Goal: Task Accomplishment & Management: Use online tool/utility

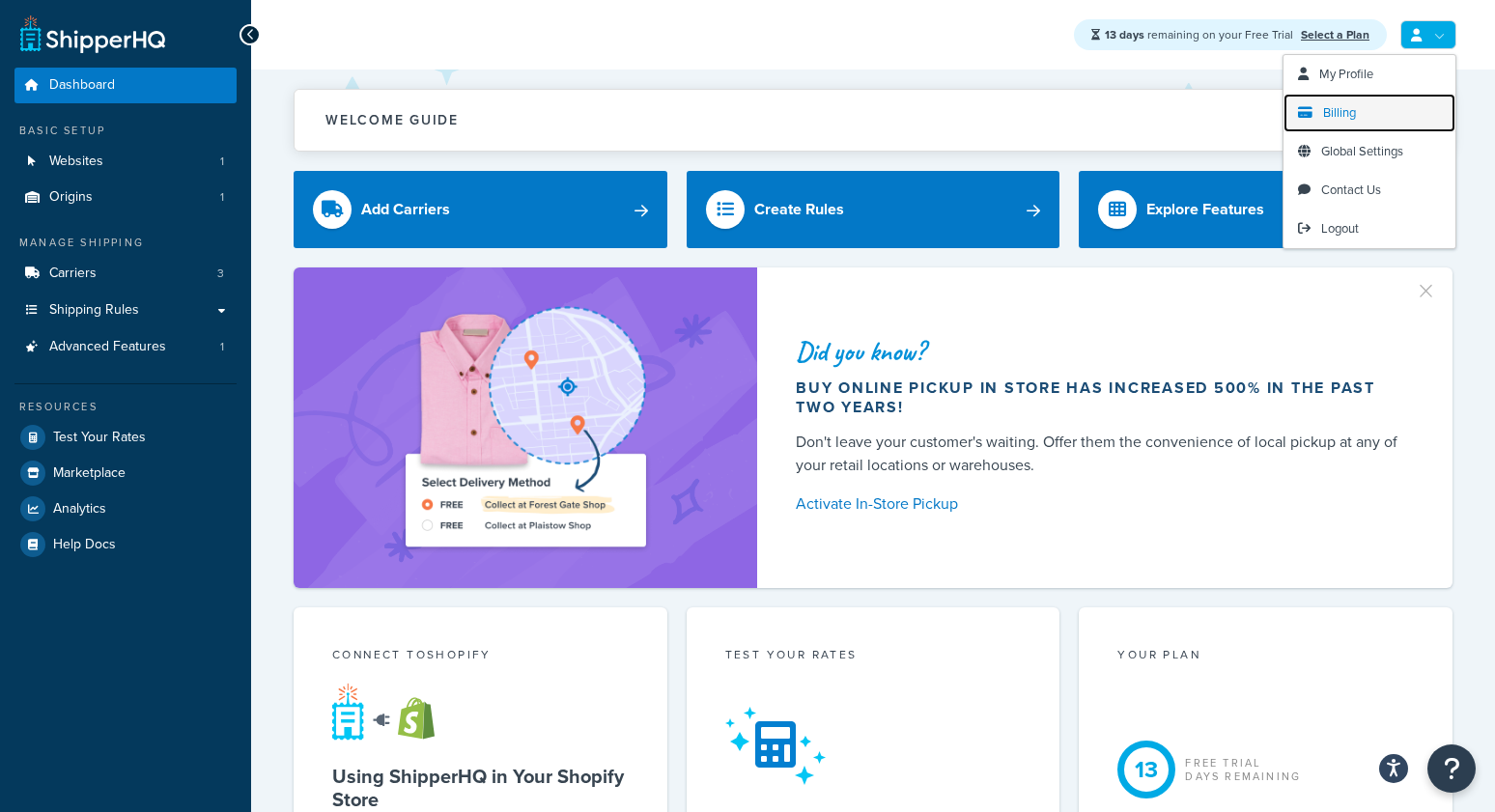
click at [1340, 114] on span "Billing" at bounding box center [1340, 112] width 33 height 19
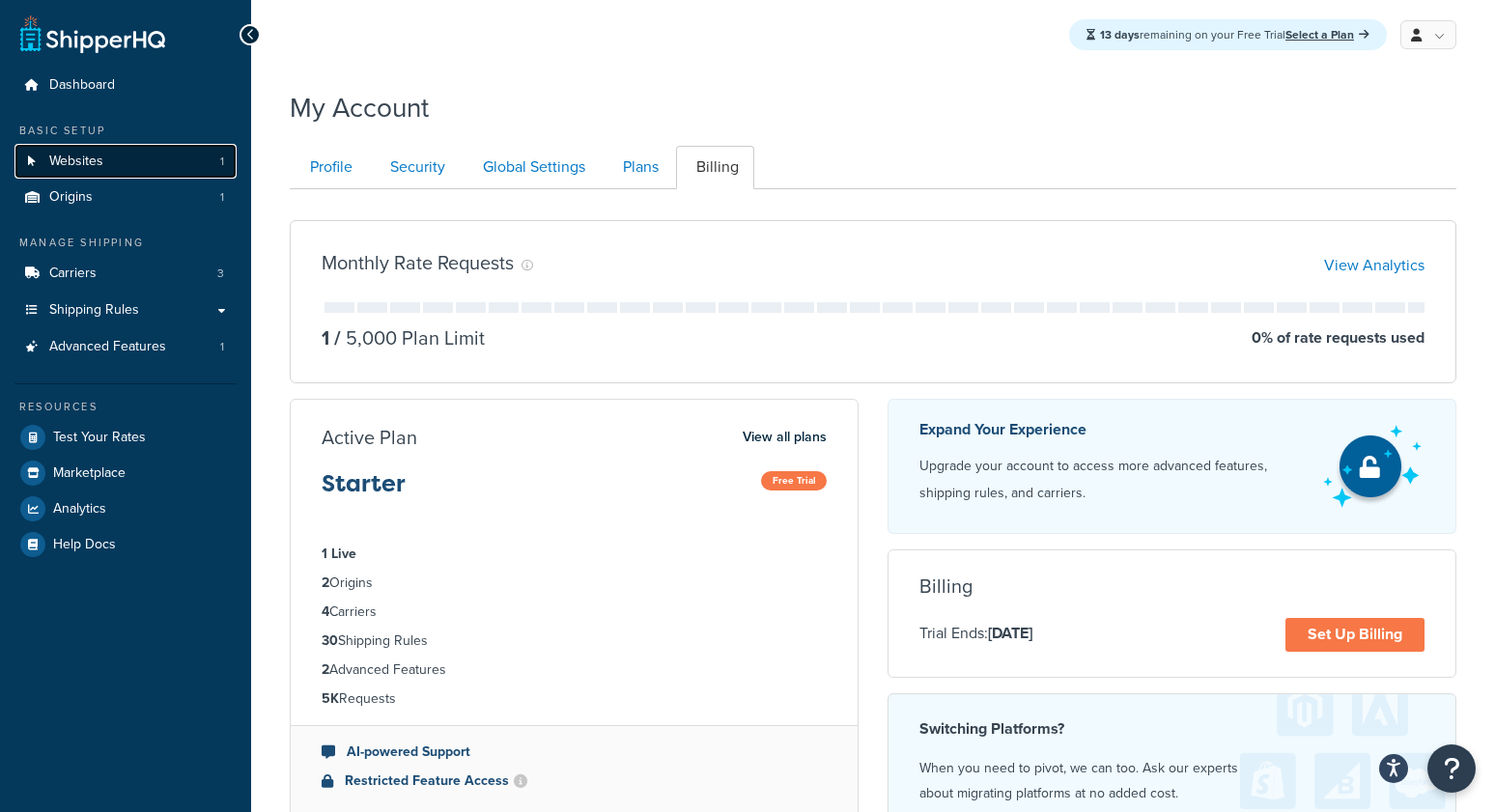
click at [76, 143] on link "Websites 1" at bounding box center [125, 161] width 222 height 36
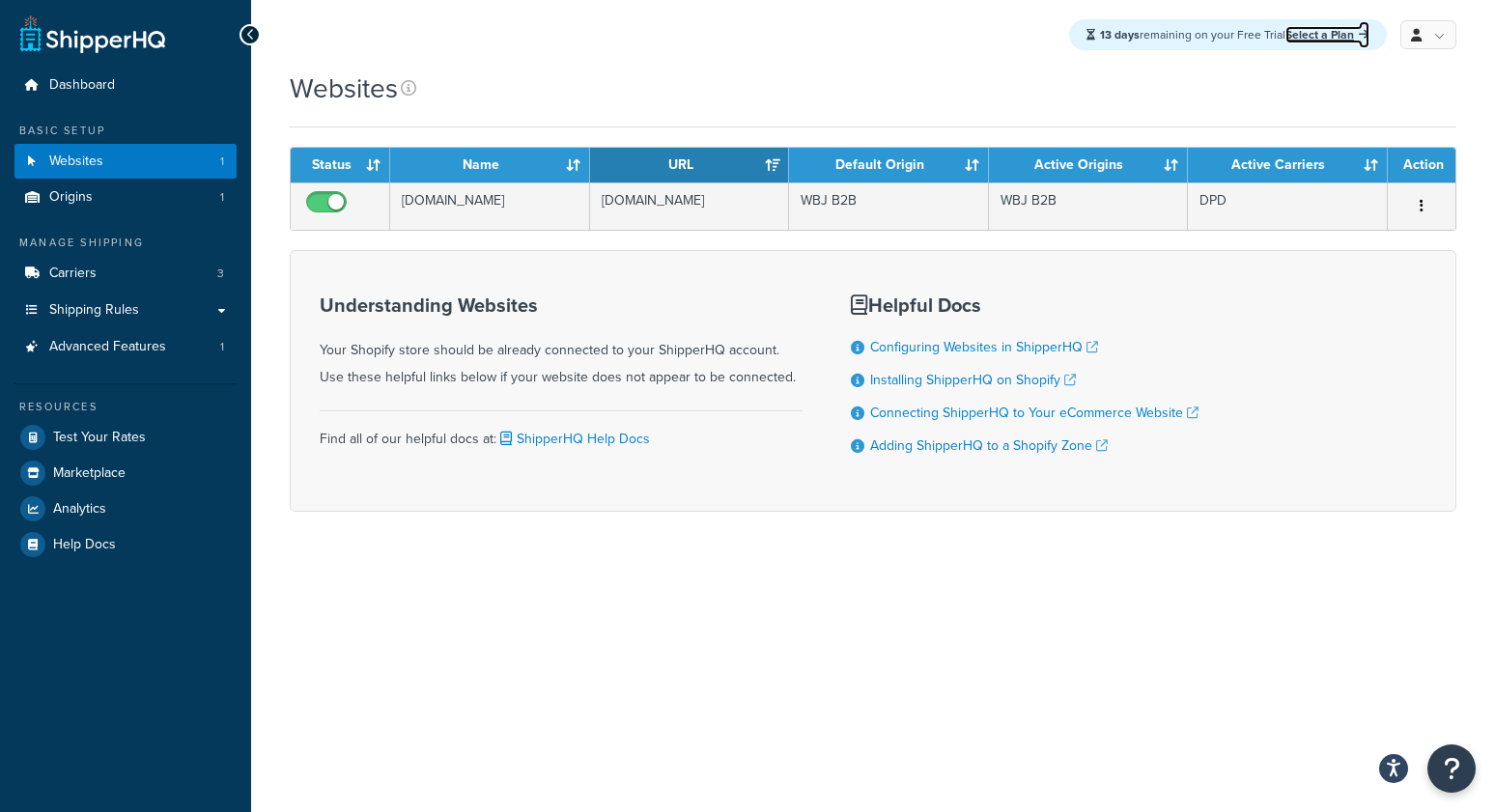
click at [1319, 36] on link "Select a Plan" at bounding box center [1327, 35] width 84 height 18
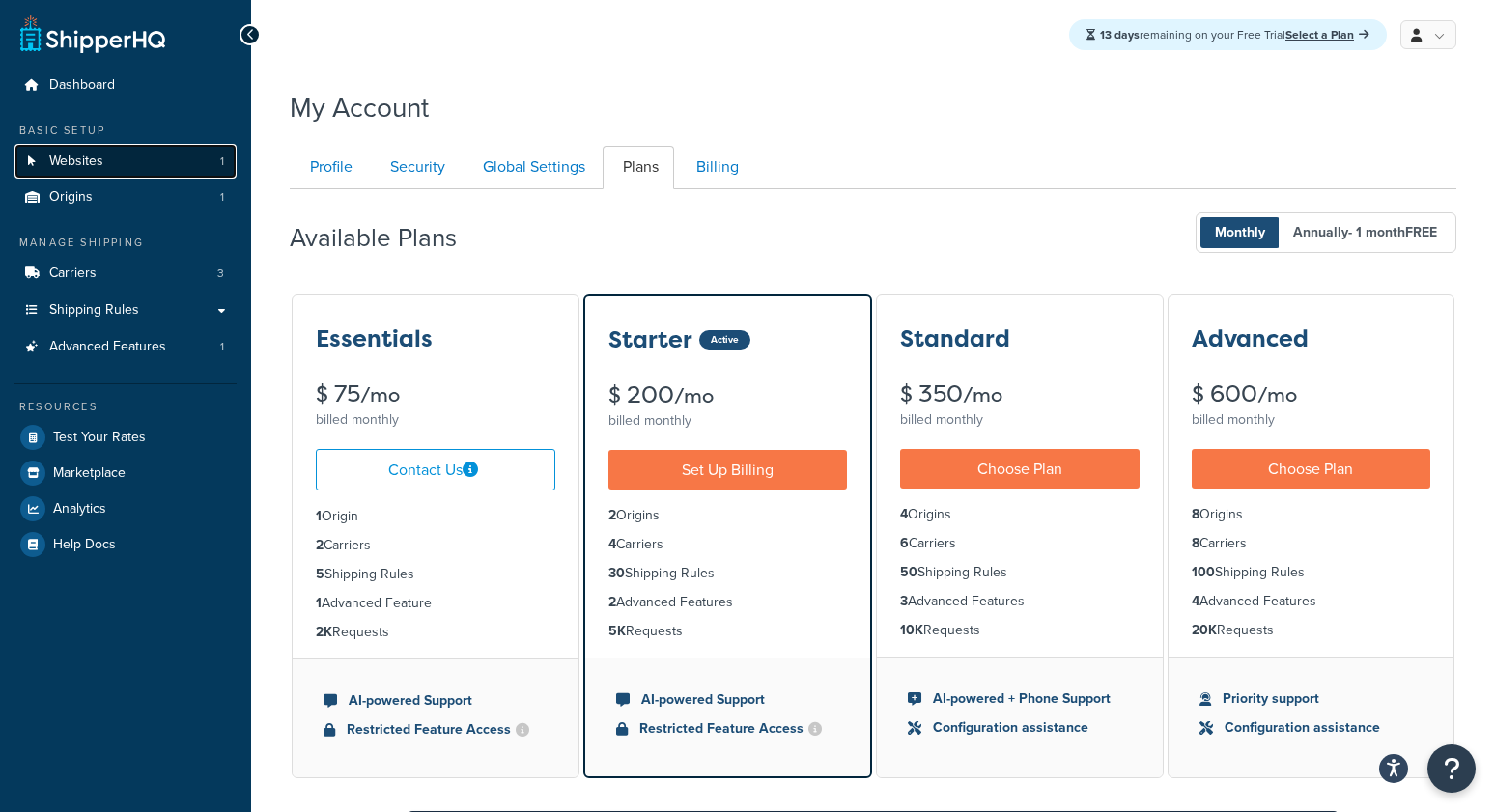
click at [76, 164] on span "Websites" at bounding box center [75, 161] width 54 height 17
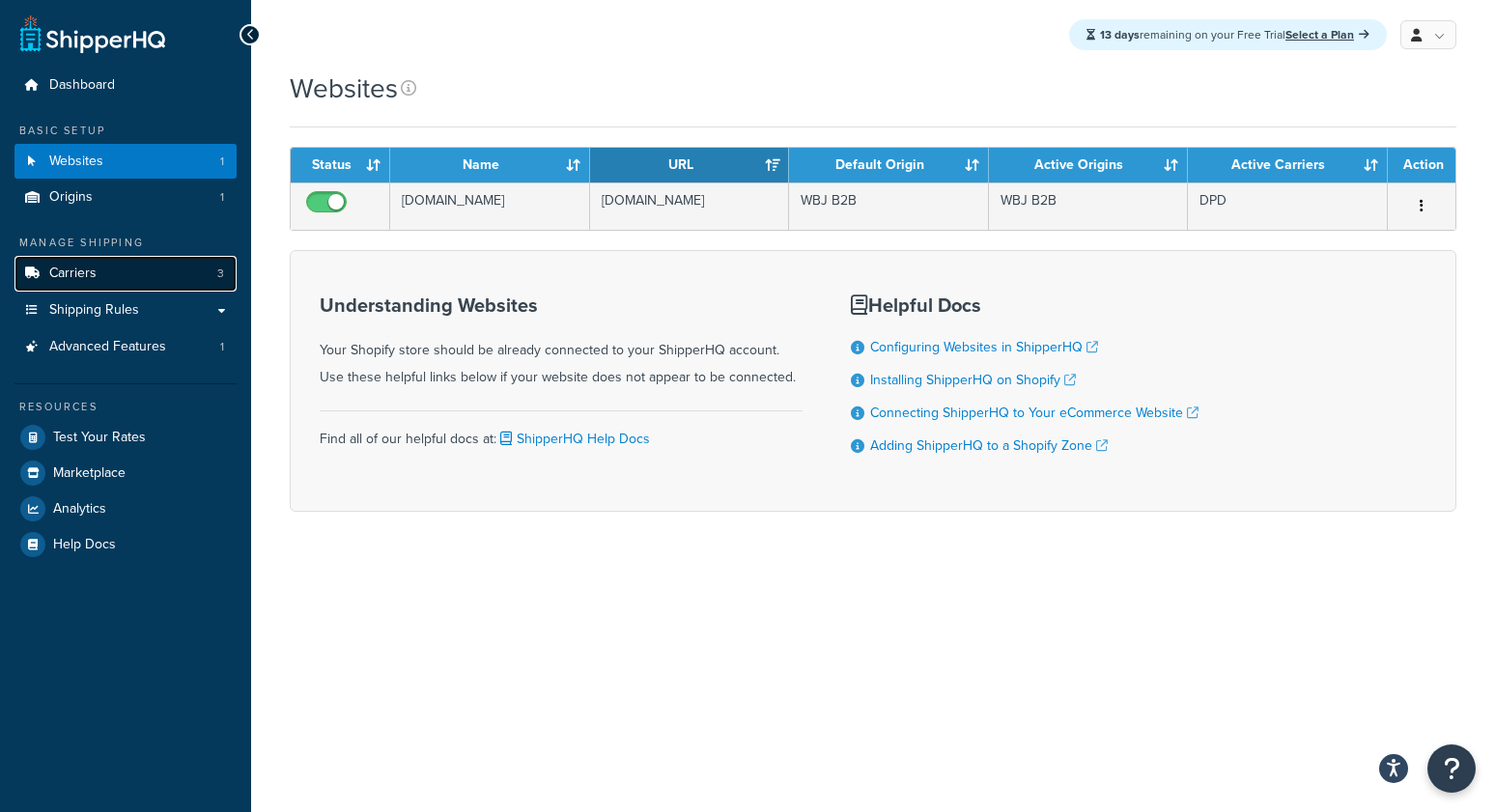
click at [106, 279] on link "Carriers 3" at bounding box center [125, 273] width 222 height 36
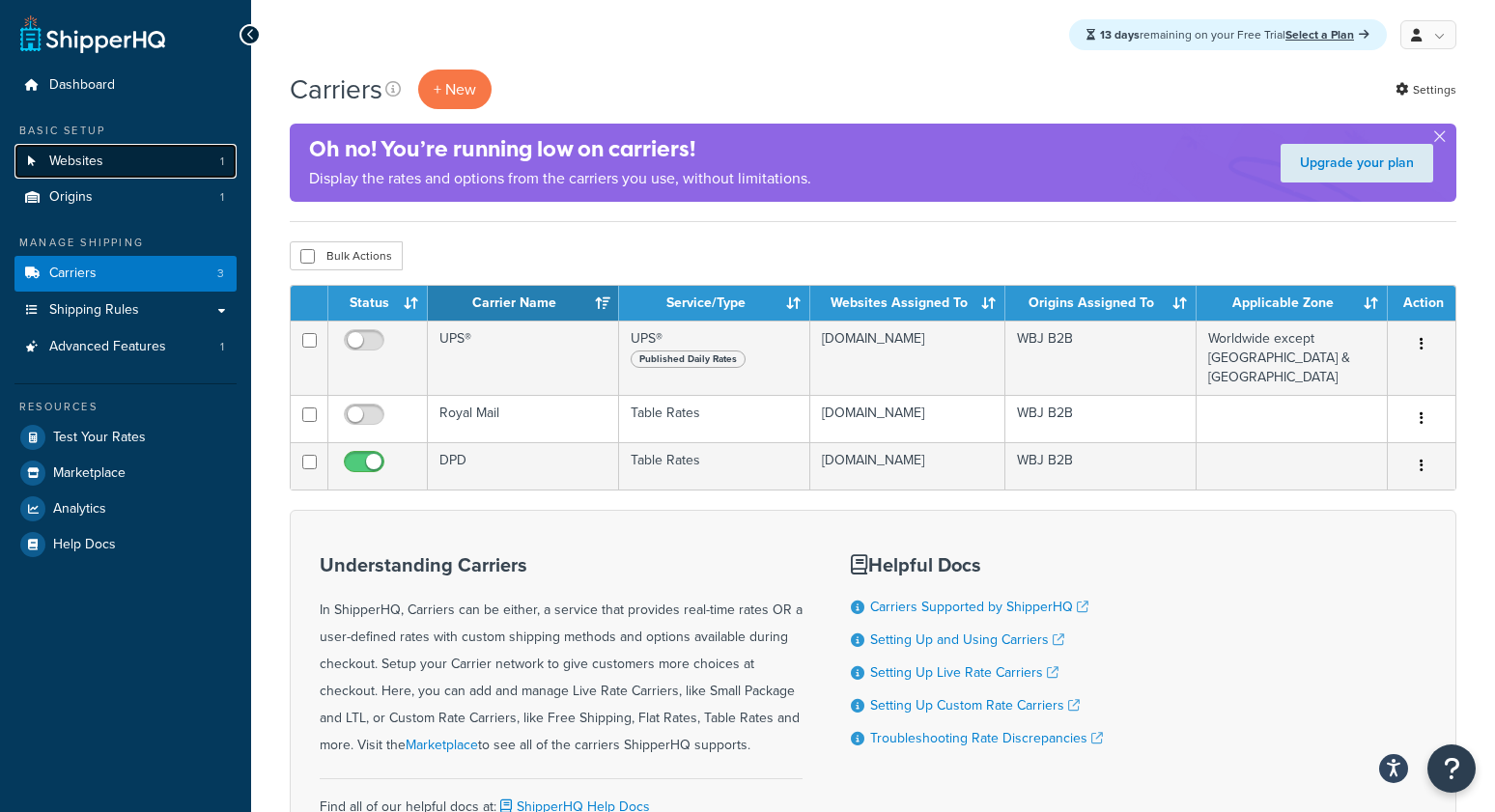
click at [197, 155] on link "Websites 1" at bounding box center [125, 161] width 222 height 36
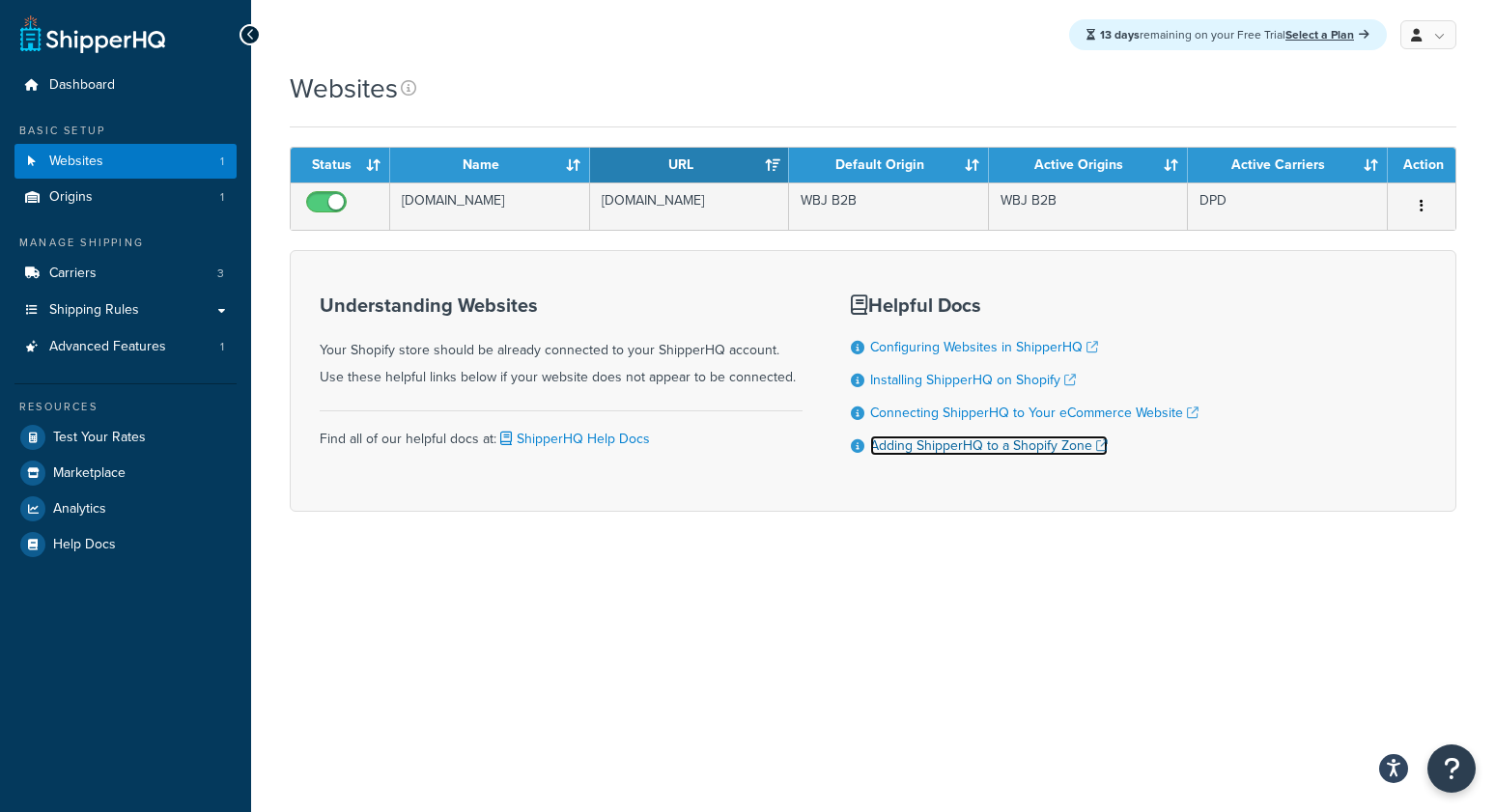
click at [968, 455] on link "Adding ShipperHQ to a Shopify Zone" at bounding box center [988, 445] width 237 height 20
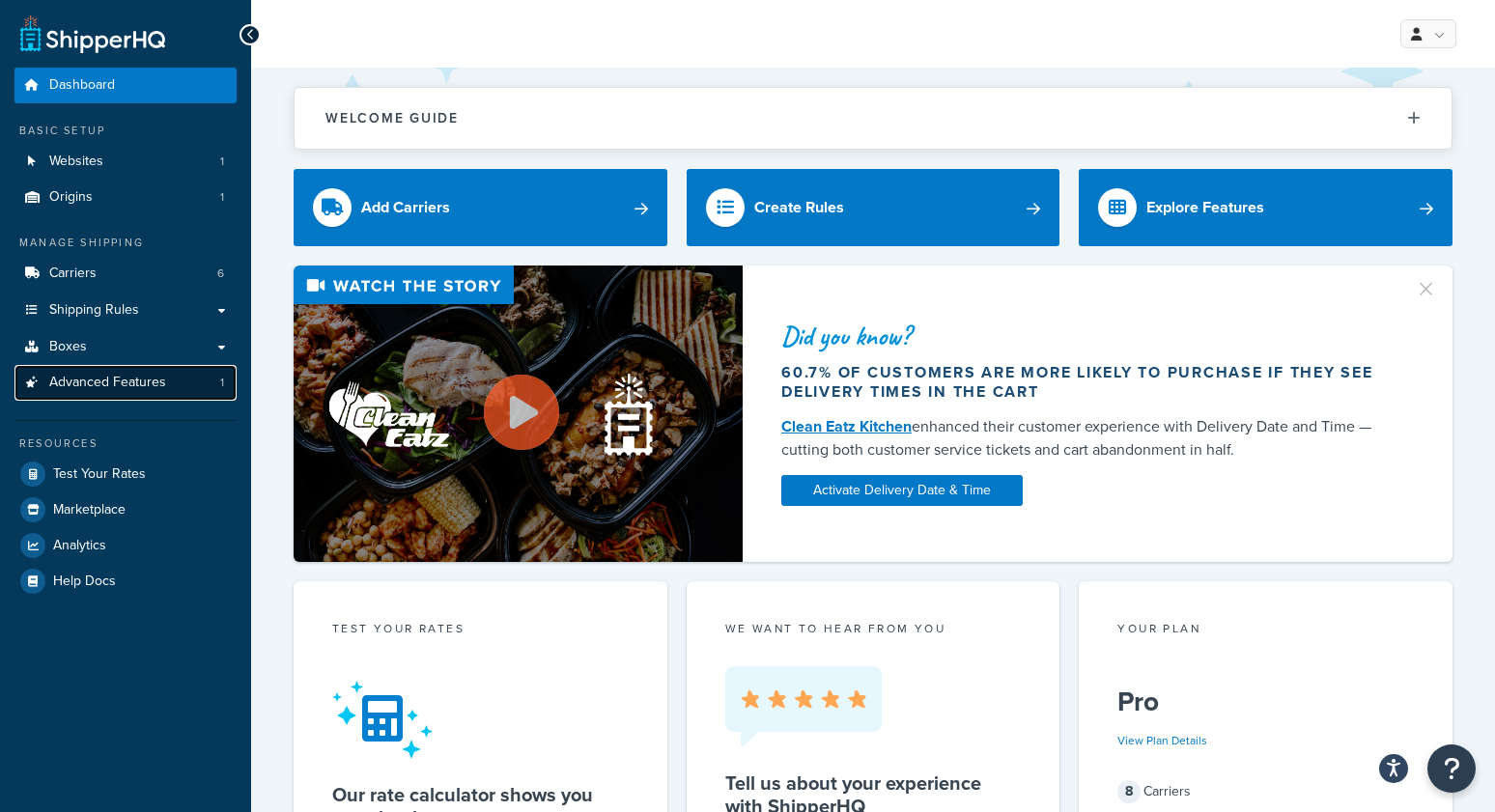
click at [191, 389] on link "Advanced Features 1" at bounding box center [125, 383] width 222 height 36
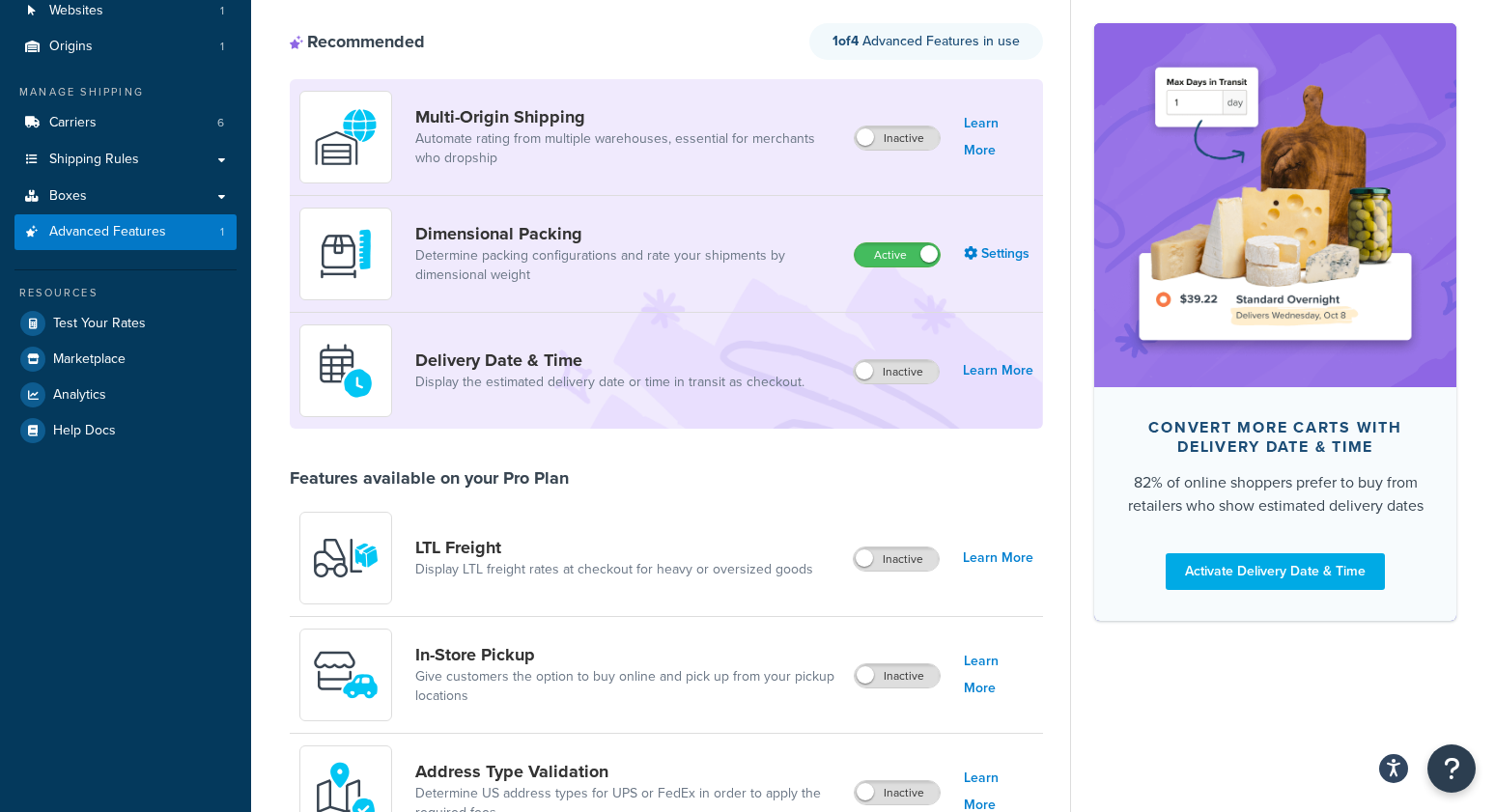
scroll to position [151, 0]
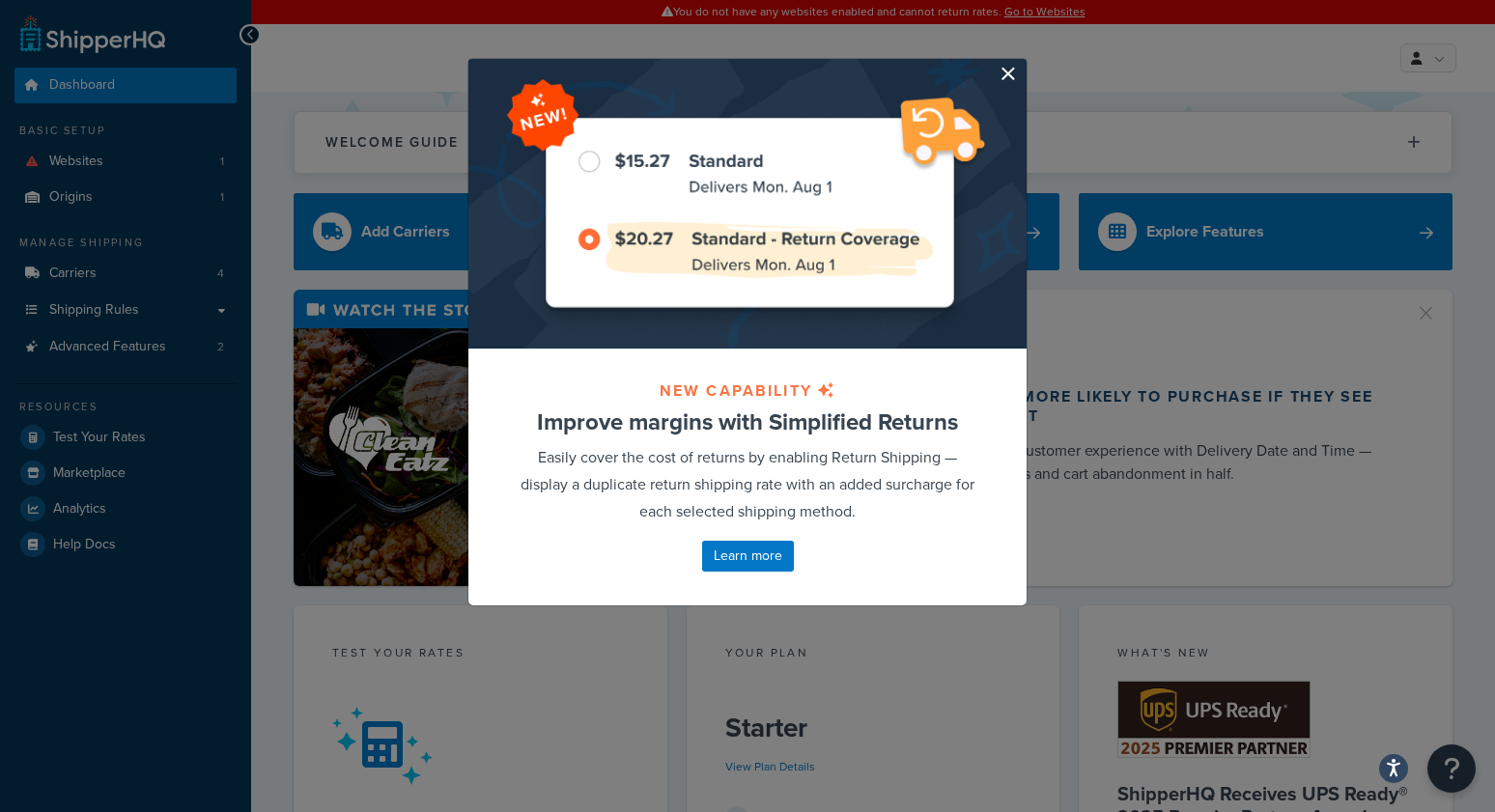
click at [1021, 63] on button "button" at bounding box center [1023, 61] width 5 height 5
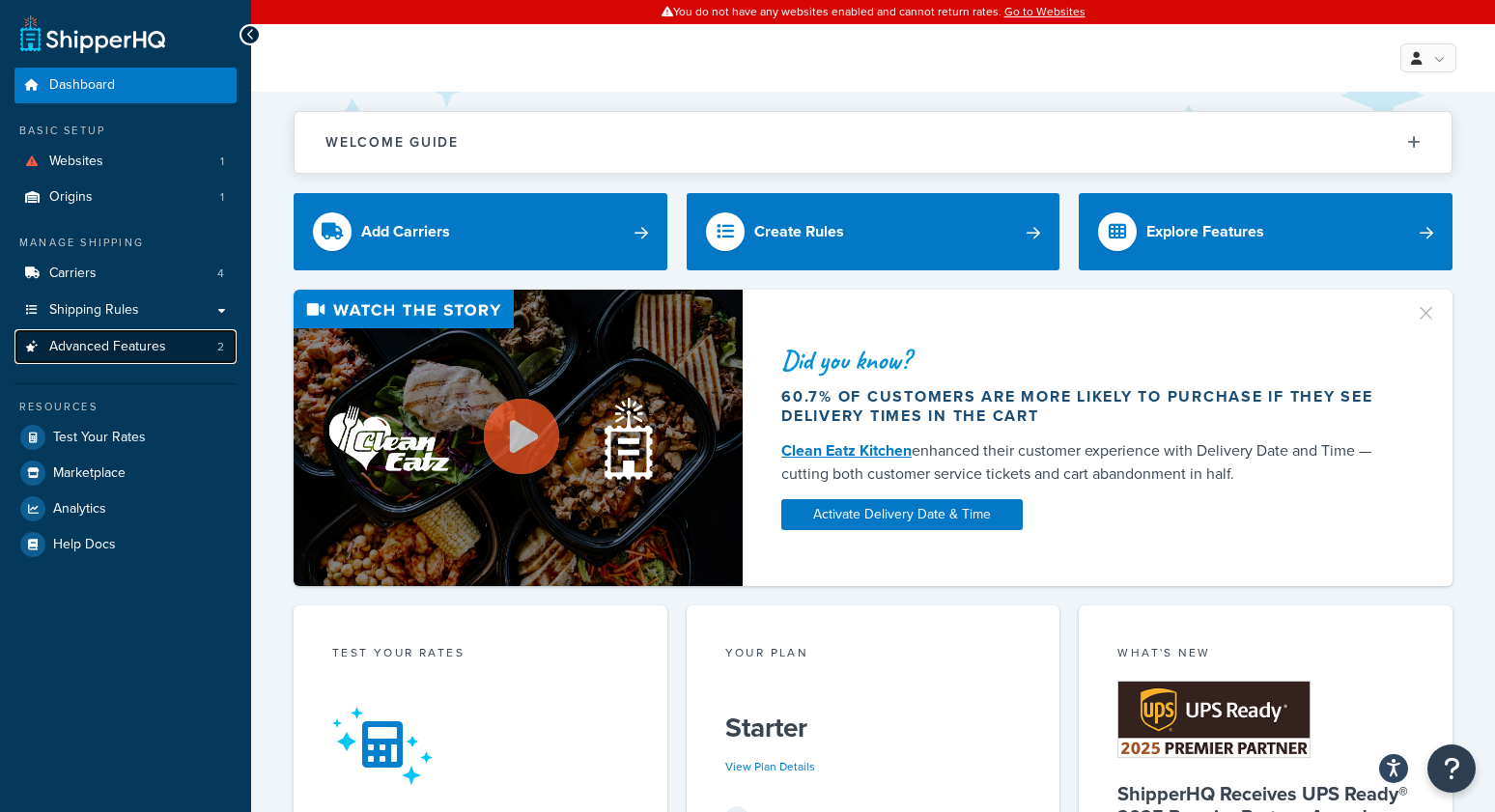
click at [103, 345] on span "Advanced Features" at bounding box center [107, 346] width 117 height 17
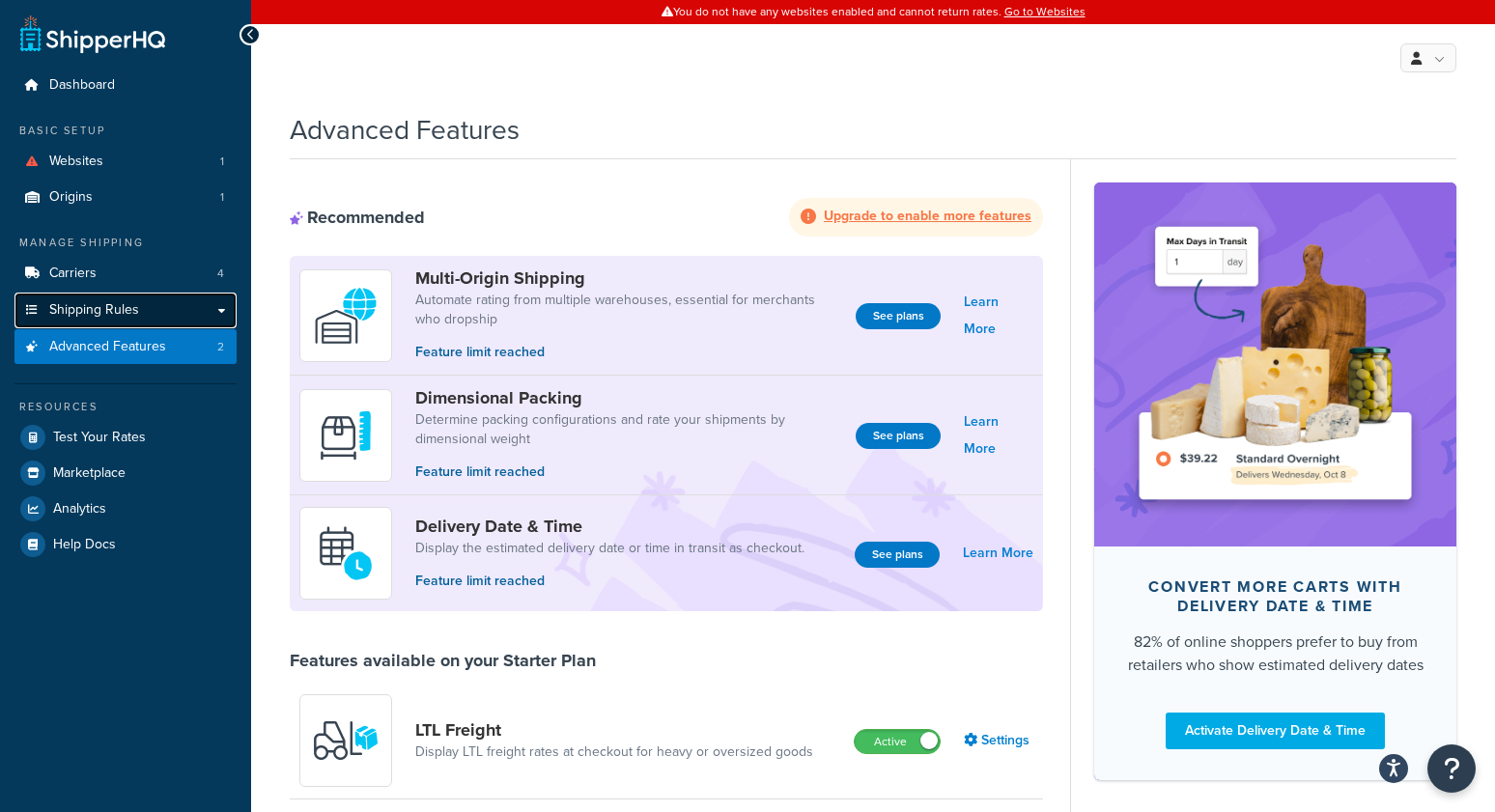
click at [166, 310] on link "Shipping Rules" at bounding box center [125, 310] width 222 height 36
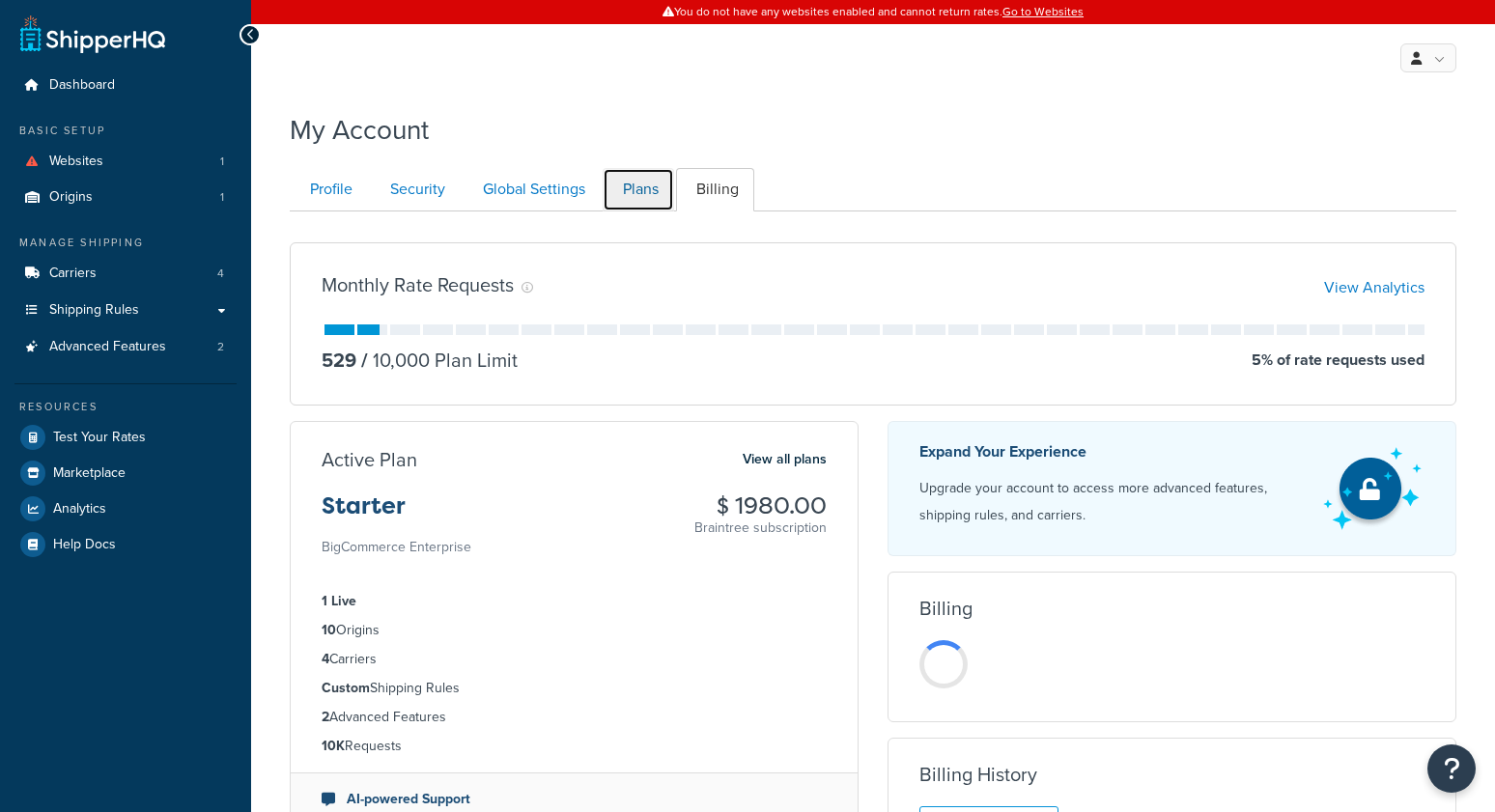
click at [657, 194] on link "Plans" at bounding box center [638, 189] width 71 height 44
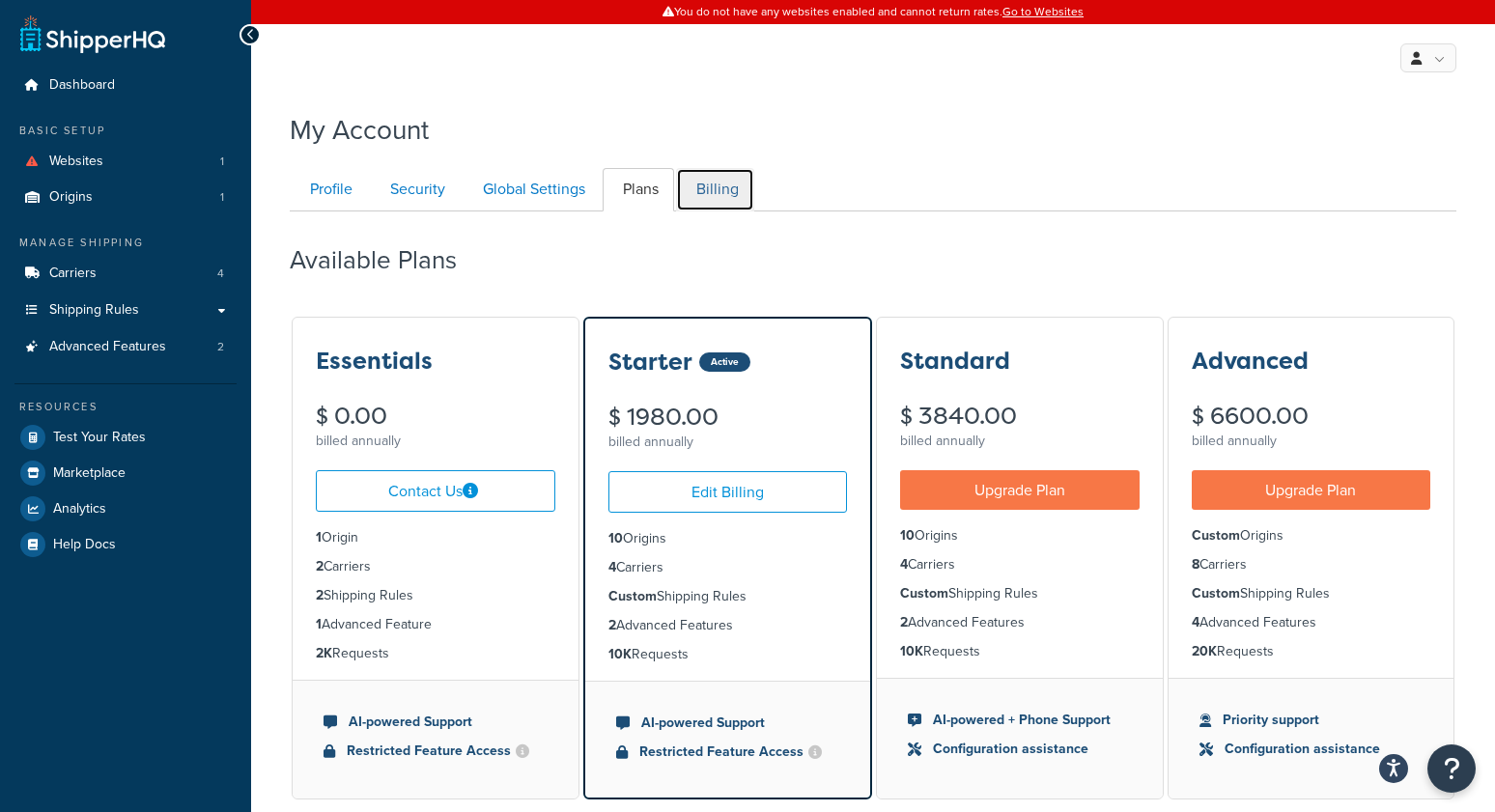
click at [717, 181] on link "Billing" at bounding box center [715, 189] width 78 height 44
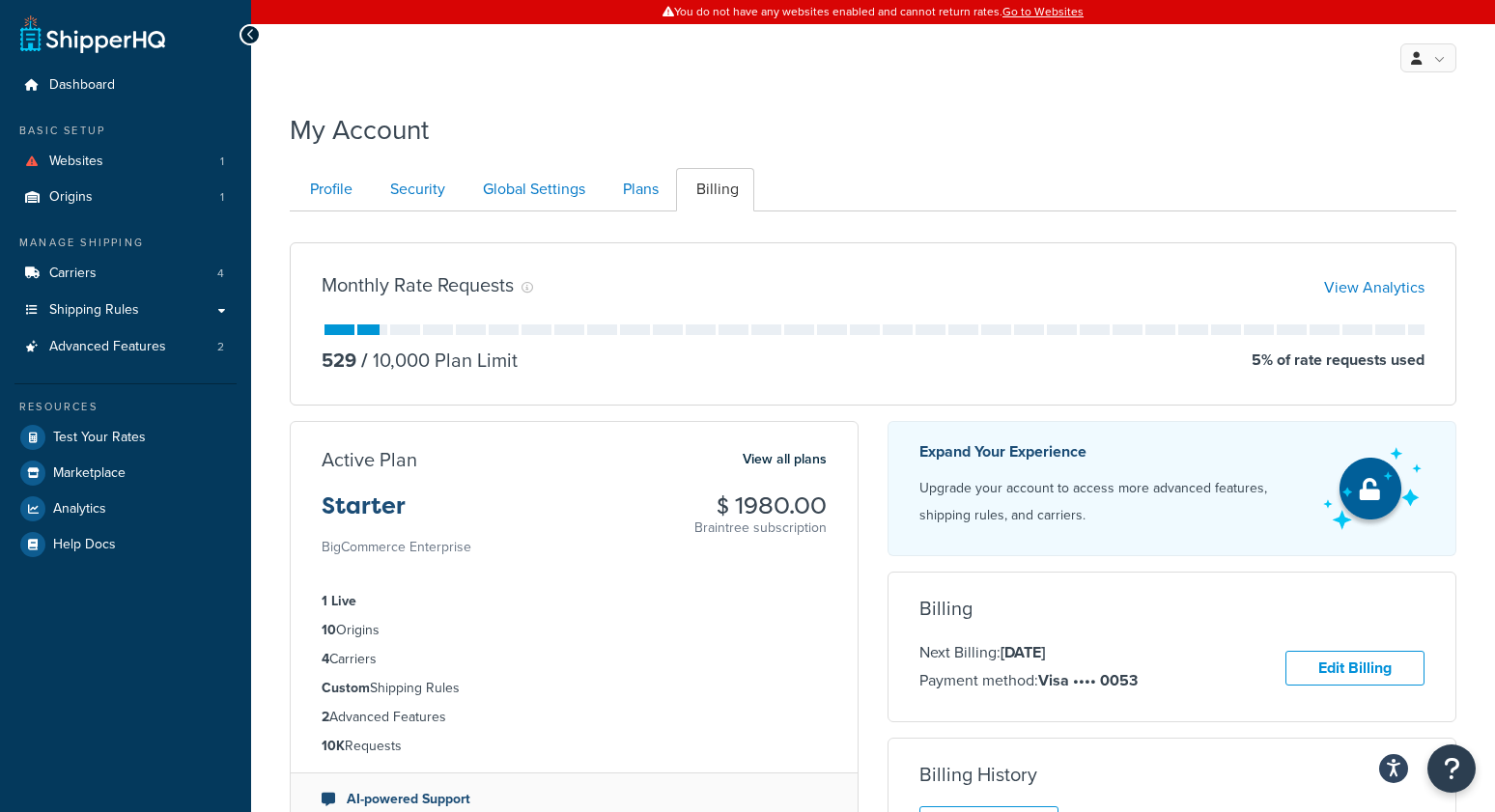
scroll to position [213, 0]
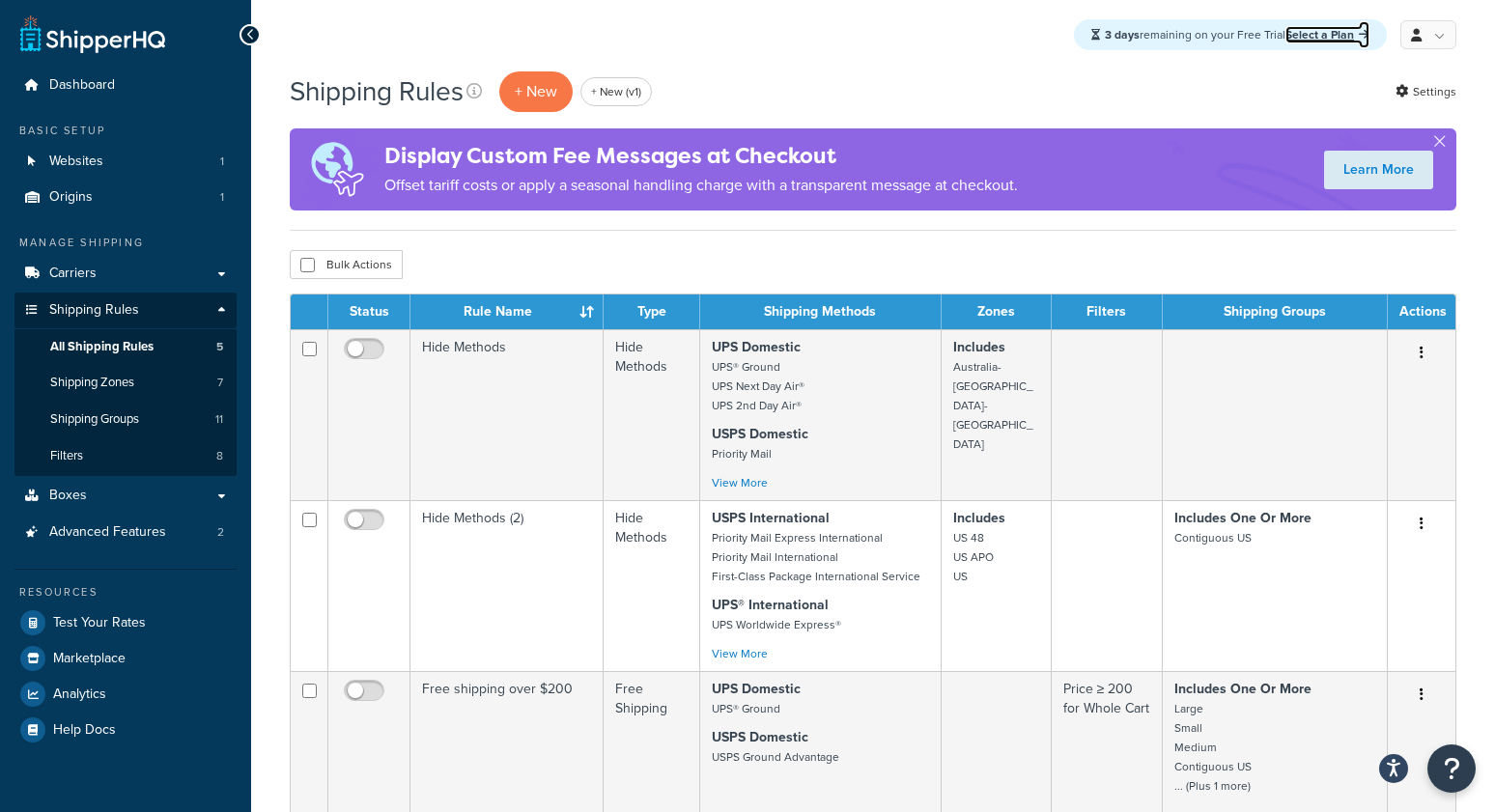
click at [1319, 36] on link "Select a Plan" at bounding box center [1327, 35] width 84 height 18
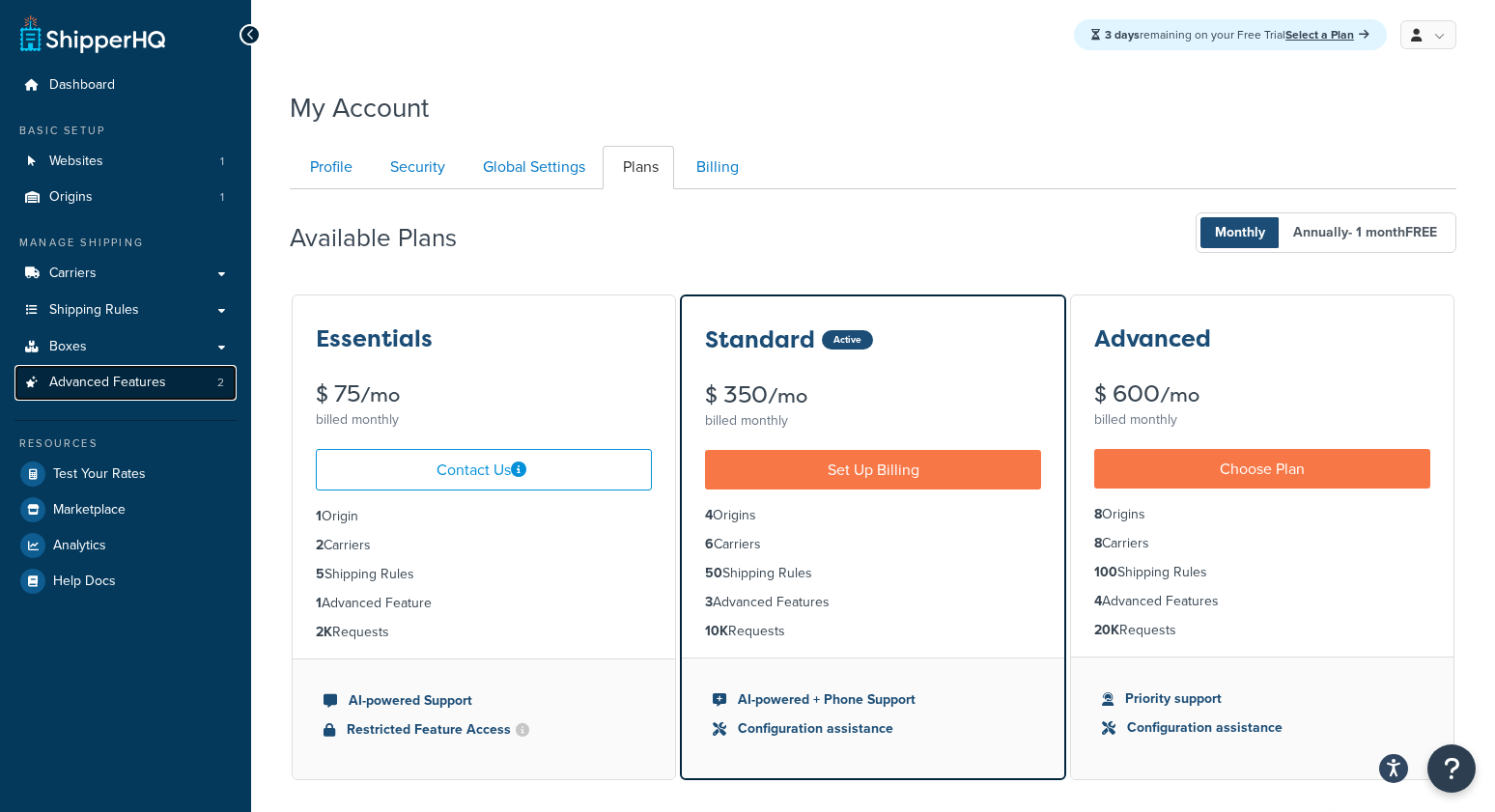
click at [156, 380] on span "Advanced Features" at bounding box center [107, 383] width 117 height 17
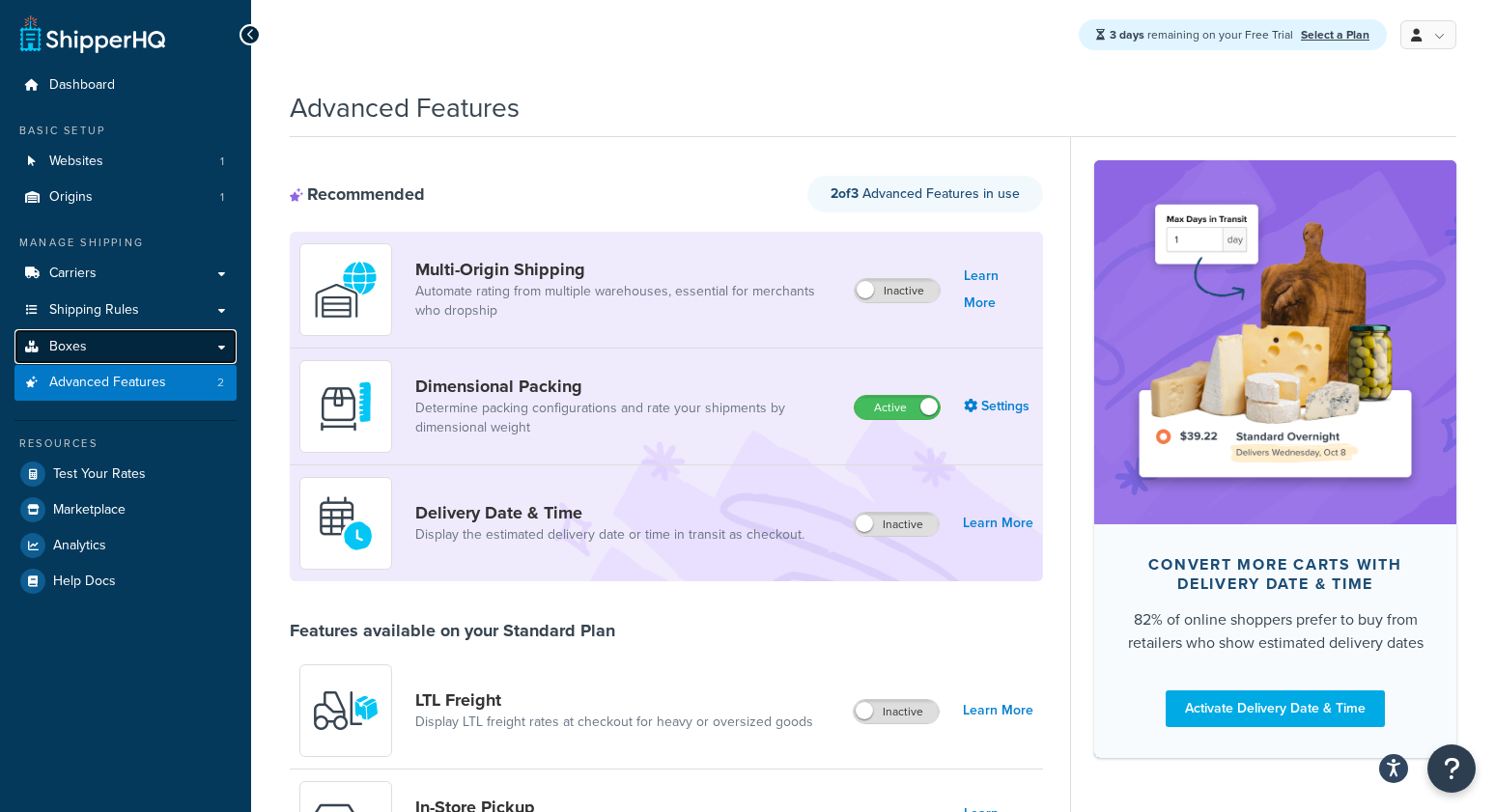
click at [124, 335] on link "Boxes" at bounding box center [125, 346] width 222 height 36
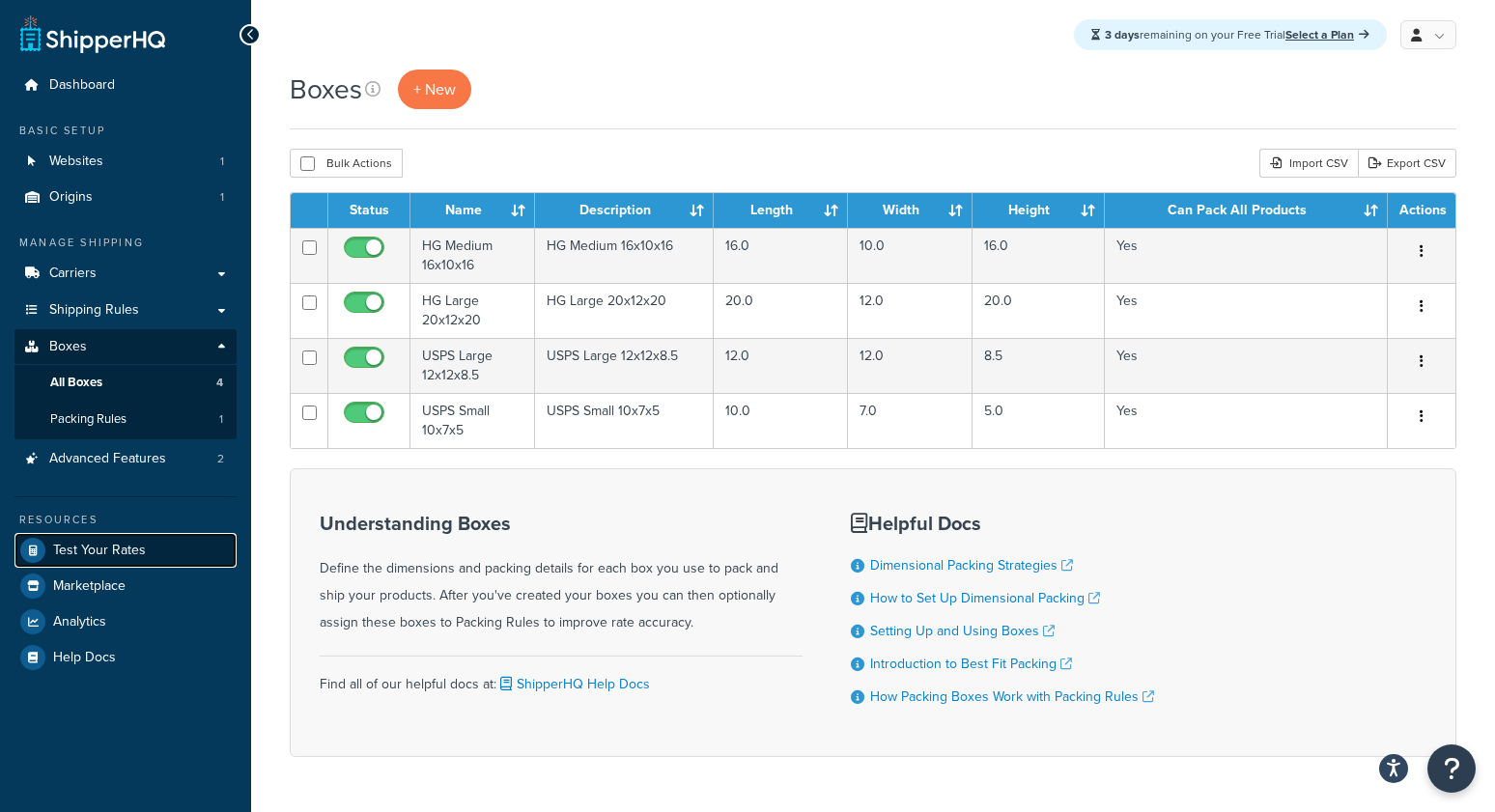
click at [72, 554] on span "Test Your Rates" at bounding box center [99, 550] width 93 height 17
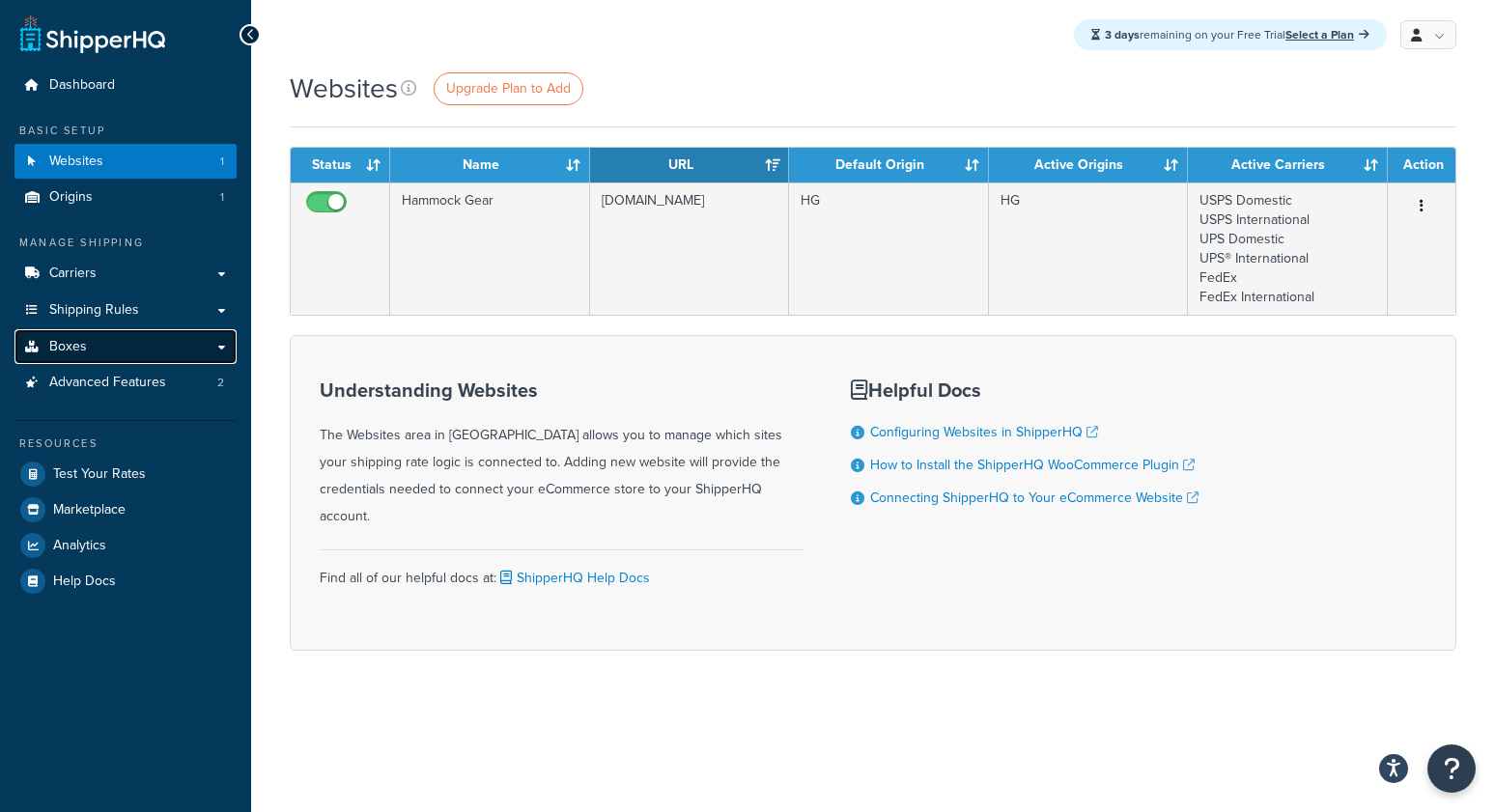
click at [63, 348] on span "Boxes" at bounding box center [67, 346] width 38 height 17
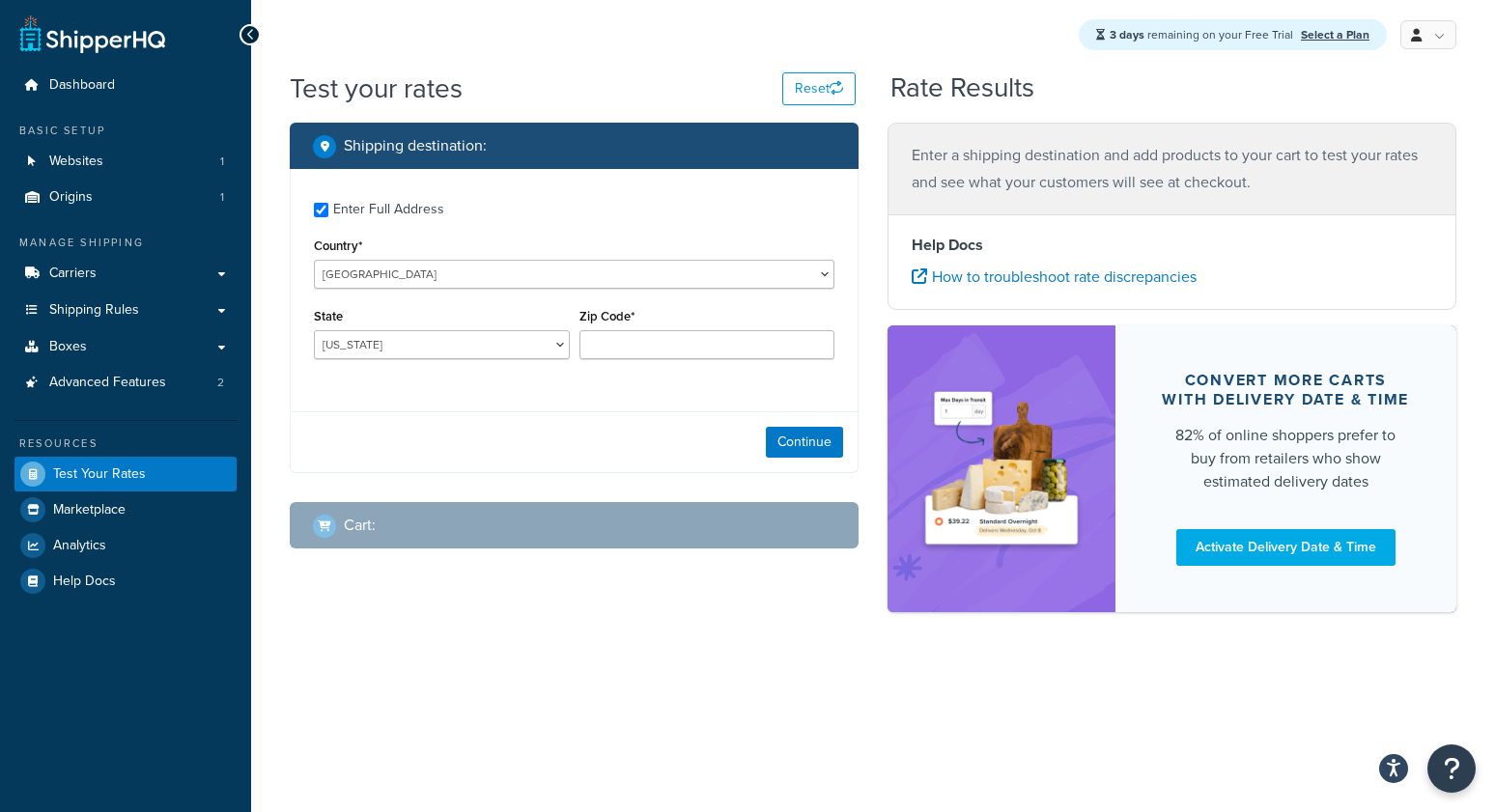
checkbox input "true"
type input "16001"
select select "PA"
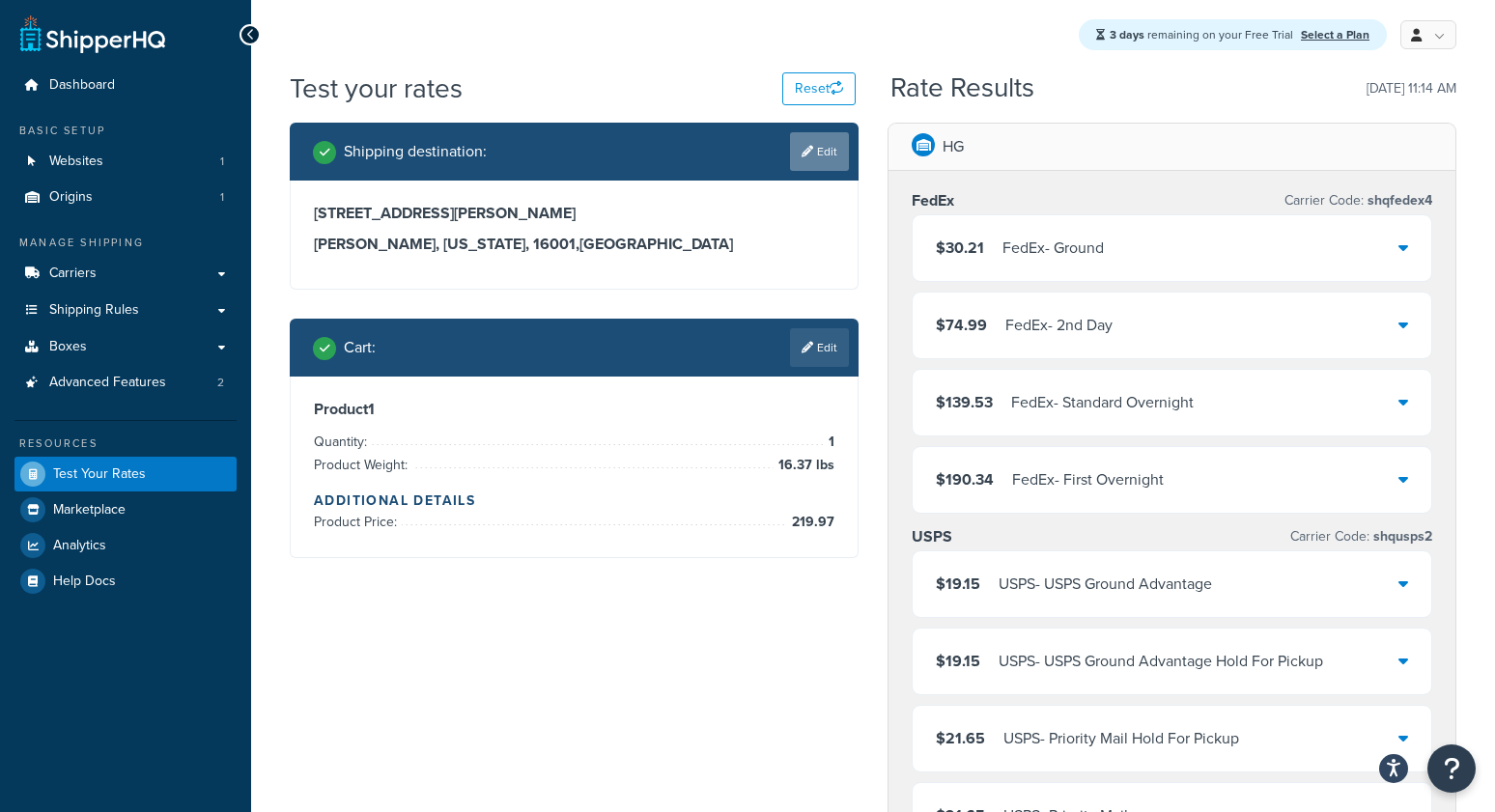
click at [808, 141] on link "Edit" at bounding box center [819, 151] width 59 height 39
select select "PA"
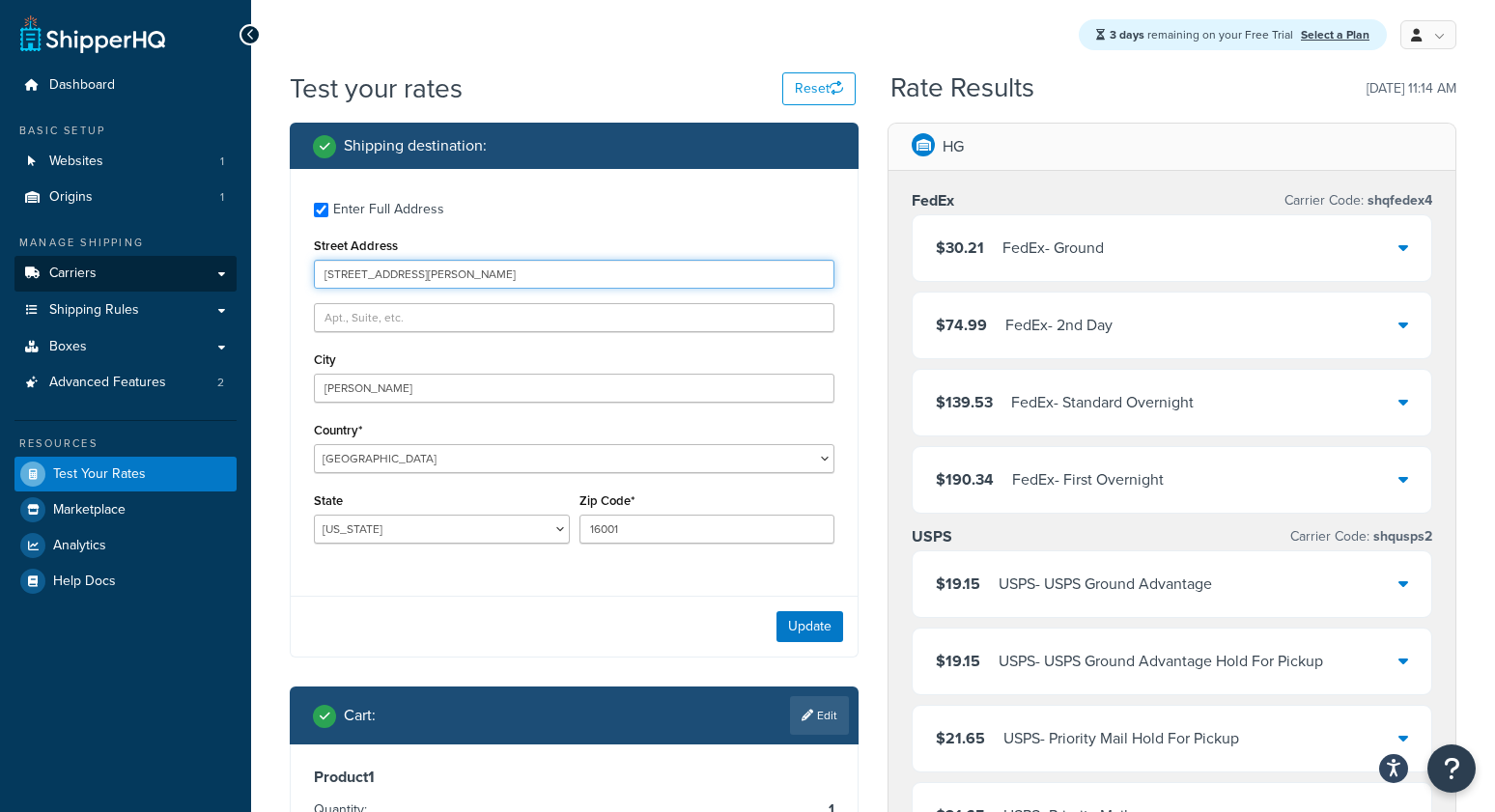
drag, startPoint x: 532, startPoint y: 274, endPoint x: 15, endPoint y: 262, distance: 517.1
type input "20537 golf course dr"
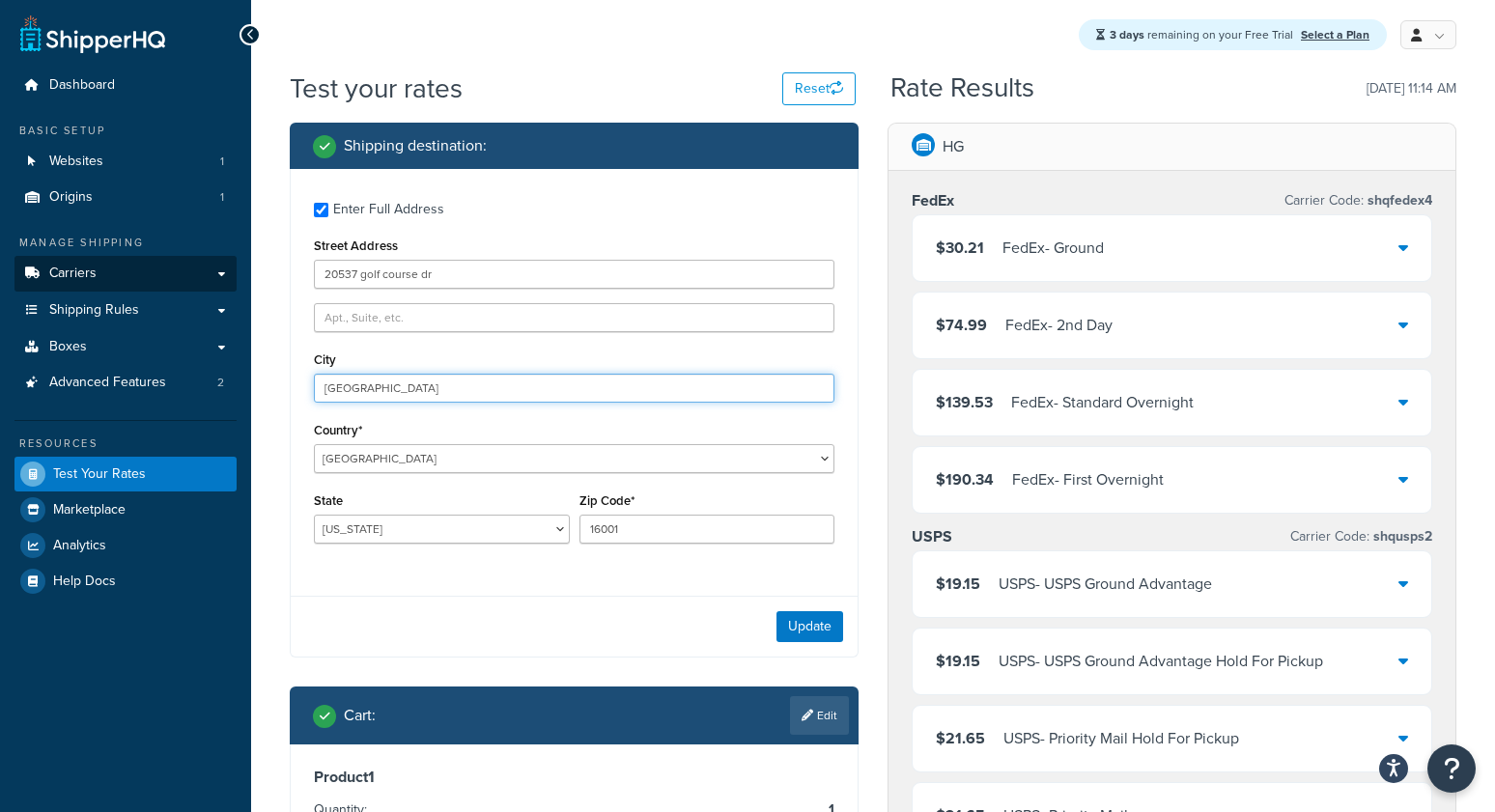
type input "germantown"
select select "MD"
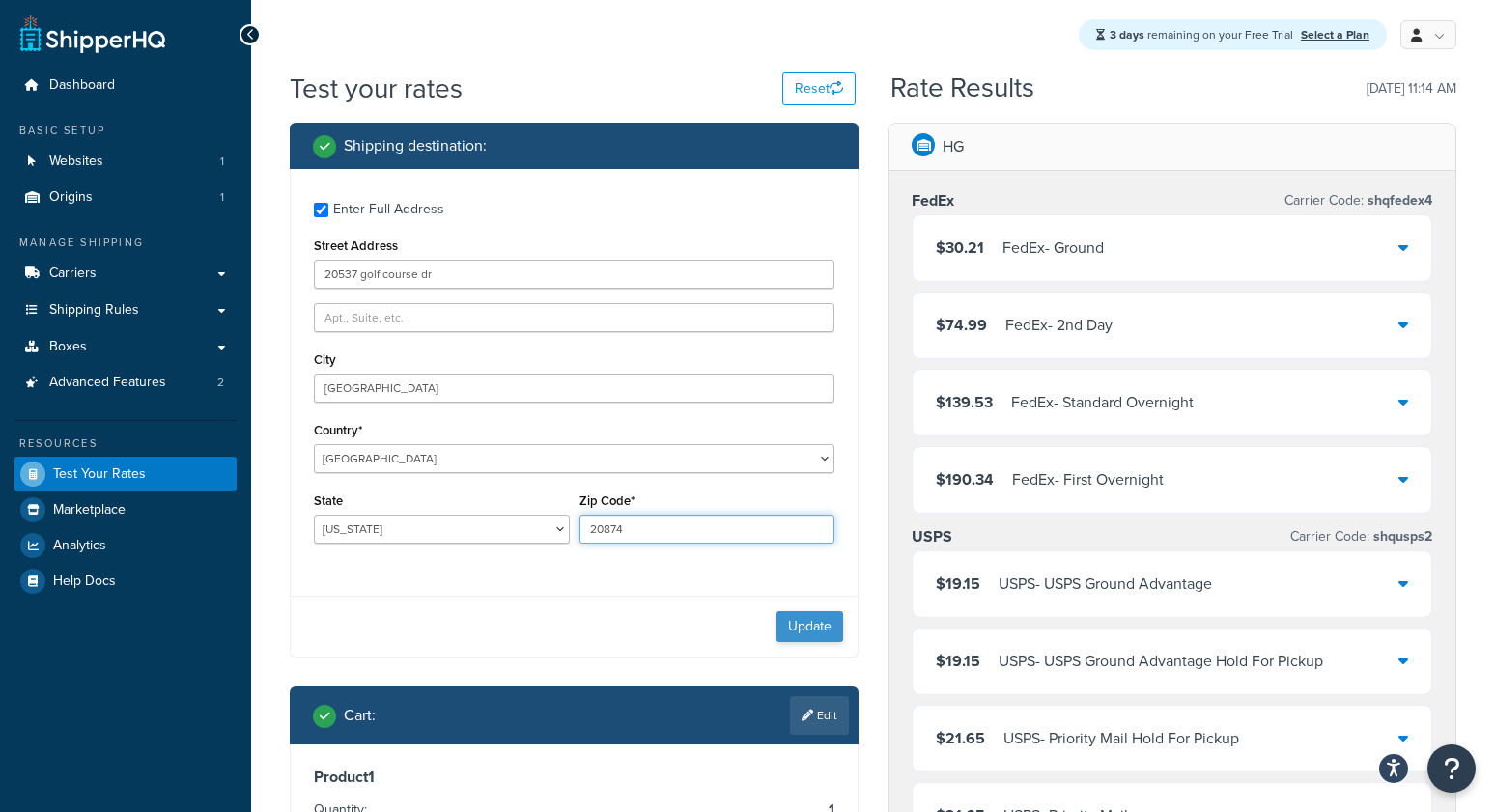
type input "20874"
click at [799, 620] on button "Update" at bounding box center [810, 627] width 66 height 31
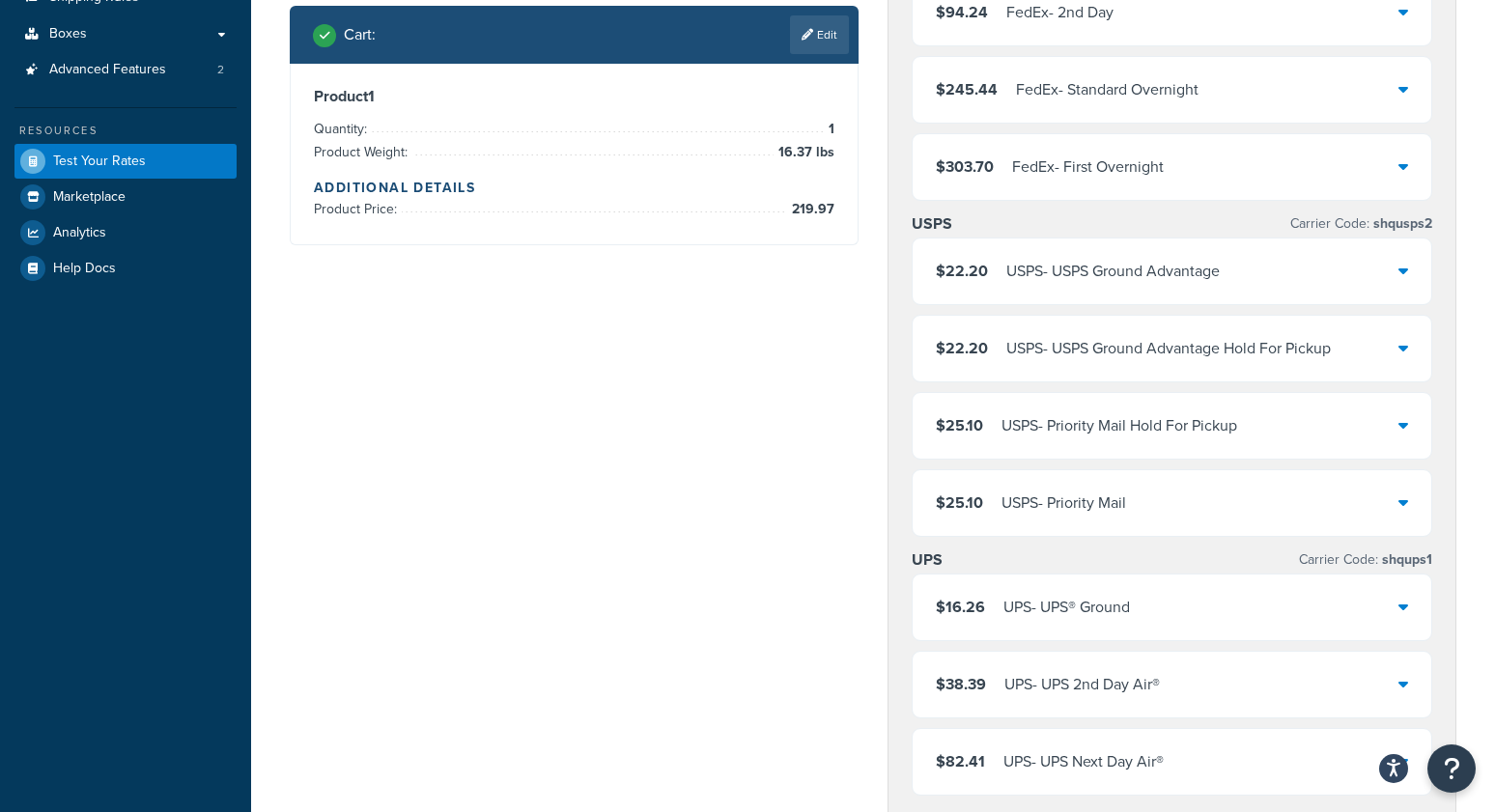
scroll to position [316, 0]
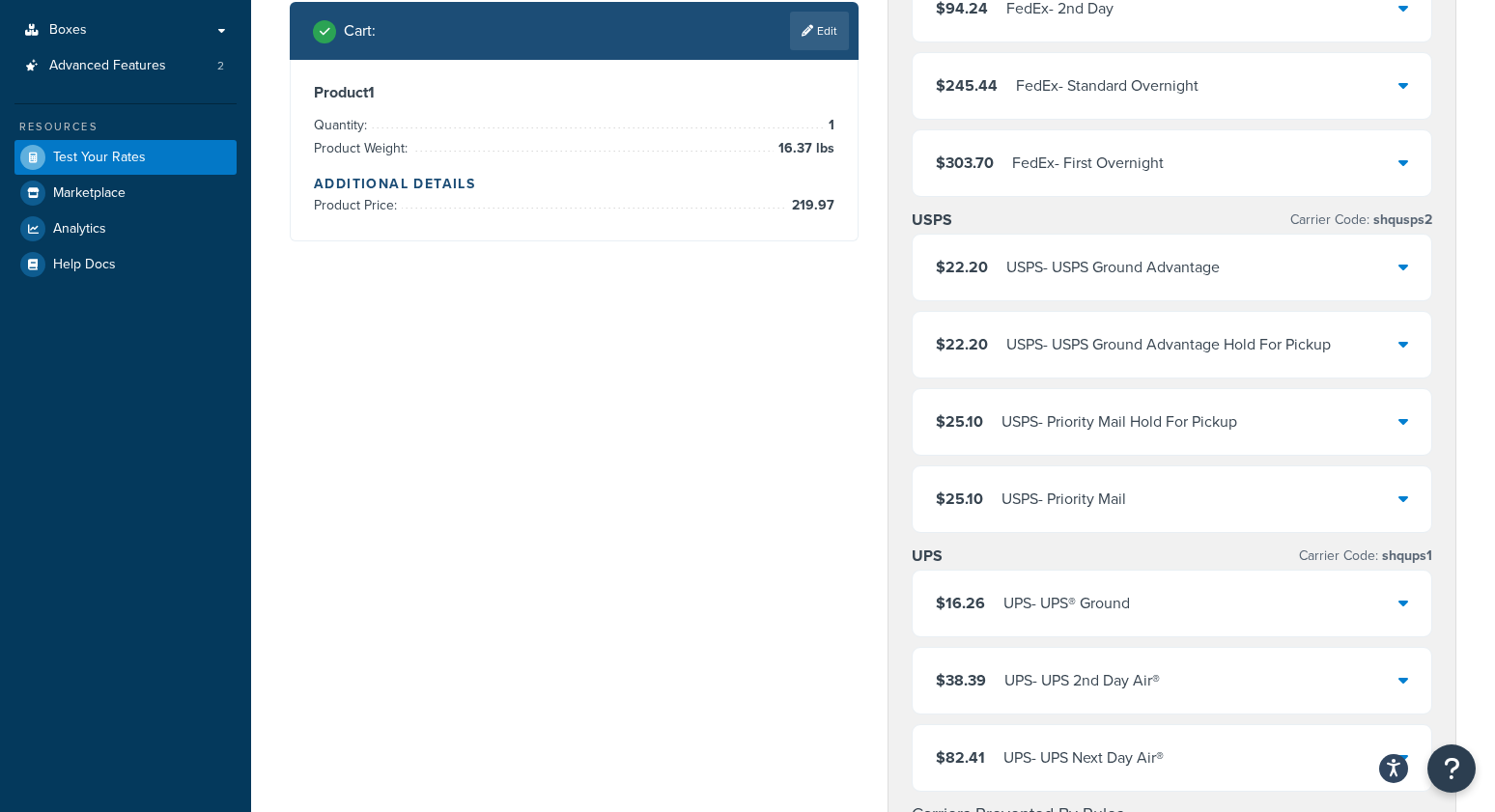
click at [1100, 607] on div "UPS - UPS® Ground" at bounding box center [1067, 603] width 127 height 27
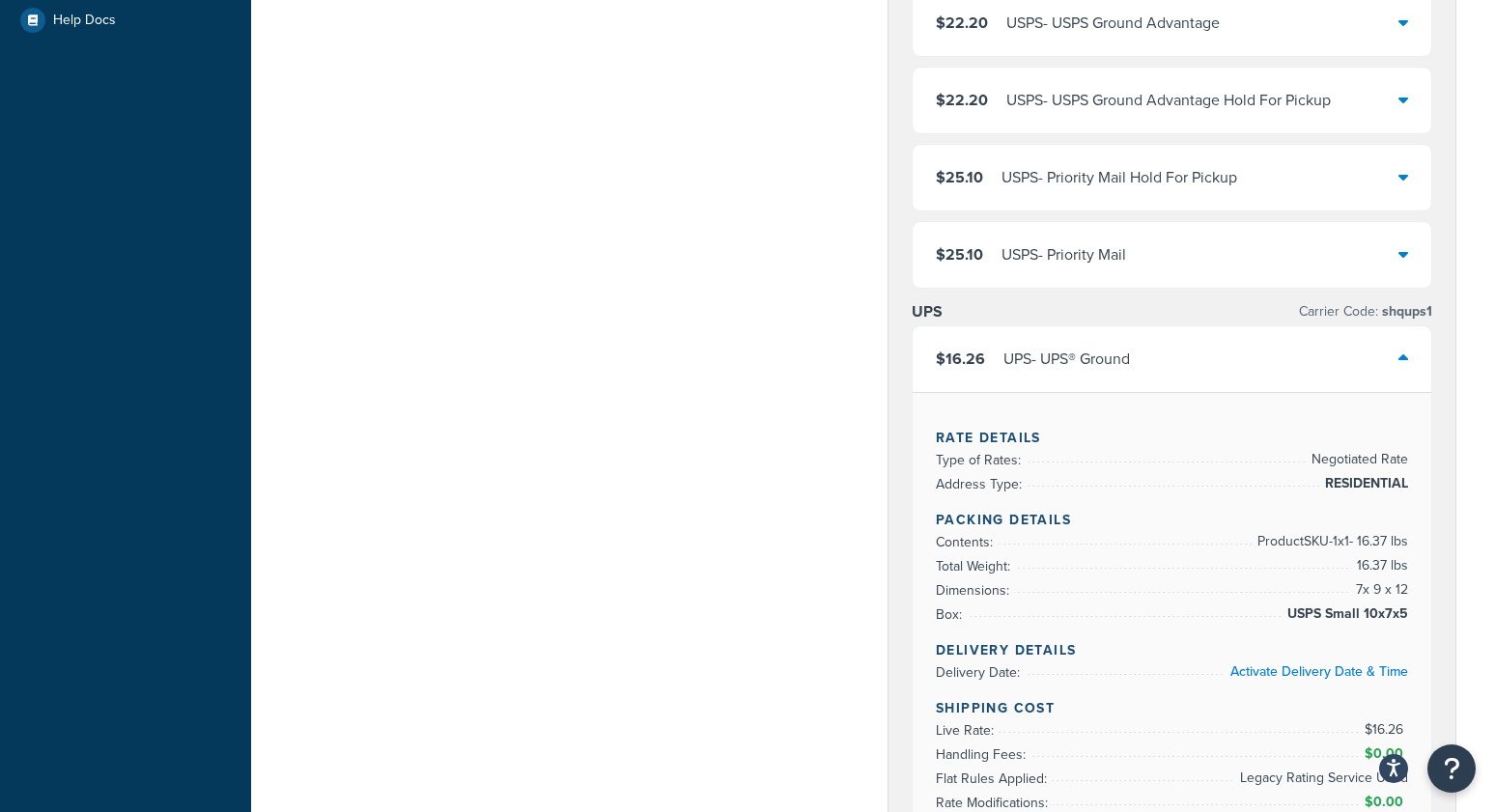
scroll to position [0, 0]
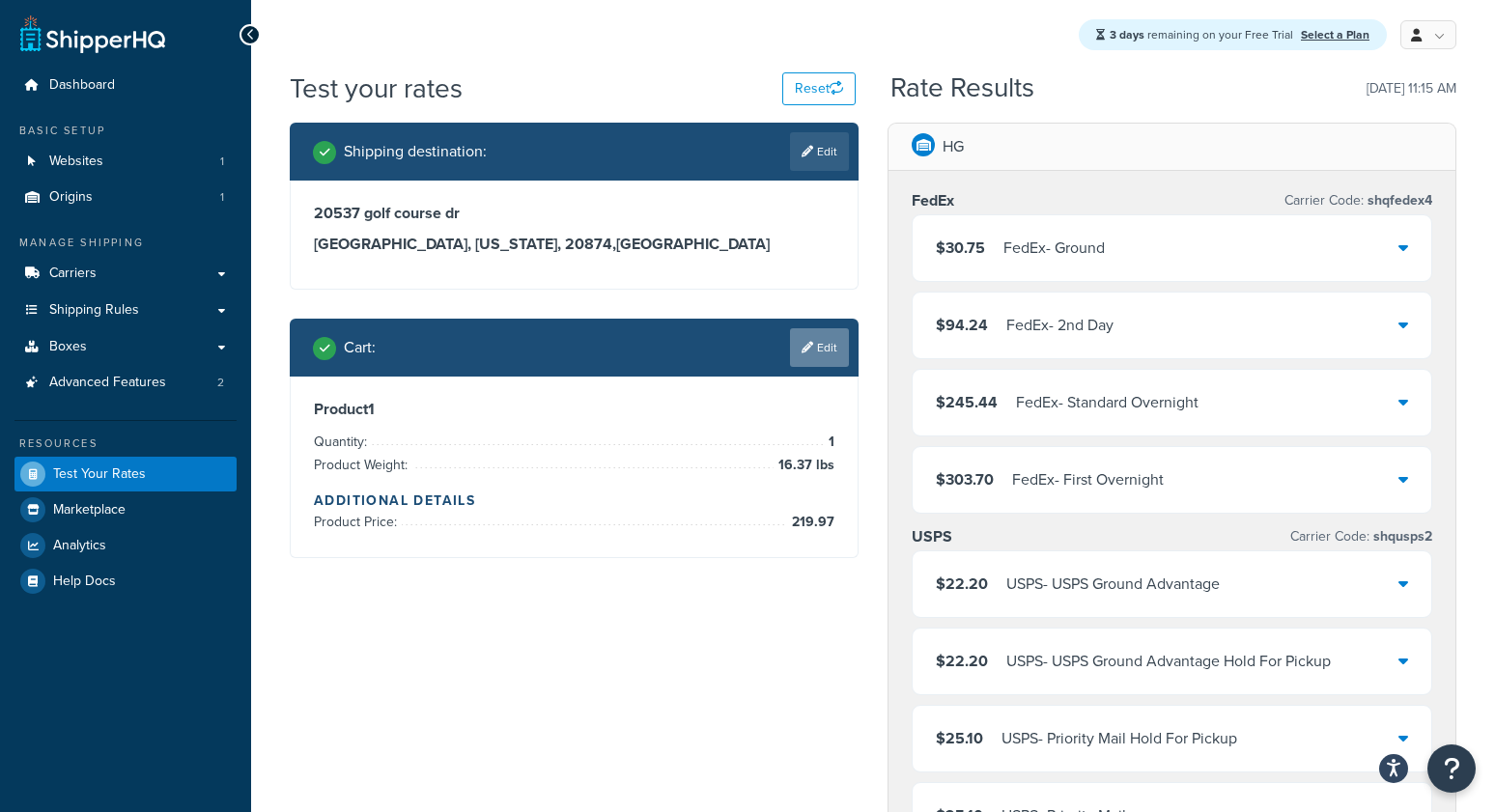
click at [813, 345] on link "Edit" at bounding box center [819, 347] width 59 height 39
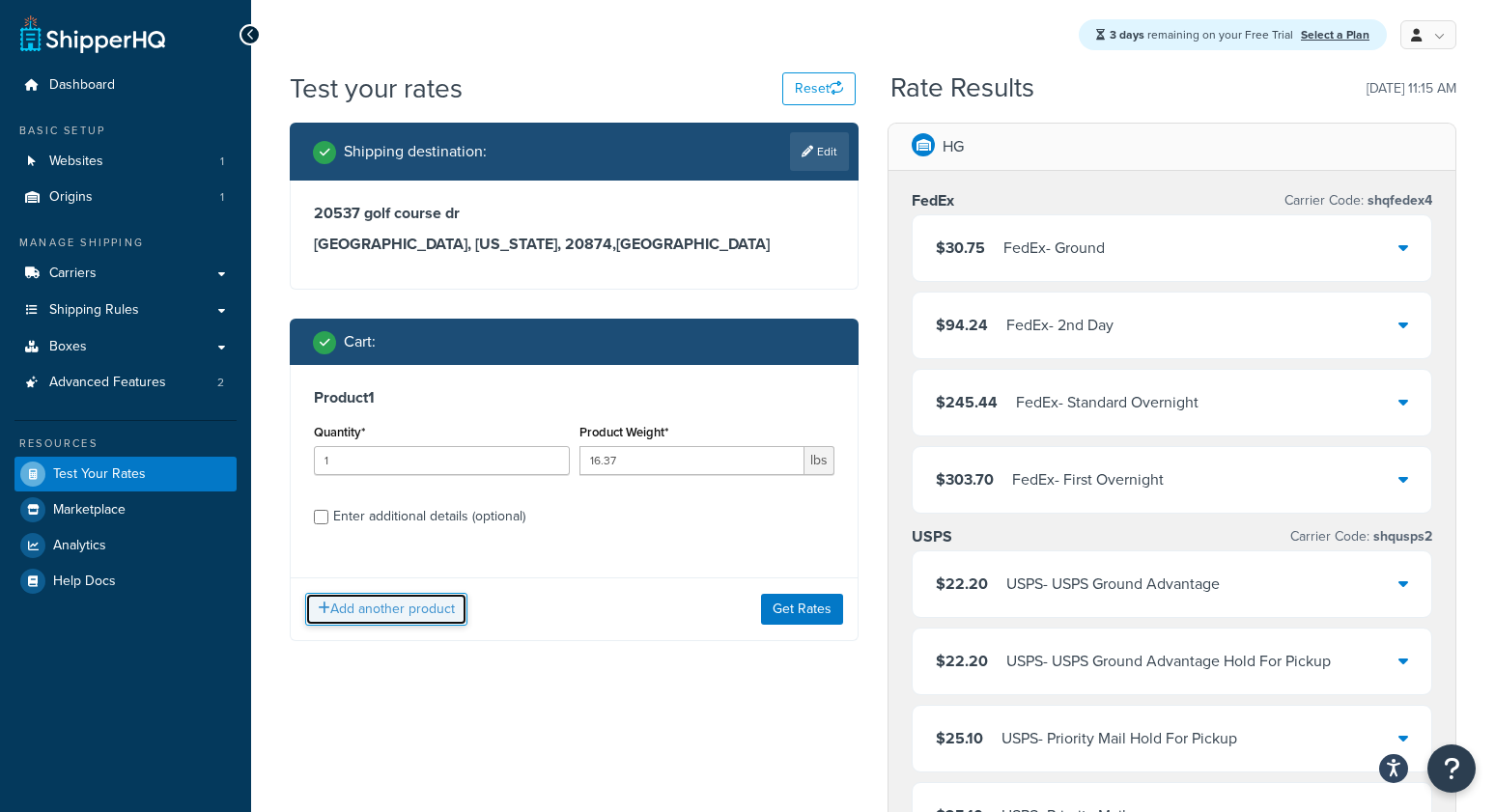
click at [386, 608] on button "Add another product" at bounding box center [387, 609] width 162 height 33
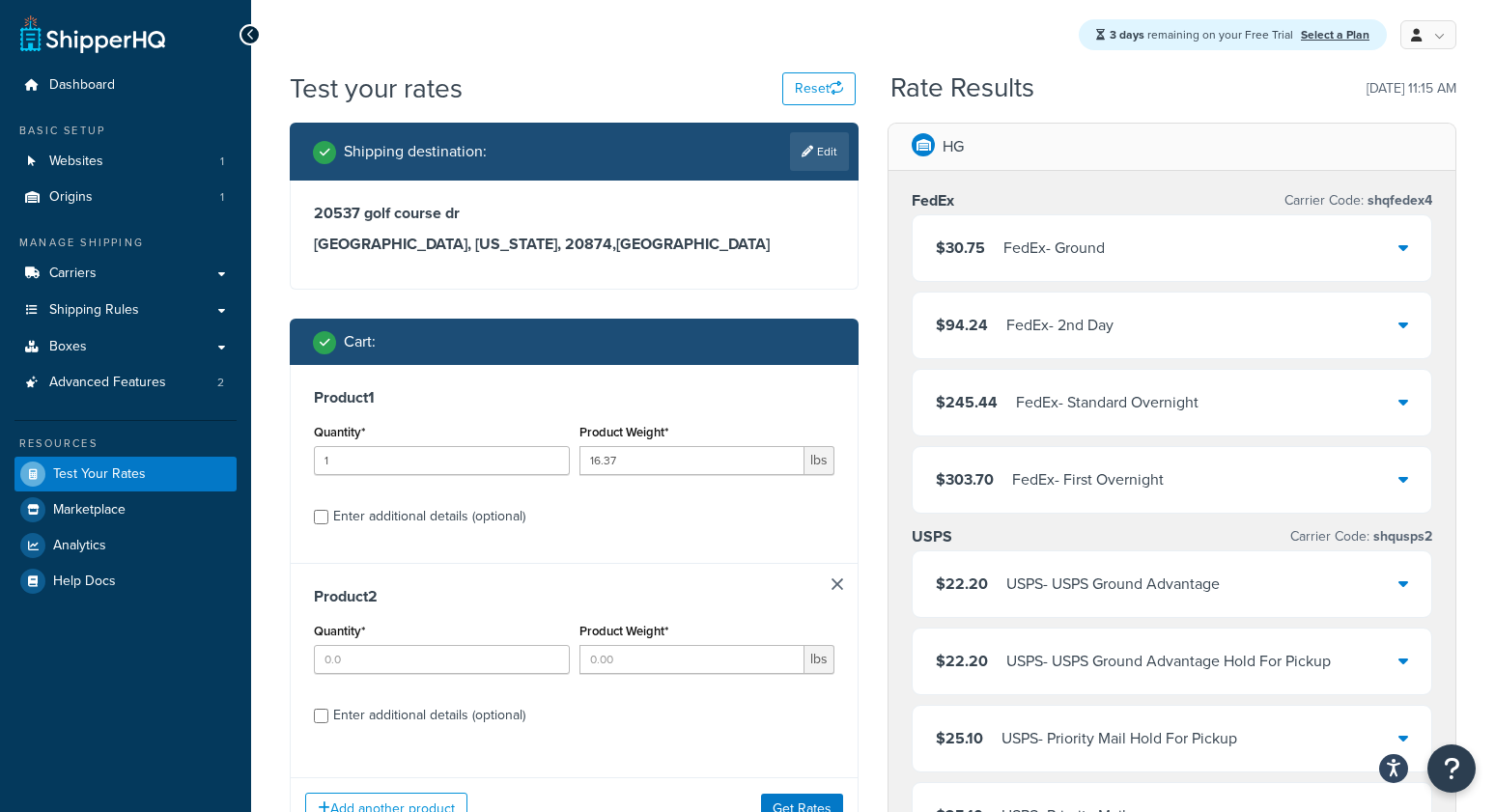
click at [410, 514] on div "Enter additional details (optional)" at bounding box center [429, 516] width 192 height 27
click at [328, 514] on input "Enter additional details (optional)" at bounding box center [320, 516] width 15 height 15
checkbox input "true"
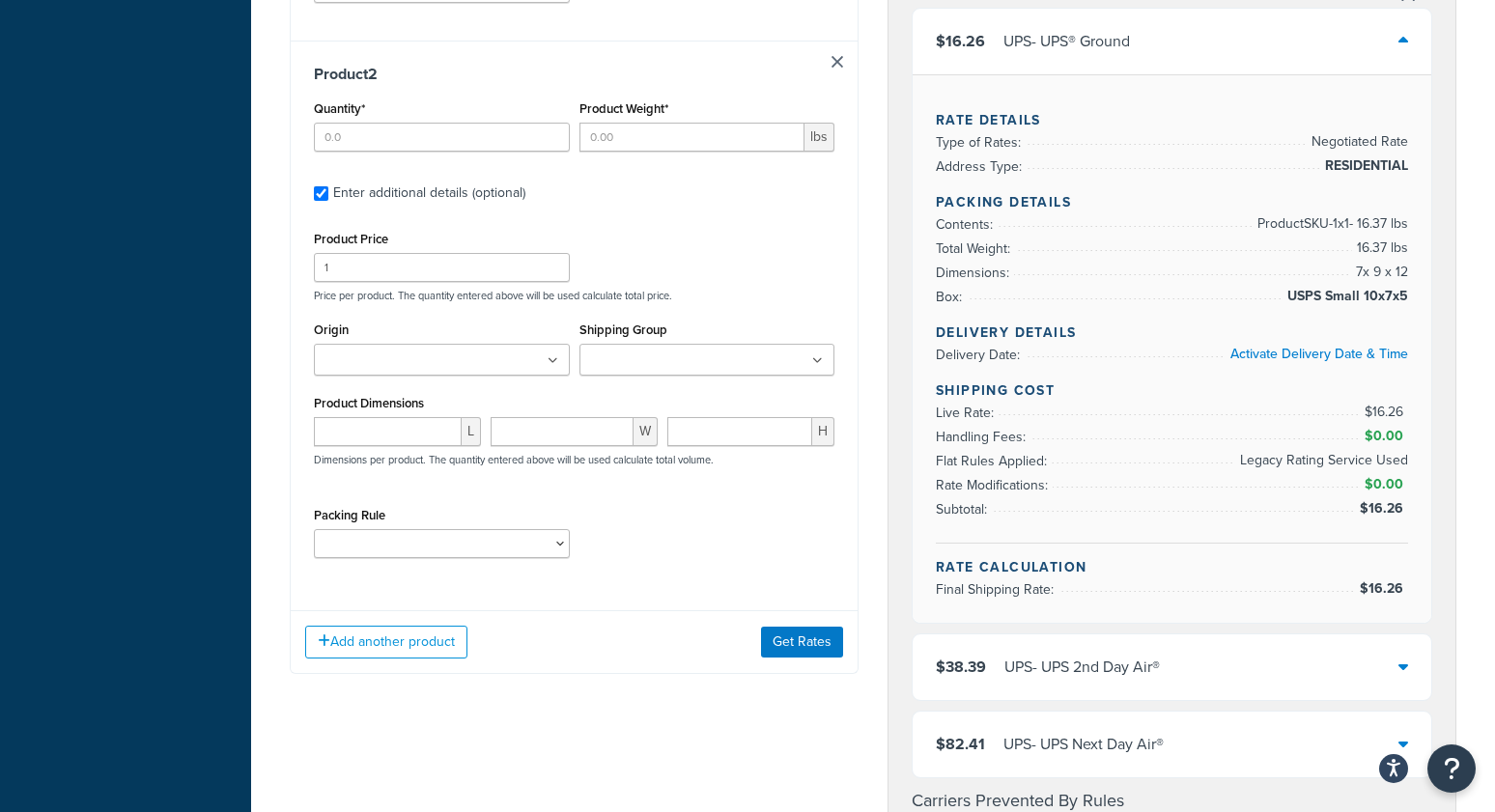
scroll to position [886, 0]
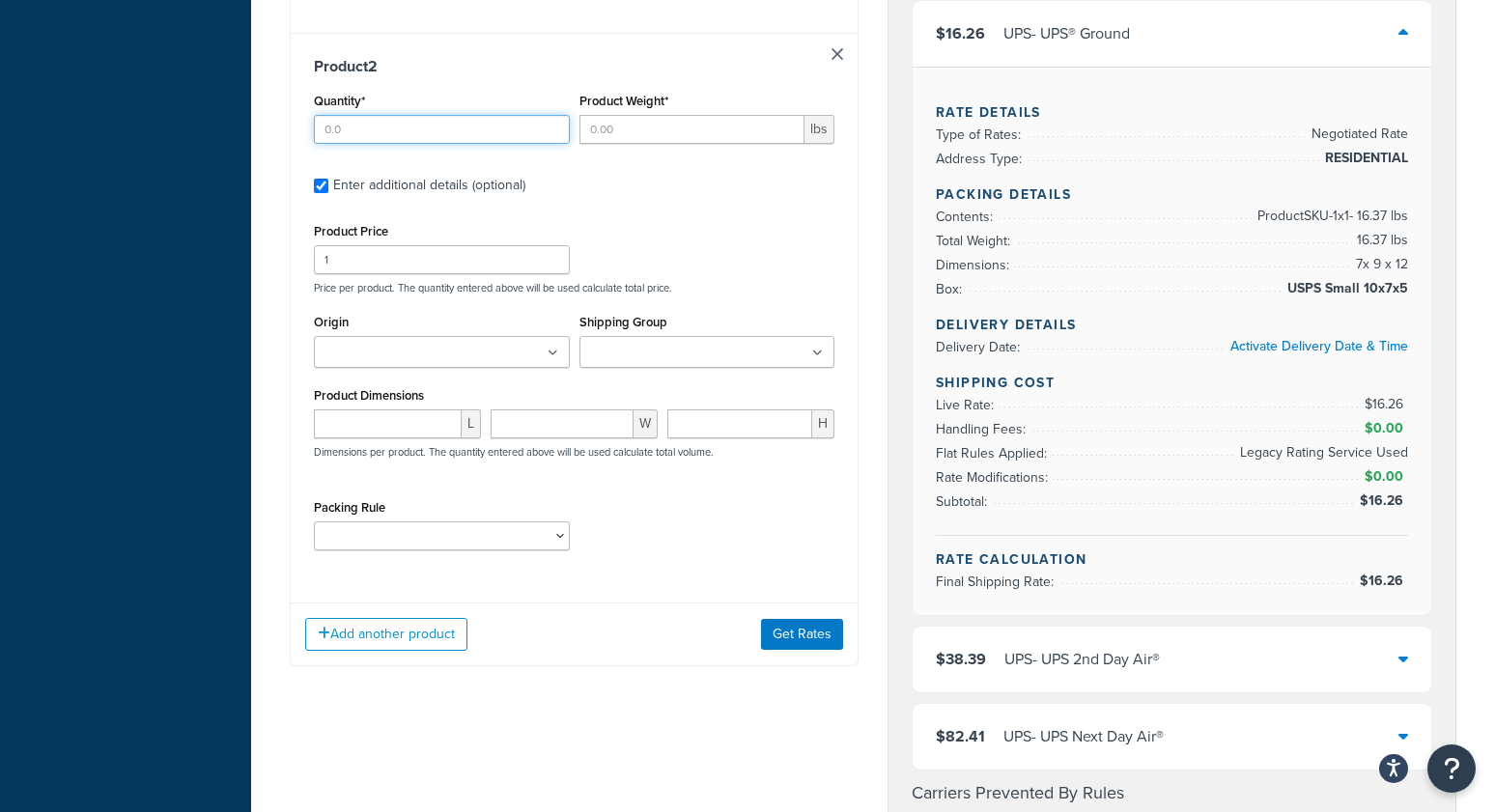
drag, startPoint x: 393, startPoint y: 132, endPoint x: 698, endPoint y: 158, distance: 306.1
click at [395, 131] on input "Quantity*" at bounding box center [441, 130] width 256 height 29
type input "1"
type input "6.64"
drag, startPoint x: 409, startPoint y: 266, endPoint x: 191, endPoint y: 265, distance: 218.0
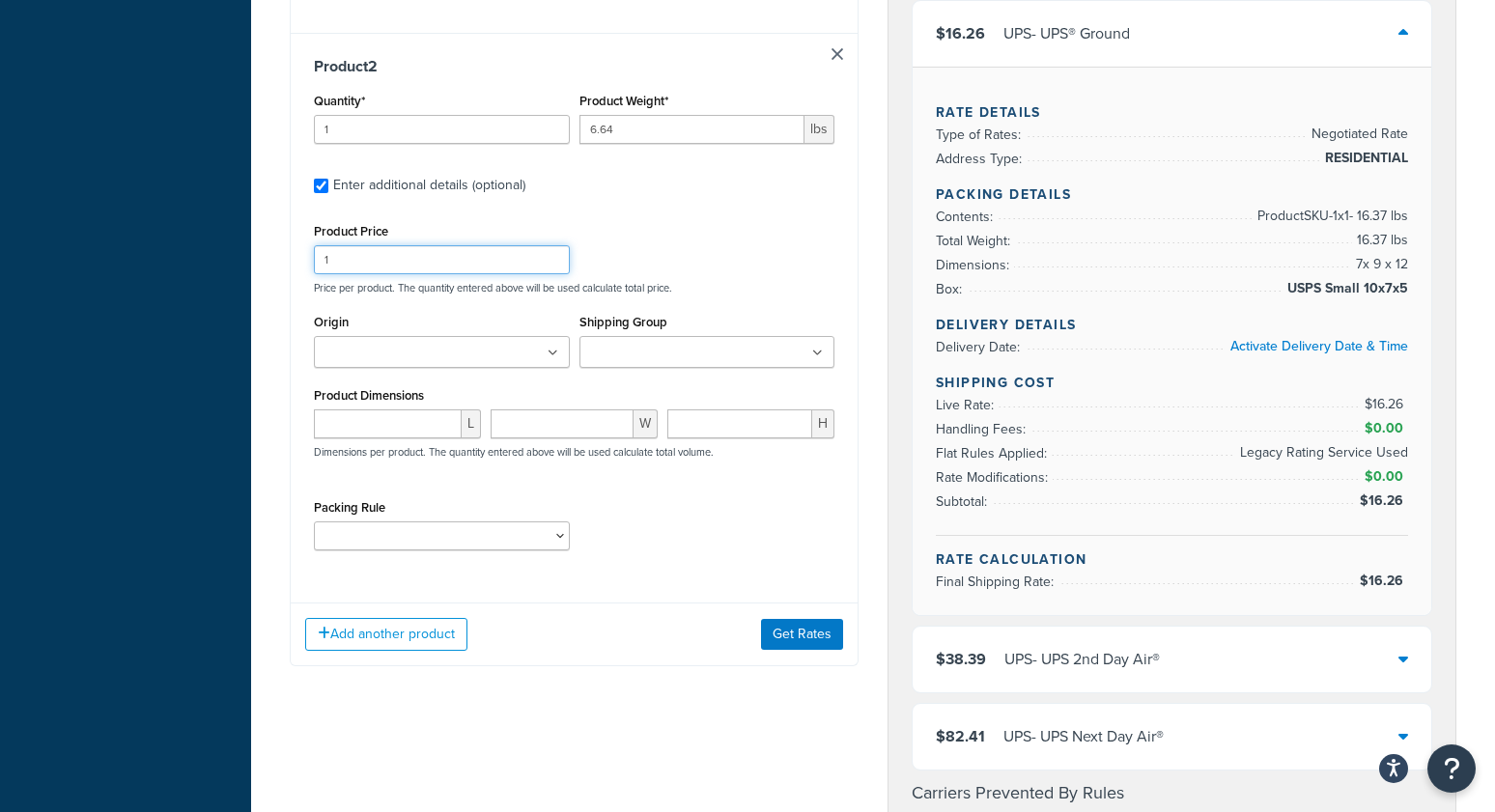
click at [191, 266] on div "Dashboard Basic Setup Websites 1 Origins 1 Manage Shipping Carriers Carriers Al…" at bounding box center [747, 494] width 1495 height 2761
type input "50"
click at [813, 643] on button "Get Rates" at bounding box center [802, 634] width 82 height 31
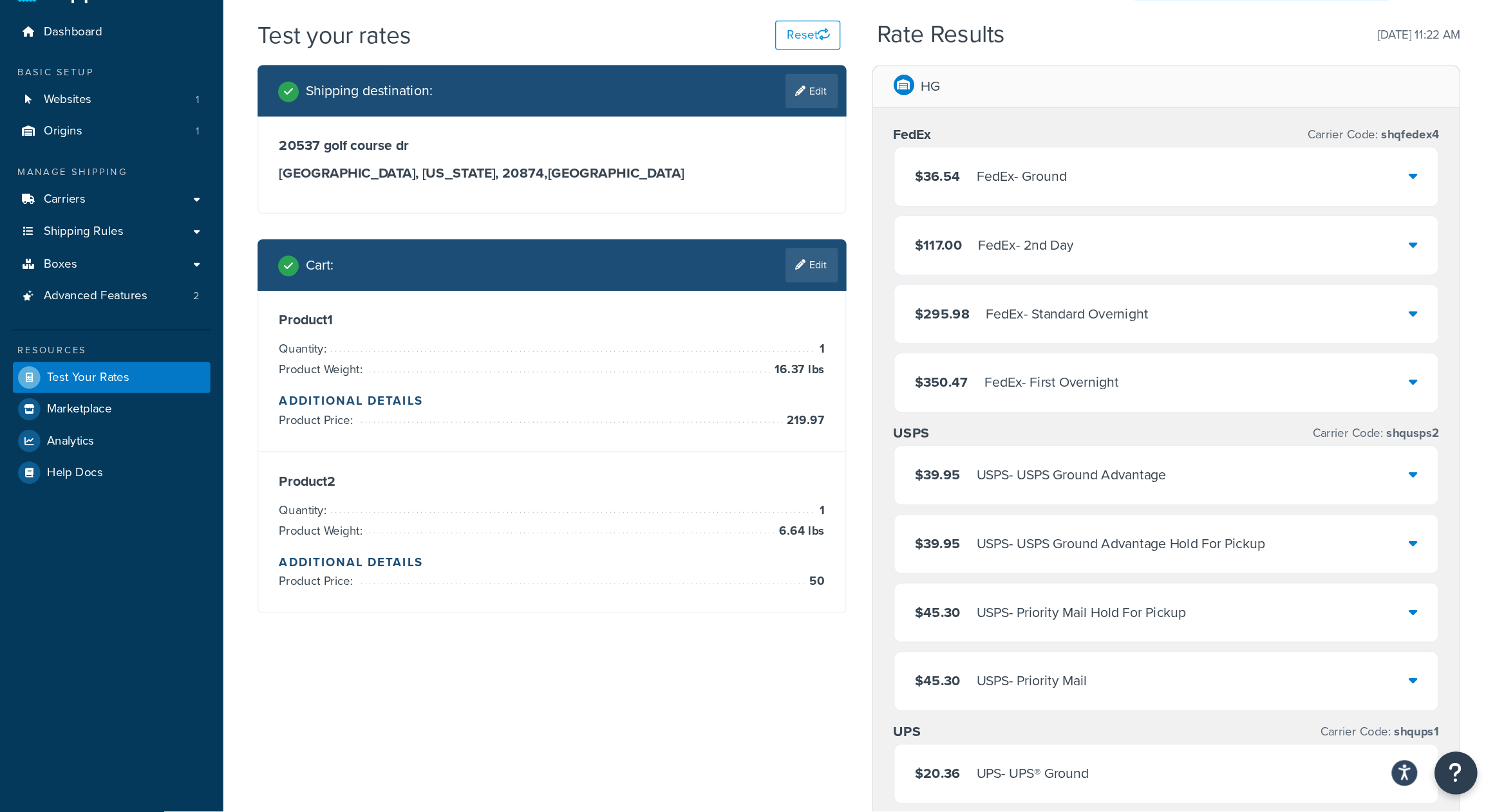
scroll to position [33, 0]
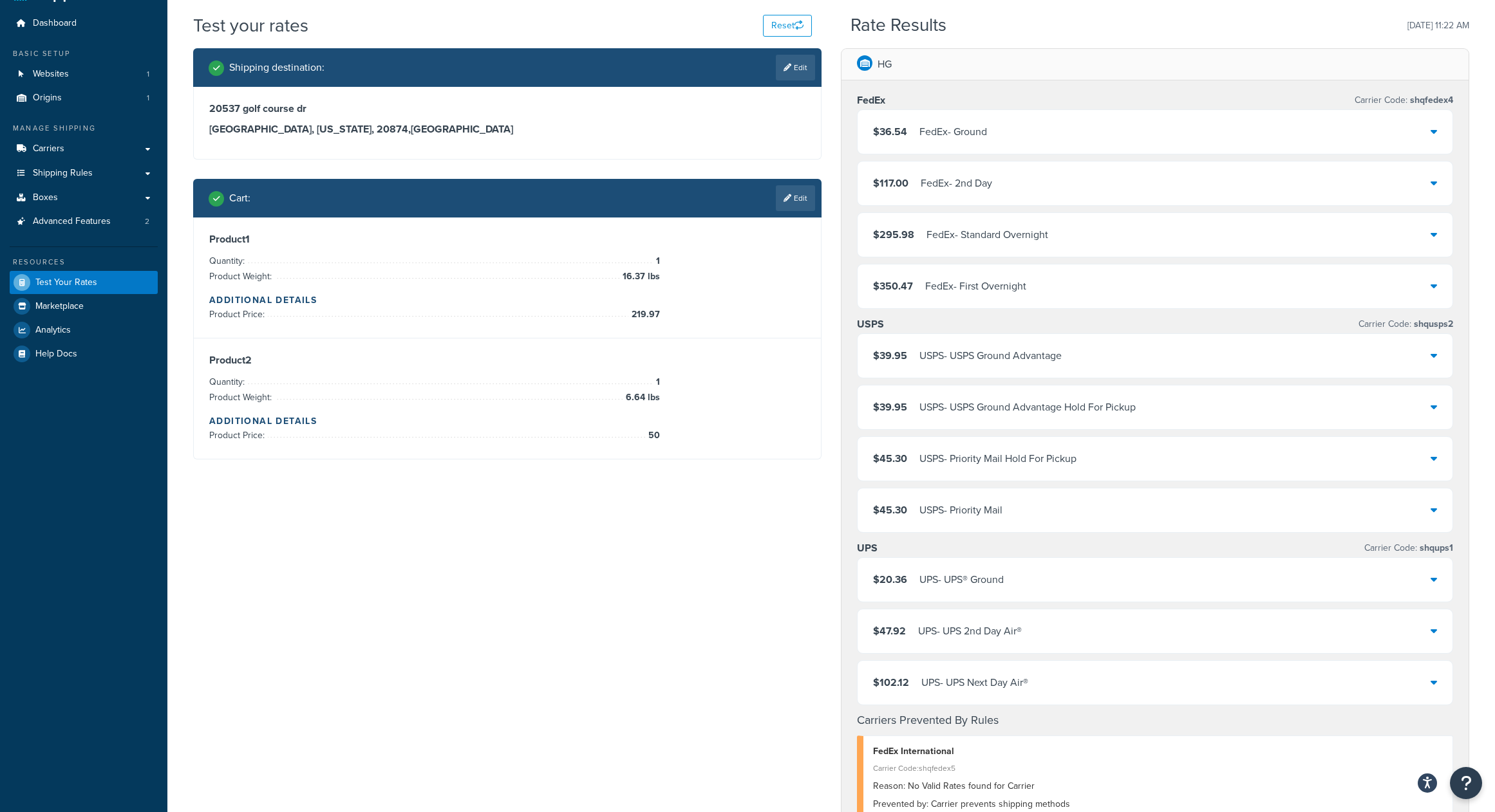
click at [683, 541] on div "Shipping destination : Edit 20537 golf course dr germantown, Maryland, 20874 , …" at bounding box center [831, 727] width 1295 height 1357
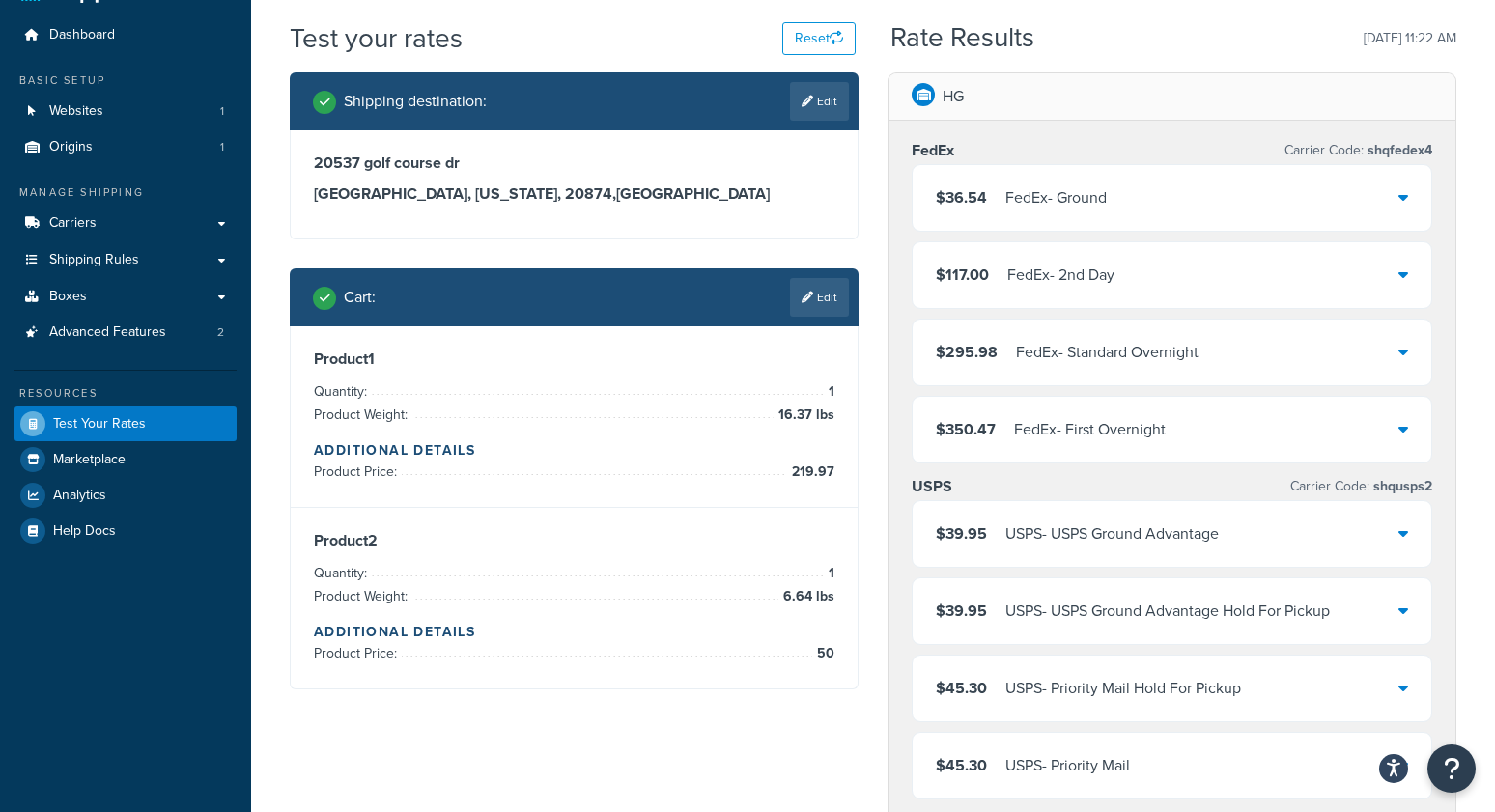
scroll to position [0, 0]
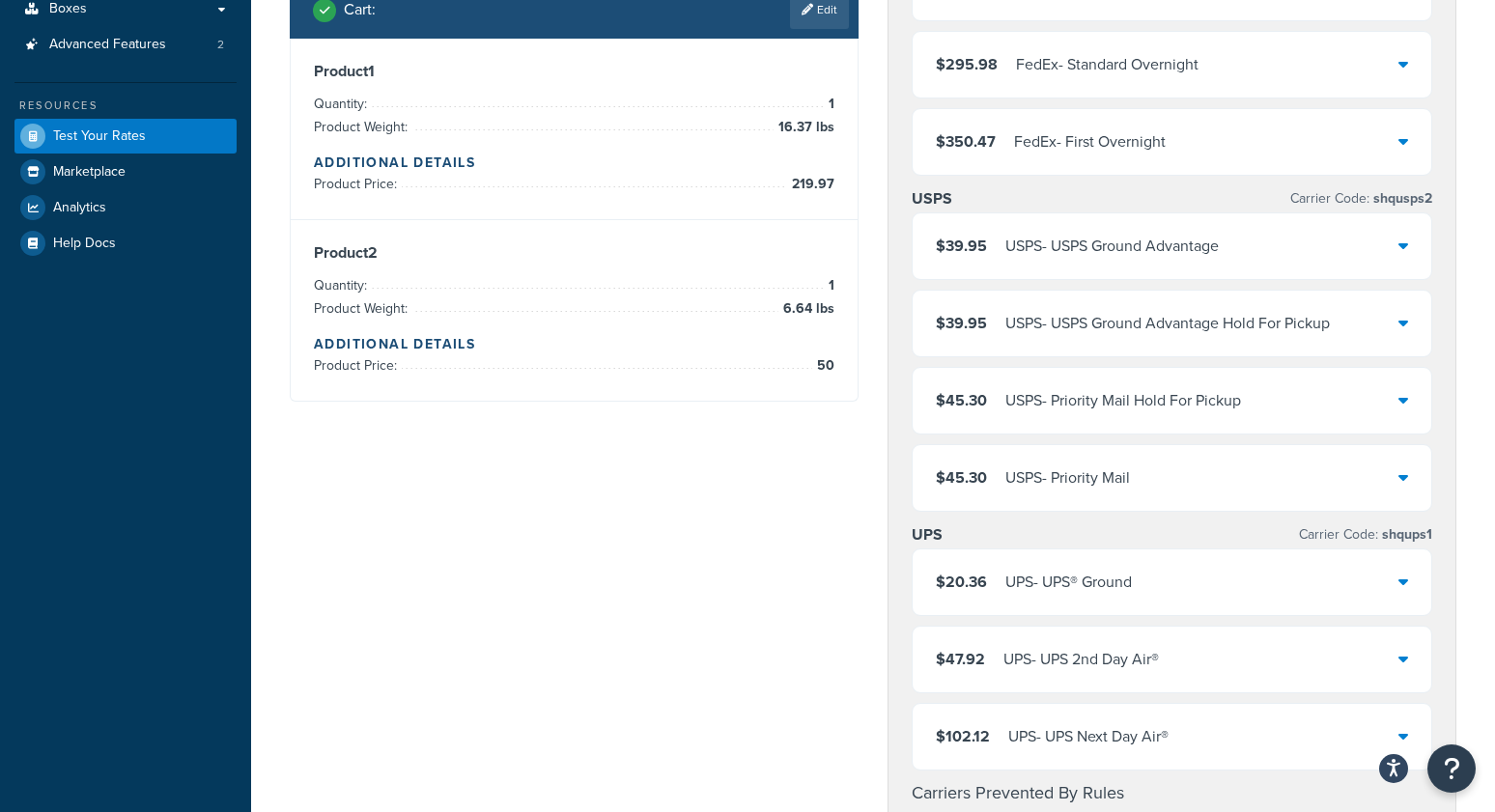
scroll to position [444, 0]
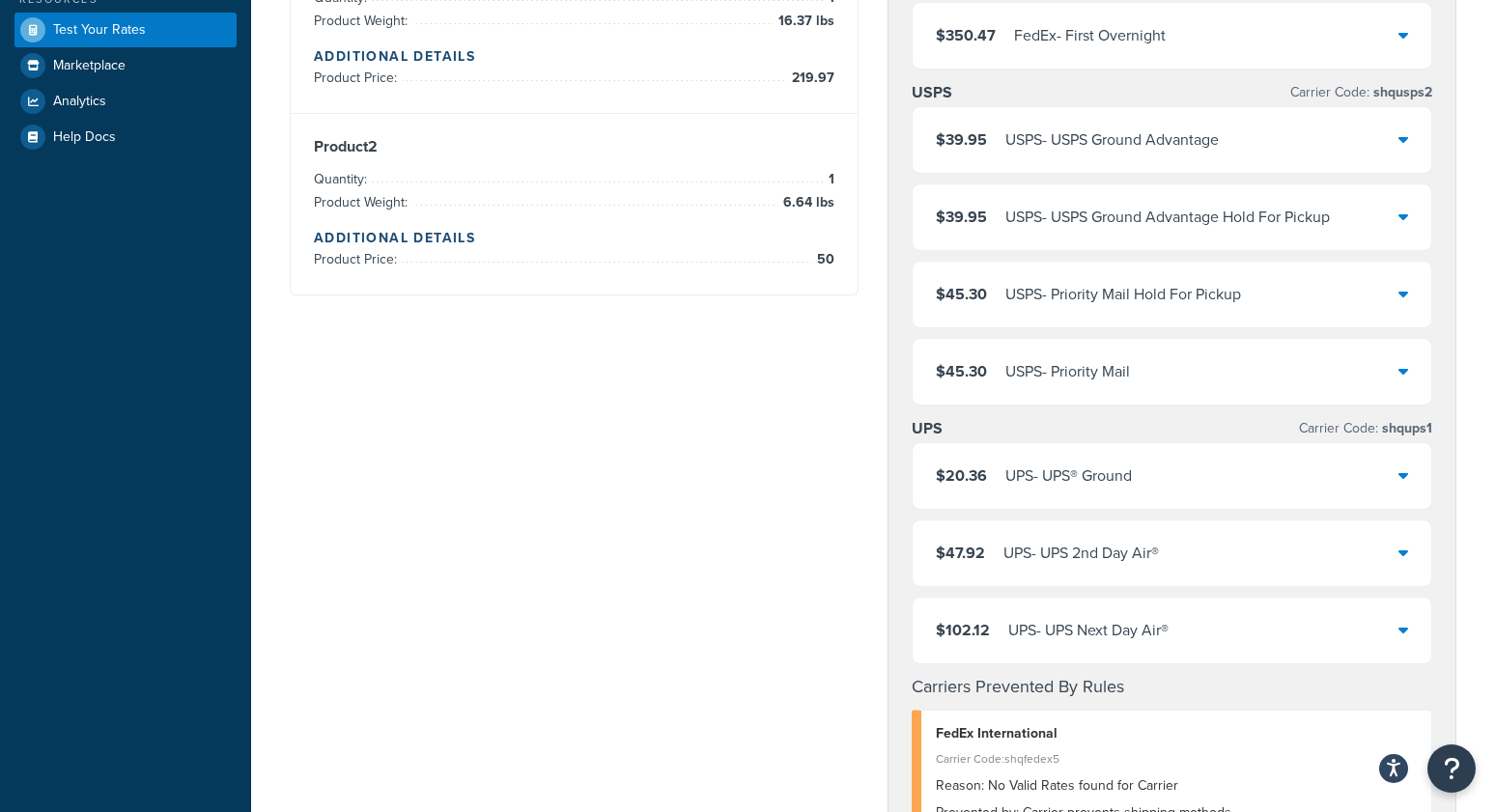
click at [1086, 489] on div "UPS - UPS® Ground" at bounding box center [1069, 476] width 127 height 27
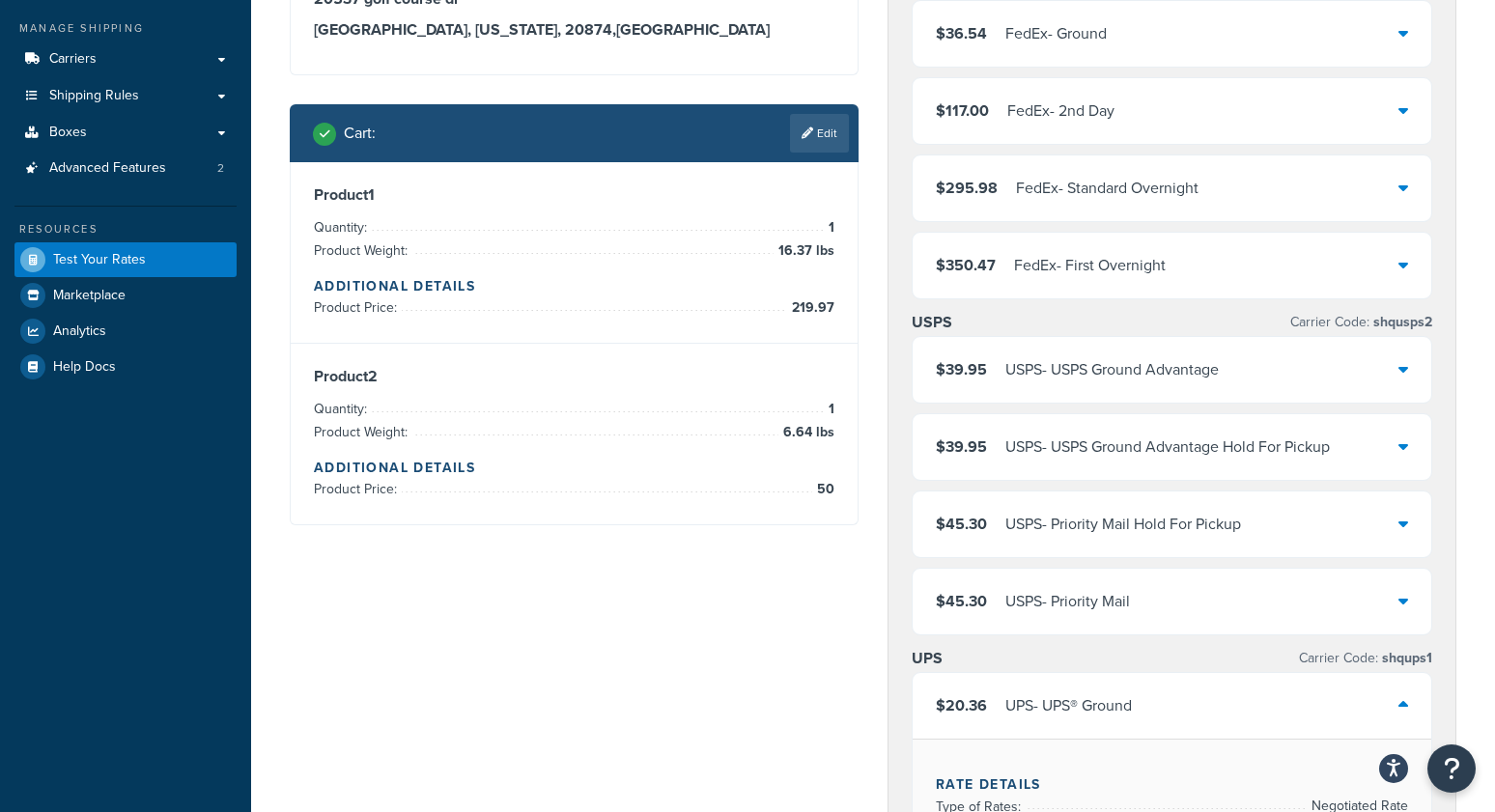
scroll to position [0, 0]
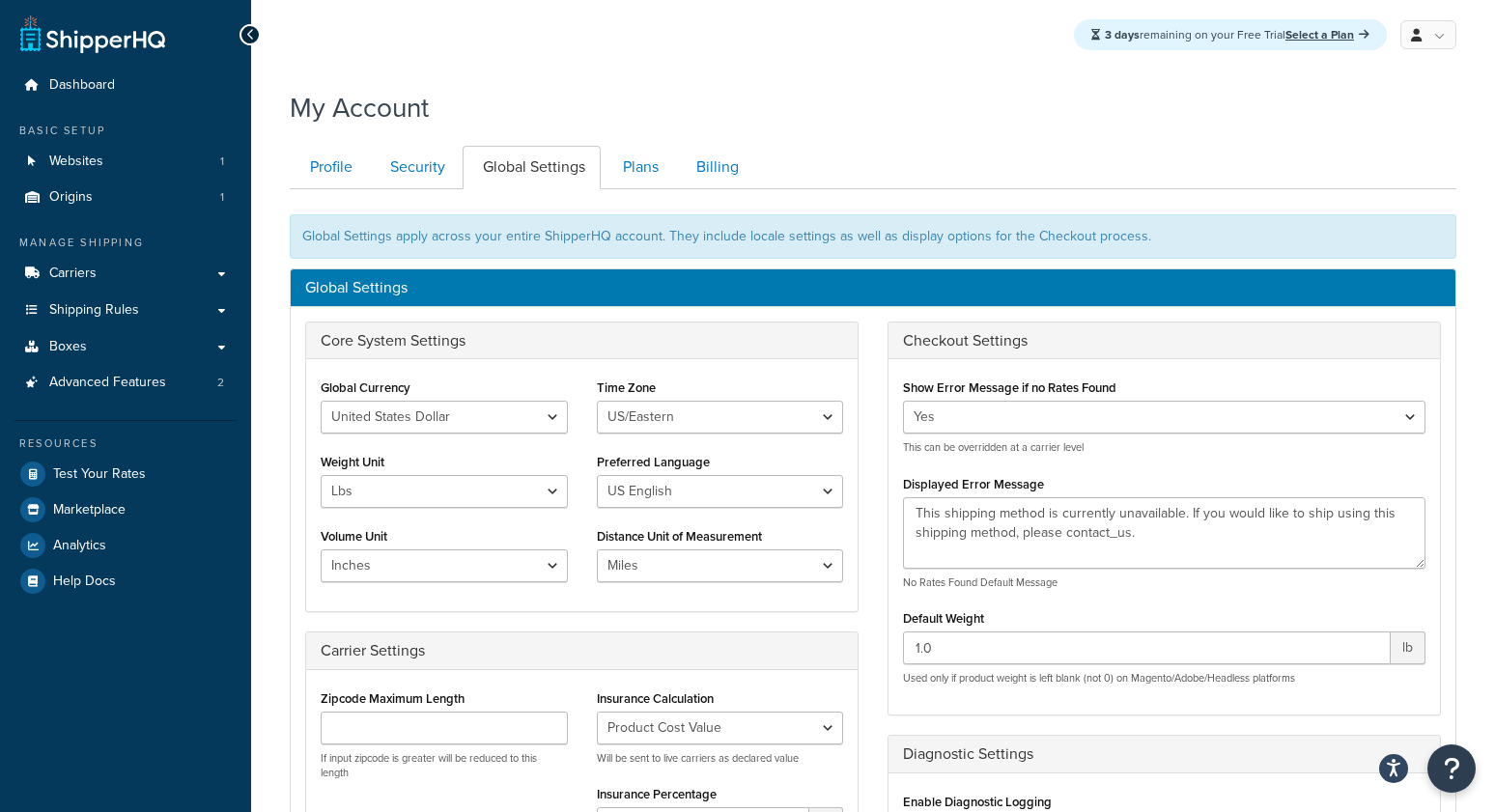
click at [648, 376] on div "Global Currency United States Dollar Euro British Pound Australian Dollar Canad…" at bounding box center [582, 485] width 552 height 252
click at [105, 272] on link "Carriers" at bounding box center [125, 273] width 222 height 36
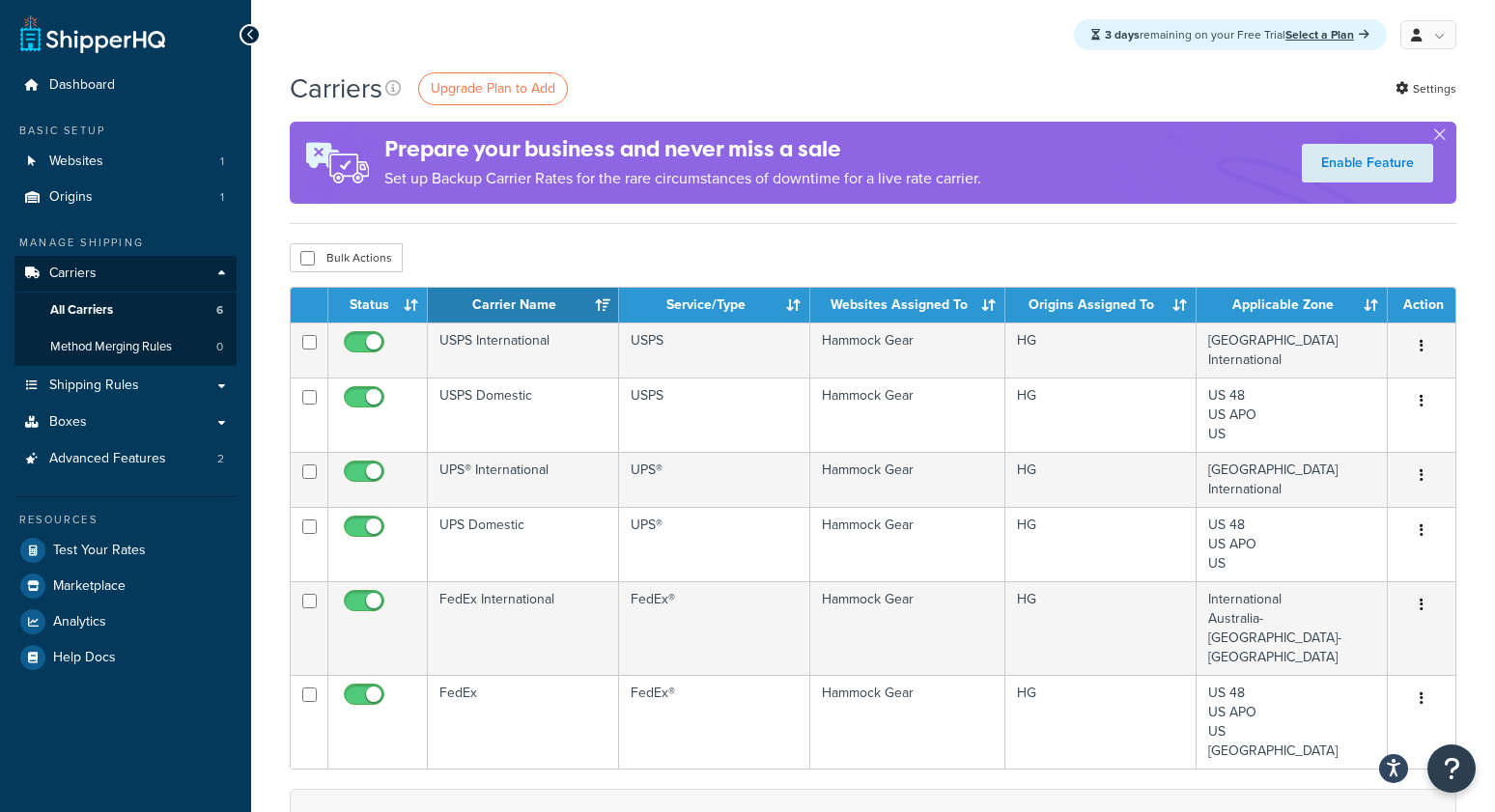
click at [787, 59] on div "3 days remaining on your Free Trial Select a Plan My Profile Billing Global Set…" at bounding box center [873, 34] width 1244 height 69
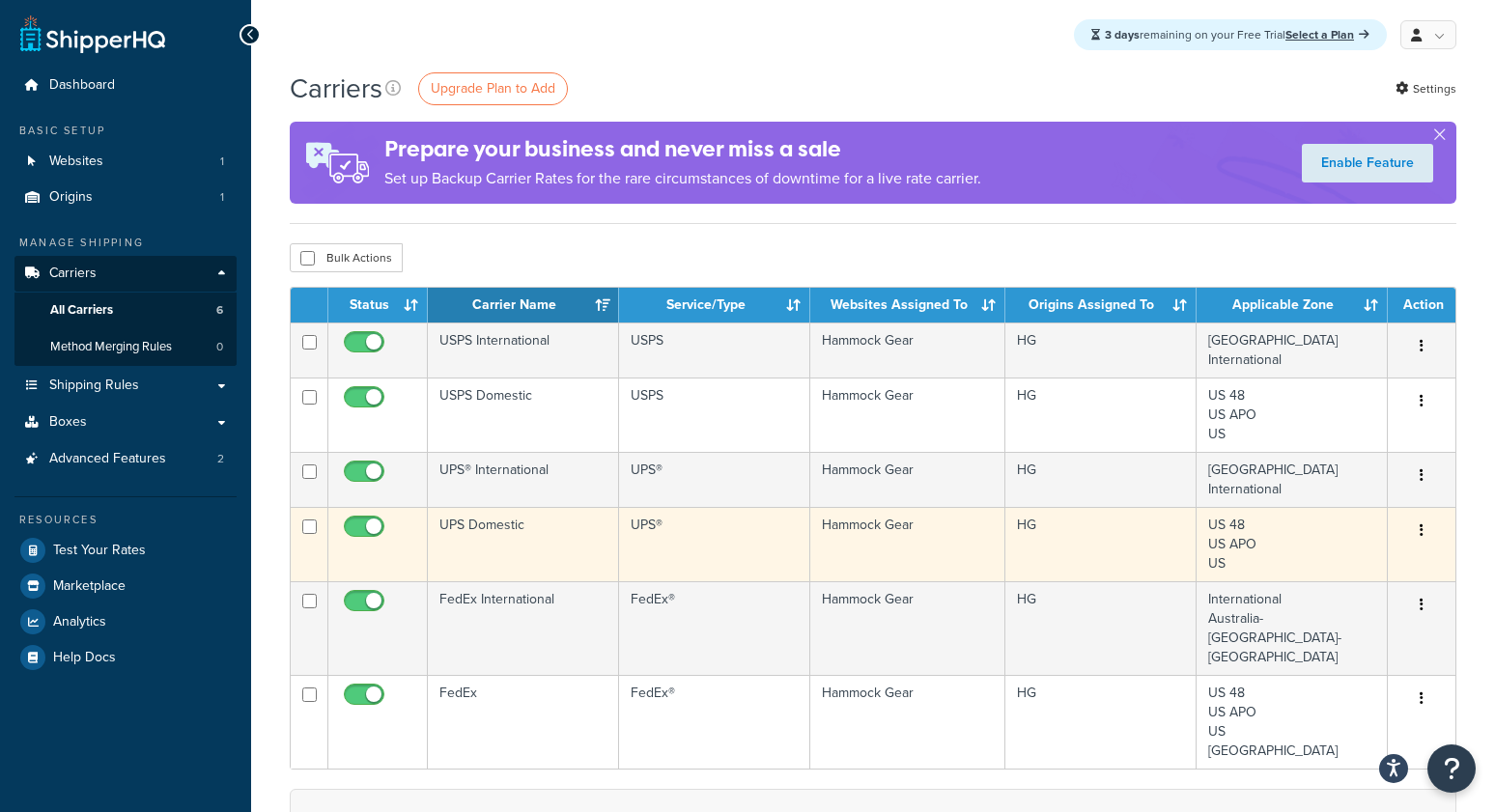
click at [488, 539] on td "UPS Domestic" at bounding box center [523, 544] width 191 height 74
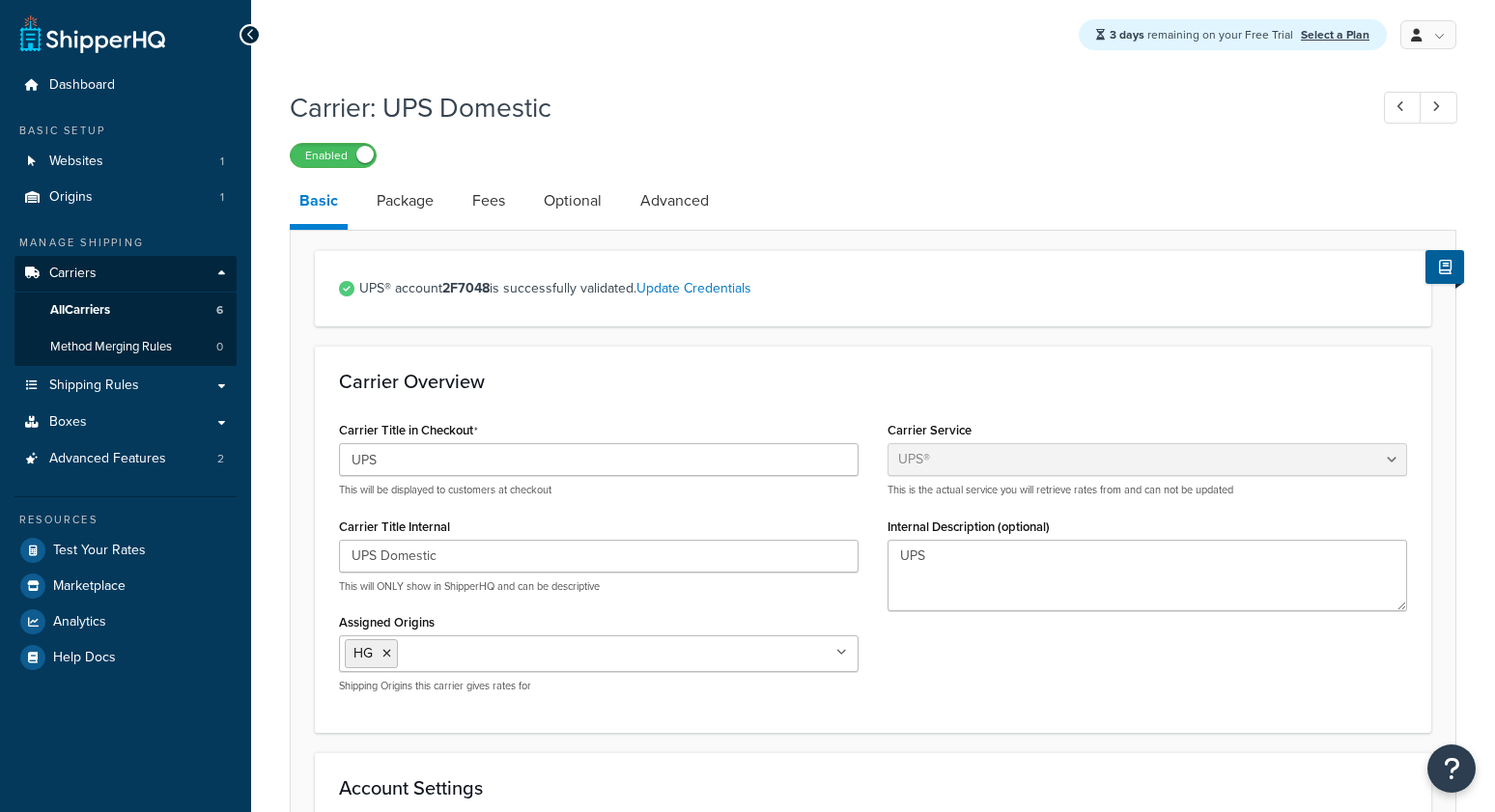
select select "ups"
select select "us"
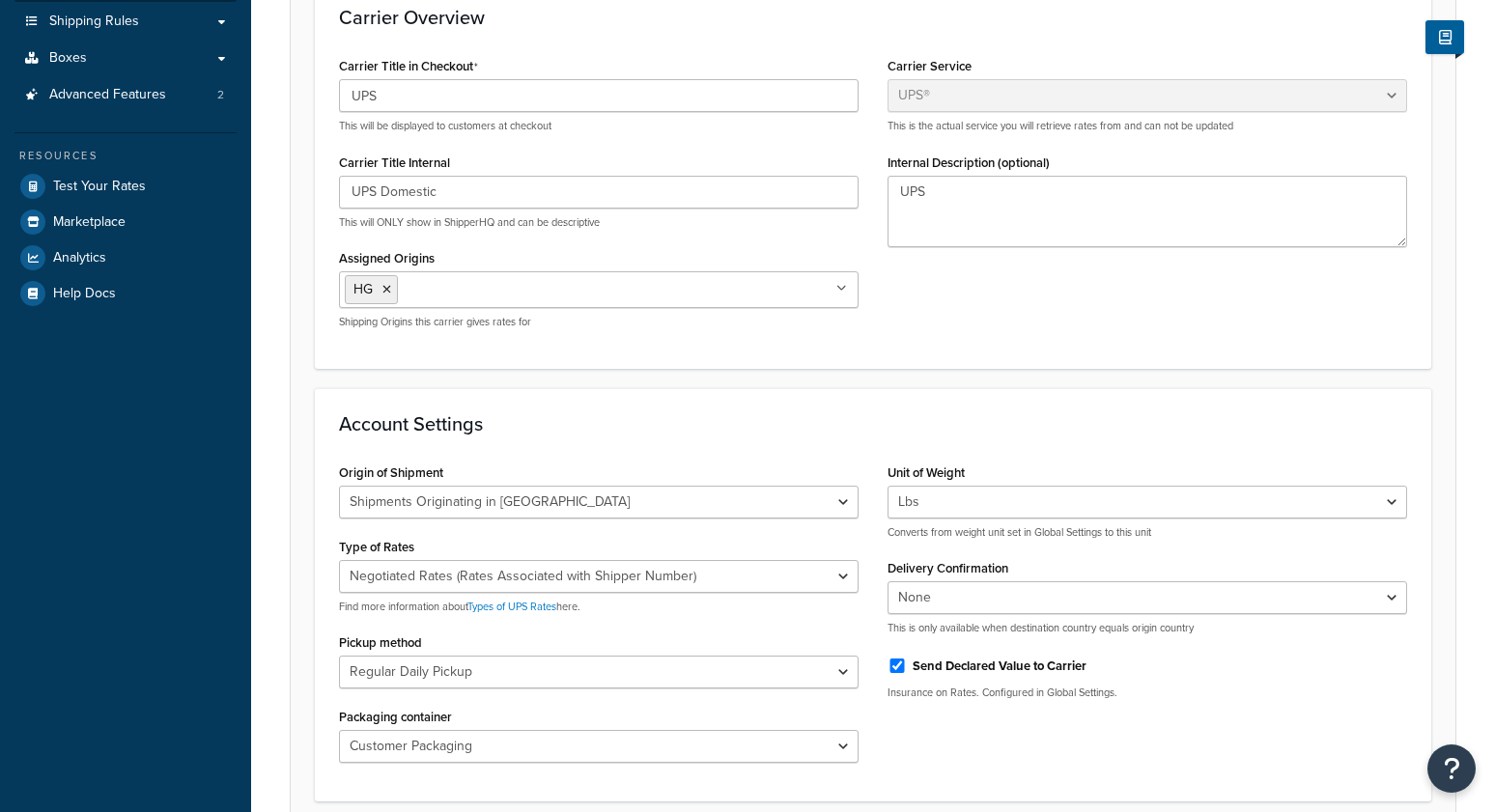
scroll to position [398, 0]
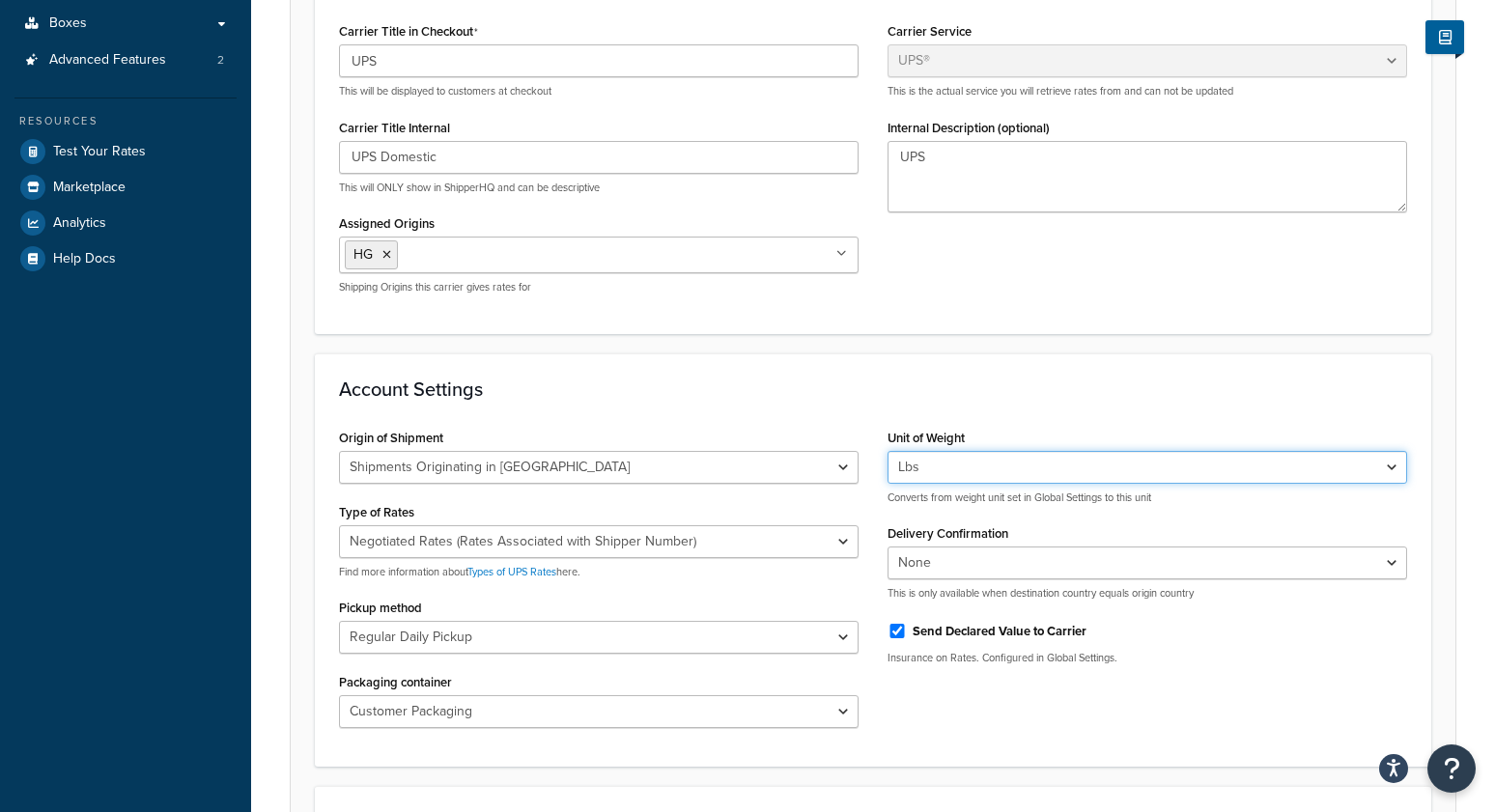
click at [951, 467] on select "Lbs Kgs Convert LBS to KG" at bounding box center [1147, 467] width 519 height 33
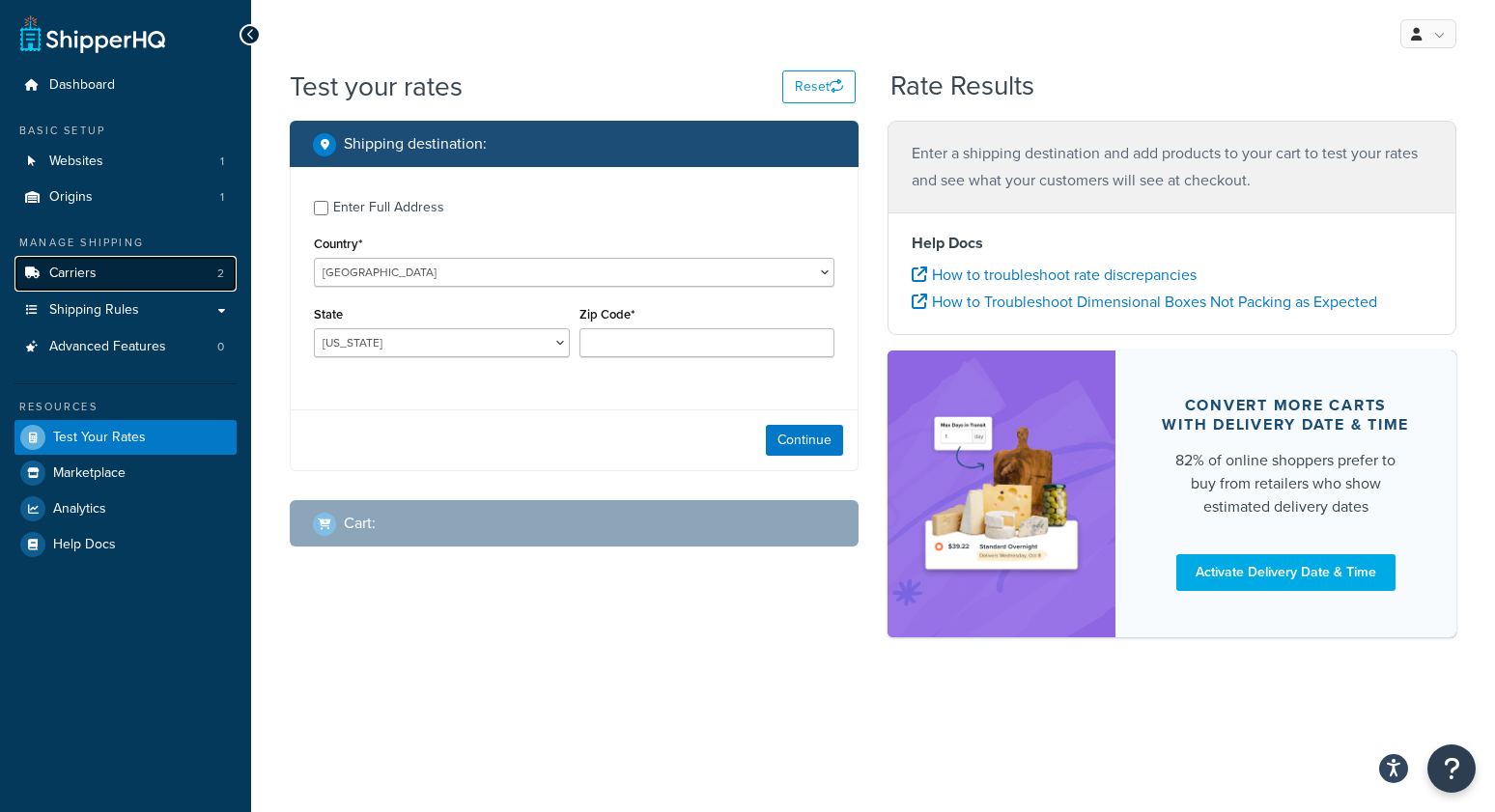
click at [71, 274] on span "Carriers" at bounding box center [72, 273] width 47 height 17
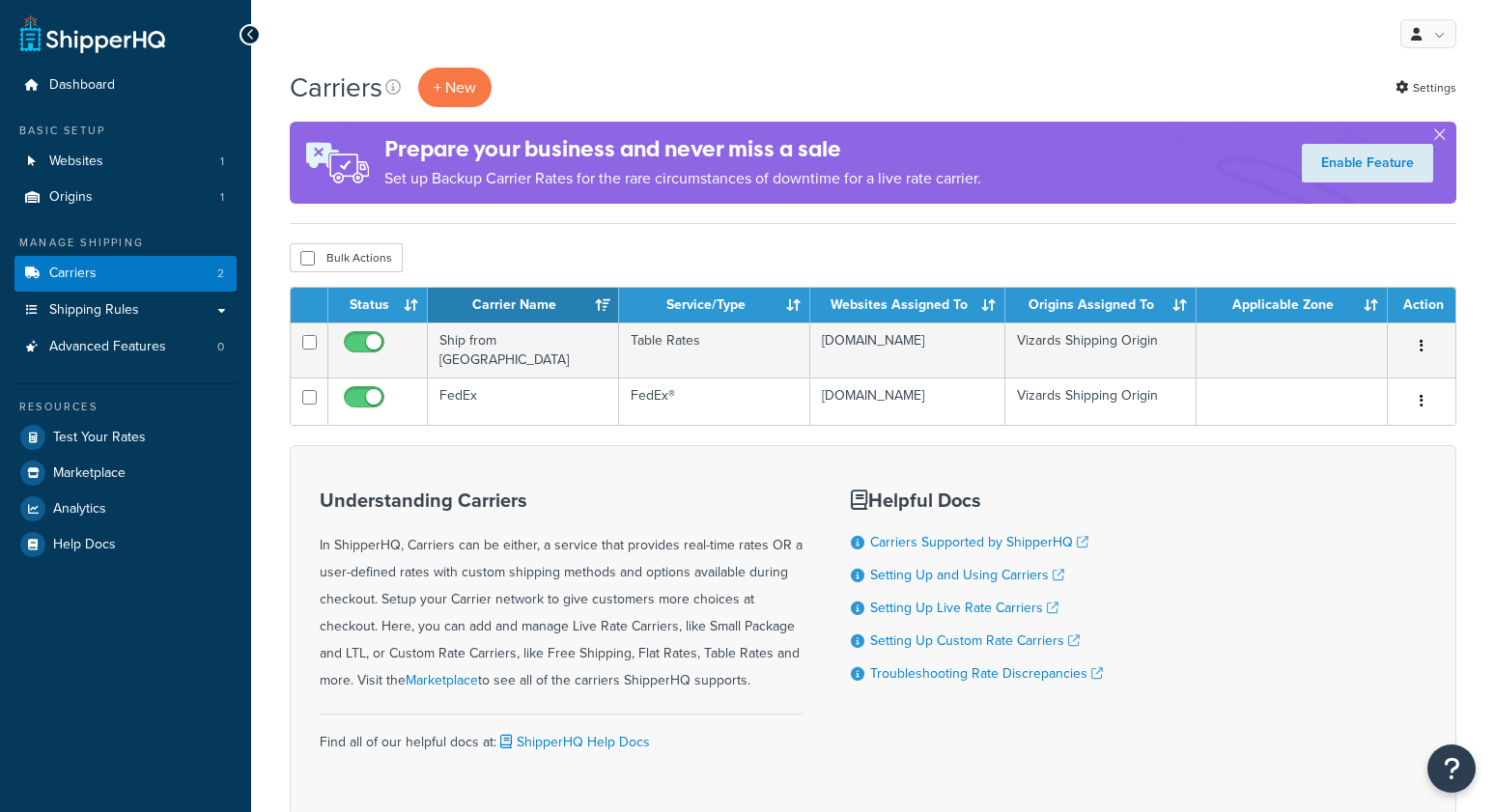
click at [560, 258] on div "Bulk Actions Duplicate Delete" at bounding box center [873, 258] width 1167 height 29
click at [482, 90] on button "+ New" at bounding box center [454, 87] width 73 height 40
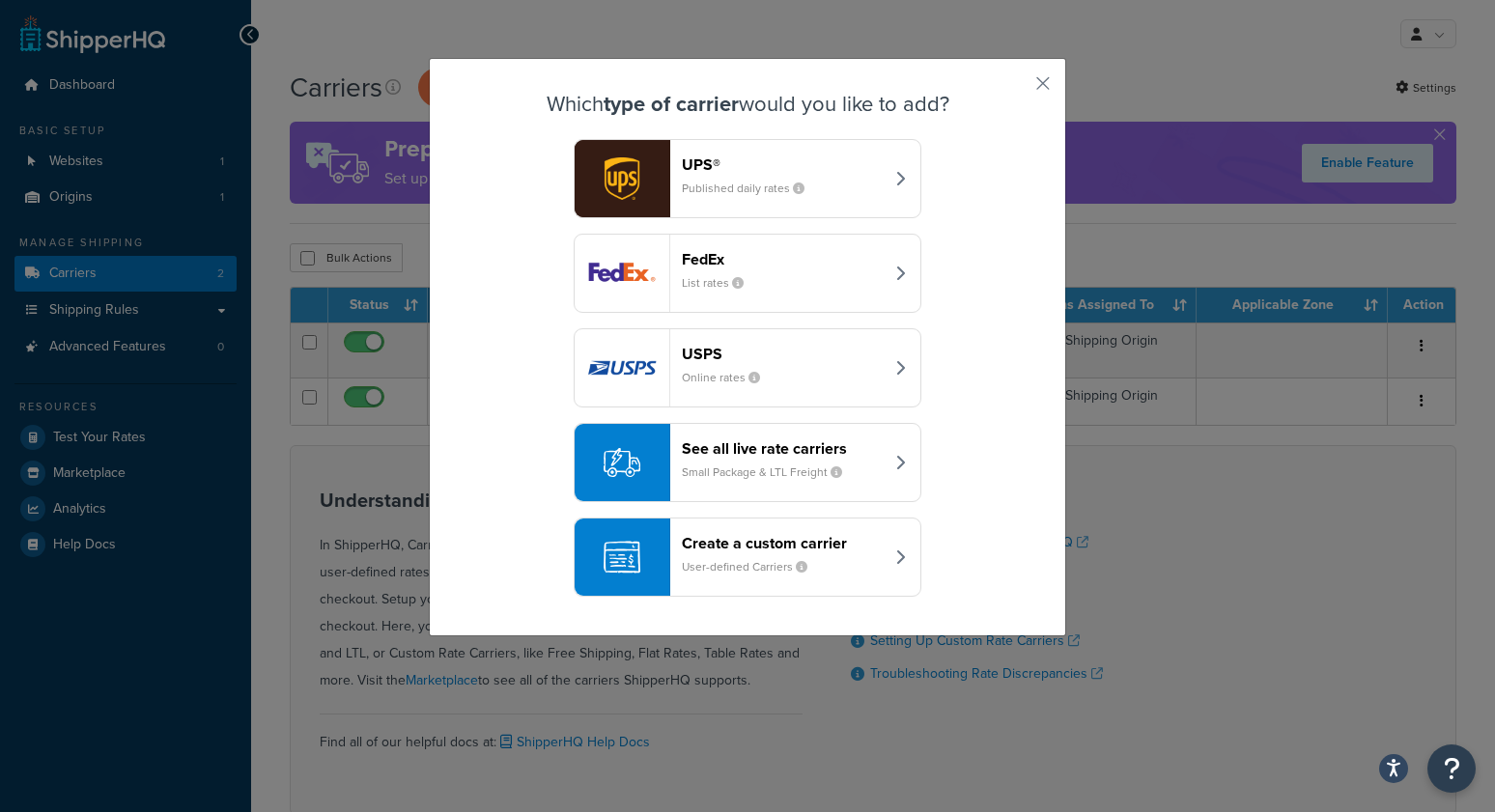
click at [734, 559] on div "Create a custom carrier User-defined Carriers" at bounding box center [782, 556] width 202 height 46
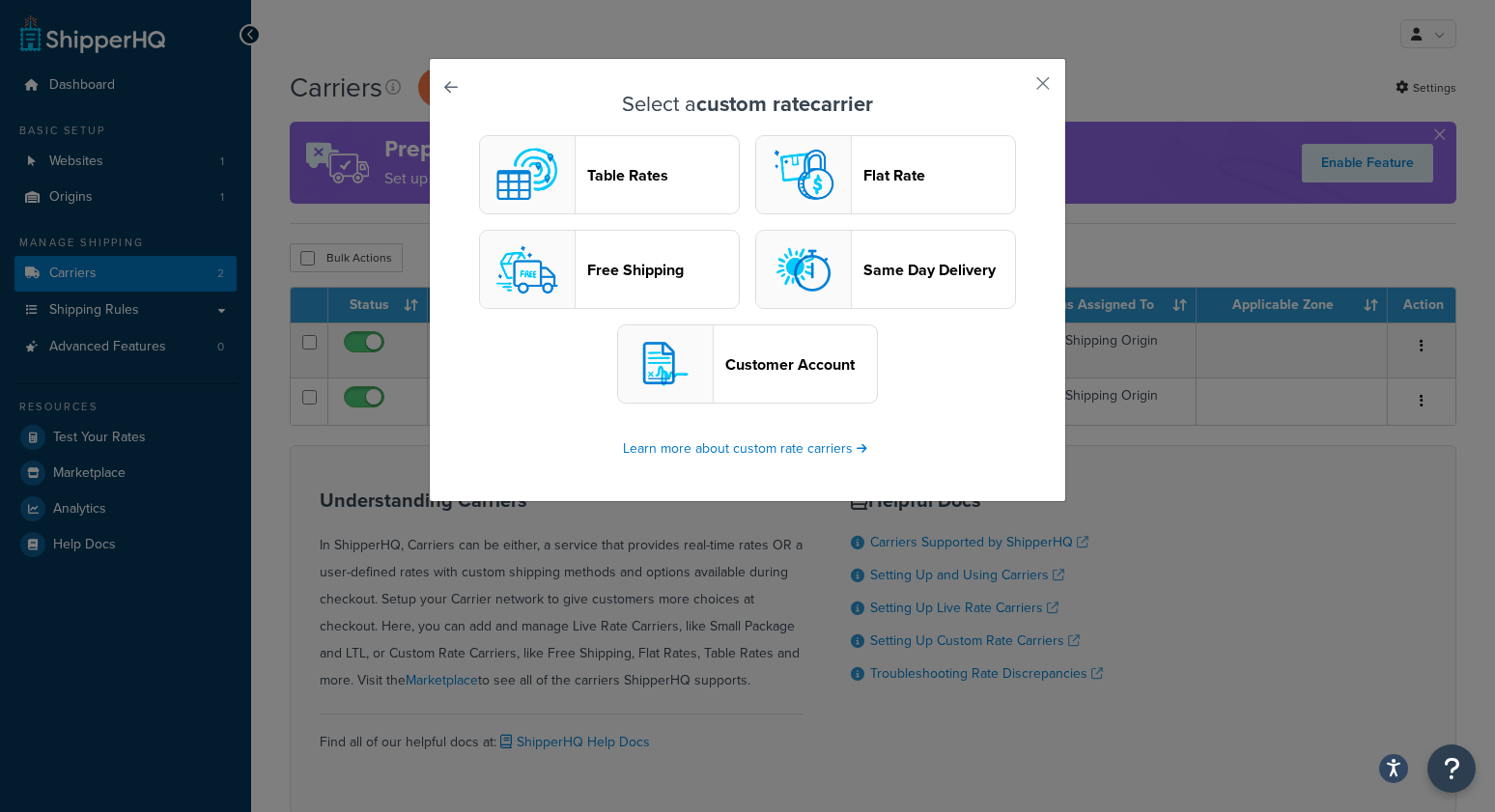
click at [642, 182] on header "Table Rates" at bounding box center [662, 175] width 151 height 19
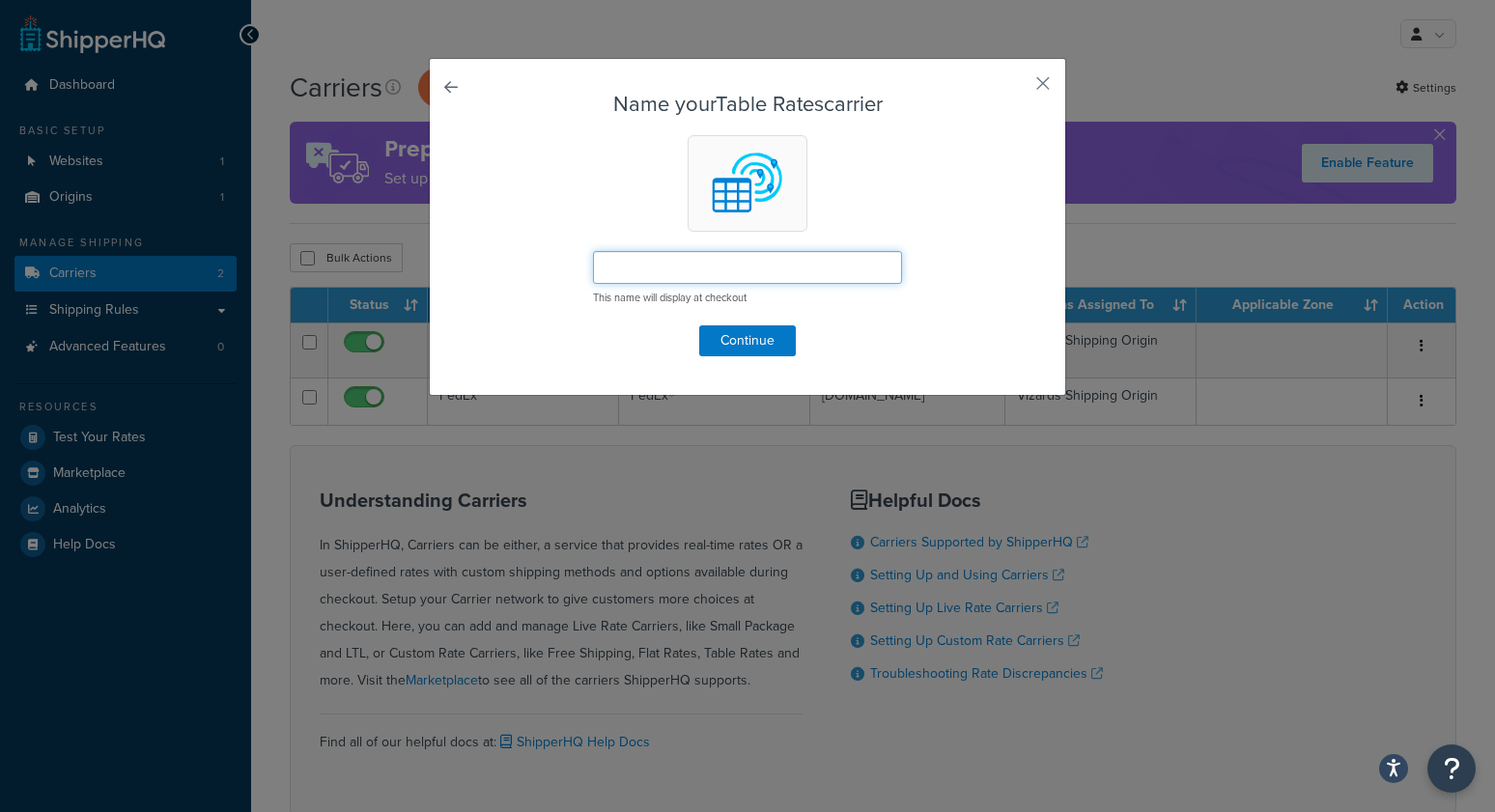
click at [642, 267] on input "text" at bounding box center [747, 267] width 309 height 33
type input "test"
click at [781, 353] on button "Continue" at bounding box center [747, 341] width 97 height 31
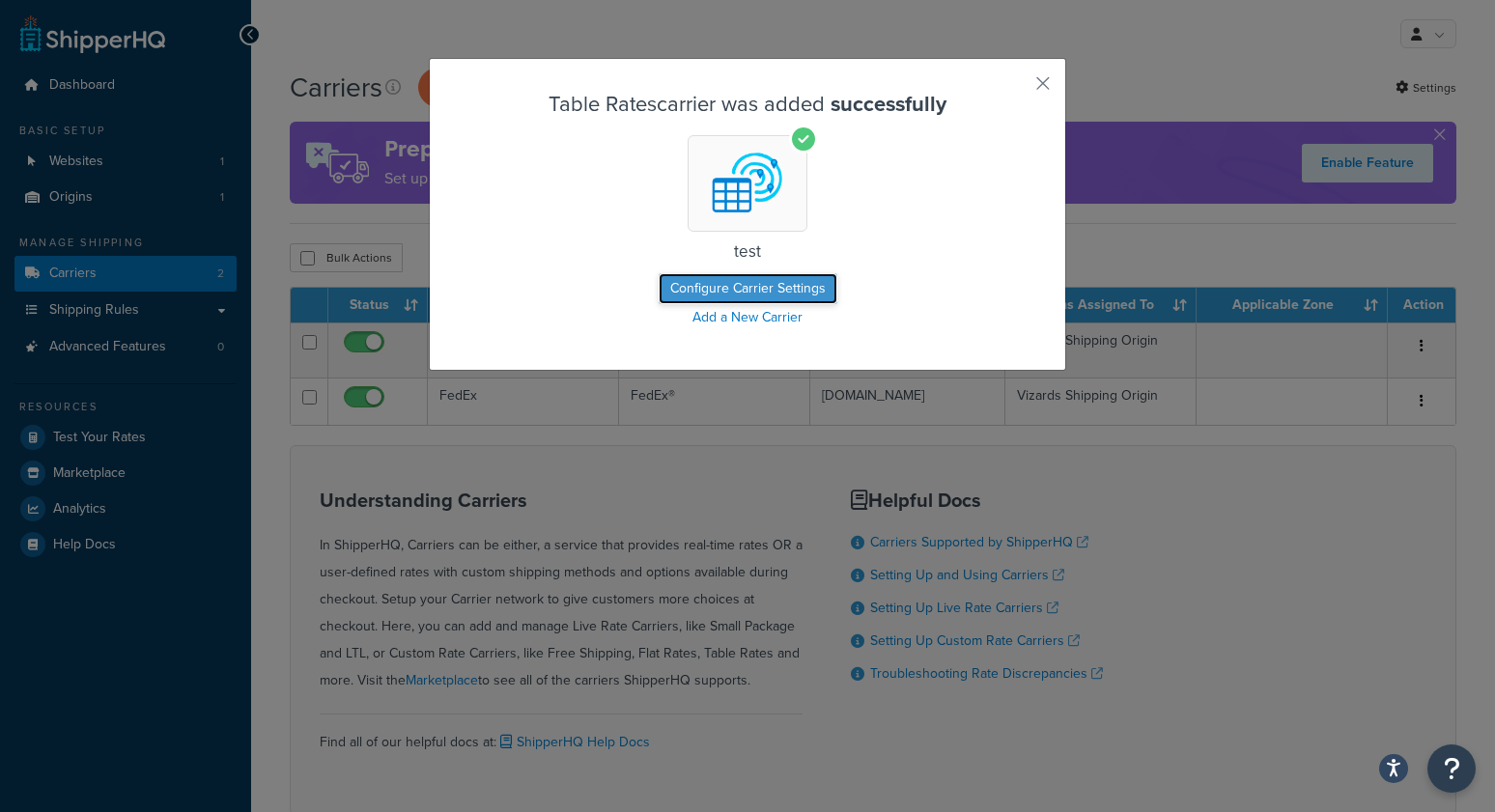
click at [770, 284] on button "Configure Carrier Settings" at bounding box center [748, 289] width 179 height 31
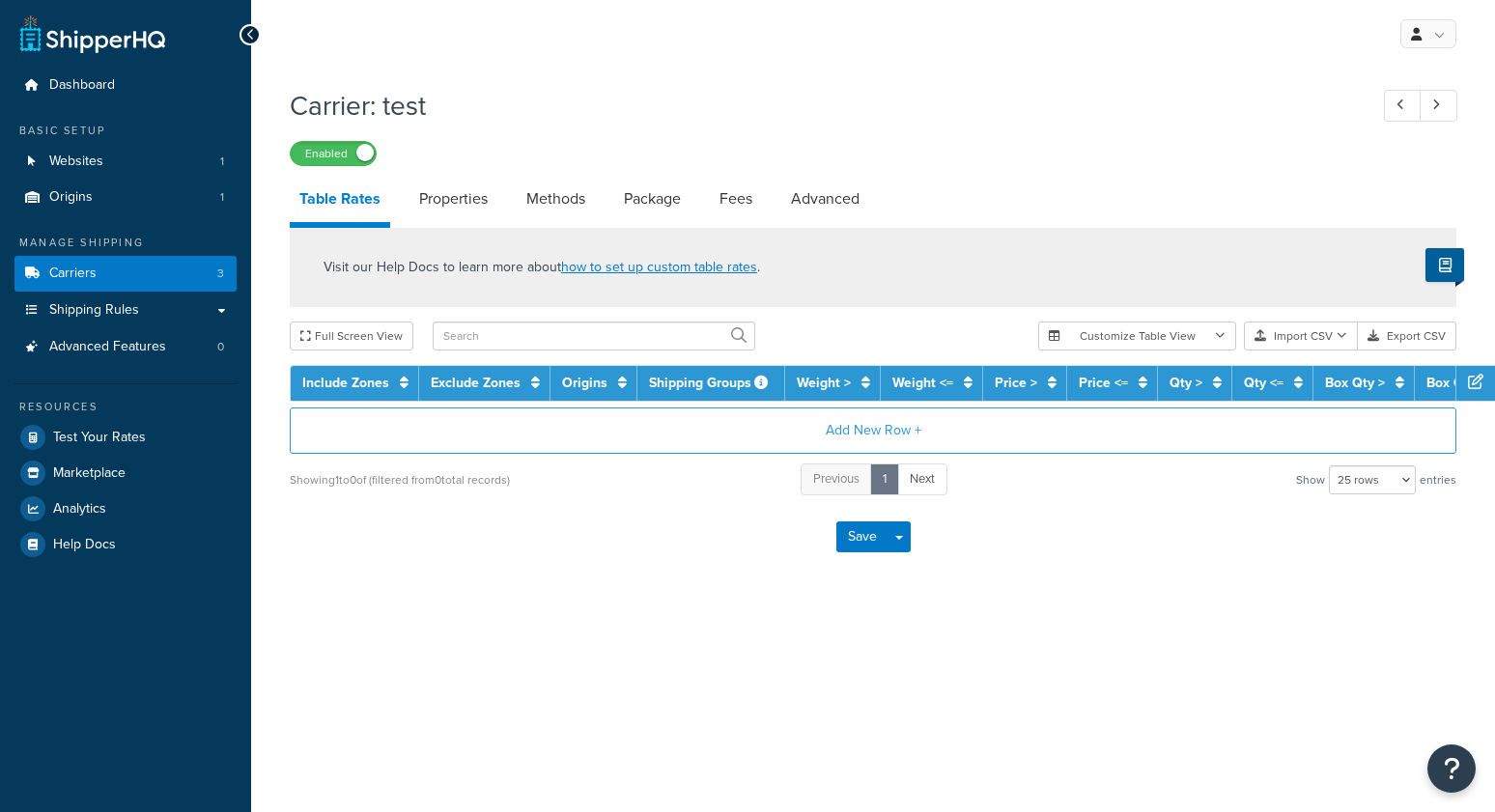
select select "25"
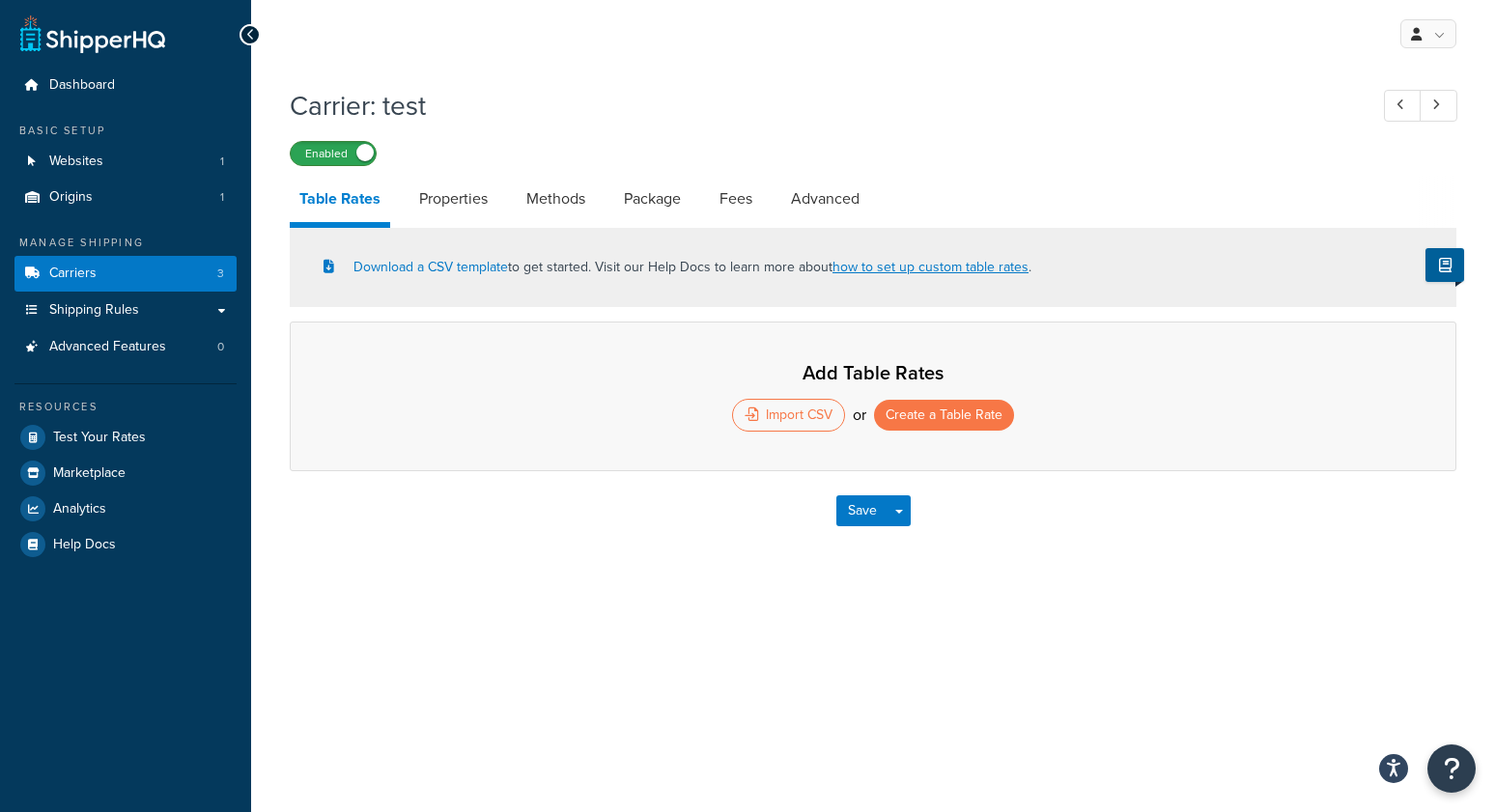
click at [333, 151] on label "Enabled" at bounding box center [333, 153] width 85 height 23
click at [554, 198] on link "Methods" at bounding box center [556, 198] width 78 height 46
select select "25"
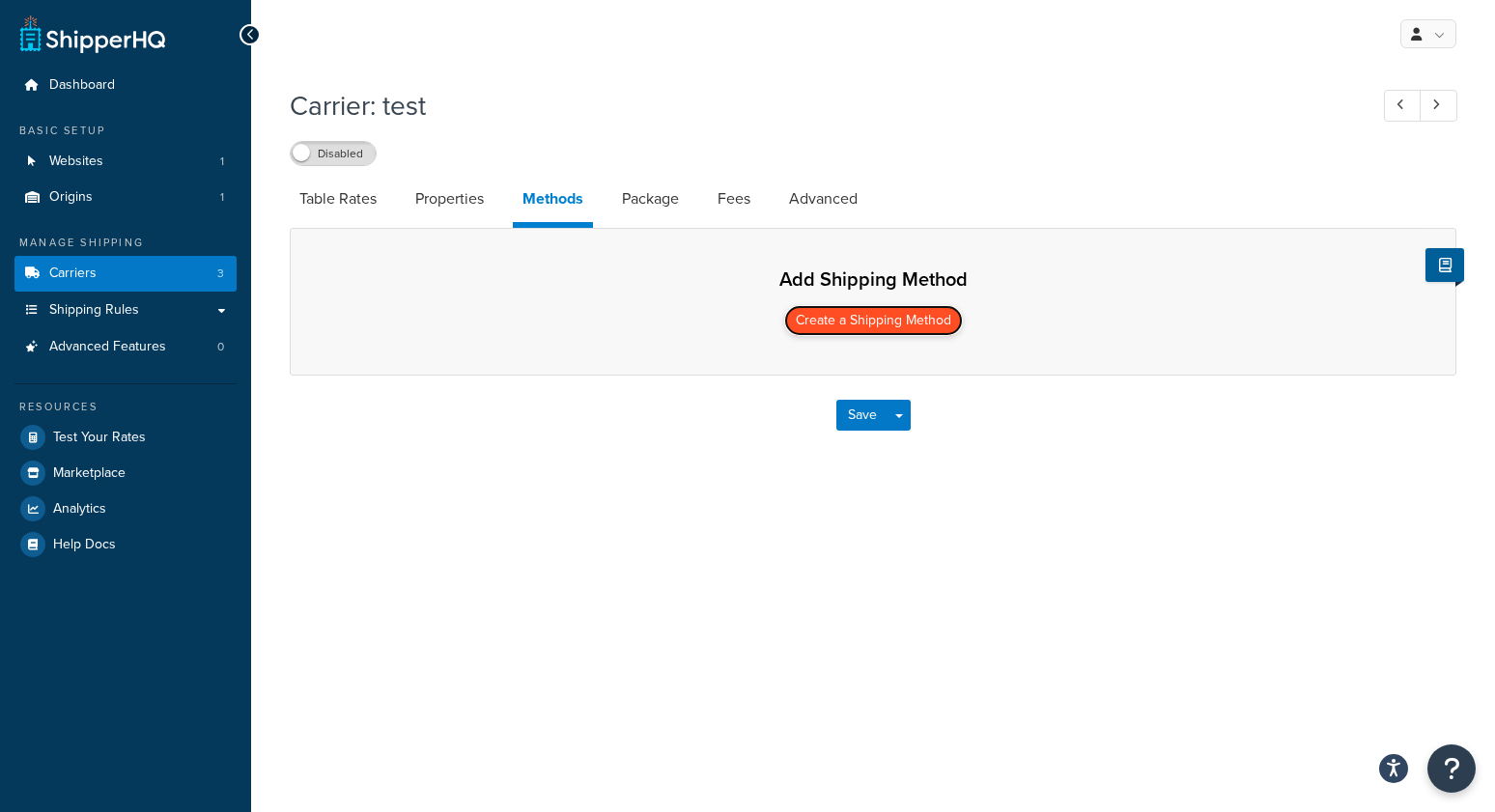
click at [813, 323] on button "Create a Shipping Method" at bounding box center [873, 321] width 179 height 31
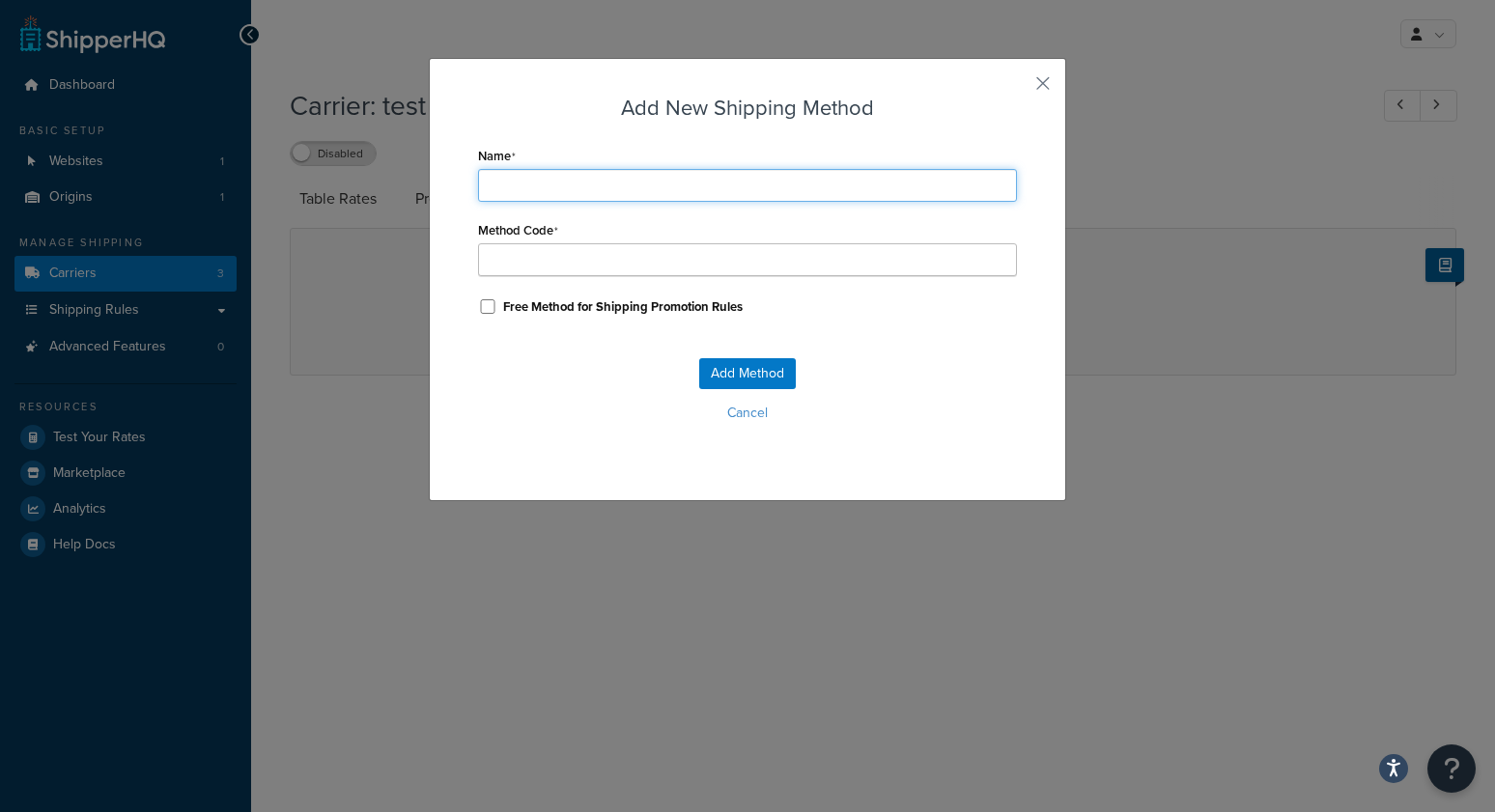
click at [523, 185] on input "Name" at bounding box center [748, 185] width 539 height 33
type input "t"
type input "te"
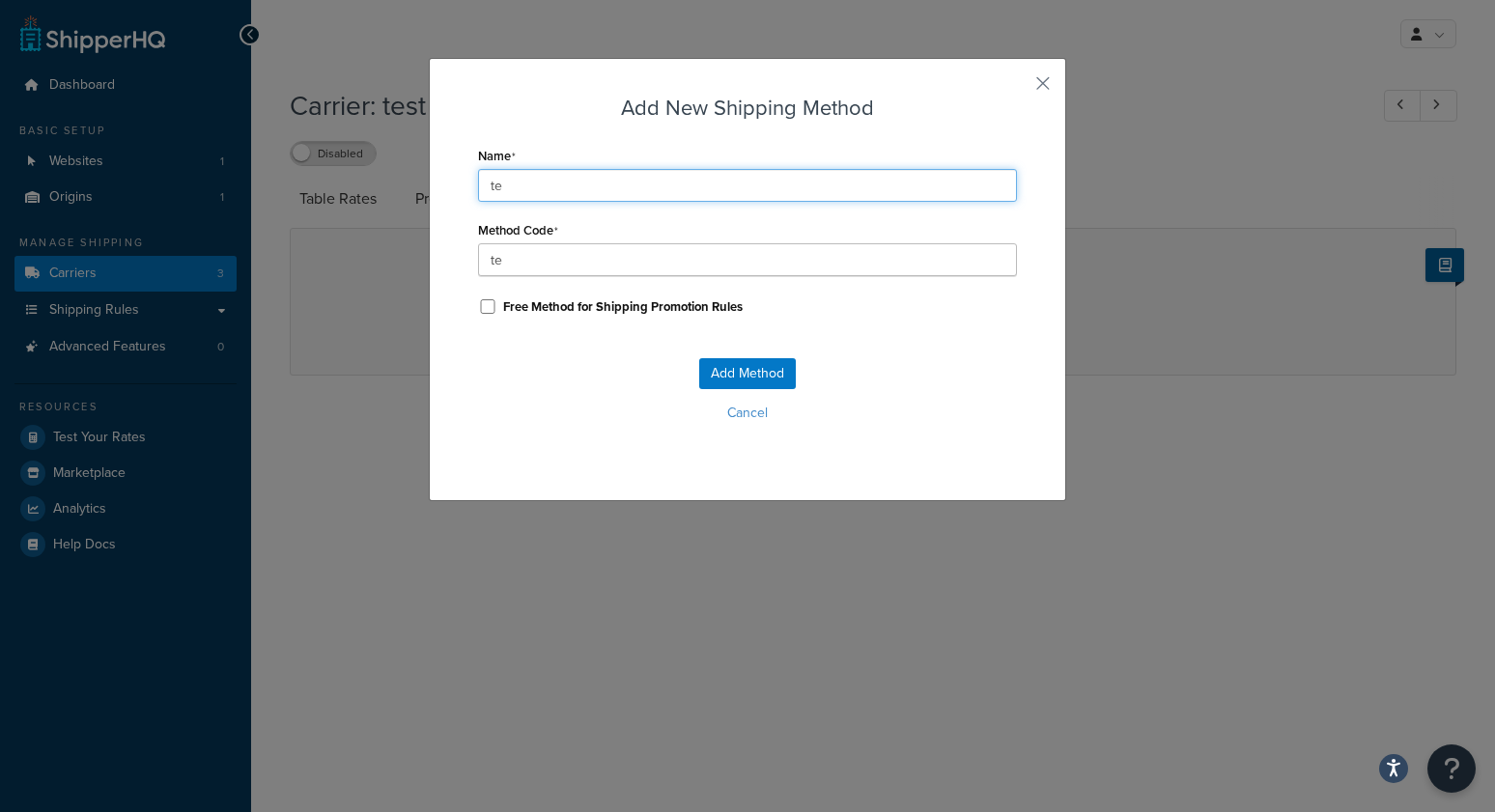
type input "tes"
type input "test"
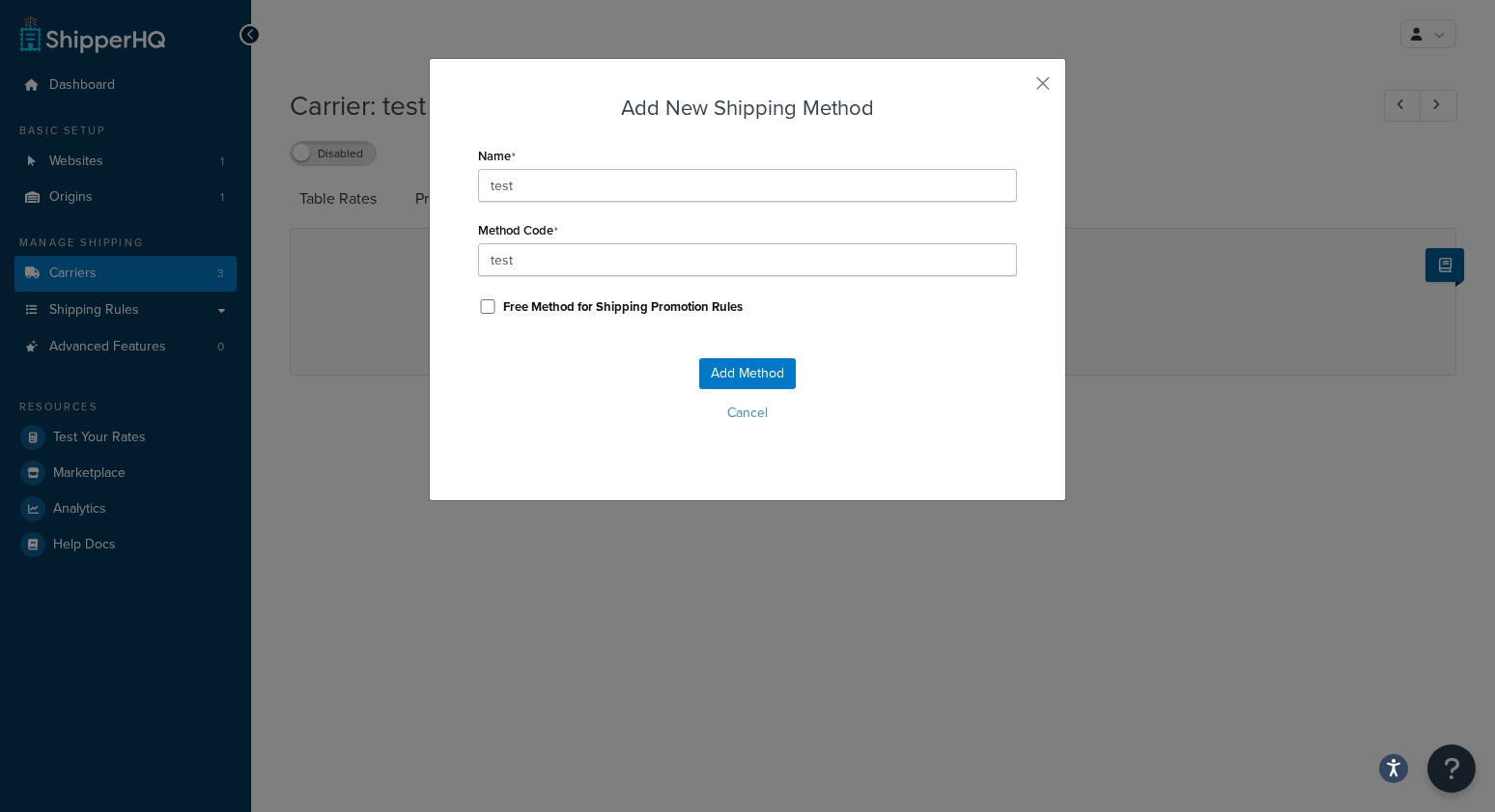
click at [513, 405] on button "Cancel" at bounding box center [748, 413] width 539 height 29
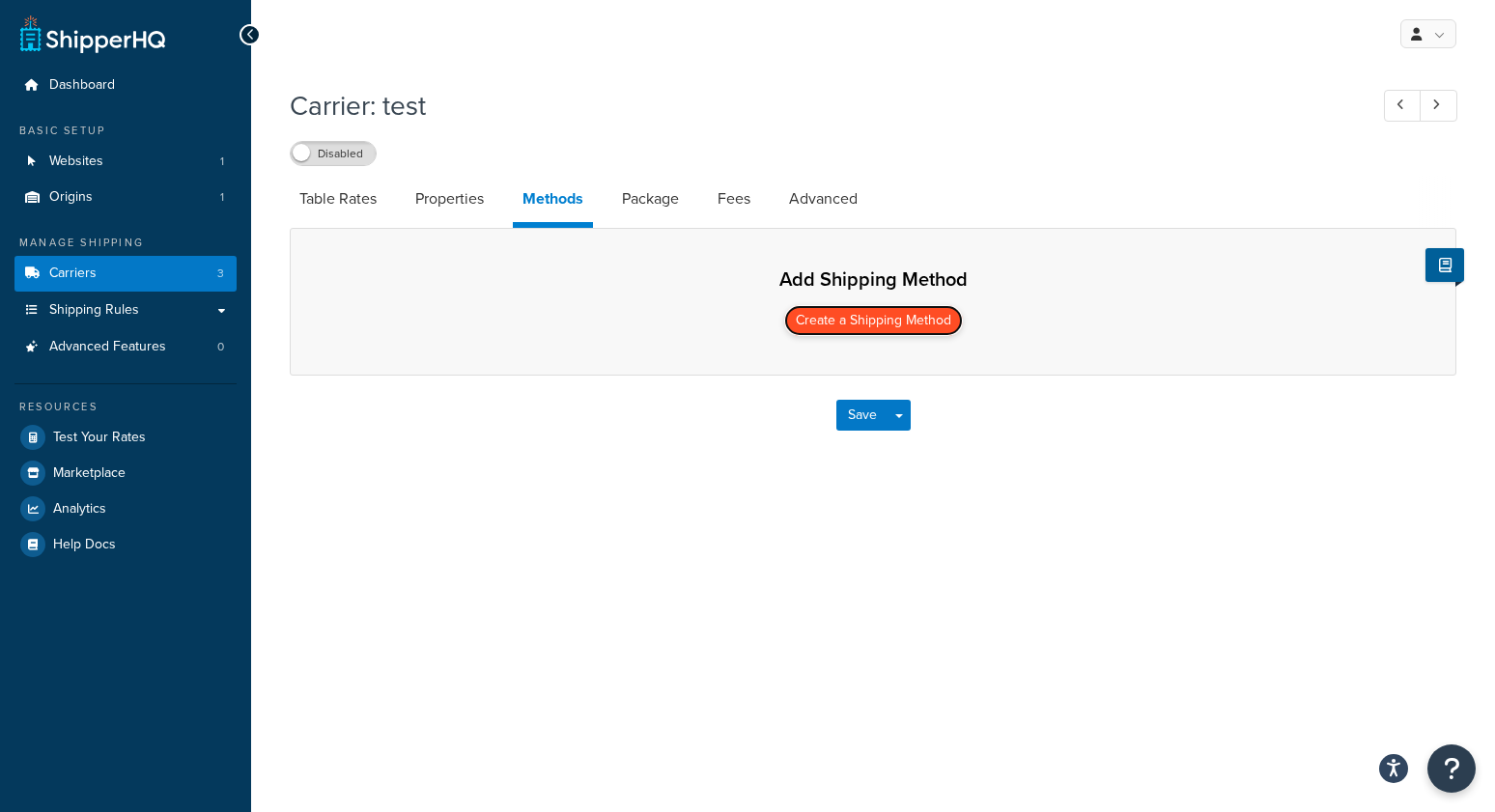
click at [851, 328] on button "Create a Shipping Method" at bounding box center [873, 321] width 179 height 31
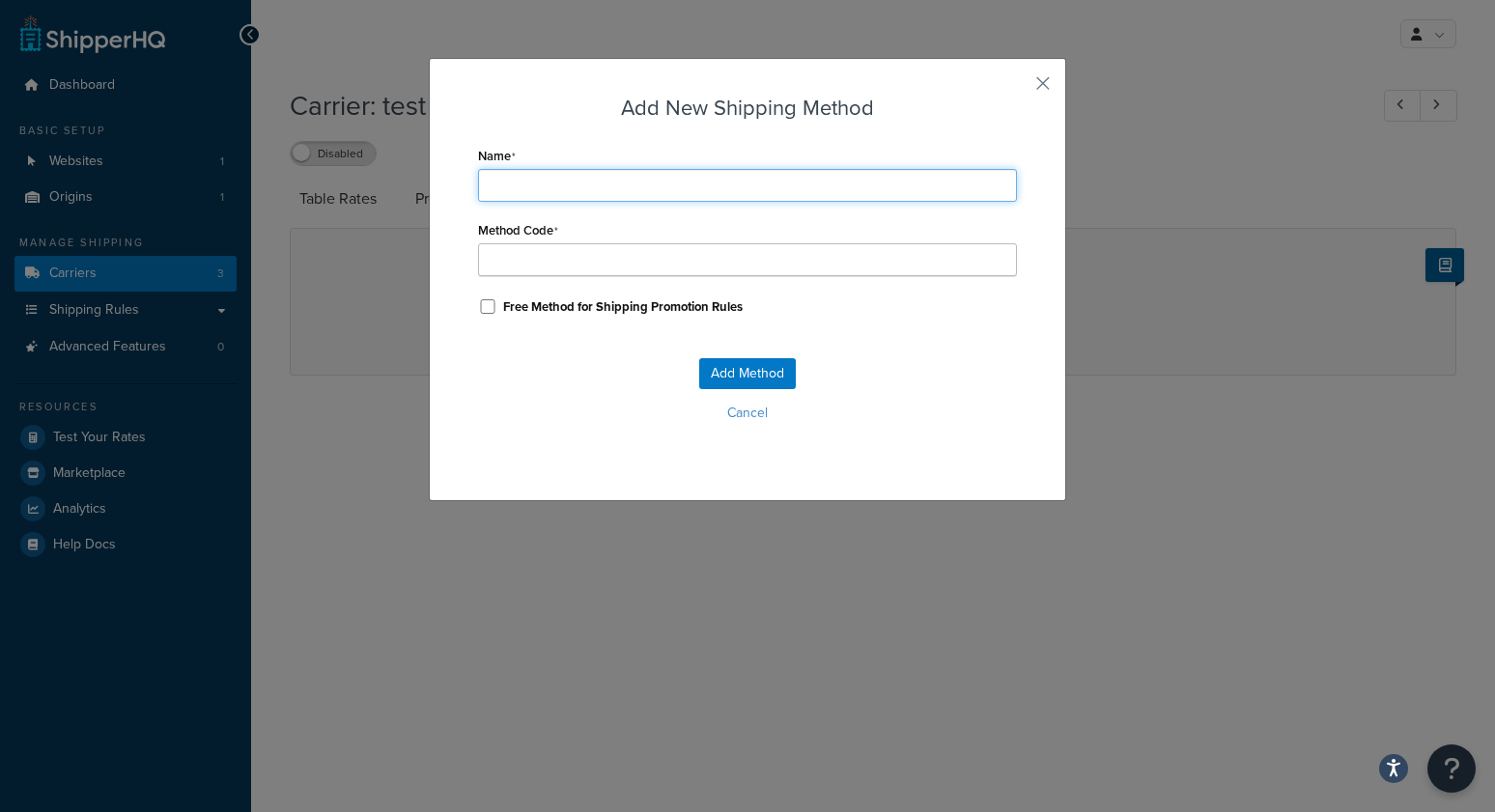
click at [647, 182] on input "Name" at bounding box center [748, 185] width 539 height 33
type input "t"
type input "te"
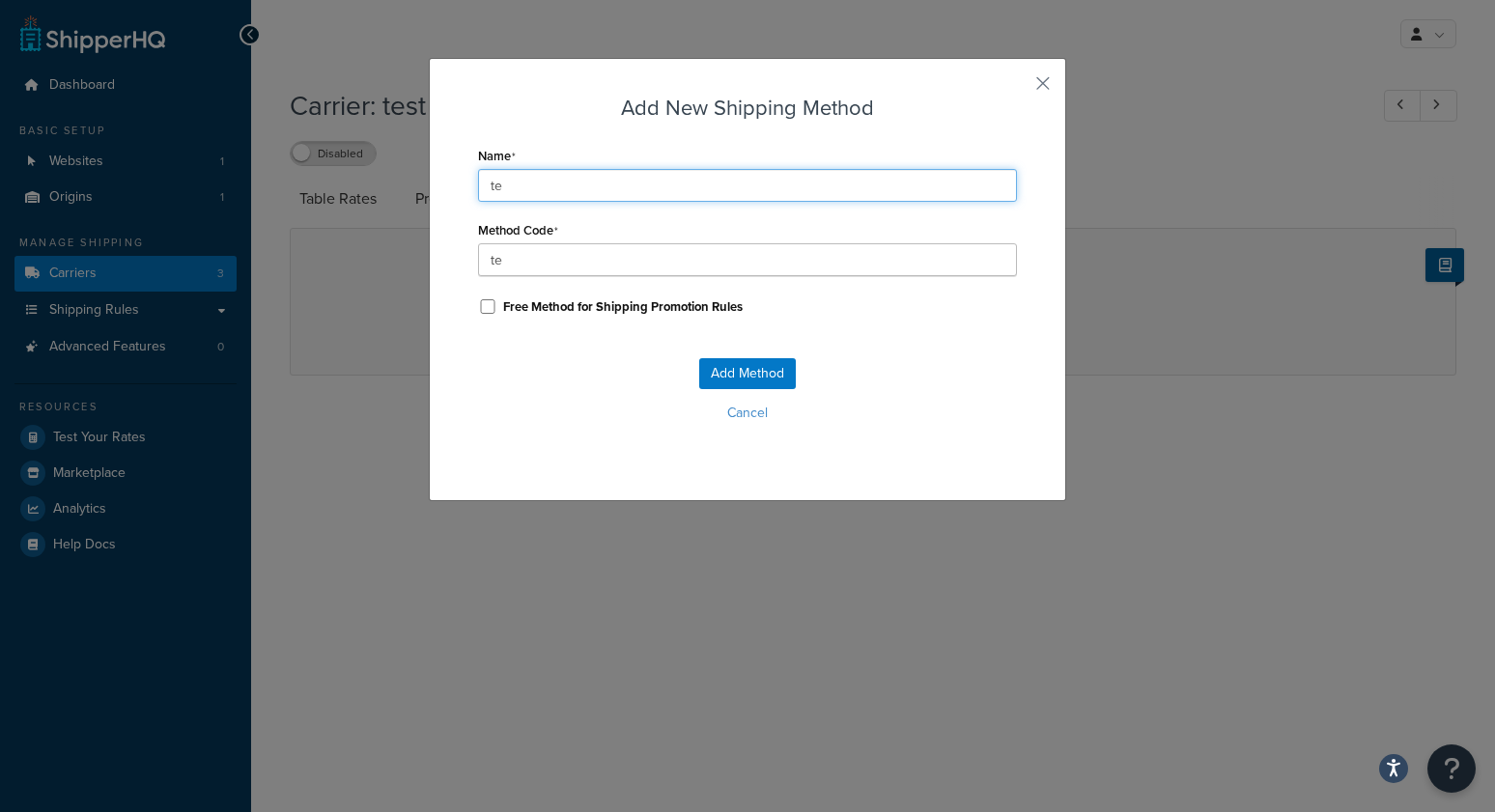
type input "tes"
type input "test"
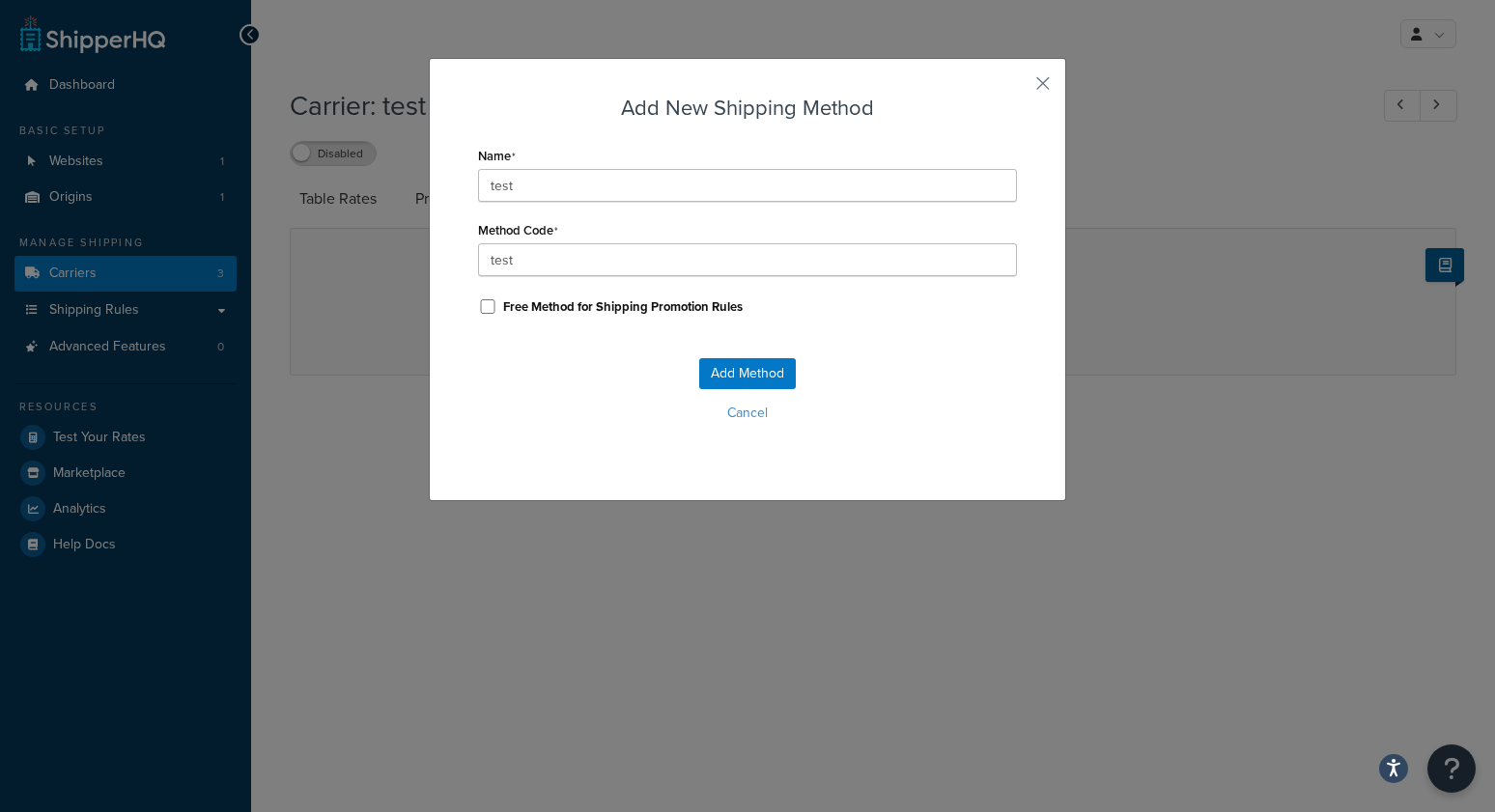
click at [665, 122] on h3 "Add New Shipping Method" at bounding box center [748, 107] width 539 height 30
click at [769, 365] on button "Add Method" at bounding box center [747, 374] width 97 height 31
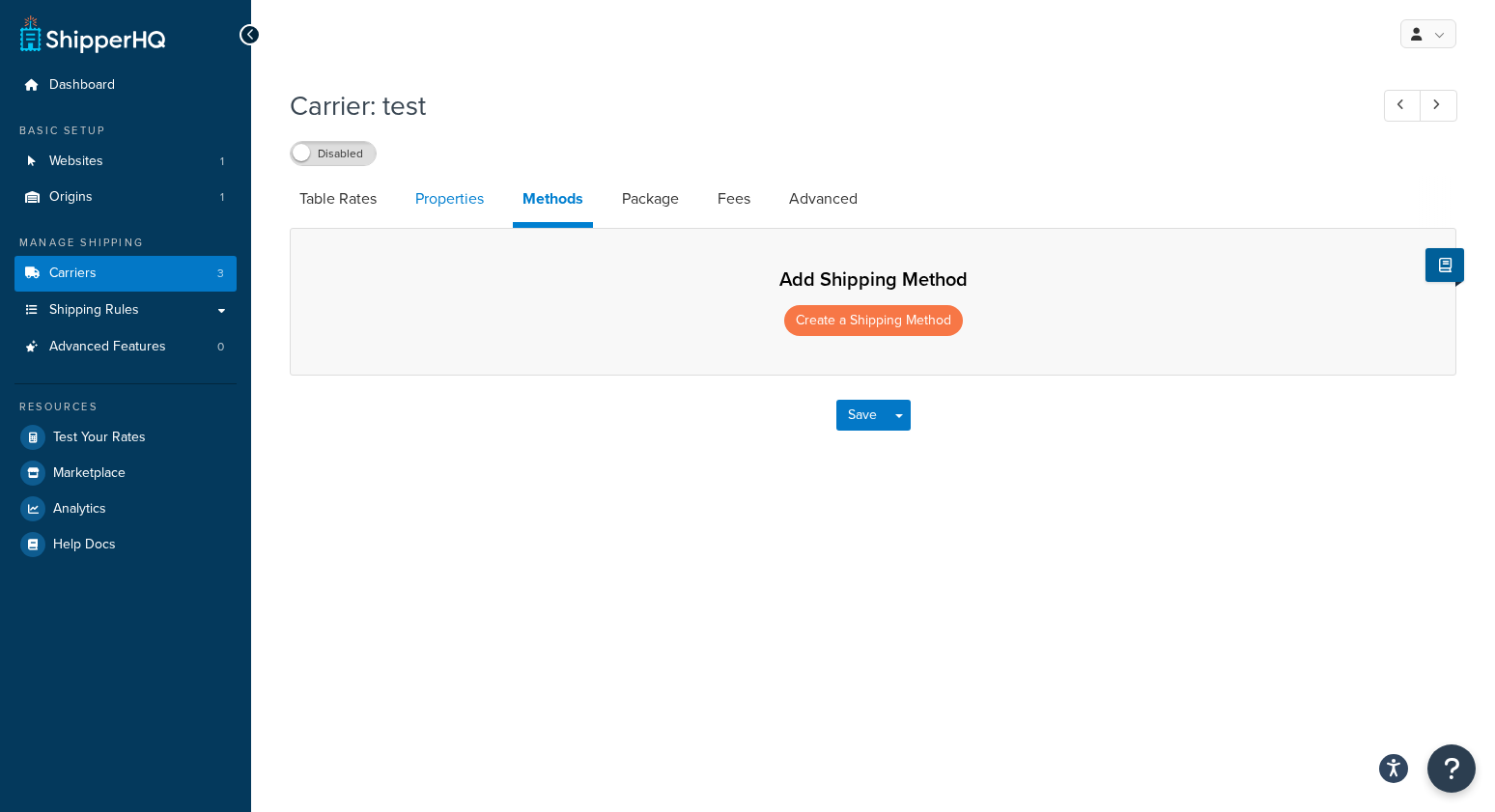
select select "25"
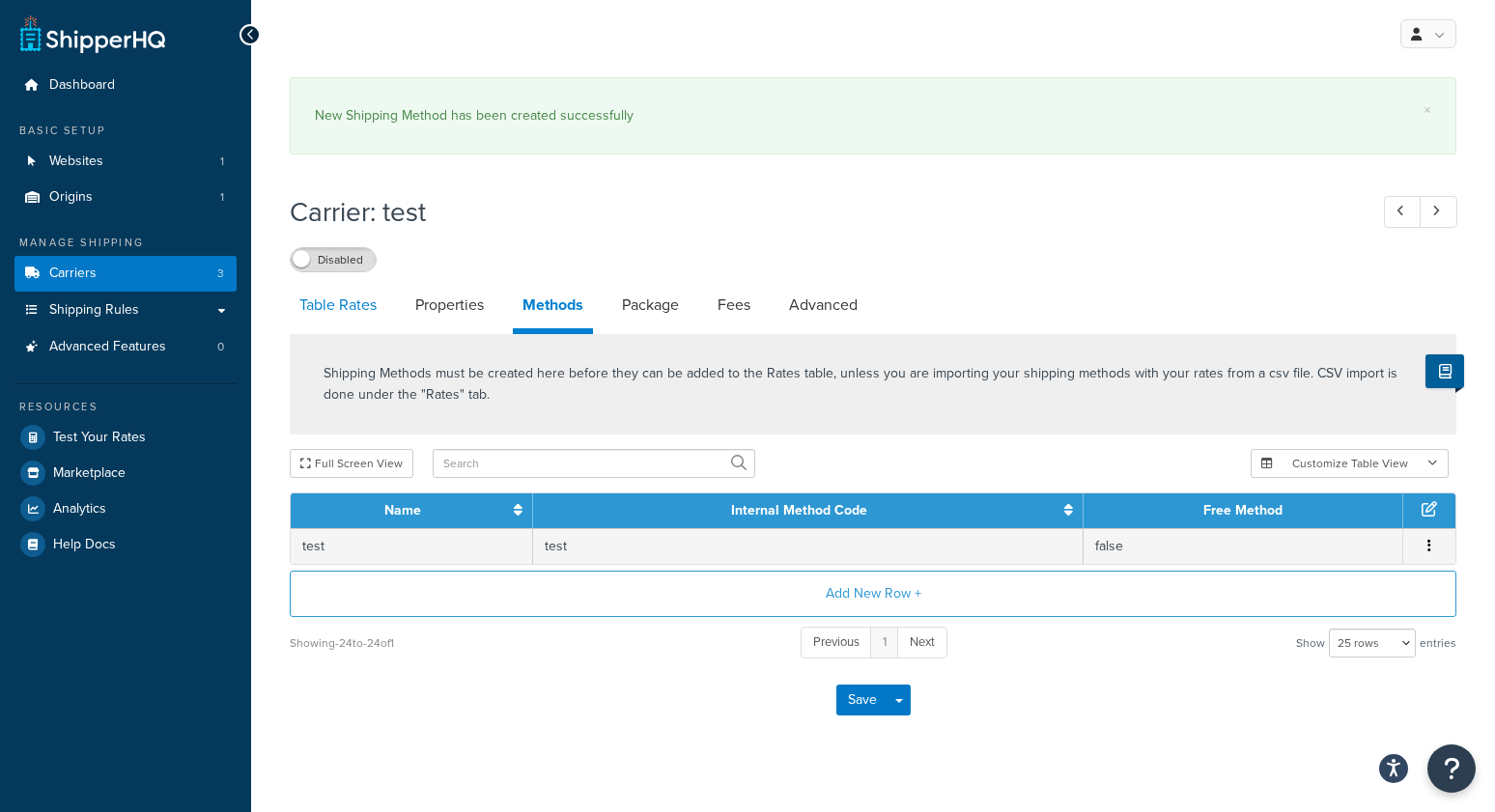
click at [356, 308] on link "Table Rates" at bounding box center [338, 304] width 97 height 46
select select "25"
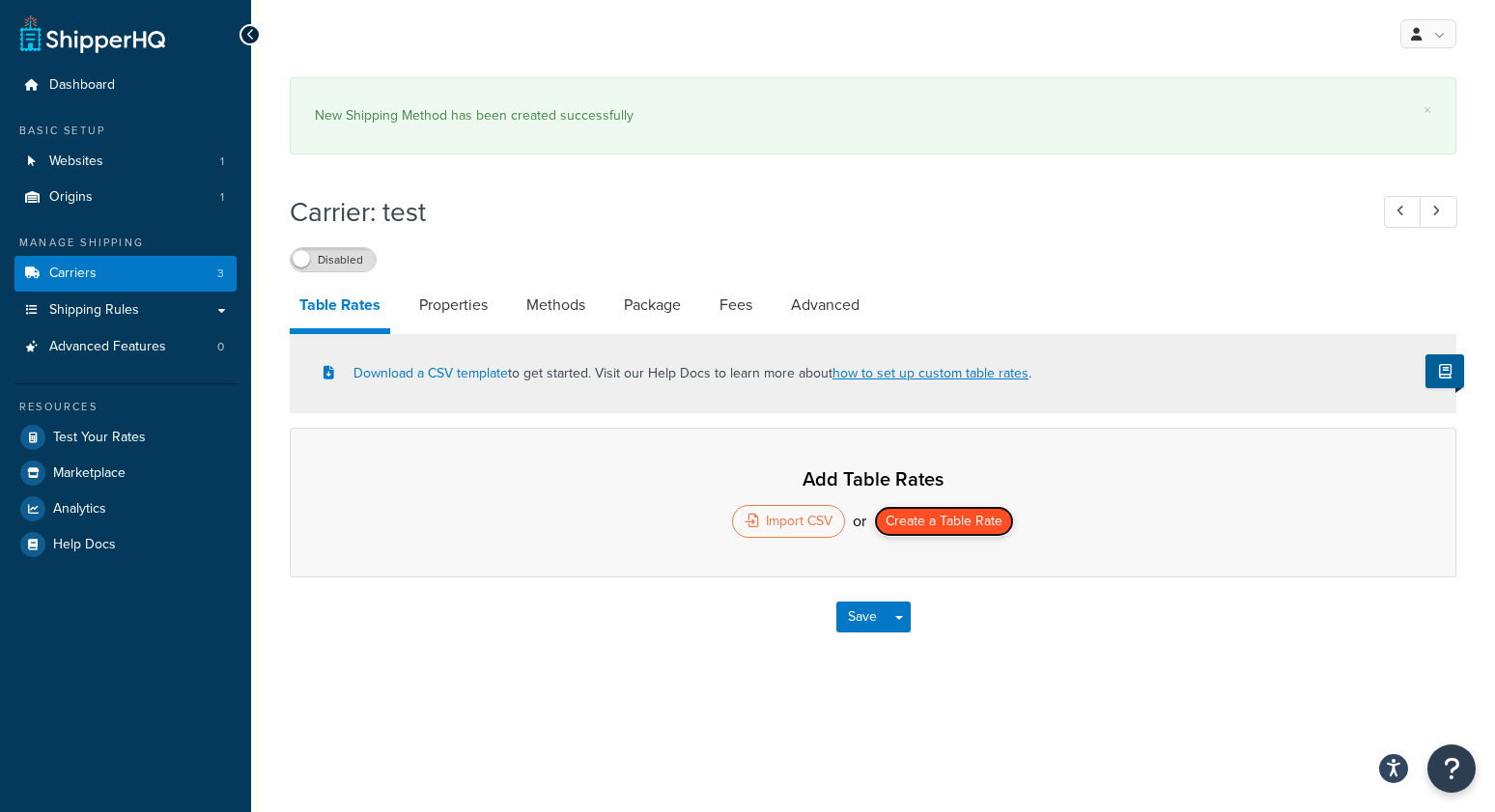
click at [913, 528] on button "Create a Table Rate" at bounding box center [943, 521] width 140 height 31
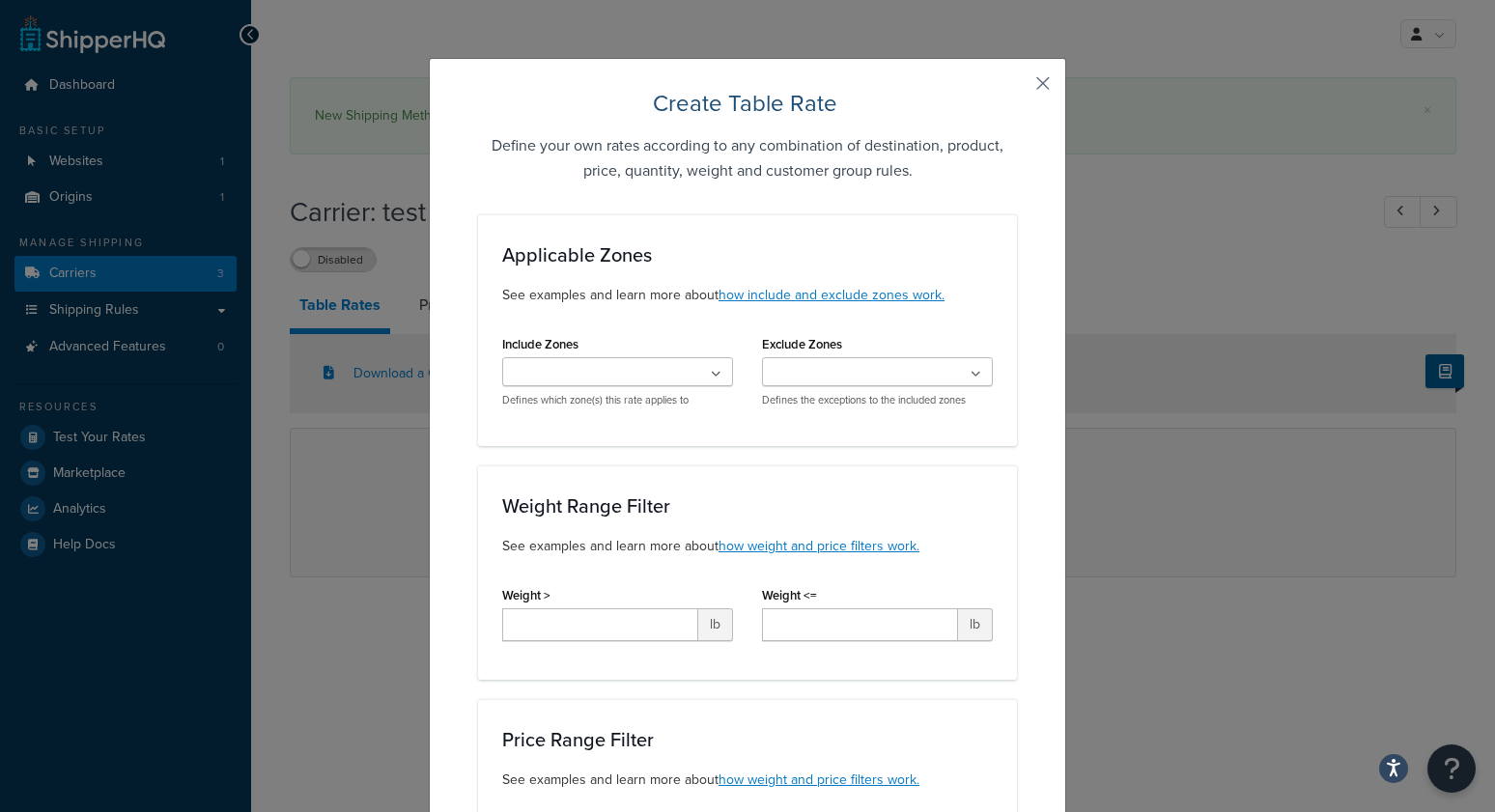
click at [1017, 88] on button "button" at bounding box center [1015, 90] width 5 height 5
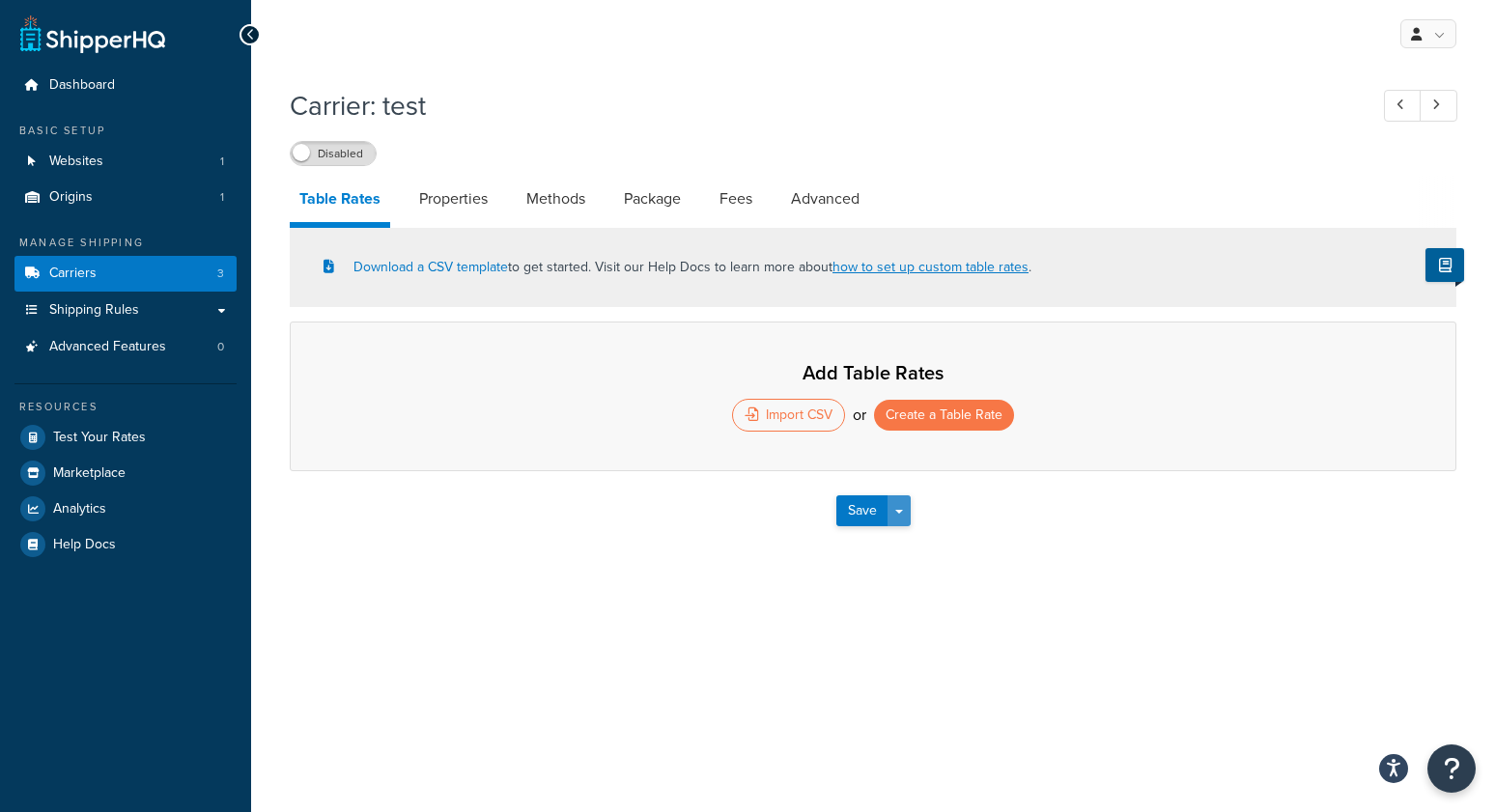
click at [900, 524] on button "Save Dropdown" at bounding box center [899, 510] width 23 height 31
click at [900, 554] on button "Save and Edit" at bounding box center [907, 547] width 141 height 41
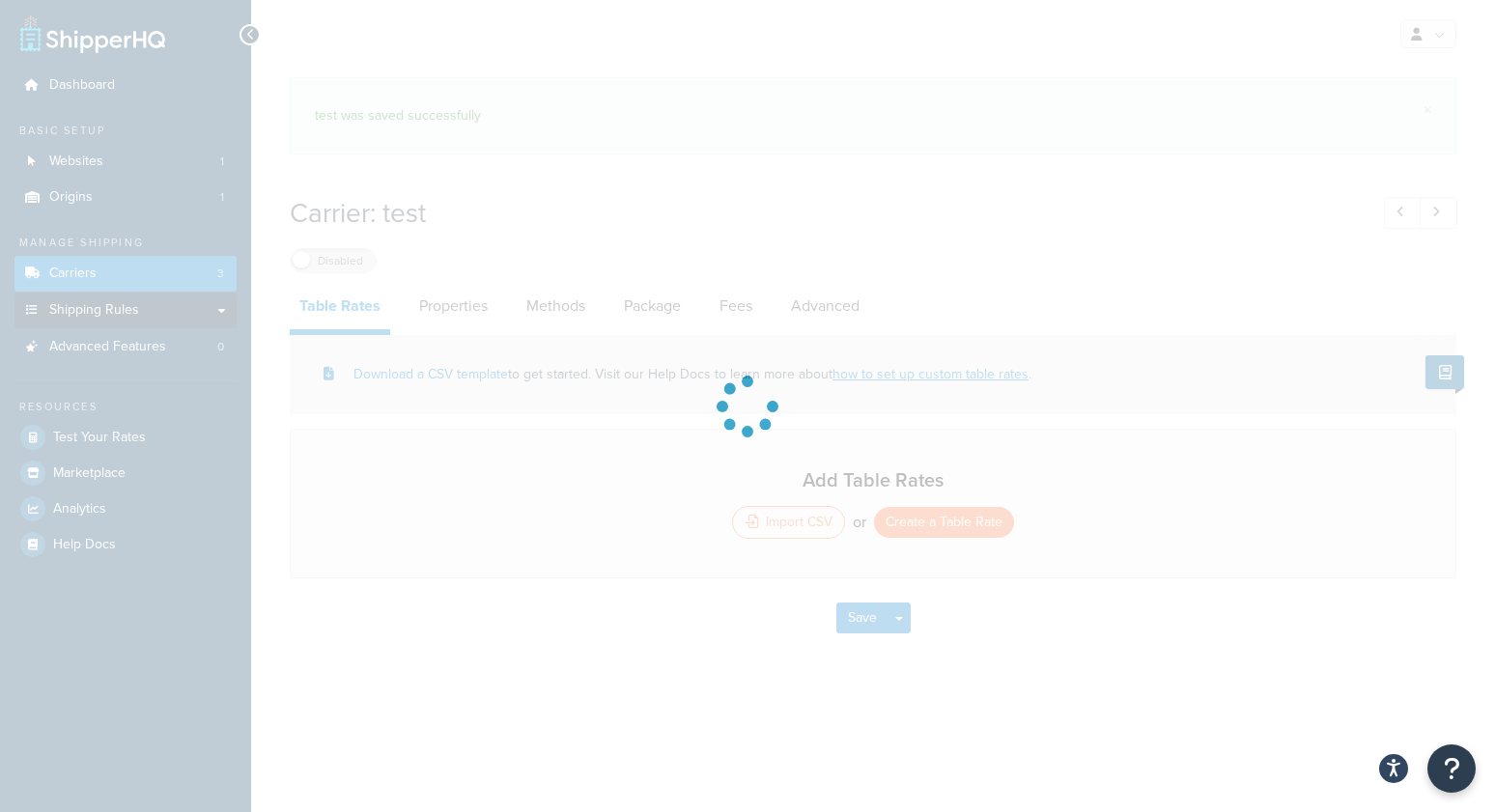
select select "25"
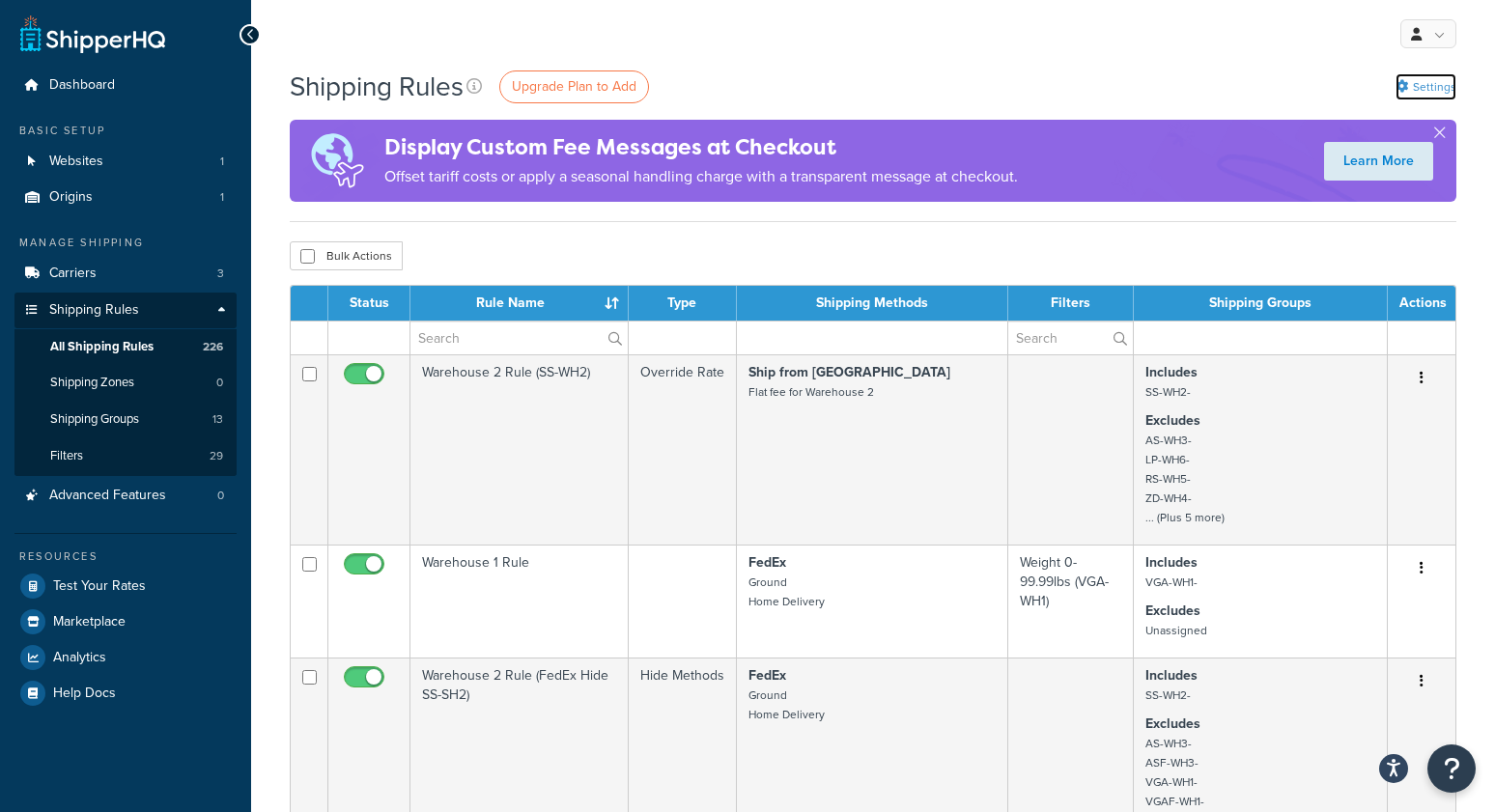
click at [1414, 74] on link "Settings" at bounding box center [1426, 87] width 61 height 27
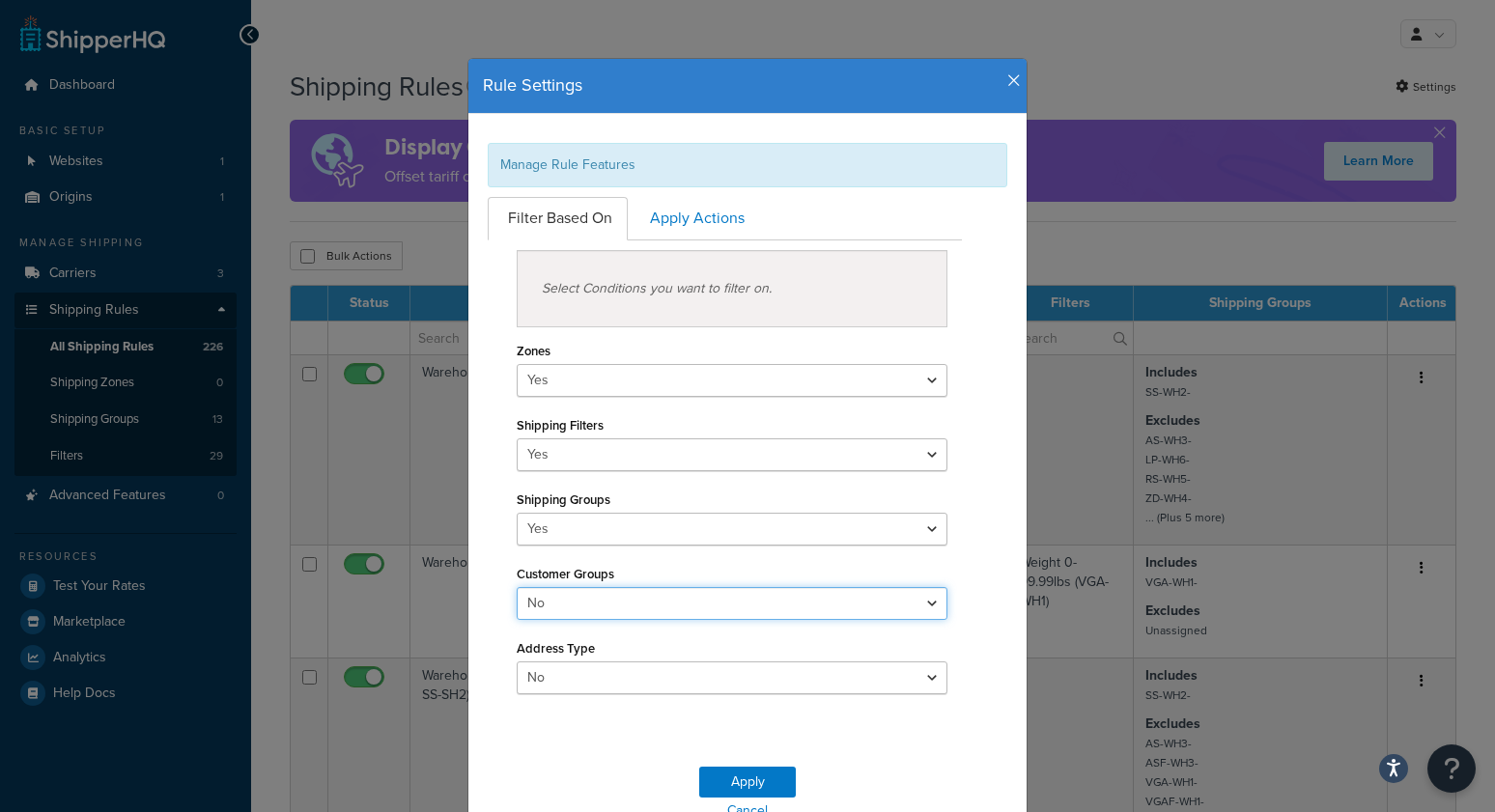
click at [606, 600] on select "Yes No" at bounding box center [731, 603] width 431 height 33
select select "true"
click at [517, 589] on select "Yes No" at bounding box center [731, 603] width 431 height 33
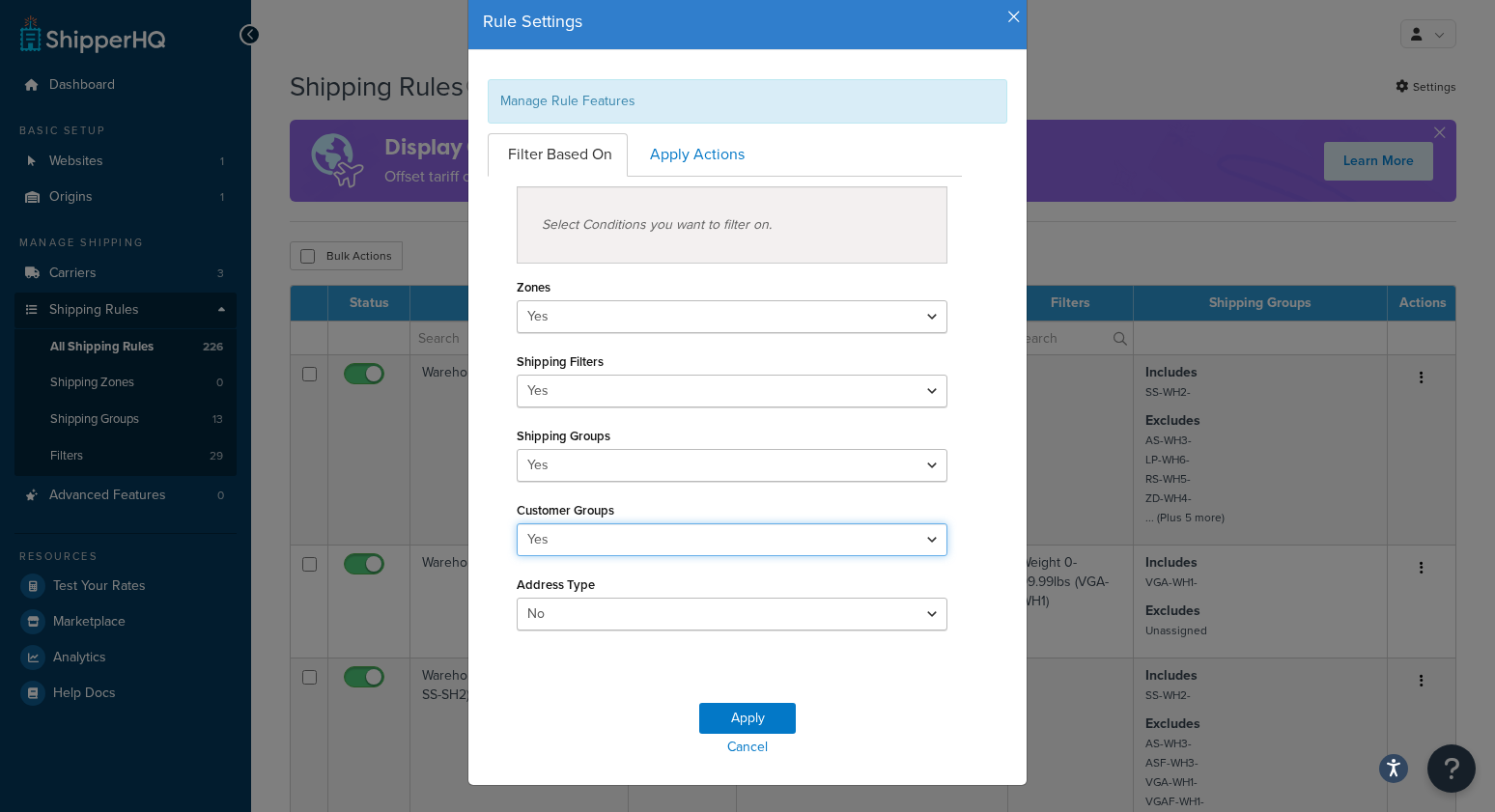
scroll to position [98, 0]
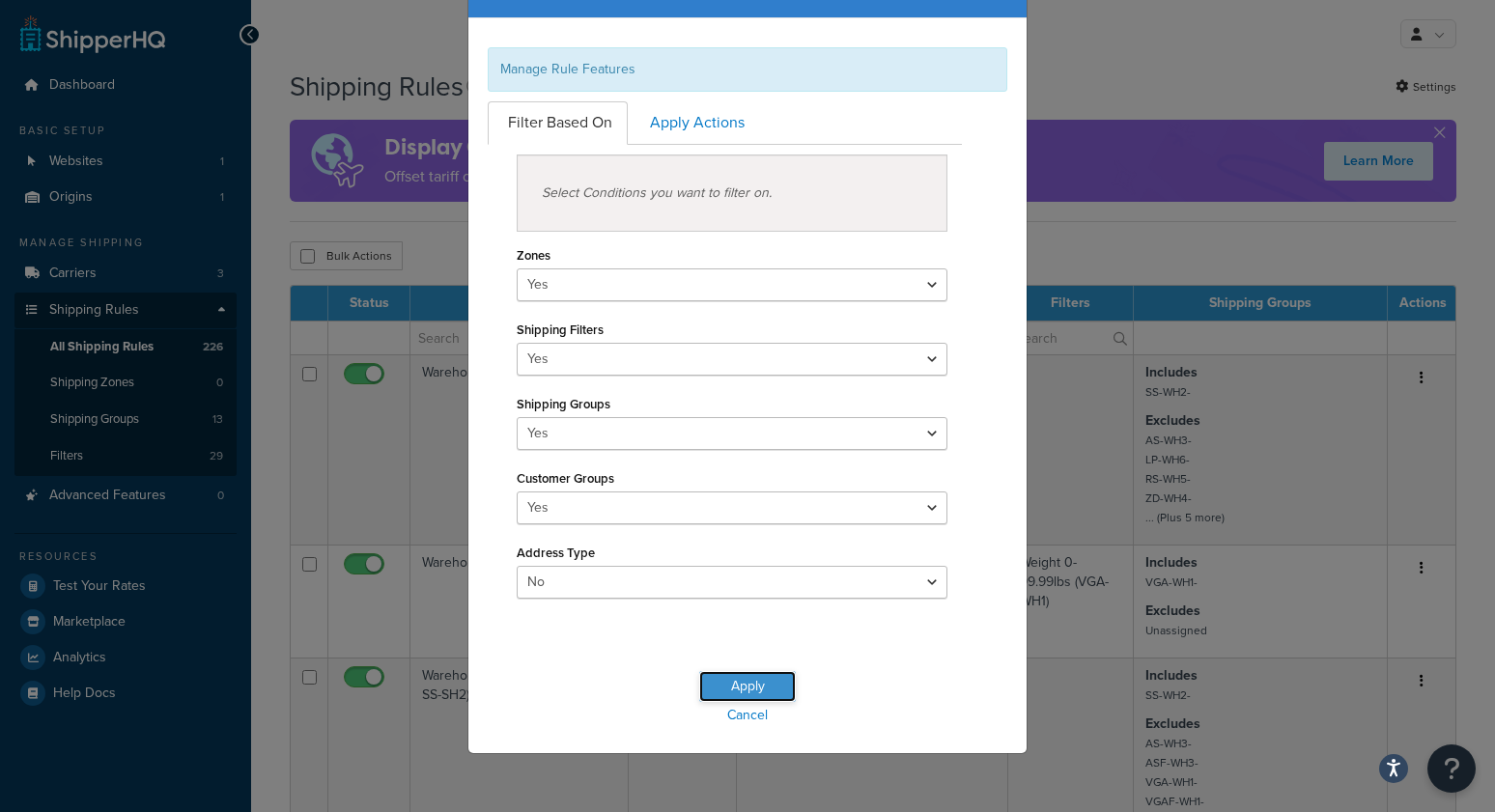
click at [740, 690] on button "Apply" at bounding box center [747, 686] width 97 height 31
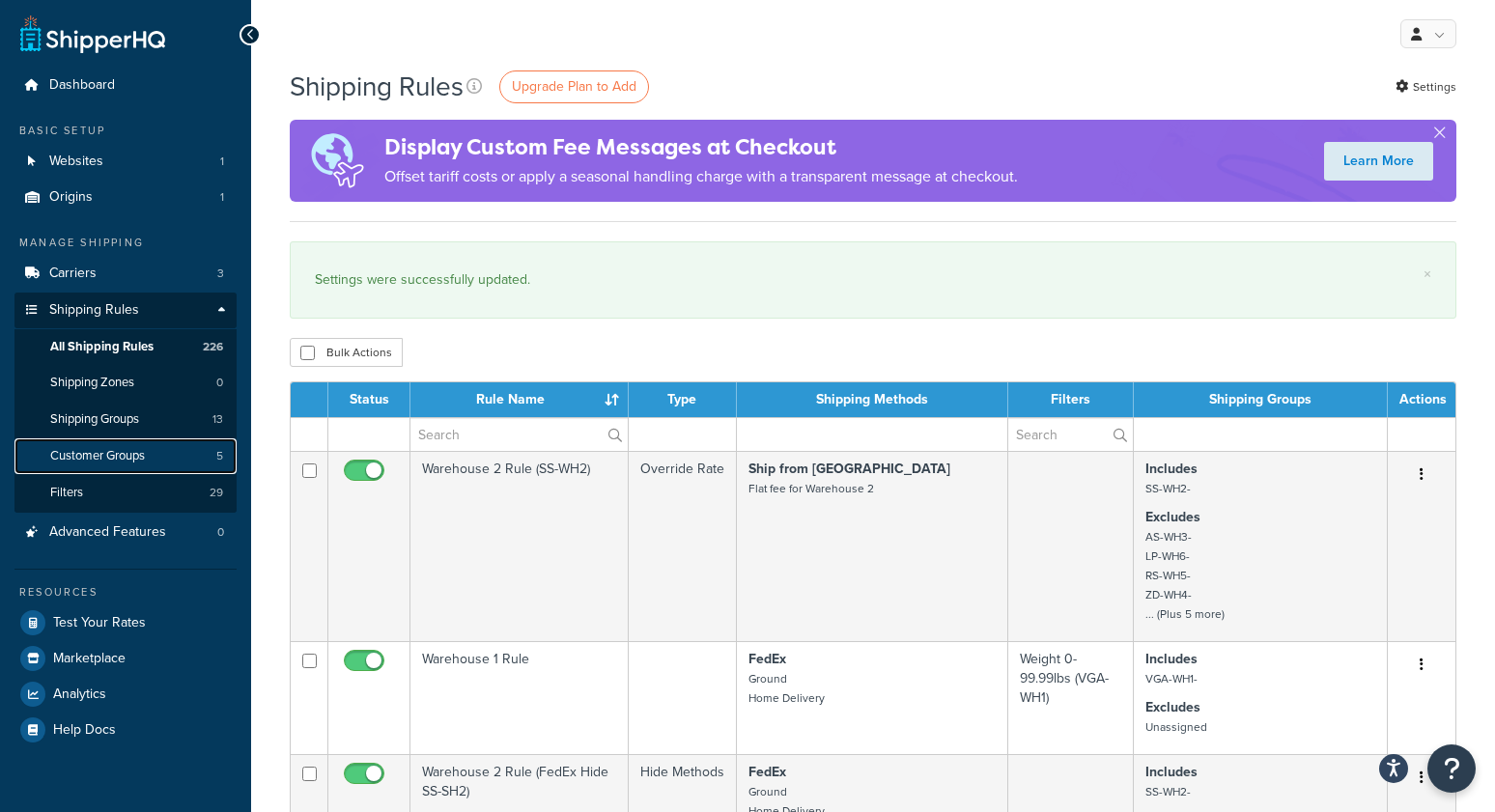
click at [151, 452] on link "Customer Groups 5" at bounding box center [125, 456] width 222 height 36
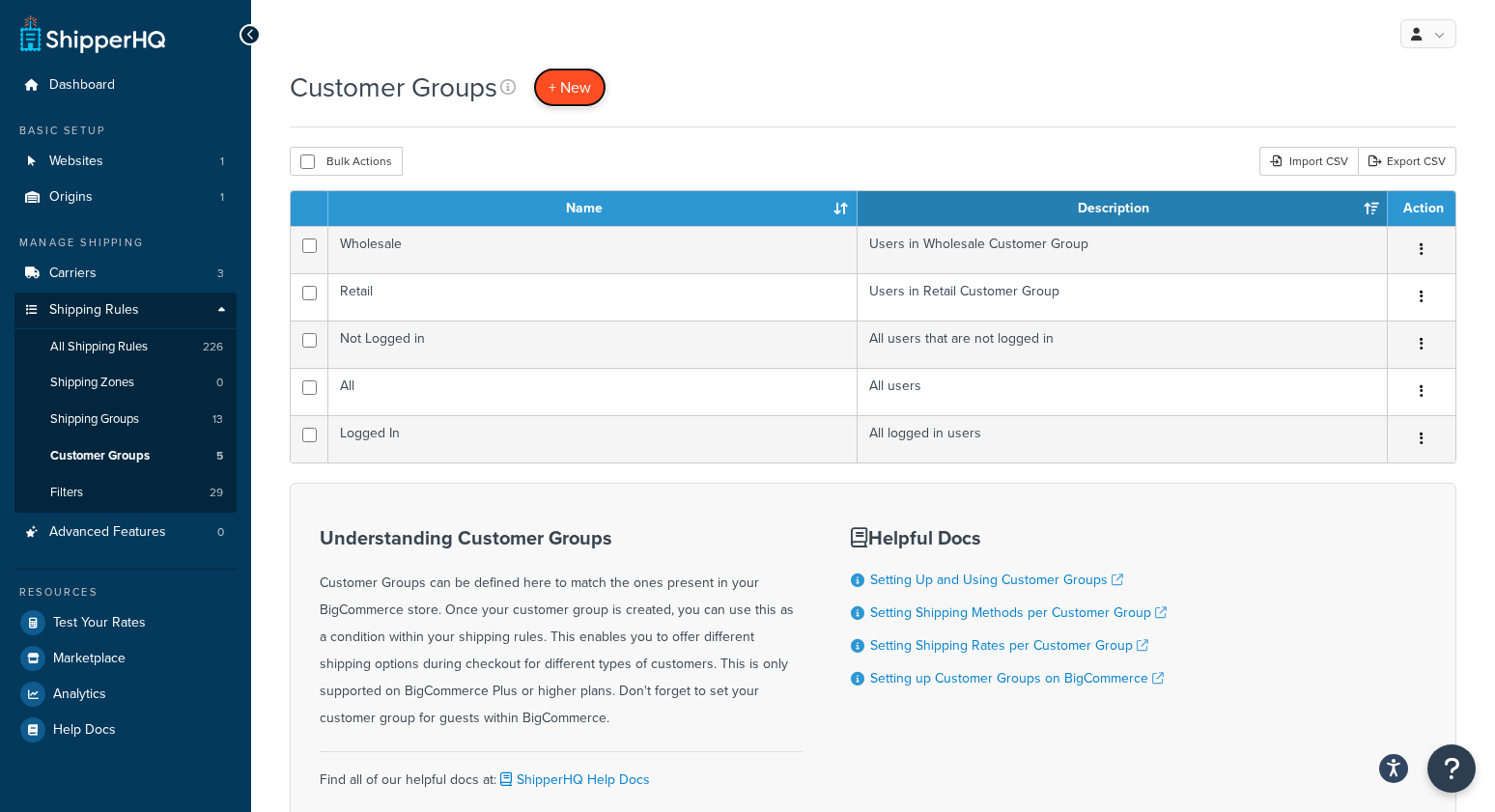
click at [554, 89] on span "+ New" at bounding box center [570, 87] width 43 height 22
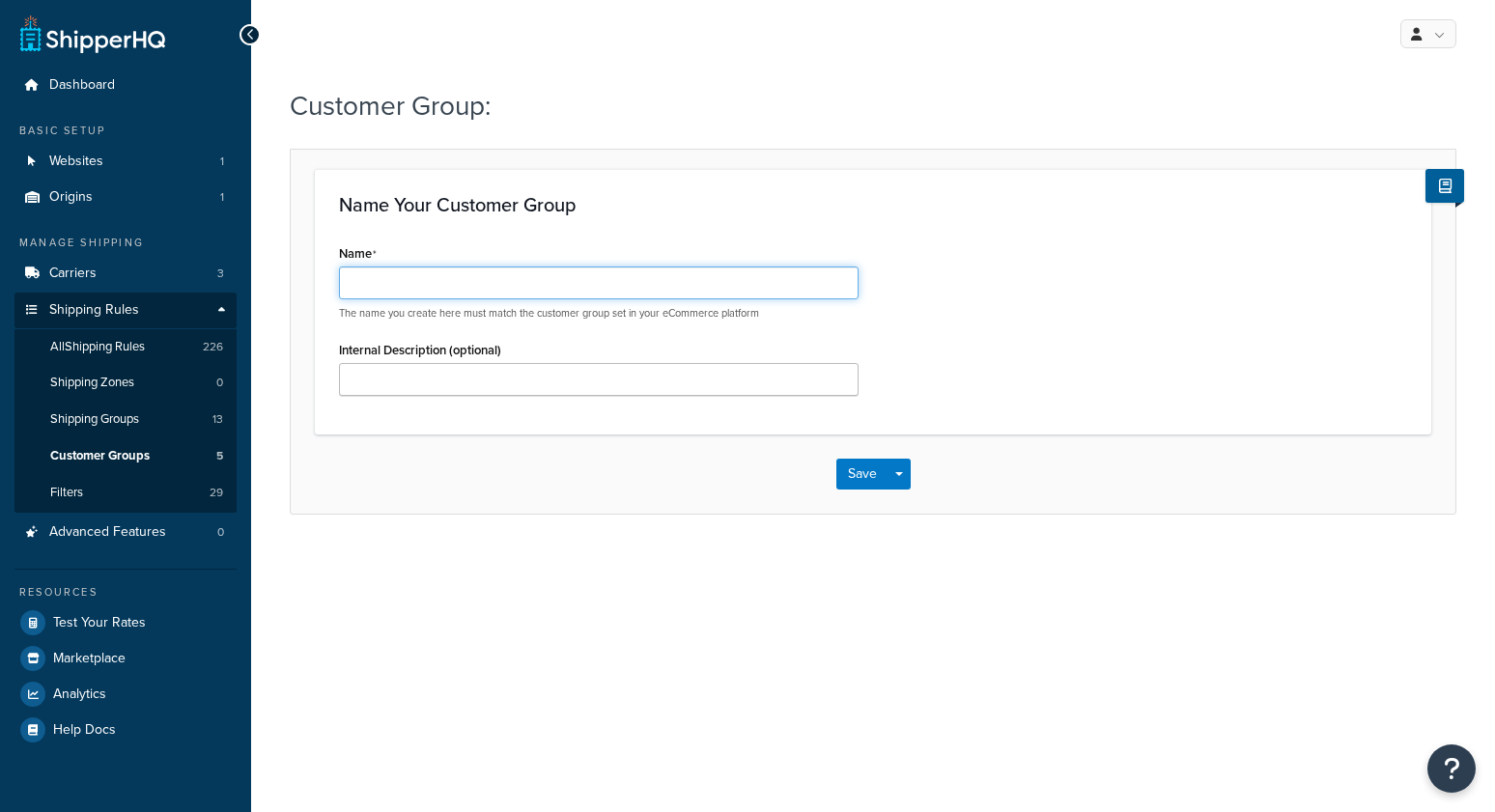
click at [559, 291] on input "Name" at bounding box center [599, 283] width 519 height 33
type input "bradtest"
click at [861, 476] on button "Save" at bounding box center [862, 474] width 52 height 31
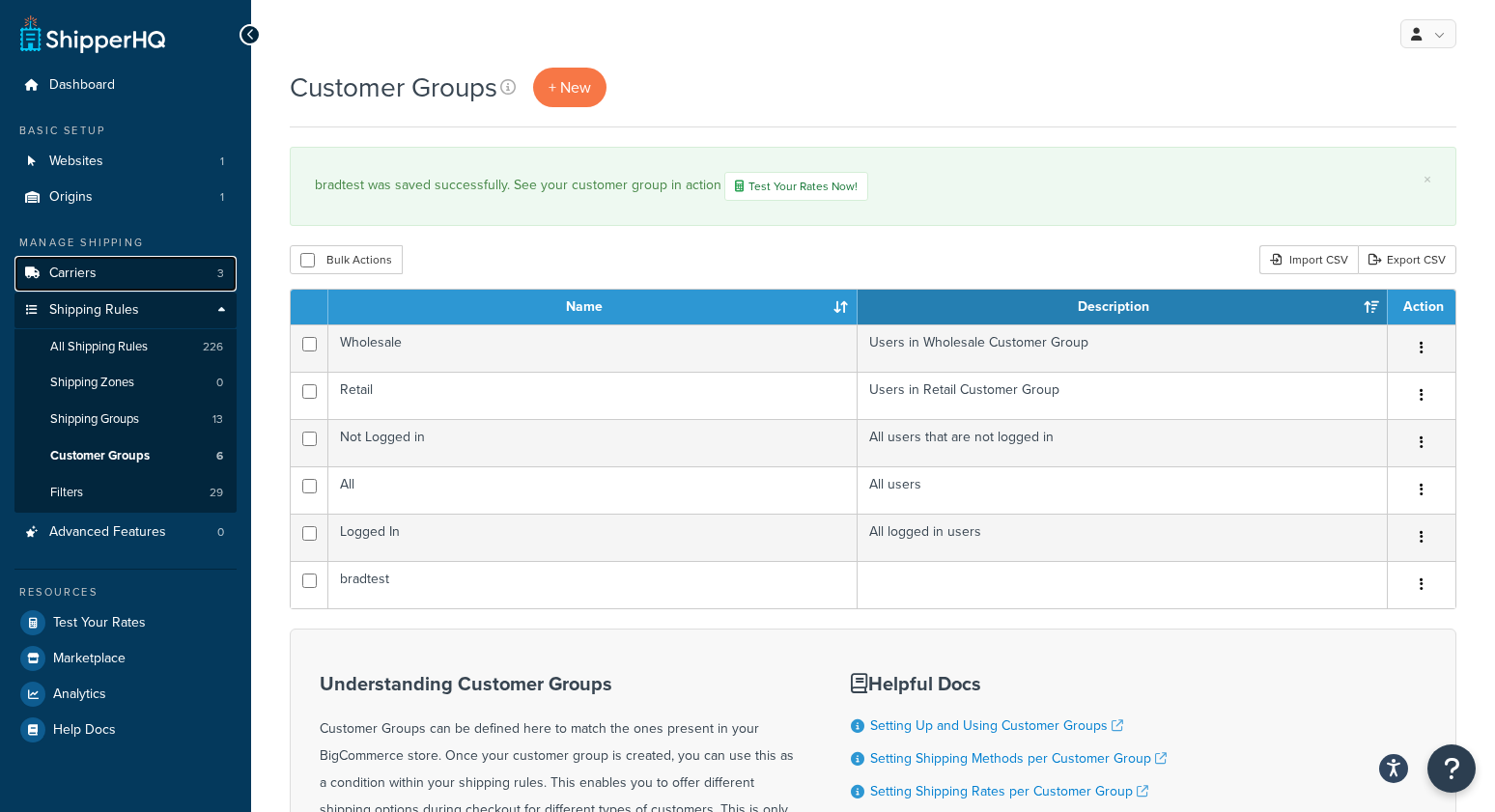
click at [87, 276] on span "Carriers" at bounding box center [72, 273] width 47 height 17
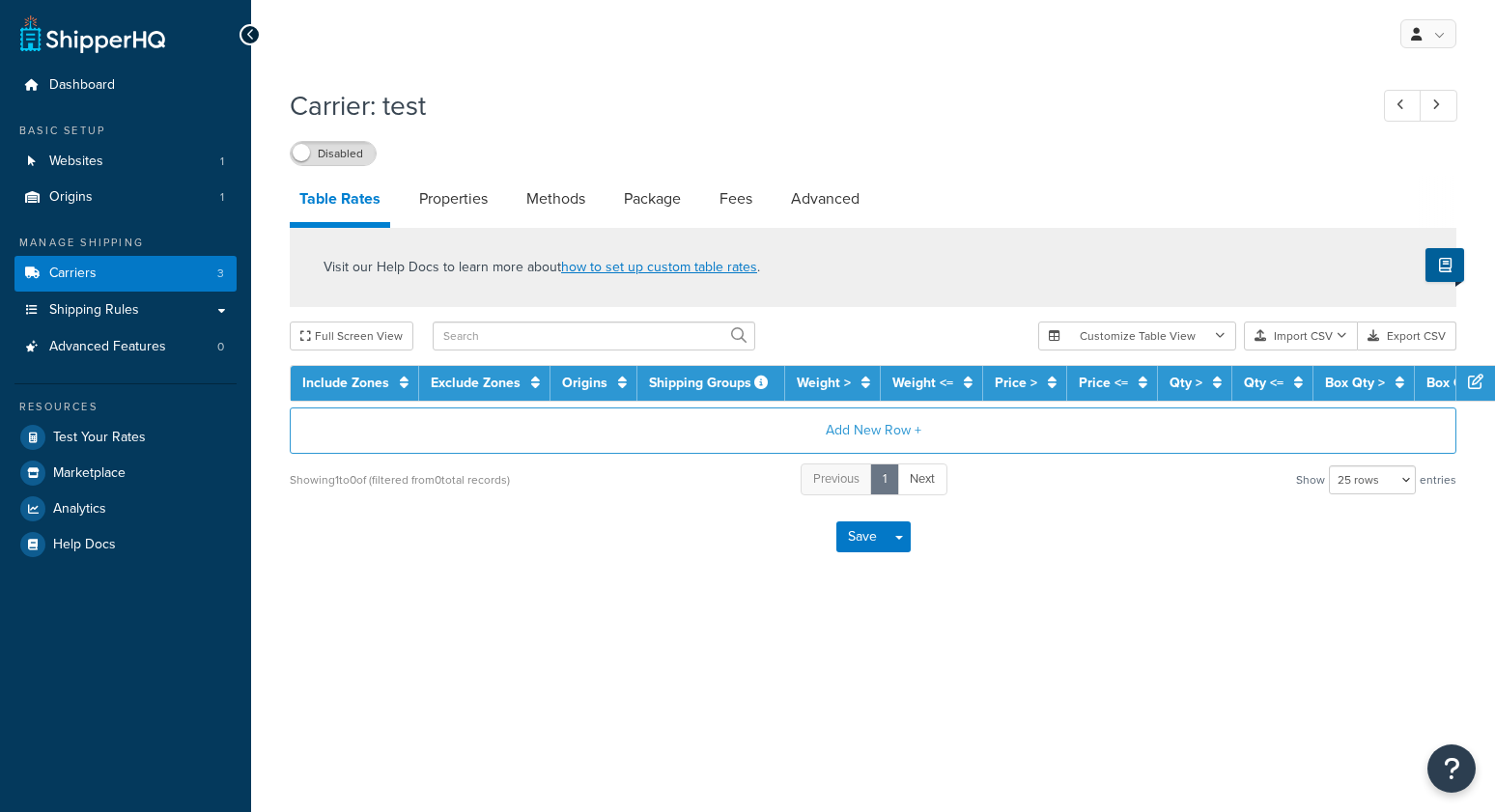
select select "25"
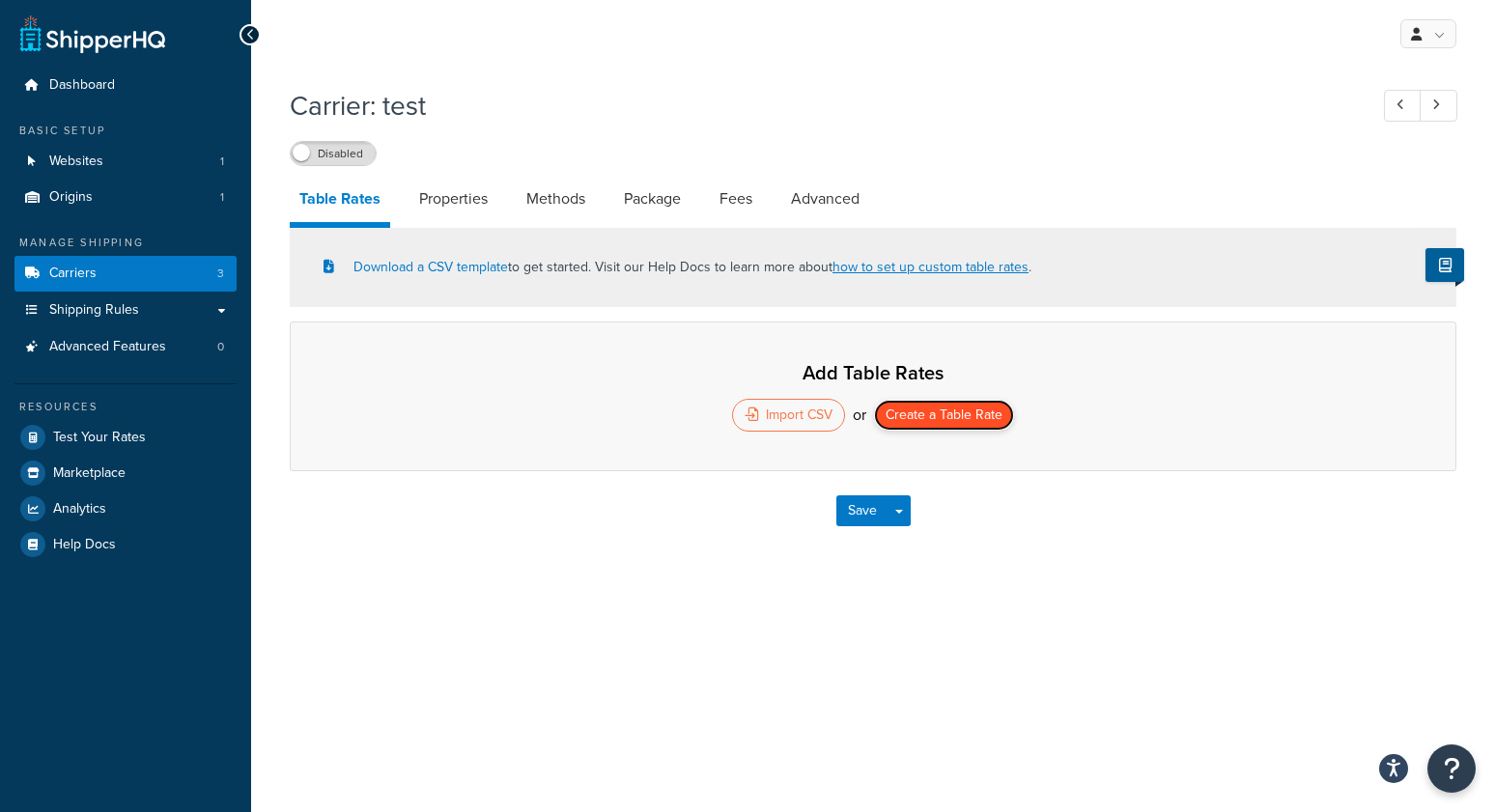
click at [935, 418] on button "Create a Table Rate" at bounding box center [943, 415] width 140 height 31
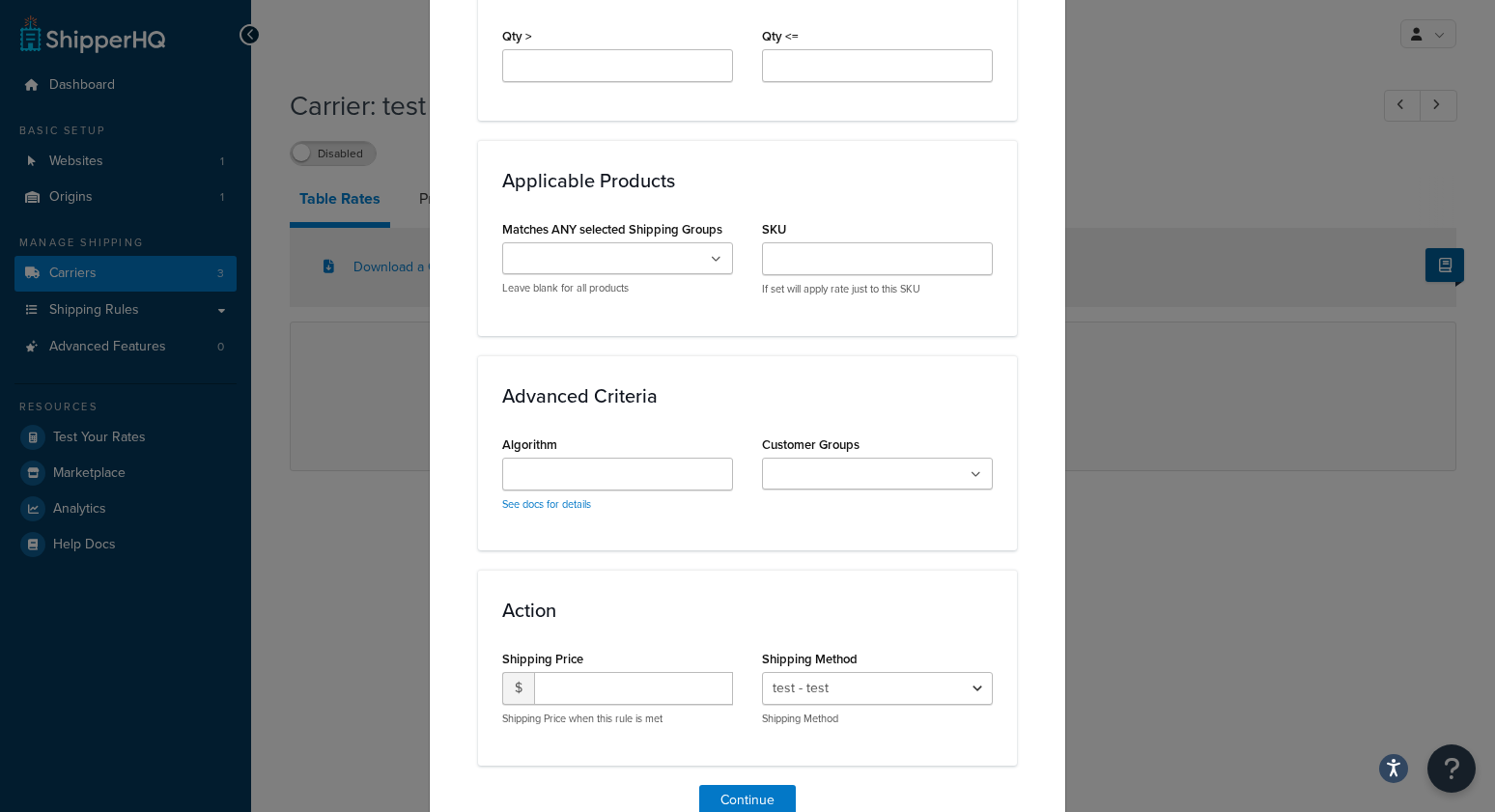
scroll to position [983, 0]
click at [942, 474] on ul at bounding box center [877, 476] width 230 height 32
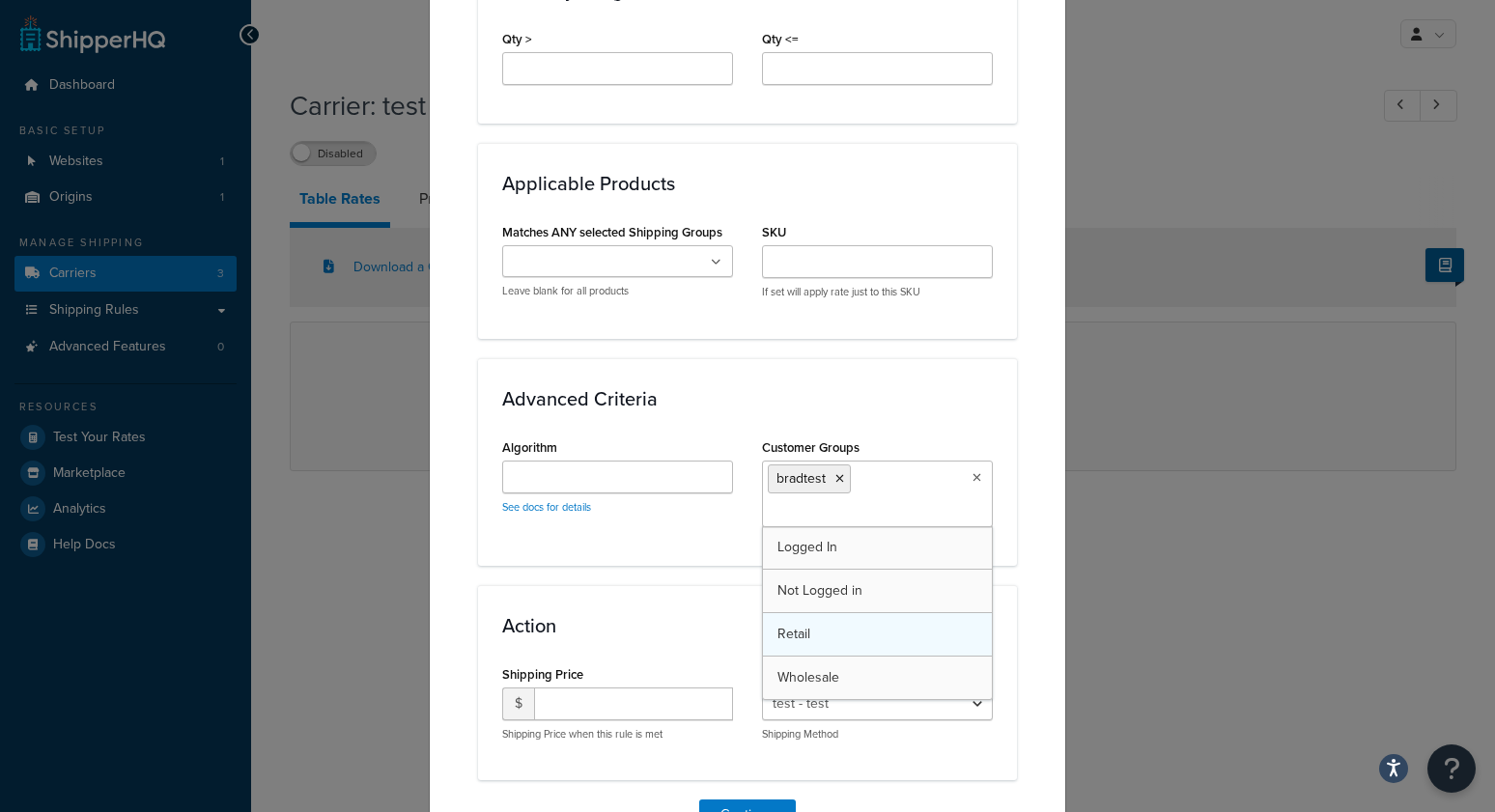
scroll to position [0, 0]
click at [669, 539] on div "Algorithm See docs for details Customer Groups bradtest Logged In Not Logged in…" at bounding box center [747, 487] width 519 height 108
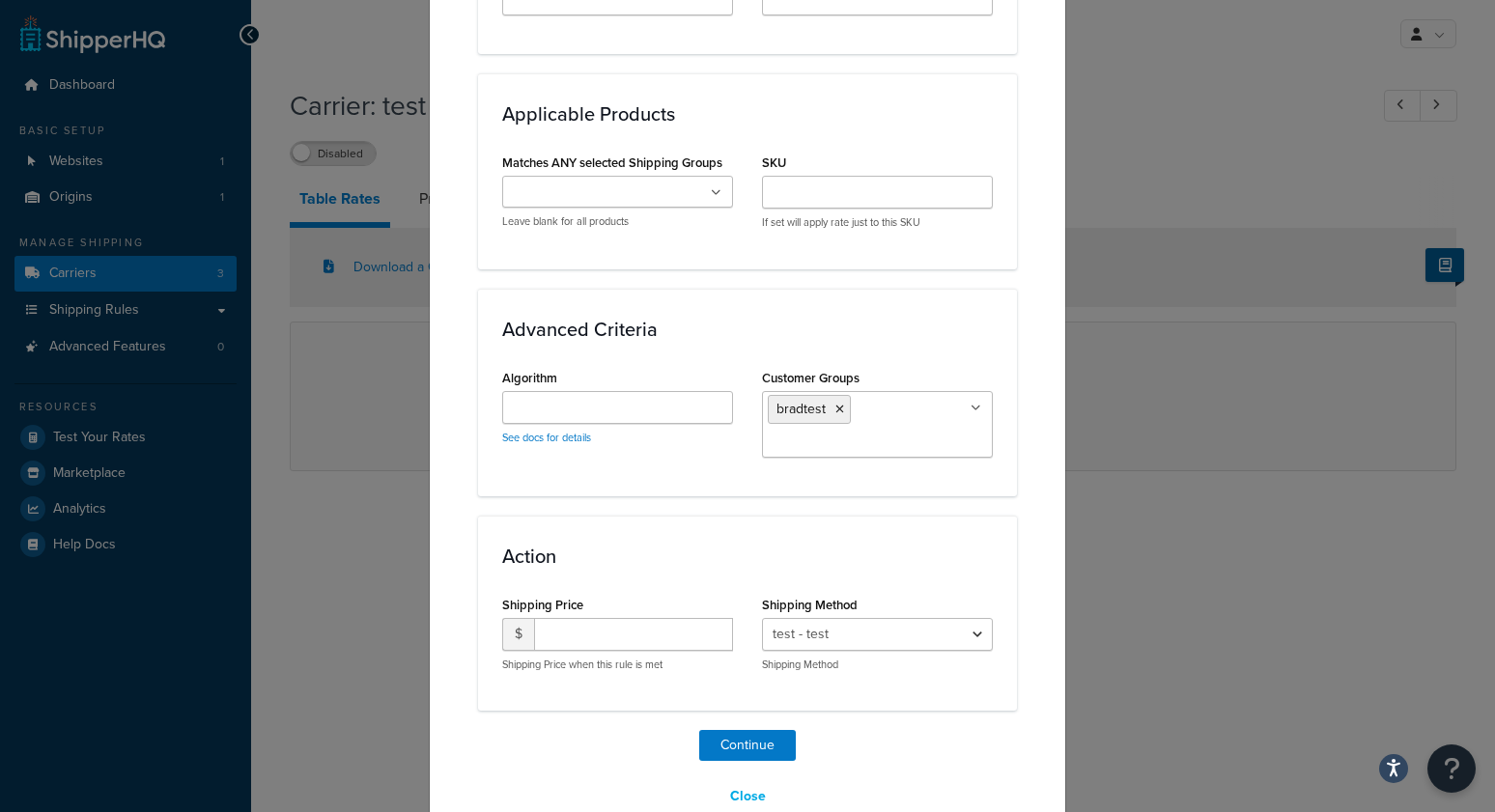
scroll to position [1076, 0]
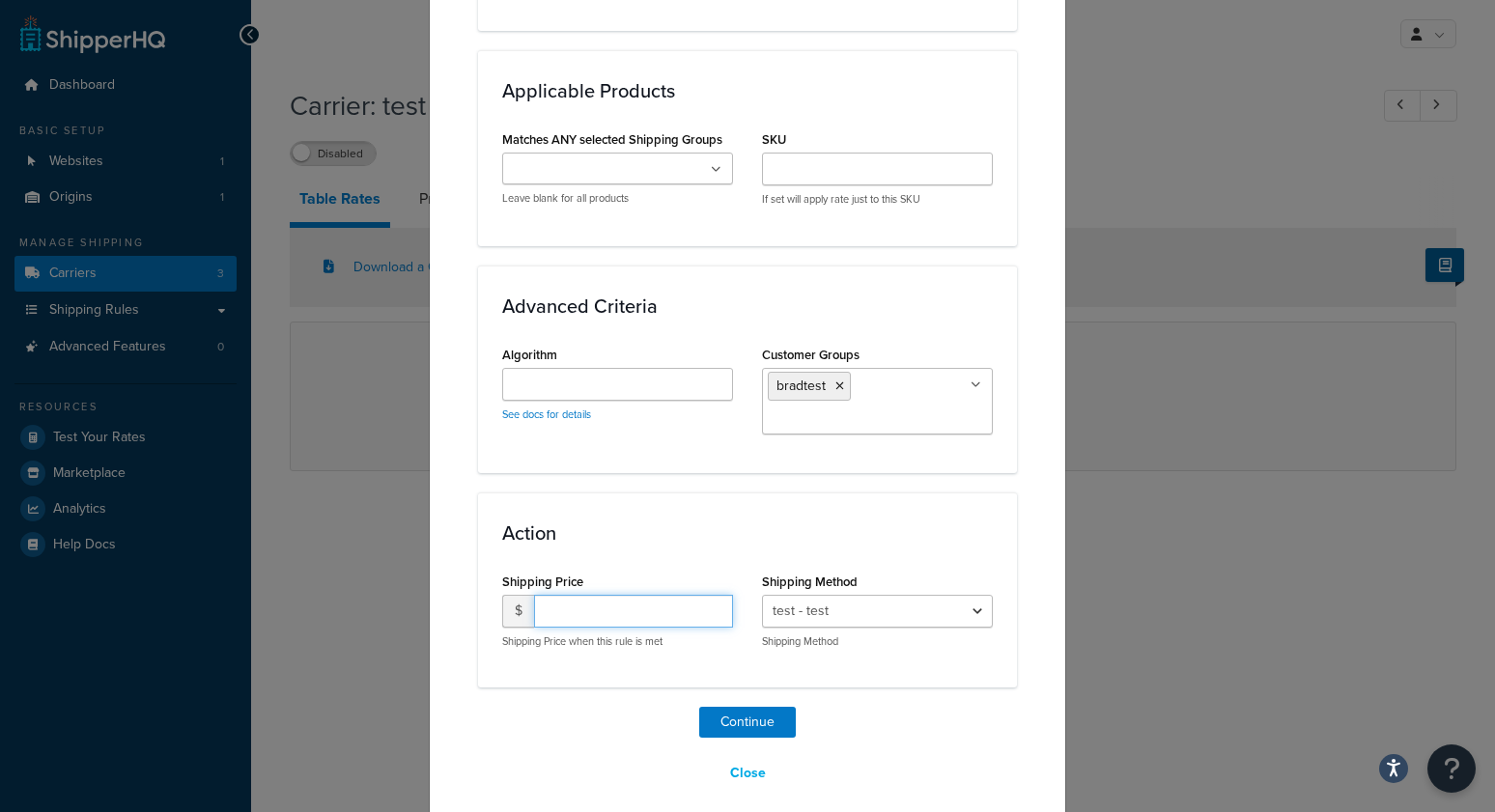
click at [608, 614] on input "number" at bounding box center [634, 611] width 199 height 33
type input "0"
click at [752, 719] on button "Continue" at bounding box center [747, 722] width 97 height 31
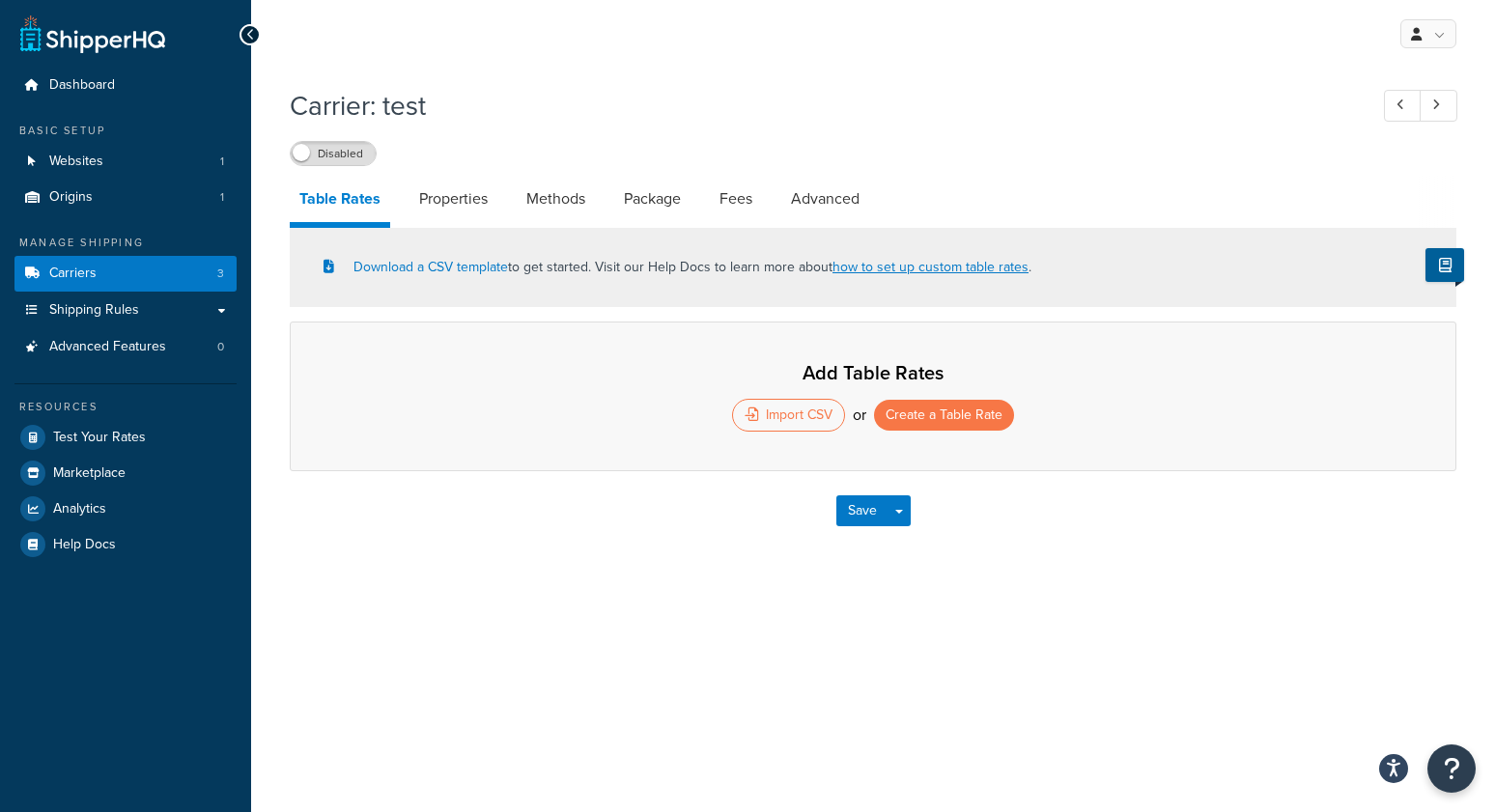
select select "25"
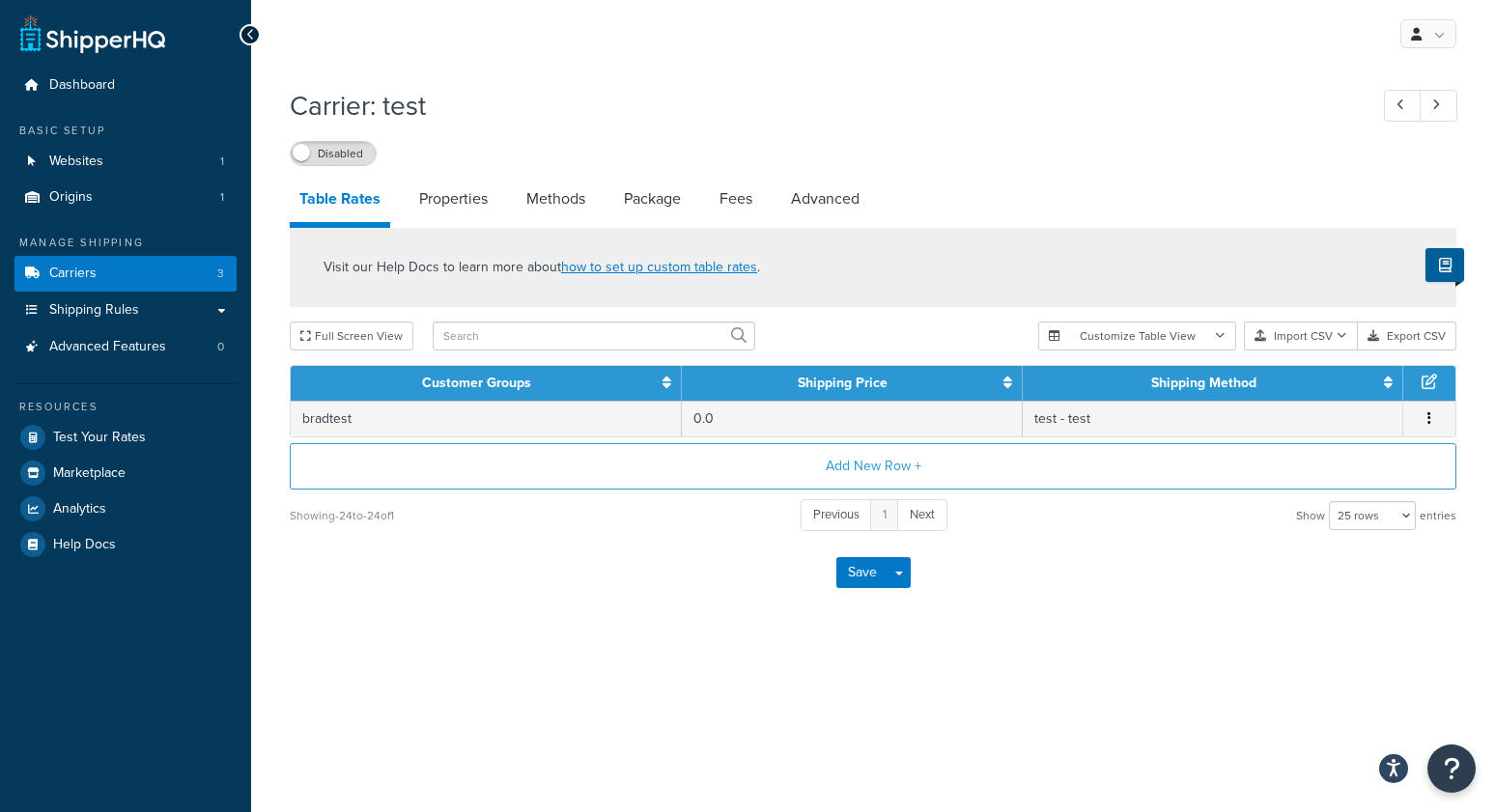
click at [1207, 625] on div "Carrier: test Disabled Table Rates Properties Methods Package Fees Advanced Vis…" at bounding box center [873, 368] width 1244 height 583
click at [161, 347] on span "Advanced Features" at bounding box center [107, 346] width 117 height 17
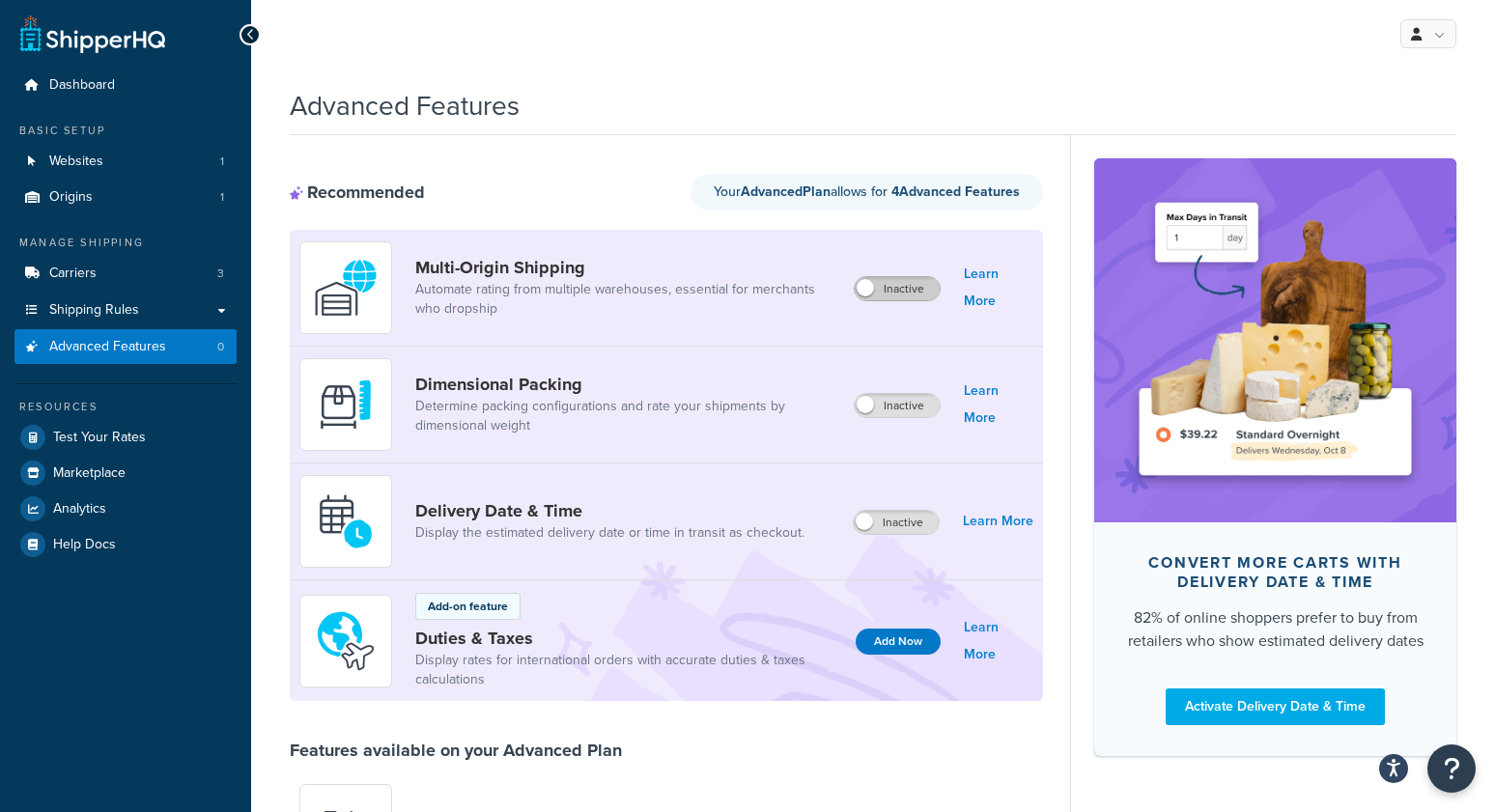
click at [899, 291] on label "Inactive" at bounding box center [896, 289] width 85 height 23
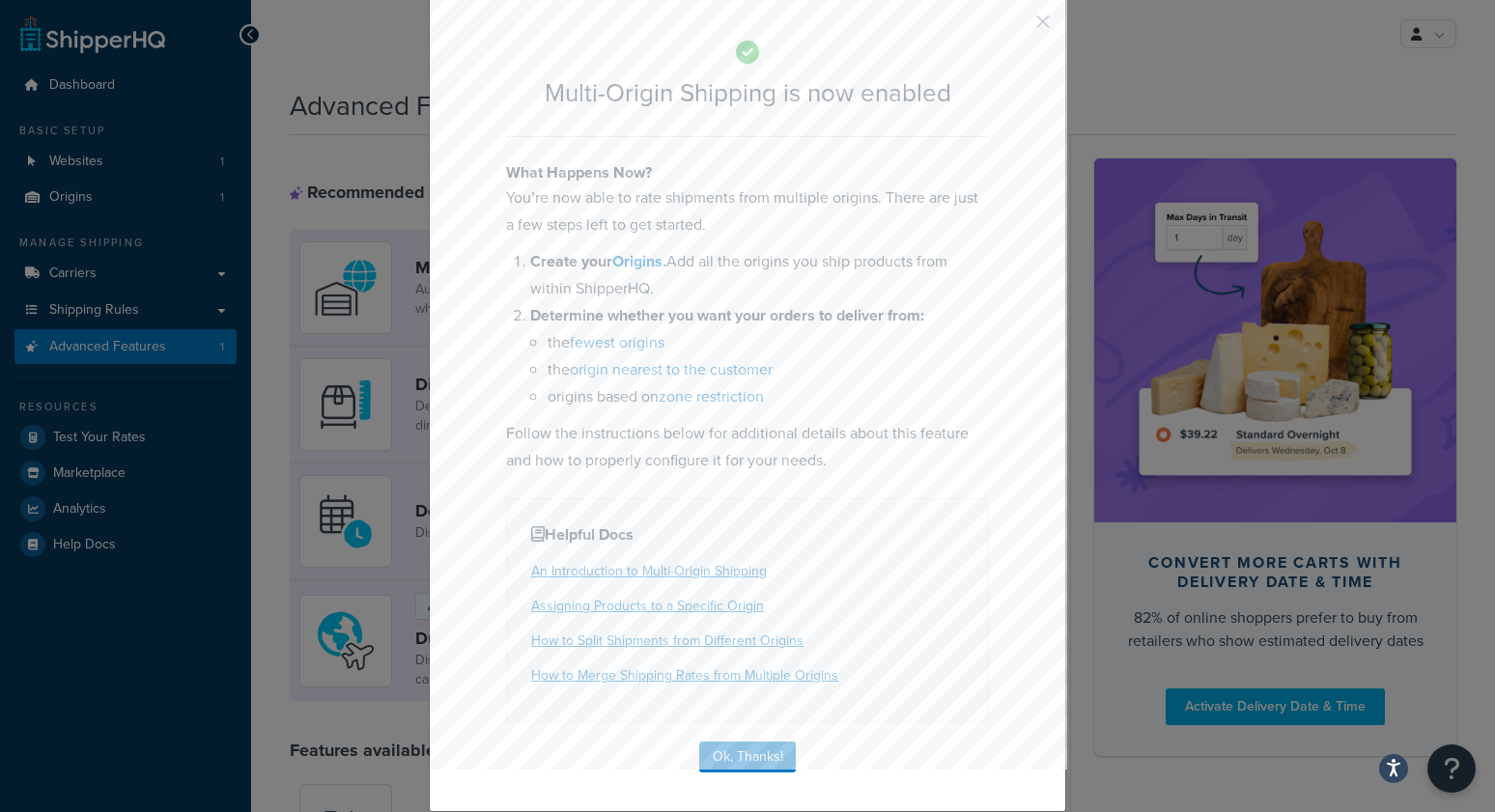
scroll to position [60, 0]
click at [735, 762] on button "Ok, Thanks!" at bounding box center [747, 759] width 97 height 31
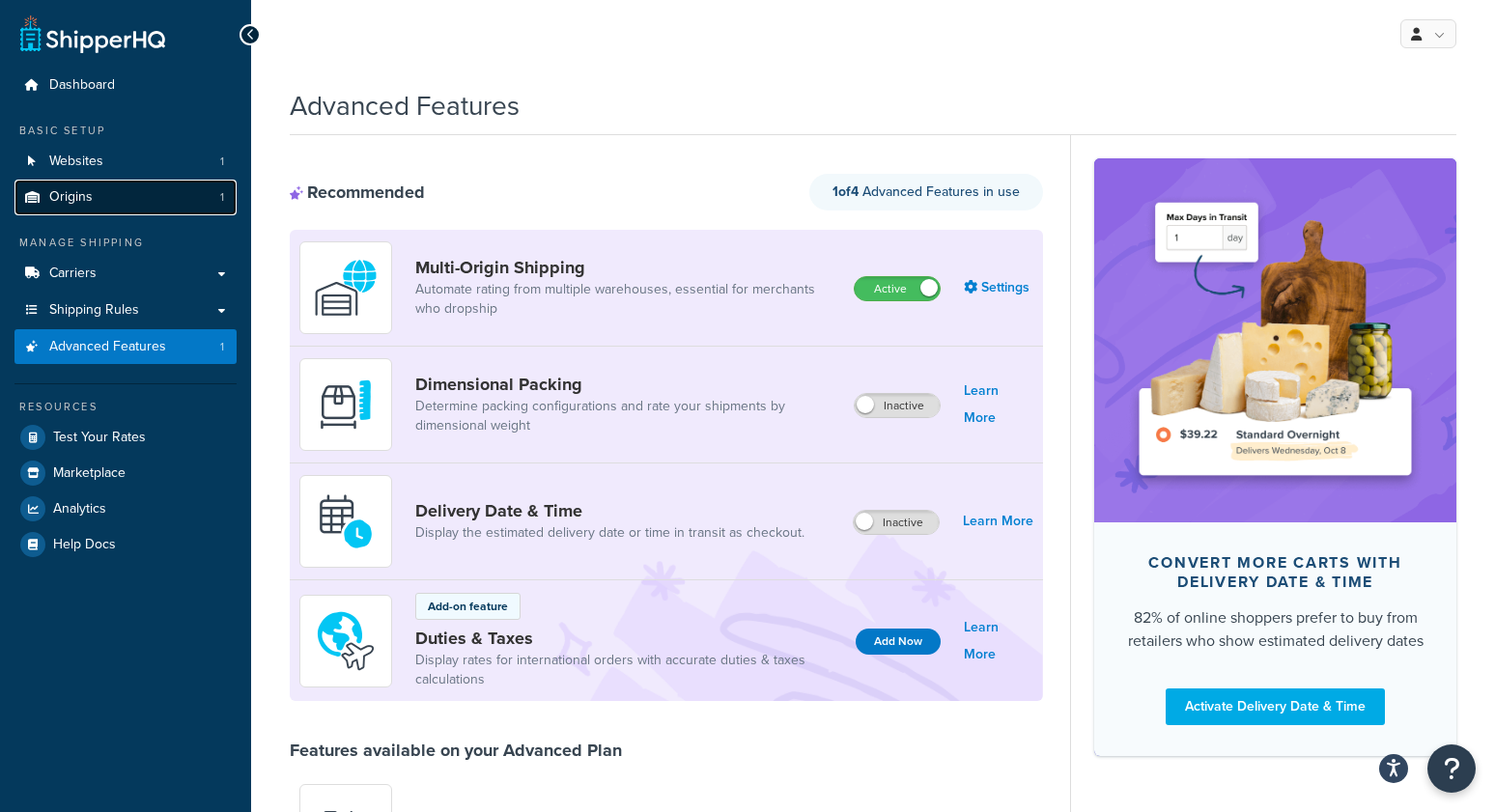
click at [116, 189] on link "Origins 1" at bounding box center [125, 197] width 222 height 36
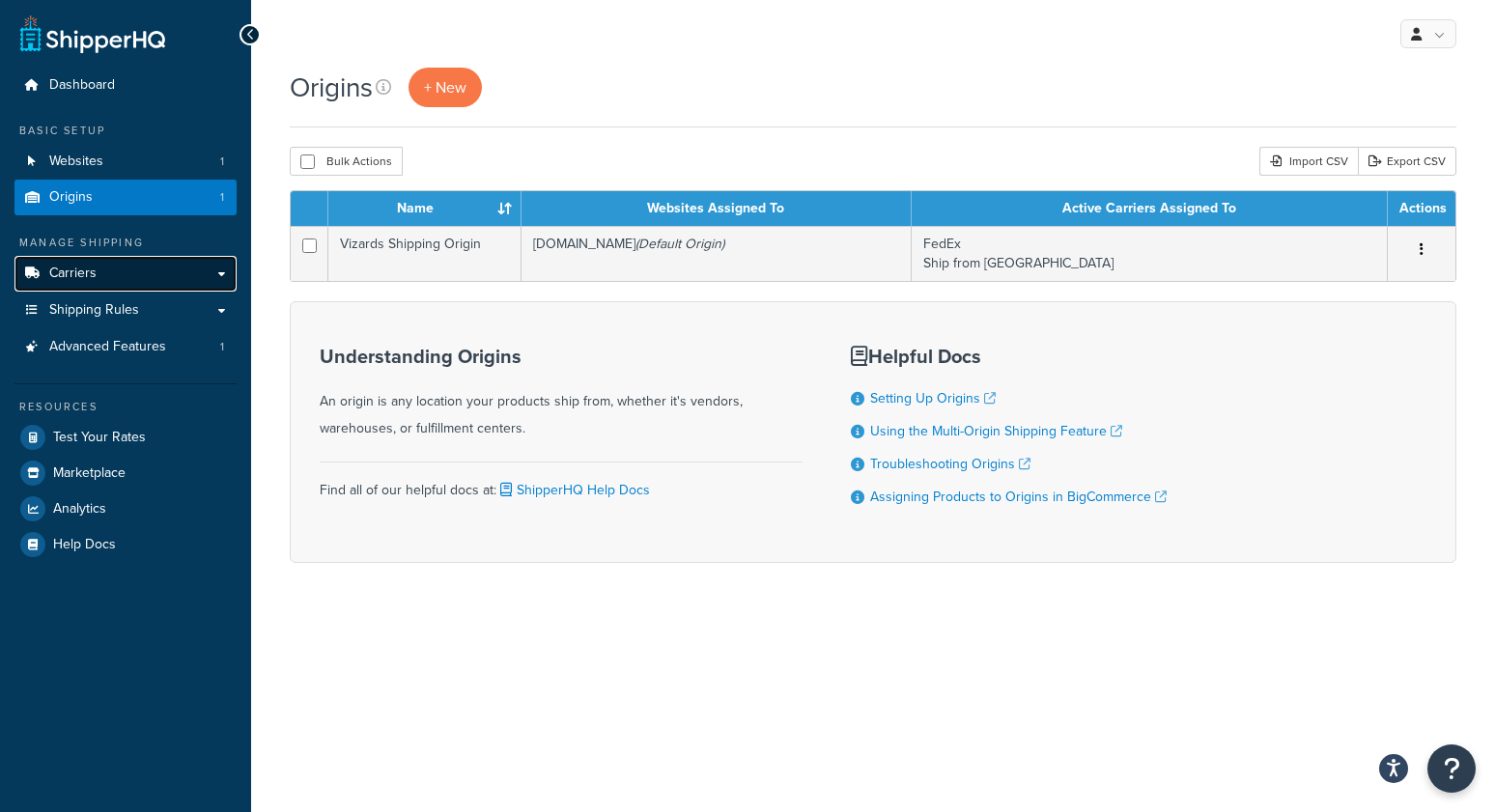
click at [120, 272] on link "Carriers" at bounding box center [125, 273] width 222 height 36
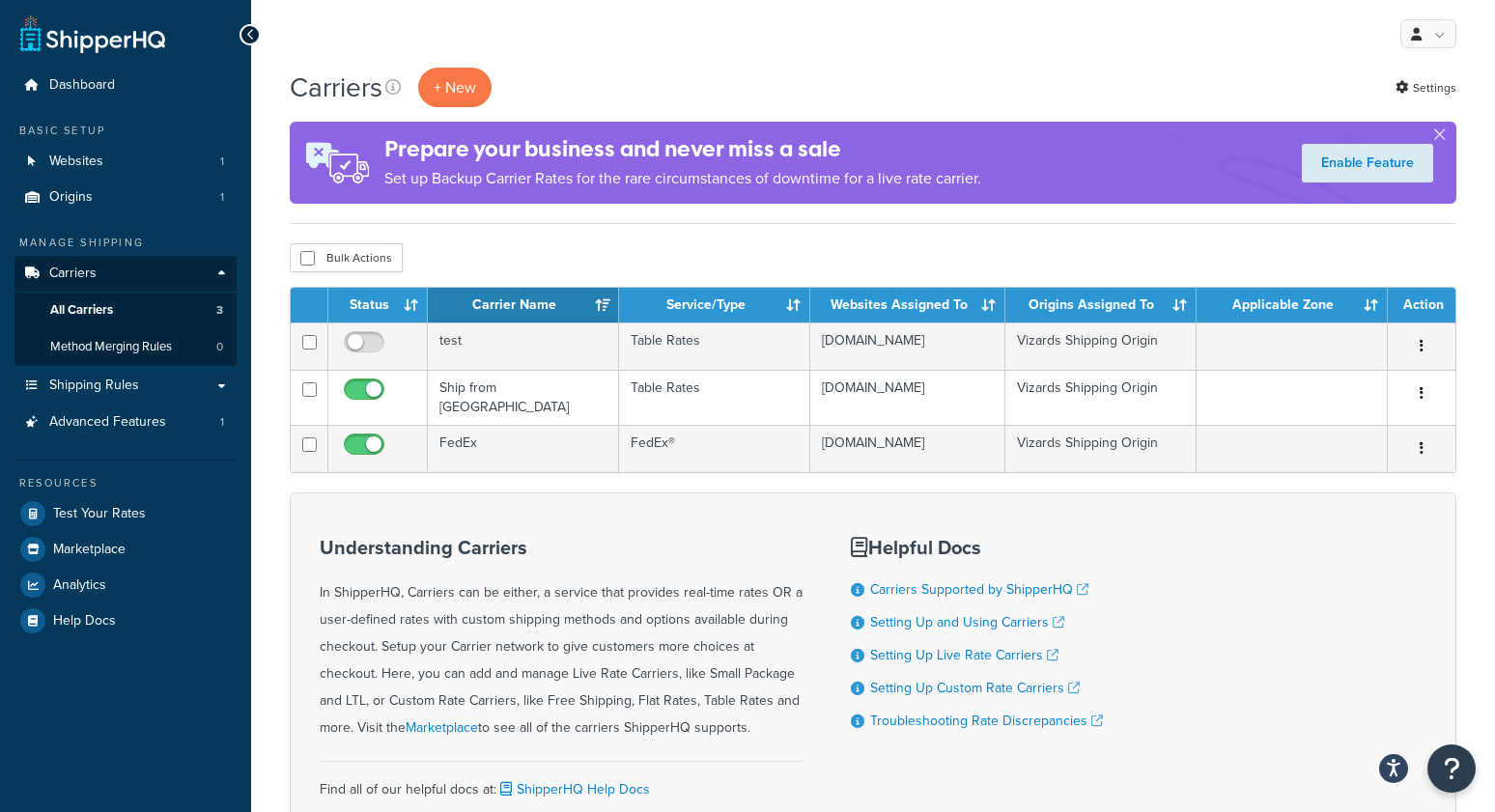
click at [1229, 547] on div "Understanding Carriers In ShipperHQ, Carriers can be either, a service that pro…" at bounding box center [873, 676] width 1167 height 370
click at [138, 386] on link "Shipping Rules" at bounding box center [125, 386] width 222 height 36
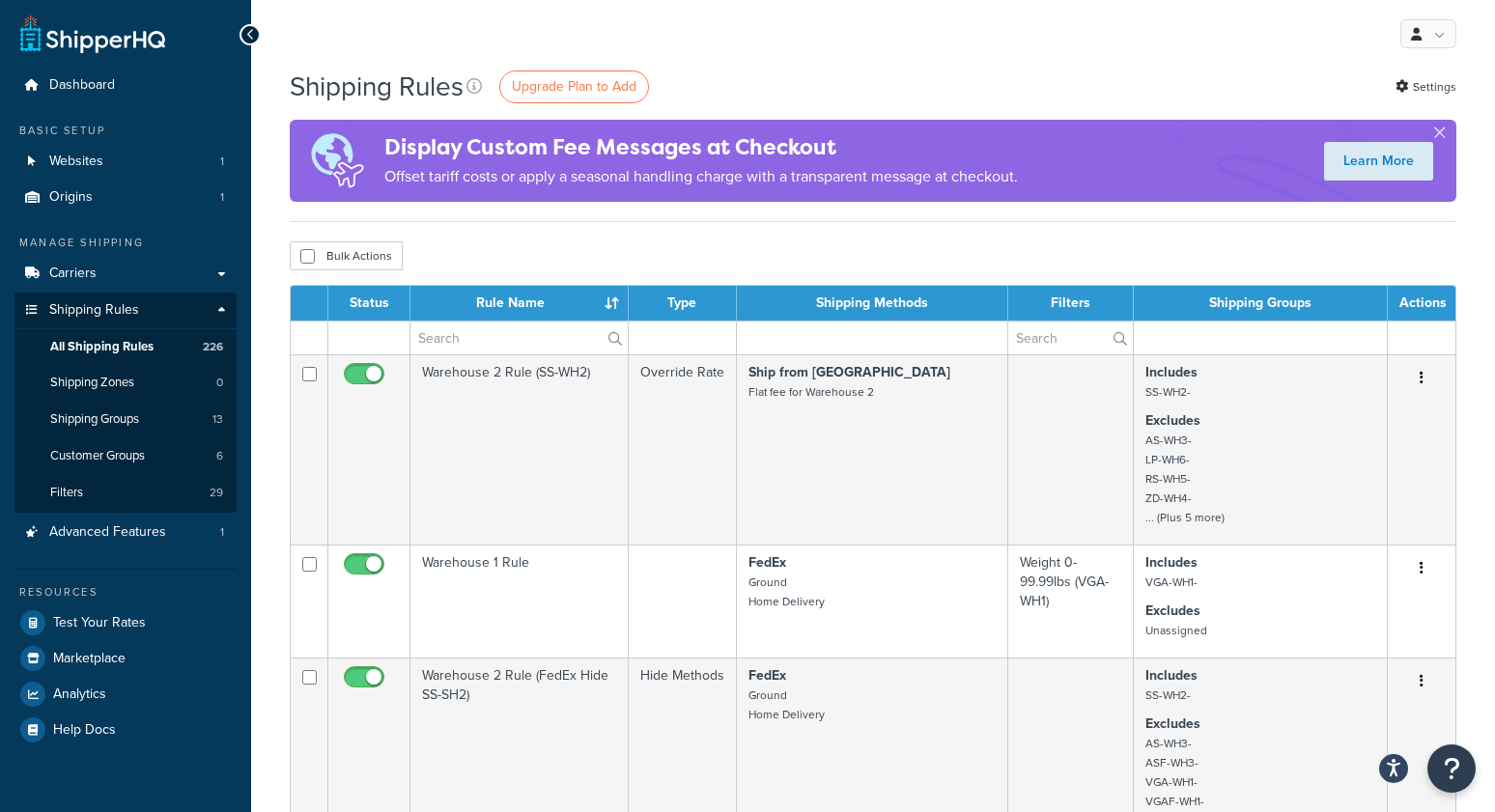
click at [865, 59] on div "My Profile Billing Global Settings Contact Us Logout" at bounding box center [873, 33] width 1244 height 67
click at [876, 57] on div "My Profile Billing Global Settings Contact Us Logout" at bounding box center [873, 33] width 1244 height 67
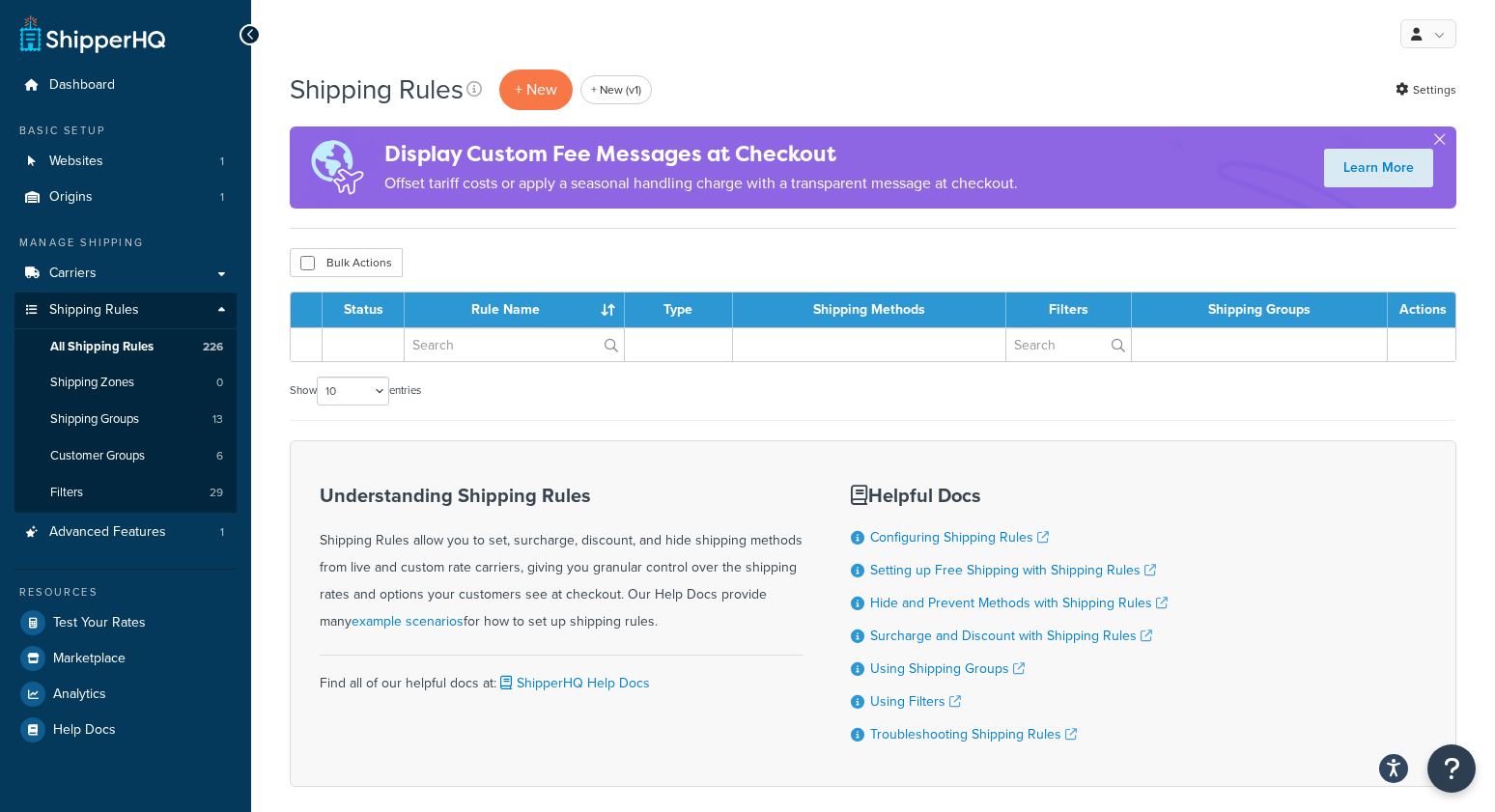
drag, startPoint x: 714, startPoint y: 79, endPoint x: 592, endPoint y: 106, distance: 125.0
click at [713, 79] on div "Shipping Rules + New + New (v1) Settings" at bounding box center [873, 89] width 1167 height 44
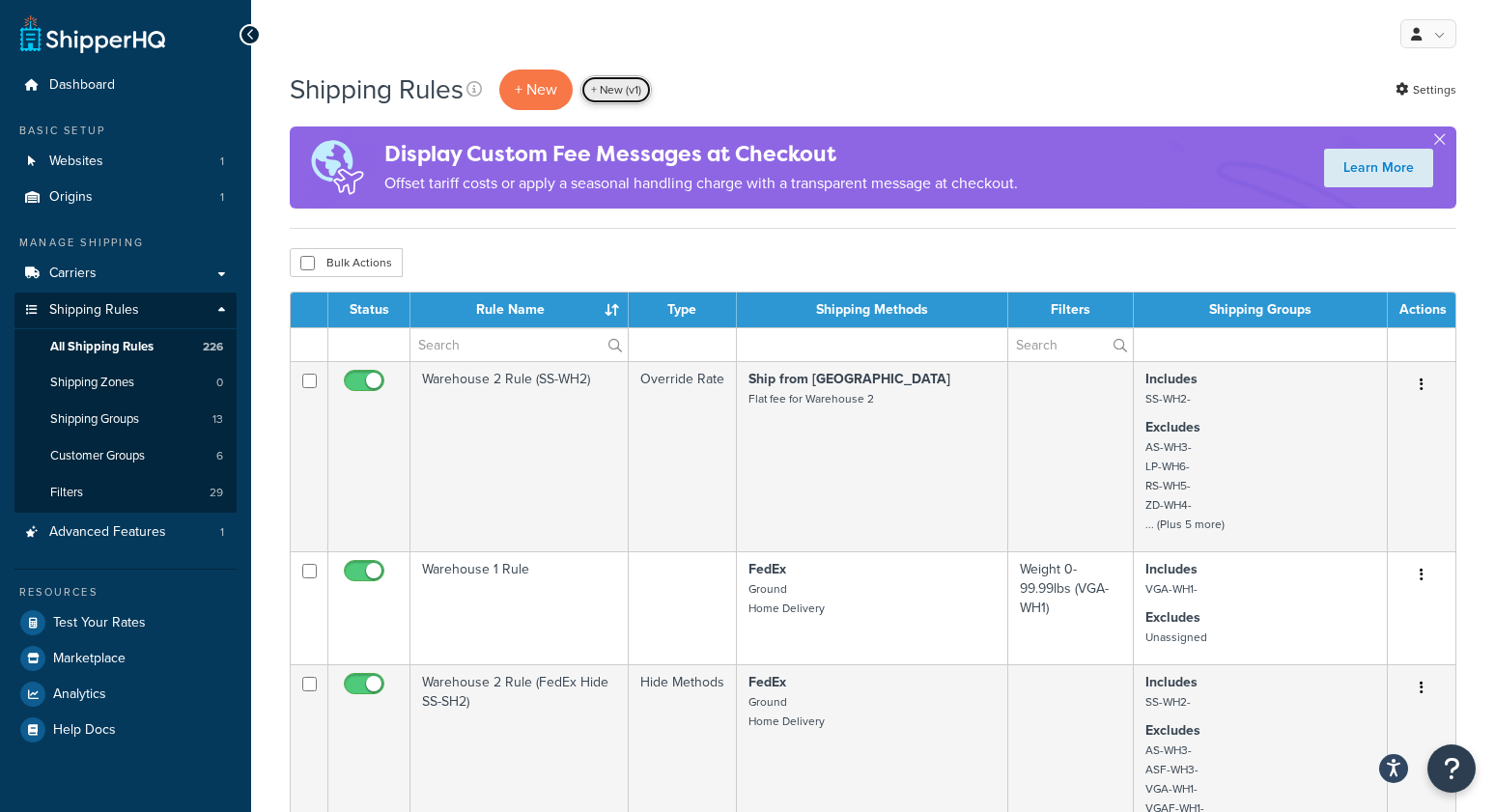
click at [611, 93] on link "+ New (v1)" at bounding box center [615, 90] width 71 height 29
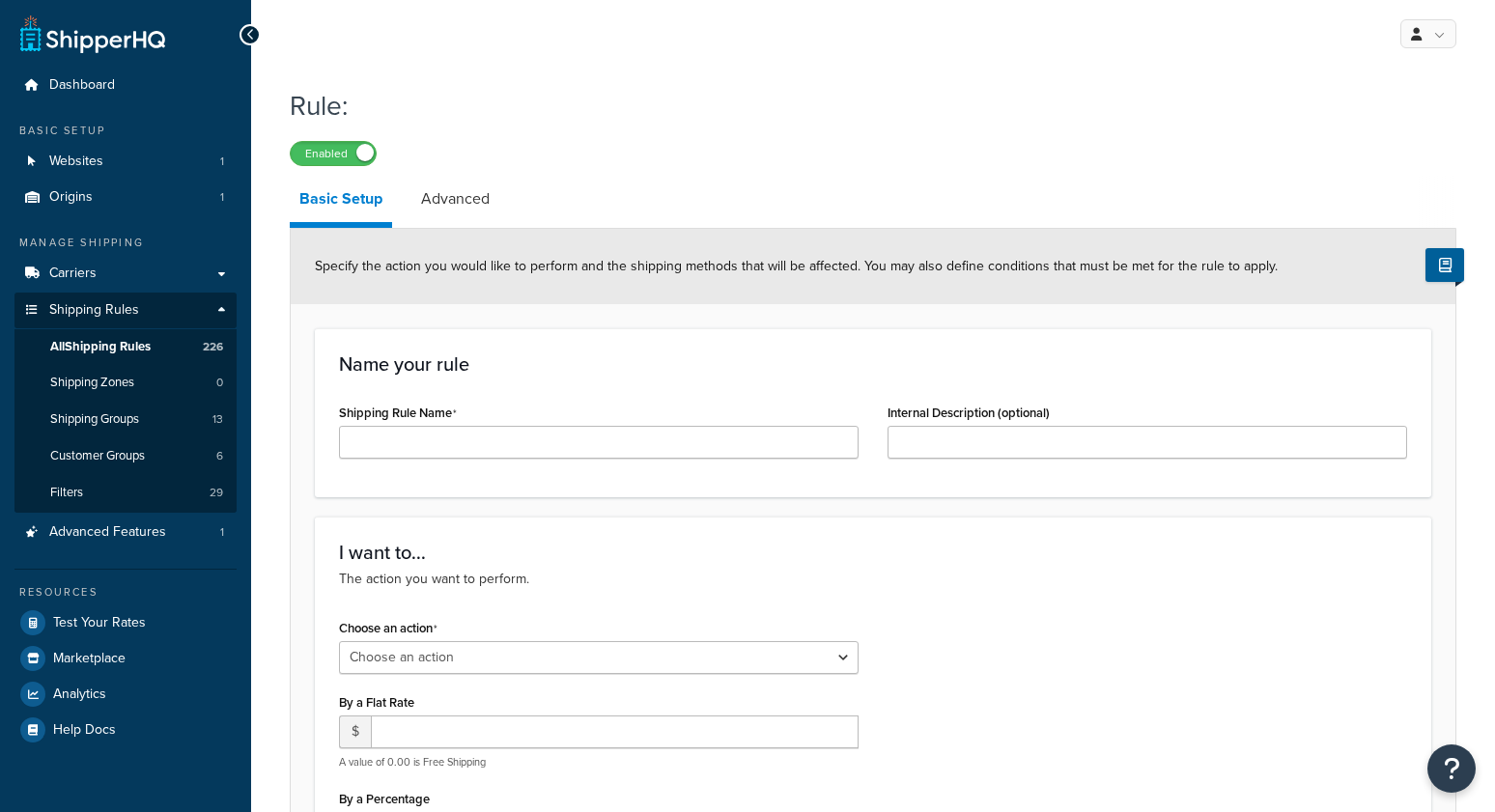
select select "ORDER"
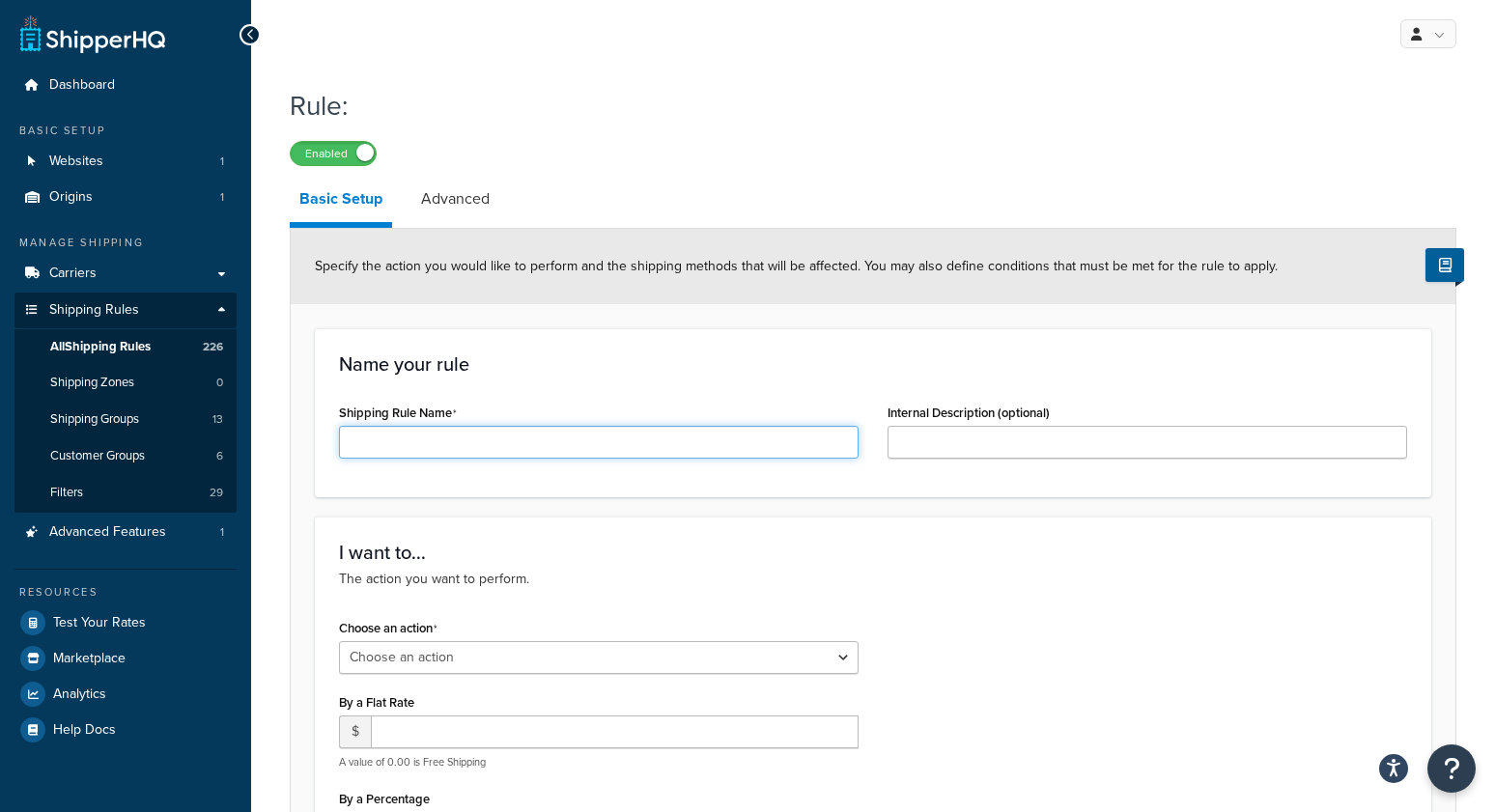
click at [443, 439] on input "Shipping Rule Name" at bounding box center [599, 442] width 519 height 33
type input "surcharge accessories $9.95"
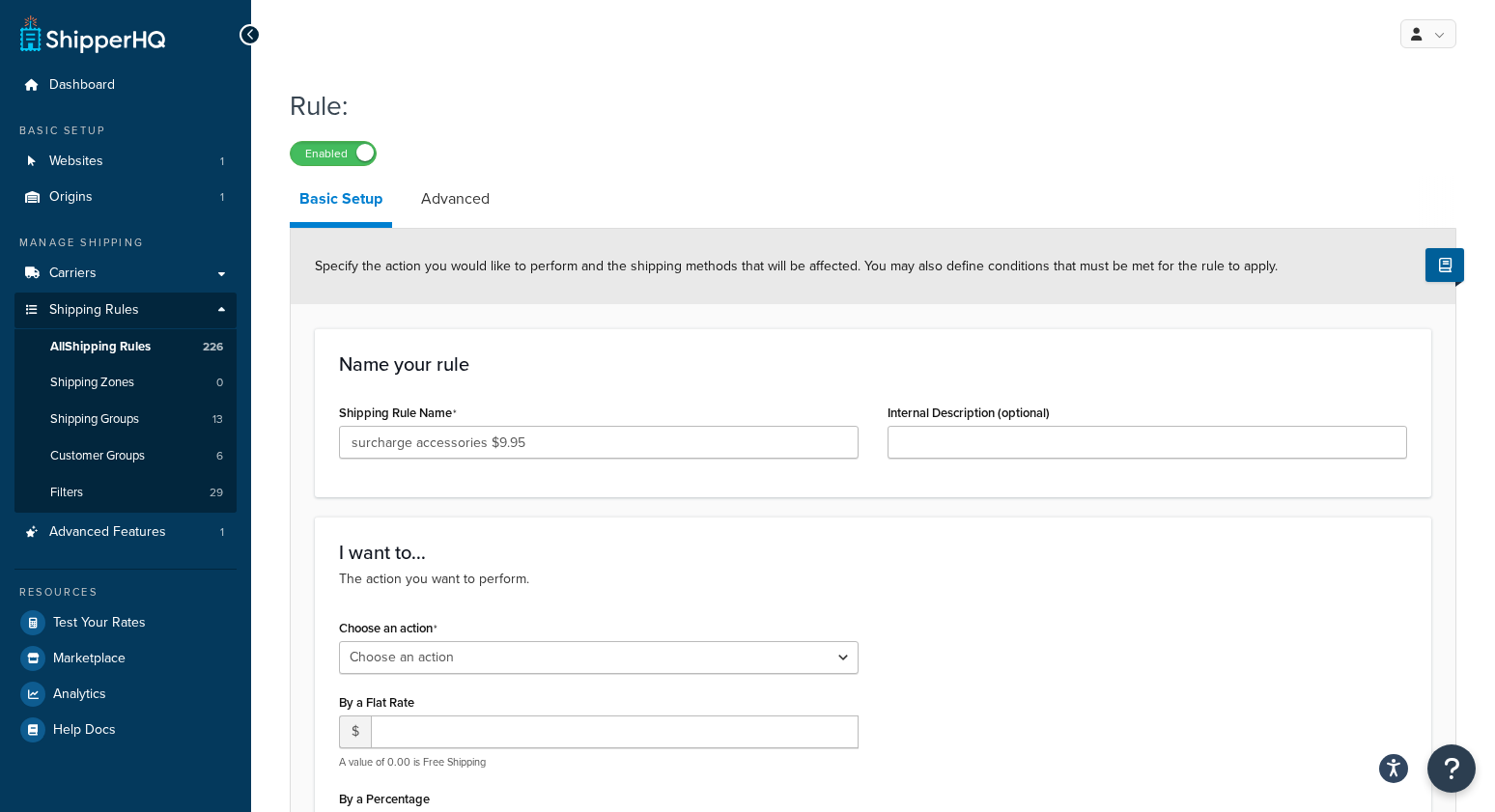
drag, startPoint x: 1001, startPoint y: 554, endPoint x: 954, endPoint y: 552, distance: 47.0
click at [994, 554] on h3 "I want to..." at bounding box center [873, 552] width 1068 height 21
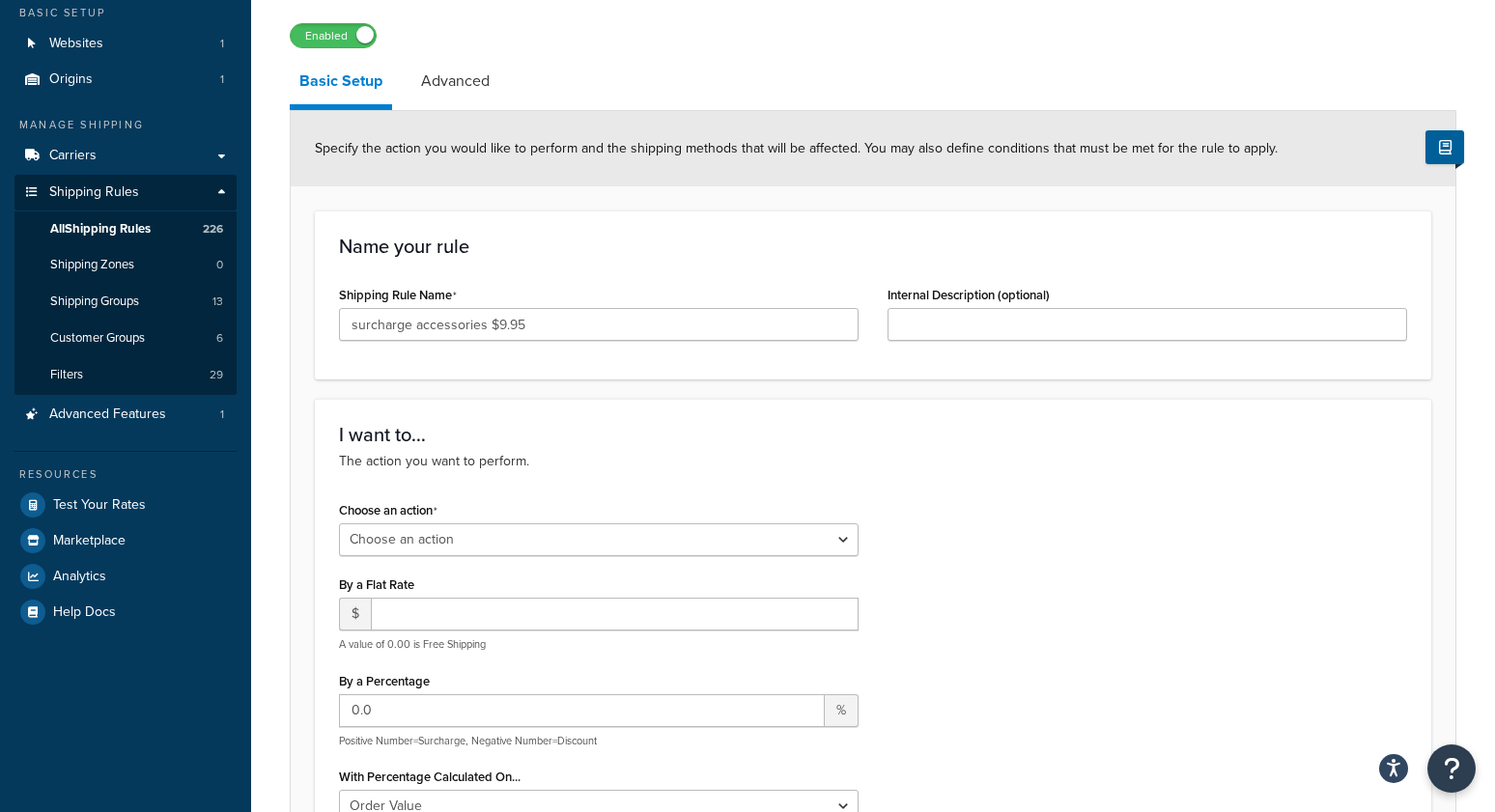
scroll to position [144, 0]
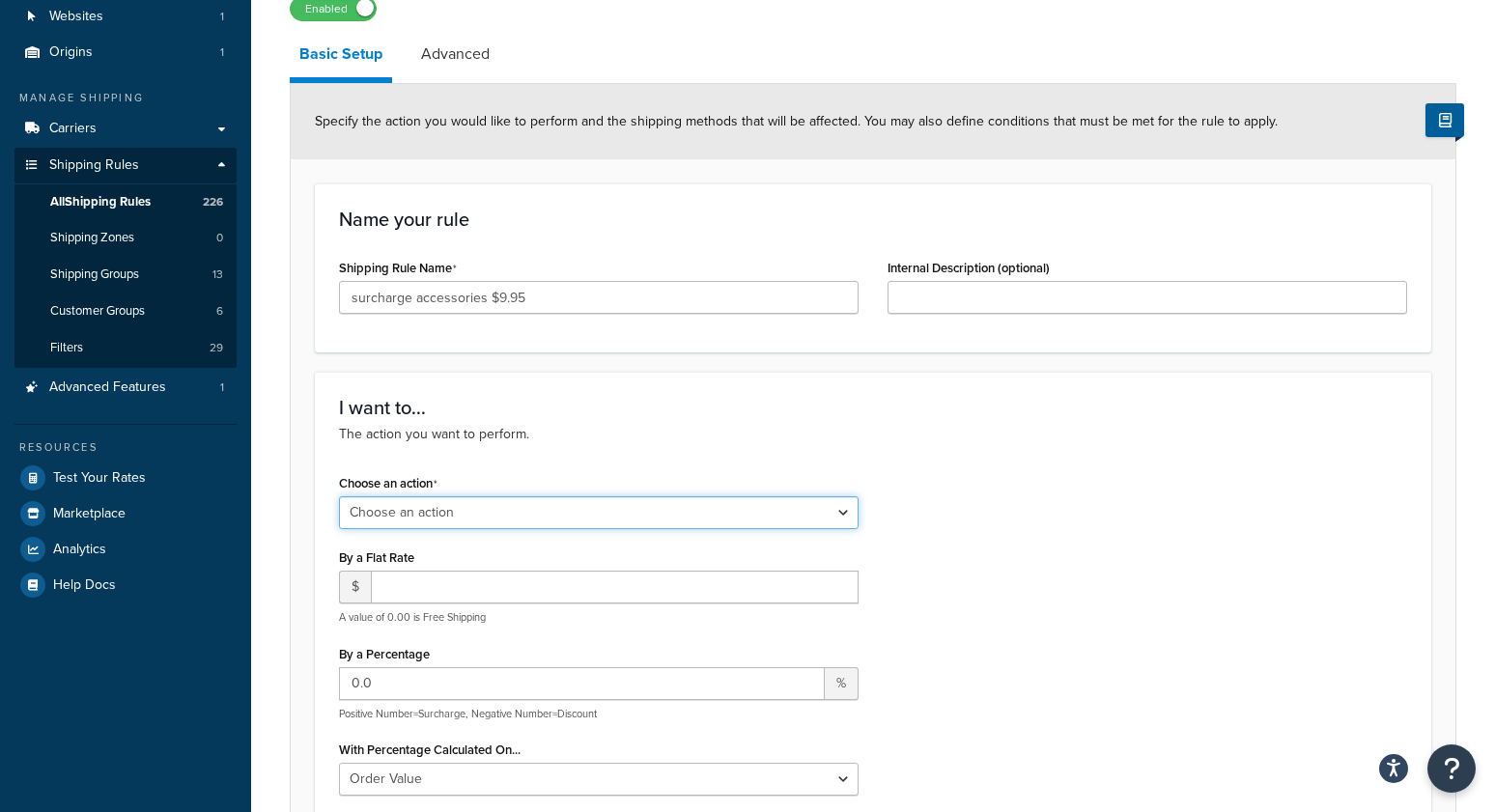
click at [492, 522] on select "Choose an action Override Rates Surcharge or discount rates Hide a shipping met…" at bounding box center [599, 512] width 519 height 33
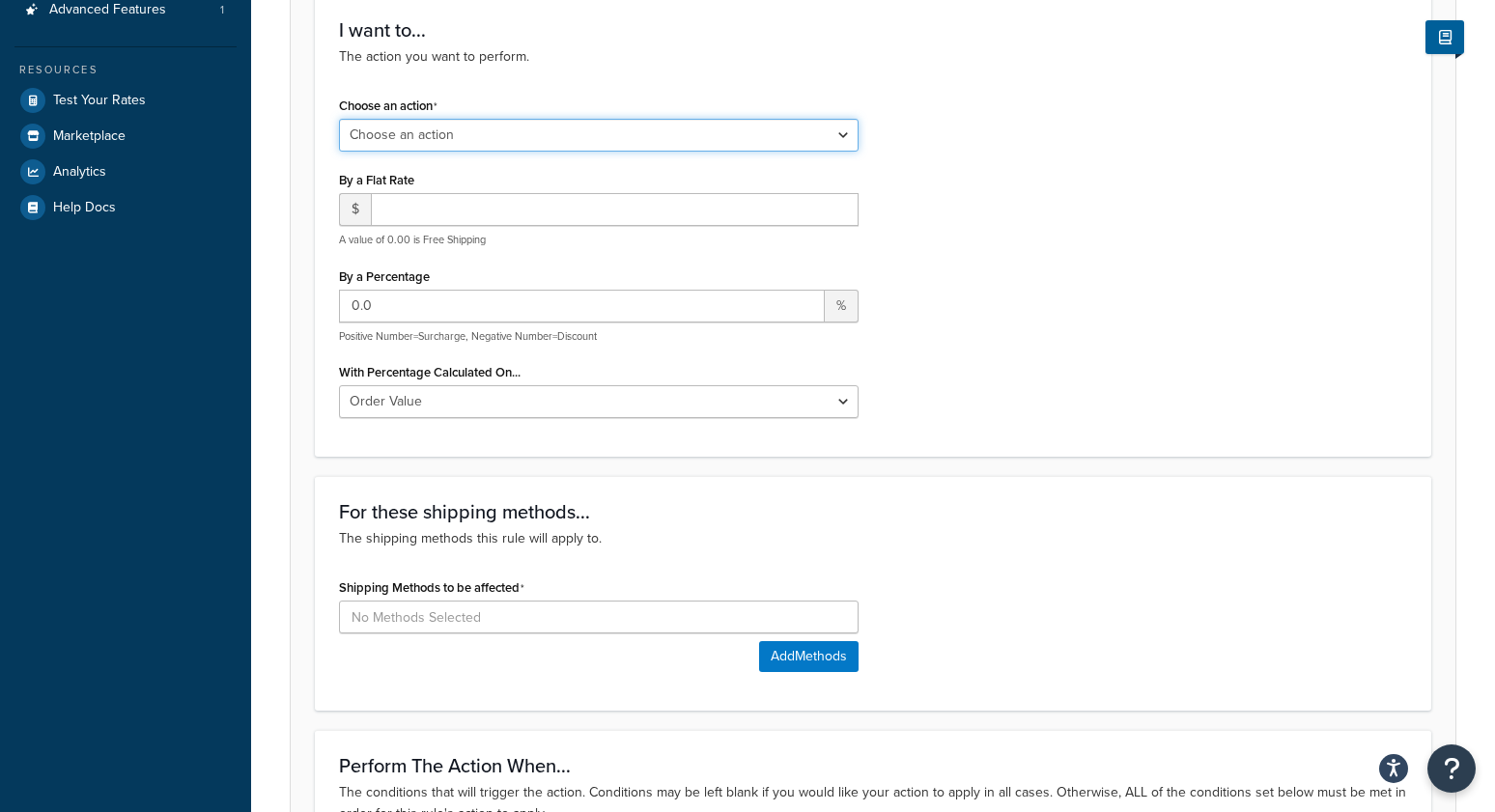
scroll to position [533, 0]
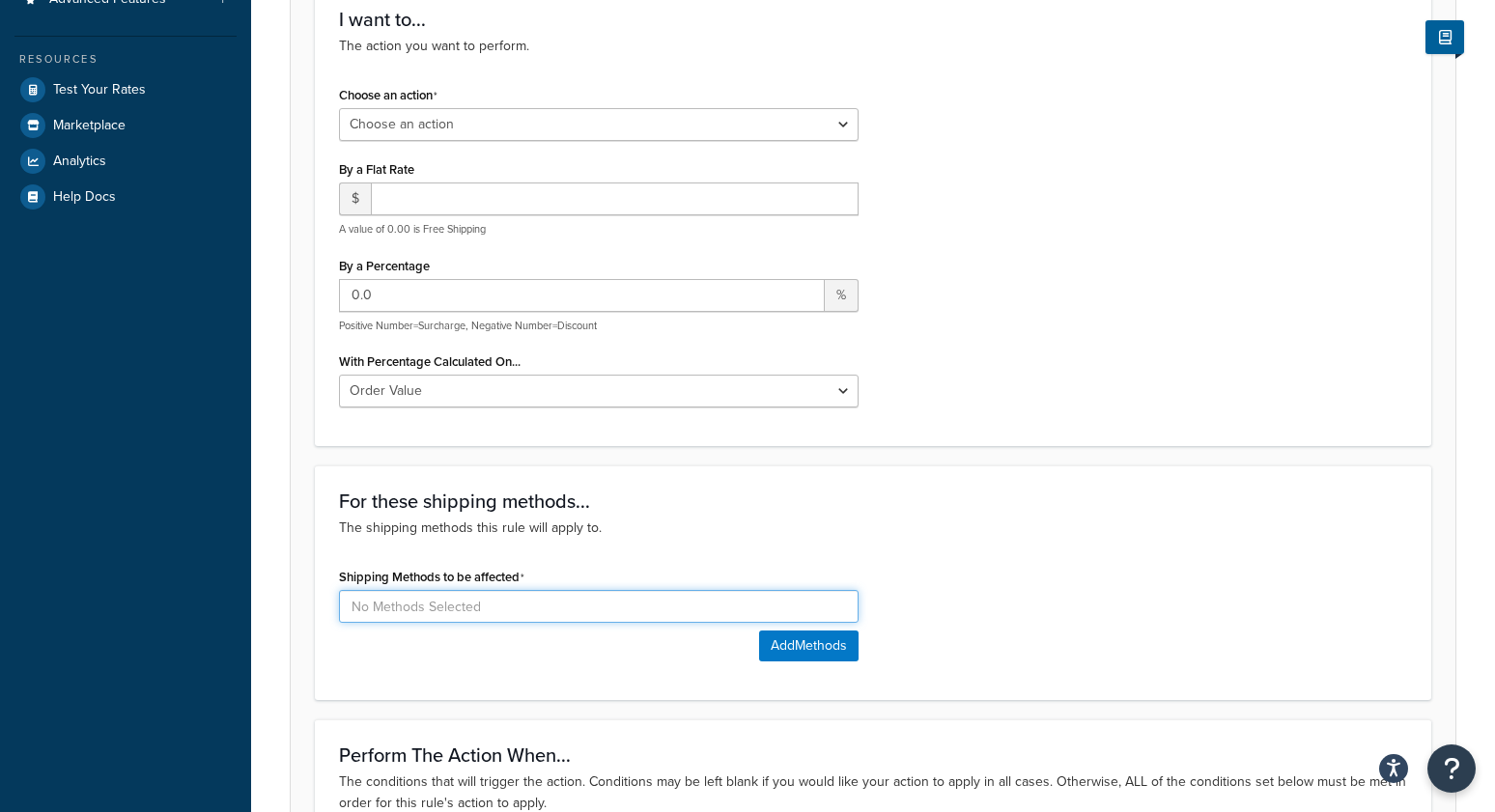
click at [516, 592] on input at bounding box center [599, 606] width 519 height 33
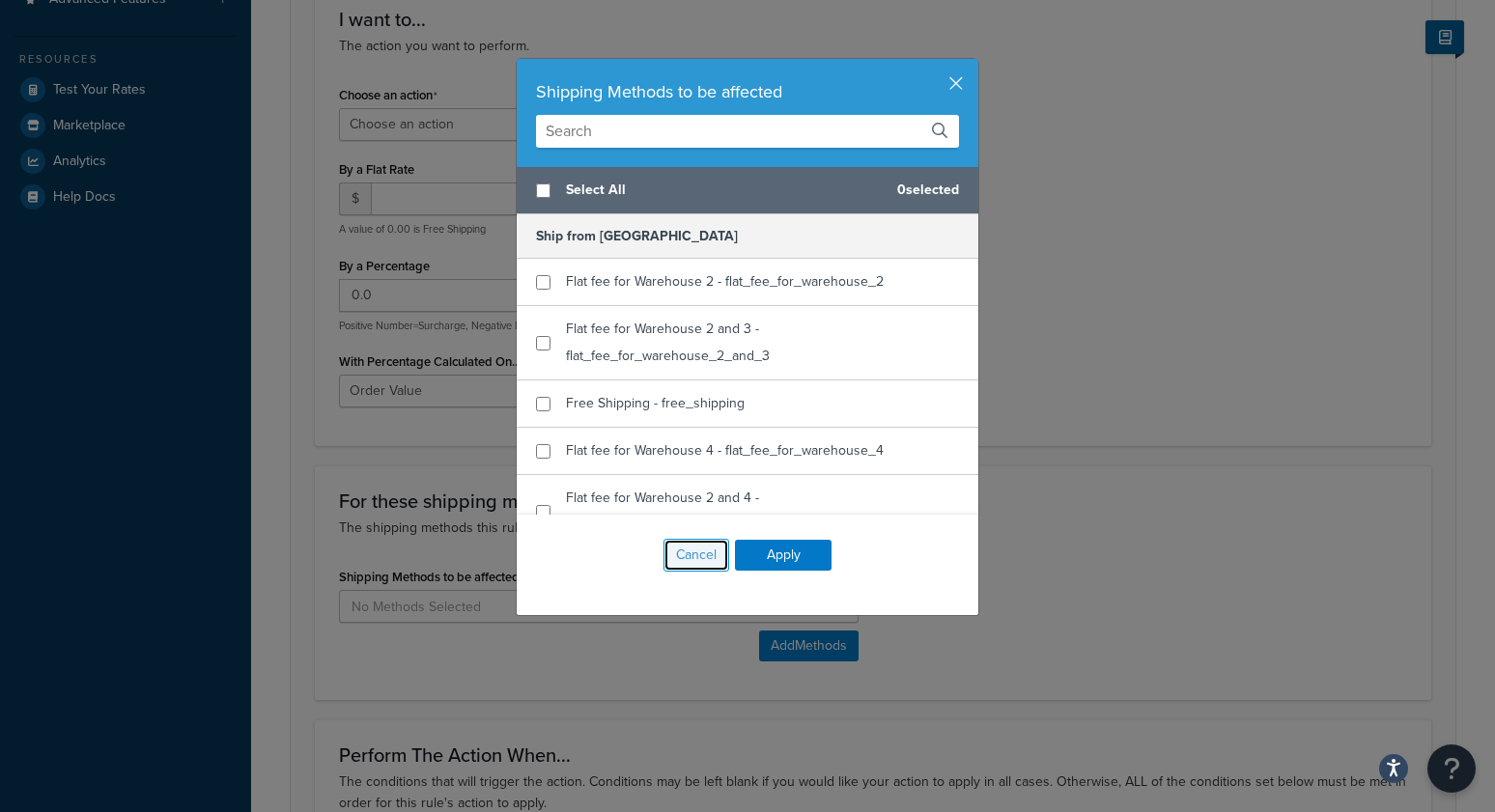
click at [703, 560] on button "Cancel" at bounding box center [695, 555] width 65 height 33
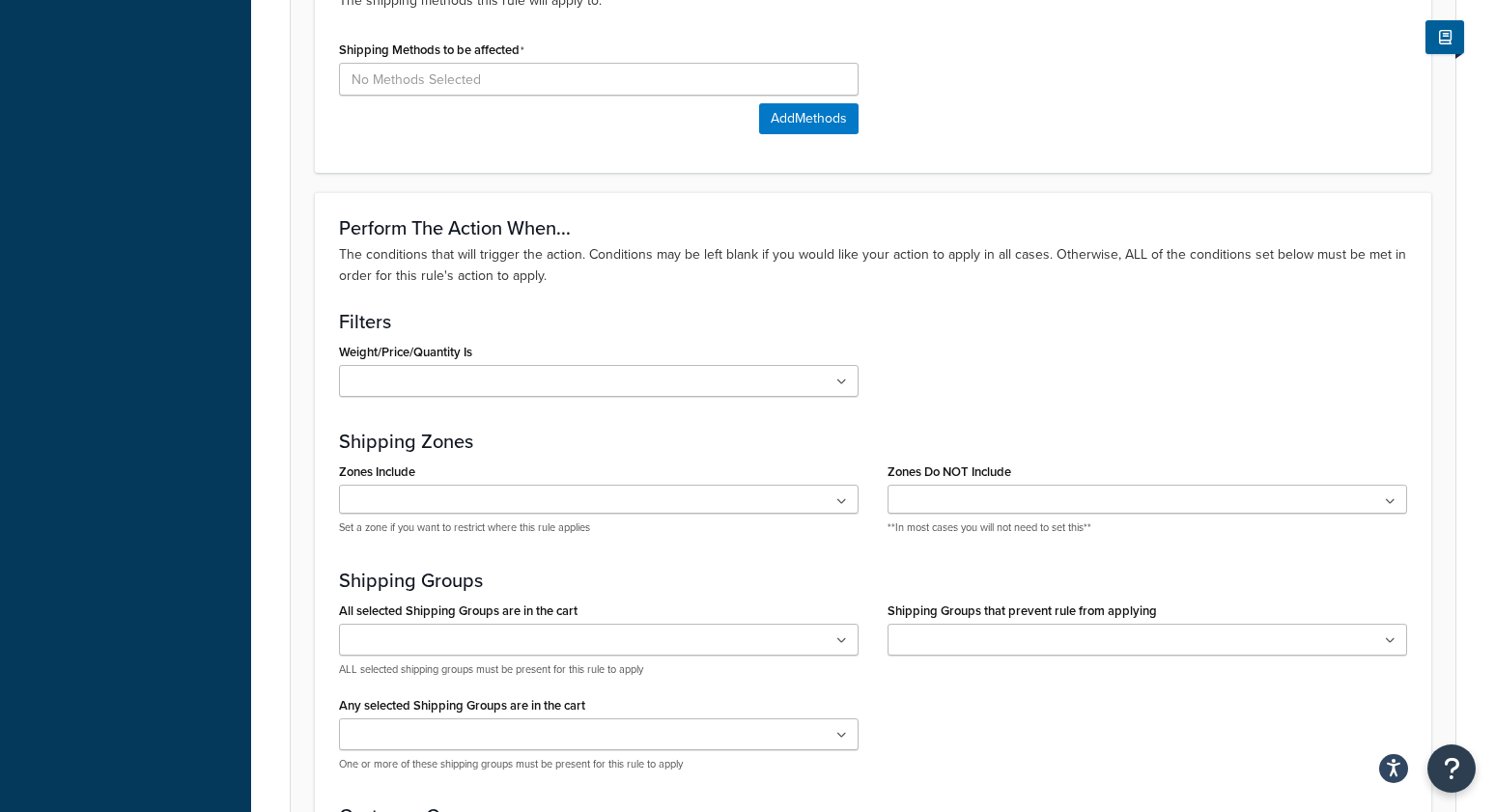
scroll to position [1064, 0]
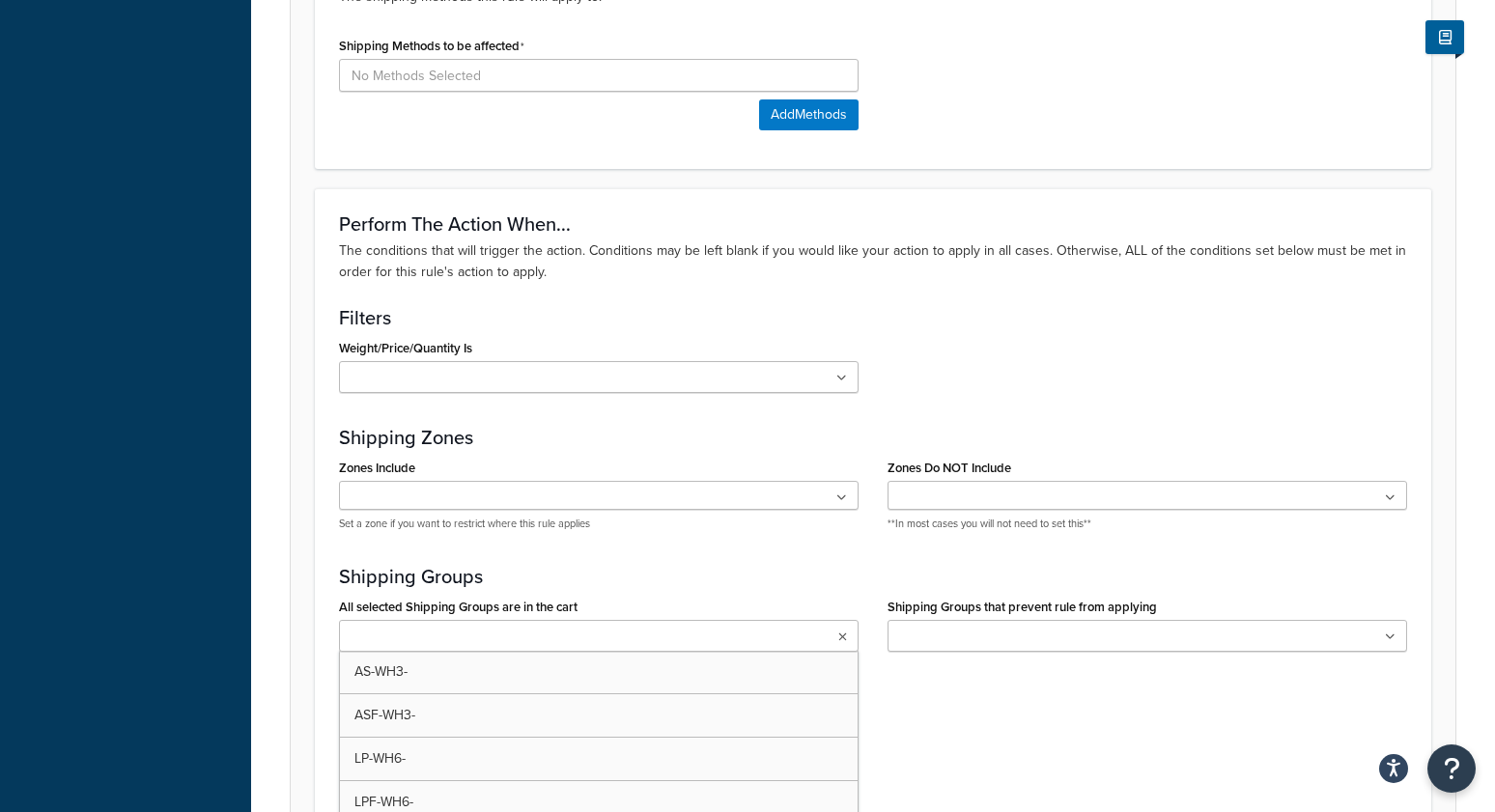
click at [438, 635] on input "All selected Shipping Groups are in the cart" at bounding box center [430, 637] width 171 height 21
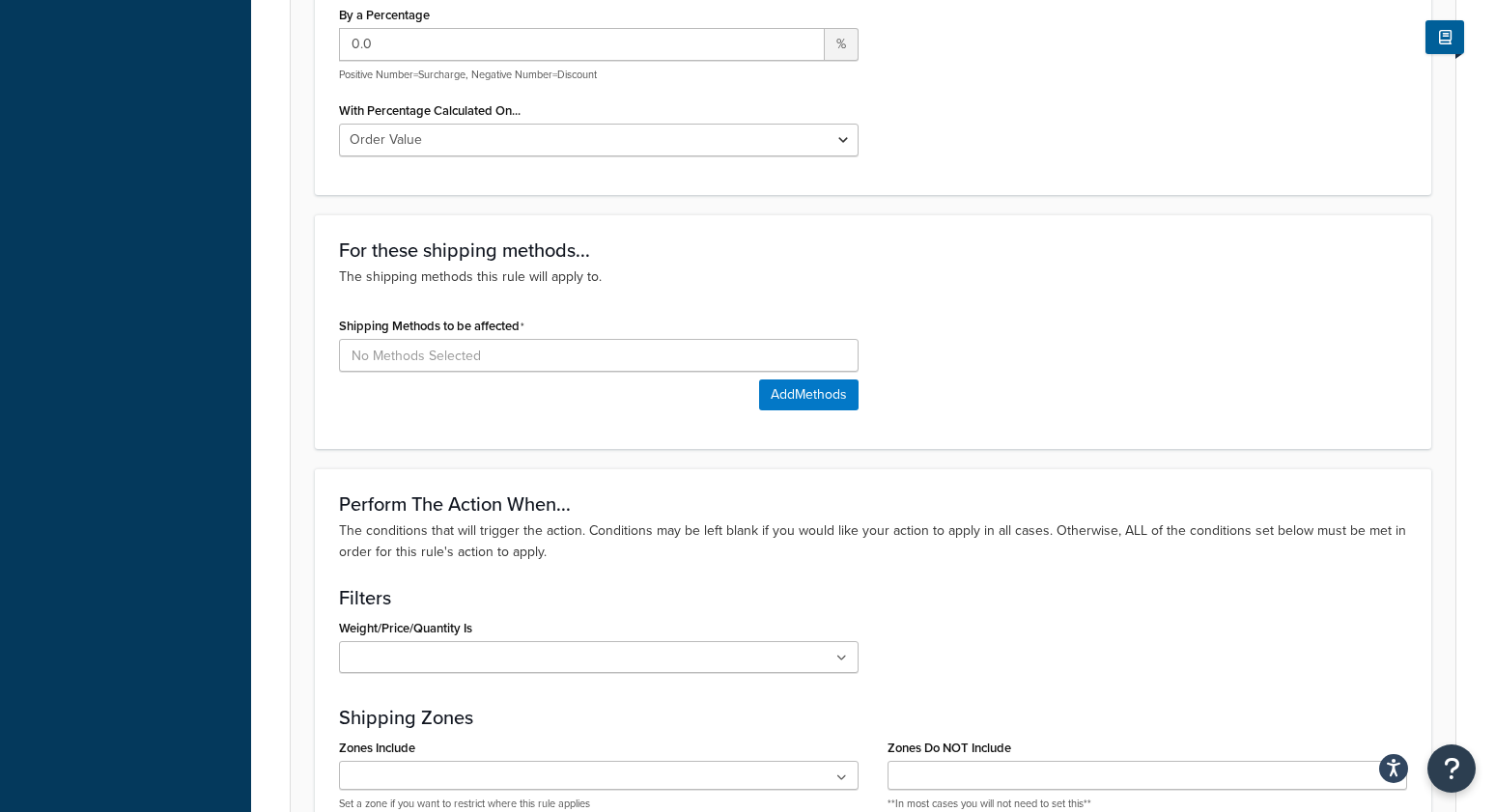
scroll to position [0, 0]
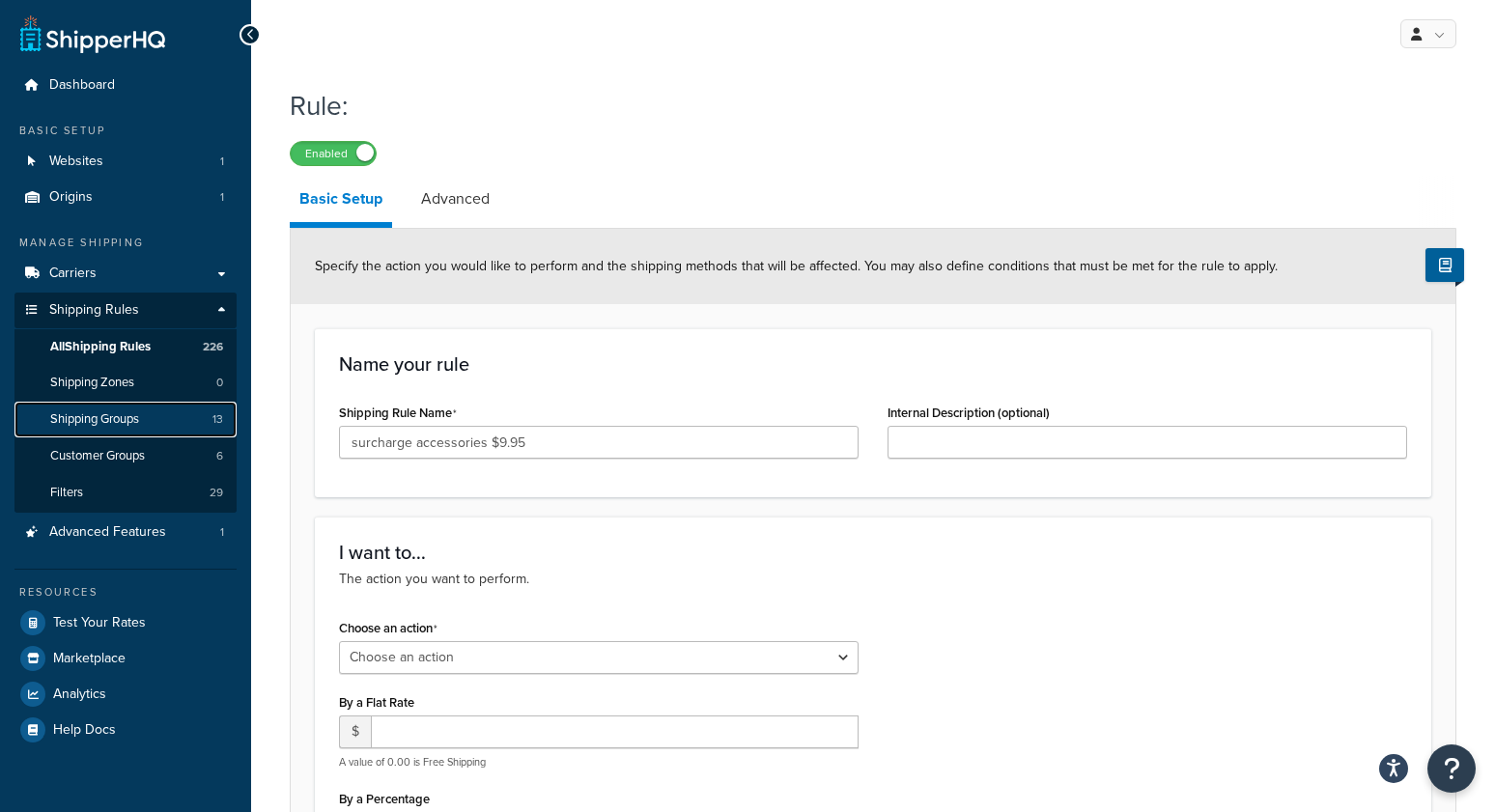
click at [111, 425] on span "Shipping Groups" at bounding box center [94, 419] width 89 height 17
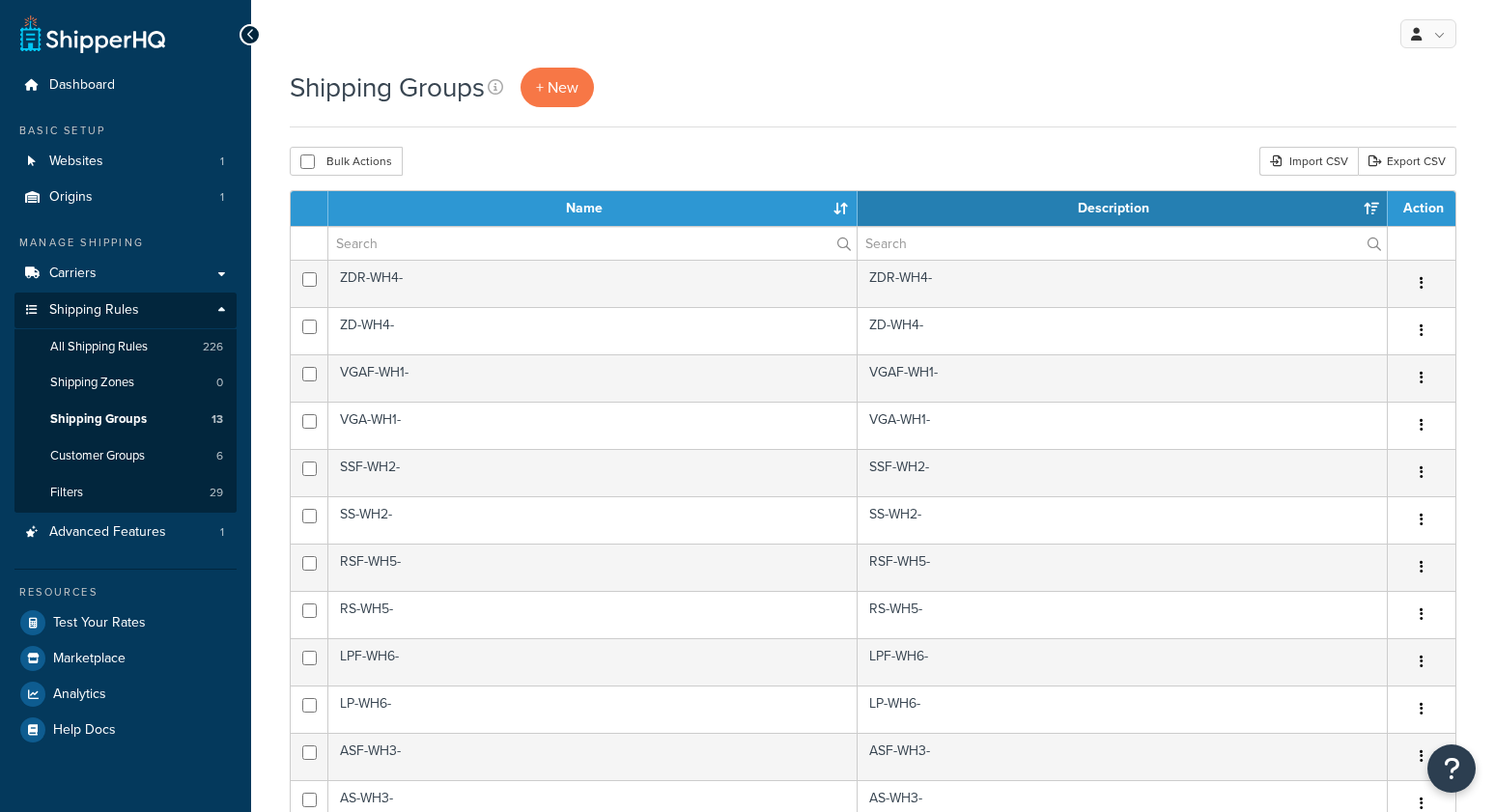
select select "15"
drag, startPoint x: 827, startPoint y: 110, endPoint x: 716, endPoint y: 94, distance: 112.1
click at [825, 109] on div "Shipping Groups + New" at bounding box center [873, 97] width 1167 height 60
click at [542, 88] on span "+ New" at bounding box center [558, 87] width 43 height 22
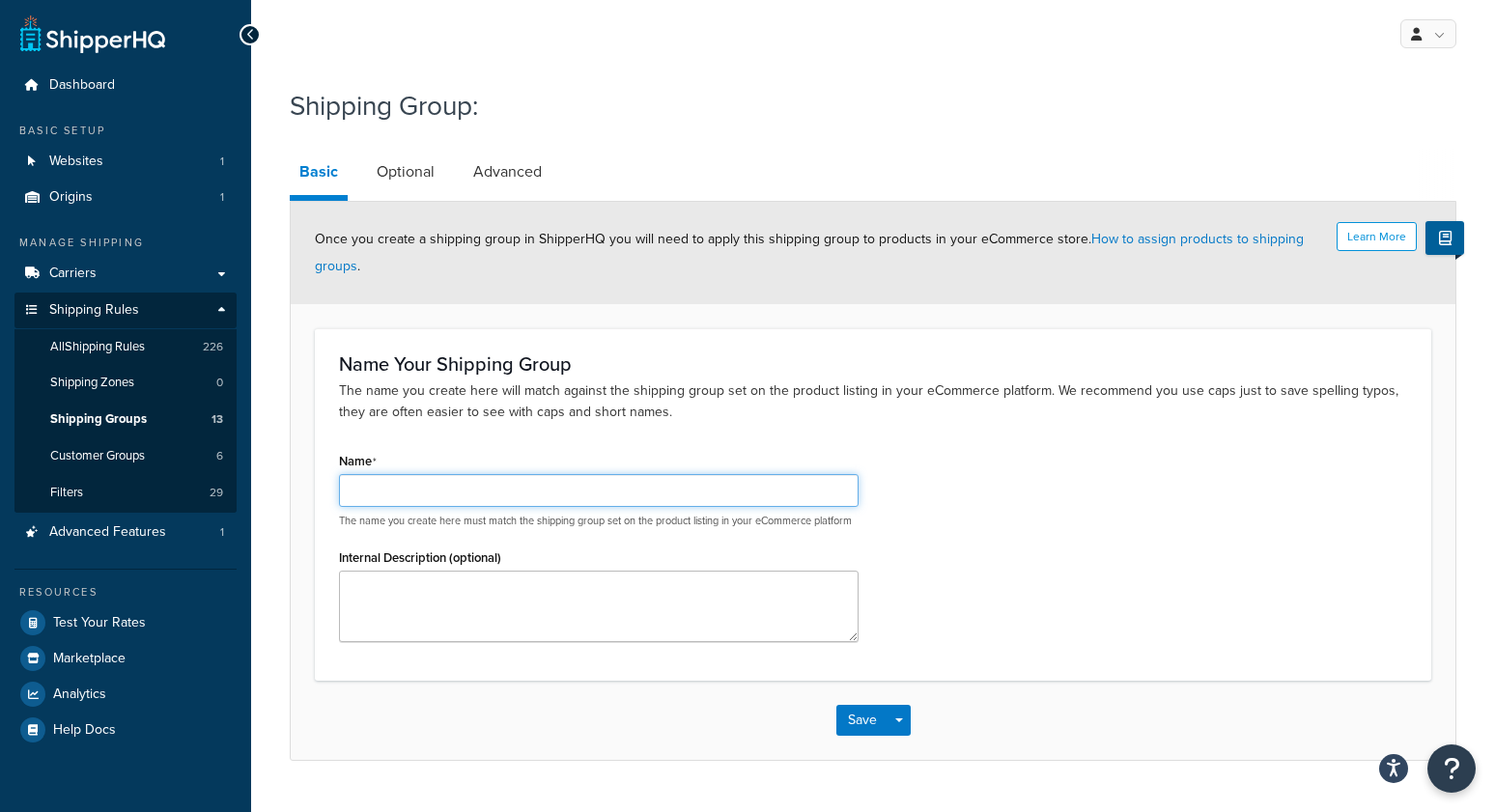
click at [397, 482] on input "Name" at bounding box center [599, 491] width 519 height 33
type input "accessories"
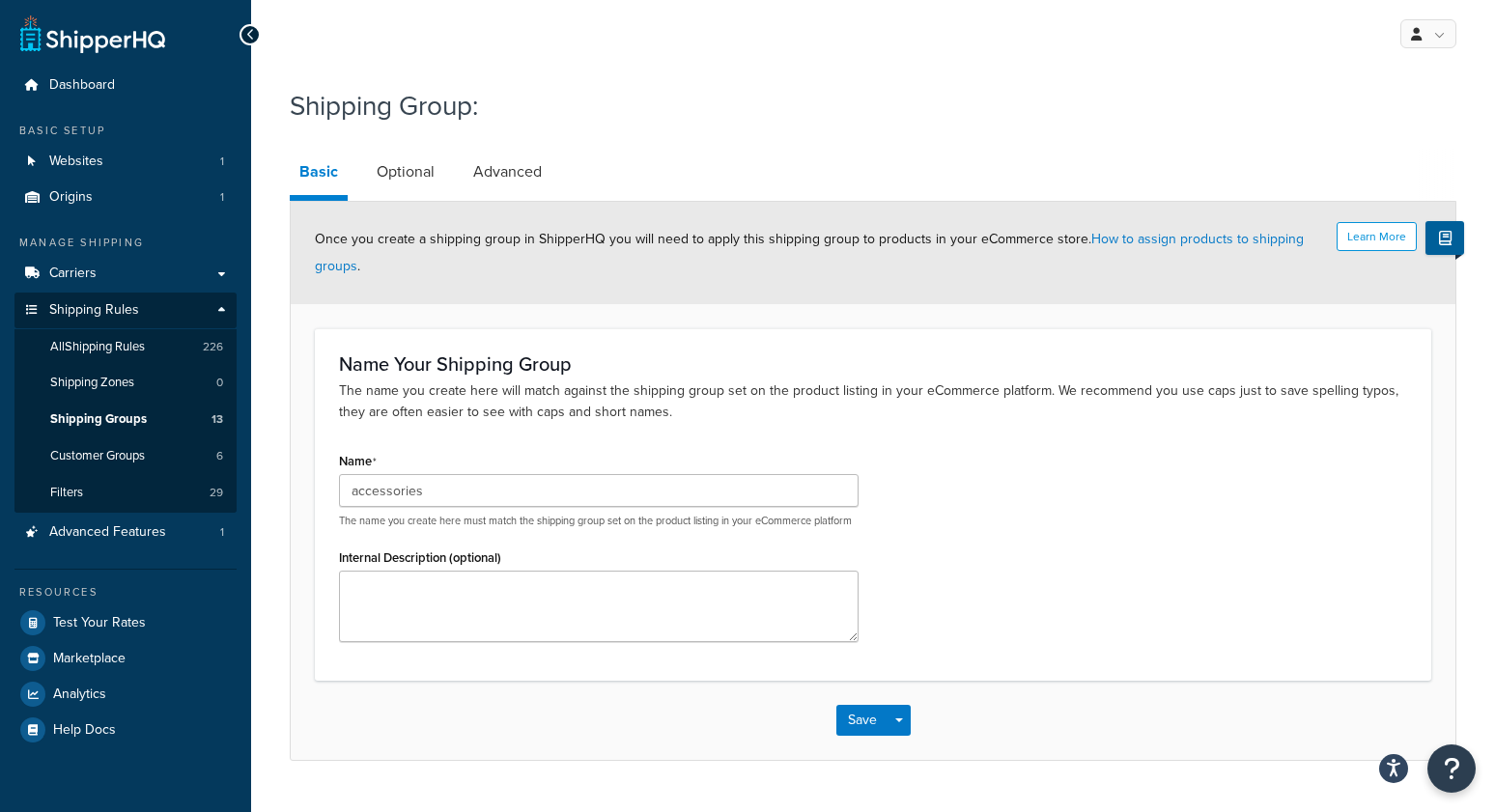
drag, startPoint x: 948, startPoint y: 523, endPoint x: 862, endPoint y: 647, distance: 150.9
click at [947, 523] on div "Name accessories The name you create here must match the shipping group set on …" at bounding box center [873, 551] width 1098 height 209
click at [473, 167] on link "Advanced" at bounding box center [508, 171] width 88 height 46
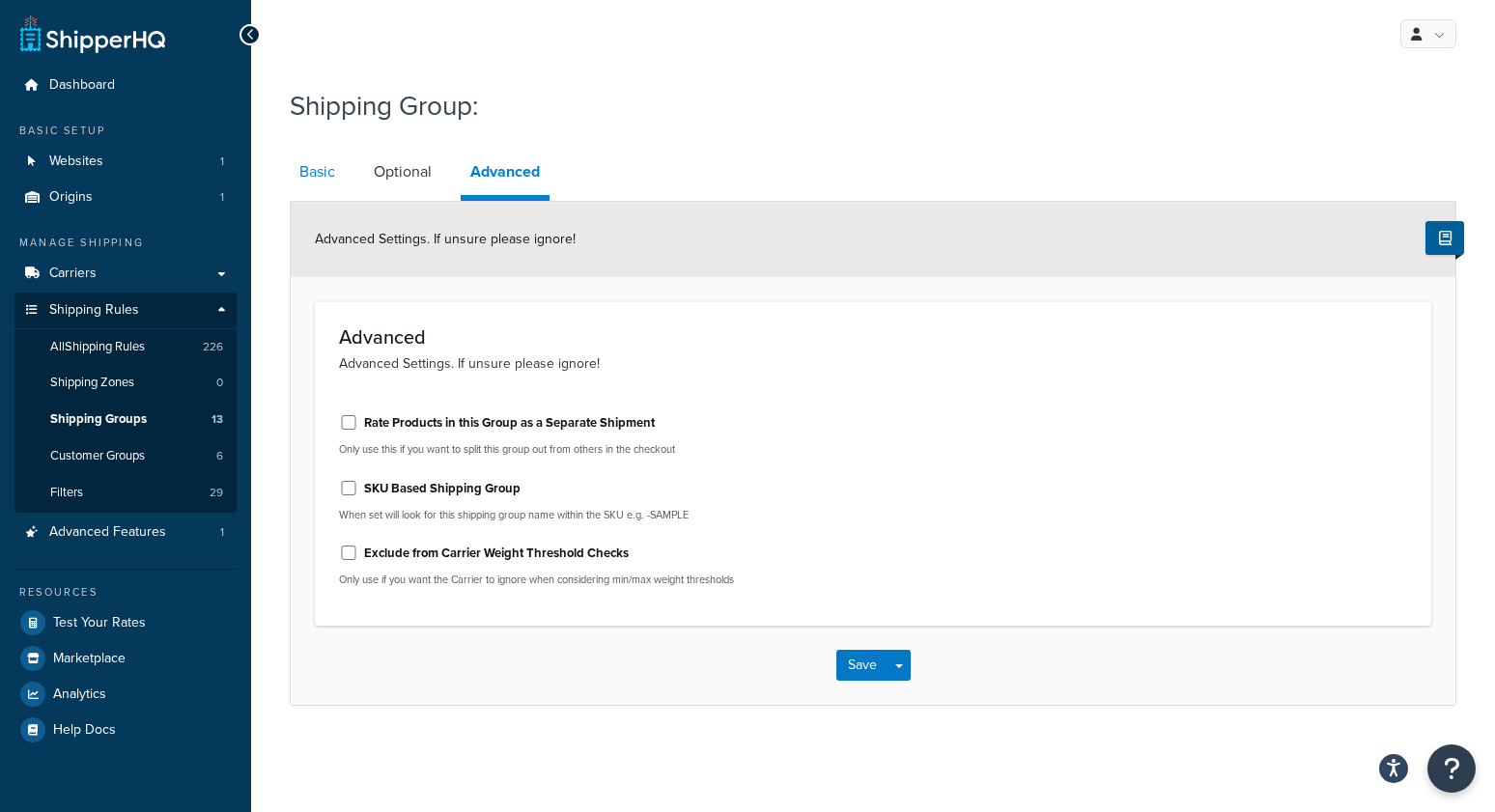
drag, startPoint x: 304, startPoint y: 168, endPoint x: 330, endPoint y: 182, distance: 29.5
click at [305, 169] on link "Basic" at bounding box center [317, 171] width 55 height 46
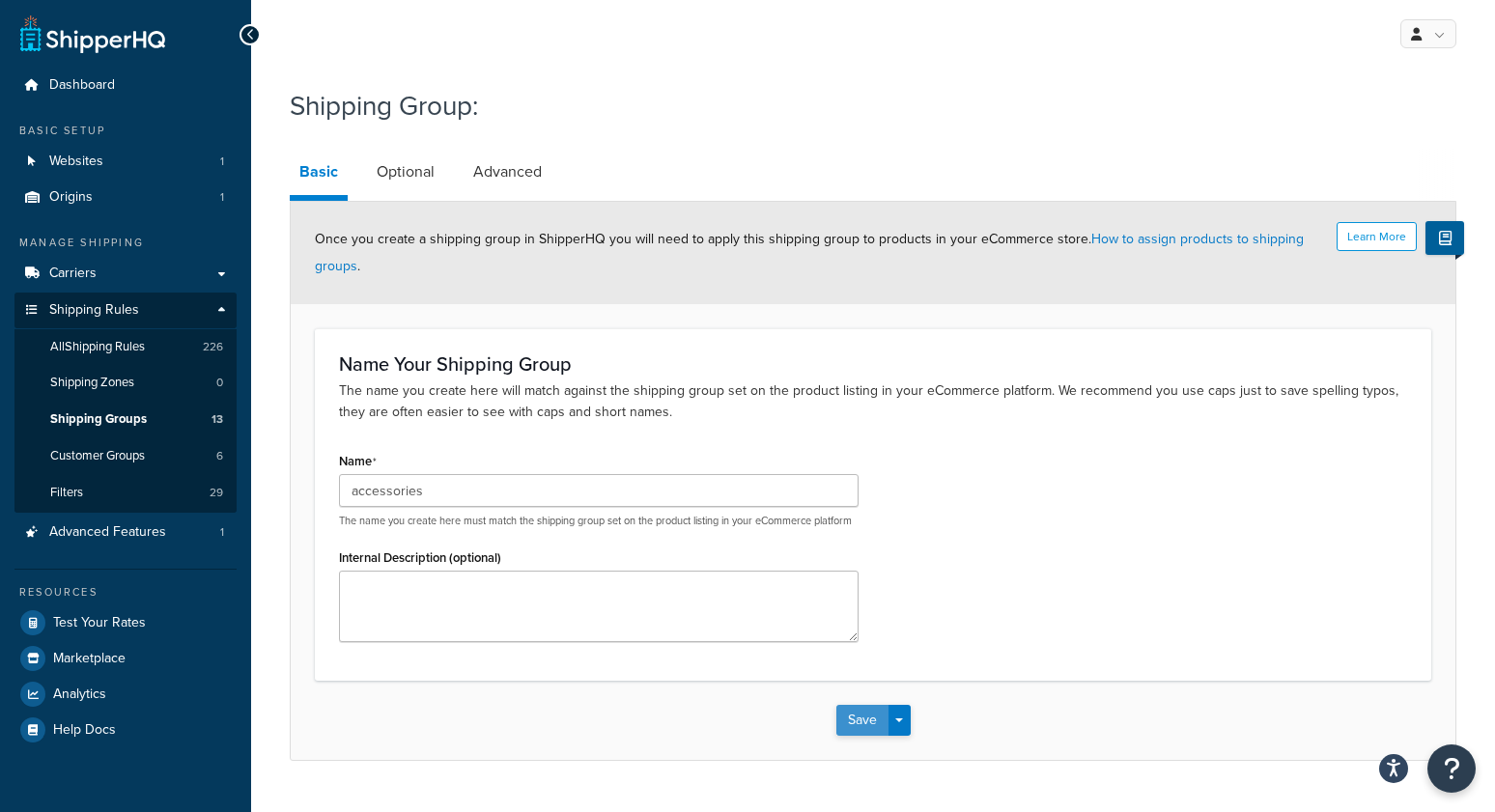
click at [865, 736] on button "Save" at bounding box center [862, 720] width 52 height 31
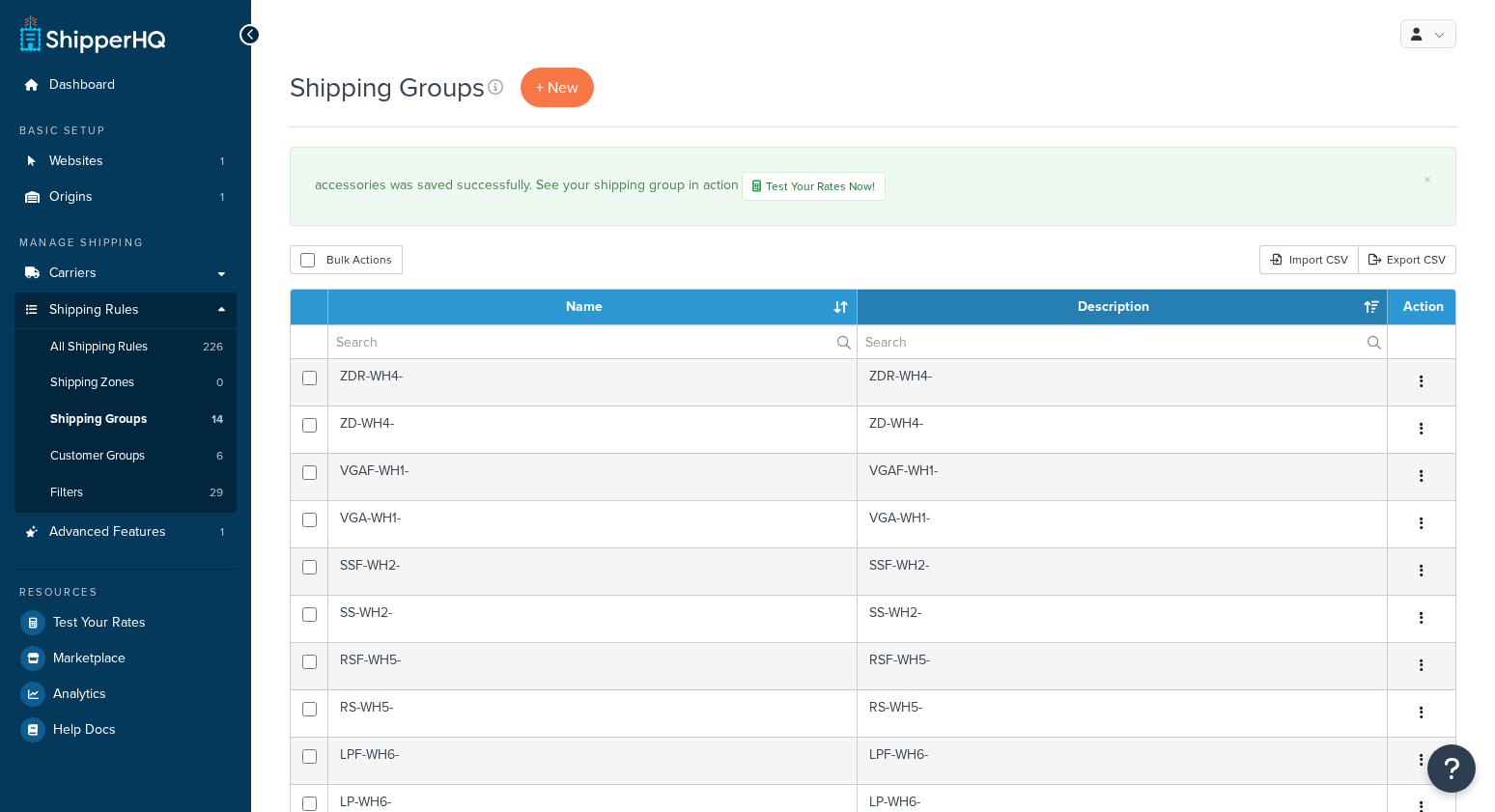
select select "15"
click at [565, 94] on span "+ New" at bounding box center [558, 87] width 43 height 22
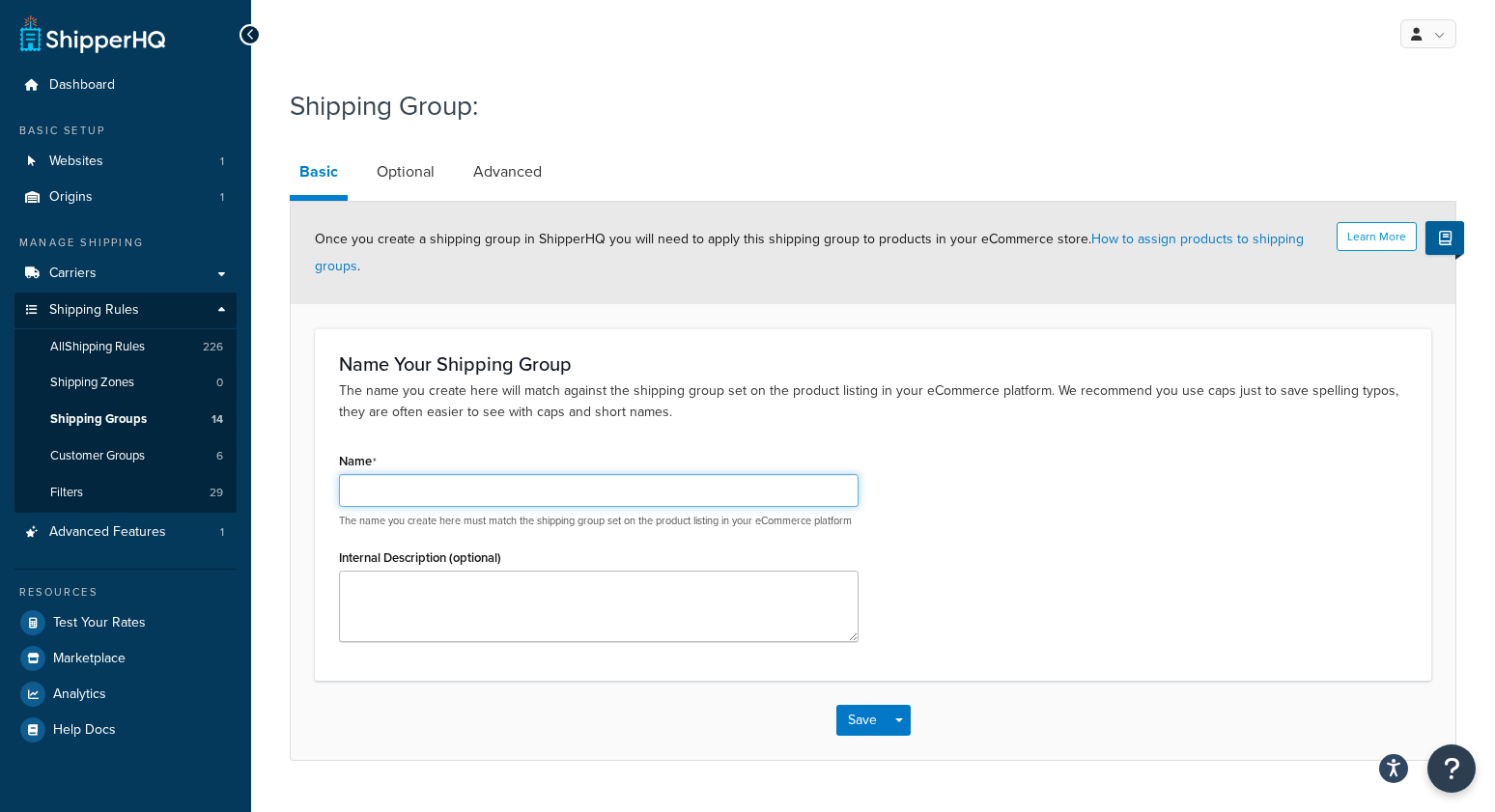
click at [454, 482] on input "Name" at bounding box center [599, 491] width 519 height 33
type input "ammo"
drag, startPoint x: 1017, startPoint y: 542, endPoint x: 830, endPoint y: 708, distance: 250.0
click at [1016, 542] on div "Name ammo The name you create here must match the shipping group set on the pro…" at bounding box center [873, 551] width 1098 height 209
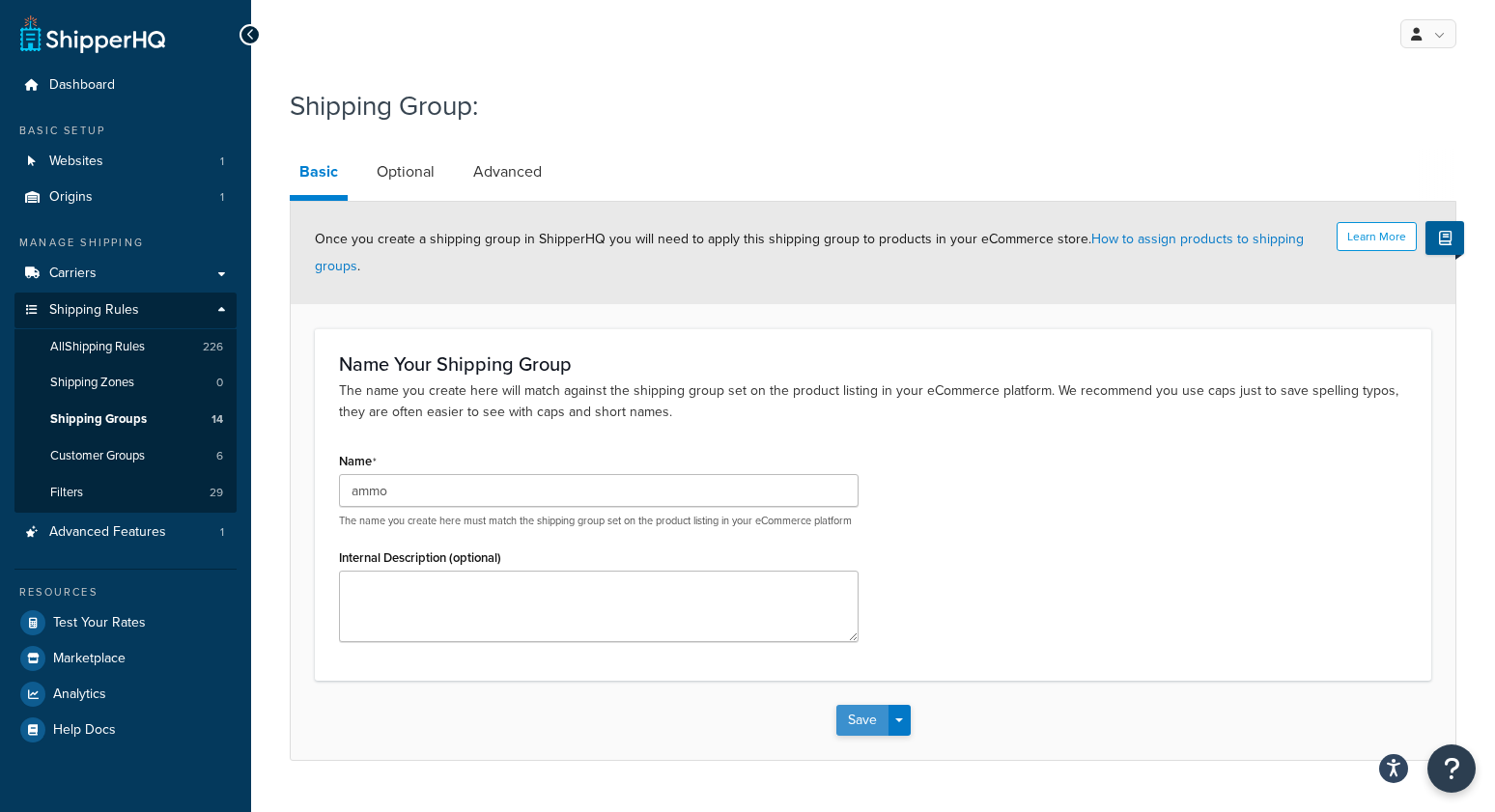
click at [859, 735] on button "Save" at bounding box center [862, 720] width 52 height 31
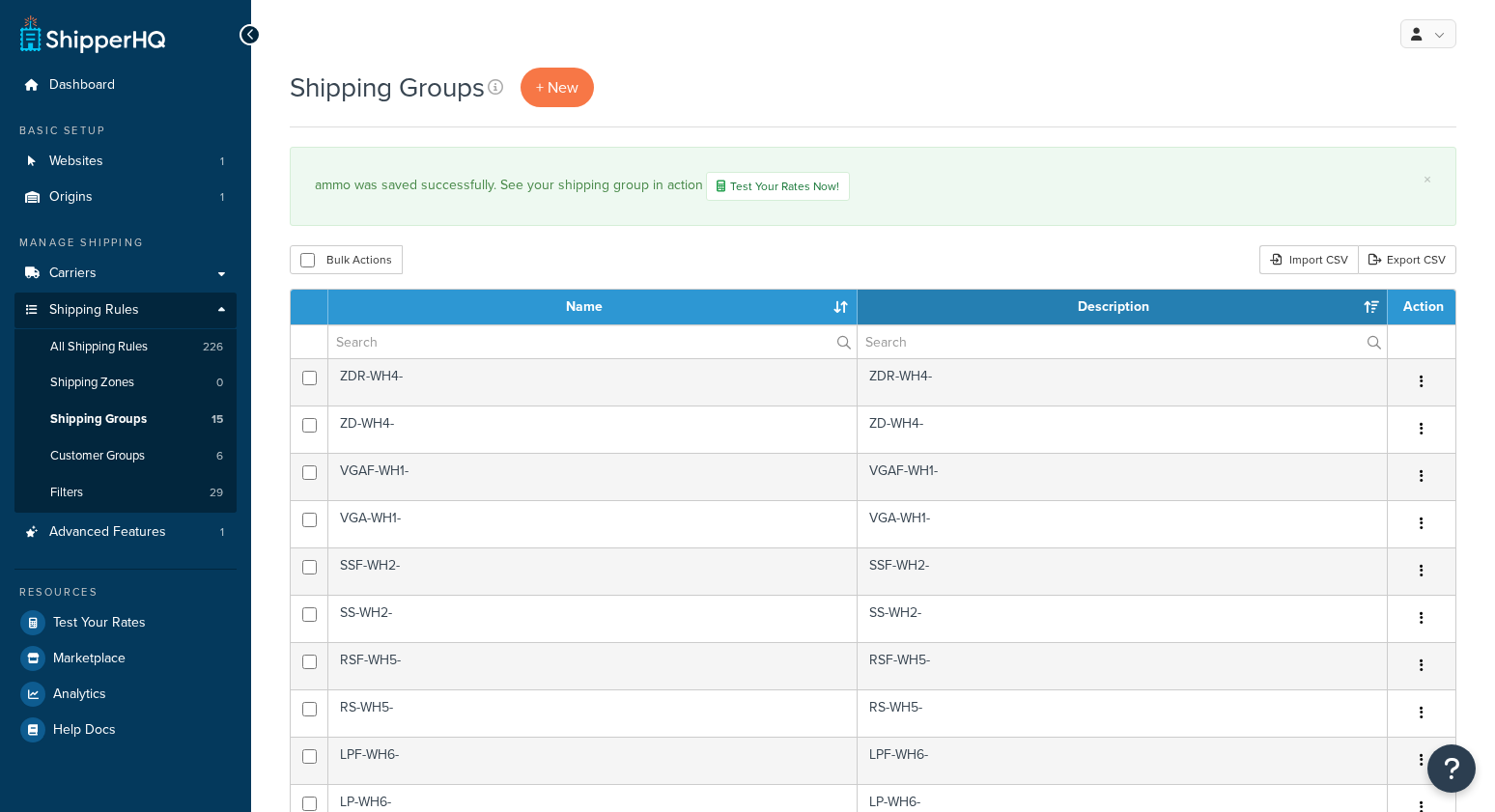
select select "15"
drag, startPoint x: 610, startPoint y: 237, endPoint x: 606, endPoint y: 221, distance: 16.5
click at [570, 101] on link "+ New" at bounding box center [557, 87] width 73 height 40
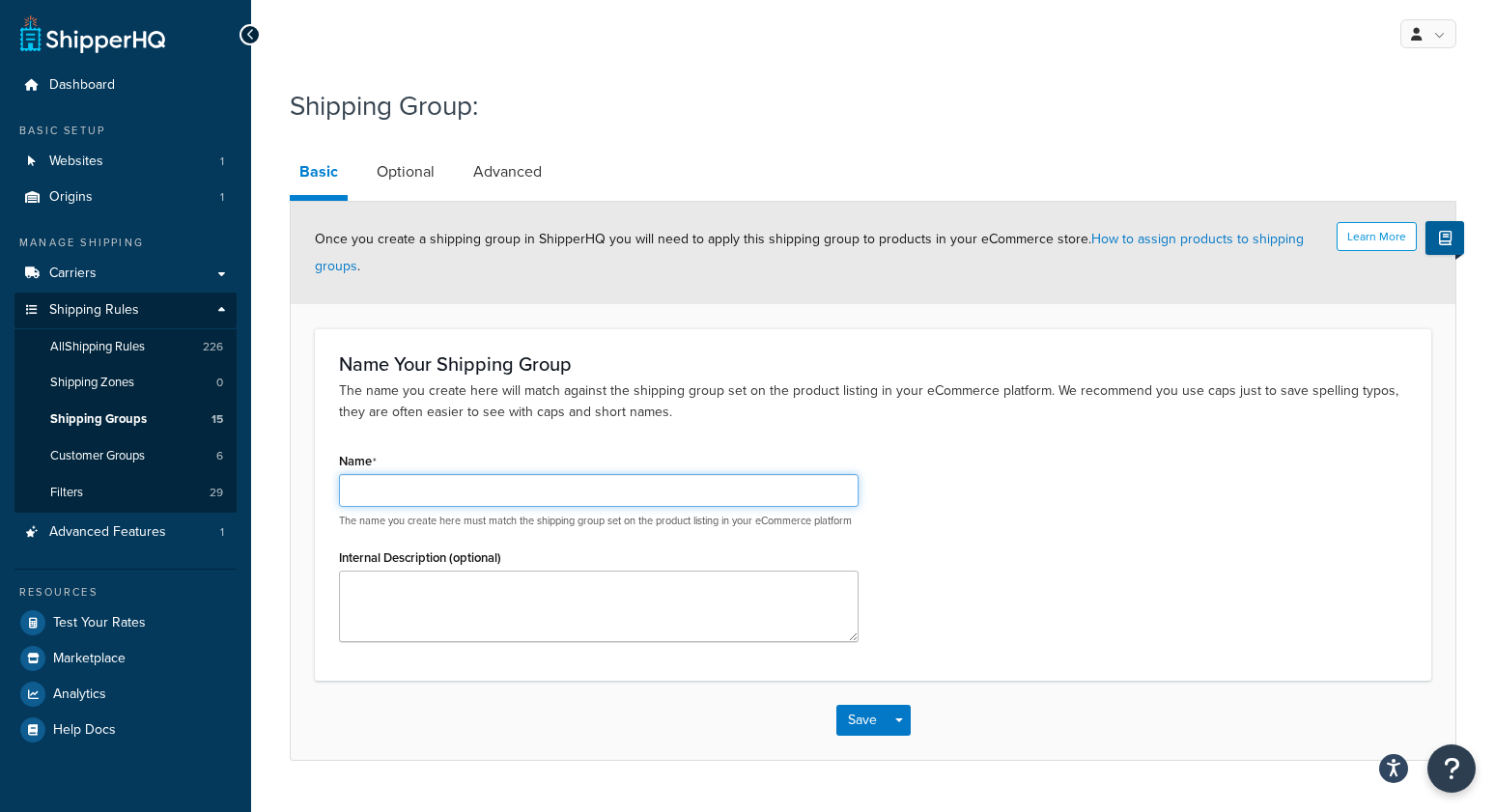
click at [438, 495] on input "Name" at bounding box center [599, 491] width 519 height 33
click at [958, 497] on div "Name dropship The name you create here must match the shipping group set on the…" at bounding box center [873, 551] width 1098 height 209
click at [658, 486] on input "dropship" at bounding box center [599, 491] width 519 height 33
type input "dropship firearm"
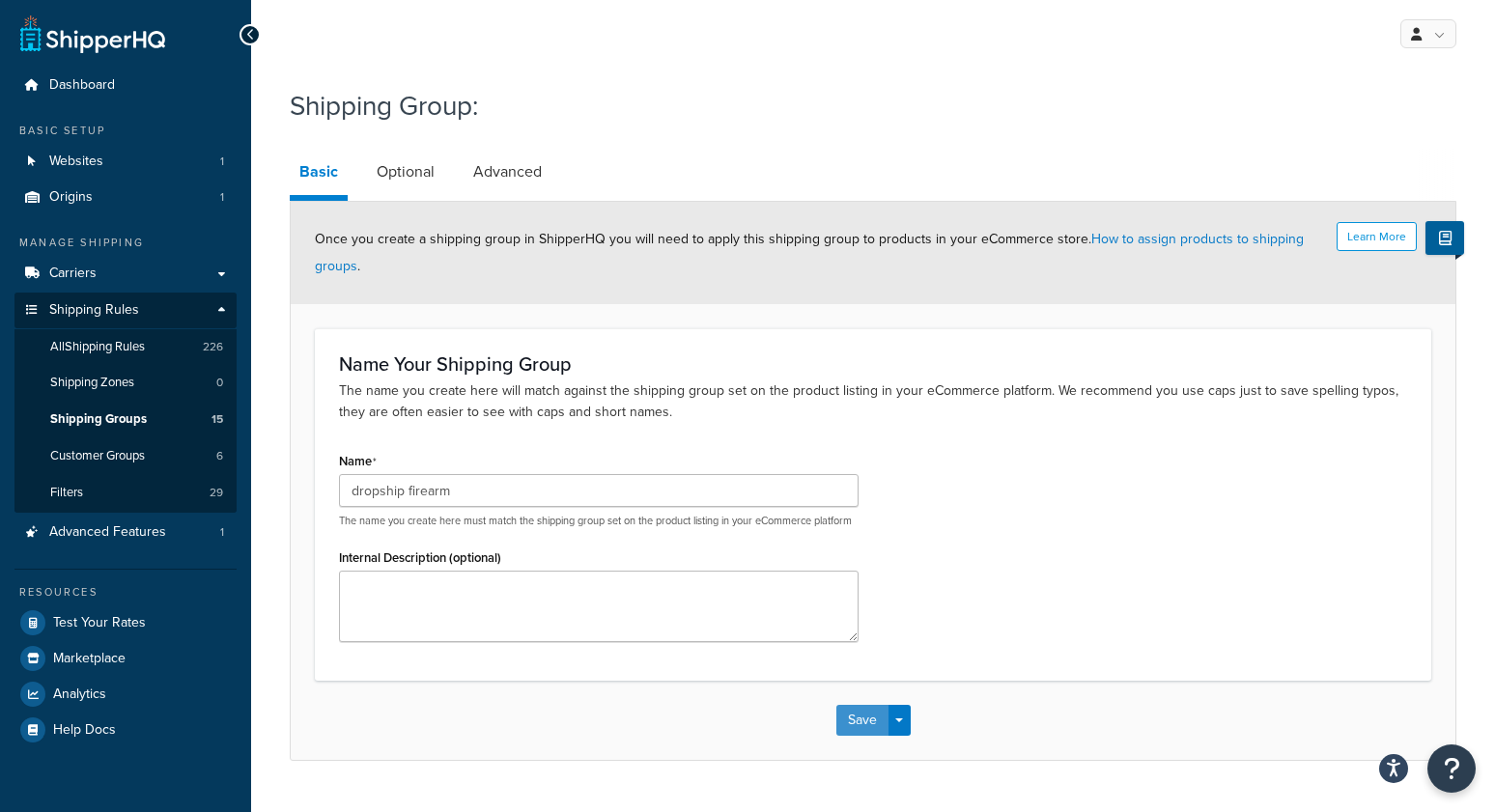
click at [869, 729] on button "Save" at bounding box center [862, 720] width 52 height 31
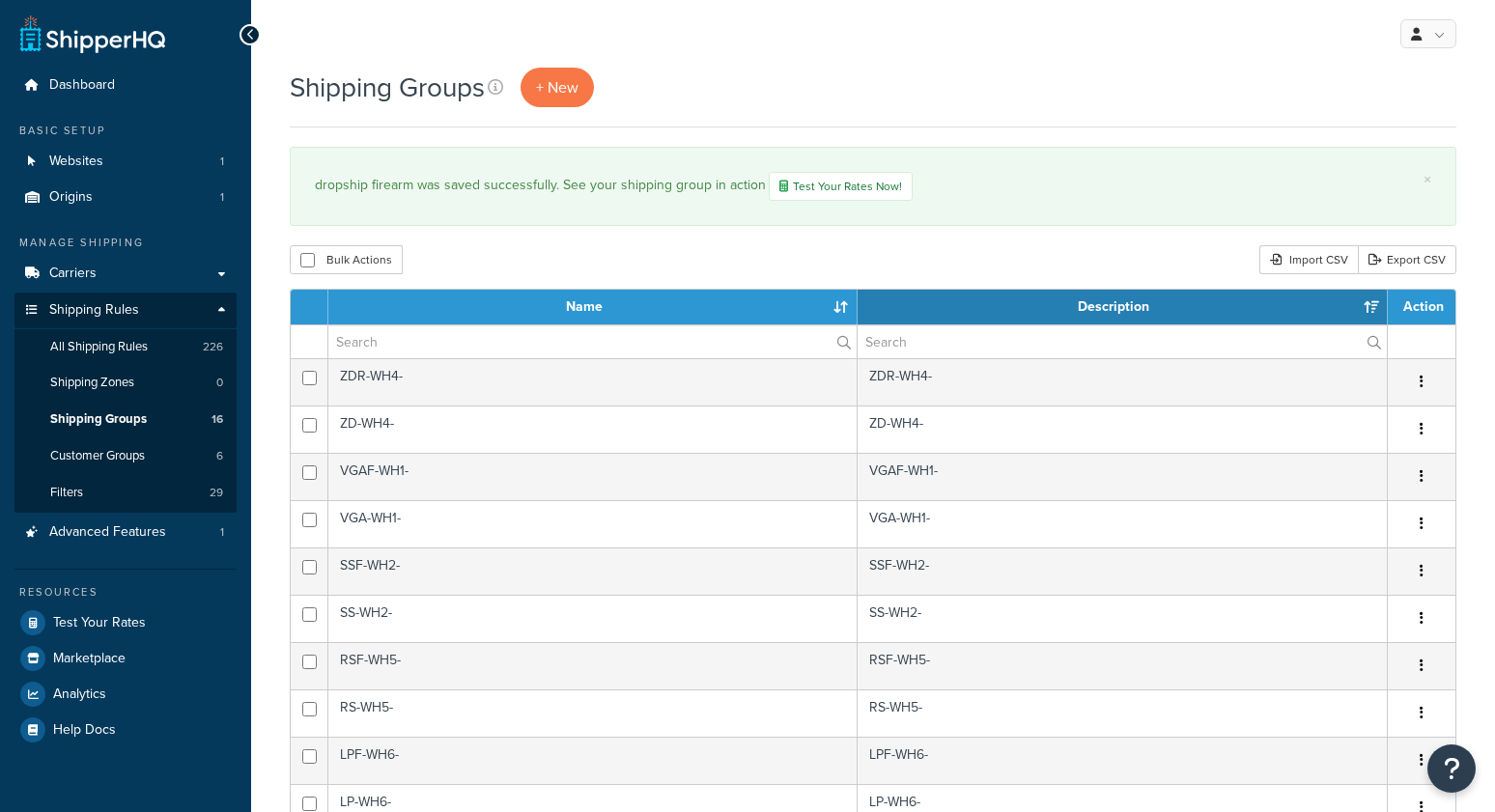
select select "15"
click at [557, 90] on span "+ New" at bounding box center [558, 87] width 43 height 22
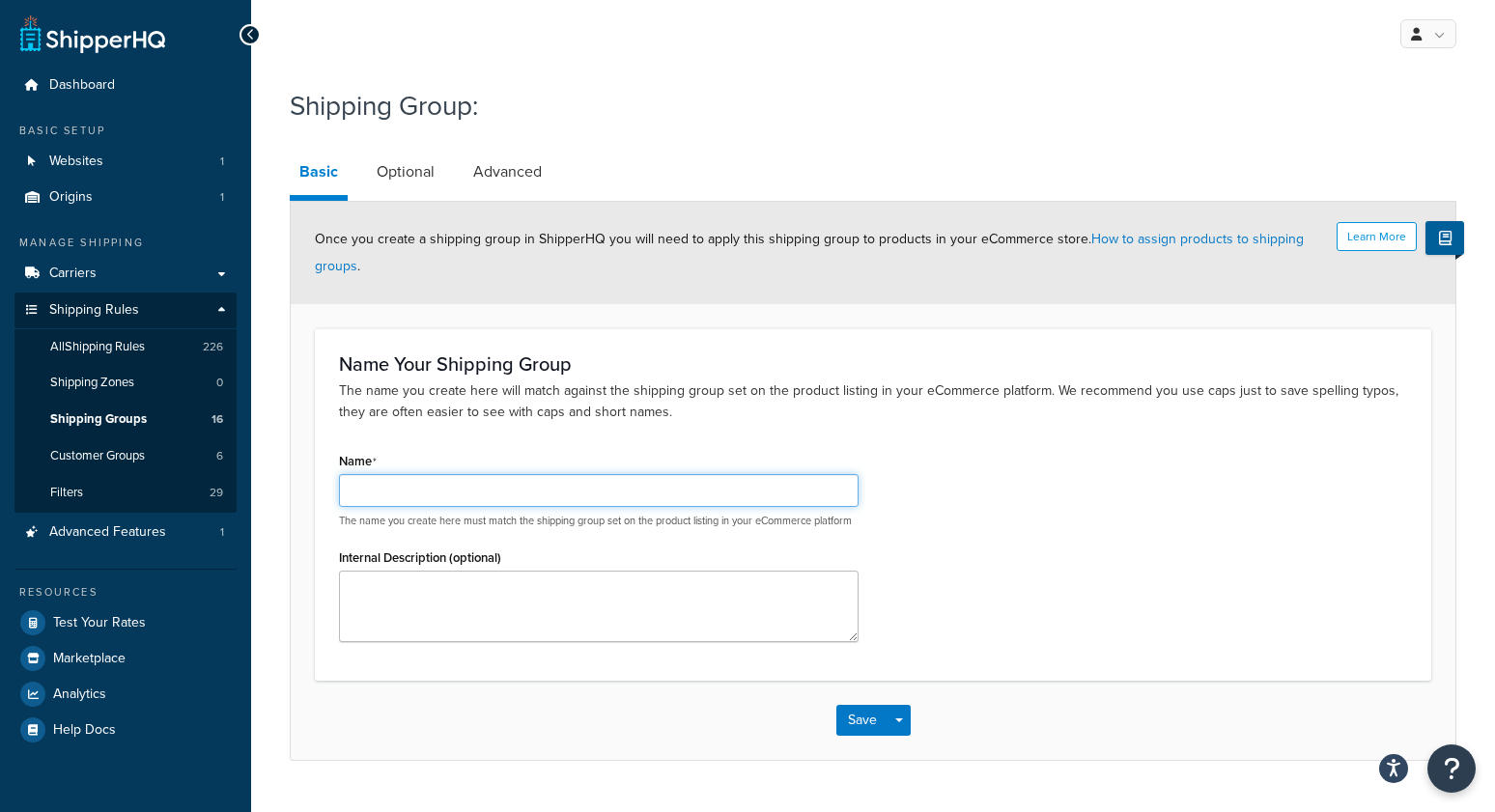
click at [537, 492] on input "Name" at bounding box center [599, 491] width 519 height 33
type input "manual firearm"
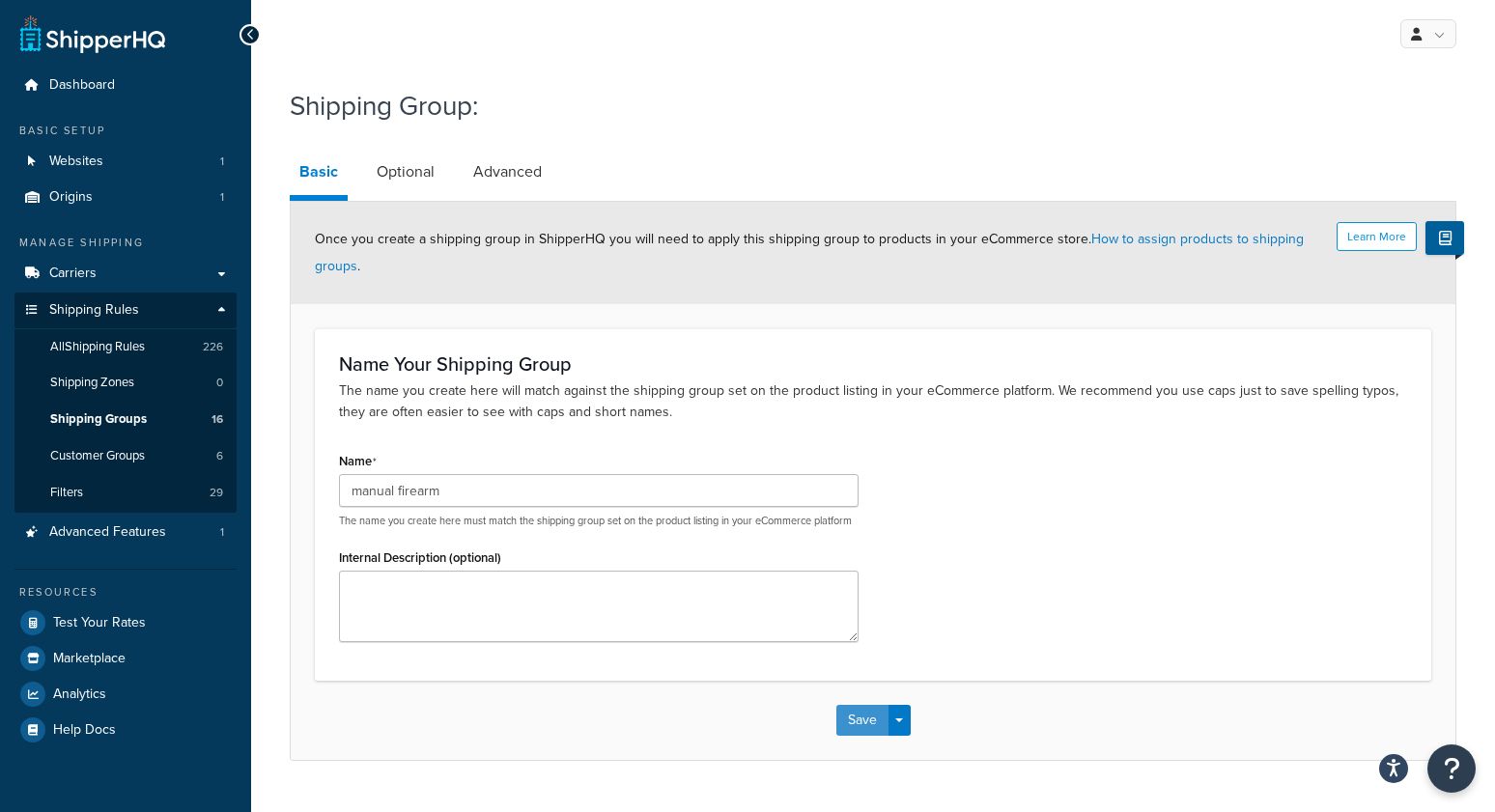
click at [851, 736] on button "Save" at bounding box center [862, 720] width 52 height 31
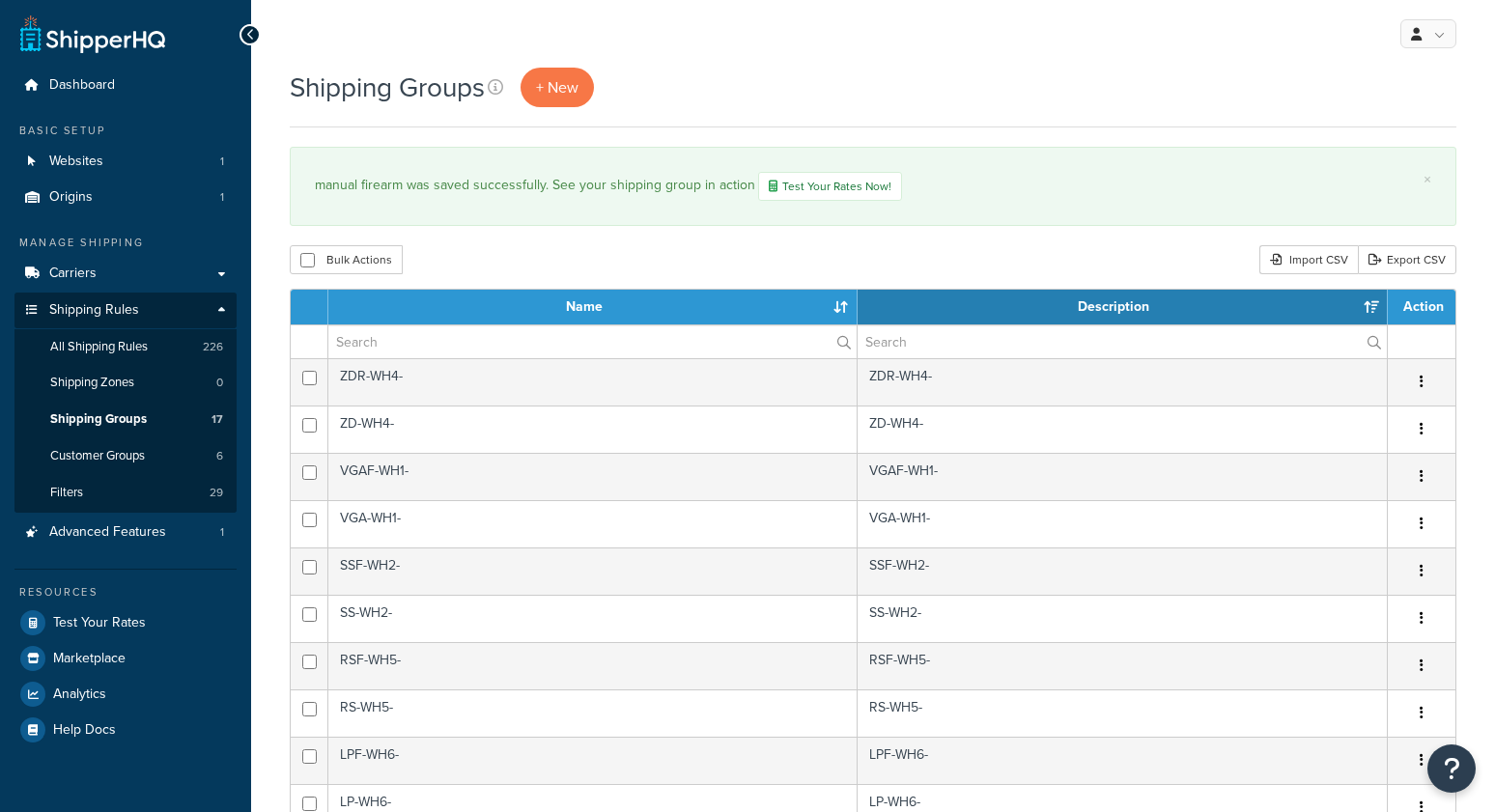
select select "15"
click at [135, 354] on link "All Shipping Rules 226" at bounding box center [125, 346] width 222 height 36
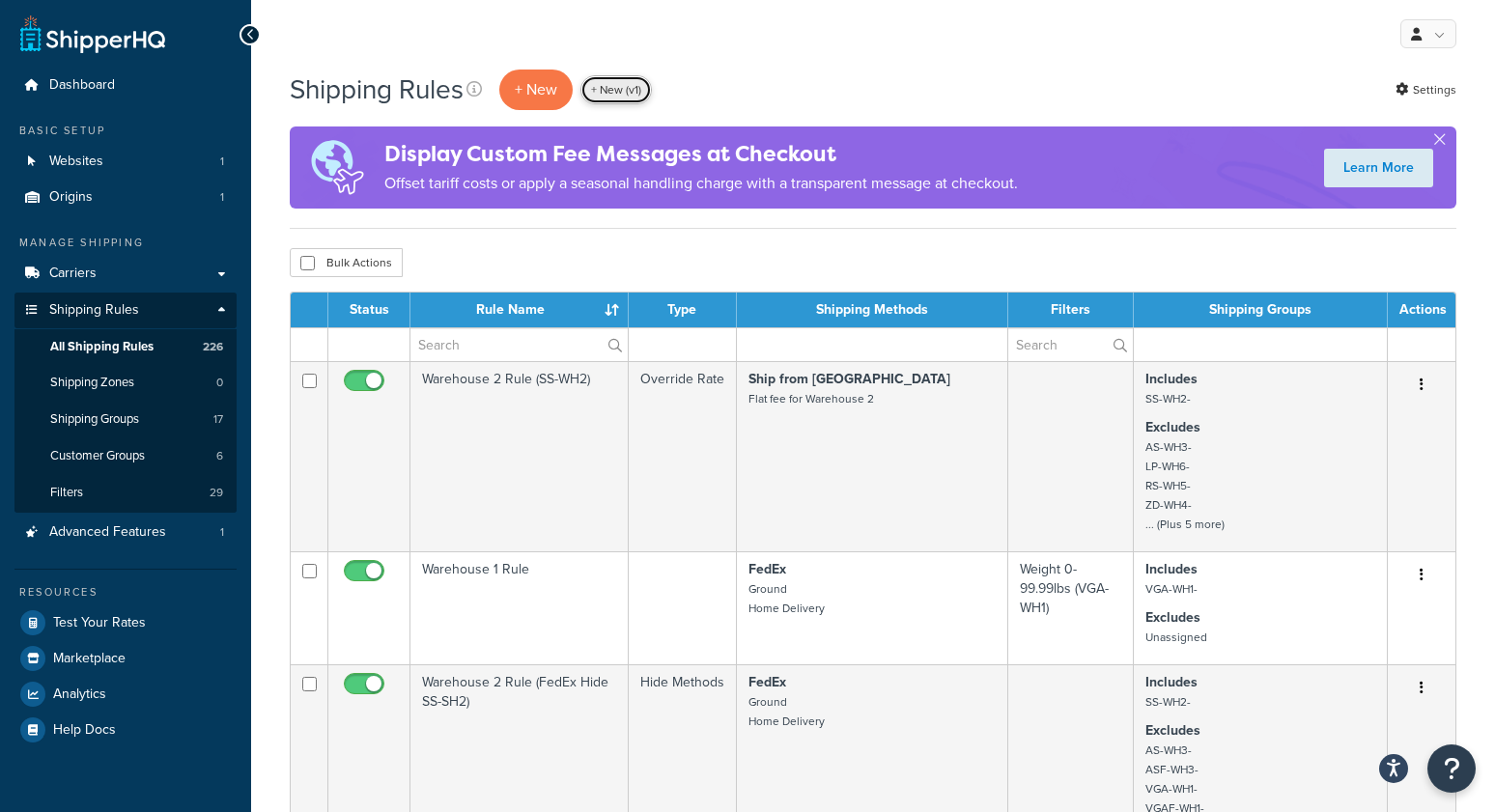
click at [639, 98] on link "+ New (v1)" at bounding box center [615, 90] width 71 height 29
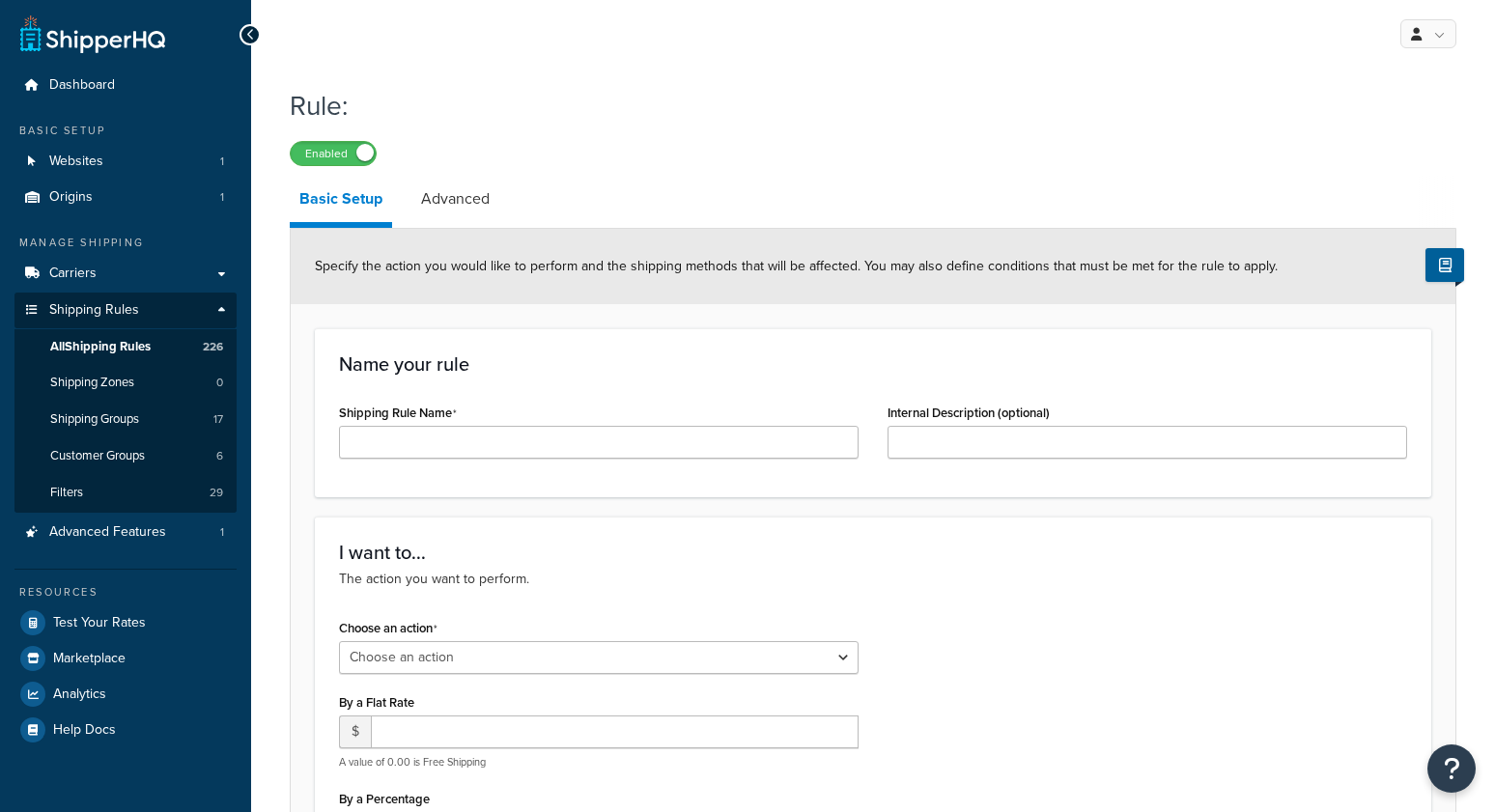
select select "ORDER"
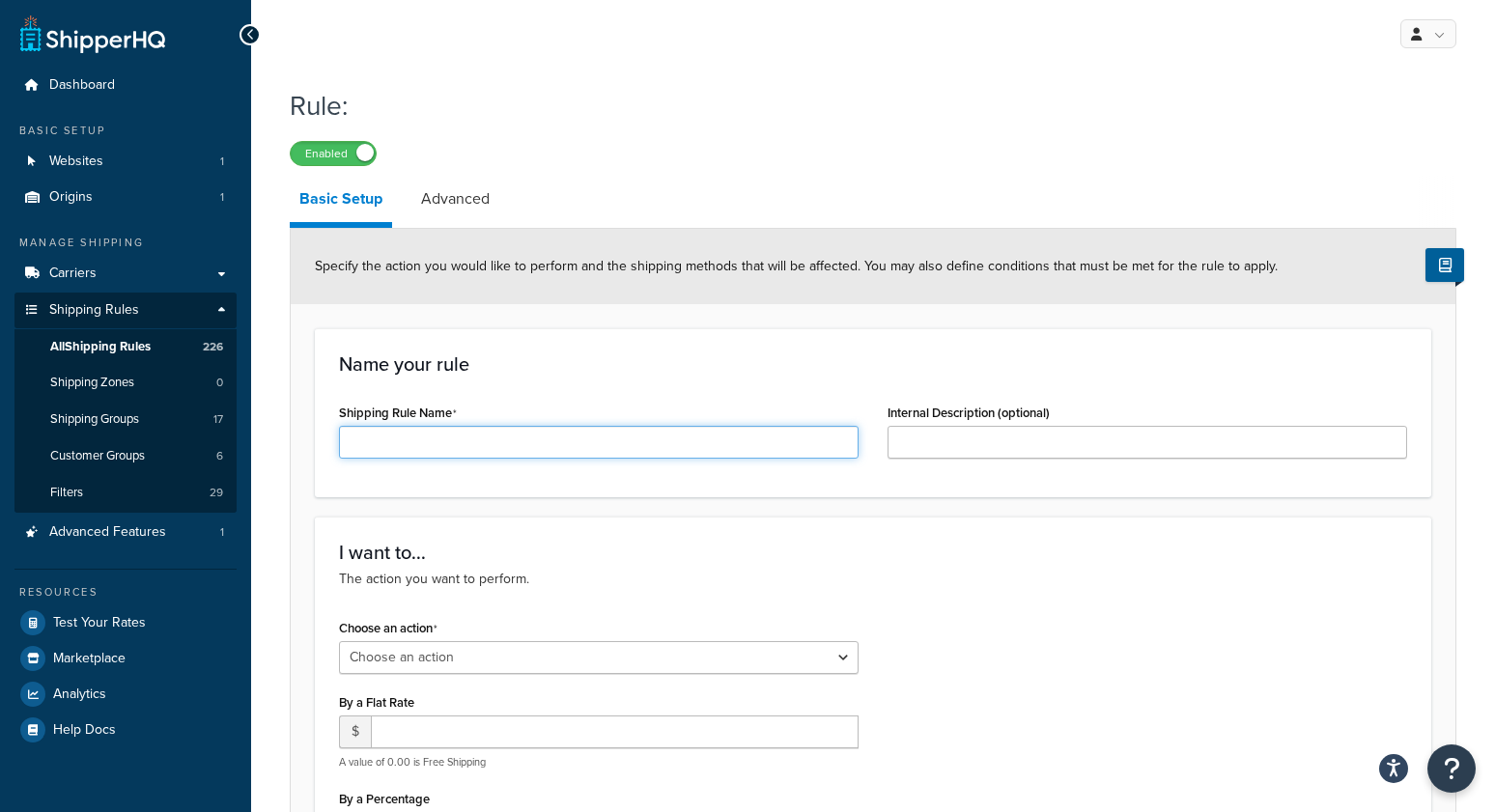
click at [439, 442] on input "Shipping Rule Name" at bounding box center [599, 442] width 519 height 33
type input "surcharge accessories $9.95"
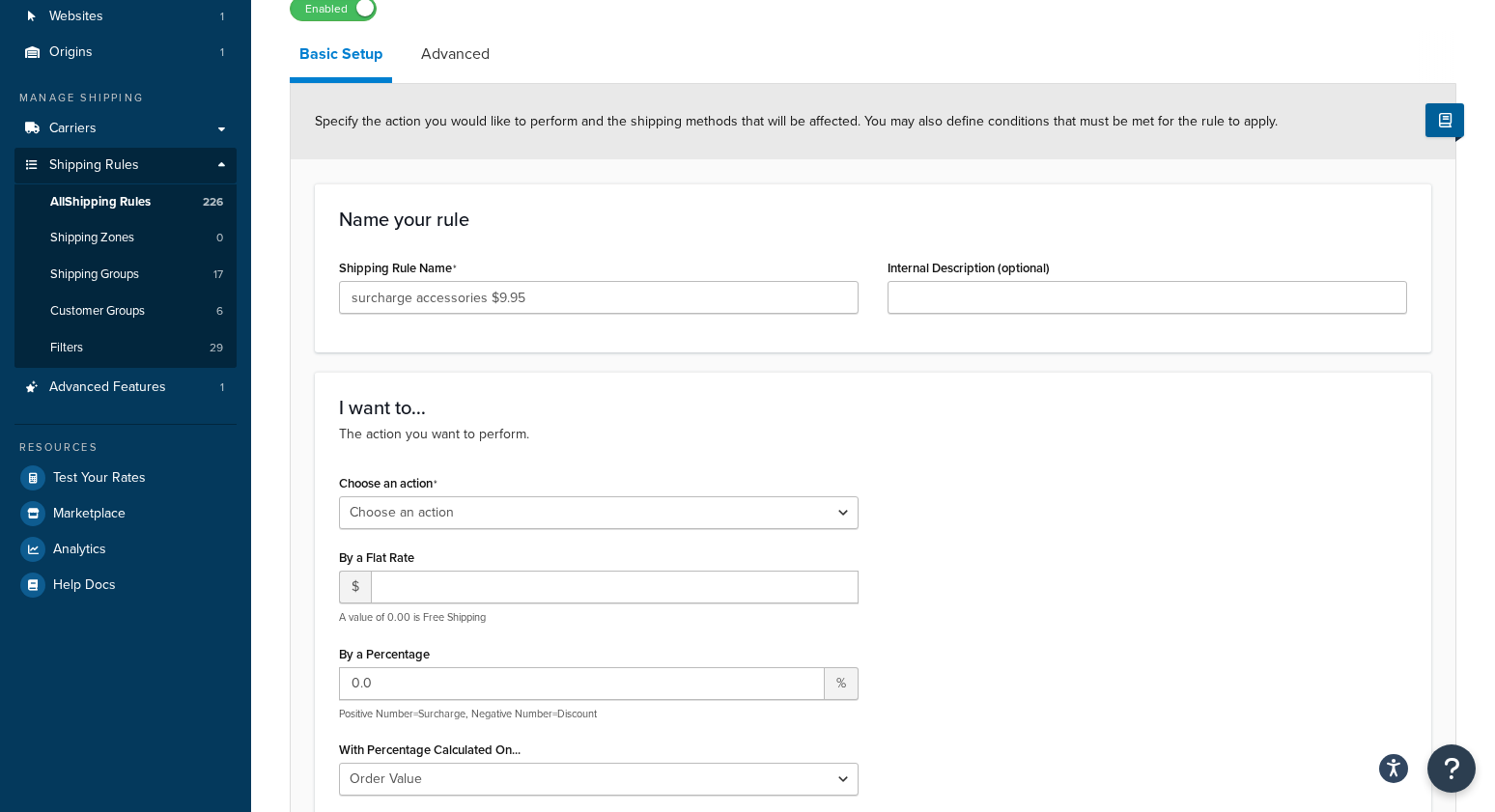
scroll to position [147, 0]
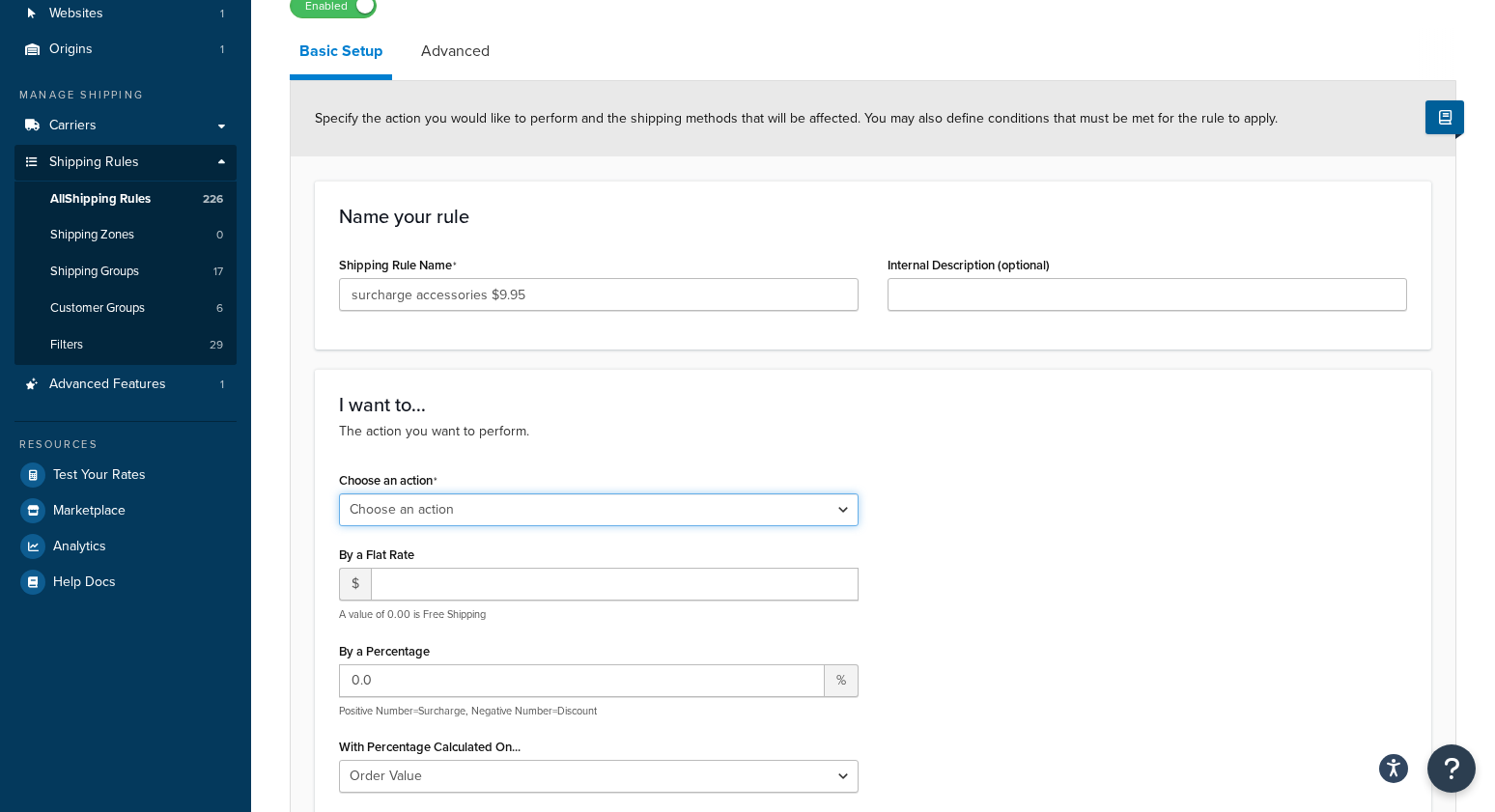
click at [440, 515] on select "Choose an action Override Rates Surcharge or discount rates Hide a shipping met…" at bounding box center [599, 509] width 519 height 33
select select "SURCHARGE"
click at [339, 493] on select "Choose an action Override Rates Surcharge or discount rates Hide a shipping met…" at bounding box center [599, 509] width 519 height 33
select select "CART"
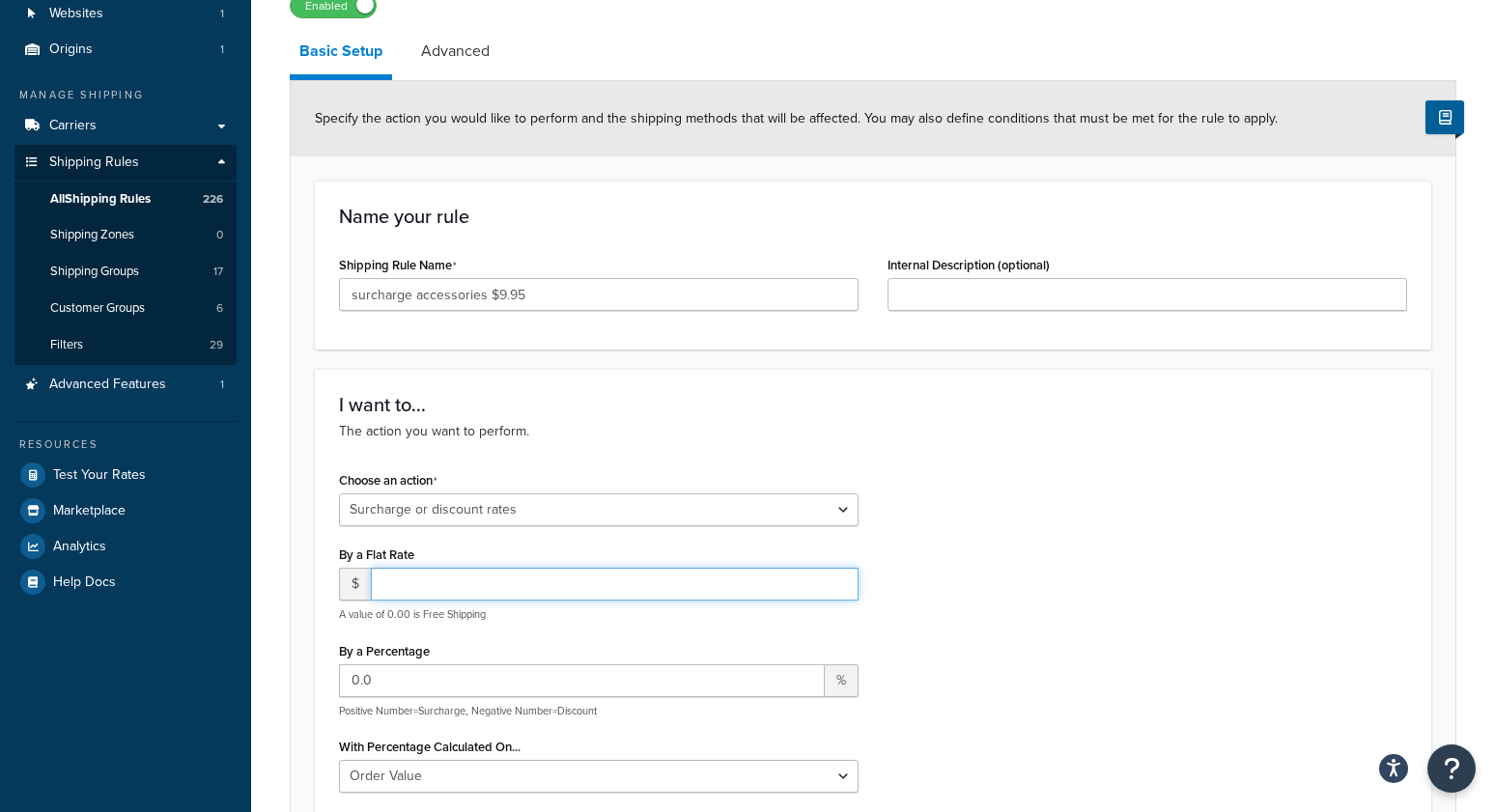
click at [404, 592] on input "number" at bounding box center [614, 585] width 487 height 33
type input "9.95"
click at [1040, 607] on div "Choose an action Choose an action Override Rates Surcharge or discount rates Hi…" at bounding box center [873, 673] width 1098 height 415
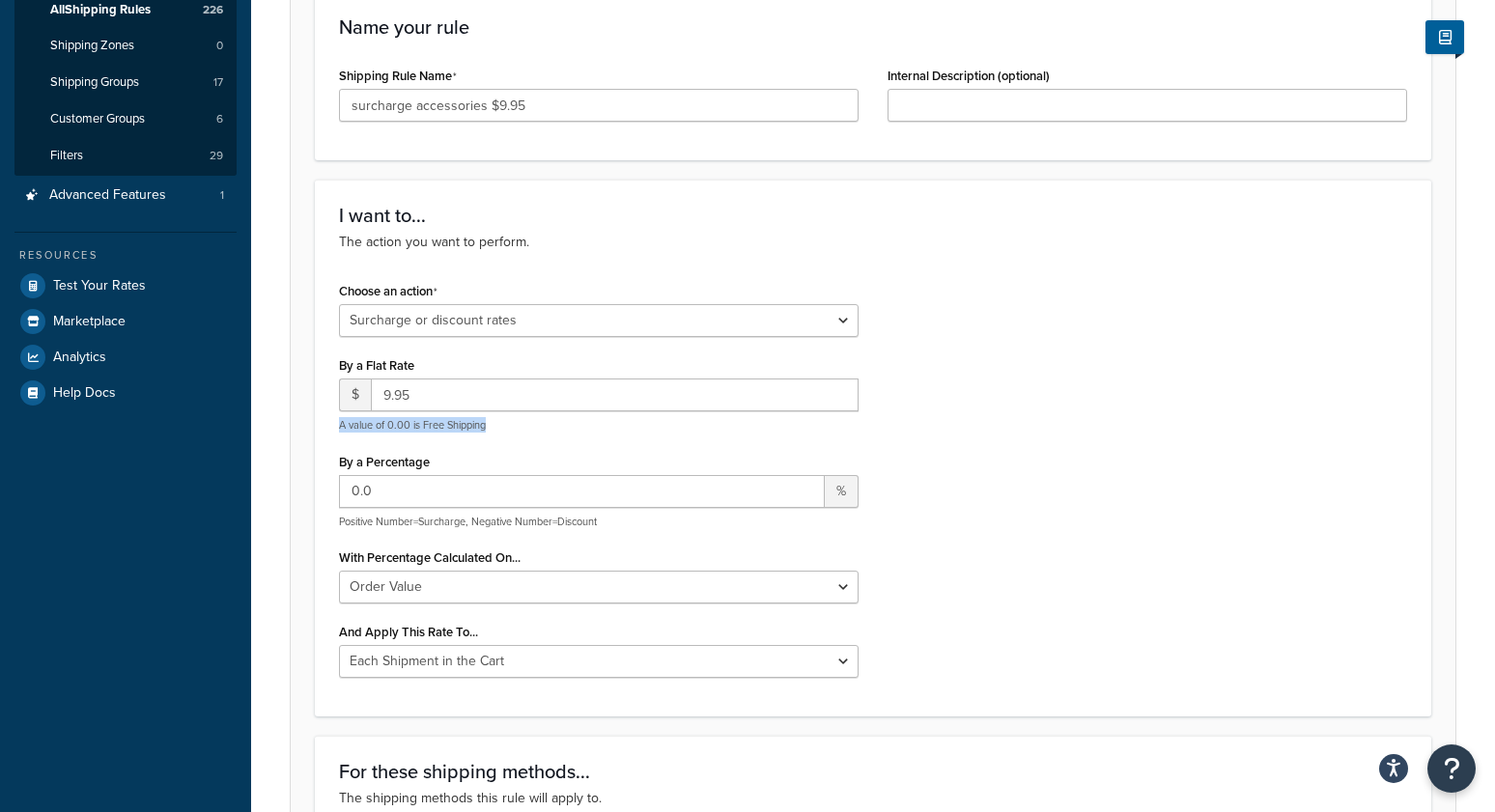
scroll to position [367, 0]
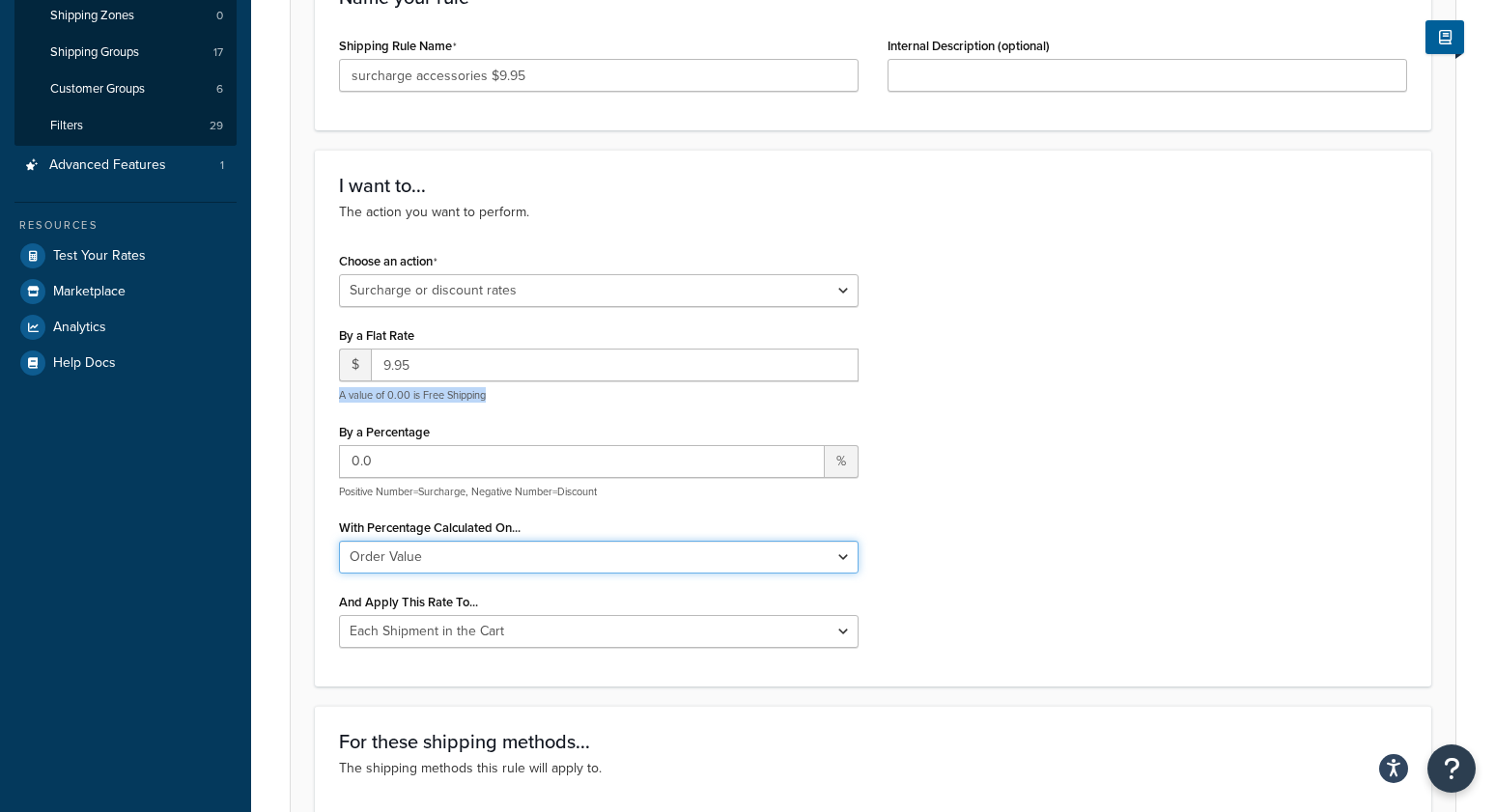
click at [429, 554] on select "Shipping Price Order Value" at bounding box center [599, 557] width 519 height 33
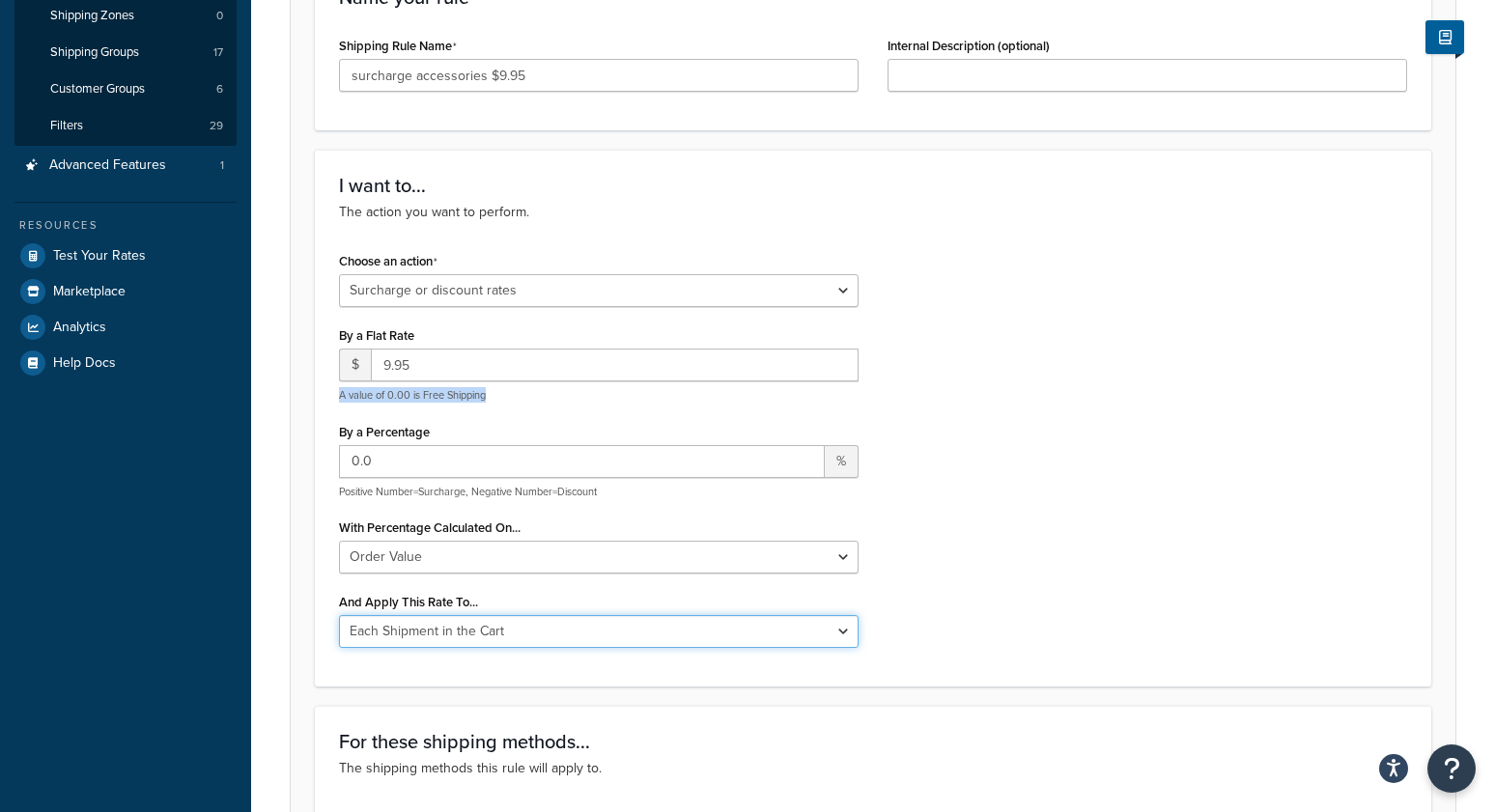
click at [390, 639] on select "Entire Cart Each Shipment in the Cart Each Origin in the Cart Each Shipping Gro…" at bounding box center [599, 631] width 519 height 33
select select "LOCATION"
click at [339, 615] on select "Entire Cart Each Shipment in the Cart Each Origin in the Cart Each Shipping Gro…" at bounding box center [599, 631] width 519 height 33
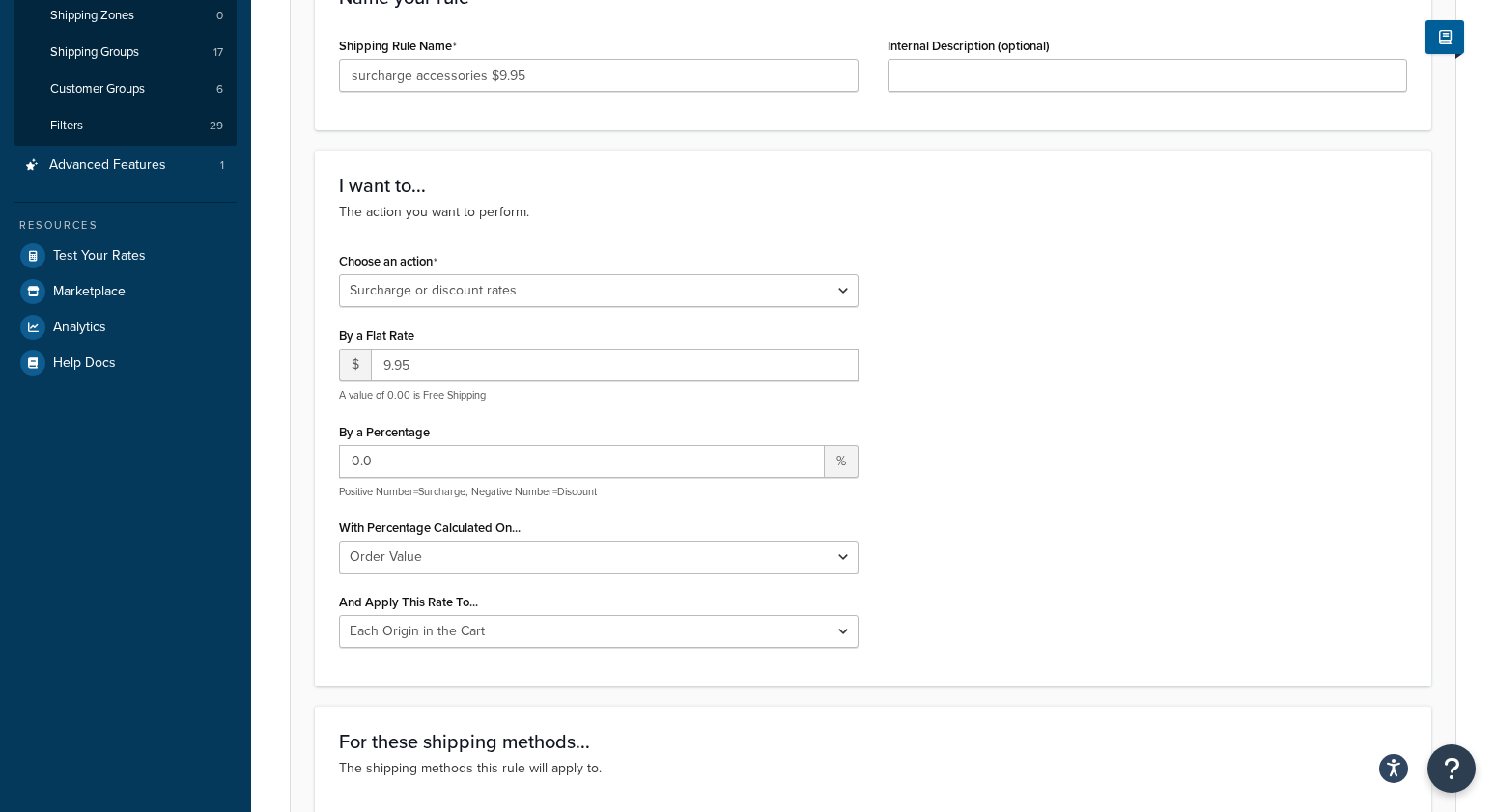
click at [272, 596] on div "Rule: Enabled Basic Setup Advanced Specify the action you would like to perform…" at bounding box center [873, 777] width 1244 height 2134
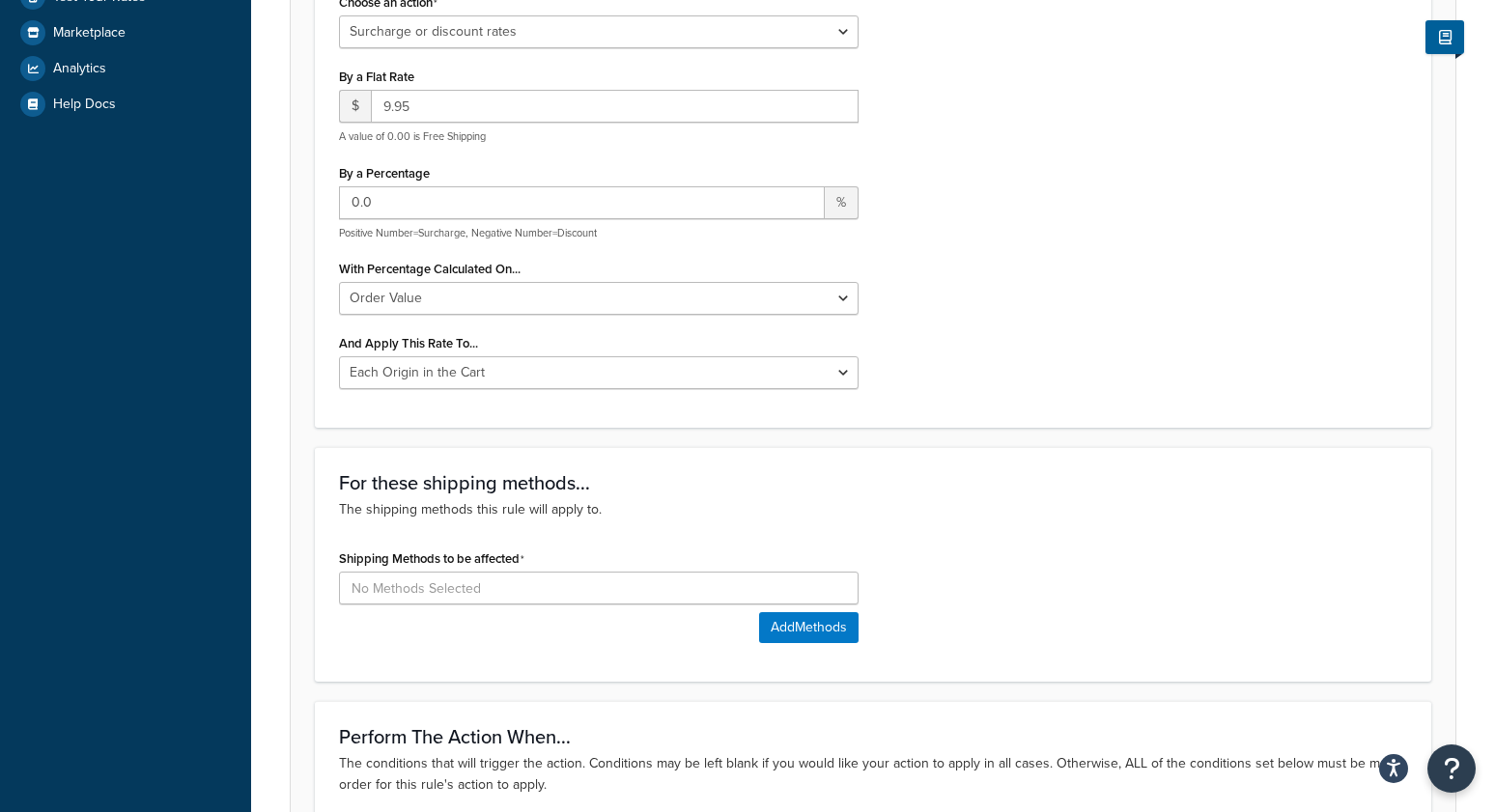
scroll to position [645, 0]
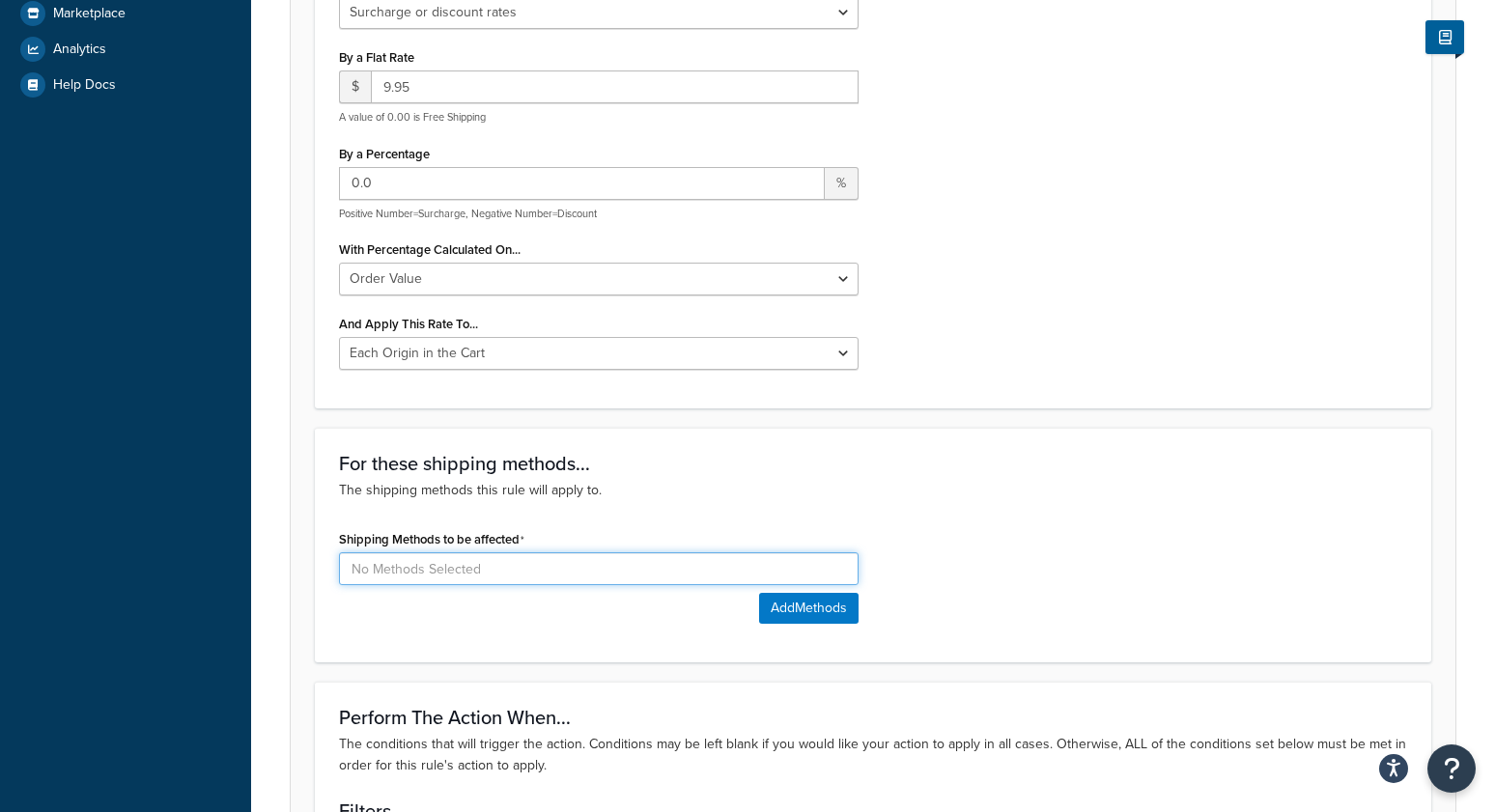
click at [448, 567] on input at bounding box center [599, 569] width 519 height 33
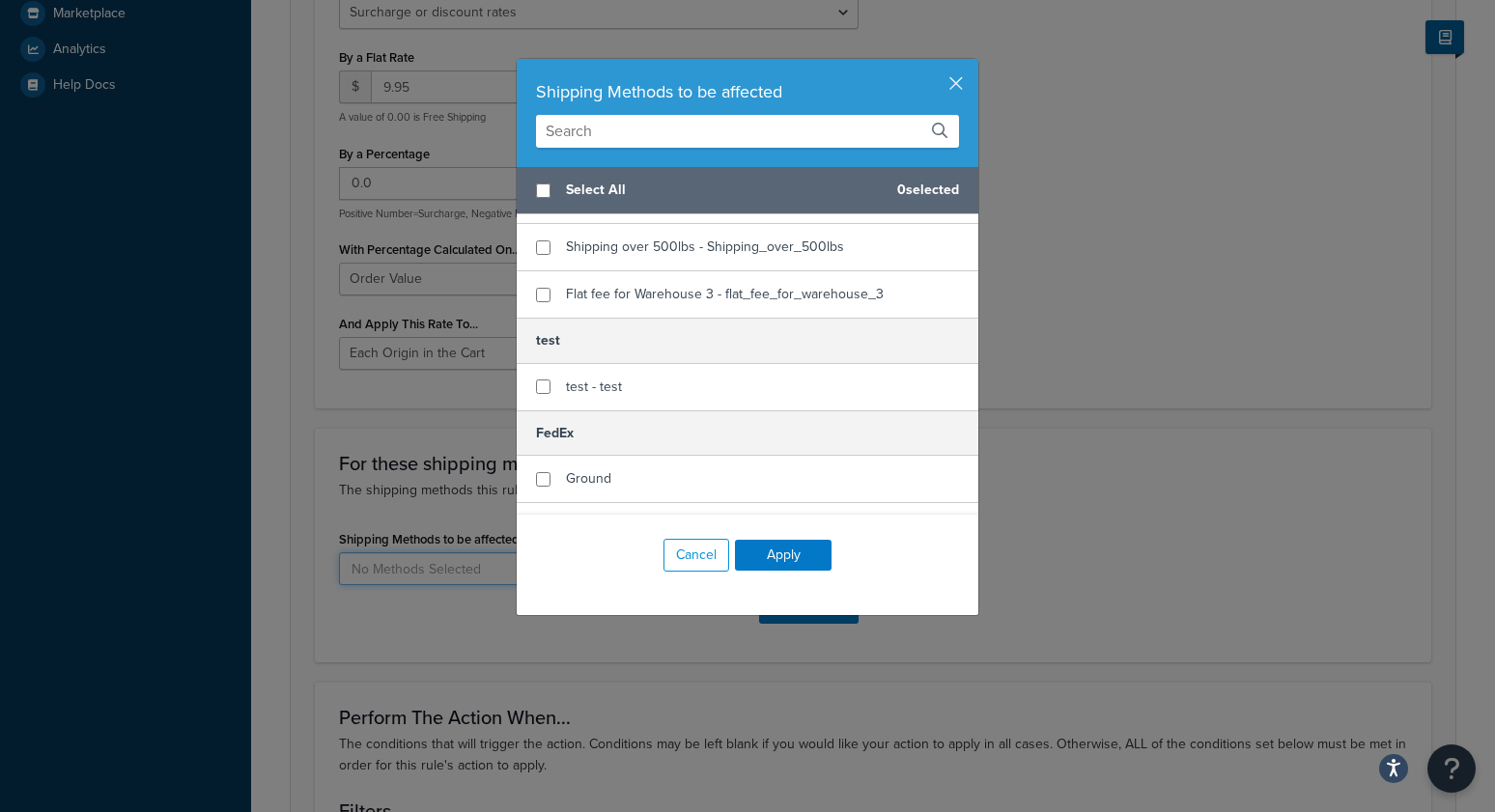
scroll to position [2020, 0]
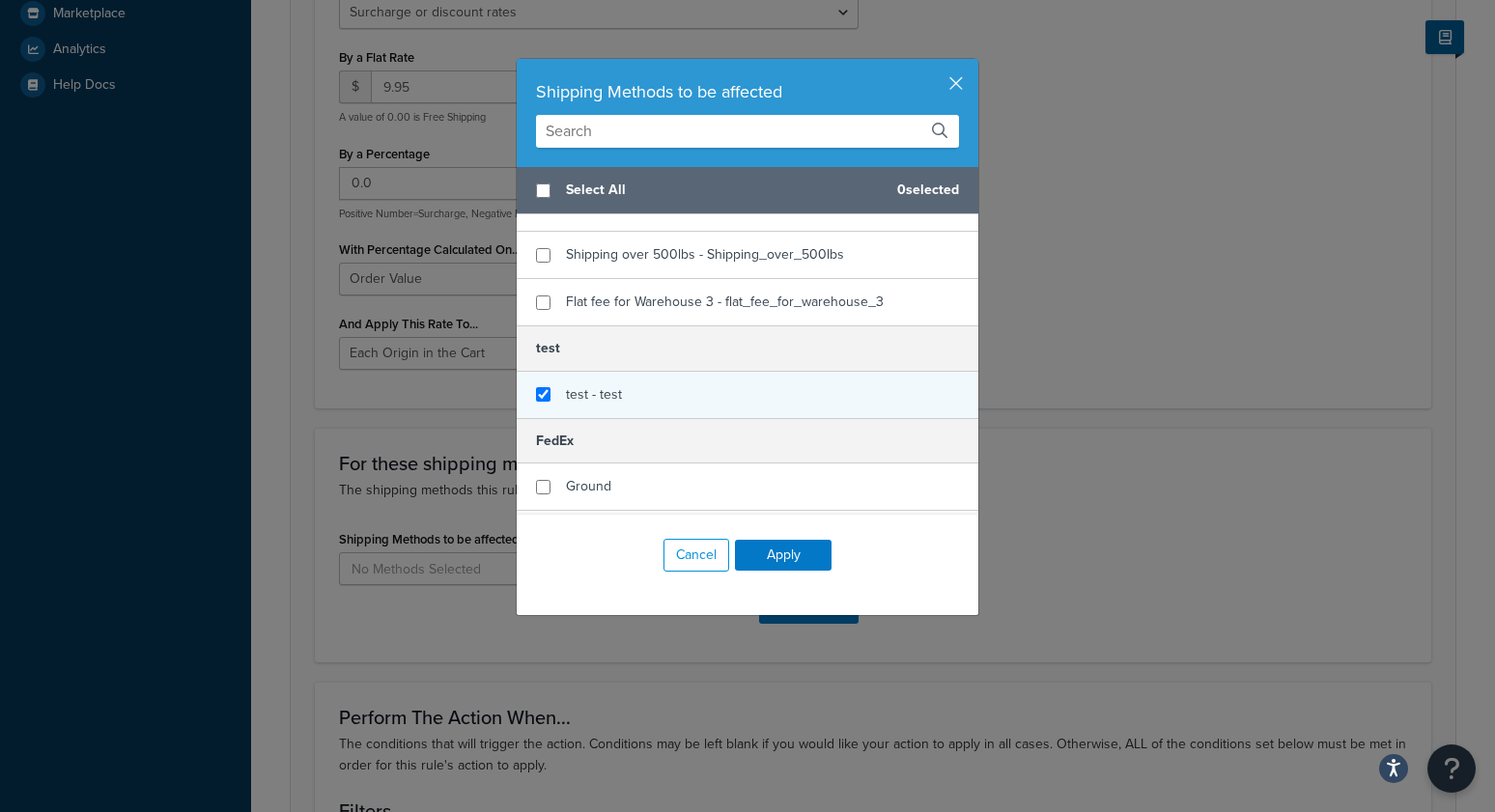
checkbox input "true"
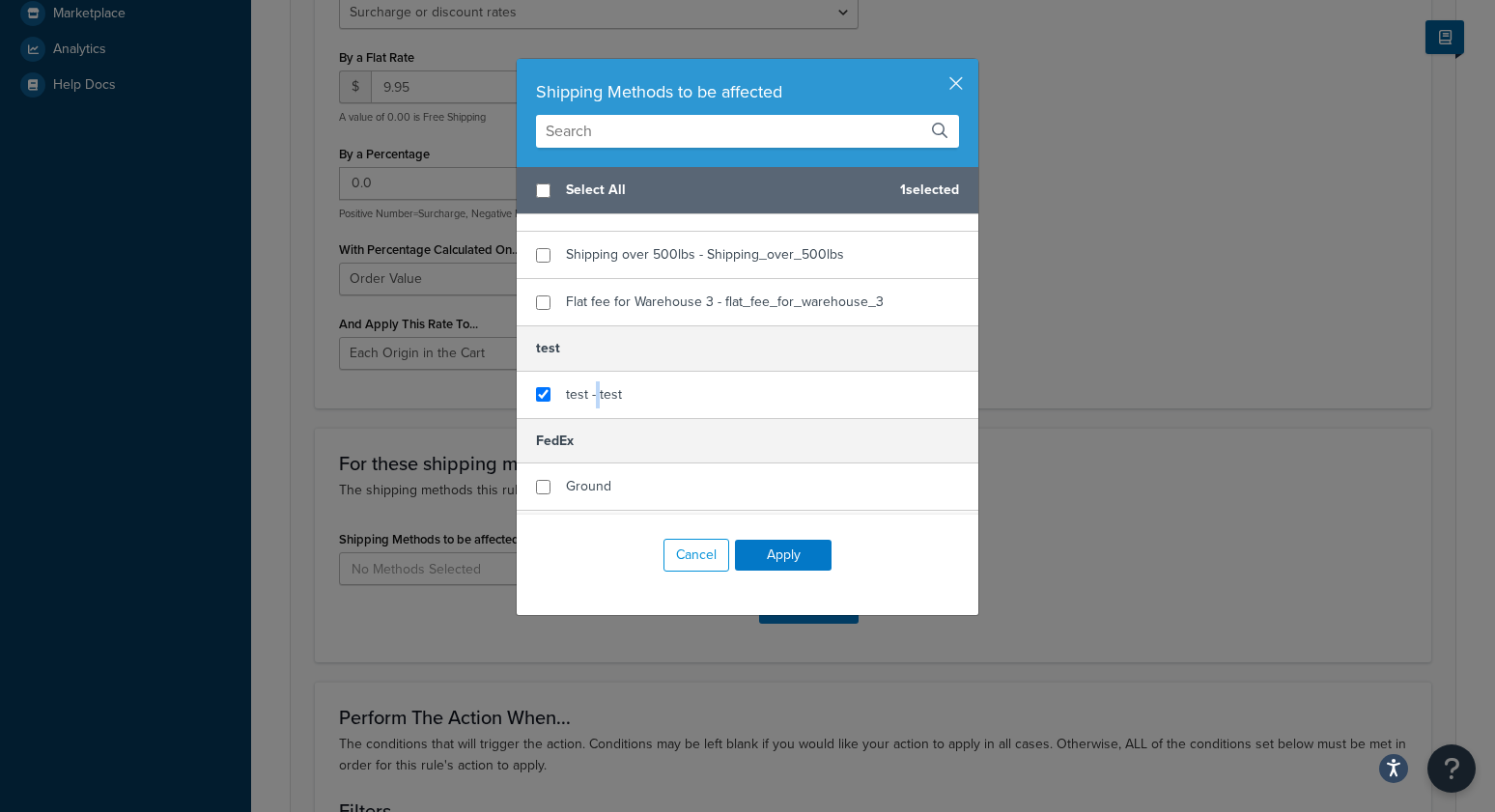
drag, startPoint x: 597, startPoint y: 402, endPoint x: 774, endPoint y: 533, distance: 220.2
click at [599, 403] on span "test - test" at bounding box center [594, 394] width 56 height 20
click at [798, 562] on button "Apply" at bounding box center [783, 555] width 97 height 31
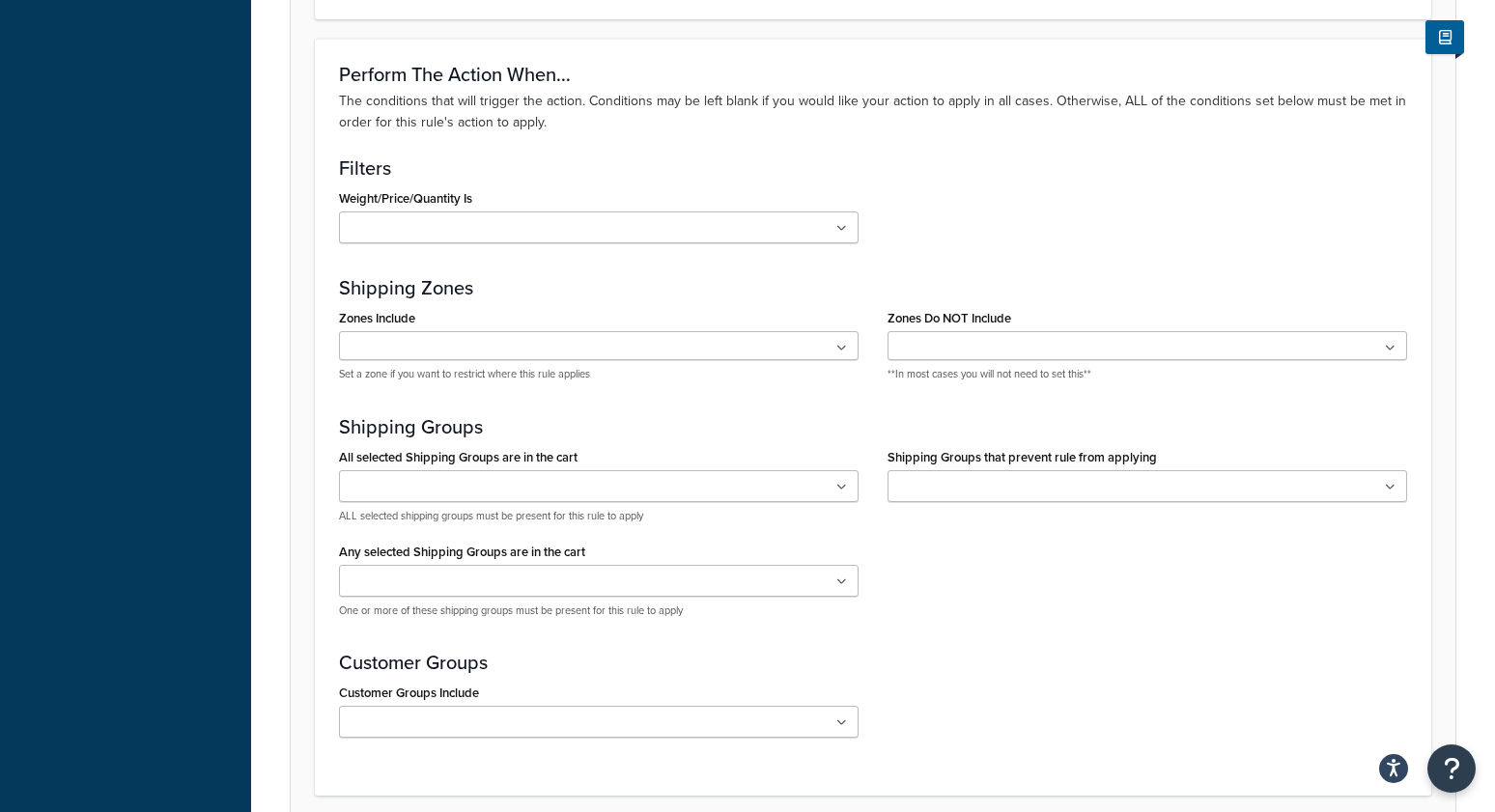
scroll to position [1390, 0]
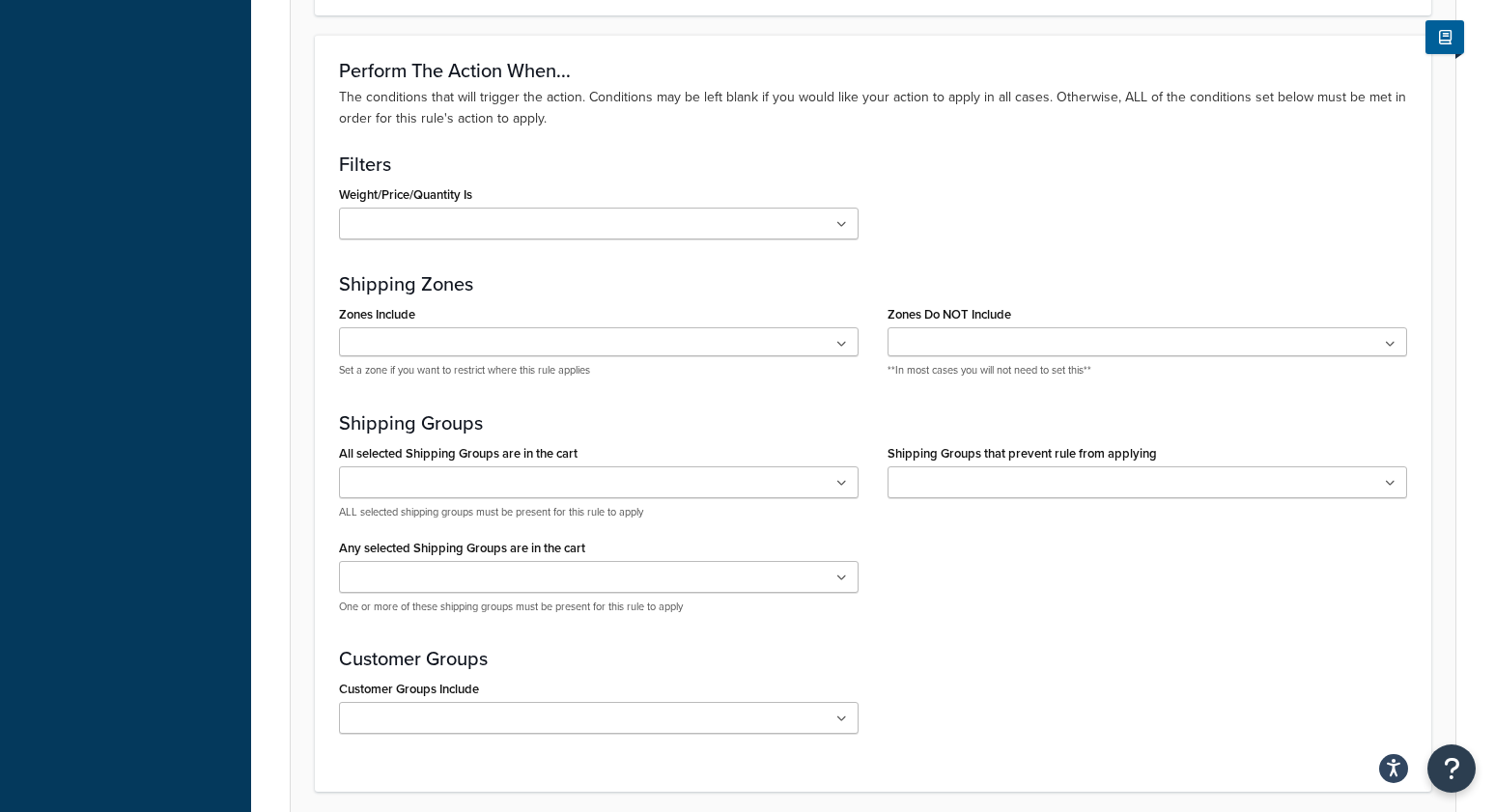
click at [440, 582] on input "Any selected Shipping Groups are in the cart" at bounding box center [430, 579] width 171 height 21
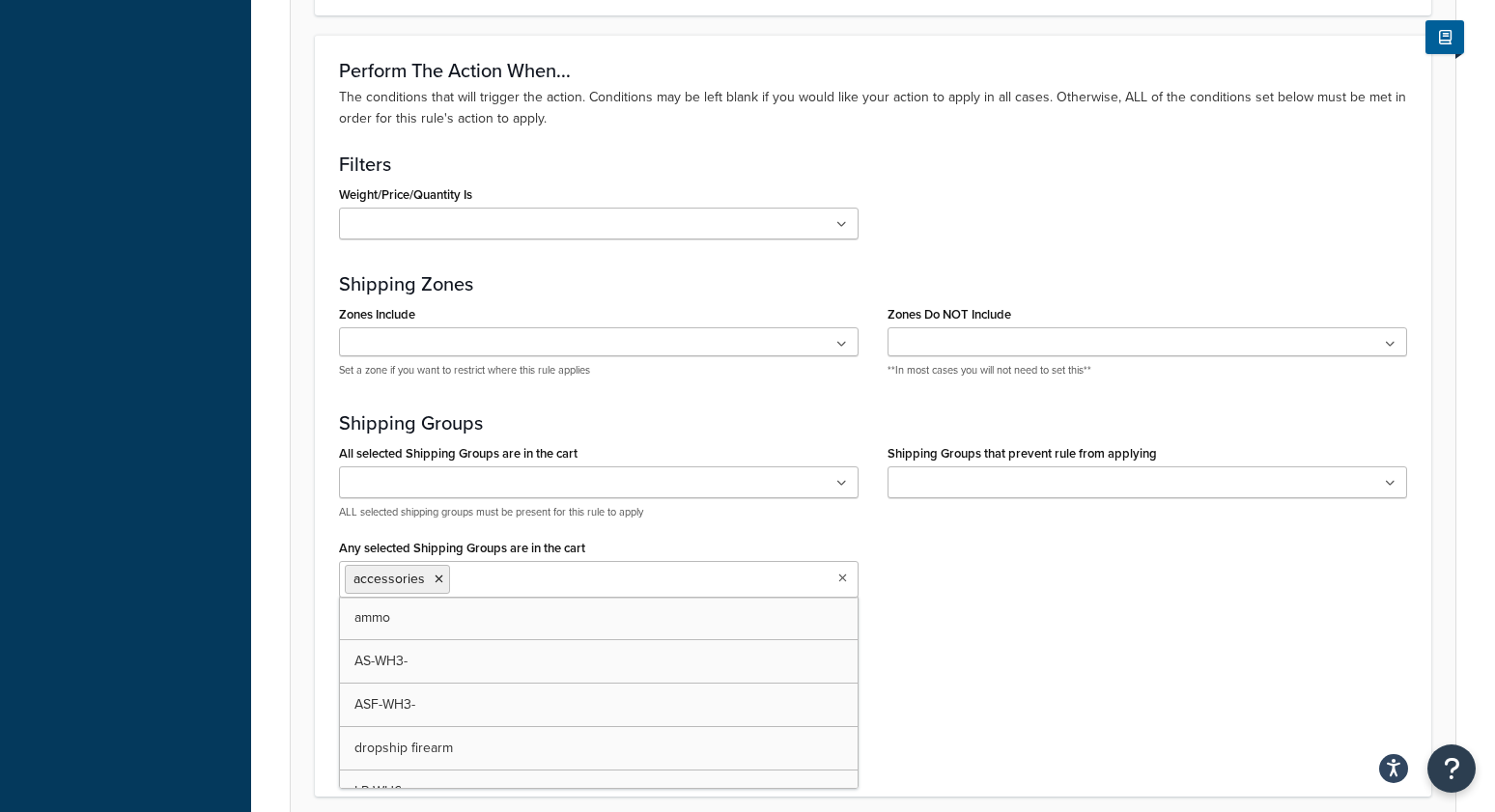
click at [927, 494] on input "Shipping Groups that prevent rule from applying" at bounding box center [978, 484] width 171 height 21
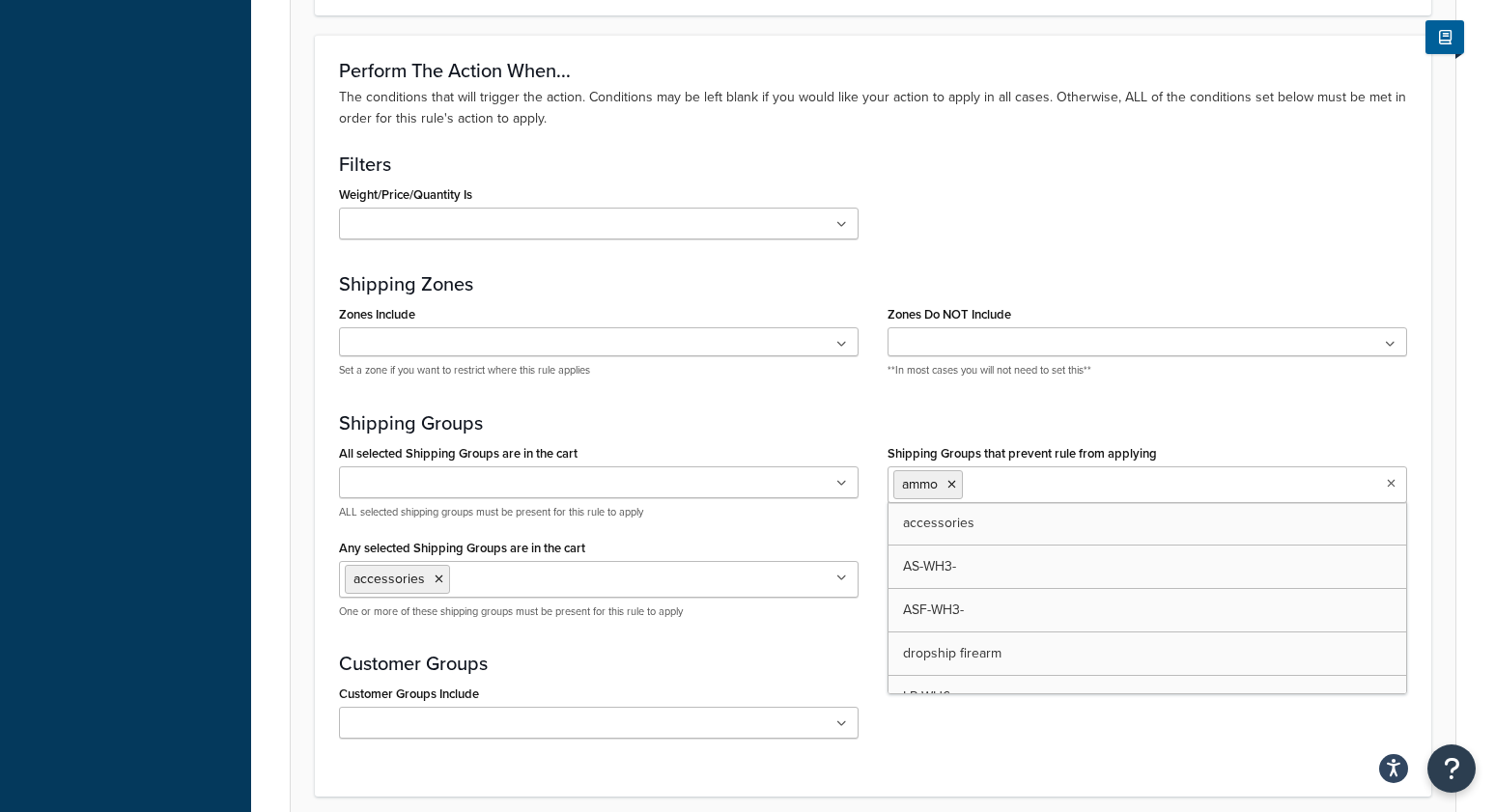
drag, startPoint x: 922, startPoint y: 561, endPoint x: 518, endPoint y: 516, distance: 406.5
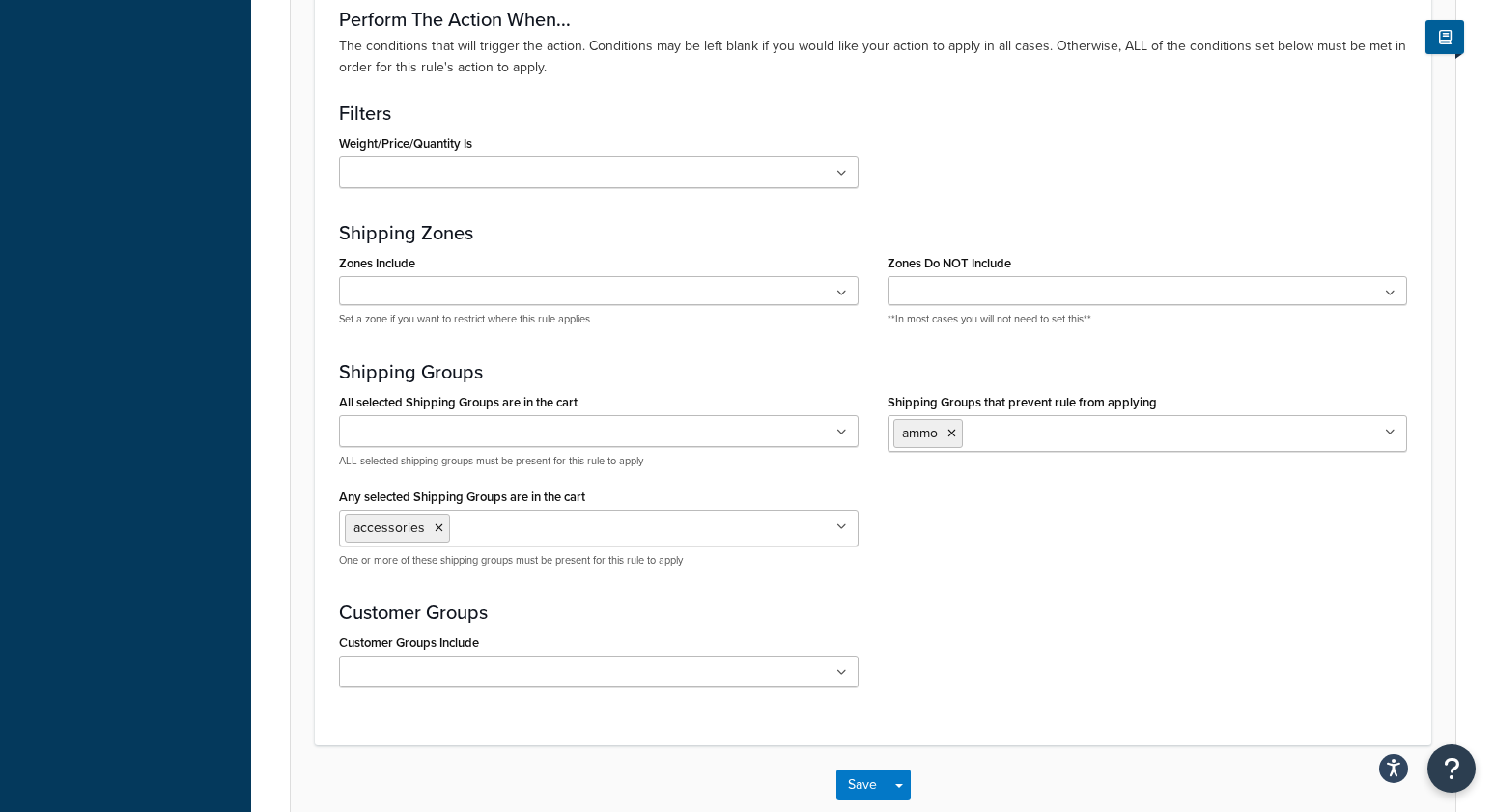
scroll to position [1471, 0]
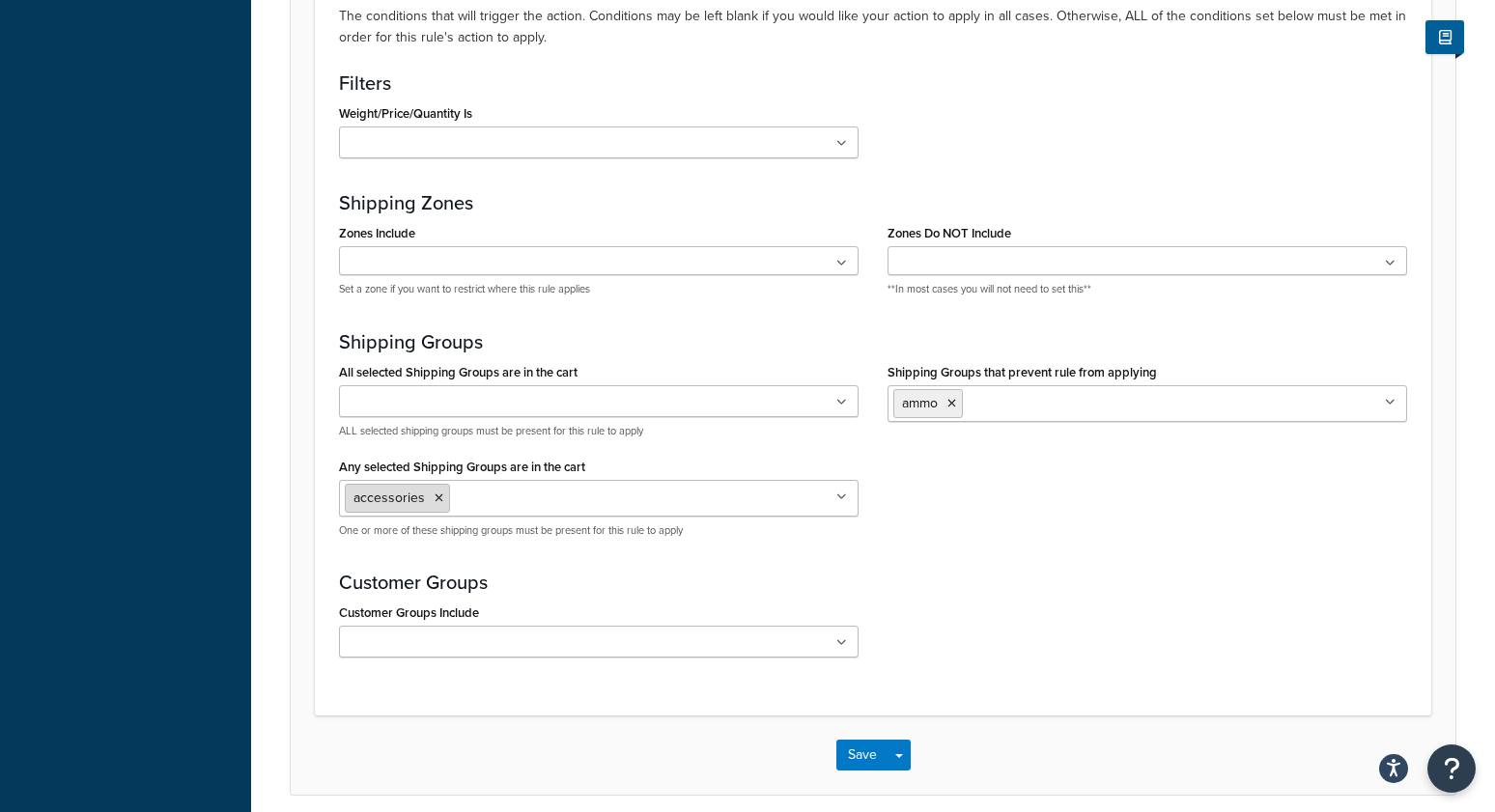
click at [438, 498] on icon at bounding box center [438, 498] width 9 height 12
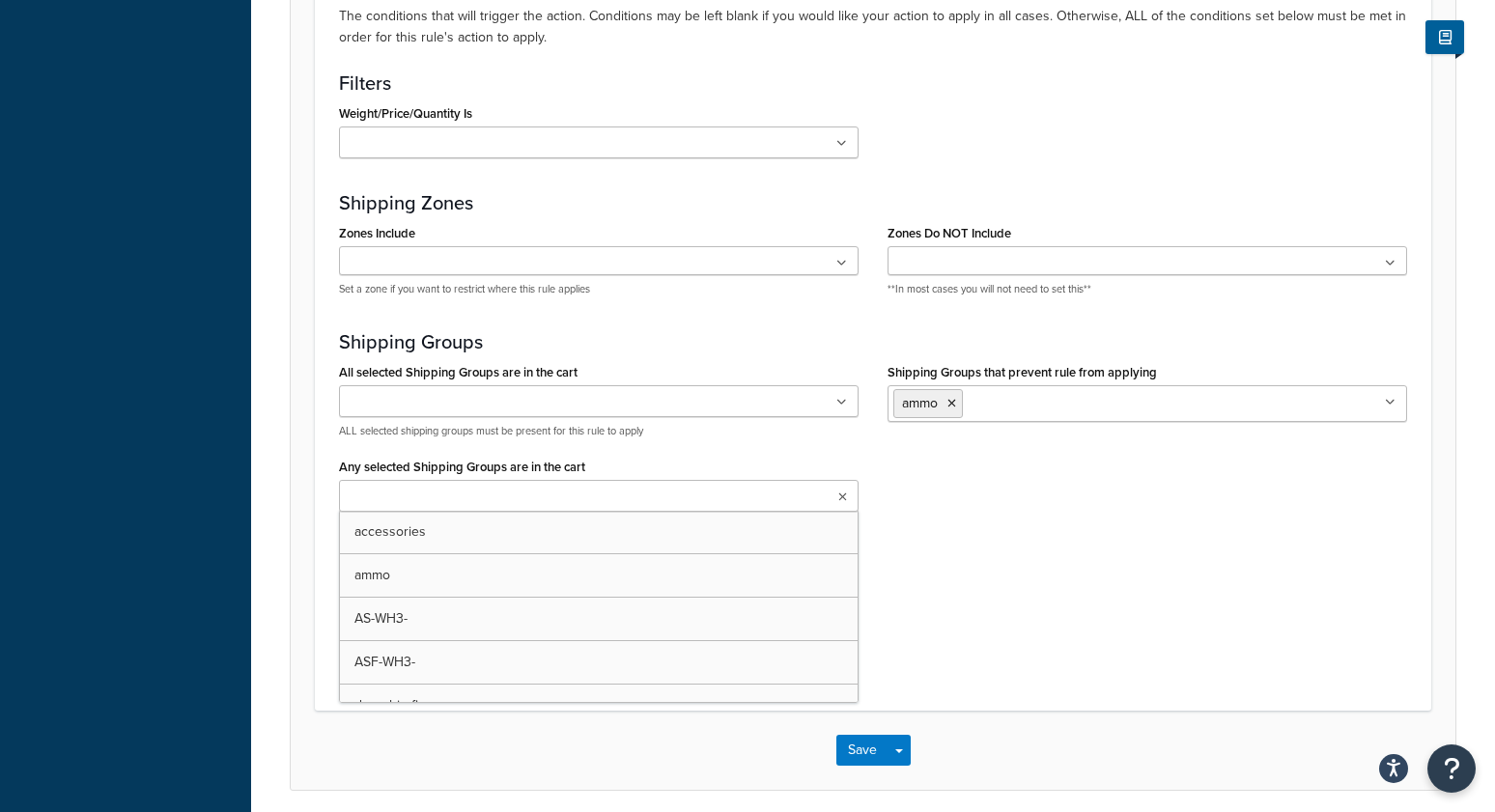
click at [421, 413] on input "All selected Shipping Groups are in the cart" at bounding box center [430, 403] width 171 height 21
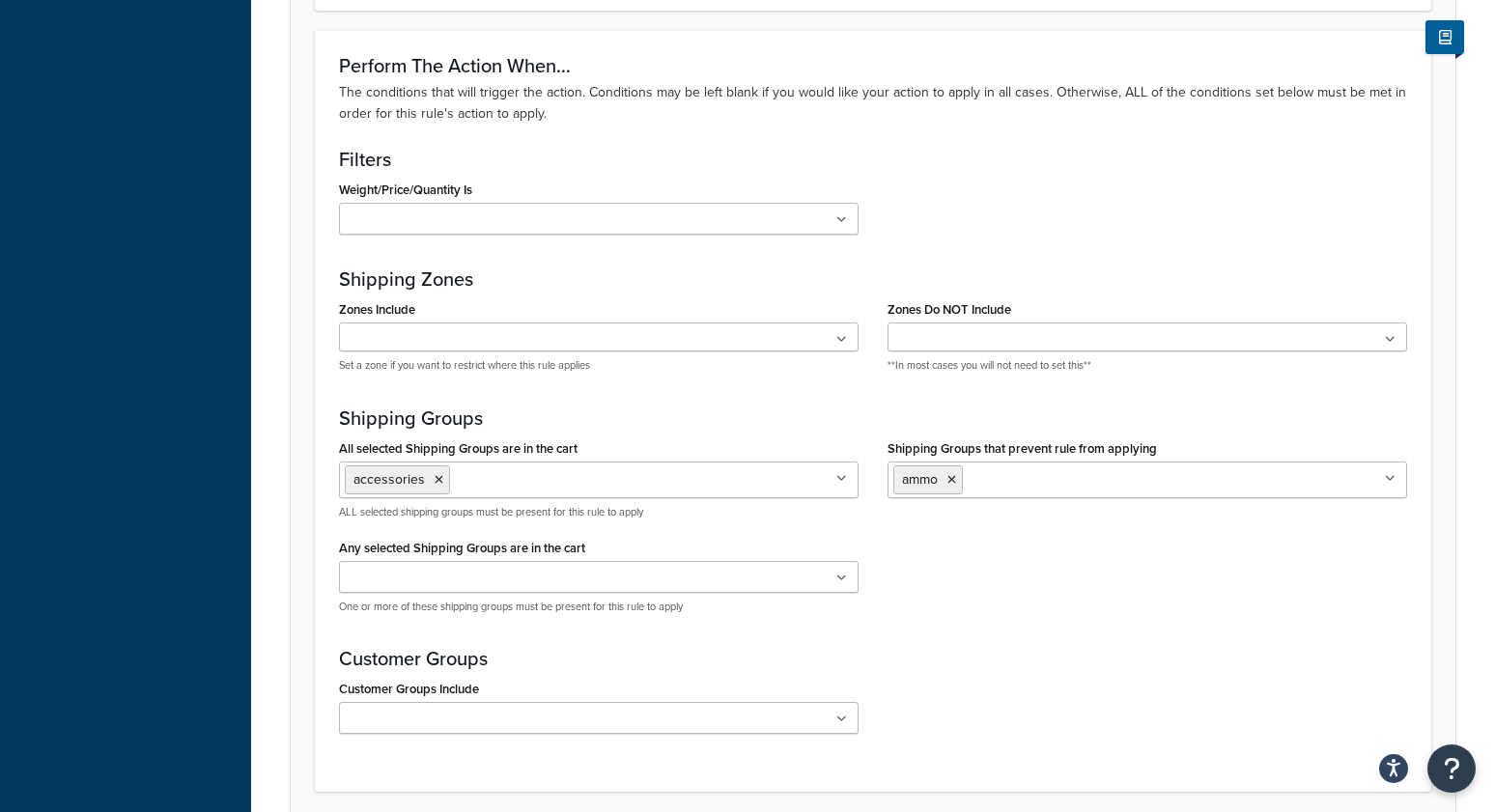
scroll to position [1557, 0]
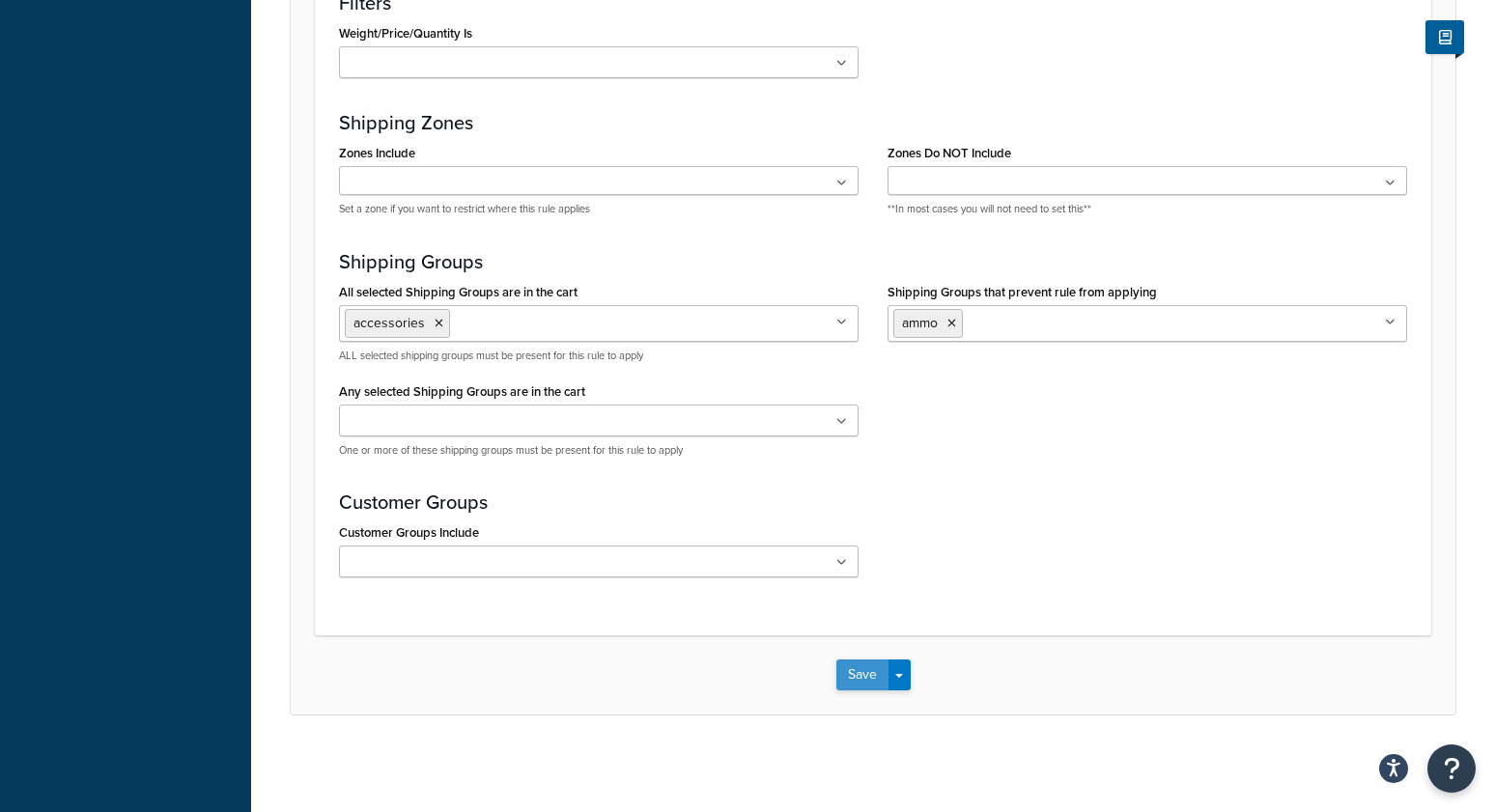
click at [853, 683] on button "Save" at bounding box center [862, 675] width 52 height 31
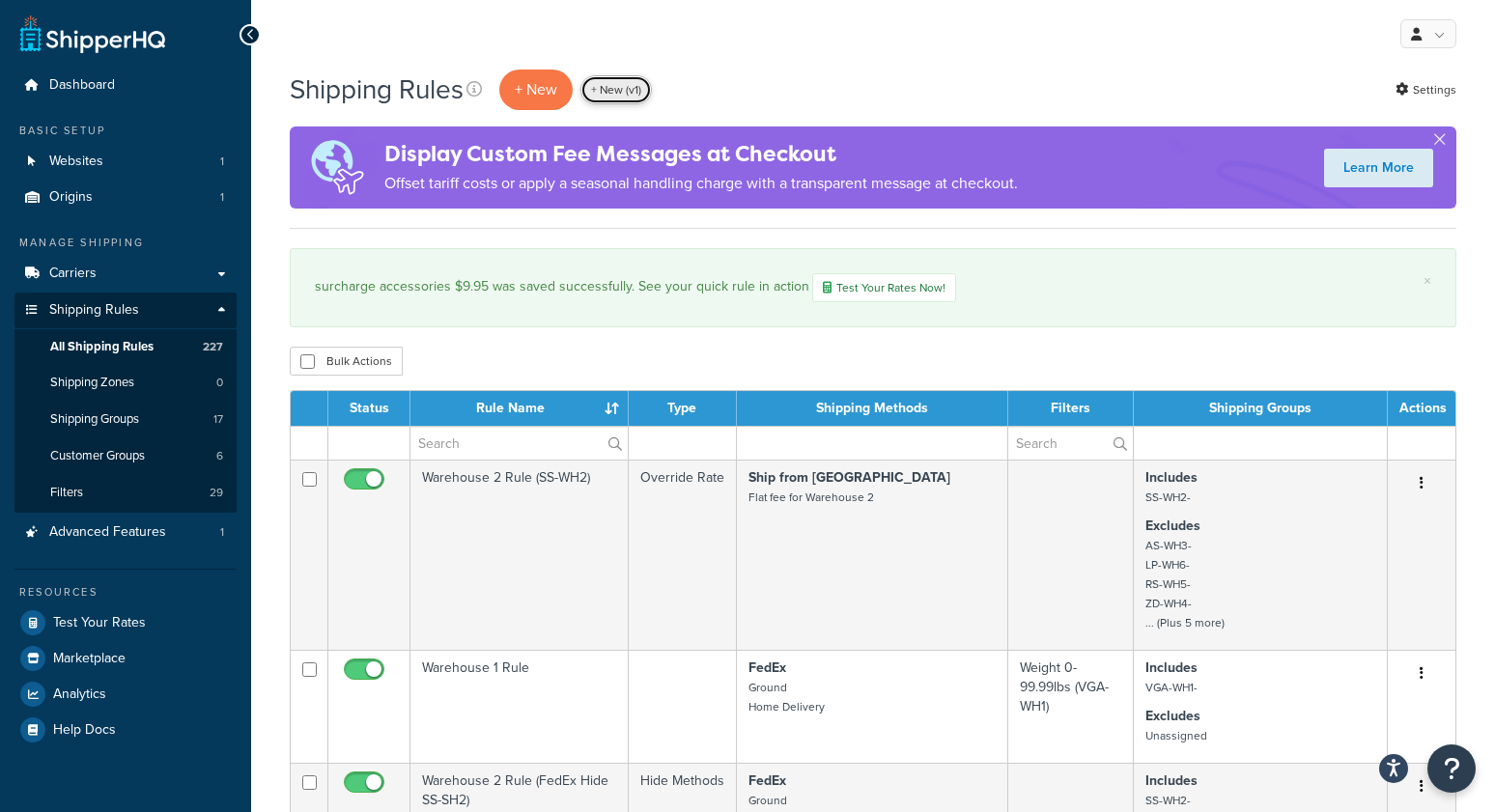
click at [613, 92] on link "+ New (v1)" at bounding box center [615, 90] width 71 height 29
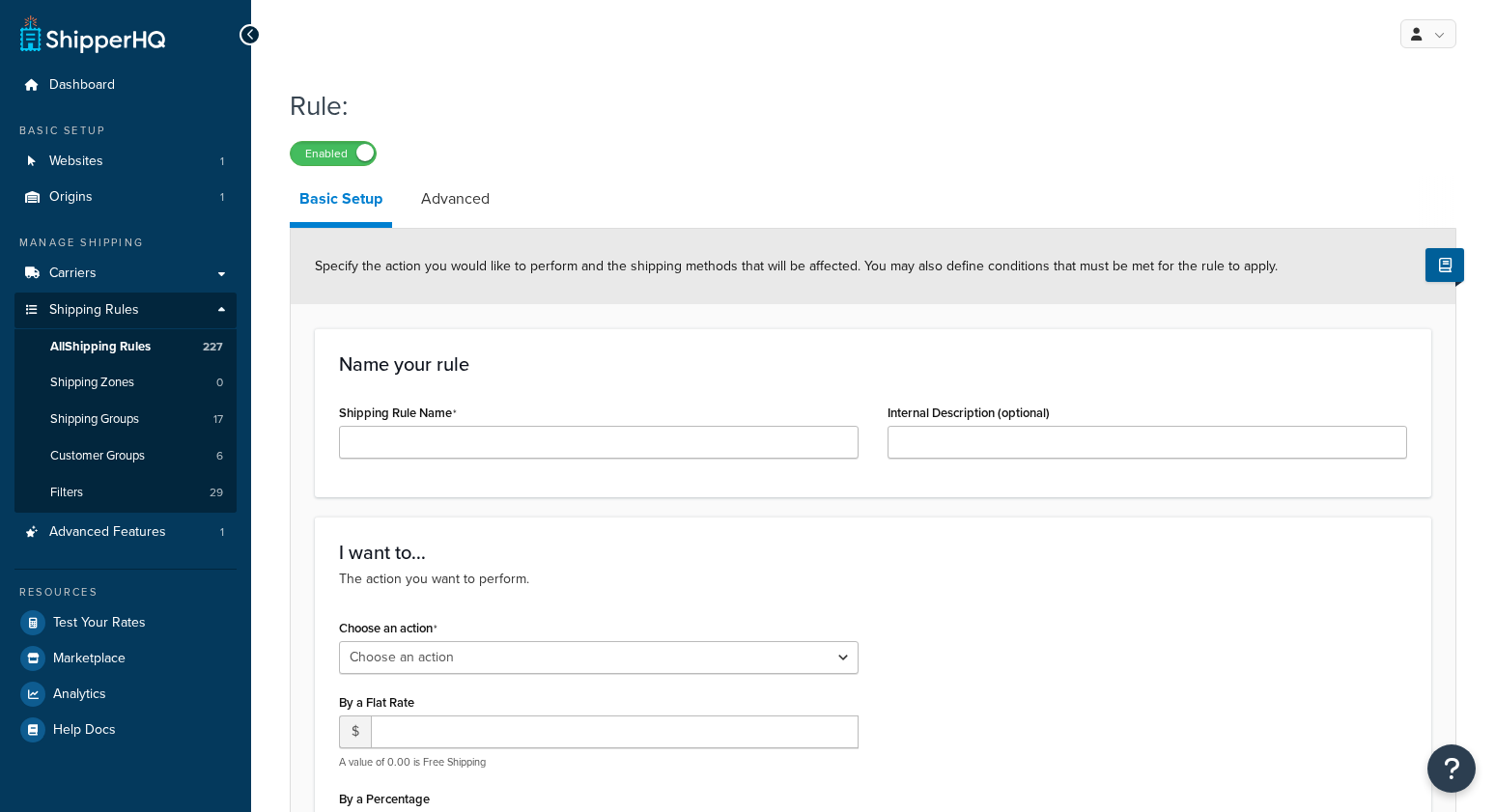
select select "ORDER"
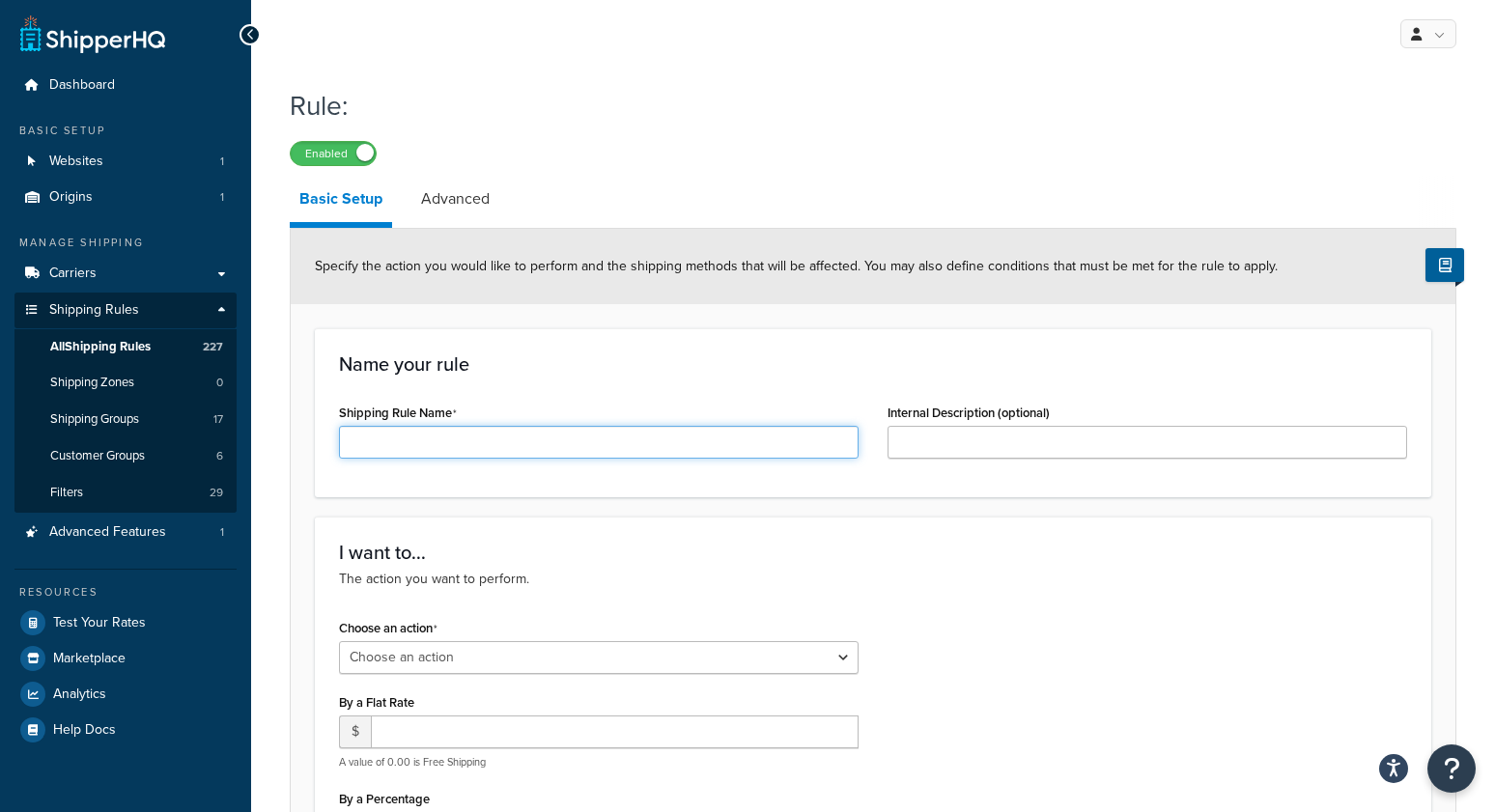
click at [484, 444] on input "Shipping Rule Name" at bounding box center [599, 442] width 519 height 33
type input "surcharge ammo 18.95"
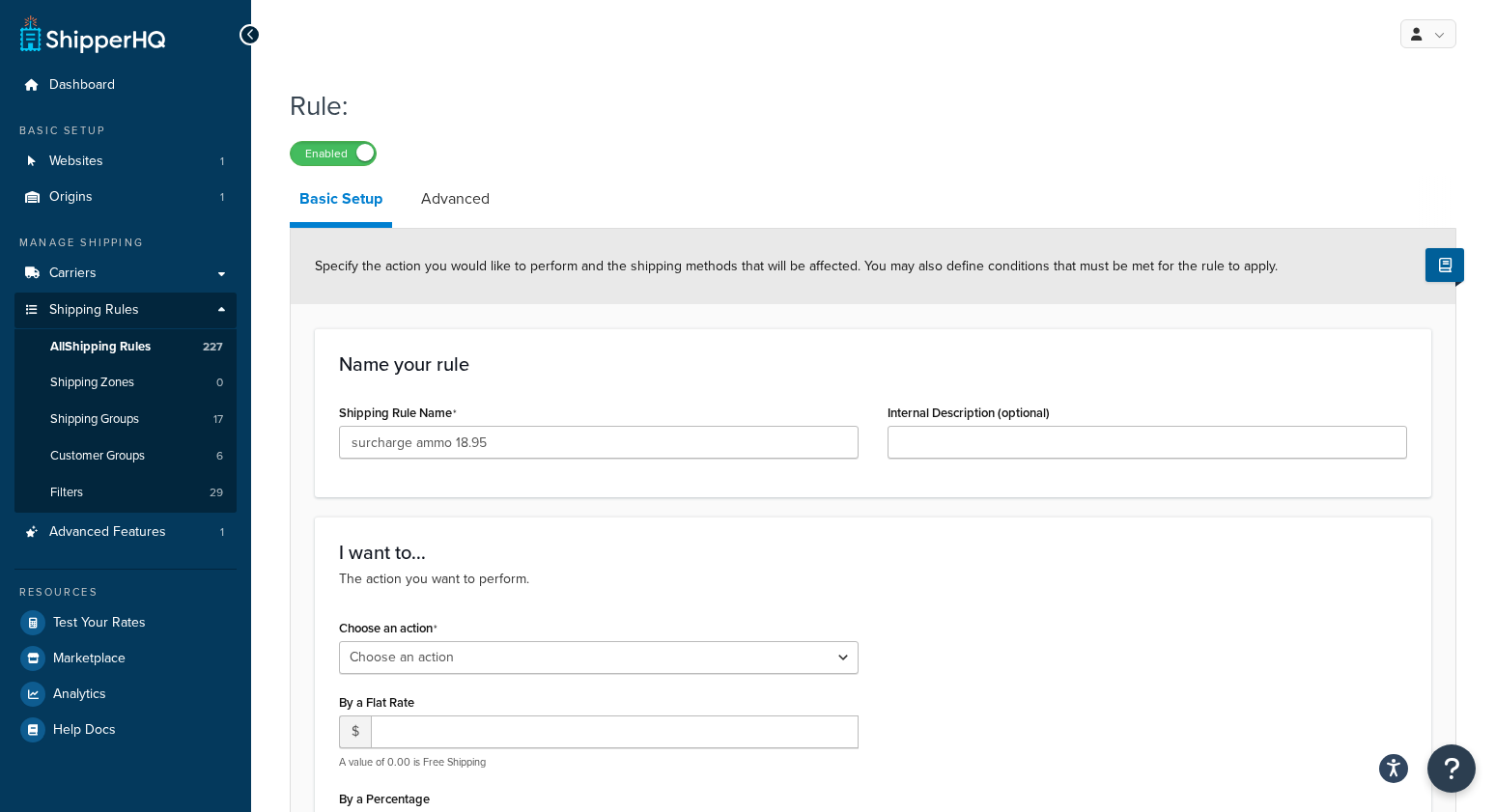
click at [602, 562] on h3 "I want to..." at bounding box center [873, 552] width 1068 height 21
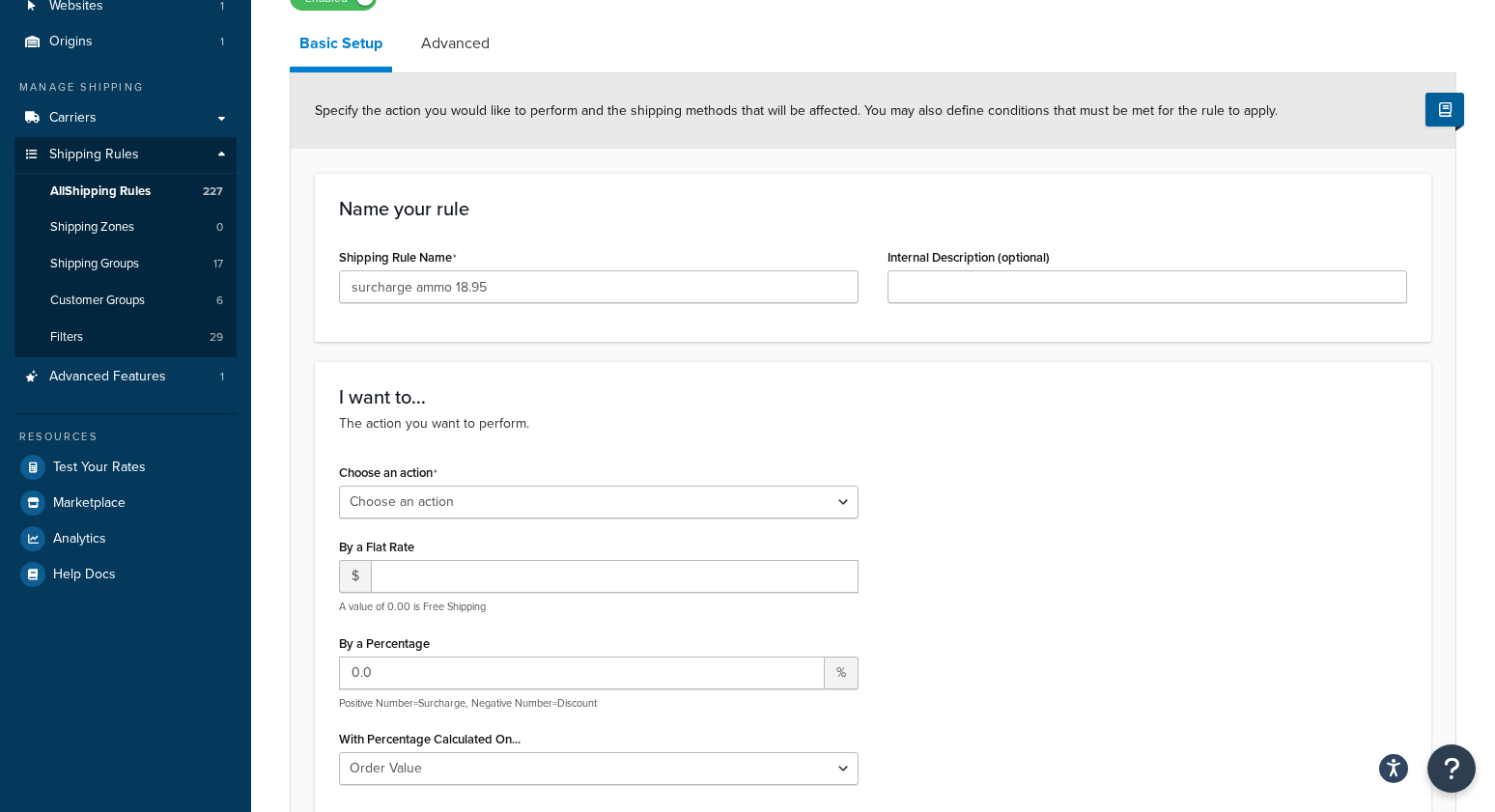
scroll to position [160, 0]
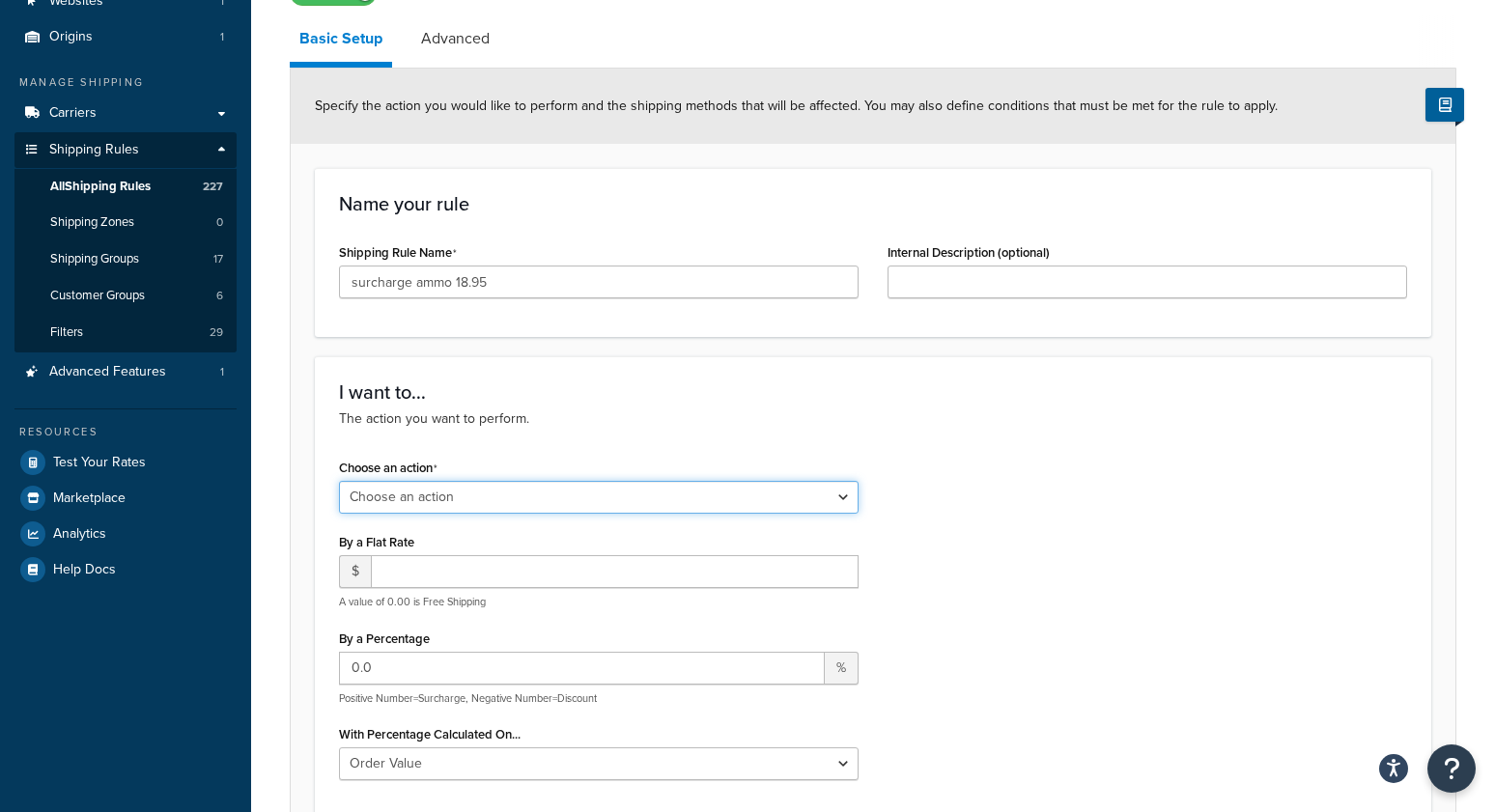
click at [421, 496] on select "Choose an action Override Rates Surcharge or discount rates Hide a shipping met…" at bounding box center [599, 498] width 519 height 33
select select "SURCHARGE"
click at [339, 481] on select "Choose an action Override Rates Surcharge or discount rates Hide a shipping met…" at bounding box center [599, 498] width 519 height 33
select select "CART"
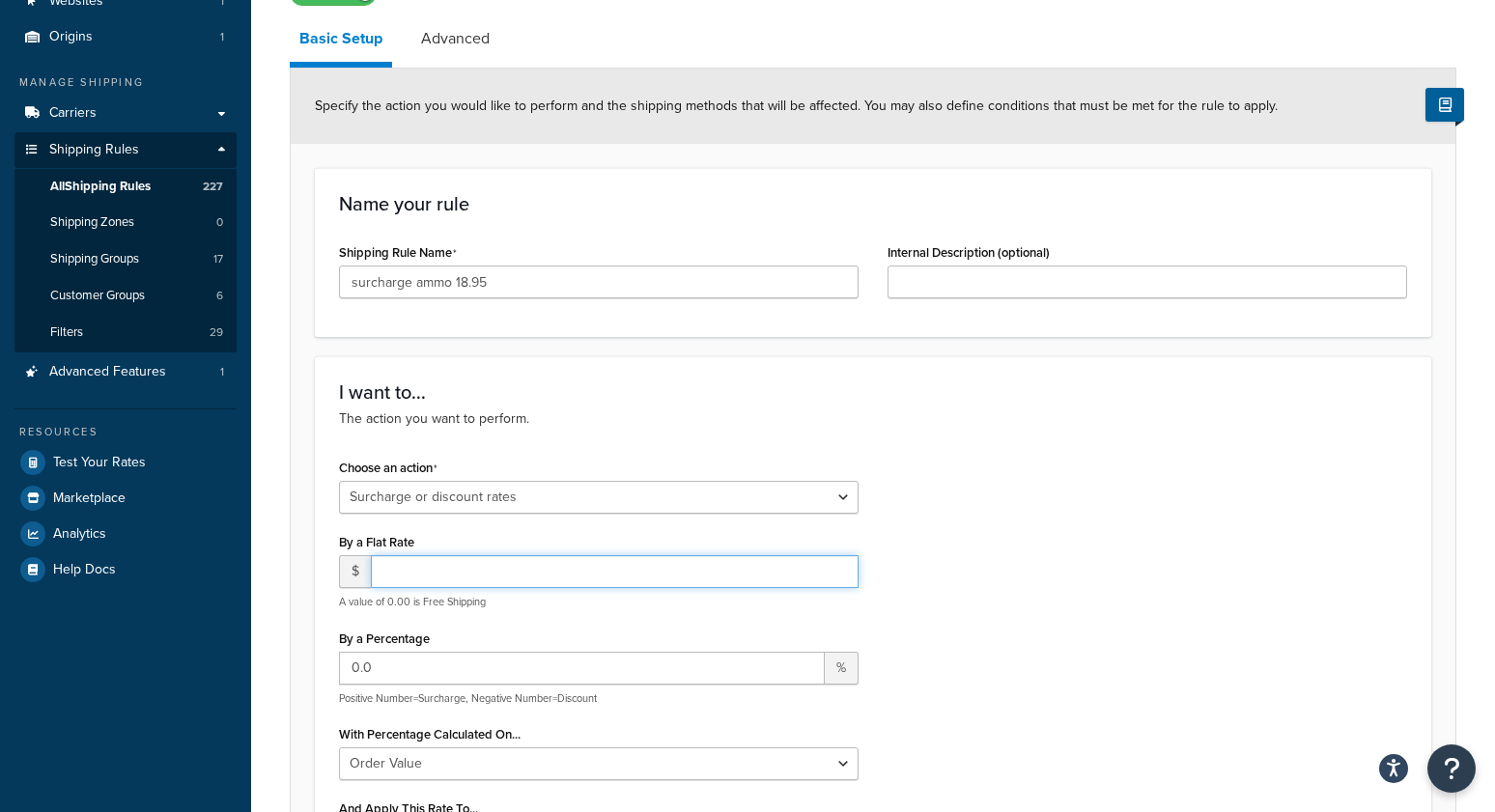
click at [417, 570] on input "number" at bounding box center [614, 572] width 487 height 33
type input "18.95"
click at [962, 562] on div "Choose an action Choose an action Override Rates Surcharge or discount rates Hi…" at bounding box center [873, 661] width 1098 height 415
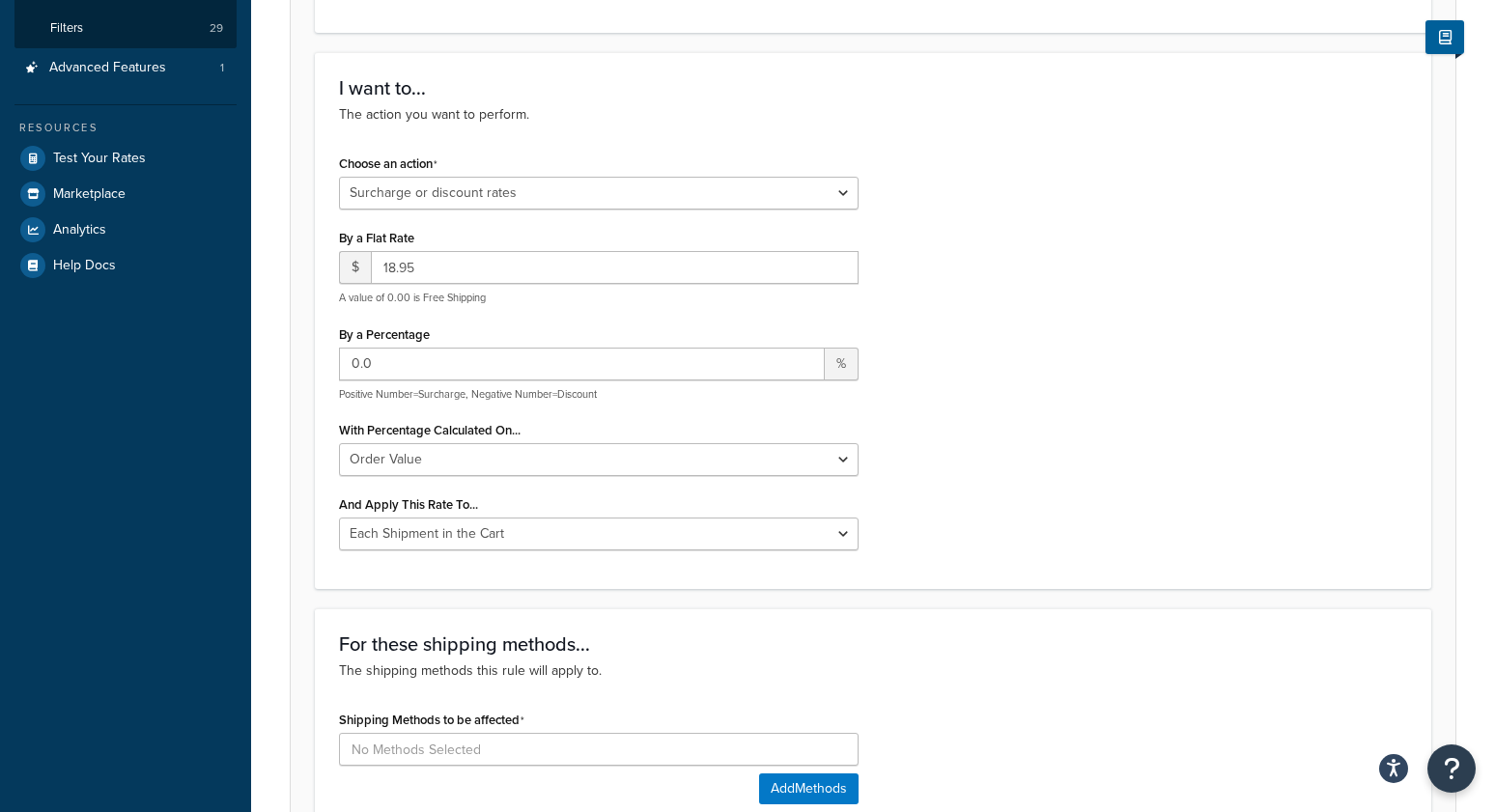
scroll to position [504, 0]
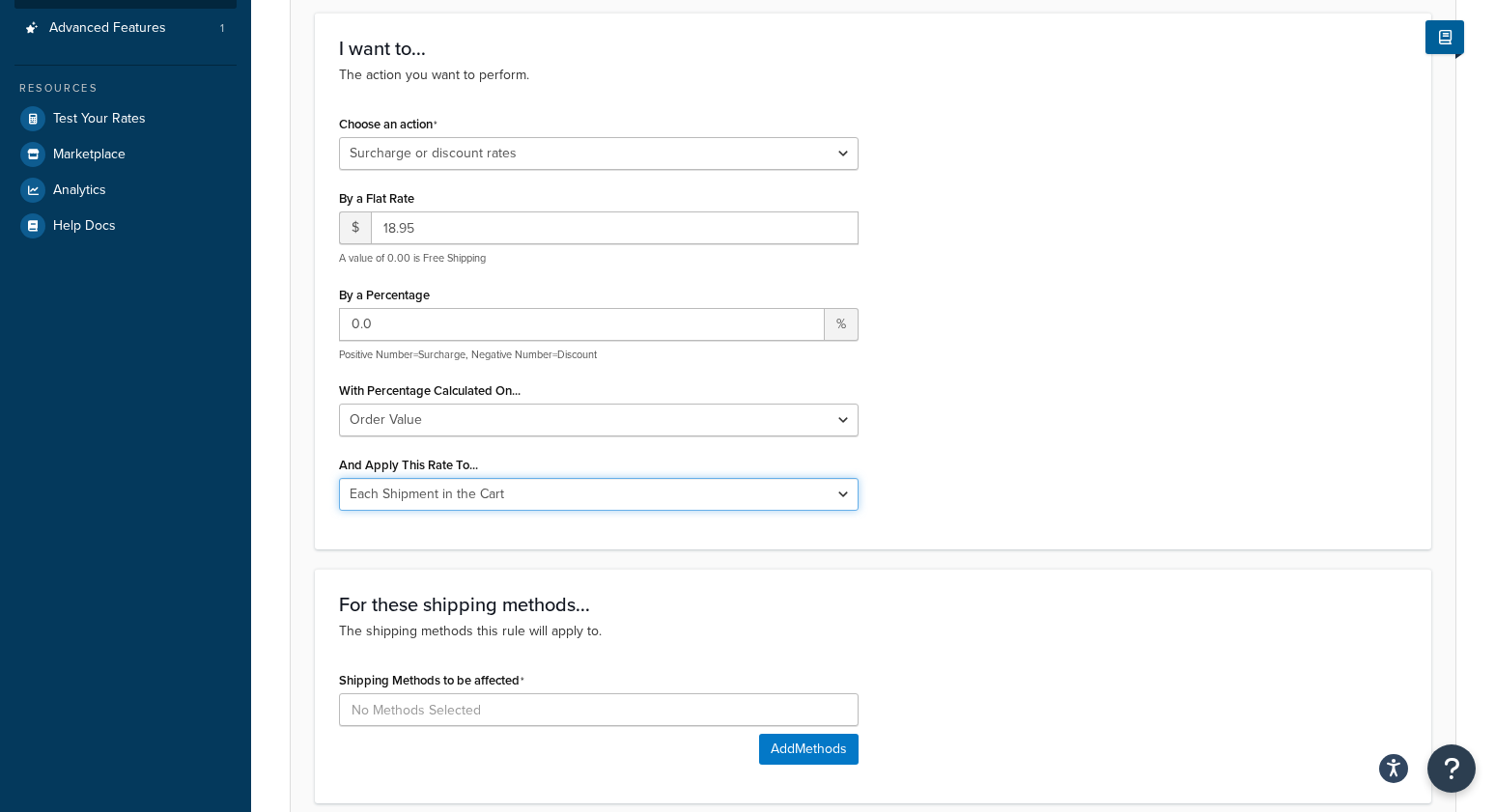
click at [463, 487] on select "Entire Cart Each Shipment in the Cart Each Origin in the Cart Each Shipping Gro…" at bounding box center [599, 495] width 519 height 33
select select "LOCATION"
click at [339, 478] on select "Entire Cart Each Shipment in the Cart Each Origin in the Cart Each Shipping Gro…" at bounding box center [599, 495] width 519 height 33
click at [266, 579] on div "Rule: Enabled Basic Setup Advanced Specify the action you would like to perform…" at bounding box center [873, 640] width 1244 height 2134
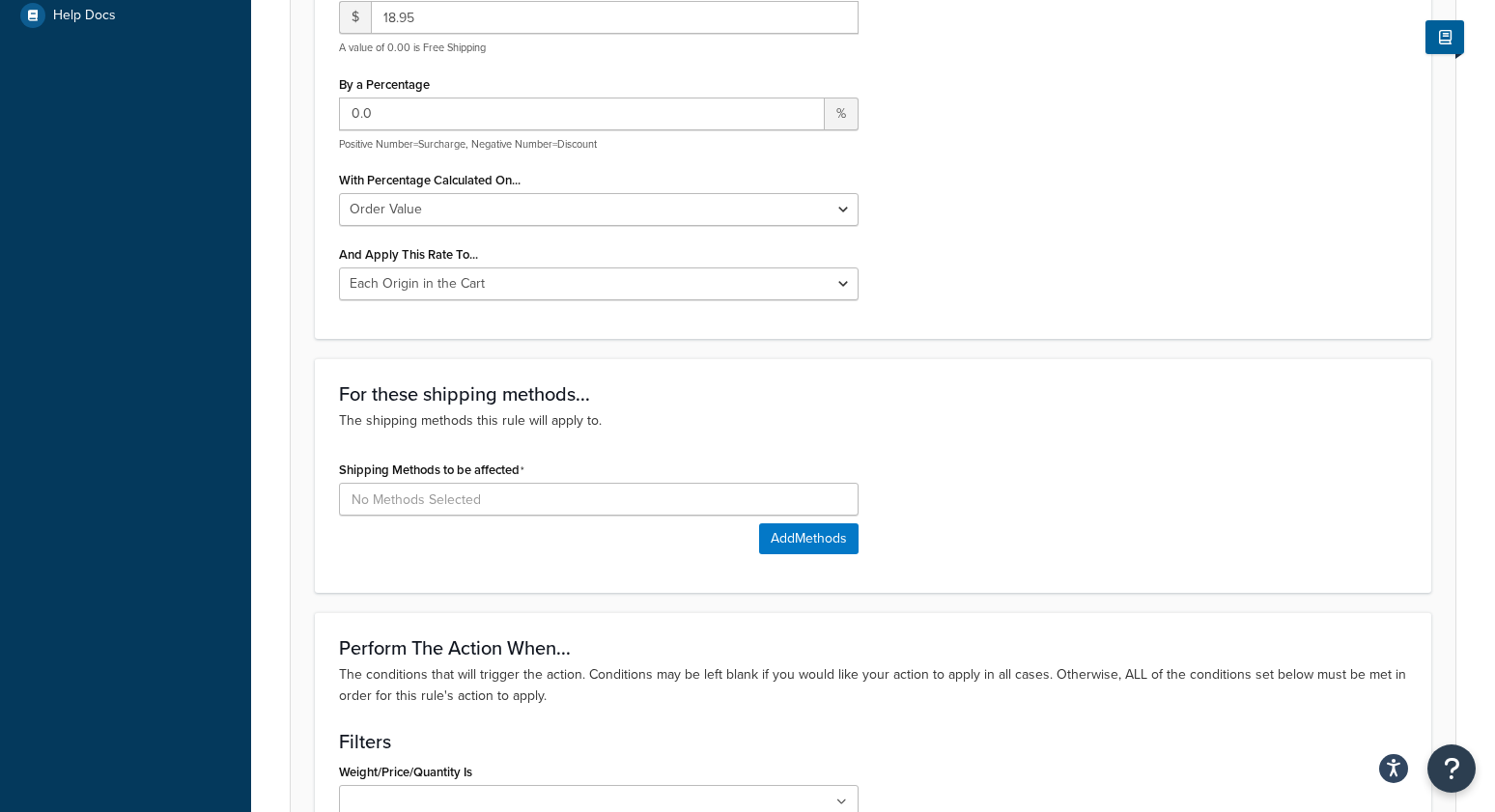
scroll to position [719, 0]
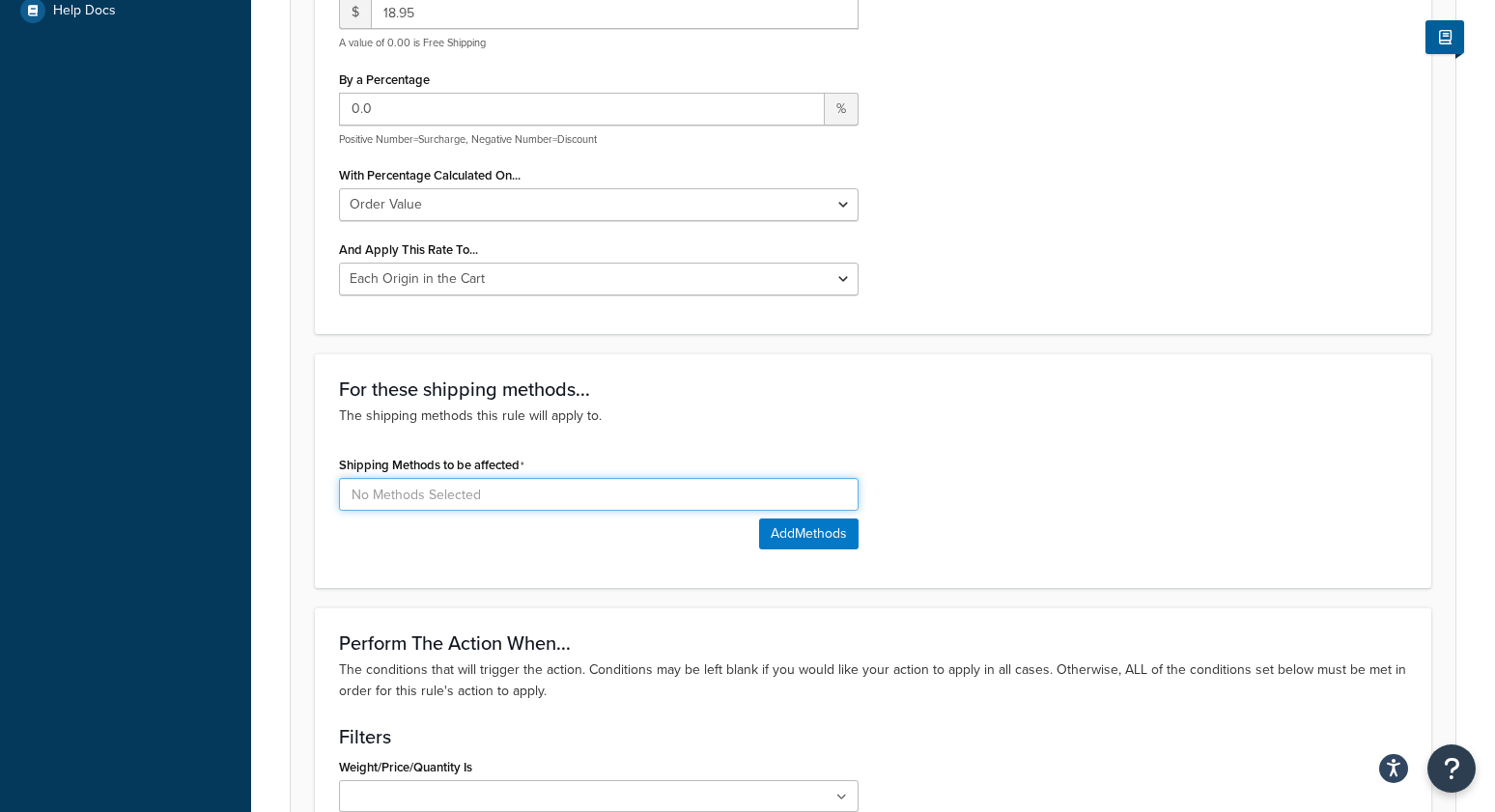
click at [485, 498] on input at bounding box center [599, 495] width 519 height 33
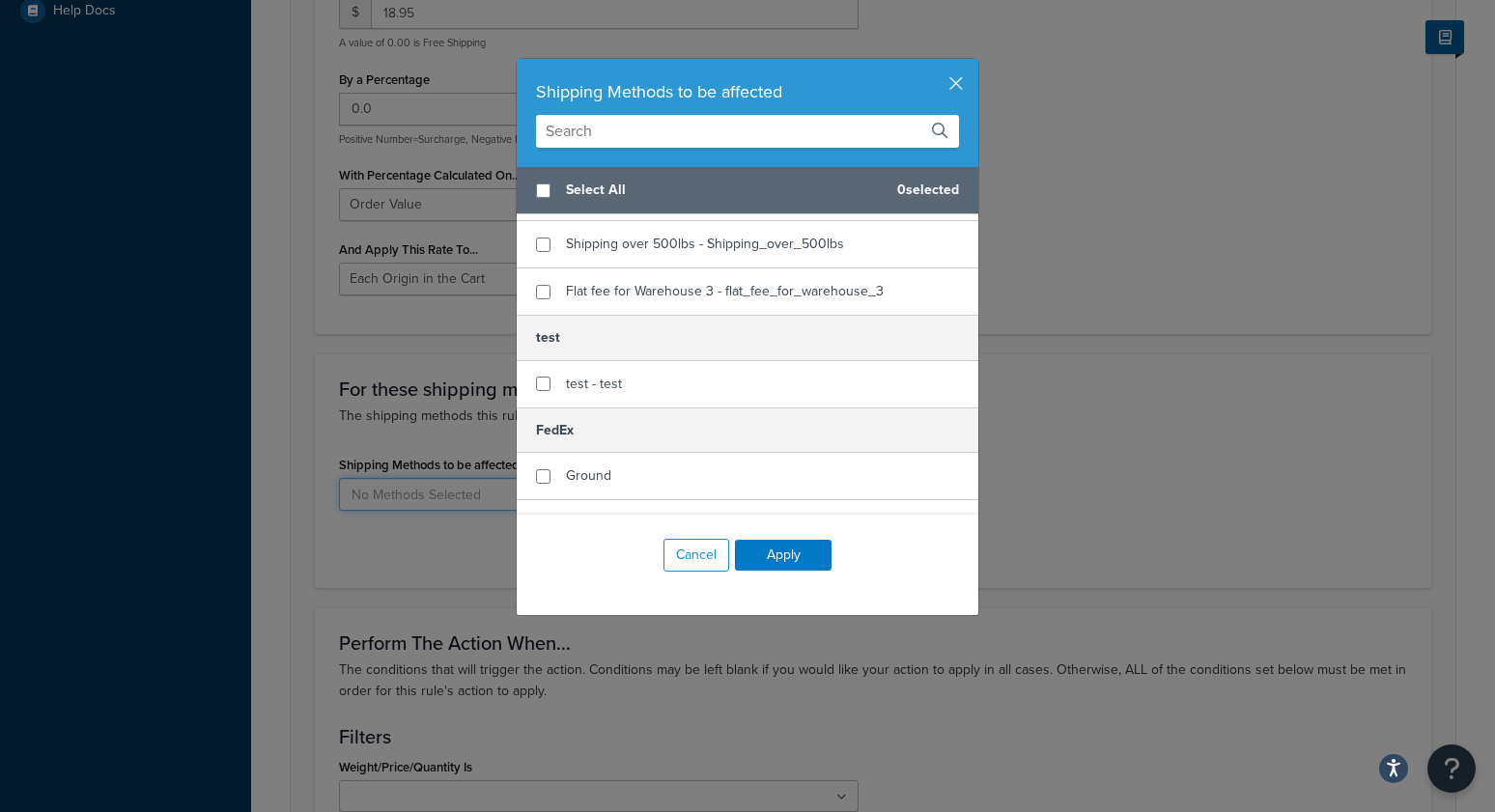
scroll to position [2074, 0]
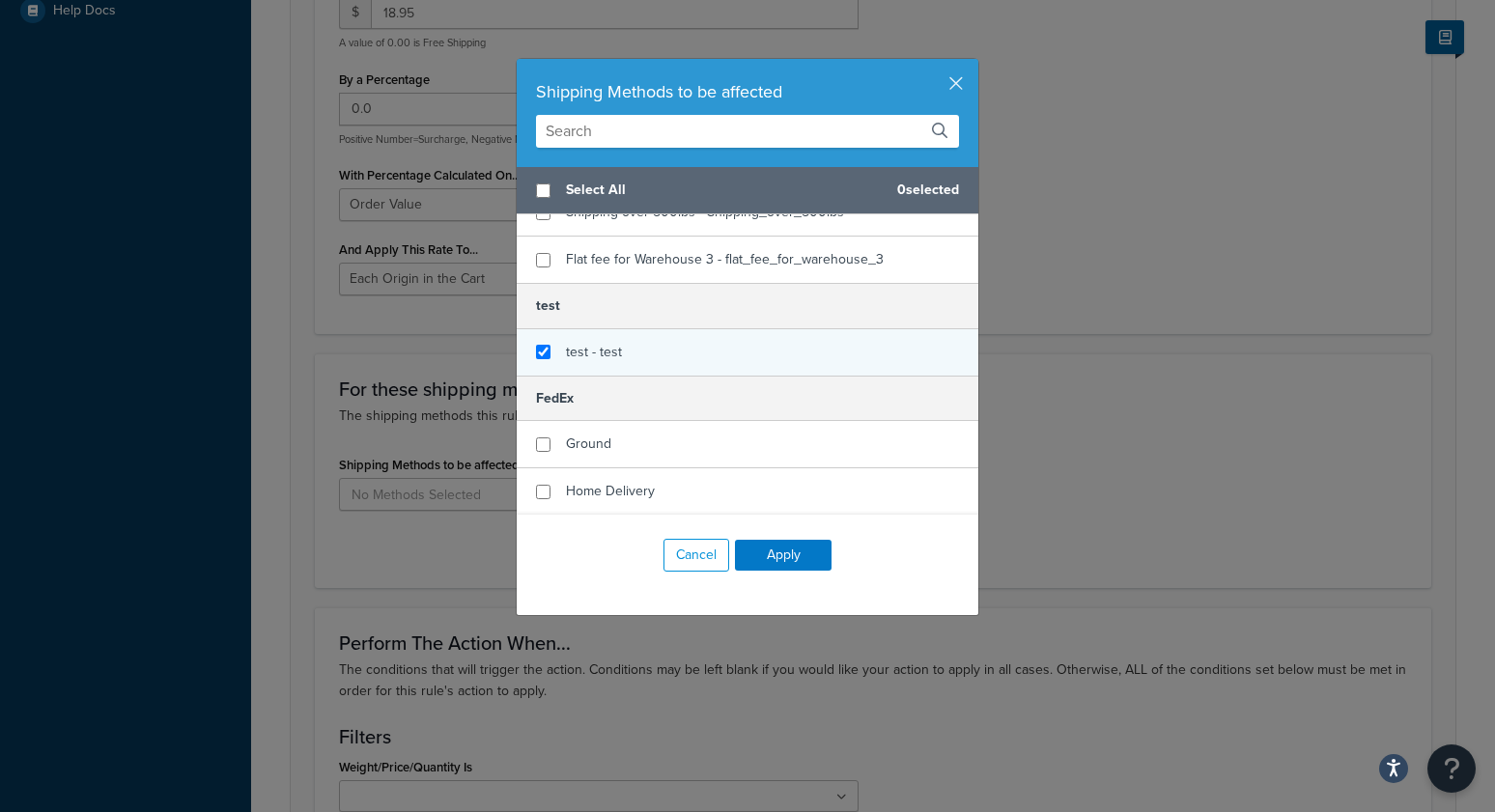
checkbox input "true"
click at [650, 356] on div "test - test" at bounding box center [747, 351] width 462 height 46
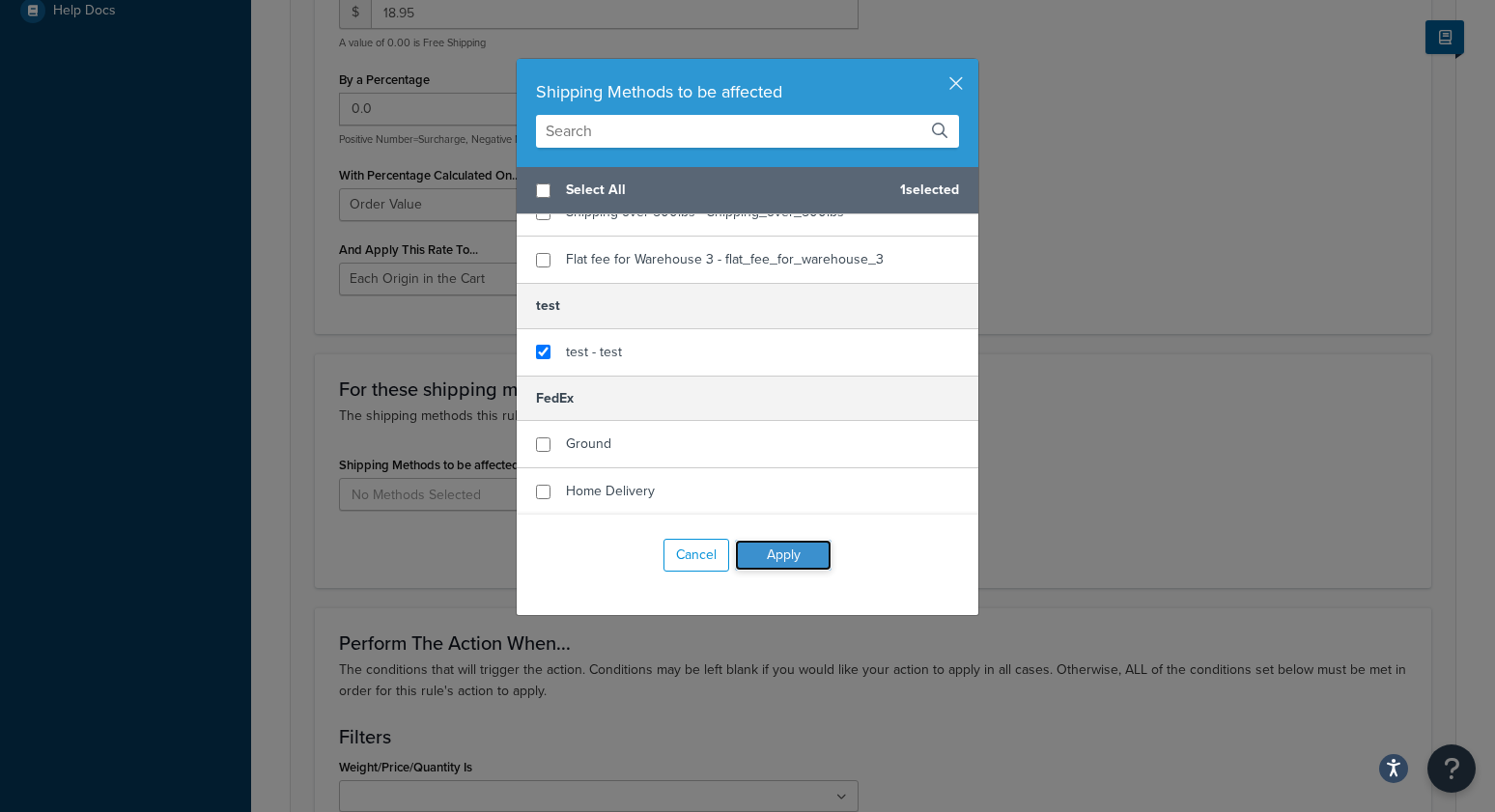
click at [782, 552] on button "Apply" at bounding box center [783, 555] width 97 height 31
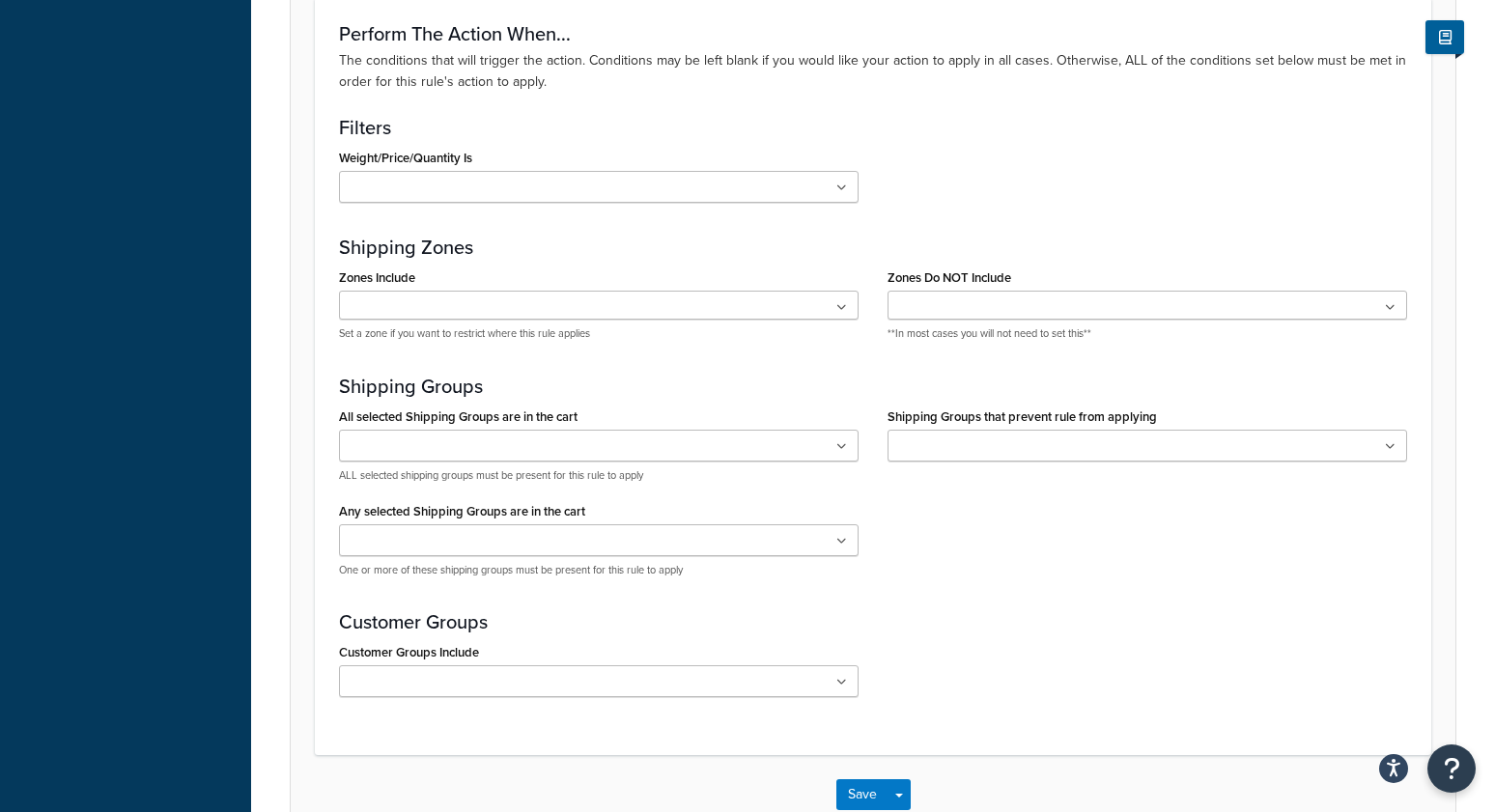
scroll to position [1448, 0]
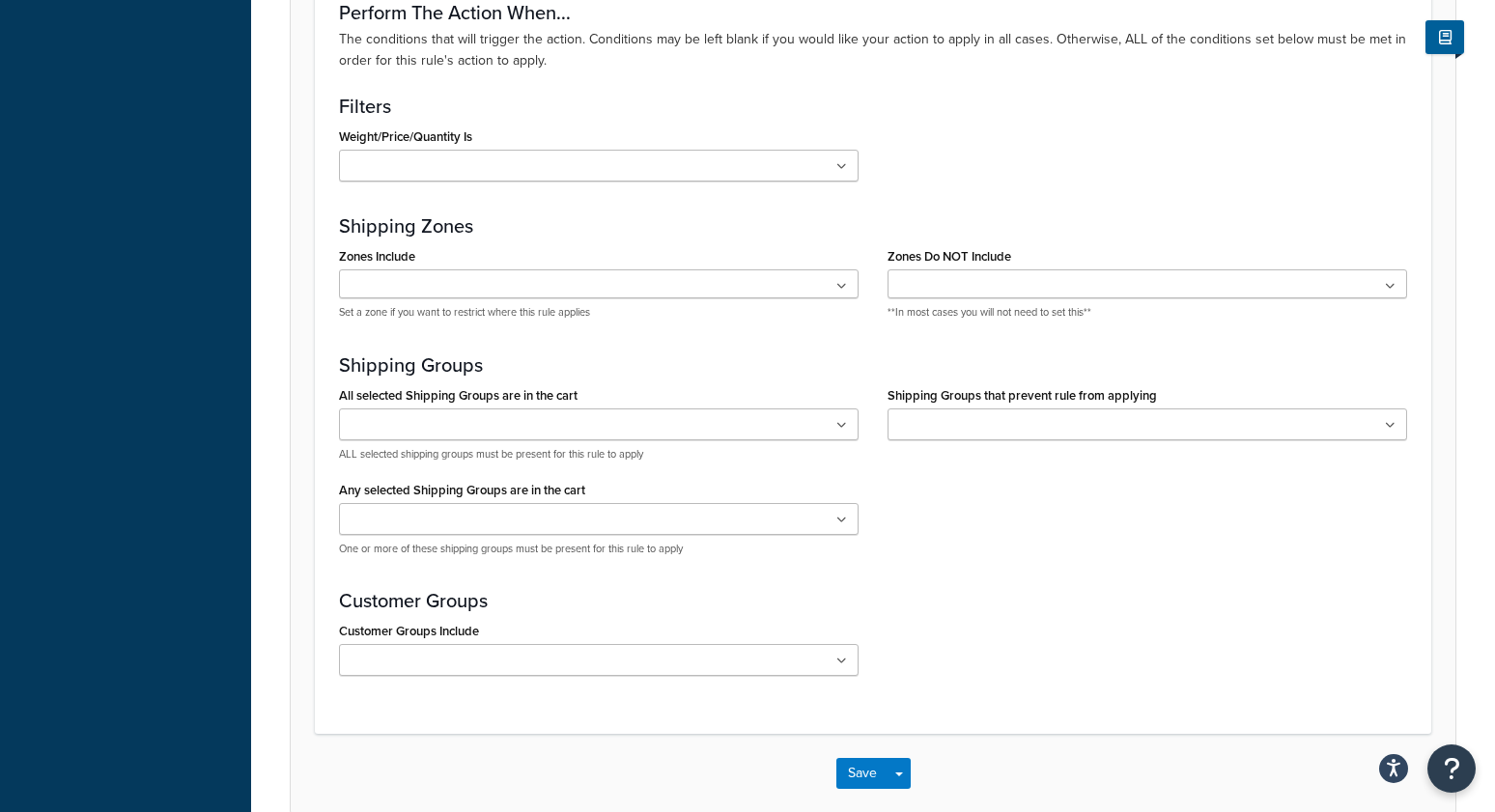
click at [388, 431] on input "All selected Shipping Groups are in the cart" at bounding box center [430, 426] width 171 height 21
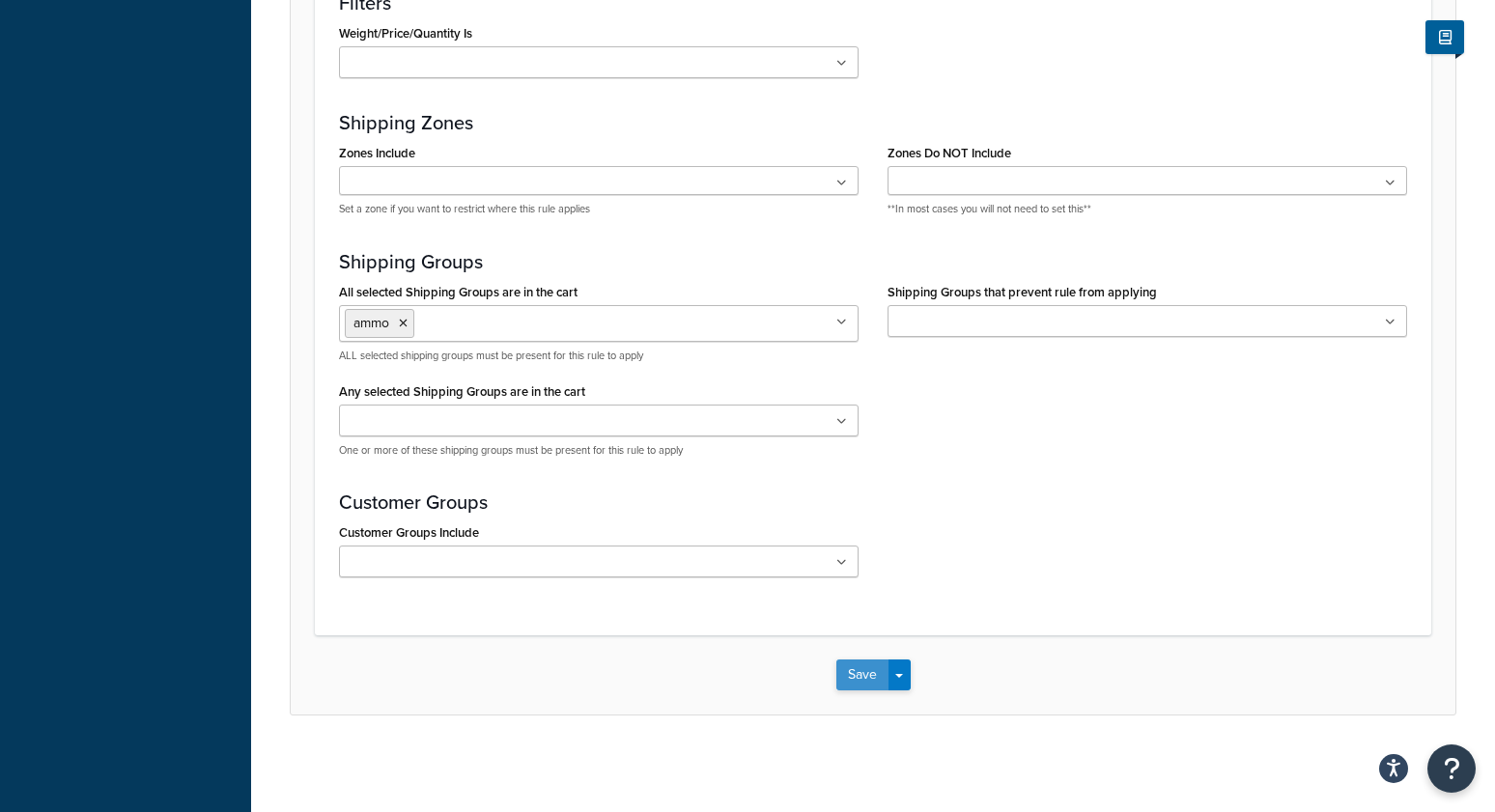
click at [855, 672] on button "Save" at bounding box center [862, 675] width 52 height 31
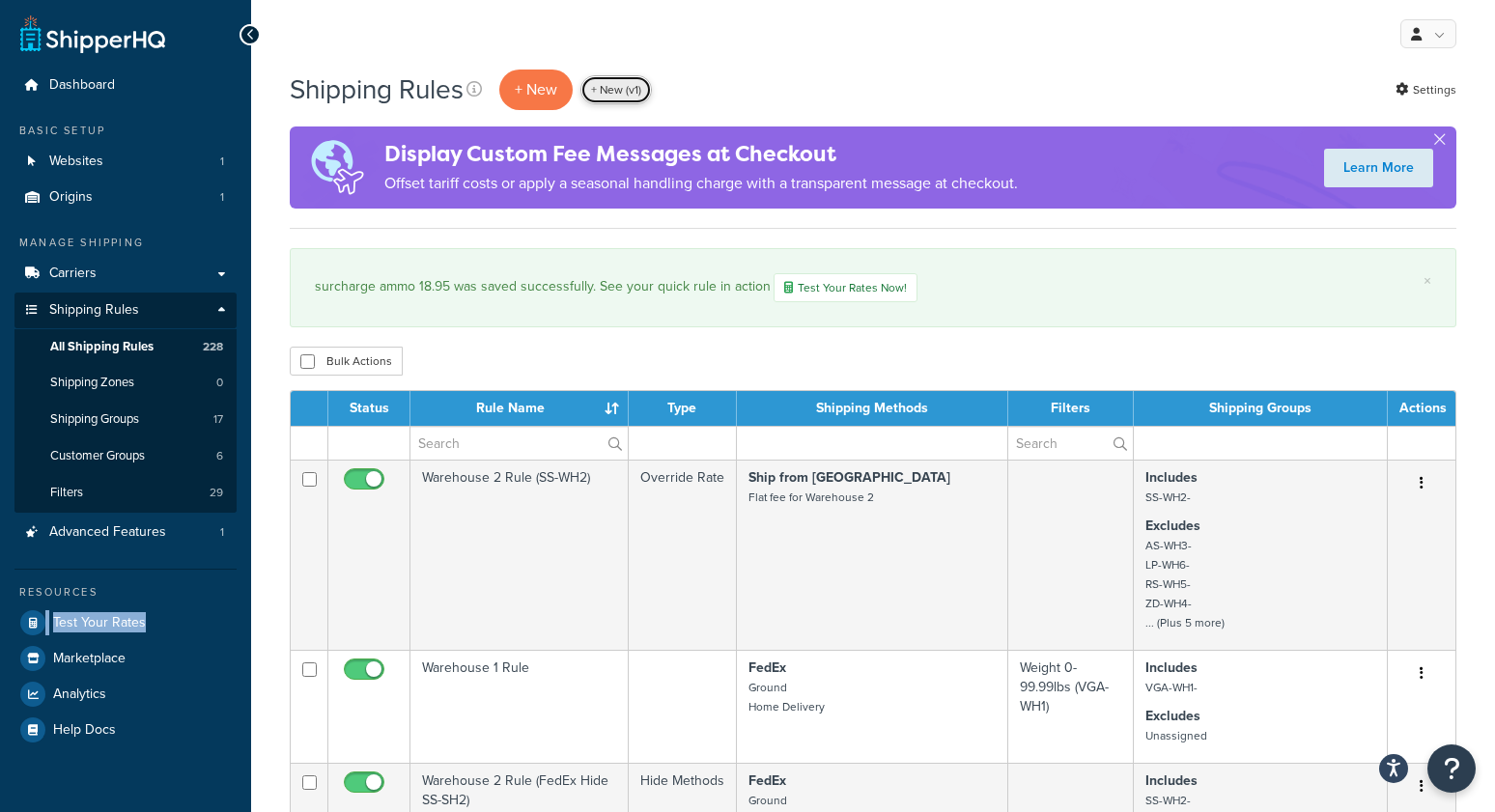
click at [628, 90] on link "+ New (v1)" at bounding box center [615, 90] width 71 height 29
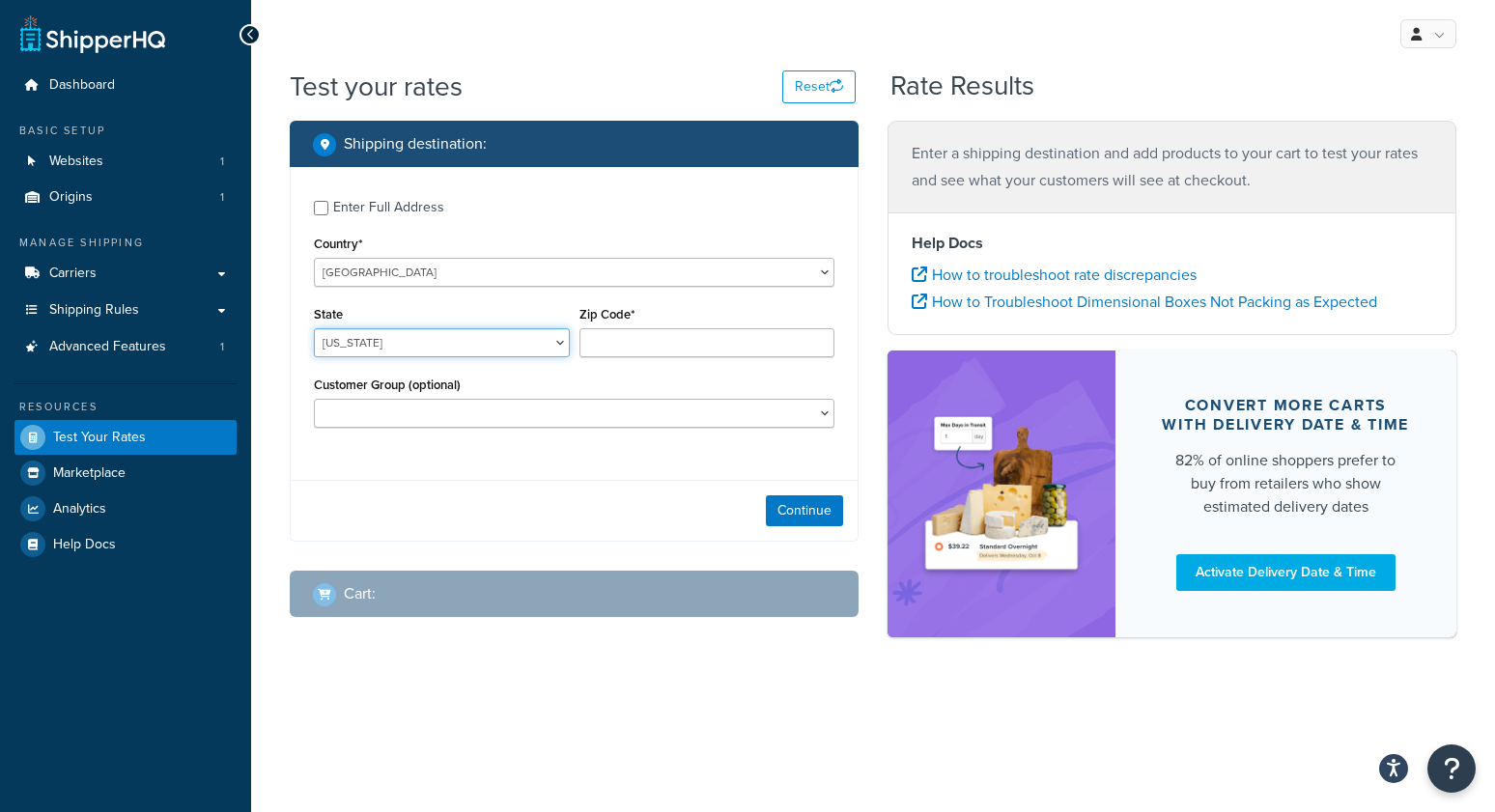
click at [374, 339] on select "[US_STATE] [US_STATE] [US_STATE] [US_STATE] [US_STATE] Armed Forces Americas Ar…" at bounding box center [441, 343] width 256 height 29
click at [313, 328] on select "[US_STATE] [US_STATE] [US_STATE] [US_STATE] [US_STATE] Armed Forces Americas Ar…" at bounding box center [441, 343] width 256 height 29
select select "TX"
click at [313, 328] on select "Alabama Alaska American Samoa Arizona Arkansas Armed Forces Americas Armed Forc…" at bounding box center [441, 343] width 256 height 29
type input "78745"
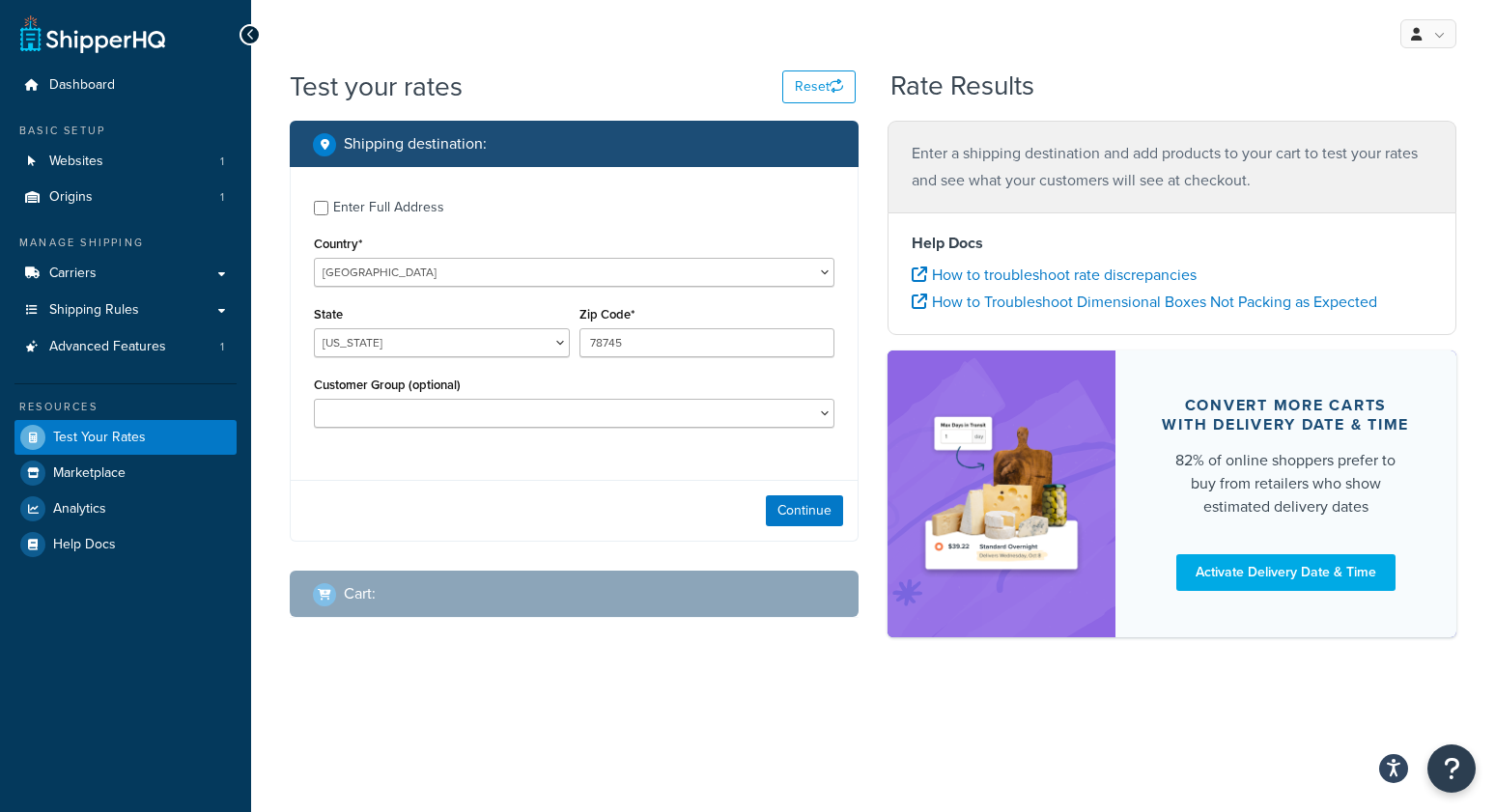
drag, startPoint x: 533, startPoint y: 484, endPoint x: 689, endPoint y: 491, distance: 156.2
click at [537, 484] on div "Continue" at bounding box center [574, 510] width 567 height 61
click at [814, 517] on button "Continue" at bounding box center [804, 510] width 77 height 31
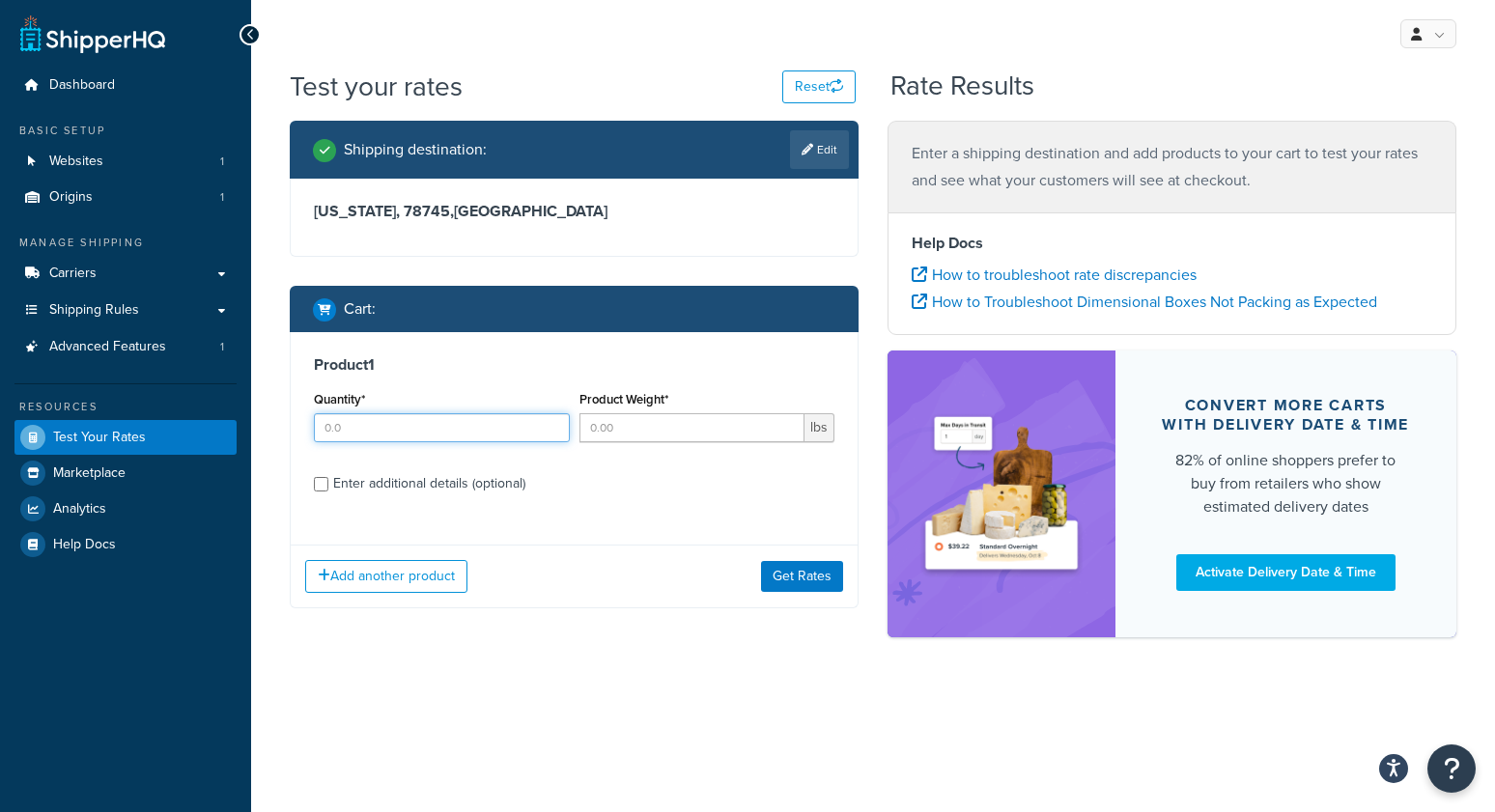
click at [409, 422] on input "Quantity*" at bounding box center [441, 427] width 256 height 29
type input "1"
click at [634, 431] on input "Product Weight*" at bounding box center [691, 427] width 226 height 29
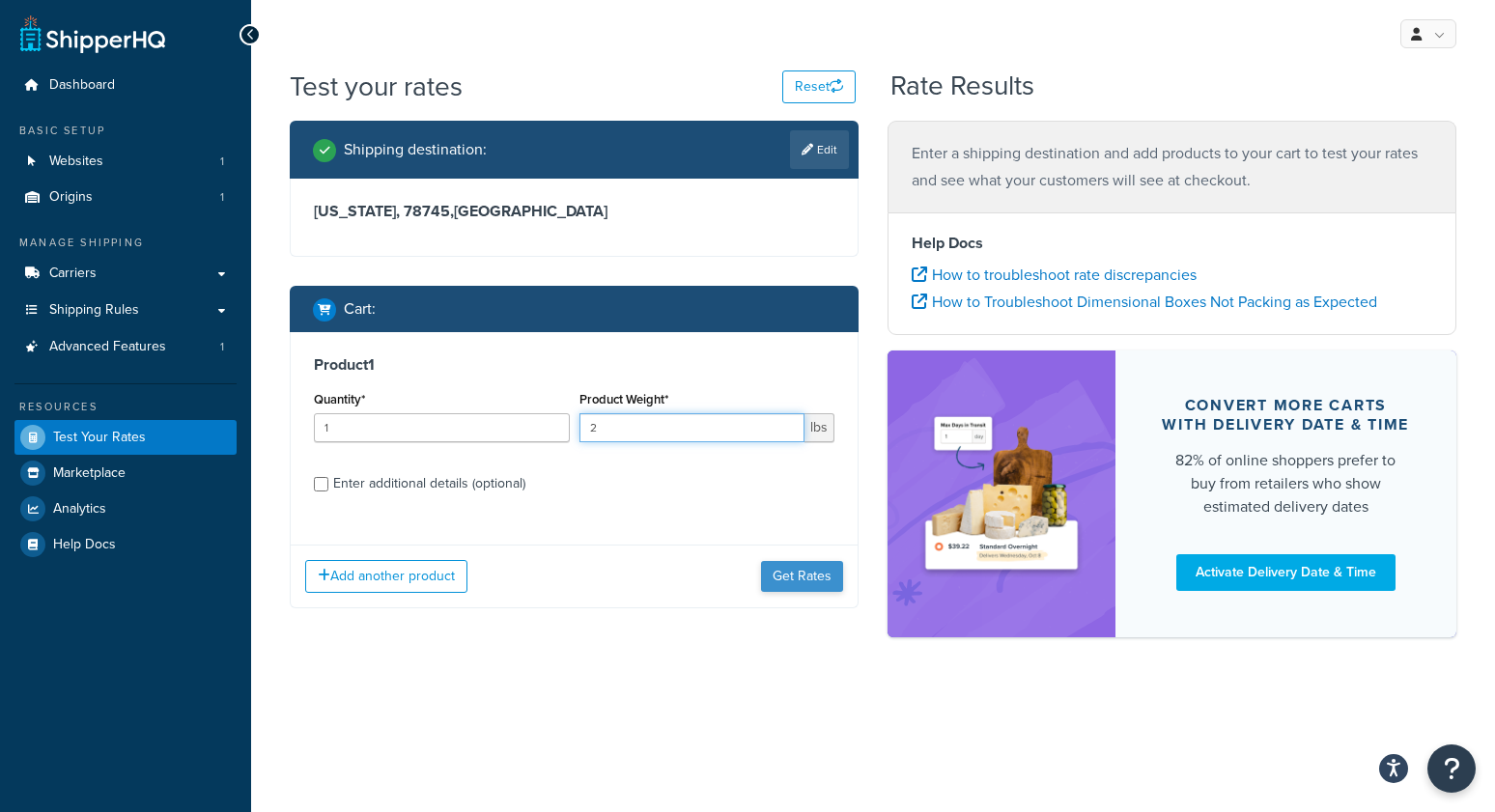
type input "2"
click at [808, 582] on button "Get Rates" at bounding box center [802, 577] width 82 height 31
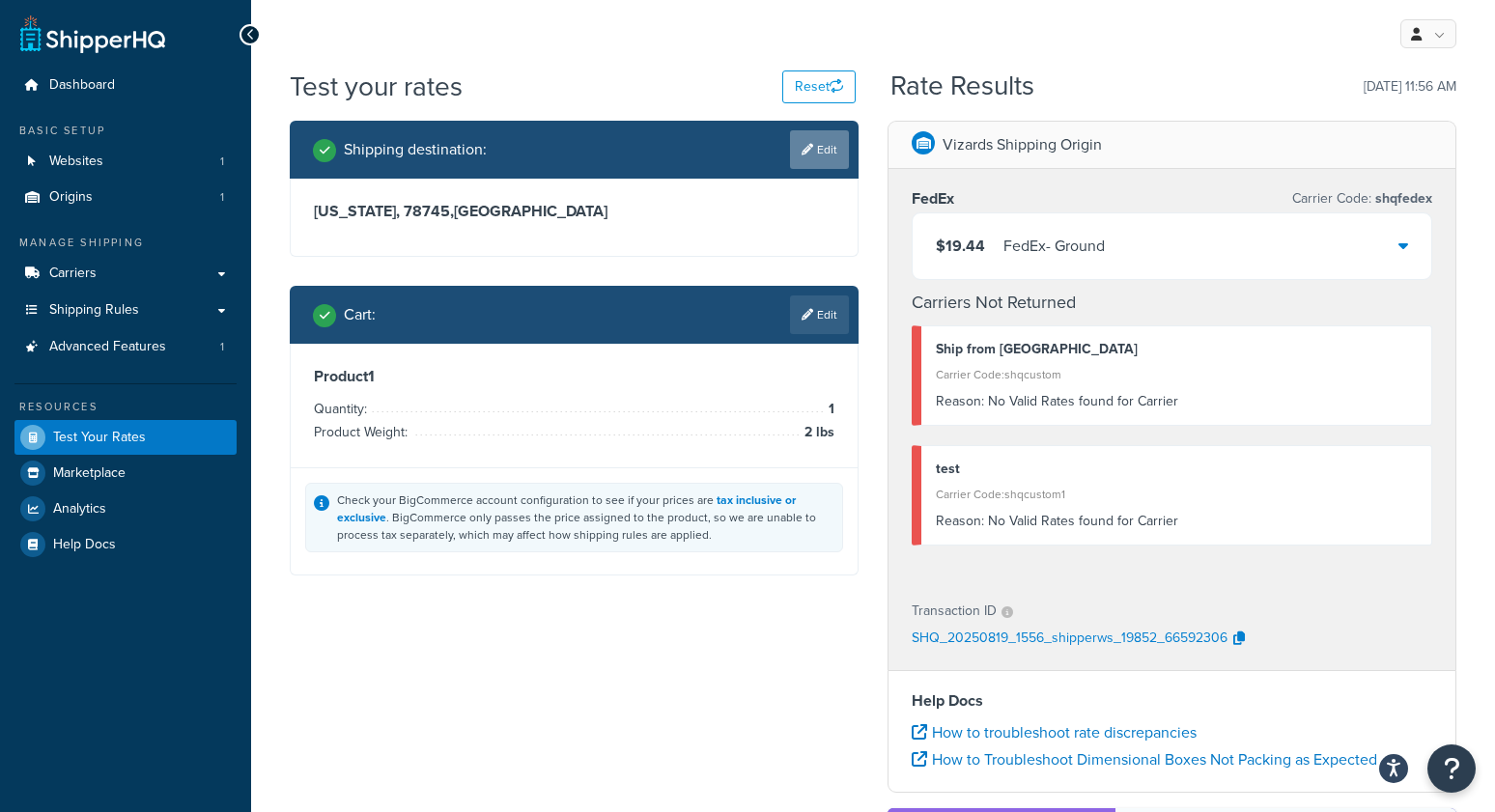
click at [821, 150] on link "Edit" at bounding box center [819, 150] width 59 height 39
select select "TX"
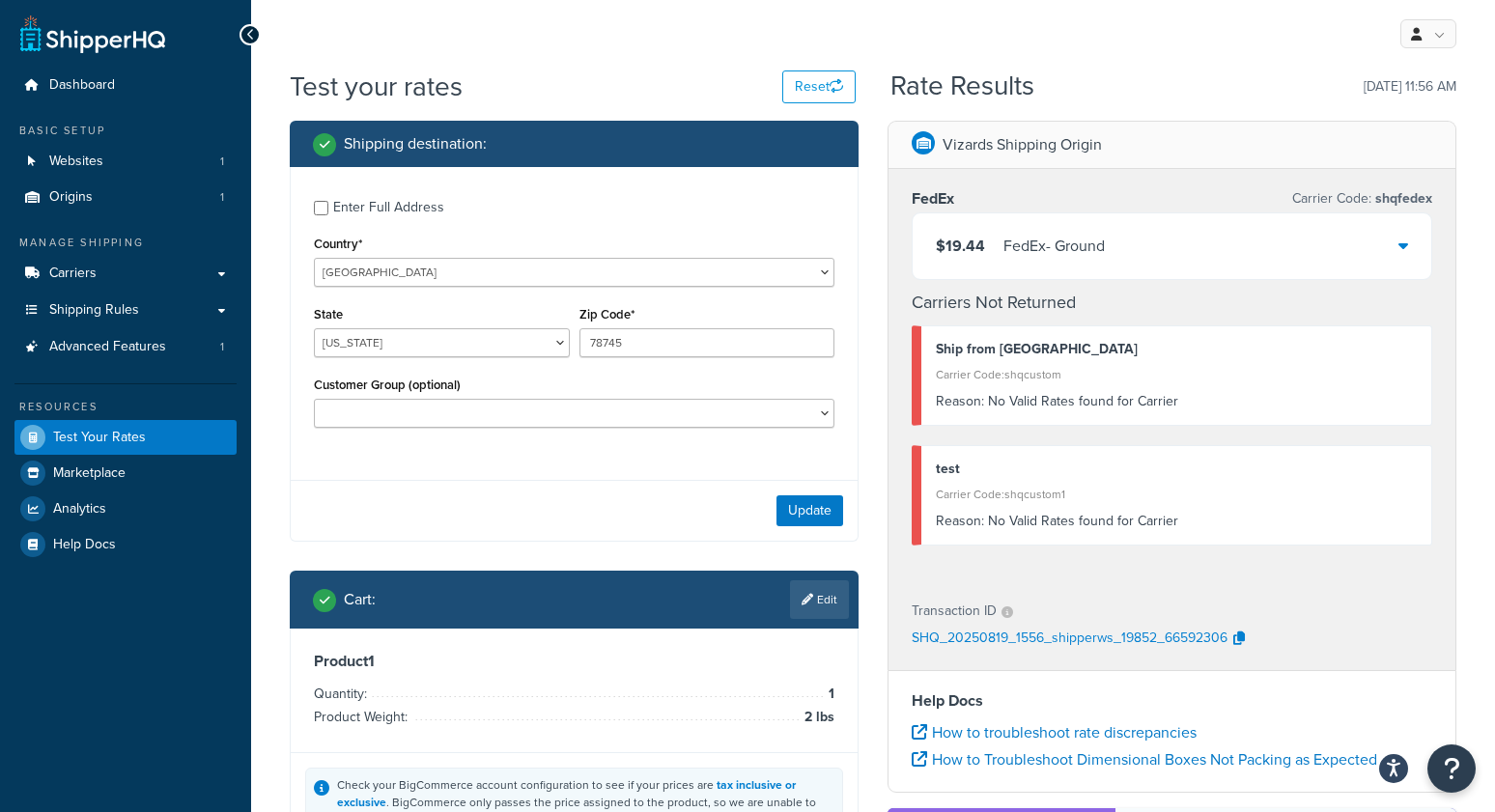
click at [387, 207] on div "Enter Full Address" at bounding box center [389, 208] width 111 height 27
click at [328, 207] on input "Enter Full Address" at bounding box center [320, 208] width 15 height 15
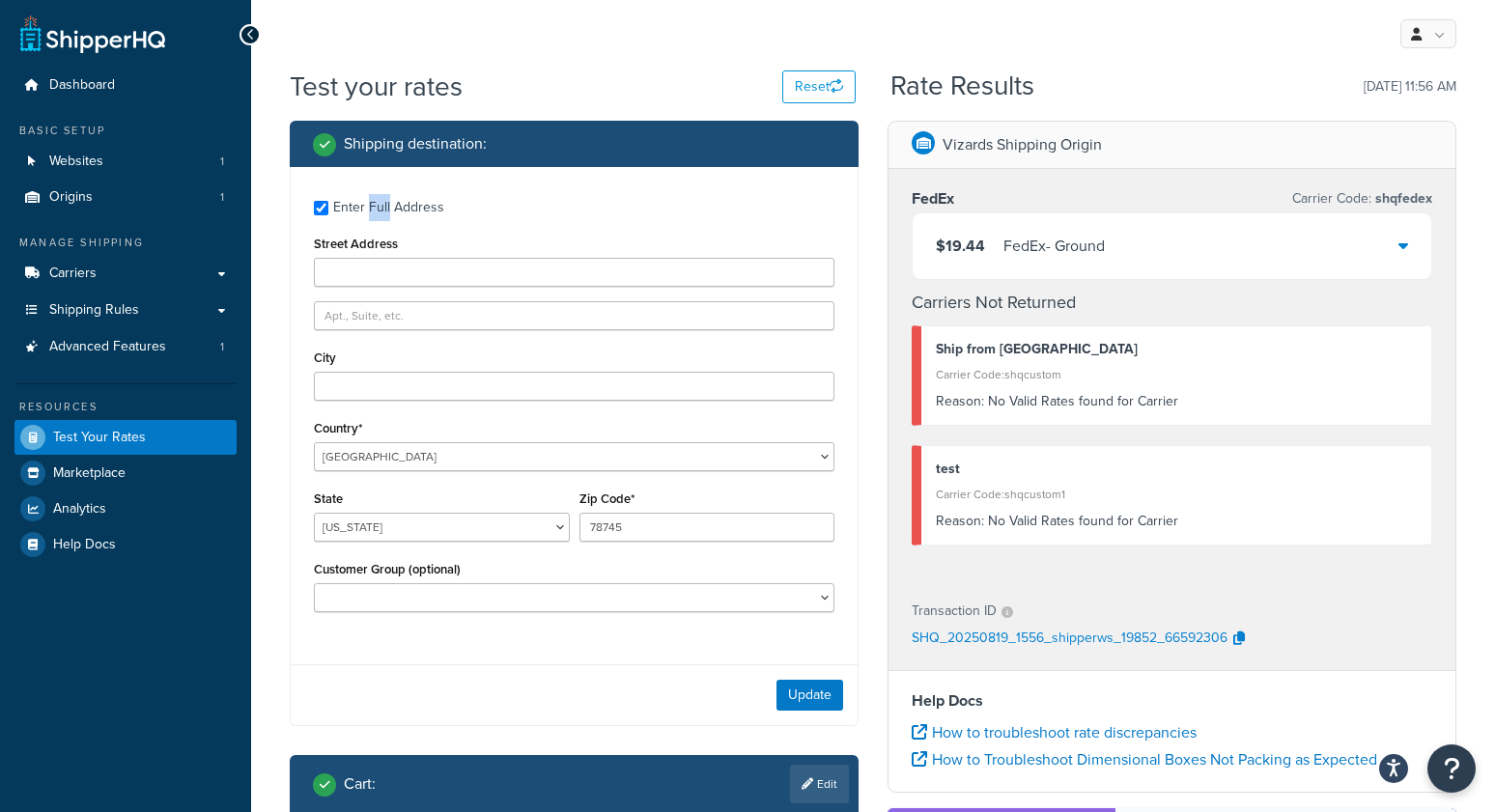
click at [387, 207] on div "Enter Full Address" at bounding box center [389, 208] width 111 height 27
click at [328, 207] on input "Enter Full Address" at bounding box center [320, 208] width 15 height 15
checkbox input "false"
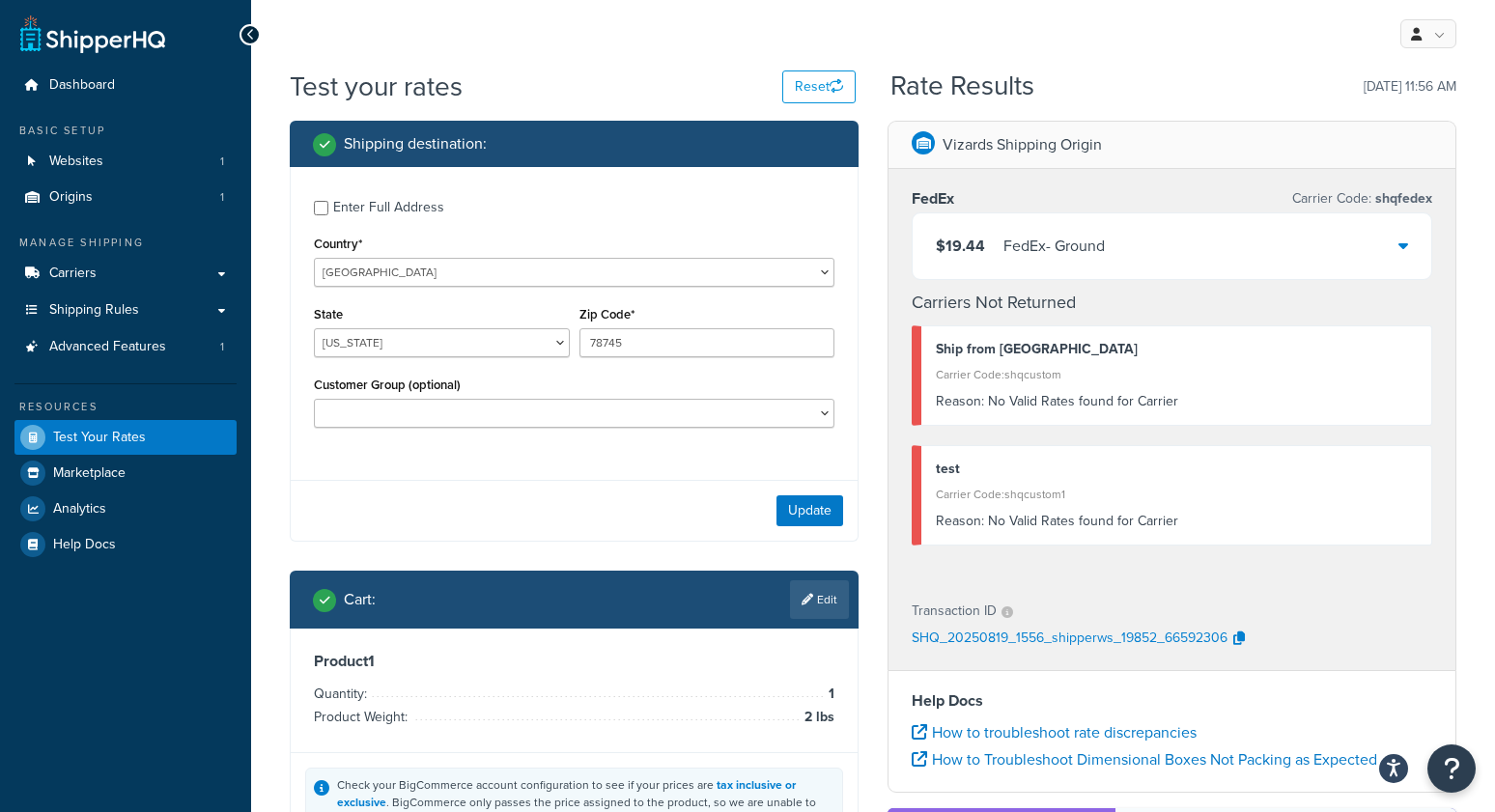
drag, startPoint x: 362, startPoint y: 394, endPoint x: 362, endPoint y: 414, distance: 20.0
click at [363, 397] on div "Customer Group (optional) bradtest Logged In Not Logged in Retail Wholesale" at bounding box center [573, 399] width 520 height 56
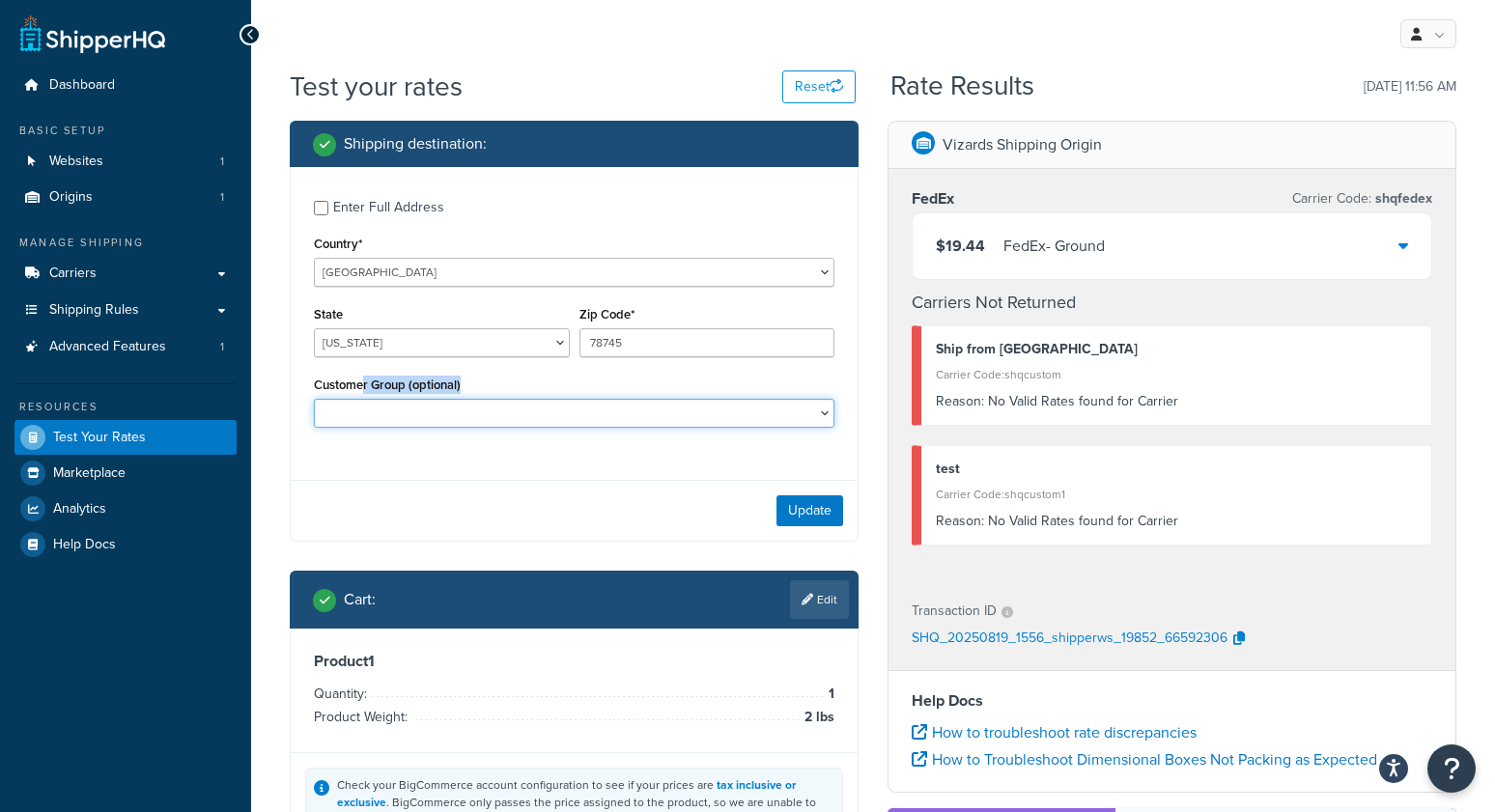
click at [362, 414] on select "bradtest Logged In Not Logged in Retail Wholesale" at bounding box center [573, 413] width 520 height 29
select select "bradtest"
click at [313, 399] on select "bradtest Logged In Not Logged in Retail Wholesale" at bounding box center [573, 413] width 520 height 29
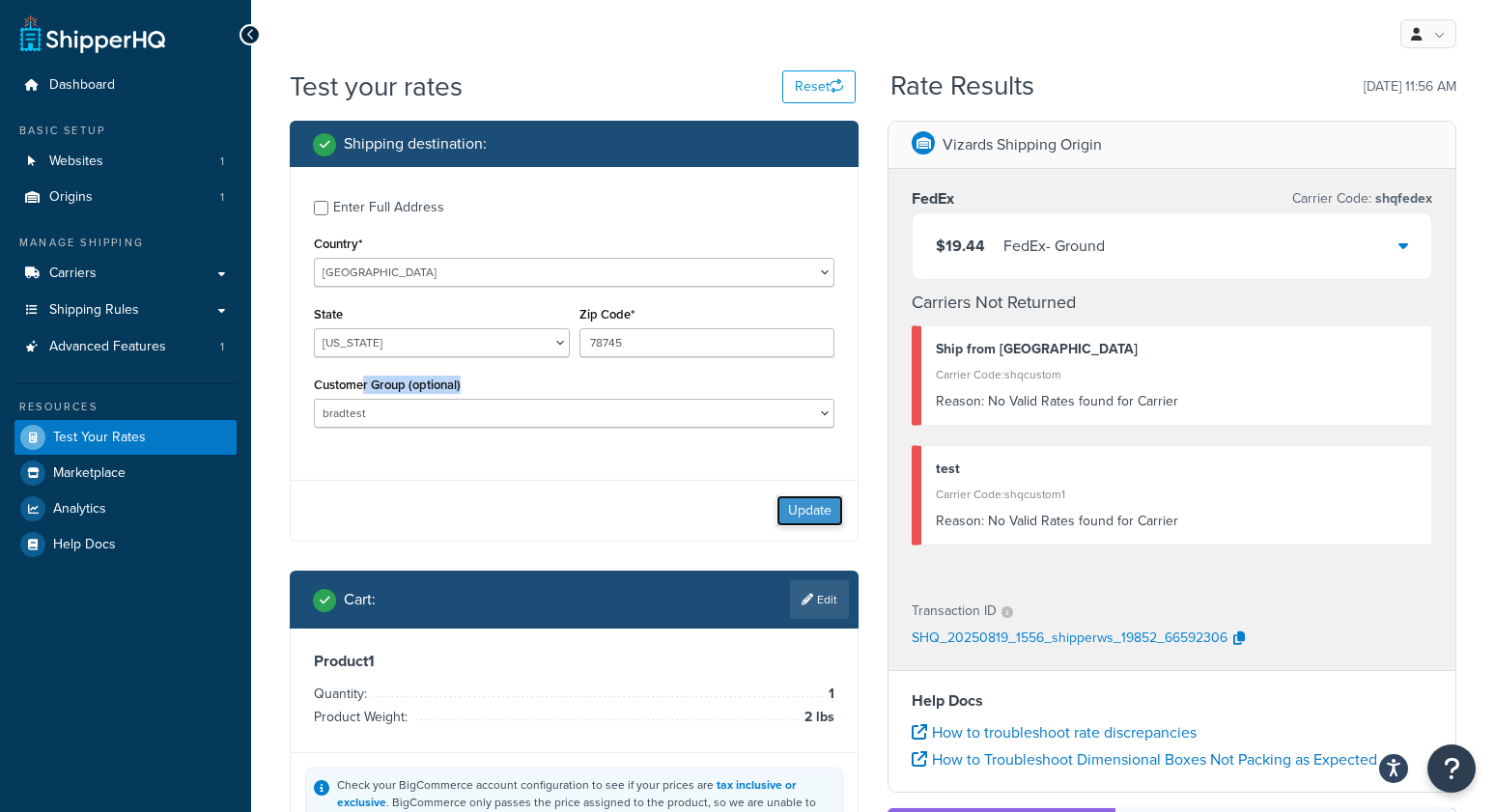
click at [824, 512] on button "Update" at bounding box center [810, 510] width 66 height 31
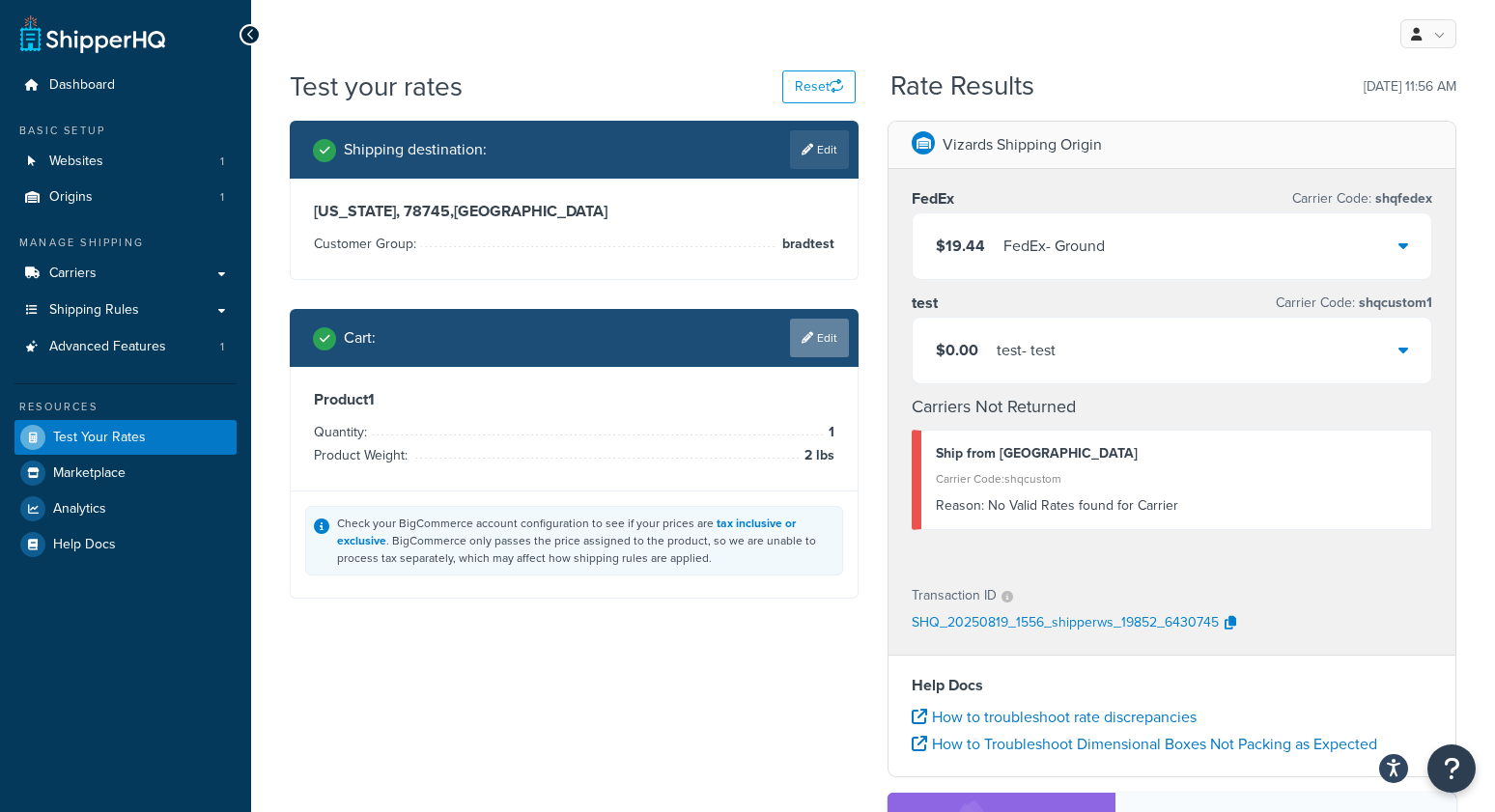
click at [826, 335] on link "Edit" at bounding box center [819, 338] width 59 height 39
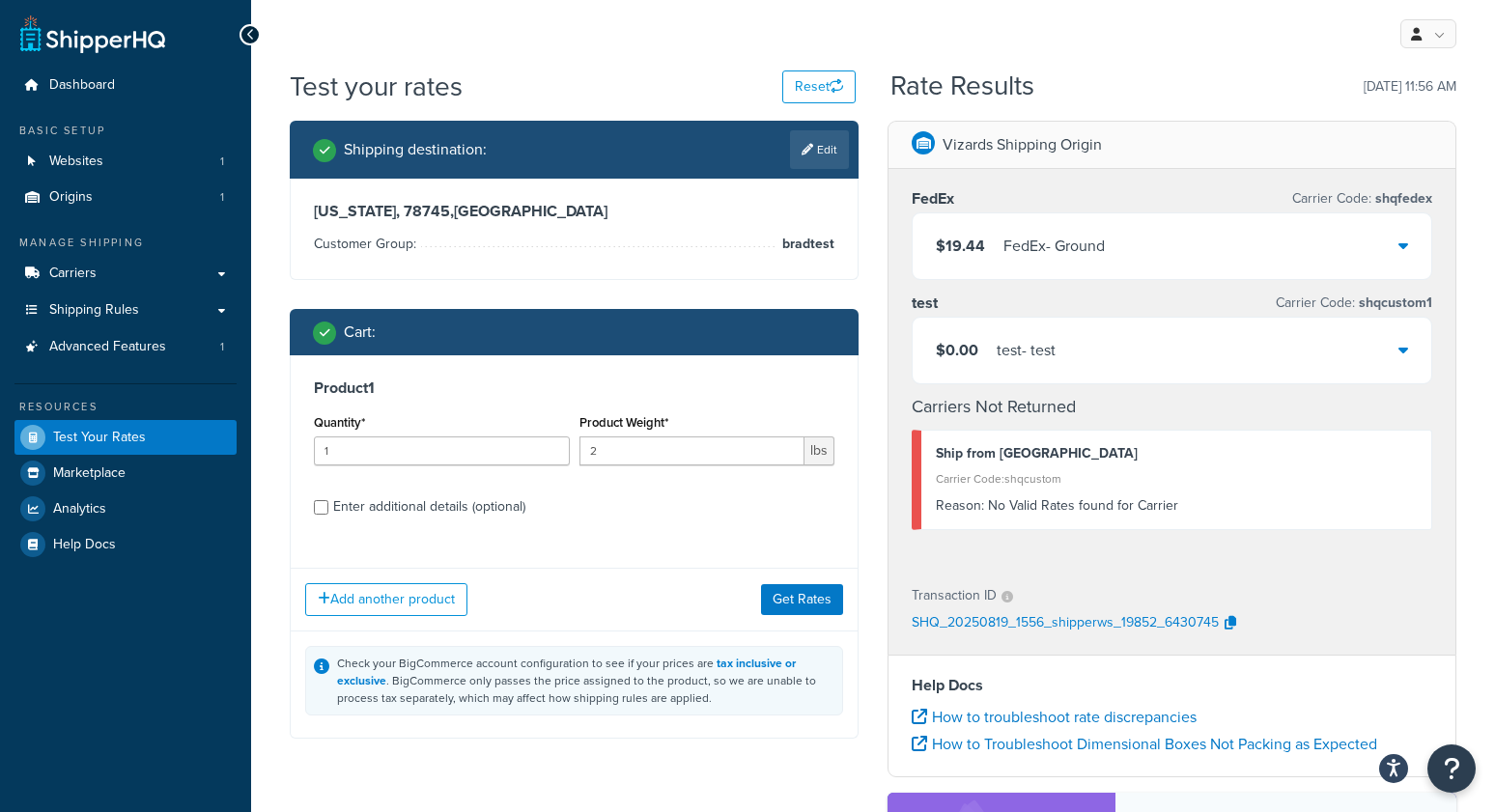
click at [392, 506] on div "Enter additional details (optional)" at bounding box center [429, 507] width 192 height 27
click at [328, 506] on input "Enter additional details (optional)" at bounding box center [320, 507] width 15 height 15
checkbox input "true"
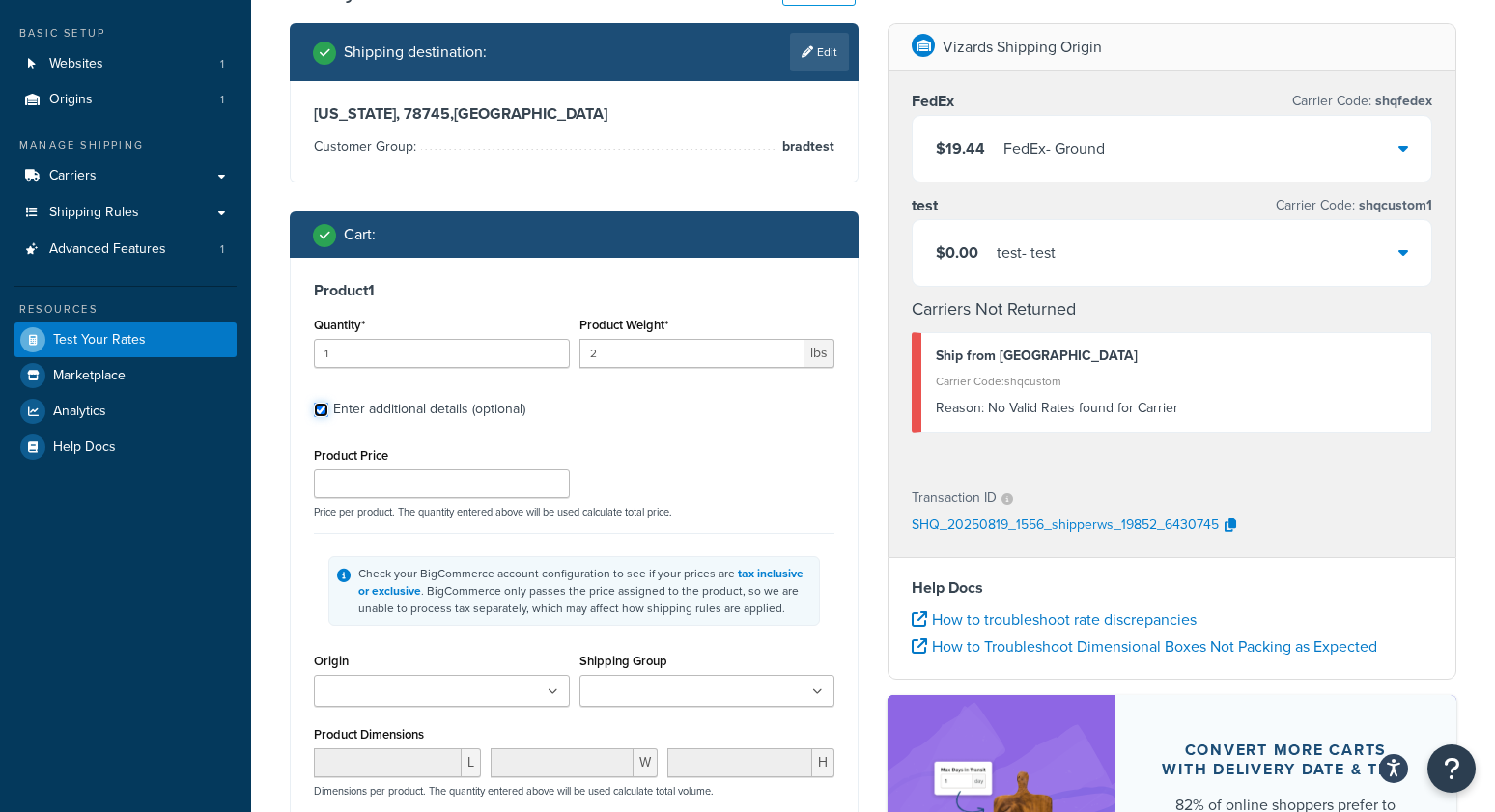
scroll to position [114, 0]
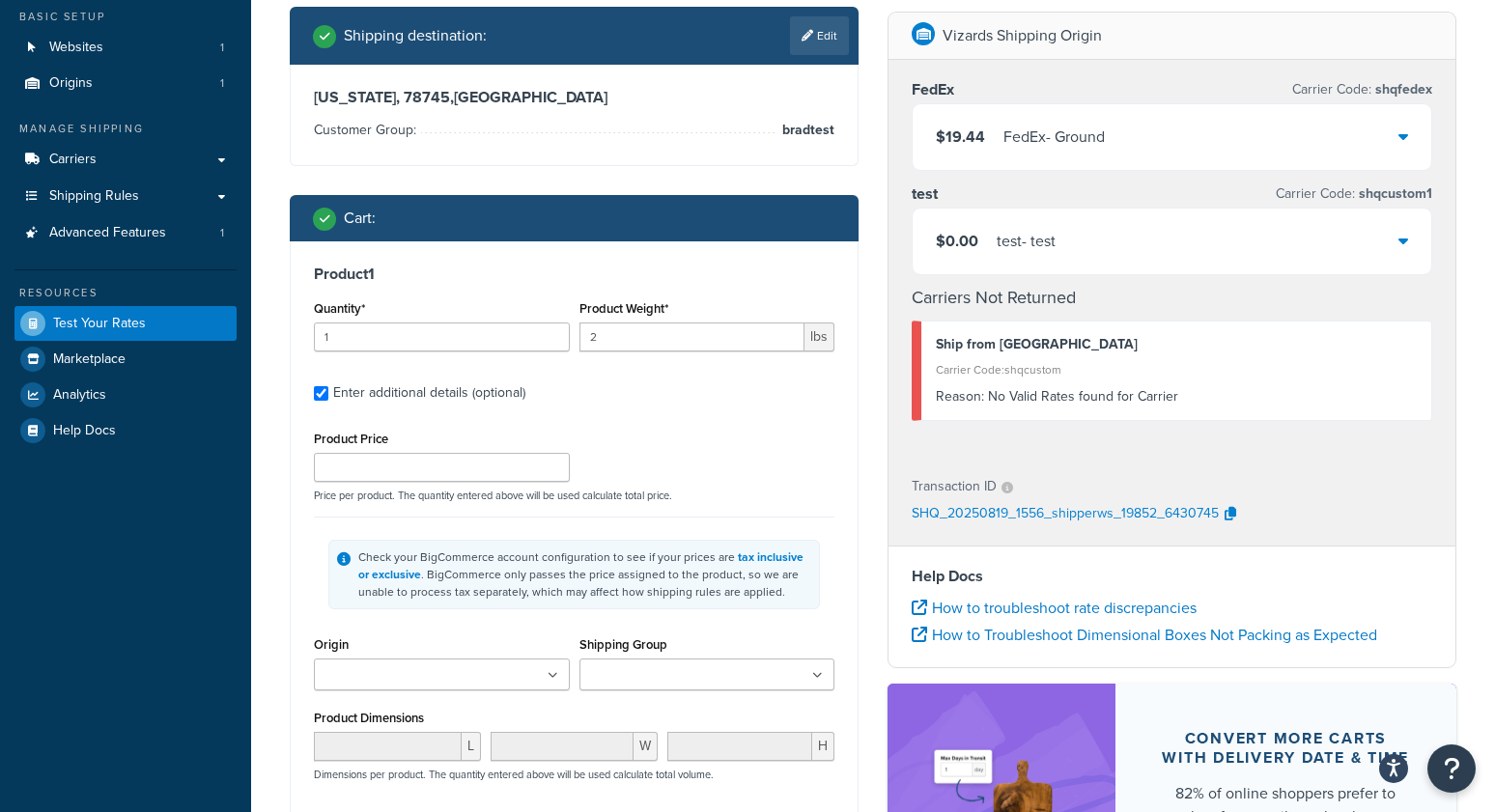
click at [595, 680] on input "Shipping Group" at bounding box center [670, 675] width 171 height 21
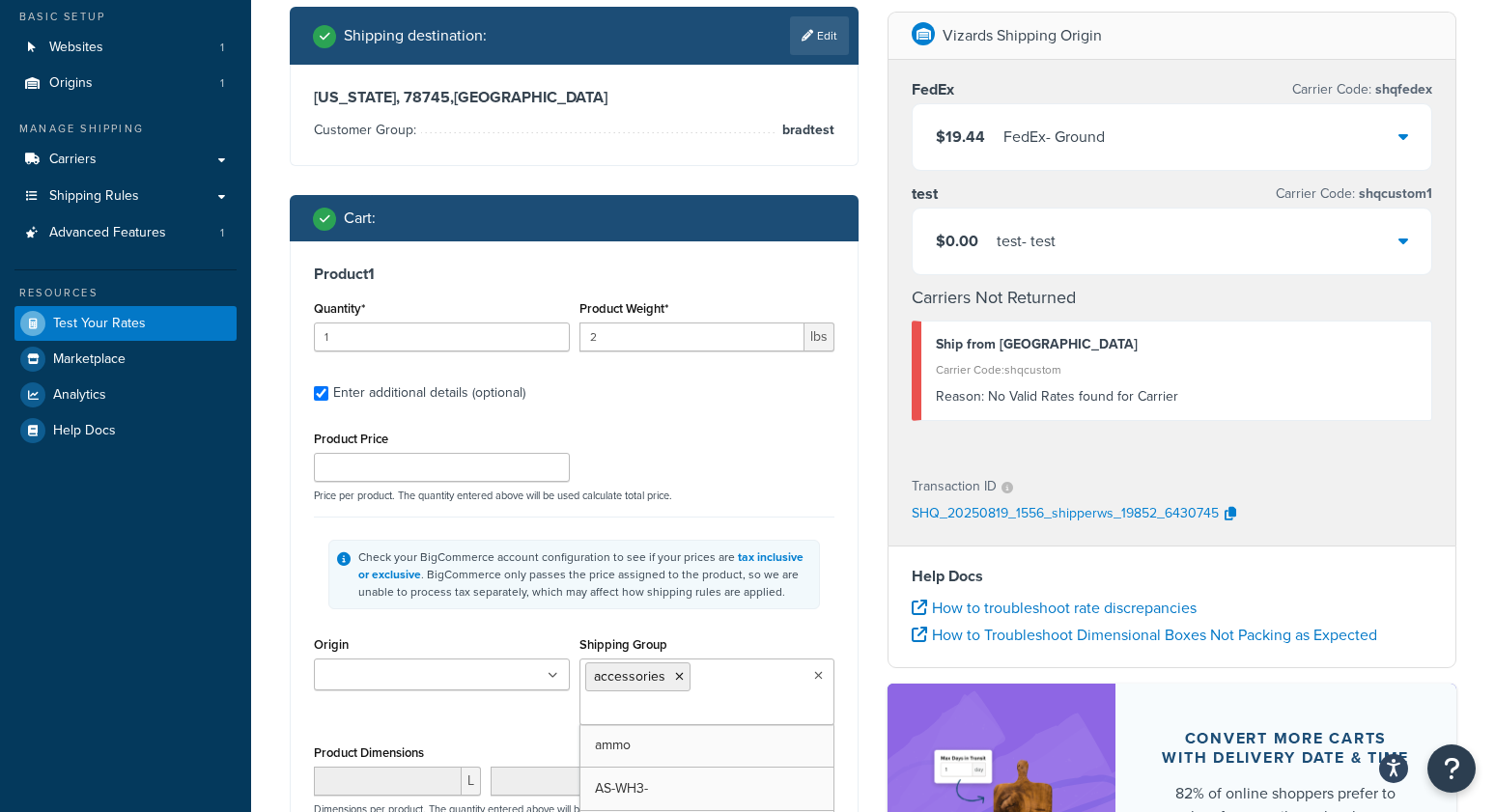
drag, startPoint x: 632, startPoint y: 704, endPoint x: 655, endPoint y: 675, distance: 37.0
click at [781, 488] on p "Price per product. The quantity entered above will be used calculate total pric…" at bounding box center [573, 495] width 530 height 14
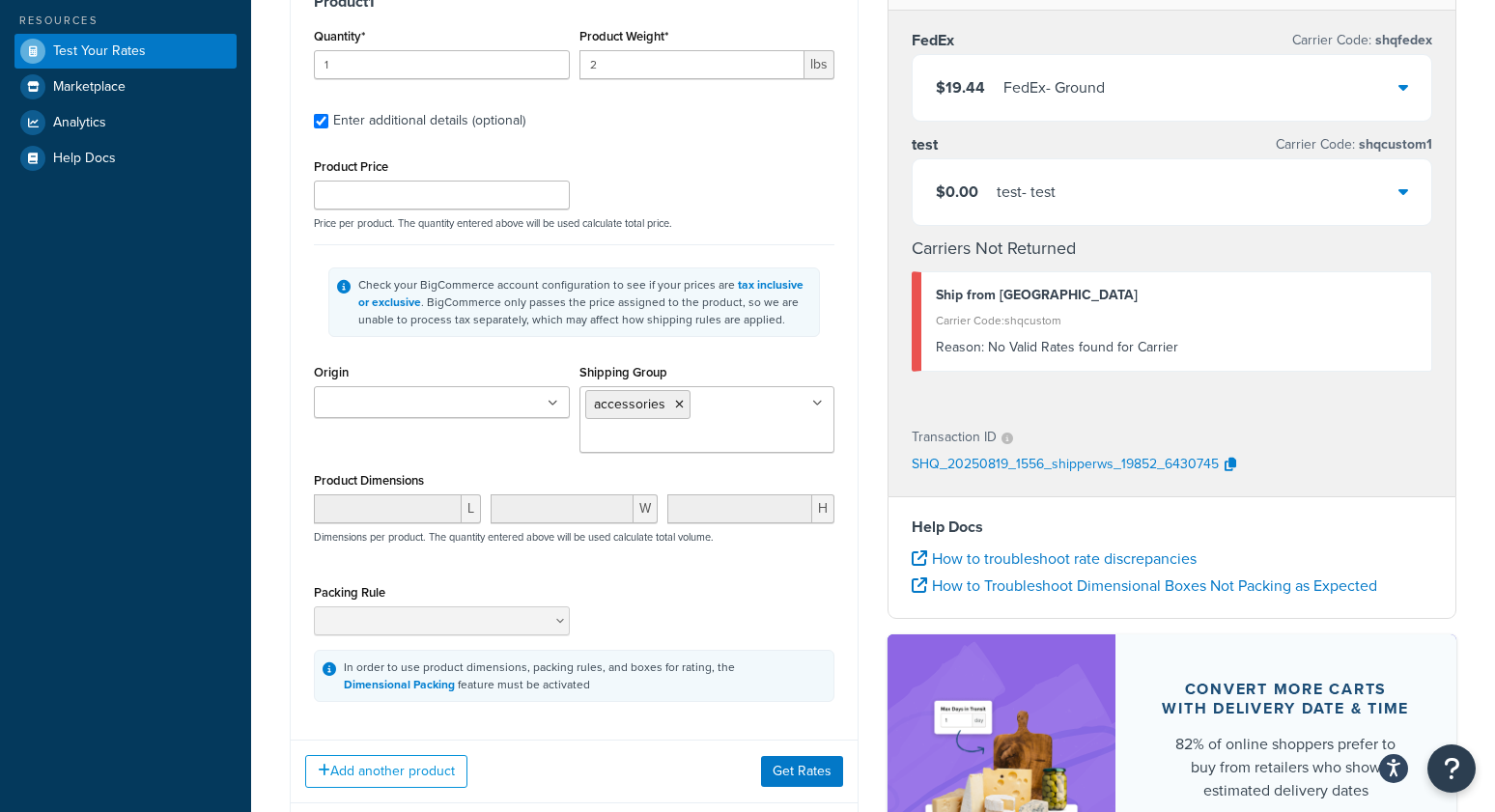
scroll to position [375, 0]
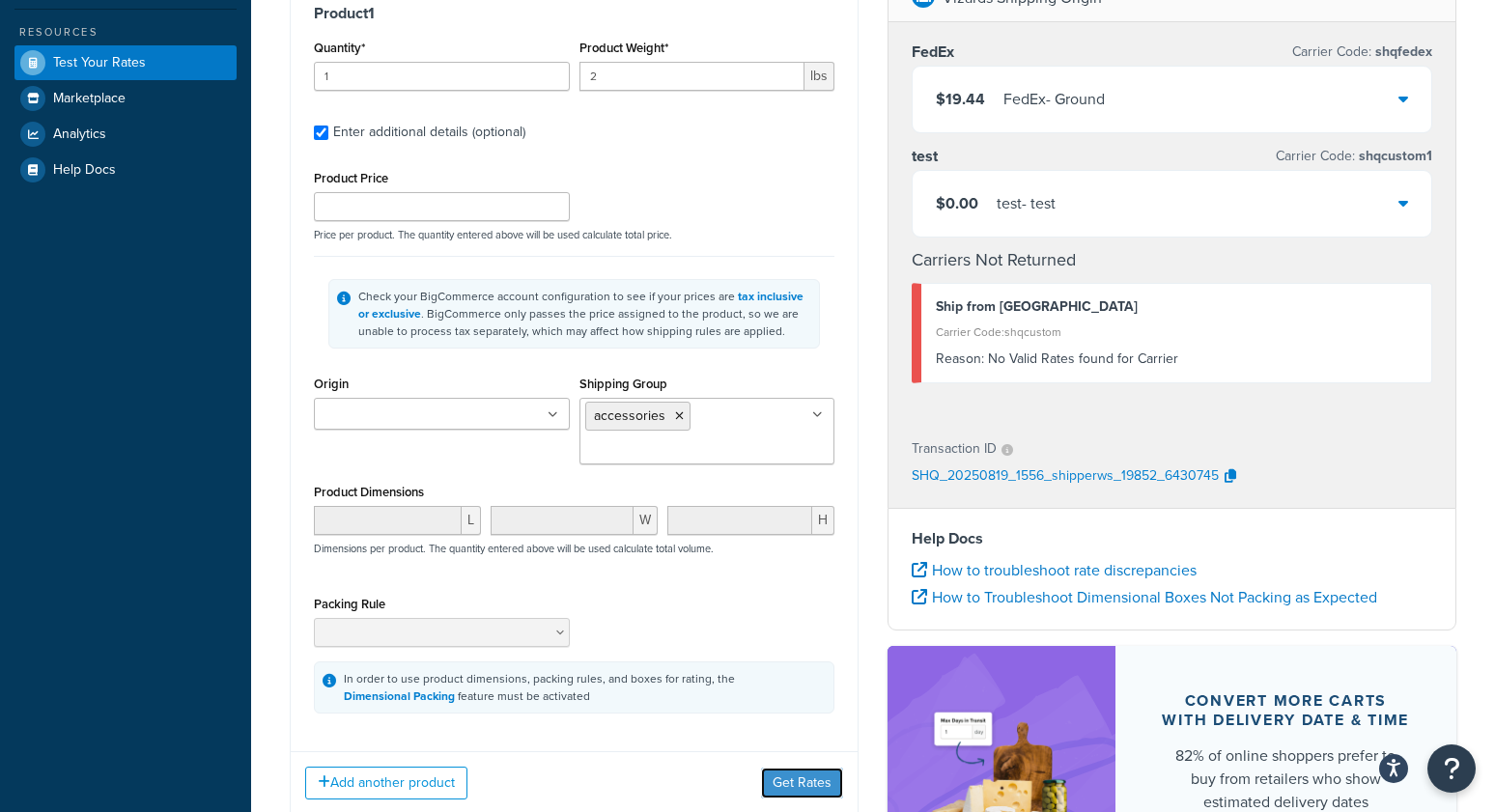
click at [784, 777] on button "Get Rates" at bounding box center [802, 783] width 82 height 31
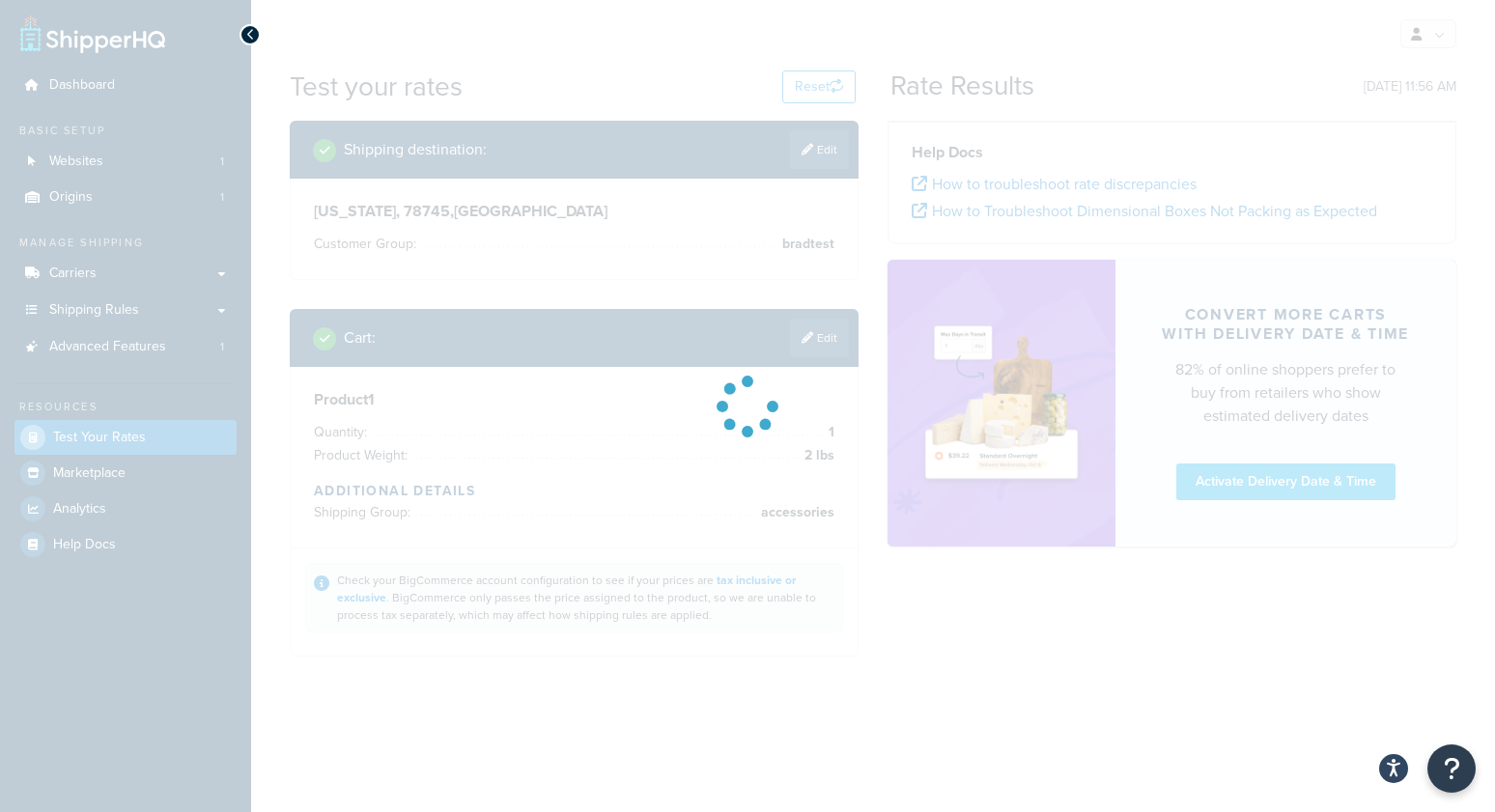
scroll to position [0, 0]
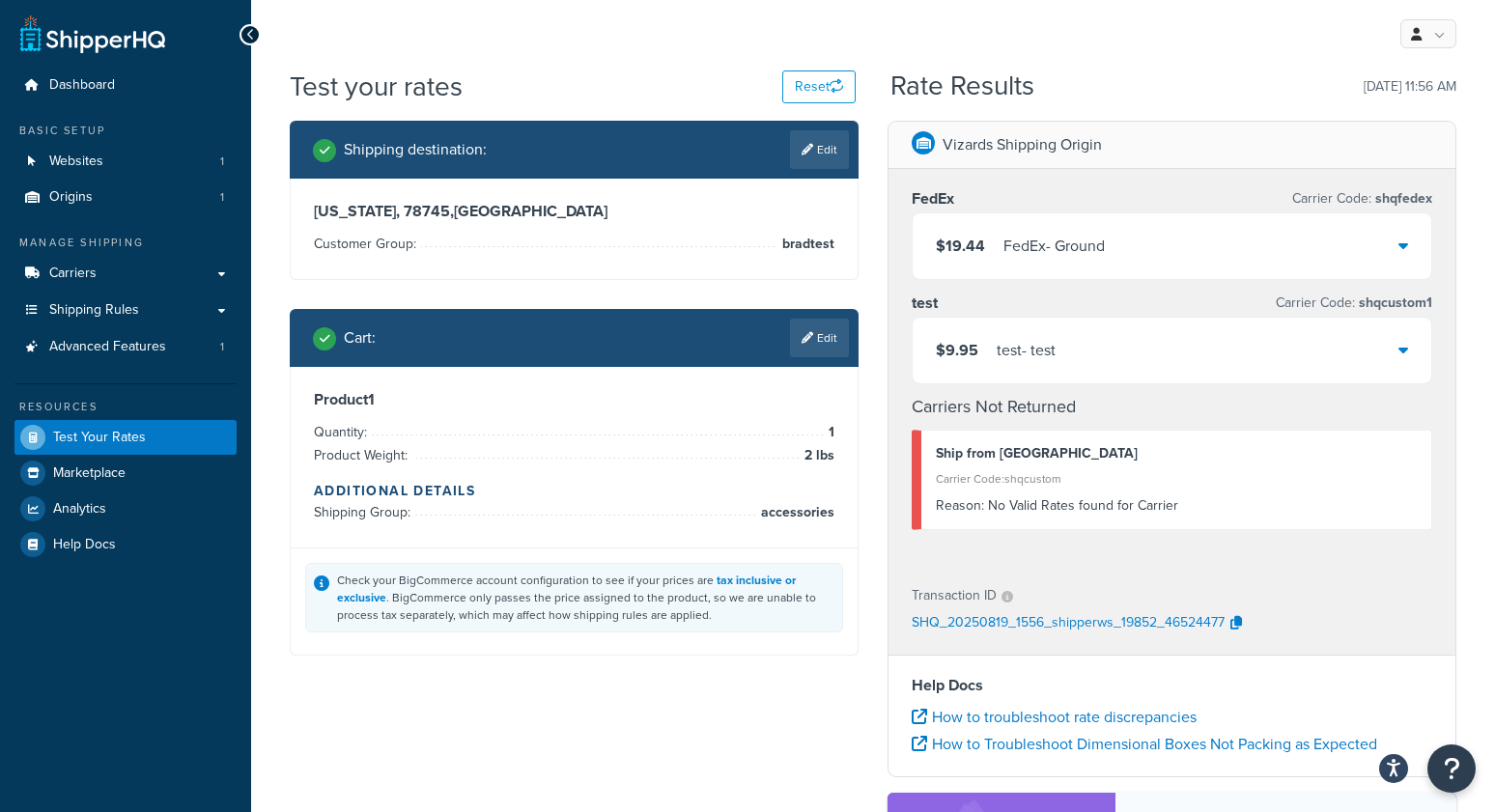
click at [830, 336] on link "Edit" at bounding box center [819, 338] width 59 height 39
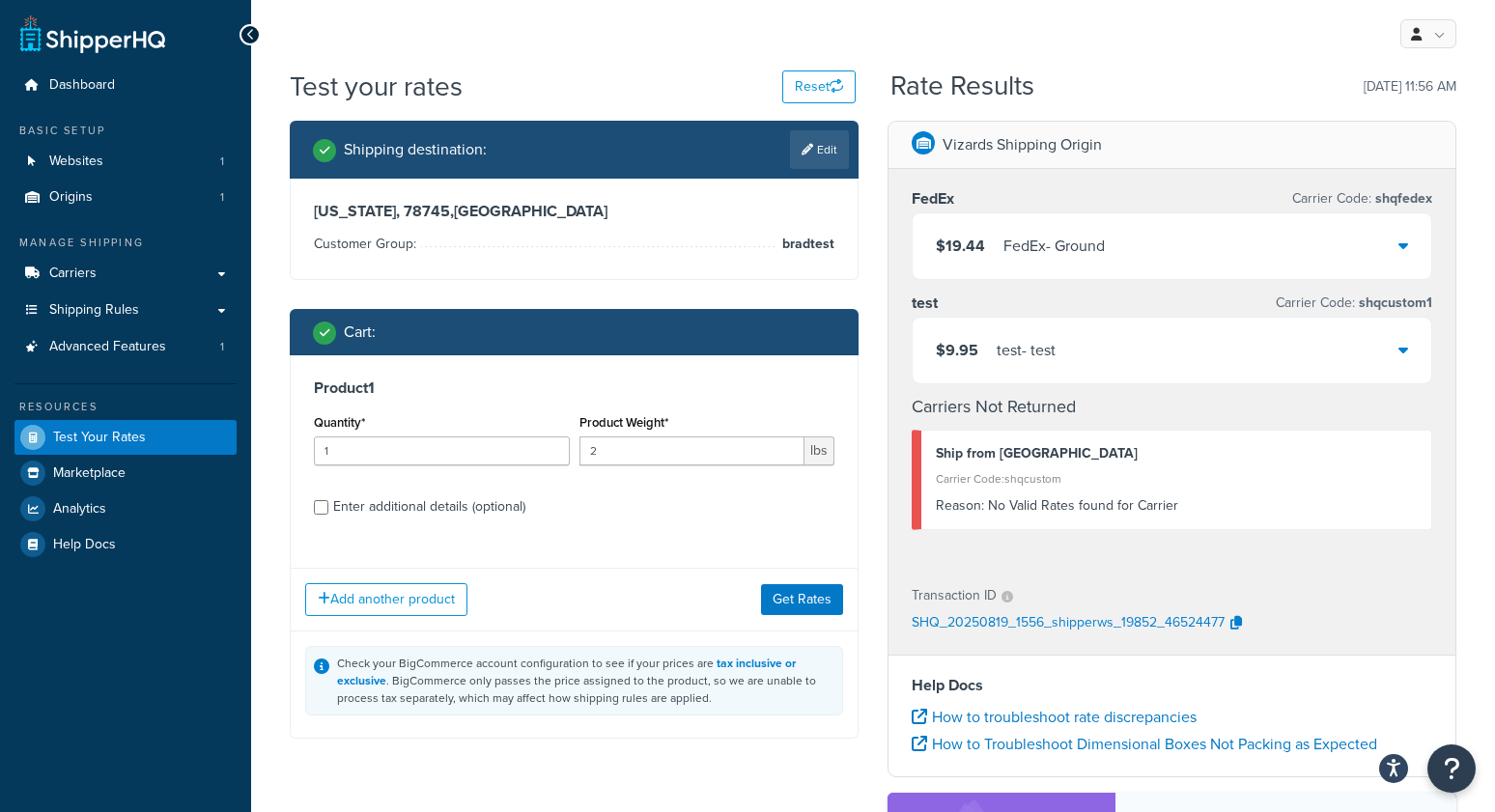
drag, startPoint x: 425, startPoint y: 499, endPoint x: 498, endPoint y: 515, distance: 74.7
click at [423, 499] on div "Enter additional details (optional)" at bounding box center [429, 507] width 192 height 27
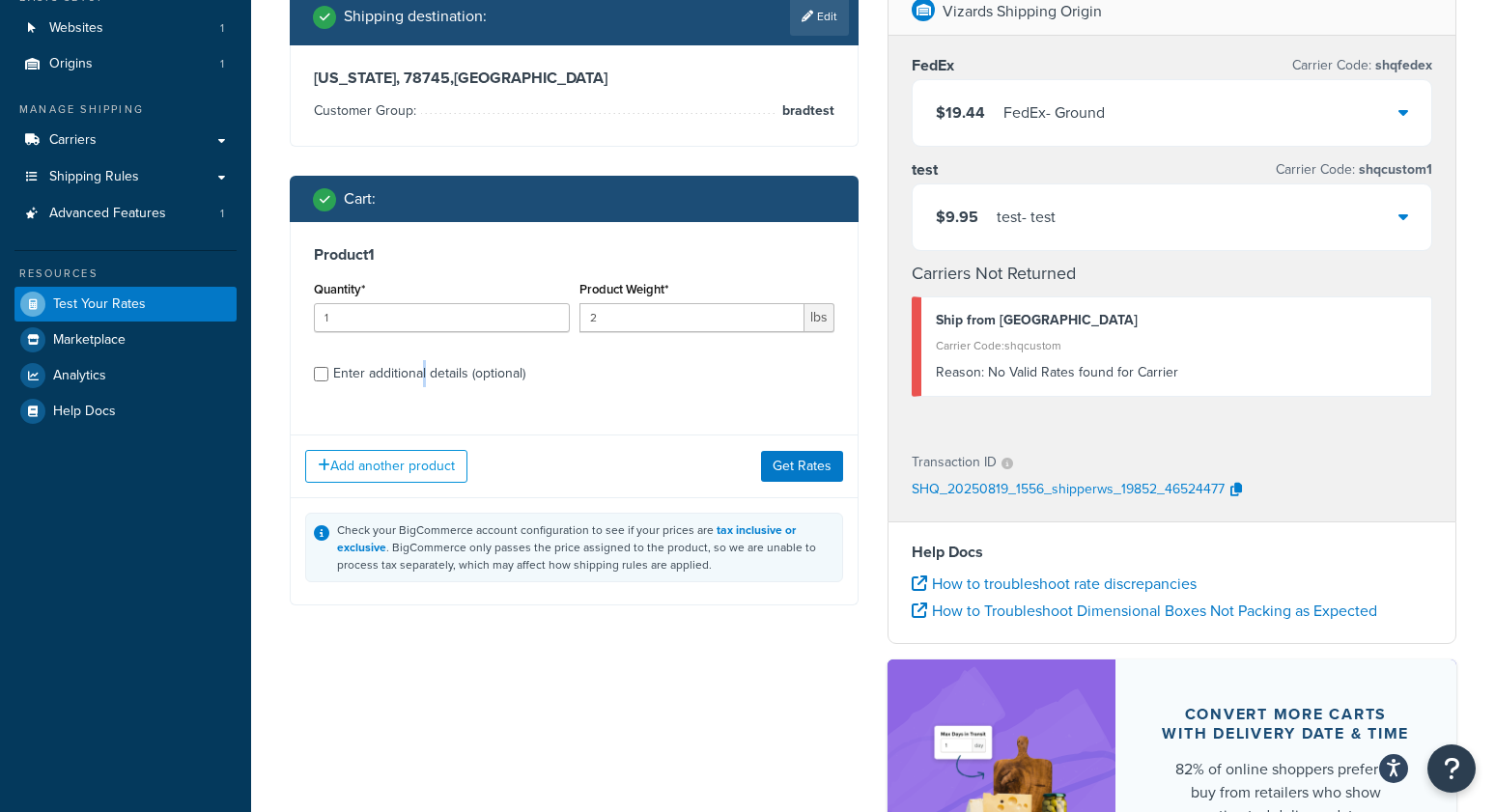
click at [423, 367] on div "Enter additional details (optional)" at bounding box center [429, 374] width 192 height 27
click at [328, 367] on input "Enter additional details (optional)" at bounding box center [320, 374] width 15 height 15
checkbox input "true"
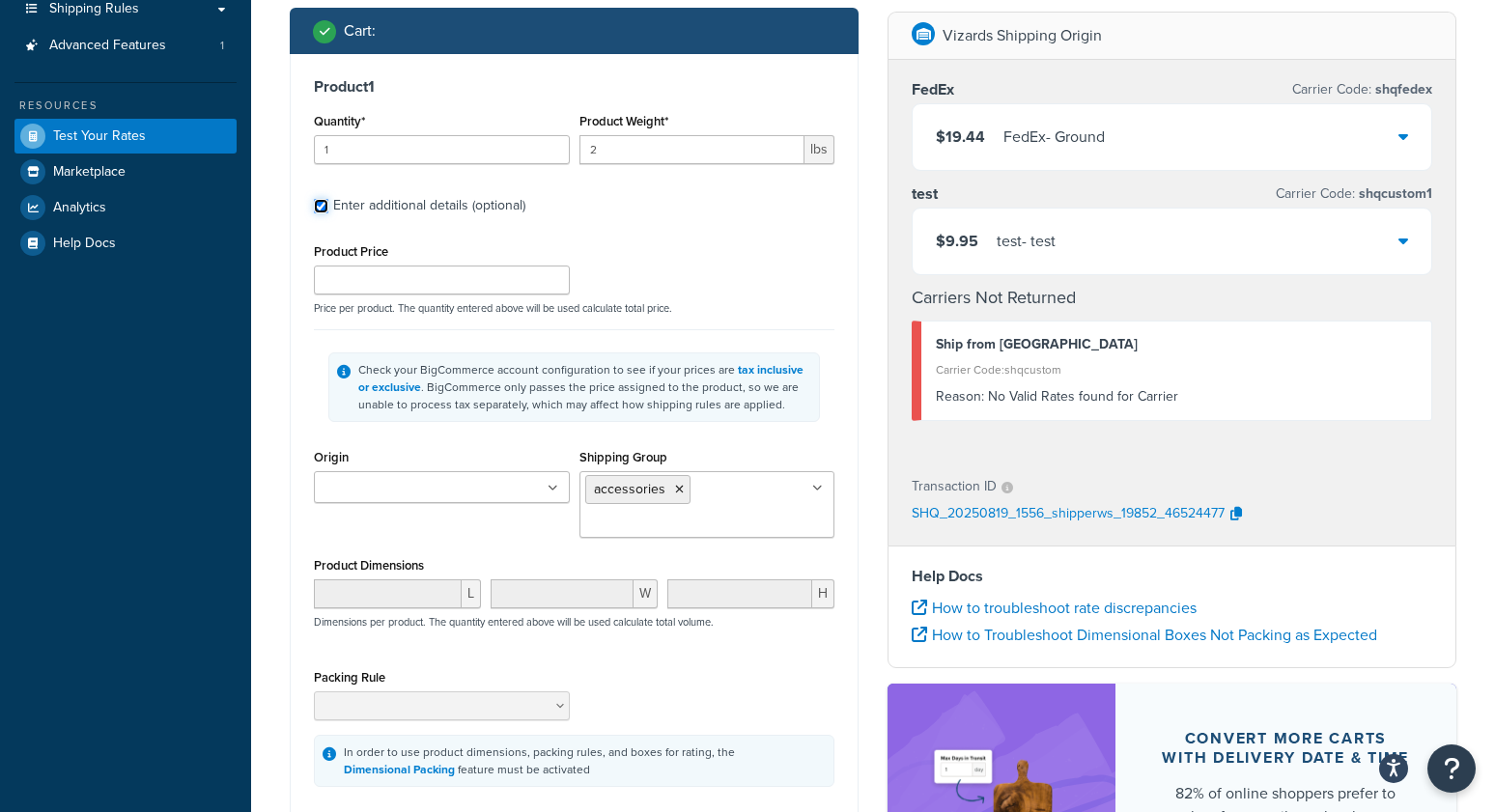
scroll to position [359, 0]
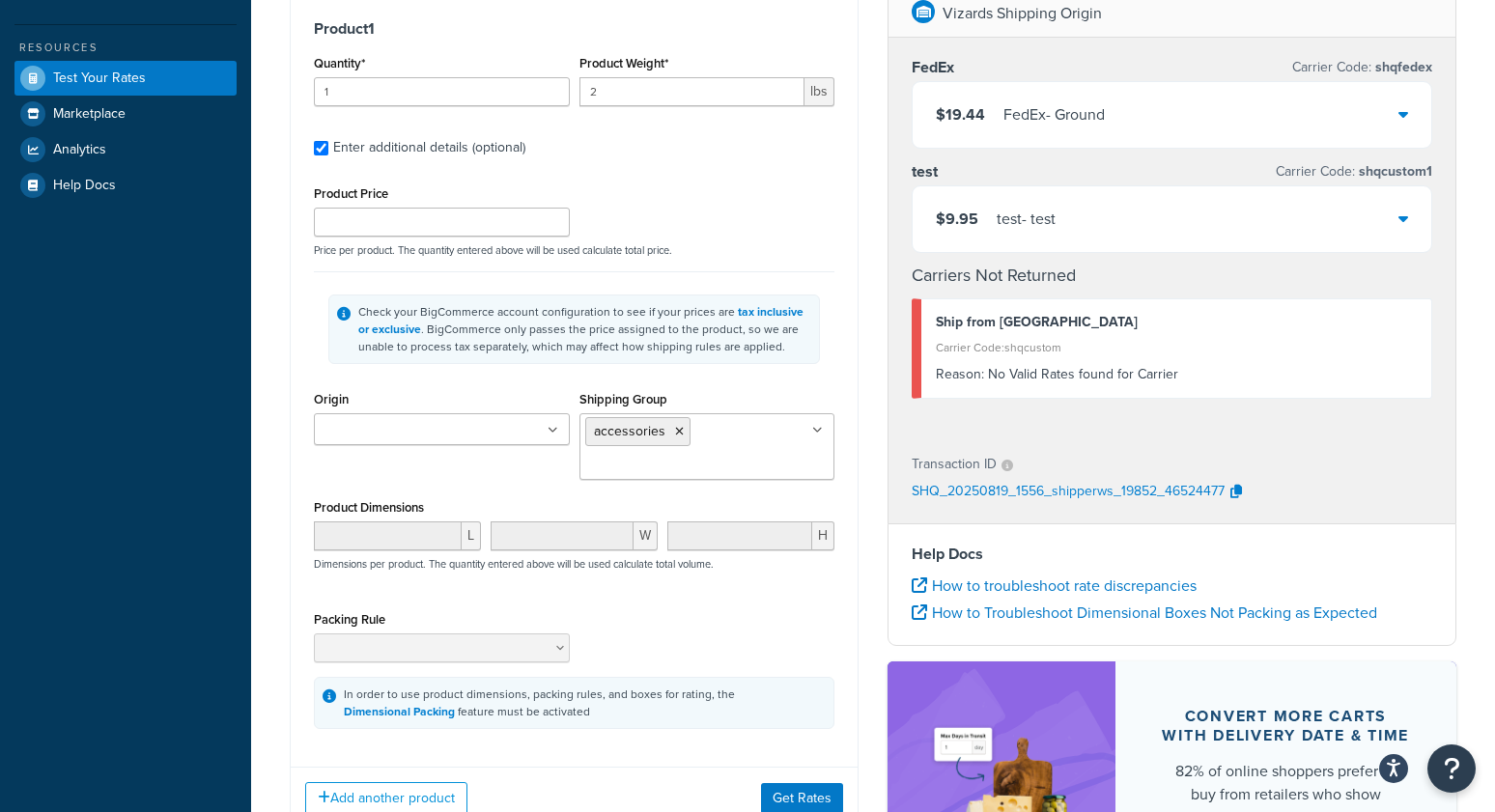
click at [675, 427] on icon at bounding box center [679, 431] width 9 height 12
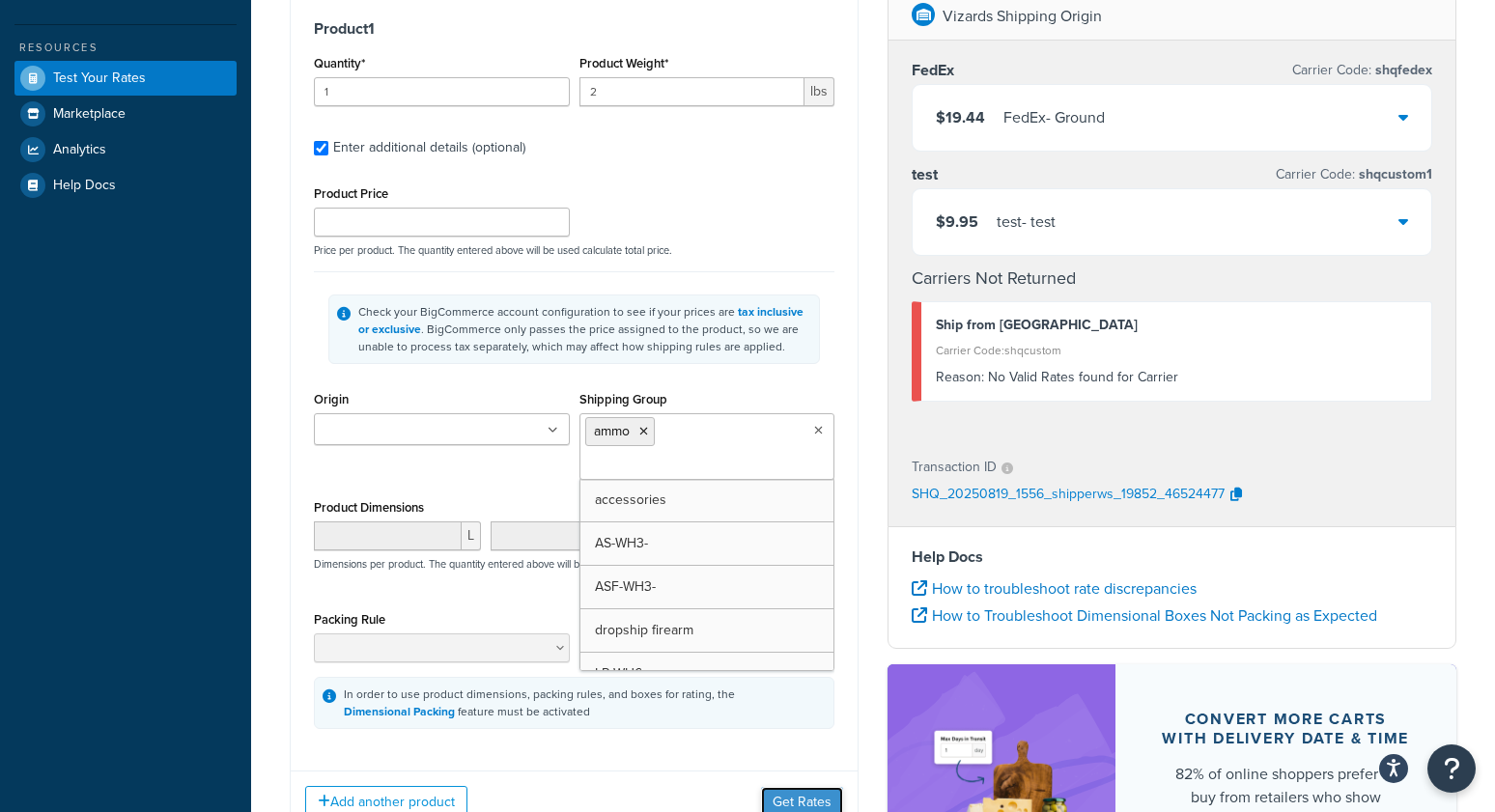
click at [808, 794] on button "Get Rates" at bounding box center [802, 802] width 82 height 31
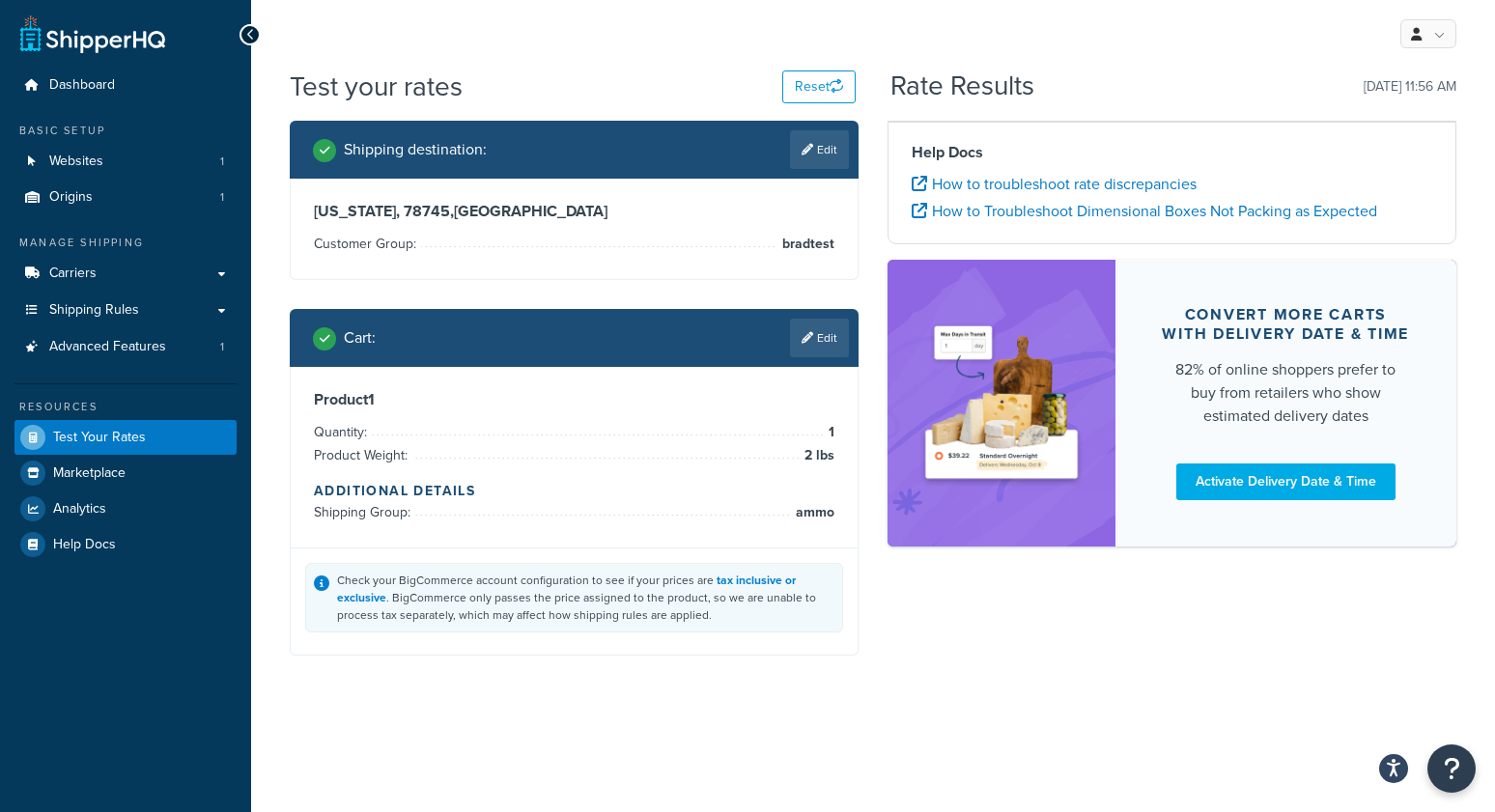
scroll to position [0, 0]
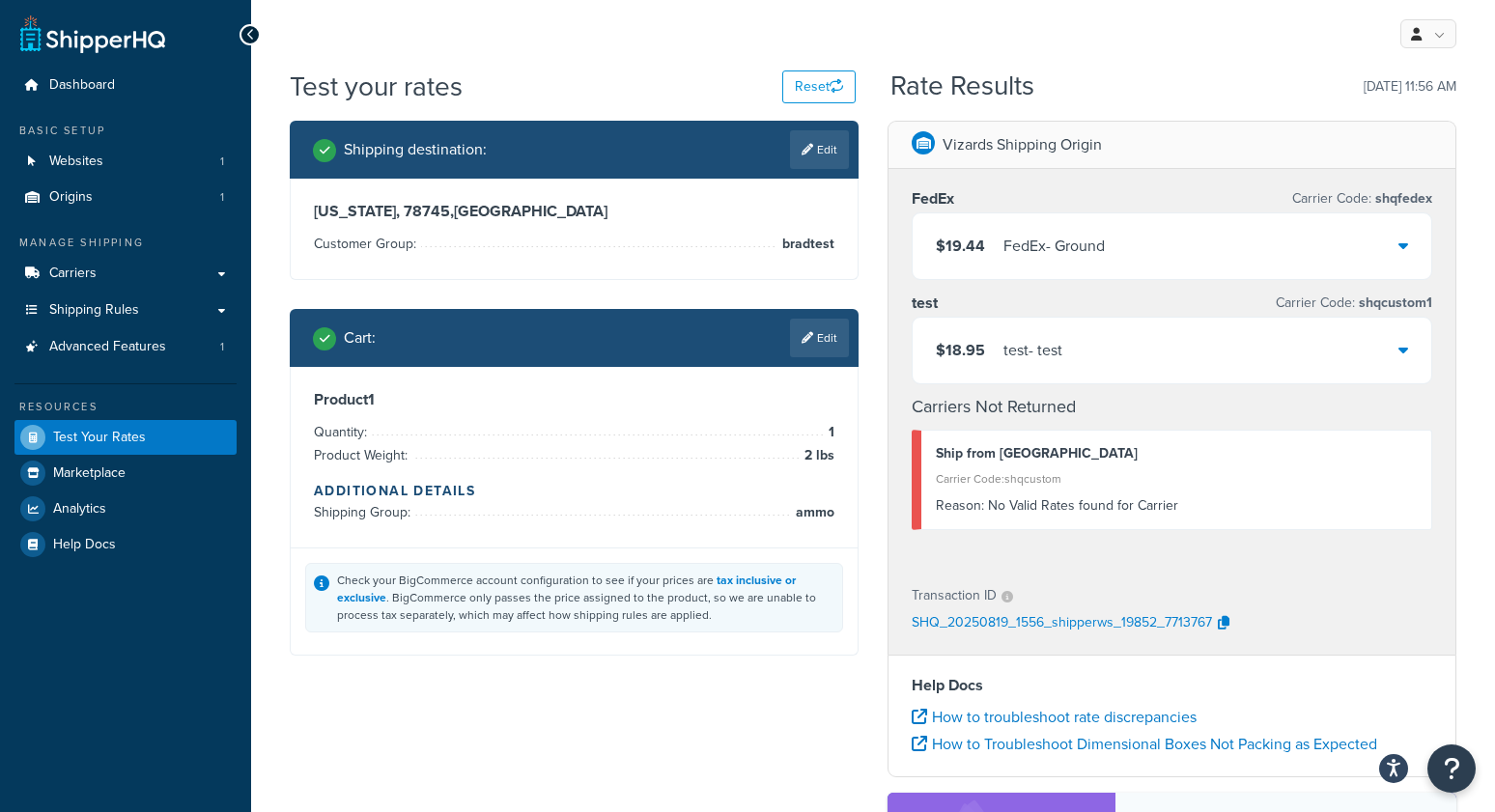
click at [819, 344] on link "Edit" at bounding box center [819, 338] width 59 height 39
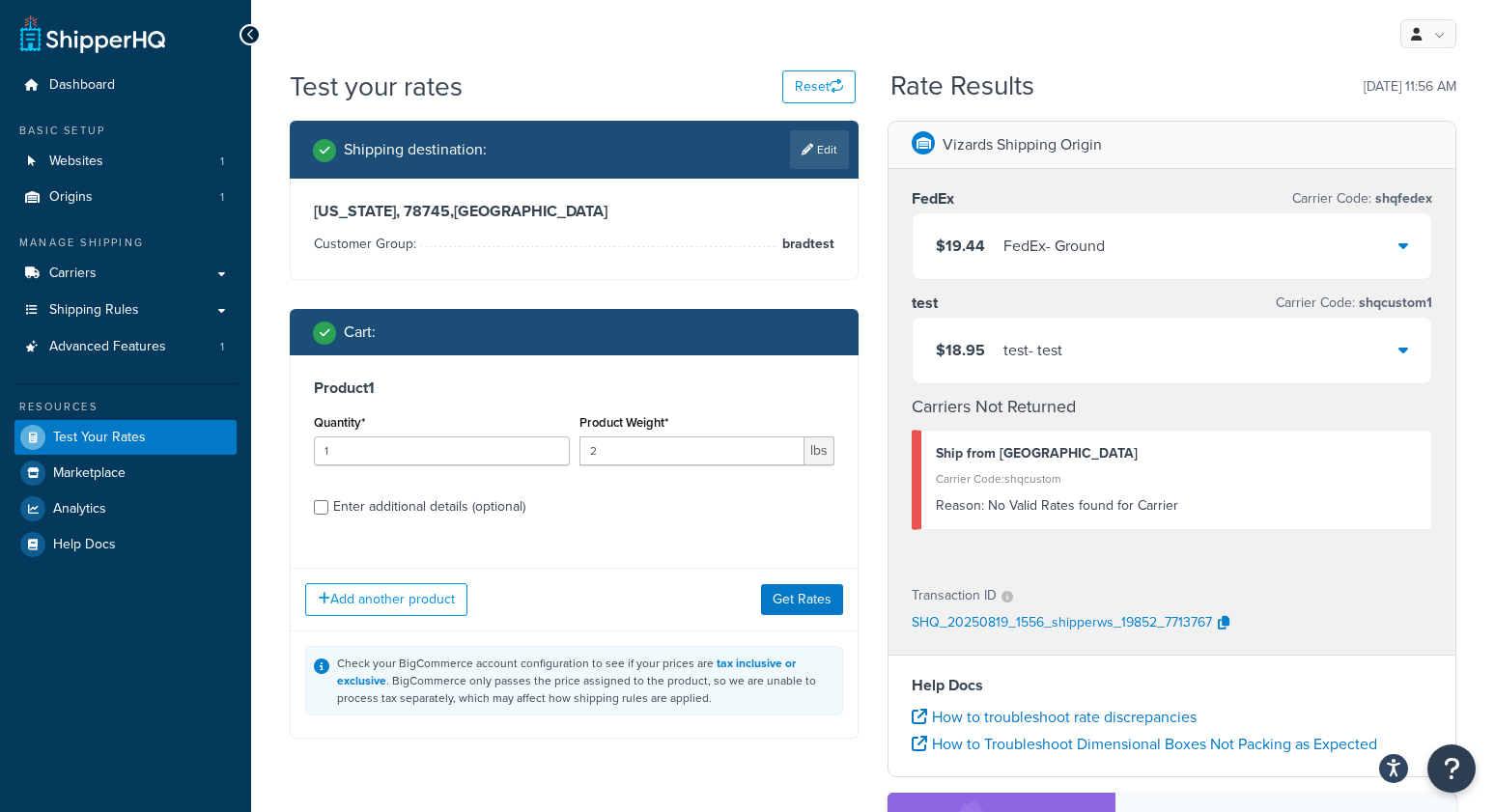
click at [356, 511] on div "Enter additional details (optional)" at bounding box center [429, 507] width 192 height 27
click at [328, 511] on input "Enter additional details (optional)" at bounding box center [320, 507] width 15 height 15
checkbox input "true"
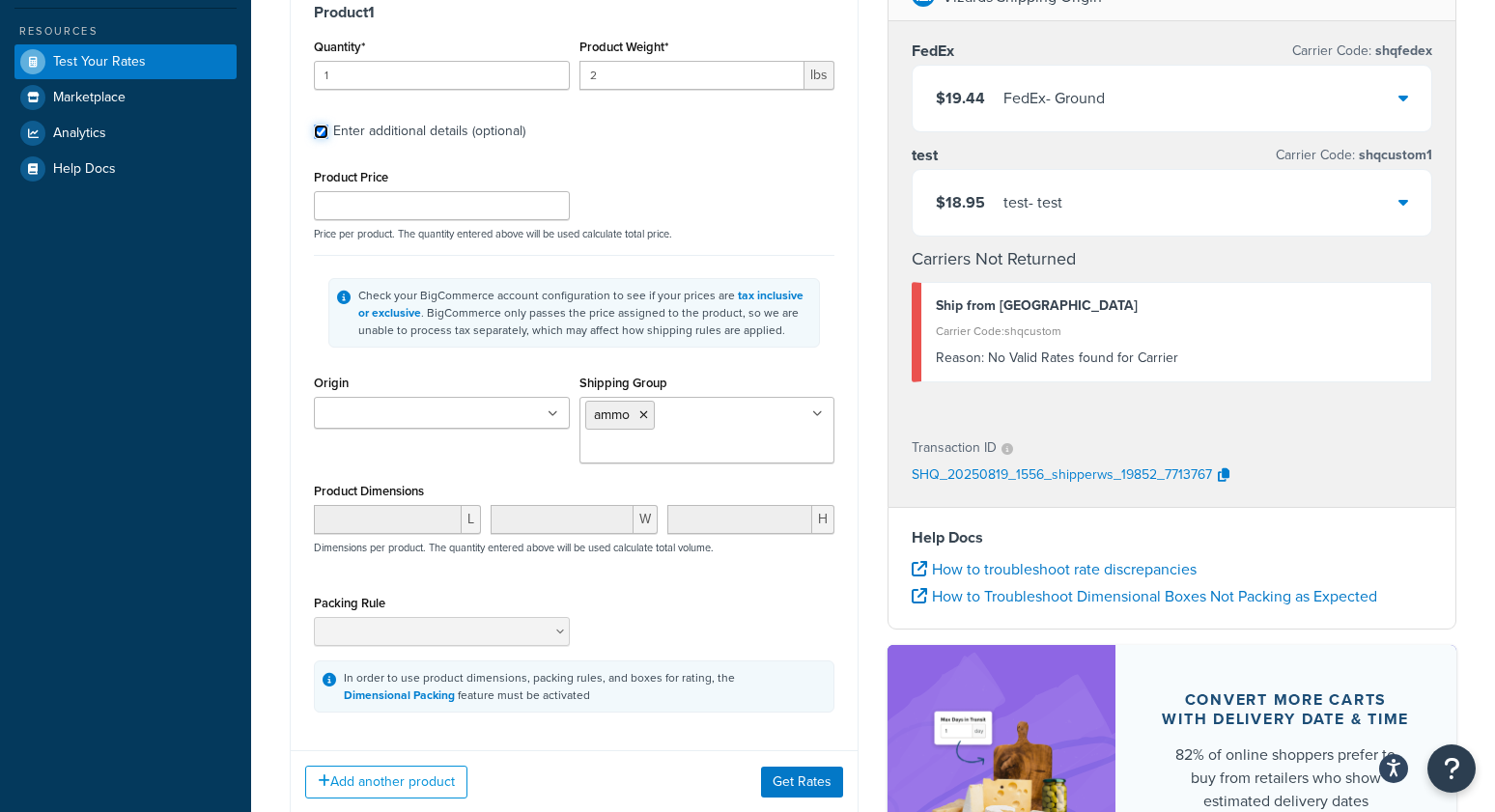
scroll to position [572, 0]
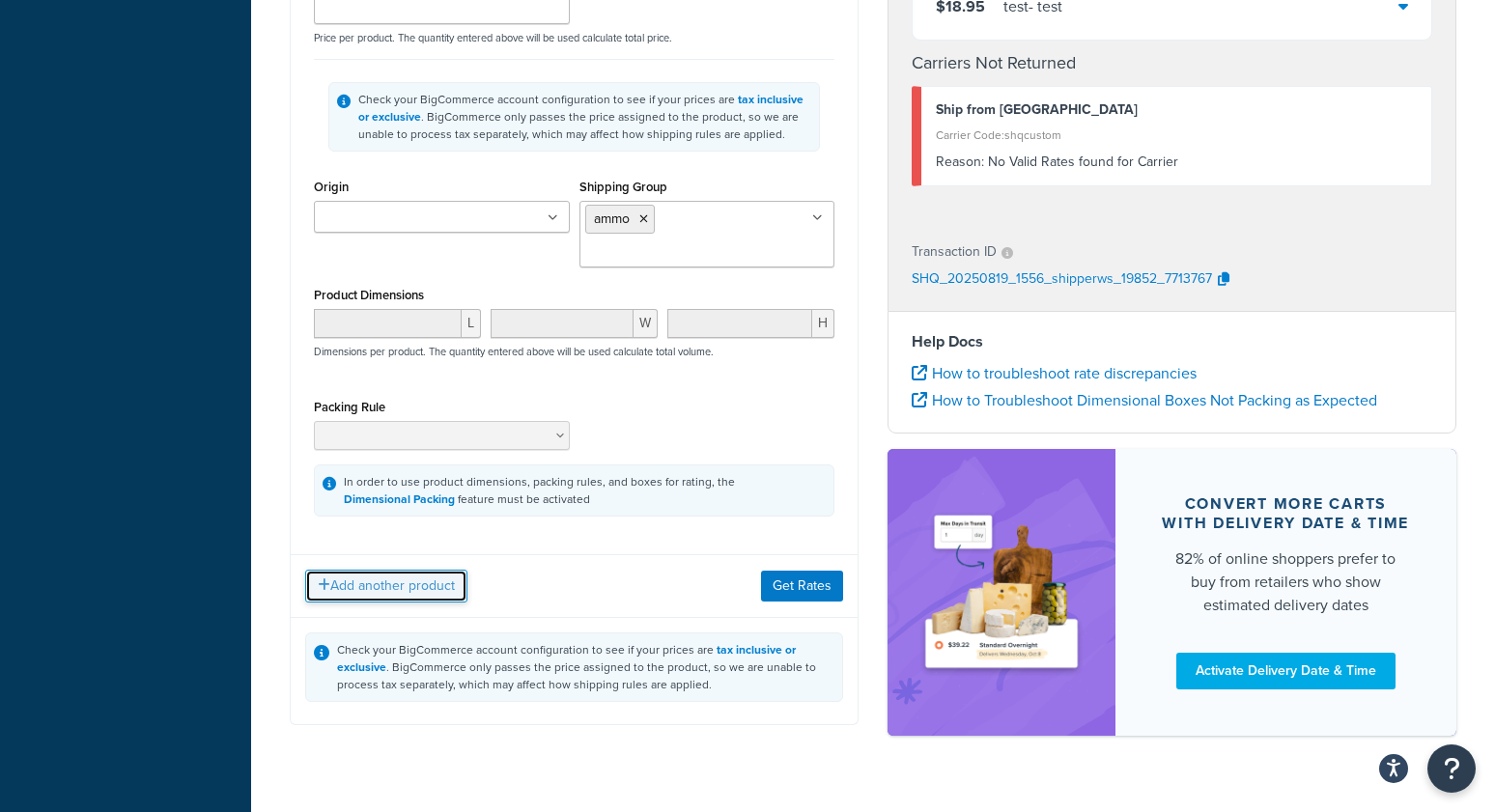
click at [389, 582] on button "Add another product" at bounding box center [387, 587] width 162 height 33
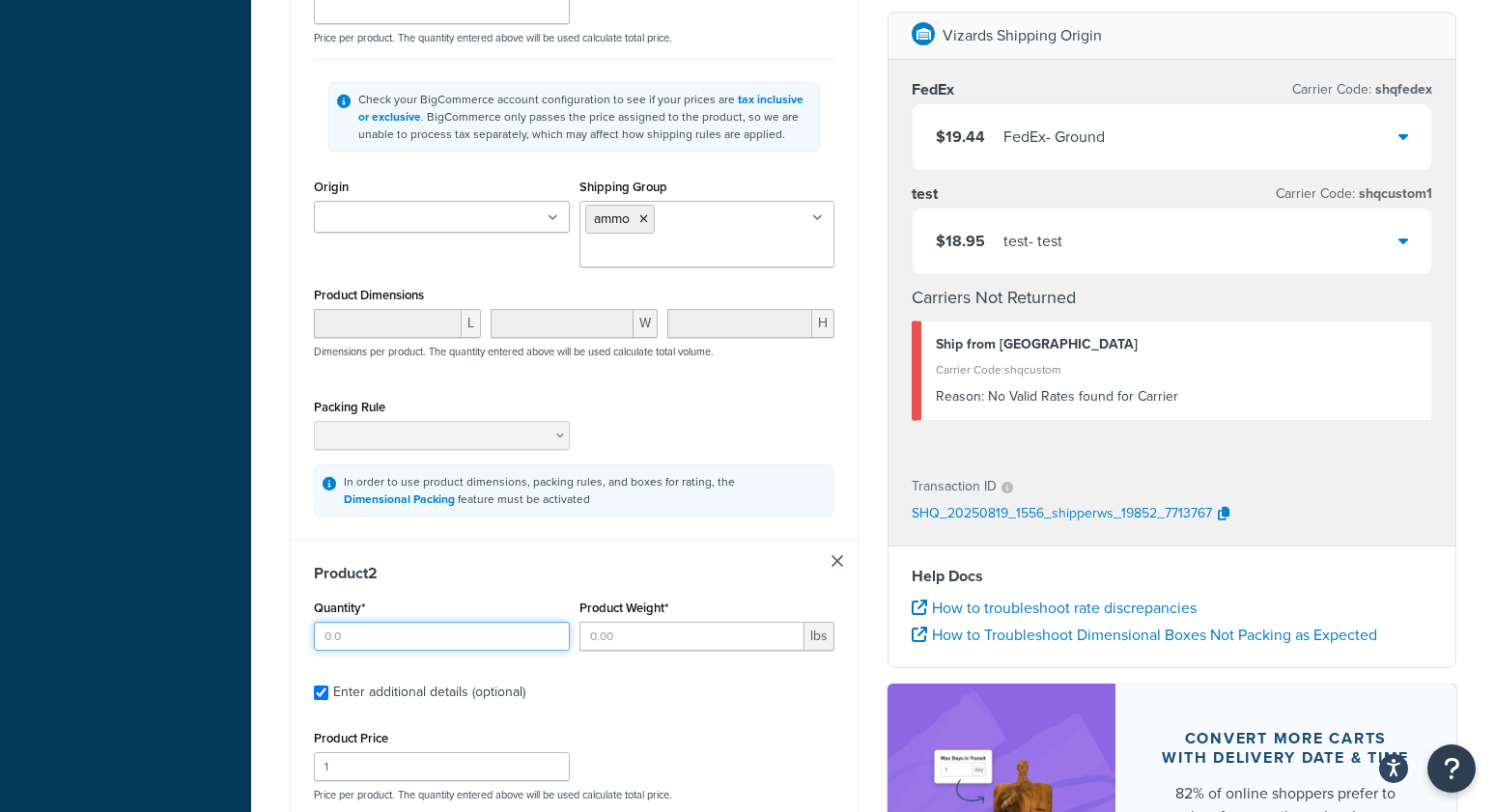
click at [368, 629] on input "Quantity*" at bounding box center [441, 636] width 256 height 29
type input "1"
drag, startPoint x: 644, startPoint y: 640, endPoint x: 483, endPoint y: 663, distance: 162.6
click at [644, 640] on input "Product Weight*" at bounding box center [691, 636] width 226 height 29
type input "2"
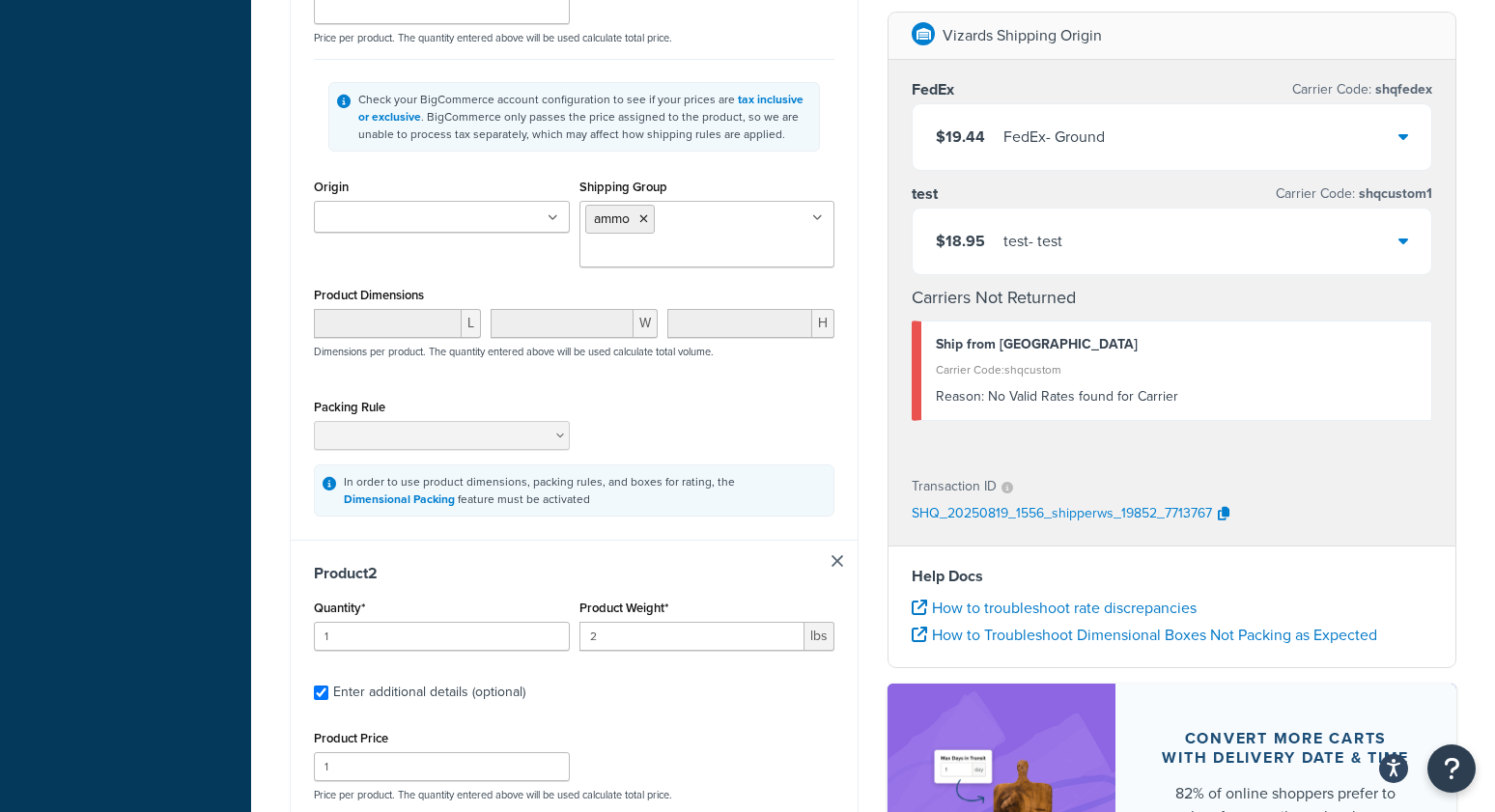
click at [253, 667] on div "Test your rates Reset Rate Results 08/19/2025, 11:56 AM Shipping destination : …" at bounding box center [873, 511] width 1244 height 2031
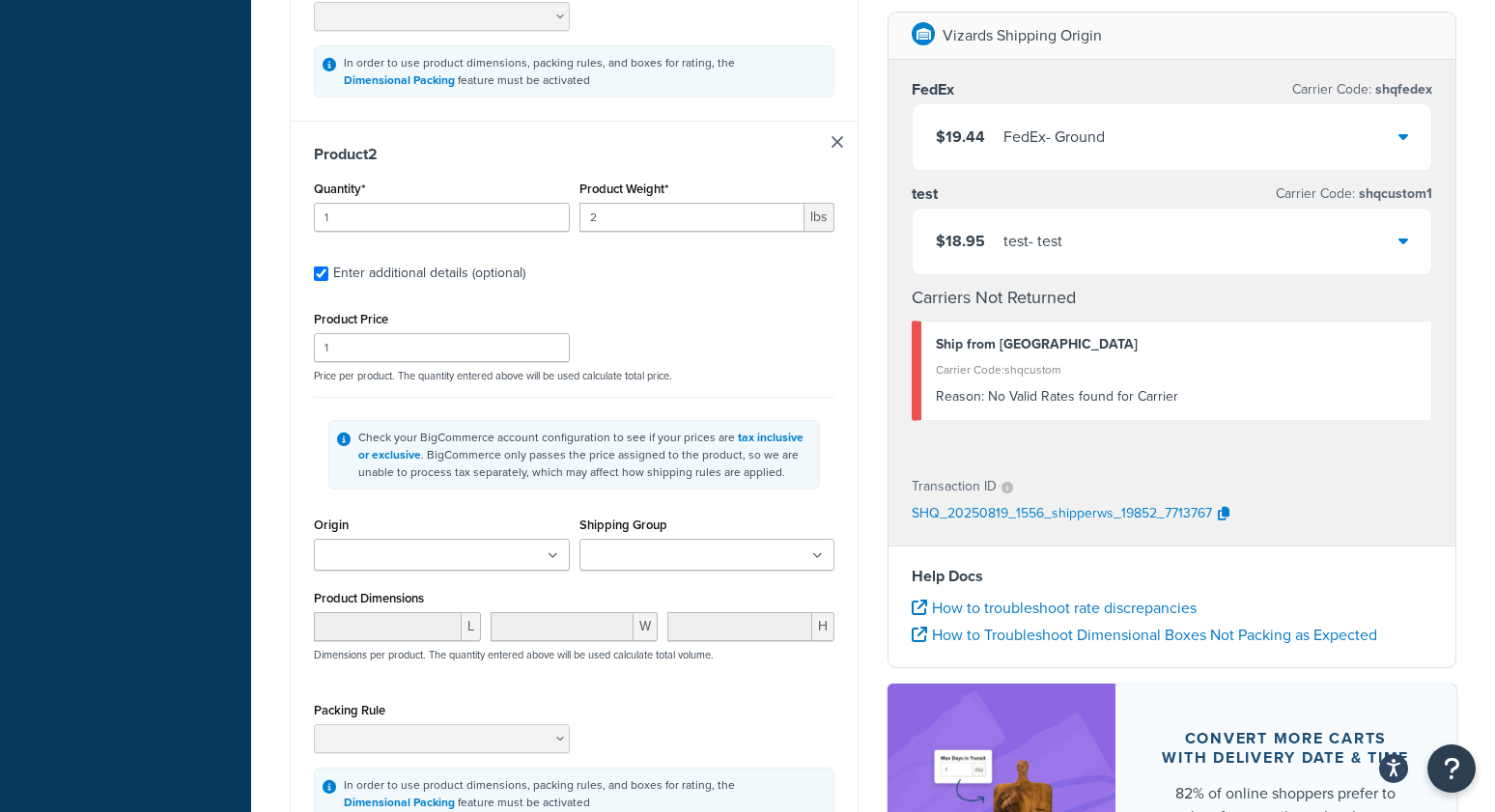
scroll to position [1004, 0]
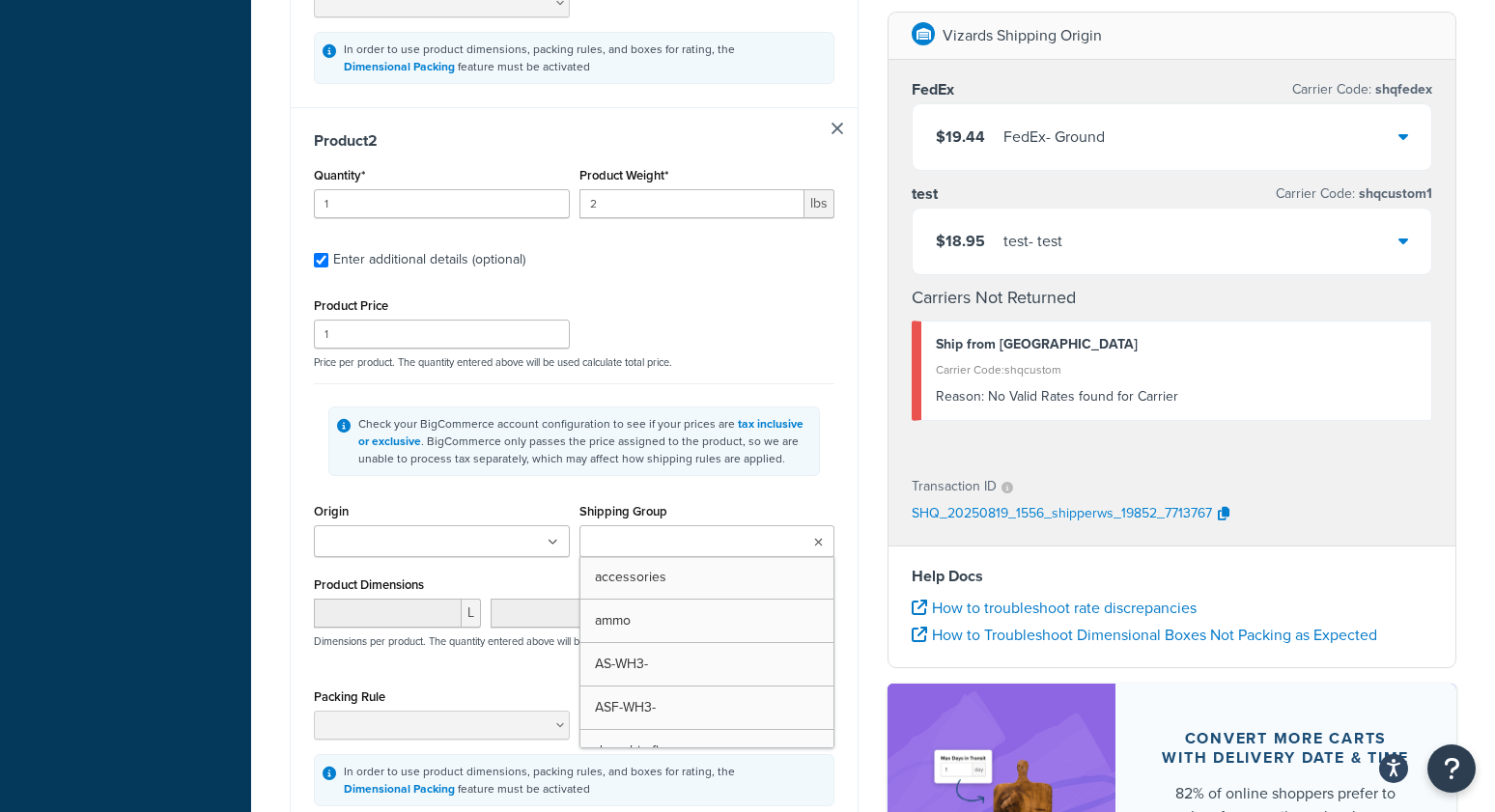
click at [651, 546] on input "Shipping Group" at bounding box center [670, 543] width 171 height 21
drag, startPoint x: 644, startPoint y: 621, endPoint x: 773, endPoint y: 597, distance: 131.2
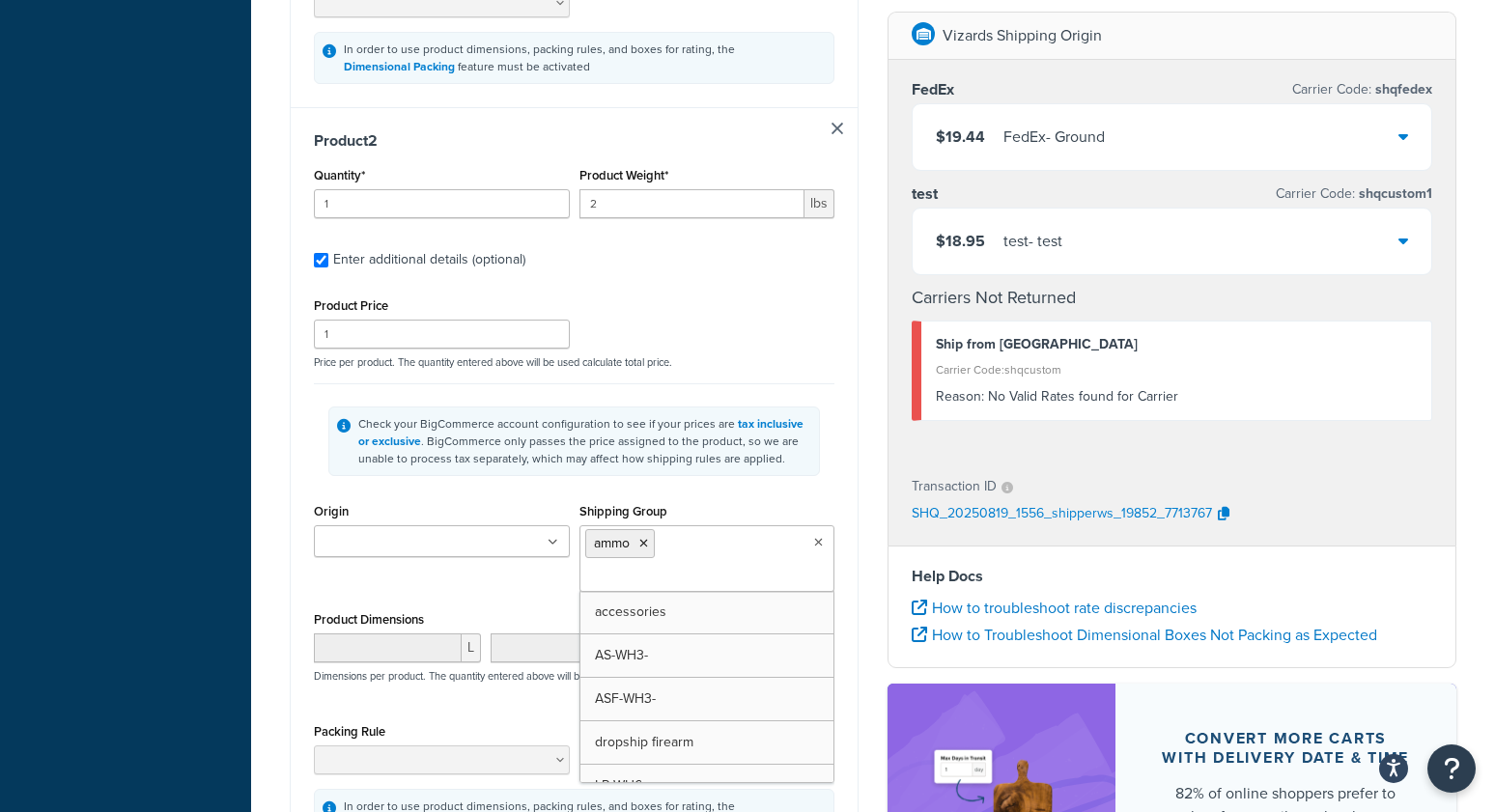
click at [847, 537] on div "Product 2 Quantity* 1 Product Weight* 2 lbs Enter additional details (optional)…" at bounding box center [574, 487] width 567 height 760
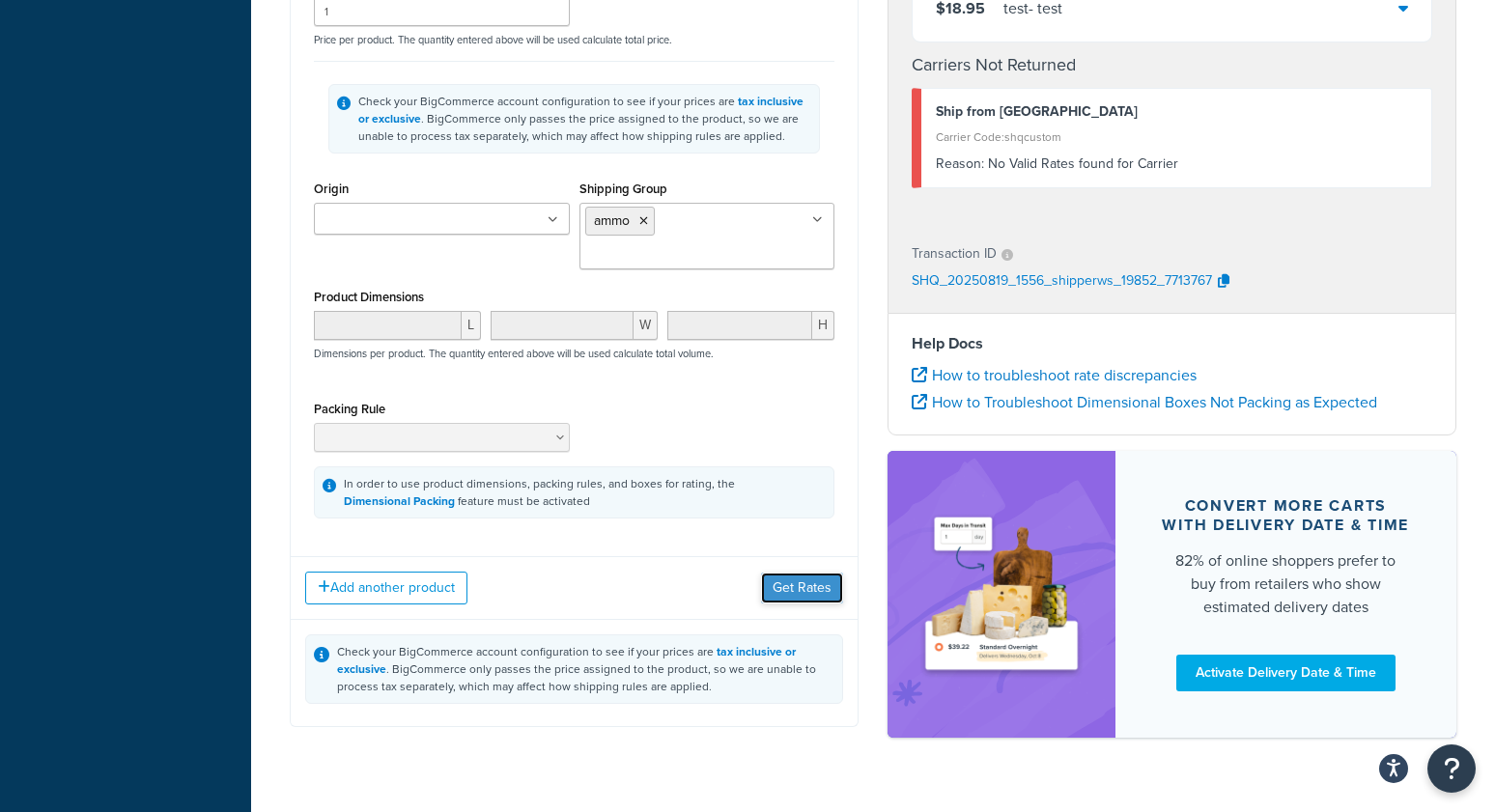
click at [824, 601] on button "Get Rates" at bounding box center [802, 589] width 82 height 31
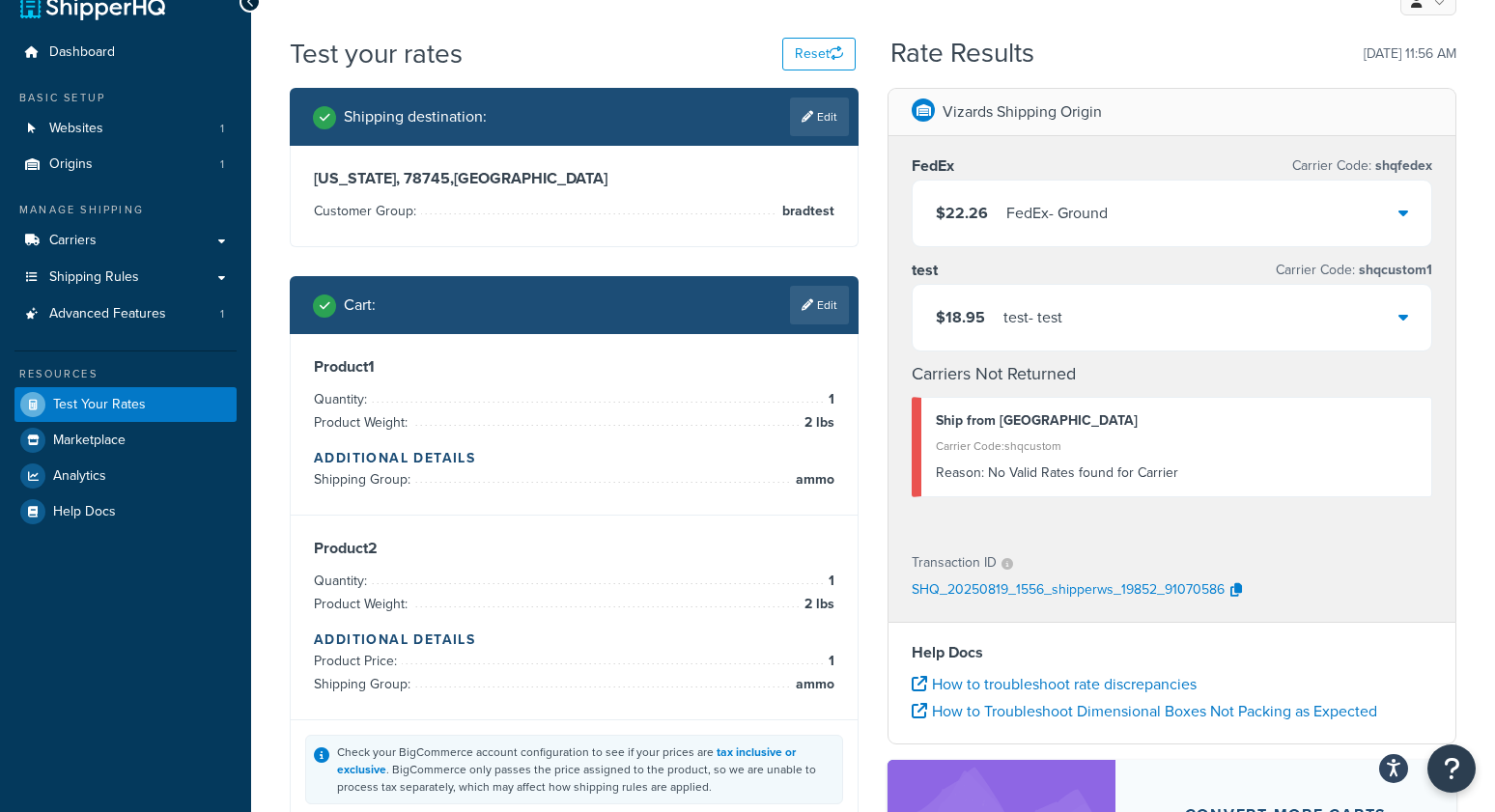
scroll to position [0, 0]
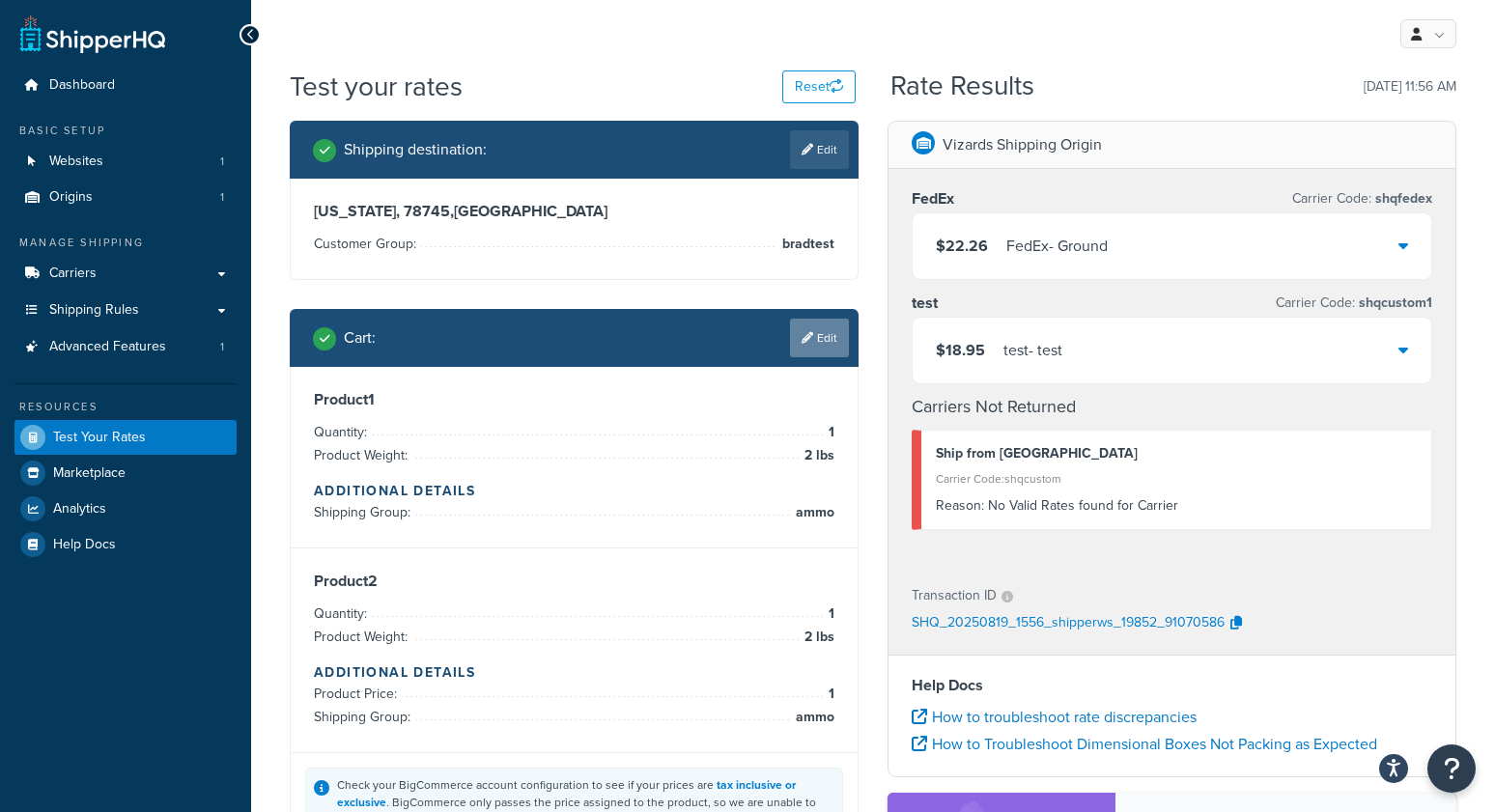
click at [828, 345] on link "Edit" at bounding box center [819, 338] width 59 height 39
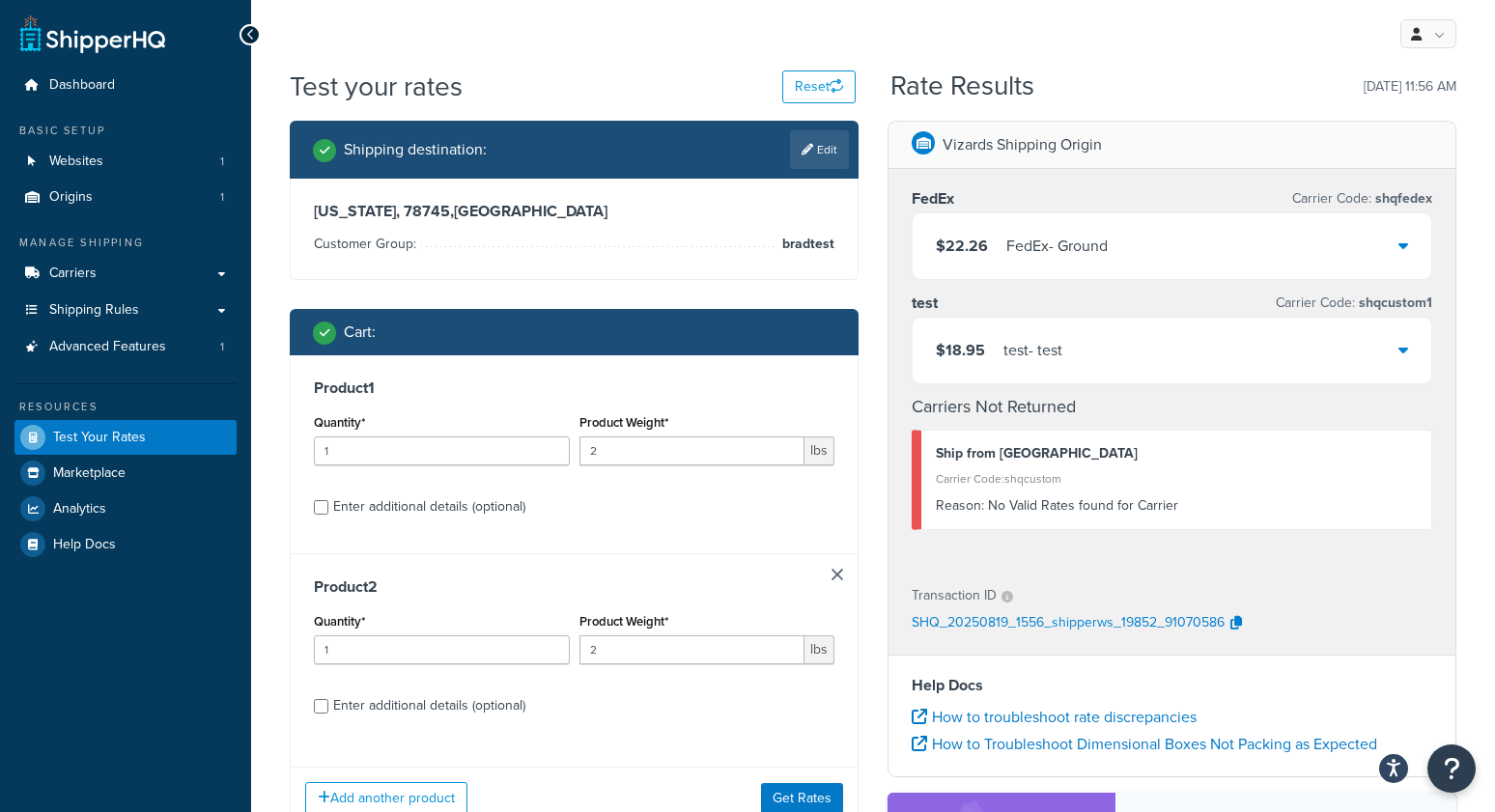
drag, startPoint x: 837, startPoint y: 576, endPoint x: 789, endPoint y: 567, distance: 48.8
click at [837, 575] on link at bounding box center [838, 575] width 12 height 12
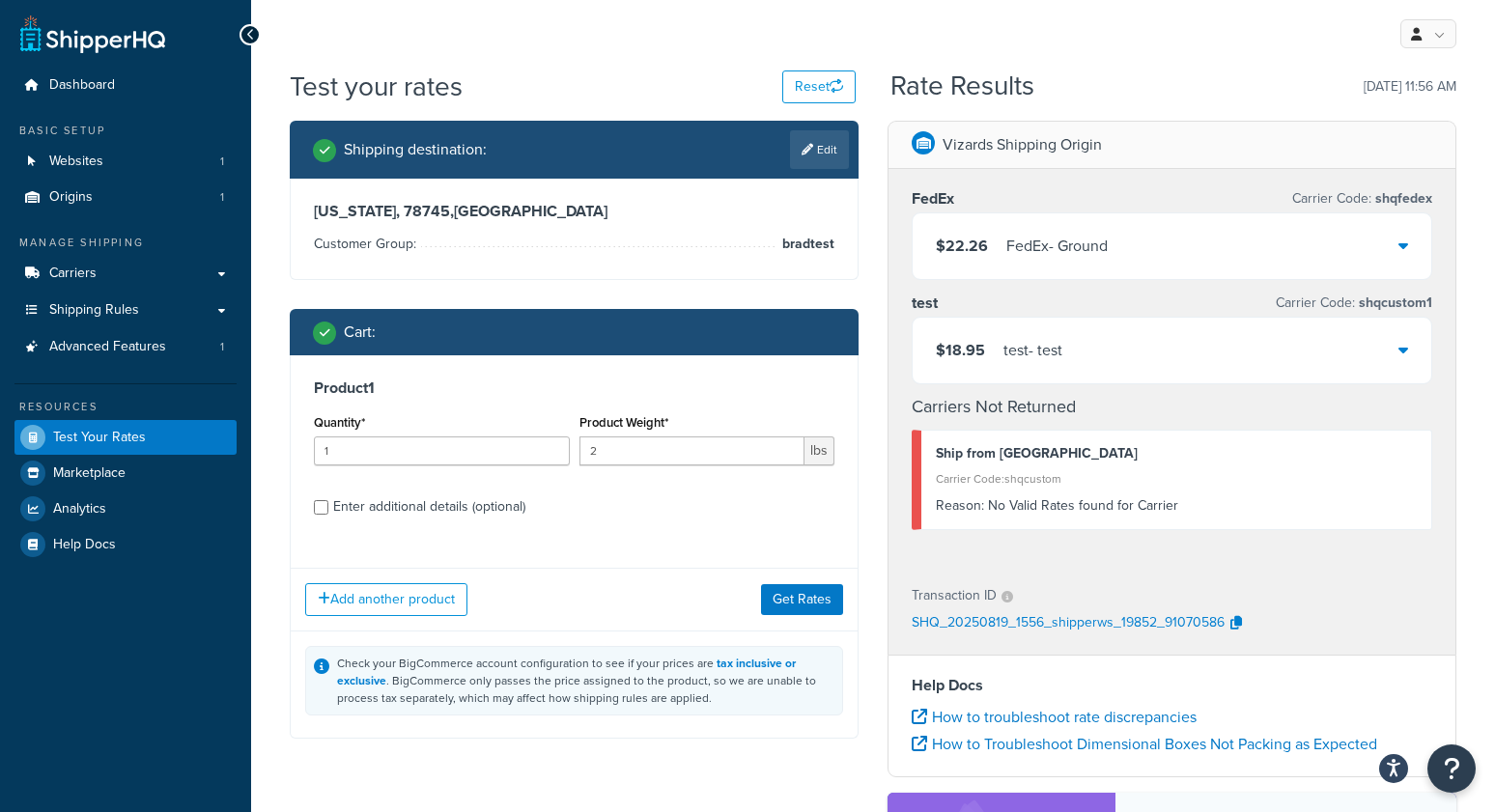
click at [499, 512] on div "Enter additional details (optional)" at bounding box center [429, 507] width 192 height 27
click at [328, 512] on input "Enter additional details (optional)" at bounding box center [320, 507] width 15 height 15
checkbox input "true"
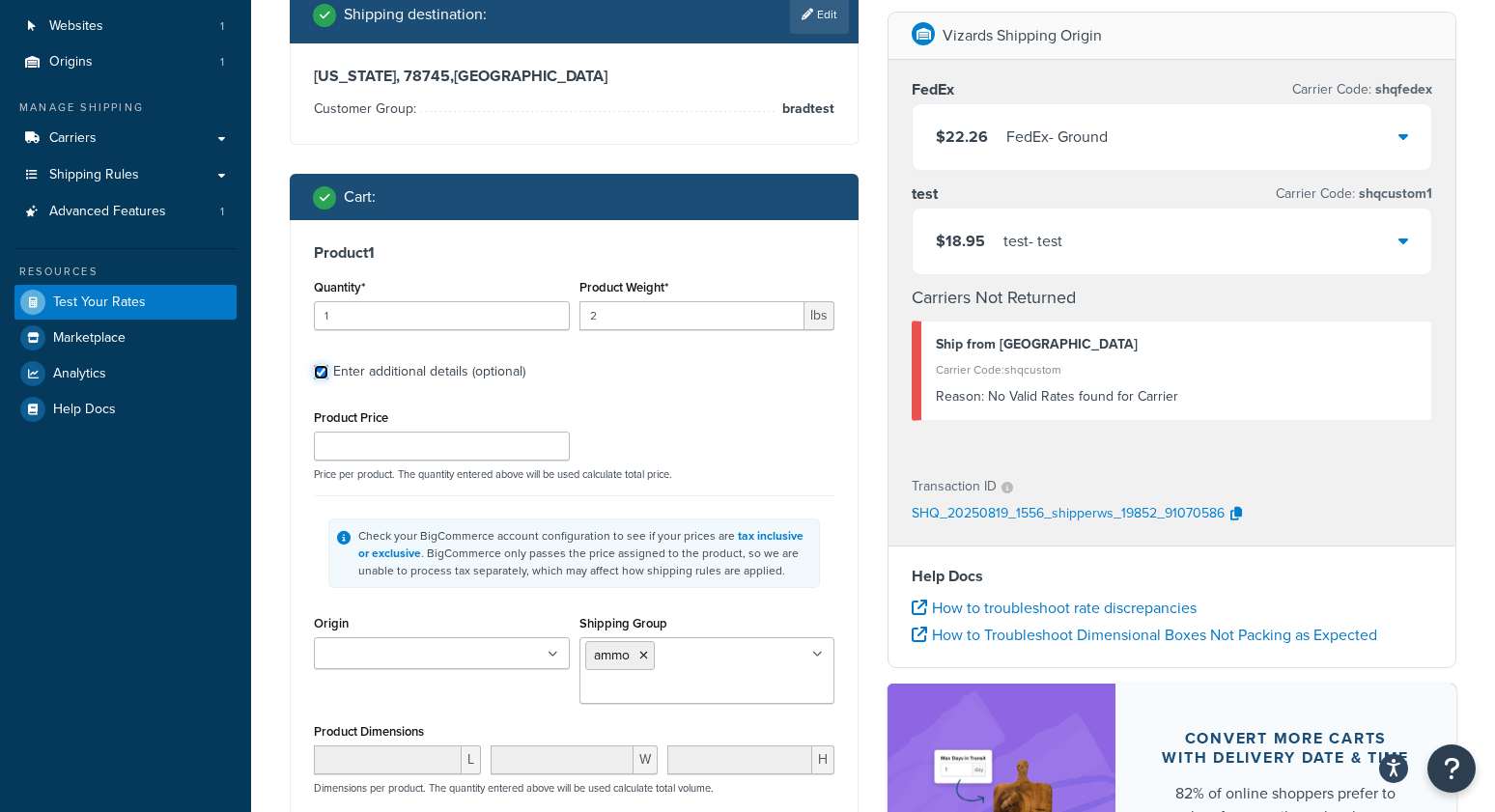
scroll to position [236, 0]
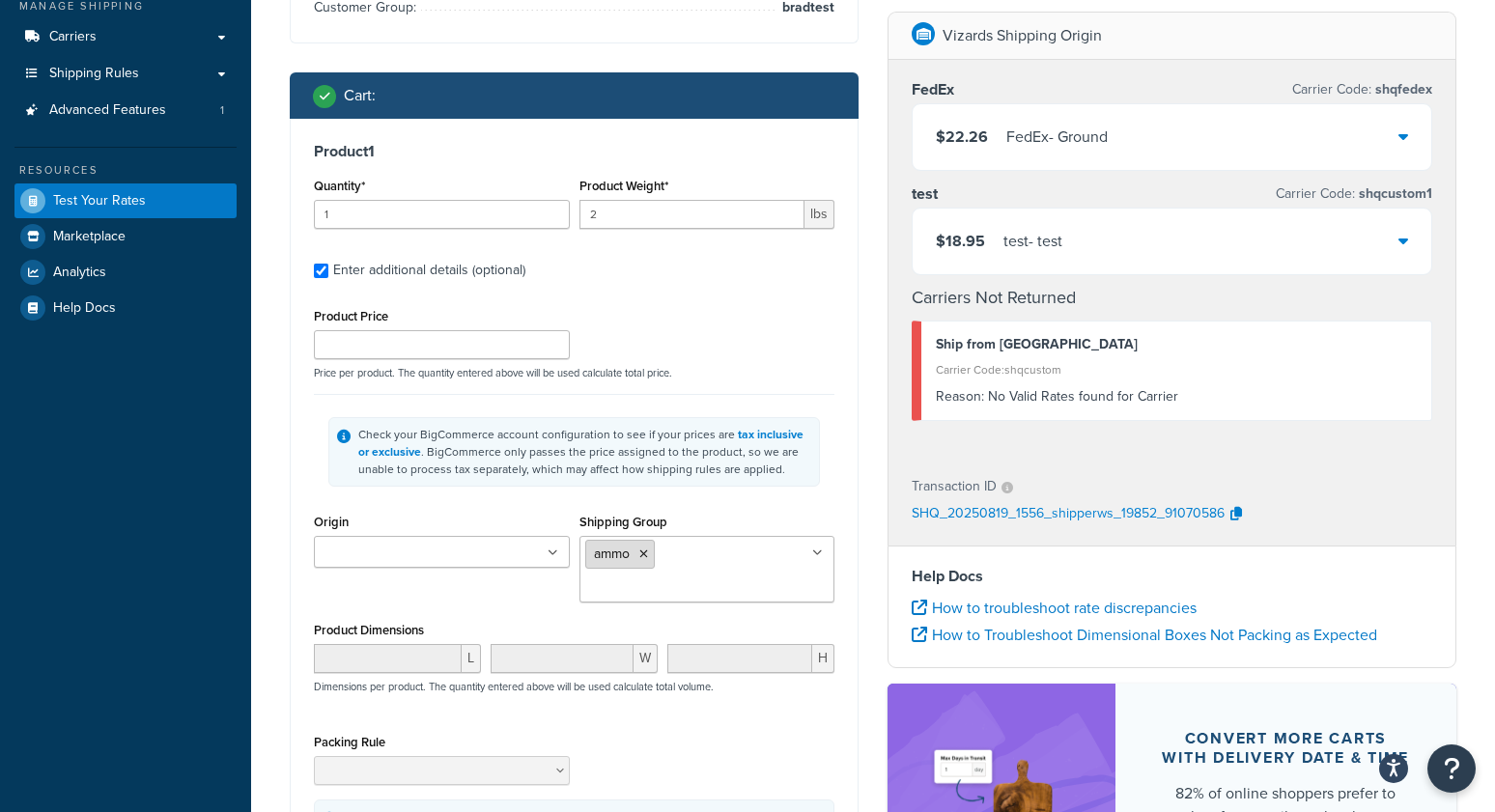
click at [646, 554] on icon at bounding box center [644, 554] width 9 height 12
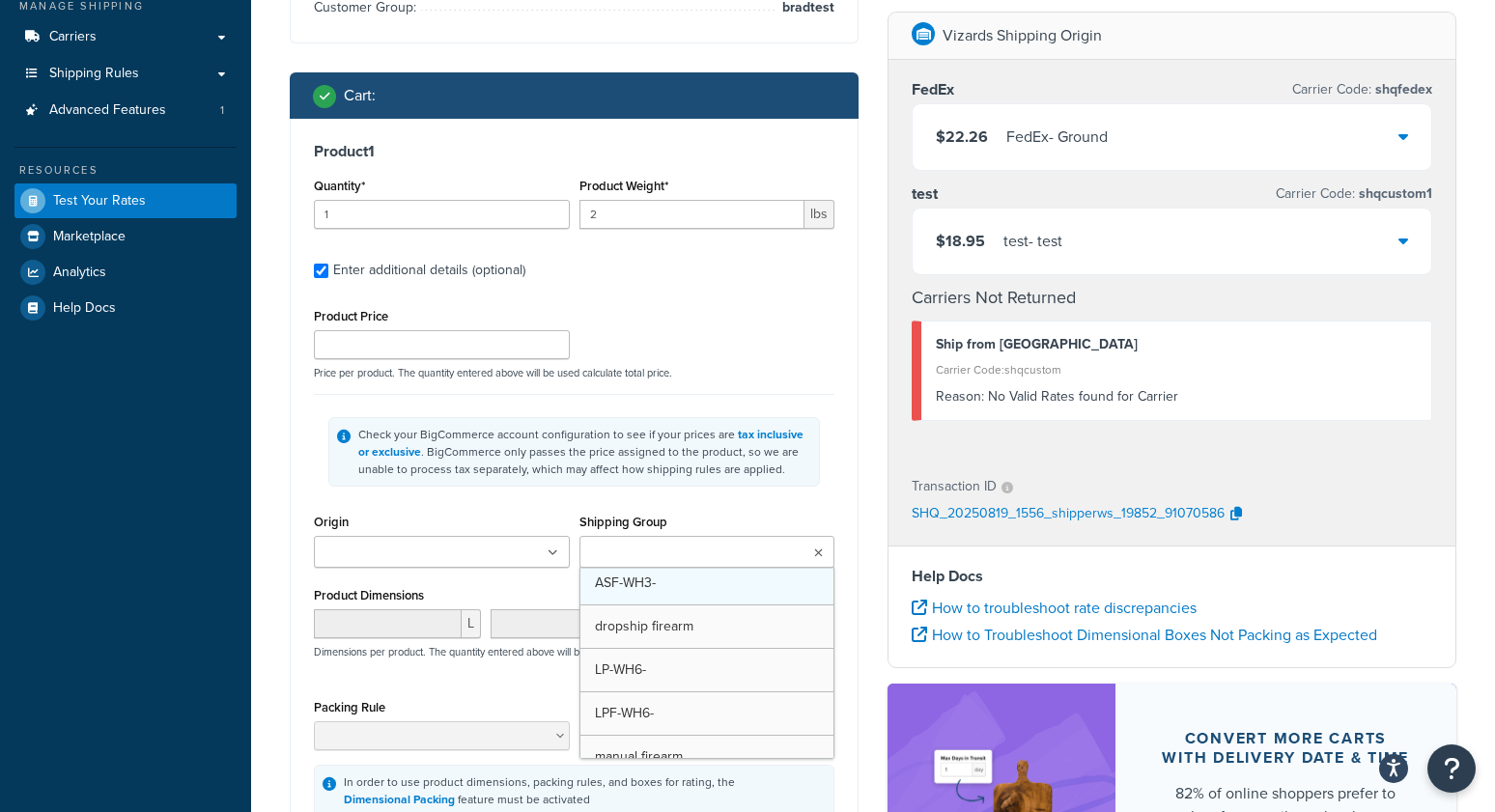
scroll to position [135, 0]
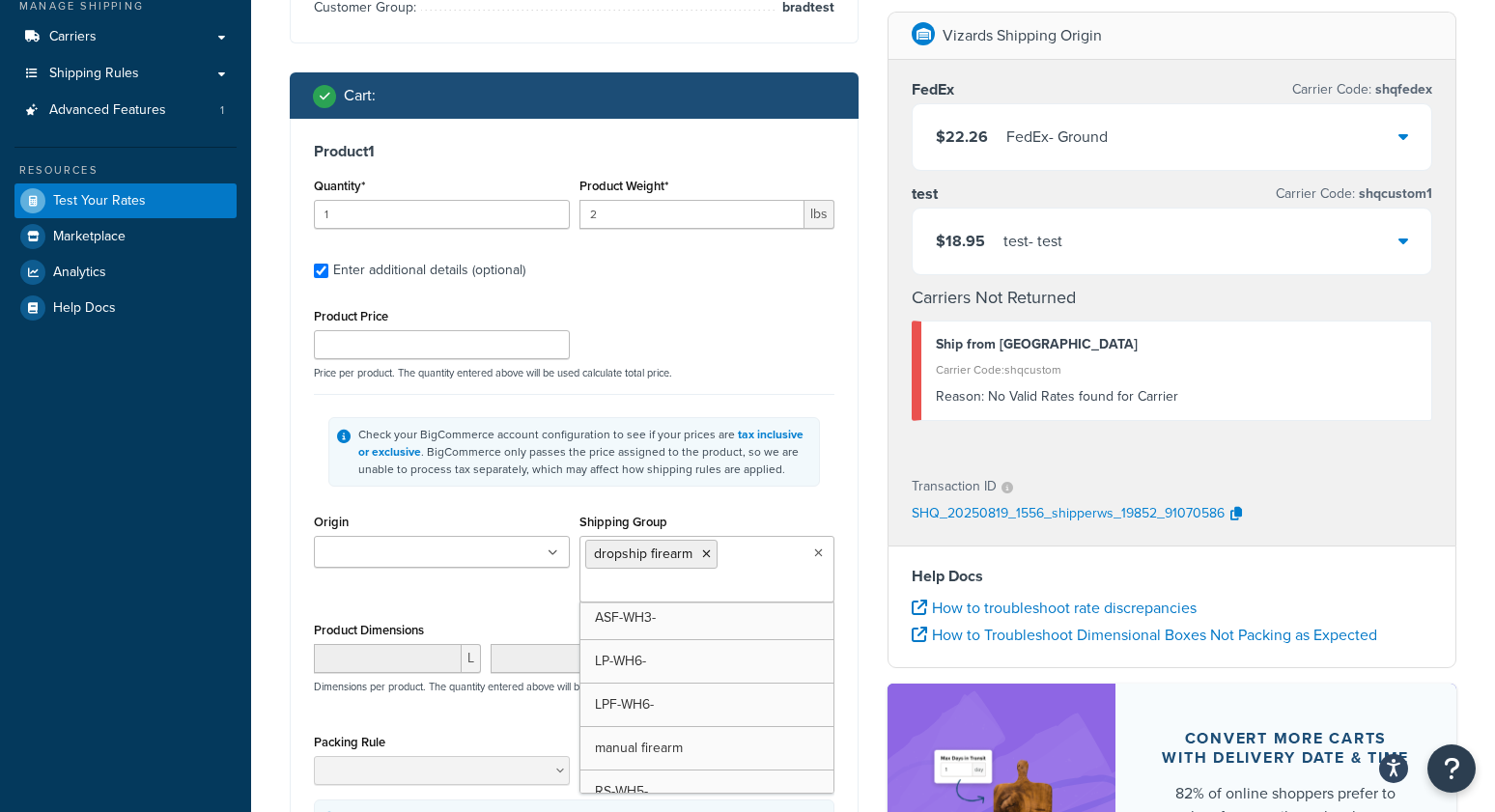
click at [853, 474] on div "Product 1 Quantity* 1 Product Weight* 2 lbs Enter additional details (optional)…" at bounding box center [574, 499] width 567 height 759
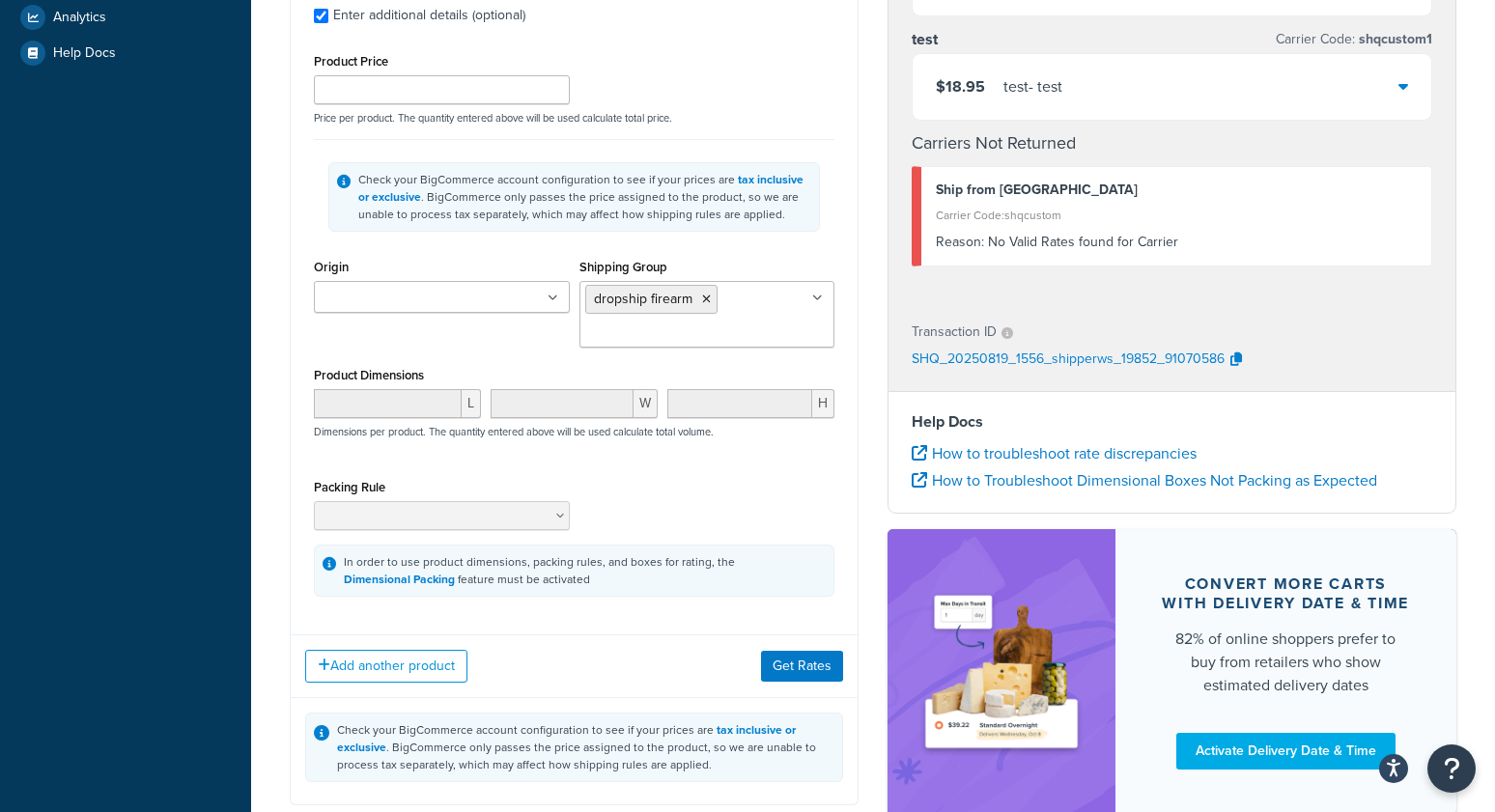
scroll to position [511, 0]
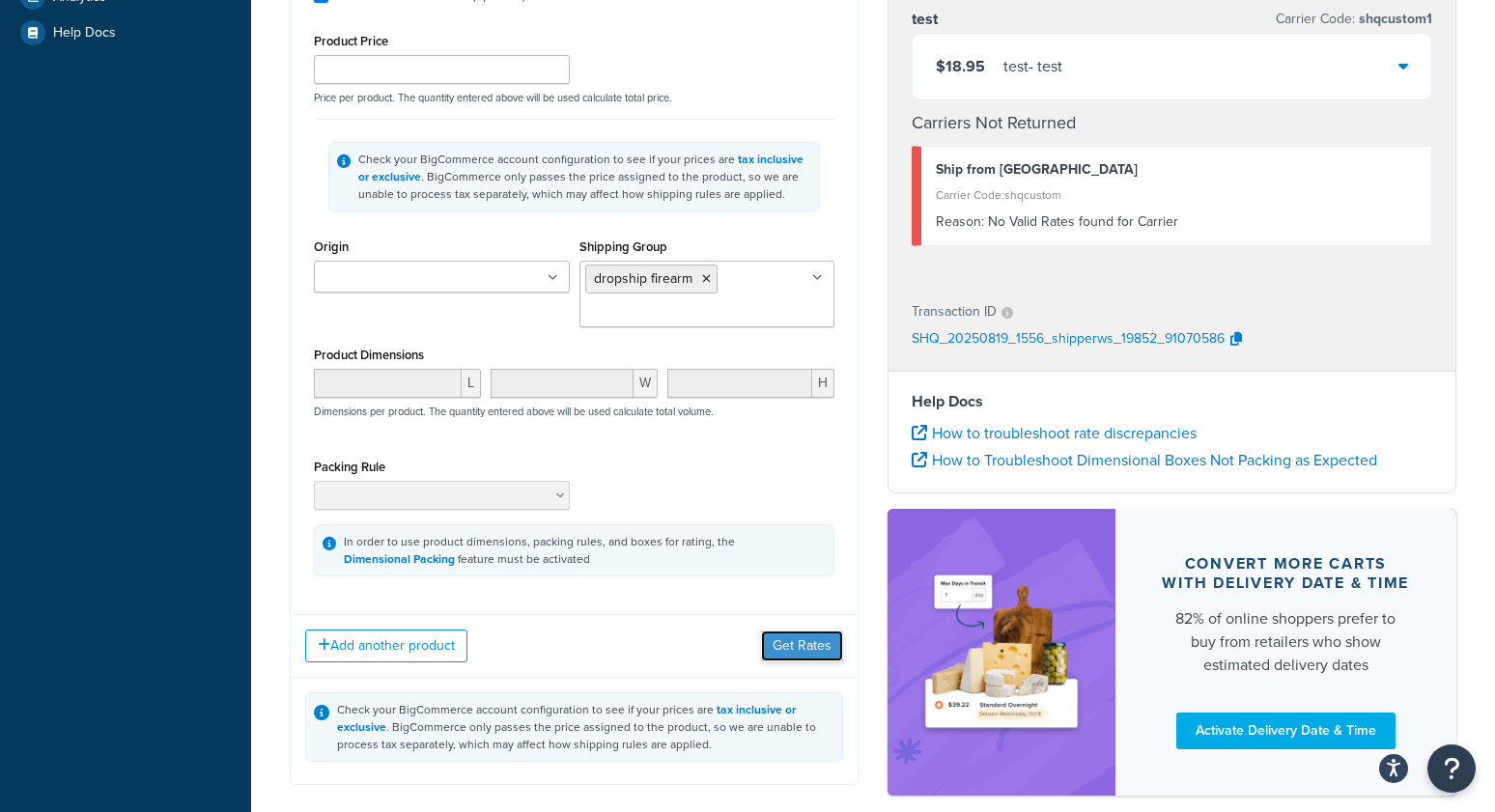
click at [796, 658] on button "Get Rates" at bounding box center [802, 646] width 82 height 31
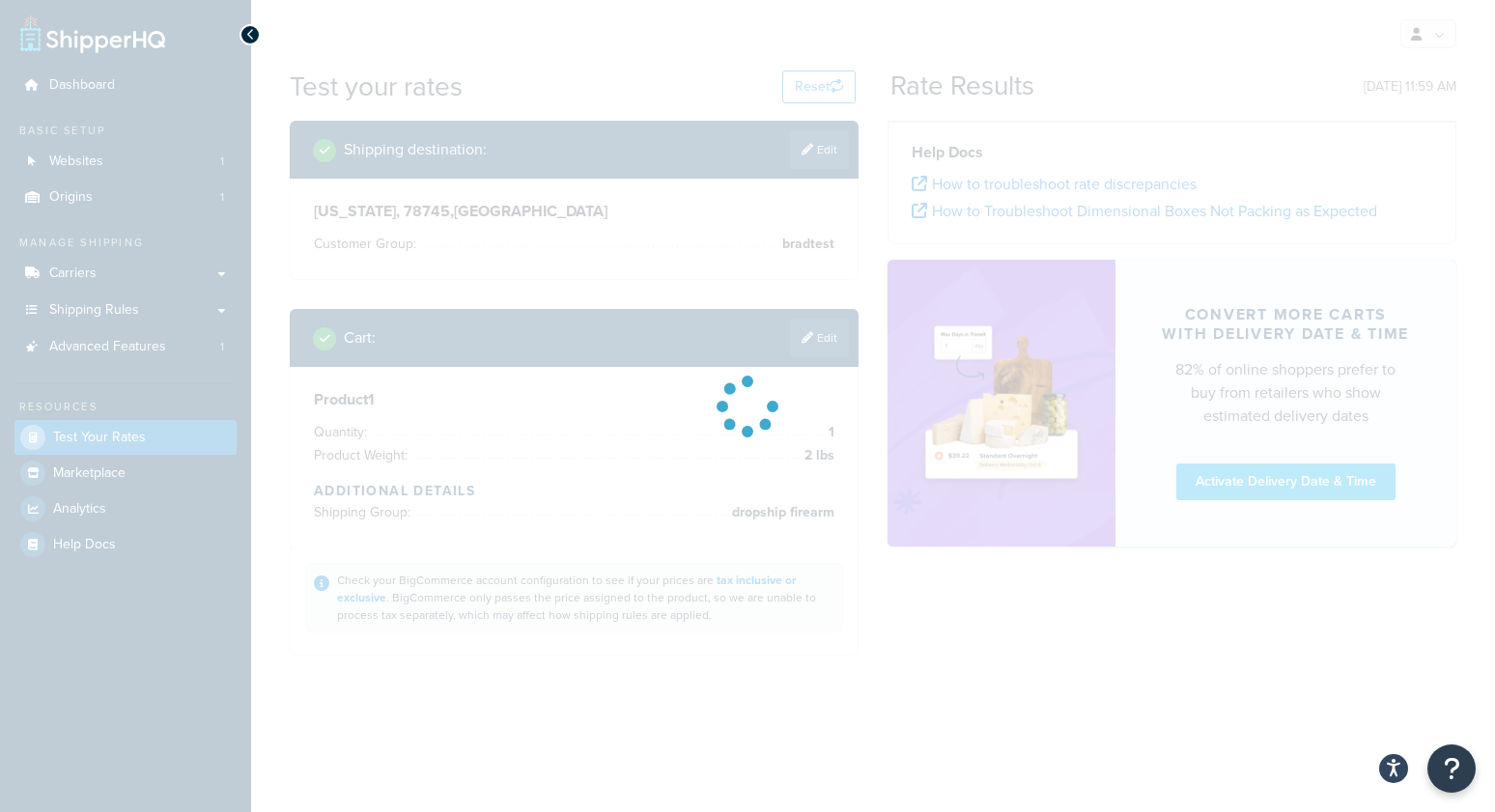
scroll to position [0, 0]
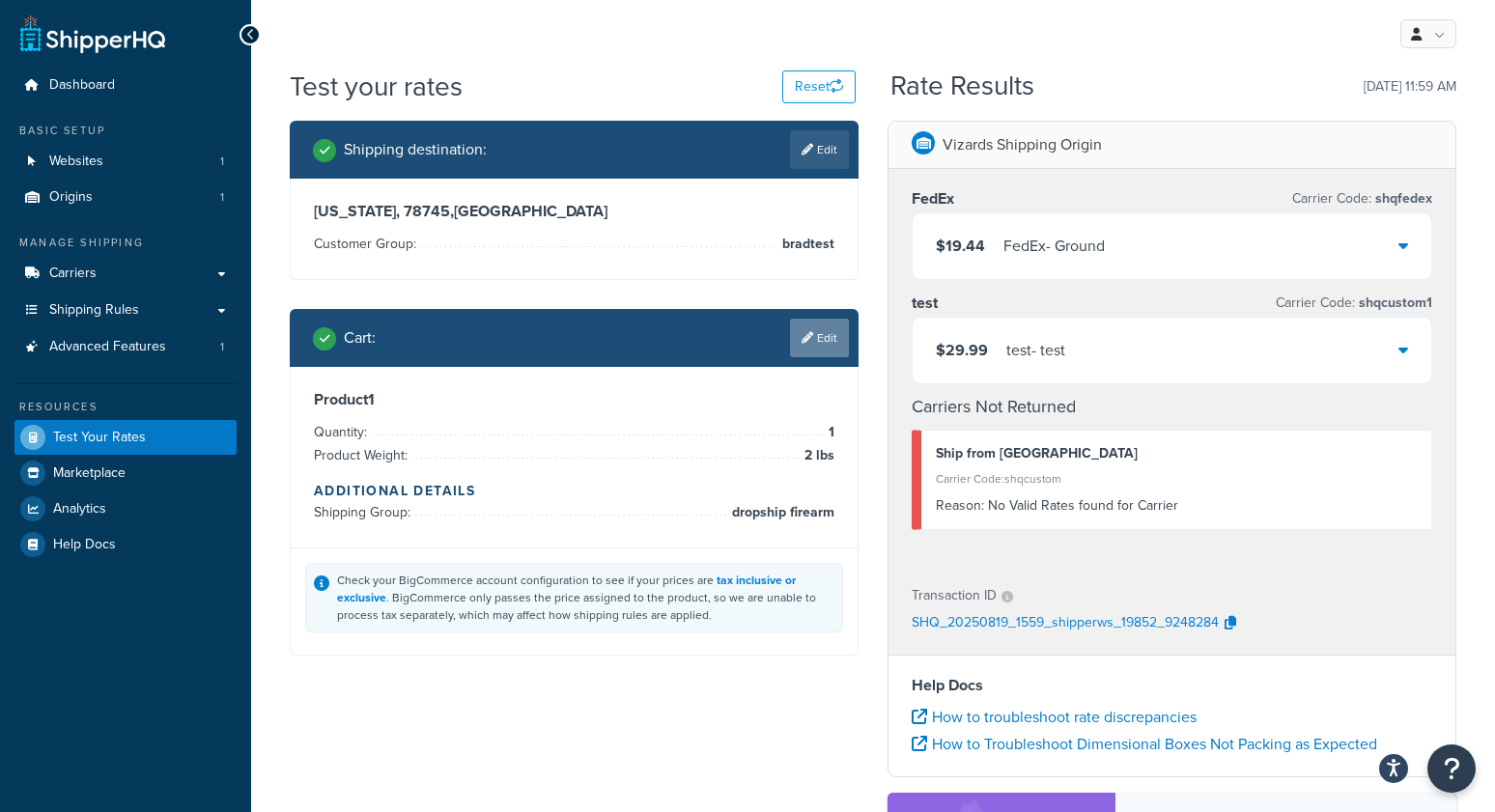
click at [810, 332] on icon at bounding box center [808, 338] width 12 height 12
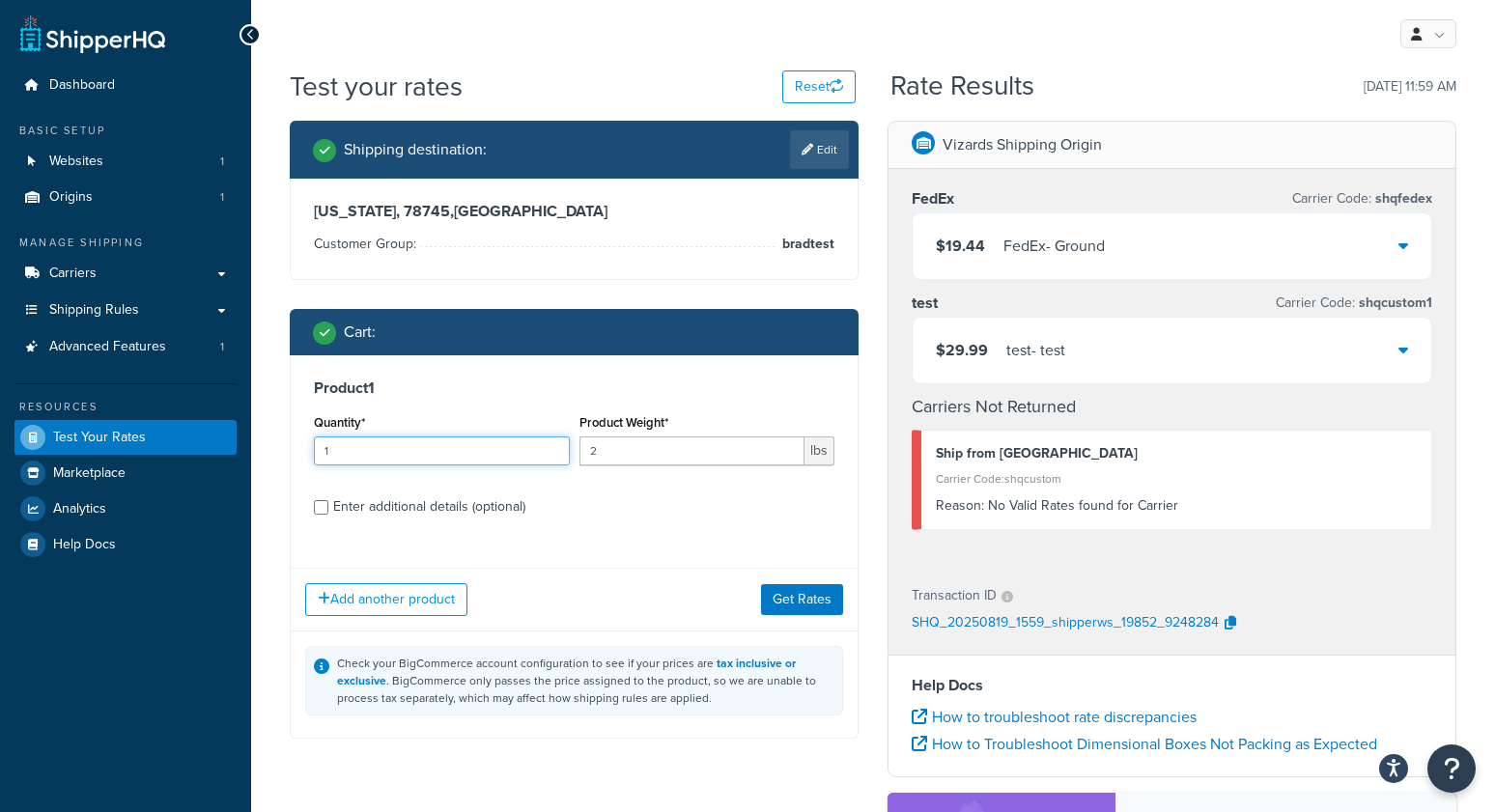
drag, startPoint x: 321, startPoint y: 453, endPoint x: 240, endPoint y: 452, distance: 81.0
click at [242, 453] on div "Dashboard Basic Setup Websites 1 Origins 1 Manage Shipping Carriers Carriers Al…" at bounding box center [747, 597] width 1495 height 1195
type input "3"
click at [799, 604] on button "Get Rates" at bounding box center [802, 599] width 82 height 31
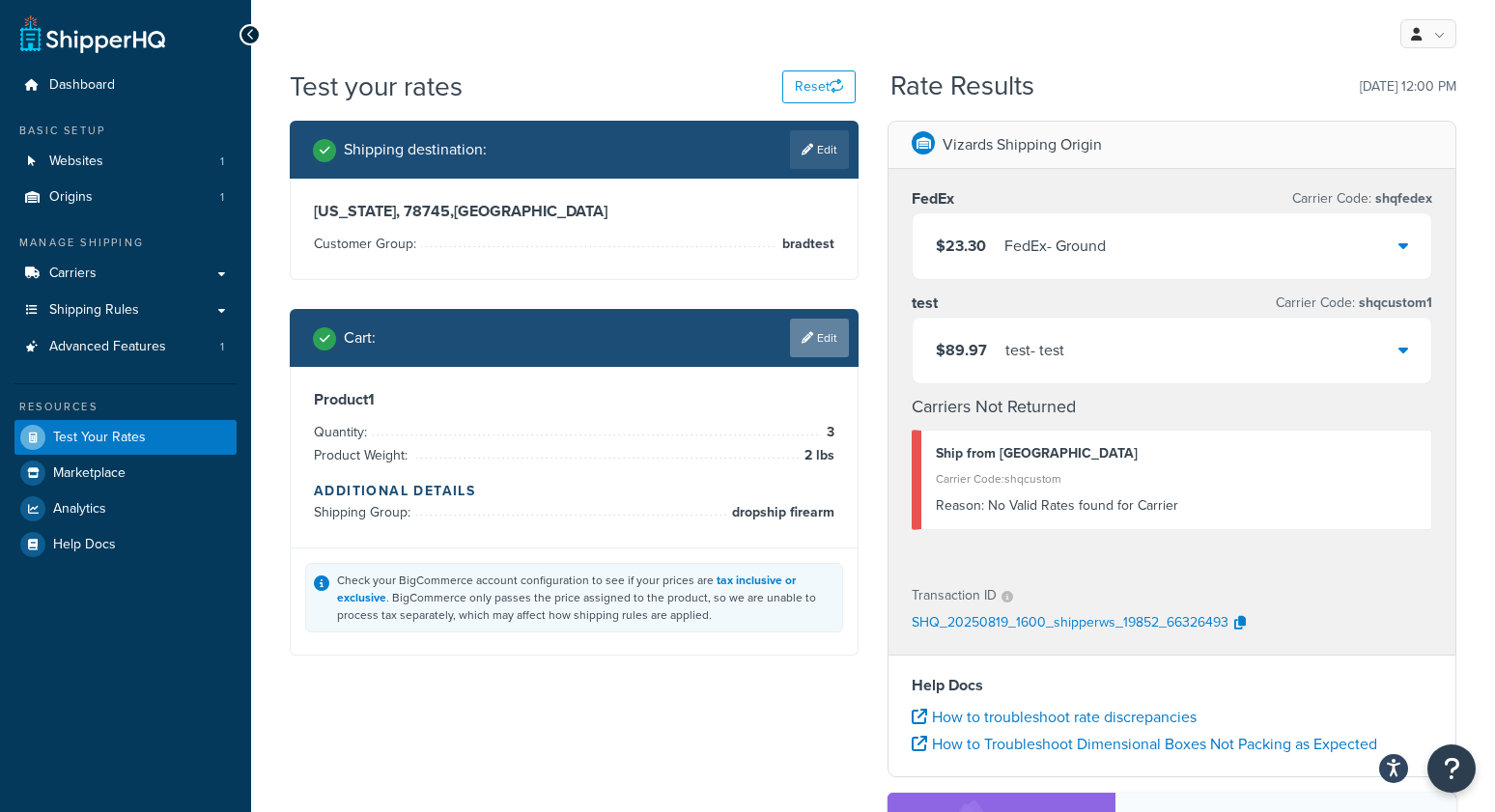
click at [834, 347] on link "Edit" at bounding box center [819, 338] width 59 height 39
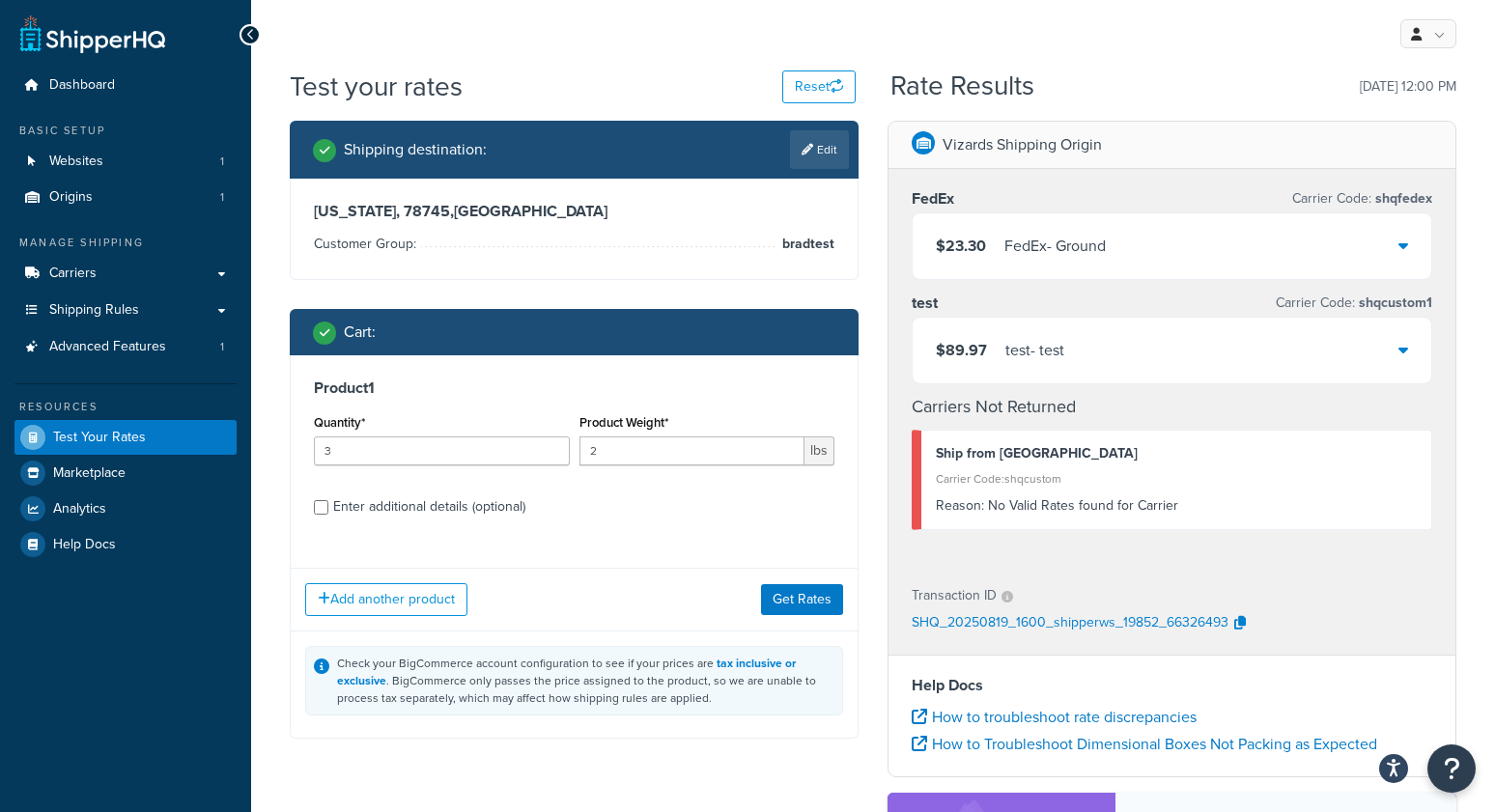
click at [390, 506] on div "Enter additional details (optional)" at bounding box center [429, 507] width 192 height 27
click at [328, 506] on input "Enter additional details (optional)" at bounding box center [320, 507] width 15 height 15
checkbox input "true"
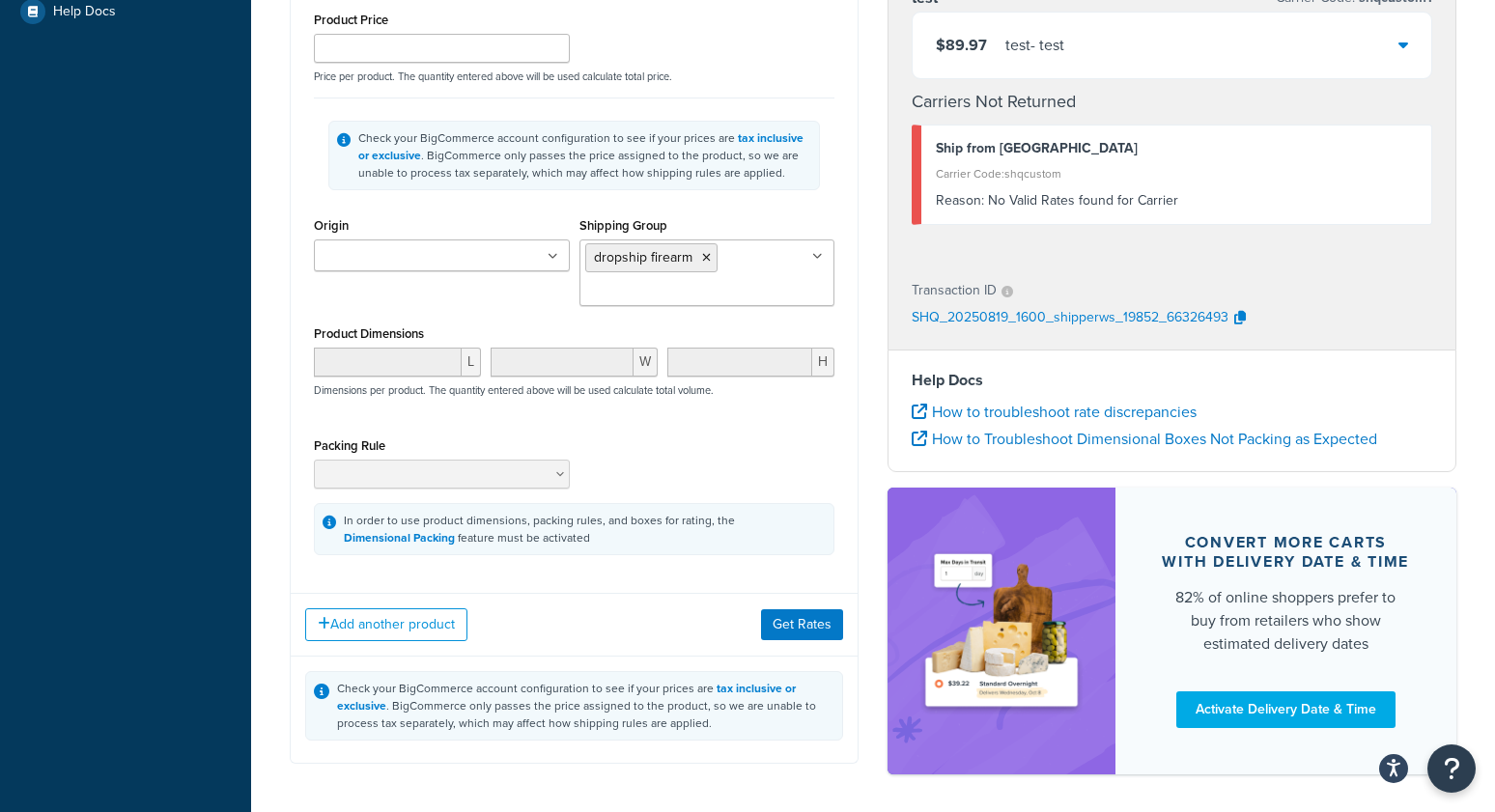
scroll to position [542, 0]
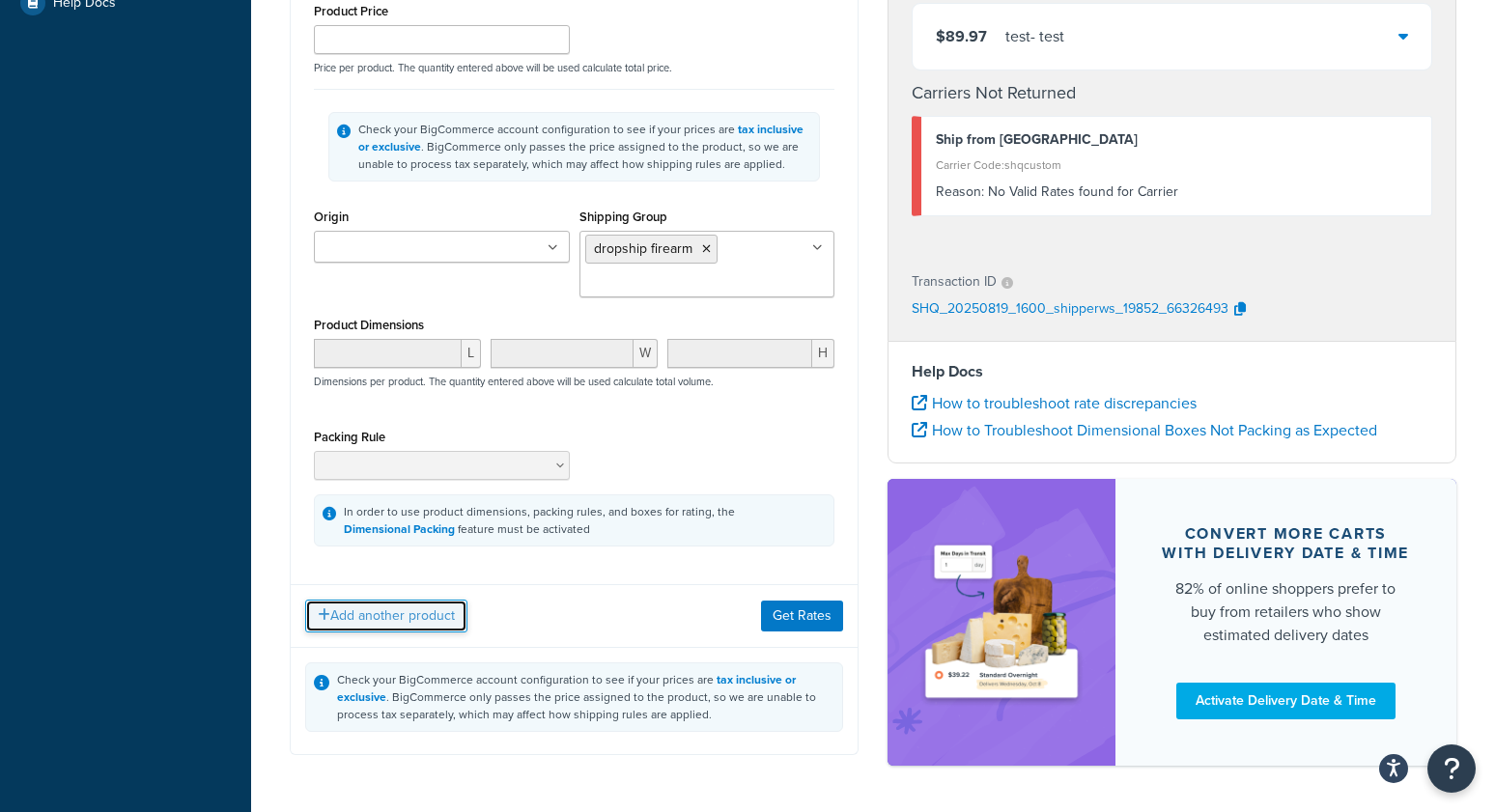
click at [392, 628] on button "Add another product" at bounding box center [387, 616] width 162 height 33
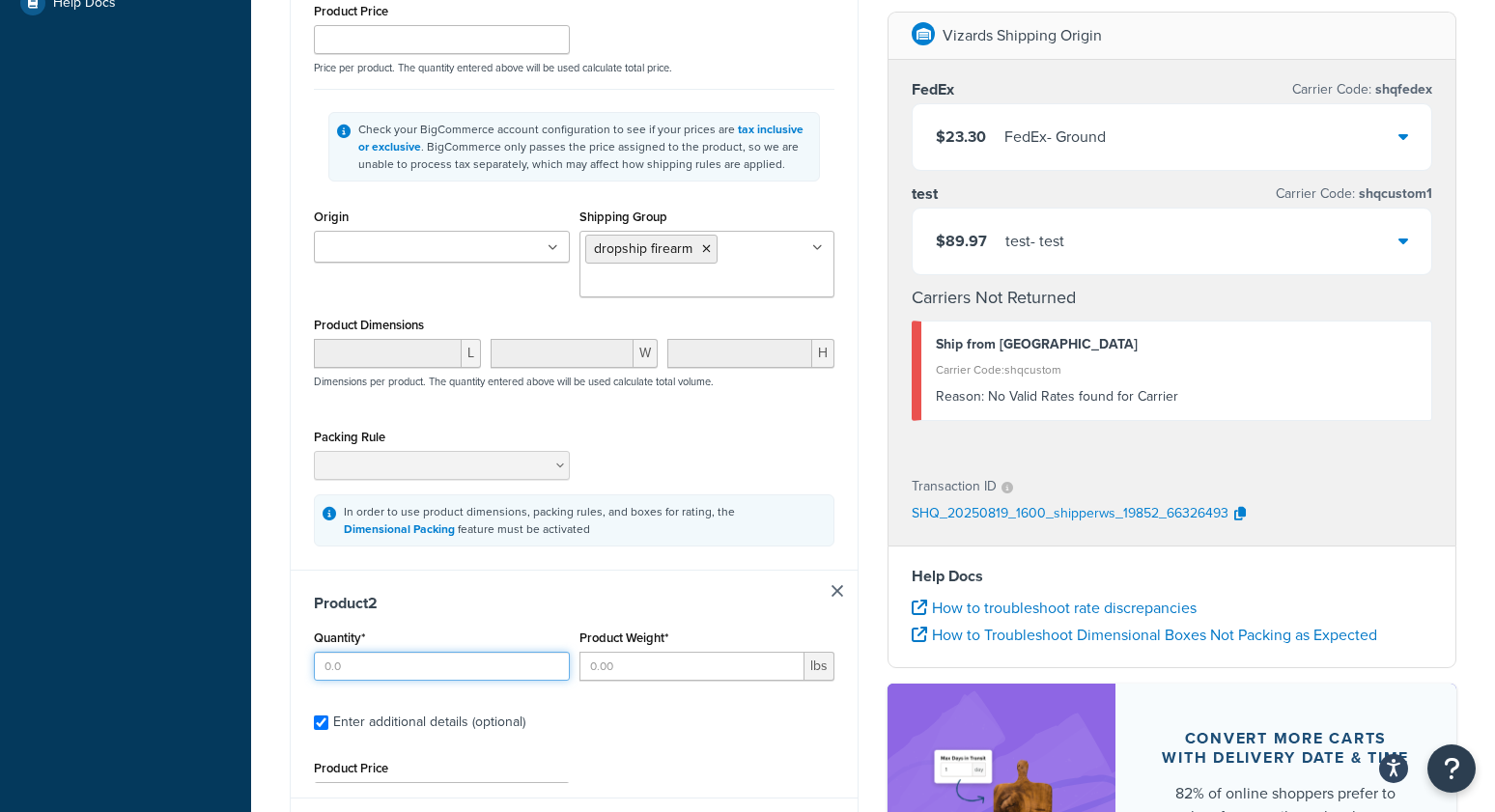
click at [363, 670] on input "Quantity*" at bounding box center [441, 667] width 256 height 29
type input "1"
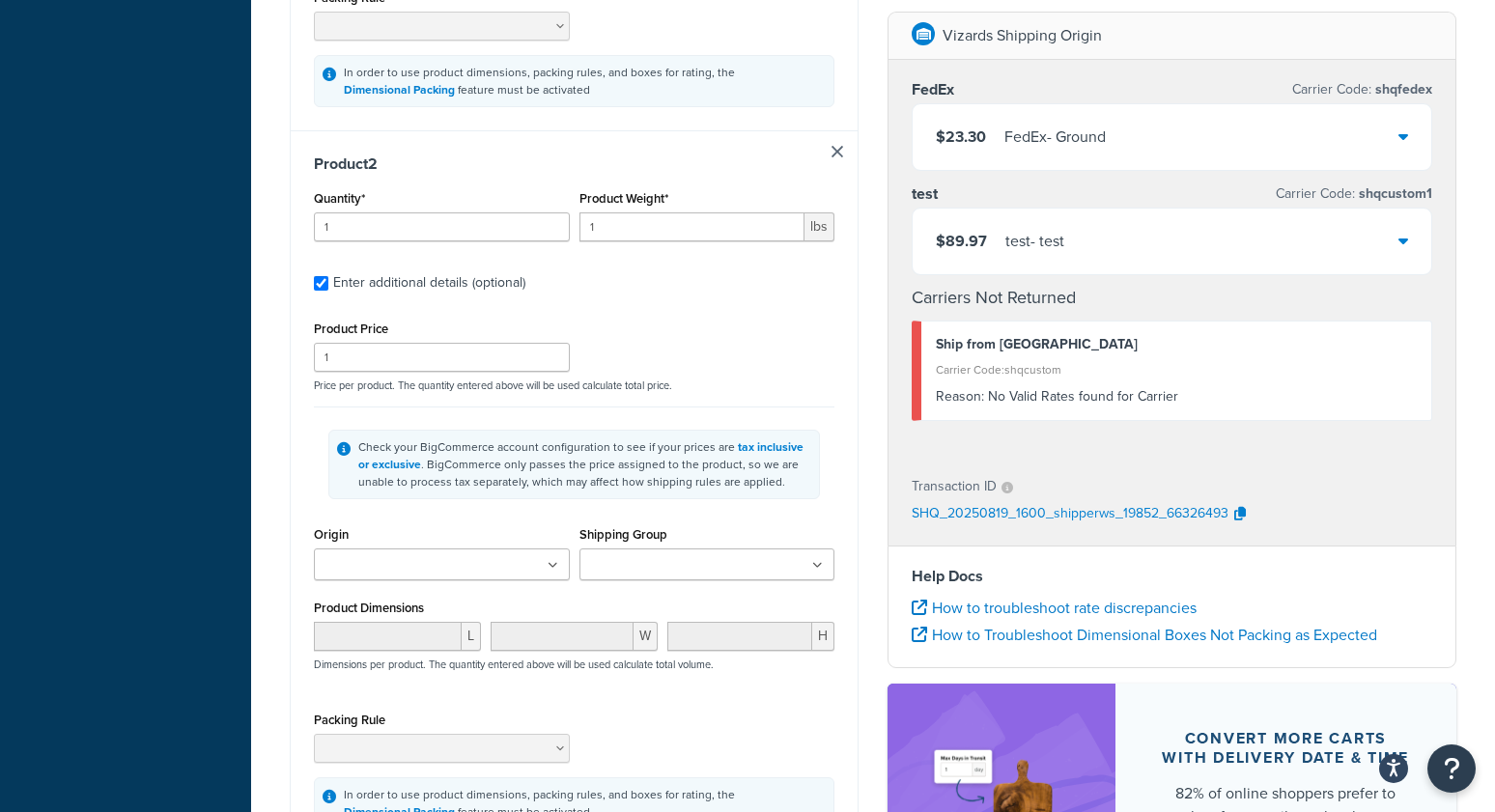
scroll to position [987, 0]
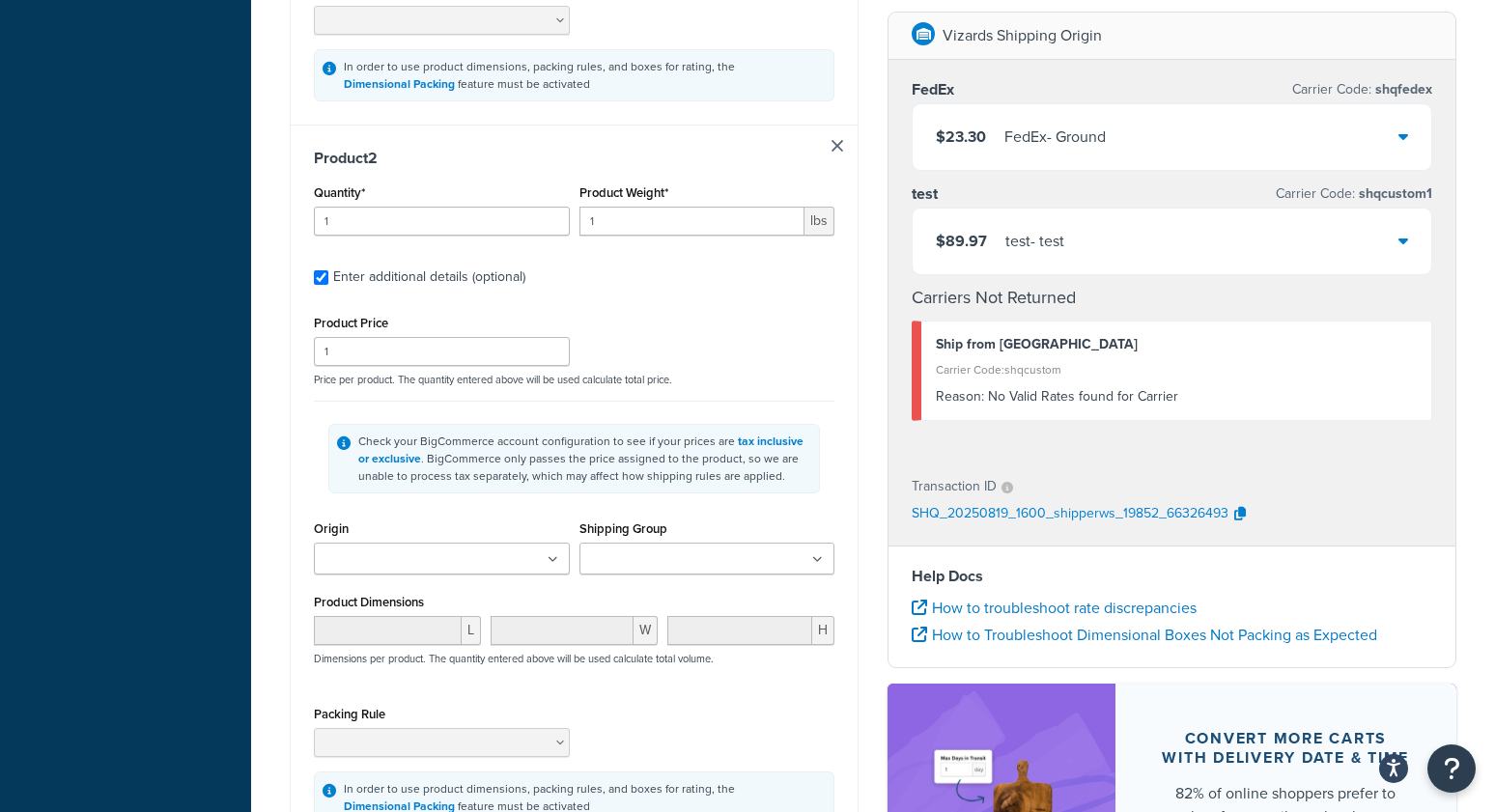
click at [646, 558] on input "Shipping Group" at bounding box center [670, 560] width 171 height 21
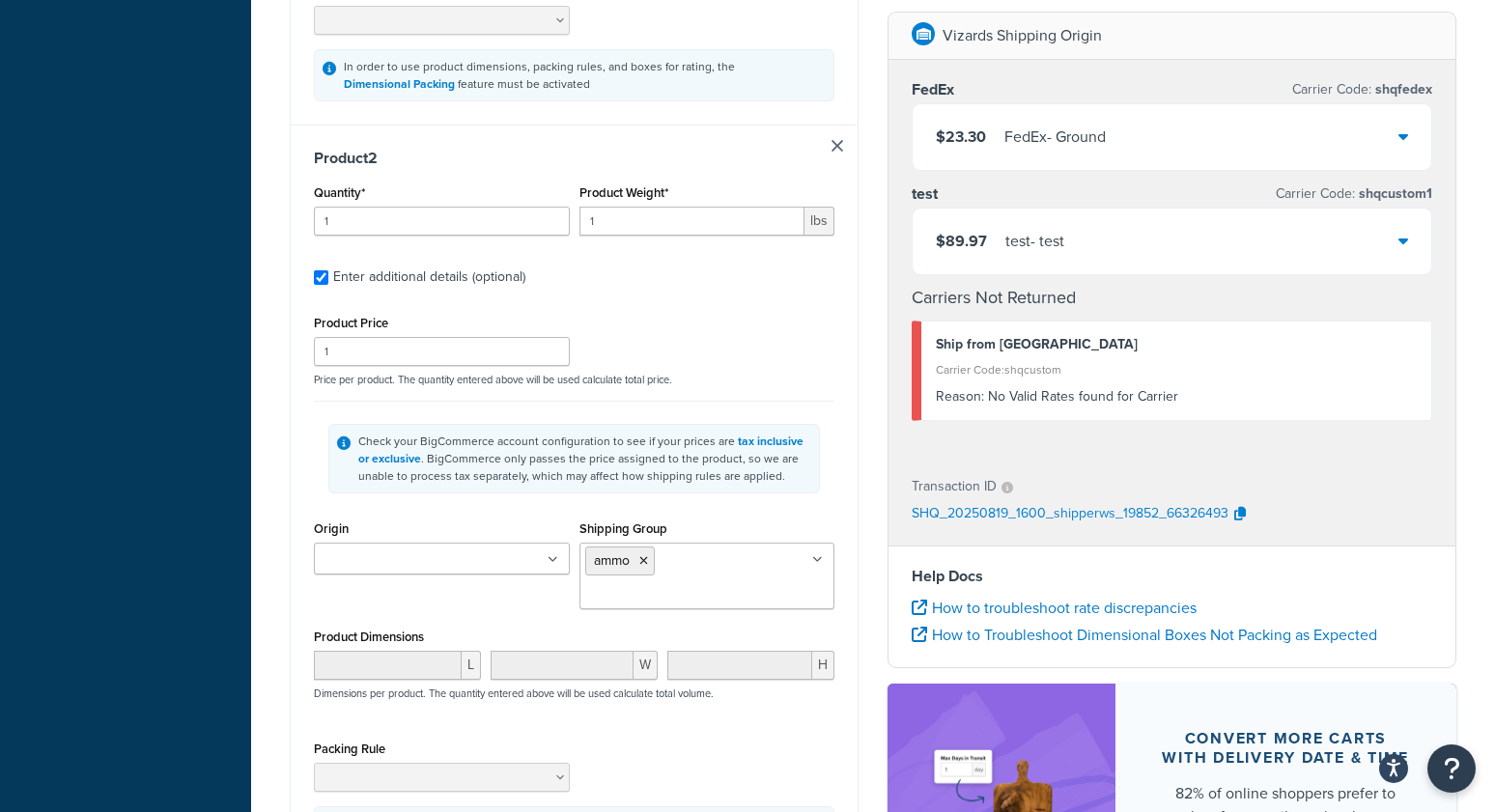
click at [229, 367] on div "Dashboard Basic Setup Websites 1 Origins 1 Manage Shipping Carriers Carriers Al…" at bounding box center [125, 102] width 251 height 2178
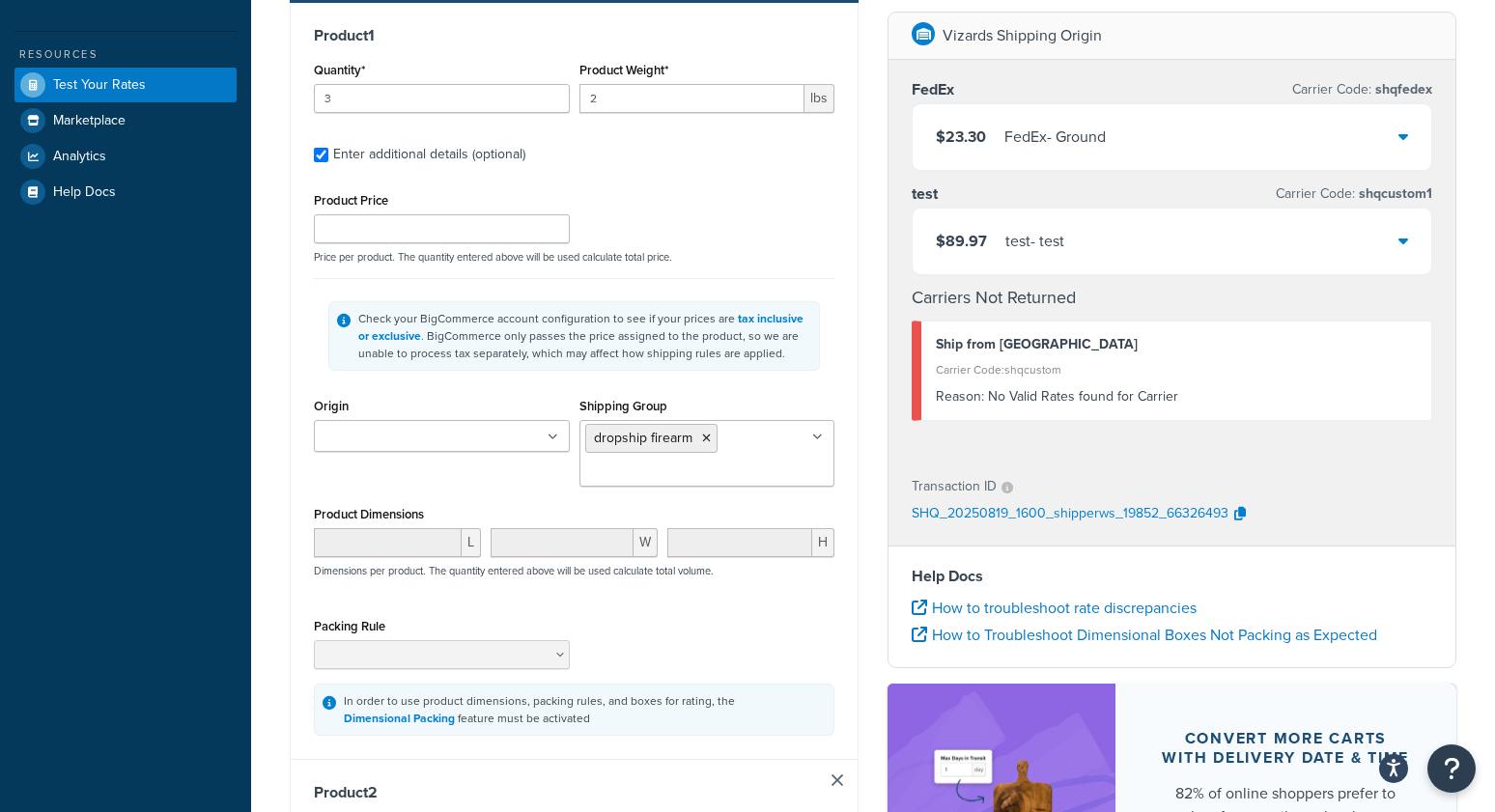
scroll to position [330, 0]
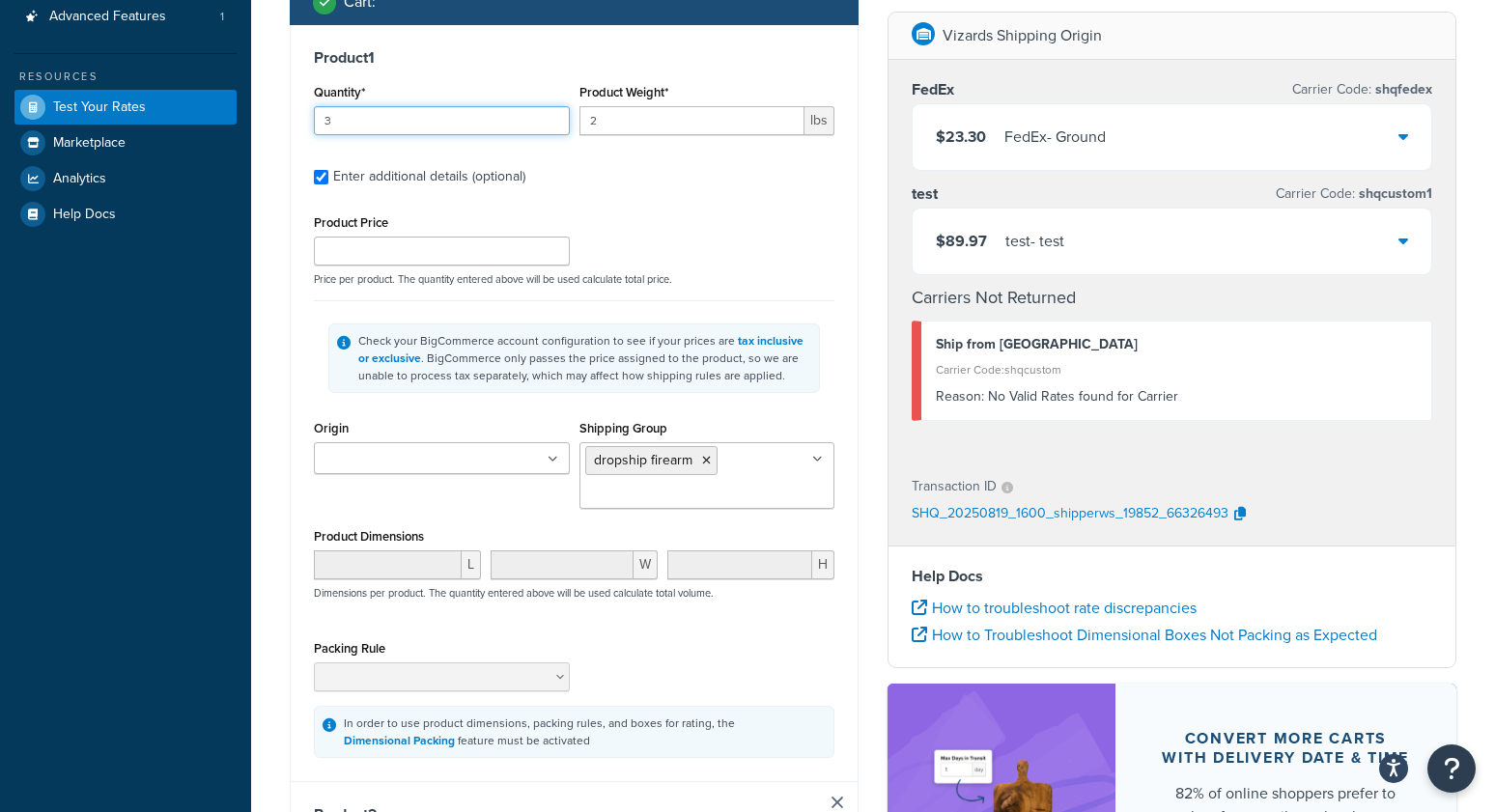
drag, startPoint x: 396, startPoint y: 125, endPoint x: 292, endPoint y: 121, distance: 104.1
click at [292, 121] on div "Product 1 Quantity* 3 Product Weight* 2 lbs Enter additional details (optional)…" at bounding box center [574, 403] width 567 height 755
type input "2"
click at [246, 381] on div "Dashboard Basic Setup Websites 1 Origins 1 Manage Shipping Carriers Carriers Al…" at bounding box center [125, 759] width 251 height 2178
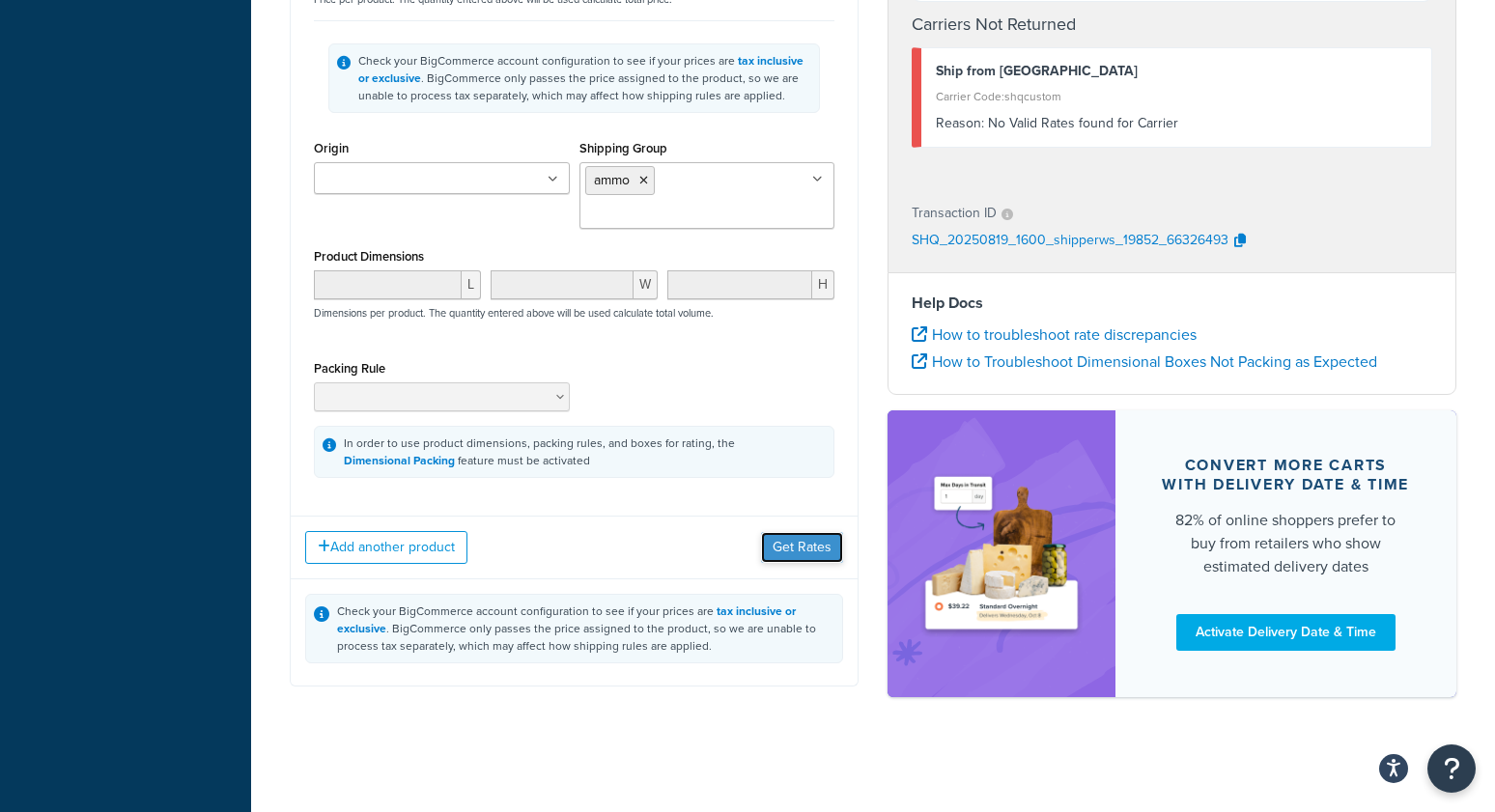
drag, startPoint x: 796, startPoint y: 548, endPoint x: 780, endPoint y: 548, distance: 16.0
click at [796, 548] on button "Get Rates" at bounding box center [802, 548] width 82 height 31
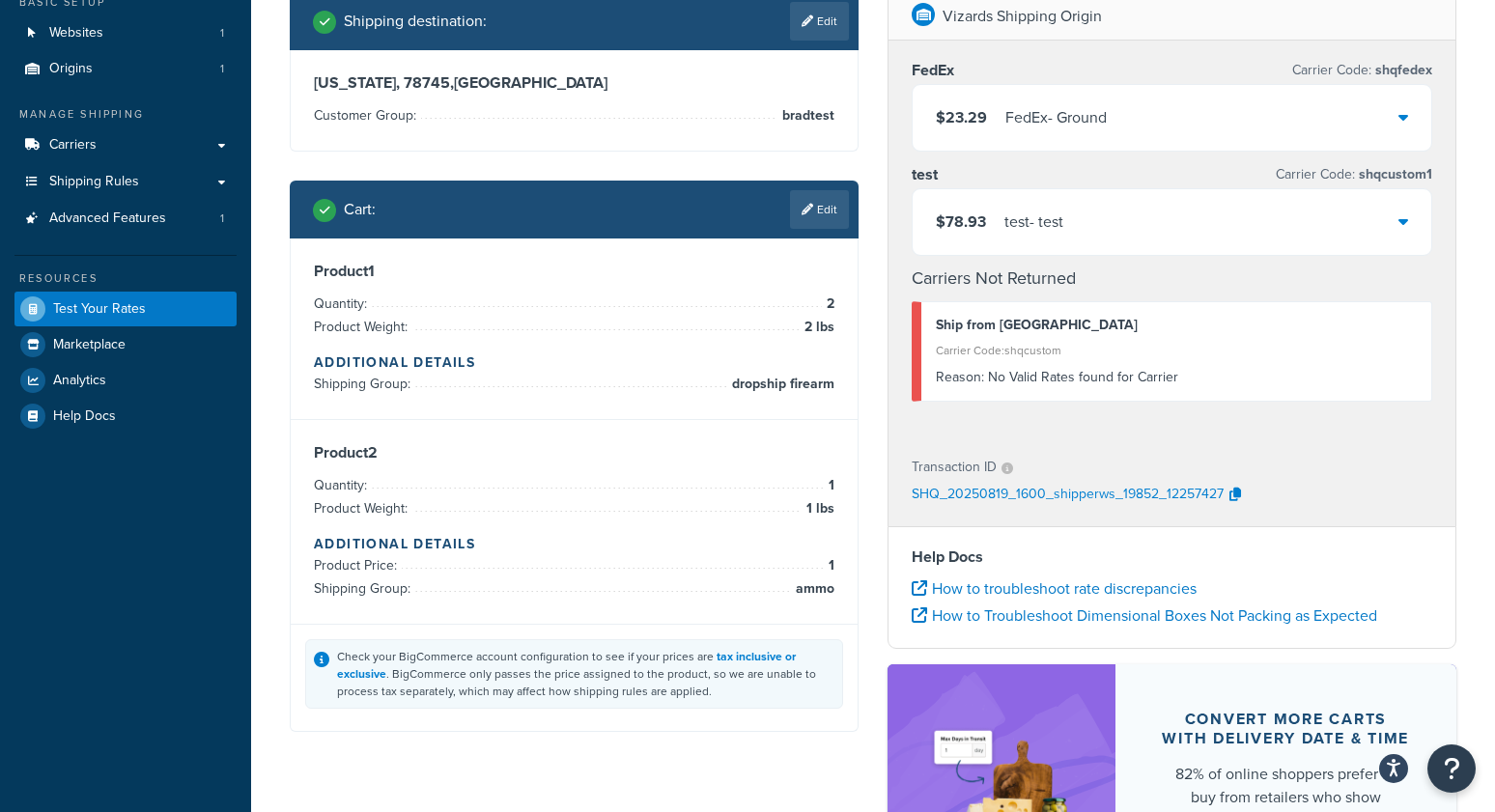
scroll to position [0, 0]
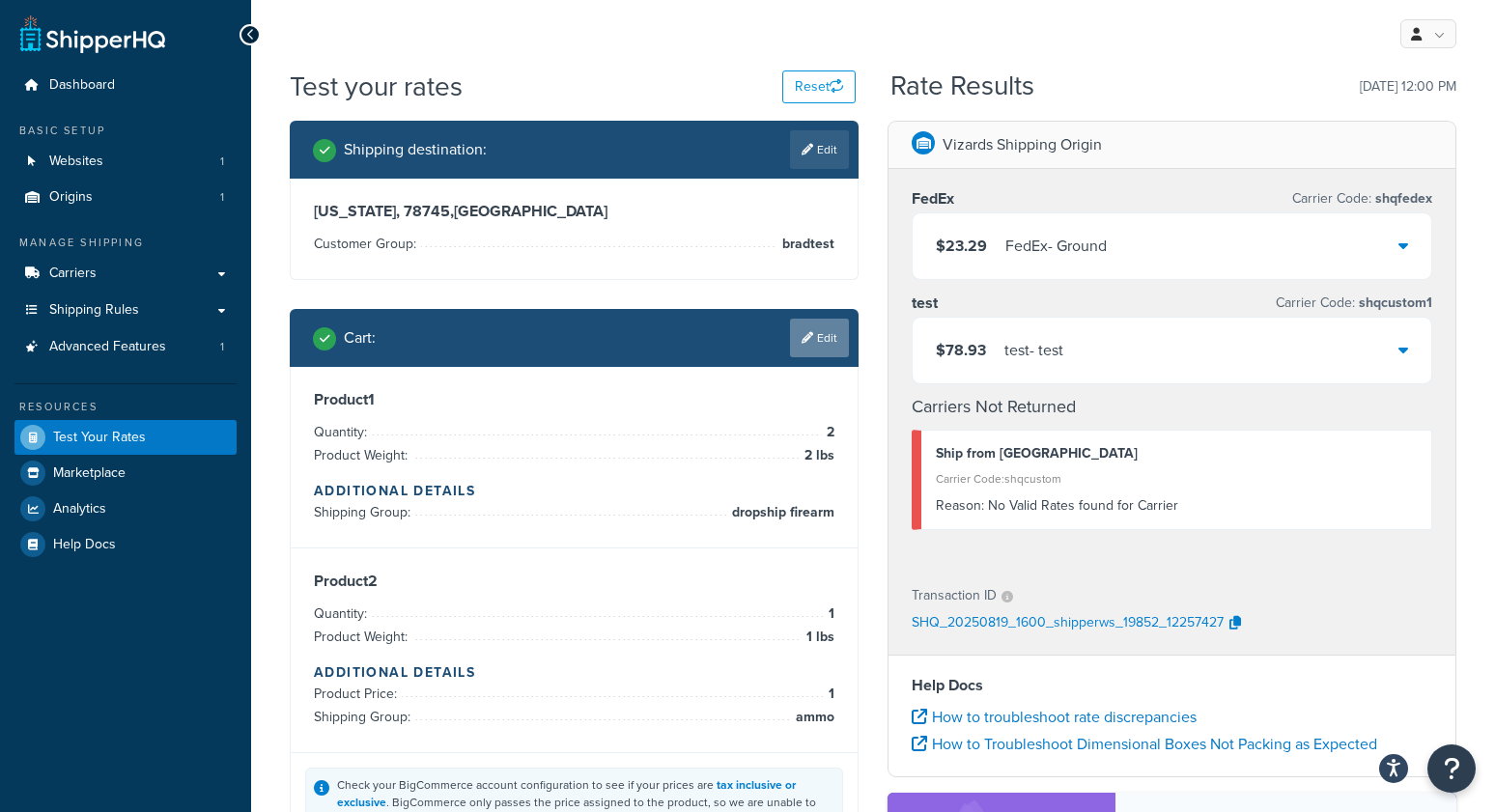
click at [820, 340] on link "Edit" at bounding box center [819, 338] width 59 height 39
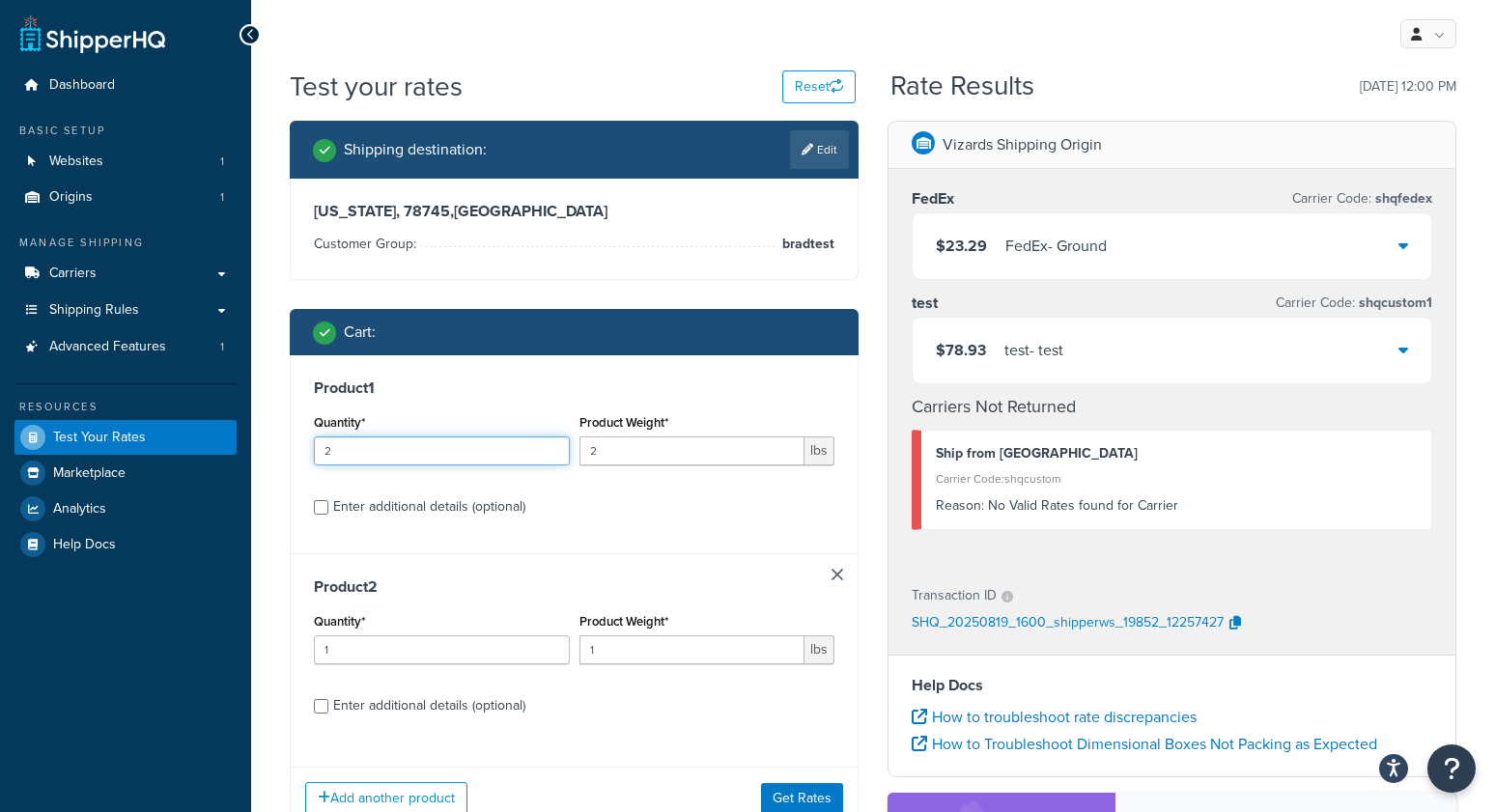
drag, startPoint x: 419, startPoint y: 451, endPoint x: 271, endPoint y: 446, distance: 148.1
click at [271, 446] on div "Test your rates Reset Rate Results 08/19/2025, 12:00 PM Shipping destination : …" at bounding box center [873, 607] width 1244 height 1079
type input "1"
click at [439, 511] on div "Enter additional details (optional)" at bounding box center [429, 507] width 192 height 27
click at [328, 511] on input "Enter additional details (optional)" at bounding box center [320, 507] width 15 height 15
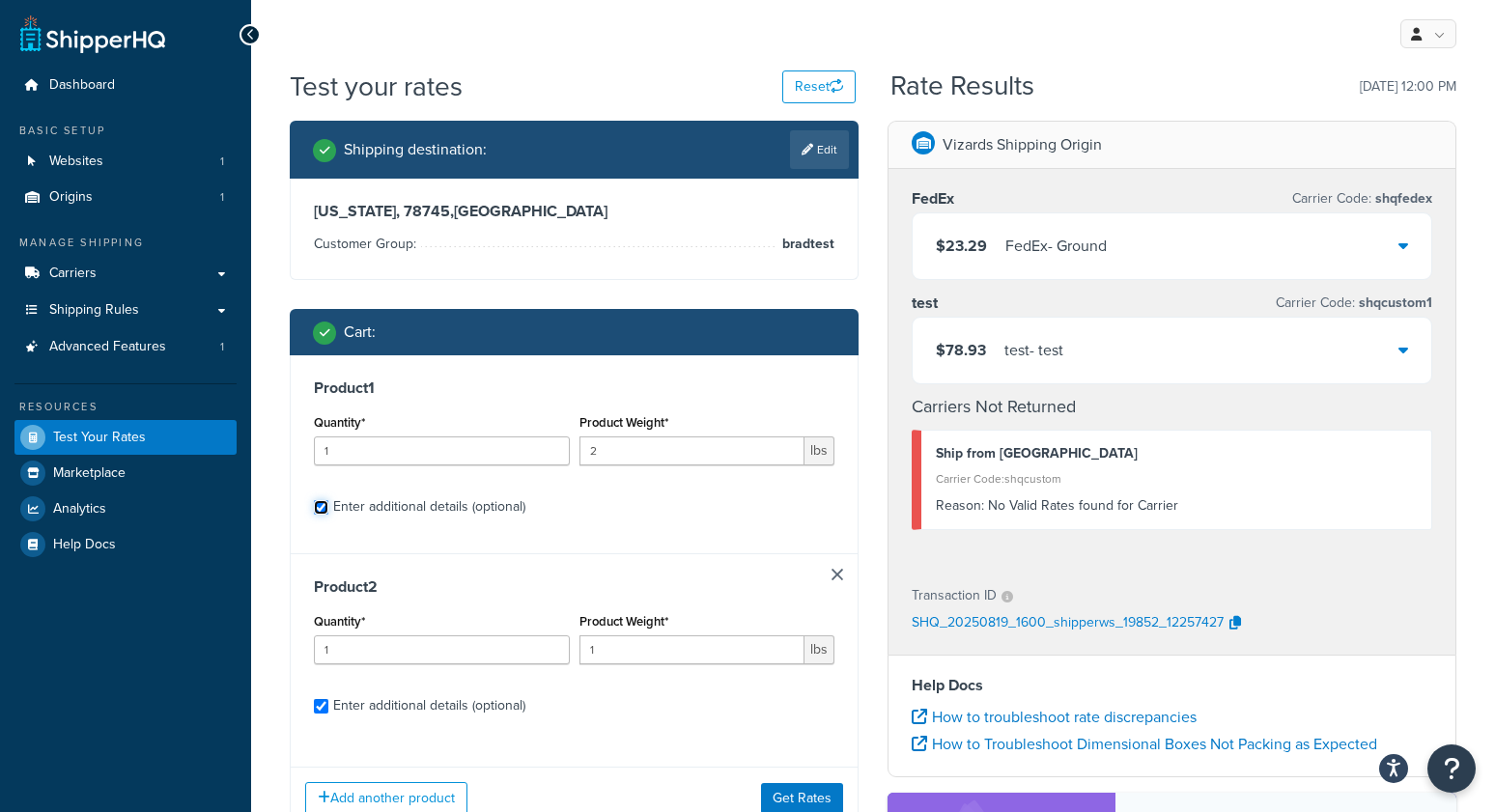
checkbox input "true"
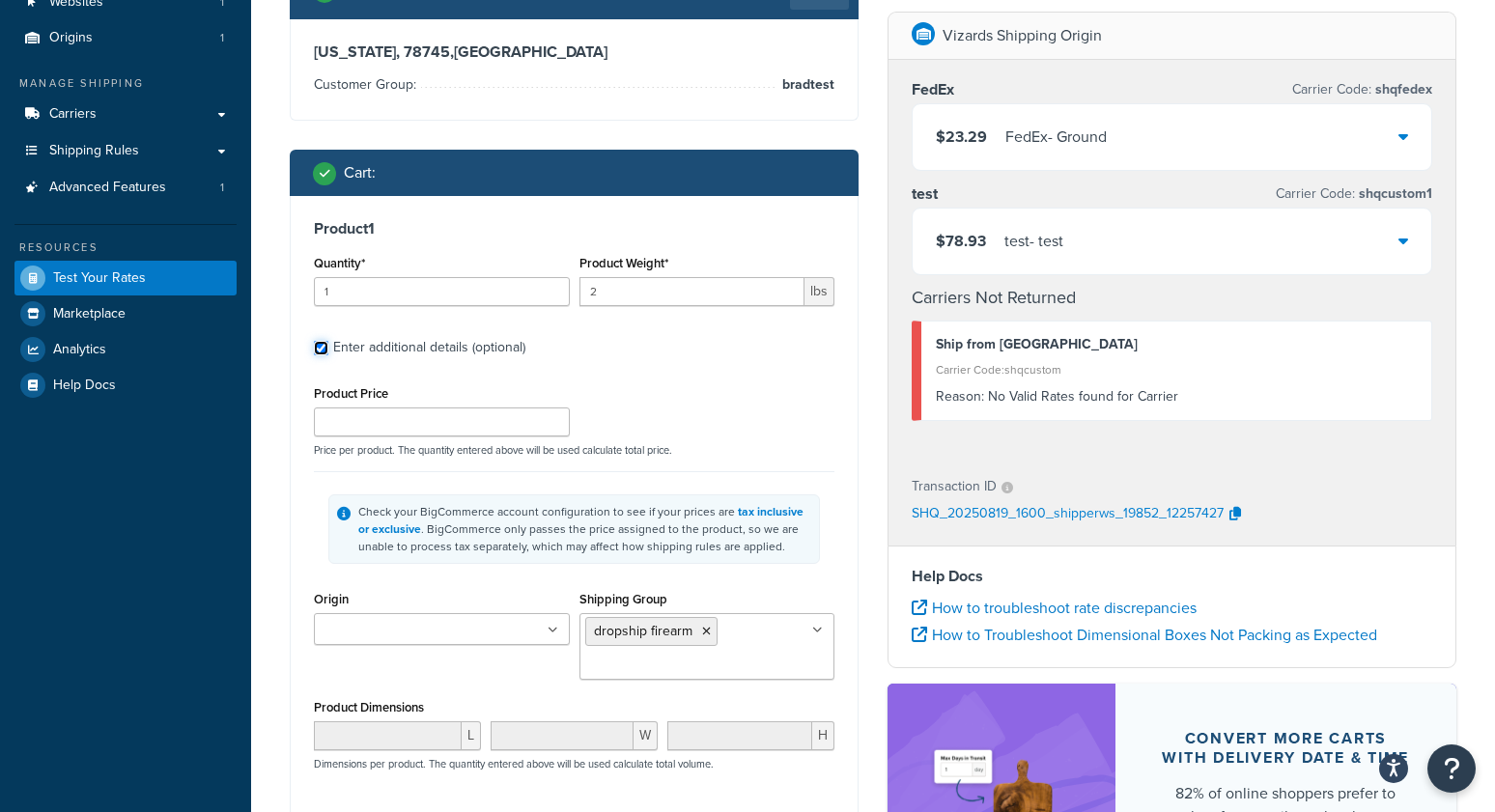
scroll to position [168, 0]
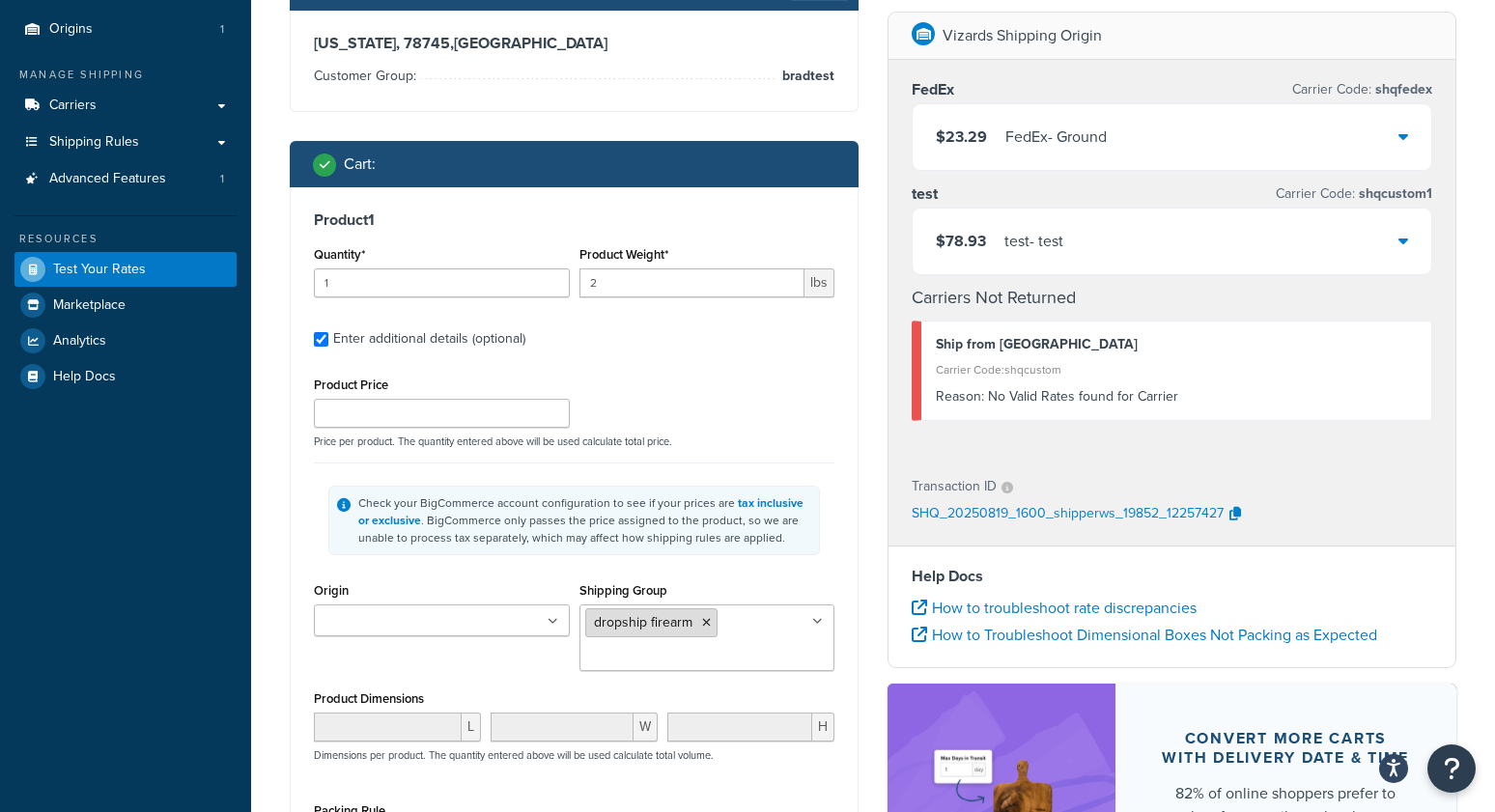
click at [708, 619] on icon at bounding box center [706, 623] width 9 height 12
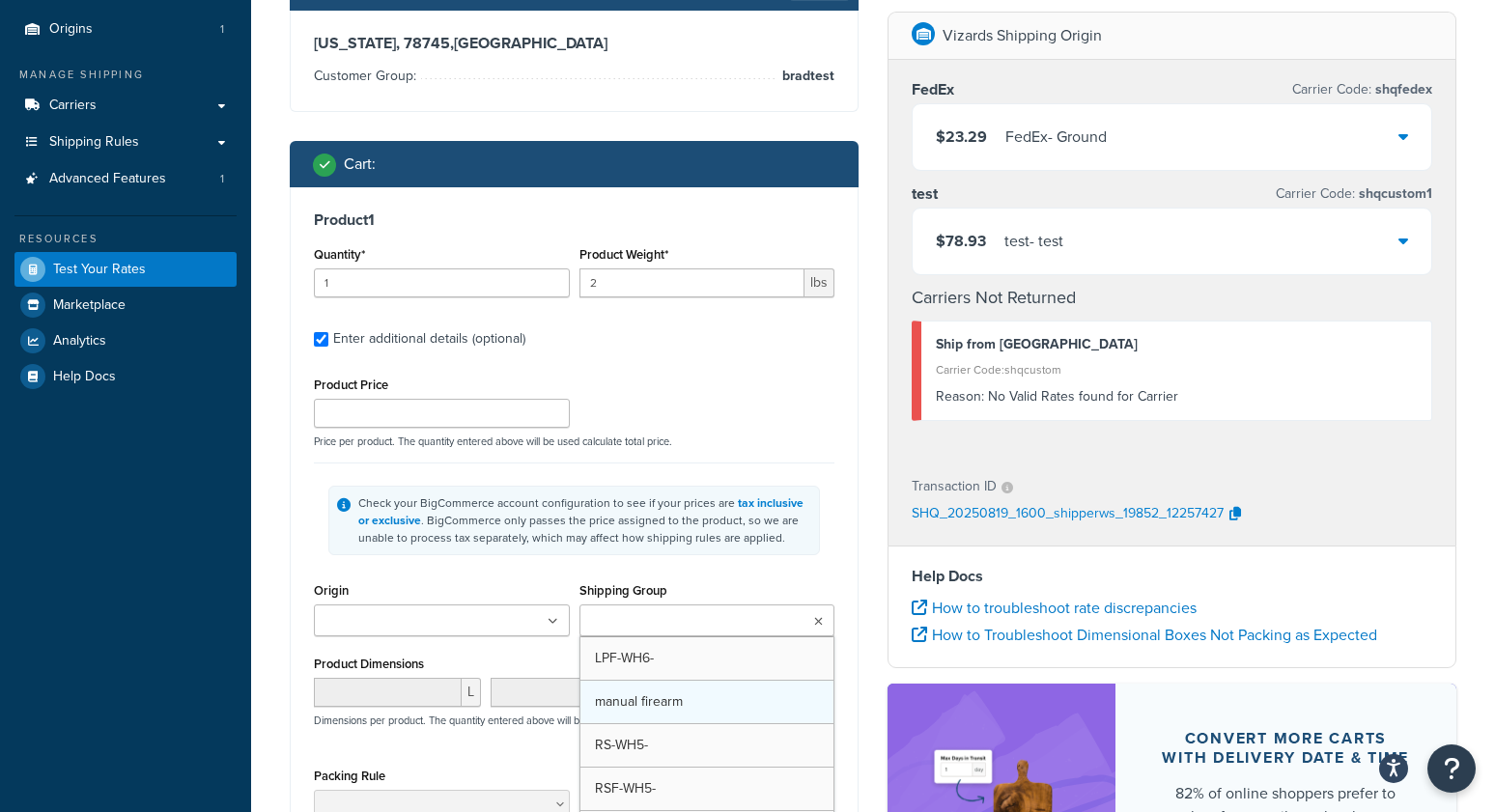
scroll to position [259, 0]
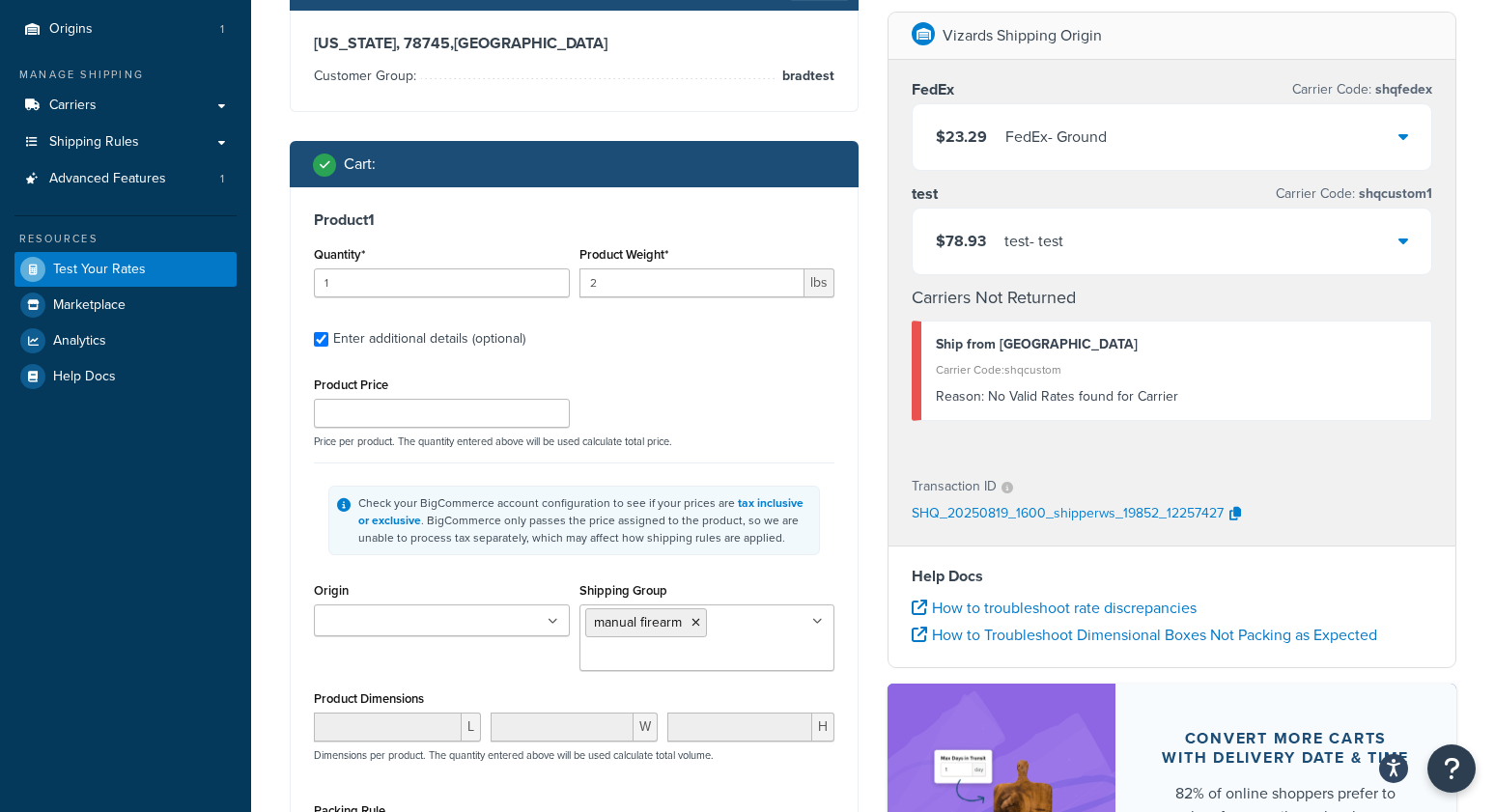
click at [303, 561] on div "Product 1 Quantity* 1 Product Weight* 2 lbs Enter additional details (optional)…" at bounding box center [574, 567] width 567 height 759
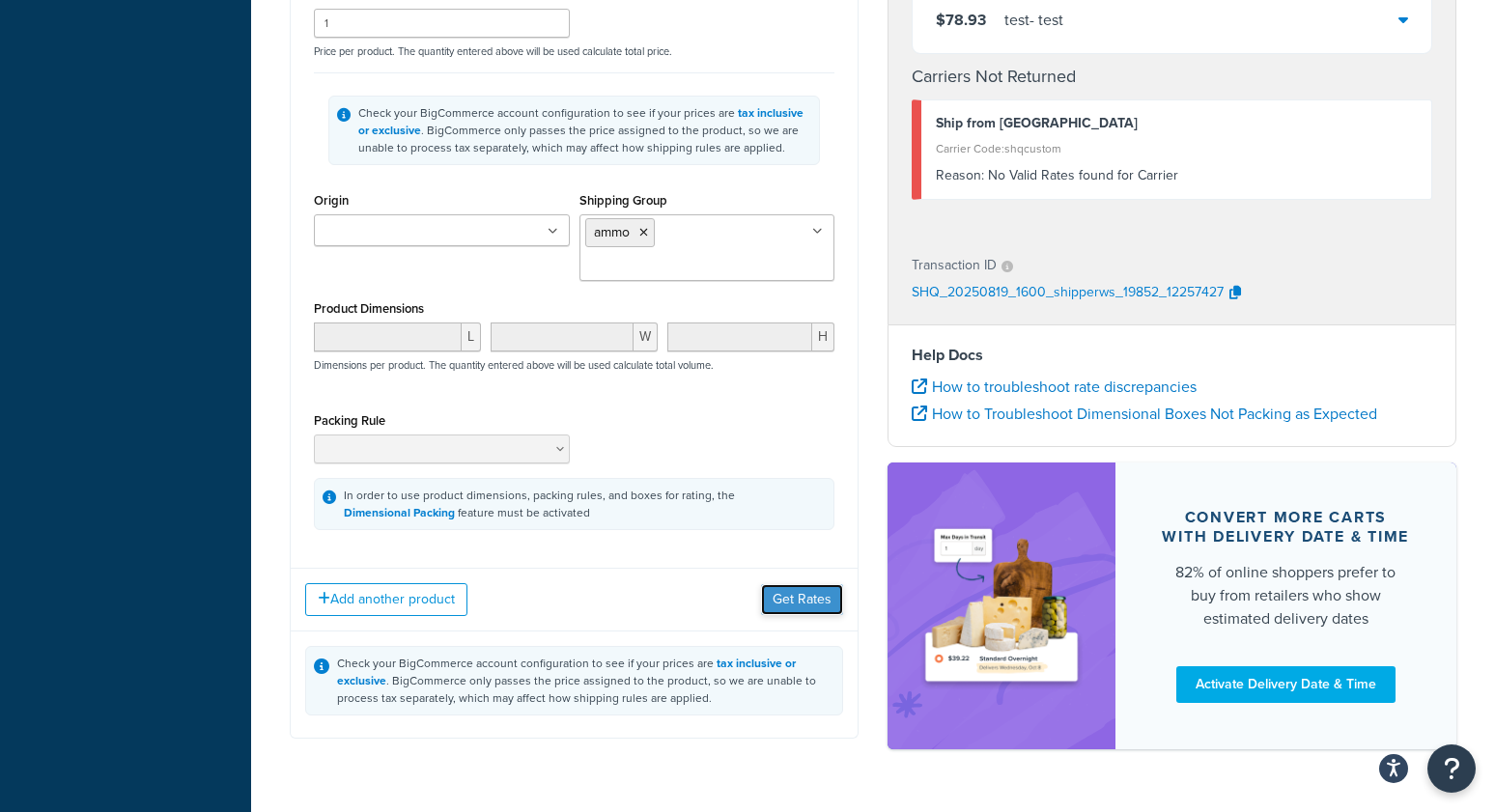
click at [814, 615] on button "Get Rates" at bounding box center [802, 599] width 82 height 31
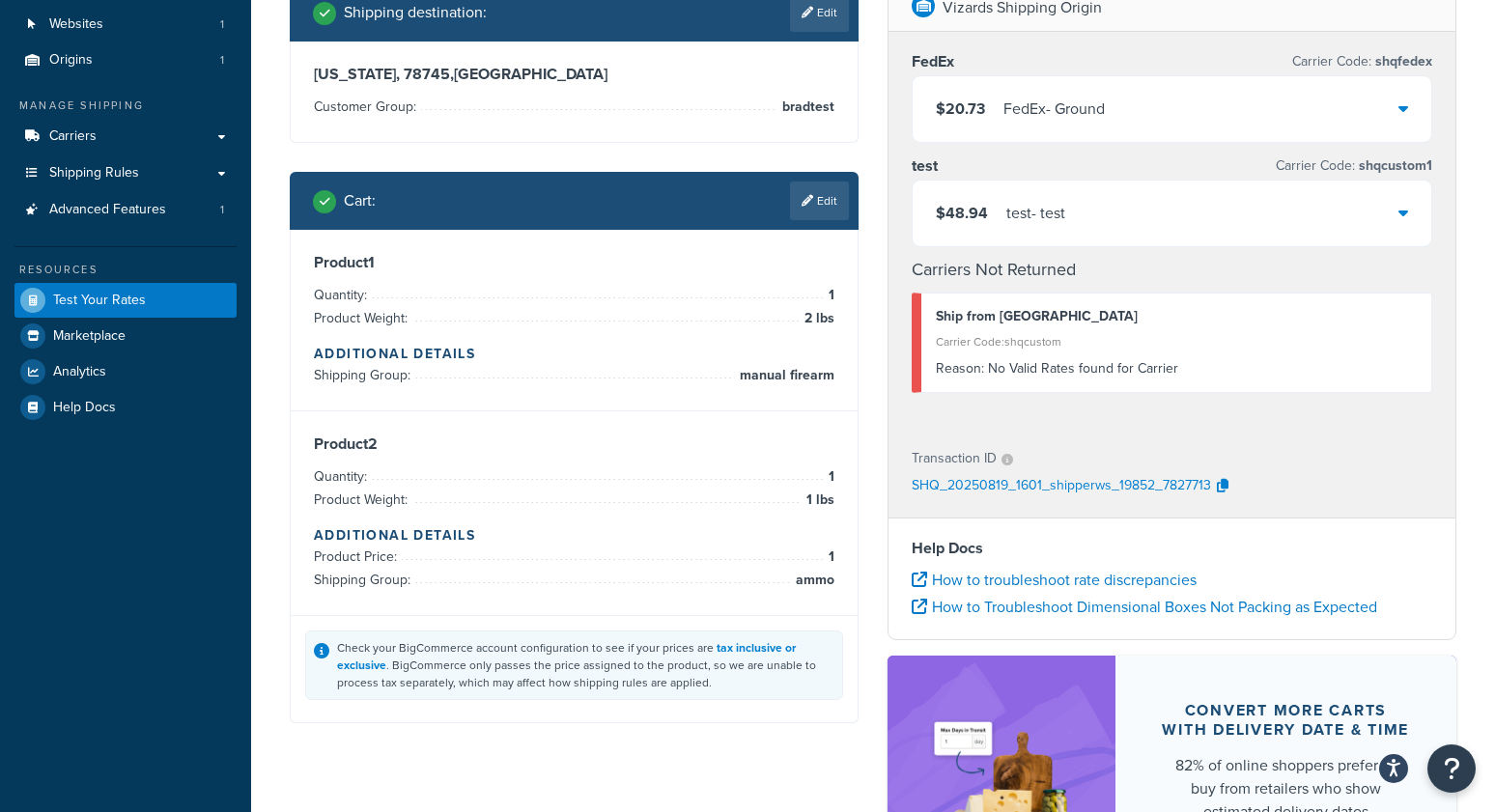
scroll to position [52, 0]
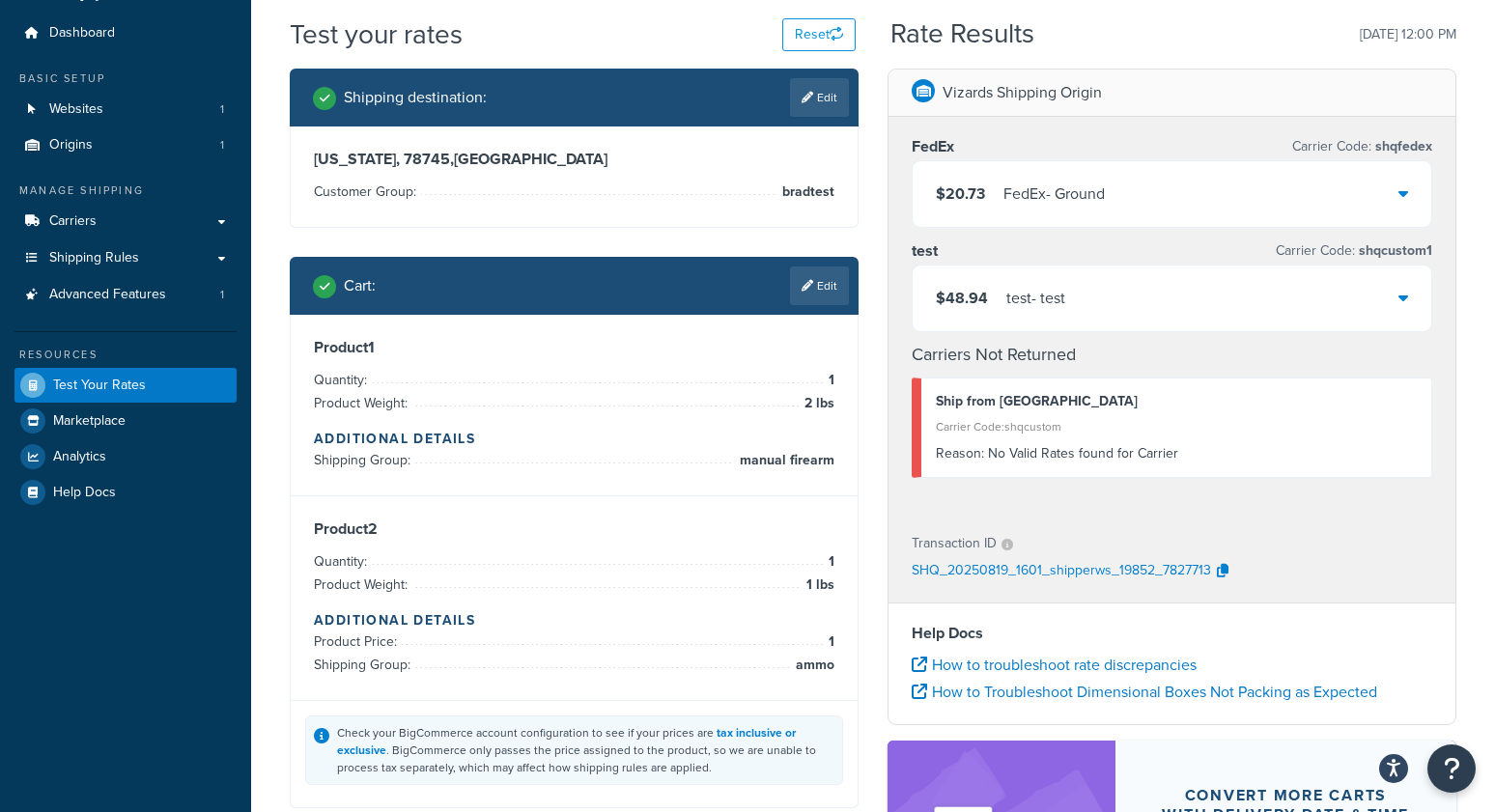
drag, startPoint x: 815, startPoint y: 293, endPoint x: 805, endPoint y: 299, distance: 11.7
click at [815, 293] on link "Edit" at bounding box center [819, 286] width 59 height 39
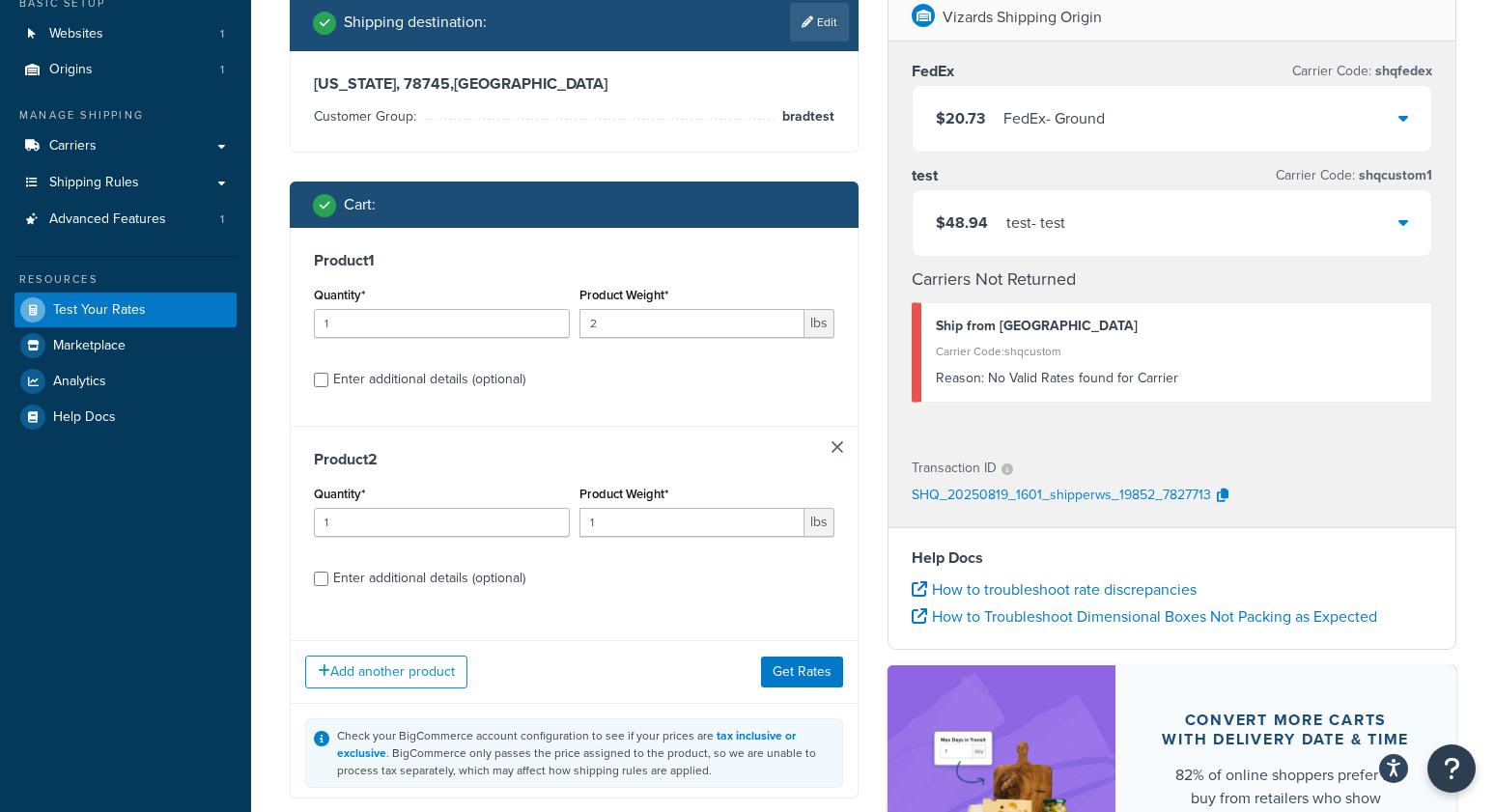
scroll to position [147, 0]
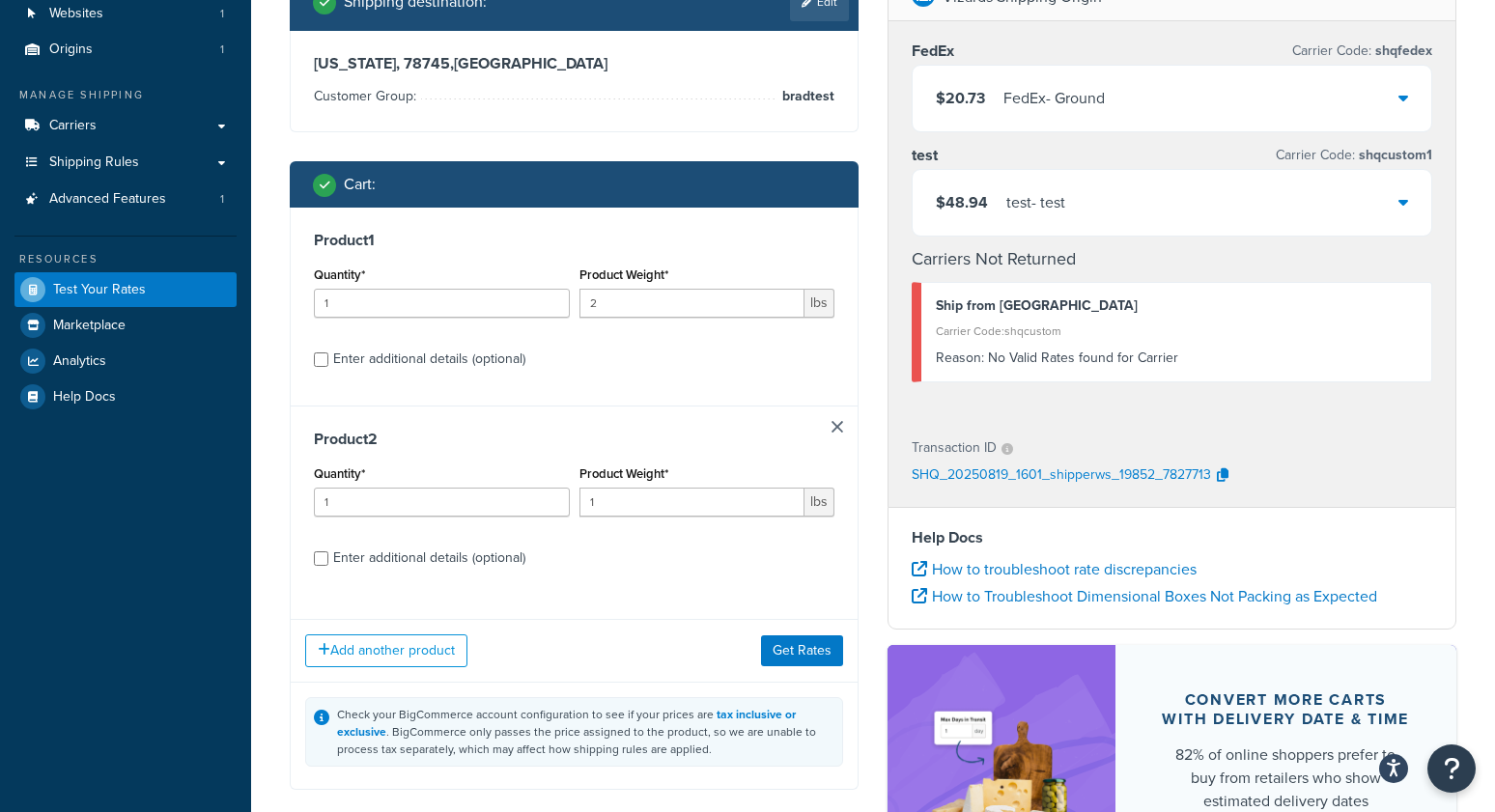
click at [418, 344] on label "Enter additional details (optional)" at bounding box center [583, 357] width 501 height 31
click at [328, 352] on input "Enter additional details (optional)" at bounding box center [320, 359] width 15 height 15
checkbox input "true"
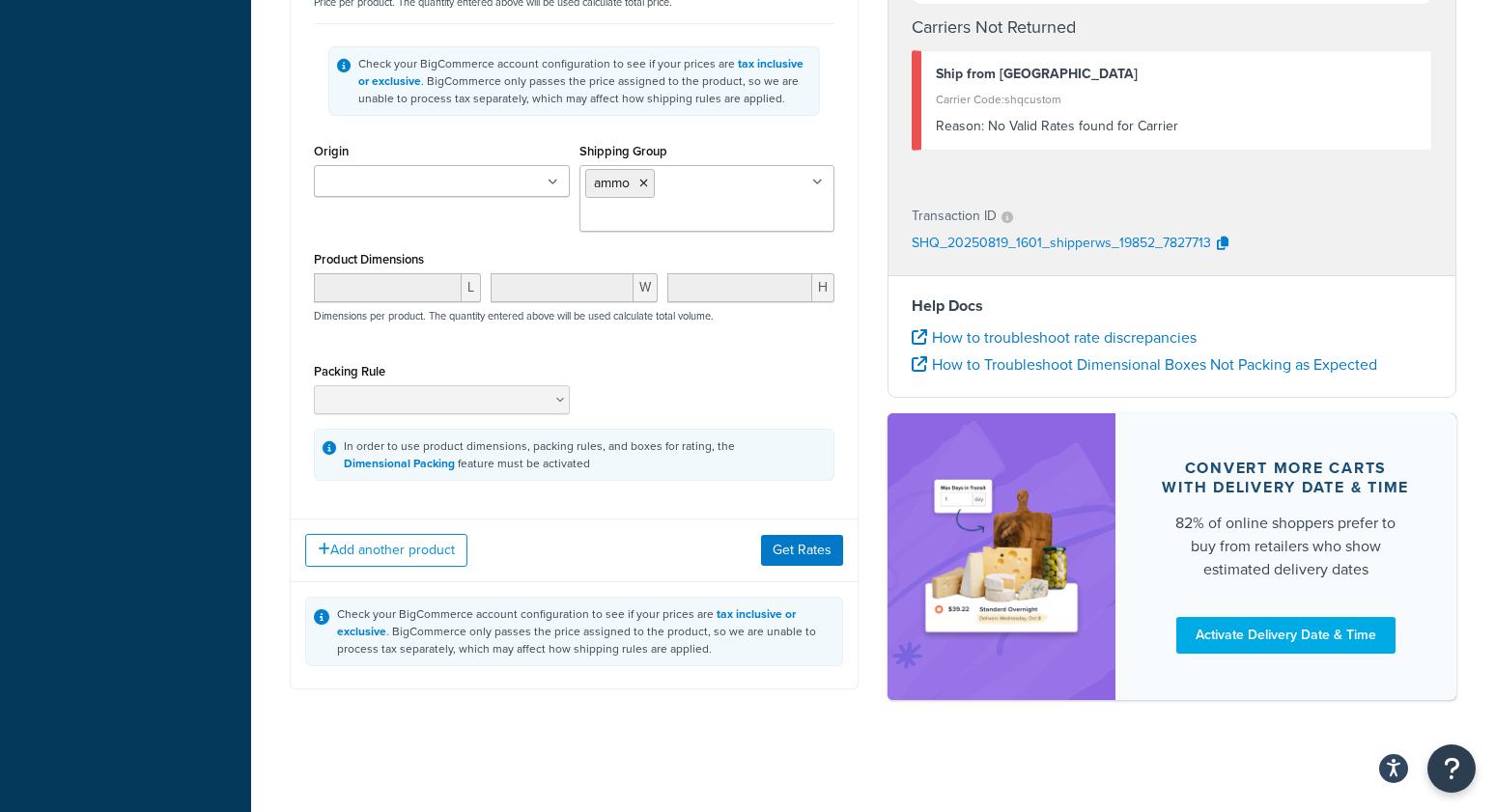
scroll to position [1376, 0]
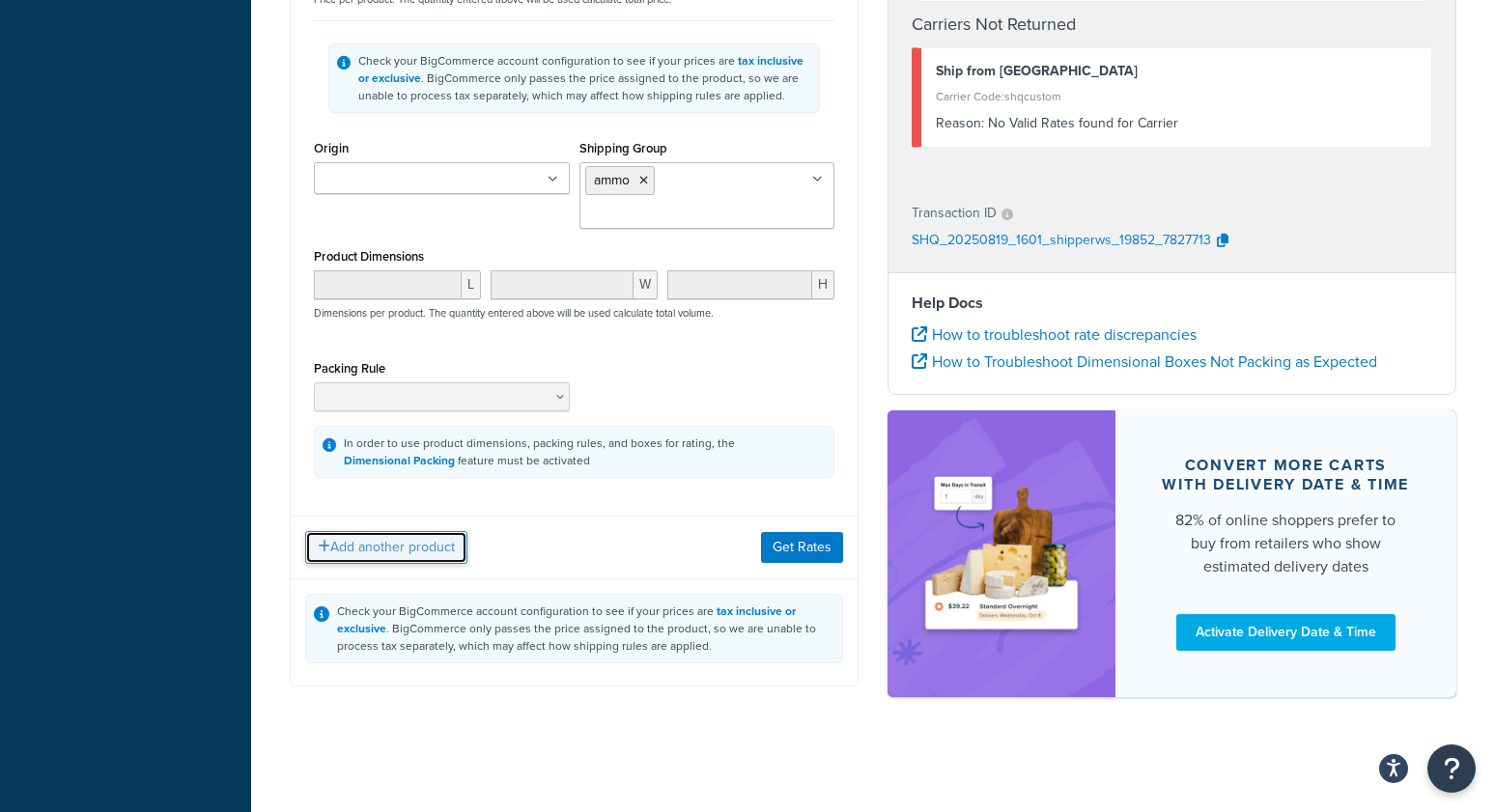
click at [389, 555] on button "Add another product" at bounding box center [387, 548] width 162 height 33
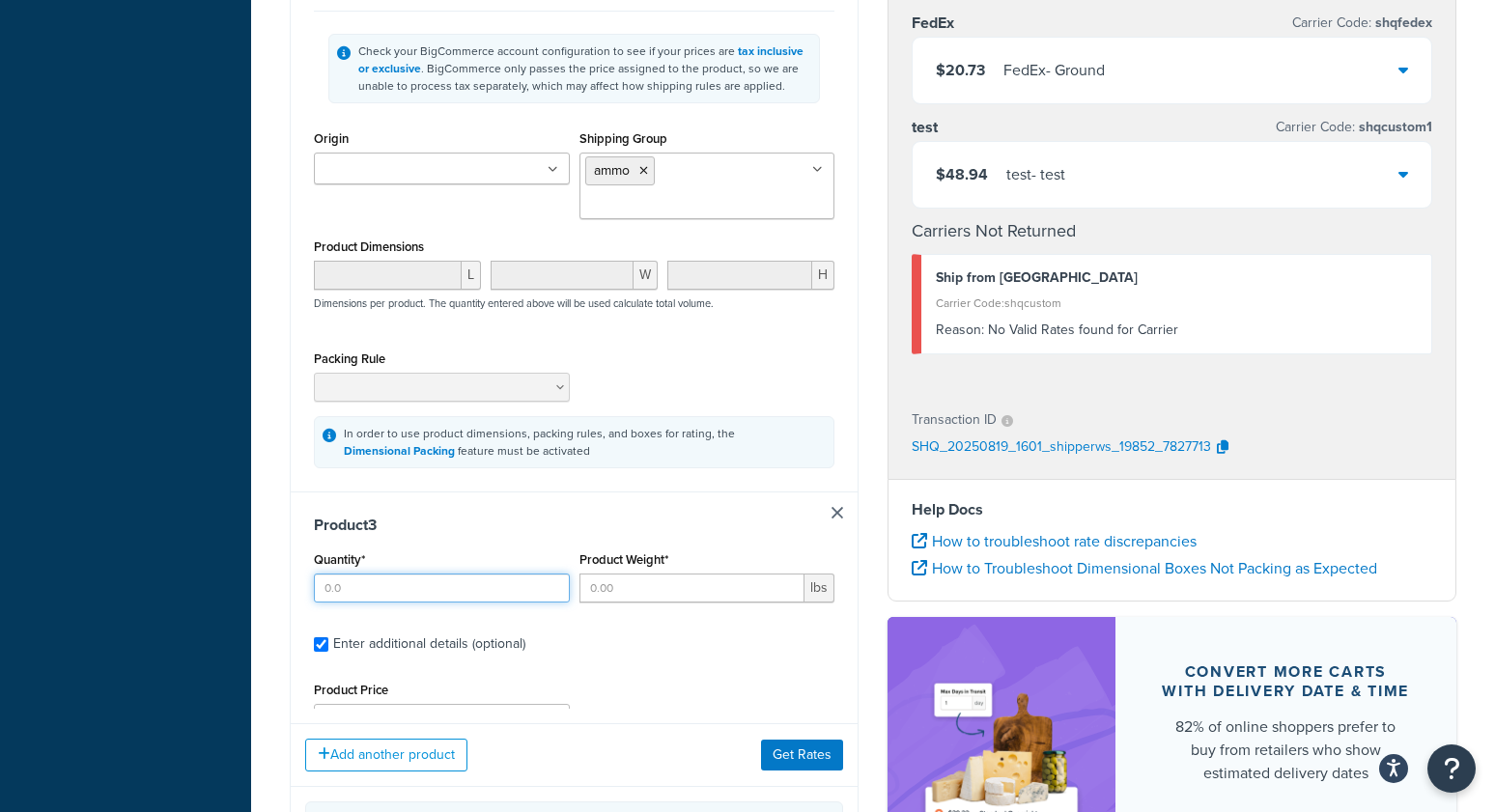
click at [364, 595] on input "Quantity*" at bounding box center [441, 588] width 256 height 29
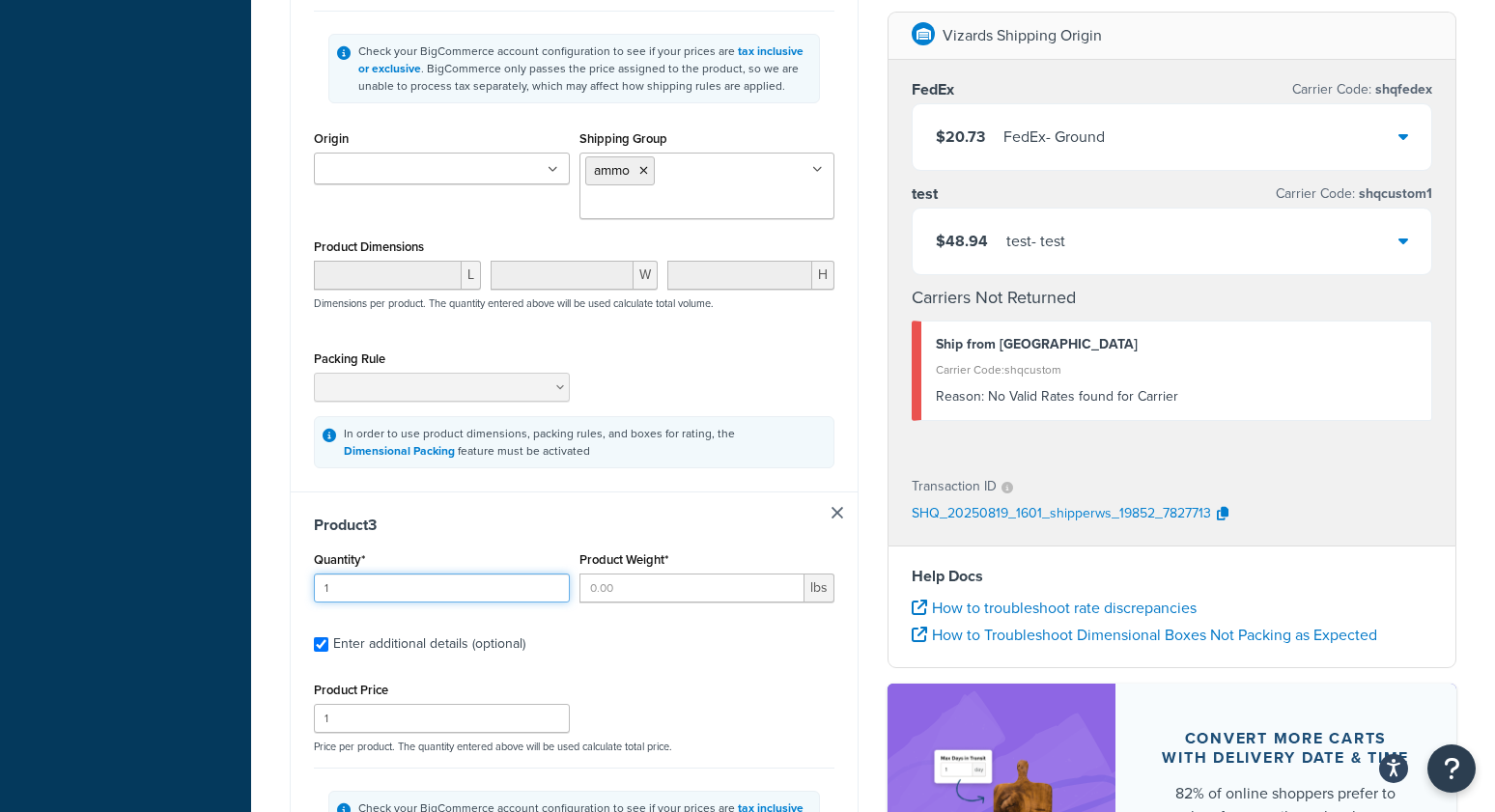
type input "1"
click at [257, 582] on div "Test your rates Reset Rate Results 08/19/2025, 12:00 PM Shipping destination : …" at bounding box center [873, 85] width 1244 height 2787
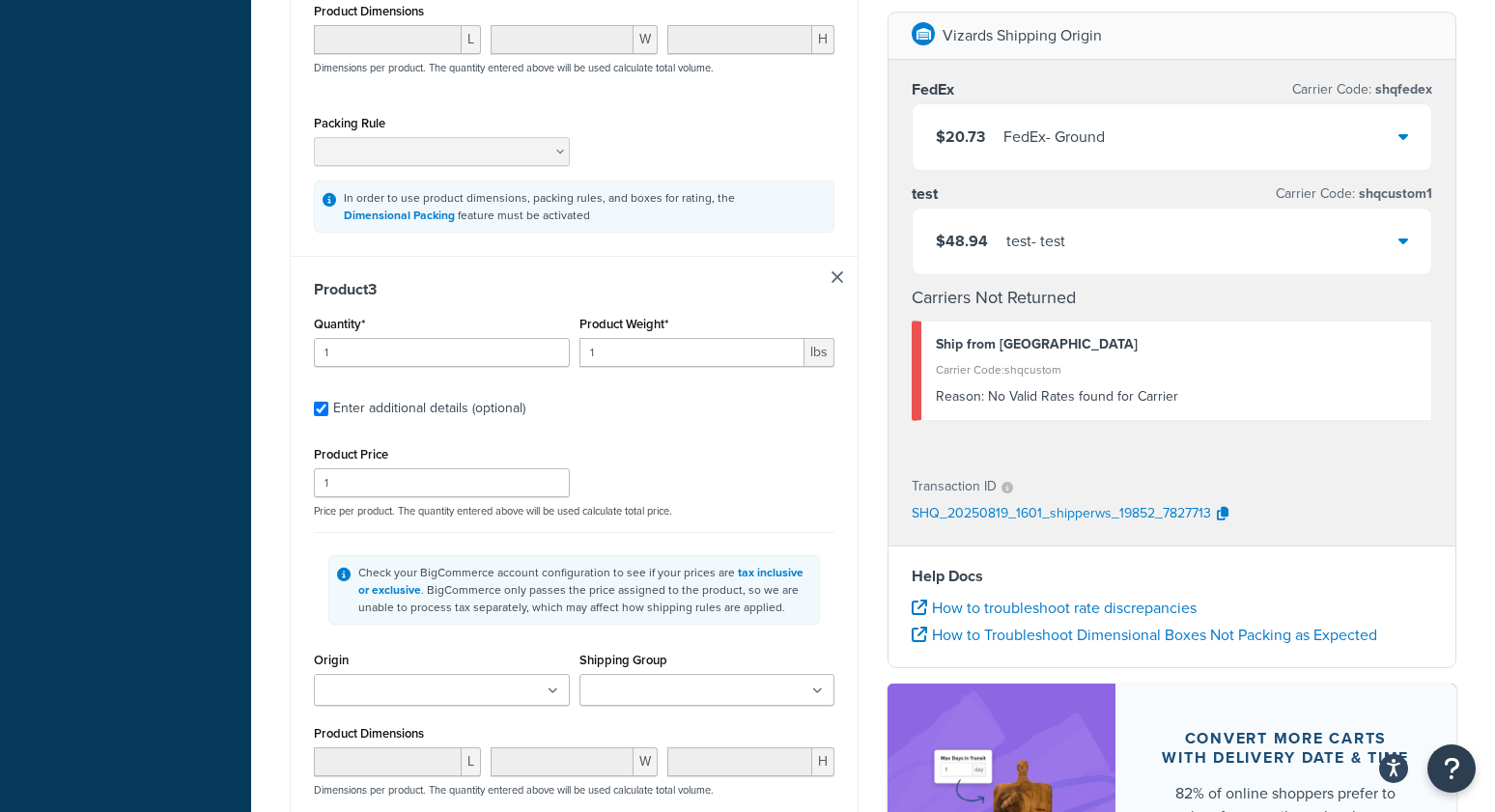
scroll to position [1830, 0]
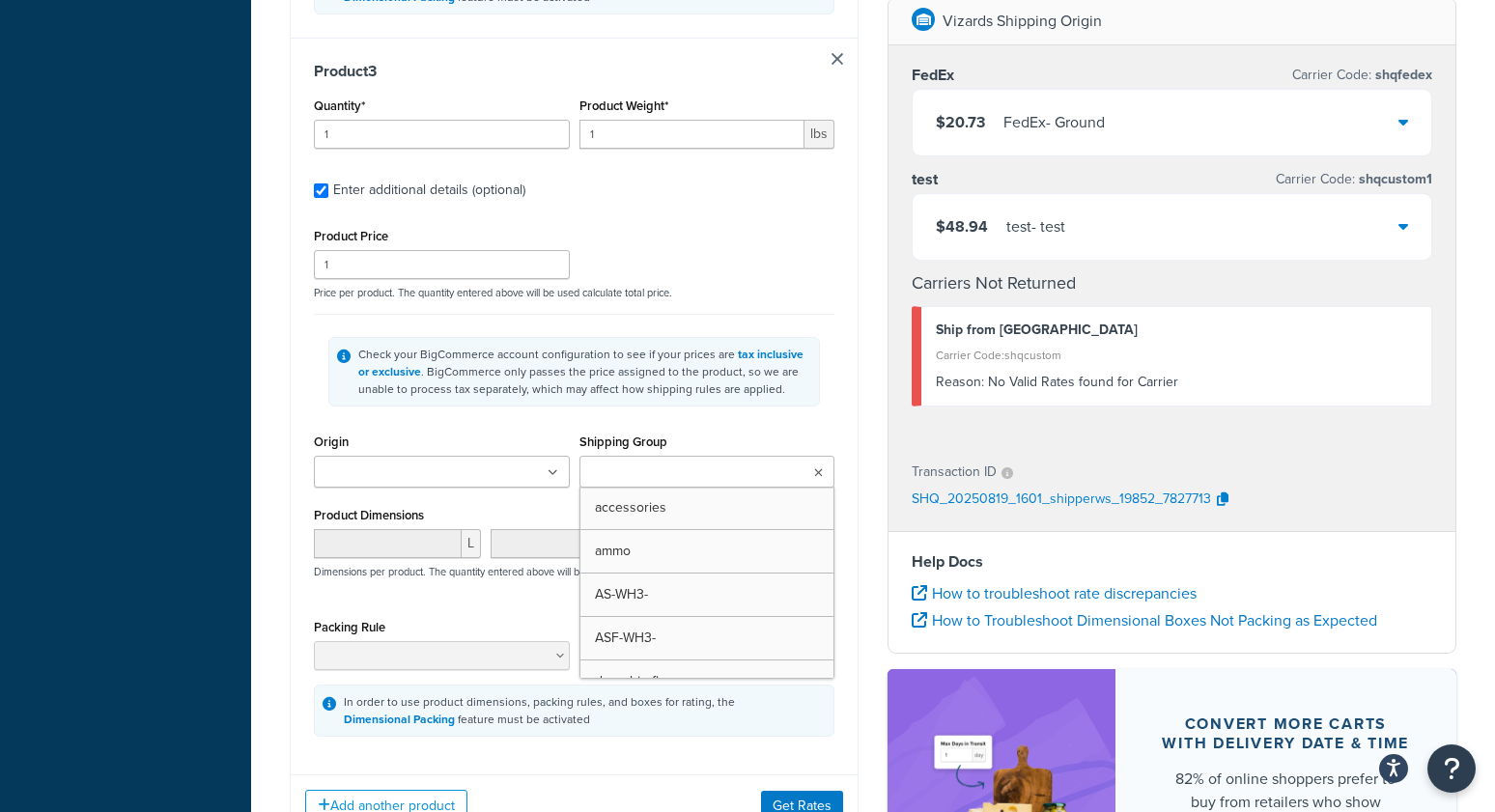
click at [652, 476] on input "Shipping Group" at bounding box center [670, 473] width 171 height 21
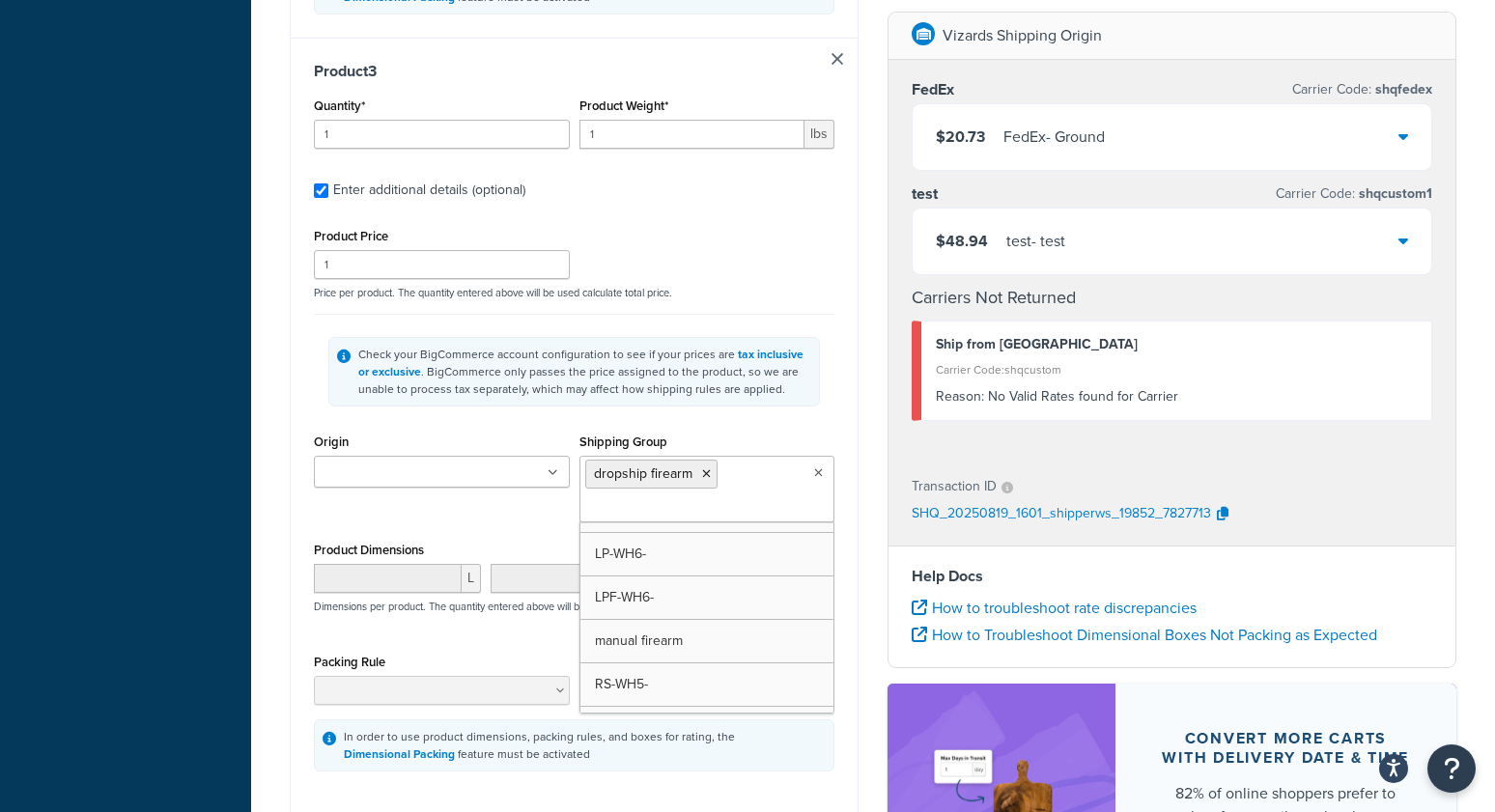
drag, startPoint x: 662, startPoint y: 536, endPoint x: 778, endPoint y: 514, distance: 118.1
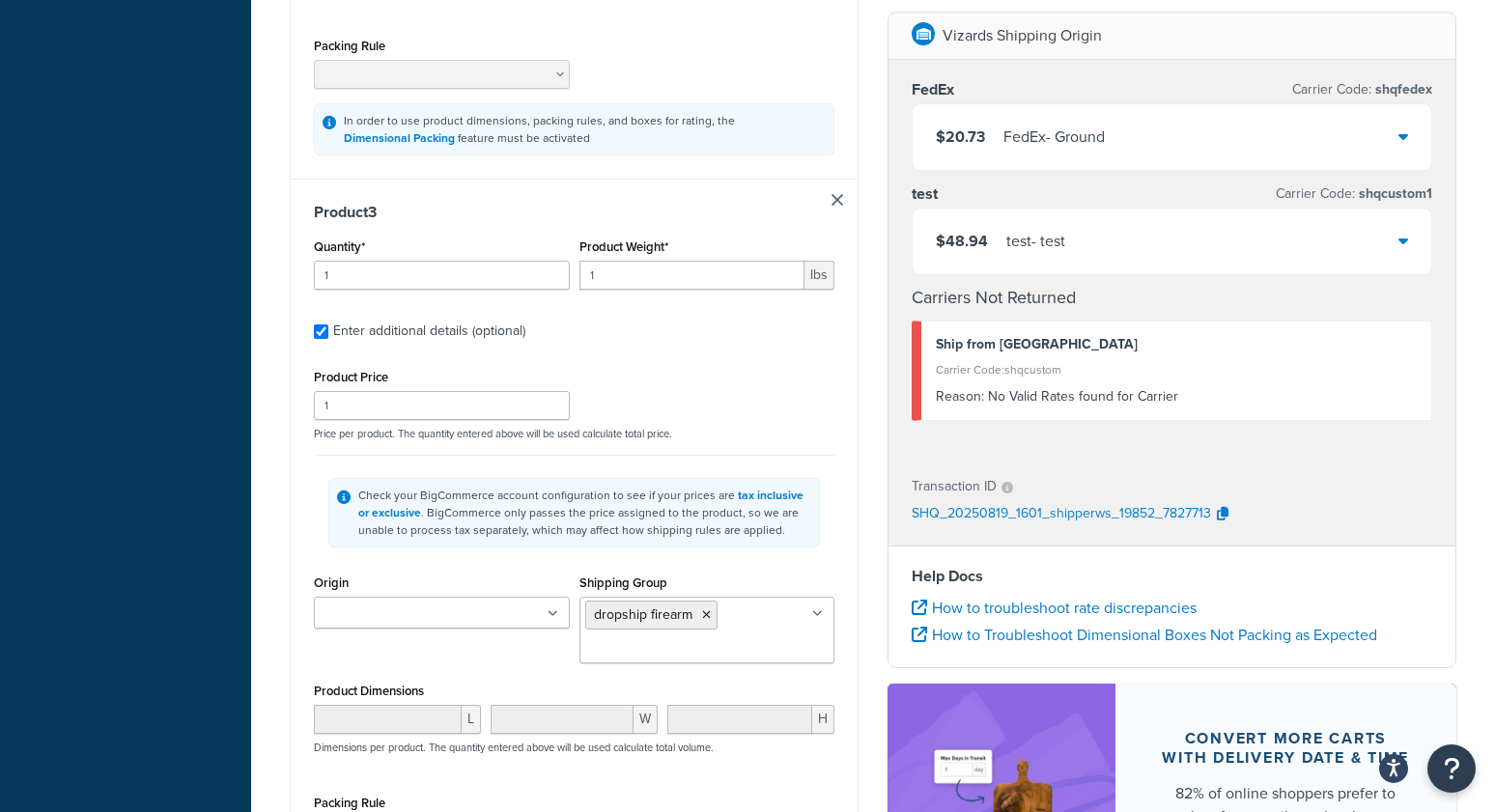
scroll to position [2137, 0]
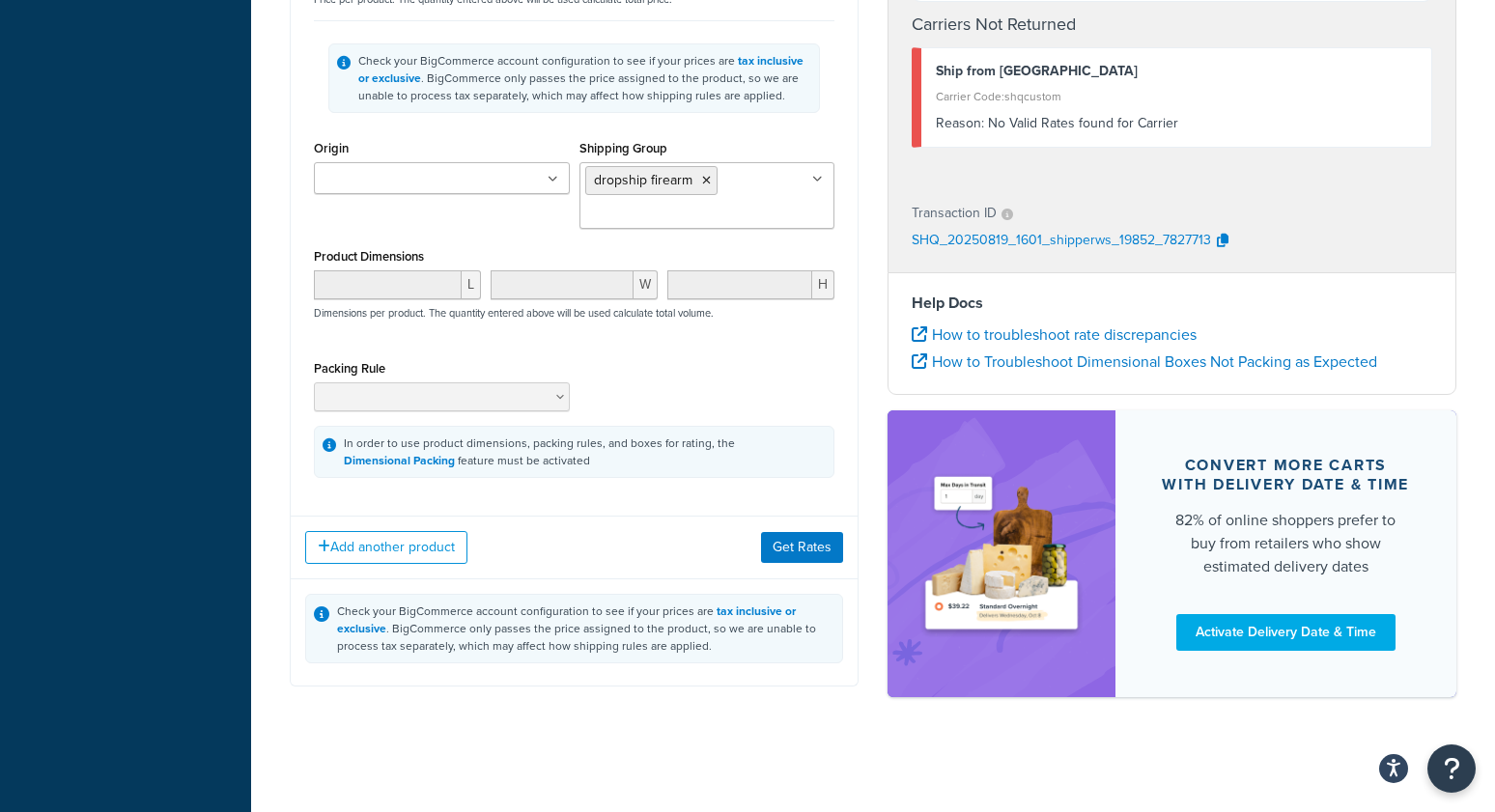
click at [822, 520] on div "Add another product Get Rates" at bounding box center [574, 547] width 567 height 62
drag, startPoint x: 816, startPoint y: 565, endPoint x: 824, endPoint y: 553, distance: 14.4
click at [817, 564] on div "Add another product Get Rates" at bounding box center [574, 547] width 567 height 62
drag, startPoint x: 826, startPoint y: 549, endPoint x: 454, endPoint y: 550, distance: 372.0
click at [826, 549] on button "Get Rates" at bounding box center [802, 548] width 82 height 31
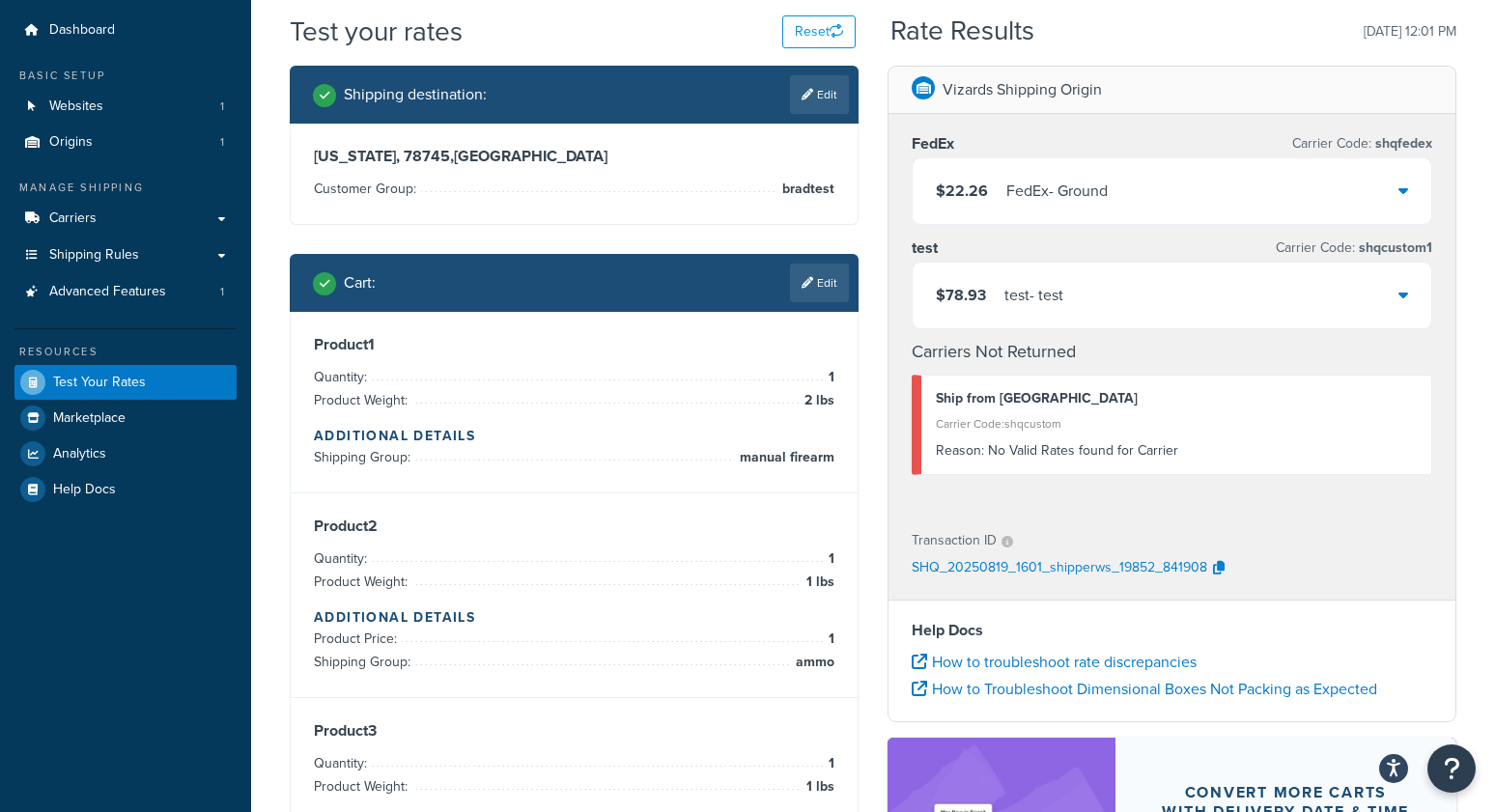
scroll to position [14, 0]
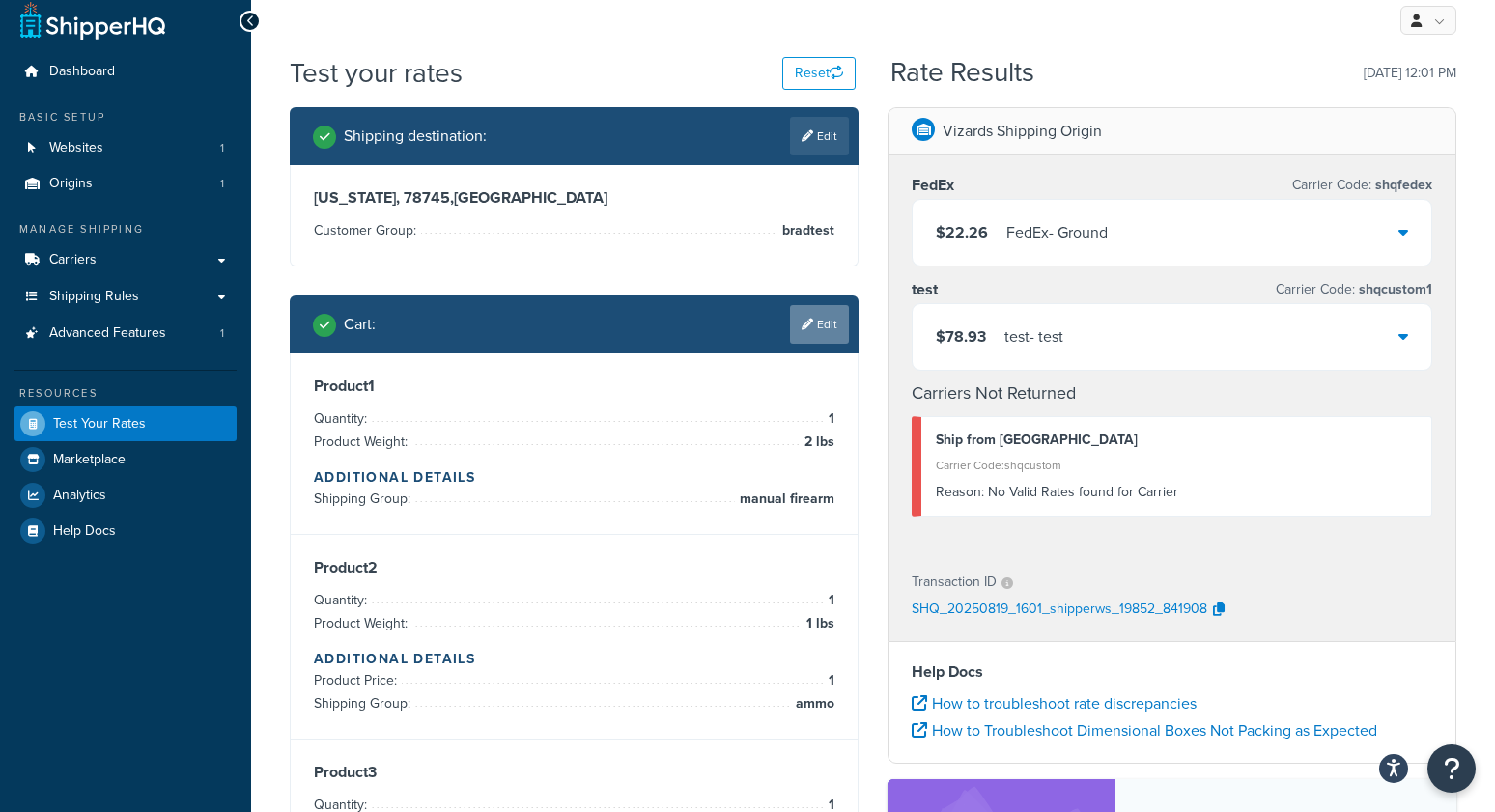
click at [841, 320] on link "Edit" at bounding box center [819, 325] width 59 height 39
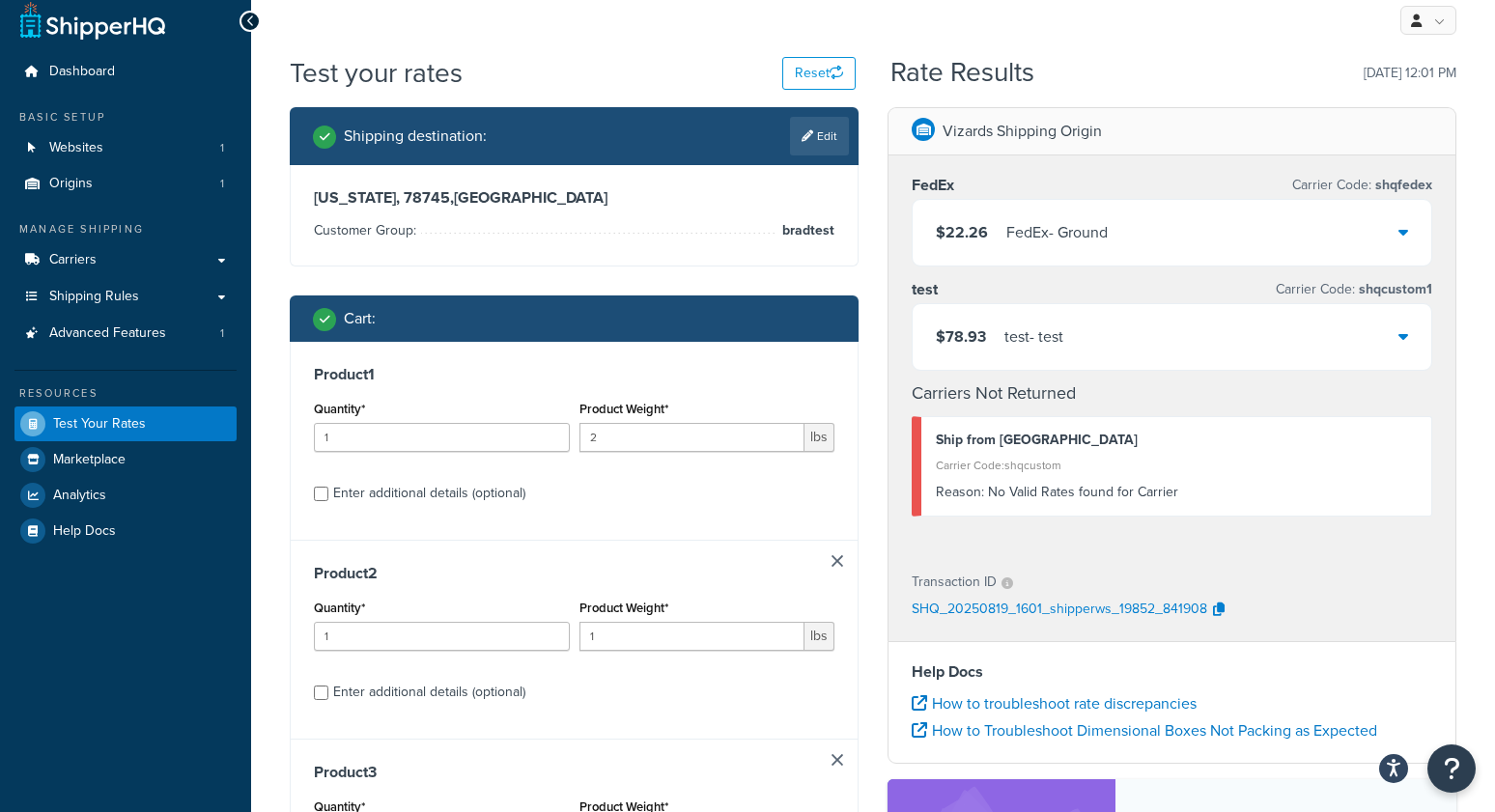
click at [836, 555] on link at bounding box center [838, 561] width 12 height 12
drag, startPoint x: 511, startPoint y: 488, endPoint x: 577, endPoint y: 494, distance: 66.3
click at [511, 488] on div "Enter additional details (optional)" at bounding box center [429, 494] width 192 height 27
click at [328, 488] on input "Enter additional details (optional)" at bounding box center [320, 493] width 15 height 15
checkbox input "true"
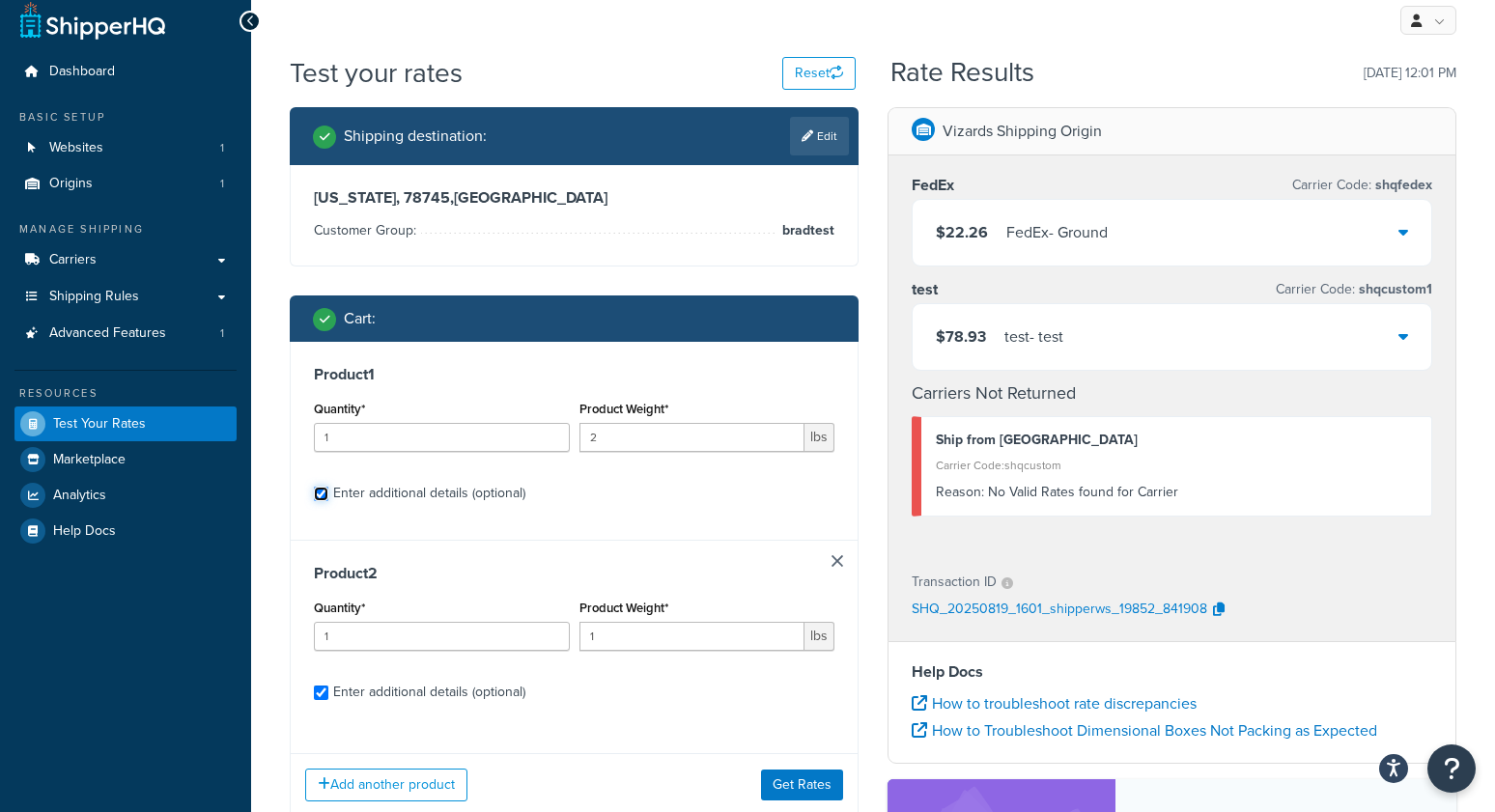
checkbox input "true"
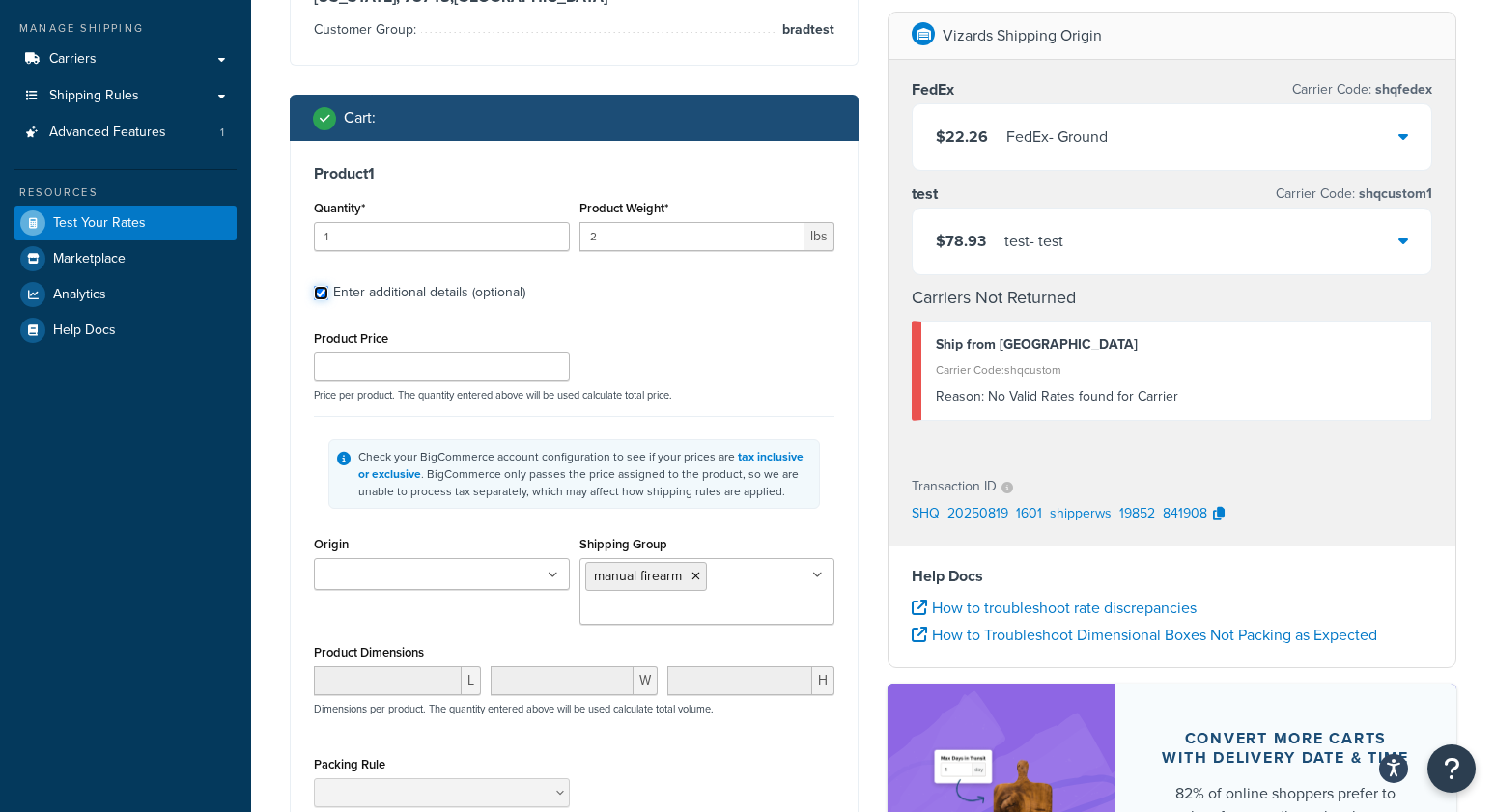
scroll to position [214, 0]
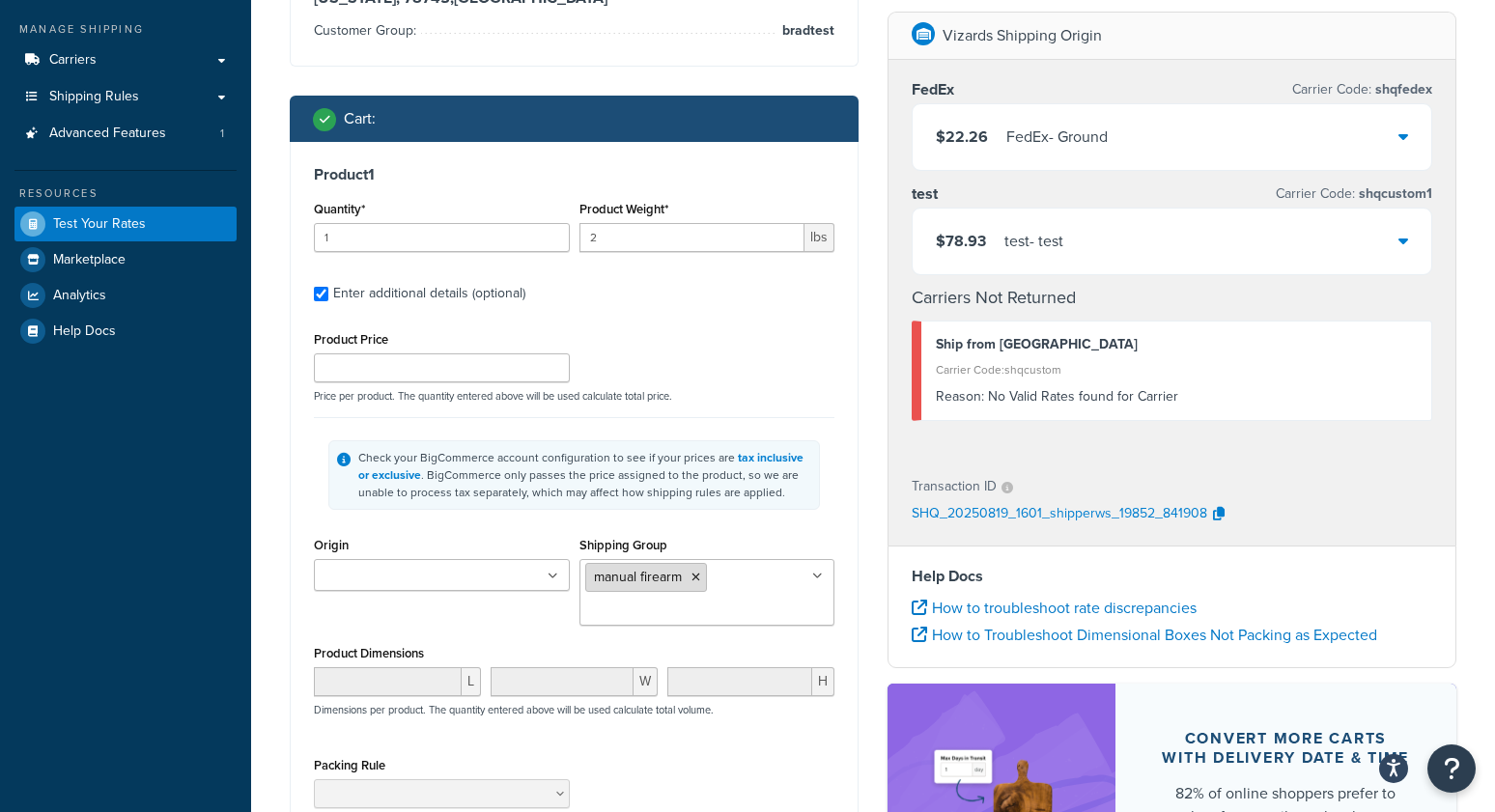
click at [704, 576] on li "manual firearm" at bounding box center [645, 578] width 122 height 29
click at [697, 579] on icon at bounding box center [695, 578] width 9 height 12
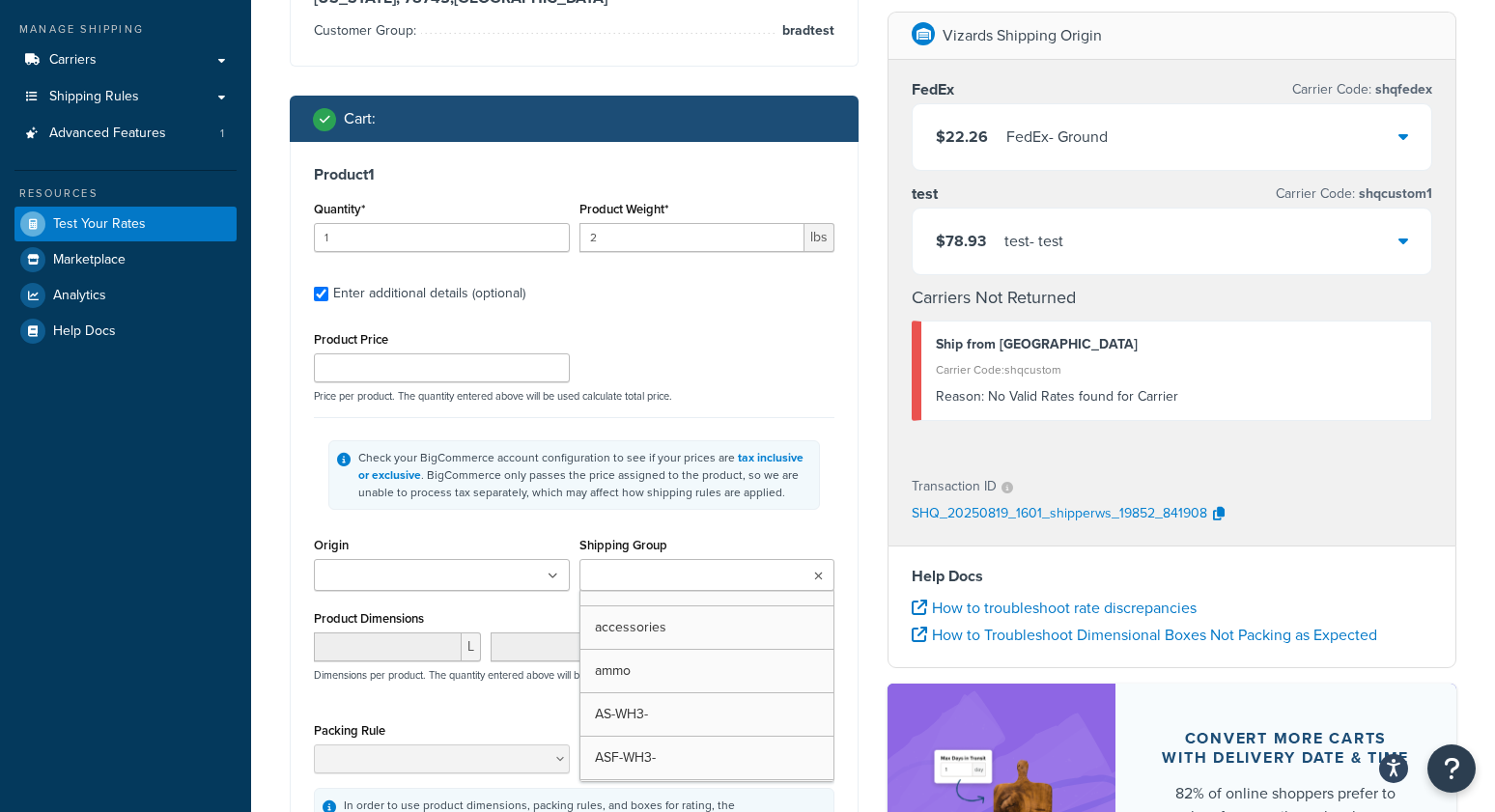
drag, startPoint x: 689, startPoint y: 627, endPoint x: 613, endPoint y: 625, distance: 76.0
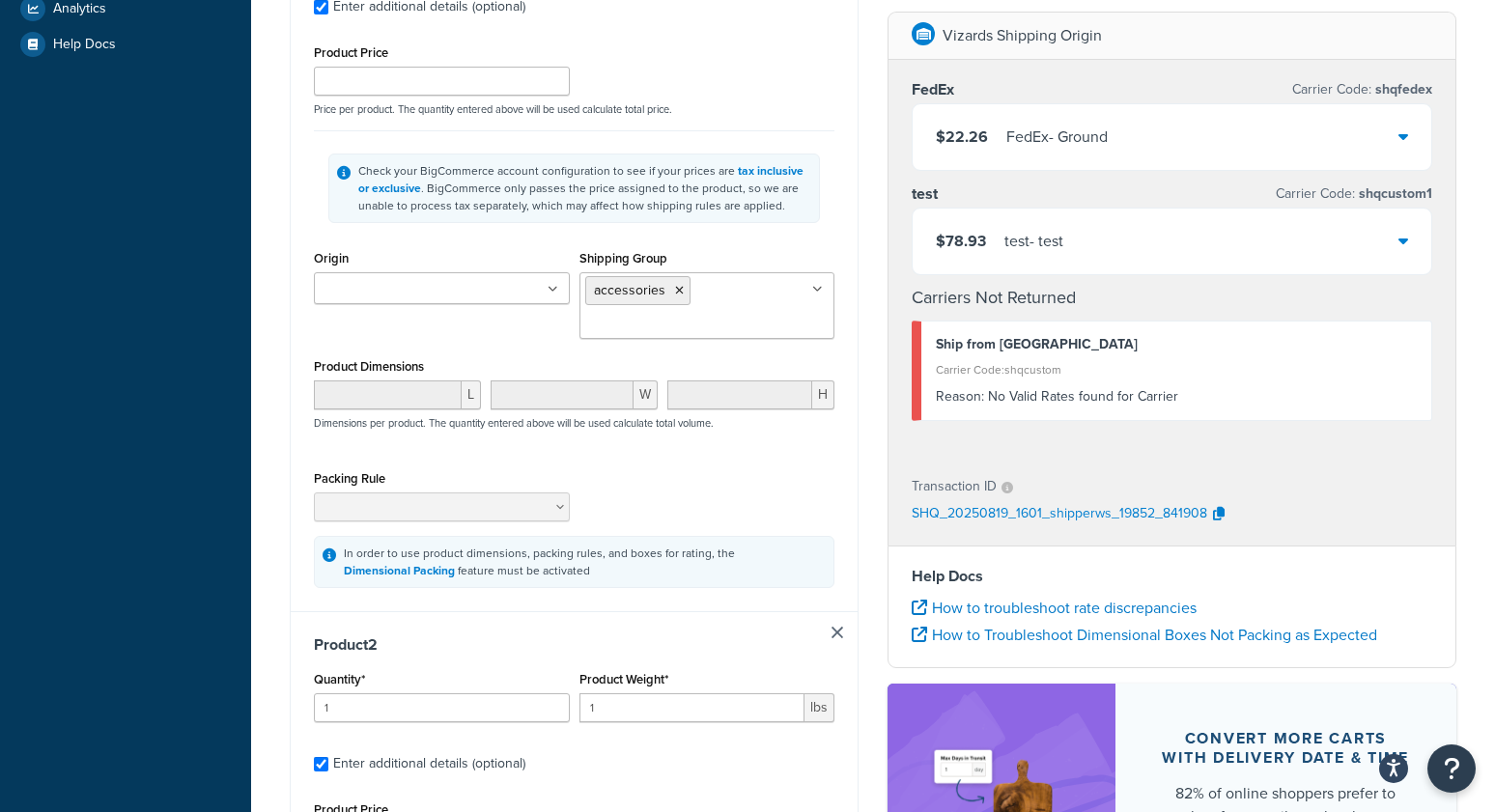
scroll to position [502, 0]
drag, startPoint x: 396, startPoint y: 706, endPoint x: 300, endPoint y: 702, distance: 96.1
click at [319, 707] on input "1" at bounding box center [441, 706] width 256 height 29
type input "2"
click at [236, 644] on div "Dashboard Basic Setup Websites 1 Origins 1 Manage Shipping Carriers Carriers Al…" at bounding box center [125, 588] width 251 height 2178
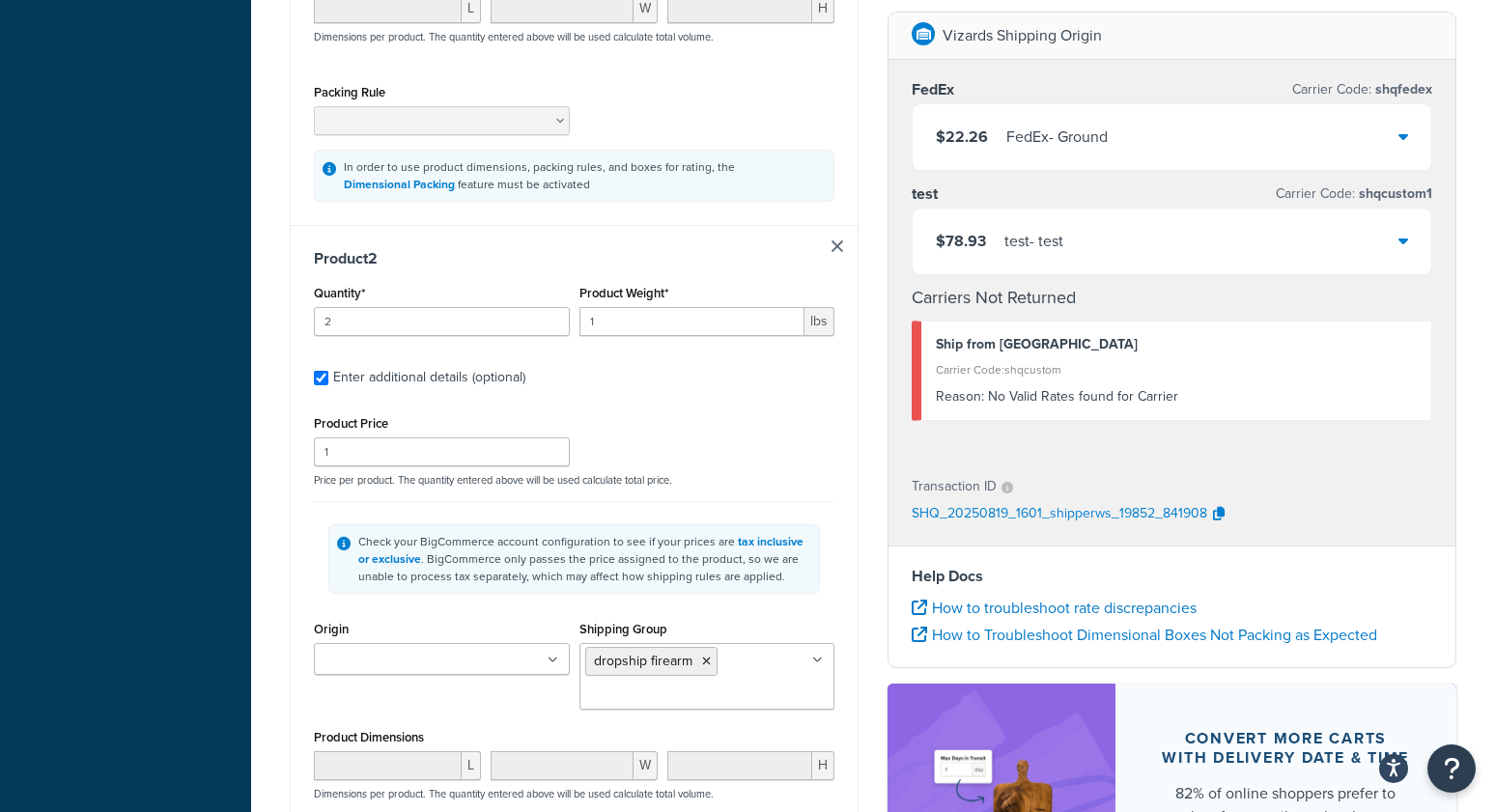
scroll to position [900, 0]
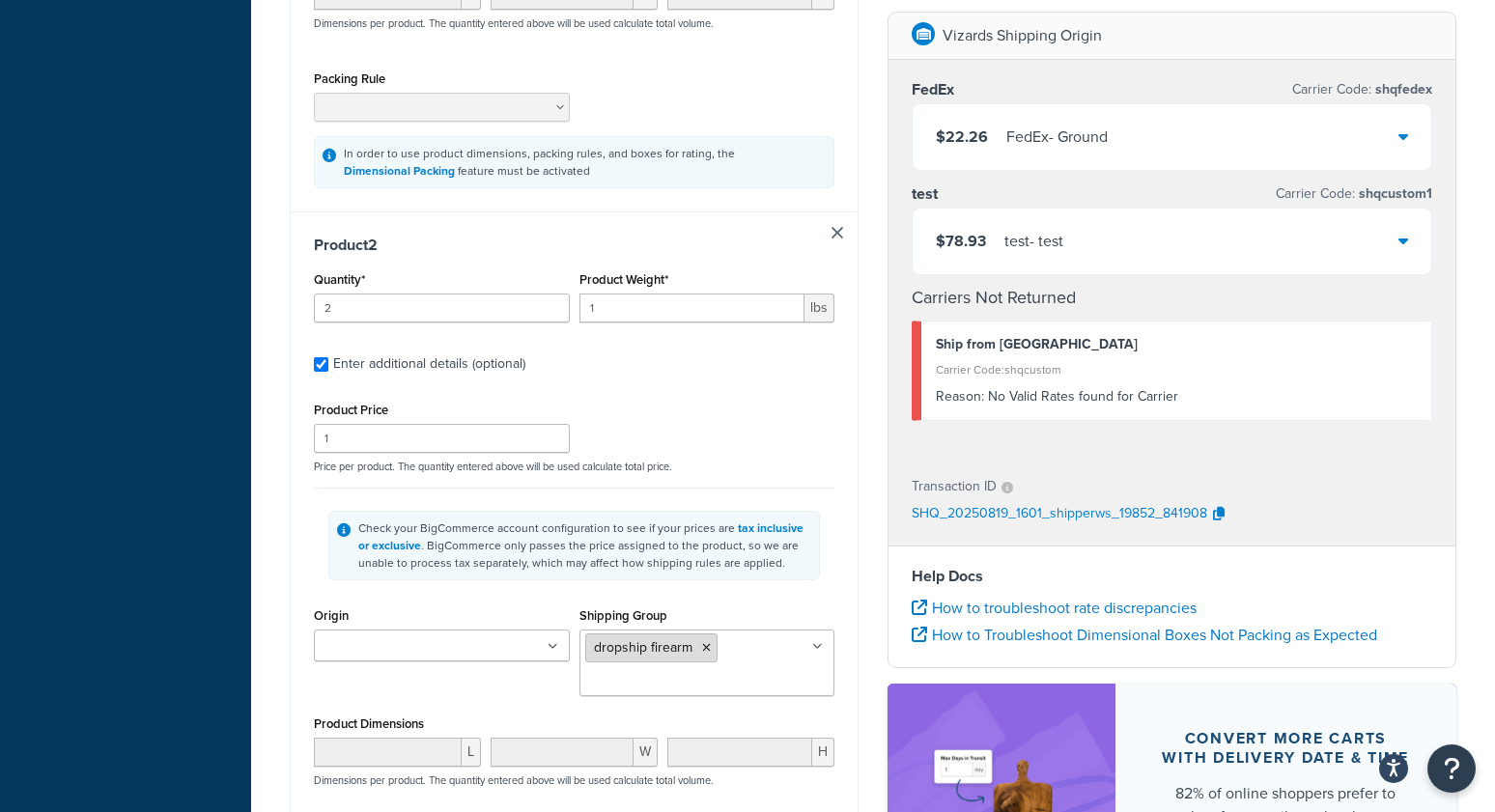
click at [706, 653] on icon at bounding box center [706, 648] width 9 height 12
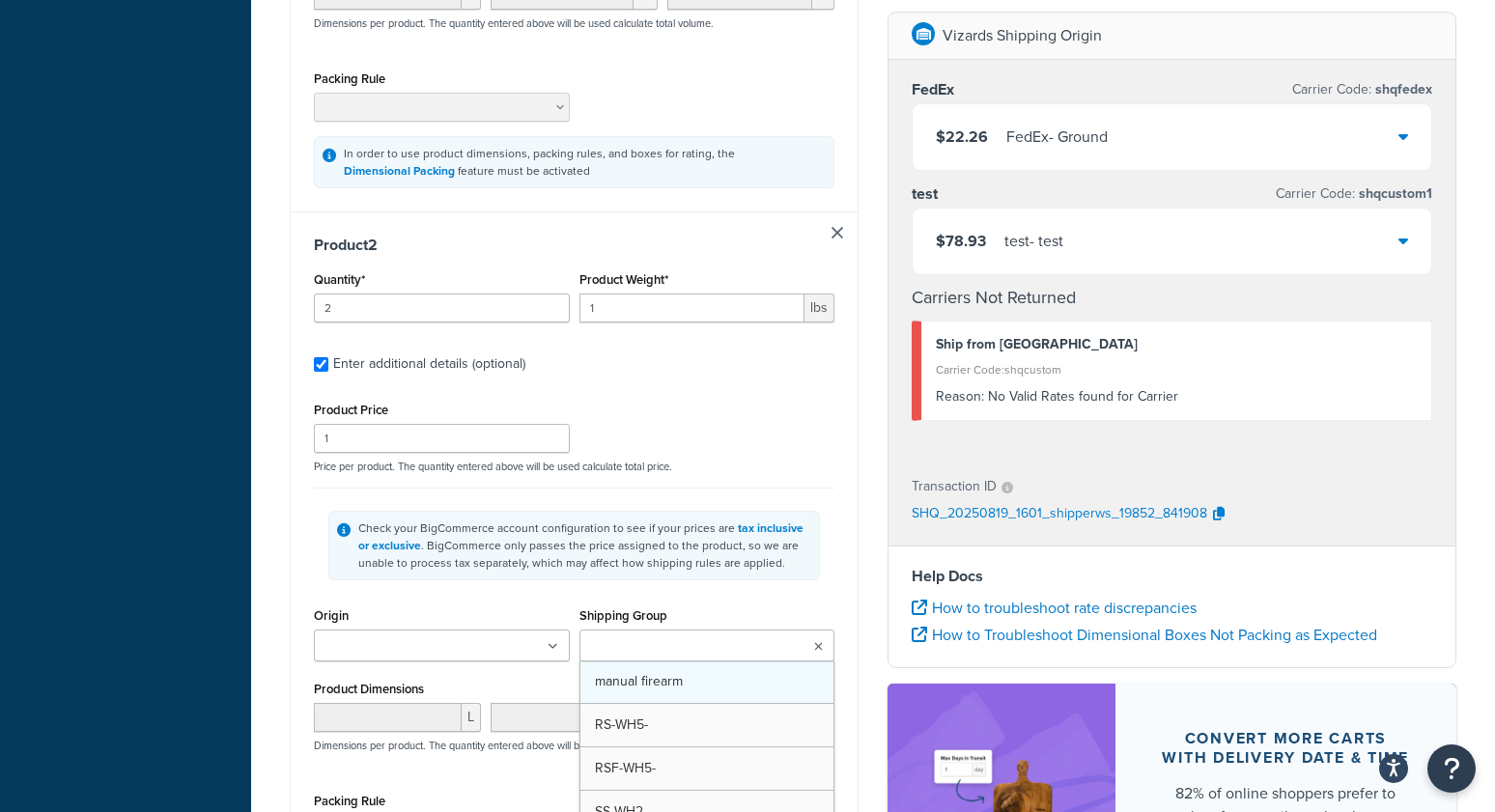
drag, startPoint x: 719, startPoint y: 698, endPoint x: 823, endPoint y: 627, distance: 125.9
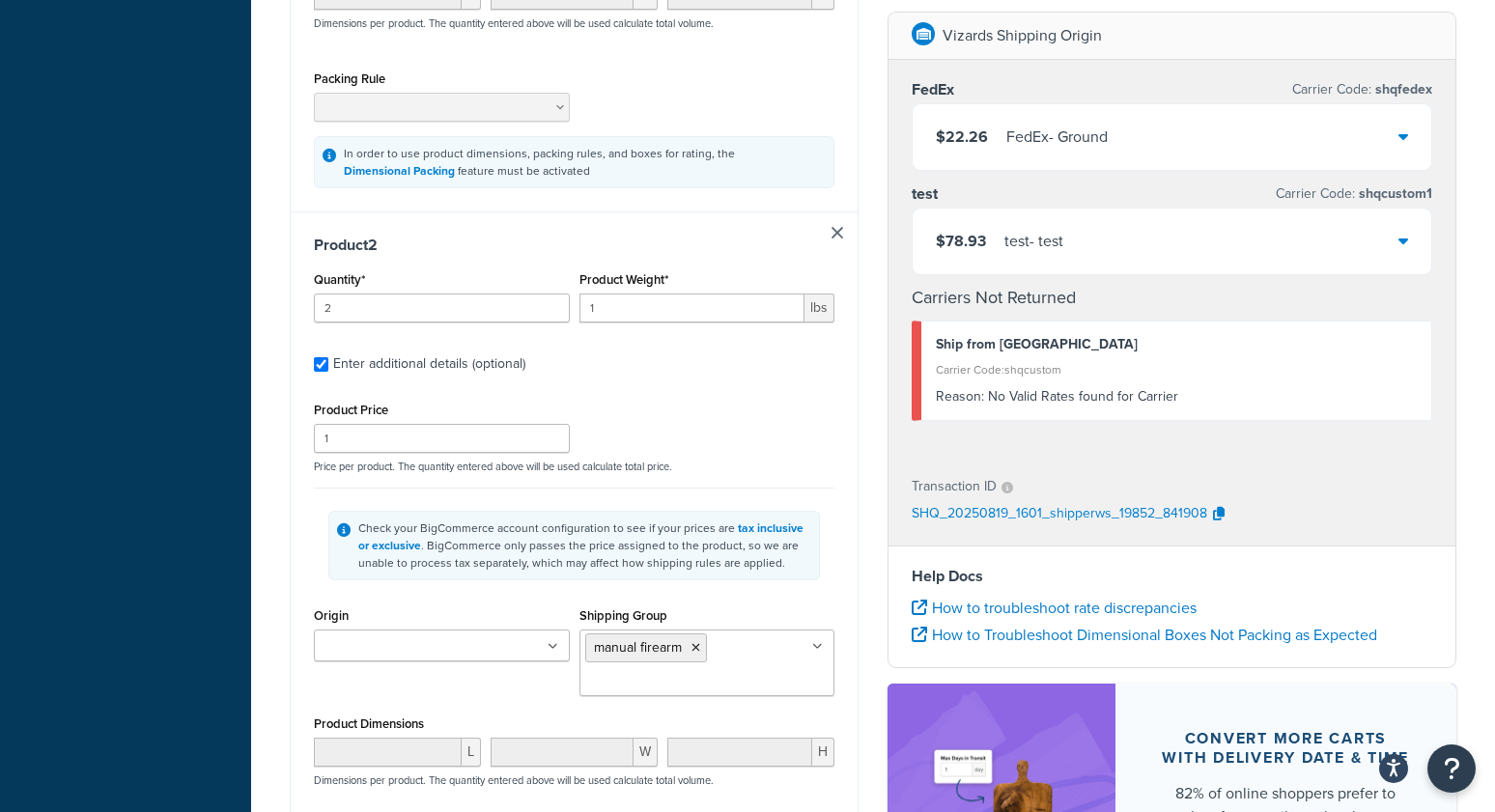
click at [835, 592] on div "Product 2 Quantity* 2 Product Weight* 1 lbs Enter additional details (optional)…" at bounding box center [574, 591] width 567 height 760
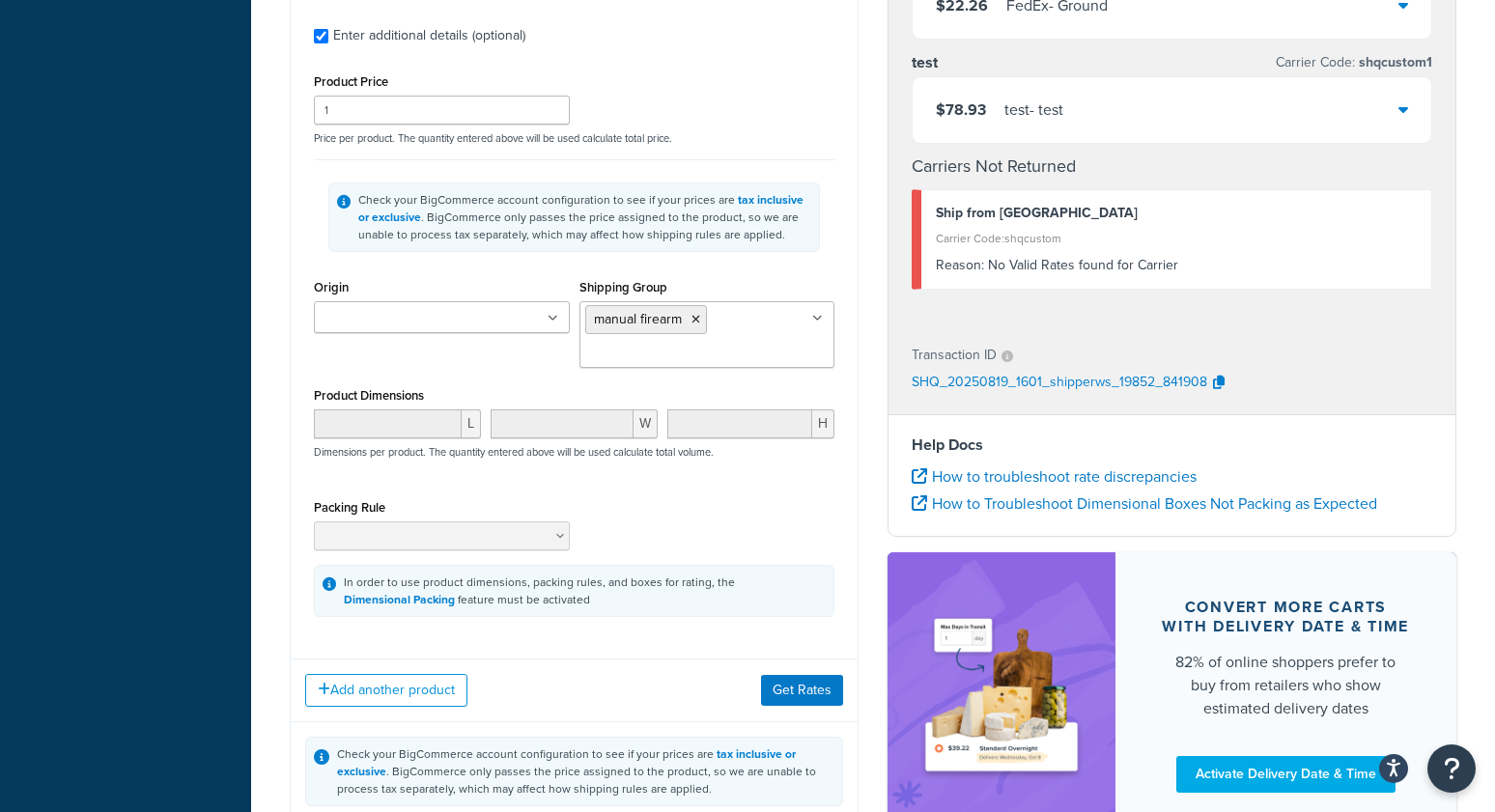
scroll to position [1237, 0]
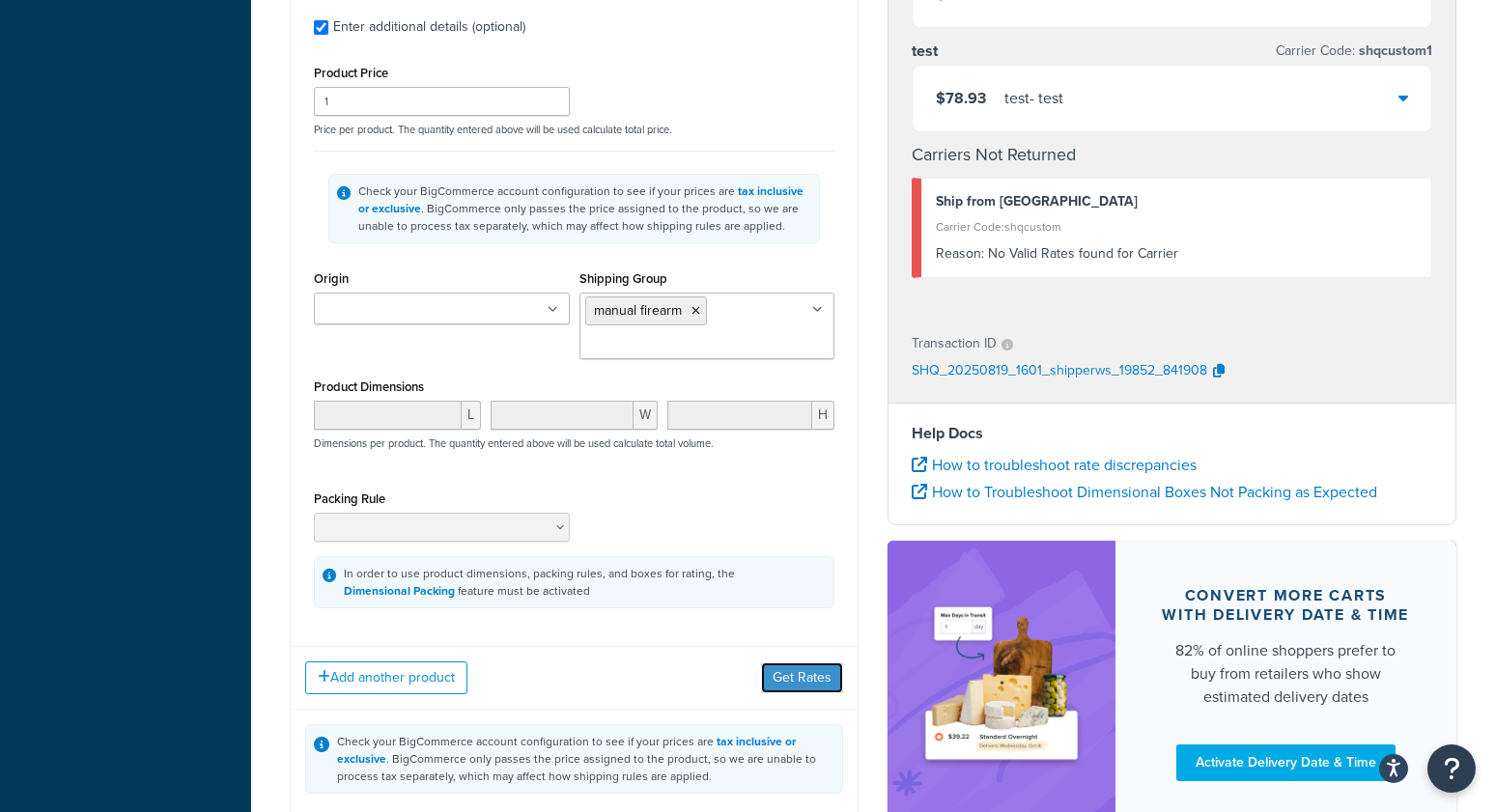
click at [795, 682] on button "Get Rates" at bounding box center [802, 677] width 82 height 31
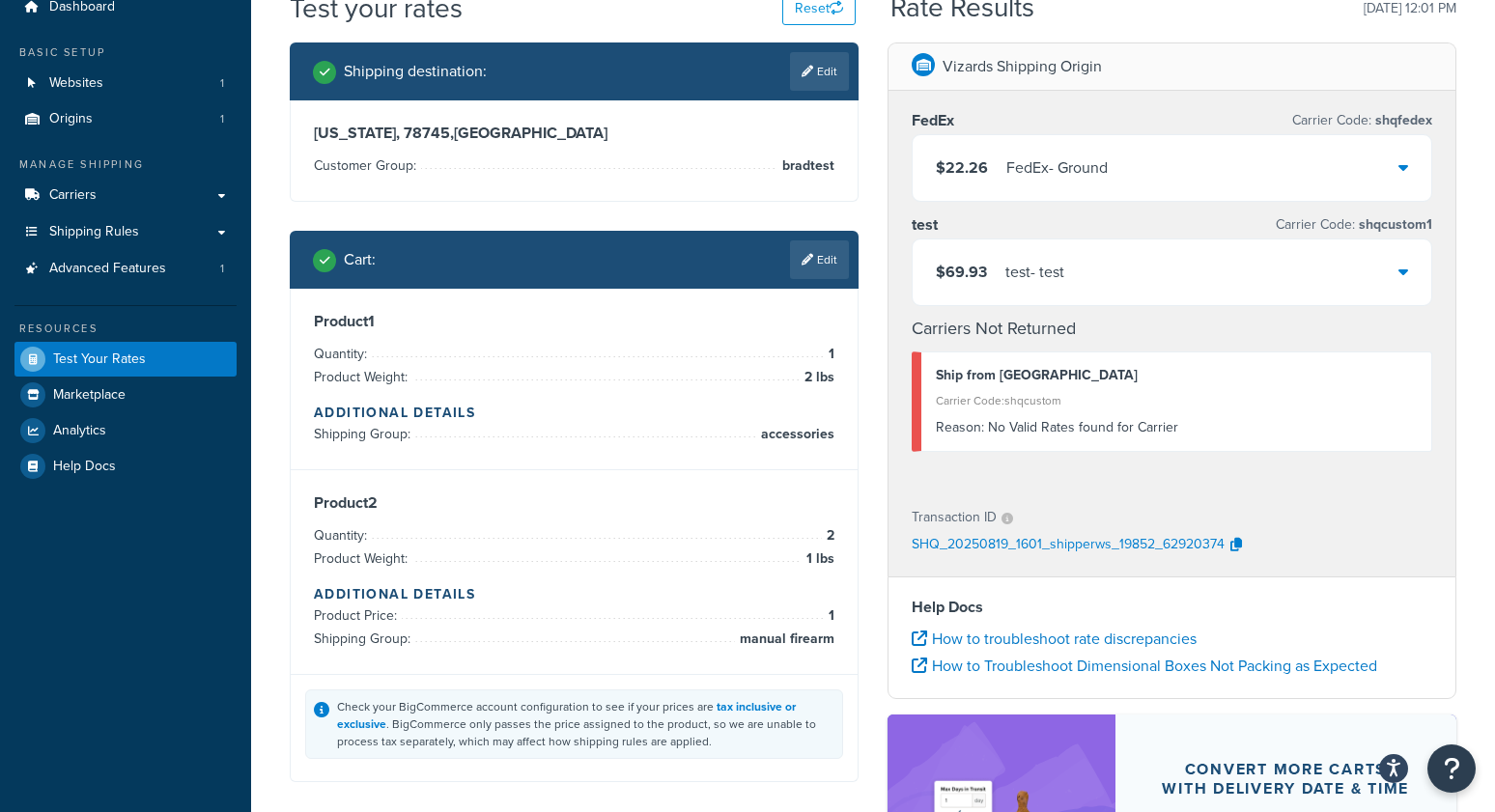
scroll to position [0, 0]
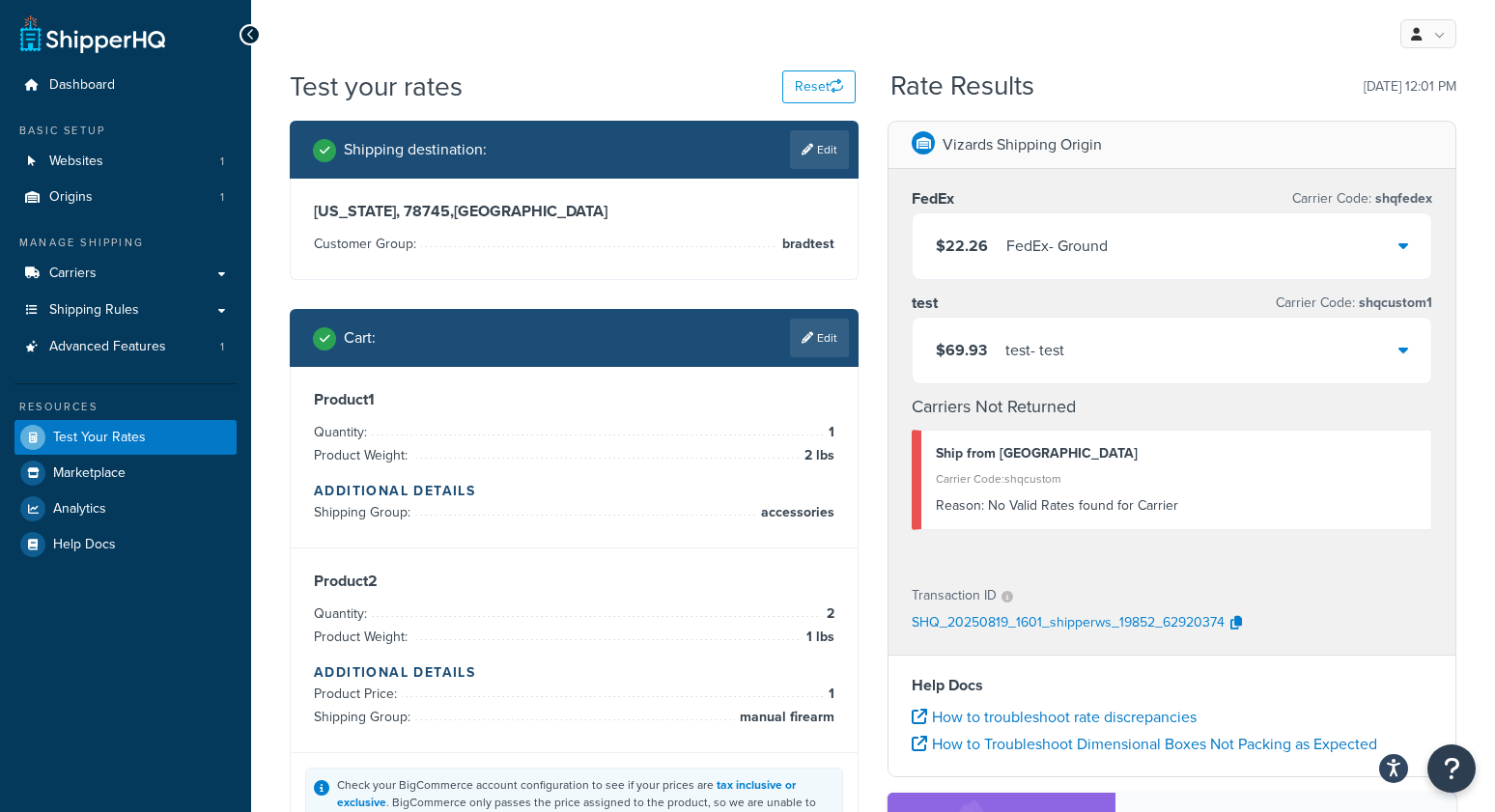
click at [860, 393] on div "Shipping destination : Edit Texas, 78745 , United States Customer Group: bradte…" at bounding box center [574, 505] width 598 height 768
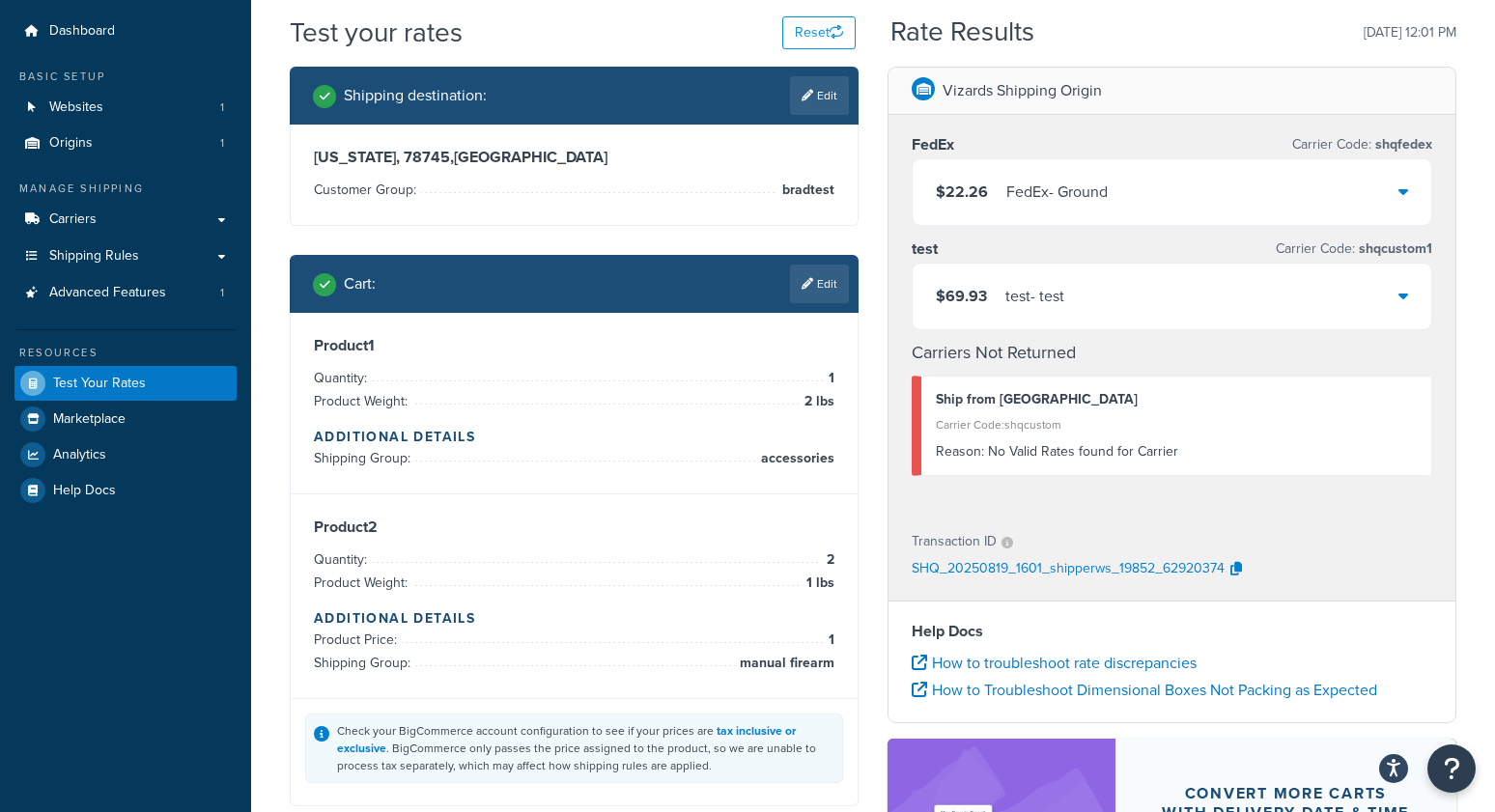
scroll to position [71, 0]
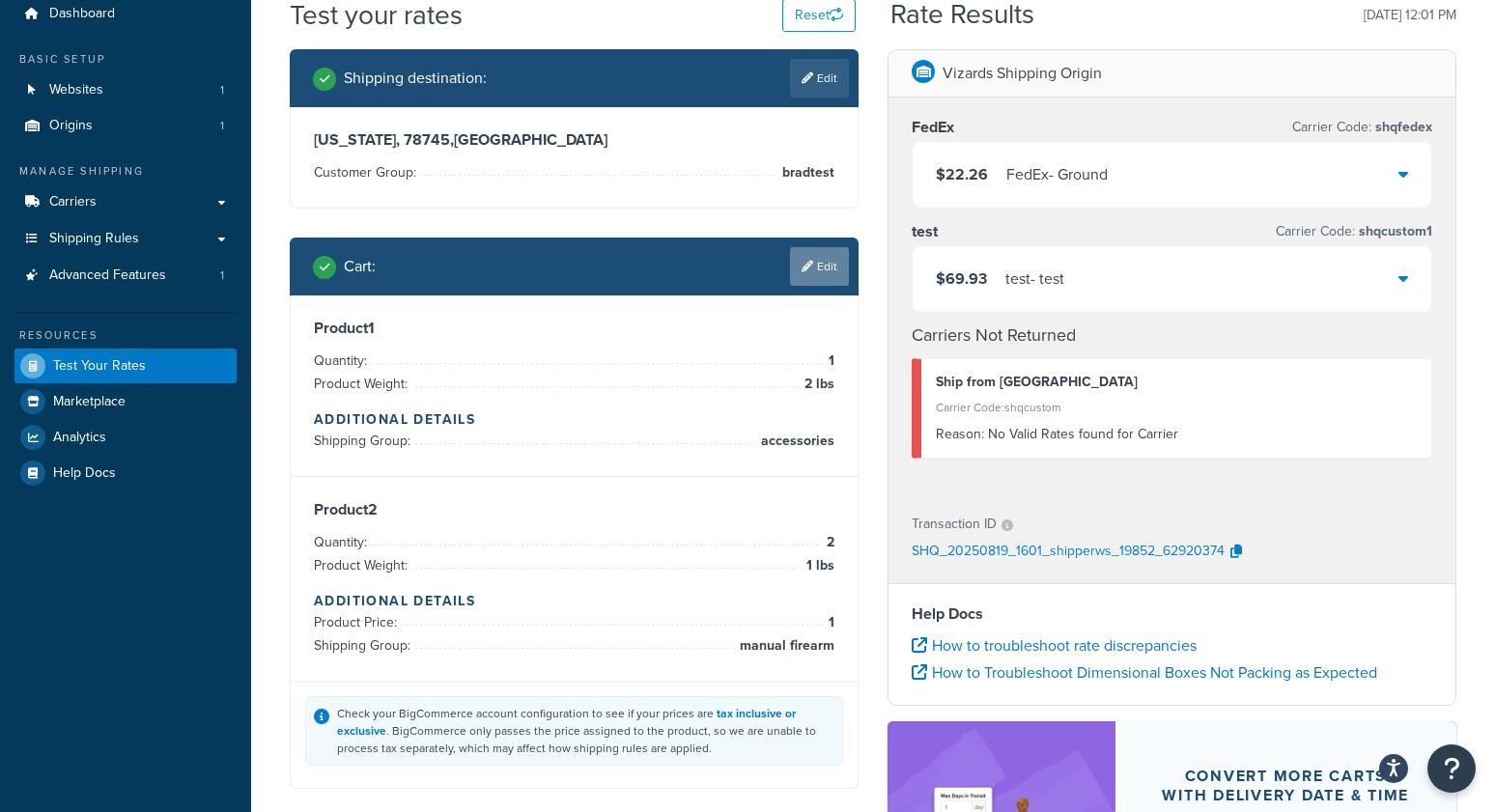
click at [834, 261] on link "Edit" at bounding box center [819, 266] width 59 height 39
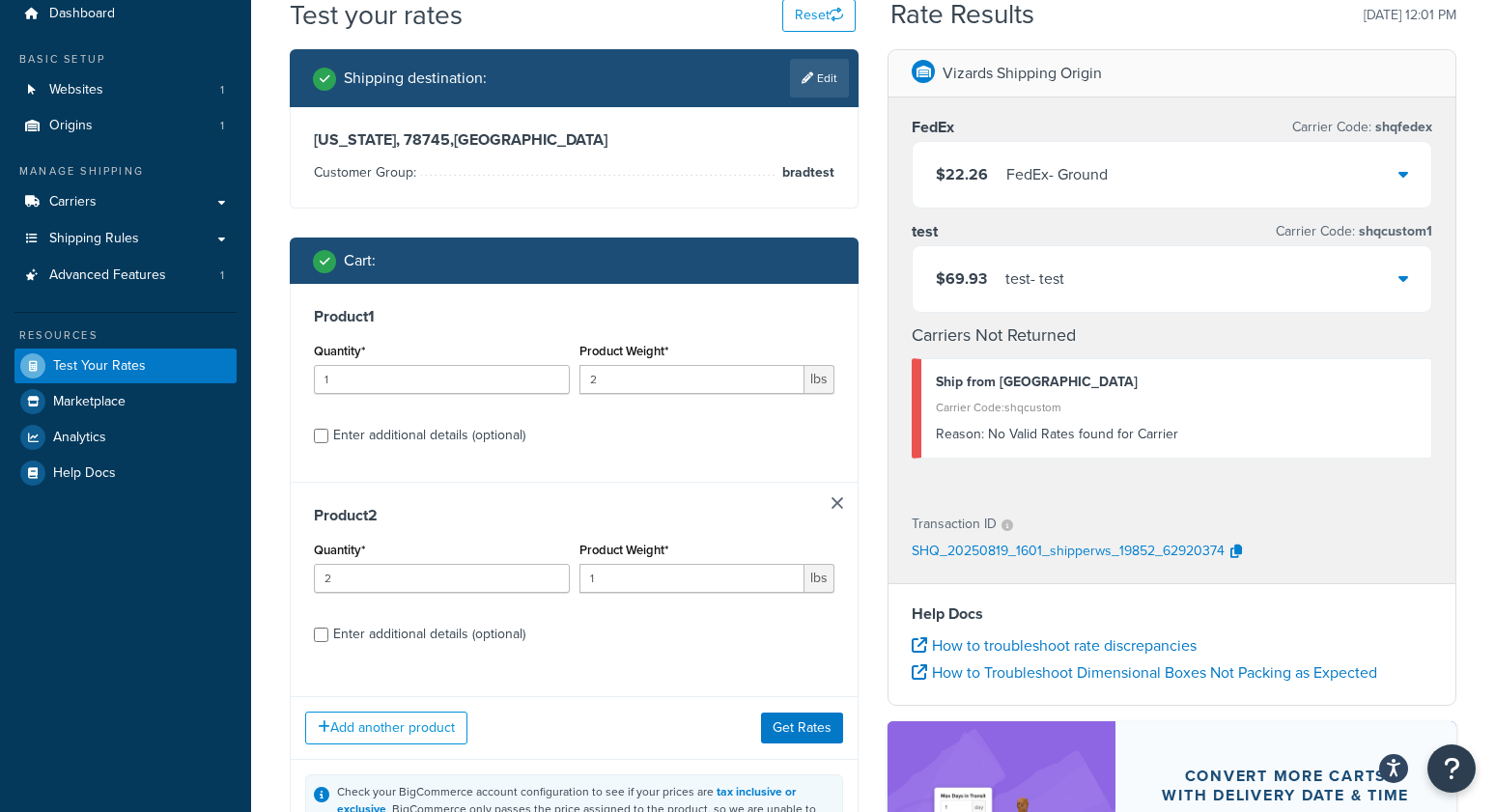
click at [473, 435] on div "Enter additional details (optional)" at bounding box center [429, 435] width 192 height 27
click at [328, 435] on input "Enter additional details (optional)" at bounding box center [320, 435] width 15 height 15
checkbox input "true"
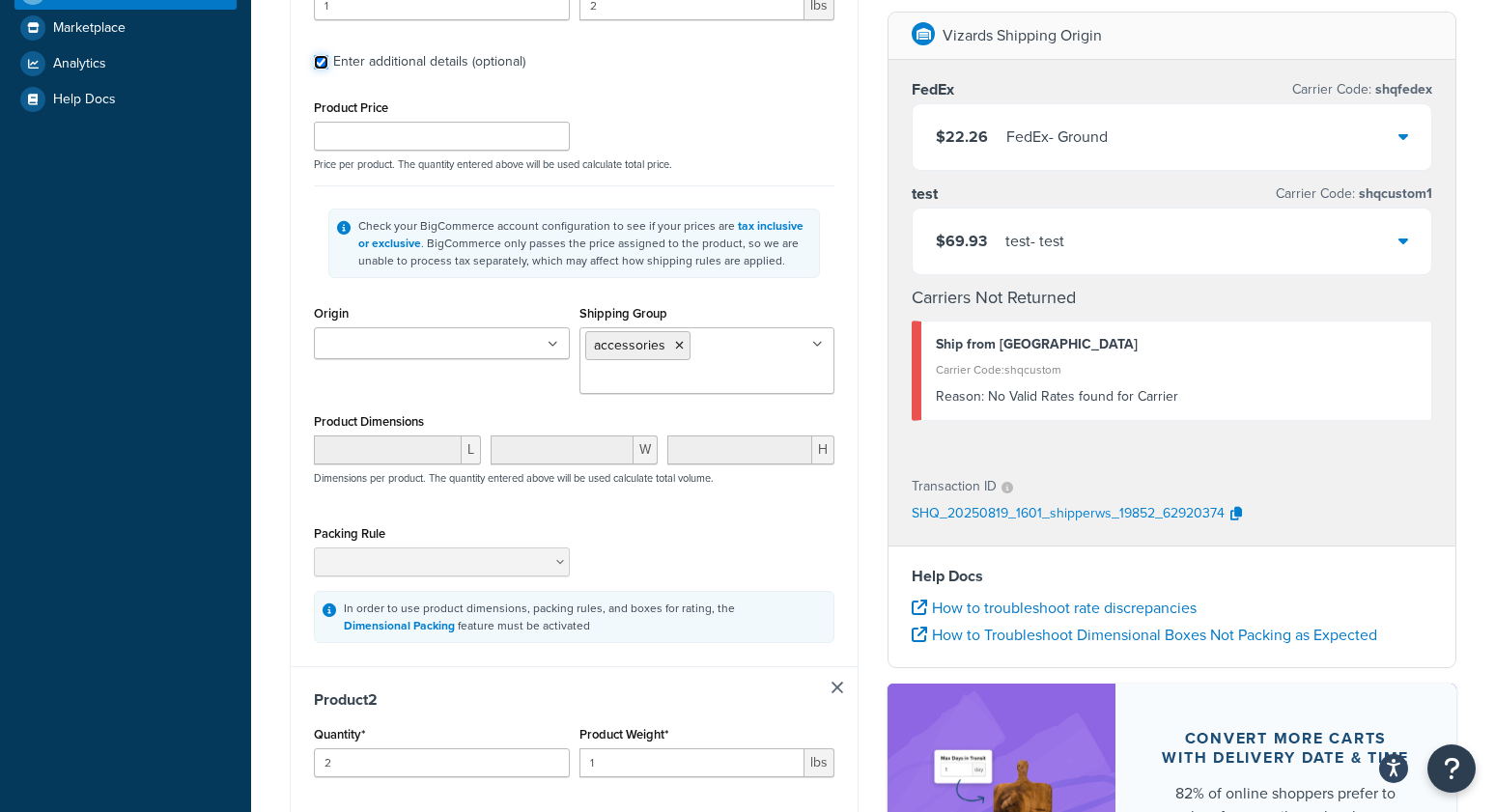
scroll to position [659, 0]
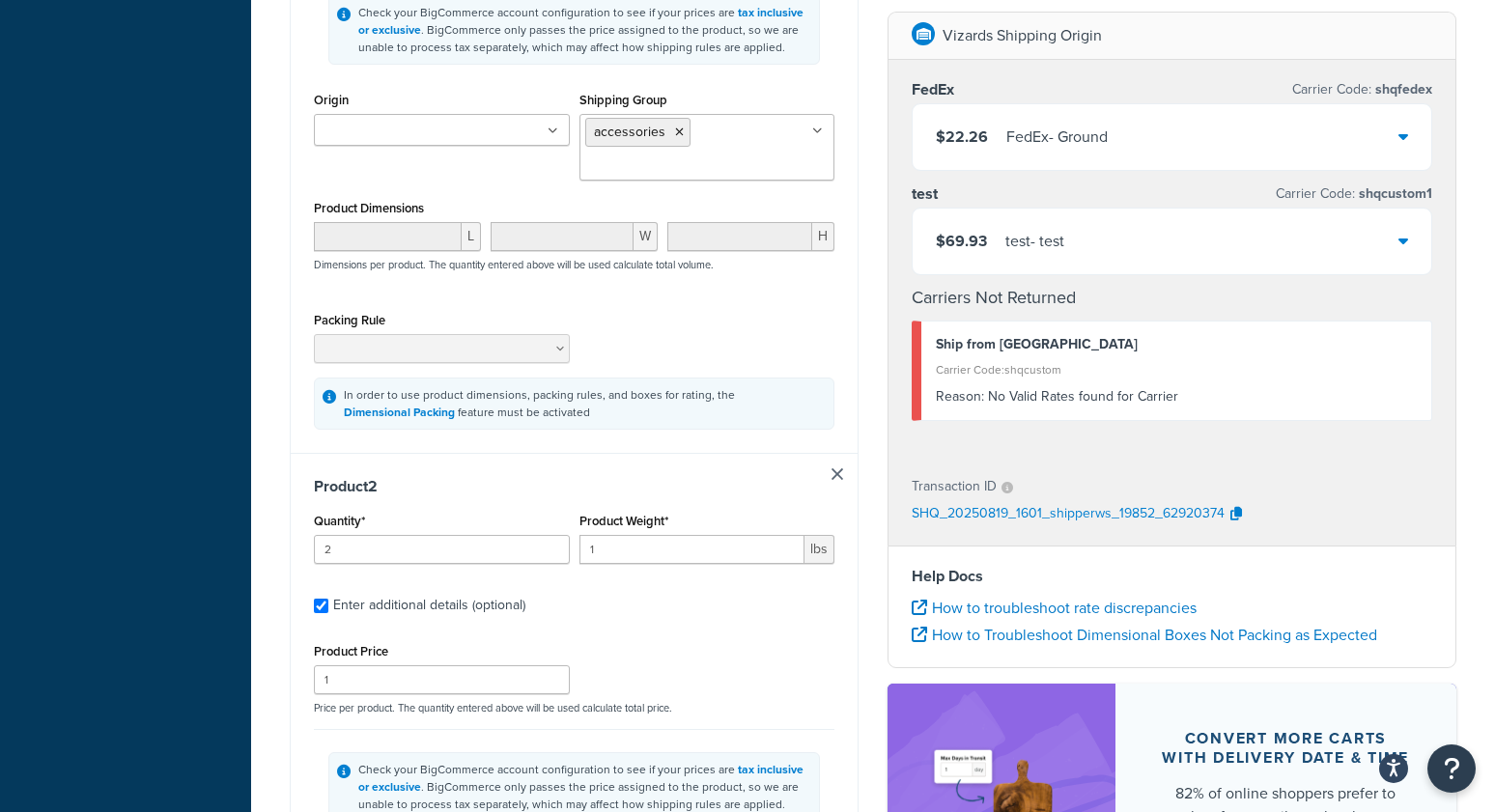
click at [840, 478] on link at bounding box center [838, 474] width 12 height 12
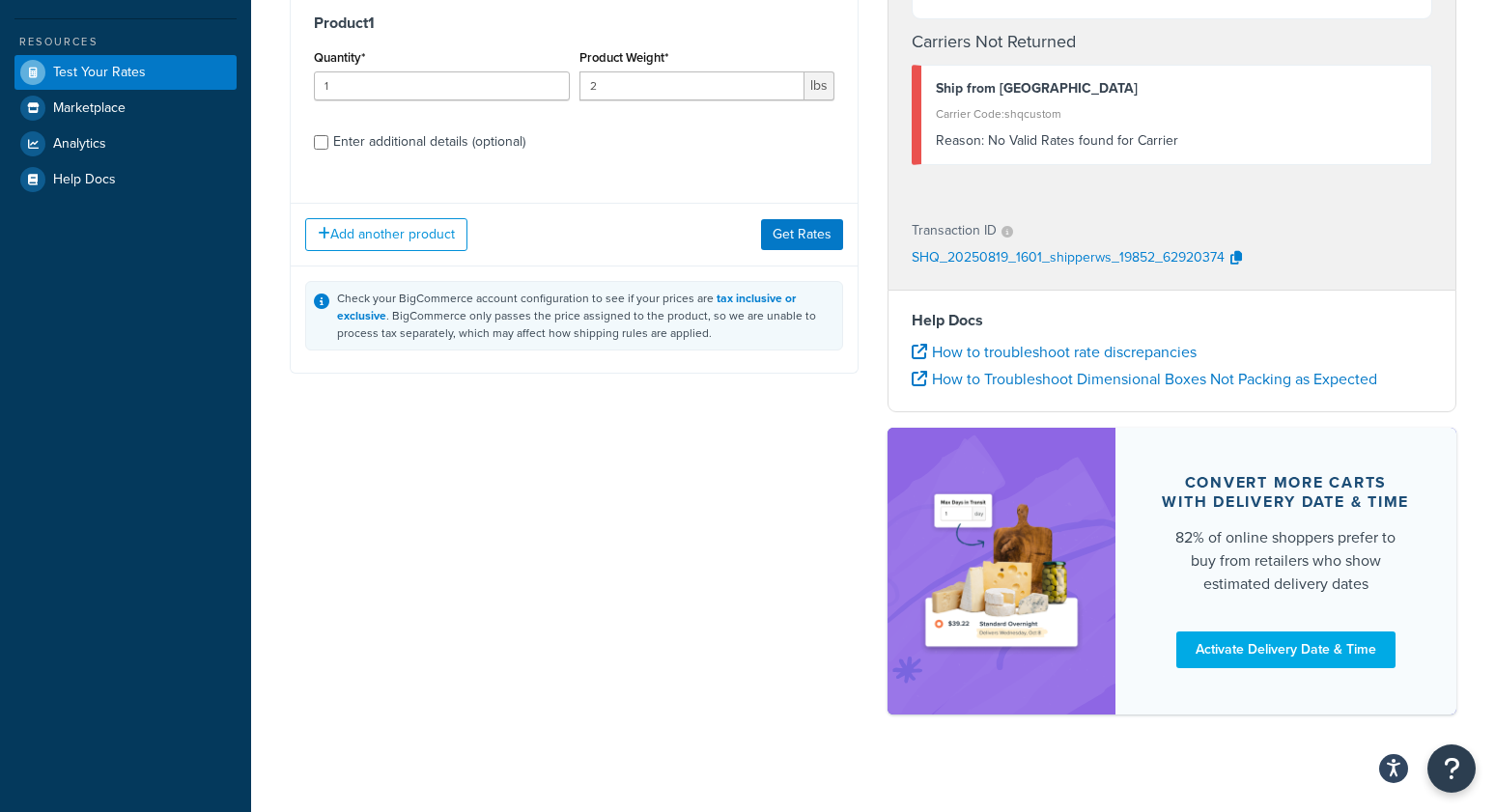
scroll to position [0, 0]
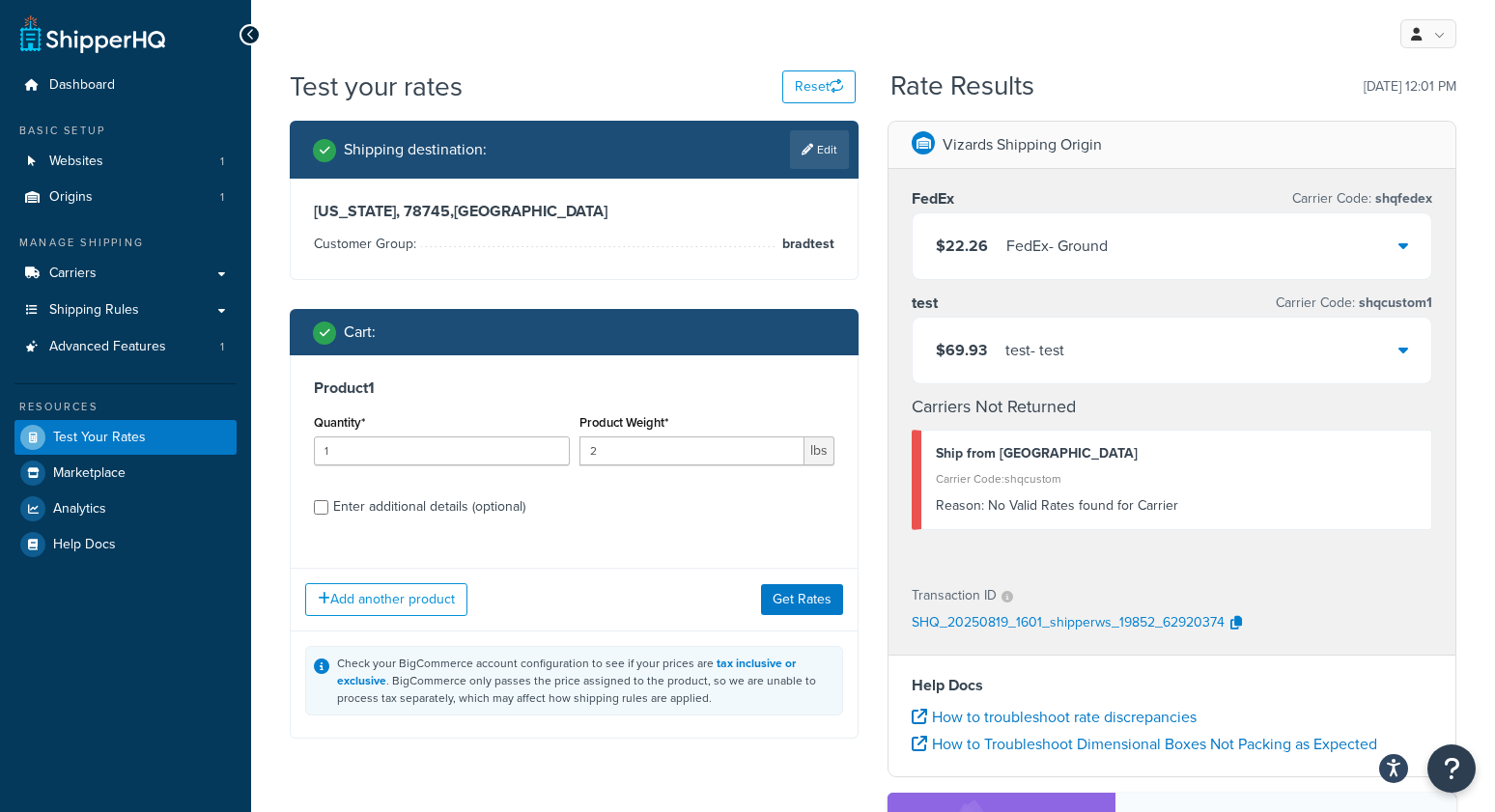
click at [407, 508] on div "Enter additional details (optional)" at bounding box center [429, 507] width 192 height 27
click at [328, 508] on input "Enter additional details (optional)" at bounding box center [320, 507] width 15 height 15
checkbox input "true"
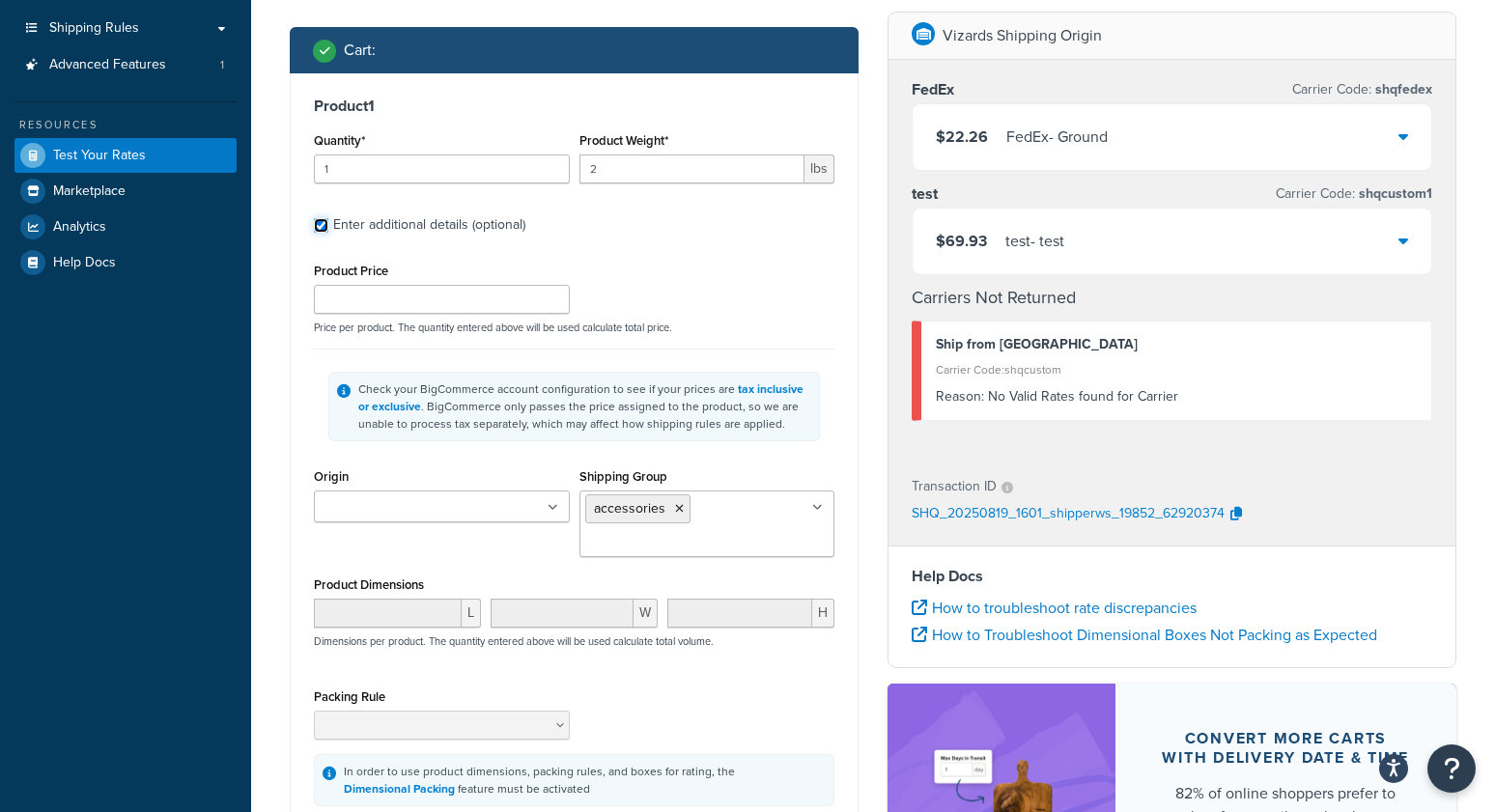
scroll to position [284, 0]
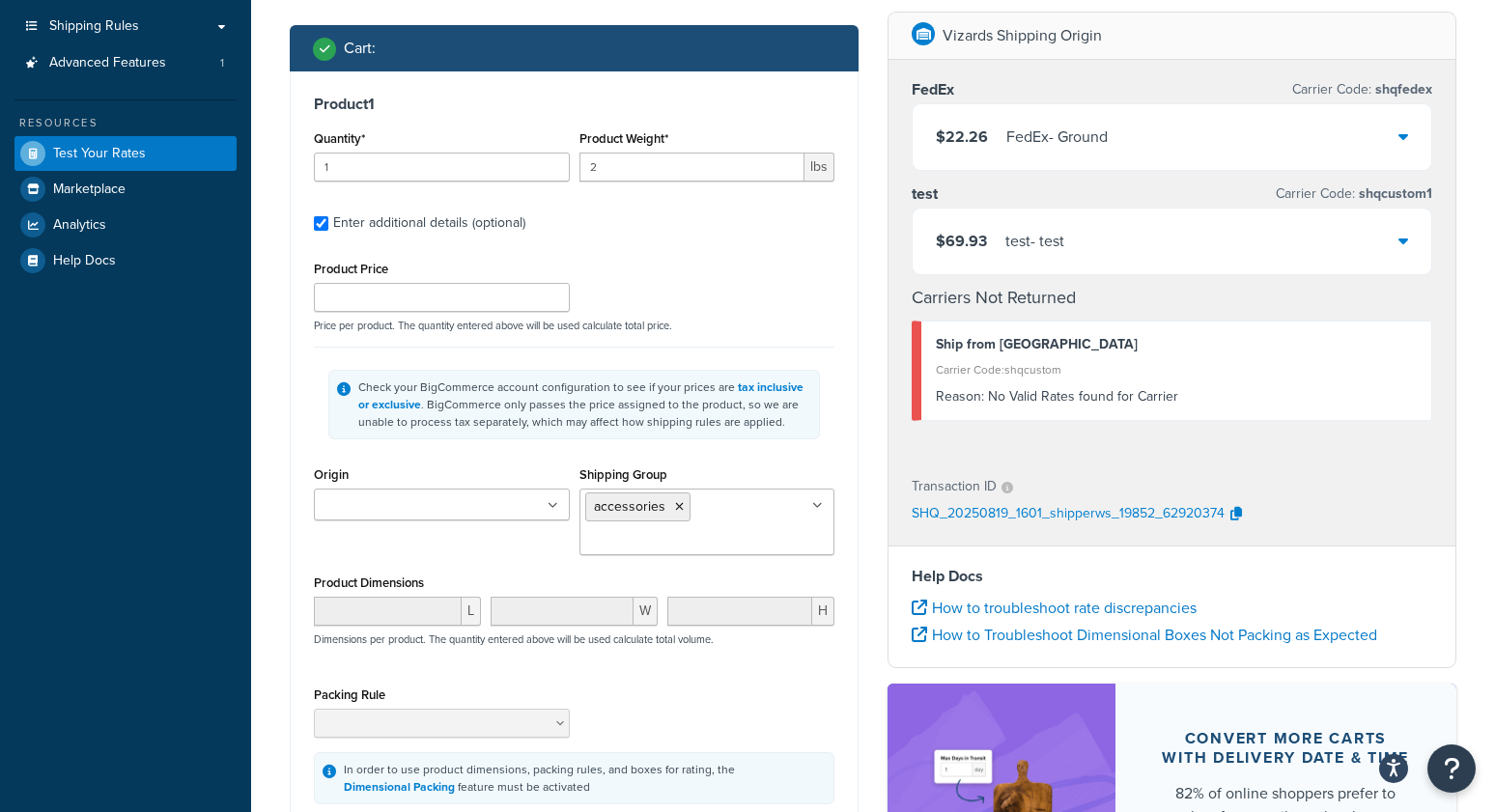
click at [383, 514] on input "Origin" at bounding box center [404, 506] width 171 height 21
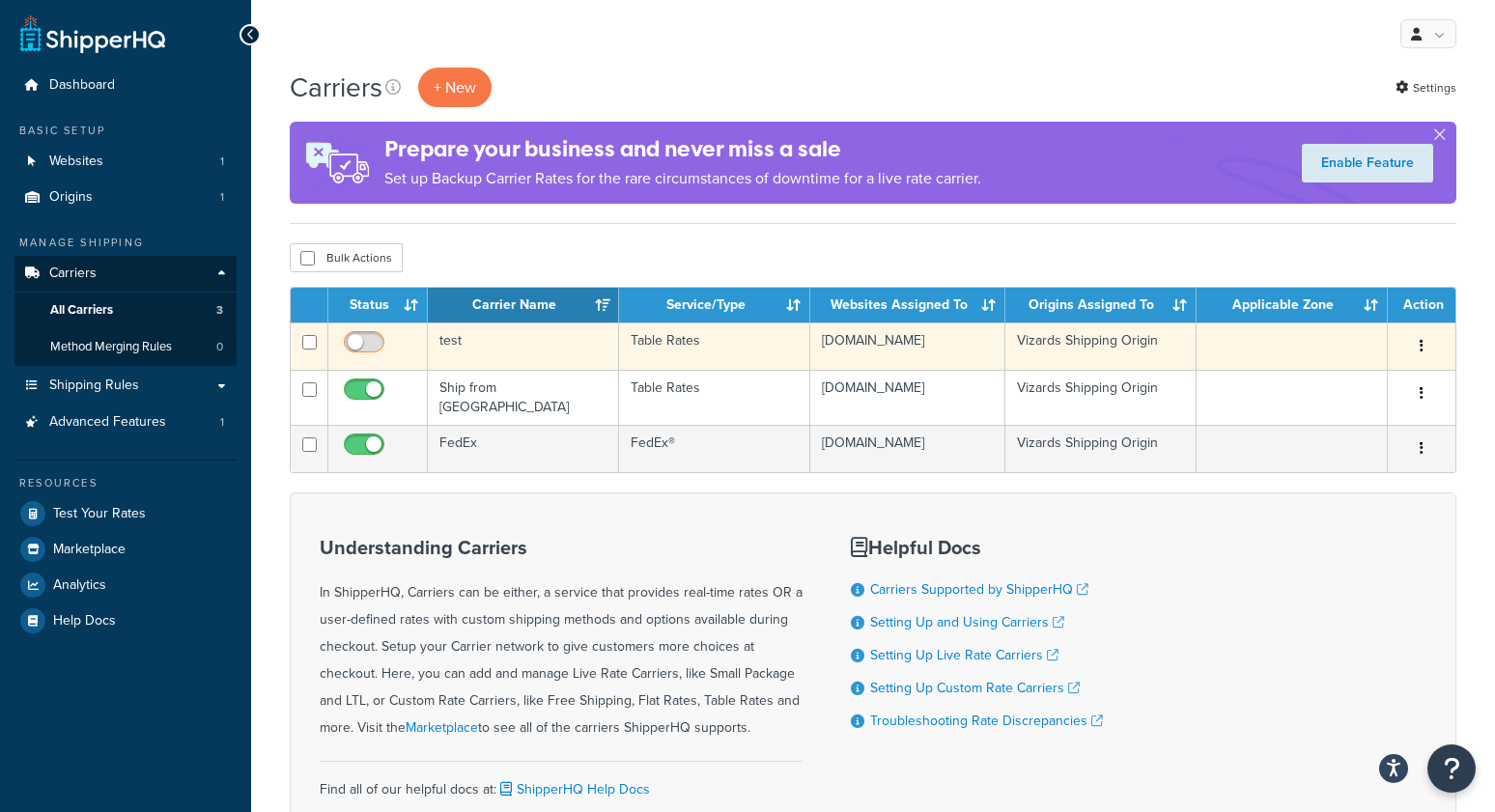
click at [364, 343] on input "checkbox" at bounding box center [366, 346] width 53 height 24
checkbox input "true"
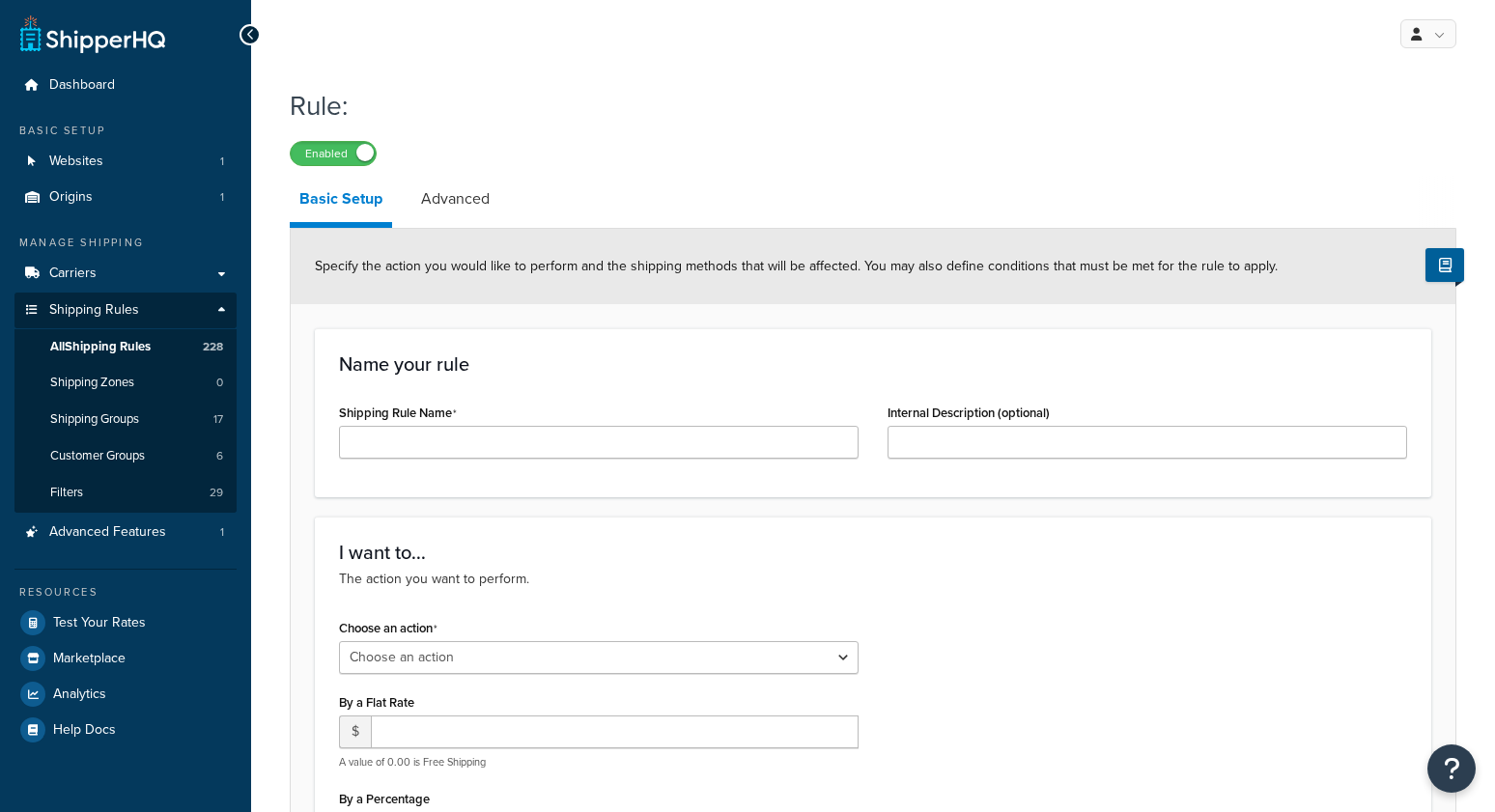
select select "ORDER"
click at [486, 660] on select "Choose an action Override Rates Surcharge or discount rates Hide a shipping met…" at bounding box center [599, 658] width 519 height 33
select select "SURCHARGE"
click at [339, 641] on select "Choose an action Override Rates Surcharge or discount rates Hide a shipping met…" at bounding box center [599, 658] width 519 height 33
click at [966, 621] on div "Choose an action Choose an action Override Rates Surcharge or discount rates Hi…" at bounding box center [873, 784] width 1098 height 341
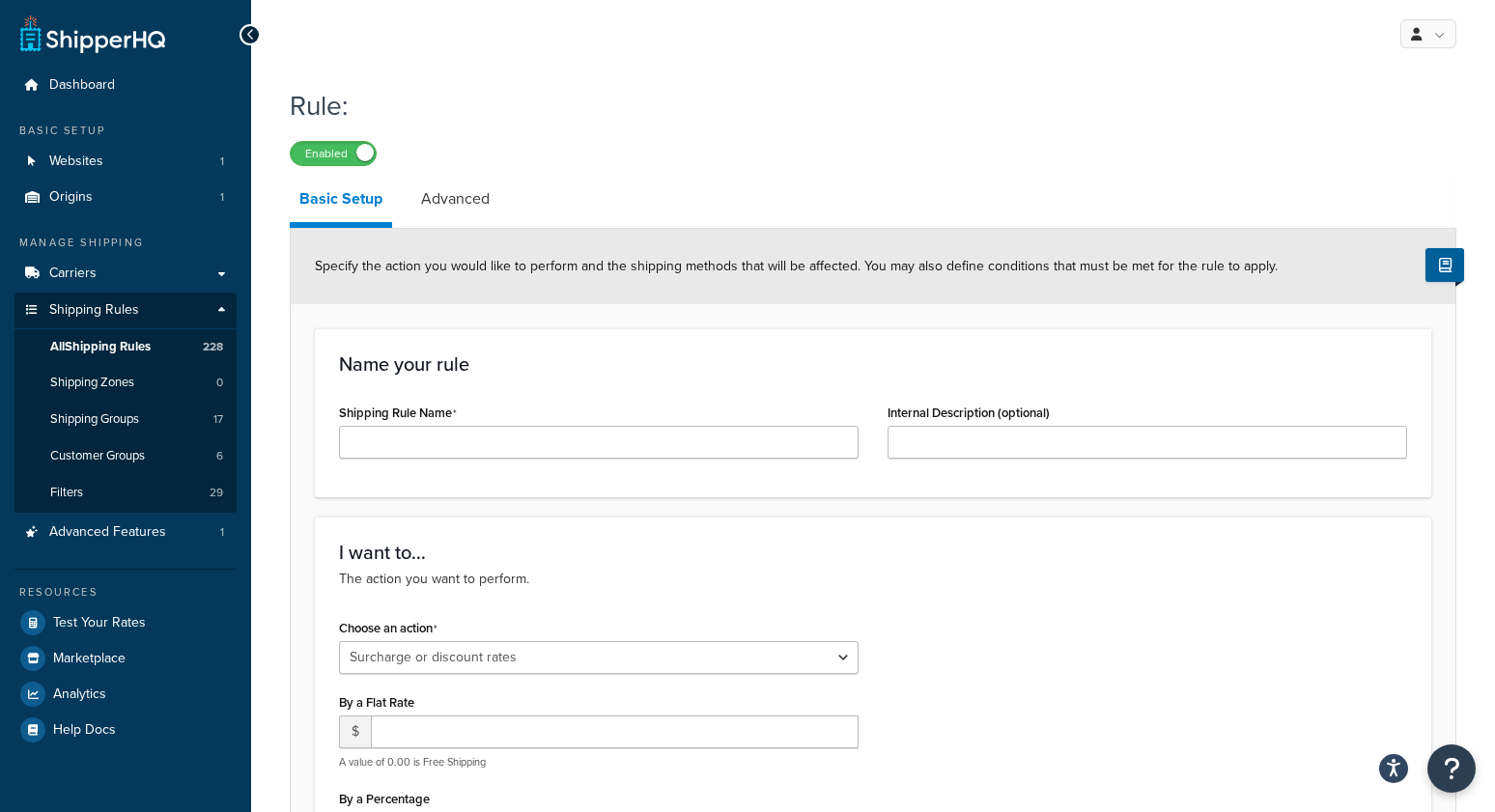
select select "CART"
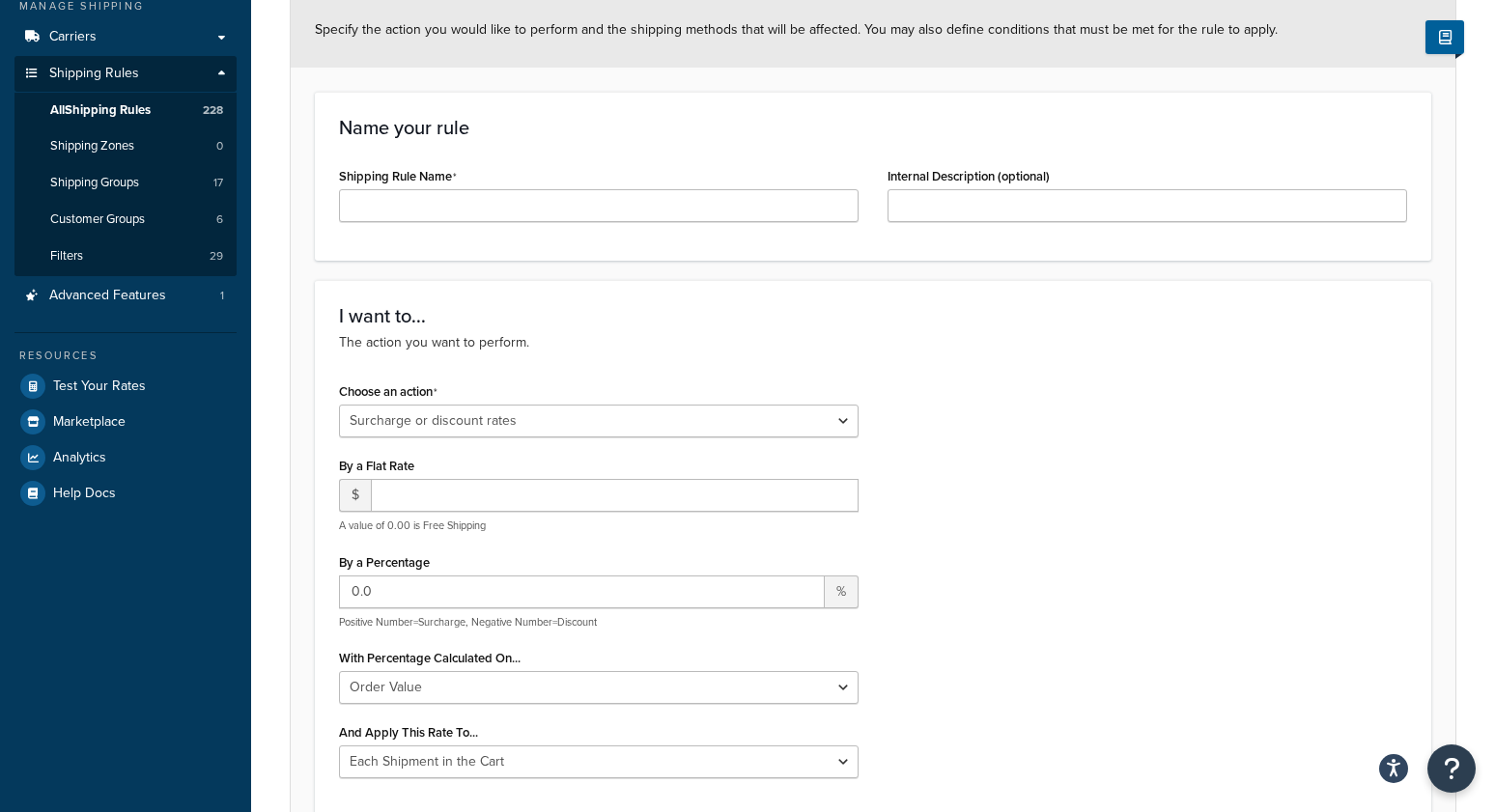
scroll to position [245, 0]
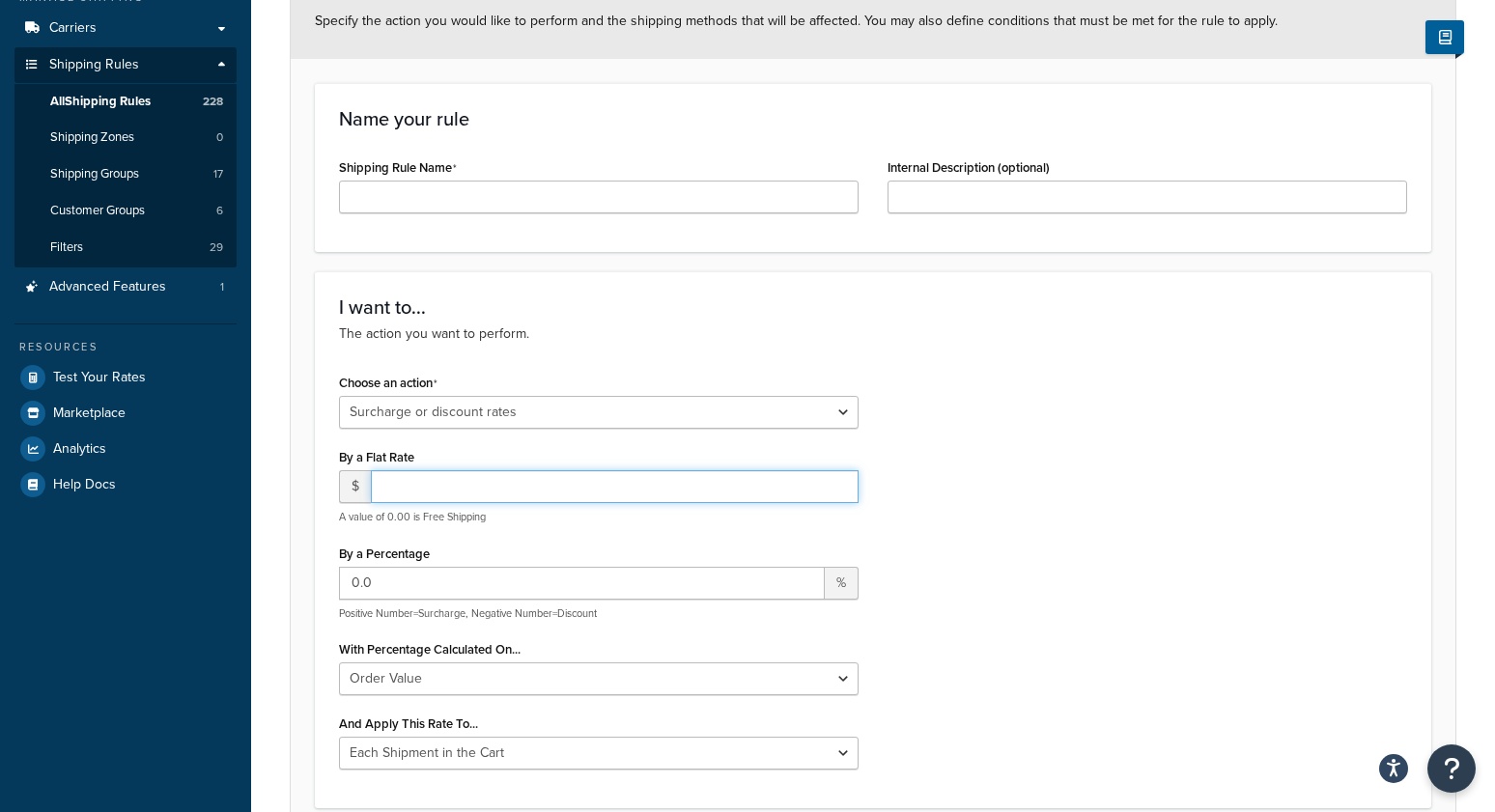
click at [429, 489] on input "number" at bounding box center [614, 487] width 487 height 33
click at [1086, 476] on div "Choose an action Choose an action Override Rates Surcharge or discount rates Hi…" at bounding box center [873, 576] width 1098 height 415
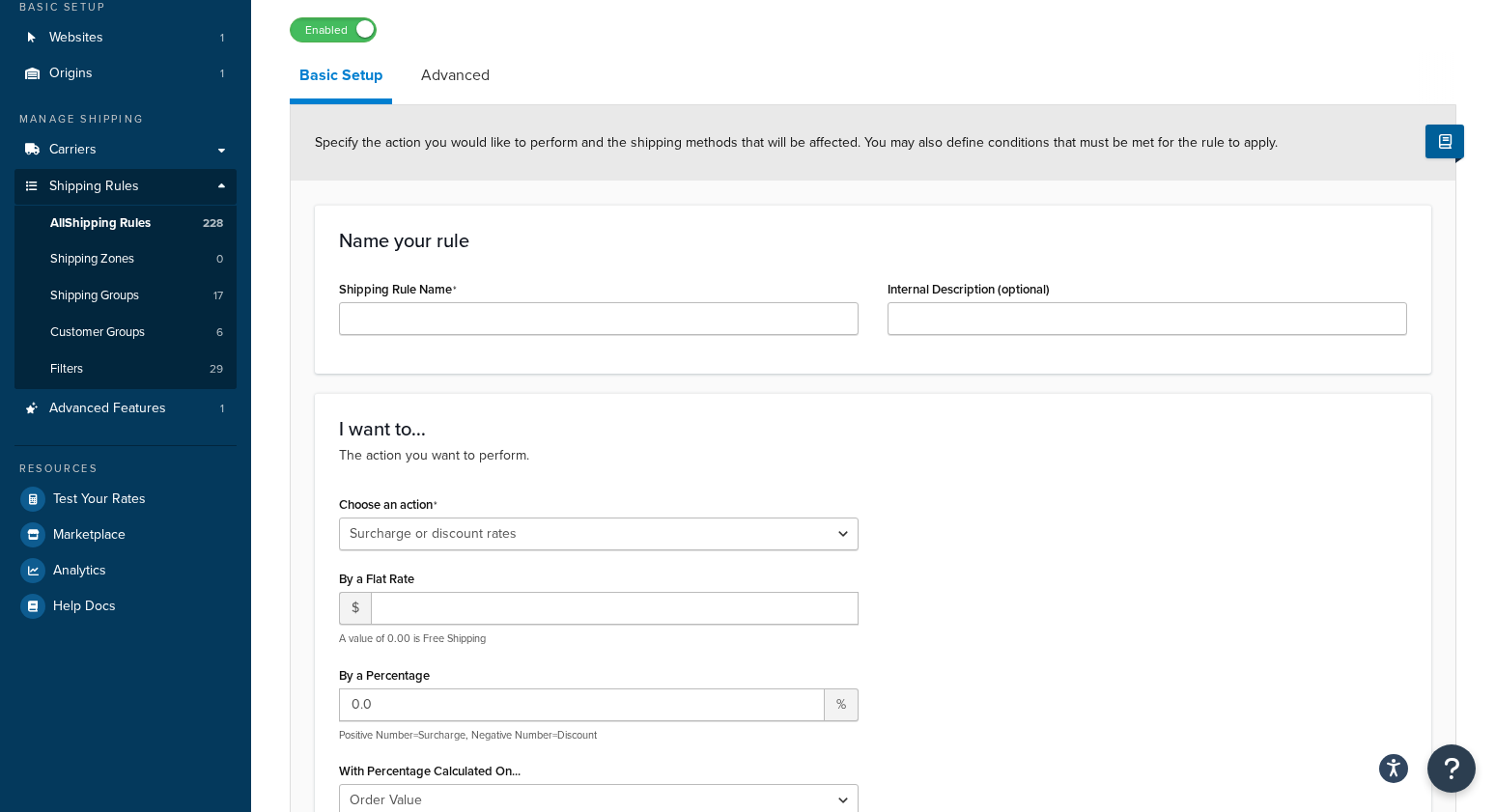
scroll to position [104, 0]
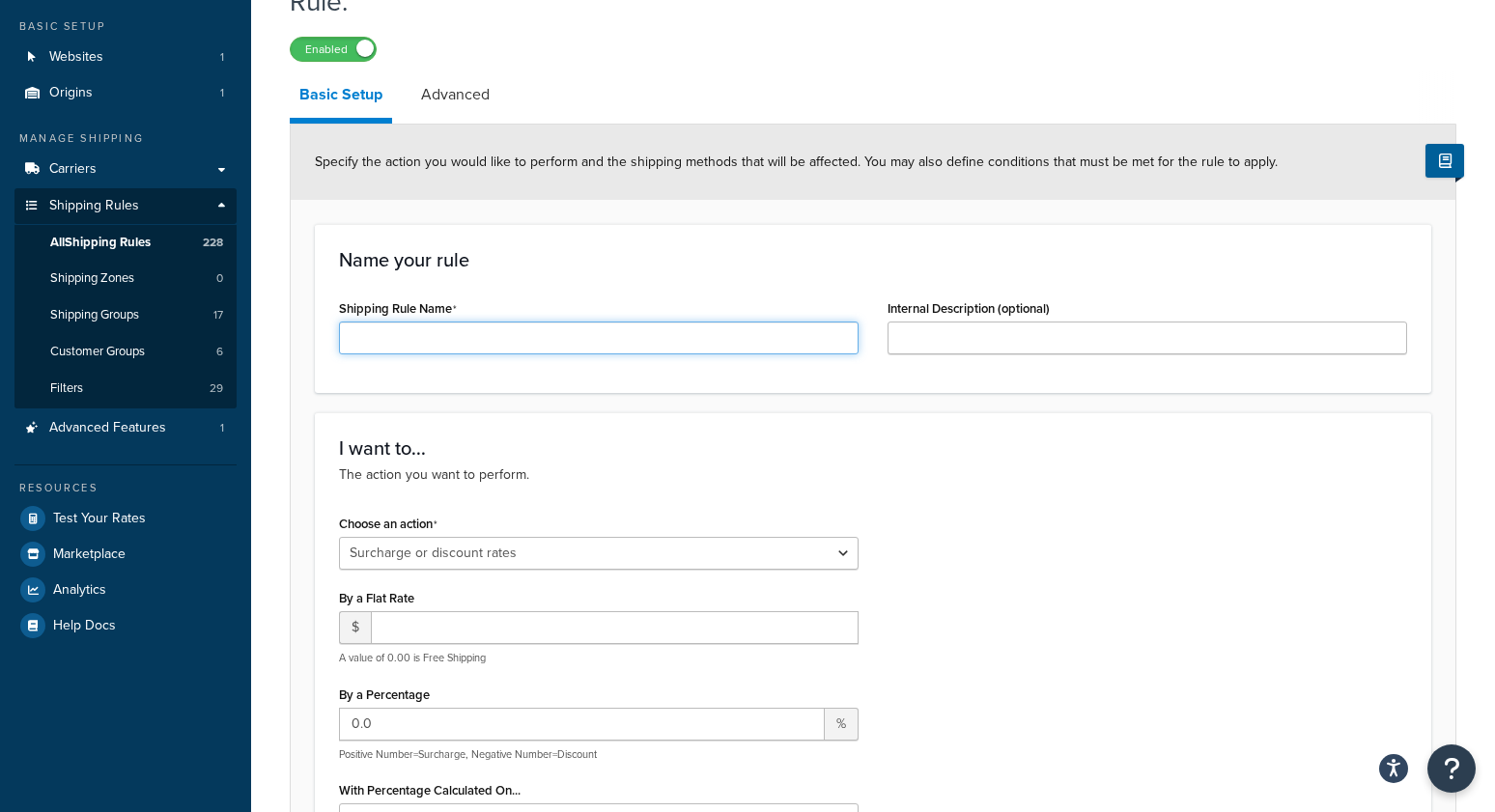
click at [694, 345] on input "Shipping Rule Name" at bounding box center [599, 338] width 519 height 33
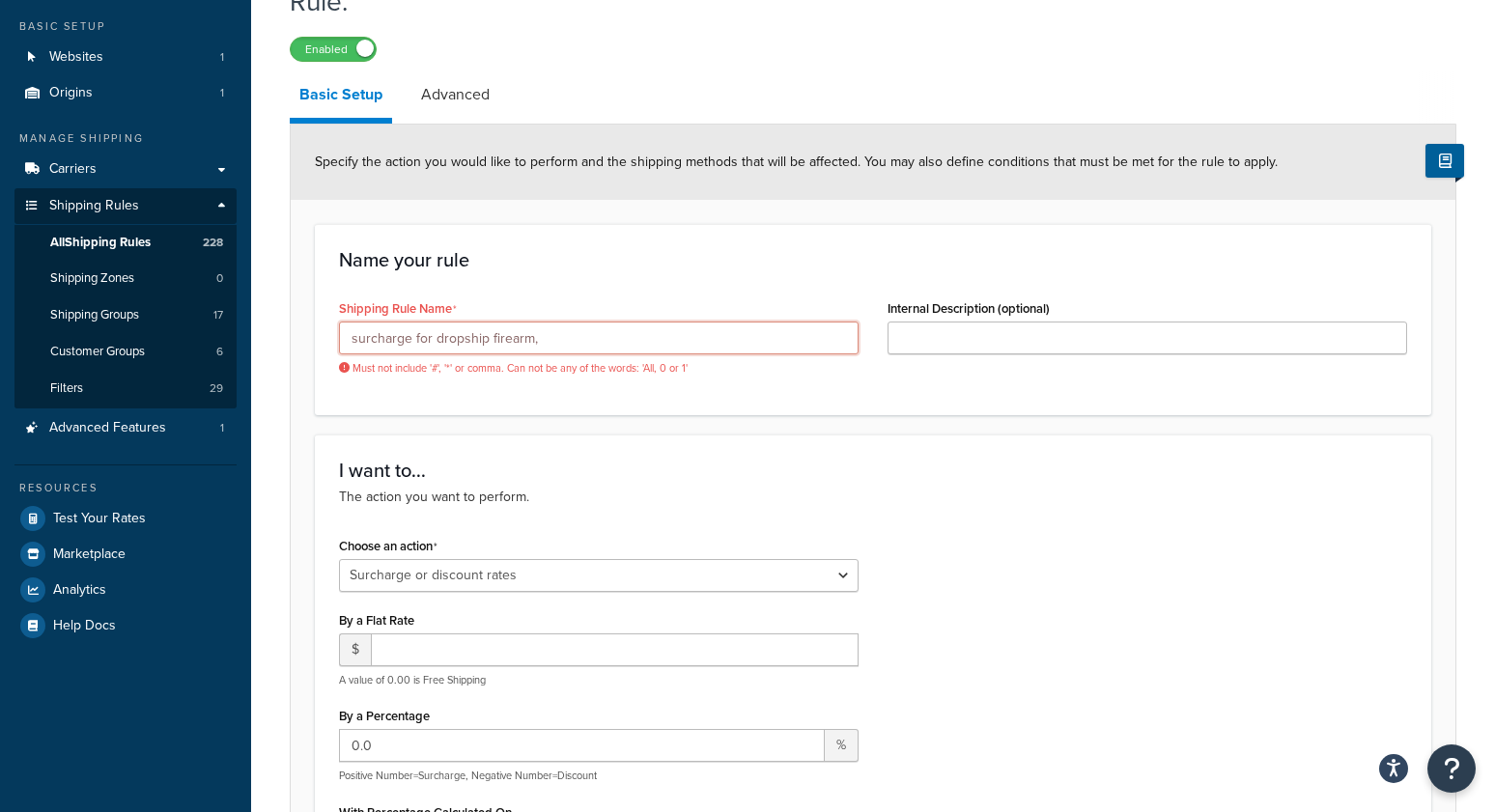
click at [413, 332] on input "surcharge for dropship firearm," at bounding box center [599, 338] width 519 height 33
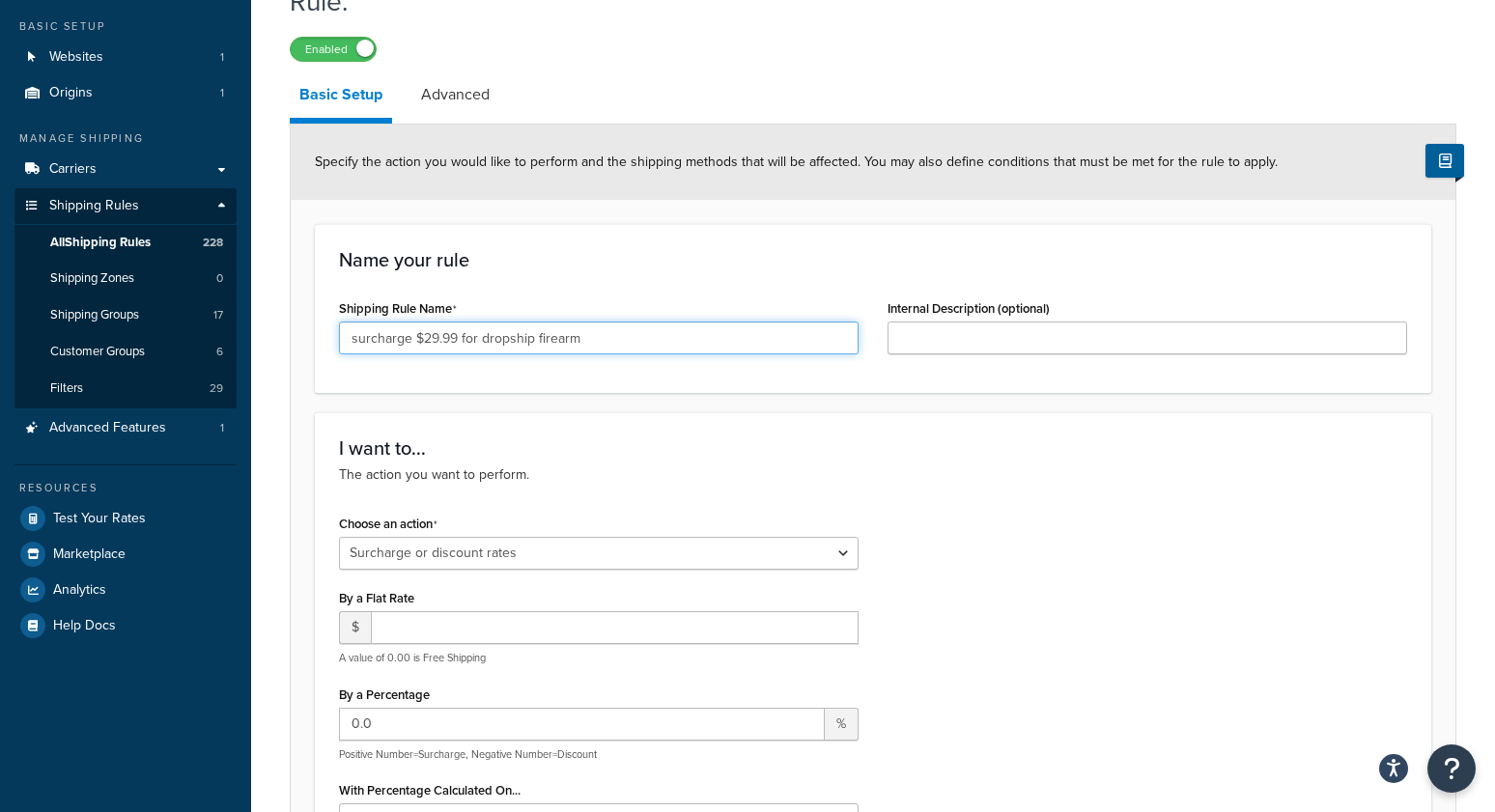
type input "surcharge $29.99 for dropship firearm"
drag, startPoint x: 1069, startPoint y: 511, endPoint x: 729, endPoint y: 540, distance: 341.2
click at [1068, 511] on div "Choose an action Choose an action Override Rates Surcharge or discount rates Hi…" at bounding box center [873, 716] width 1098 height 415
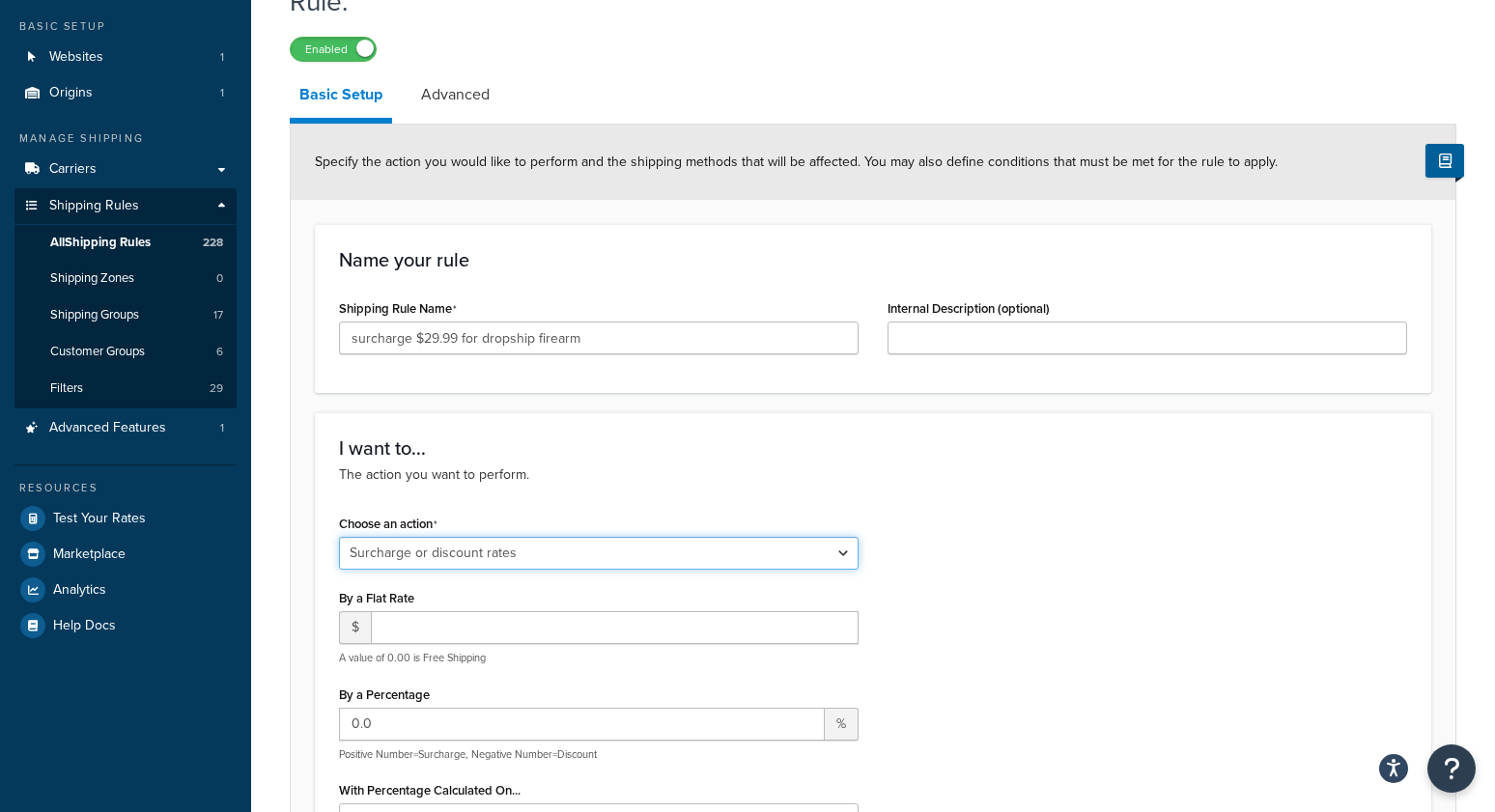
click at [720, 542] on select "Choose an action Override Rates Surcharge or discount rates Hide a shipping met…" at bounding box center [599, 553] width 519 height 33
click at [339, 537] on select "Choose an action Override Rates Surcharge or discount rates Hide a shipping met…" at bounding box center [599, 553] width 519 height 33
click at [1066, 549] on div "Choose an action Choose an action Override Rates Surcharge or discount rates Hi…" at bounding box center [873, 716] width 1098 height 415
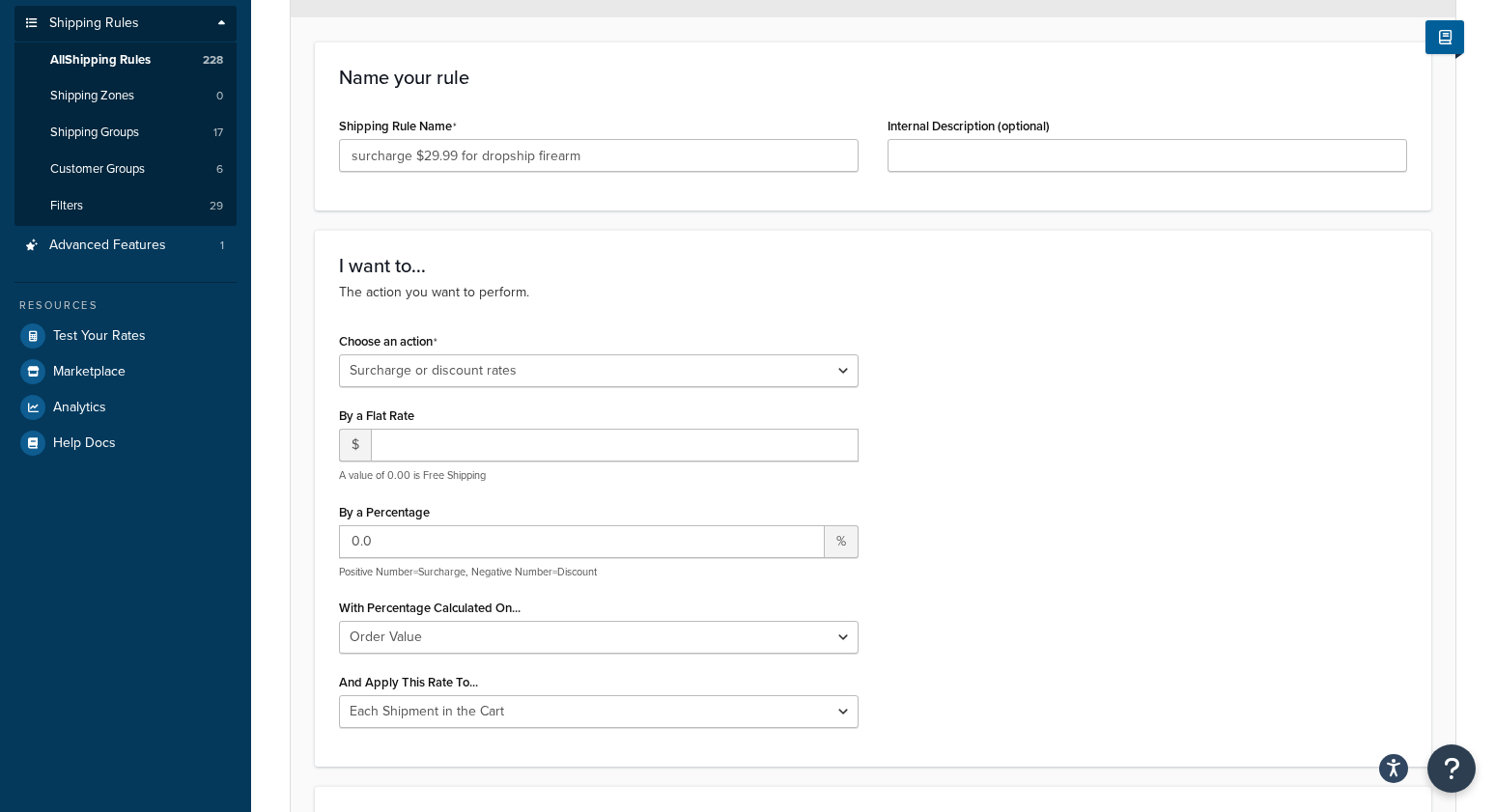
scroll to position [369, 0]
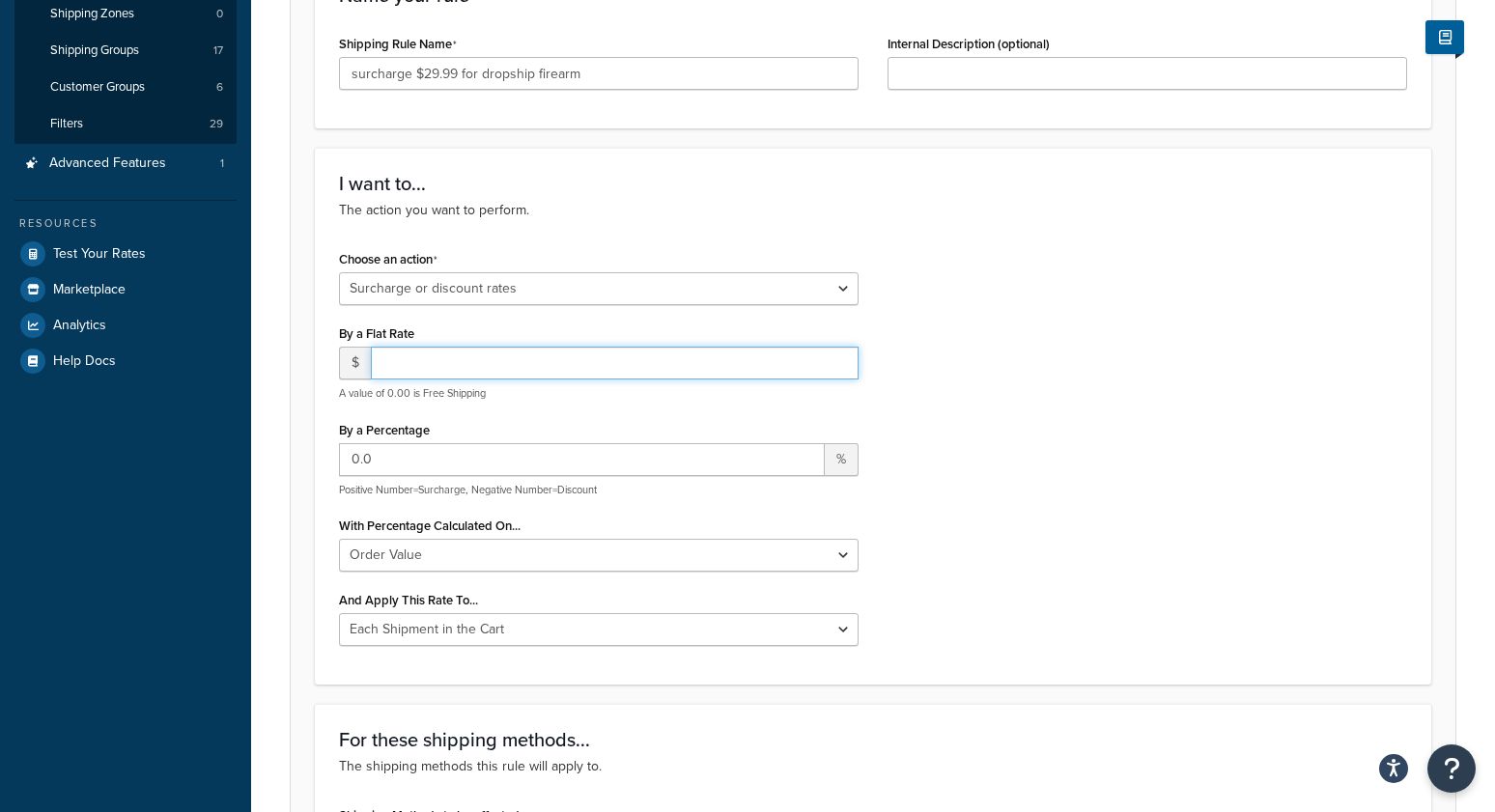
click at [557, 362] on input "number" at bounding box center [614, 363] width 487 height 33
type input "29.99"
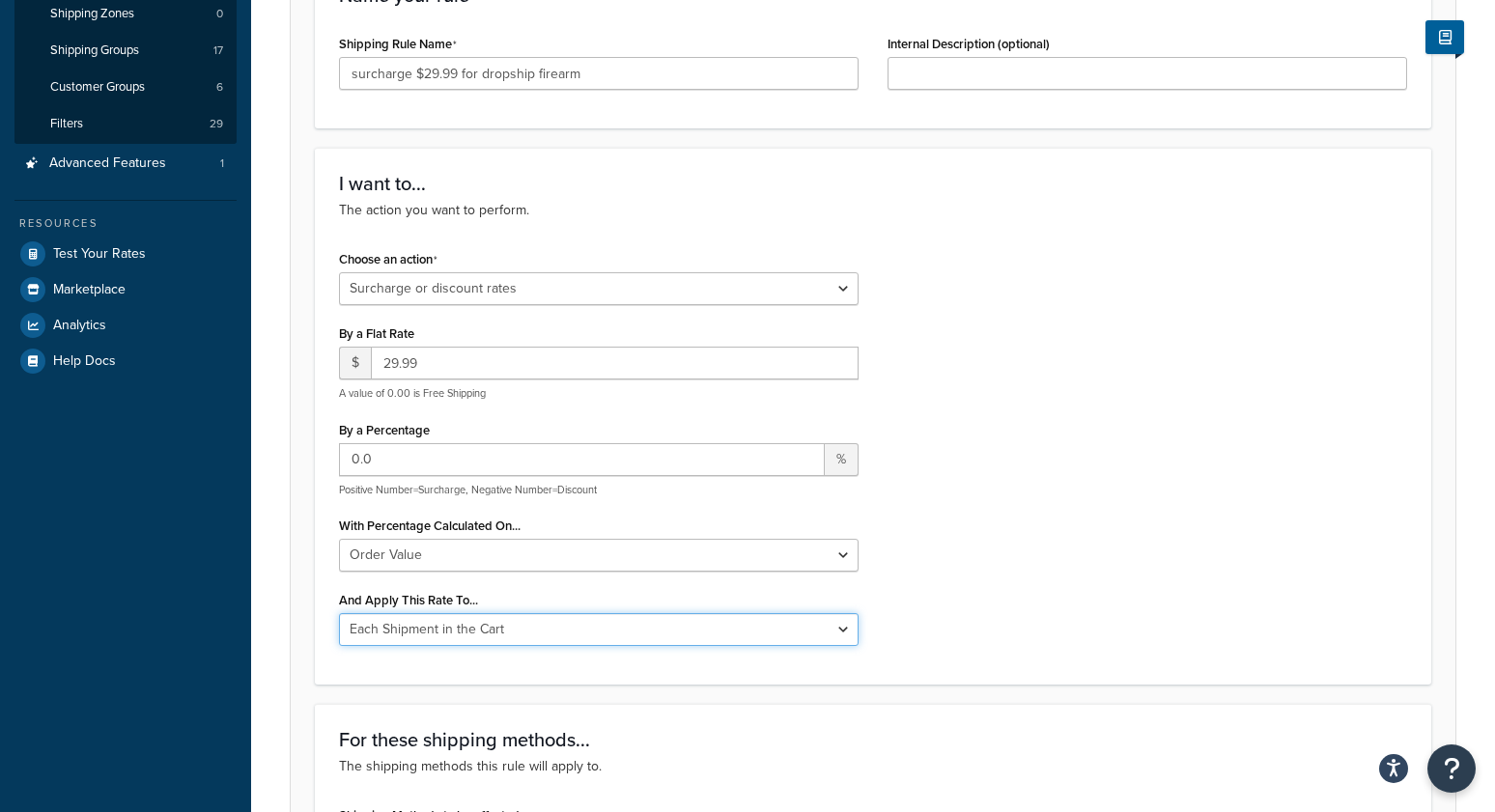
click at [427, 623] on select "Entire Cart Each Shipment in the Cart Each Origin in the Cart Each Shipping Gro…" at bounding box center [599, 629] width 519 height 33
select select "ITEM"
click at [339, 613] on select "Entire Cart Each Shipment in the Cart Each Origin in the Cart Each Shipping Gro…" at bounding box center [599, 629] width 519 height 33
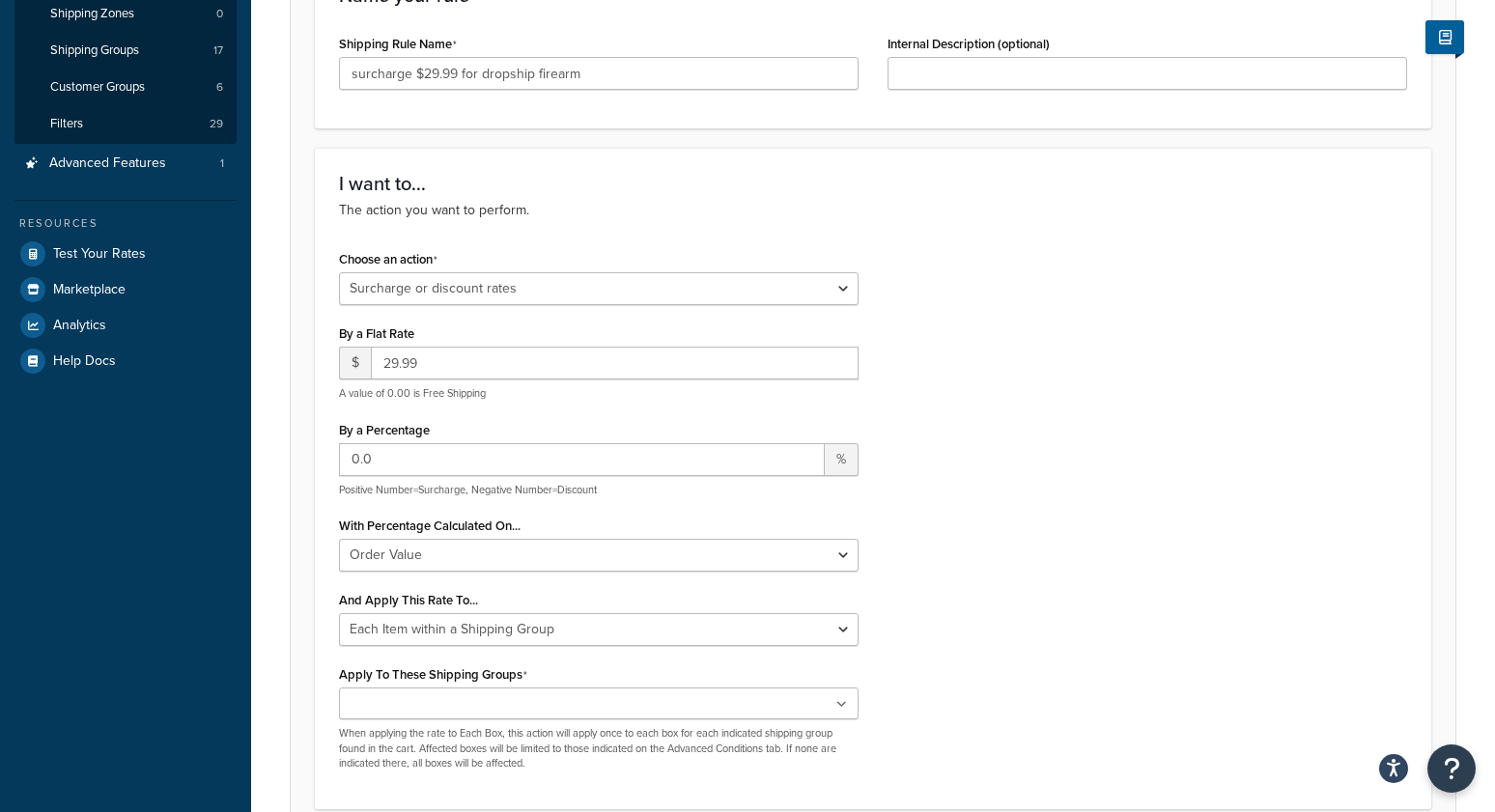
click at [436, 702] on input "Apply To These Shipping Groups" at bounding box center [430, 705] width 171 height 21
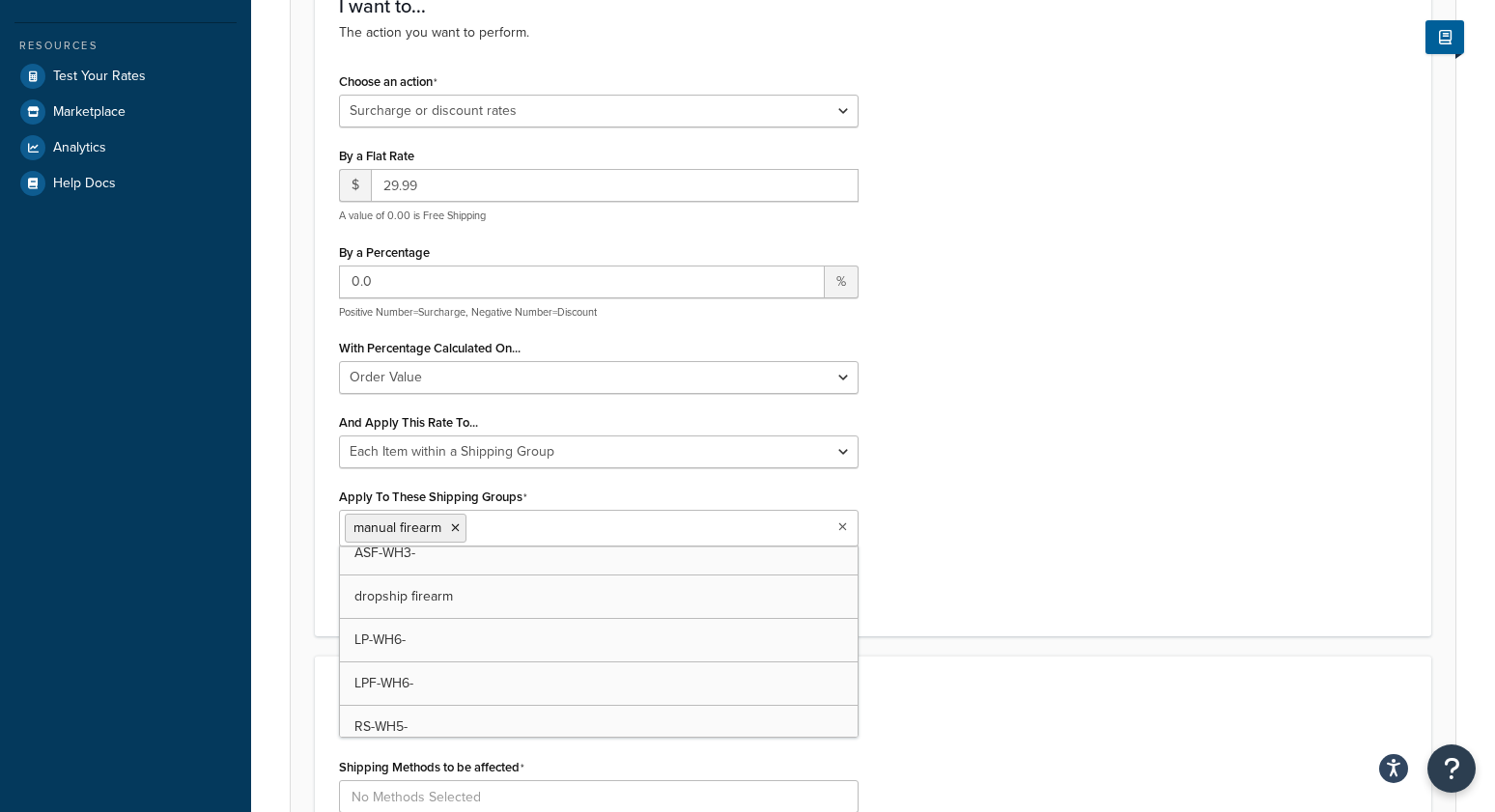
scroll to position [132, 0]
click at [272, 567] on div "Rule: Enabled Basic Setup Advanced Specify the action you would like to perform…" at bounding box center [873, 663] width 1244 height 2264
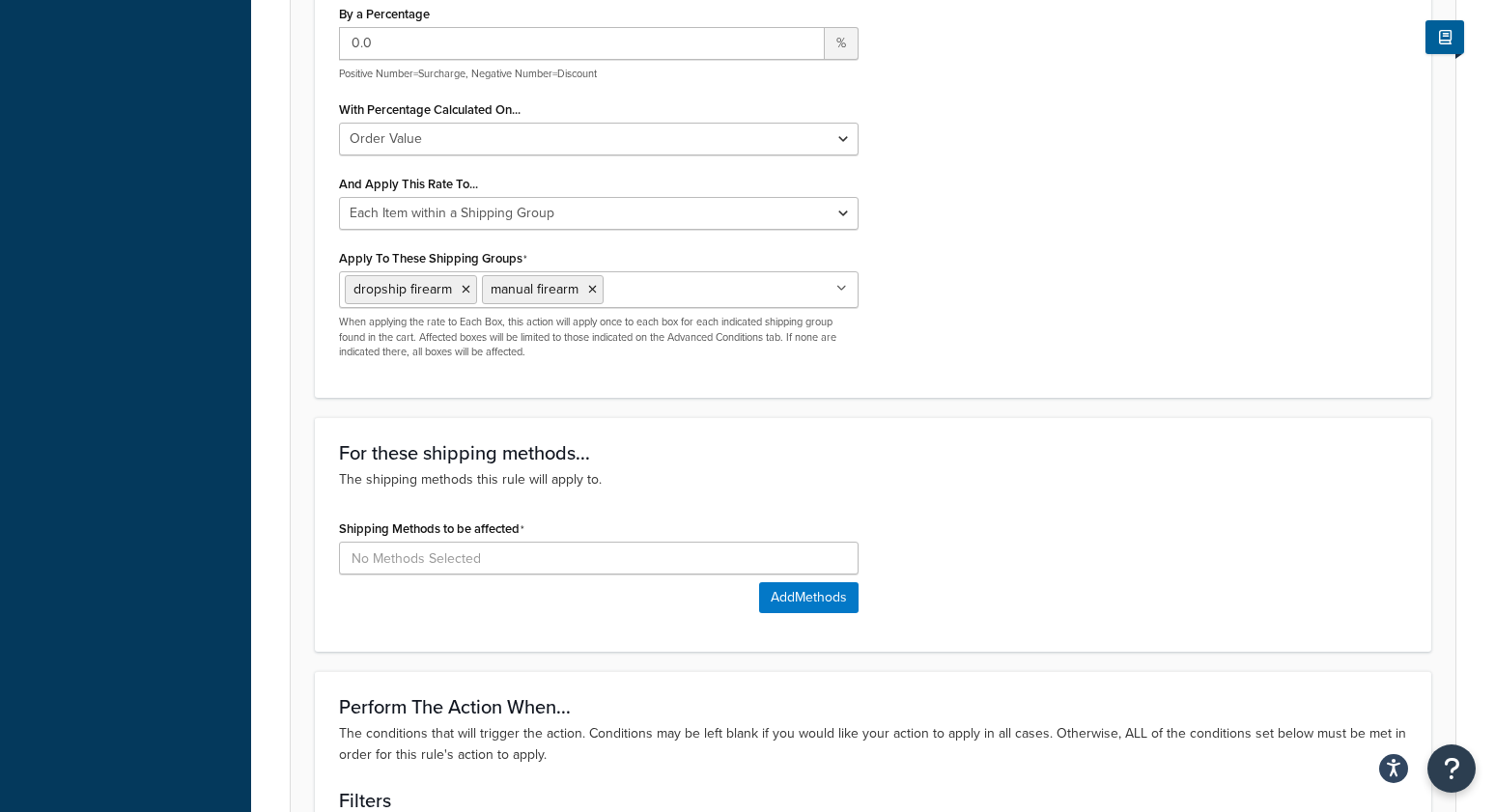
scroll to position [782, 0]
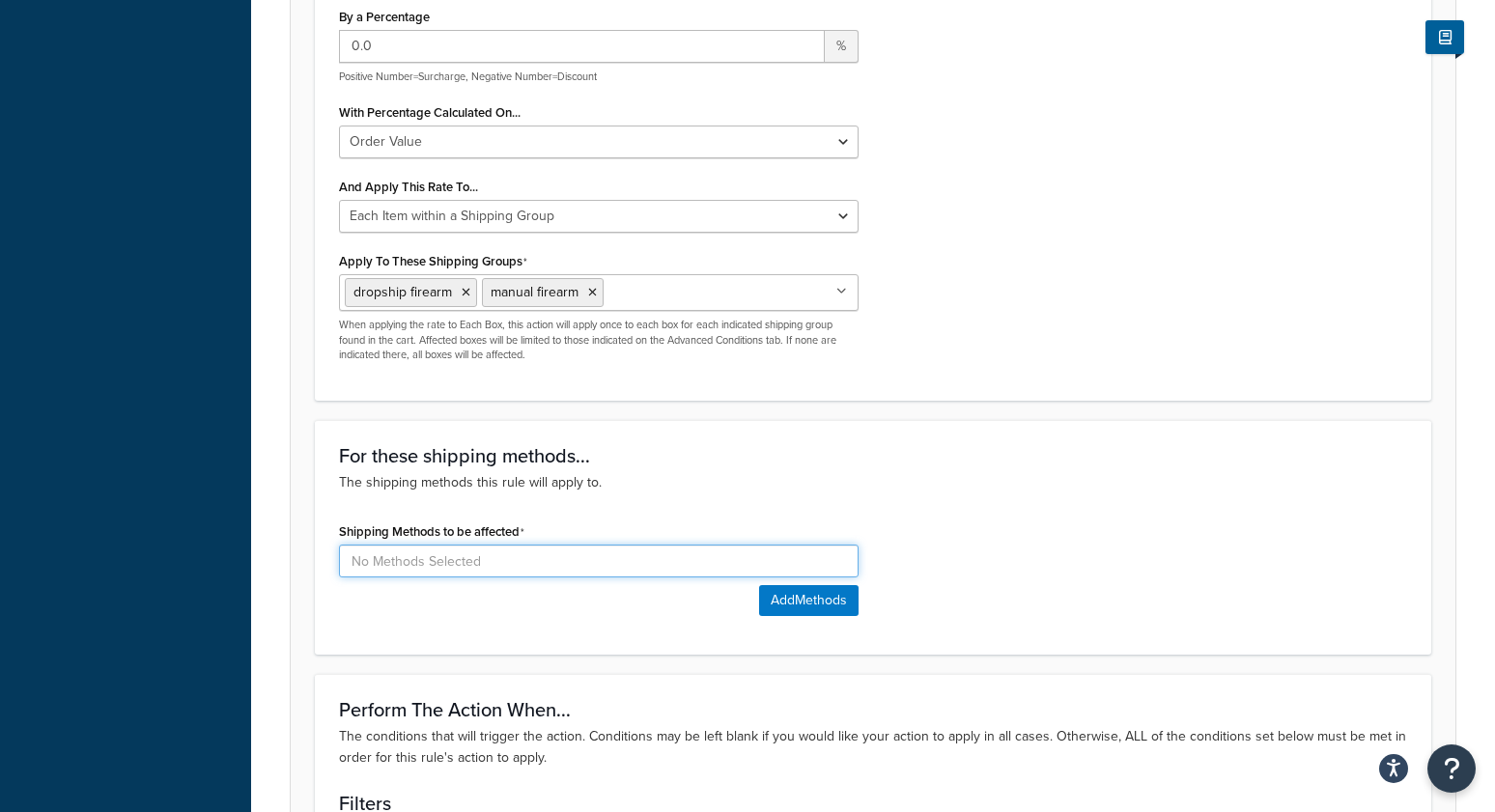
click at [403, 561] on input at bounding box center [599, 561] width 519 height 33
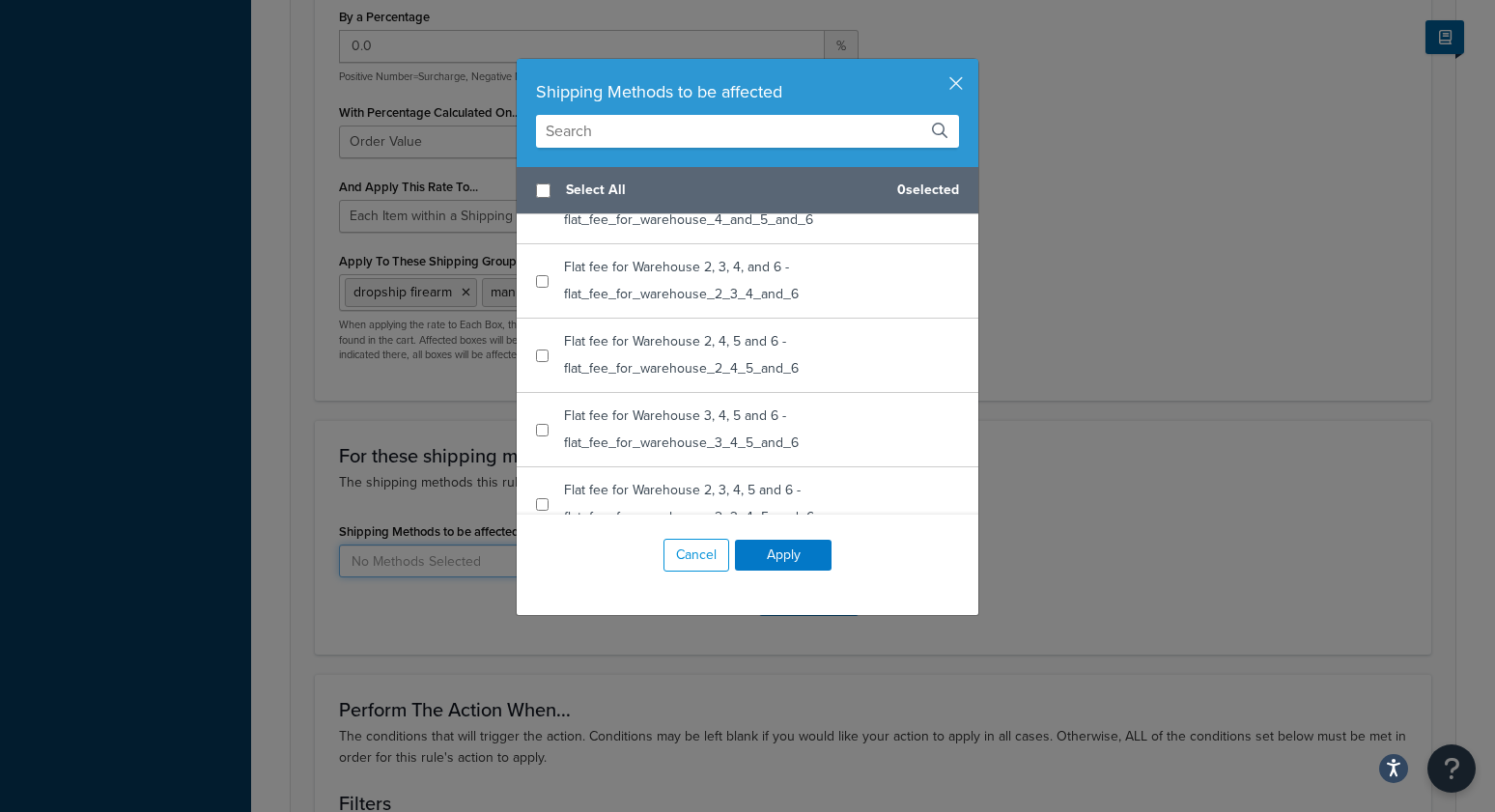
scroll to position [2074, 0]
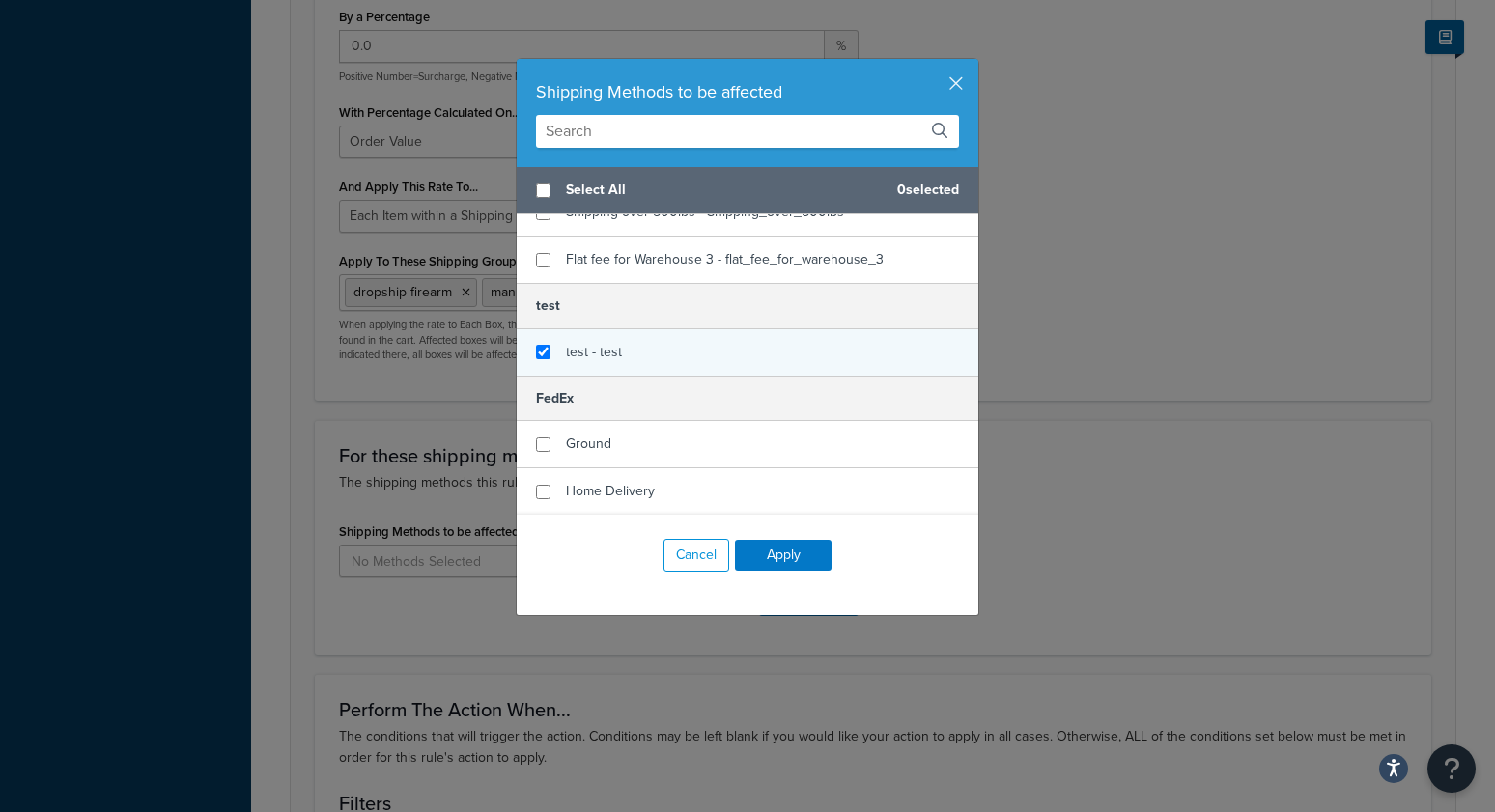
checkbox input "true"
click at [620, 357] on span "test - test" at bounding box center [594, 351] width 56 height 20
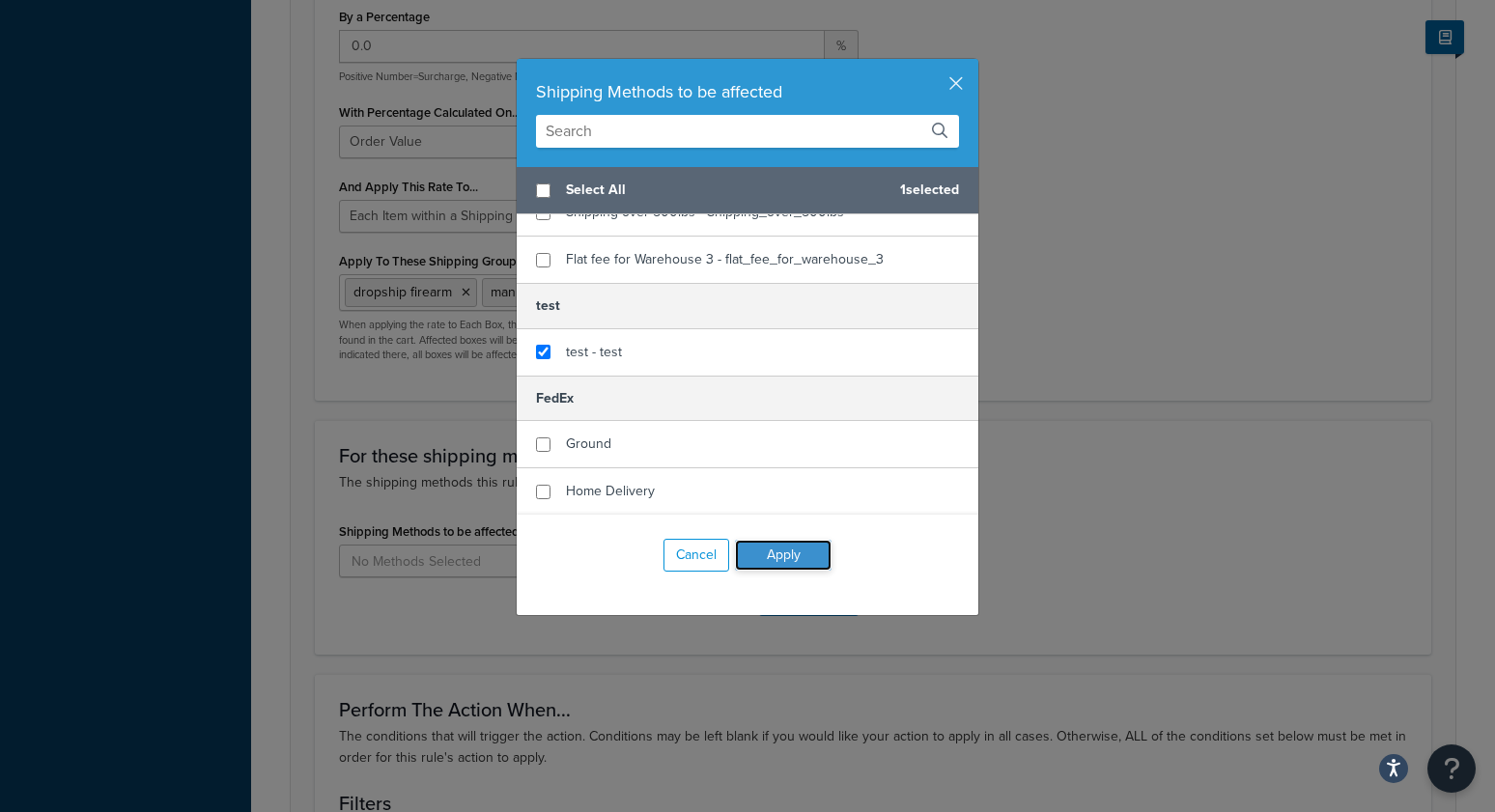
click at [771, 557] on button "Apply" at bounding box center [783, 555] width 97 height 31
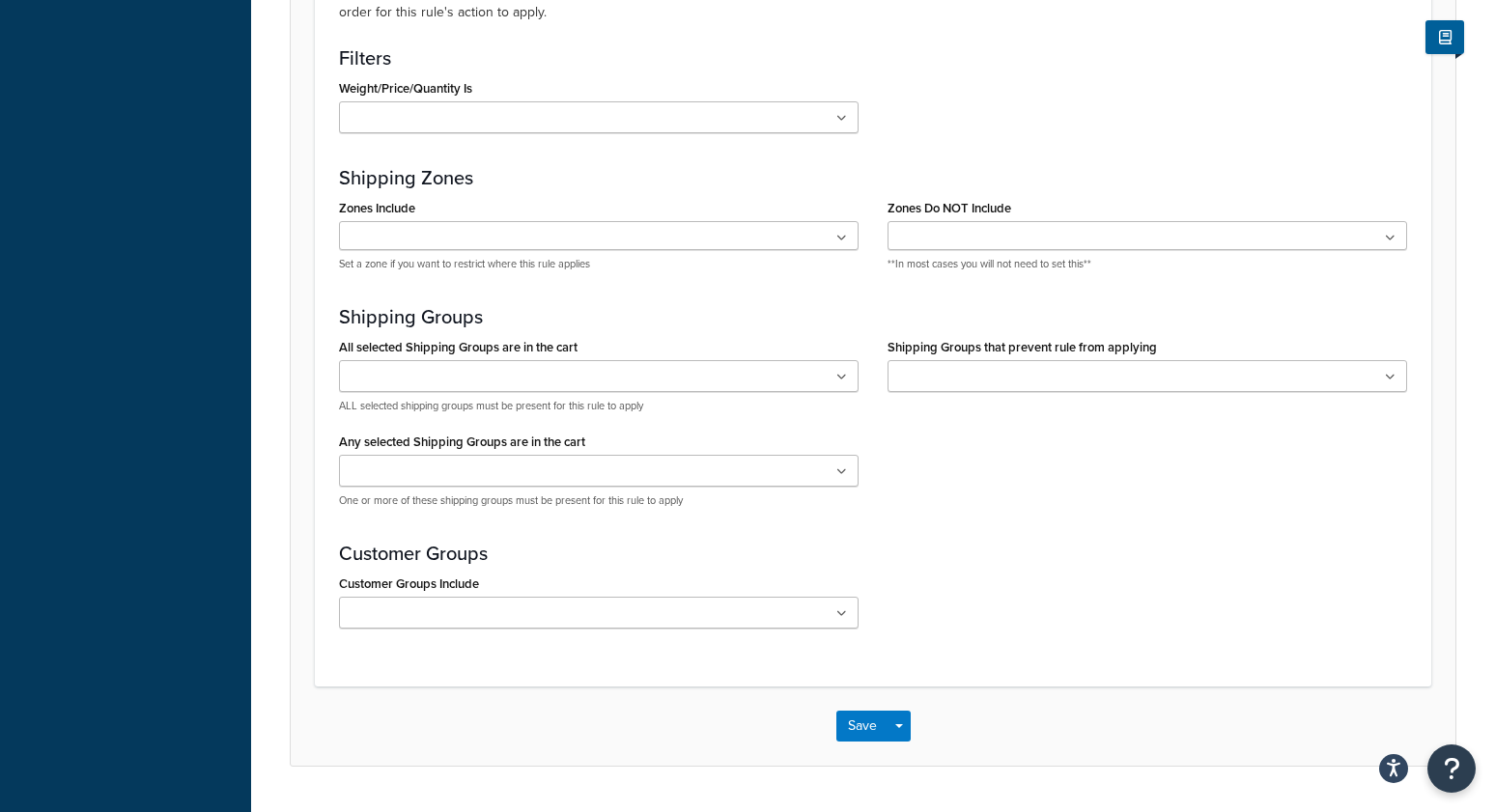
scroll to position [1682, 0]
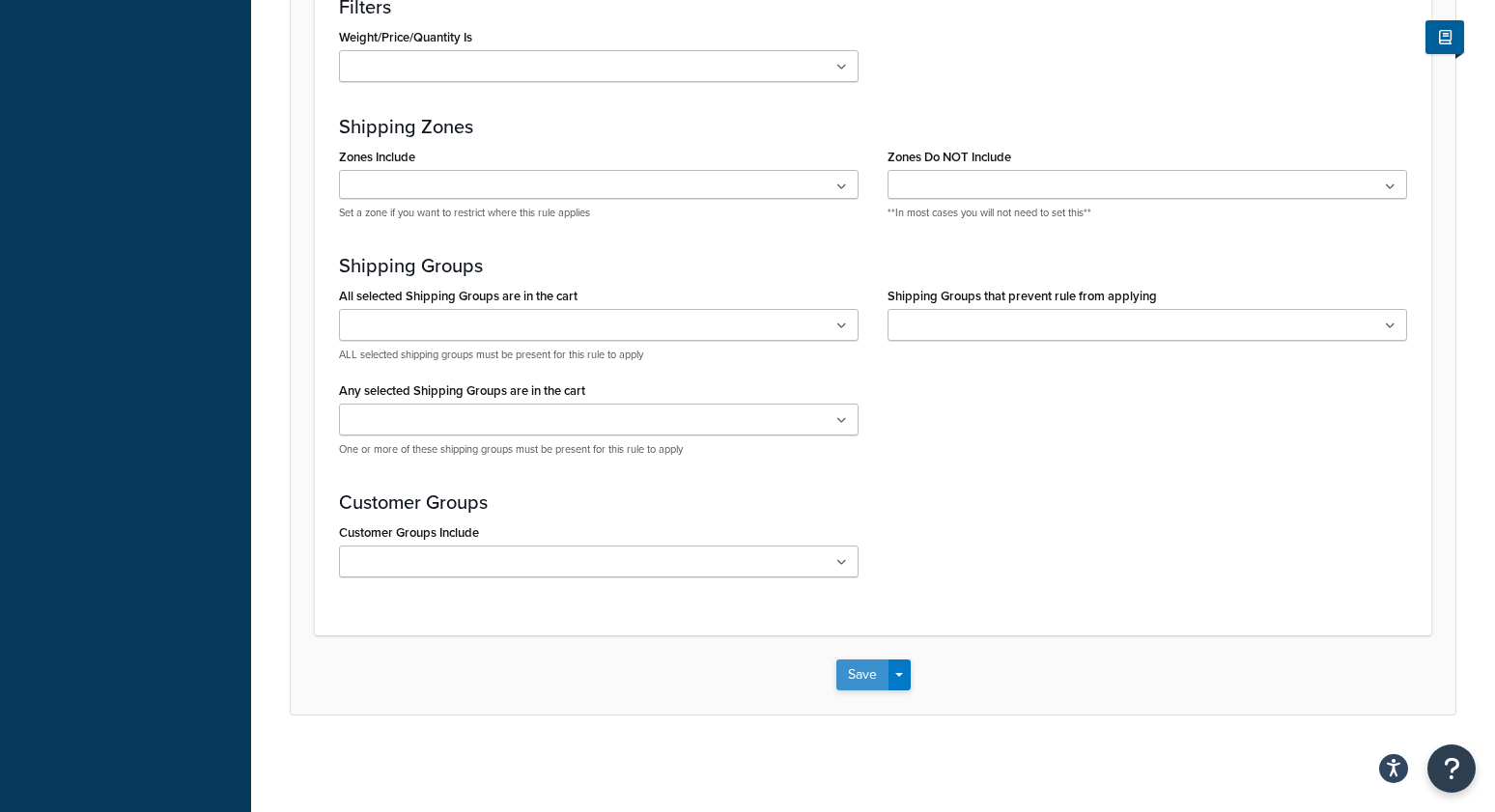
click at [852, 672] on button "Save" at bounding box center [862, 675] width 52 height 31
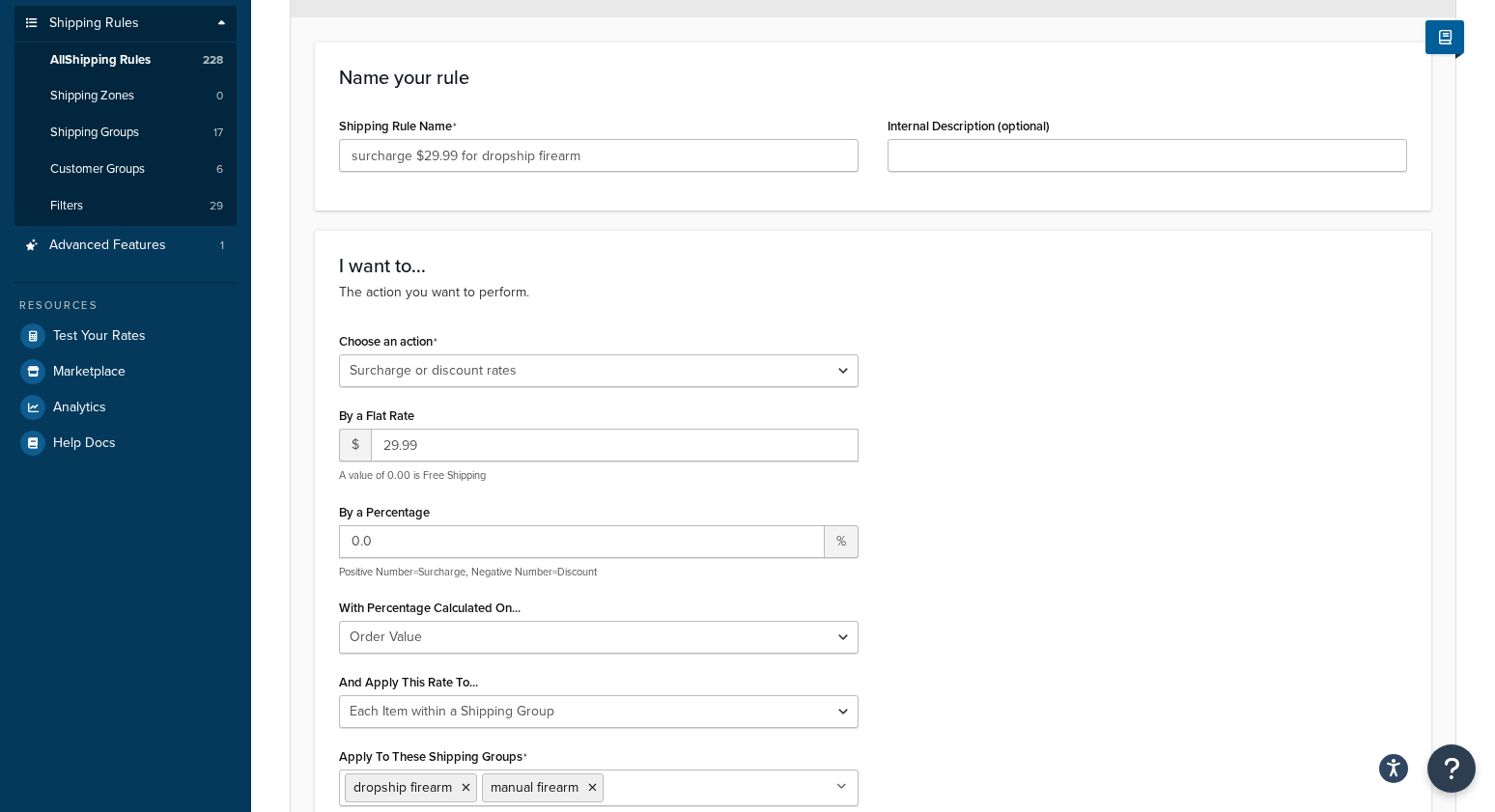
scroll to position [388, 0]
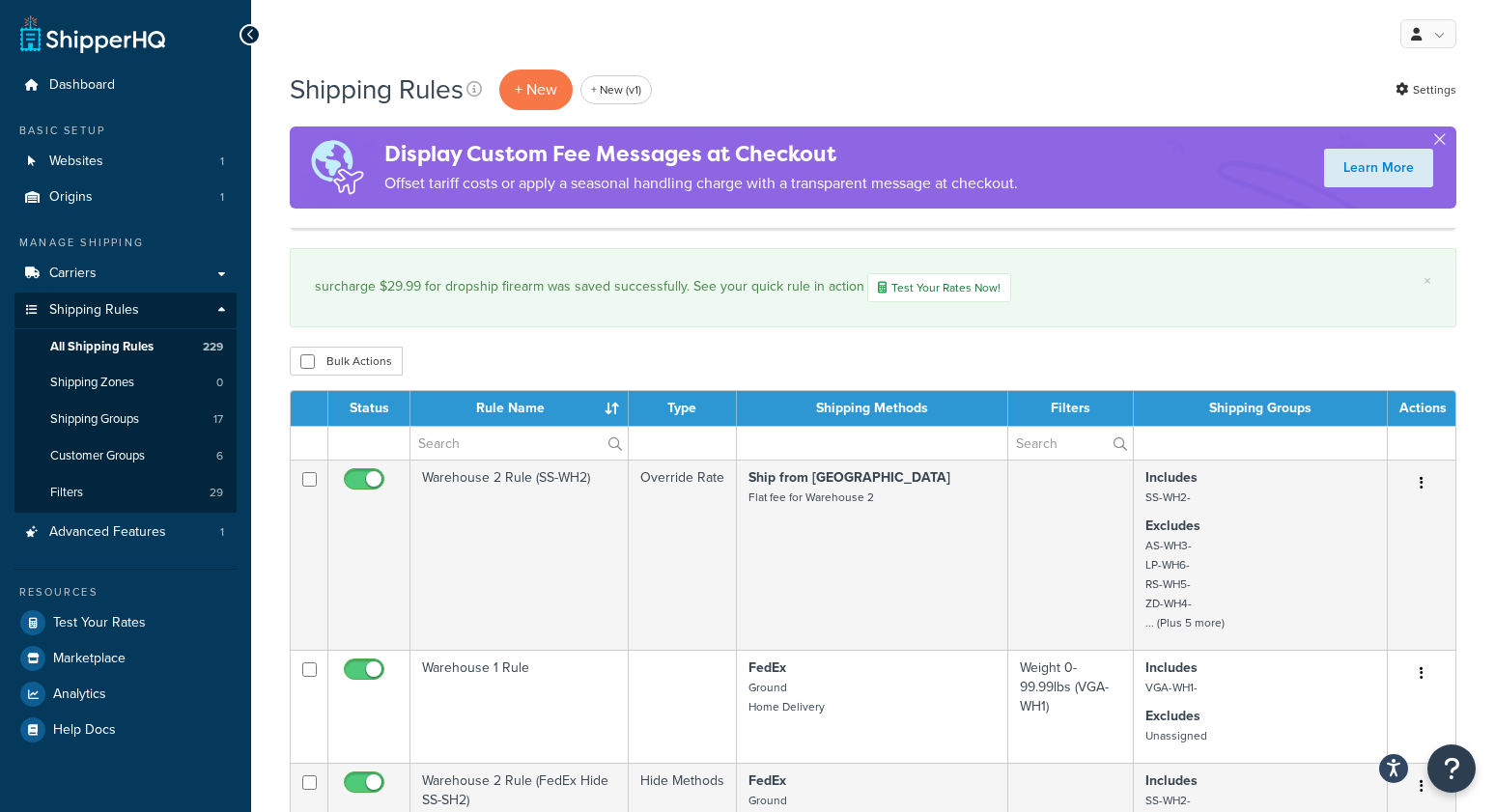
scroll to position [2028, 0]
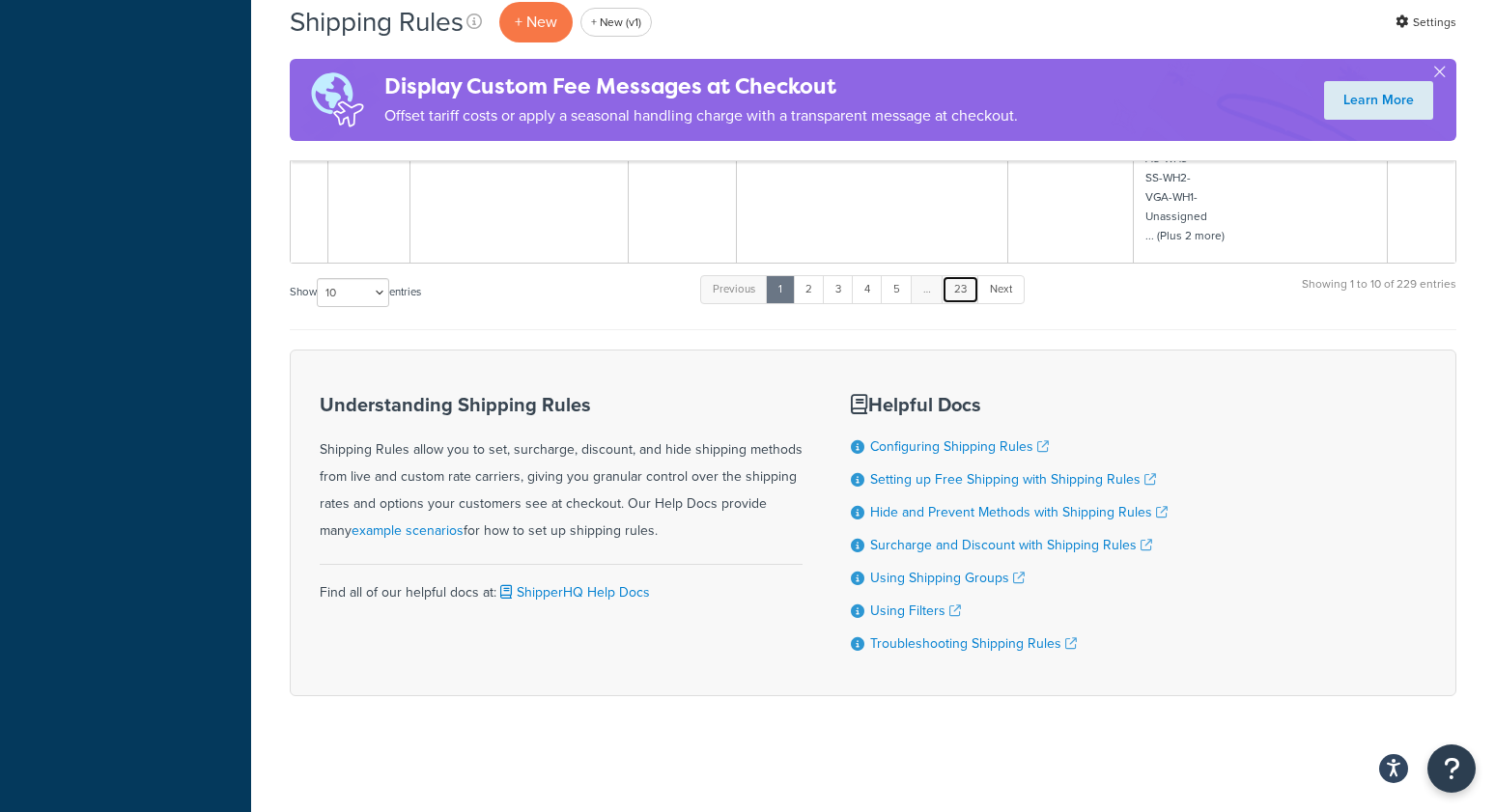
click at [974, 296] on link "23" at bounding box center [960, 290] width 38 height 29
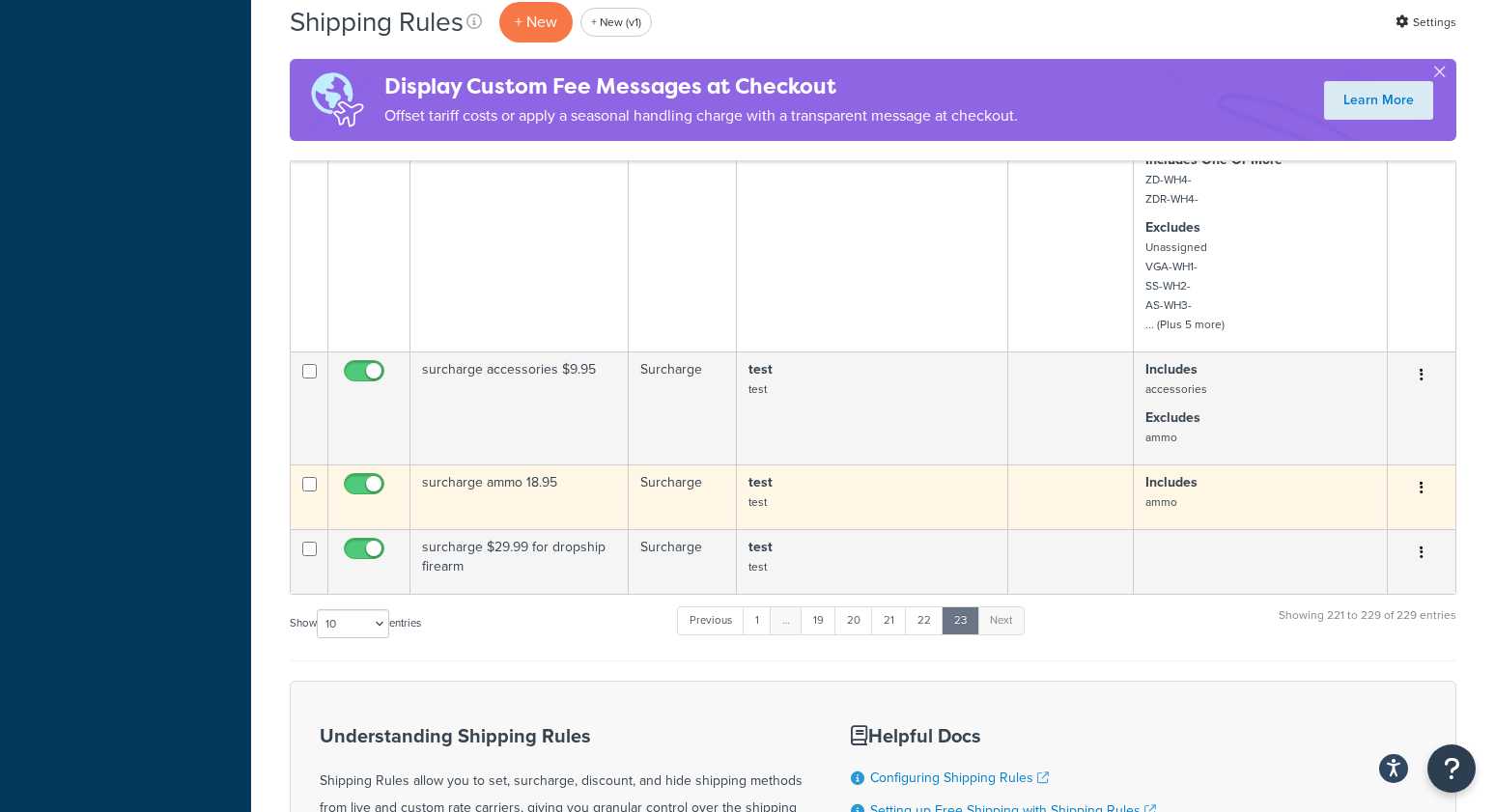
scroll to position [1619, 0]
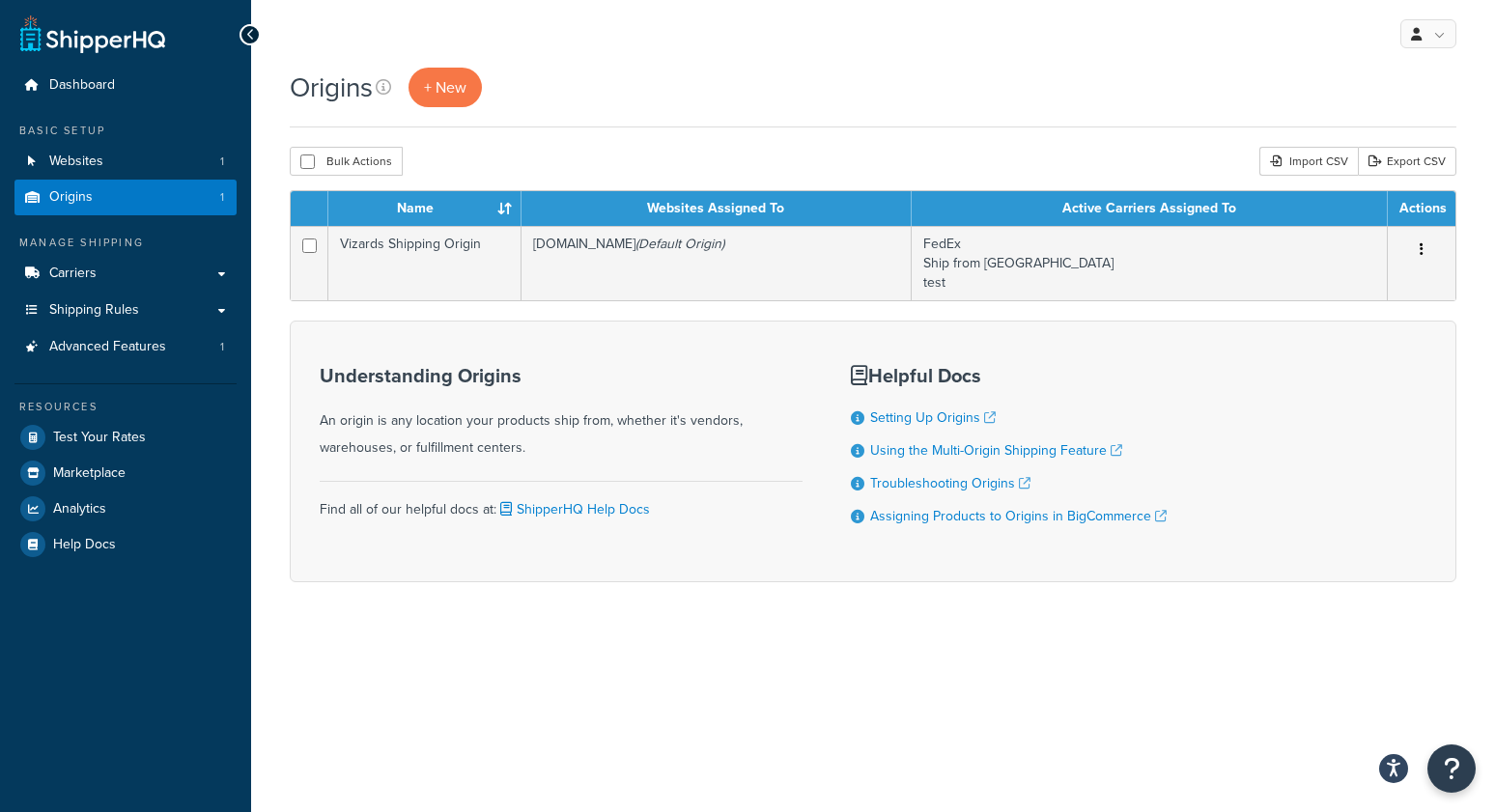
click at [525, 142] on div "Origins + New Bulk Actions Duplicate [GEOGRAPHIC_DATA] Import CSV Export CSV Co…" at bounding box center [873, 358] width 1244 height 582
click at [463, 87] on span "+ New" at bounding box center [445, 87] width 43 height 22
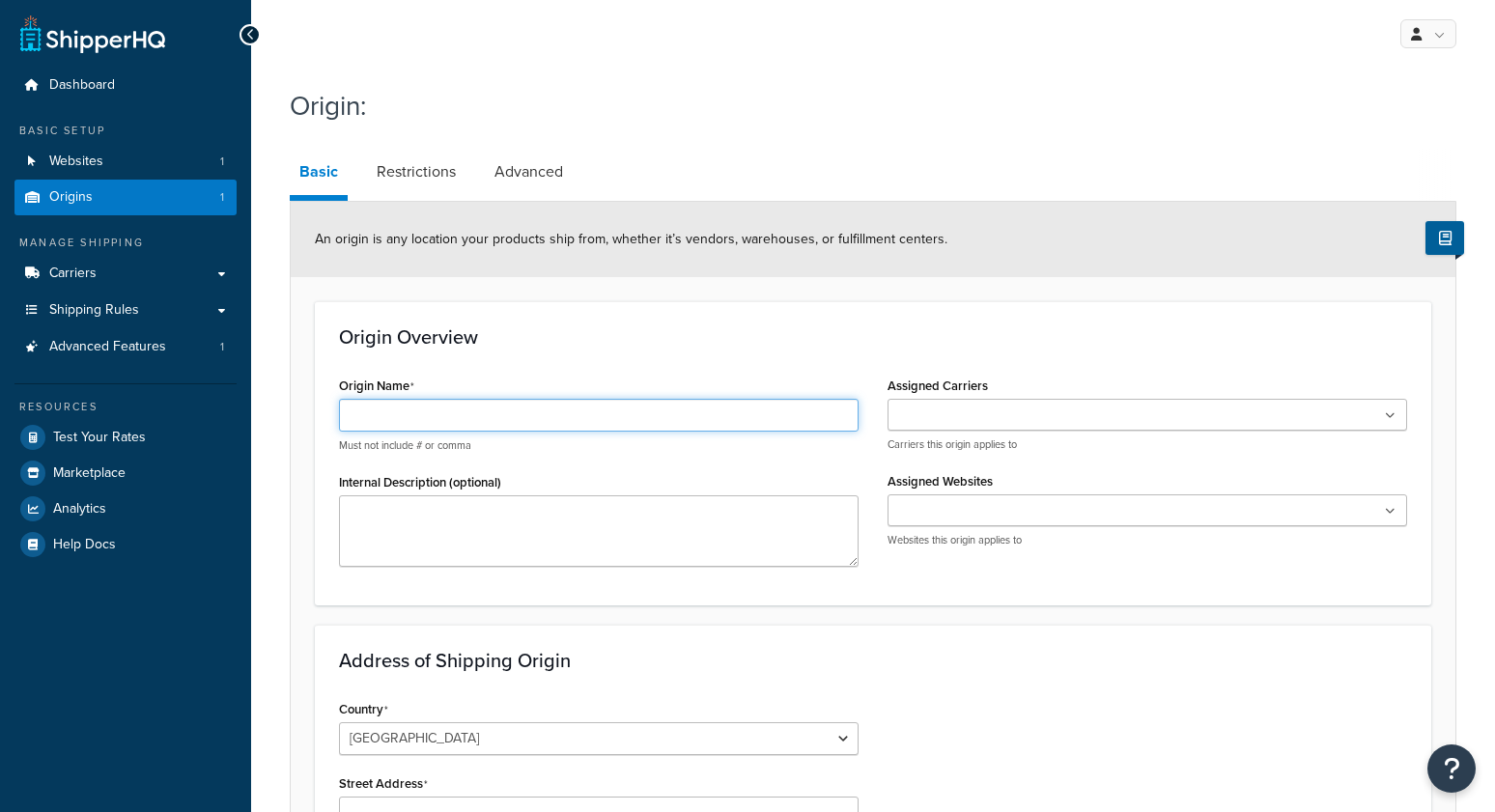
click at [391, 403] on input "Origin Name" at bounding box center [599, 415] width 519 height 33
type input "origin 2 test"
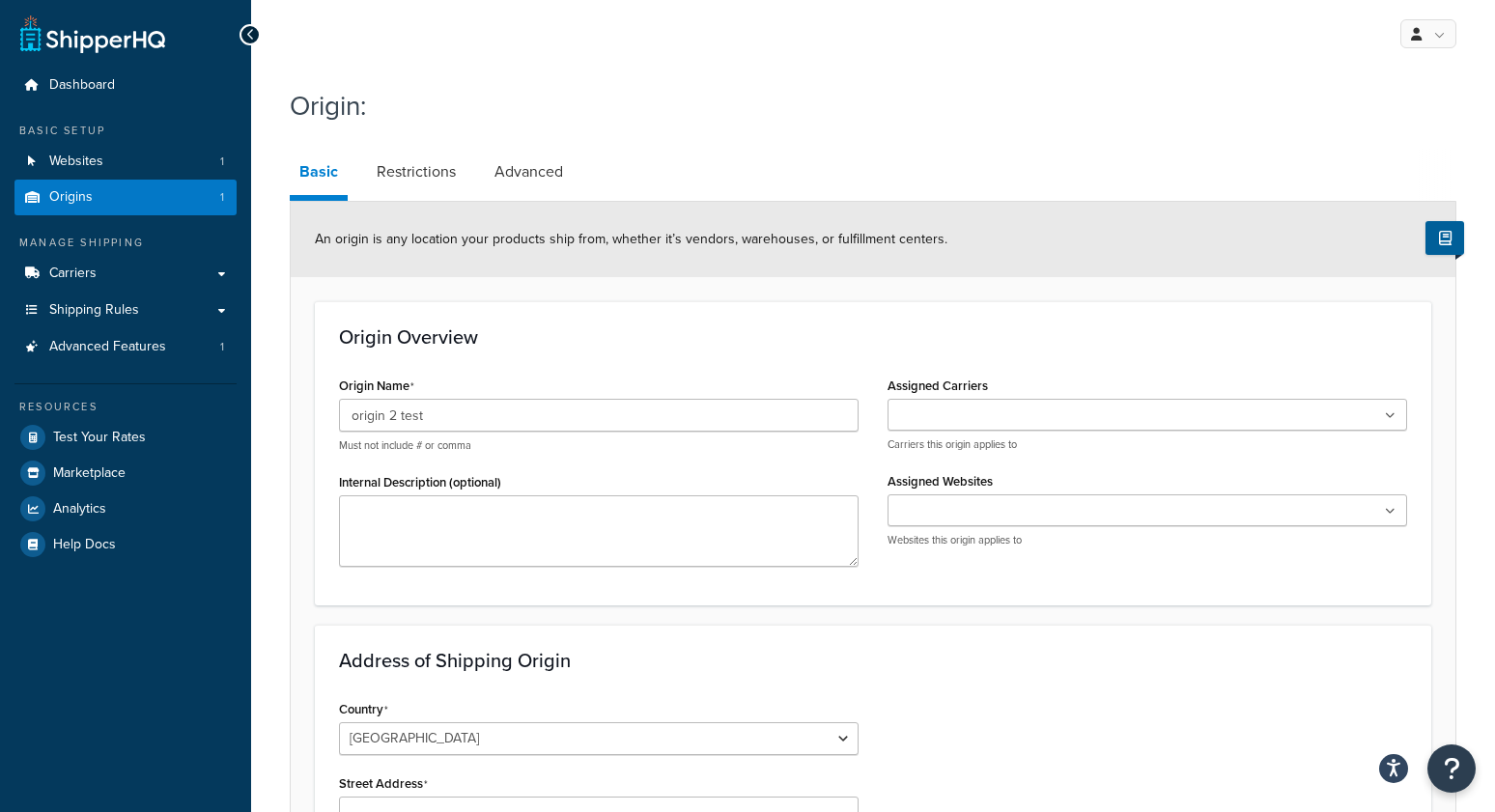
click at [902, 428] on ul at bounding box center [1147, 414] width 519 height 32
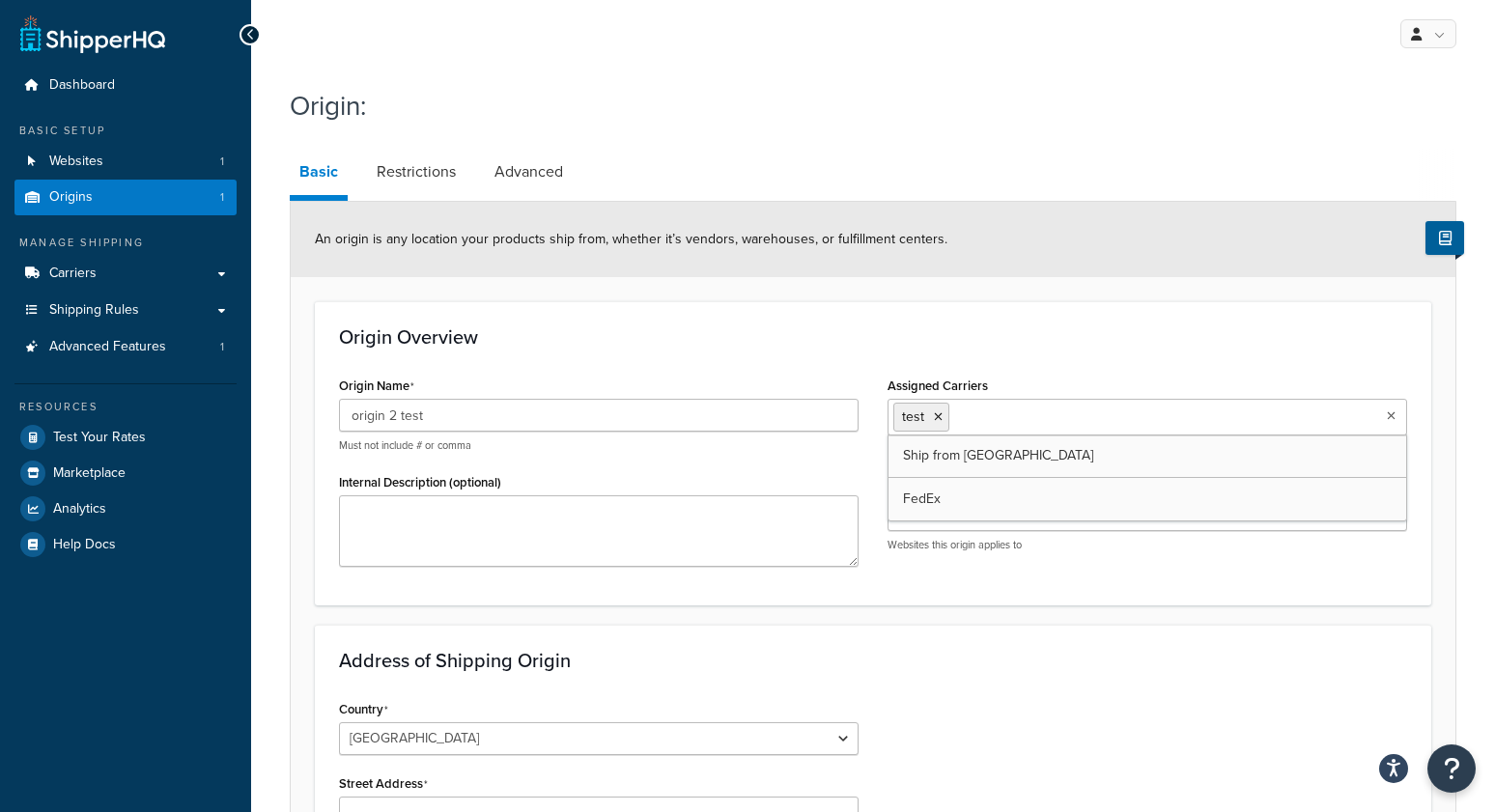
click at [948, 594] on div "Origin Overview Origin Name origin 2 test Must not include # or comma Internal …" at bounding box center [872, 453] width 1116 height 304
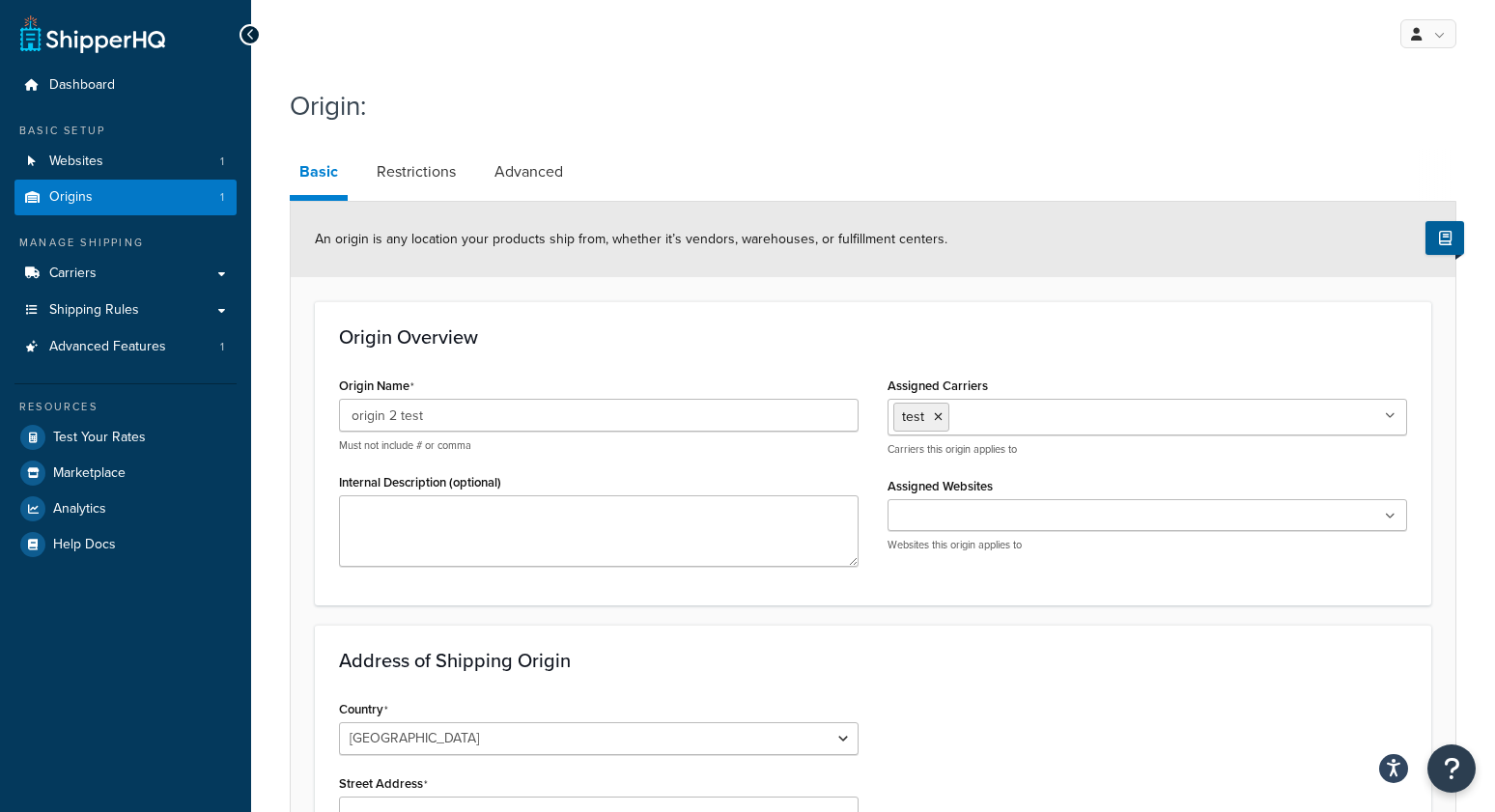
click at [957, 512] on input "Assigned Websites" at bounding box center [978, 516] width 171 height 21
drag, startPoint x: 945, startPoint y: 553, endPoint x: 911, endPoint y: 636, distance: 89.7
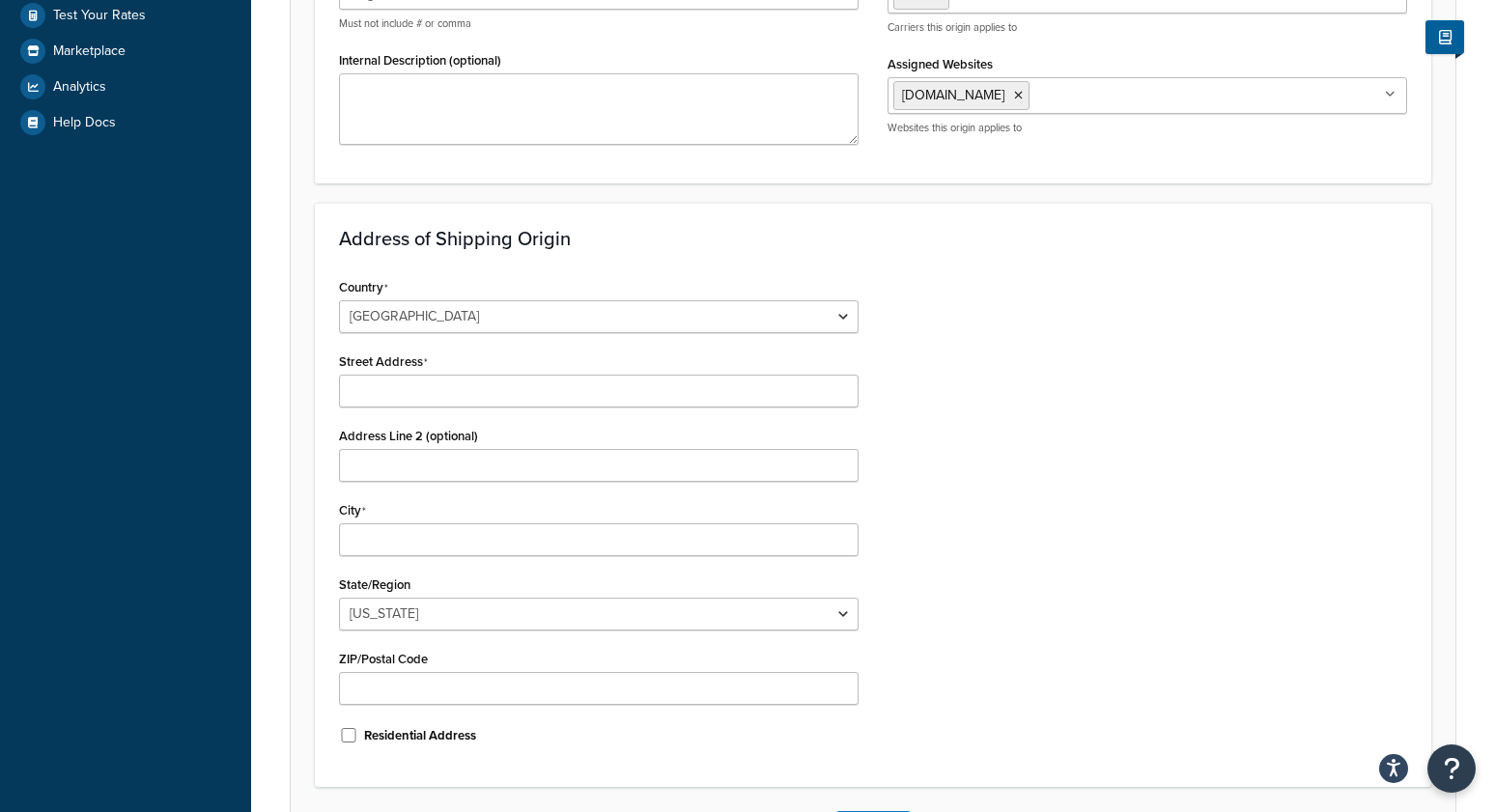
scroll to position [423, 0]
click at [399, 398] on input "Street Address" at bounding box center [599, 390] width 519 height 33
type input "525 York Rd, Mongoose"
type input "Mongoose"
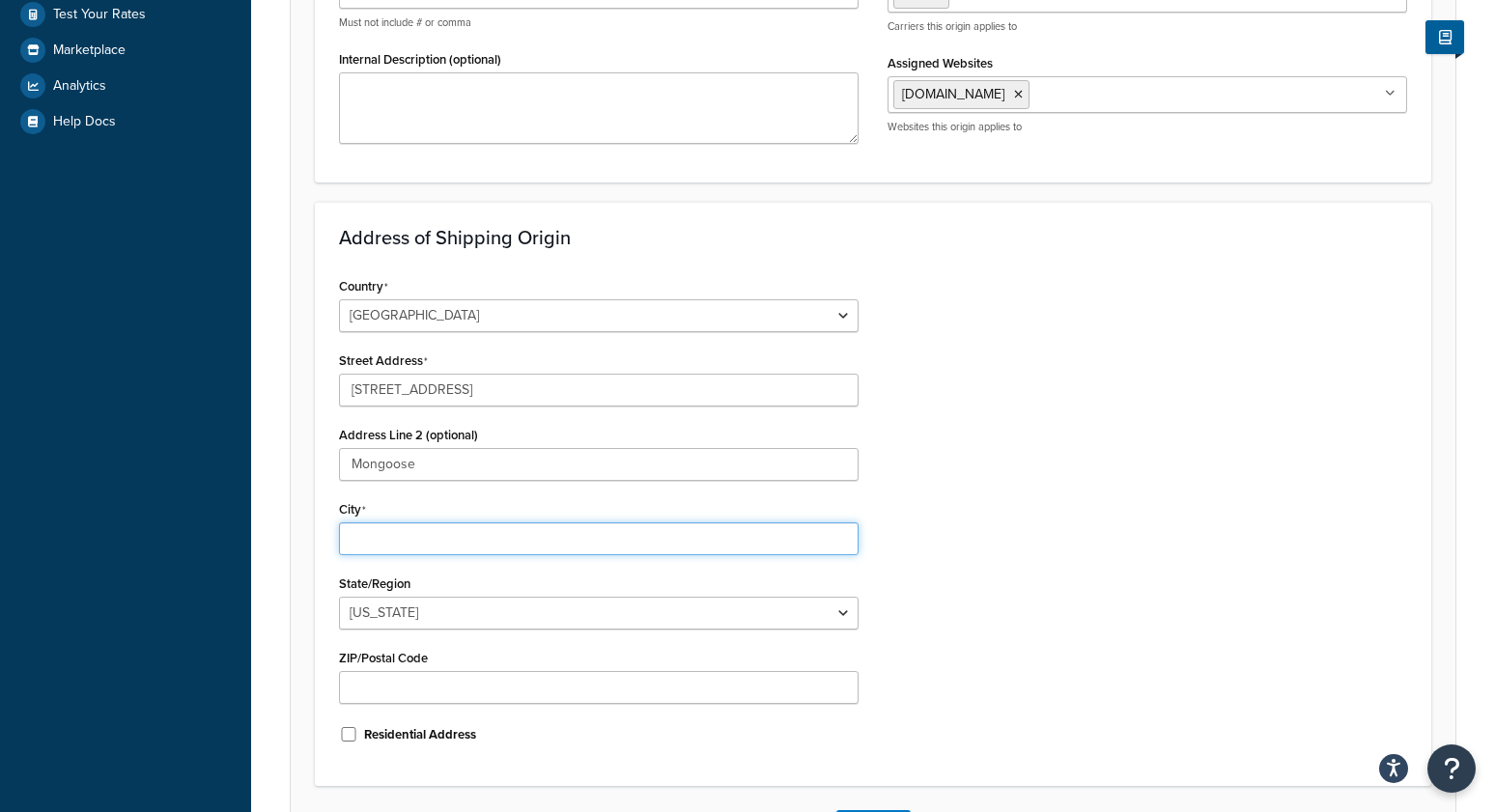
type input "Hinsdale"
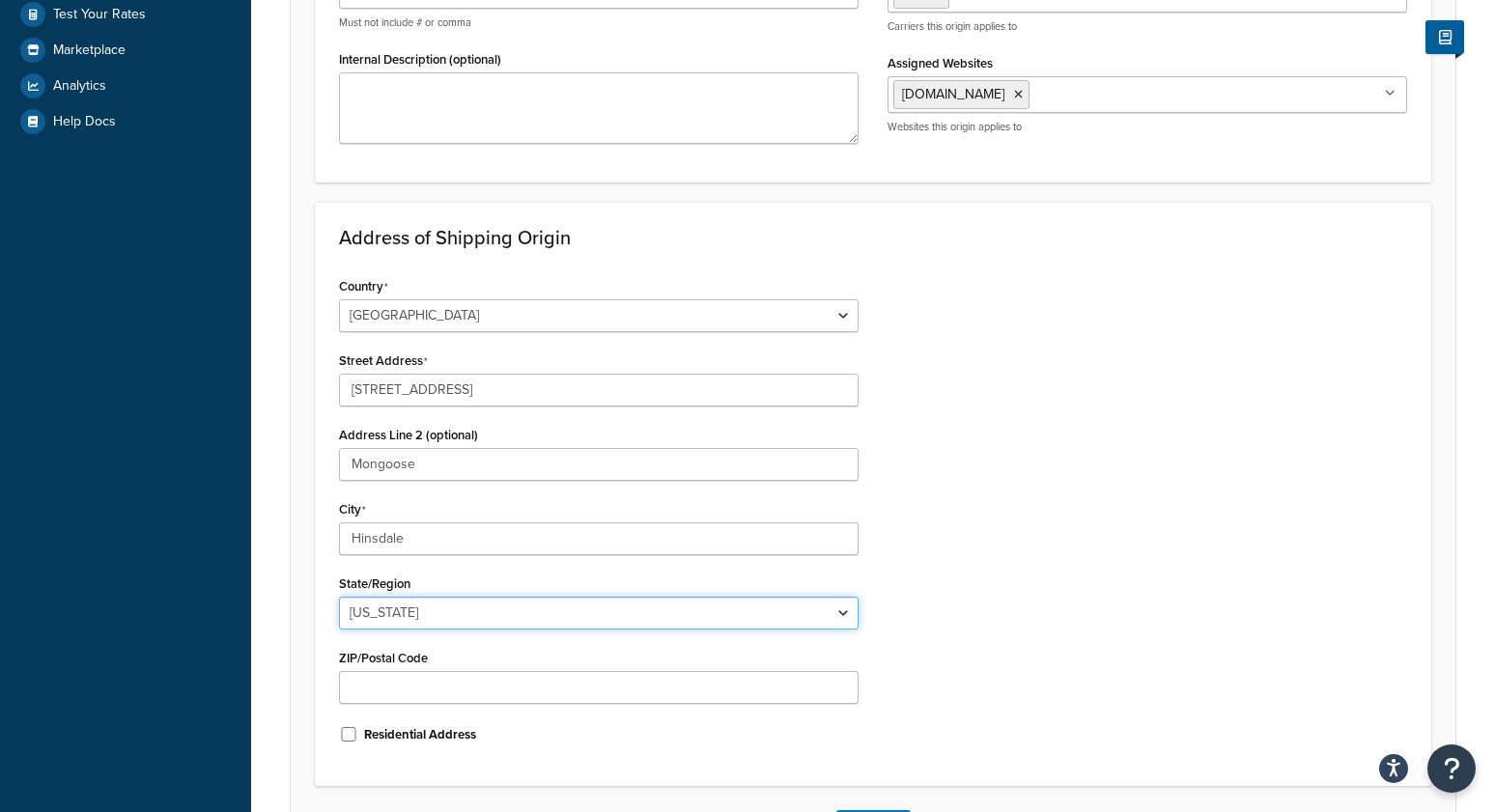
select select "13"
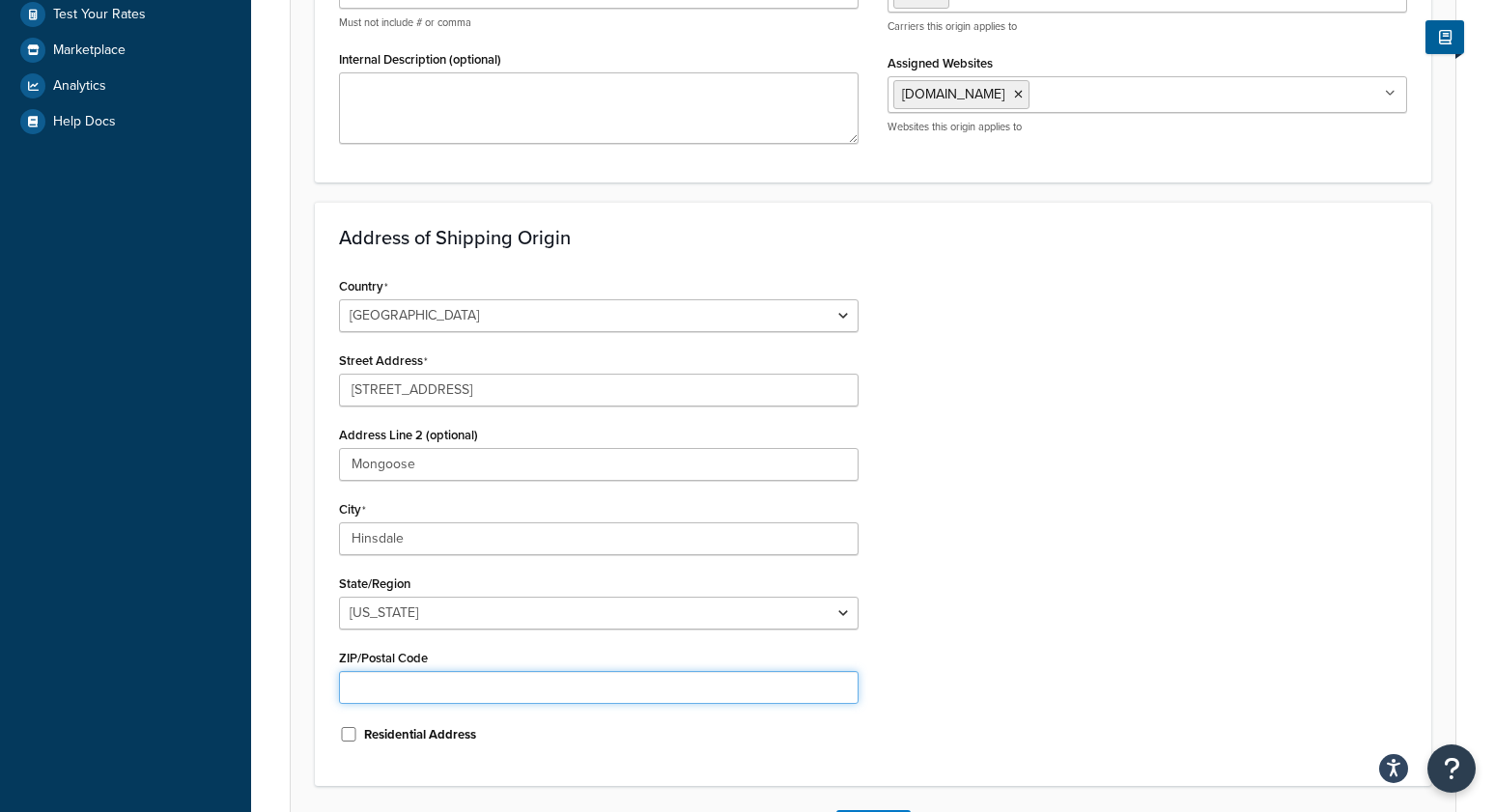
type input "60521"
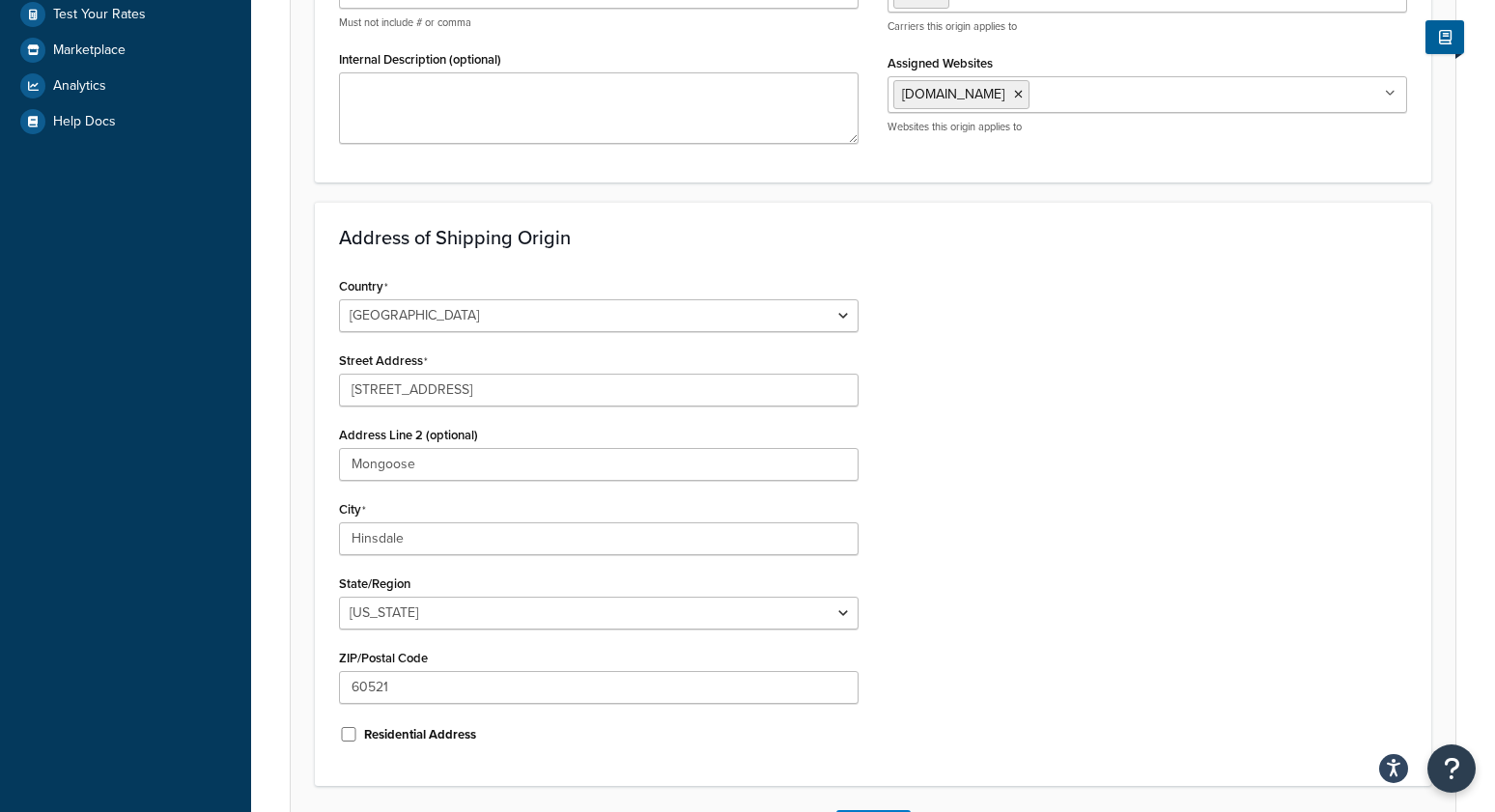
drag, startPoint x: 1054, startPoint y: 477, endPoint x: 860, endPoint y: 469, distance: 194.2
click at [1051, 477] on div "Country United States United Kingdom Afghanistan Åland Islands Albania Algeria …" at bounding box center [873, 516] width 1098 height 489
drag, startPoint x: 487, startPoint y: 474, endPoint x: 111, endPoint y: 467, distance: 376.1
click at [111, 467] on div "Dashboard Basic Setup Websites 1 Origins 1 Manage Shipping Carriers Carriers Al…" at bounding box center [747, 269] width 1495 height 1385
drag, startPoint x: 1068, startPoint y: 539, endPoint x: 1053, endPoint y: 535, distance: 15.5
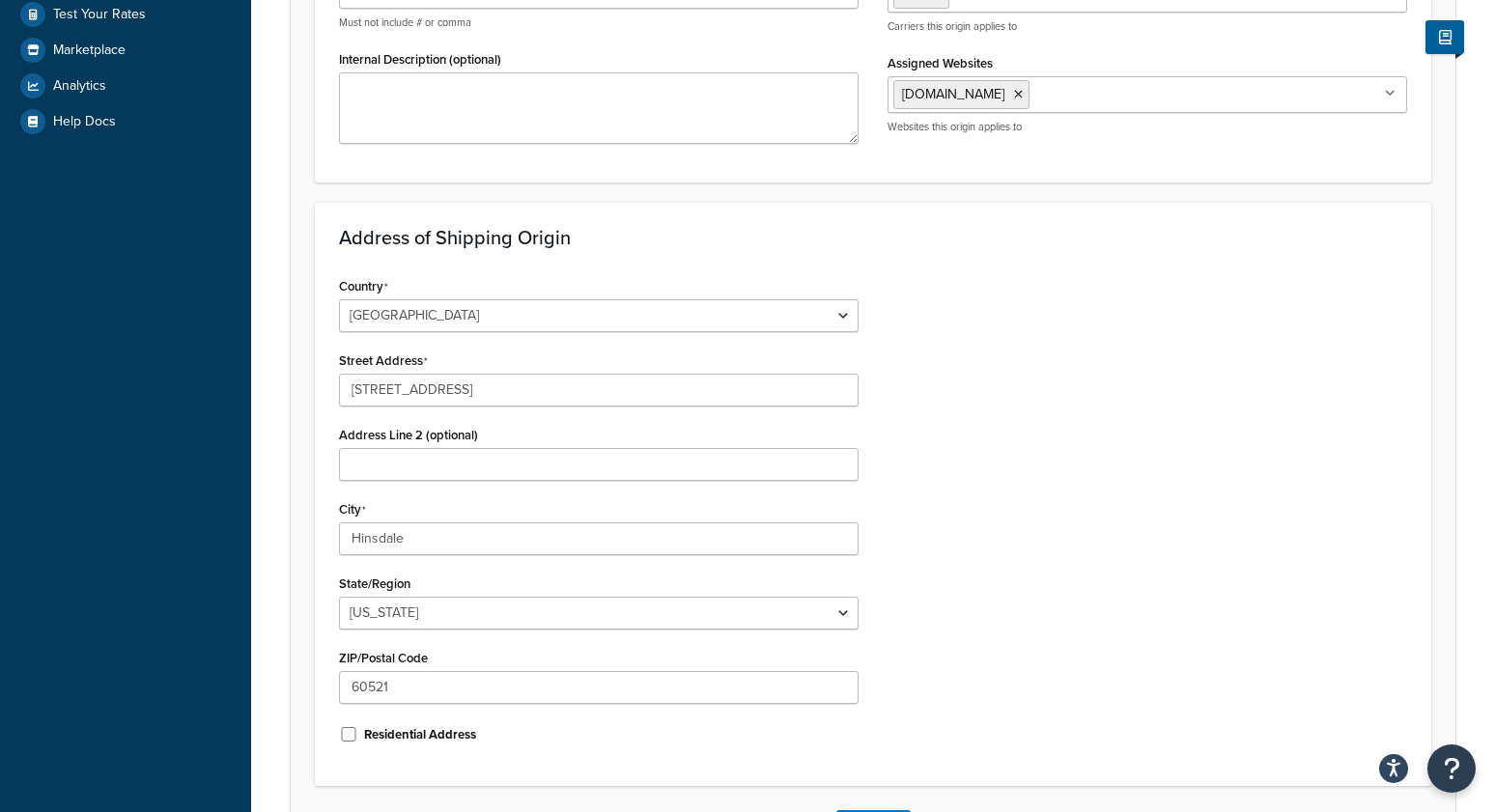
click at [1060, 536] on div "Country United States United Kingdom Afghanistan Åland Islands Albania Algeria …" at bounding box center [873, 516] width 1098 height 489
drag, startPoint x: 423, startPoint y: 387, endPoint x: 768, endPoint y: 405, distance: 345.5
click at [658, 393] on input "525 York Rd, Mongoose" at bounding box center [599, 390] width 519 height 33
type input "525 York Rd"
click at [1054, 413] on div "Country United States United Kingdom Afghanistan Åland Islands Albania Algeria …" at bounding box center [873, 516] width 1098 height 489
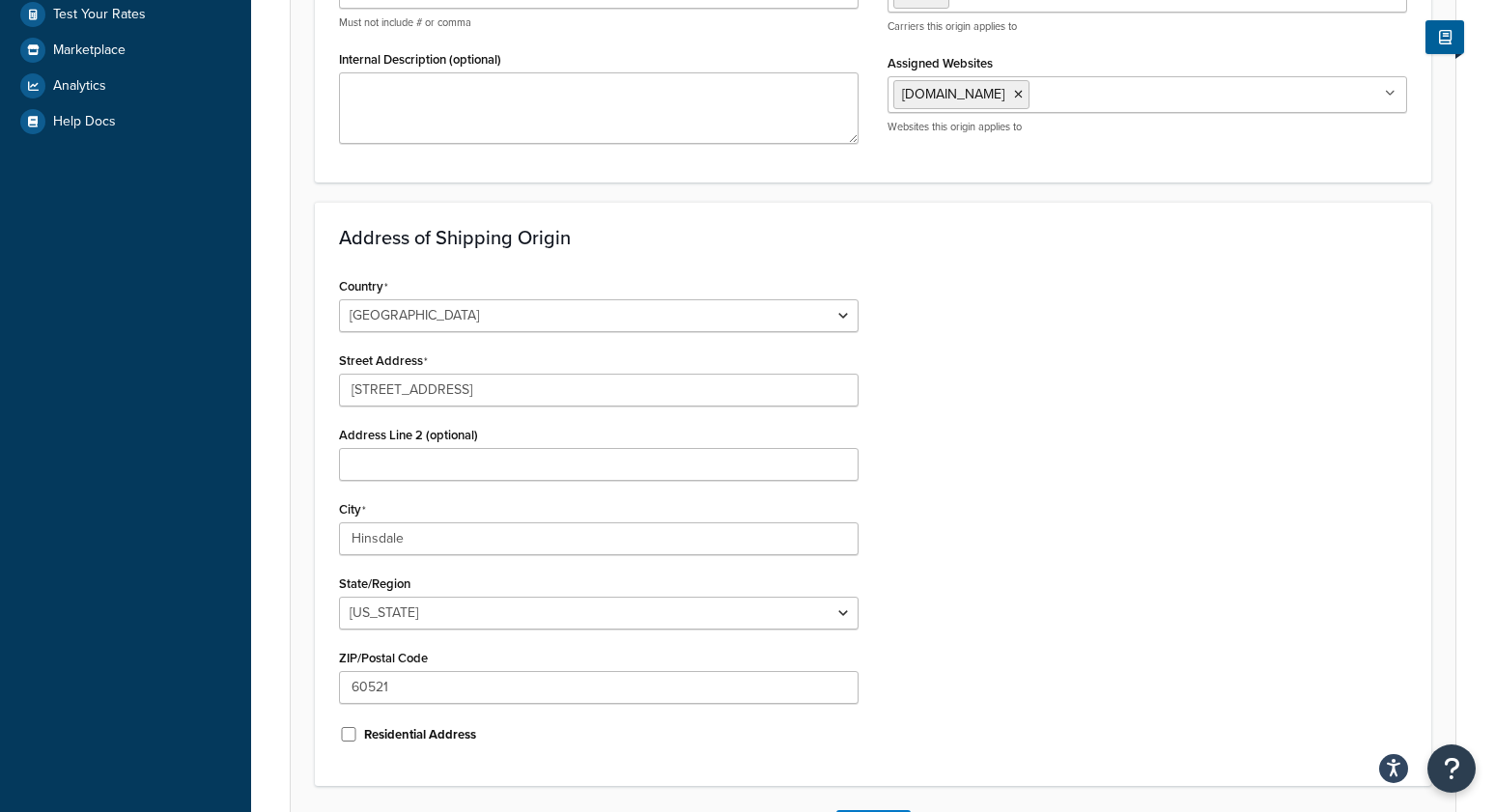
scroll to position [573, 0]
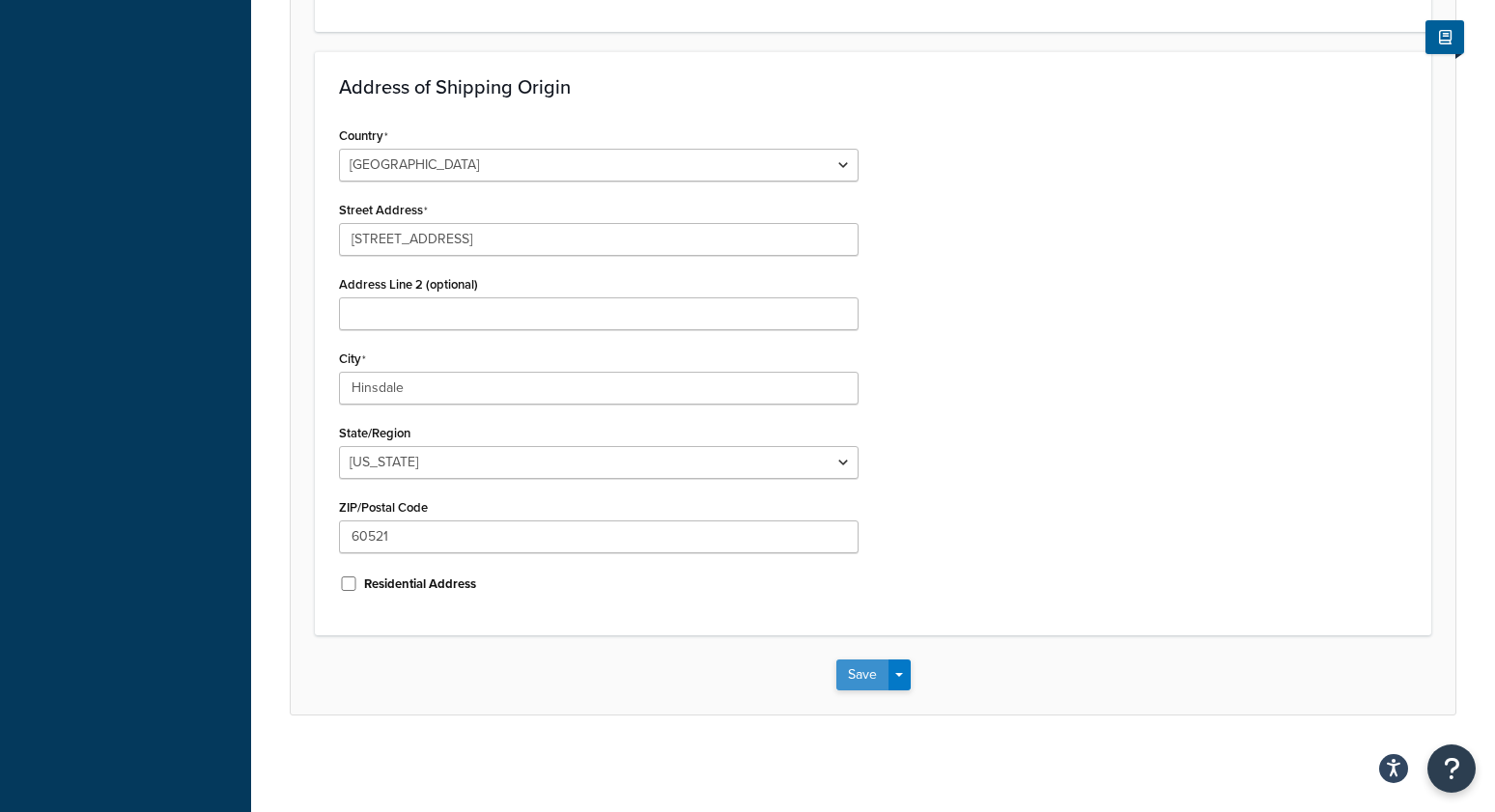
click at [857, 675] on button "Save" at bounding box center [862, 675] width 52 height 31
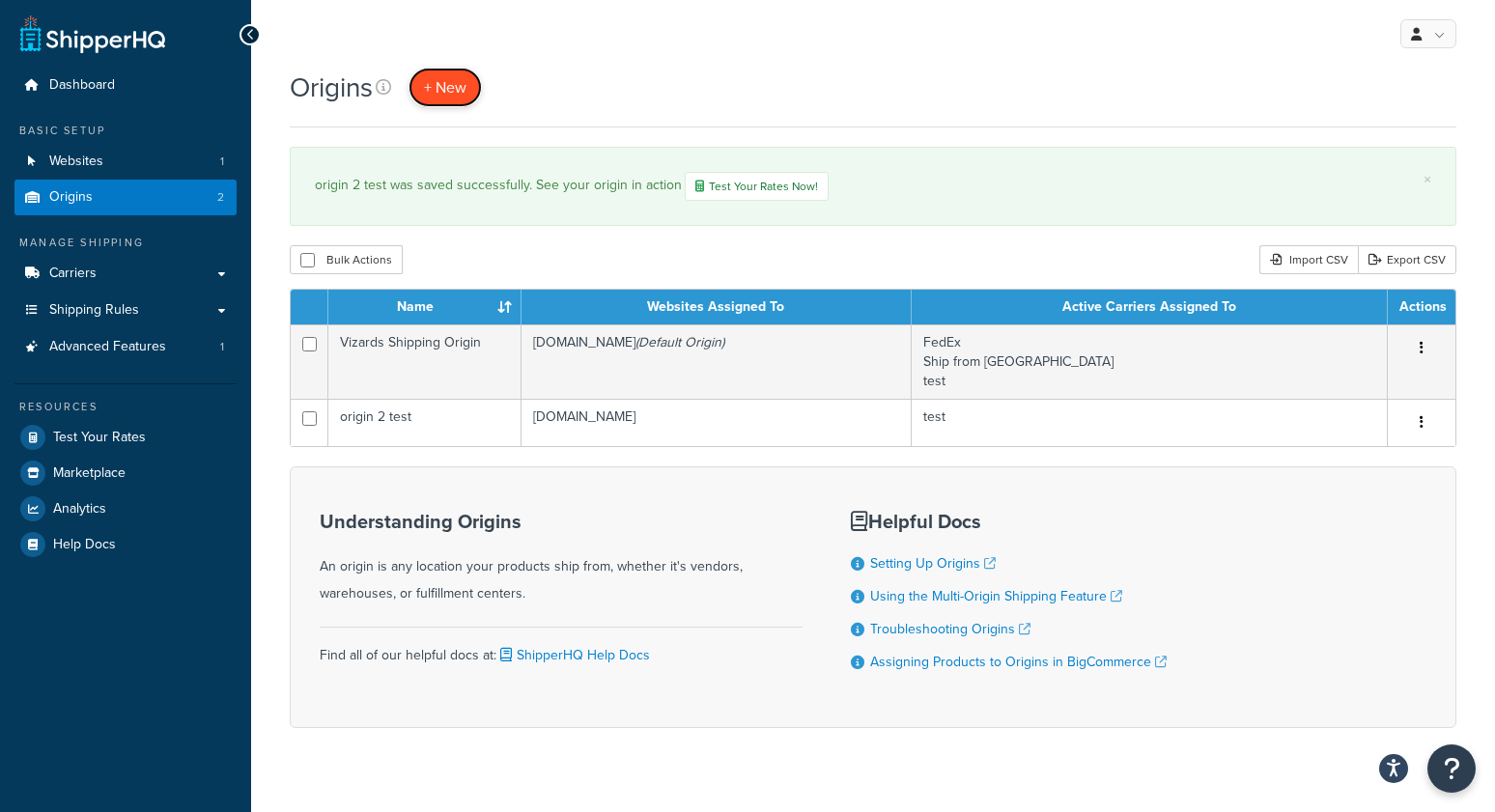
click at [433, 86] on span "+ New" at bounding box center [445, 87] width 43 height 22
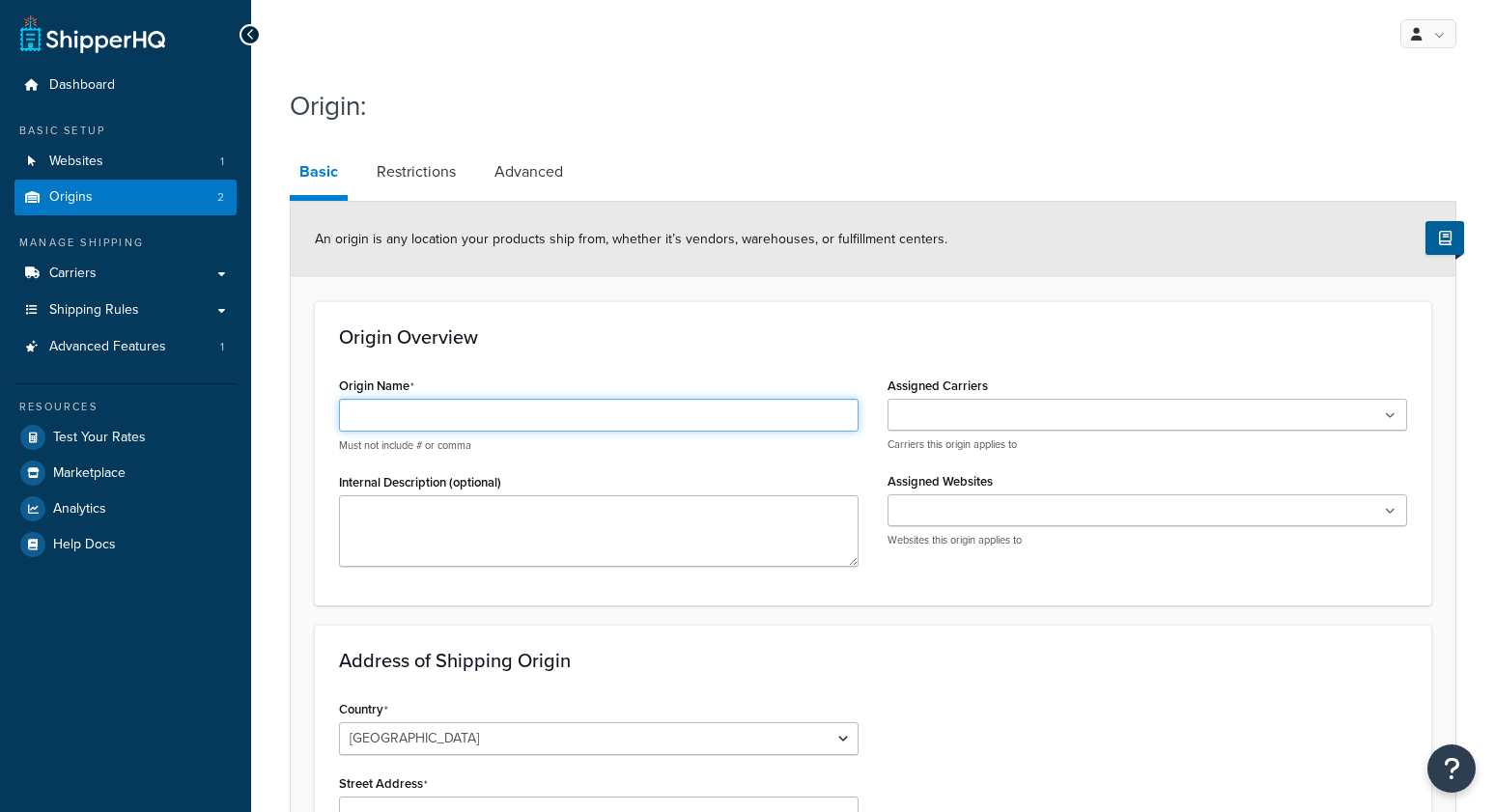
click at [390, 408] on input "Origin Name" at bounding box center [599, 415] width 519 height 33
type input "origin 3 test"
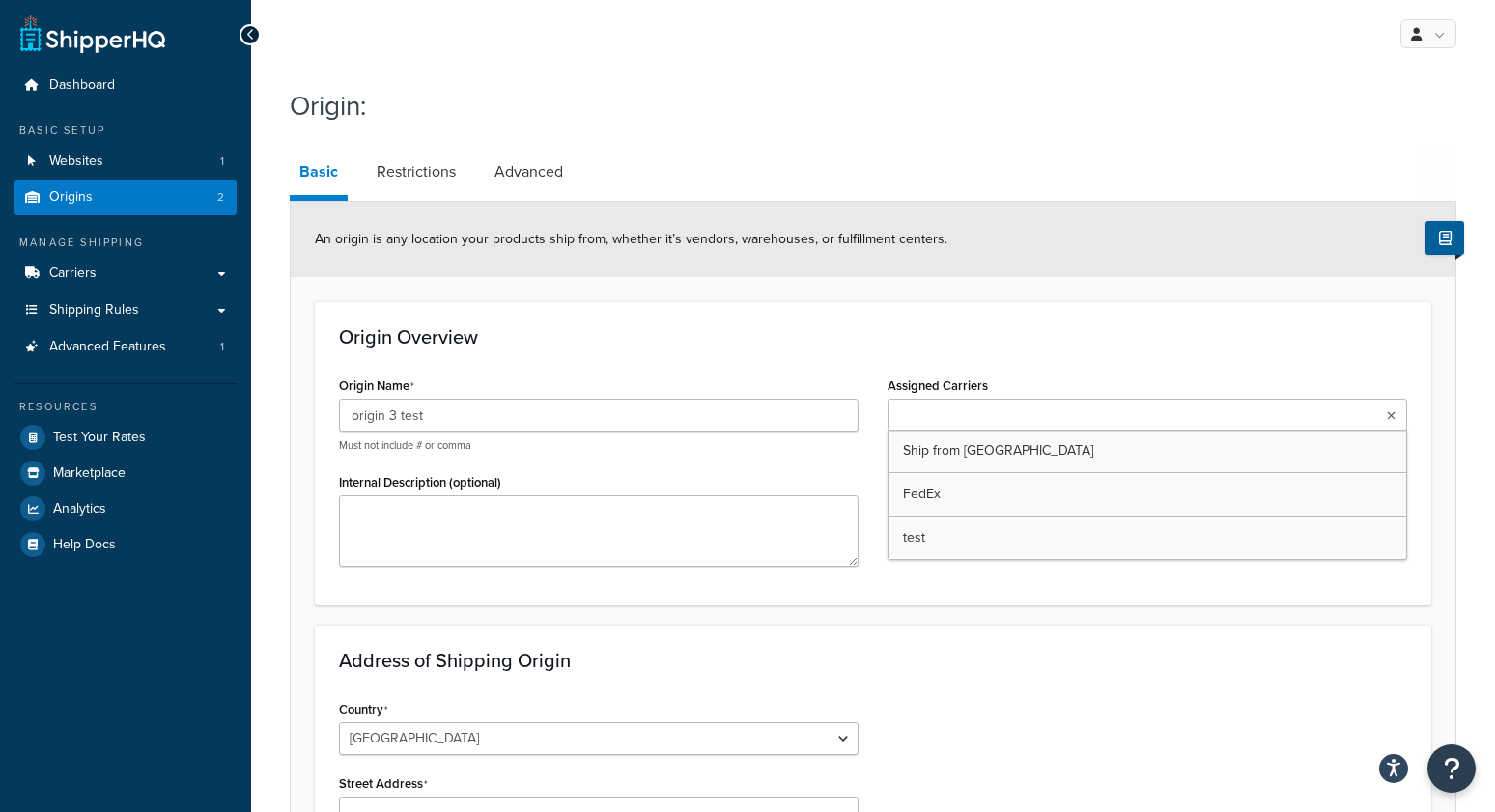
click at [967, 405] on input "Assigned Carriers" at bounding box center [978, 416] width 171 height 21
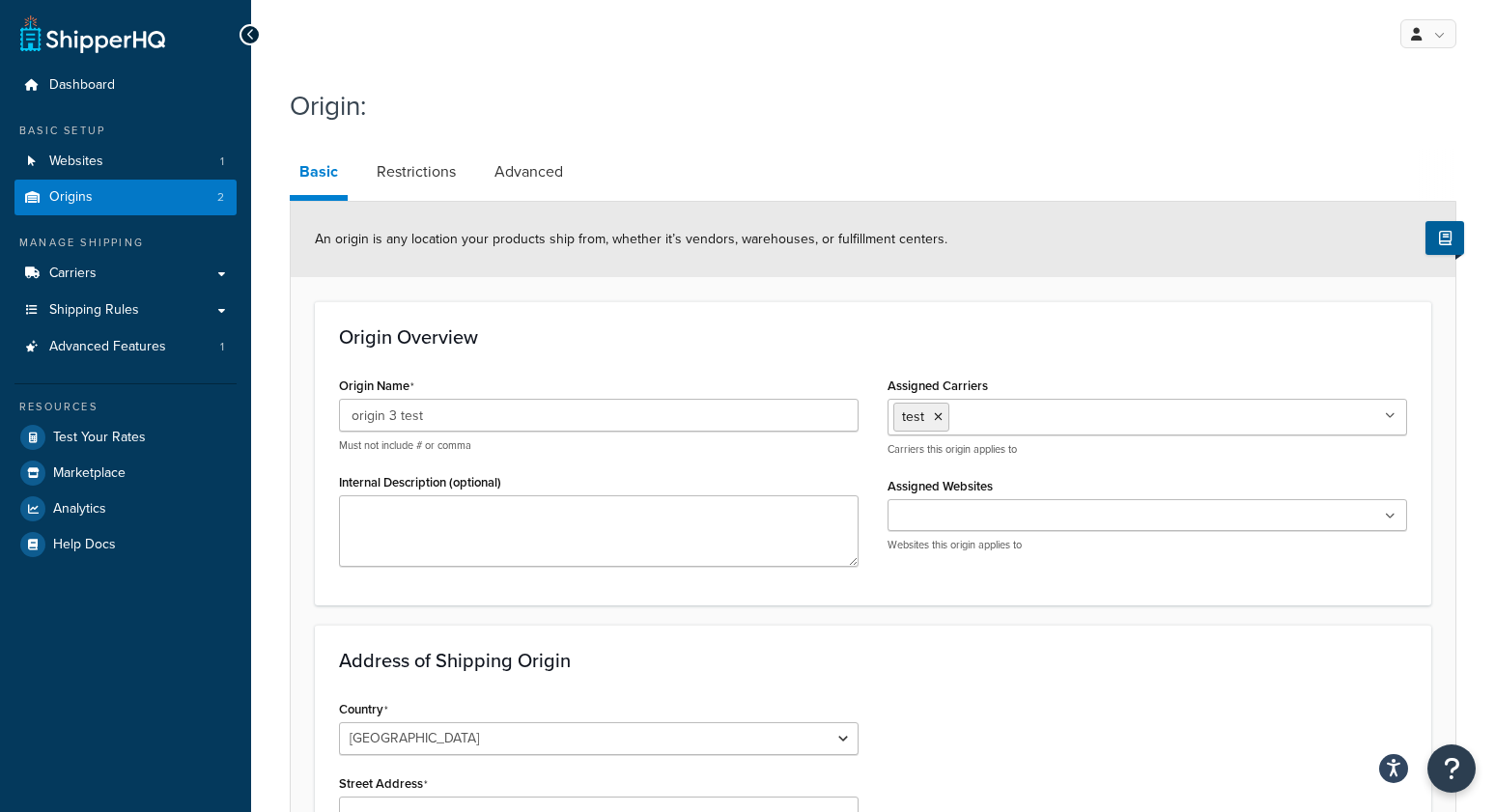
drag, startPoint x: 939, startPoint y: 594, endPoint x: 971, endPoint y: 541, distance: 61.9
click at [943, 588] on form "An origin is any location your products ship from, whether it’s vendors, wareho…" at bounding box center [873, 745] width 1165 height 1085
click at [973, 524] on input "Assigned Websites" at bounding box center [978, 516] width 171 height 21
drag, startPoint x: 966, startPoint y: 554, endPoint x: 960, endPoint y: 655, distance: 101.2
click at [960, 658] on h3 "Address of Shipping Origin" at bounding box center [873, 661] width 1068 height 21
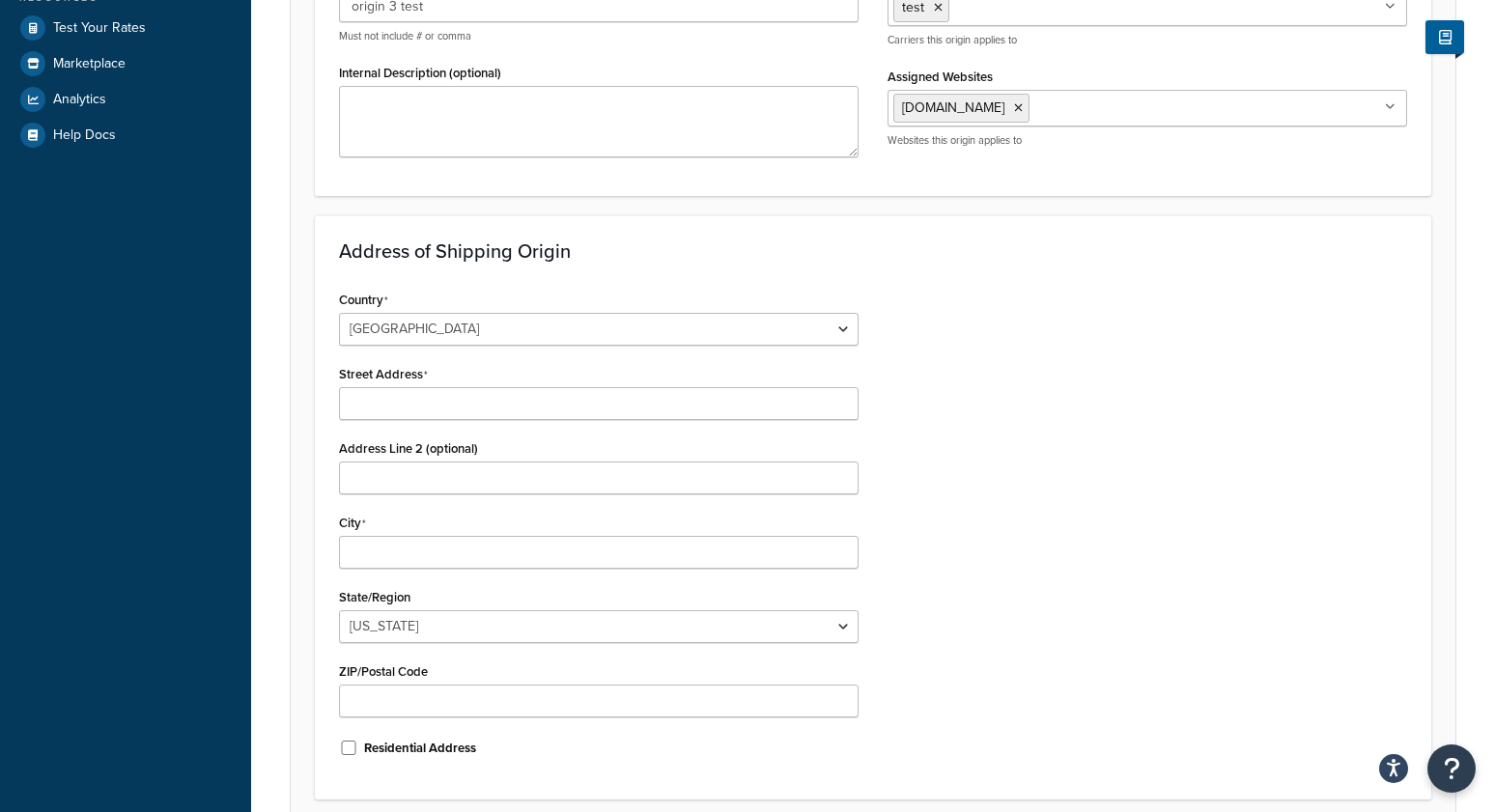
scroll to position [417, 0]
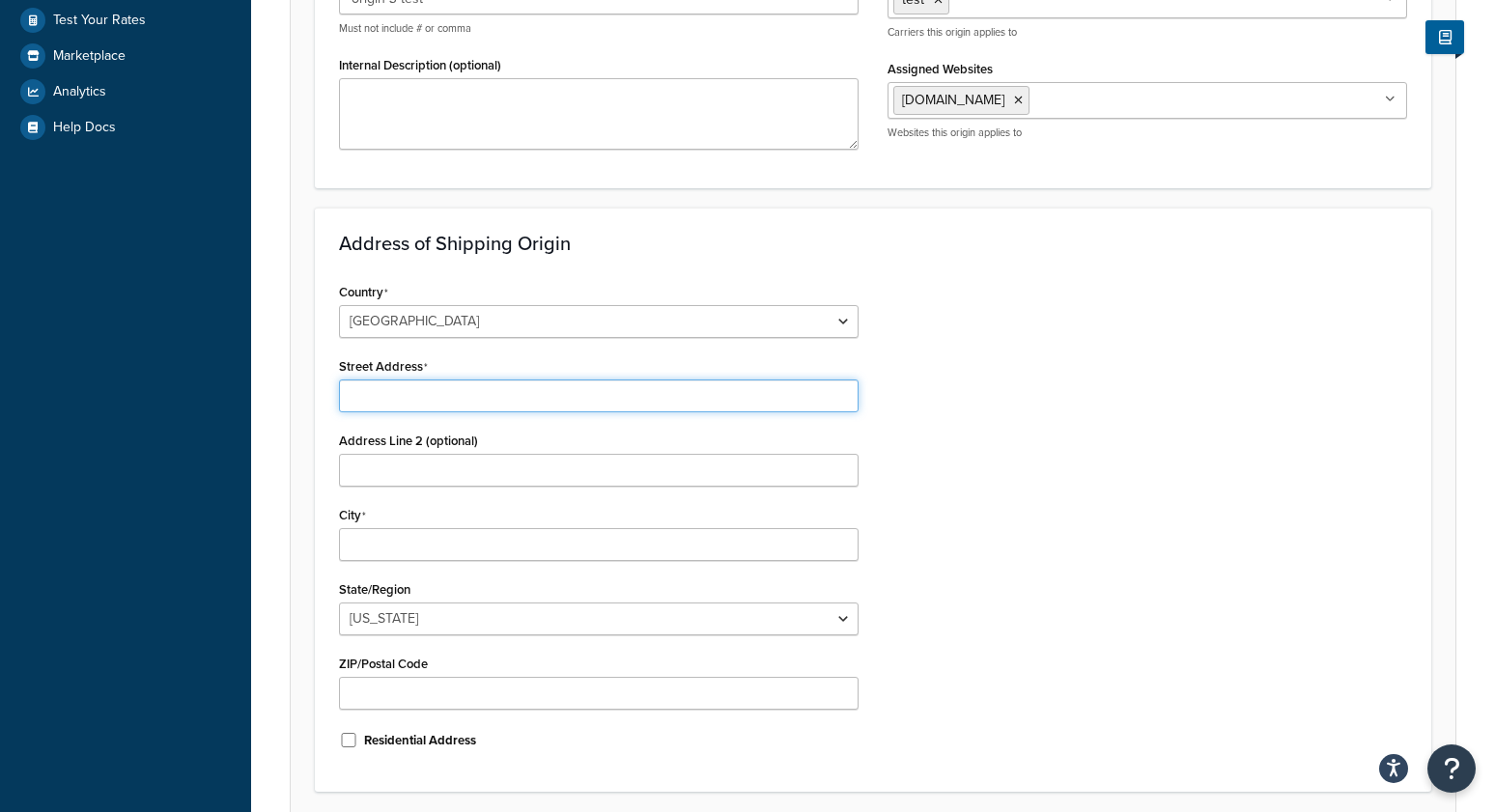
click at [479, 392] on input "Street Address" at bounding box center [599, 396] width 519 height 33
type input "8405 Rio San Diego Dr"
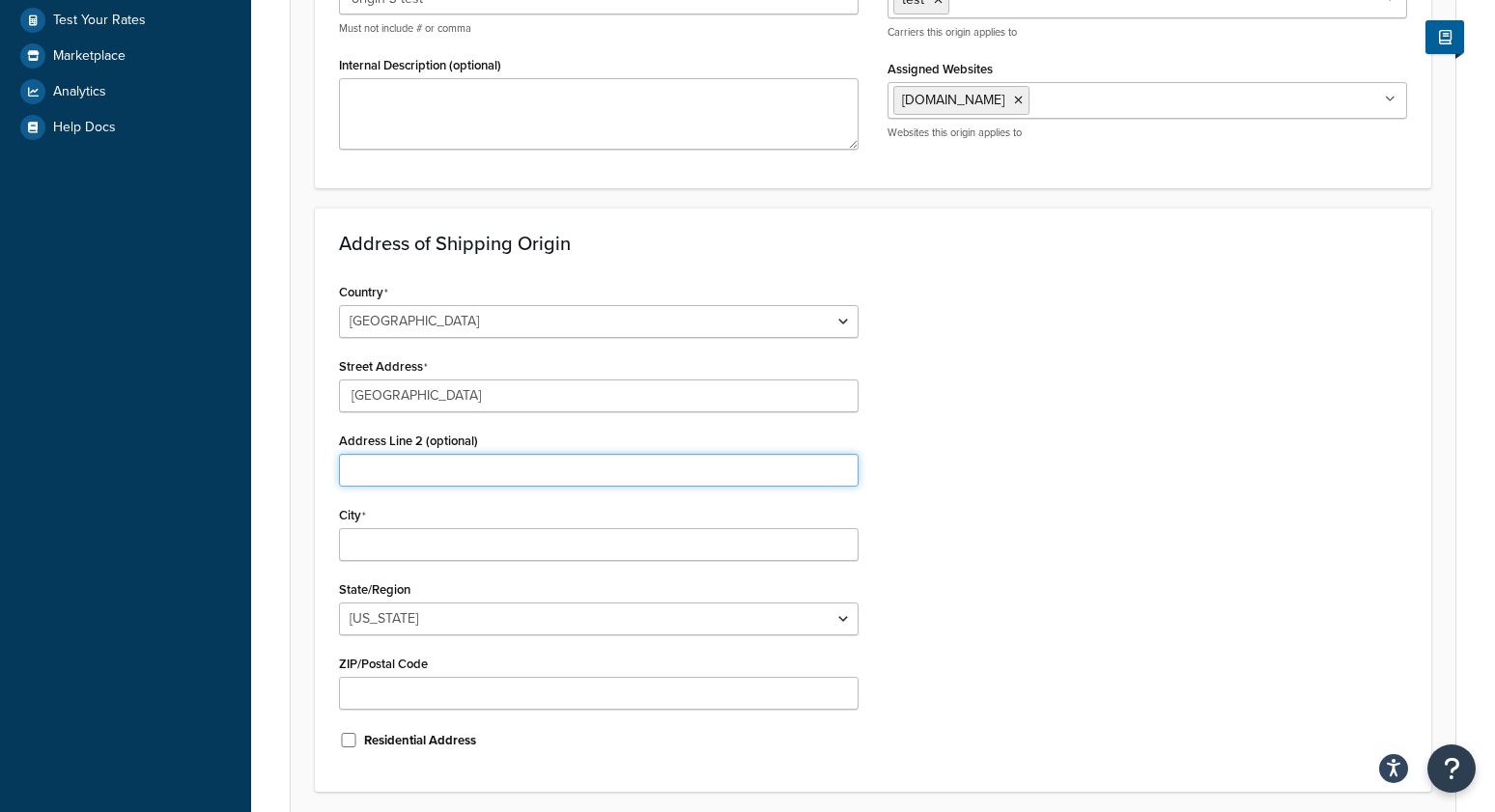
type input "mongoose"
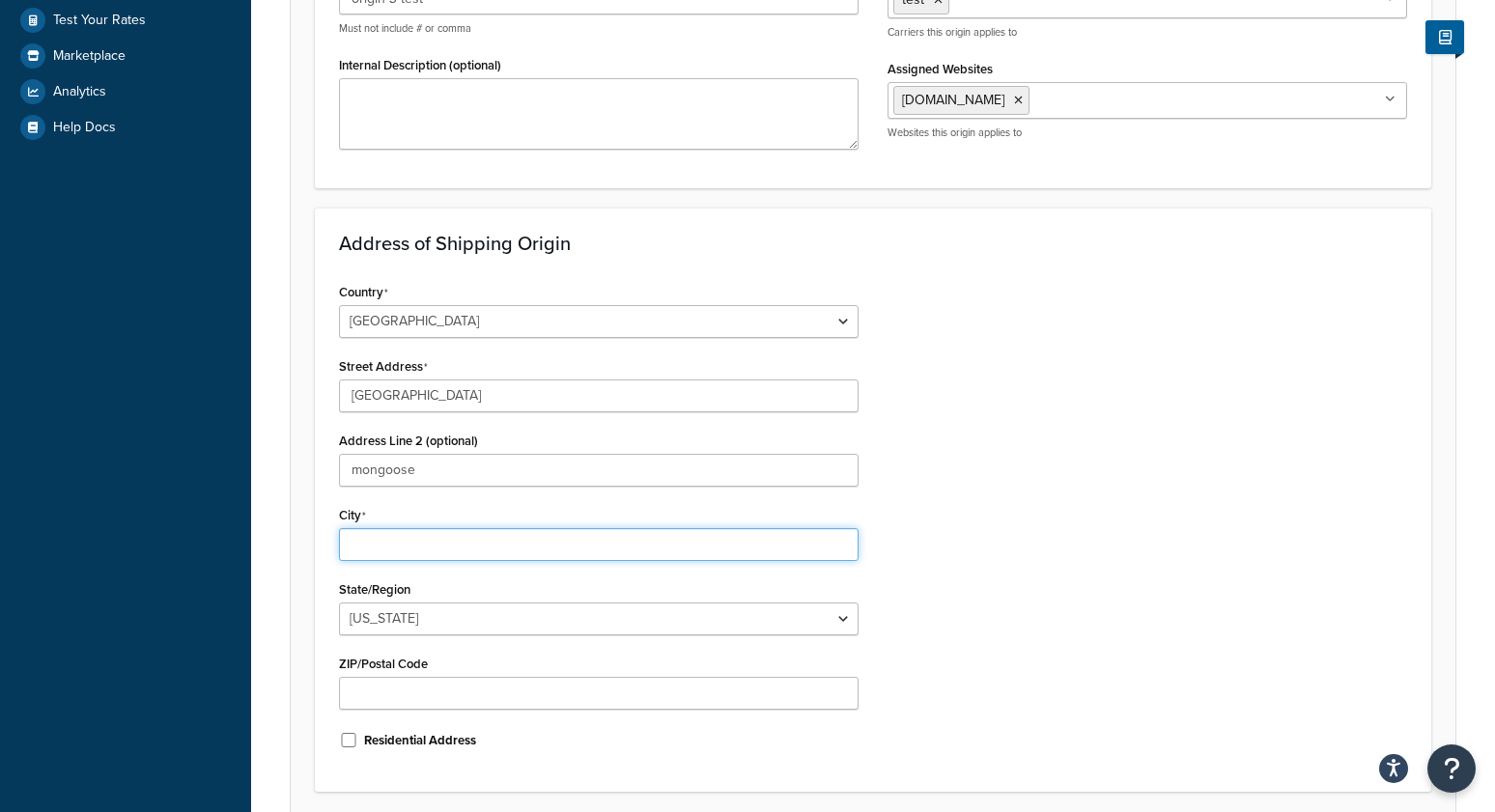
type input "San Diego"
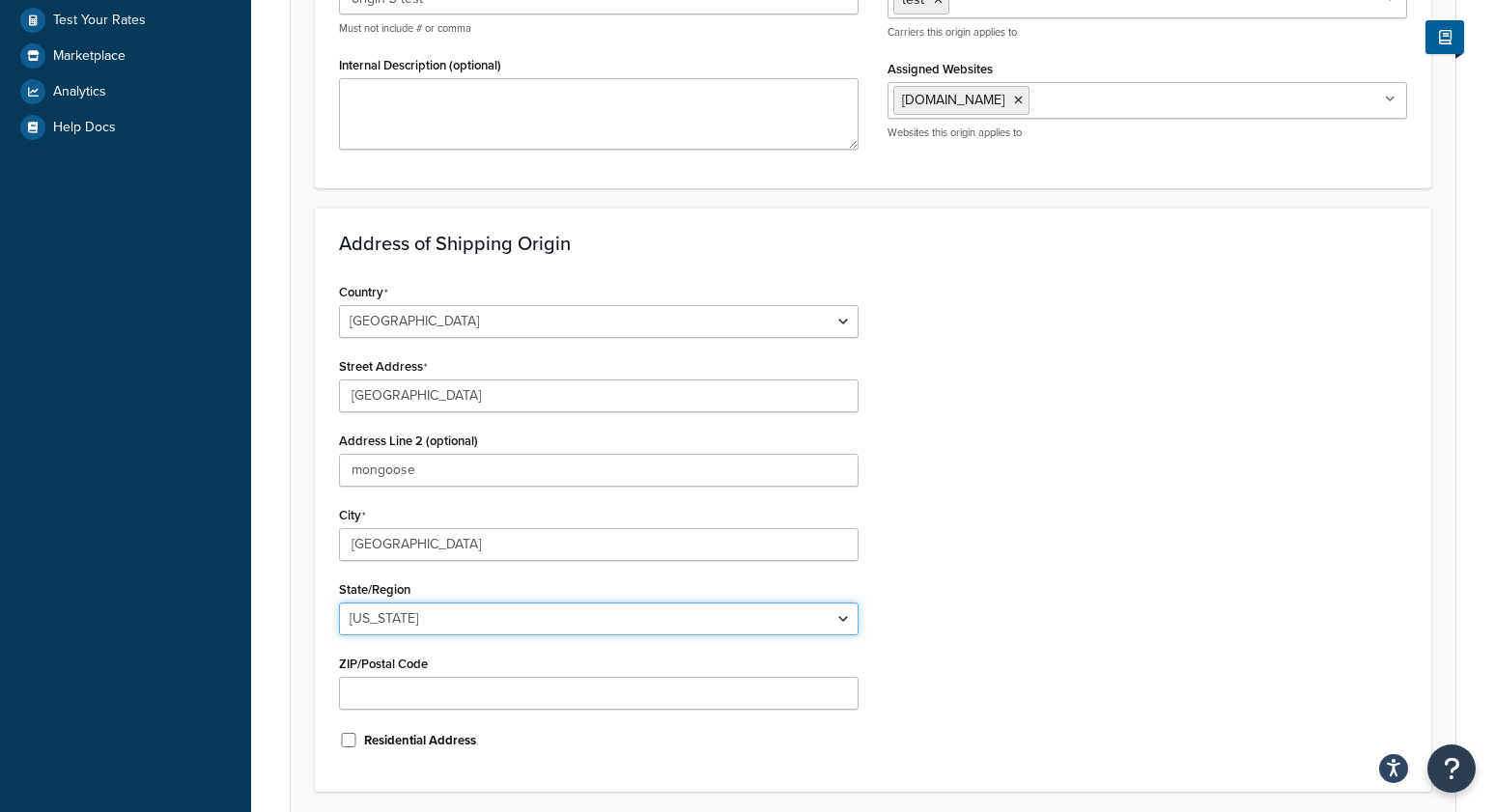
select select "5"
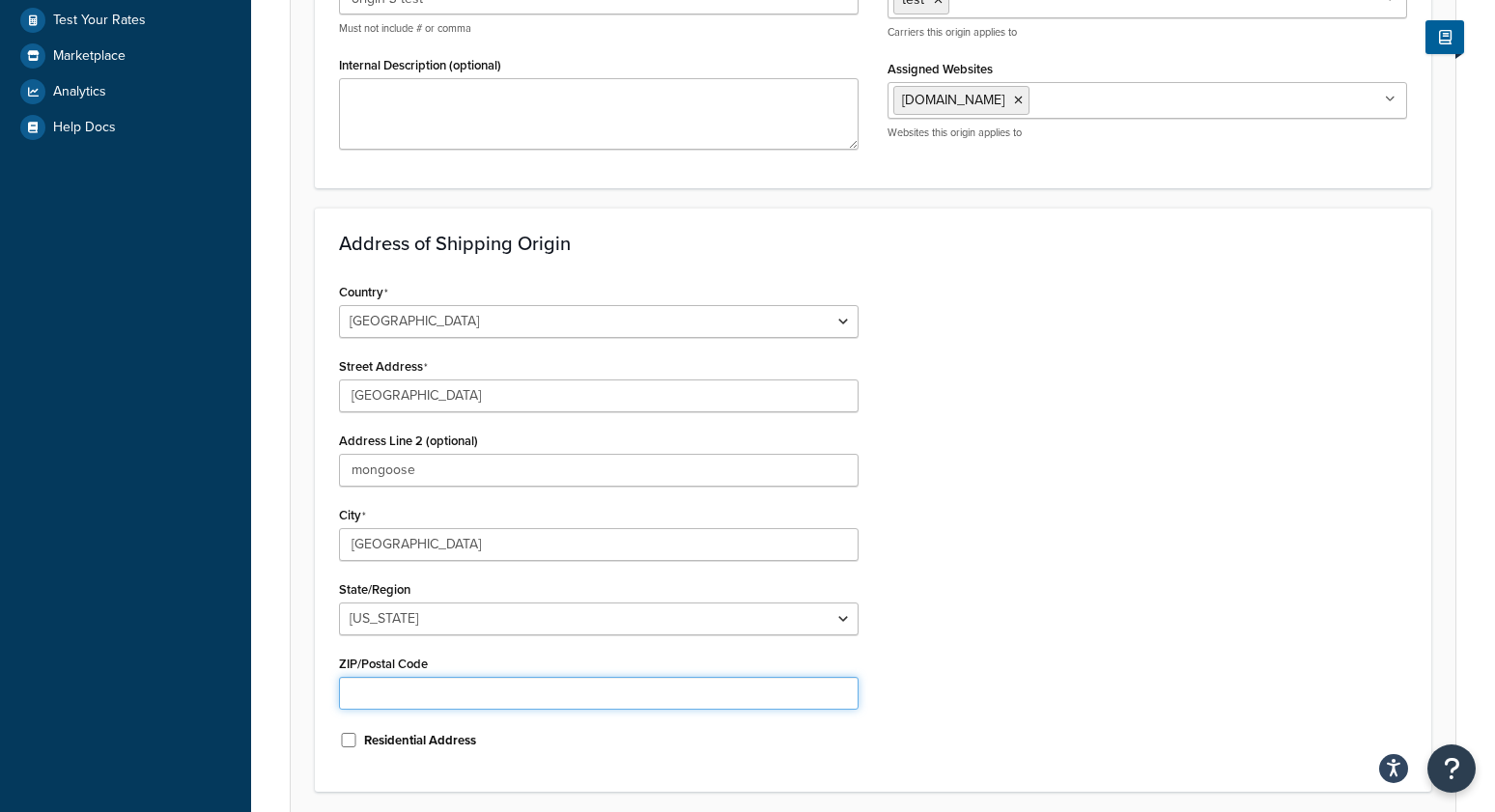
type input "92108"
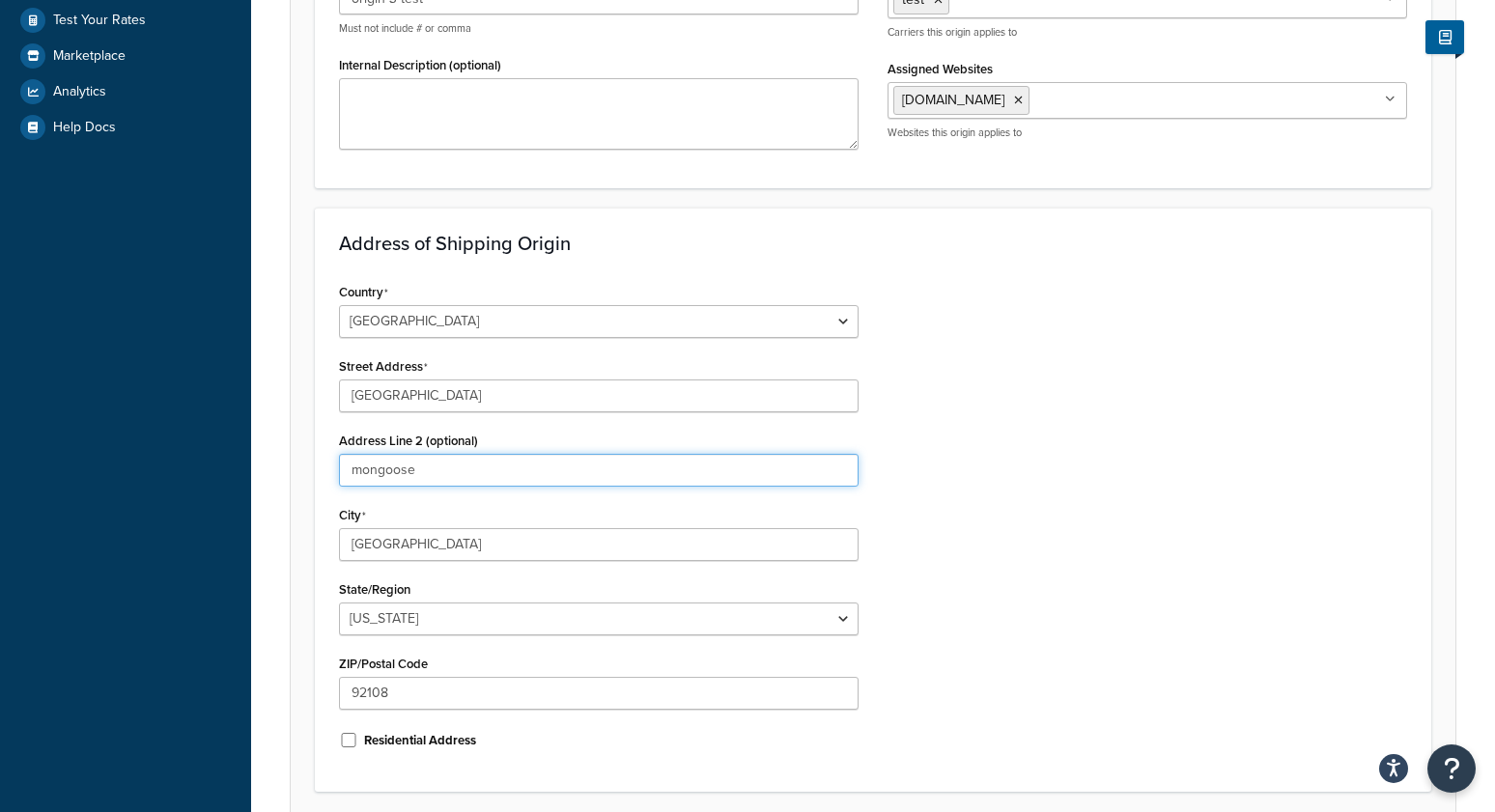
drag, startPoint x: 458, startPoint y: 474, endPoint x: 243, endPoint y: 471, distance: 215.0
click at [243, 471] on div "Dashboard Basic Setup Websites 1 Origins 2 Manage Shipping Carriers Carriers Al…" at bounding box center [747, 275] width 1495 height 1385
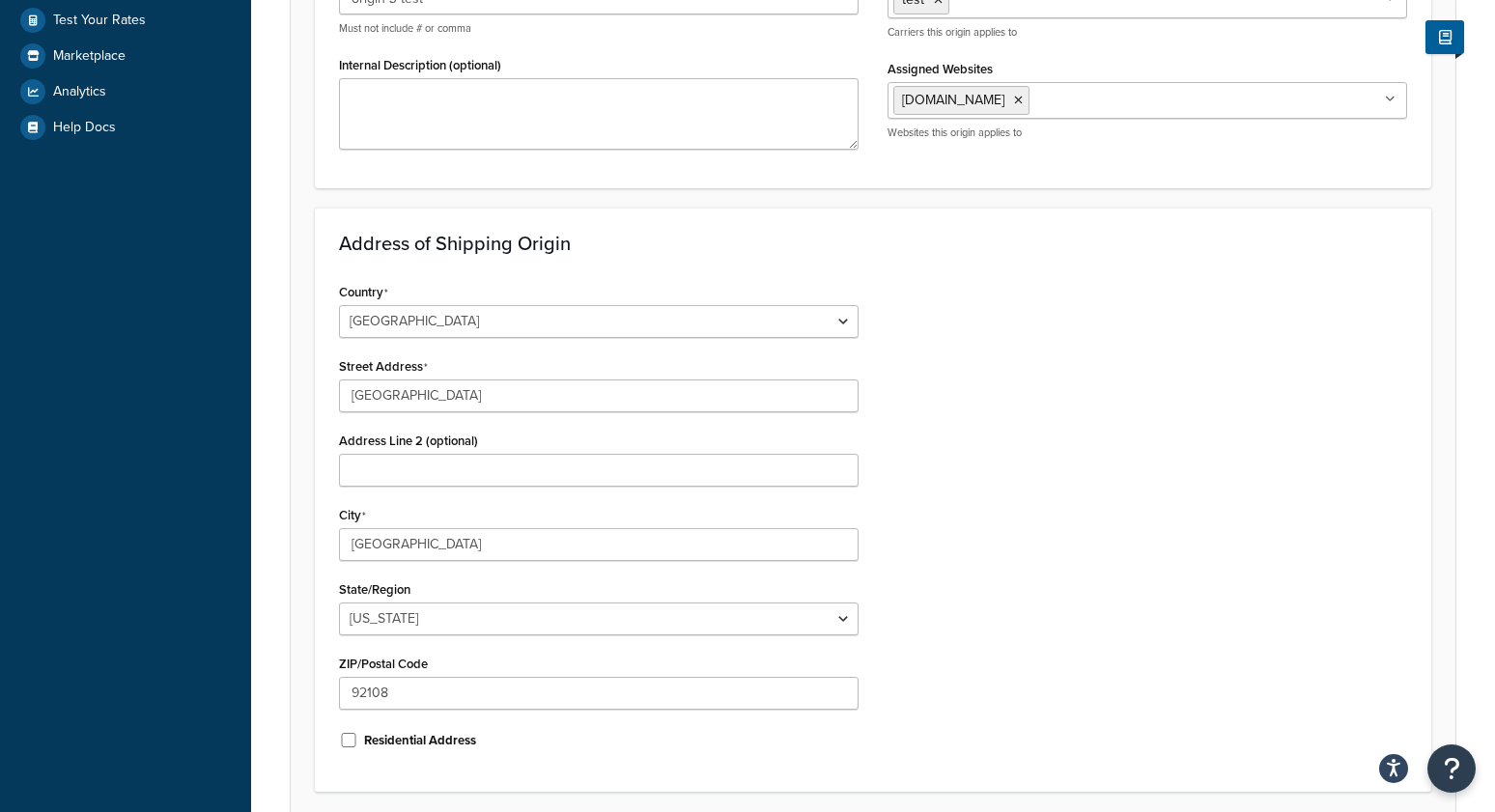
click at [1092, 662] on div "Country United States United Kingdom Afghanistan Åland Islands Albania Algeria …" at bounding box center [873, 522] width 1098 height 489
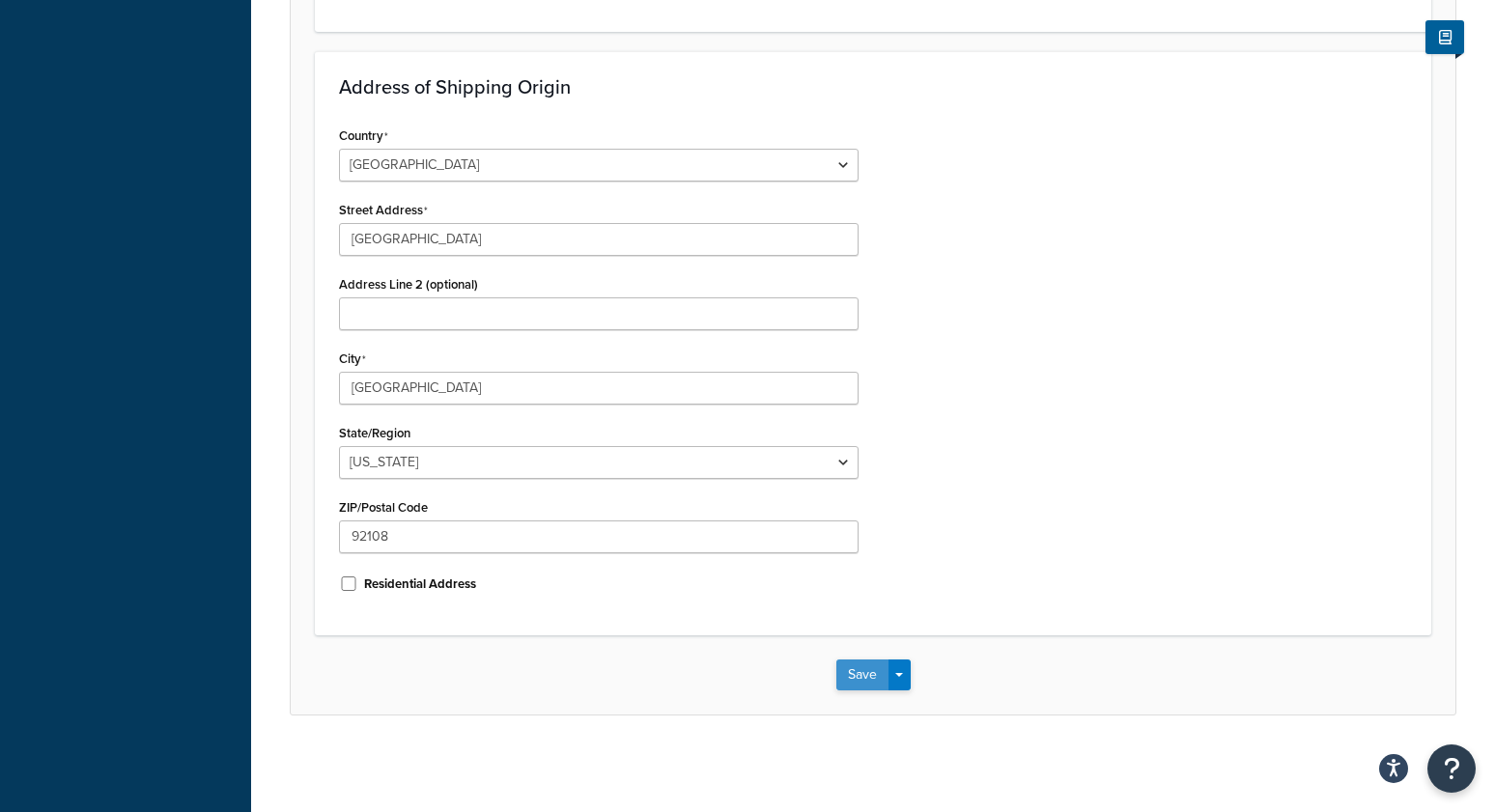
click at [854, 674] on button "Save" at bounding box center [862, 675] width 52 height 31
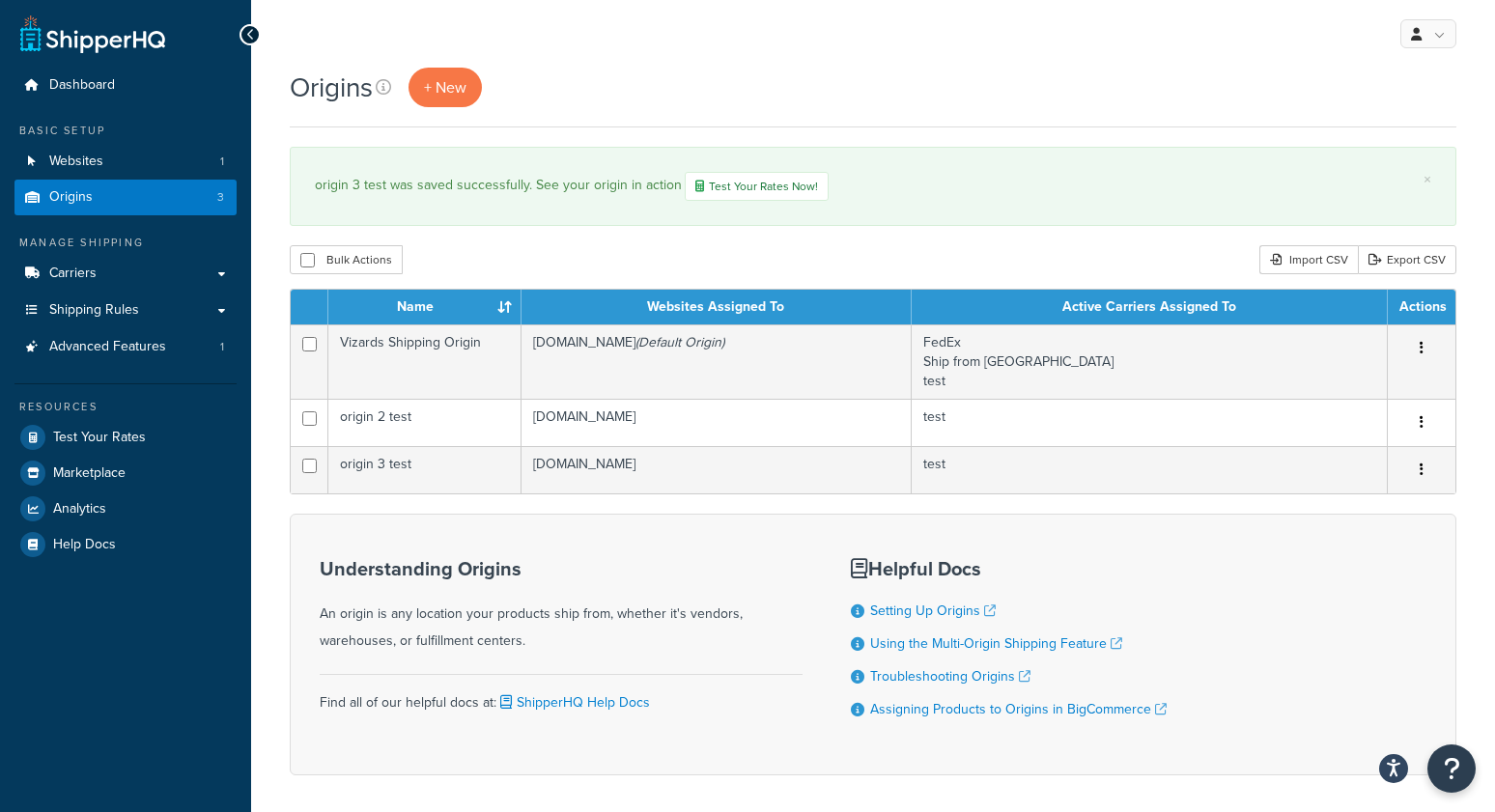
click at [621, 81] on div "Origins + New" at bounding box center [873, 87] width 1167 height 40
click at [111, 307] on span "Shipping Rules" at bounding box center [94, 310] width 90 height 17
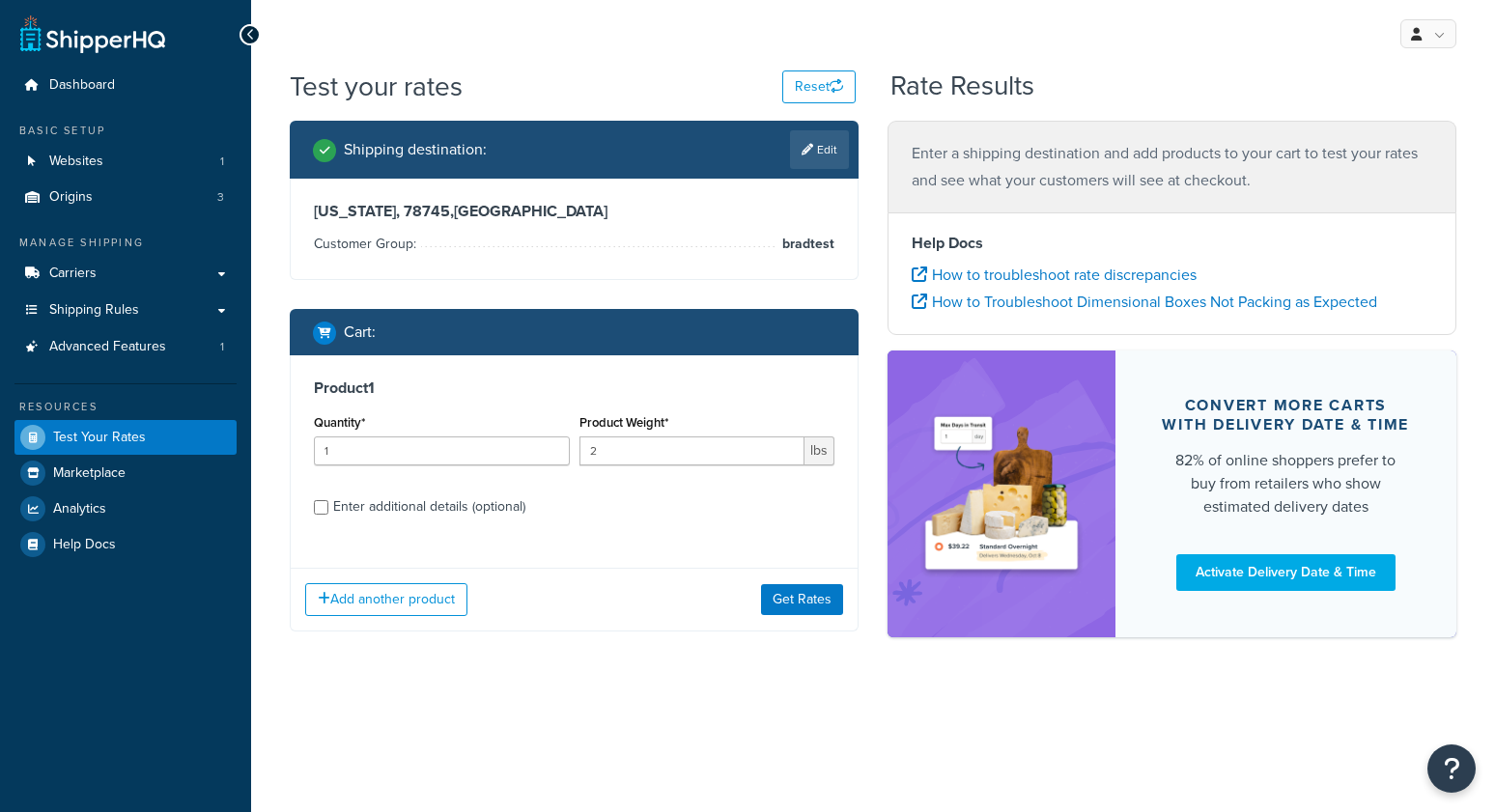
click at [455, 506] on div "Enter additional details (optional)" at bounding box center [429, 507] width 192 height 27
click at [328, 506] on input "Enter additional details (optional)" at bounding box center [320, 507] width 15 height 15
checkbox input "true"
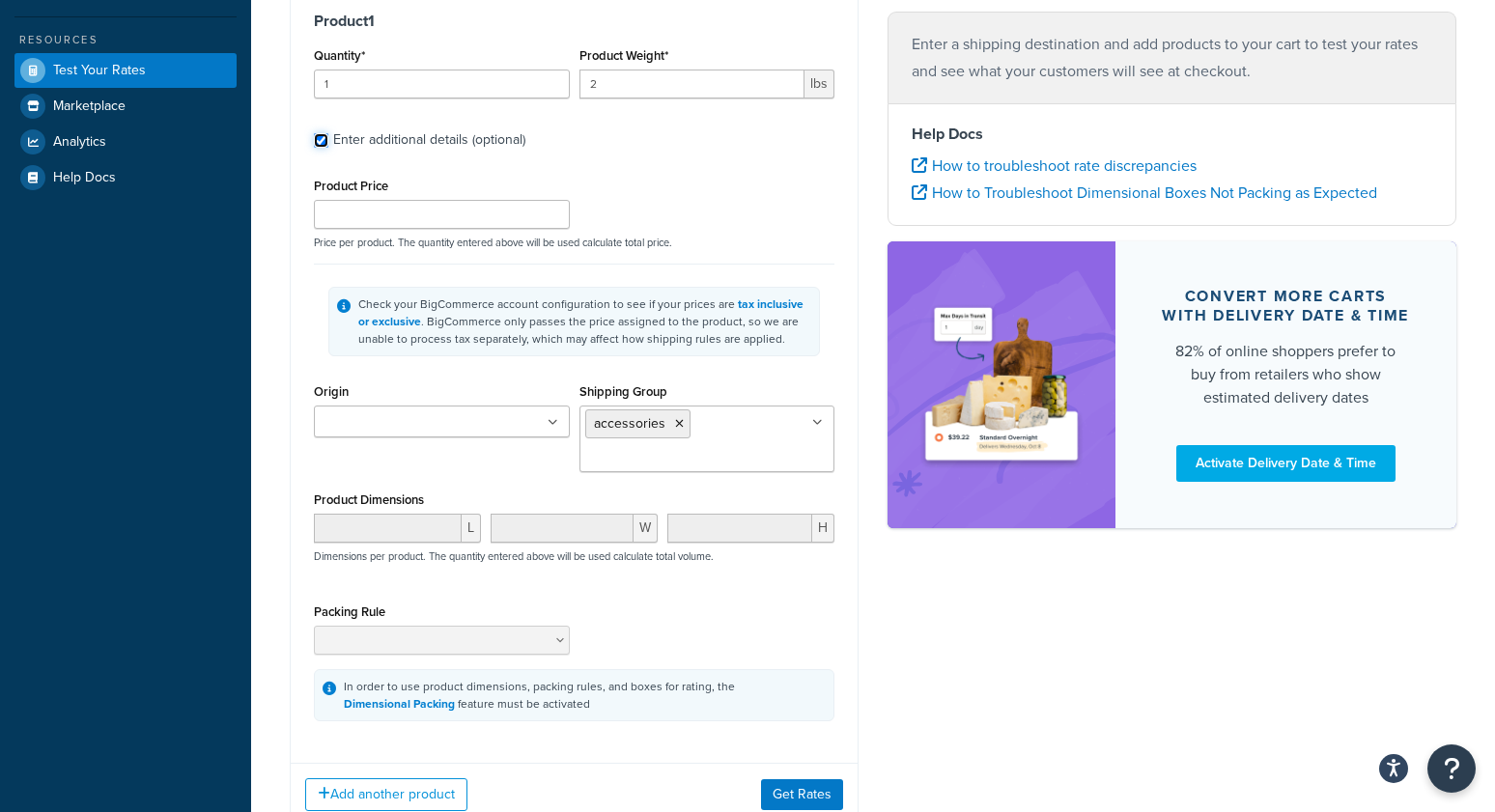
scroll to position [365, 0]
click at [484, 426] on ul at bounding box center [441, 423] width 256 height 32
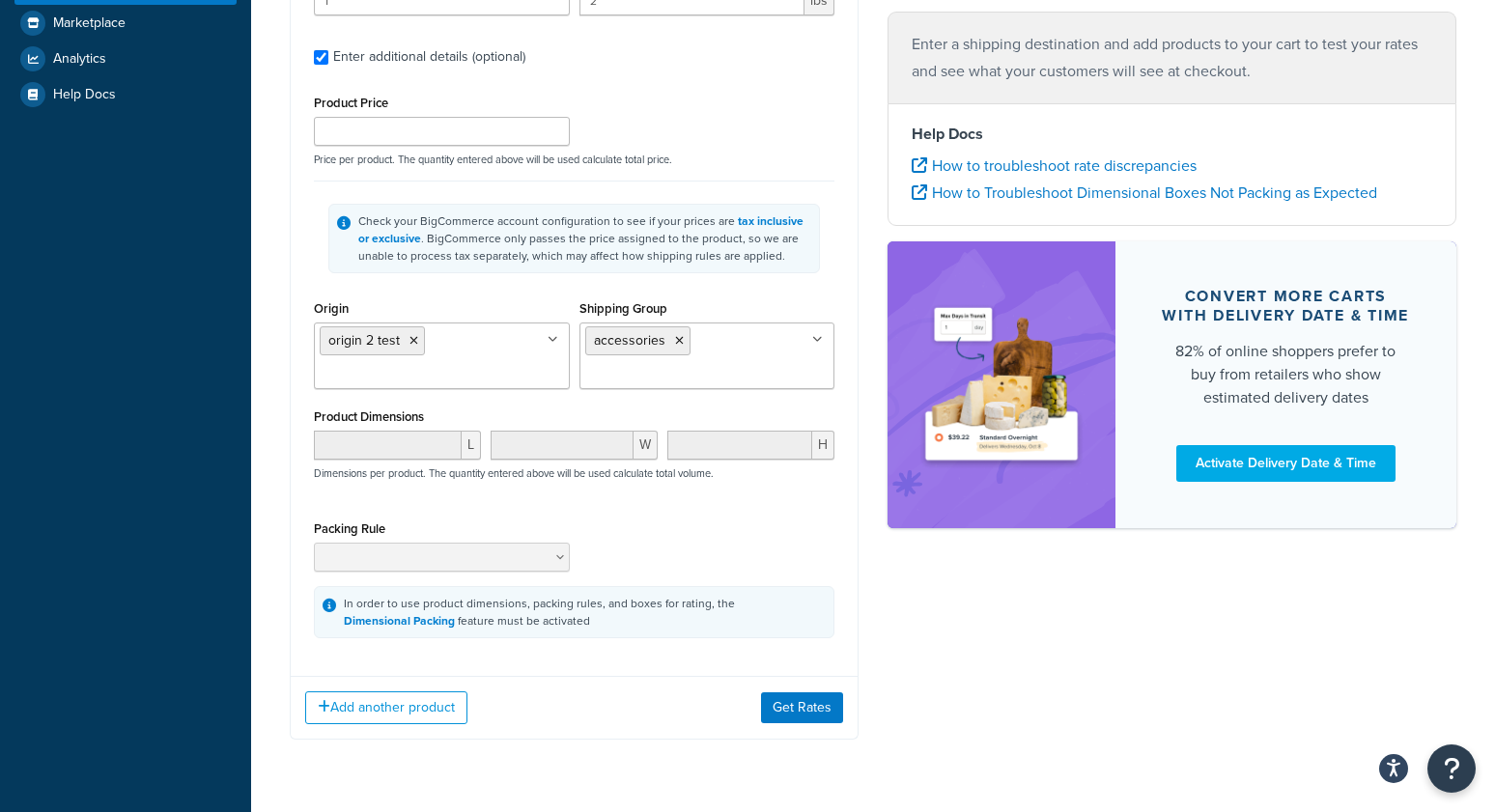
click at [907, 558] on div "Shipping destination : Edit [US_STATE], 78745 , [GEOGRAPHIC_DATA] Customer Grou…" at bounding box center [873, 220] width 1195 height 1098
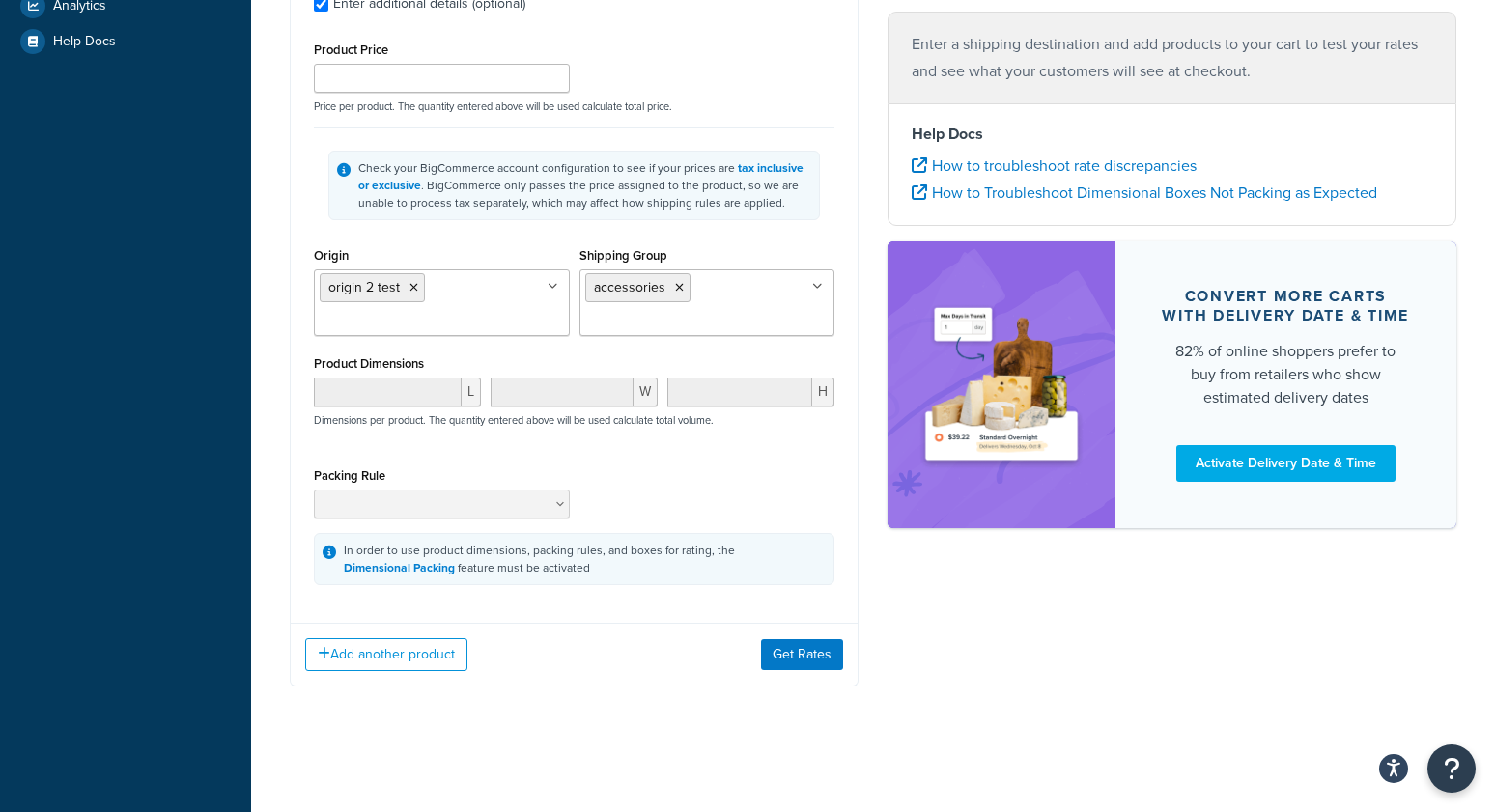
click at [821, 670] on div "Add another product Get Rates" at bounding box center [574, 654] width 567 height 62
click at [830, 656] on button "Get Rates" at bounding box center [802, 655] width 82 height 31
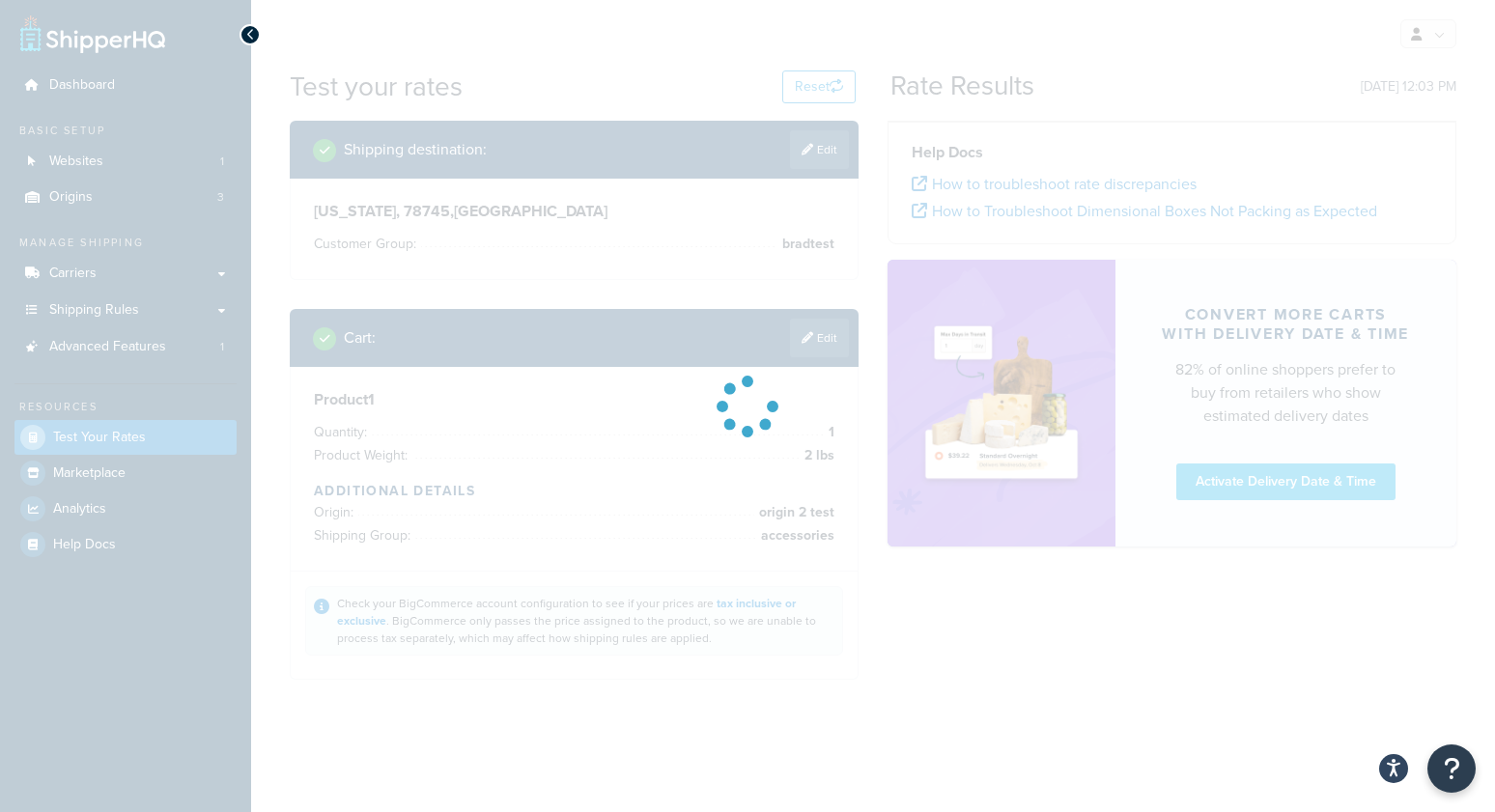
scroll to position [0, 0]
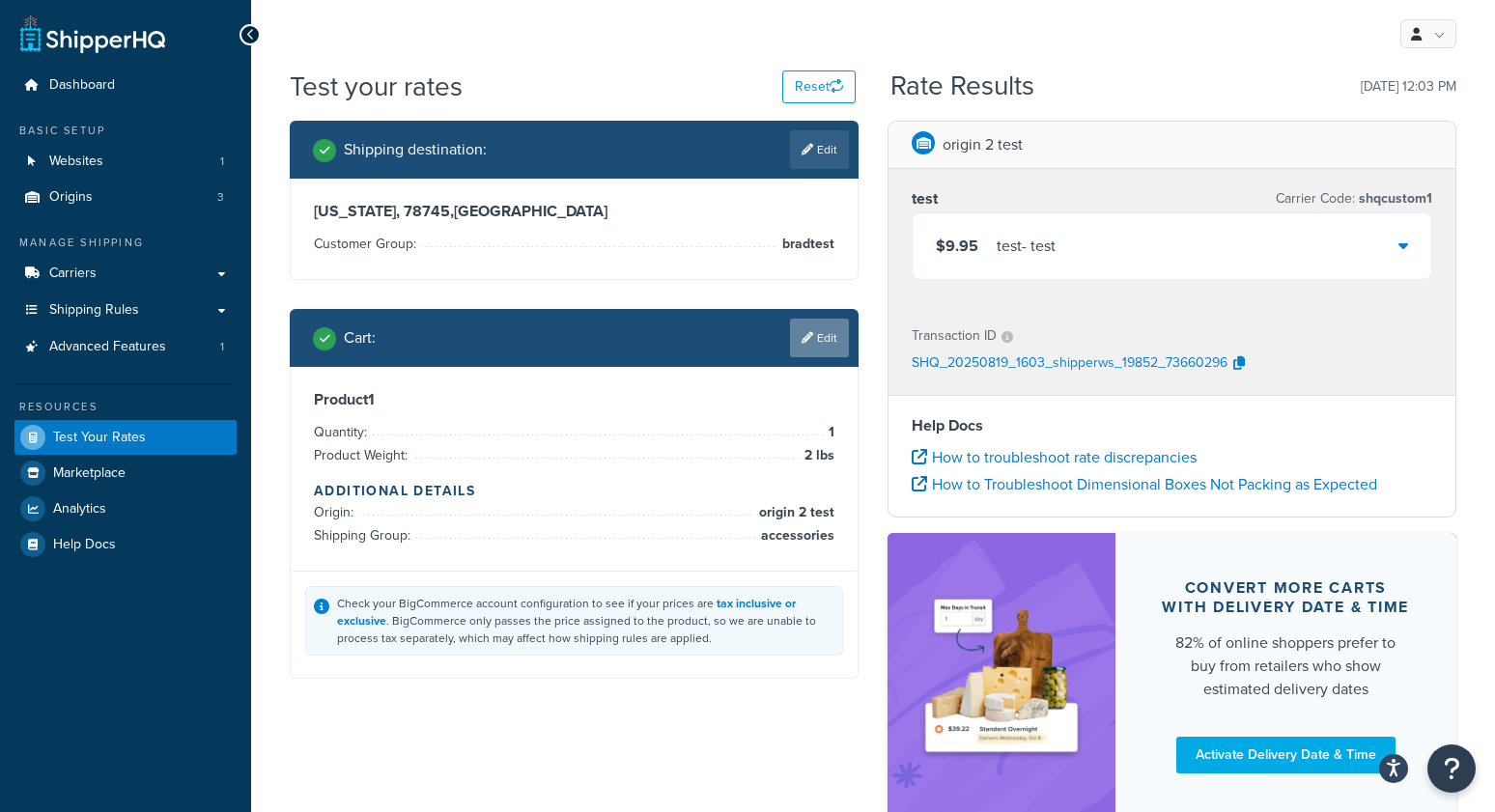
click at [811, 339] on link "Edit" at bounding box center [819, 338] width 59 height 39
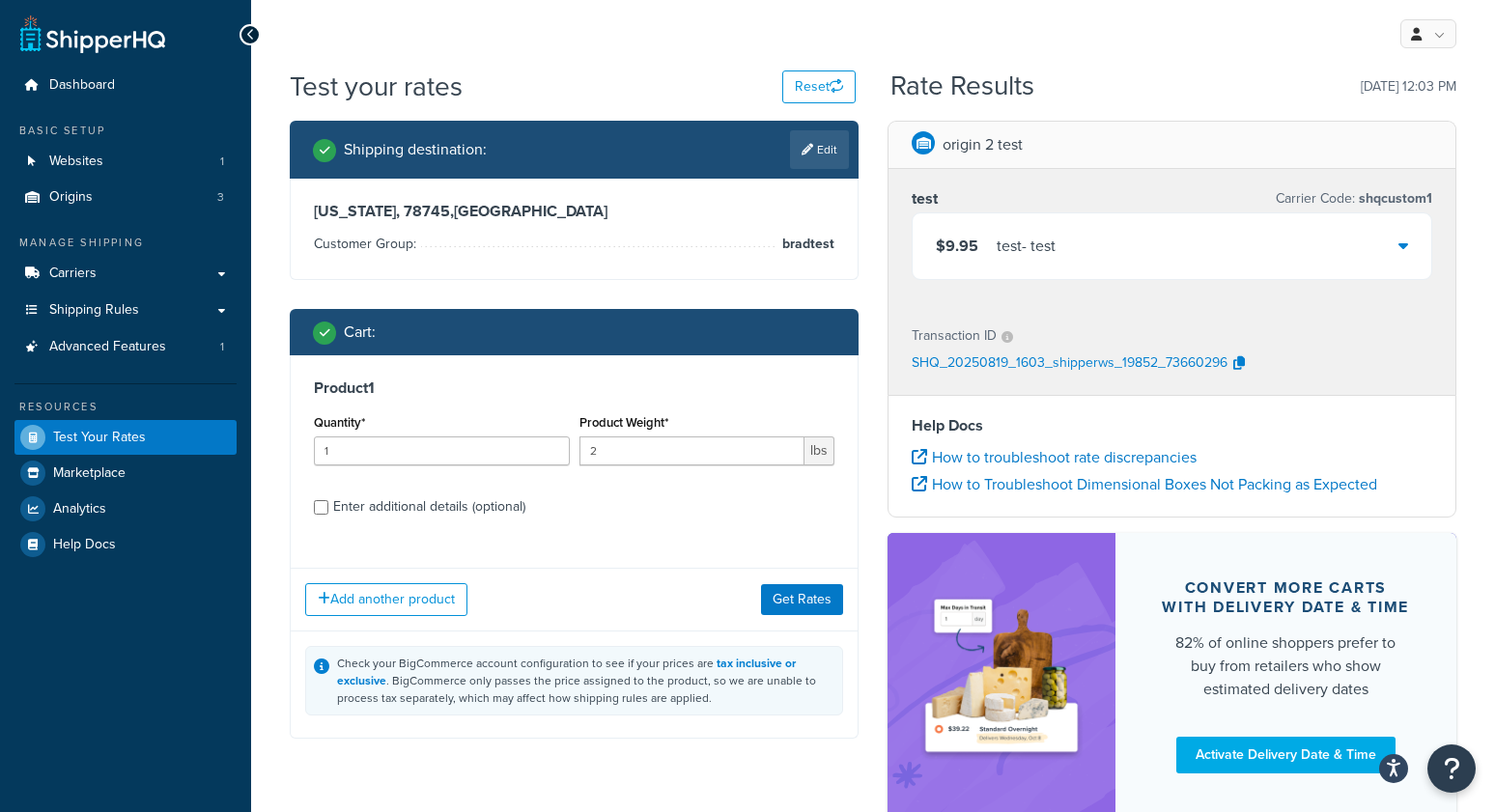
click at [374, 507] on div "Enter additional details (optional)" at bounding box center [429, 507] width 192 height 27
click at [328, 507] on input "Enter additional details (optional)" at bounding box center [320, 507] width 15 height 15
checkbox input "true"
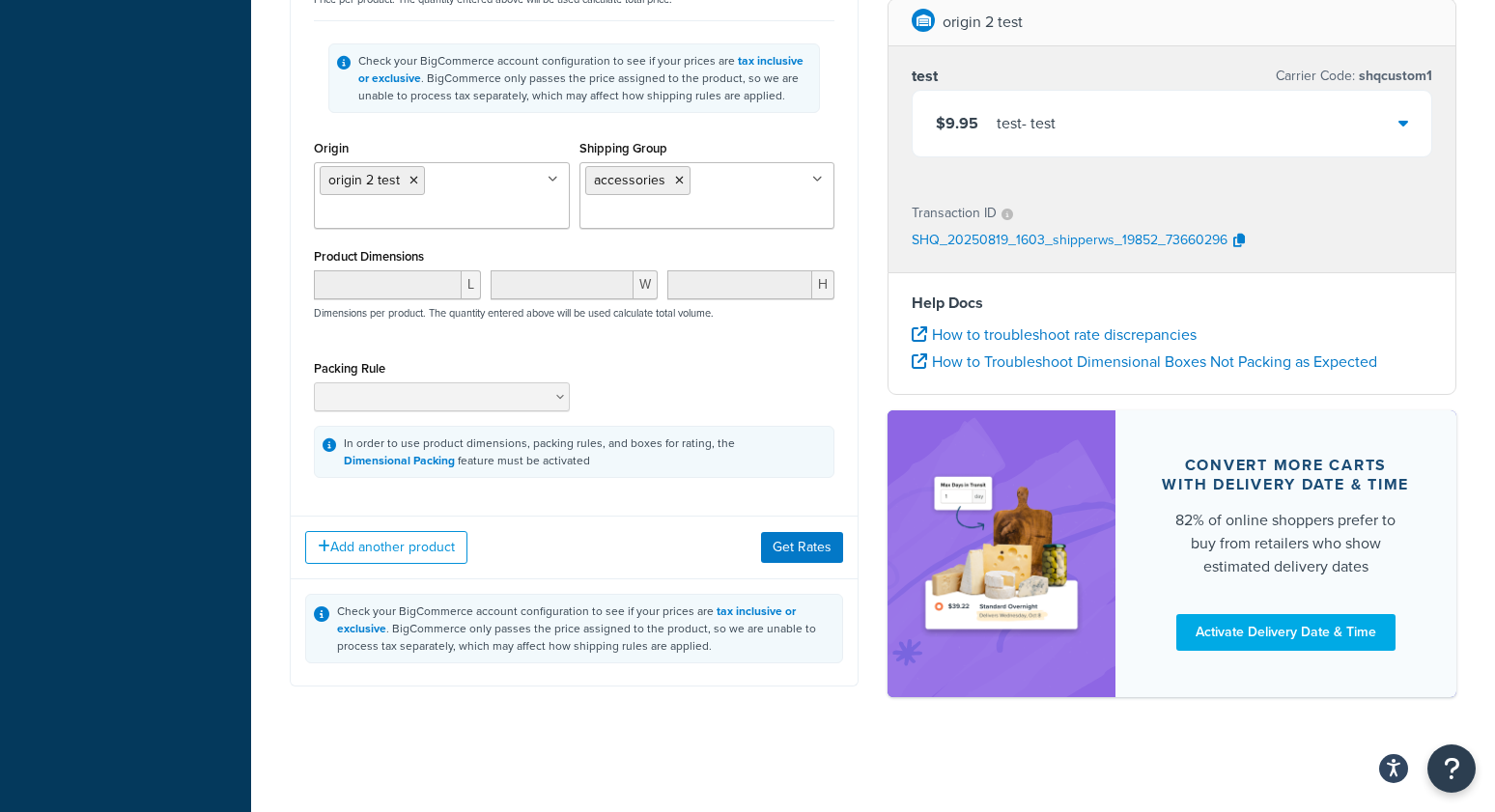
scroll to position [616, 0]
click at [379, 546] on button "Add another product" at bounding box center [387, 548] width 162 height 33
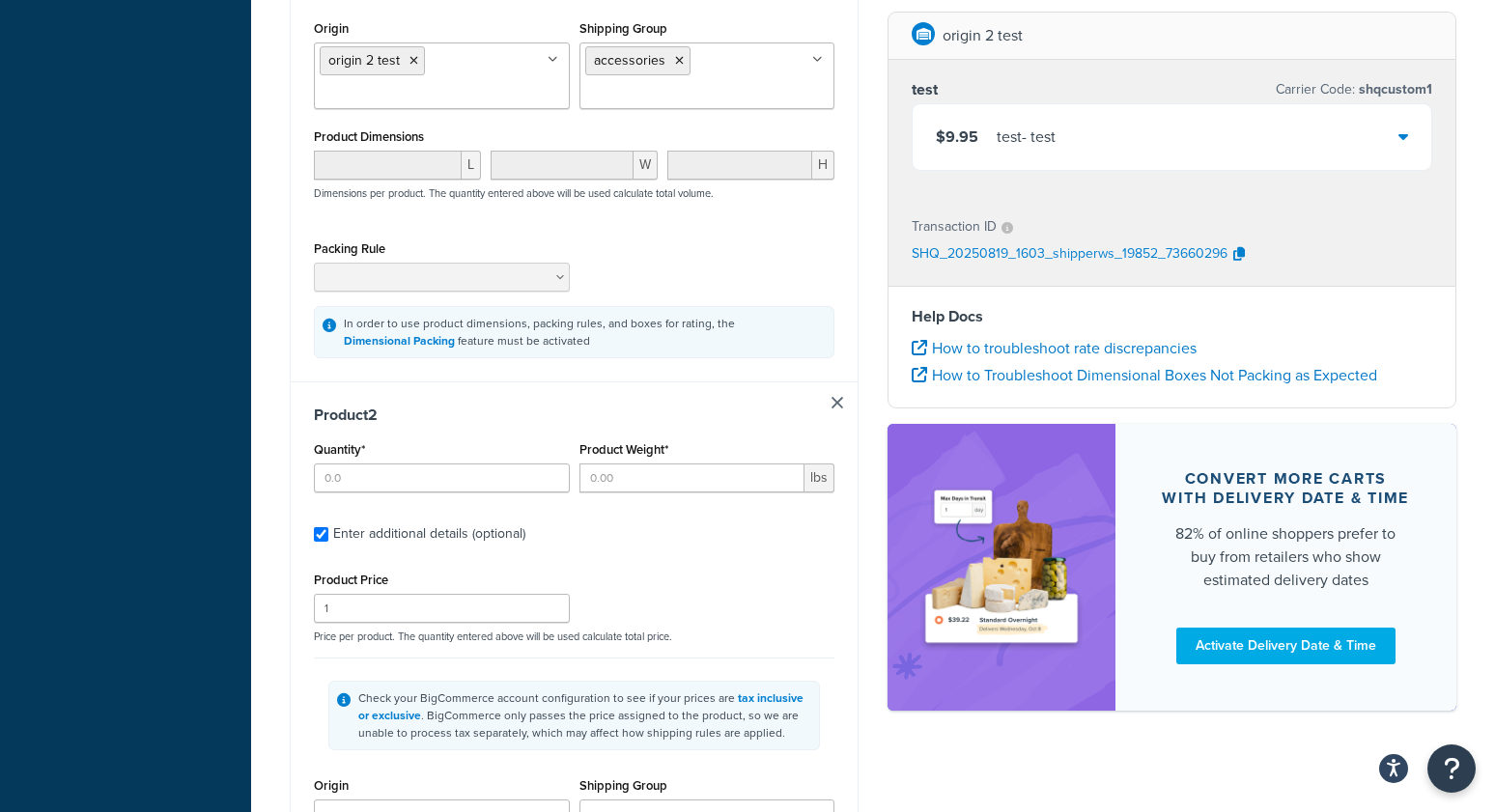
scroll to position [732, 0]
click at [375, 477] on input "Quantity*" at bounding box center [441, 476] width 256 height 29
type input "1"
type input "2"
click at [247, 555] on div "Dashboard Basic Setup Websites 1 Origins 3 Manage Shipping Carriers Carriers Al…" at bounding box center [125, 340] width 251 height 2144
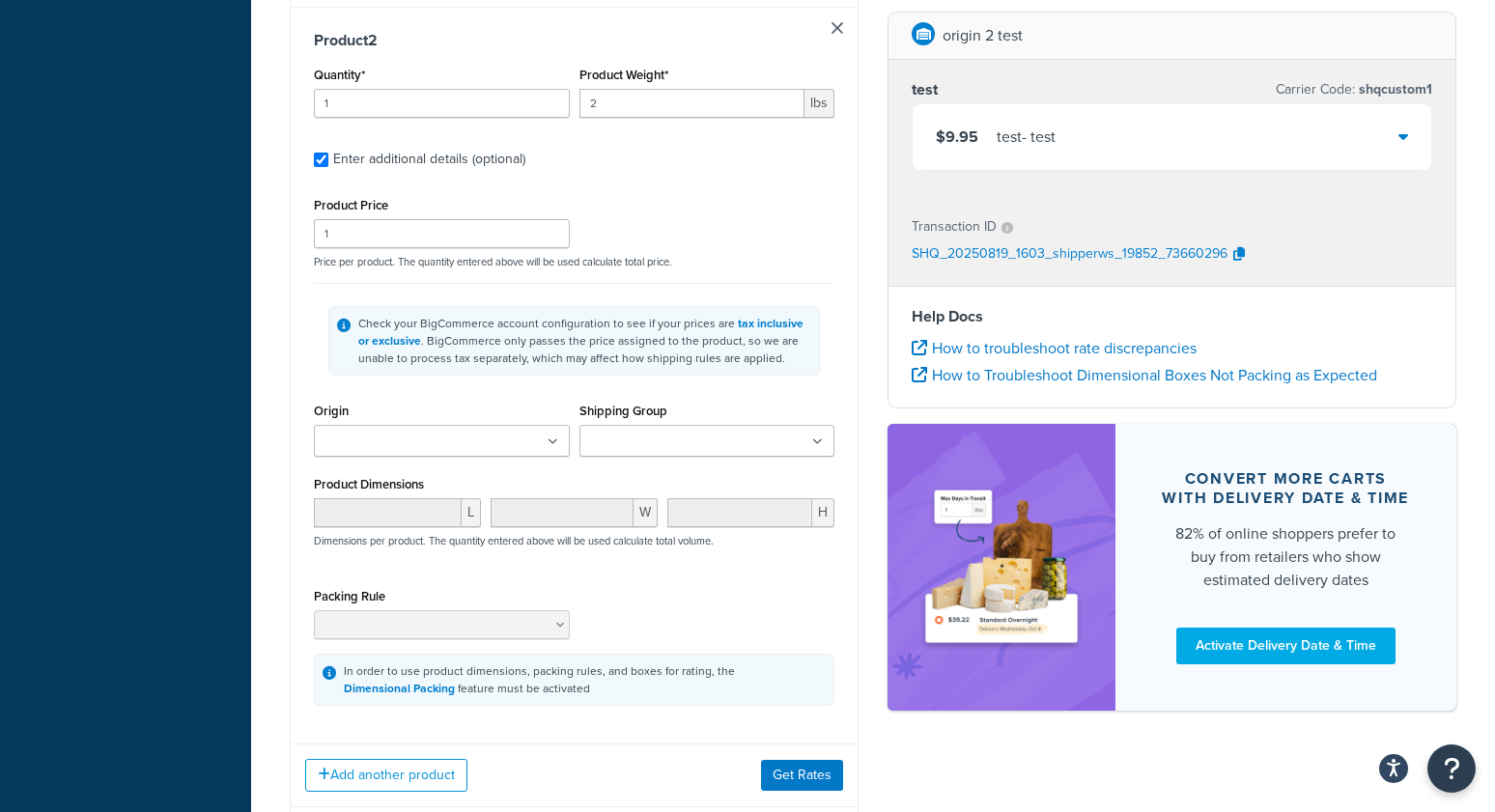
scroll to position [1109, 0]
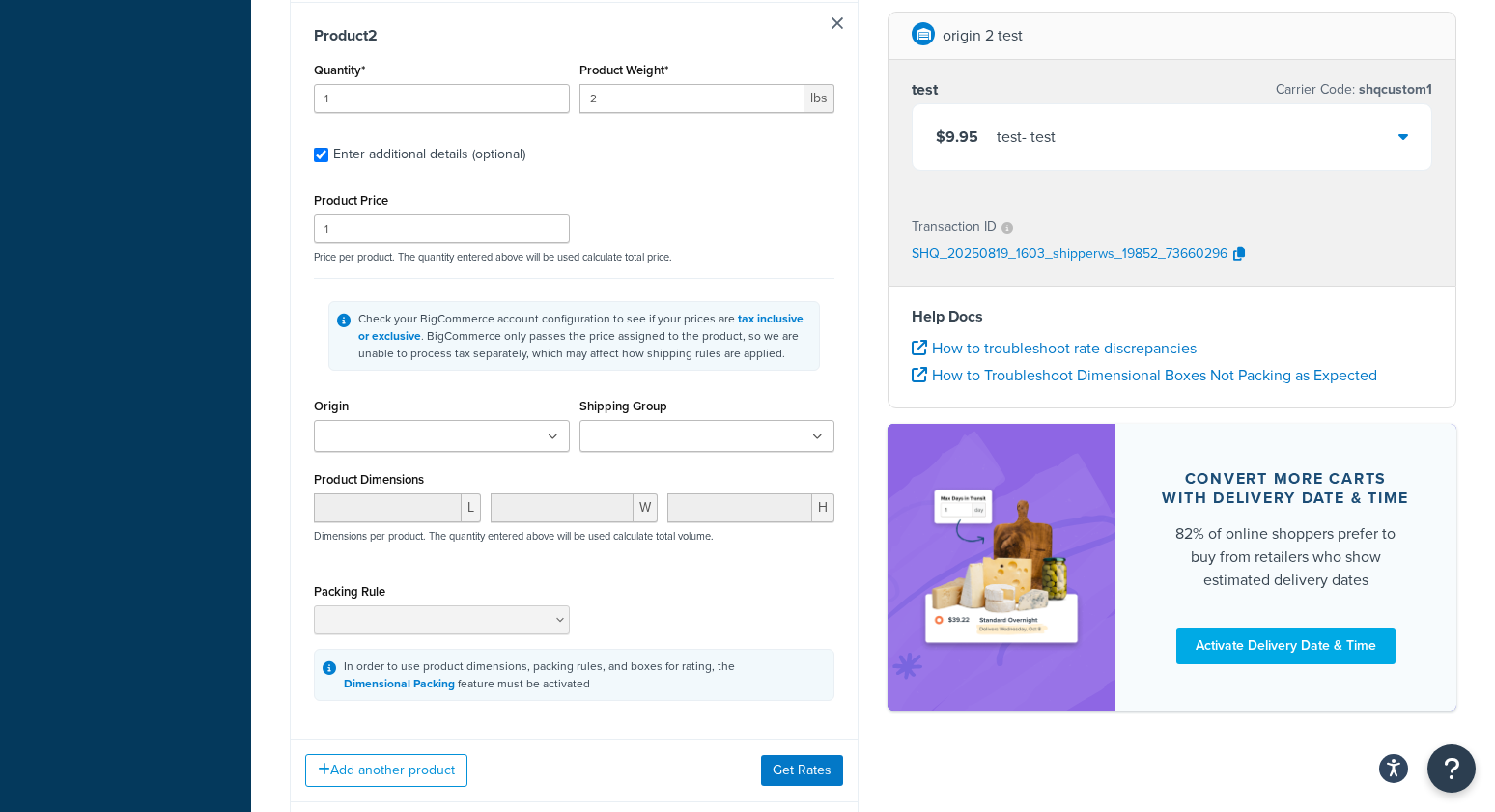
click at [696, 443] on input "Shipping Group" at bounding box center [670, 437] width 171 height 21
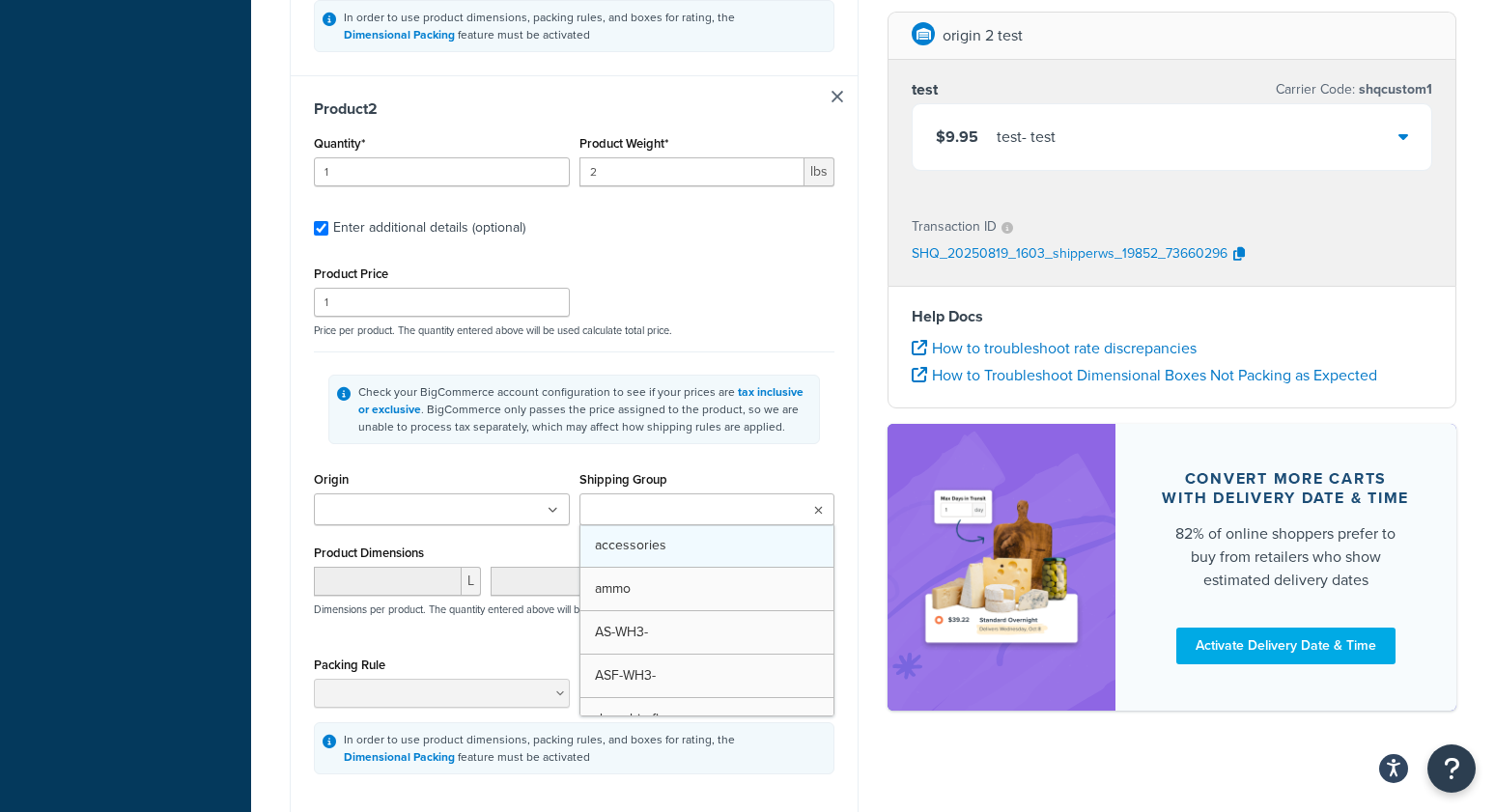
scroll to position [1038, 0]
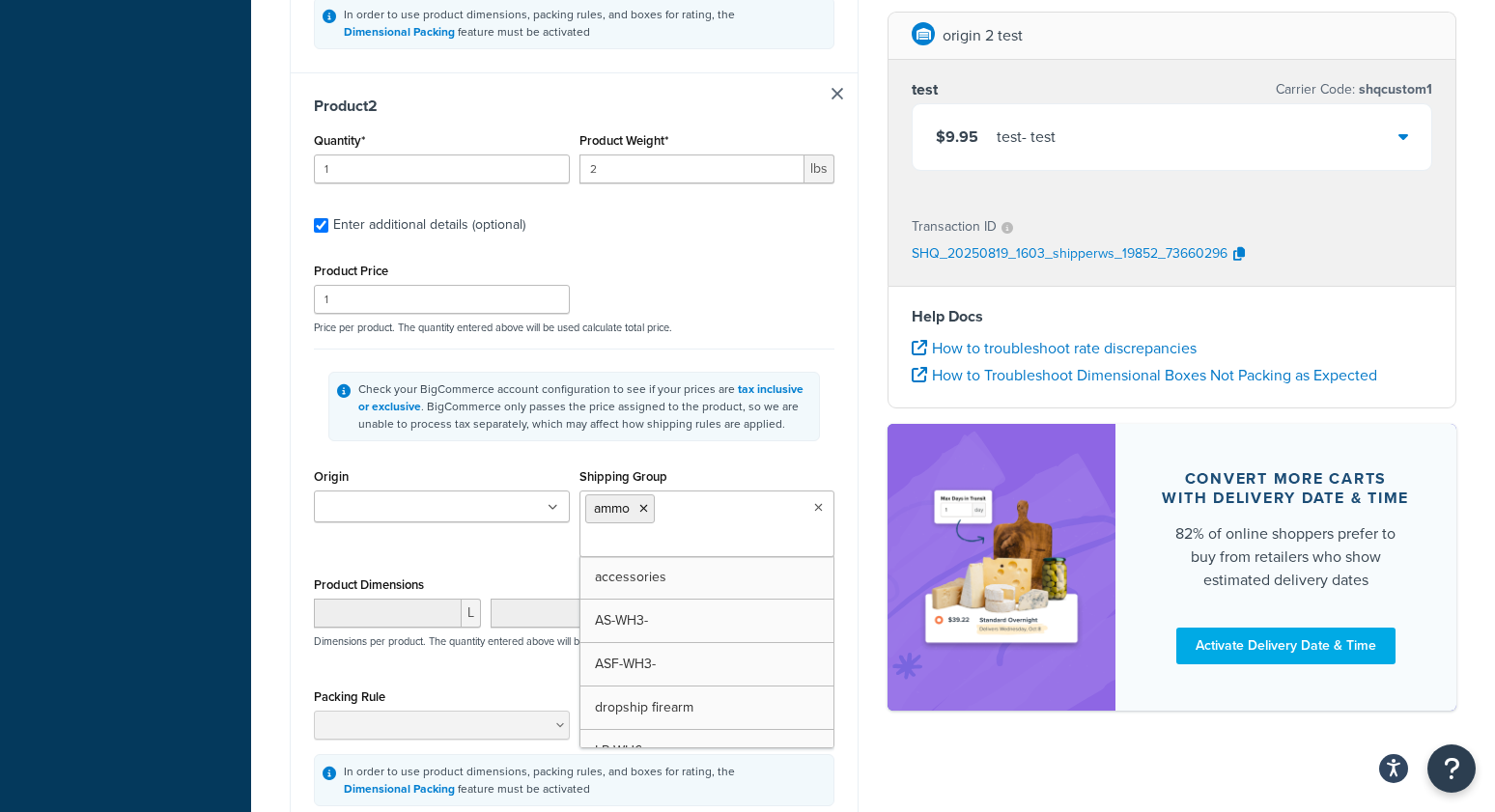
click at [857, 516] on div "Product 1 Quantity* 1 Product Weight* 2 lbs Enter additional details (optional)…" at bounding box center [574, 168] width 569 height 1702
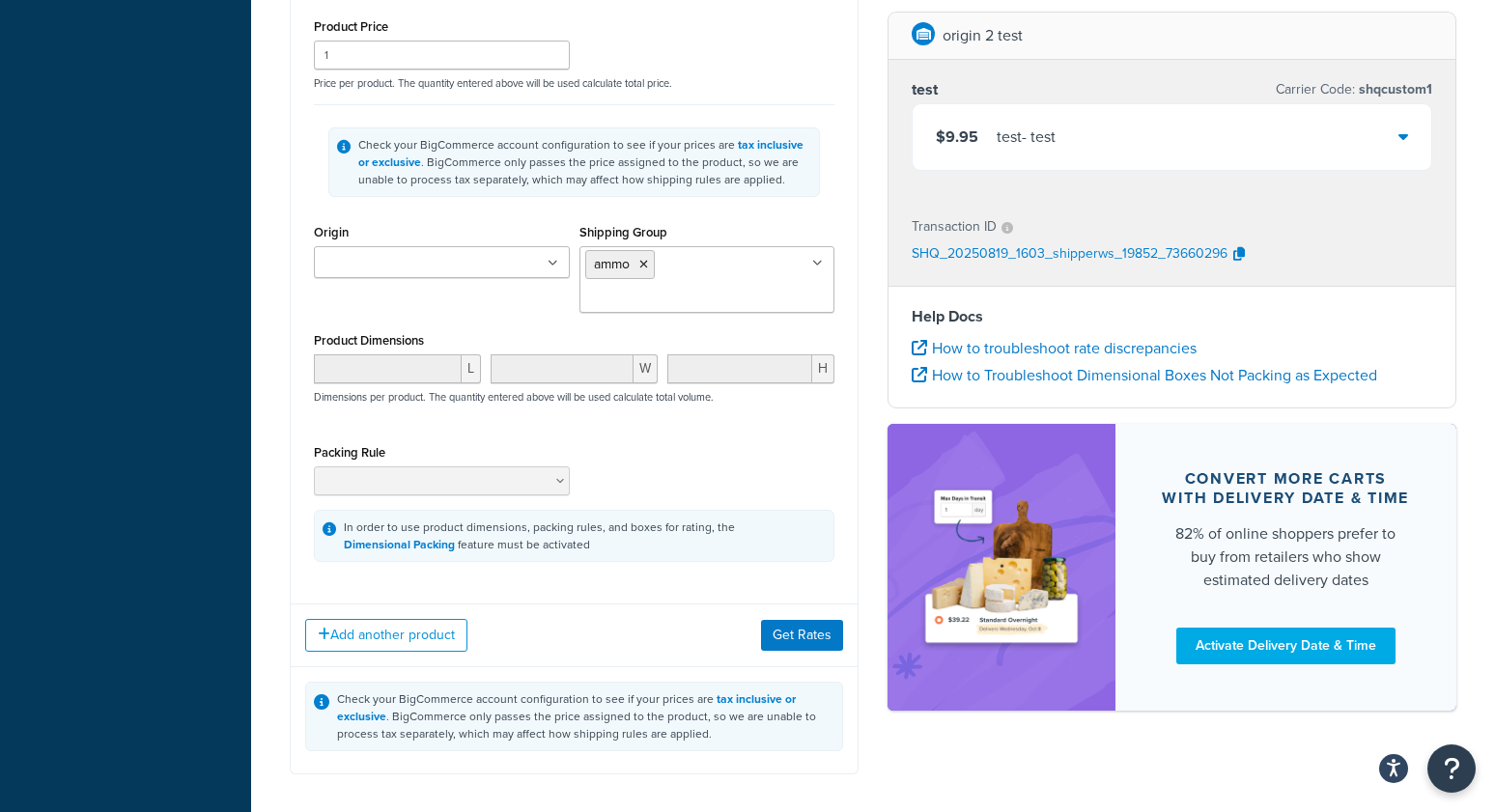
scroll to position [1376, 0]
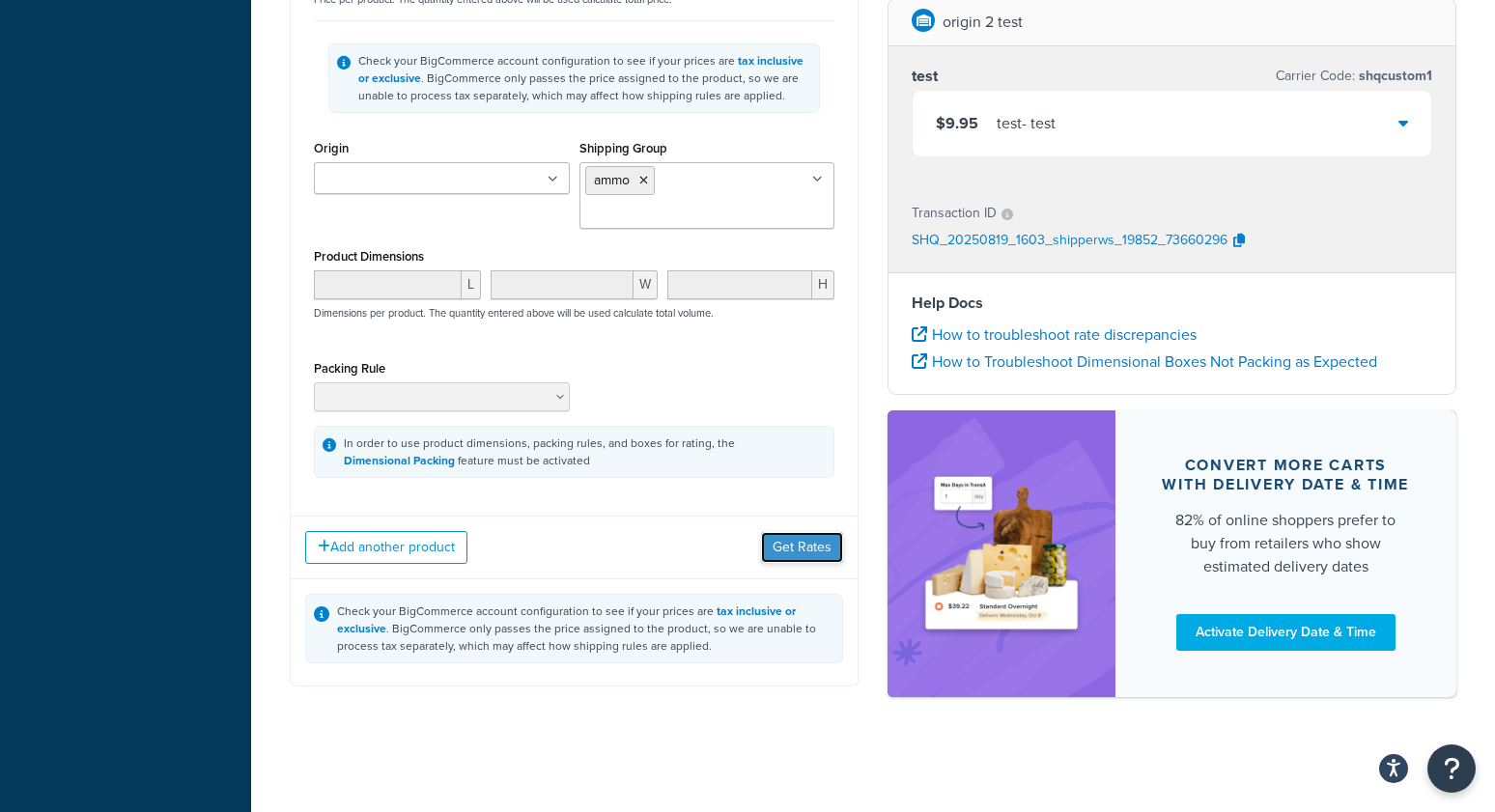
click at [805, 544] on button "Get Rates" at bounding box center [802, 548] width 82 height 31
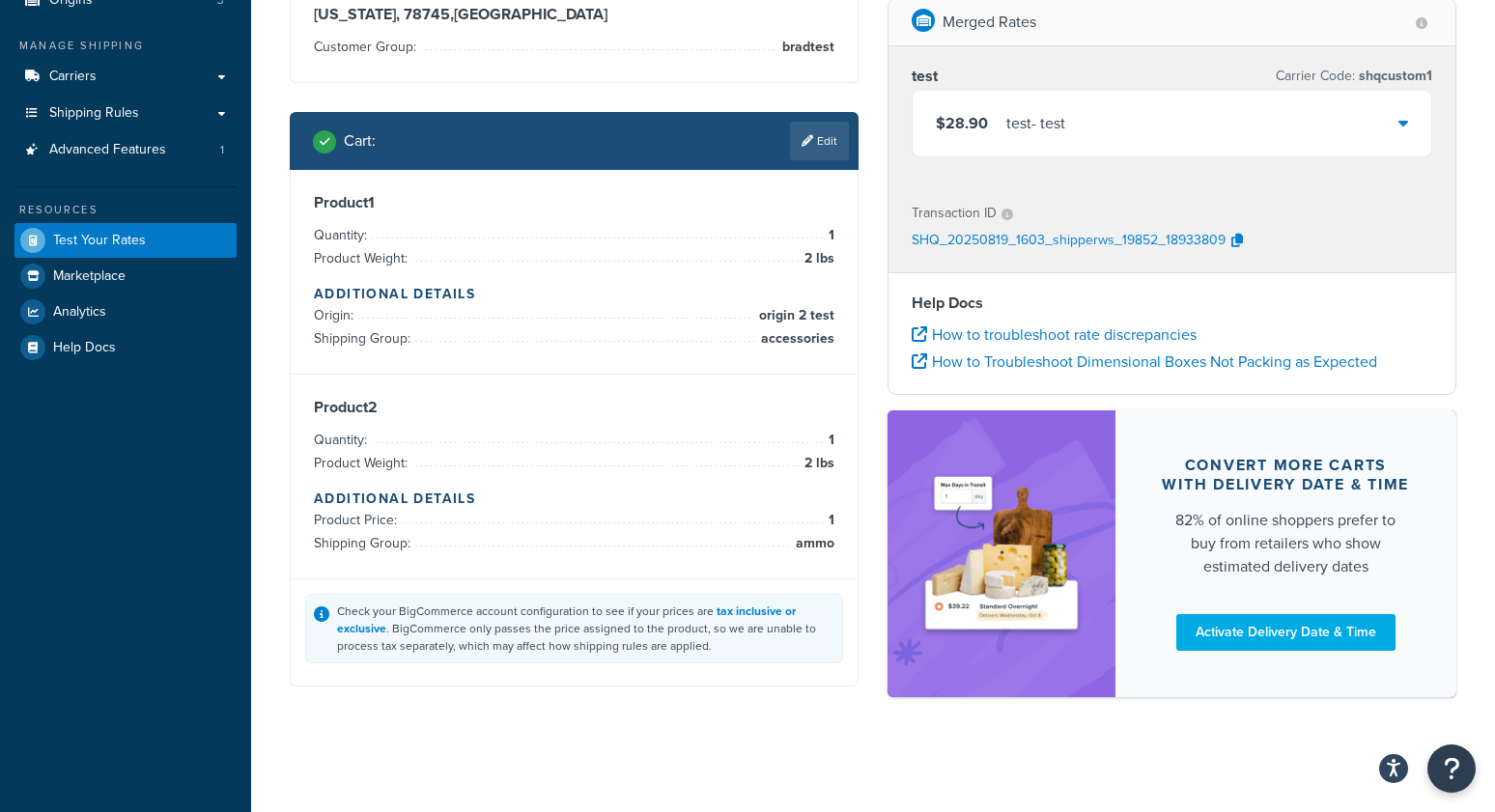
scroll to position [0, 0]
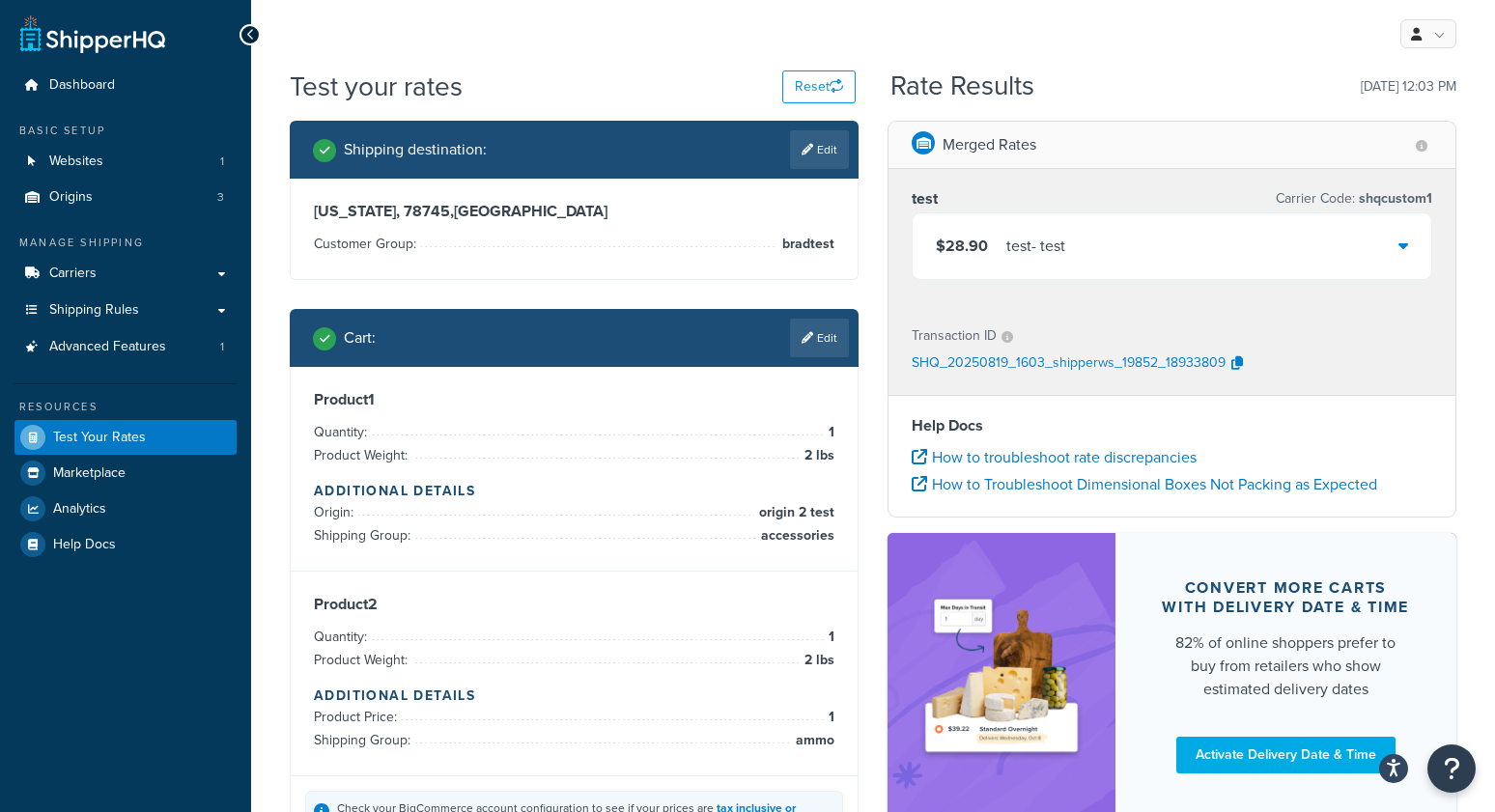
click at [1013, 260] on div "test - test" at bounding box center [1036, 246] width 59 height 27
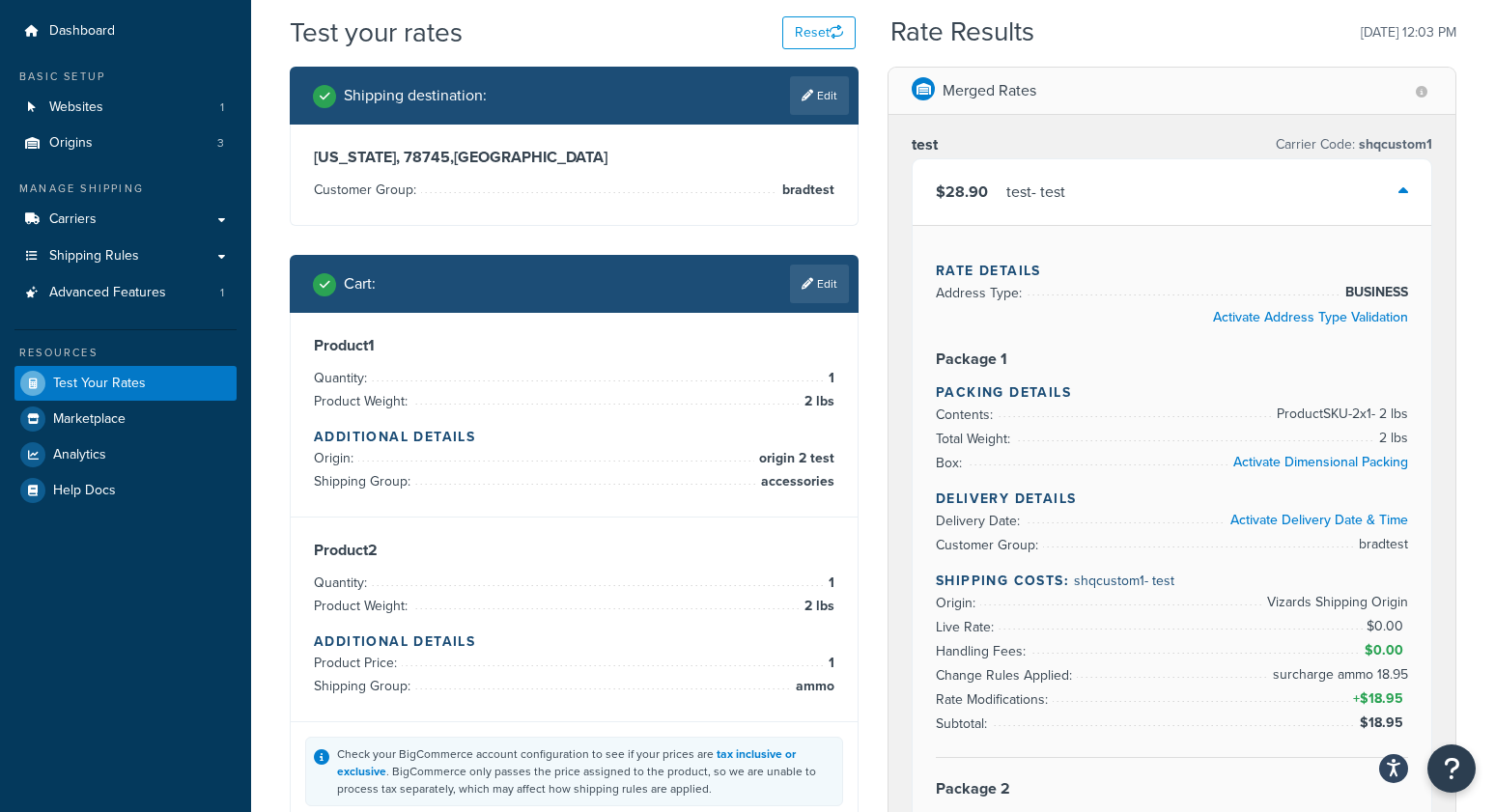
scroll to position [46, 0]
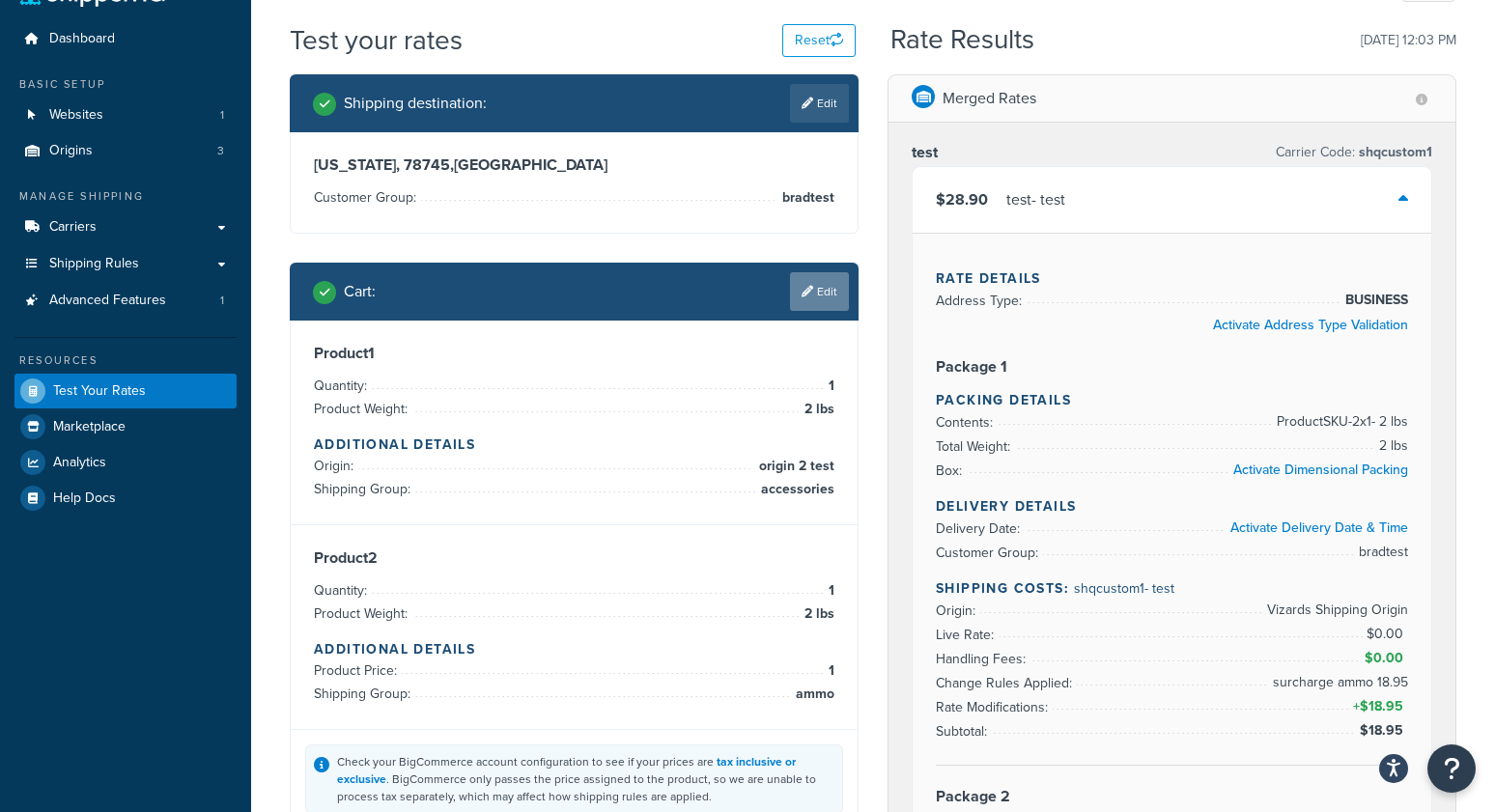
click at [825, 300] on link "Edit" at bounding box center [819, 292] width 59 height 39
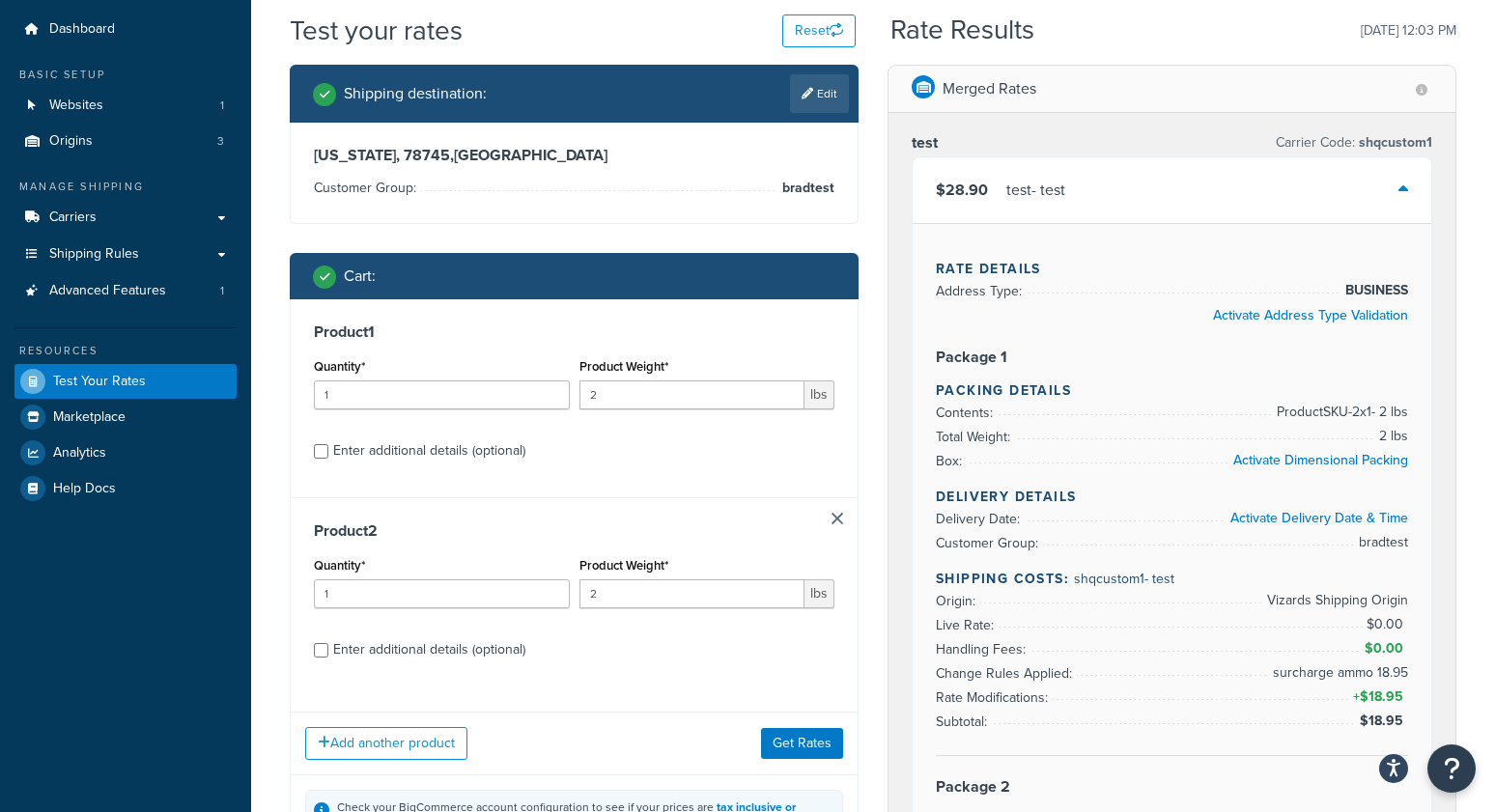
scroll to position [61, 0]
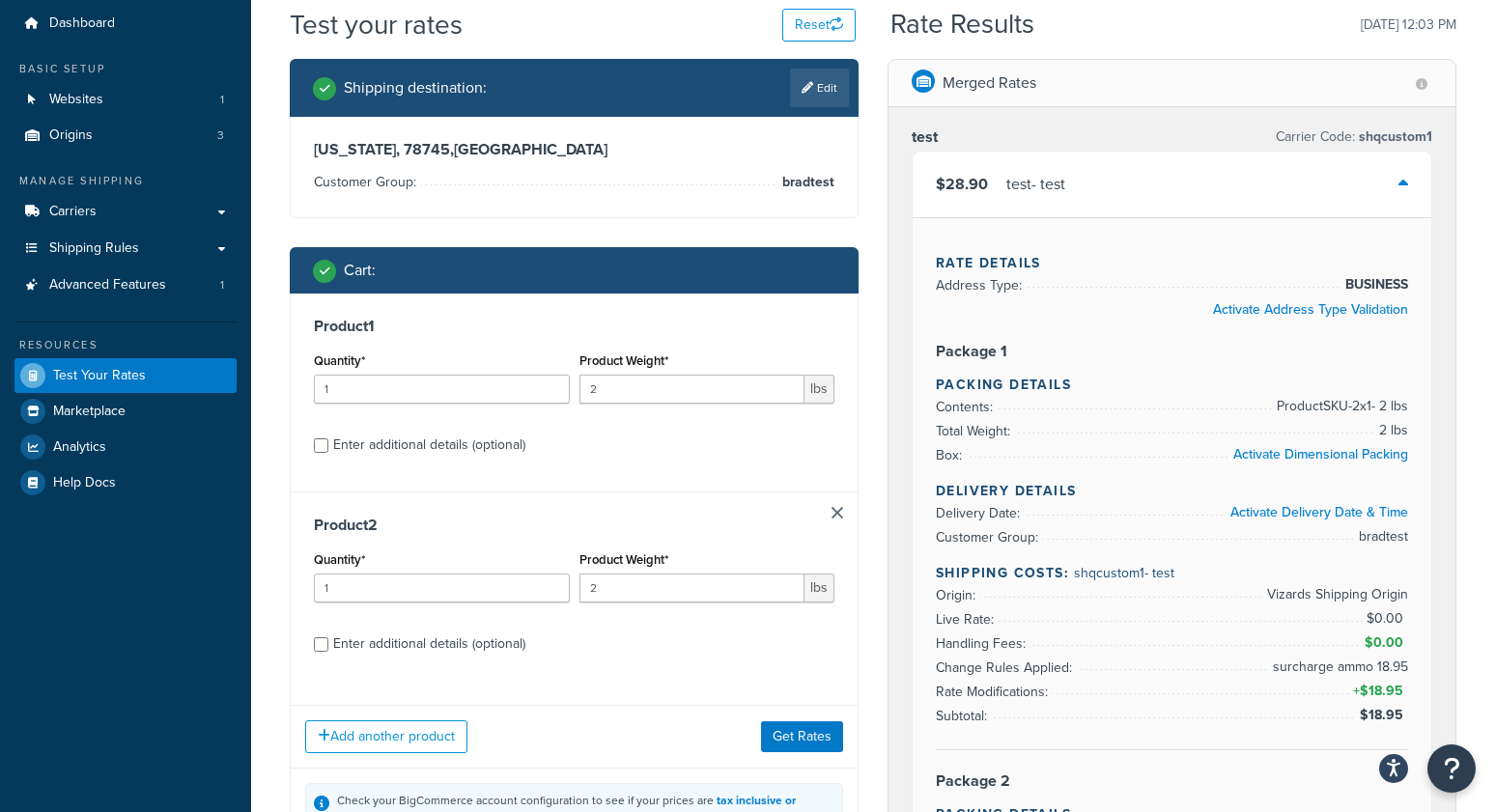
click at [487, 433] on div "Enter additional details (optional)" at bounding box center [429, 445] width 192 height 27
click at [328, 438] on input "Enter additional details (optional)" at bounding box center [320, 445] width 15 height 15
checkbox input "true"
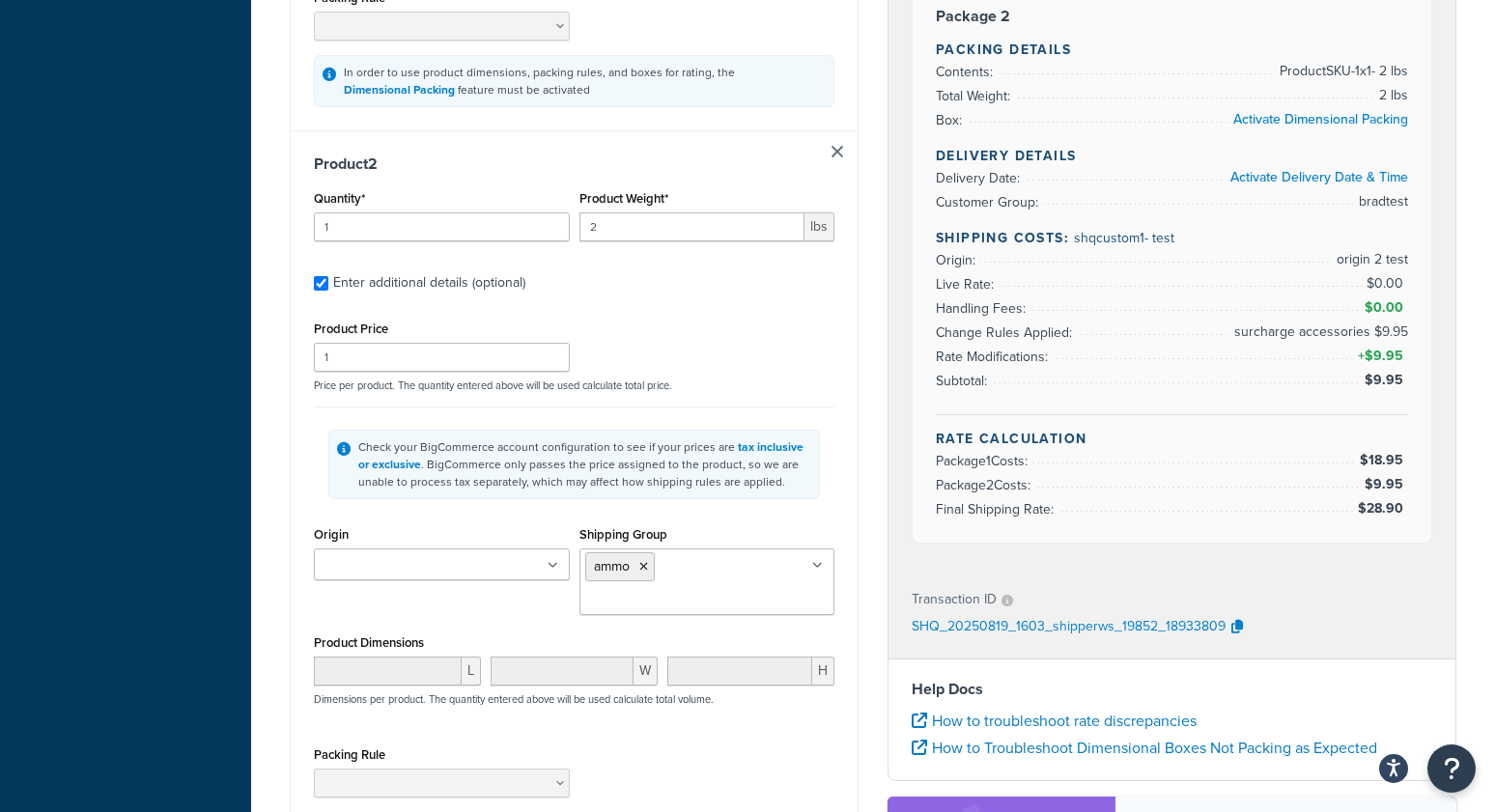
scroll to position [990, 0]
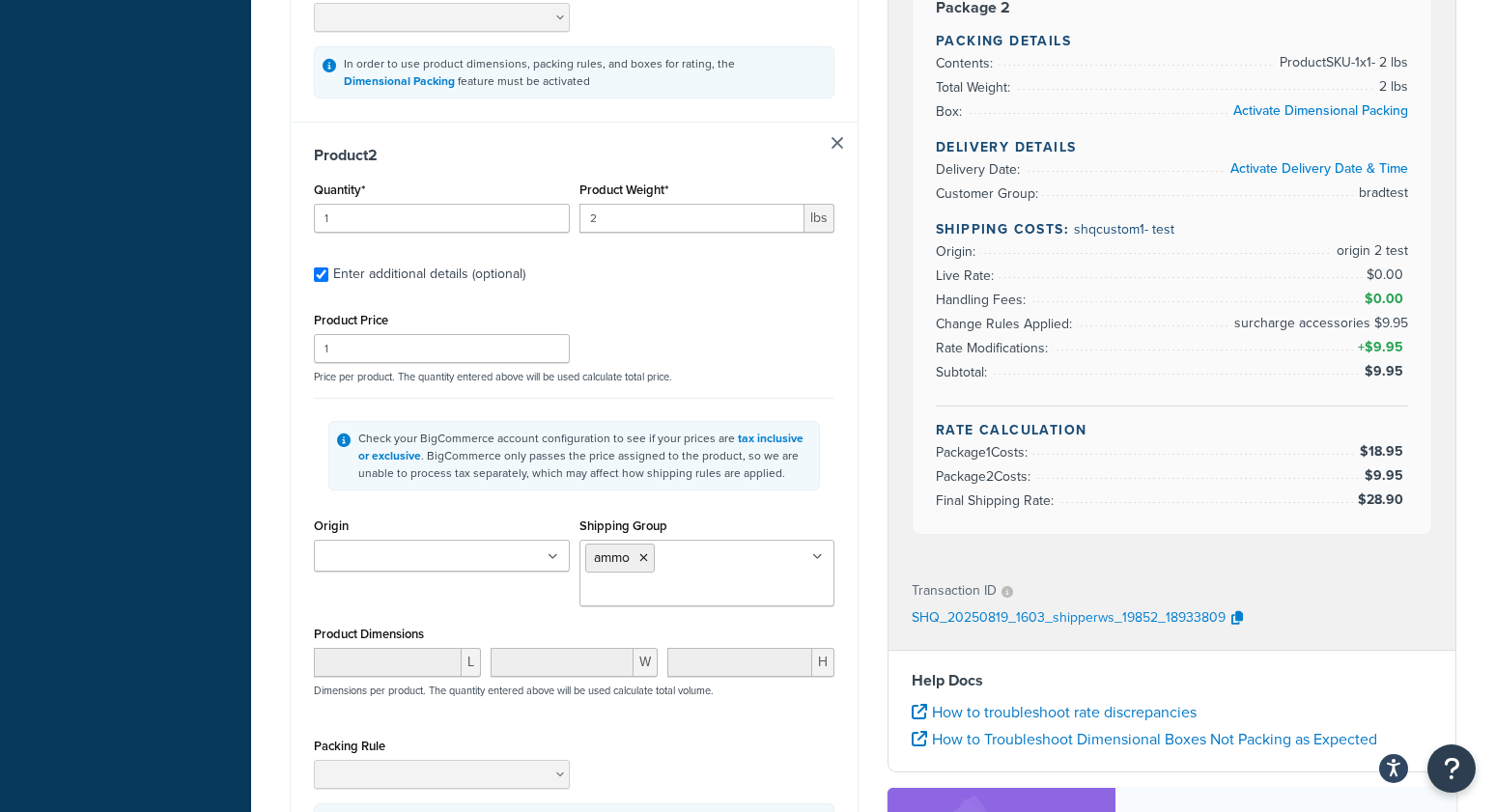
click at [459, 568] on input "Origin" at bounding box center [404, 557] width 171 height 21
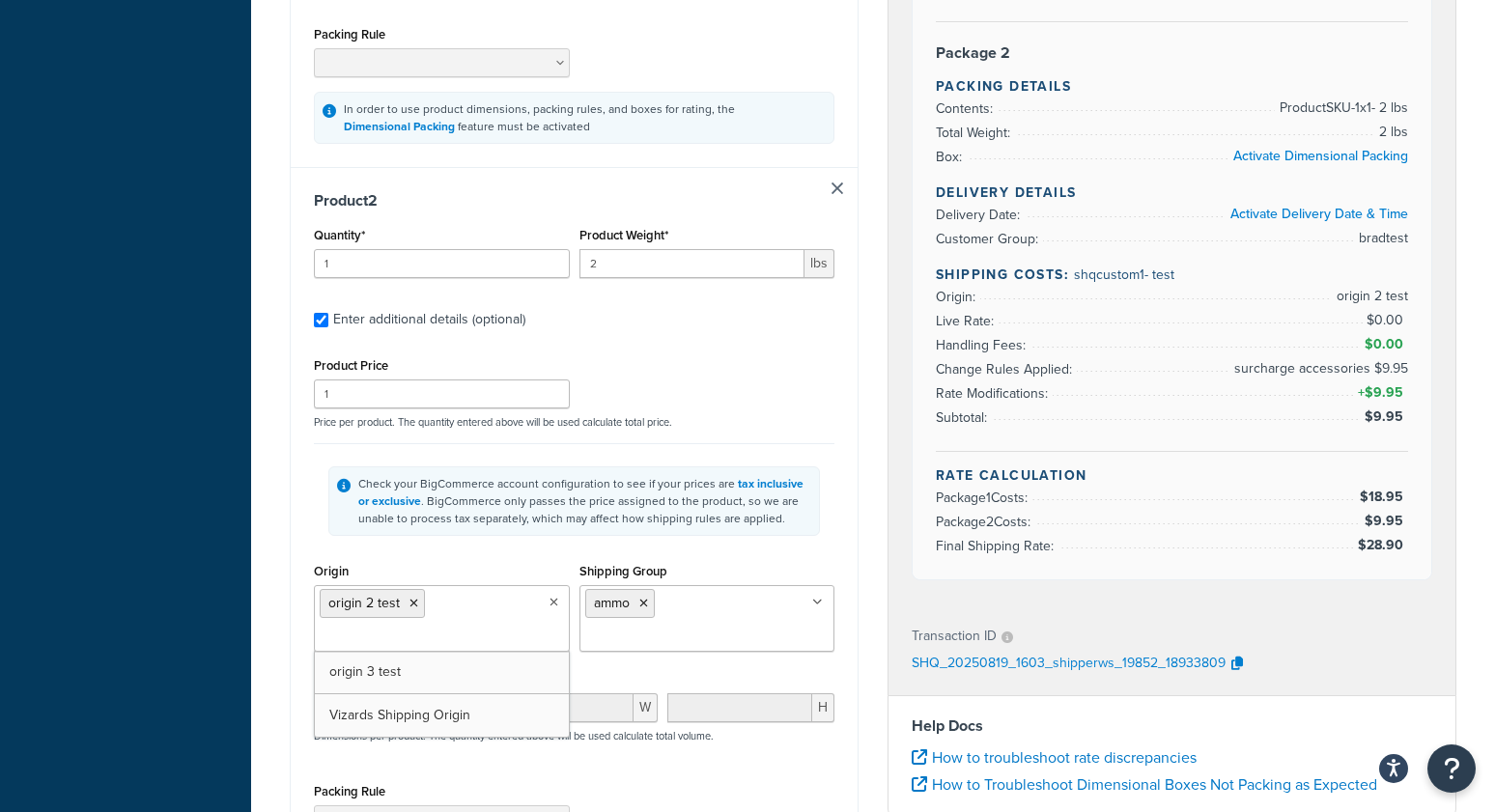
click at [206, 461] on div "Dashboard Basic Setup Websites 1 Origins 3 Manage Shipping Carriers Carriers Al…" at bounding box center [125, 145] width 251 height 2178
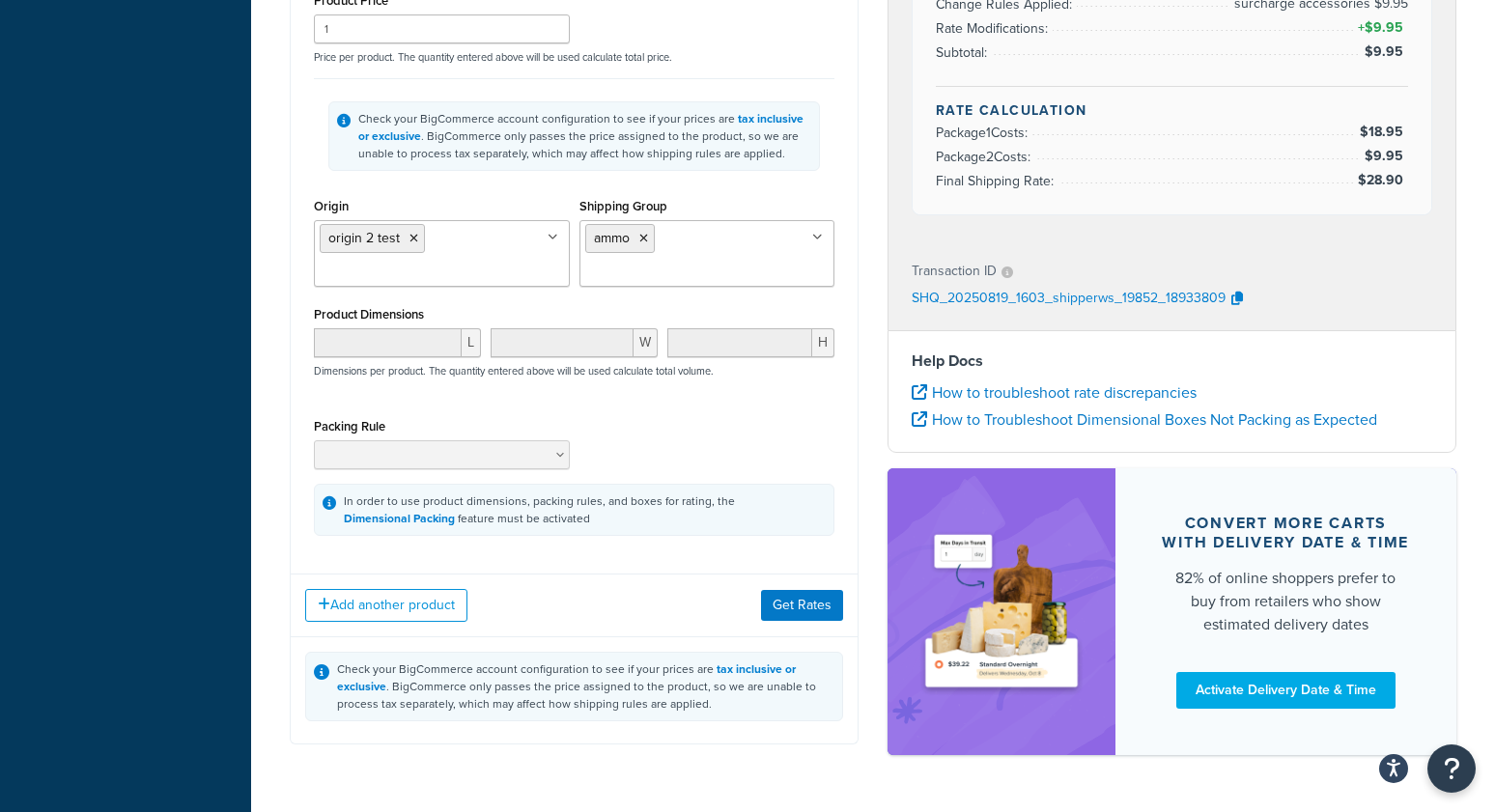
scroll to position [1310, 0]
click at [348, 610] on button "Add another product" at bounding box center [387, 604] width 162 height 33
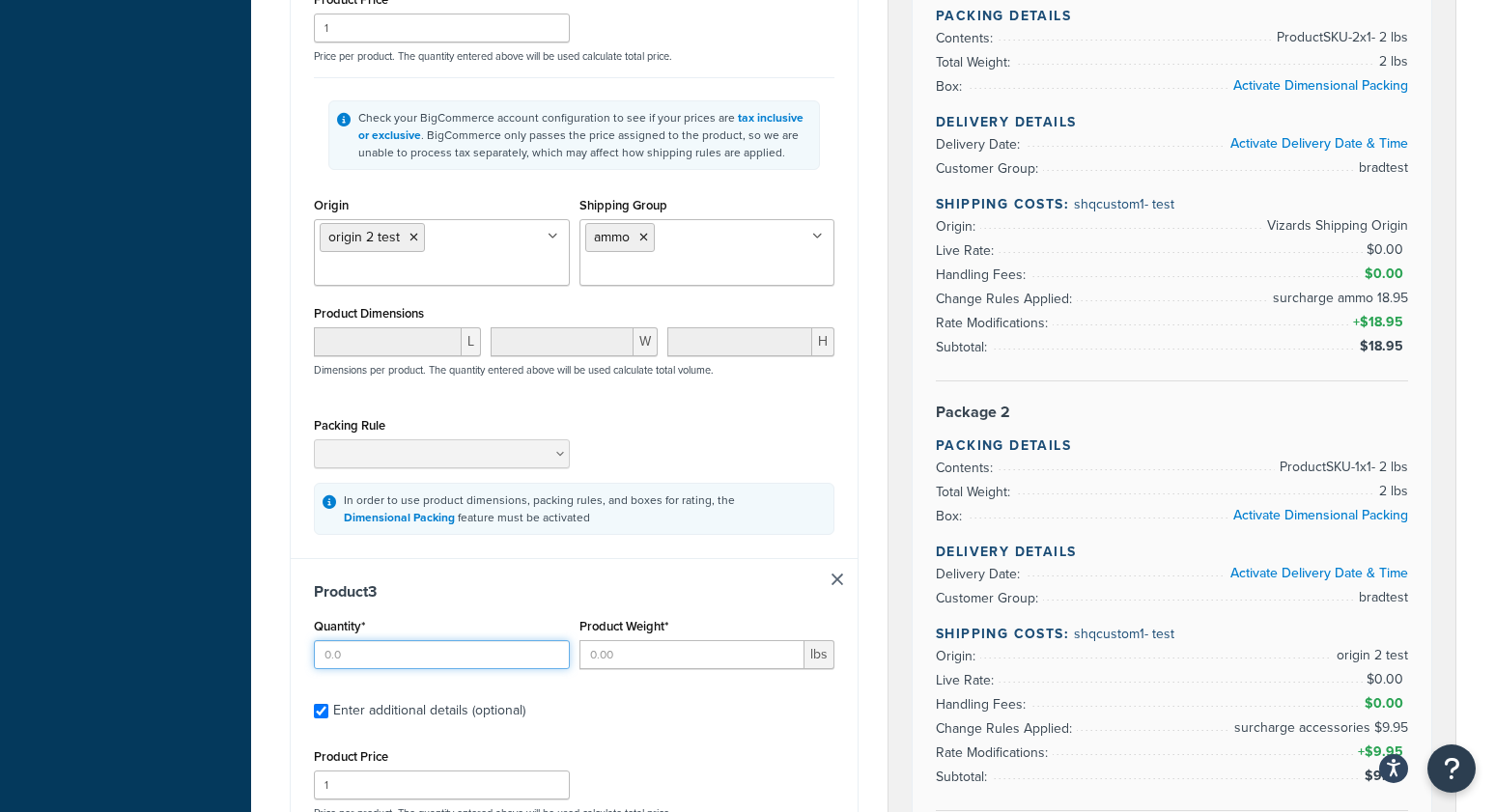
click at [341, 667] on input "Quantity*" at bounding box center [441, 655] width 256 height 29
type input "1"
click at [195, 640] on div "Dashboard Basic Setup Websites 1 Origins 3 Manage Shipping Carriers Carriers Al…" at bounding box center [125, 142] width 251 height 2903
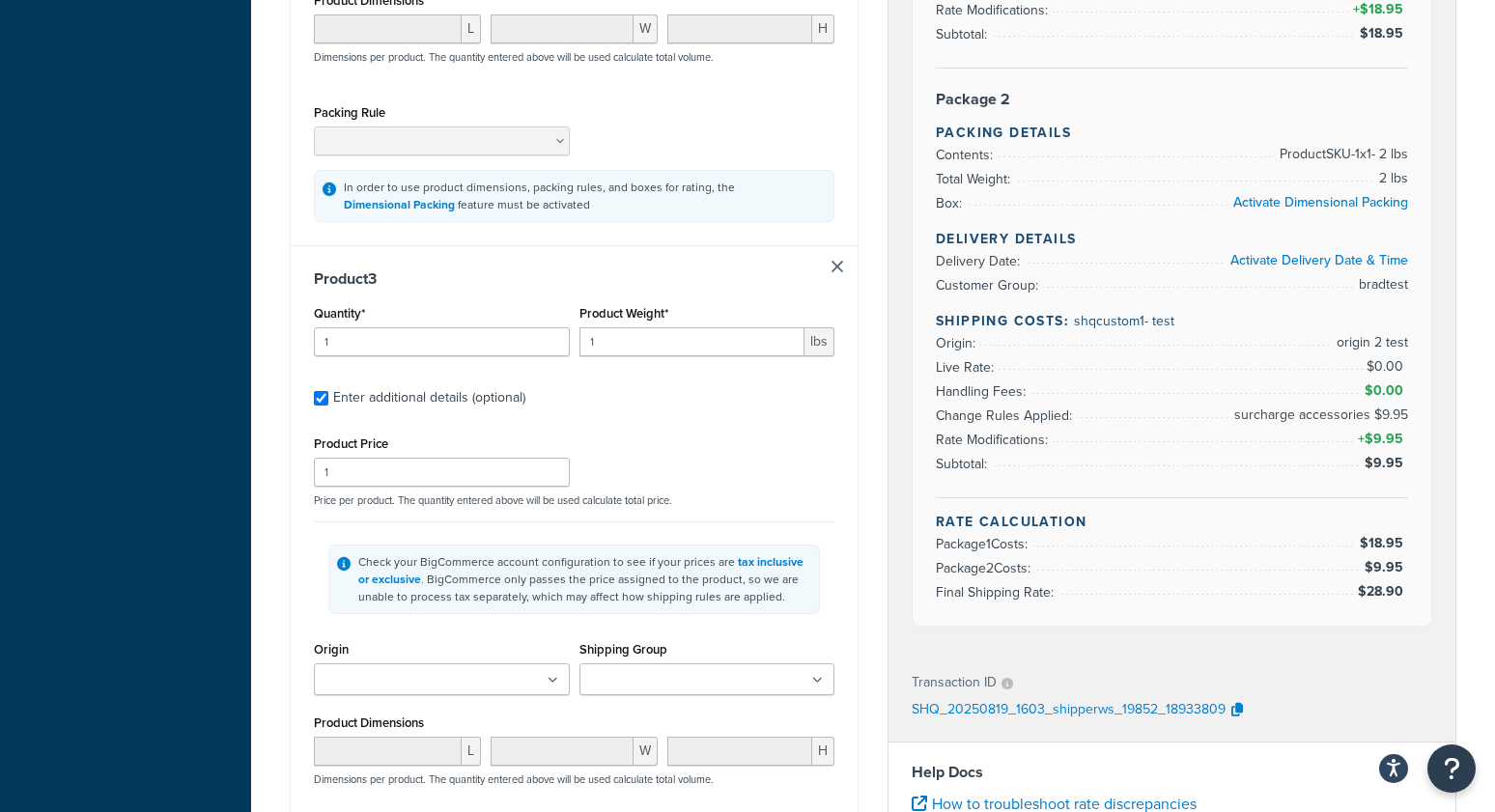
scroll to position [1624, 0]
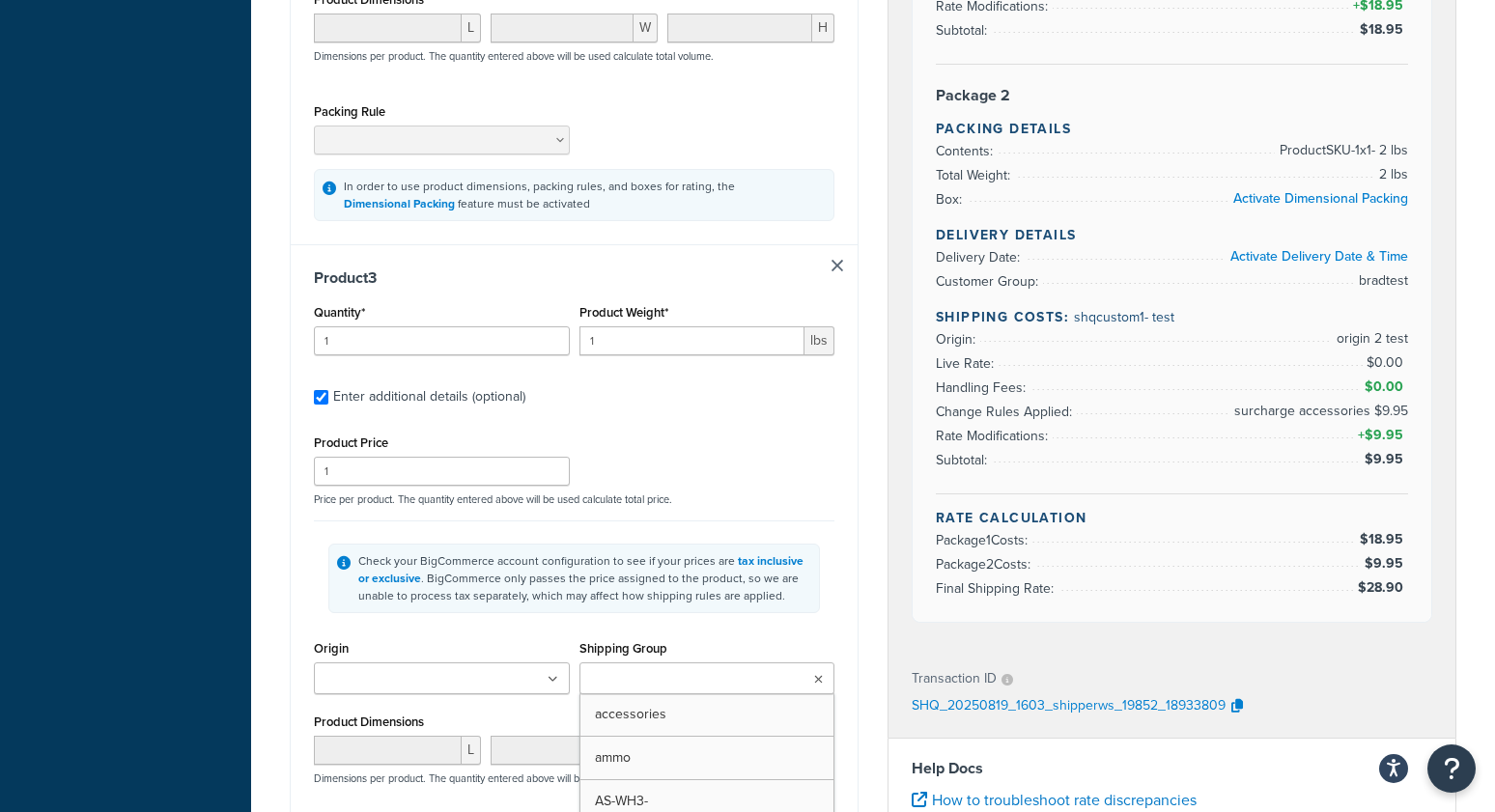
click at [715, 678] on input "Shipping Group" at bounding box center [670, 679] width 171 height 21
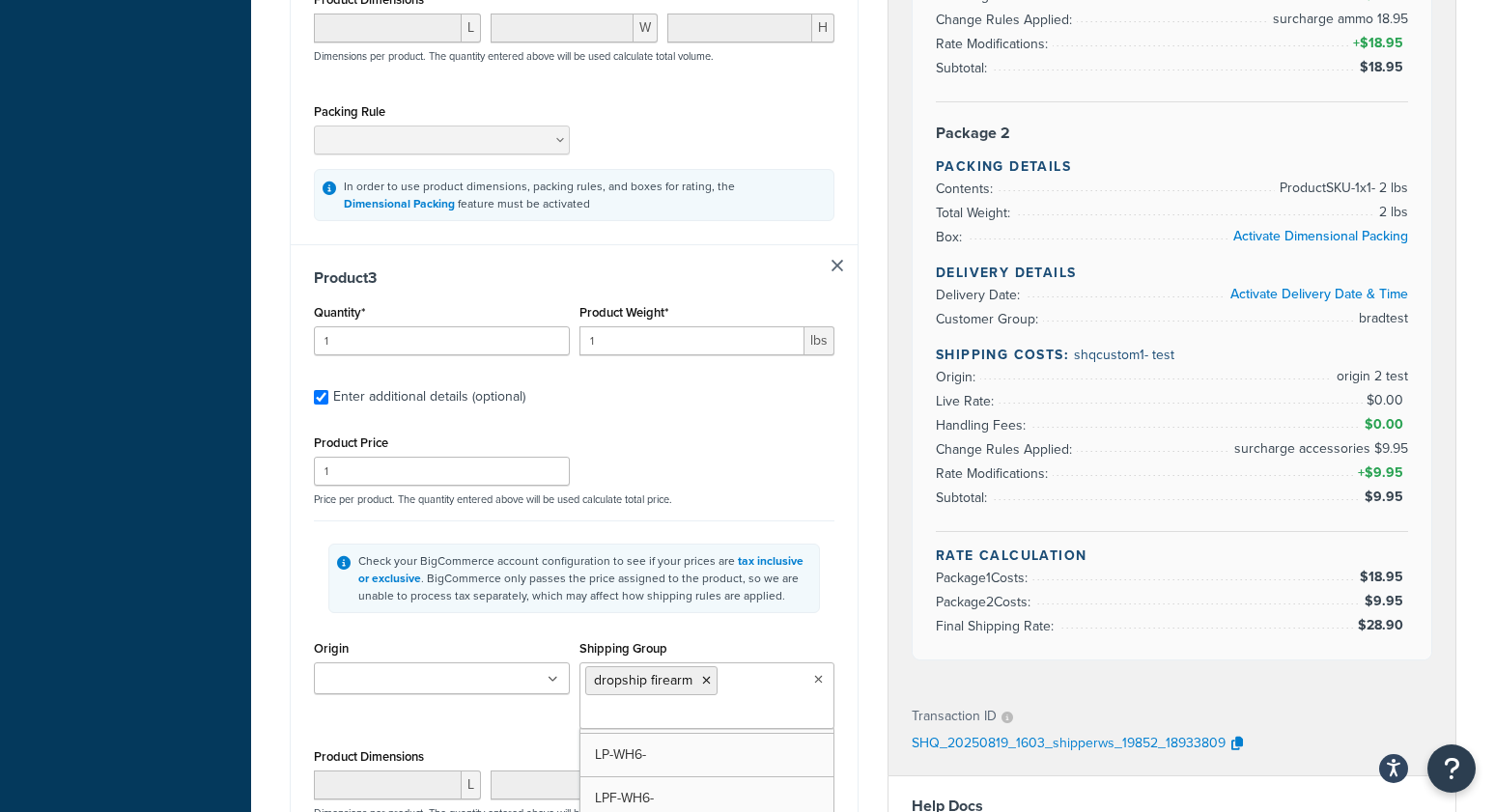
drag, startPoint x: 688, startPoint y: 723, endPoint x: 573, endPoint y: 711, distance: 115.6
click at [466, 688] on ul at bounding box center [441, 676] width 256 height 32
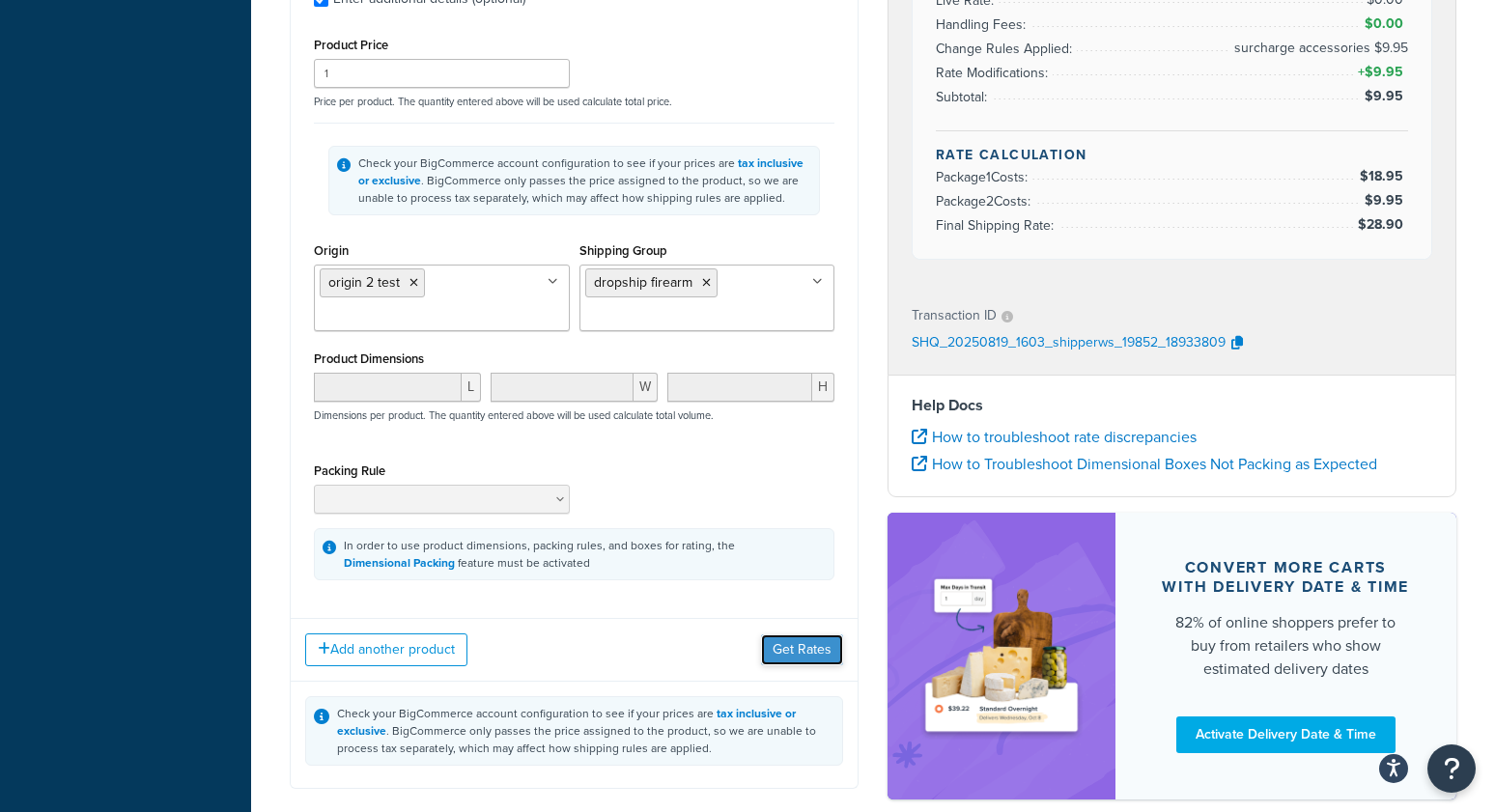
click at [823, 665] on button "Get Rates" at bounding box center [802, 650] width 82 height 31
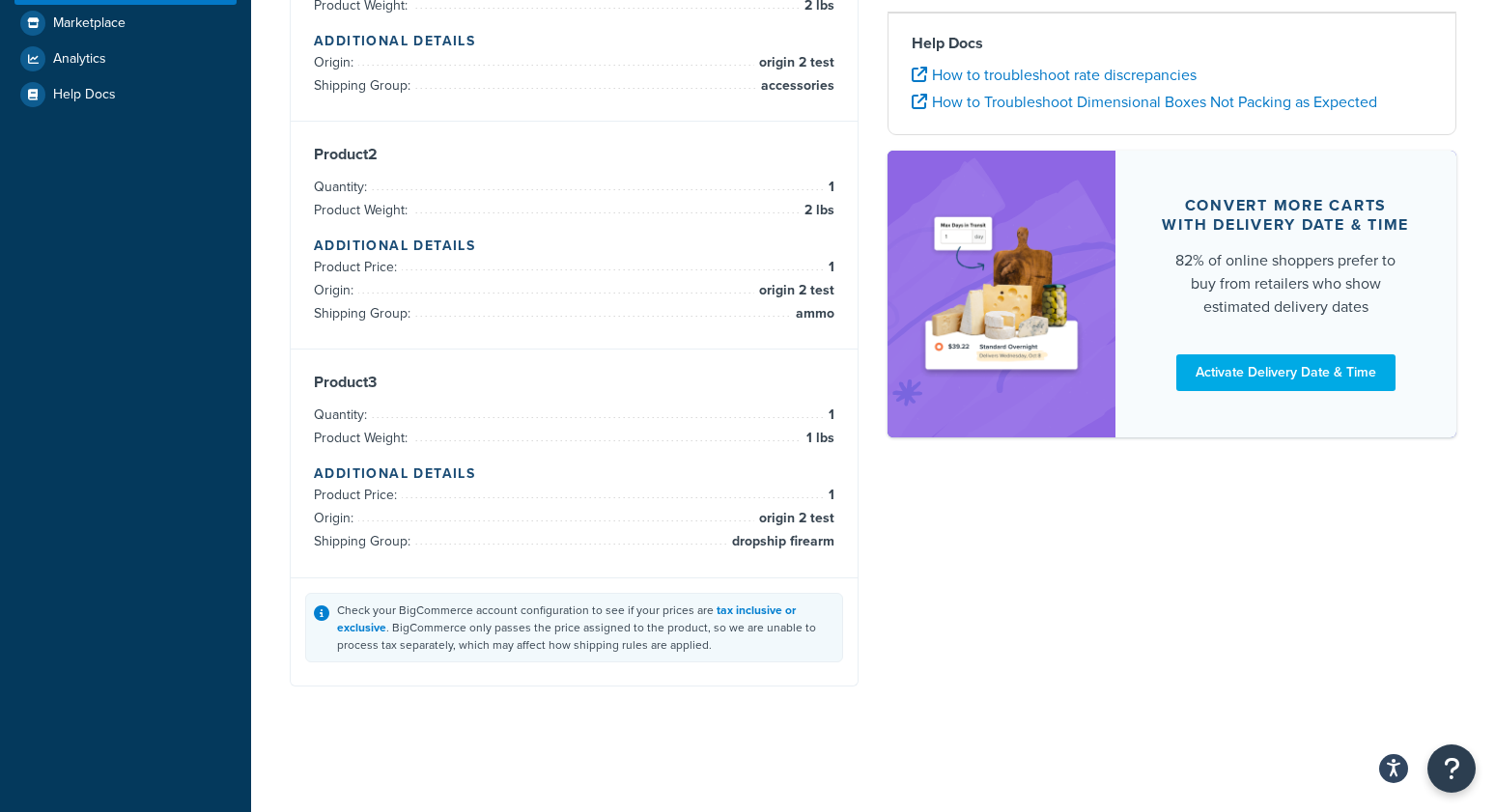
scroll to position [0, 0]
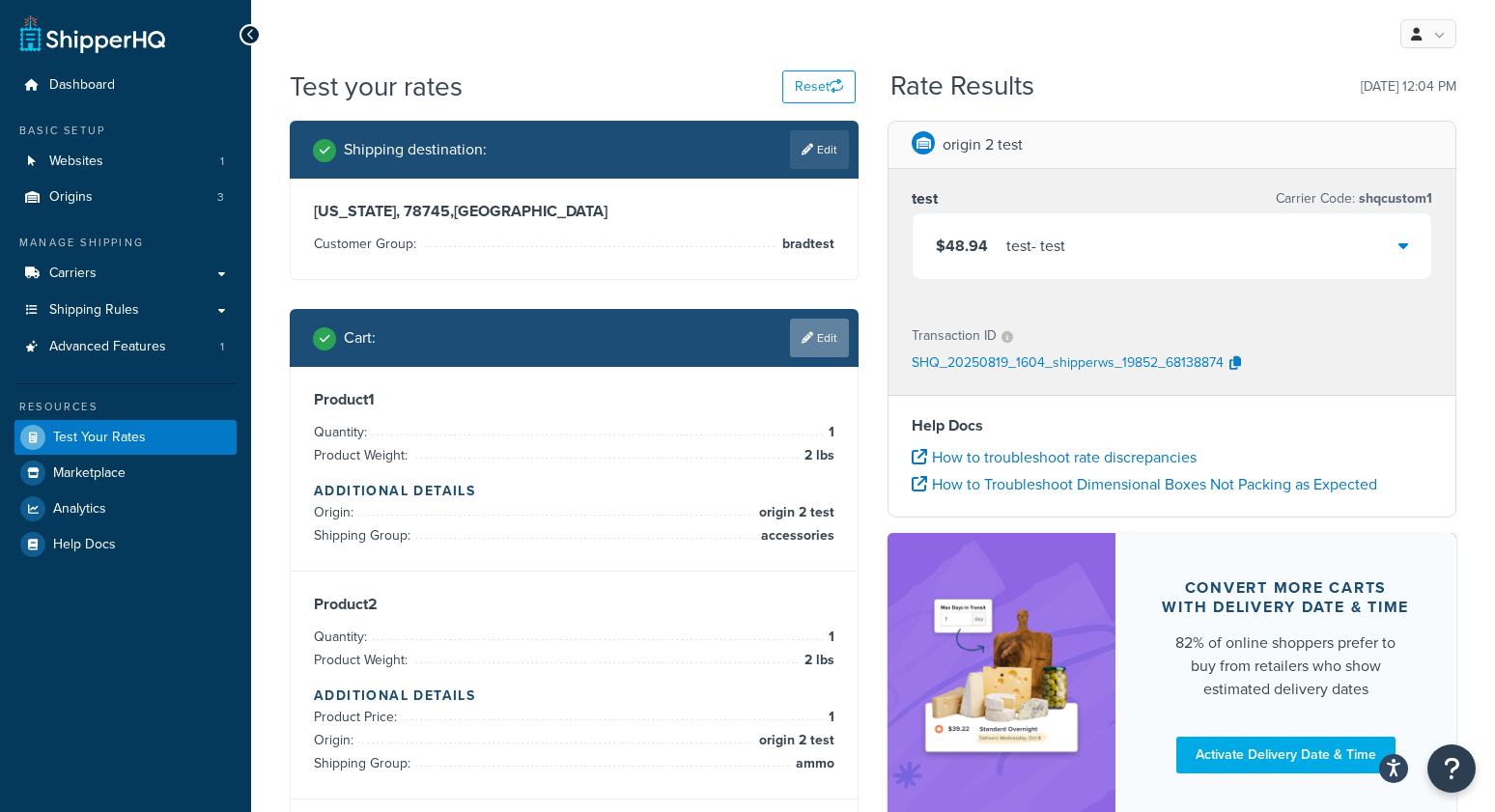
click at [836, 341] on link "Edit" at bounding box center [819, 338] width 59 height 39
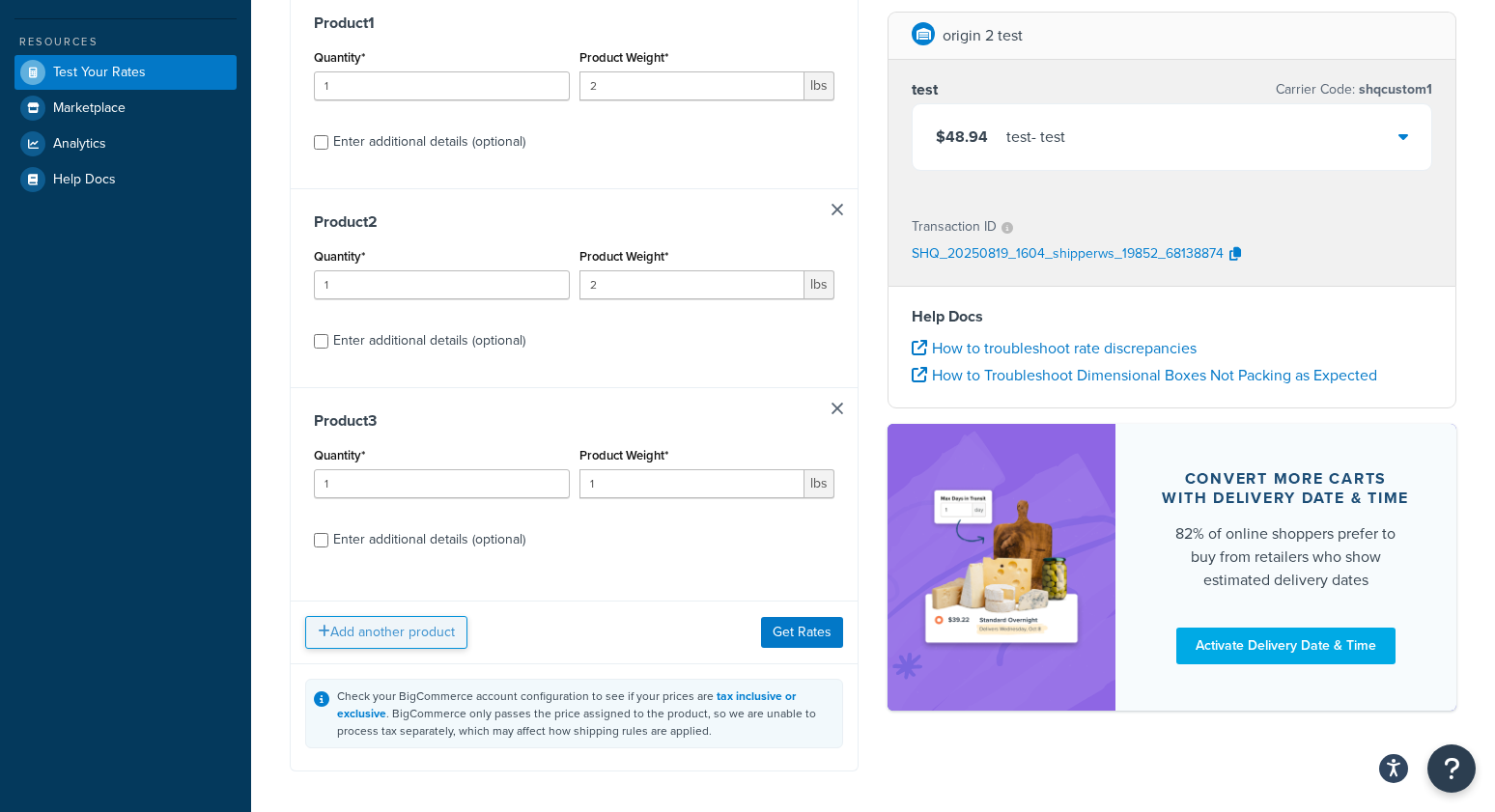
scroll to position [454, 0]
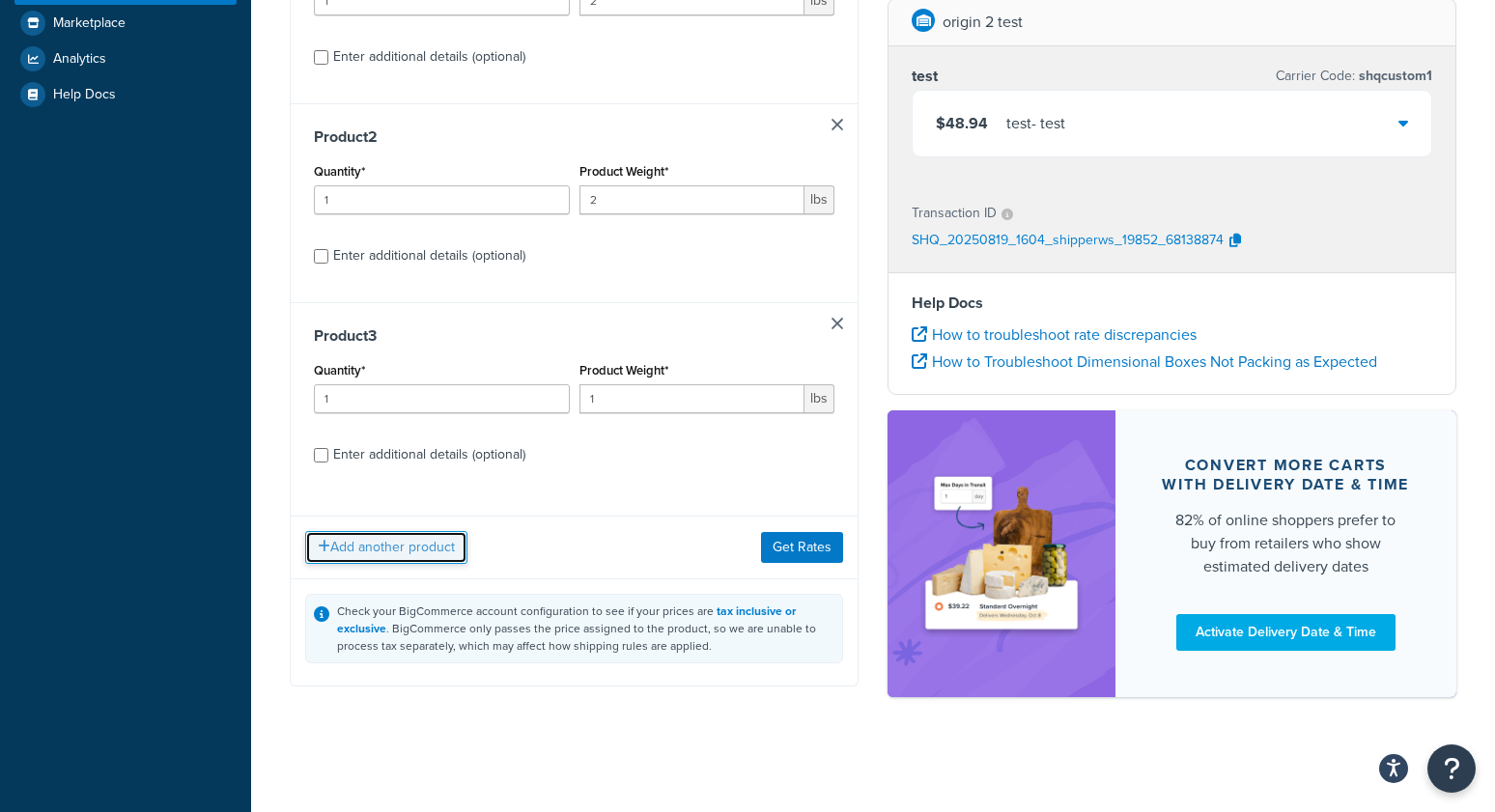
click at [355, 548] on button "Add another product" at bounding box center [387, 548] width 162 height 33
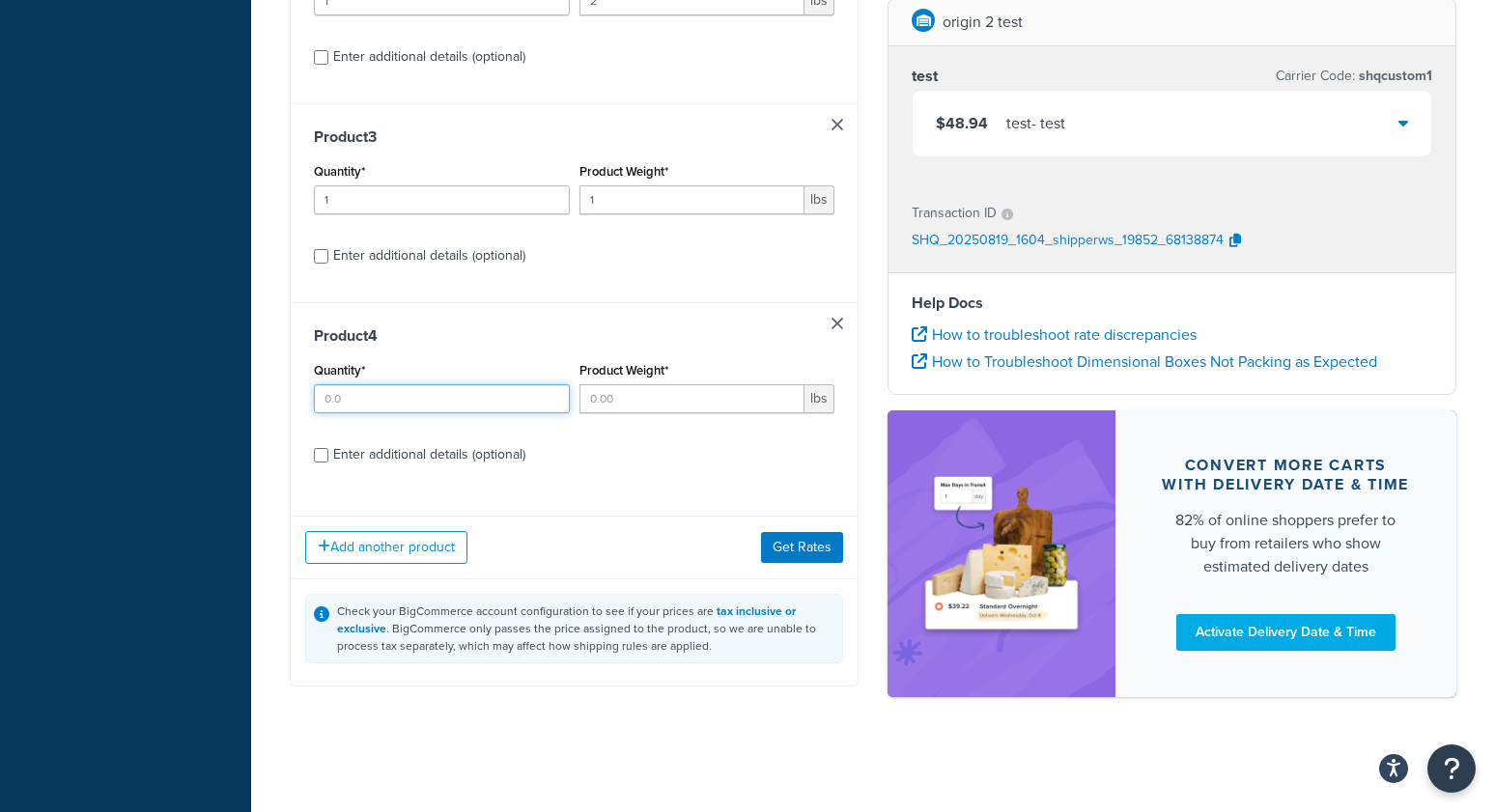
click at [407, 403] on input "Quantity*" at bounding box center [441, 399] width 256 height 29
type input "2"
click at [630, 397] on input "Product Weight*" at bounding box center [691, 399] width 226 height 29
type input "1"
click at [456, 449] on div "Enter additional details (optional)" at bounding box center [429, 455] width 192 height 27
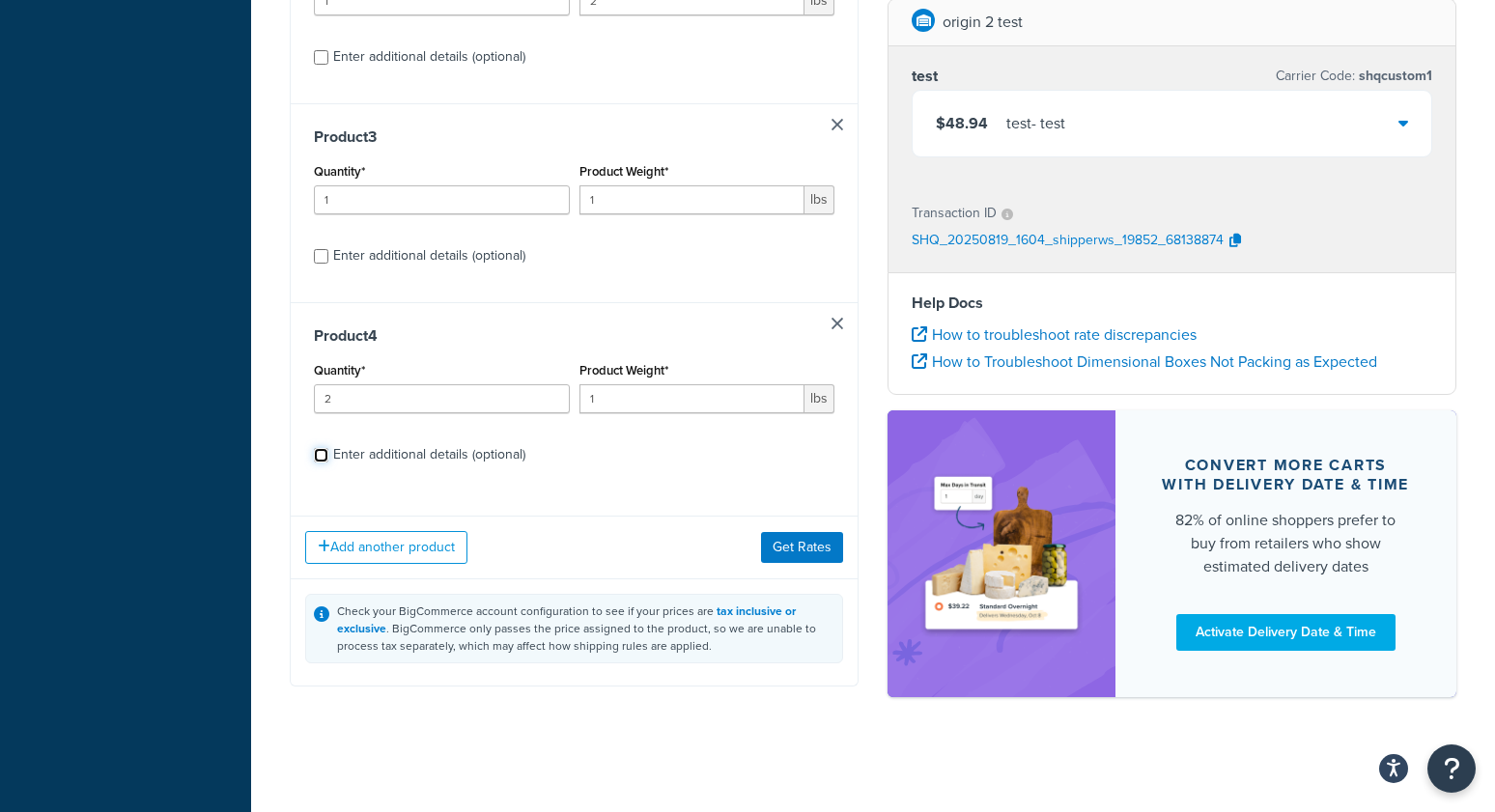
click at [328, 449] on input "Enter additional details (optional)" at bounding box center [320, 455] width 15 height 15
checkbox input "true"
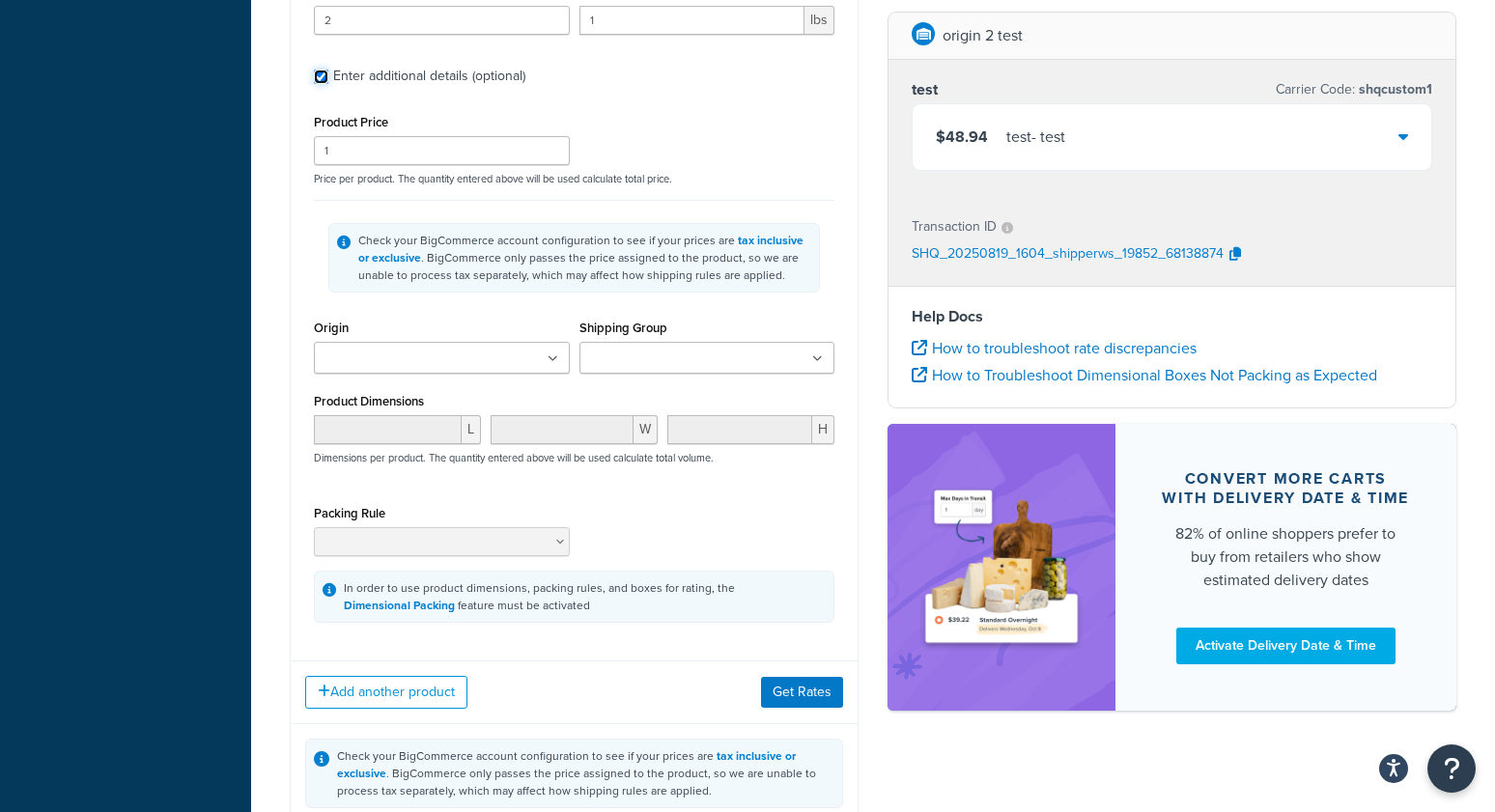
scroll to position [2720, 0]
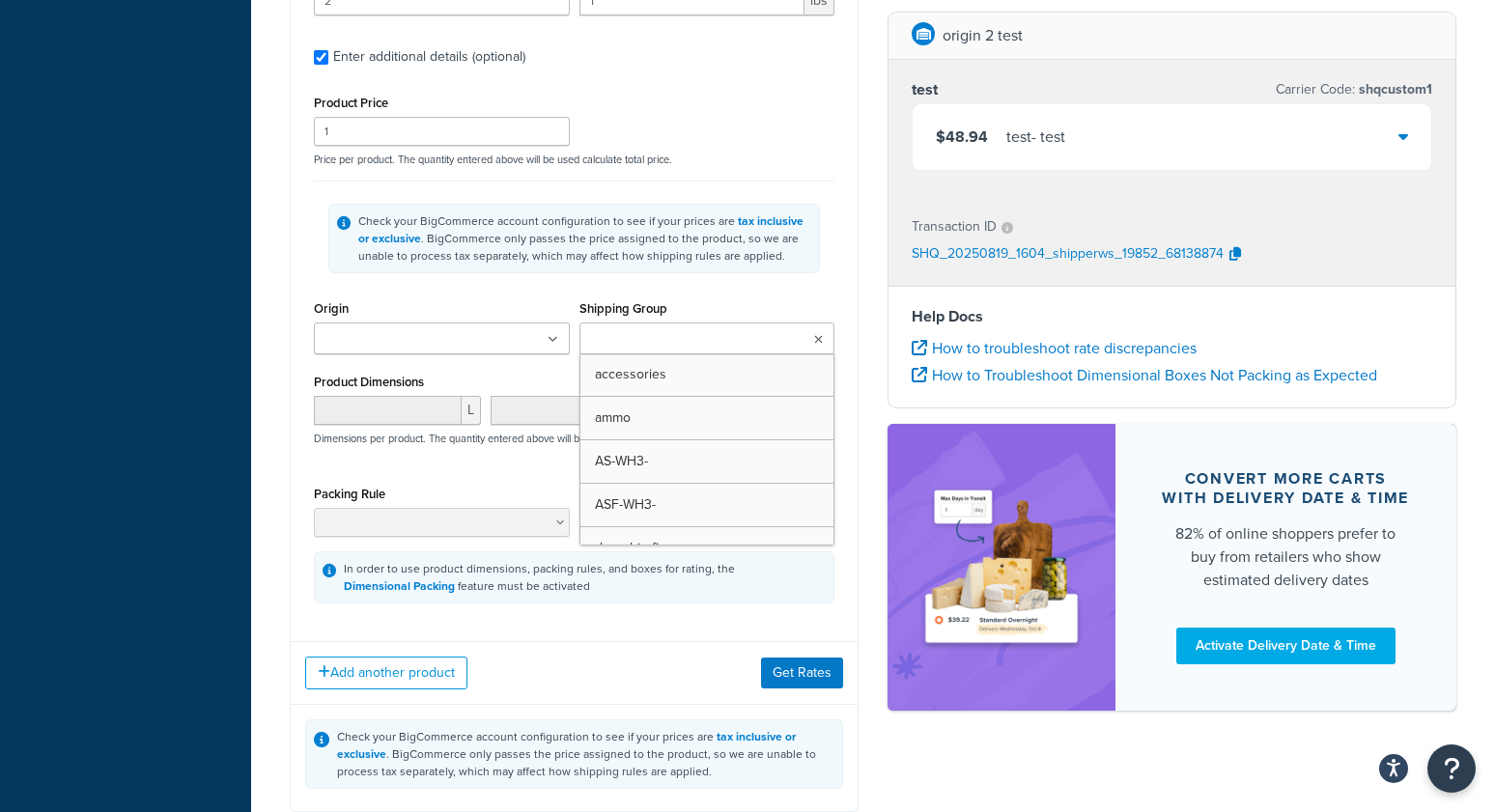
click at [606, 349] on input "Shipping Group" at bounding box center [670, 340] width 171 height 21
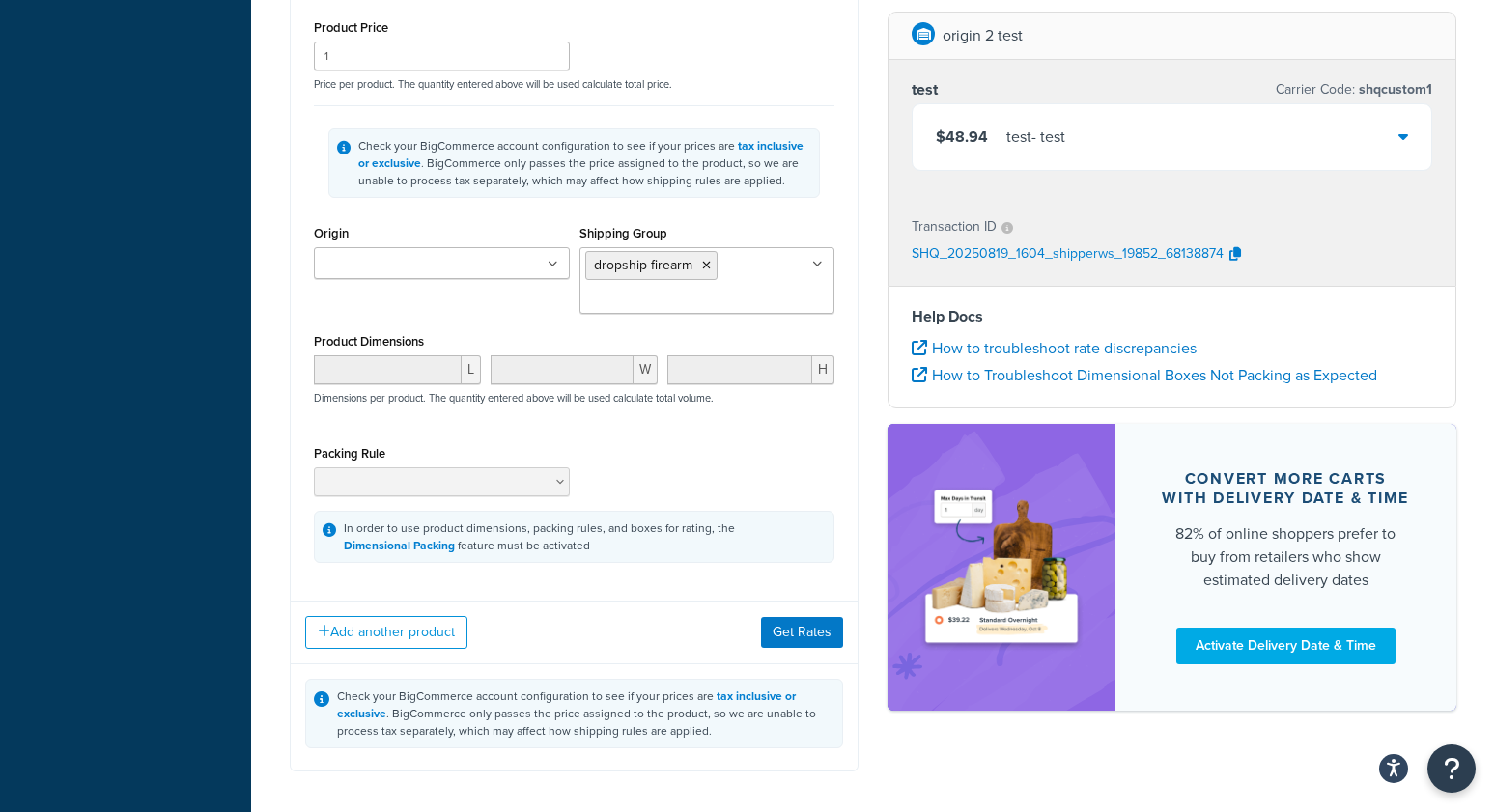
scroll to position [2797, 0]
click at [820, 646] on button "Get Rates" at bounding box center [802, 630] width 82 height 31
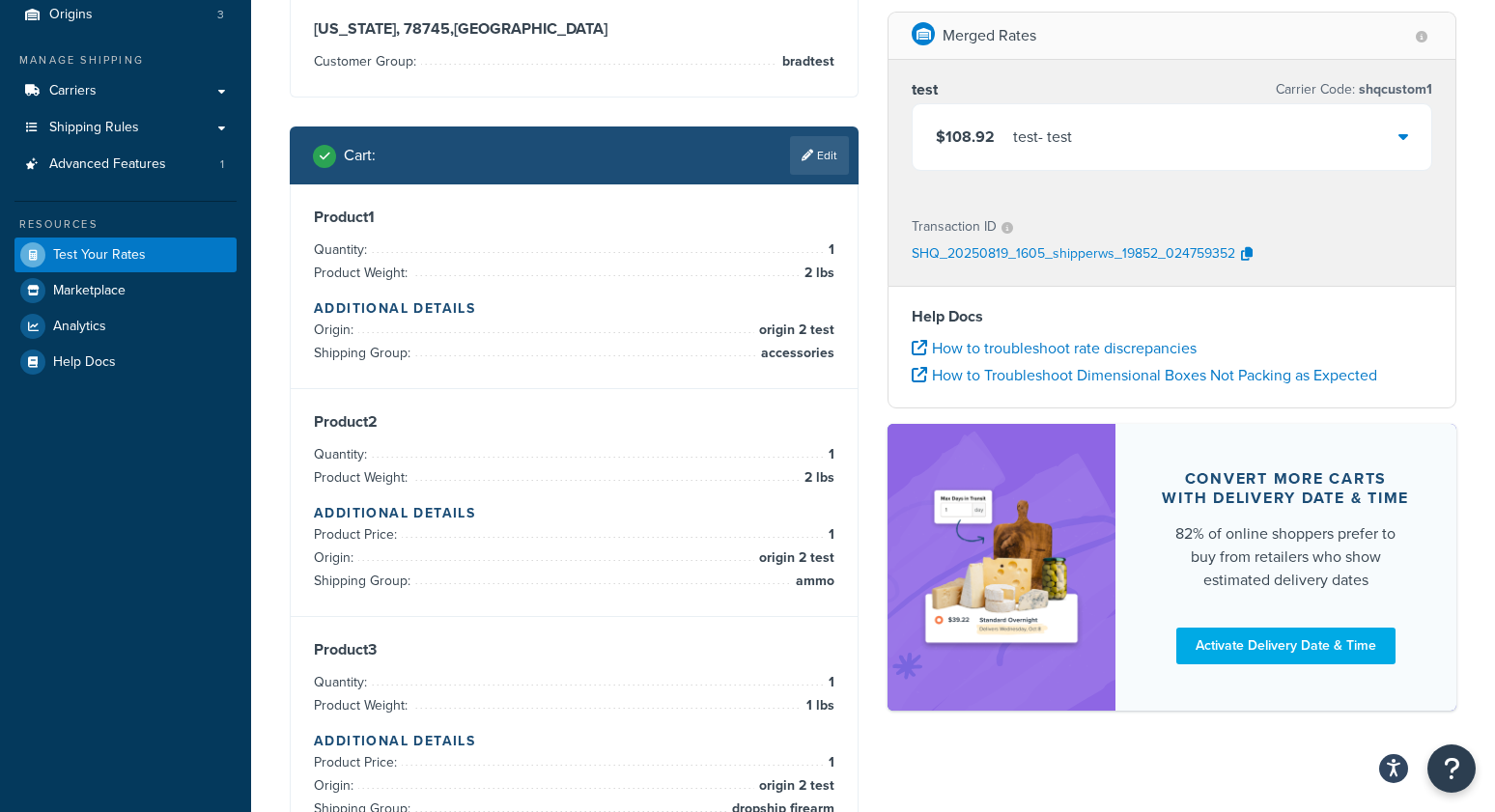
scroll to position [0, 0]
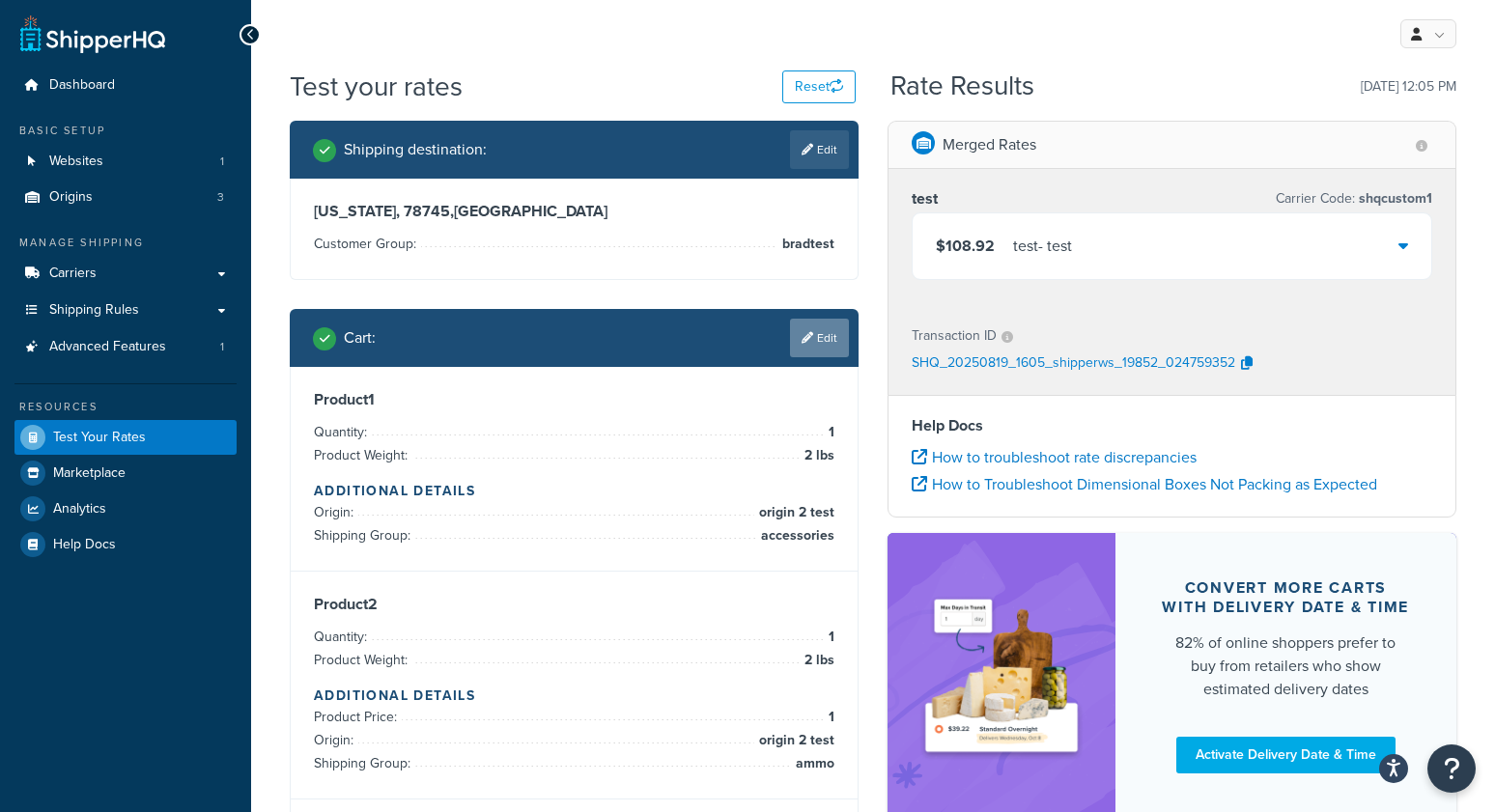
click at [828, 334] on link "Edit" at bounding box center [819, 338] width 59 height 39
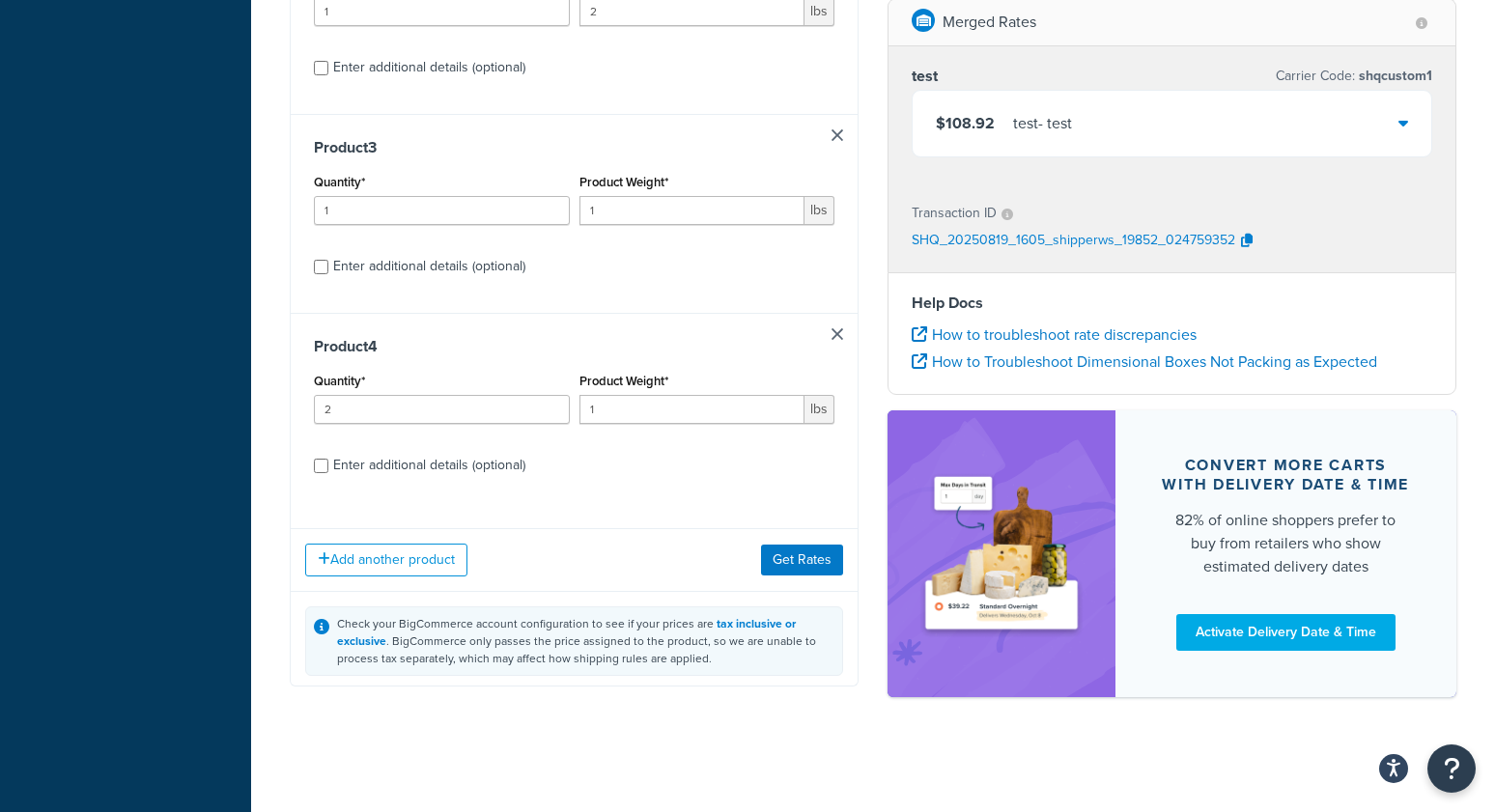
scroll to position [654, 0]
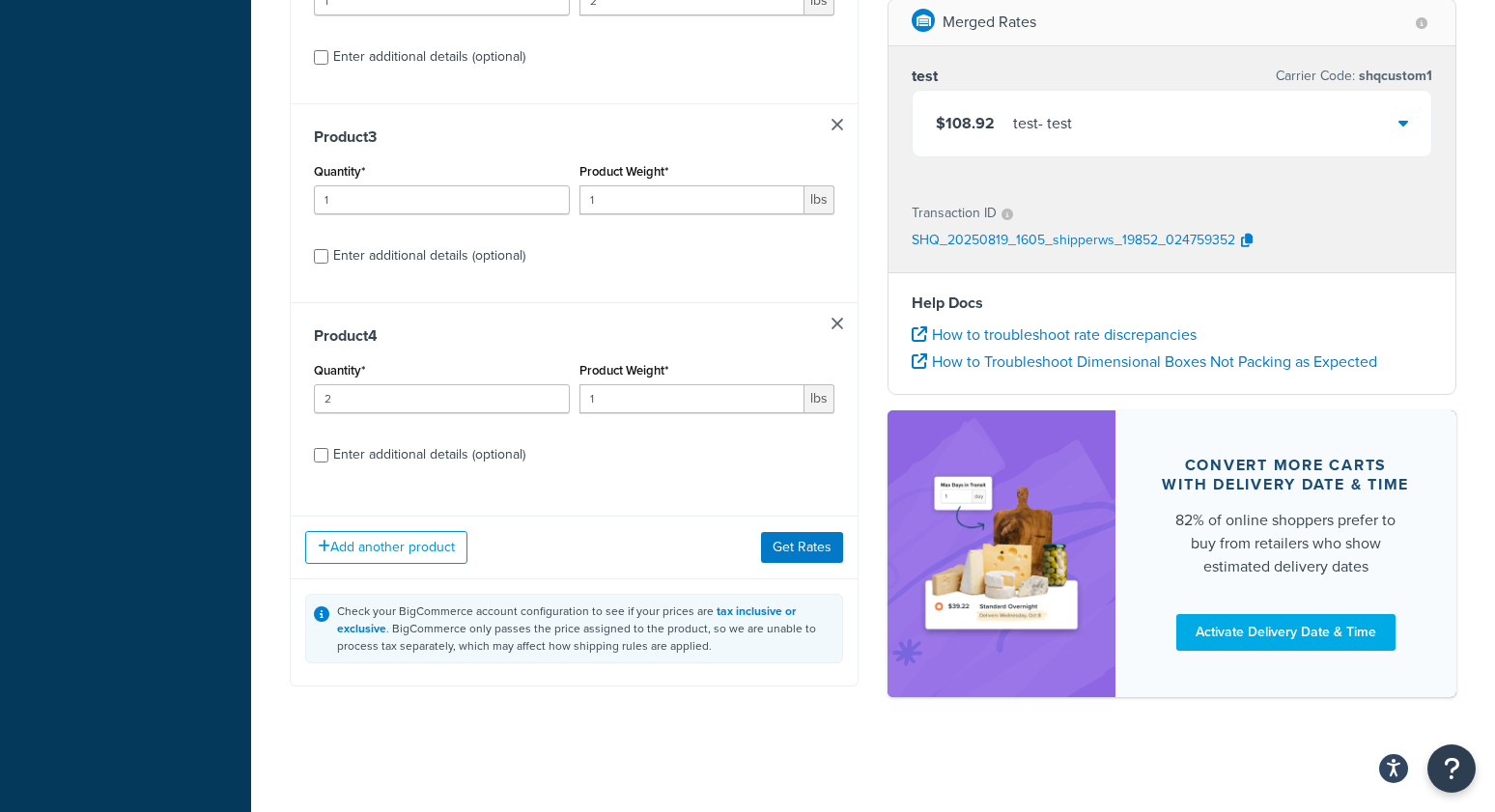
click at [404, 441] on div "Enter additional details (optional)" at bounding box center [429, 455] width 192 height 27
click at [328, 448] on input "Enter additional details (optional)" at bounding box center [320, 455] width 15 height 15
checkbox input "true"
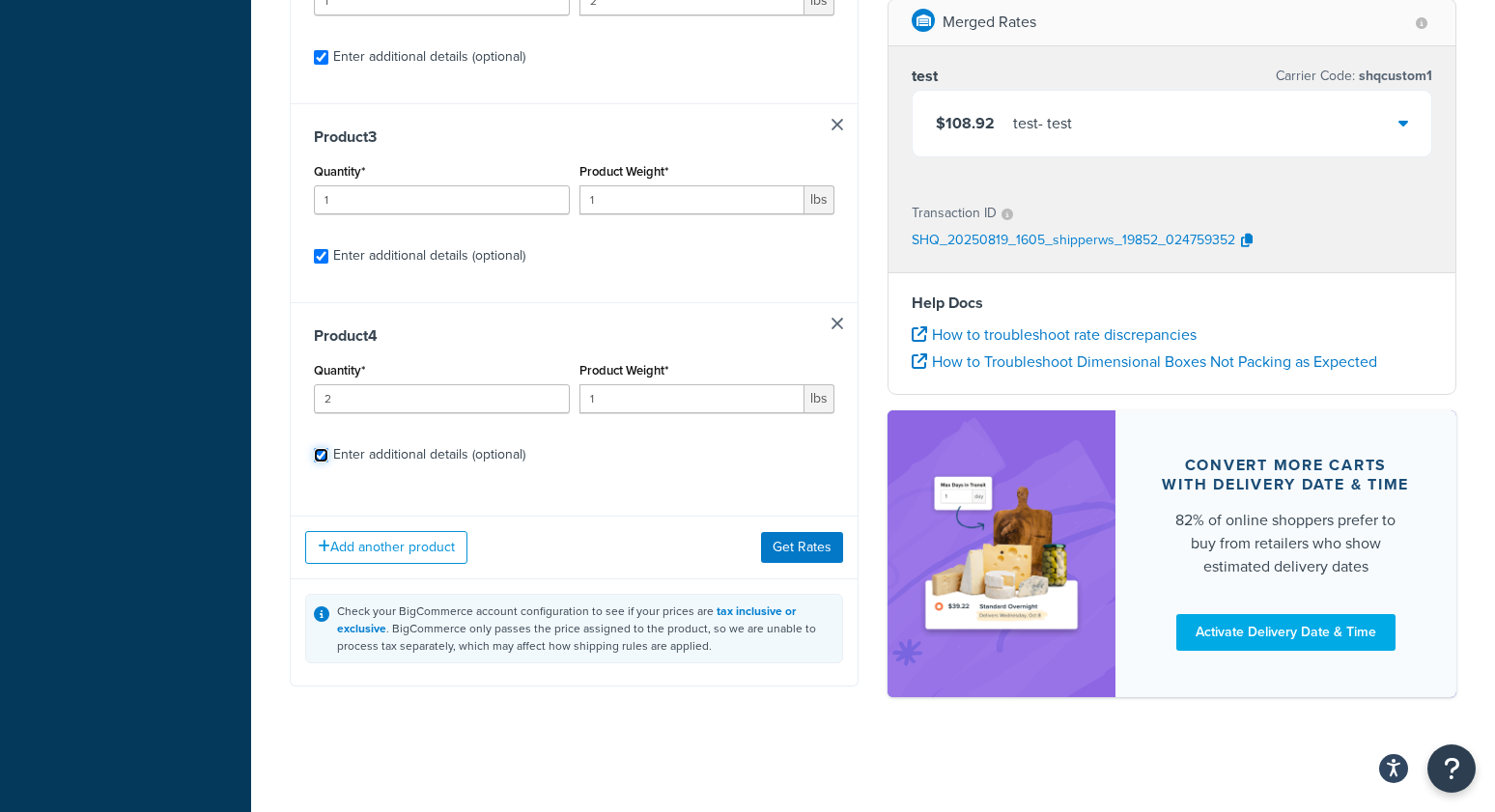
checkbox input "true"
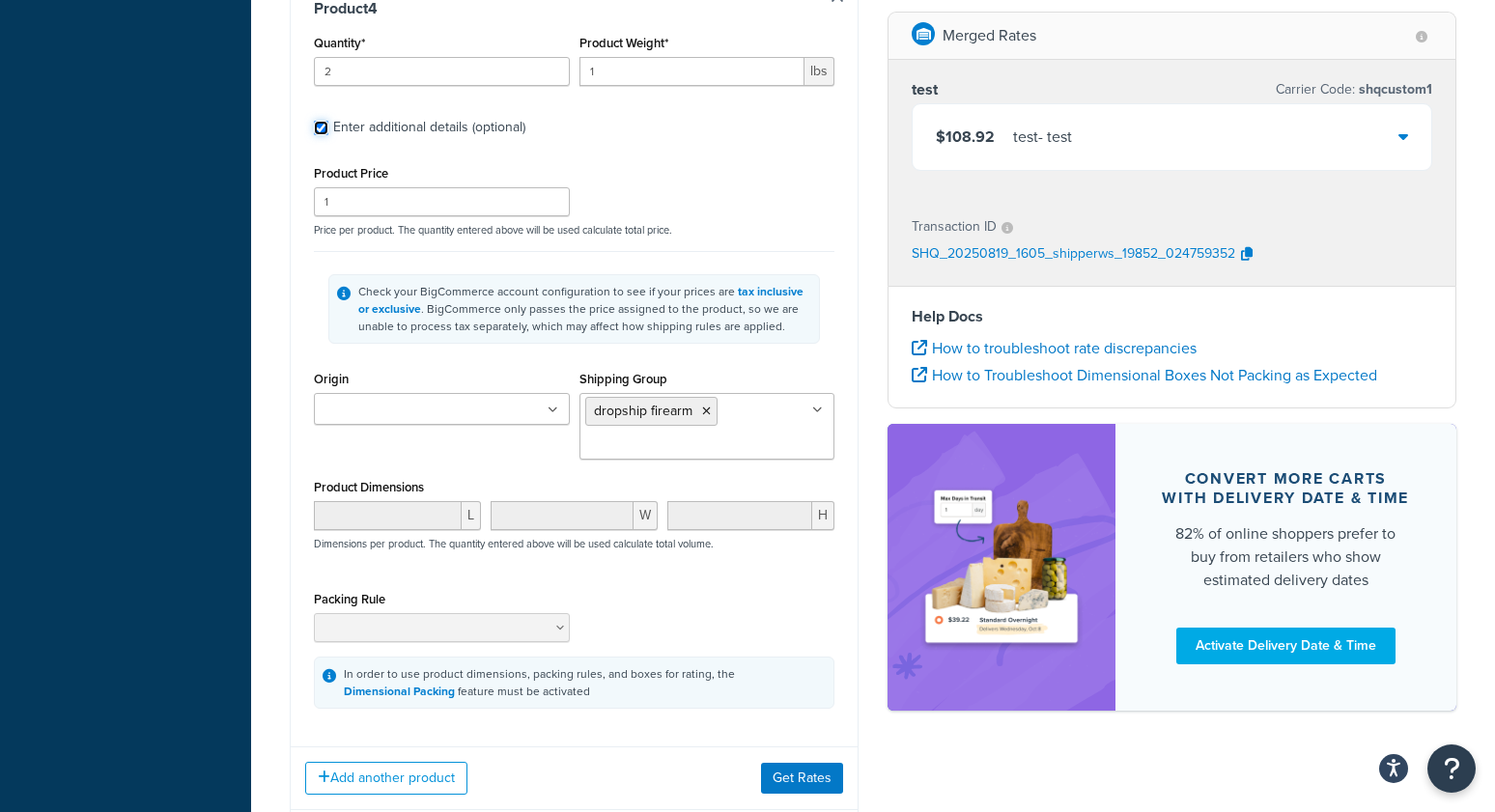
scroll to position [2639, 0]
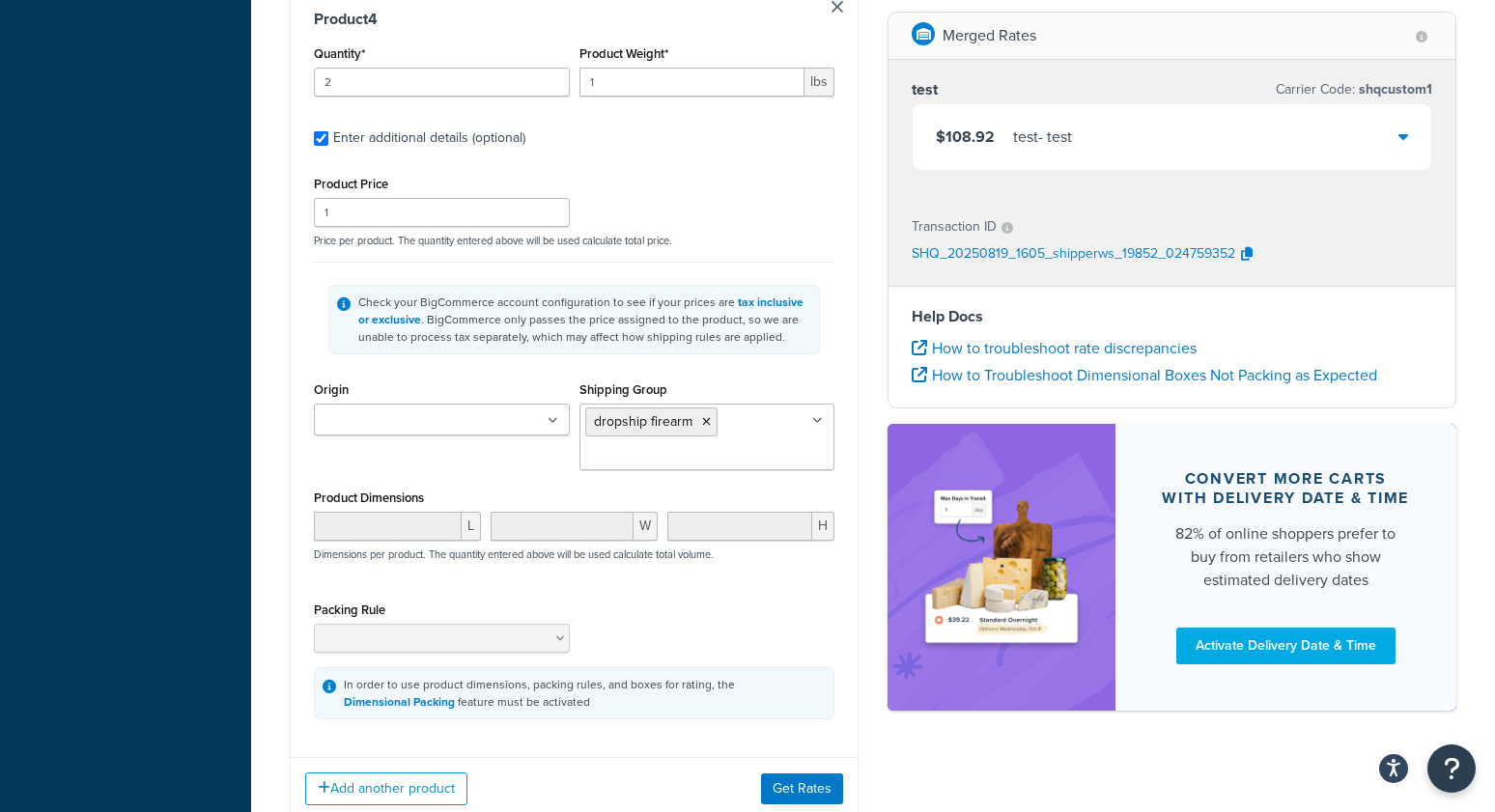
click at [398, 428] on input "Origin" at bounding box center [404, 421] width 171 height 21
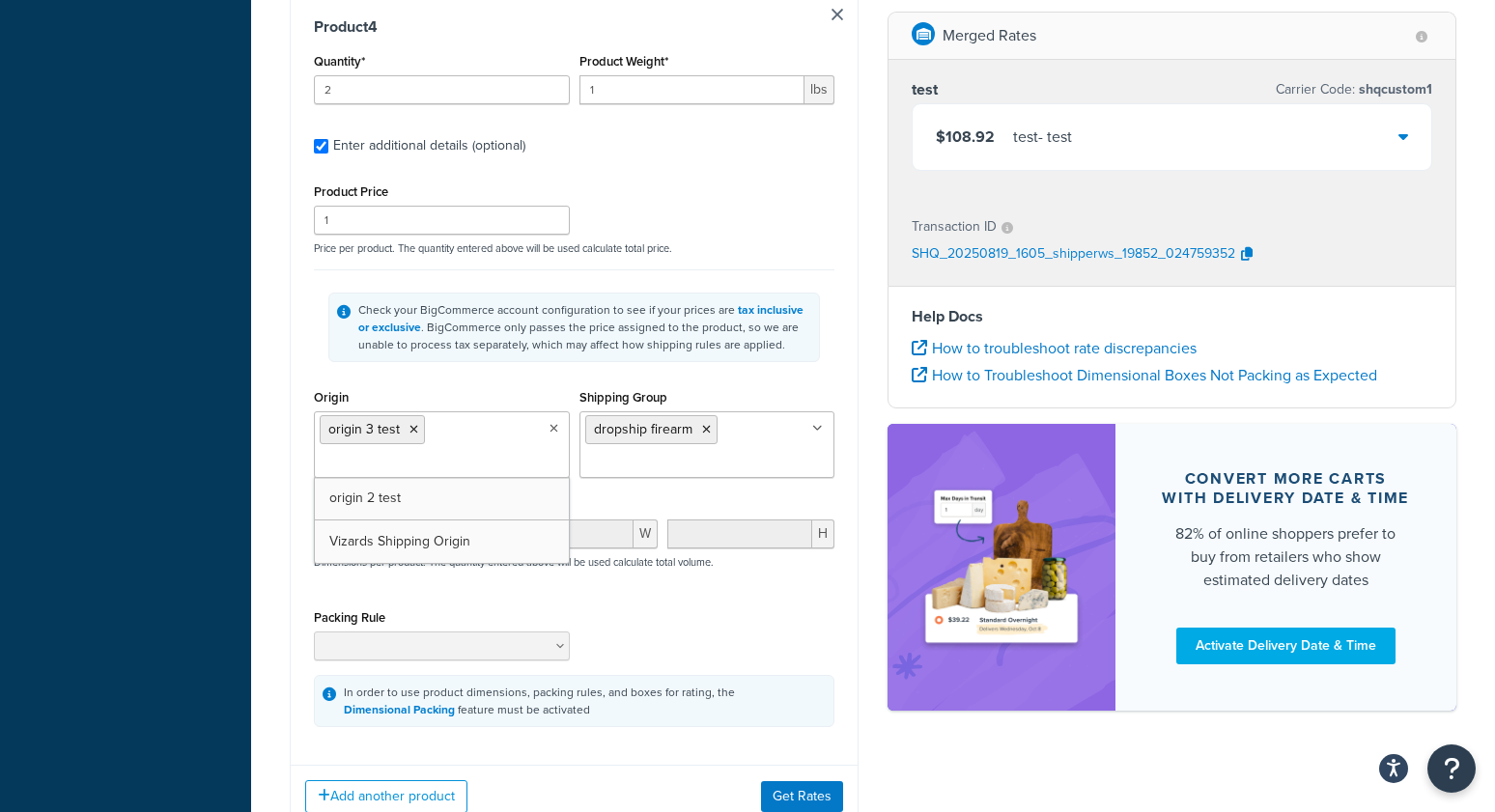
scroll to position [2898, 0]
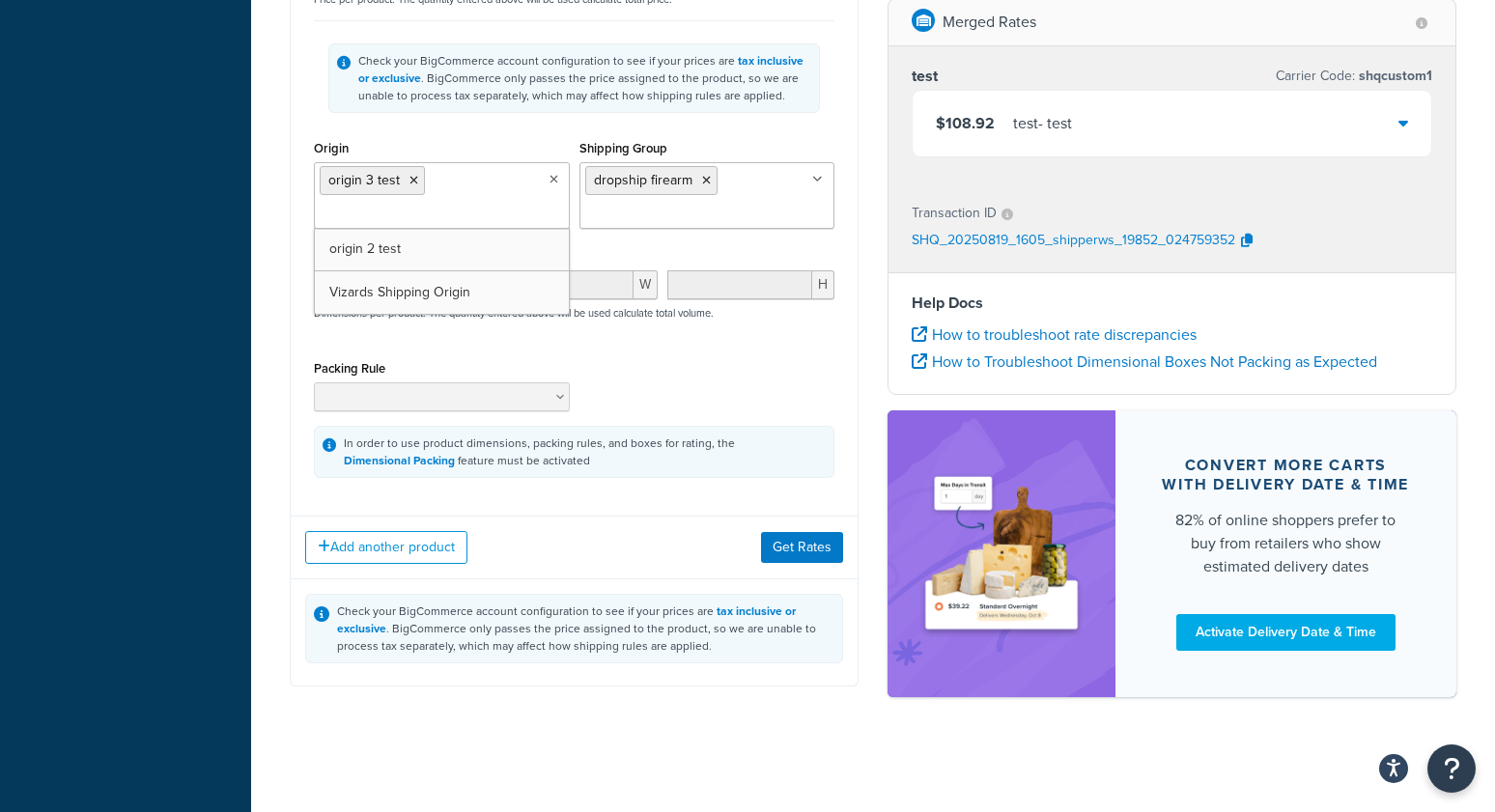
drag, startPoint x: 271, startPoint y: 579, endPoint x: 290, endPoint y: 573, distance: 19.9
click at [379, 543] on button "Add another product" at bounding box center [387, 548] width 162 height 33
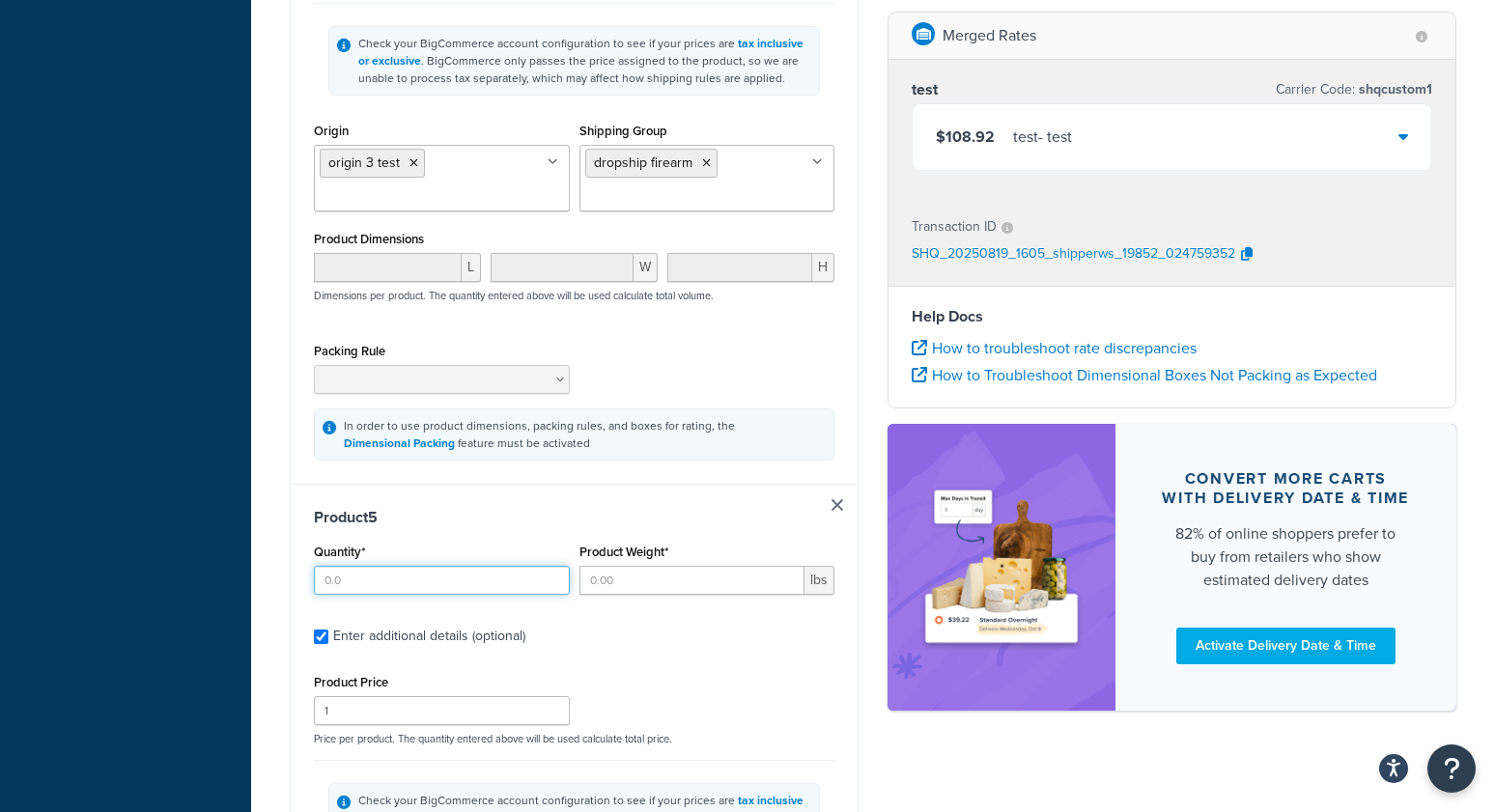
click at [369, 594] on input "Quantity*" at bounding box center [441, 581] width 256 height 29
type input "1"
click at [652, 591] on input "Product Weight*" at bounding box center [691, 581] width 226 height 29
type input "1"
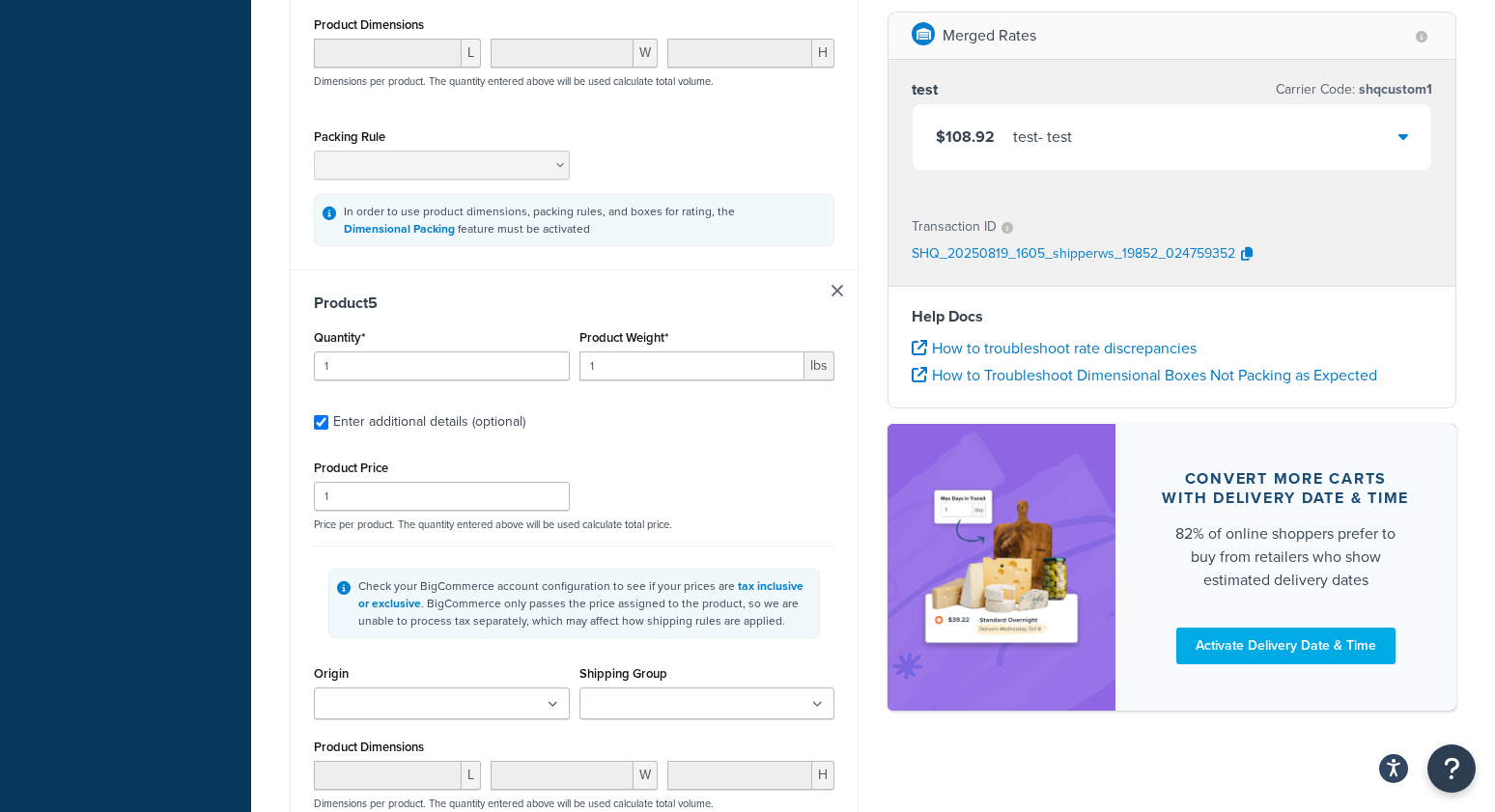
scroll to position [3159, 0]
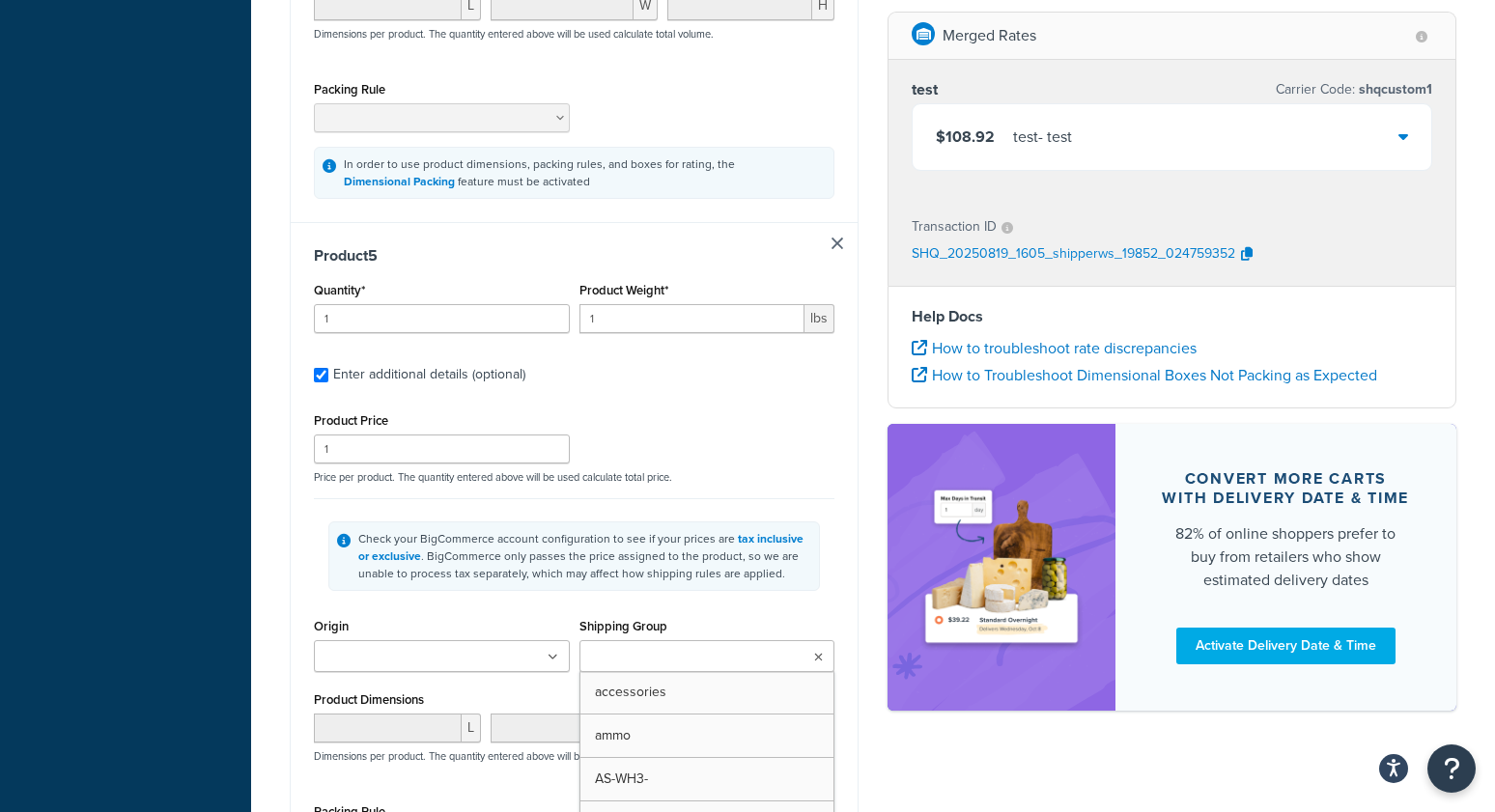
click at [641, 667] on input "Shipping Group" at bounding box center [670, 658] width 171 height 21
drag, startPoint x: 639, startPoint y: 710, endPoint x: 498, endPoint y: 682, distance: 143.8
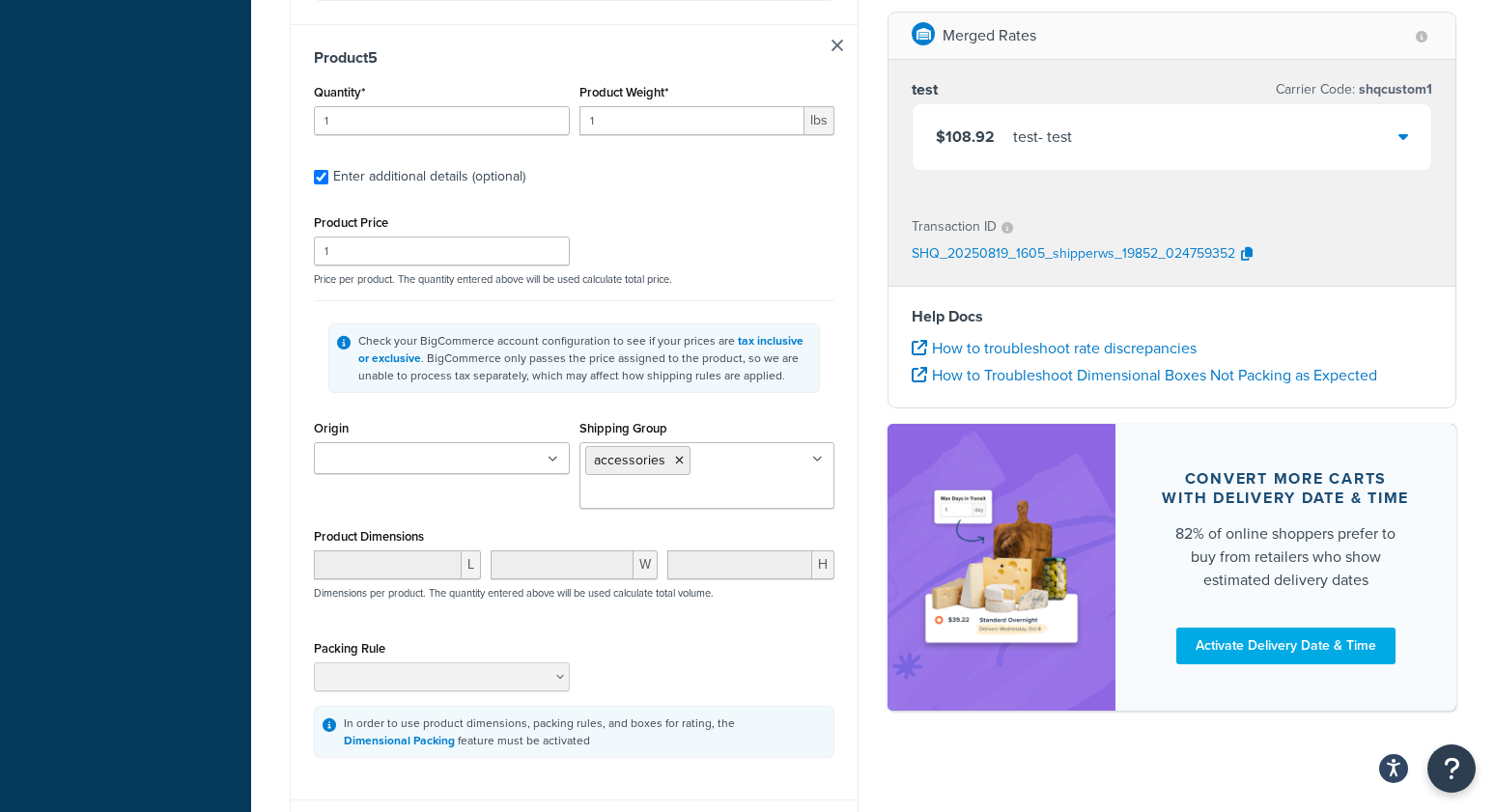
scroll to position [3476, 0]
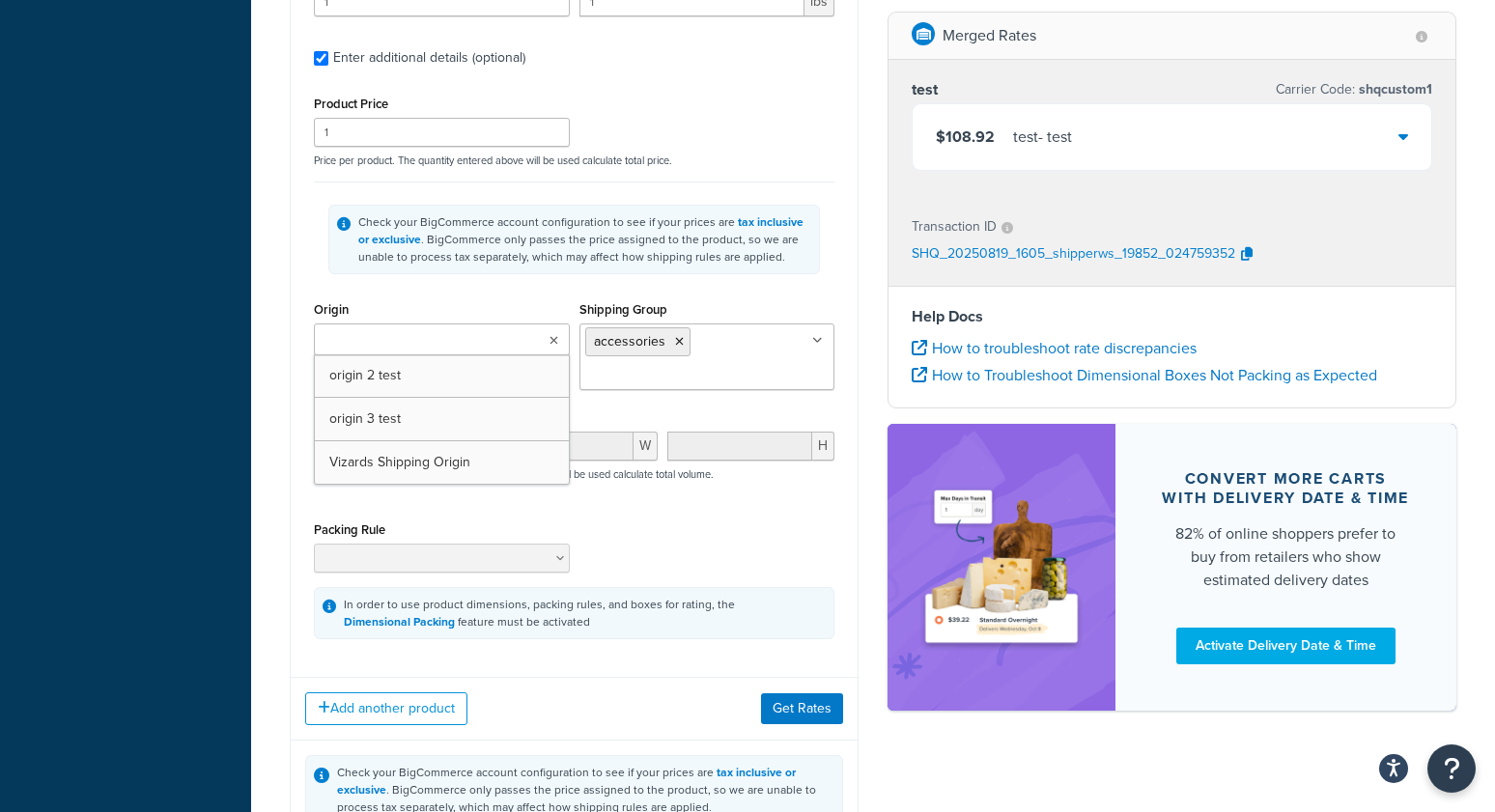
drag, startPoint x: 443, startPoint y: 355, endPoint x: 440, endPoint y: 371, distance: 16.3
click at [443, 351] on input "Origin" at bounding box center [404, 341] width 171 height 21
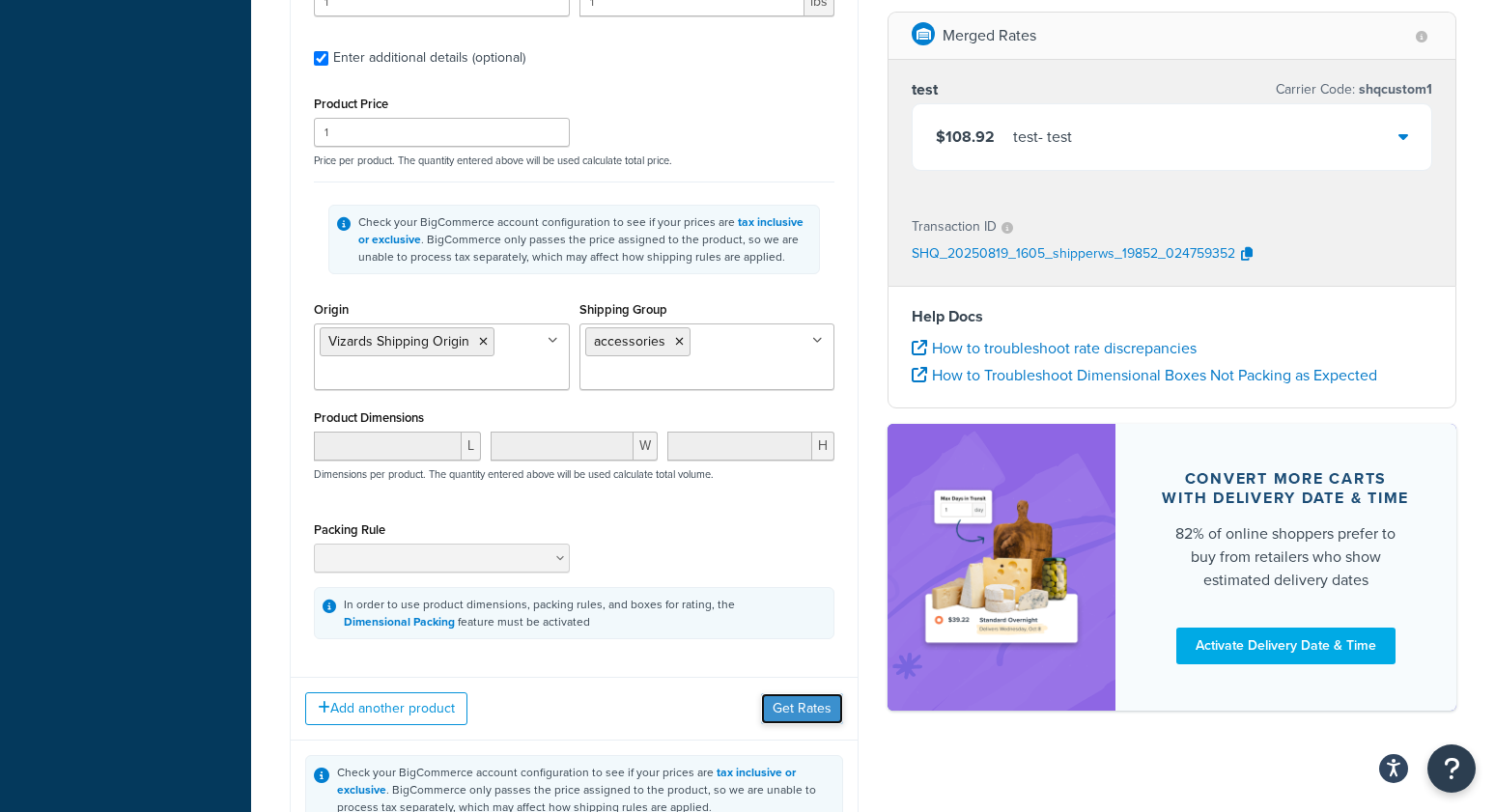
click at [808, 724] on button "Get Rates" at bounding box center [802, 709] width 82 height 31
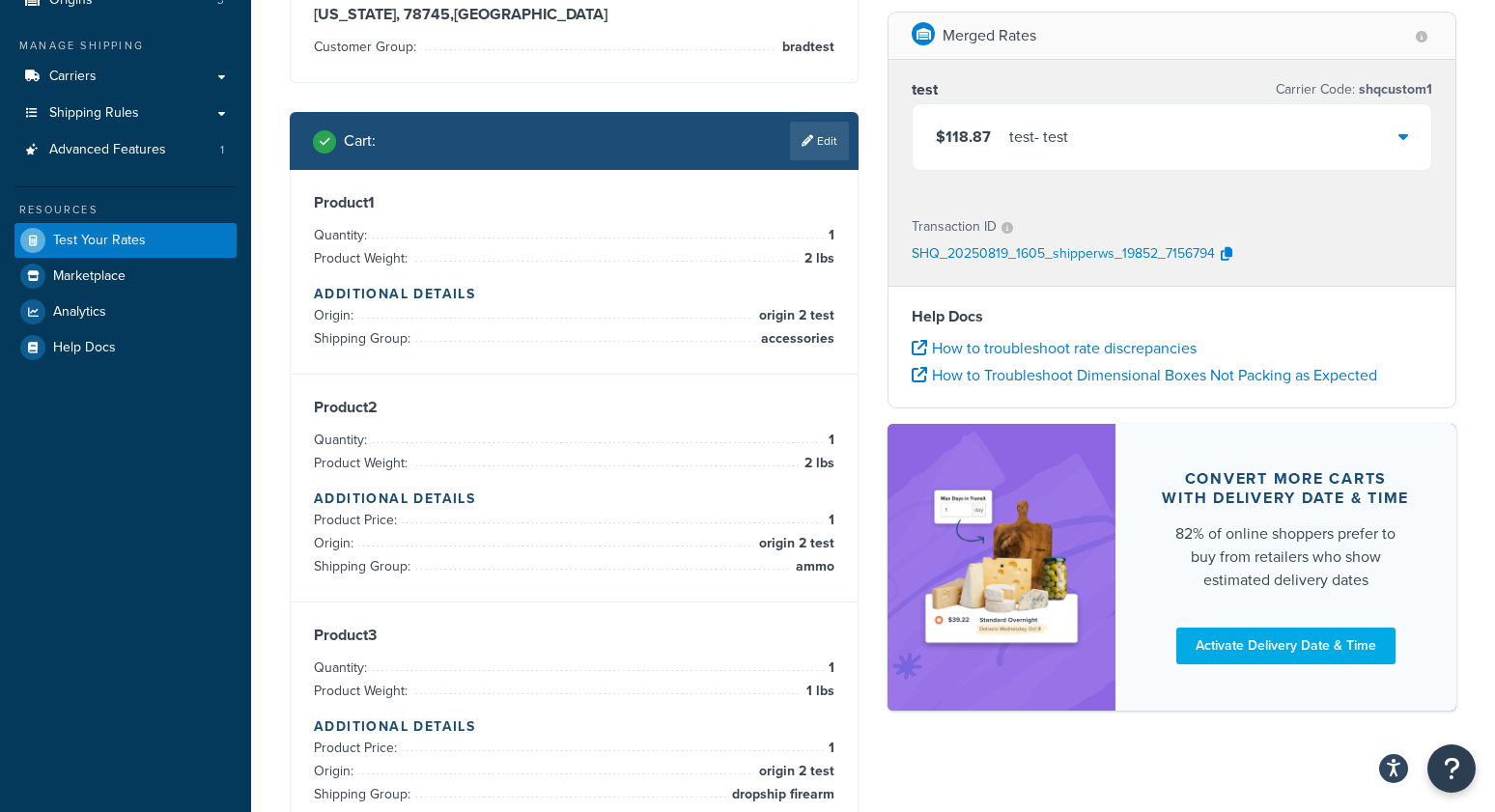
scroll to position [0, 0]
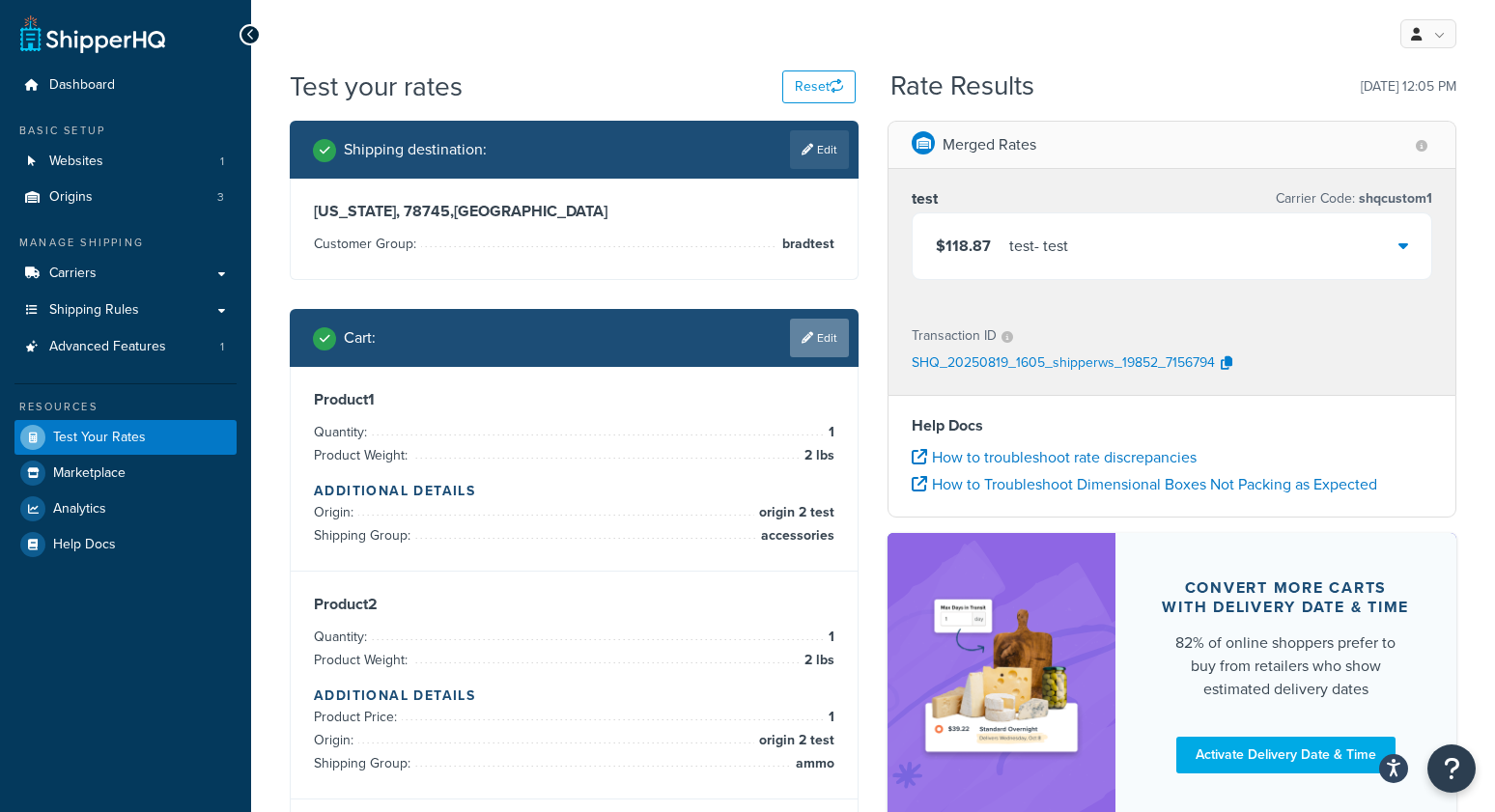
click at [816, 345] on link "Edit" at bounding box center [819, 338] width 59 height 39
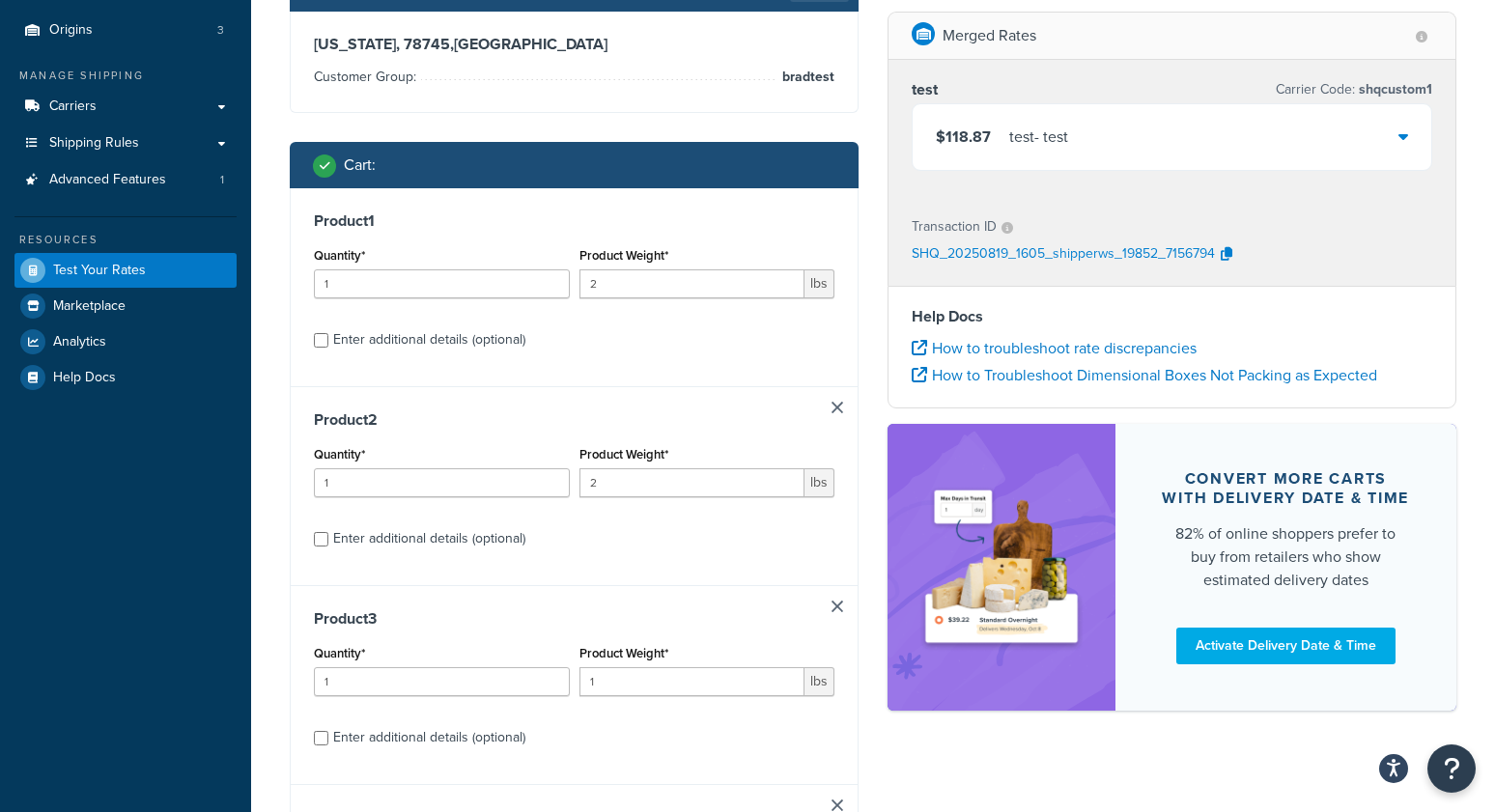
scroll to position [175, 0]
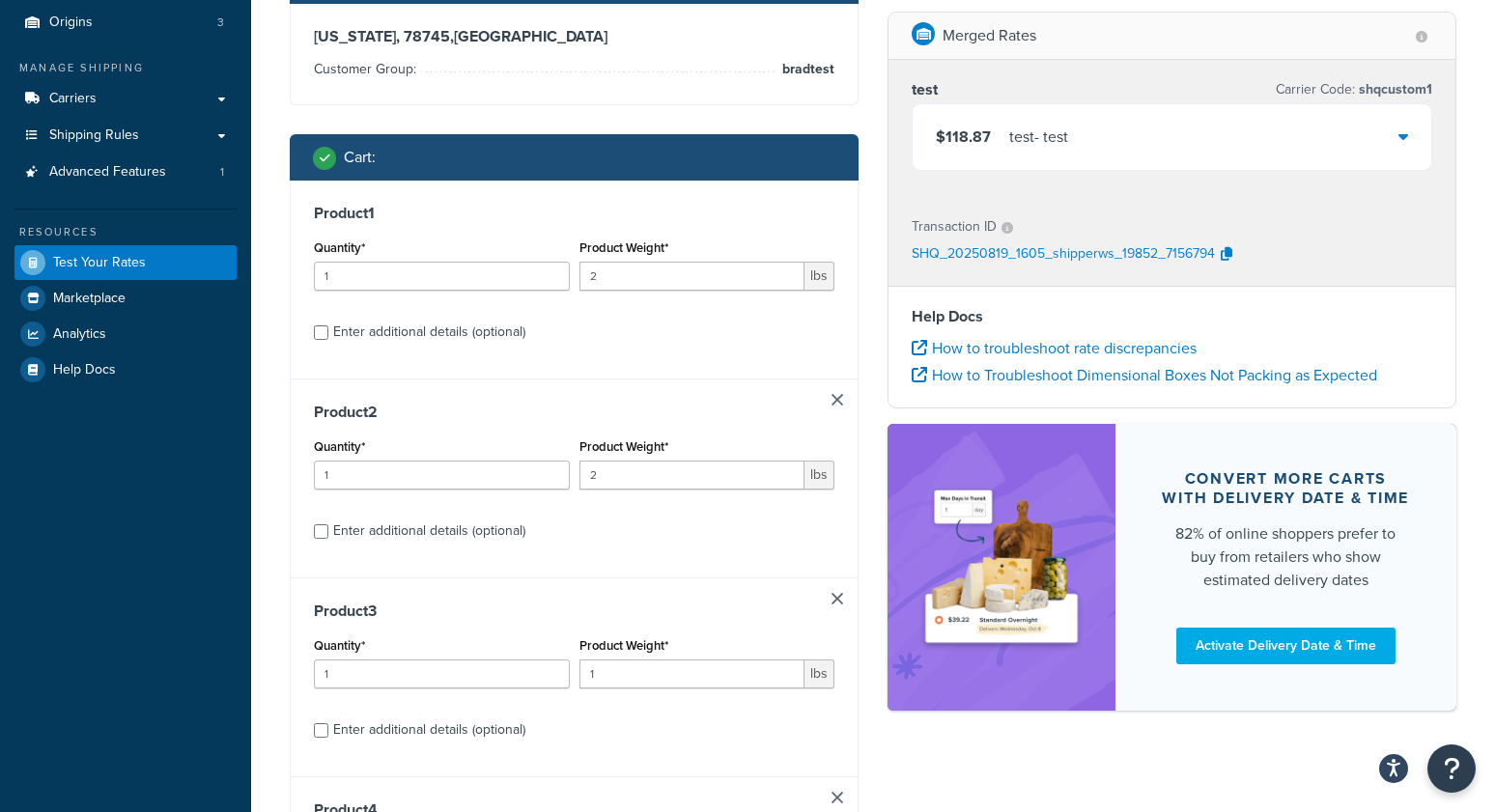
click at [838, 396] on link at bounding box center [838, 400] width 12 height 12
type input "1"
type input "2"
type input "1"
click at [838, 396] on link at bounding box center [838, 400] width 12 height 12
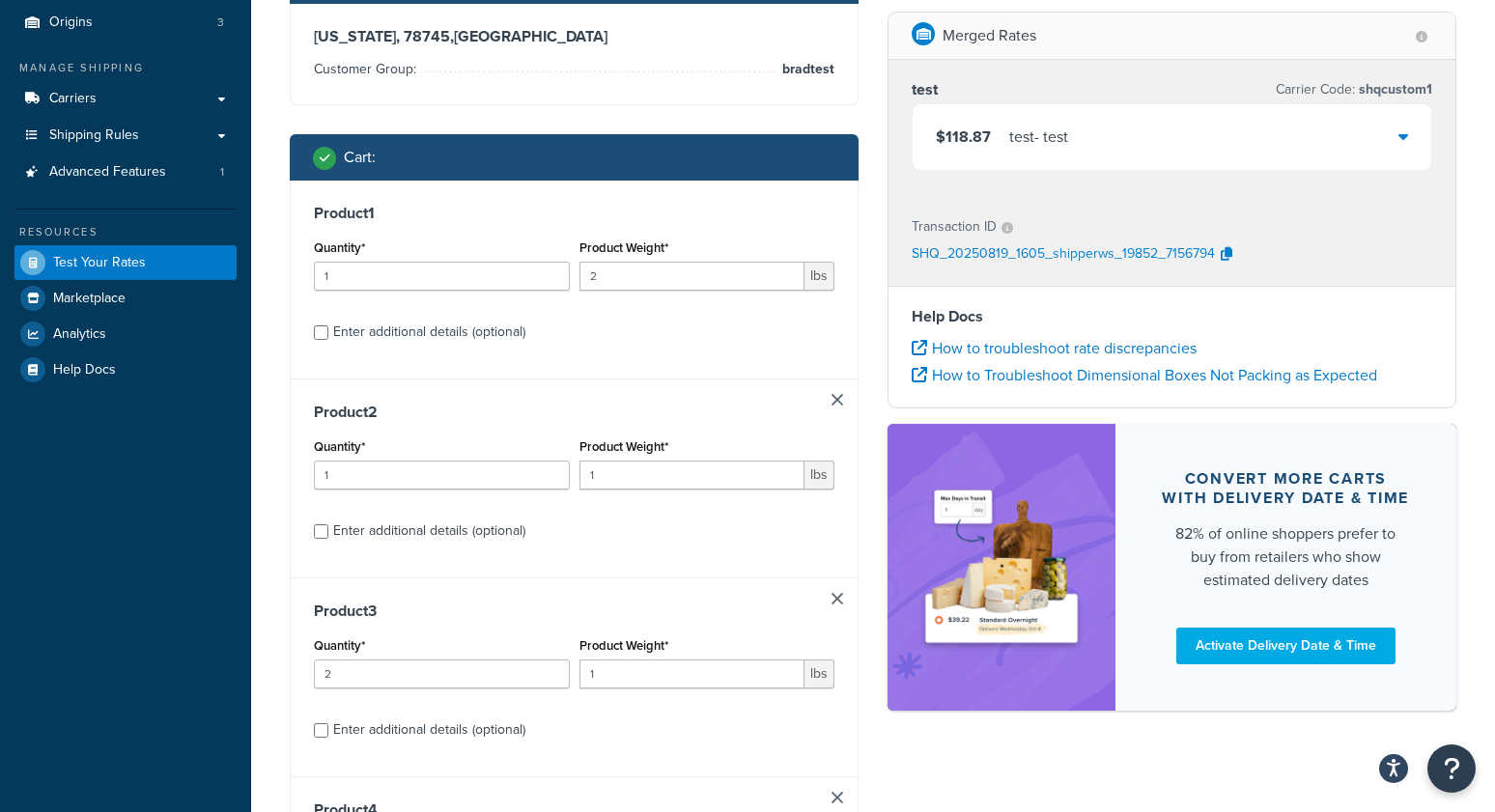
type input "2"
type input "1"
click at [838, 396] on link at bounding box center [838, 400] width 12 height 12
type input "1"
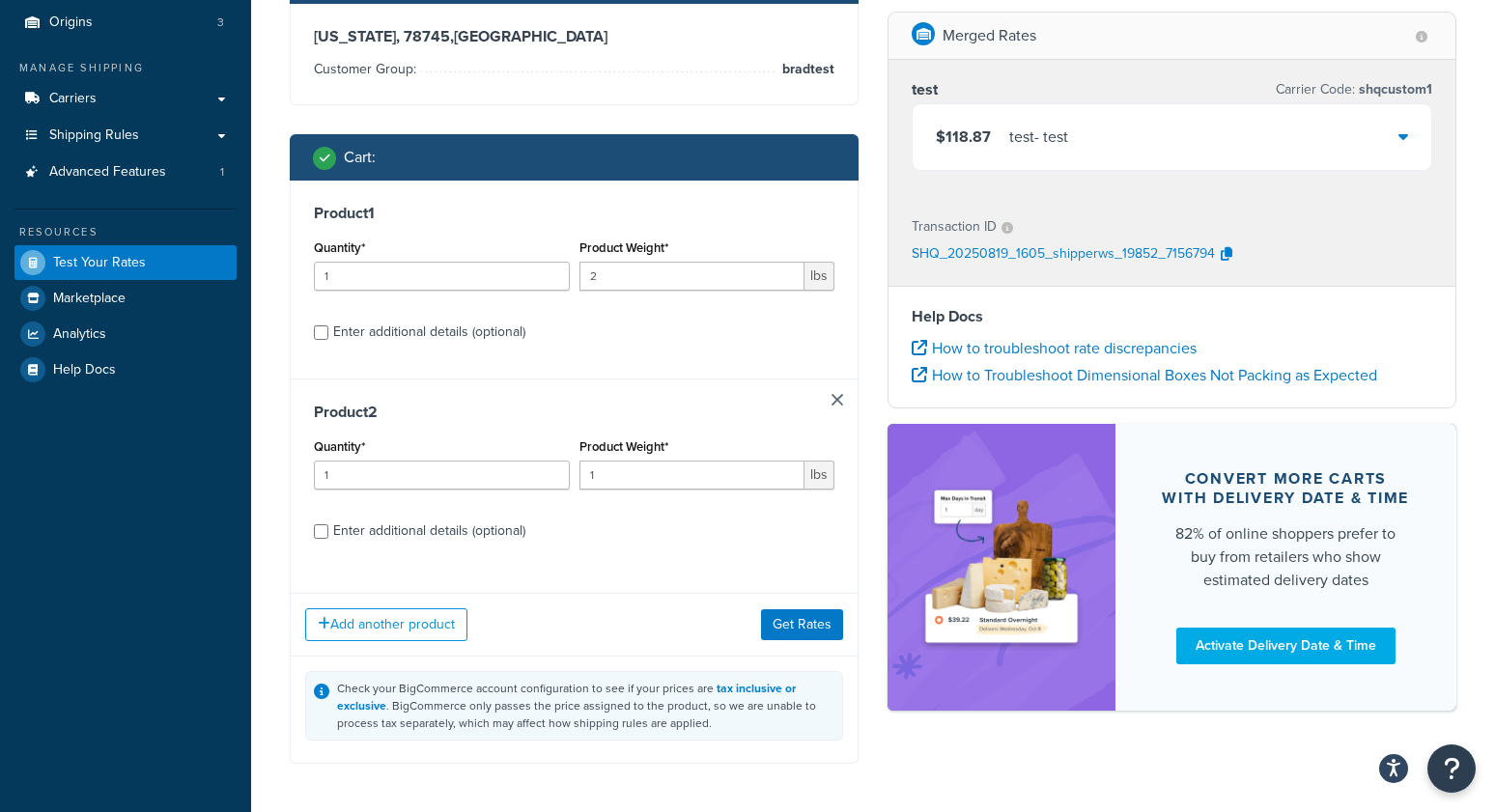
click at [839, 396] on link at bounding box center [838, 400] width 12 height 12
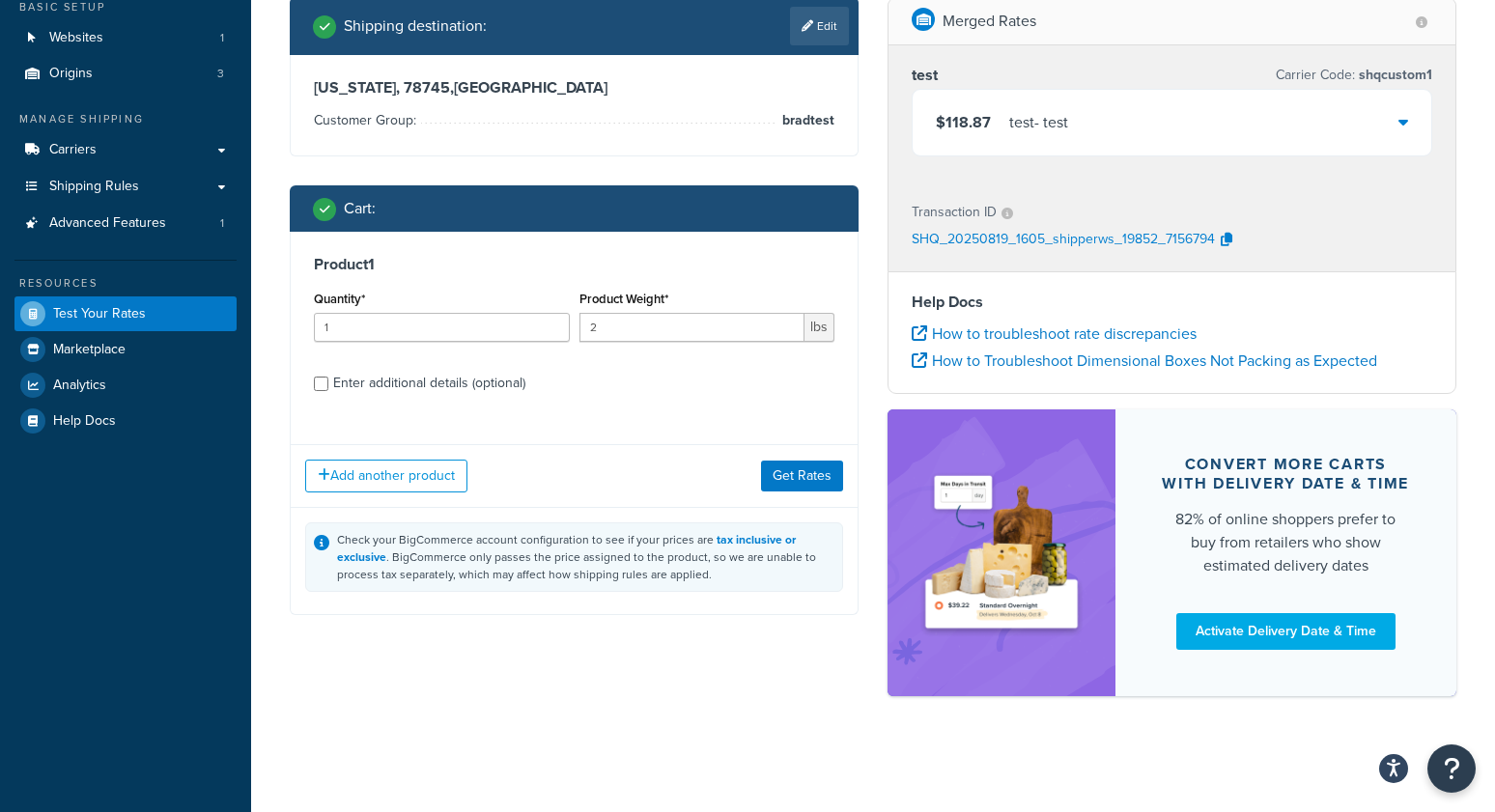
scroll to position [125, 0]
click at [478, 378] on div "Enter additional details (optional)" at bounding box center [429, 384] width 192 height 27
click at [328, 378] on input "Enter additional details (optional)" at bounding box center [320, 384] width 15 height 15
checkbox input "true"
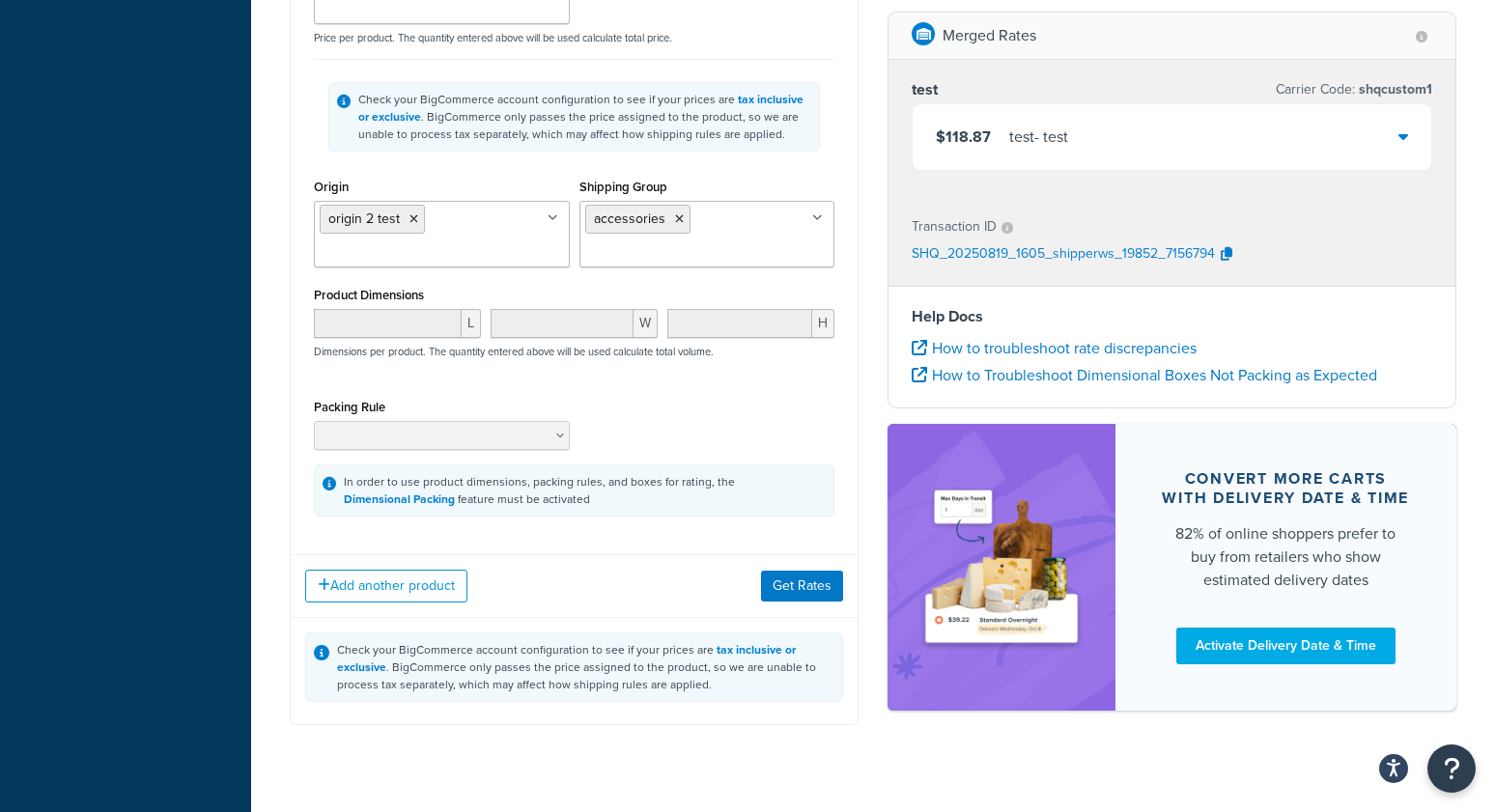
scroll to position [616, 0]
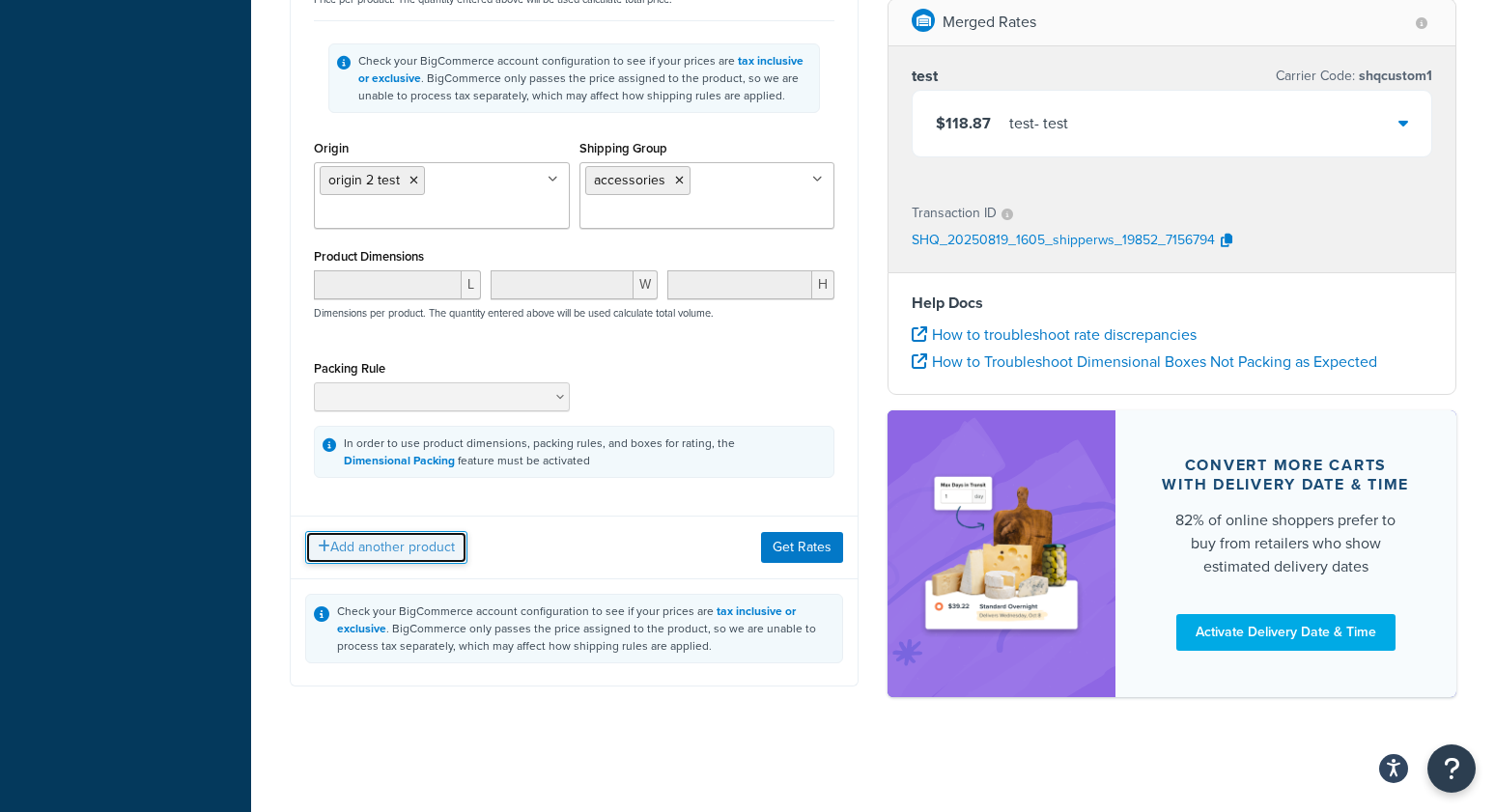
click at [370, 548] on button "Add another product" at bounding box center [387, 548] width 162 height 33
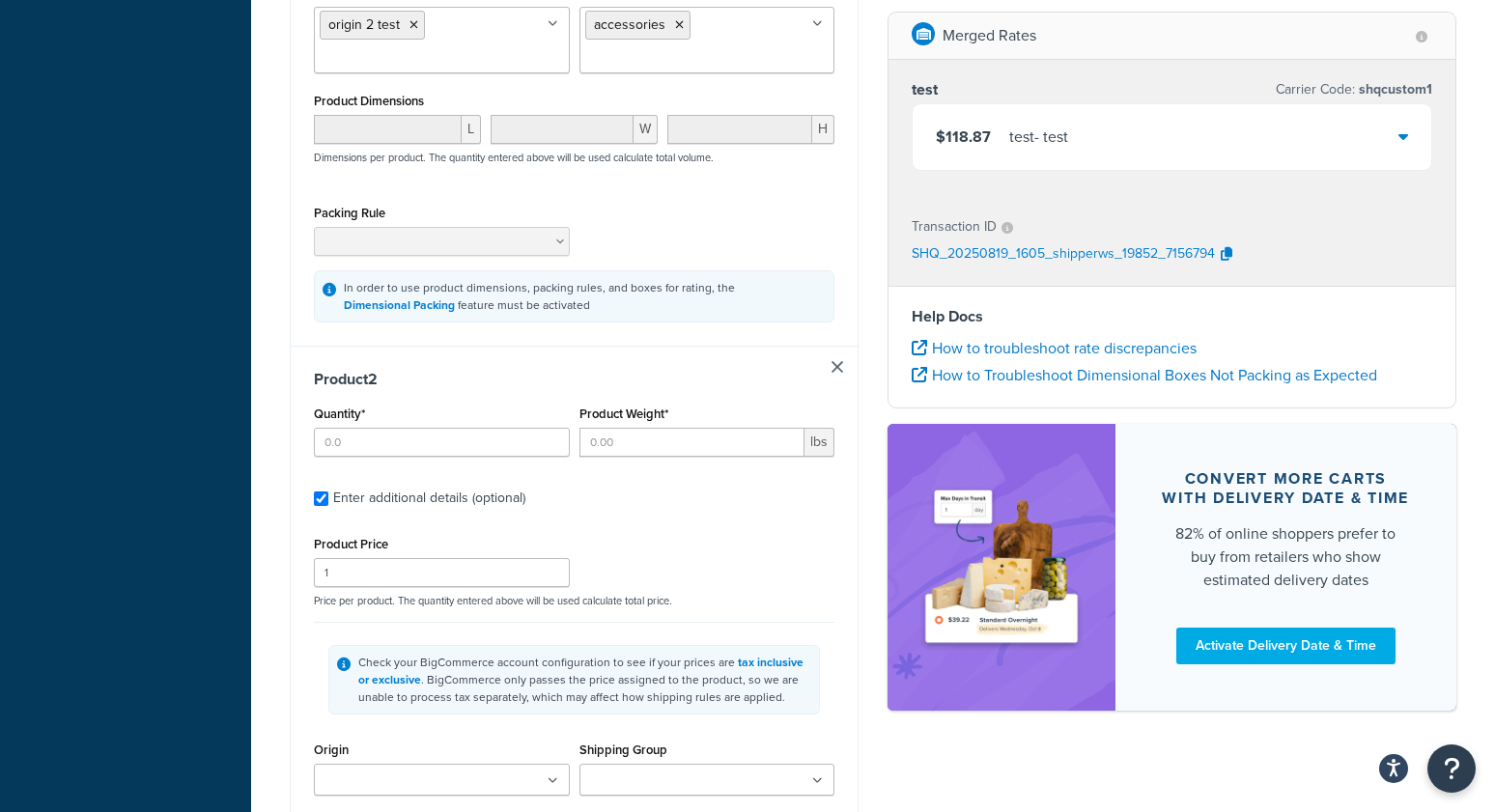
scroll to position [766, 0]
click at [375, 444] on input "Quantity*" at bounding box center [441, 441] width 256 height 29
type input "1"
click at [648, 442] on input "Product Weight*" at bounding box center [691, 441] width 226 height 29
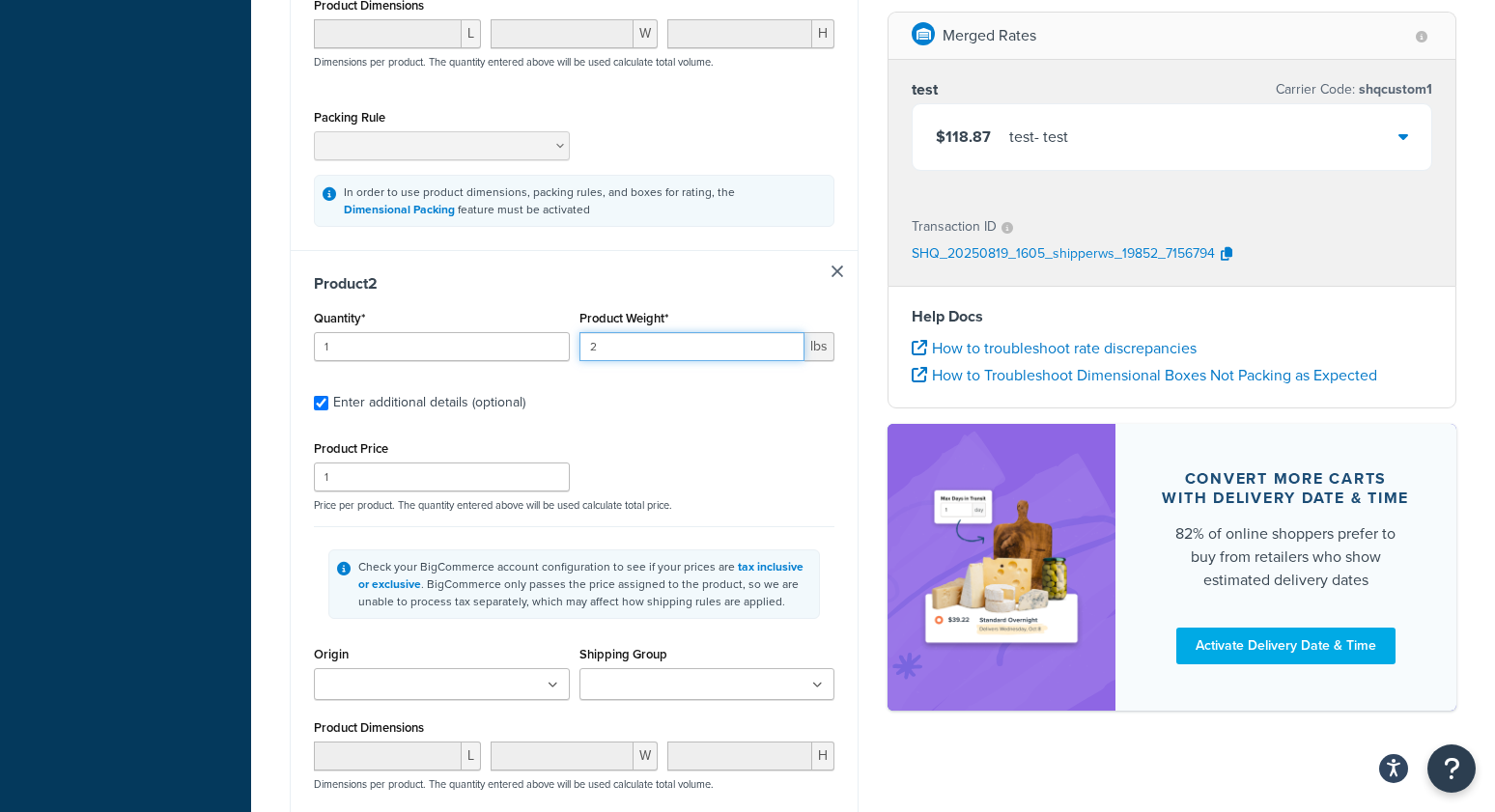
scroll to position [882, 0]
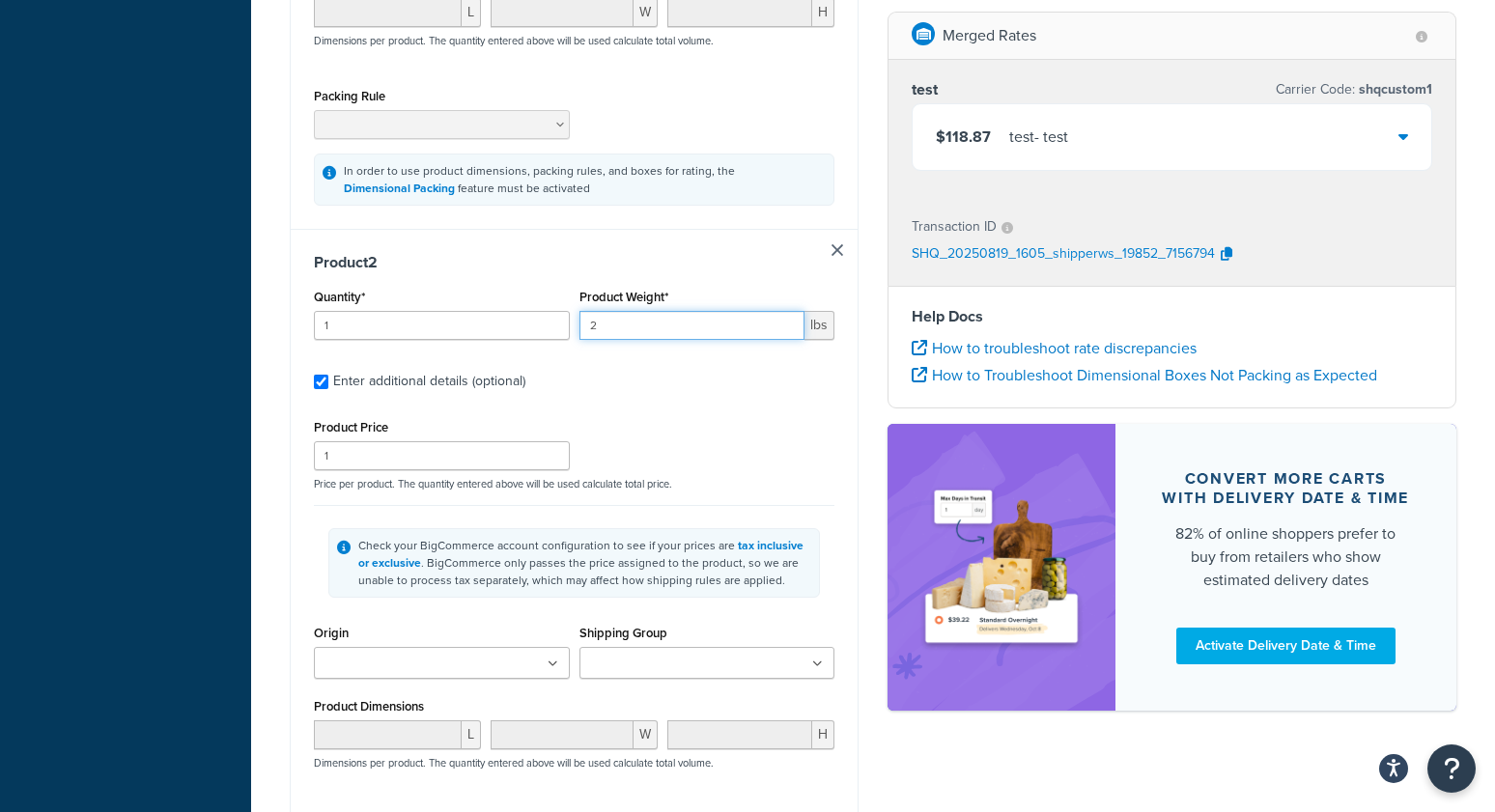
type input "2"
click at [630, 659] on input "Shipping Group" at bounding box center [670, 665] width 171 height 21
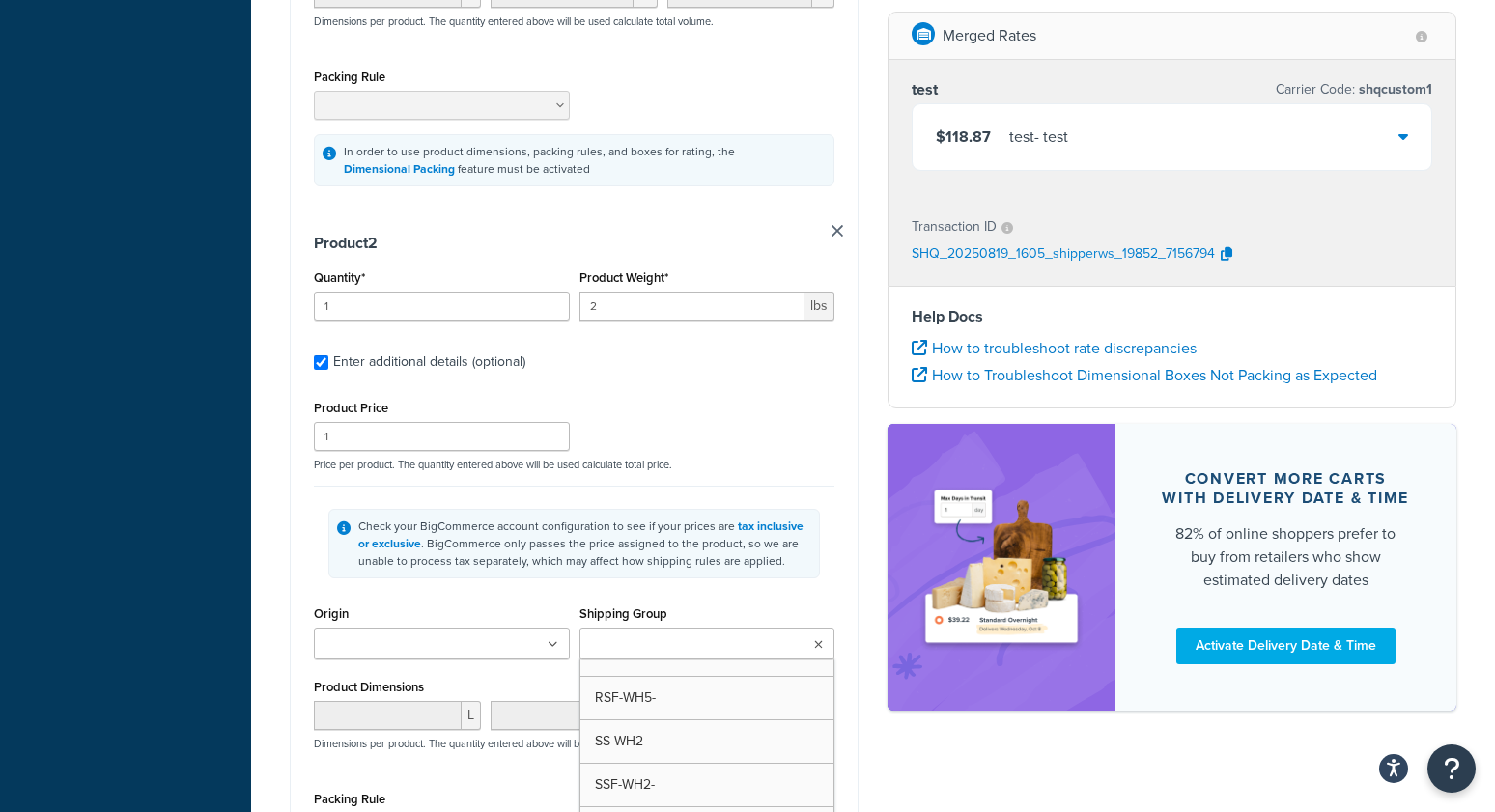
scroll to position [368, 0]
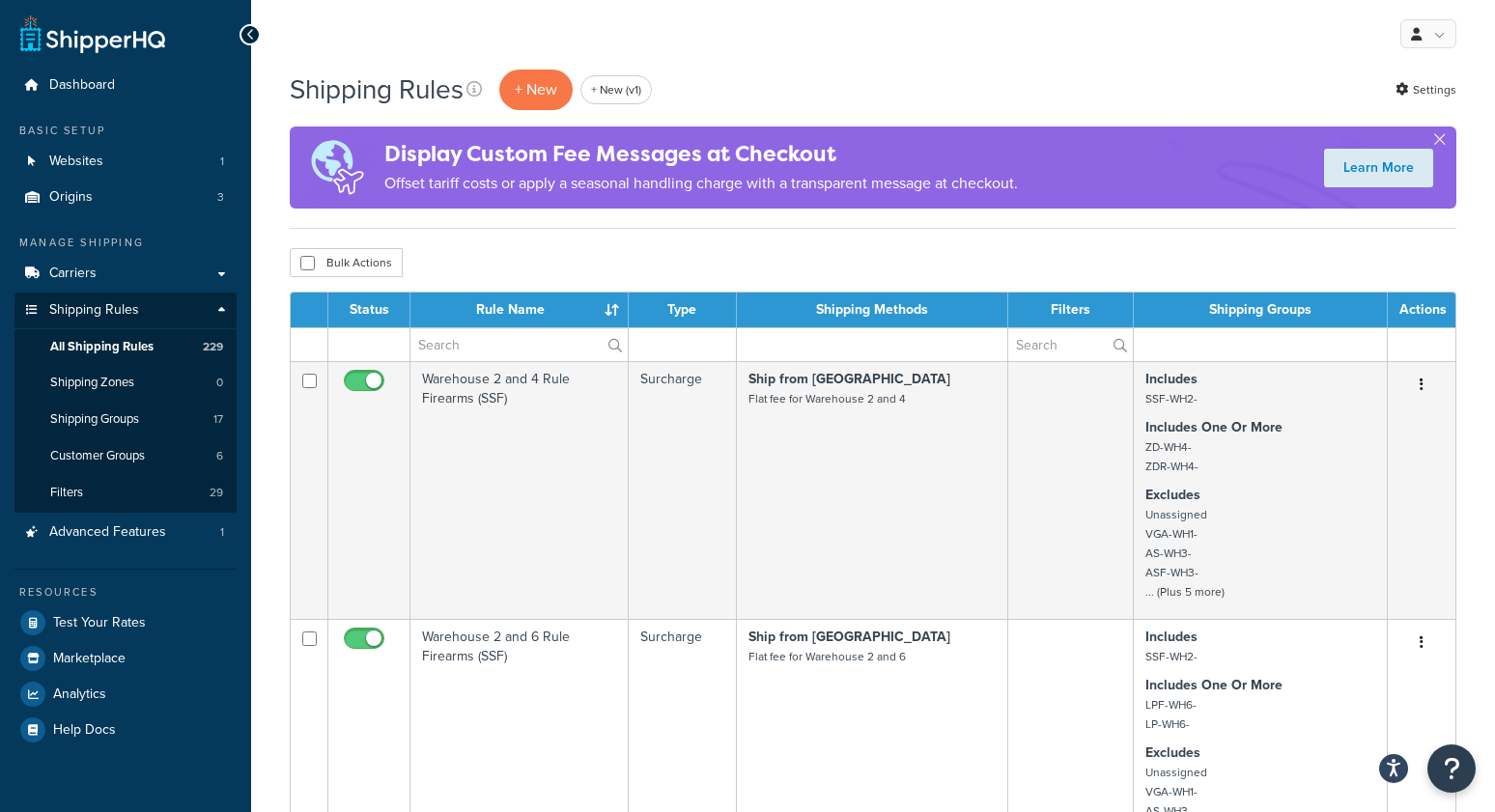
click at [784, 74] on div "Shipping Rules + New + New (v1) Settings" at bounding box center [873, 89] width 1167 height 44
click at [116, 343] on span "All Shipping Rules" at bounding box center [102, 346] width 104 height 17
click at [626, 87] on link "+ New (v1)" at bounding box center [615, 90] width 71 height 29
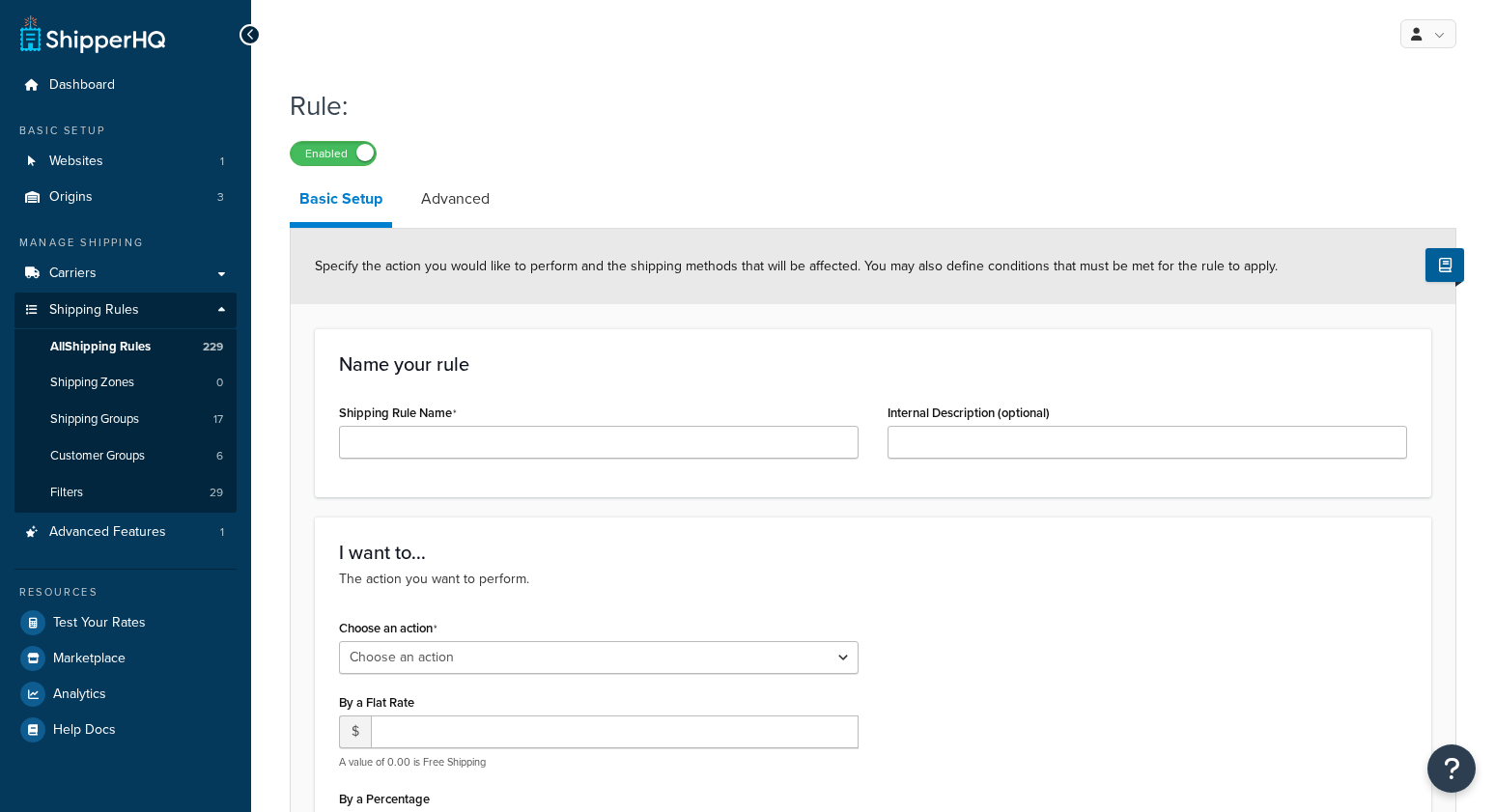
select select "ORDER"
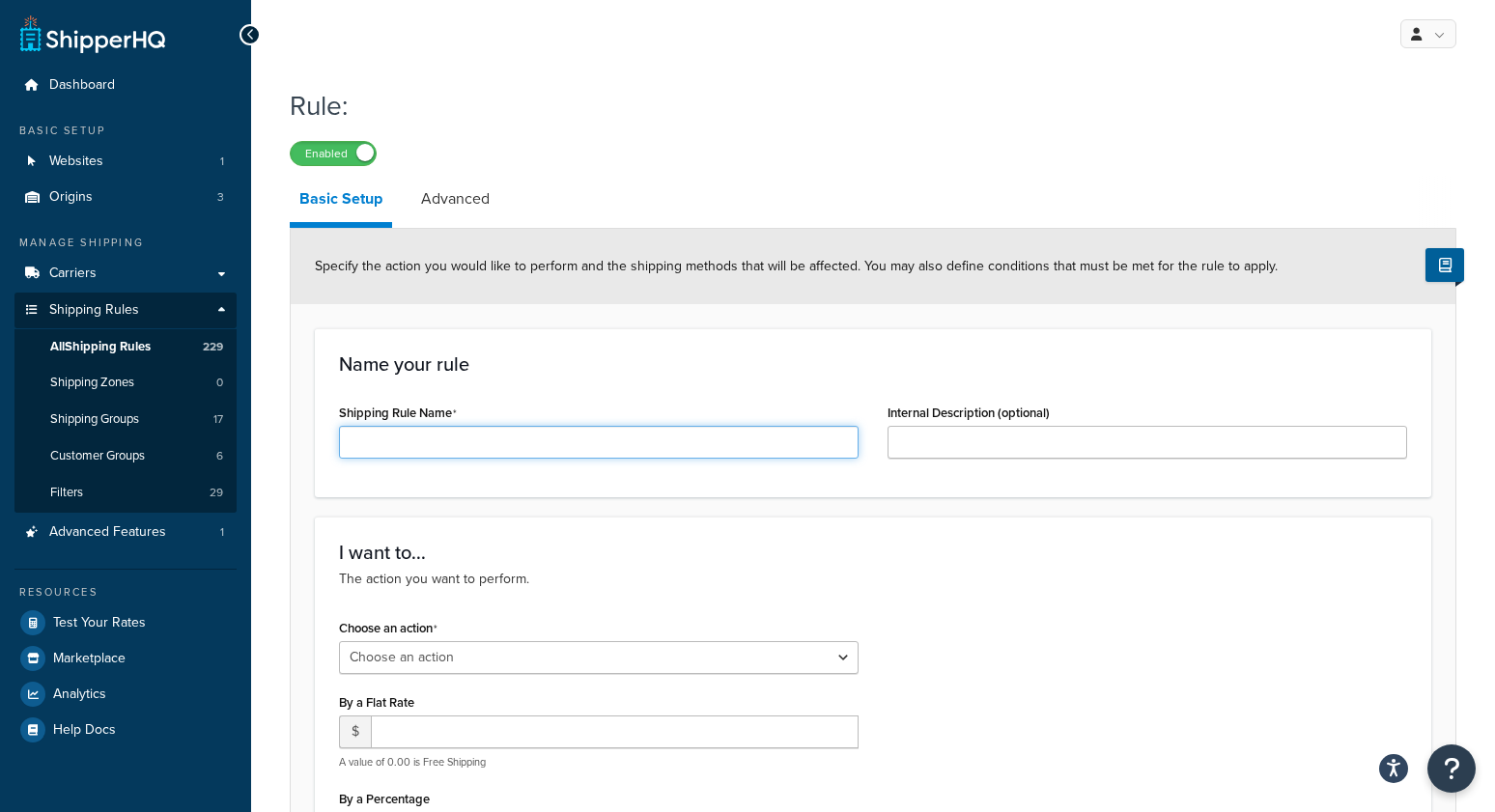
click at [532, 448] on input "Shipping Rule Name" at bounding box center [599, 442] width 519 height 33
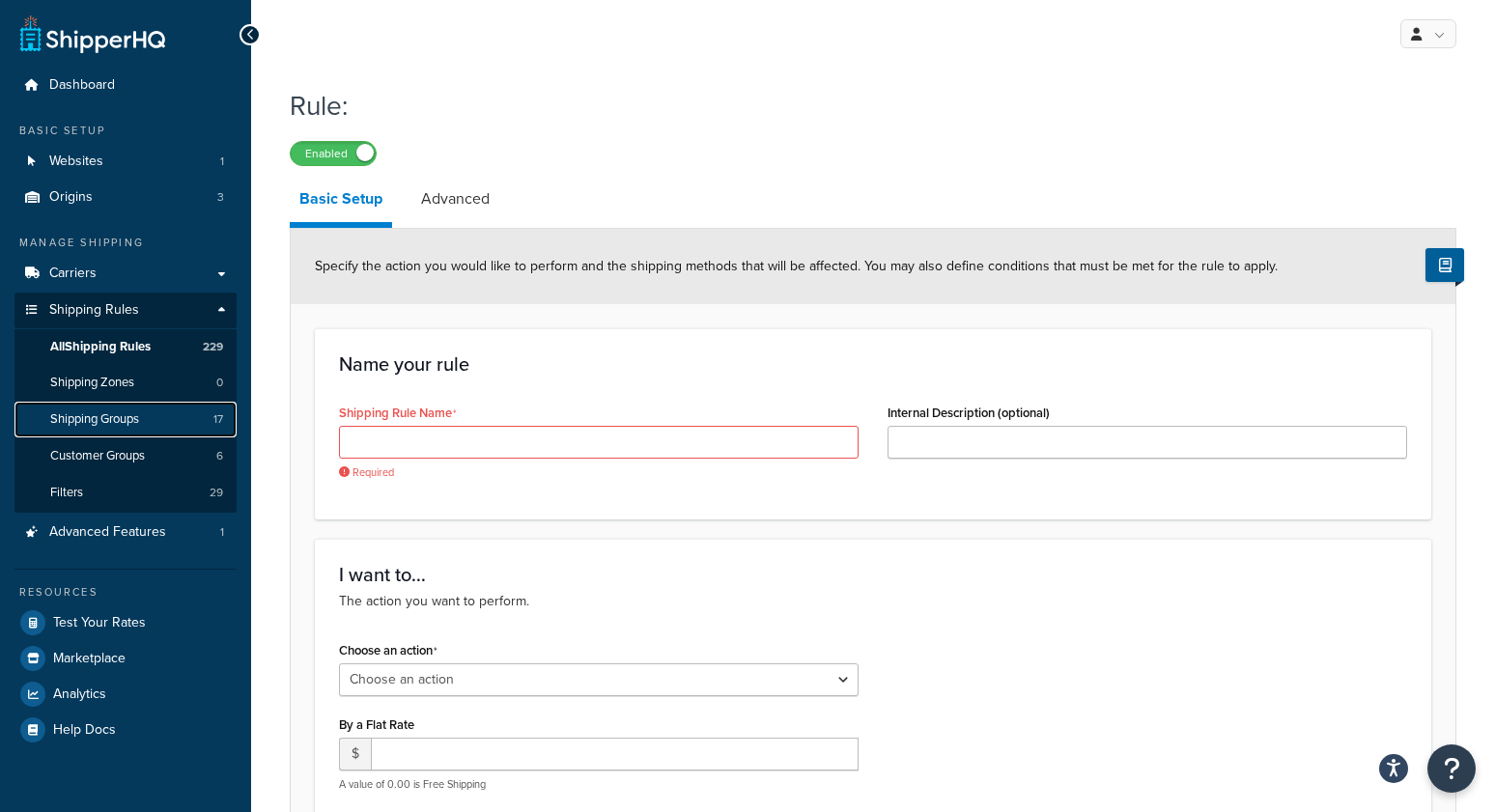
click at [139, 423] on span "Shipping Groups" at bounding box center [94, 419] width 89 height 17
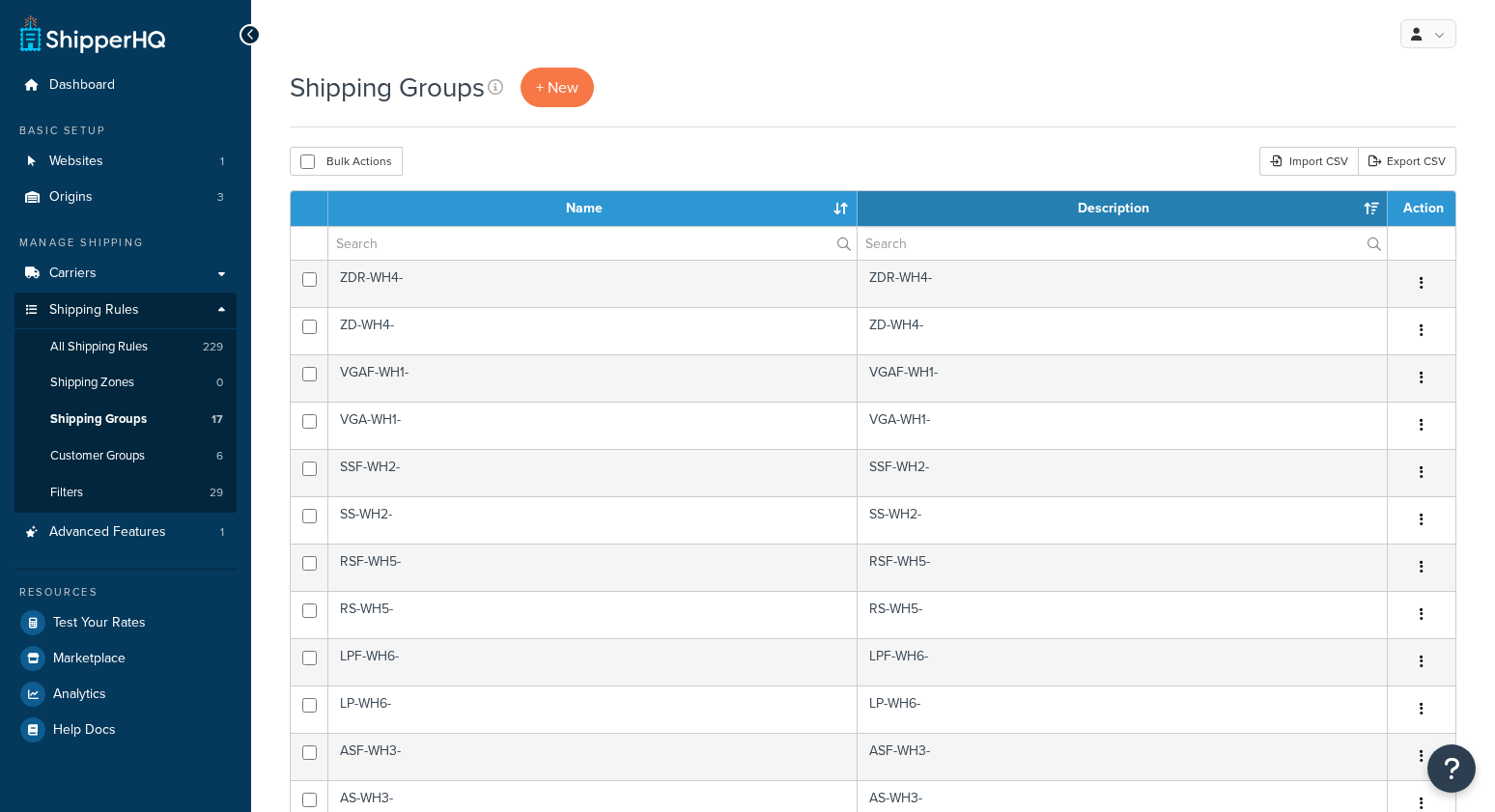
select select "15"
click at [584, 94] on link "+ New" at bounding box center [557, 87] width 73 height 40
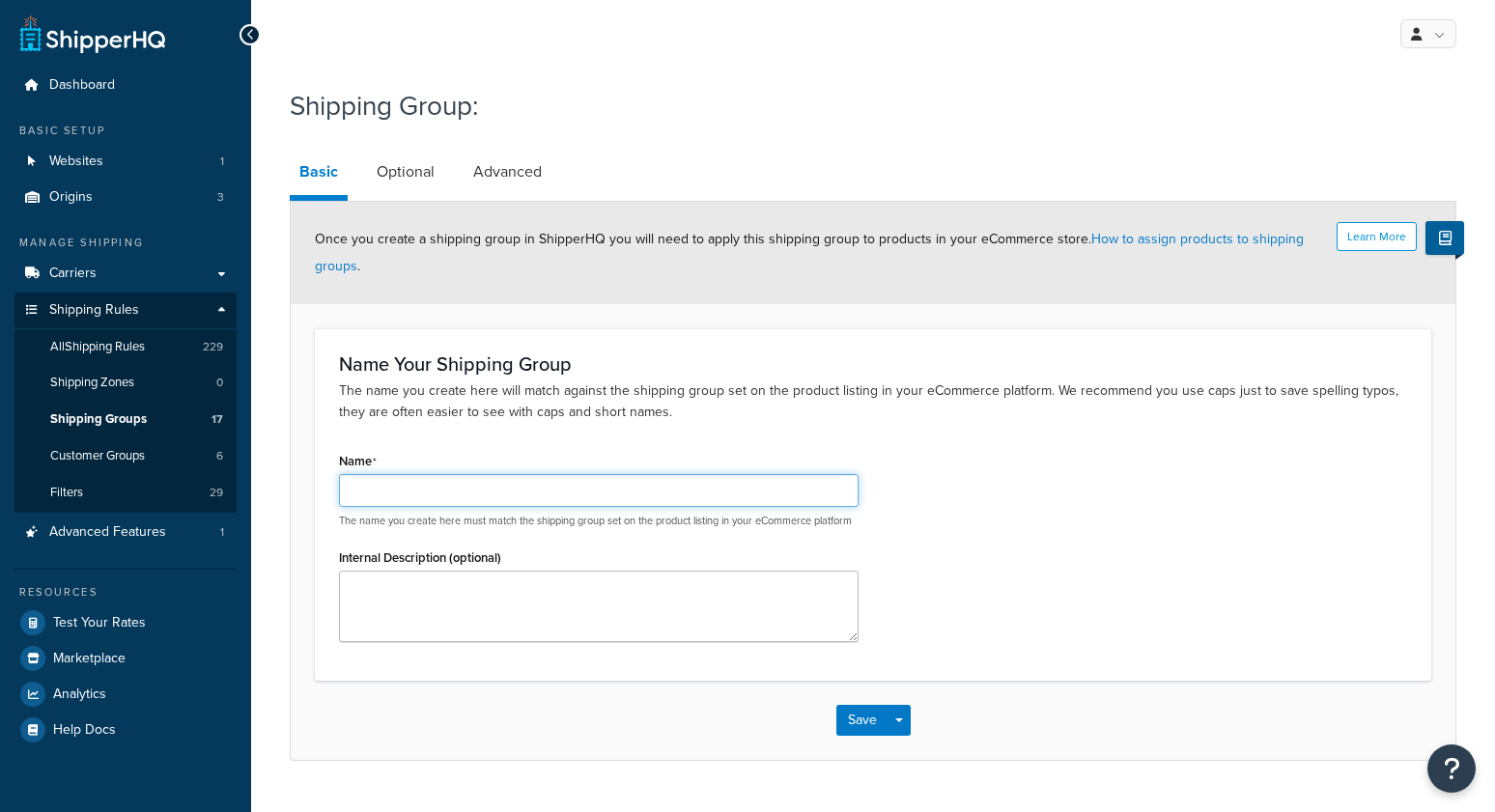
click at [568, 480] on input "Name" at bounding box center [599, 491] width 519 height 33
type input "hazmat"
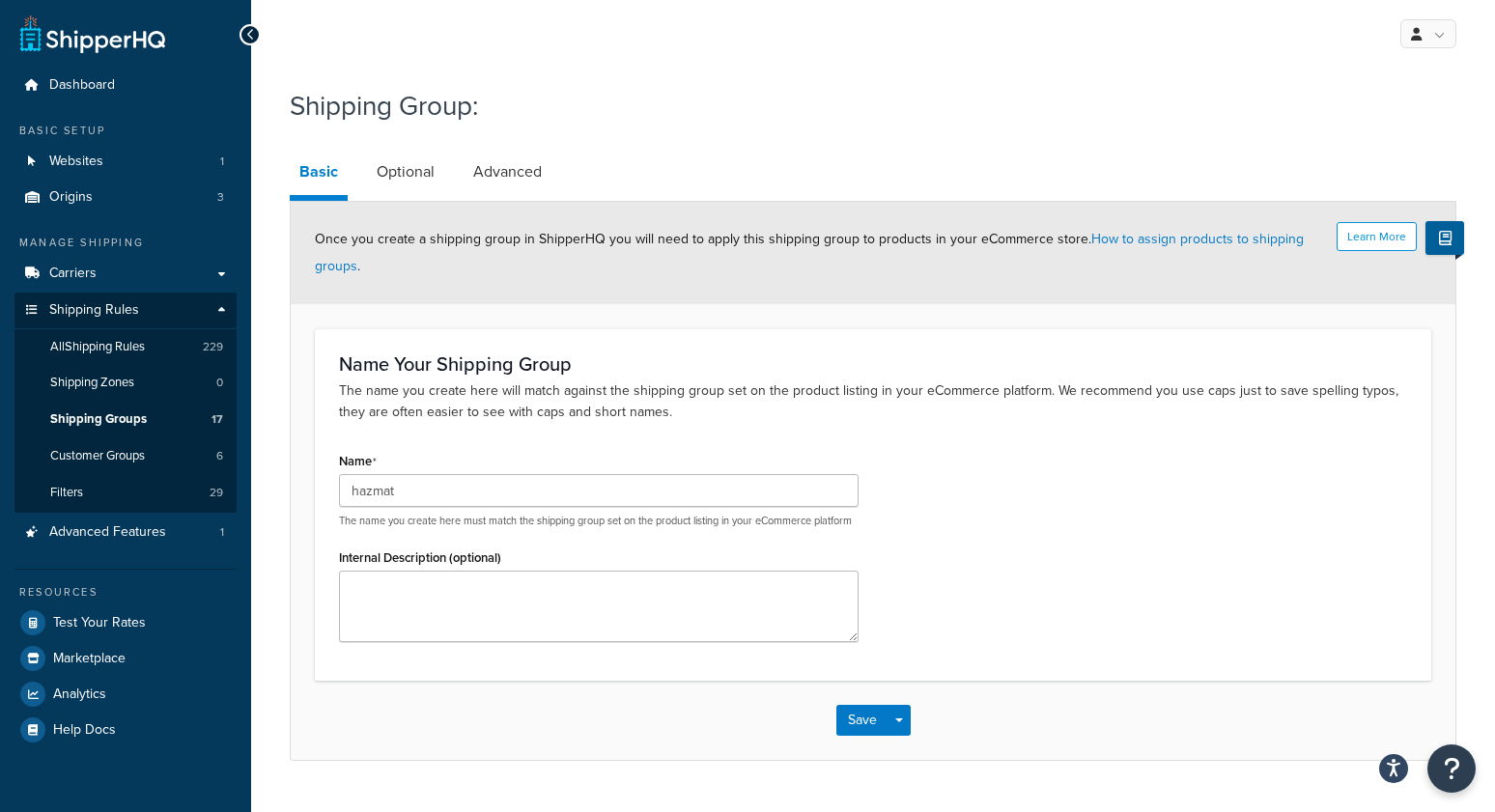
click at [1080, 527] on div "Name hazmat The name you create here must match the shipping group set on the p…" at bounding box center [873, 551] width 1098 height 209
click at [859, 736] on button "Save" at bounding box center [862, 720] width 52 height 31
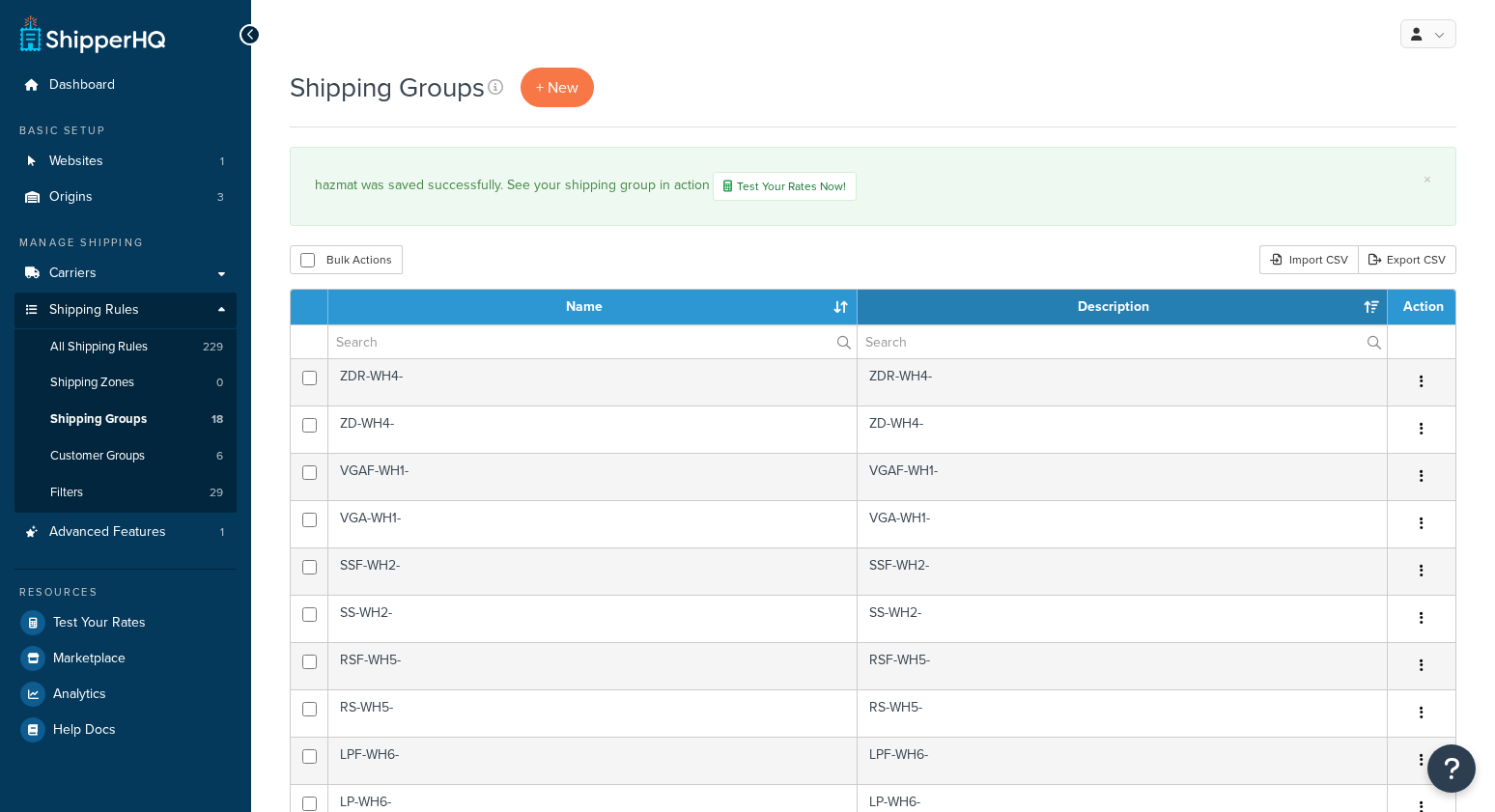
select select "15"
drag, startPoint x: 0, startPoint y: 0, endPoint x: 112, endPoint y: 350, distance: 367.5
click at [112, 350] on span "All Shipping Rules" at bounding box center [99, 346] width 98 height 17
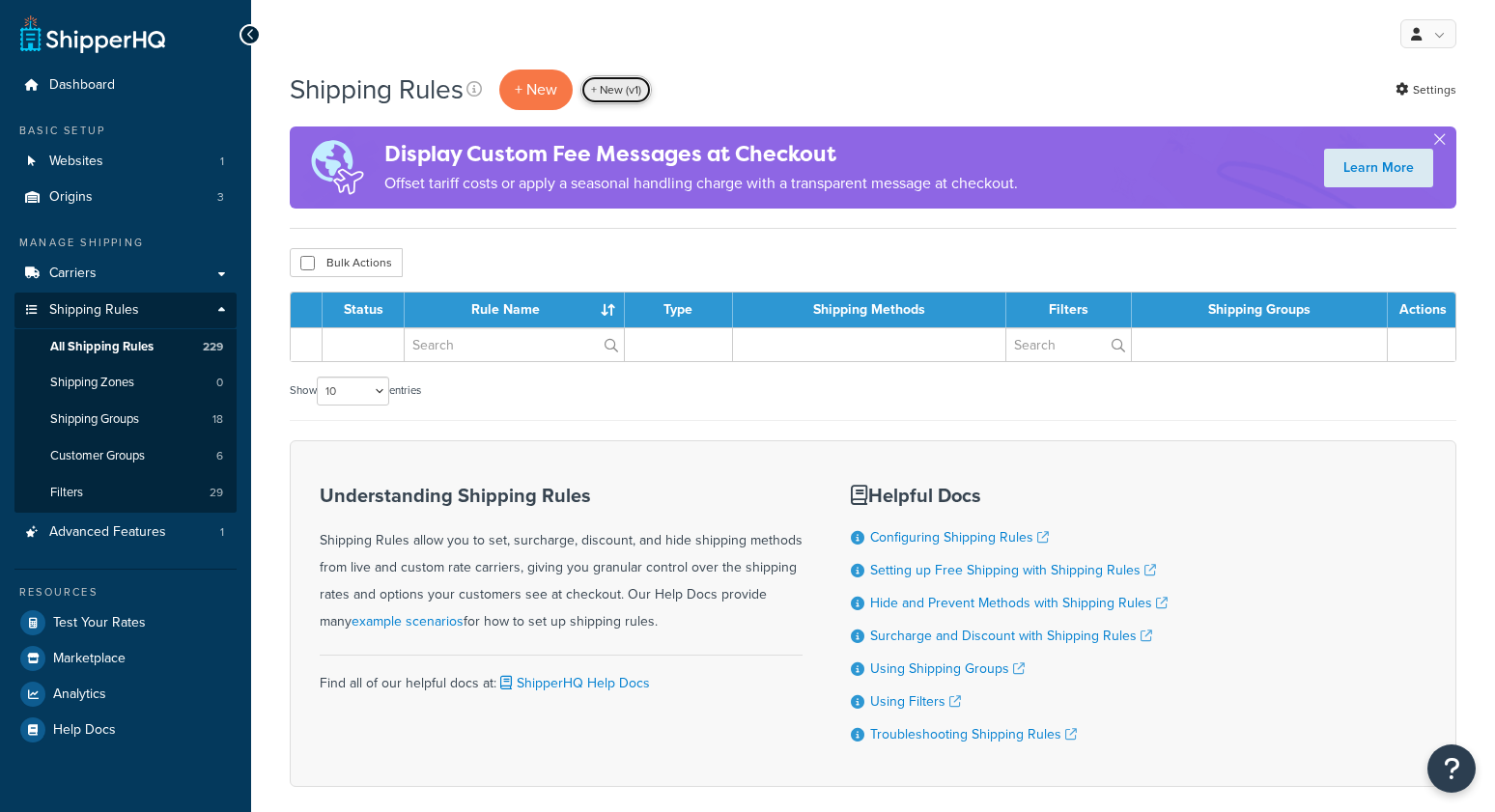
click at [610, 97] on link "+ New (v1)" at bounding box center [615, 90] width 71 height 29
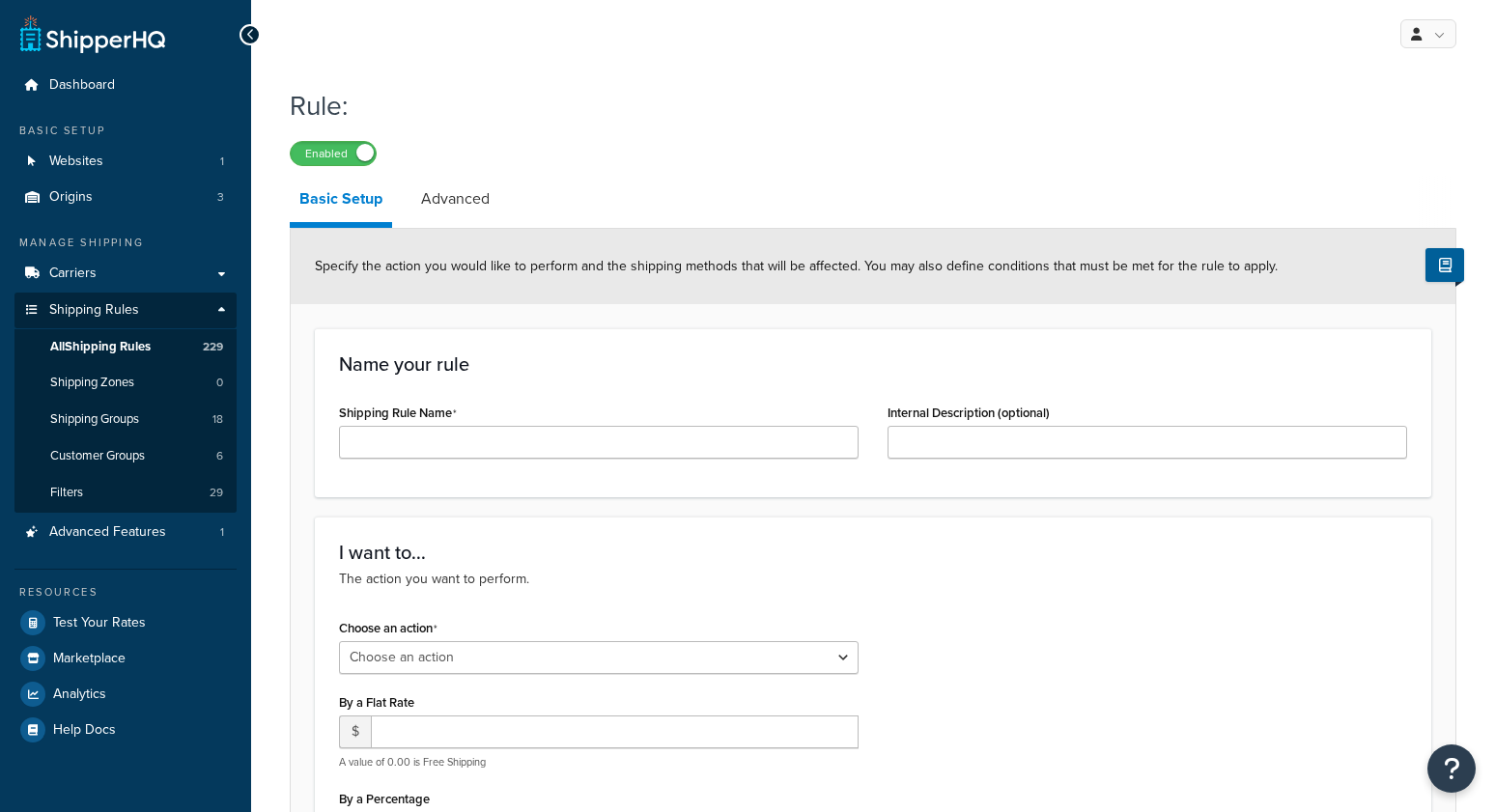
select select "ORDER"
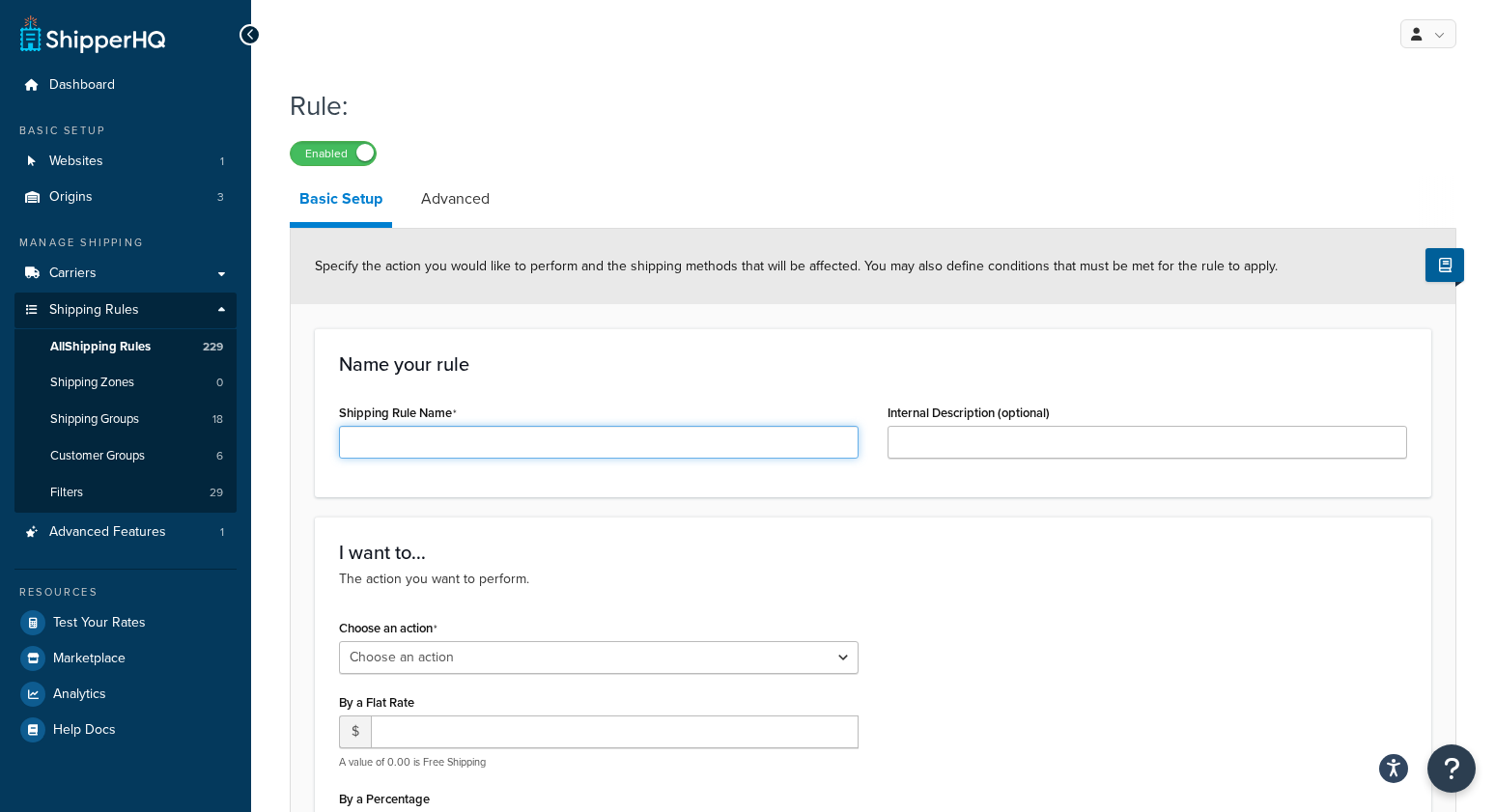
click at [503, 447] on input "Shipping Rule Name" at bounding box center [599, 442] width 519 height 33
type input "hazmat"
click at [577, 362] on h3 "Name your rule" at bounding box center [873, 364] width 1068 height 21
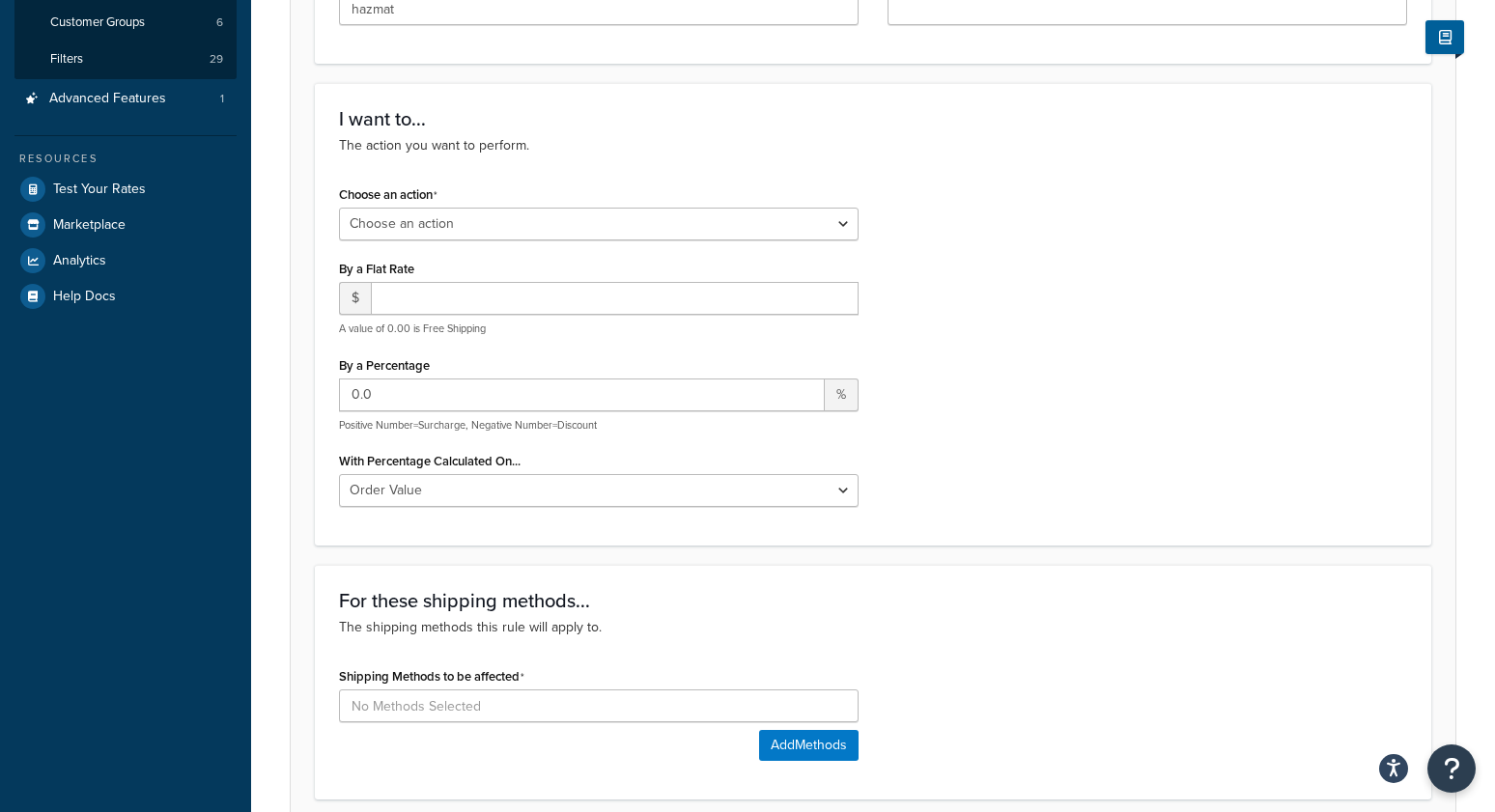
scroll to position [472, 0]
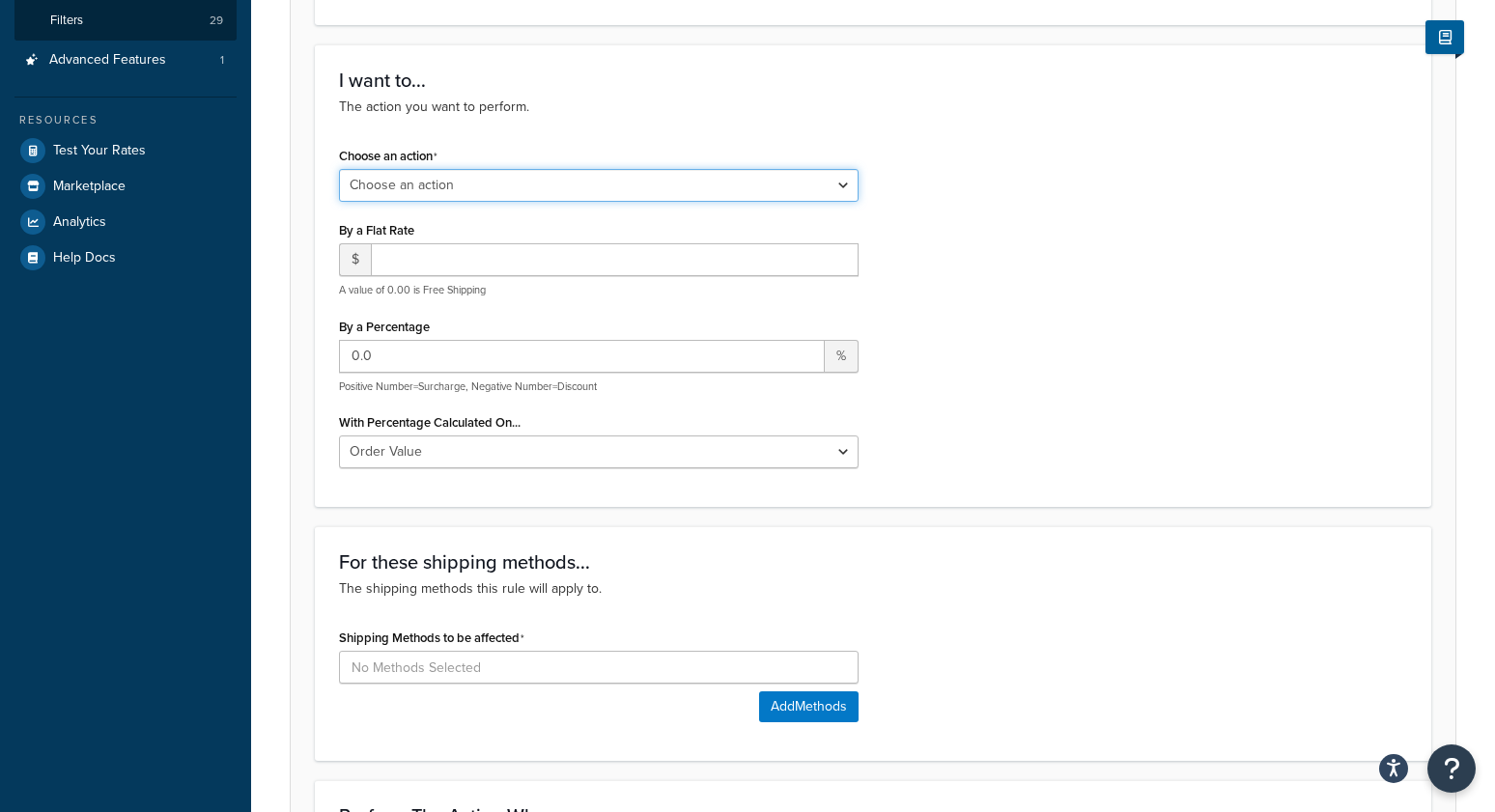
click at [376, 190] on select "Choose an action Override Rates Surcharge or discount rates Hide a shipping met…" at bounding box center [599, 185] width 519 height 33
select select "SURCHARGE"
click at [339, 169] on select "Choose an action Override Rates Surcharge or discount rates Hide a shipping met…" at bounding box center [599, 185] width 519 height 33
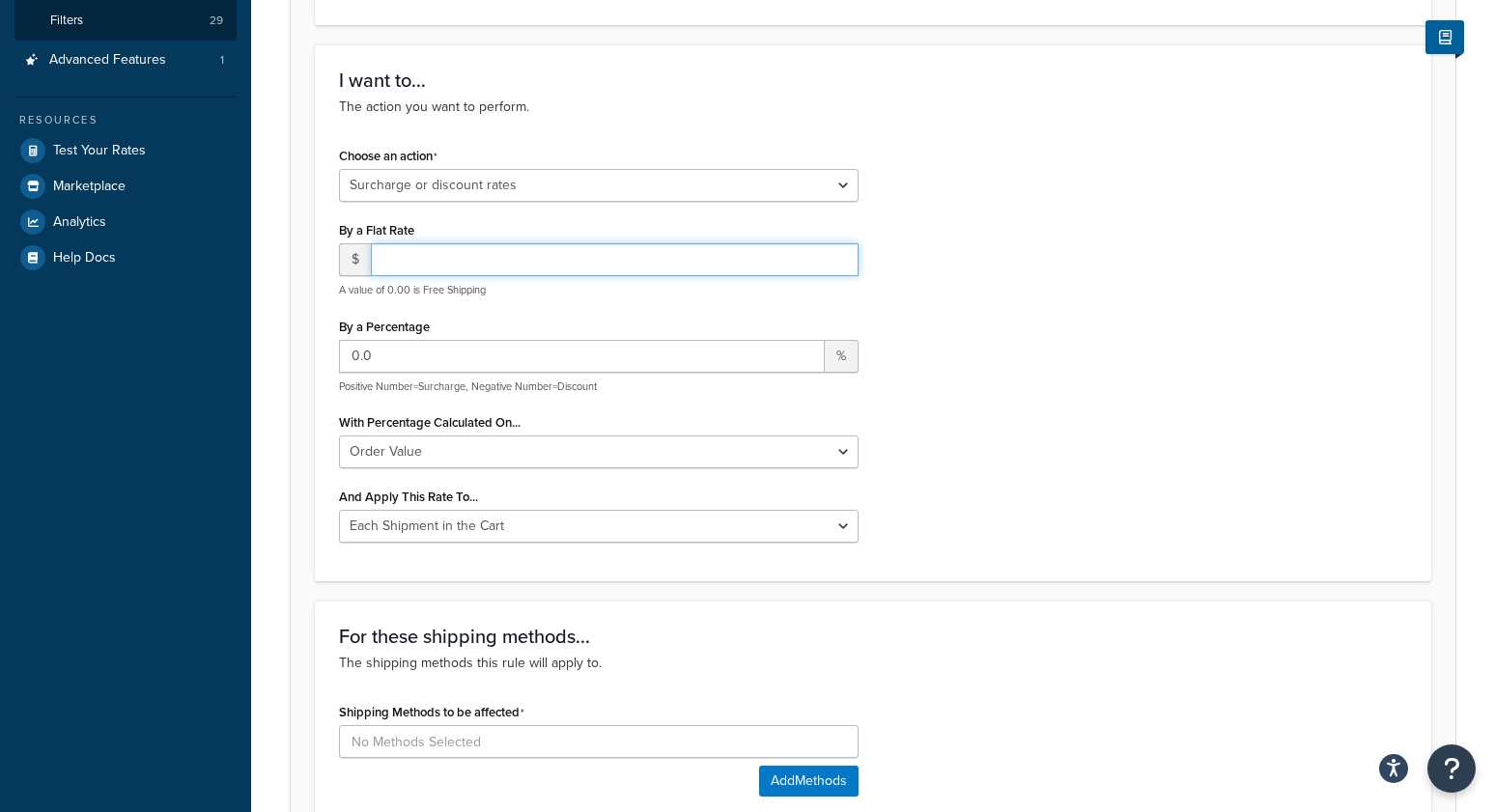
click at [446, 258] on input "number" at bounding box center [614, 260] width 487 height 33
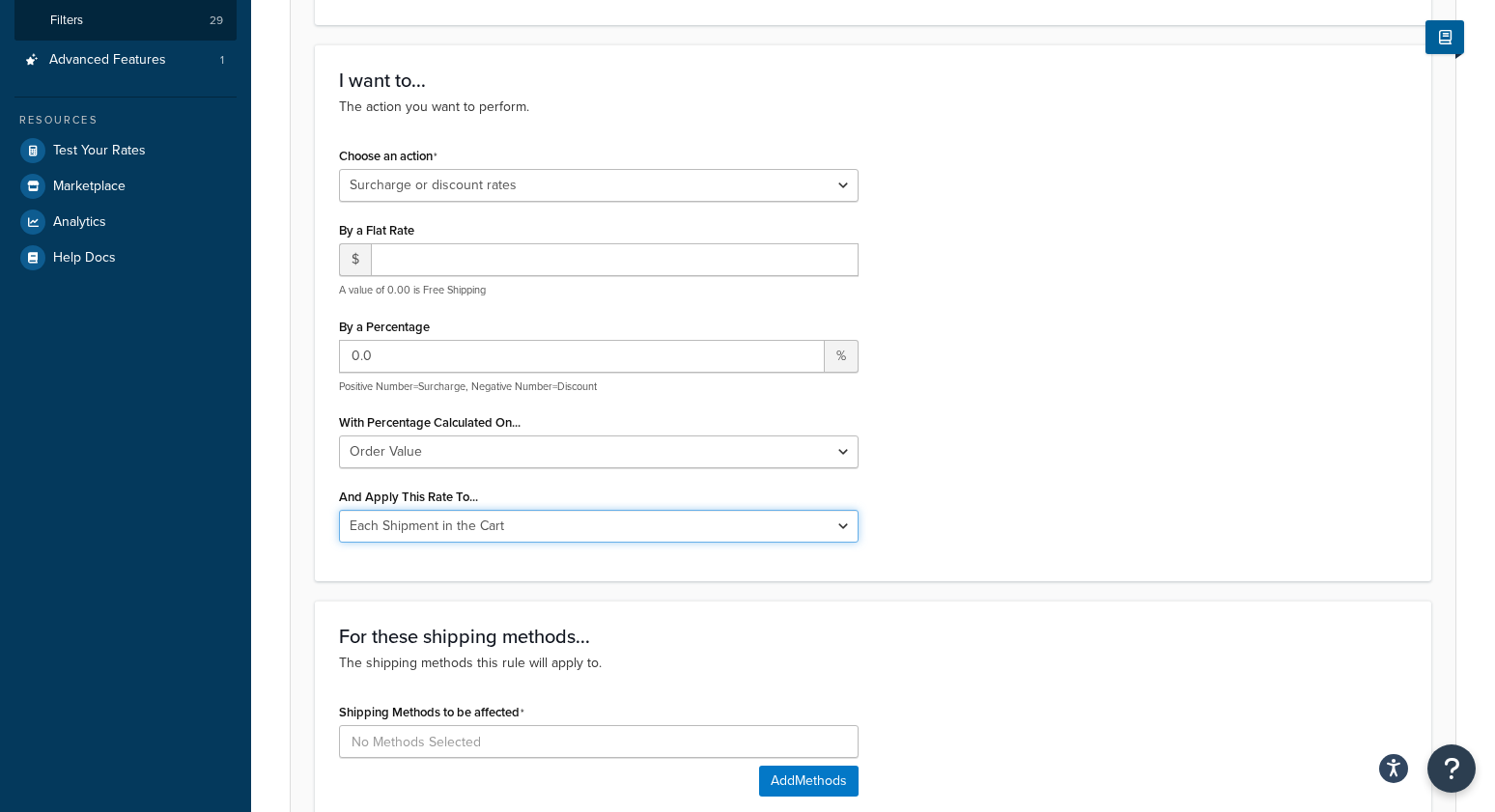
click at [441, 528] on select "Entire Cart Each Shipment in the Cart Each Origin in the Cart Each Shipping Gro…" at bounding box center [599, 526] width 519 height 33
select select "LOCATION"
click at [339, 509] on select "Entire Cart Each Shipment in the Cart Each Origin in the Cart Each Shipping Gro…" at bounding box center [599, 526] width 519 height 33
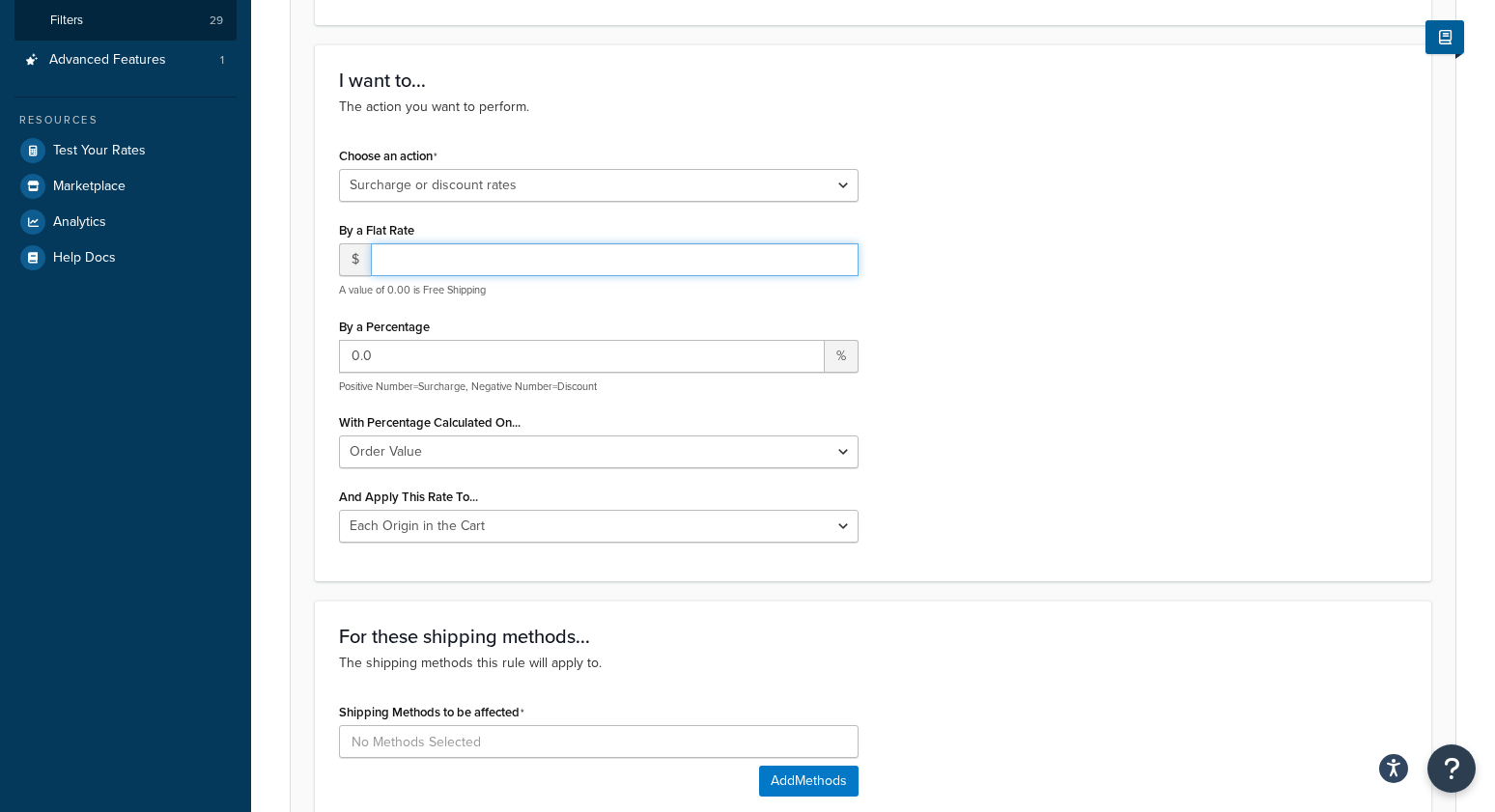
click at [429, 261] on input "number" at bounding box center [614, 260] width 487 height 33
click at [531, 266] on input "55" at bounding box center [614, 260] width 487 height 33
type input "55.95"
click at [1151, 525] on div "Choose an action Choose an action Override Rates Surcharge or discount rates Hi…" at bounding box center [873, 348] width 1098 height 415
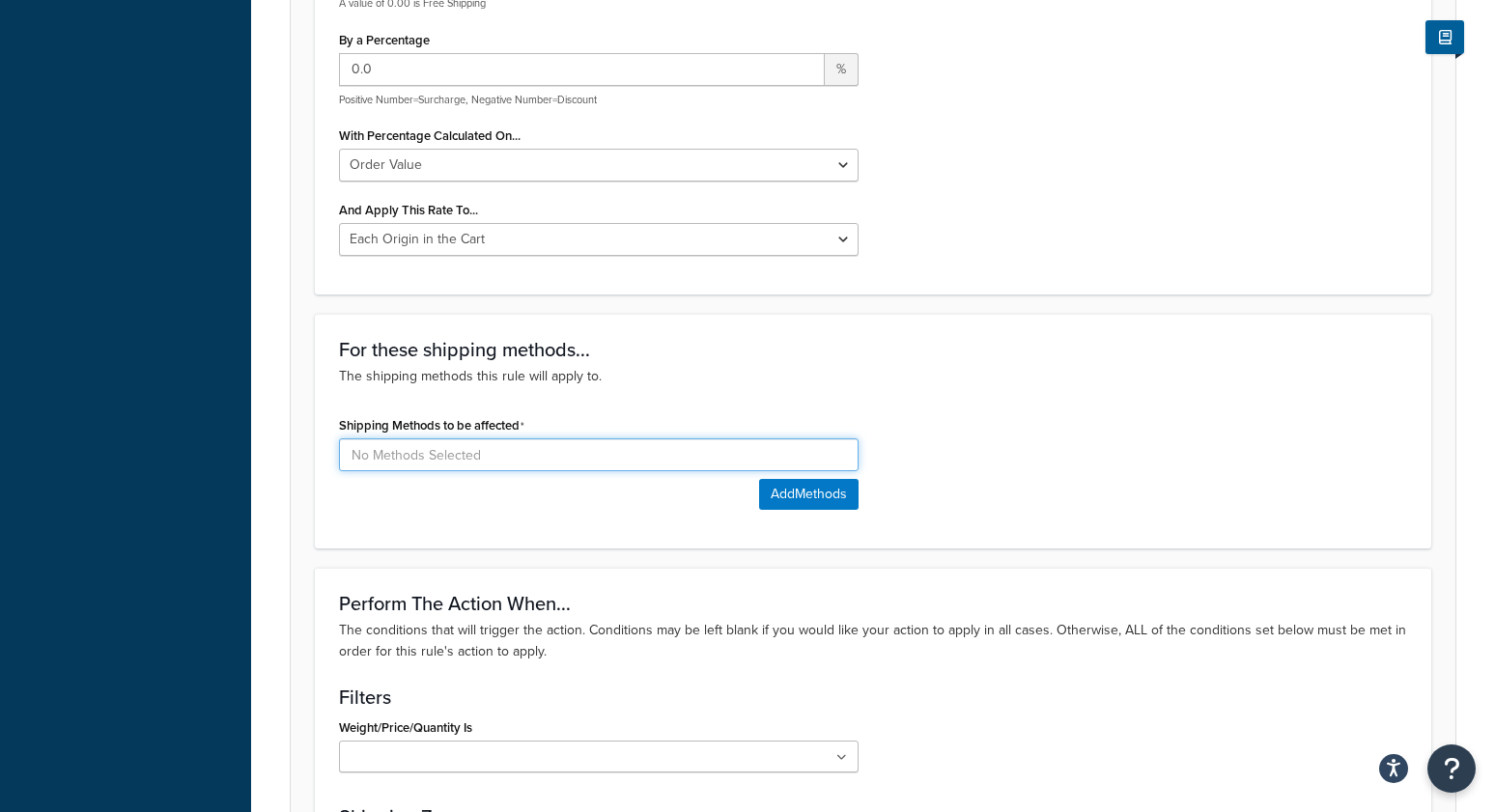
scroll to position [757, 0]
click at [440, 446] on input at bounding box center [599, 456] width 519 height 33
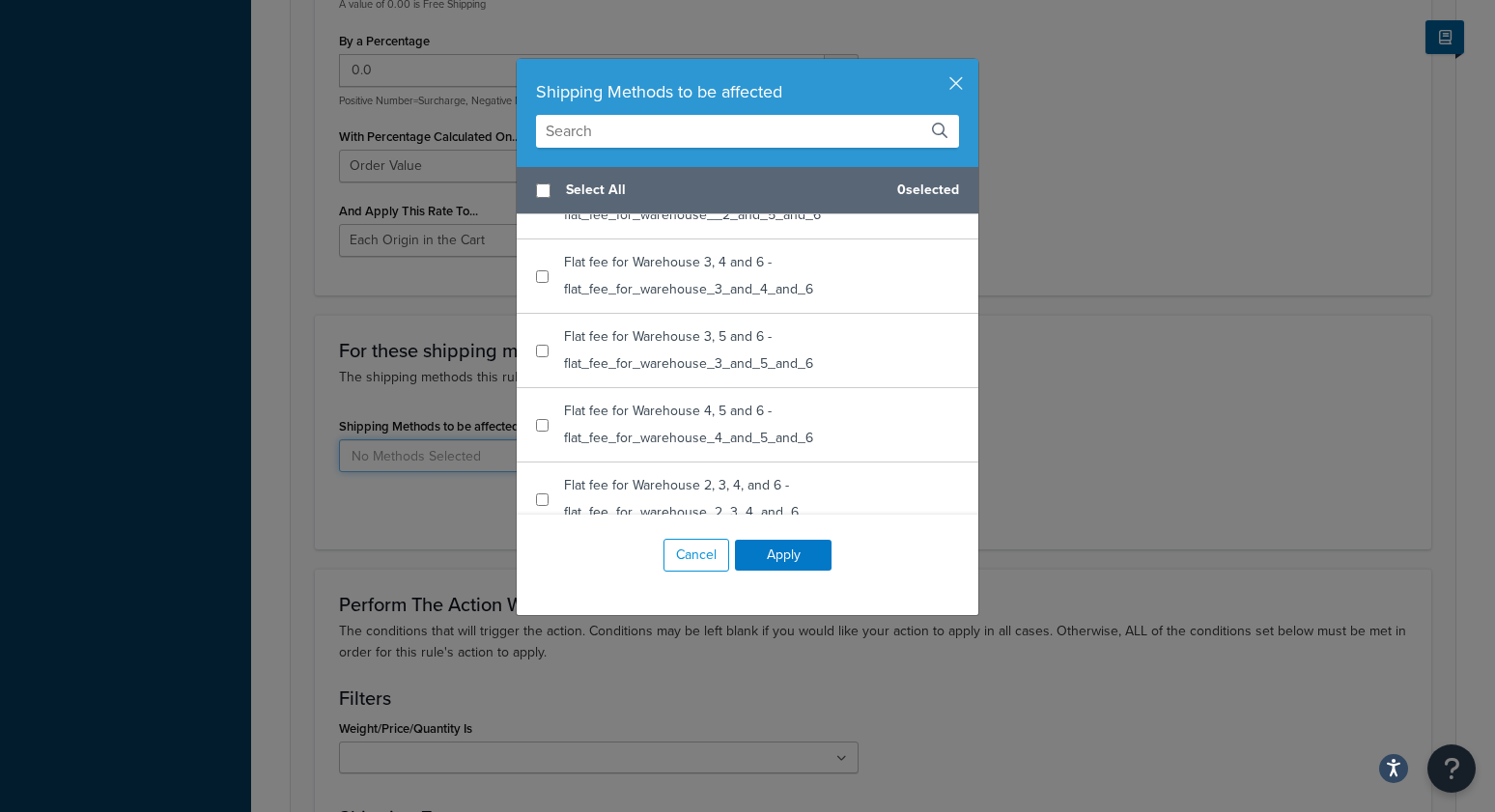
scroll to position [2074, 0]
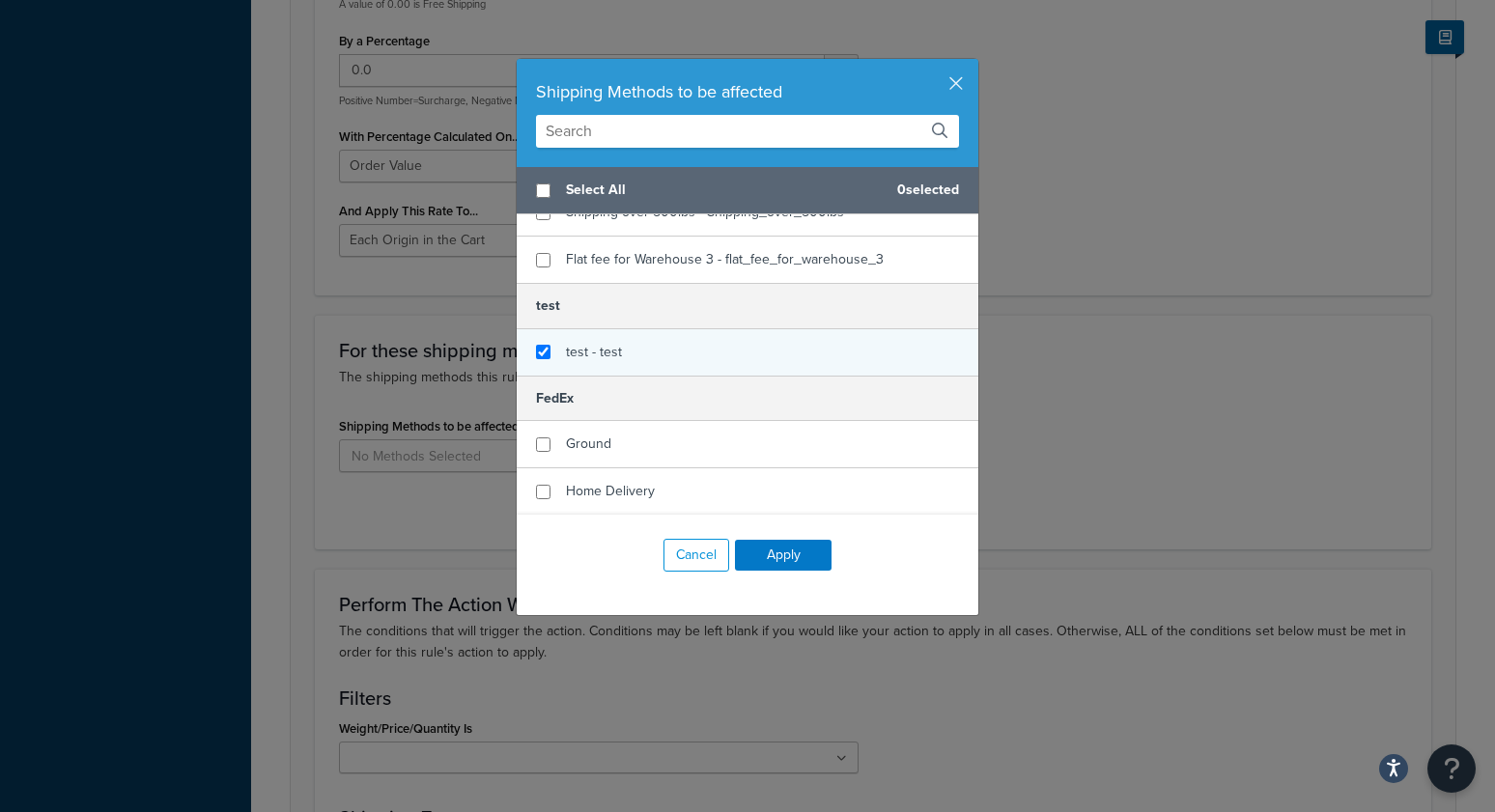
checkbox input "true"
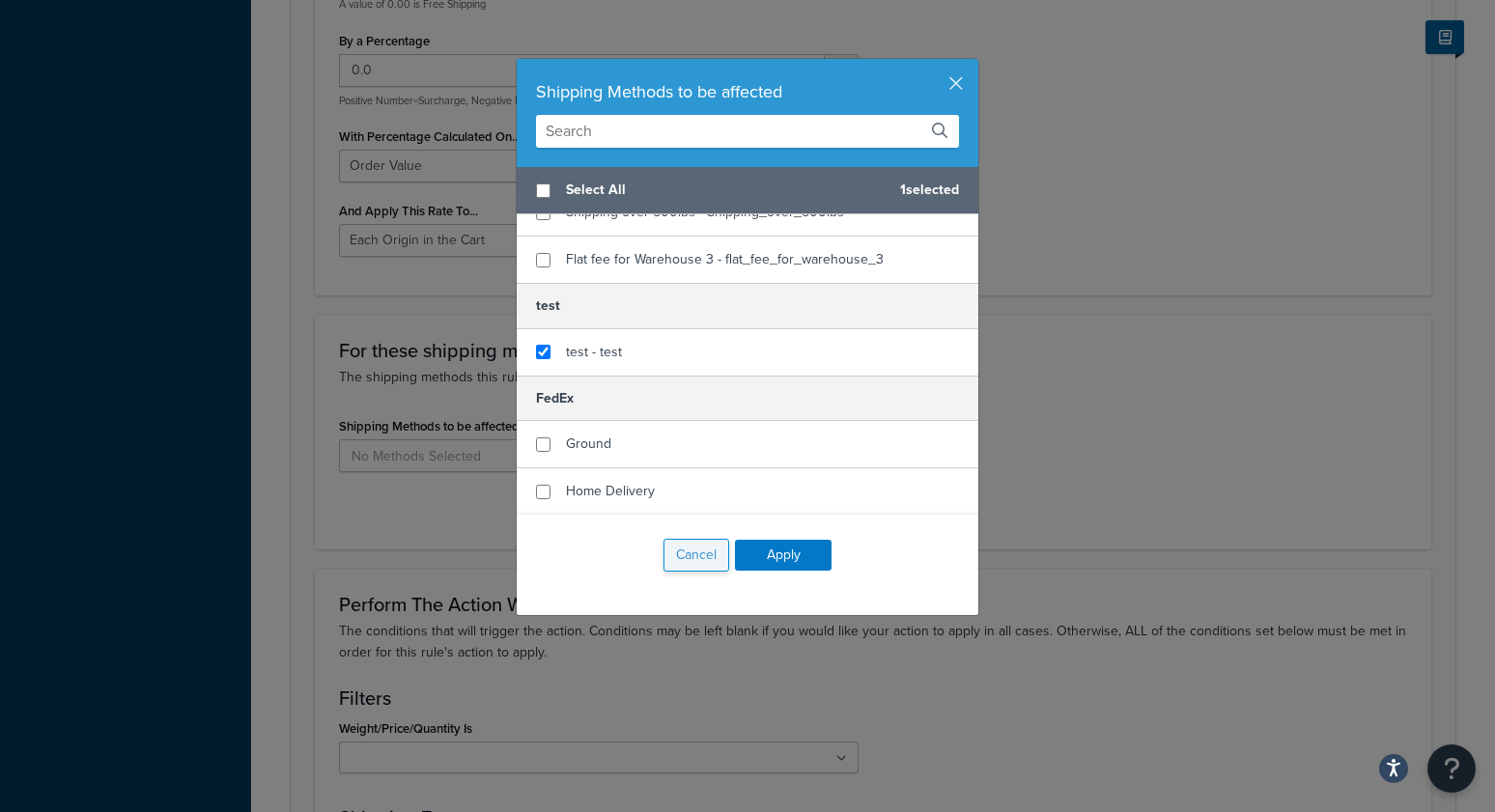
drag, startPoint x: 629, startPoint y: 360, endPoint x: 727, endPoint y: 539, distance: 204.1
click at [635, 361] on div "test - test" at bounding box center [747, 351] width 462 height 46
click at [779, 556] on button "Apply" at bounding box center [783, 555] width 97 height 31
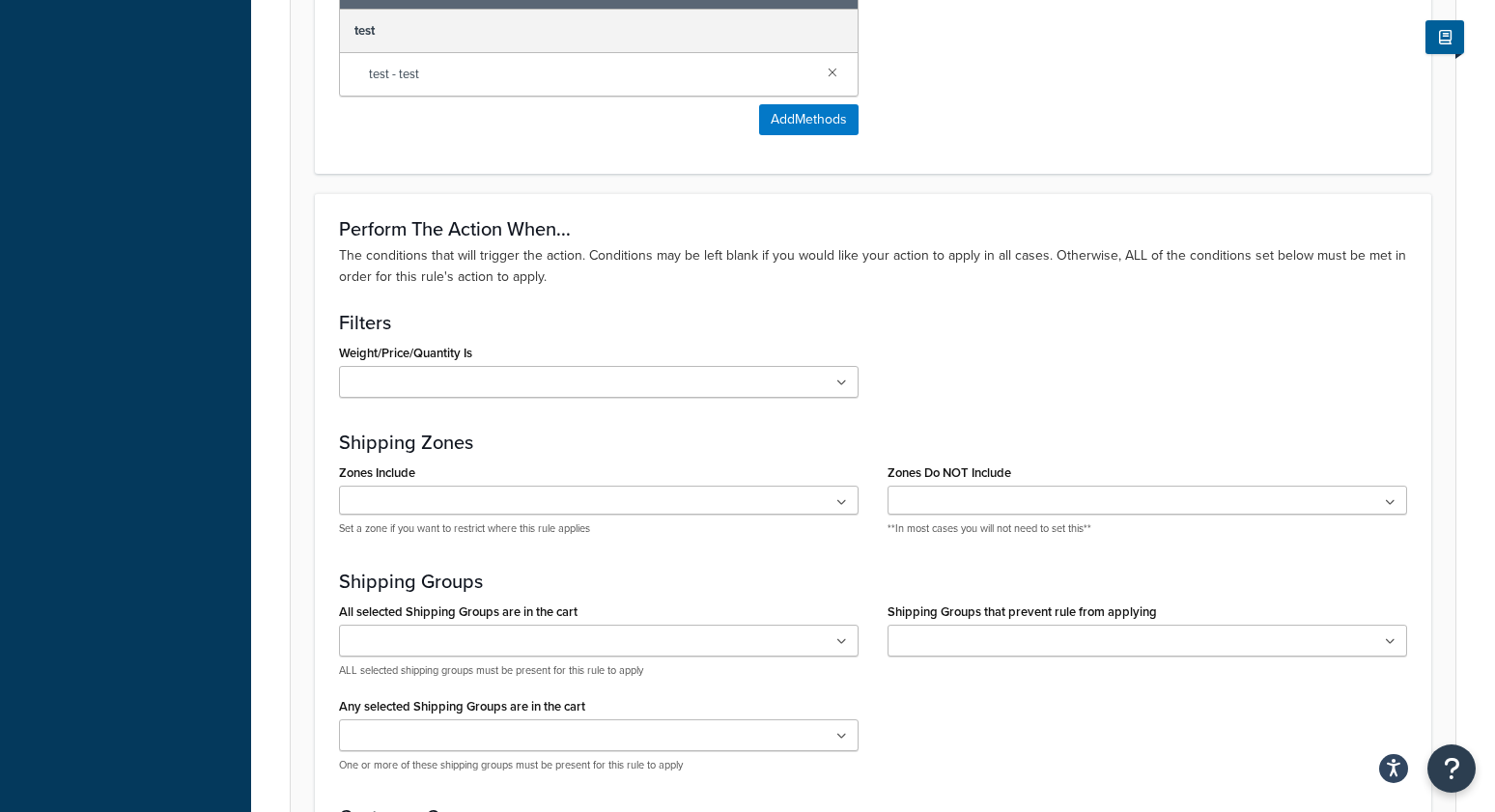
scroll to position [1233, 0]
click at [401, 644] on input "All selected Shipping Groups are in the cart" at bounding box center [430, 641] width 171 height 21
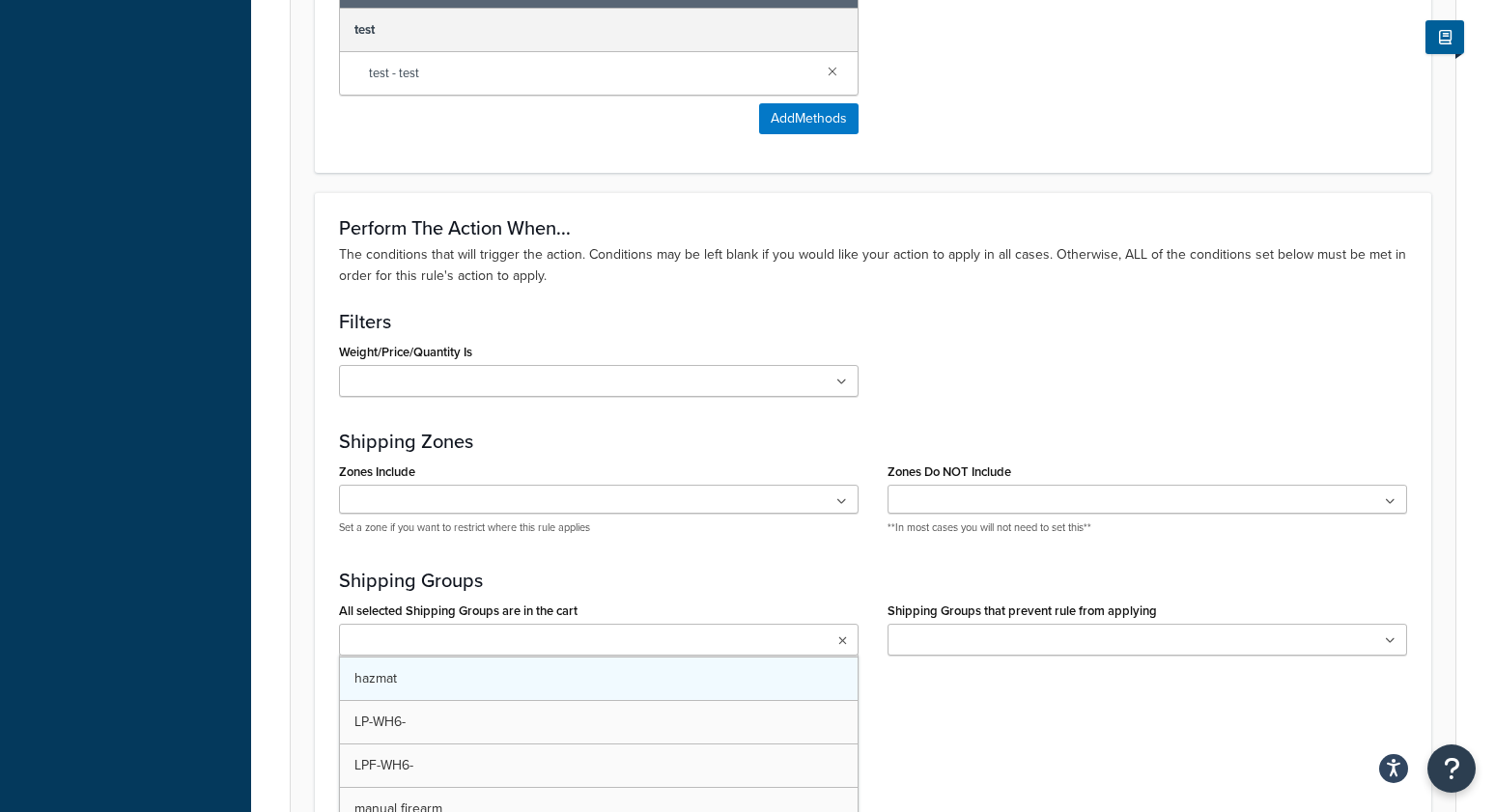
scroll to position [217, 0]
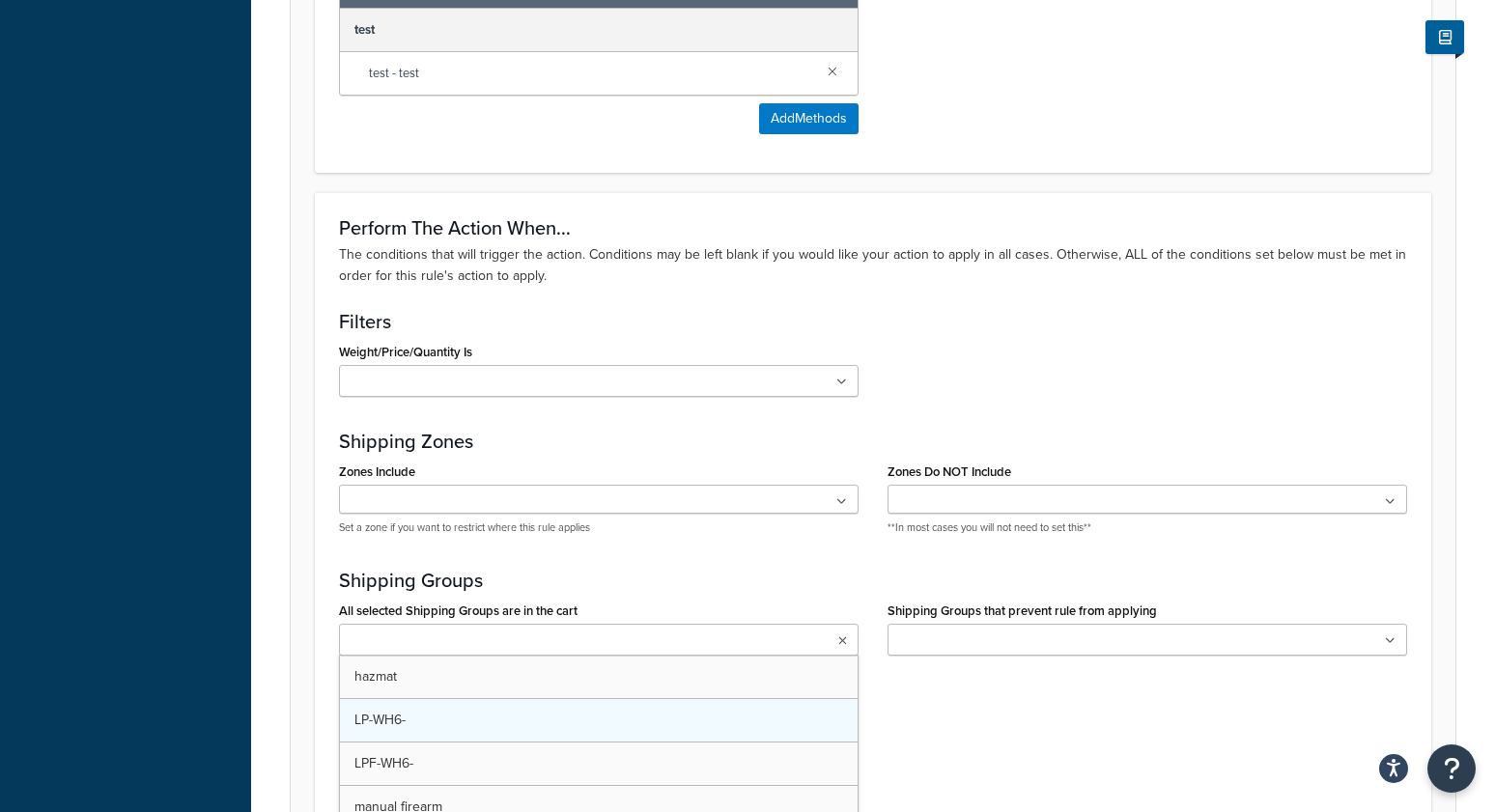
drag, startPoint x: 379, startPoint y: 687, endPoint x: 350, endPoint y: 682, distance: 29.4
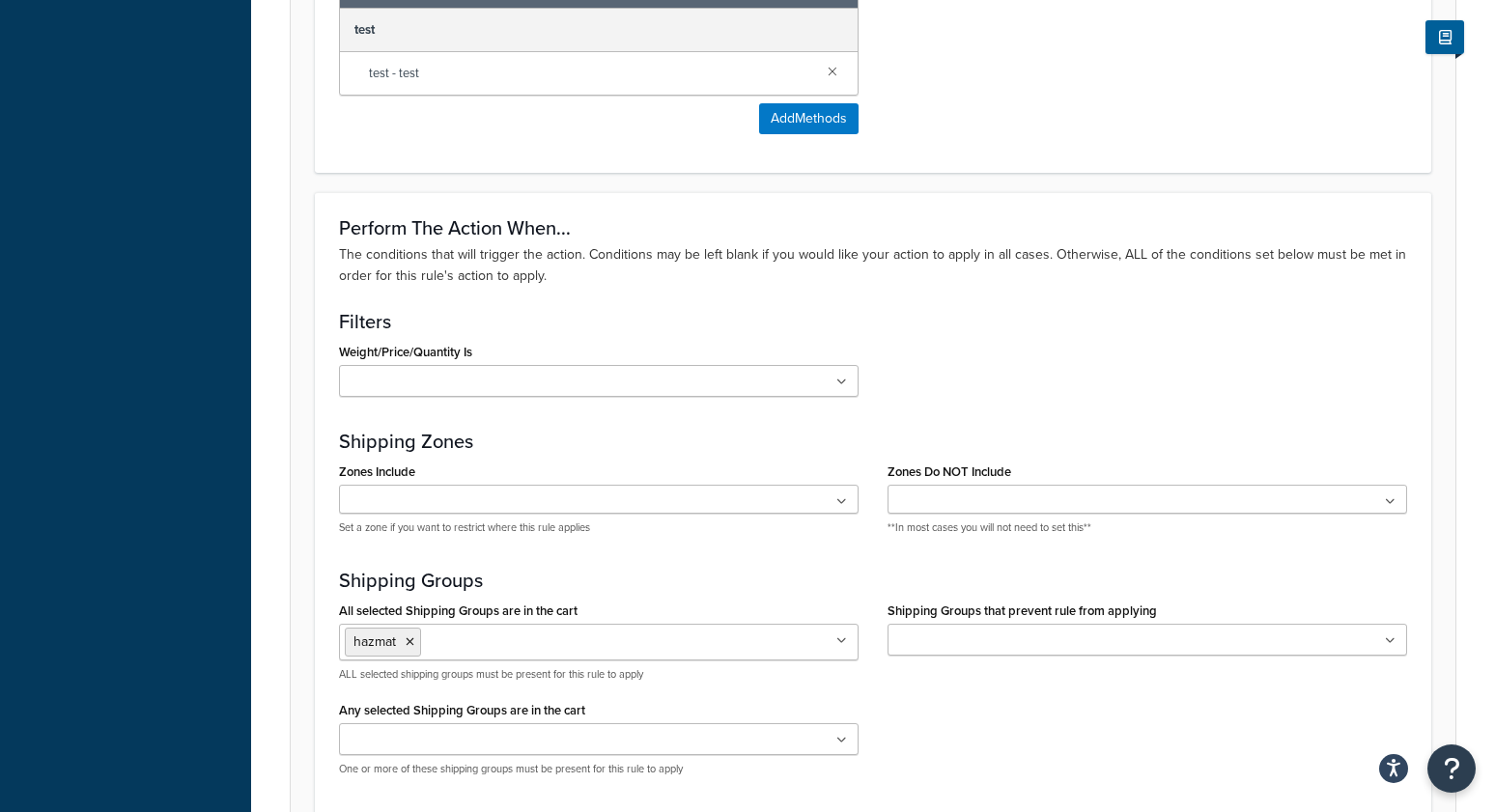
click at [302, 644] on form "Specify the action you would like to perform and the shipping methods that will…" at bounding box center [873, 14] width 1165 height 2037
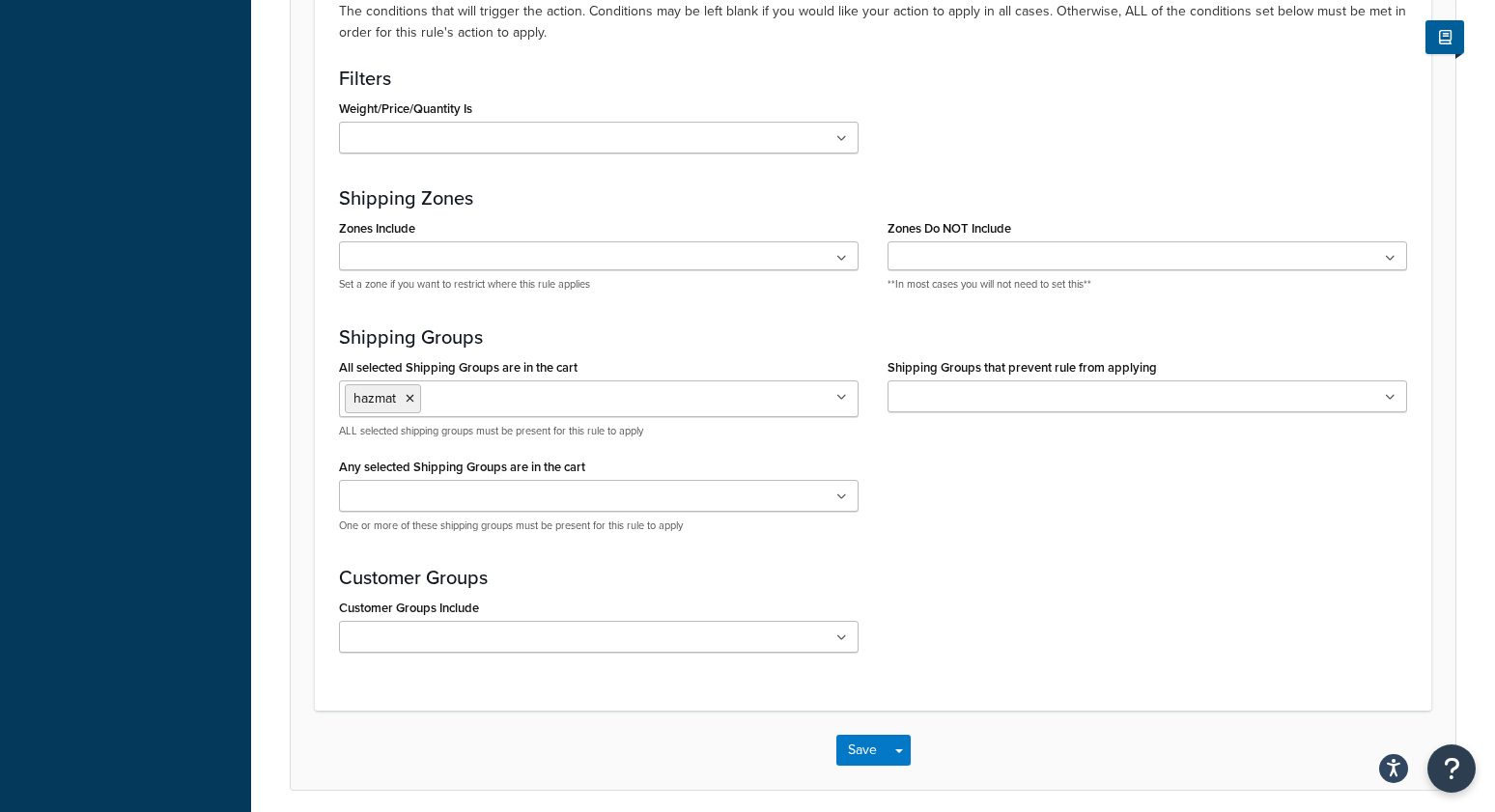
scroll to position [1557, 0]
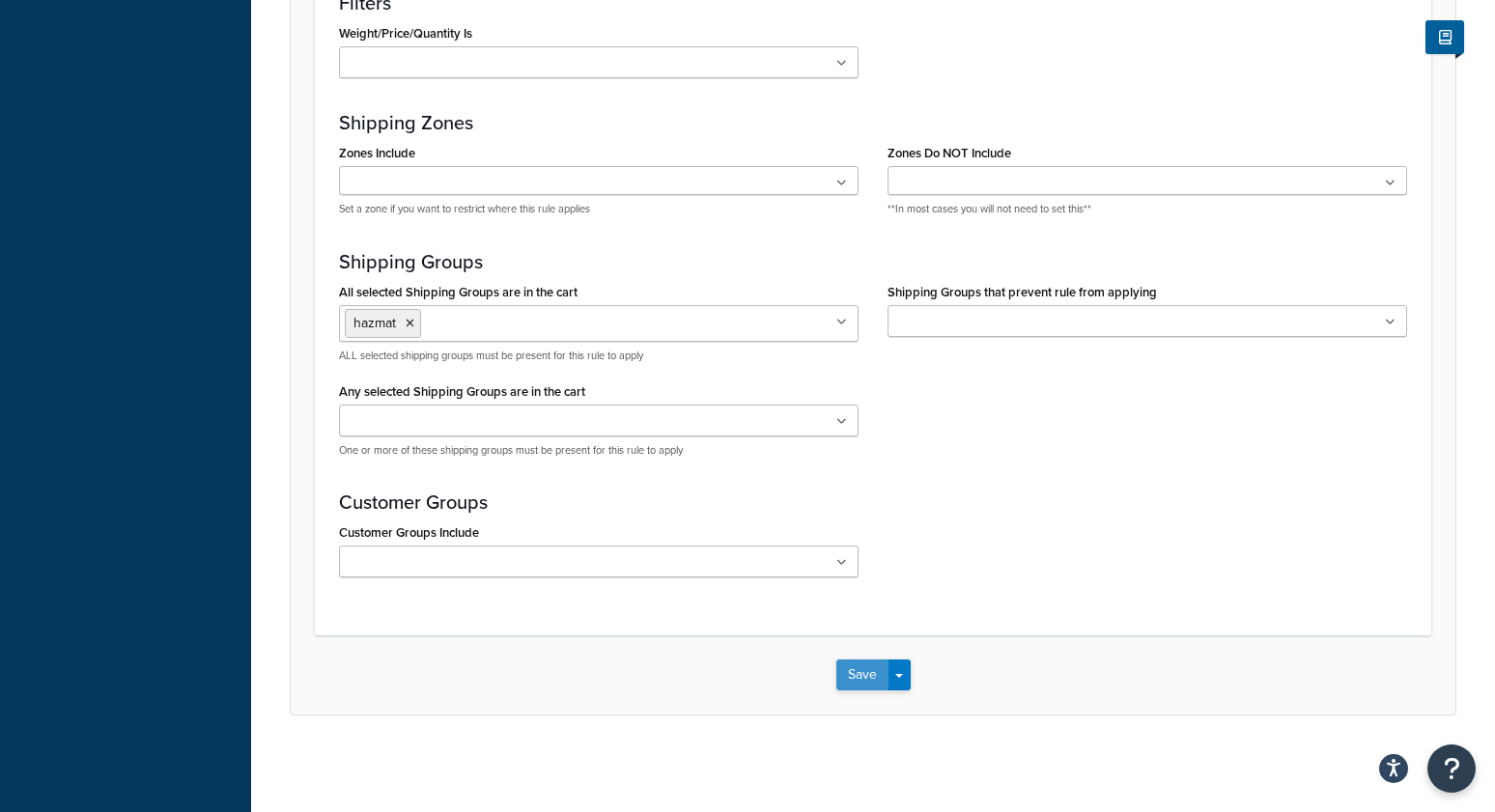
click at [856, 673] on button "Save" at bounding box center [862, 675] width 52 height 31
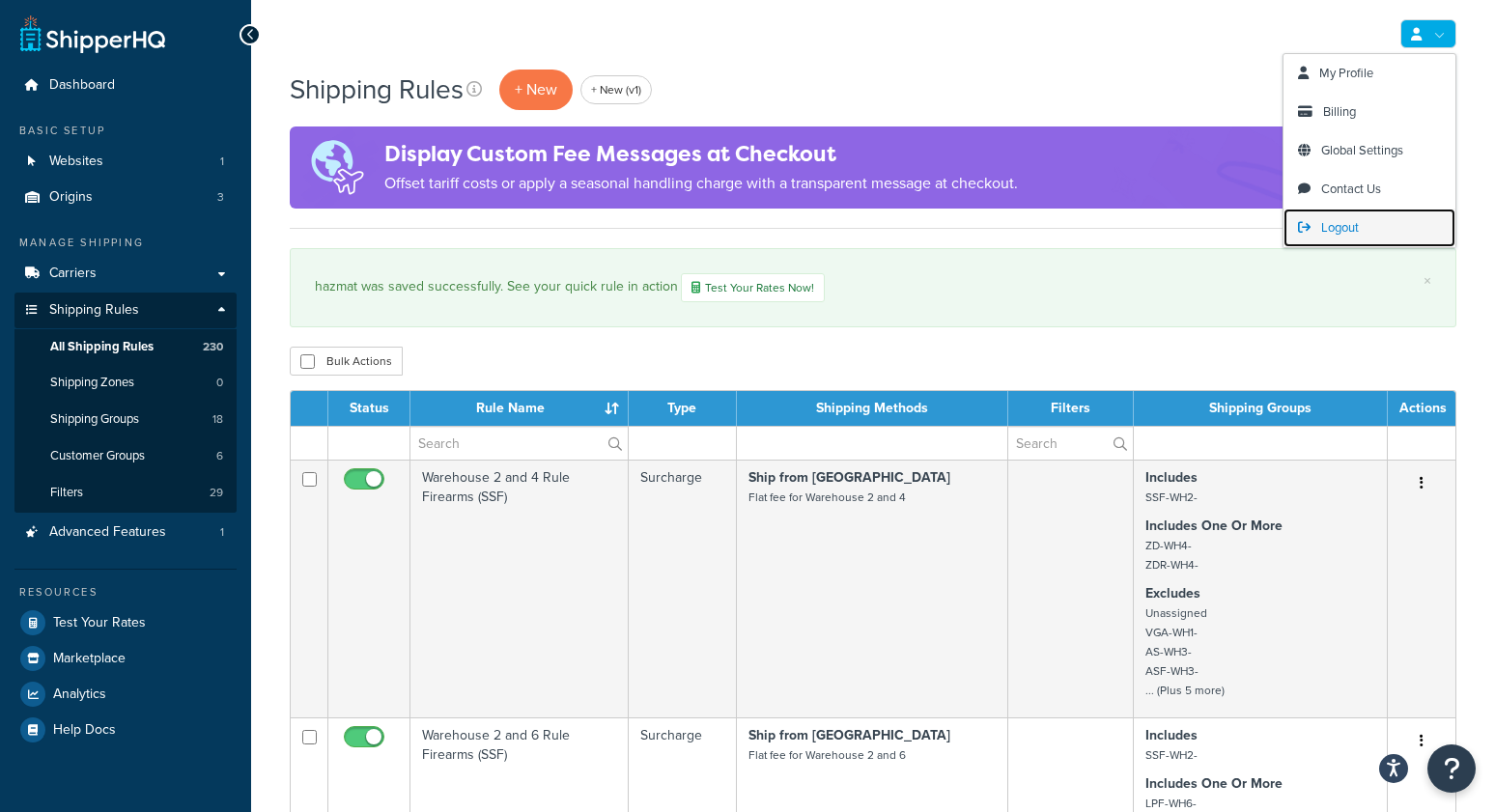
click at [1336, 232] on span "Logout" at bounding box center [1340, 227] width 38 height 19
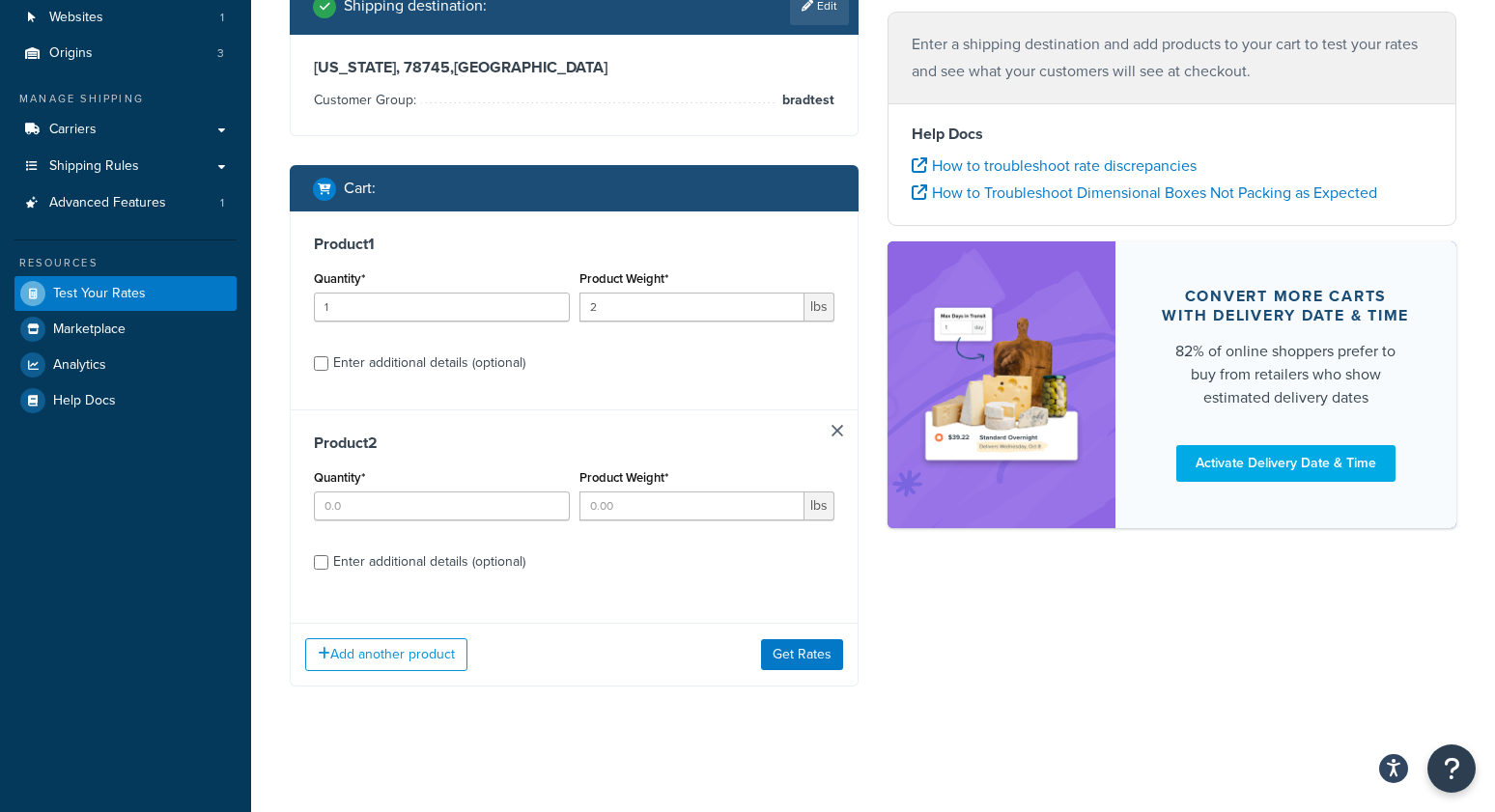
click at [414, 362] on div "Enter additional details (optional)" at bounding box center [429, 363] width 192 height 27
click at [328, 362] on input "Enter additional details (optional)" at bounding box center [320, 363] width 15 height 15
checkbox input "true"
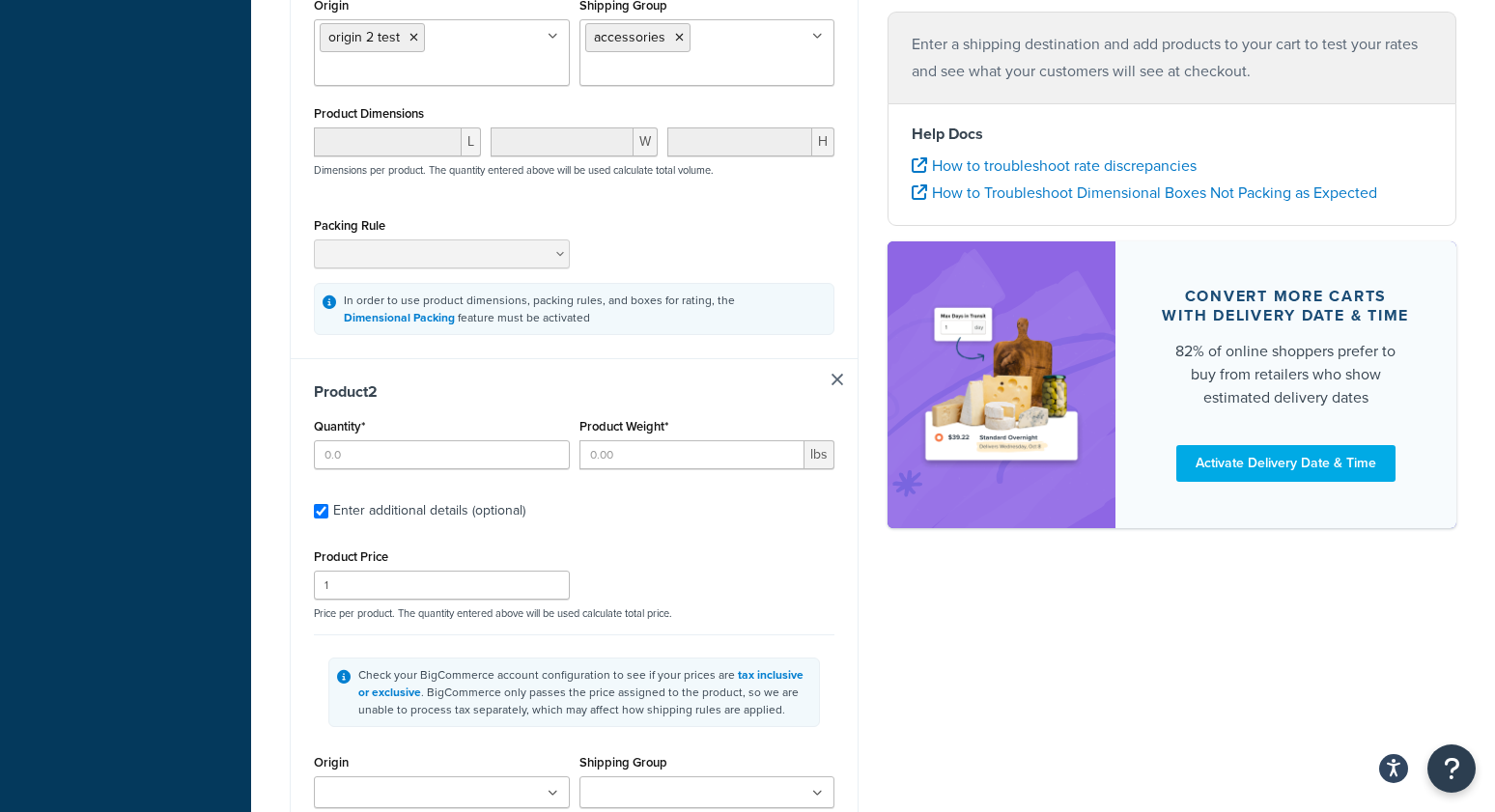
scroll to position [772, 0]
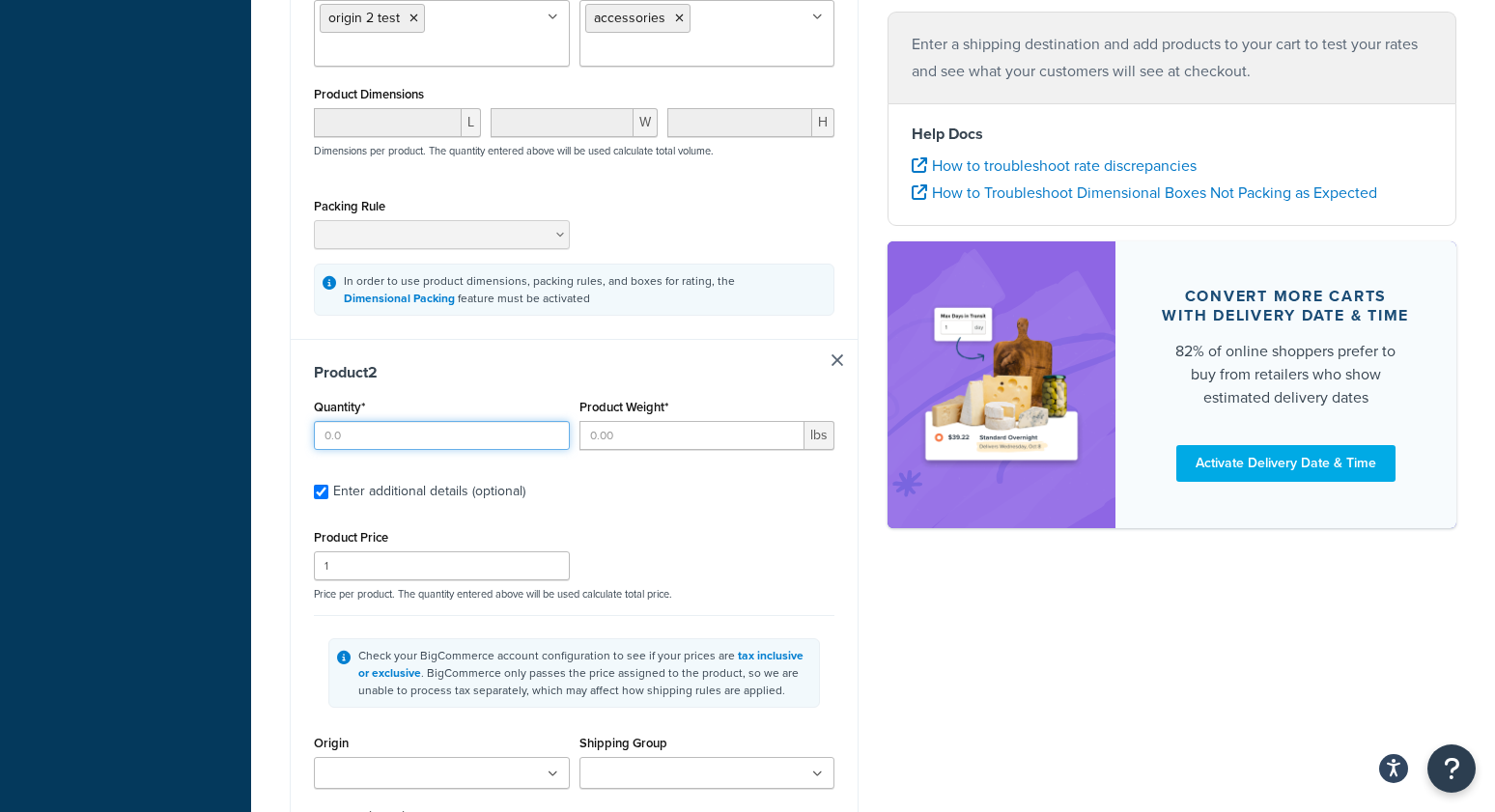
click at [464, 440] on input "Quantity*" at bounding box center [441, 435] width 256 height 29
type input "1"
drag, startPoint x: 666, startPoint y: 442, endPoint x: 593, endPoint y: 481, distance: 82.8
click at [666, 442] on input "Product Weight*" at bounding box center [691, 435] width 226 height 29
type input "2"
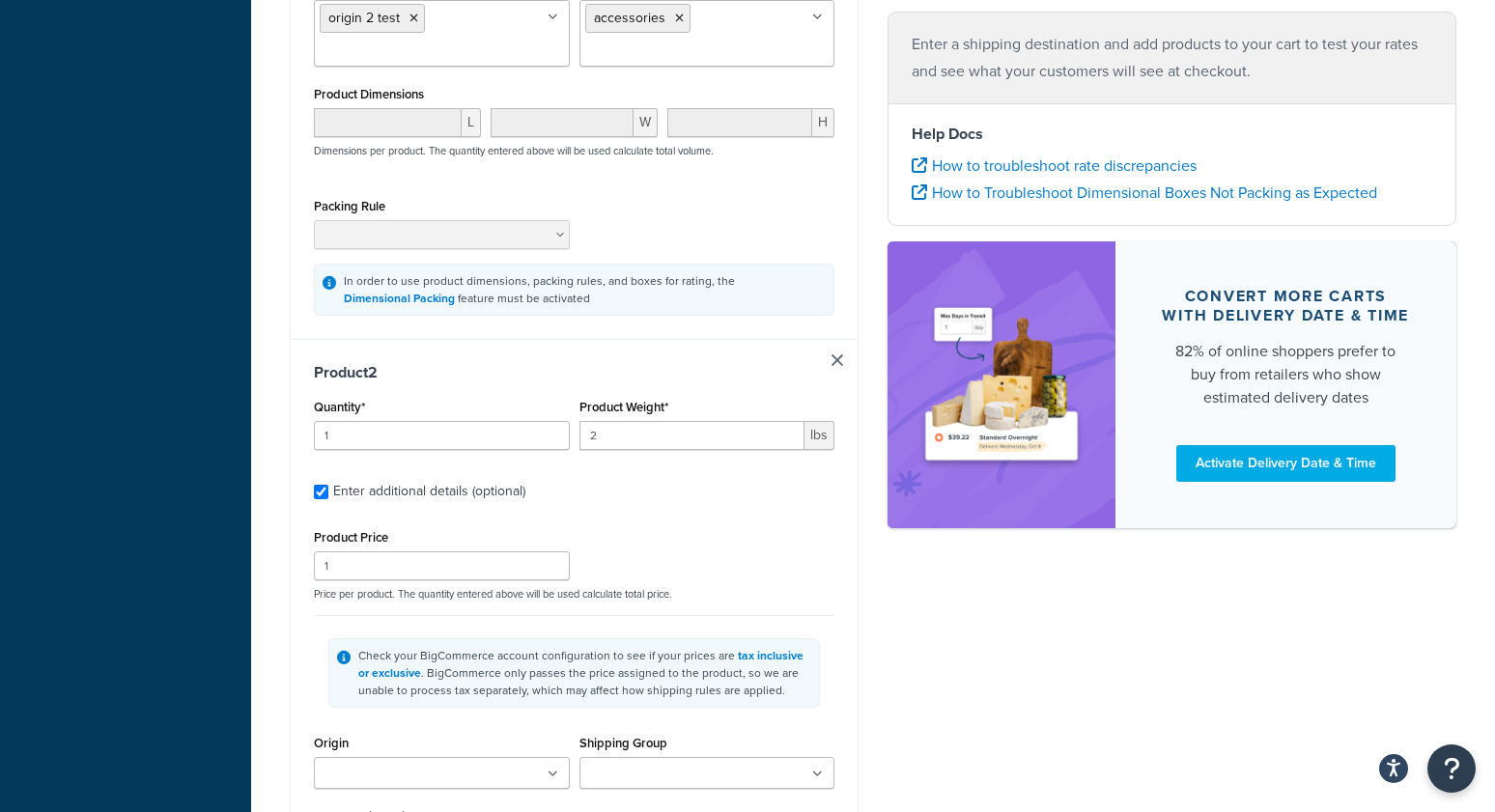
click at [905, 686] on div "Shipping destination : Edit [US_STATE], 78745 , [GEOGRAPHIC_DATA] Customer Grou…" at bounding box center [873, 258] width 1195 height 1819
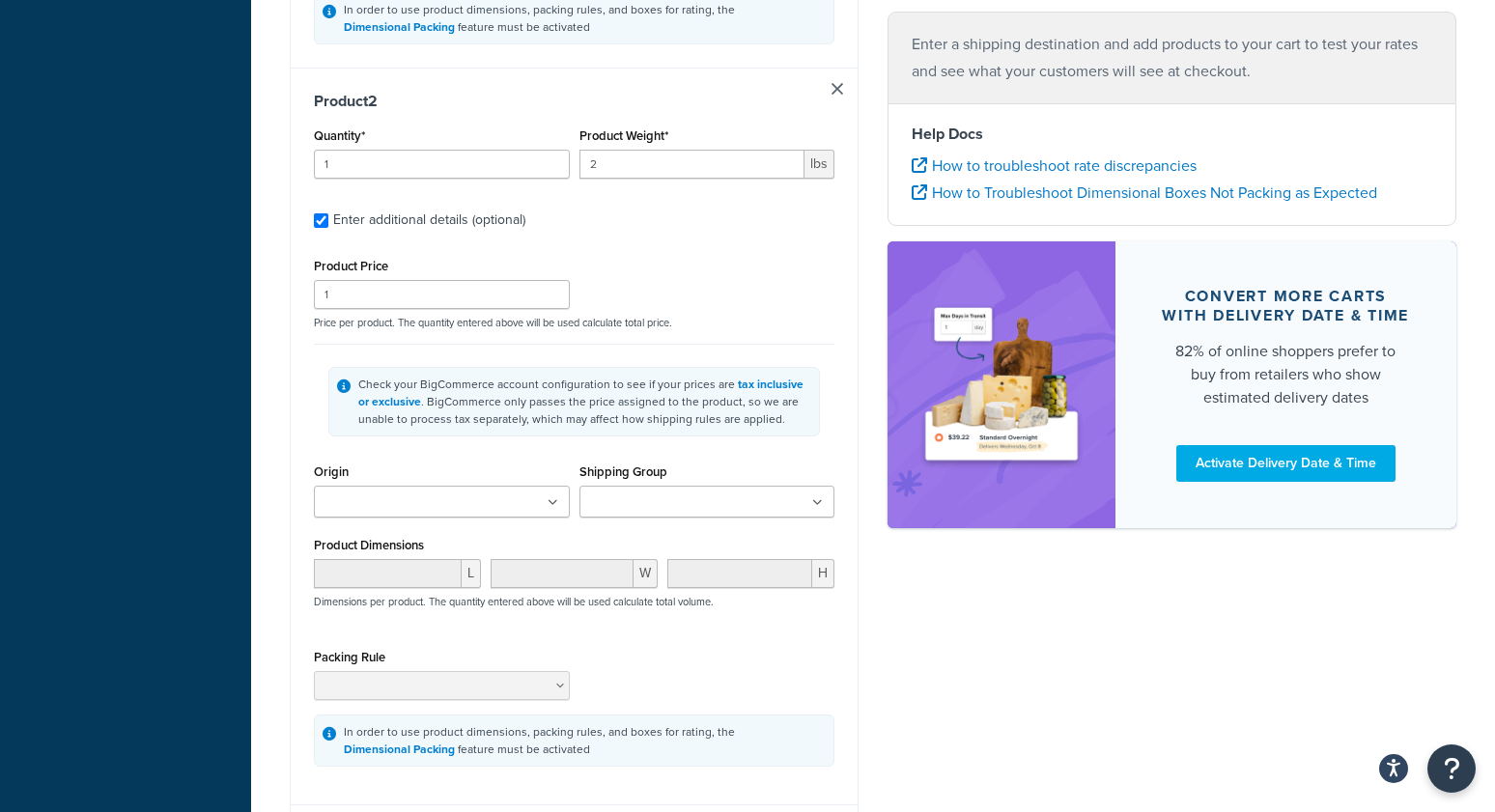
scroll to position [1055, 0]
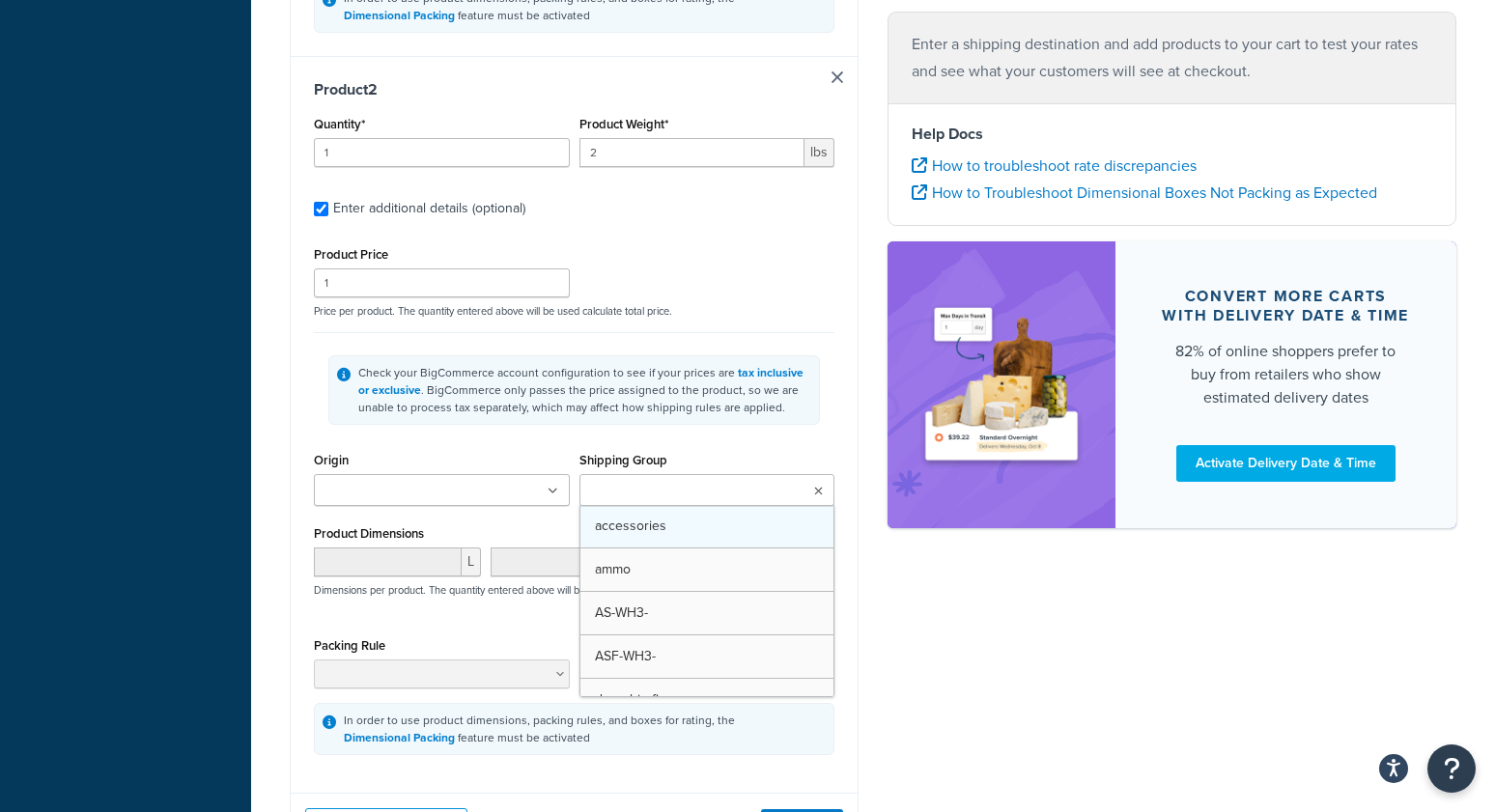
drag, startPoint x: 646, startPoint y: 485, endPoint x: 660, endPoint y: 520, distance: 37.7
click at [647, 485] on input "Shipping Group" at bounding box center [670, 492] width 171 height 21
drag, startPoint x: 687, startPoint y: 575, endPoint x: 766, endPoint y: 585, distance: 79.6
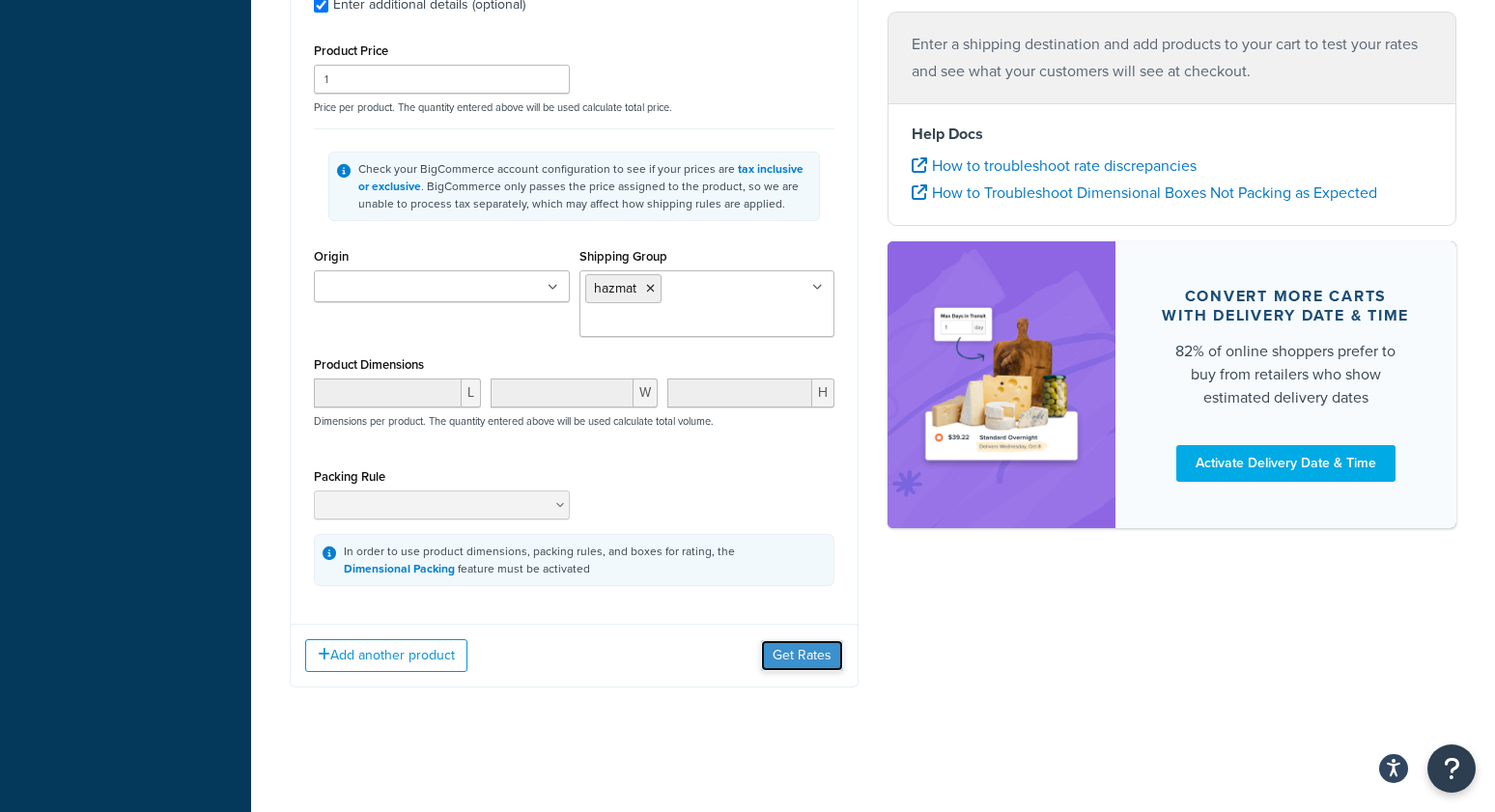
click at [823, 658] on button "Get Rates" at bounding box center [802, 656] width 82 height 31
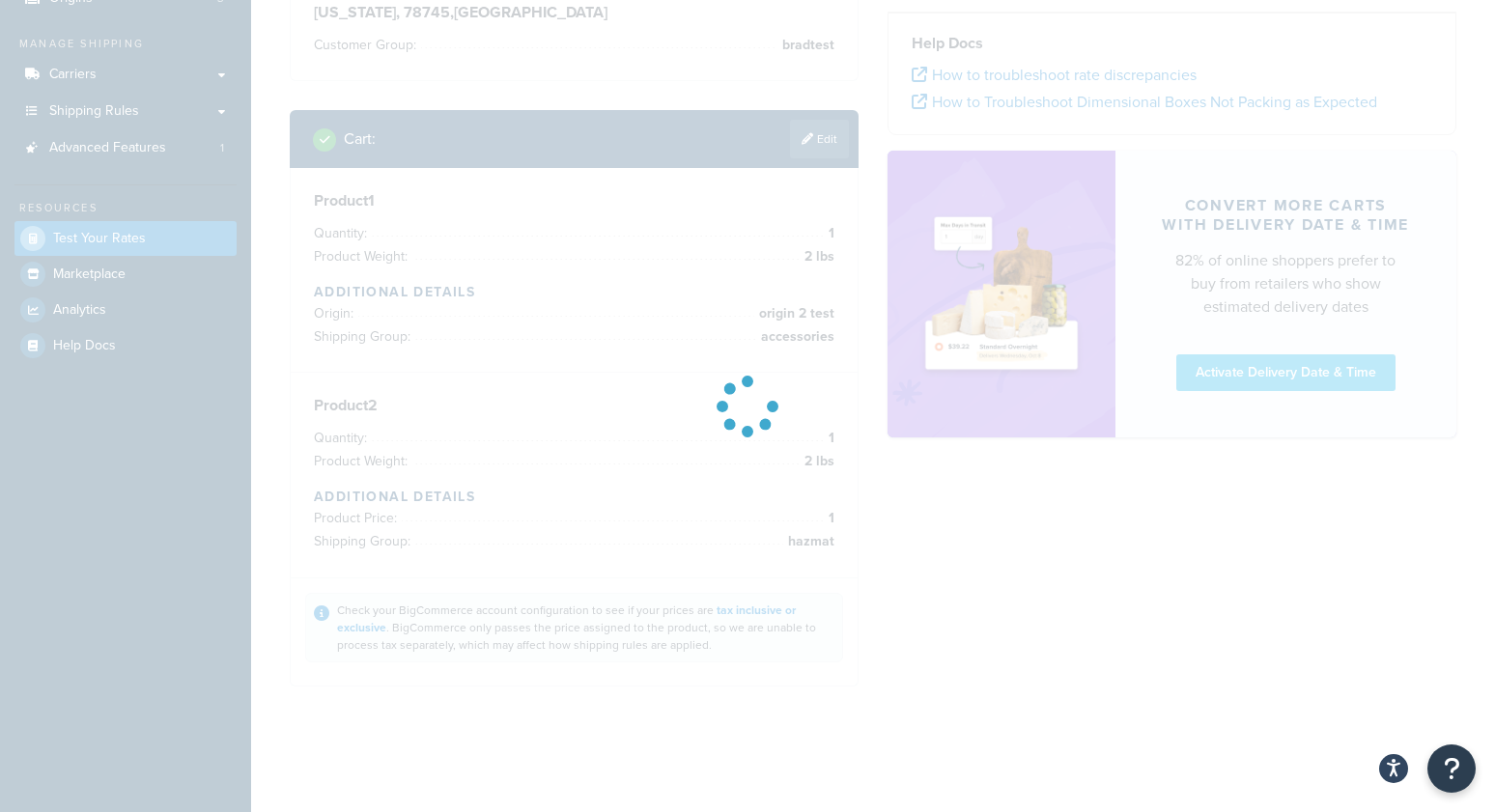
scroll to position [198, 0]
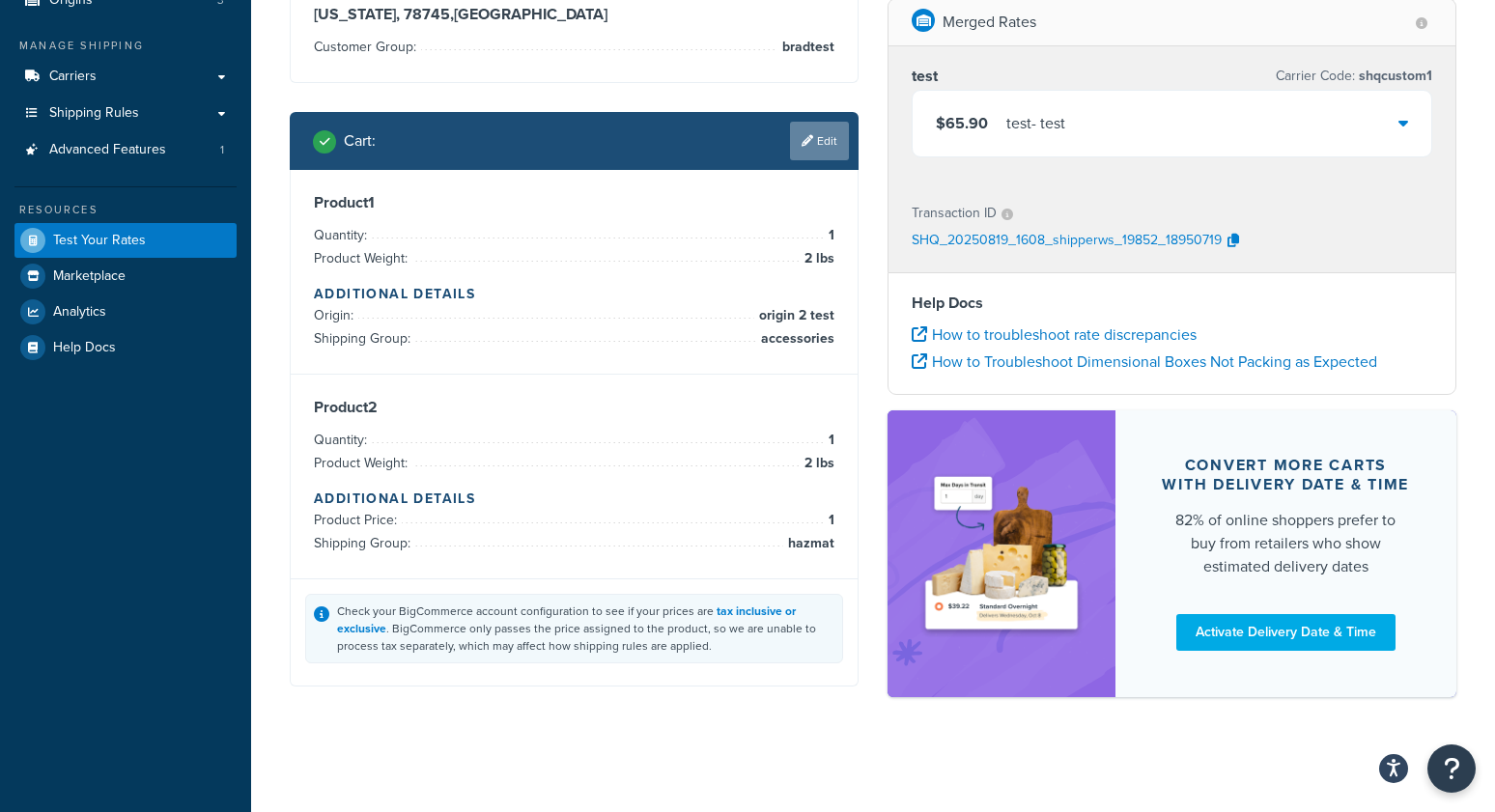
click at [837, 149] on link "Edit" at bounding box center [819, 142] width 59 height 39
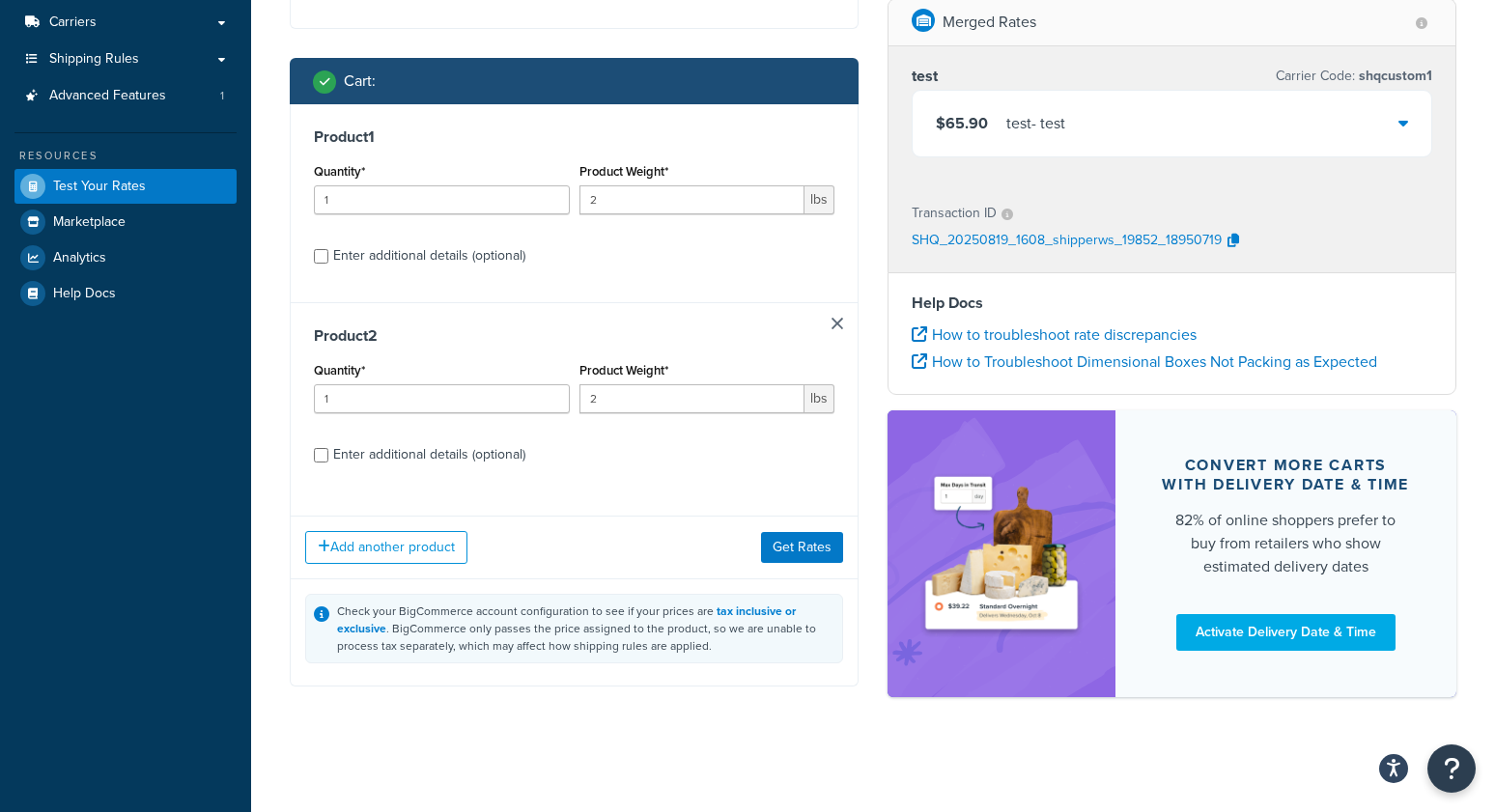
click at [396, 253] on div "Enter additional details (optional)" at bounding box center [429, 256] width 192 height 27
click at [328, 253] on input "Enter additional details (optional)" at bounding box center [320, 256] width 15 height 15
checkbox input "true"
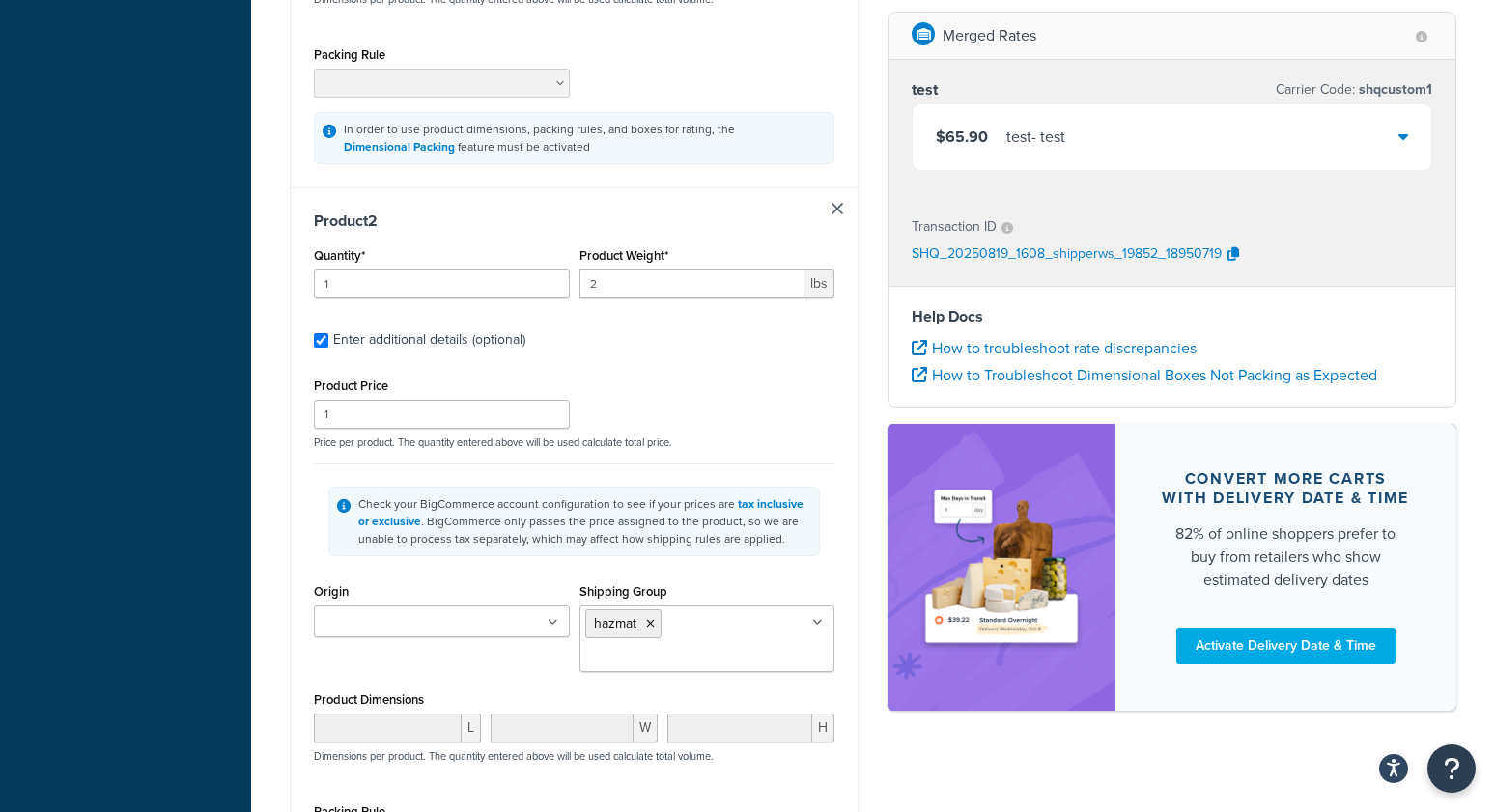
scroll to position [963, 0]
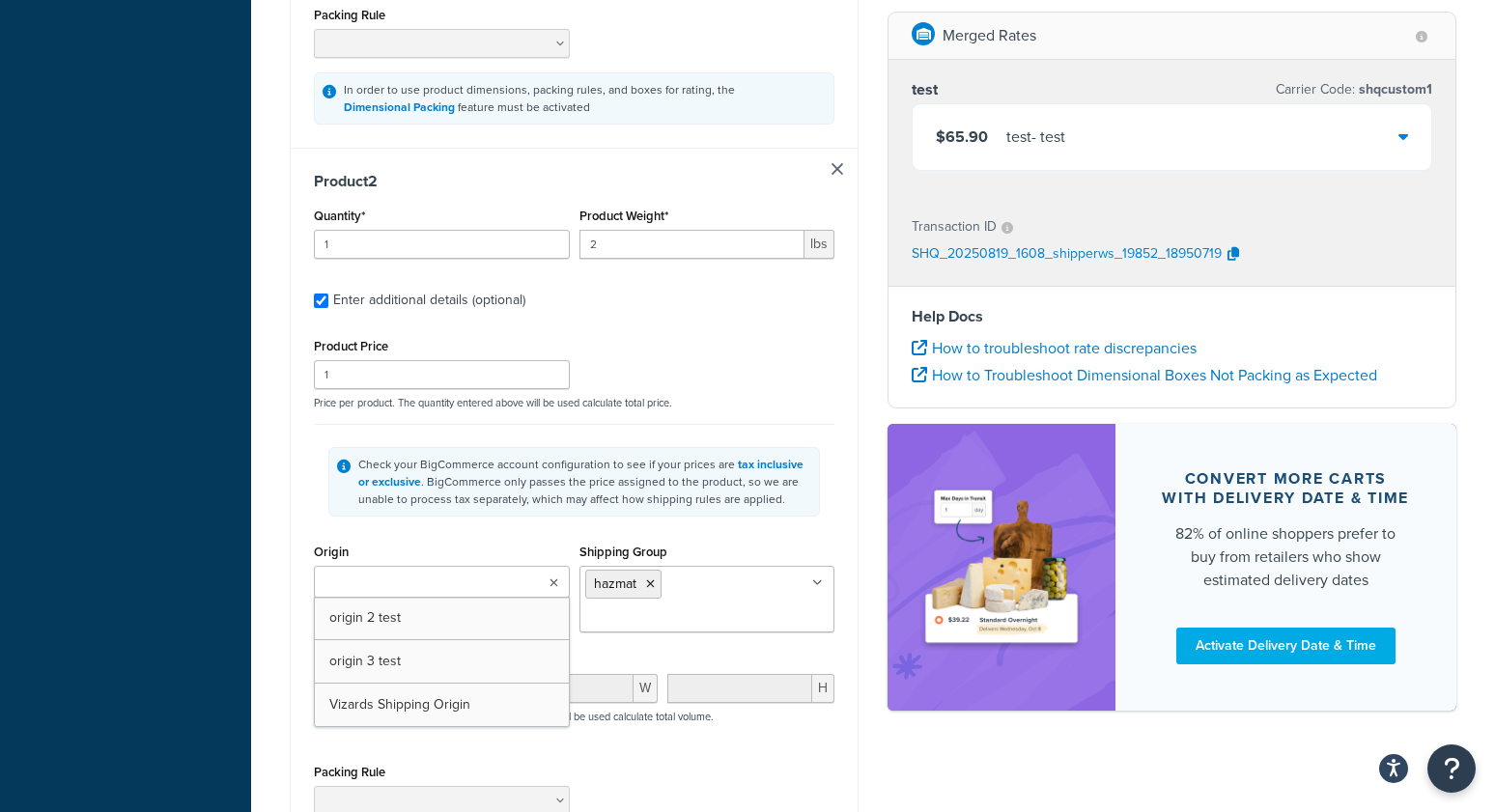
drag, startPoint x: 388, startPoint y: 593, endPoint x: 398, endPoint y: 596, distance: 10.4
click at [388, 593] on input "Origin" at bounding box center [404, 584] width 171 height 21
click at [255, 600] on div "Test your rates Reset Rate Results [DATE] 12:08 PM Shipping destination : Edit …" at bounding box center [873, 136] width 1244 height 2063
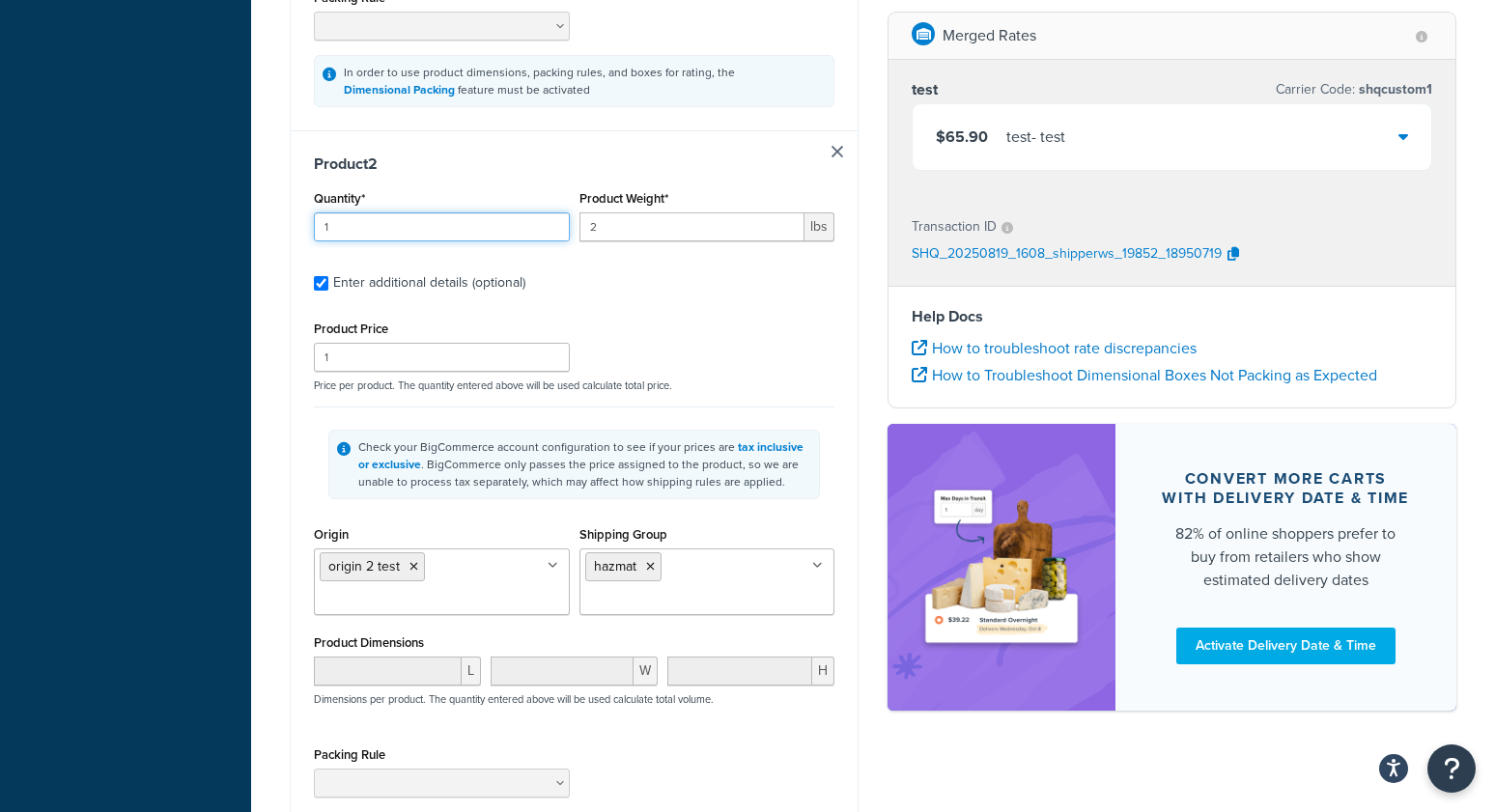
drag, startPoint x: 267, startPoint y: 221, endPoint x: 248, endPoint y: 218, distance: 19.2
click at [248, 218] on div "Dashboard Basic Setup Websites 1 Origins 3 Manage Shipping Carriers Carriers Al…" at bounding box center [747, 108] width 1495 height 2178
type input "2"
click at [232, 285] on div "Dashboard Basic Setup Websites 1 Origins 3 Manage Shipping Carriers Carriers Al…" at bounding box center [125, 108] width 251 height 2178
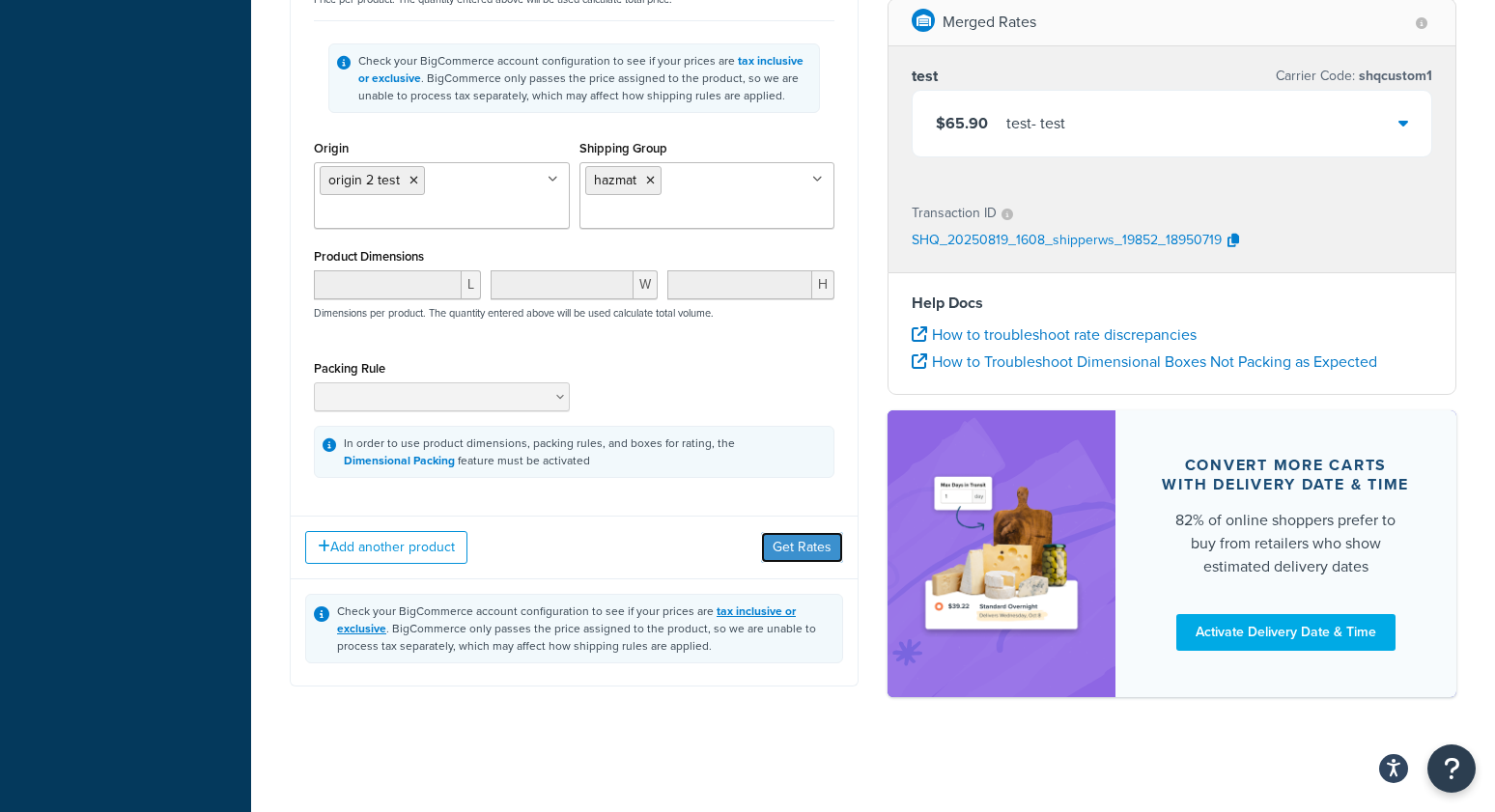
click at [771, 548] on button "Get Rates" at bounding box center [802, 548] width 82 height 31
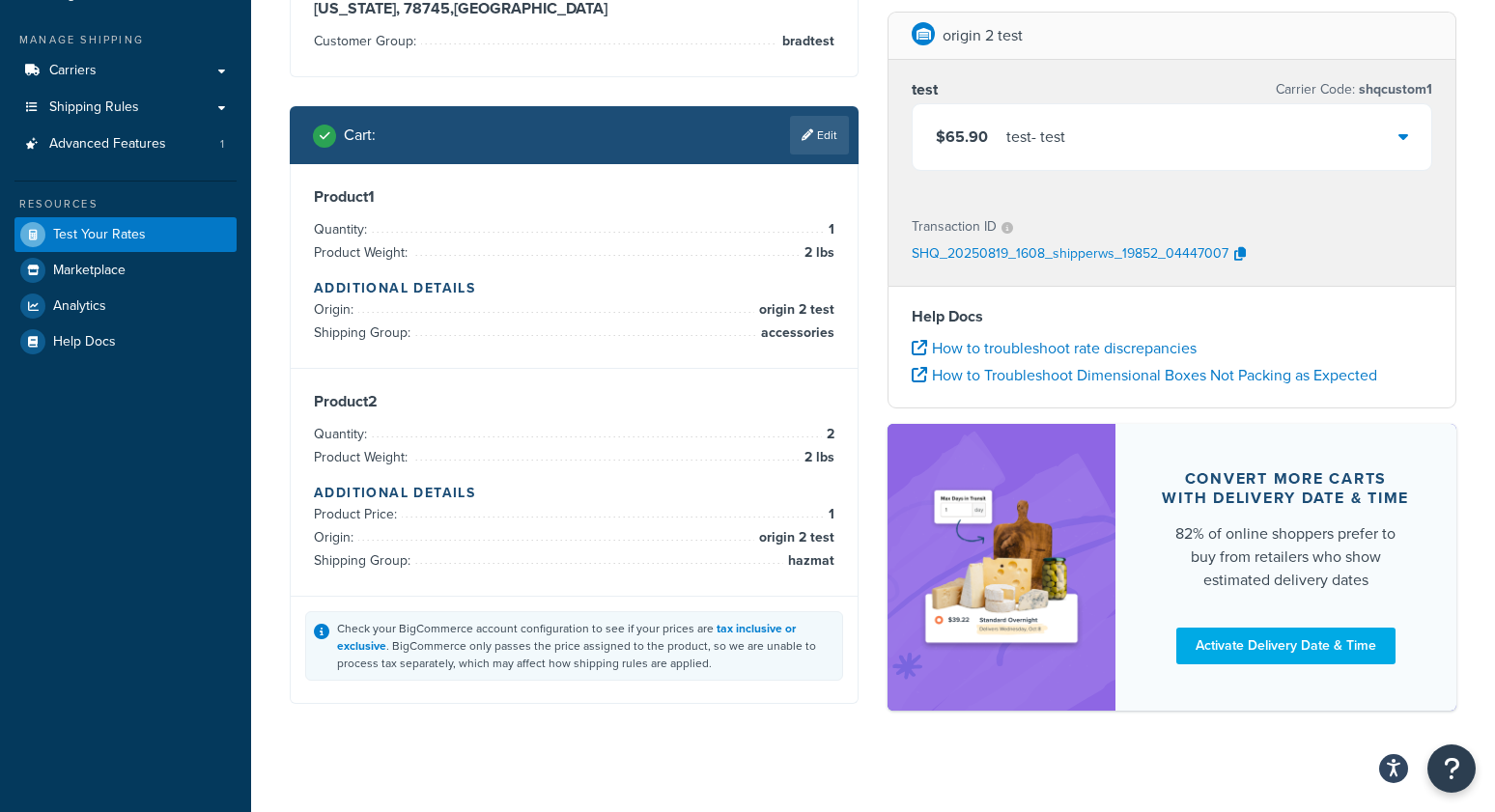
scroll to position [198, 0]
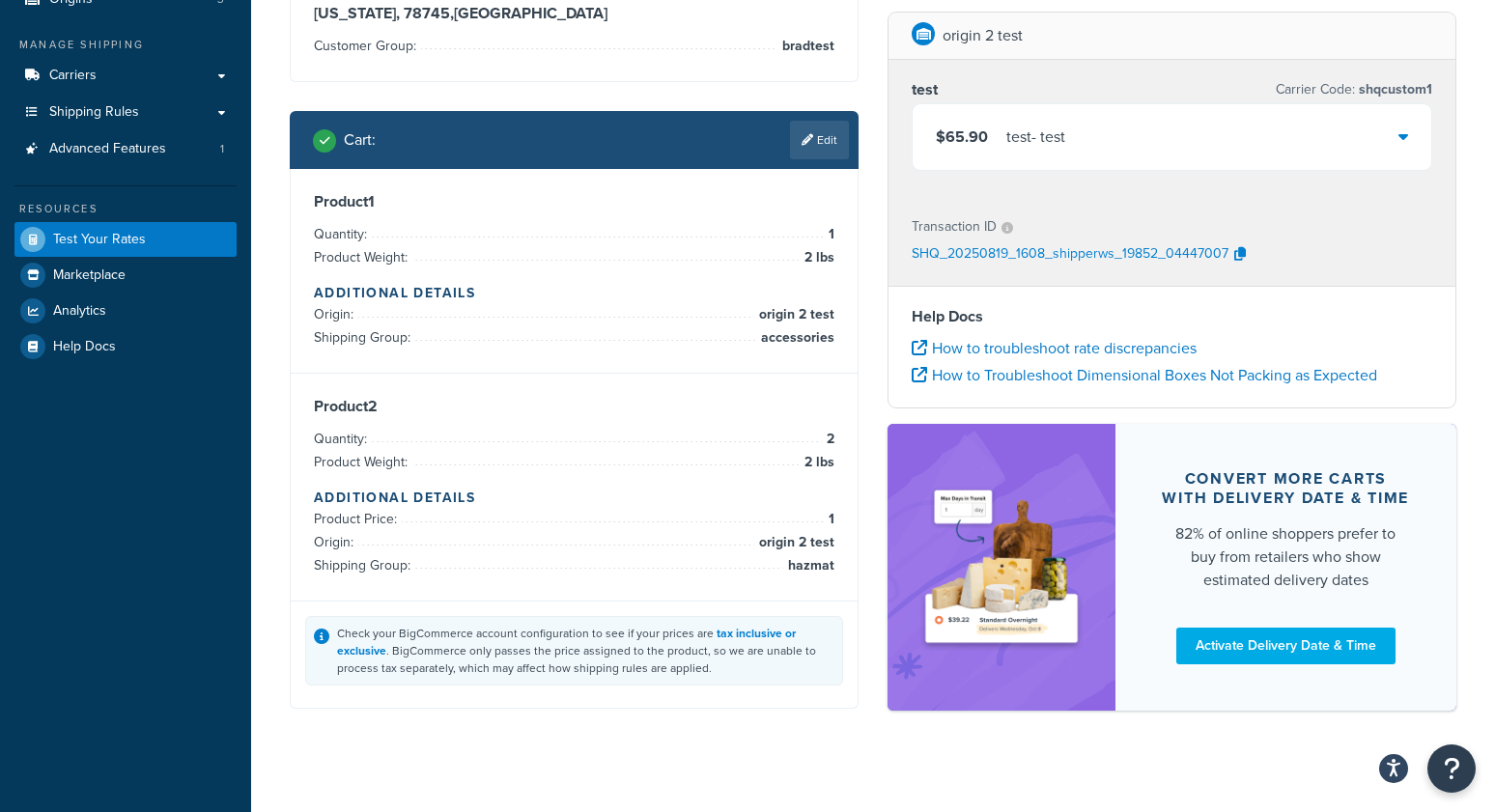
click at [807, 115] on div "Cart : Edit" at bounding box center [574, 140] width 569 height 58
click at [811, 141] on link "Edit" at bounding box center [819, 141] width 59 height 39
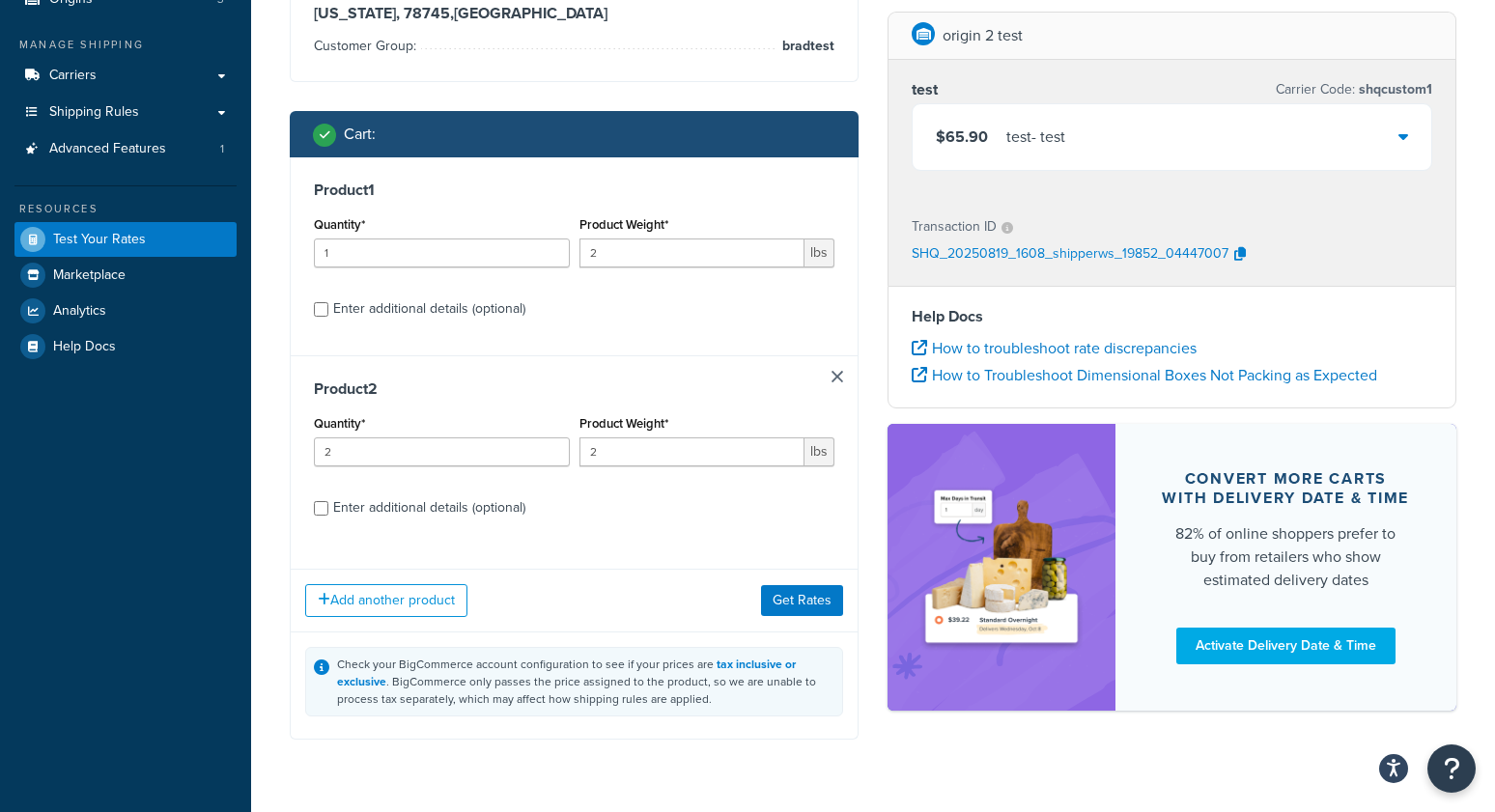
click at [398, 306] on div "Enter additional details (optional)" at bounding box center [429, 309] width 192 height 27
click at [328, 306] on input "Enter additional details (optional)" at bounding box center [320, 309] width 15 height 15
checkbox input "true"
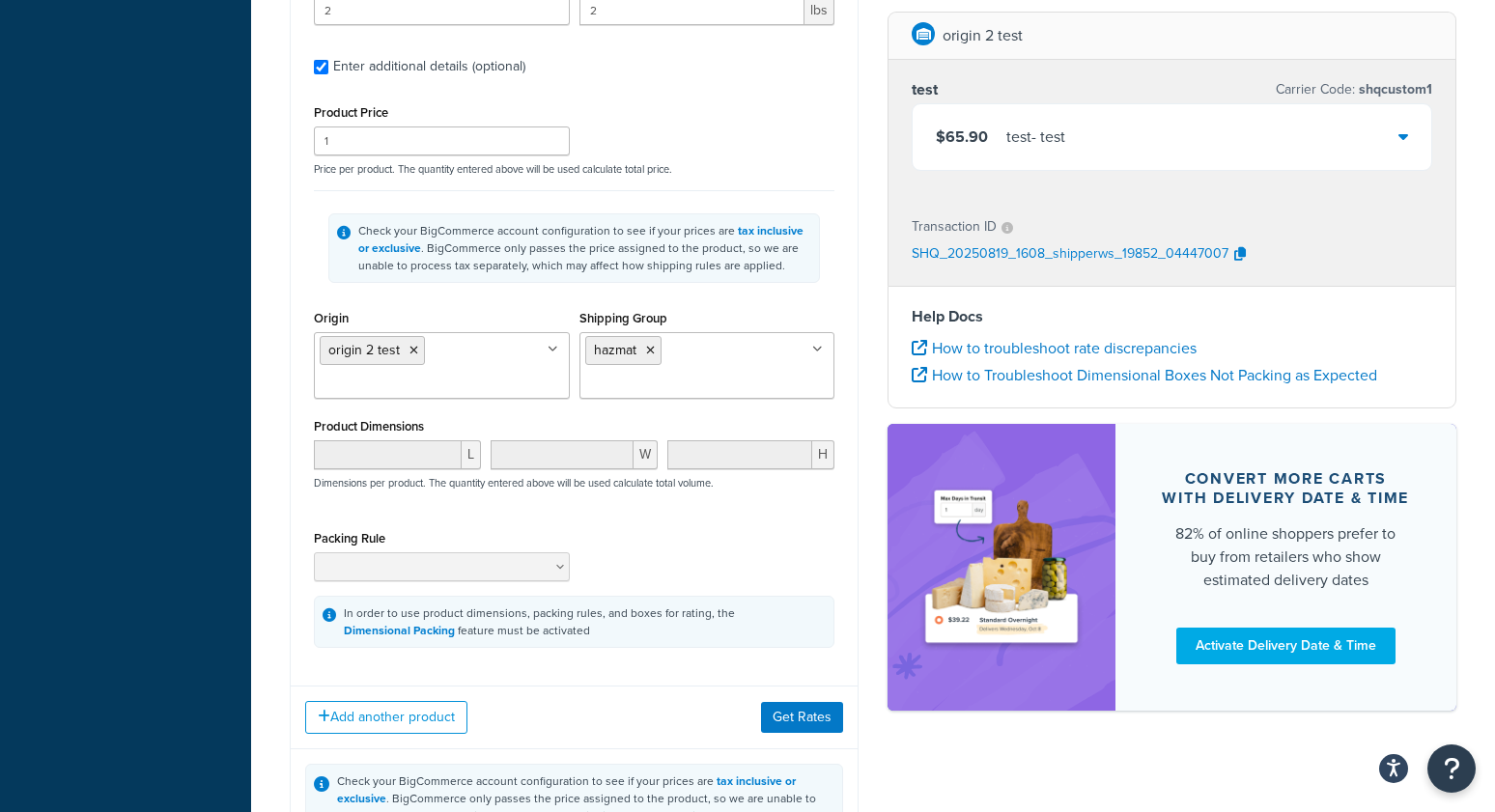
scroll to position [1376, 0]
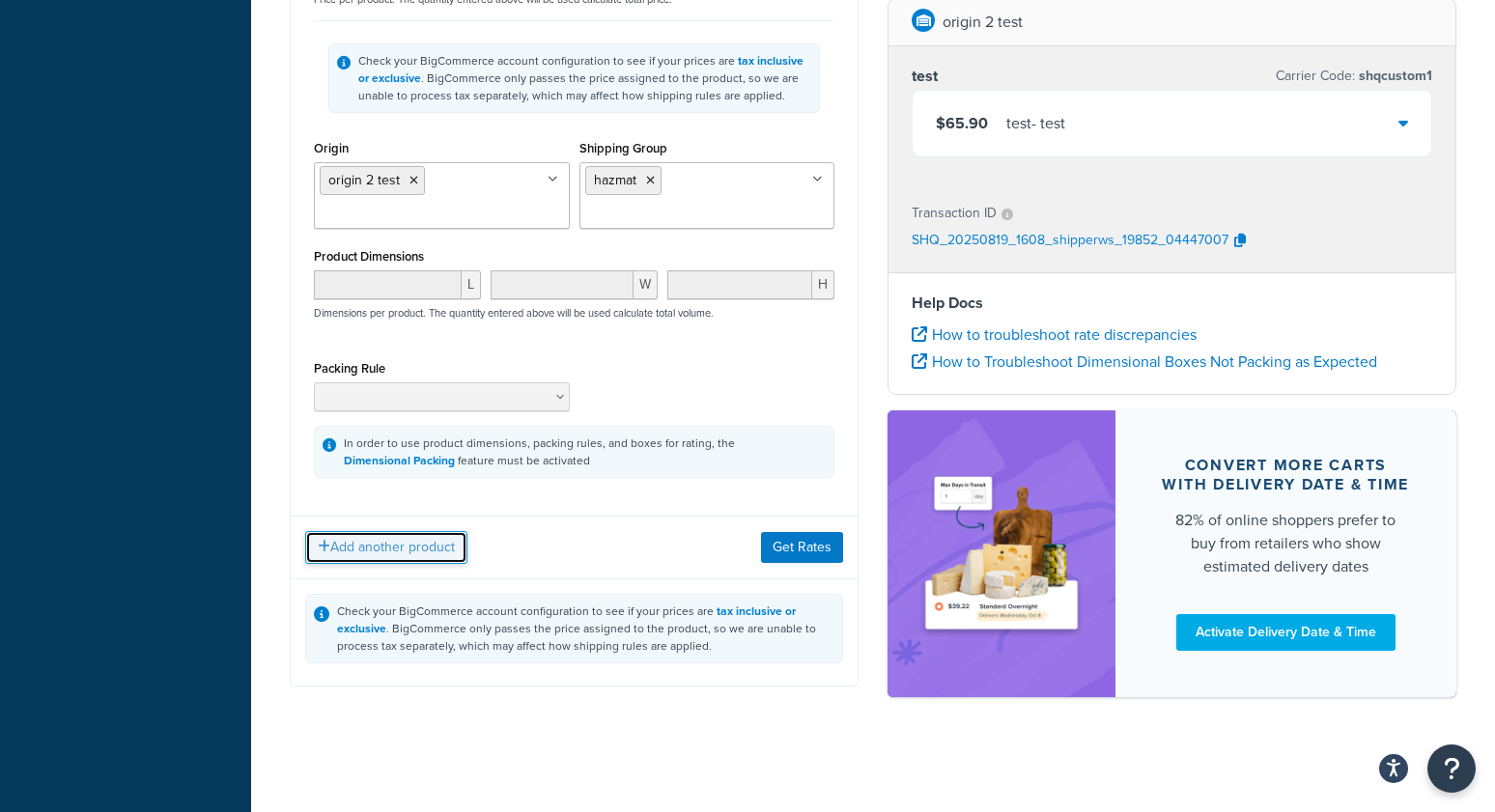
click at [383, 558] on button "Add another product" at bounding box center [387, 548] width 162 height 33
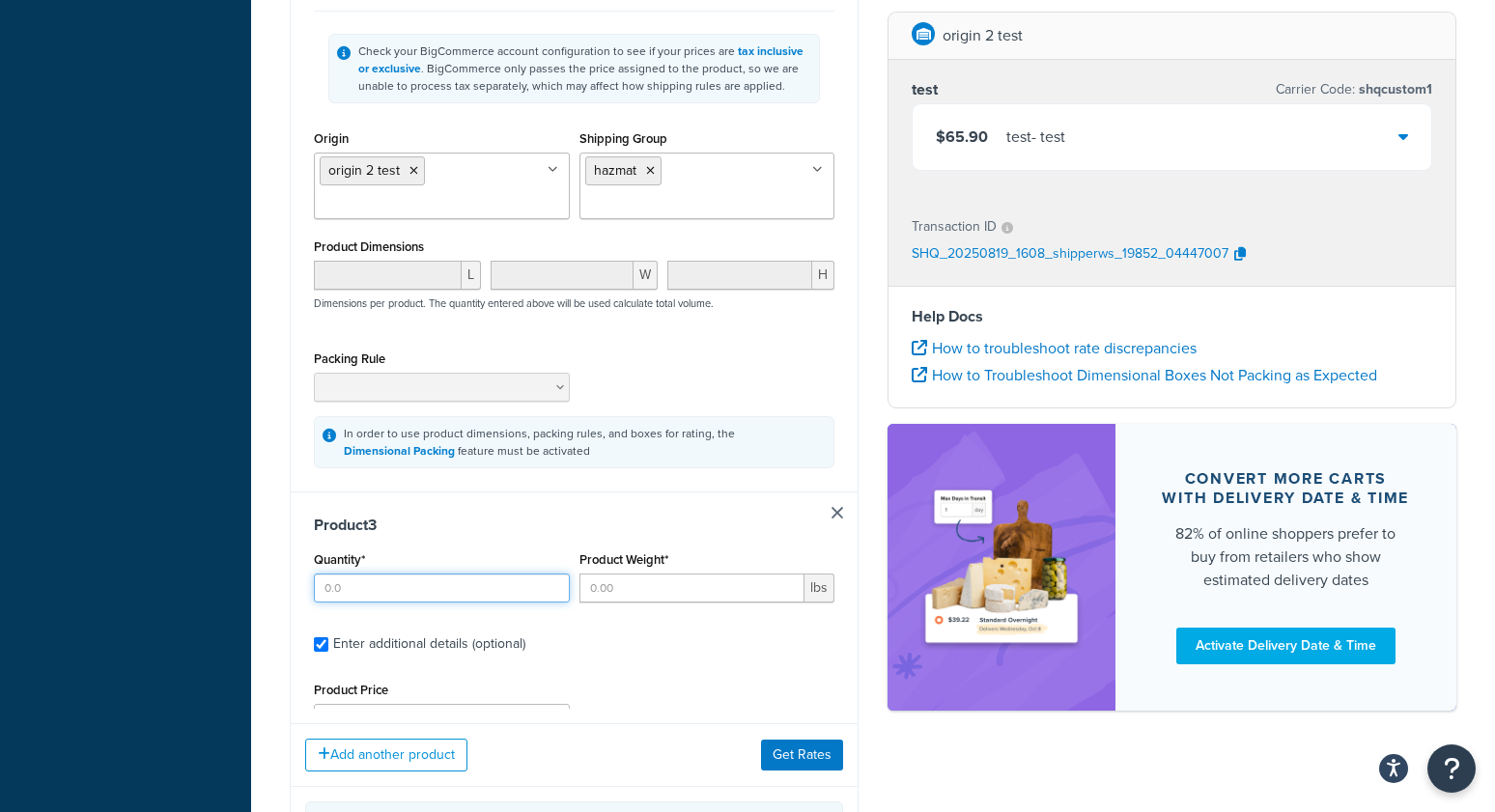
drag, startPoint x: 394, startPoint y: 589, endPoint x: 516, endPoint y: 596, distance: 122.2
click at [395, 589] on input "Quantity*" at bounding box center [441, 588] width 256 height 29
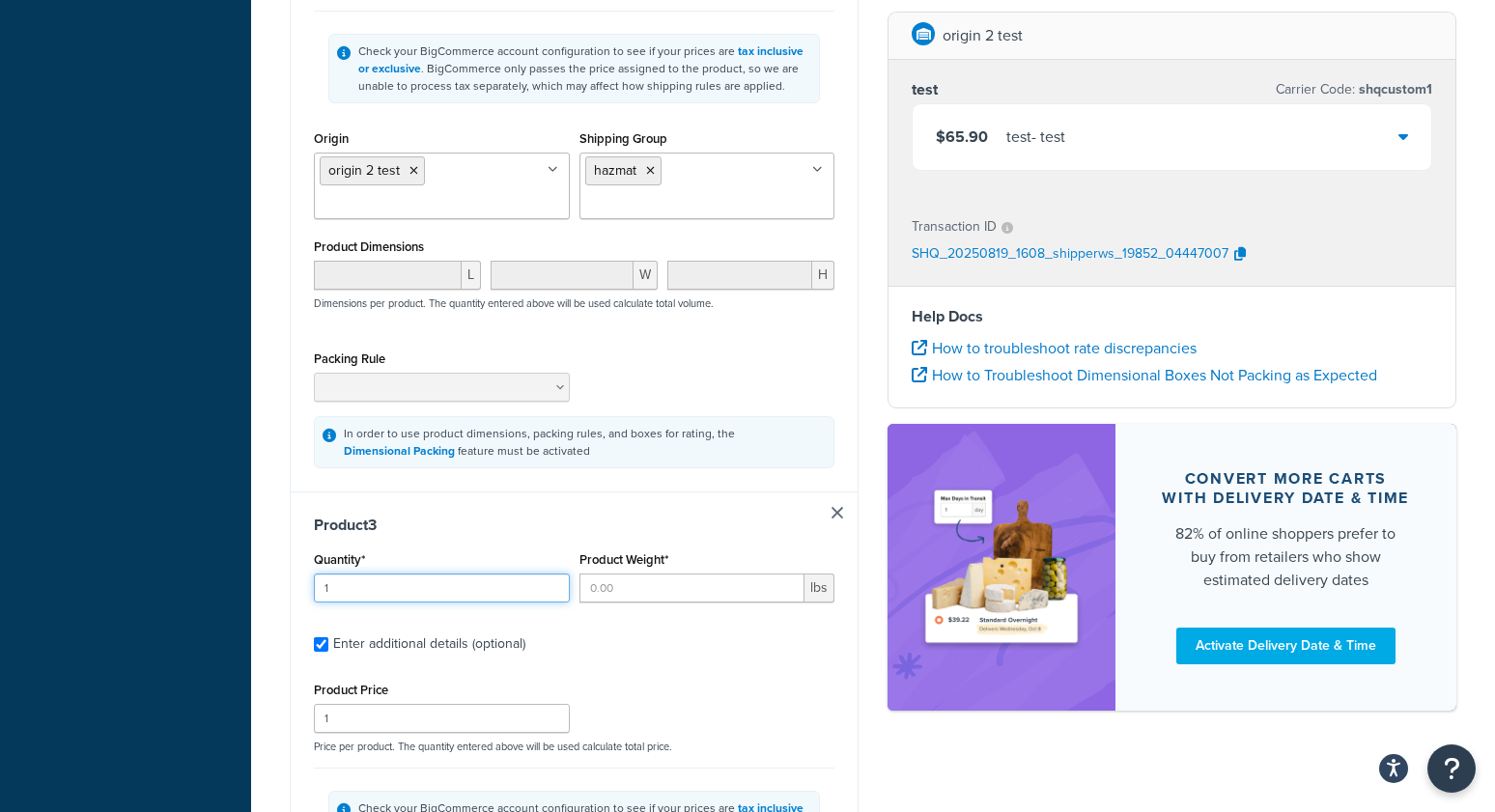
type input "1"
drag, startPoint x: 653, startPoint y: 589, endPoint x: 425, endPoint y: 646, distance: 235.0
click at [653, 589] on input "Product Weight*" at bounding box center [691, 588] width 226 height 29
type input "2"
click at [216, 588] on div "Dashboard Basic Setup Websites 1 Origins 3 Manage Shipping Carriers Carriers Al…" at bounding box center [125, 75] width 251 height 2903
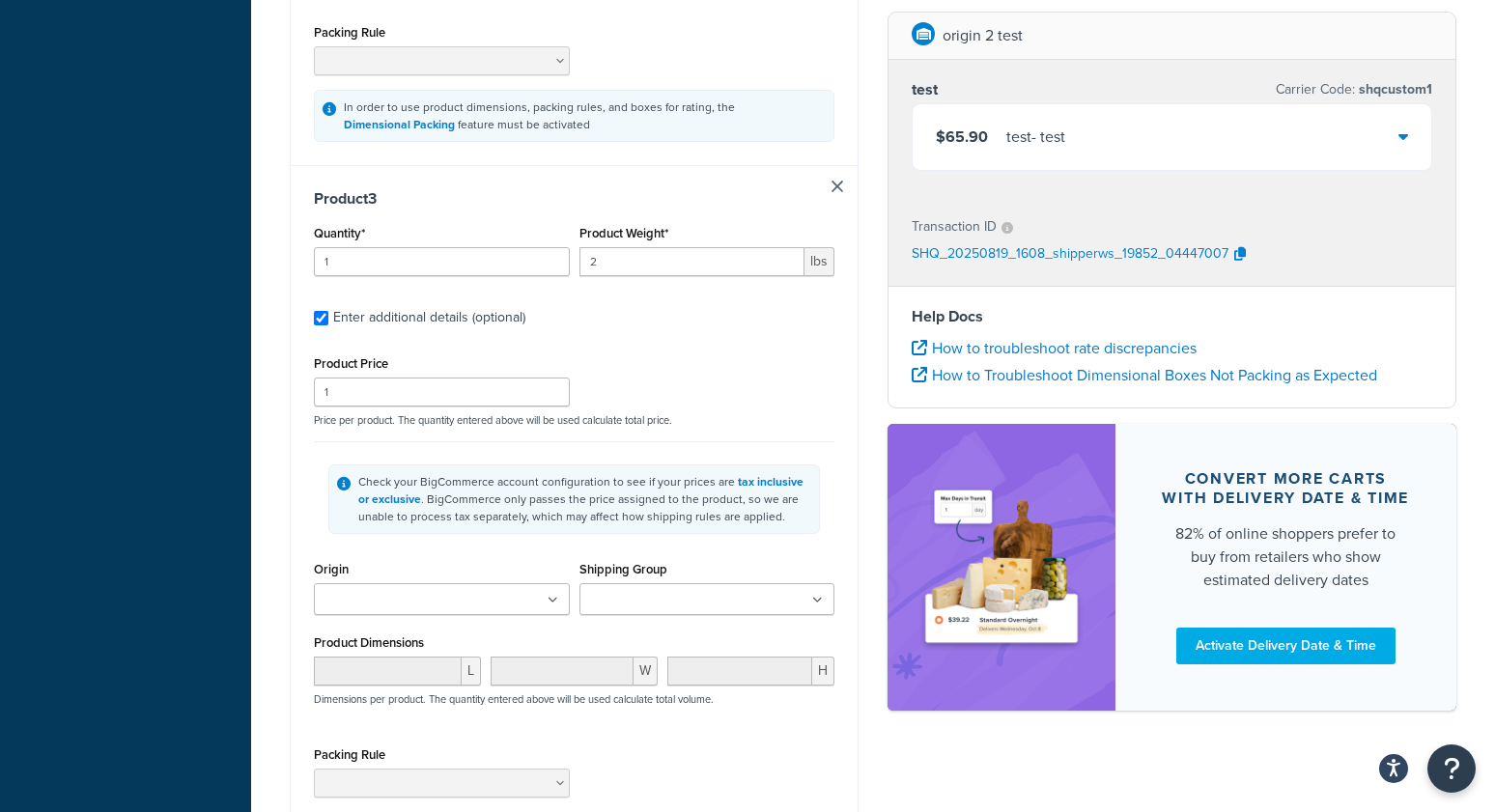
scroll to position [1716, 0]
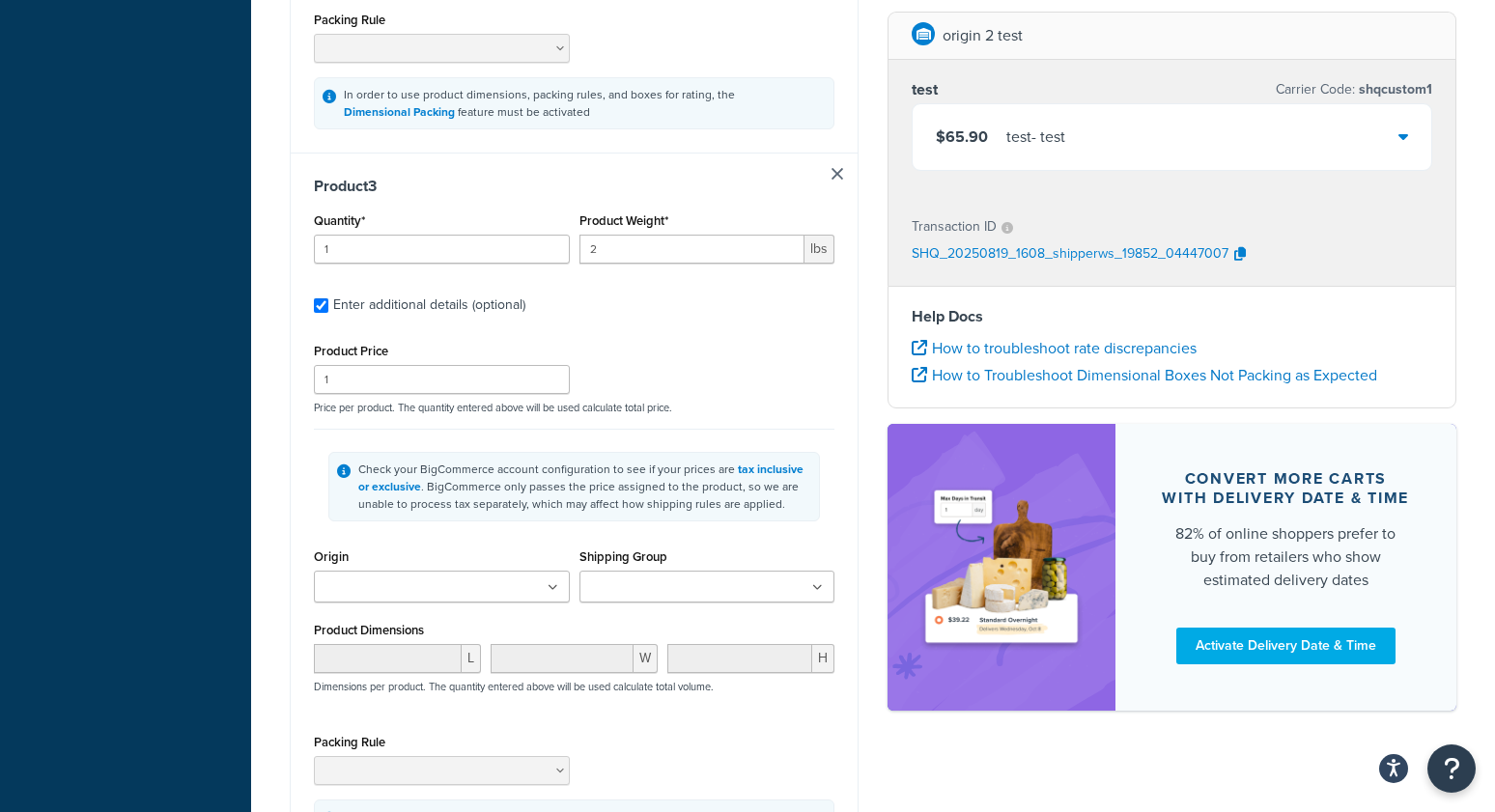
click at [727, 598] on input "Shipping Group" at bounding box center [670, 588] width 171 height 21
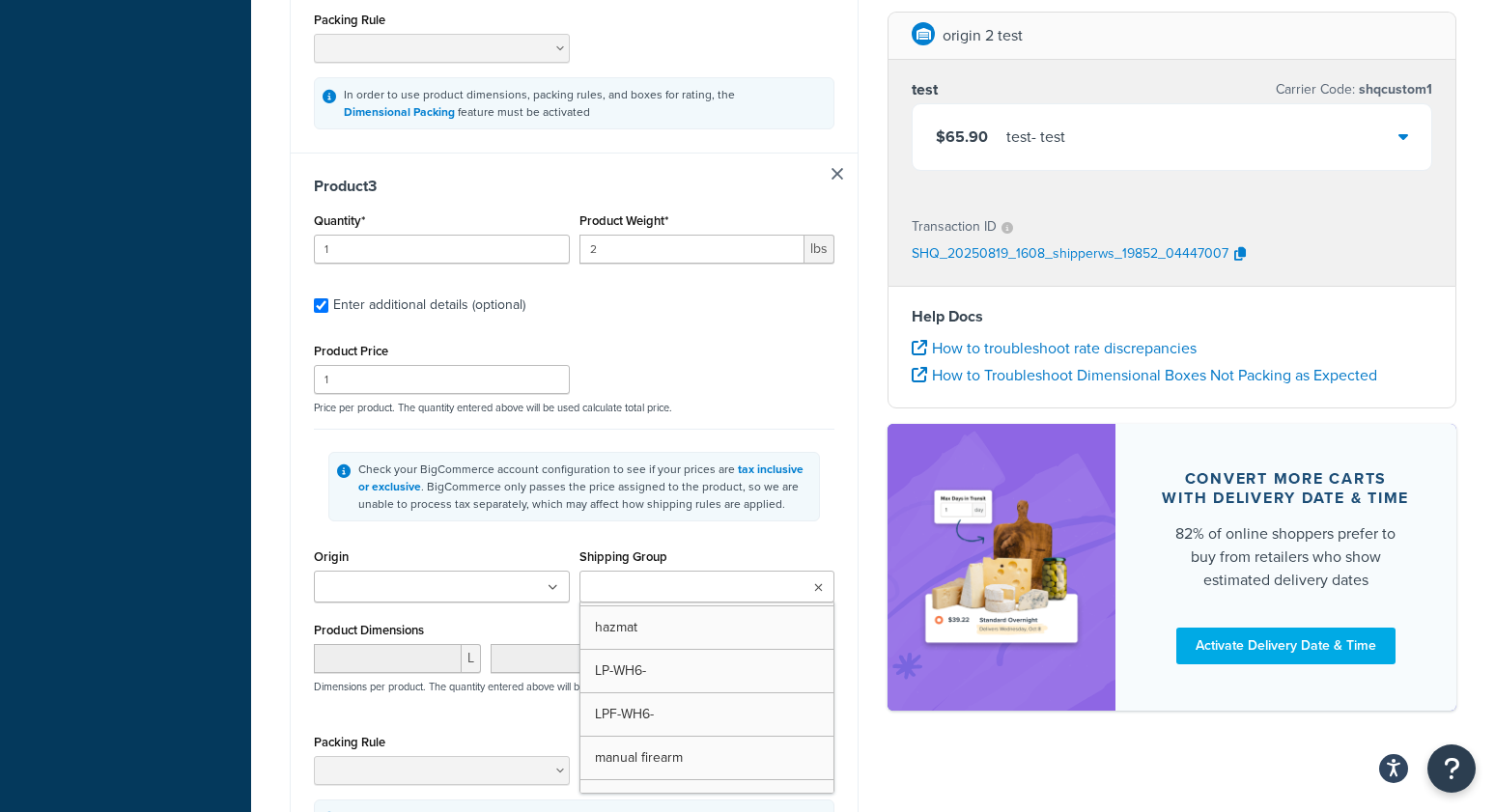
scroll to position [217, 0]
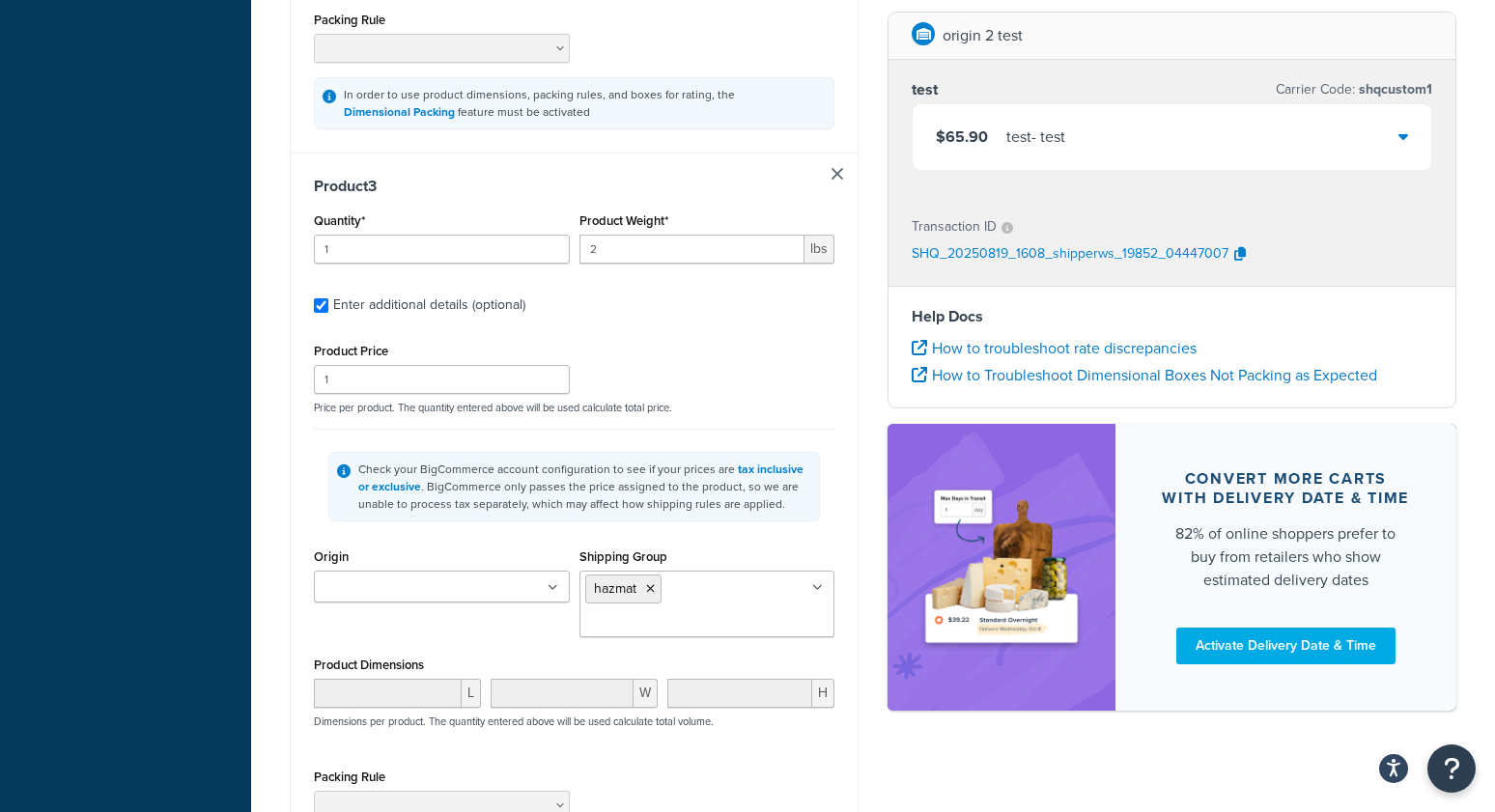
drag, startPoint x: 106, startPoint y: 564, endPoint x: 181, endPoint y: 563, distance: 75.0
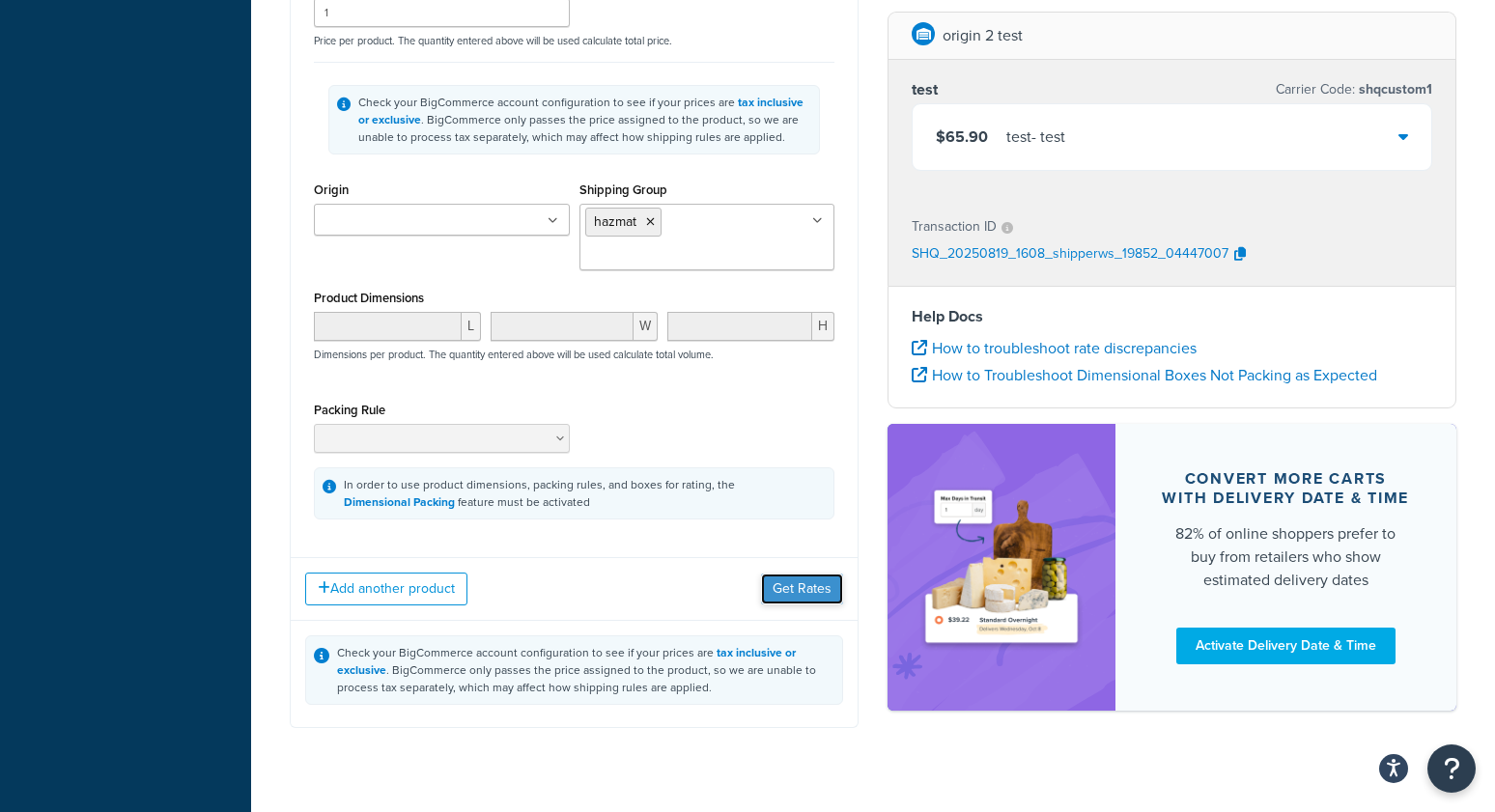
click at [774, 604] on button "Get Rates" at bounding box center [802, 589] width 82 height 31
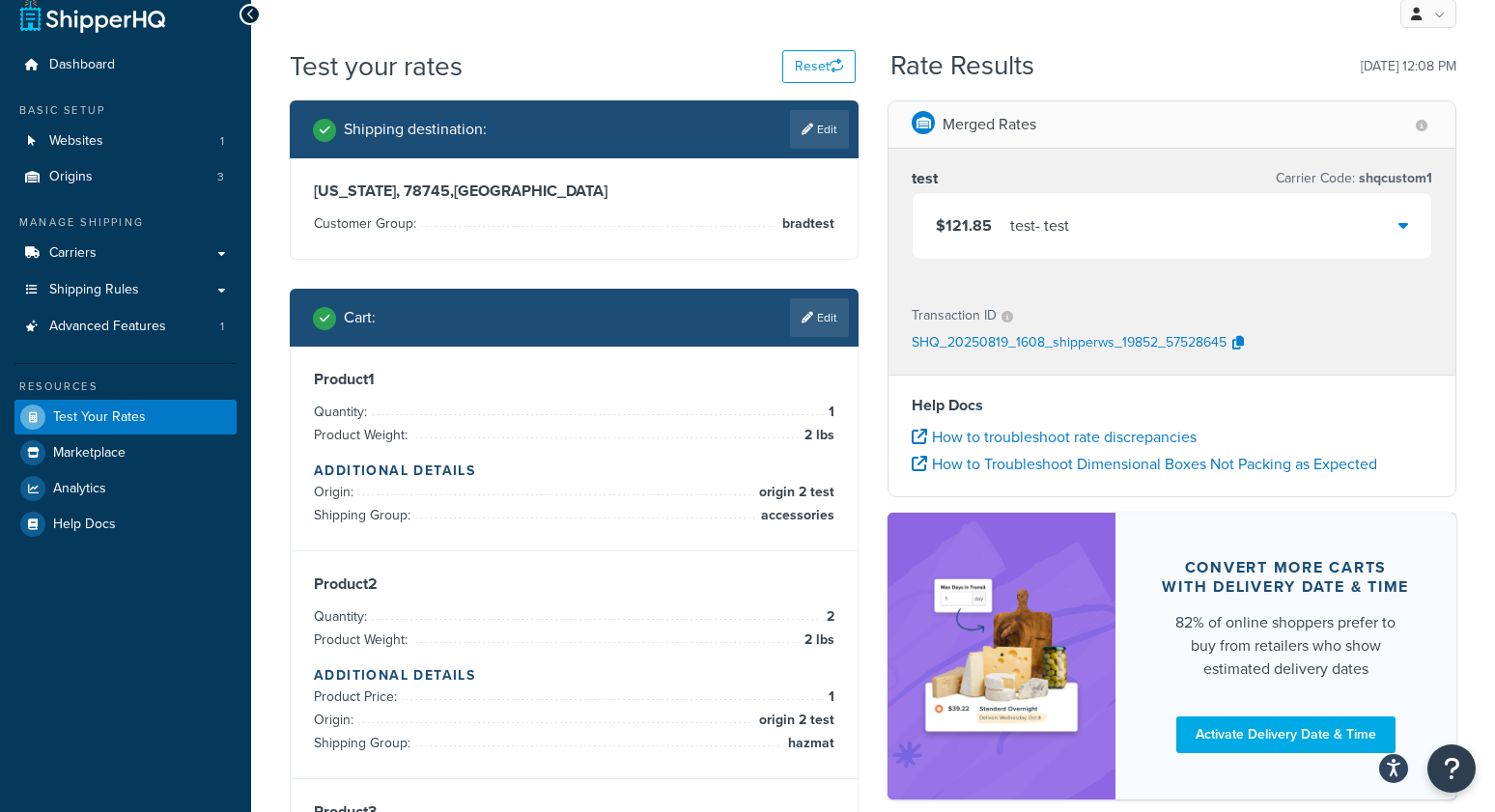
scroll to position [20, 0]
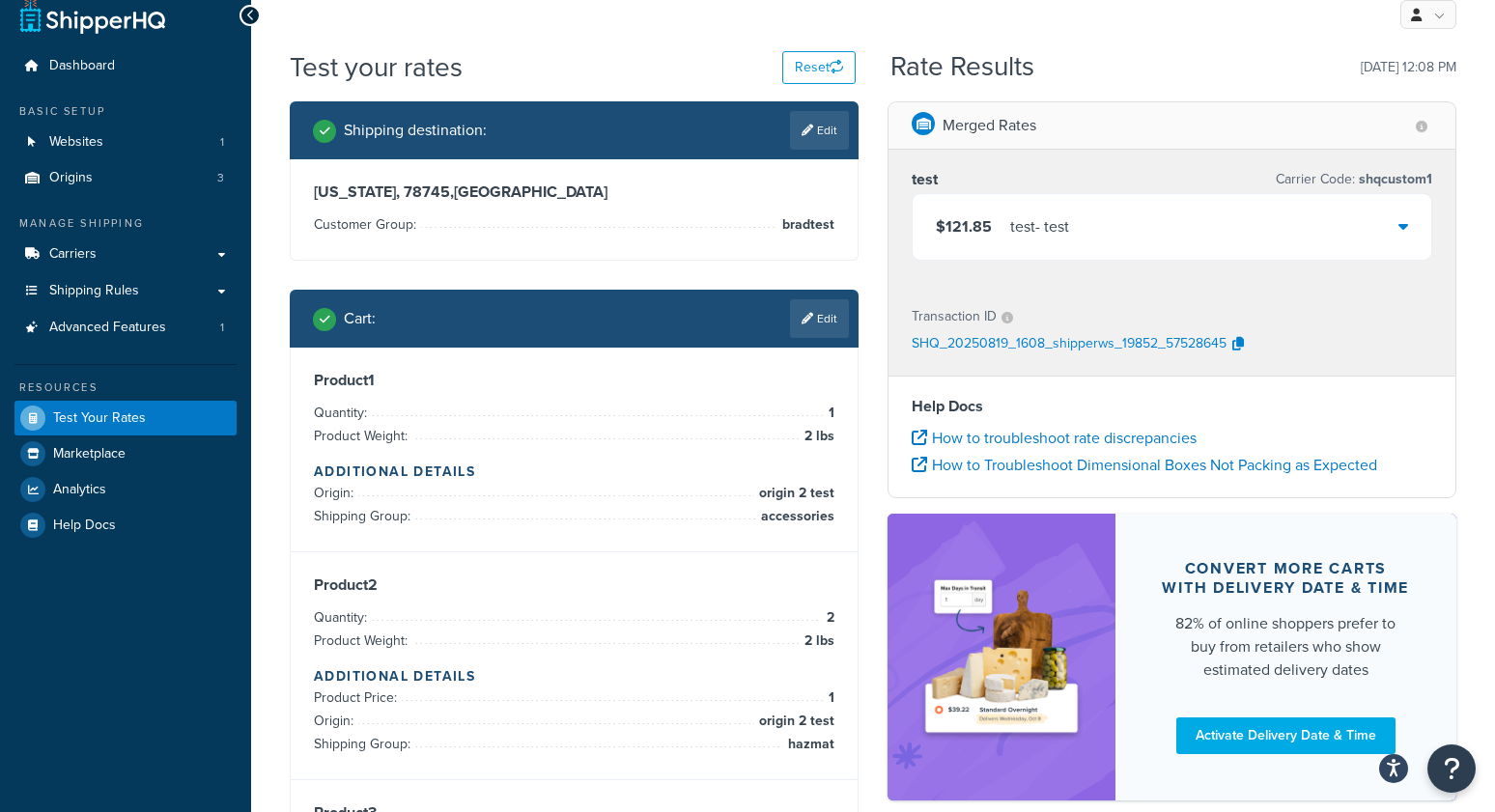
click at [961, 232] on span "$121.85" at bounding box center [963, 226] width 56 height 22
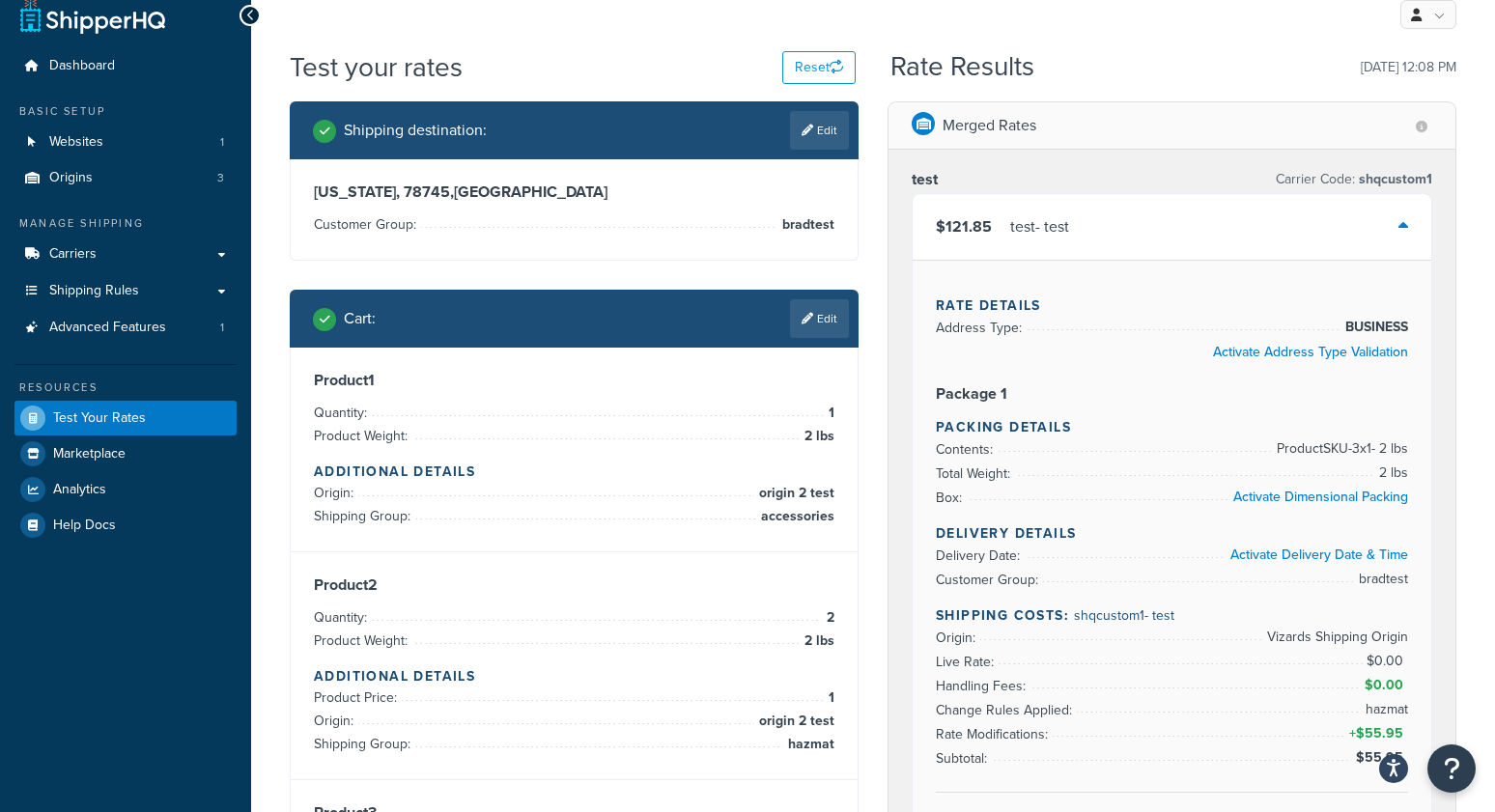
click at [582, 75] on div "Test your rates Reset" at bounding box center [573, 66] width 566 height 38
click at [567, 46] on div "My Profile Billing Global Settings Contact Us Logout" at bounding box center [873, 14] width 1244 height 67
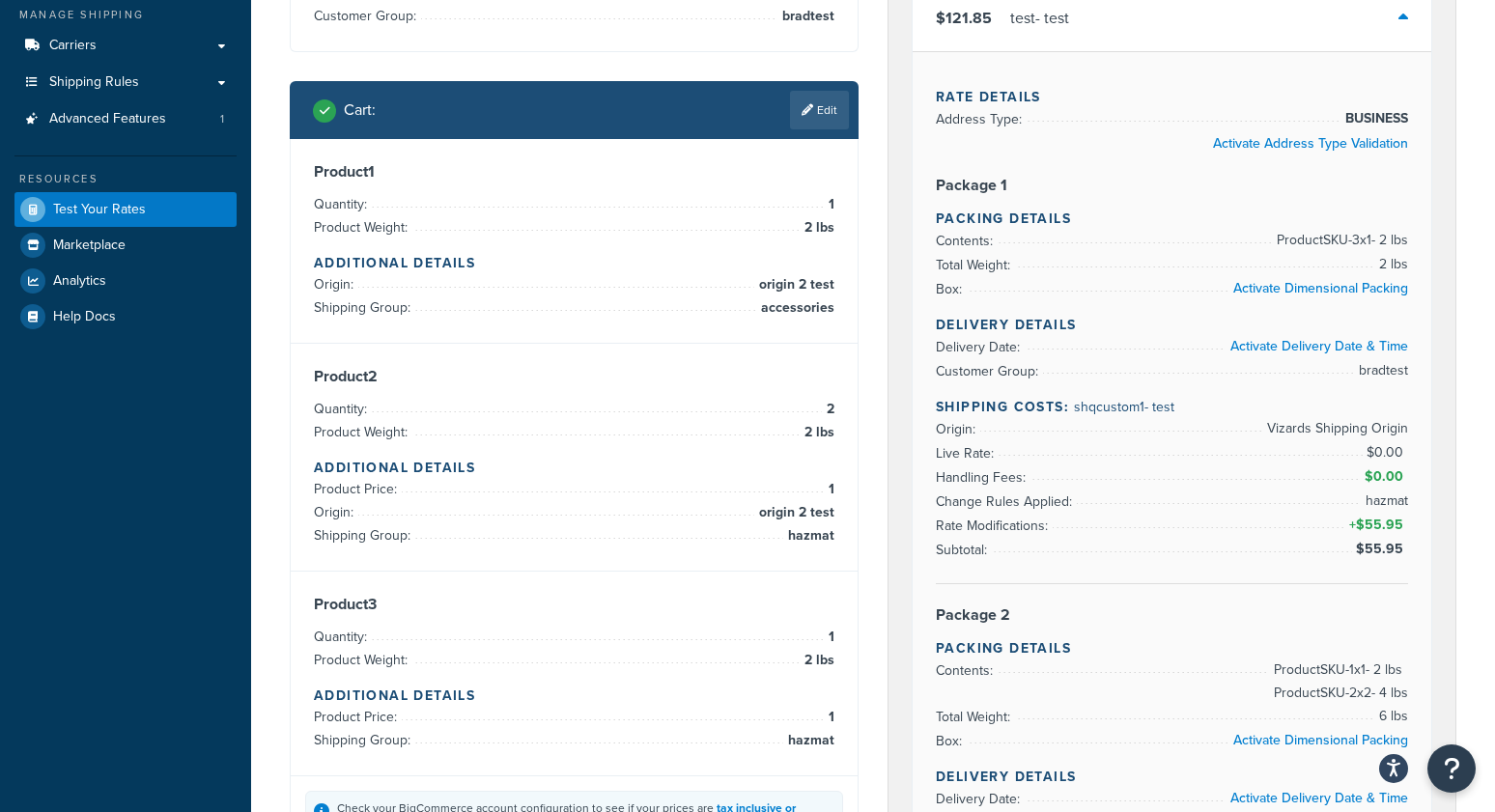
scroll to position [225, 0]
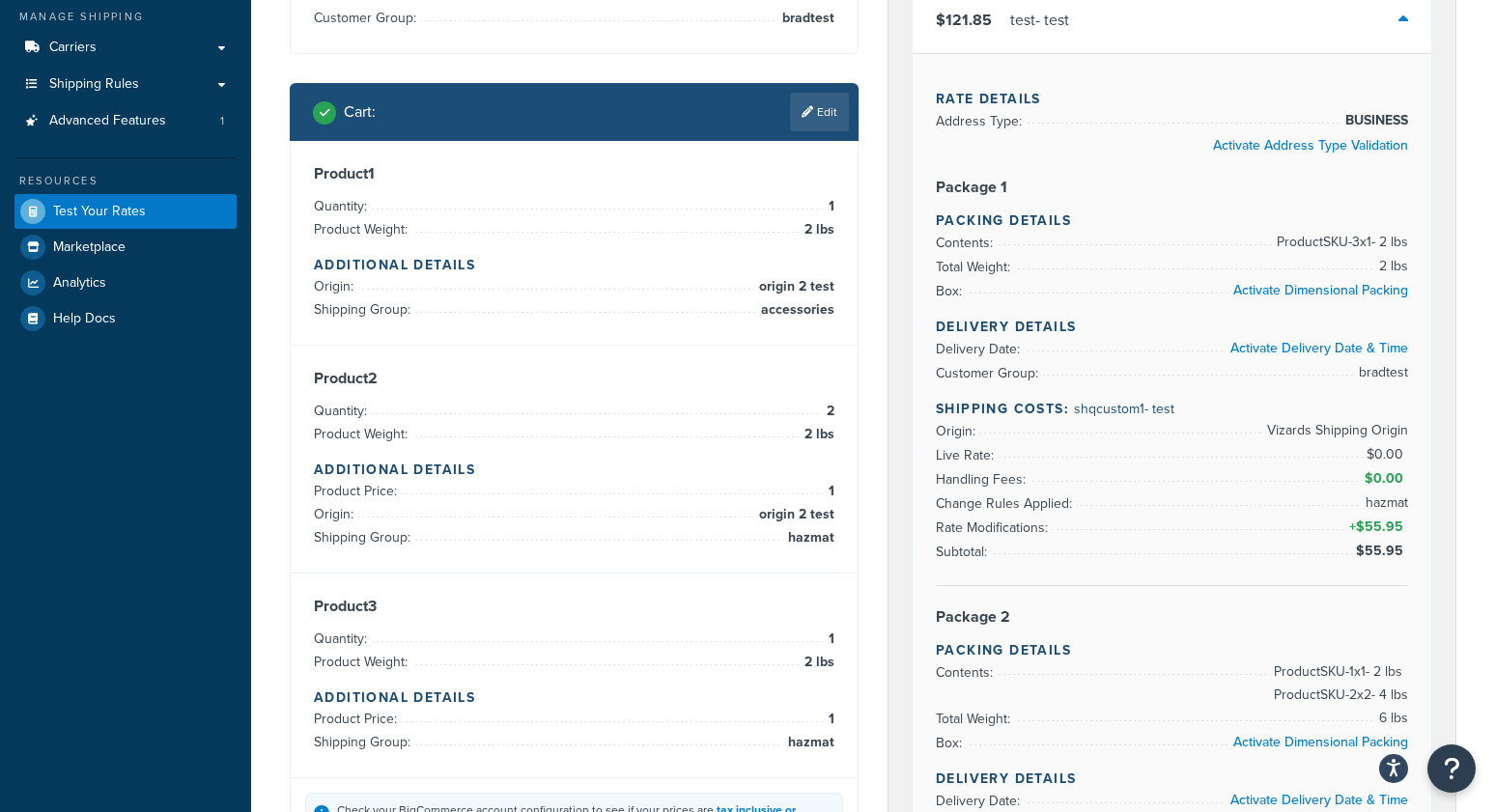
click at [837, 83] on div "Cart : Edit" at bounding box center [574, 111] width 569 height 58
click at [833, 111] on link "Edit" at bounding box center [819, 112] width 59 height 39
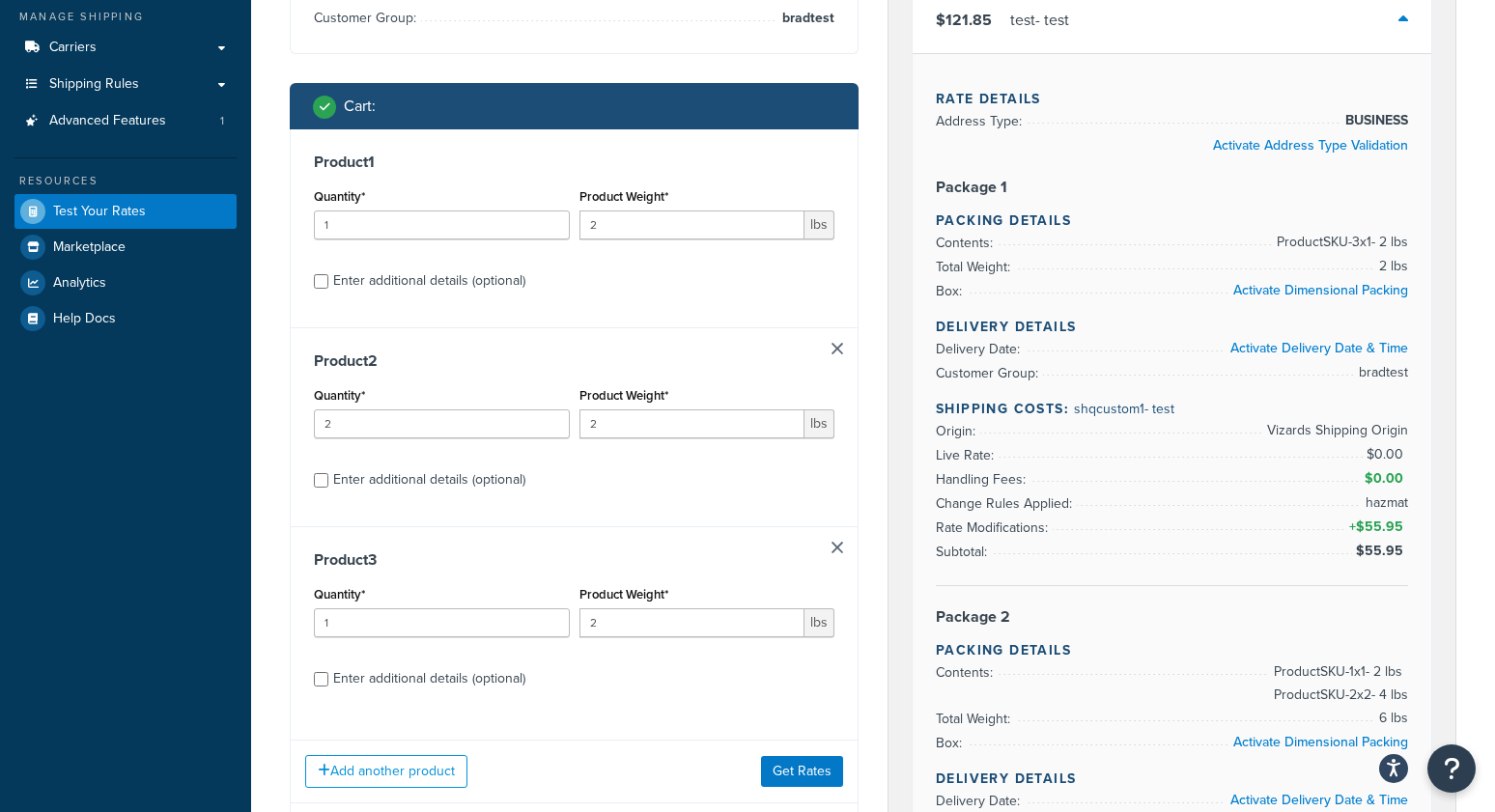
click at [834, 343] on link at bounding box center [838, 348] width 12 height 12
type input "1"
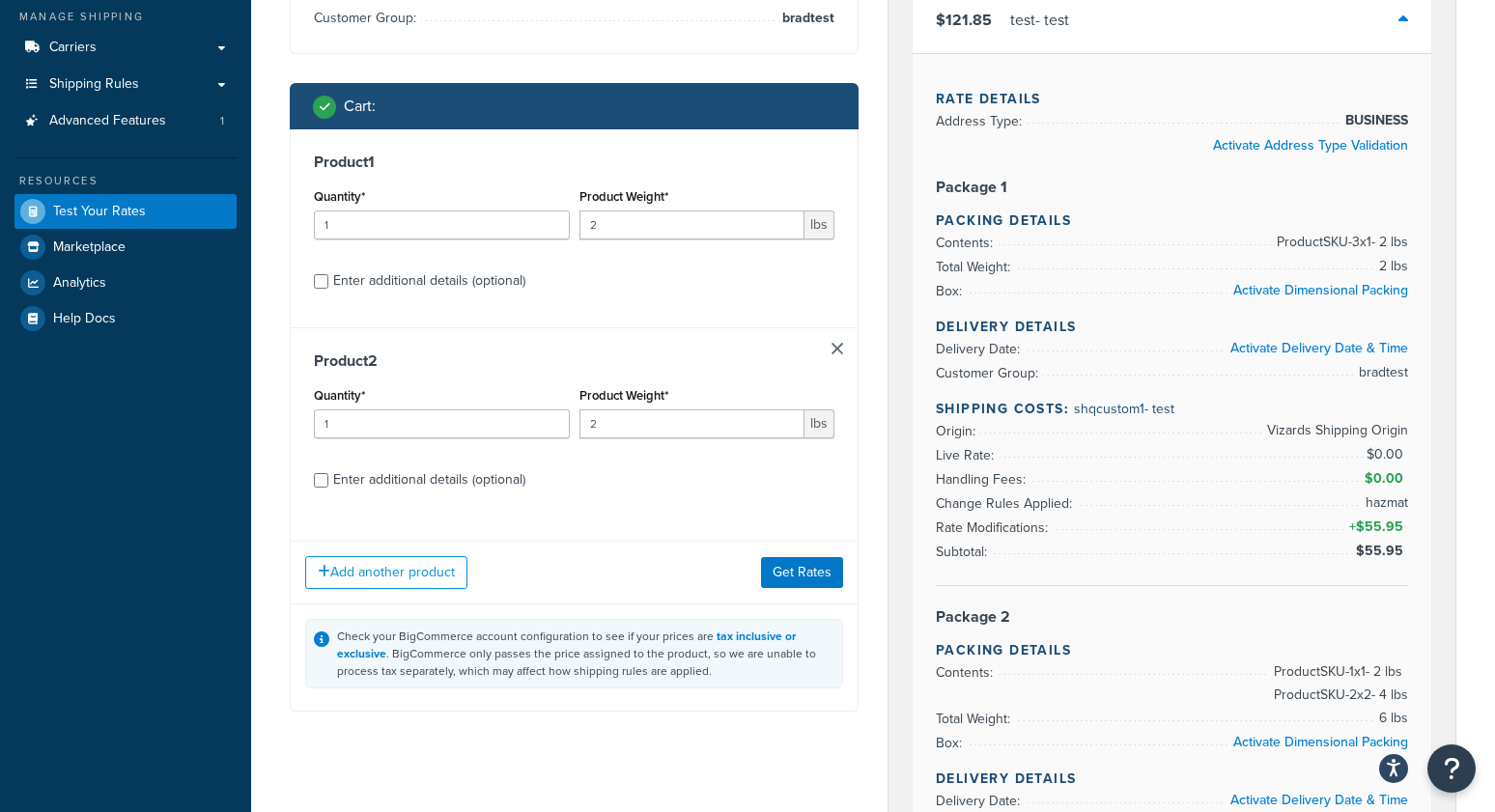
click at [837, 344] on link at bounding box center [838, 348] width 12 height 12
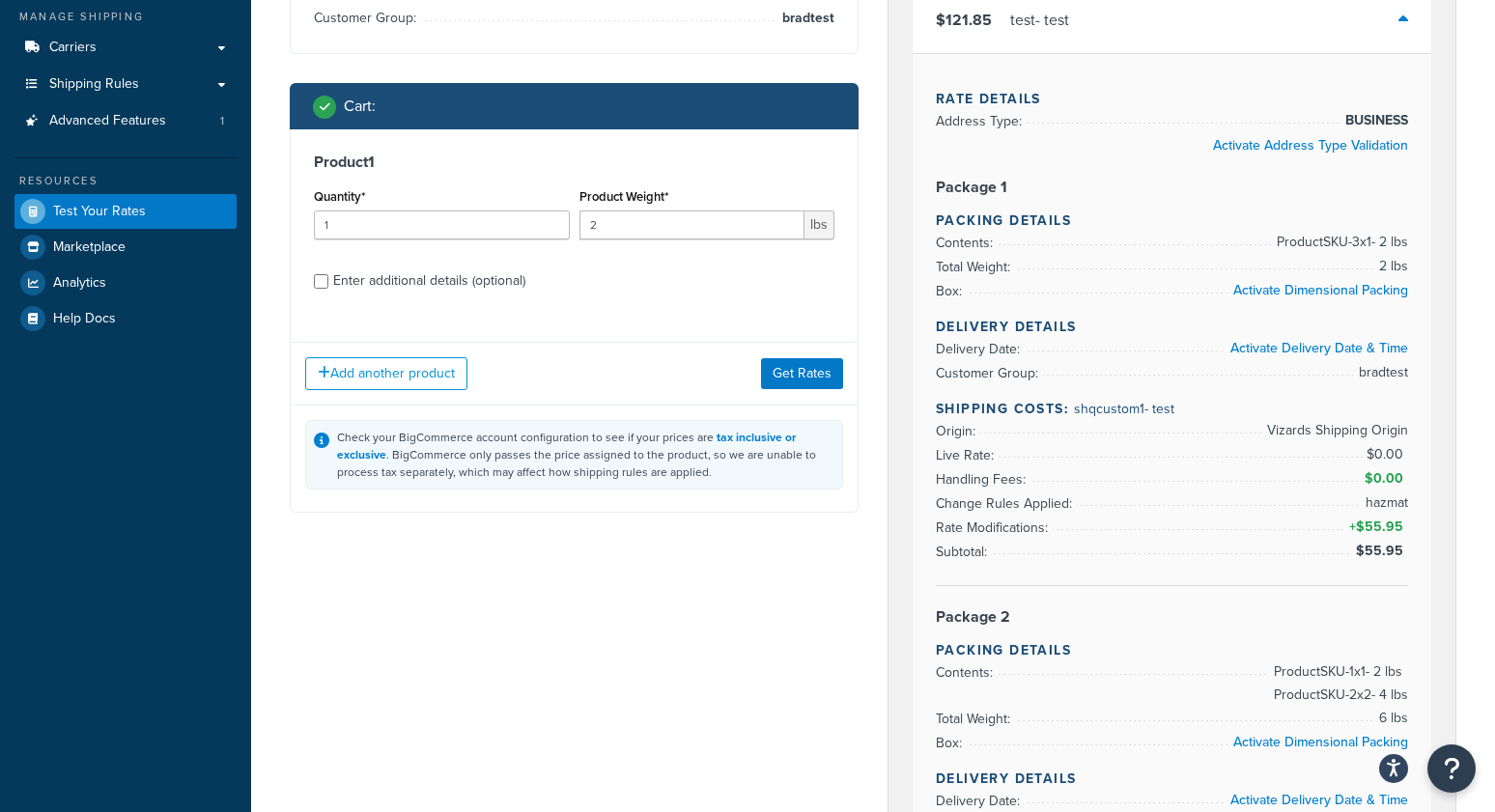
click at [451, 278] on div "Enter additional details (optional)" at bounding box center [429, 281] width 192 height 27
click at [328, 278] on input "Enter additional details (optional)" at bounding box center [320, 281] width 15 height 15
checkbox input "true"
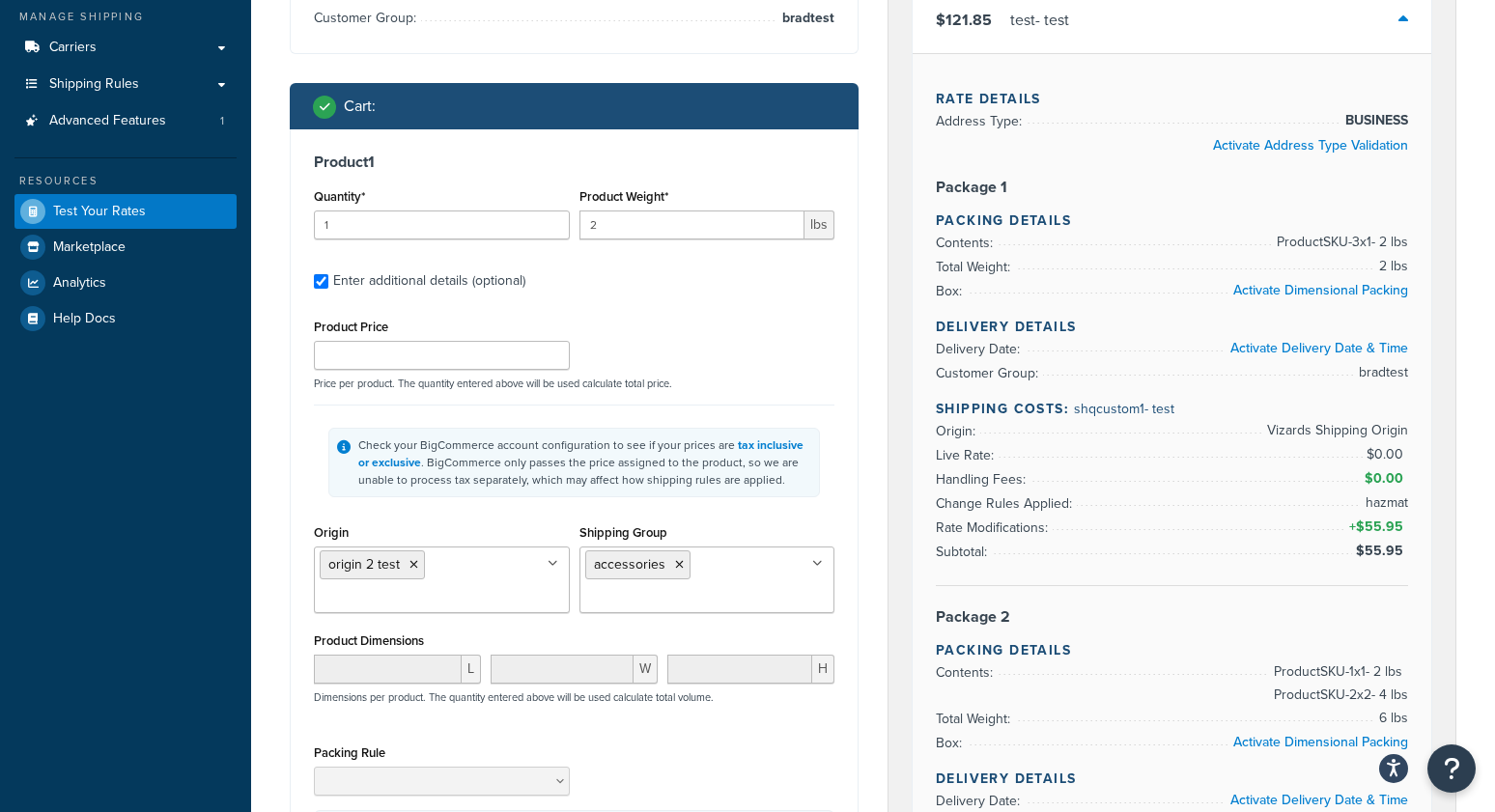
click at [370, 494] on div "Check your BigCommerce account configuration to see if your prices are tax incl…" at bounding box center [573, 462] width 491 height 69
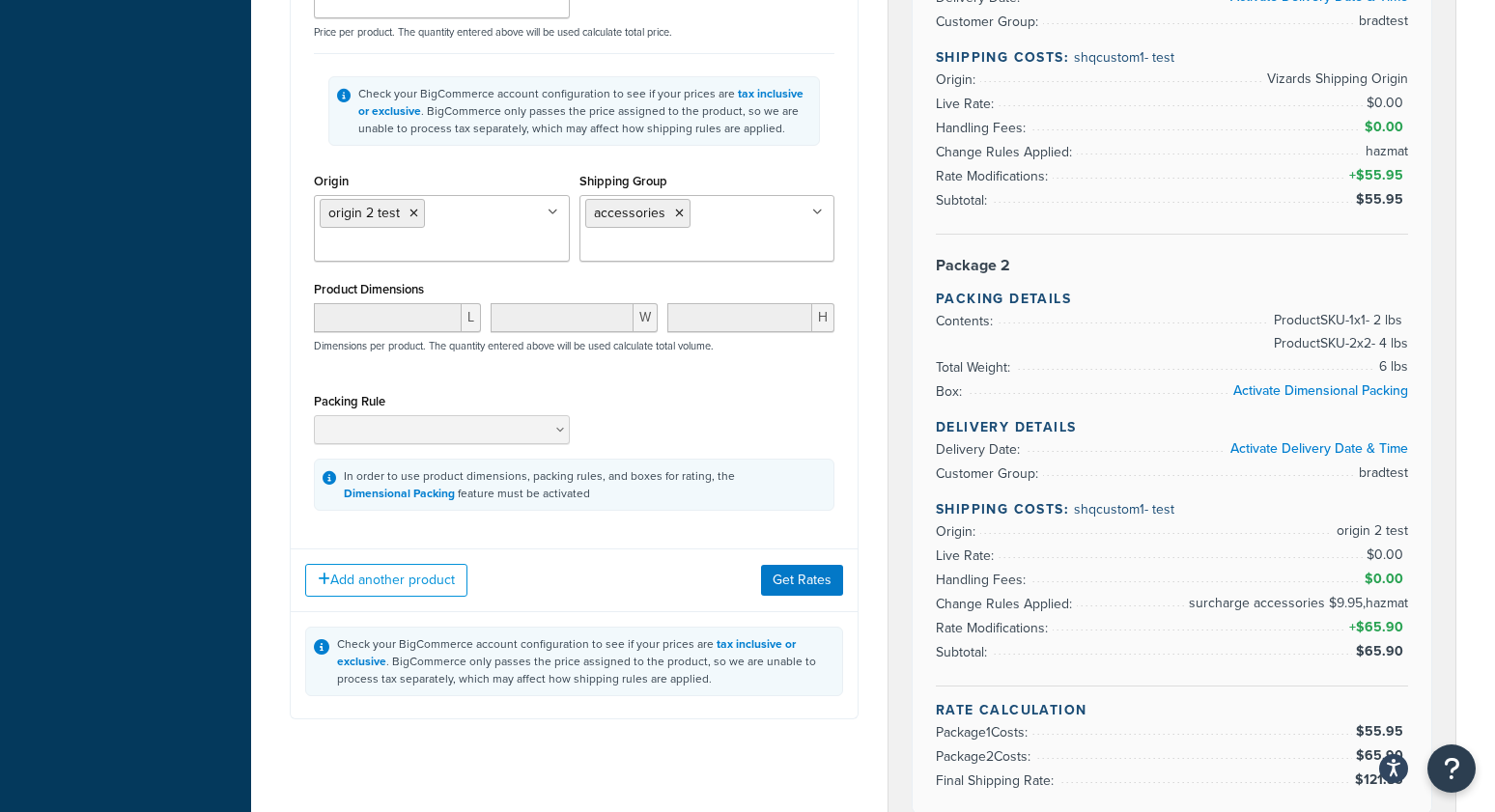
scroll to position [587, 0]
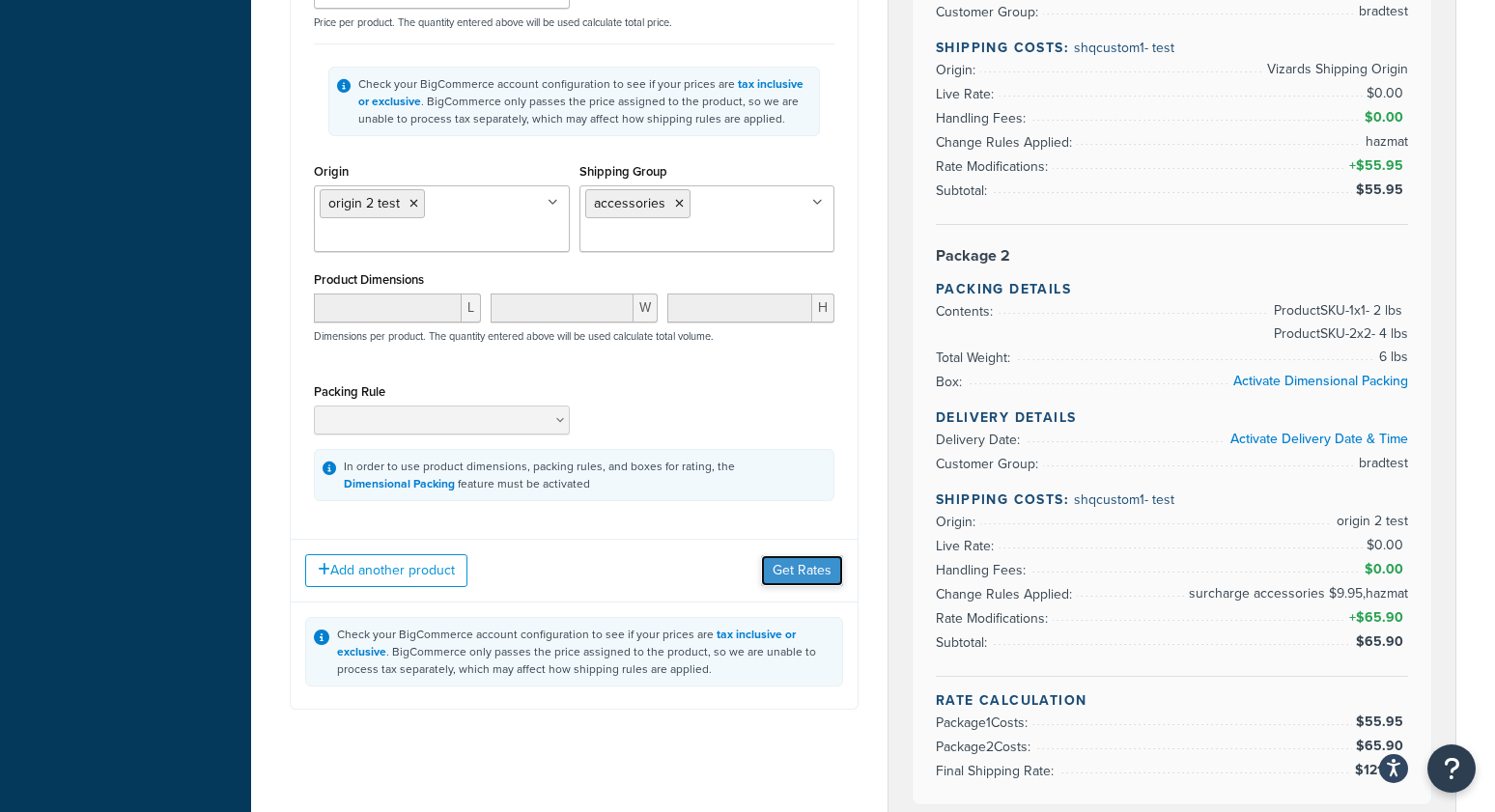
click at [810, 571] on button "Get Rates" at bounding box center [802, 571] width 82 height 31
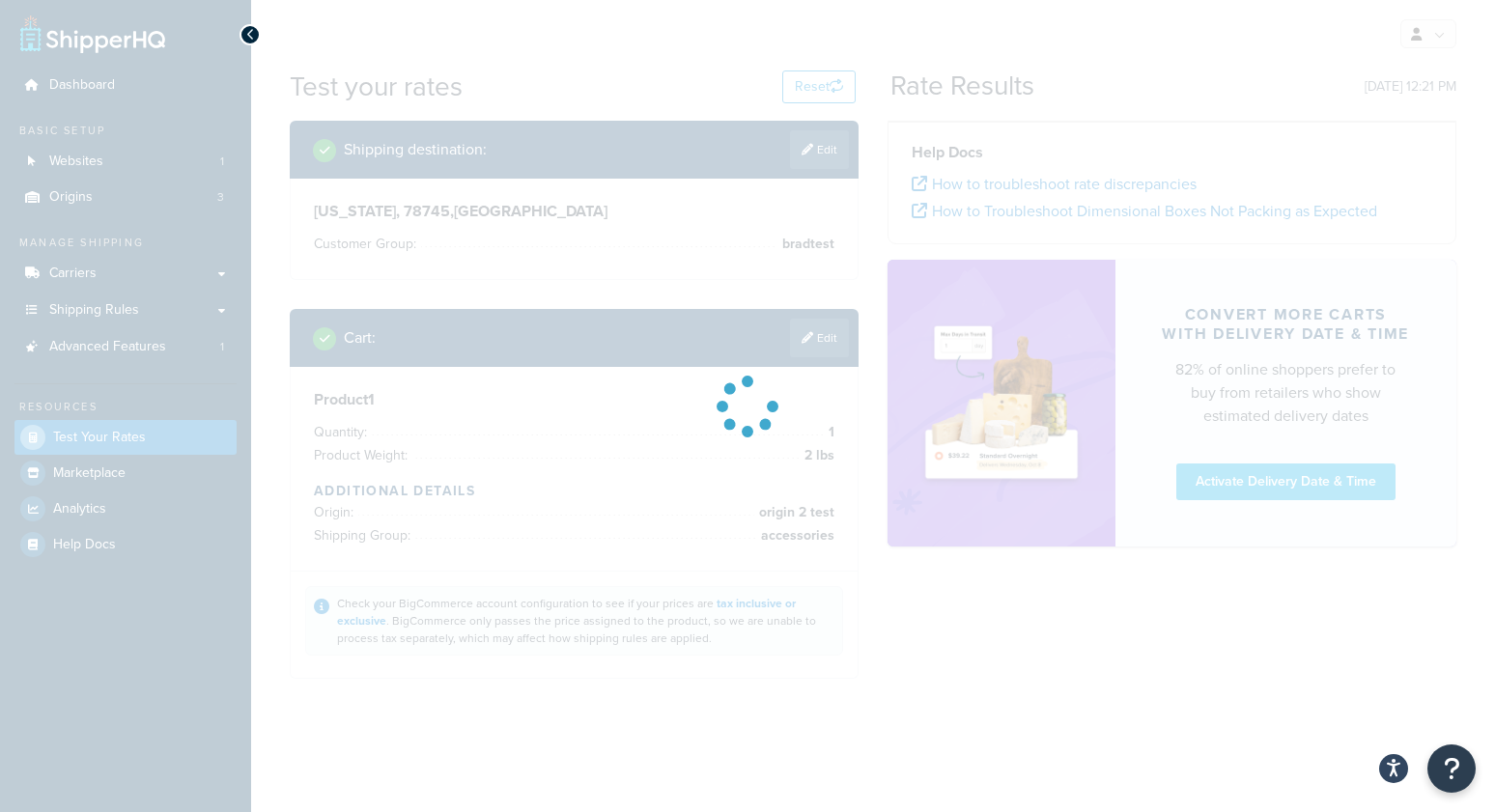
scroll to position [0, 0]
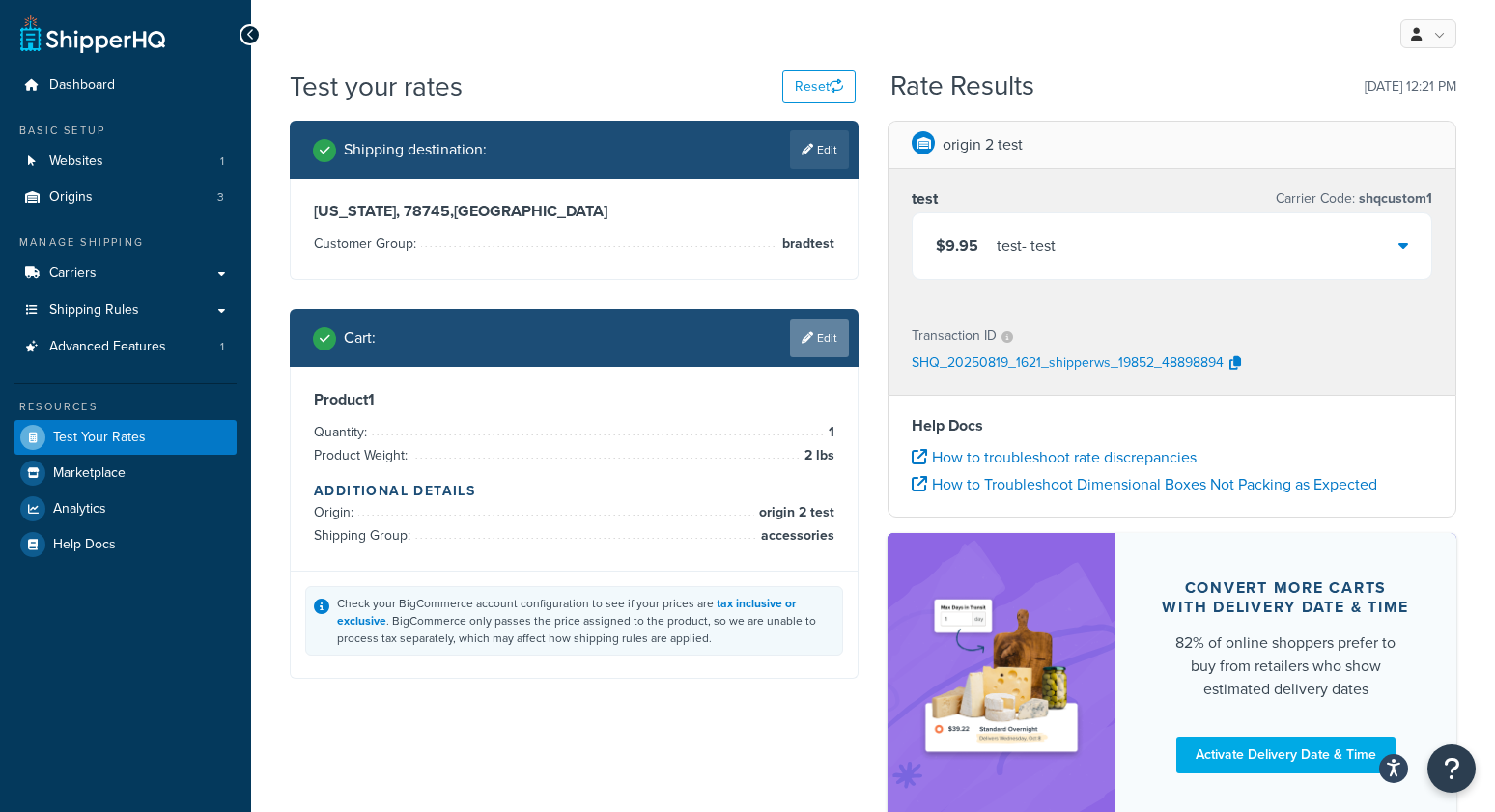
click at [829, 340] on link "Edit" at bounding box center [819, 338] width 59 height 39
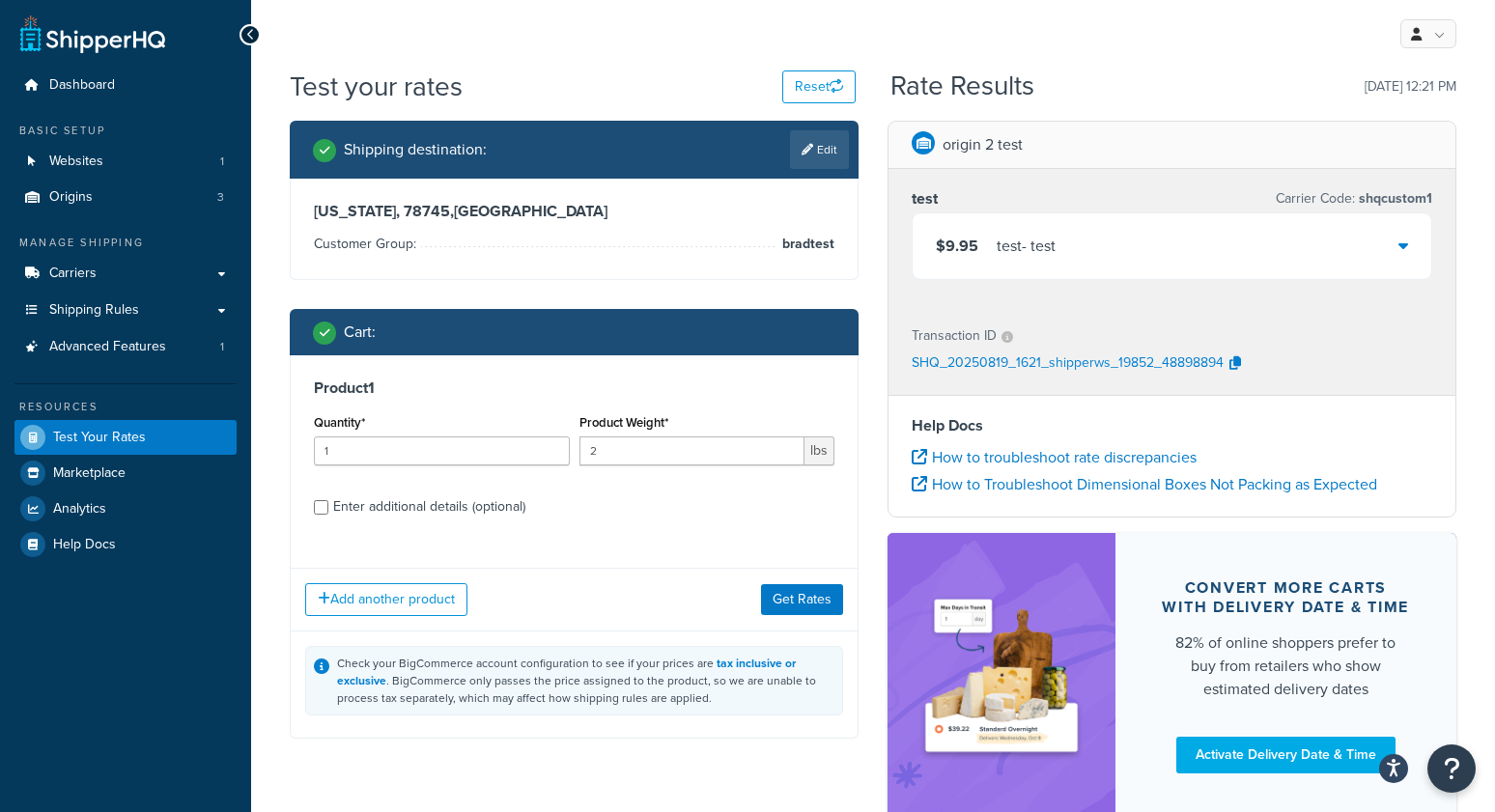
click at [454, 508] on div "Enter additional details (optional)" at bounding box center [429, 507] width 192 height 27
click at [328, 508] on input "Enter additional details (optional)" at bounding box center [320, 507] width 15 height 15
checkbox input "true"
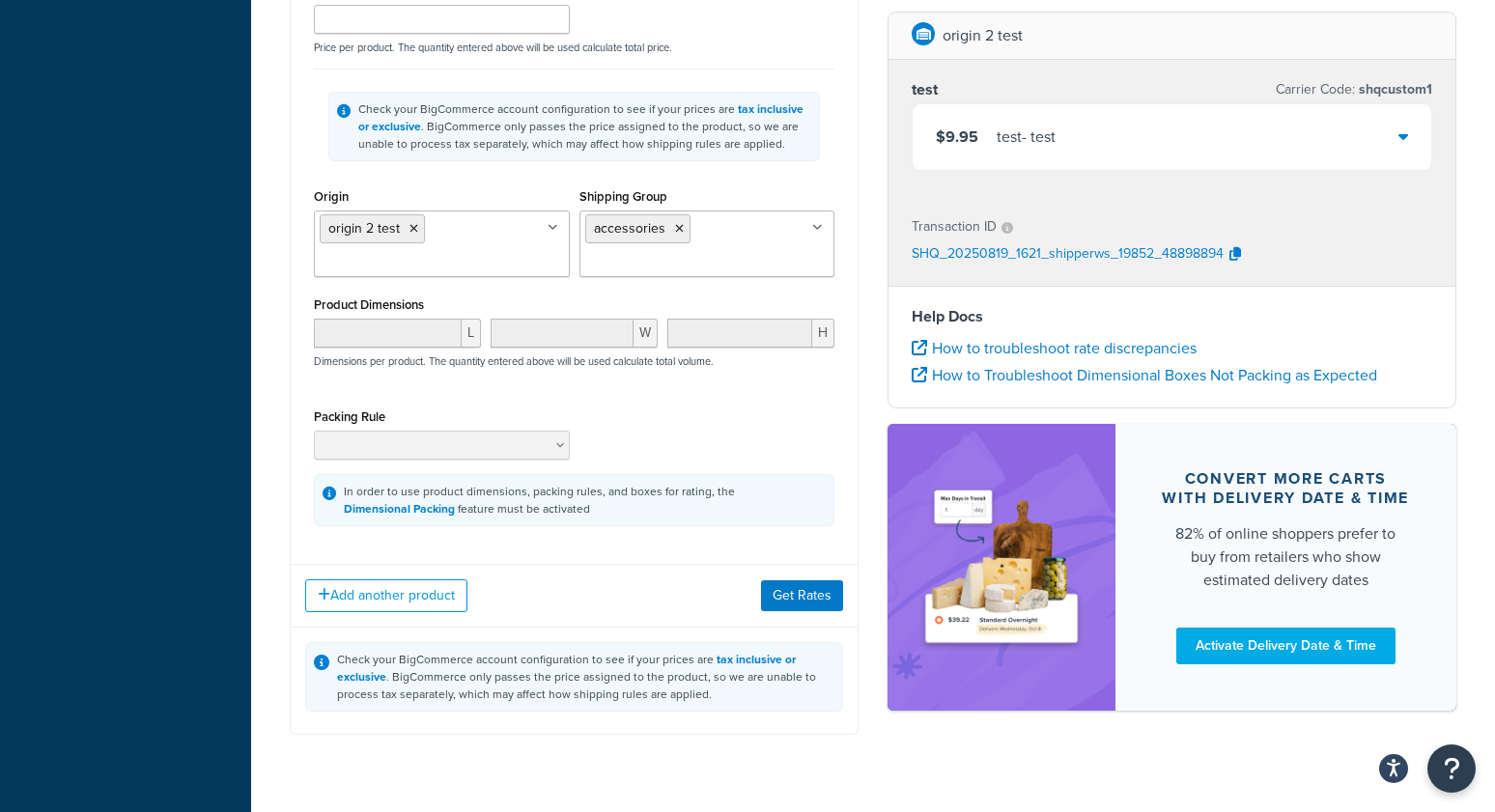
scroll to position [605, 0]
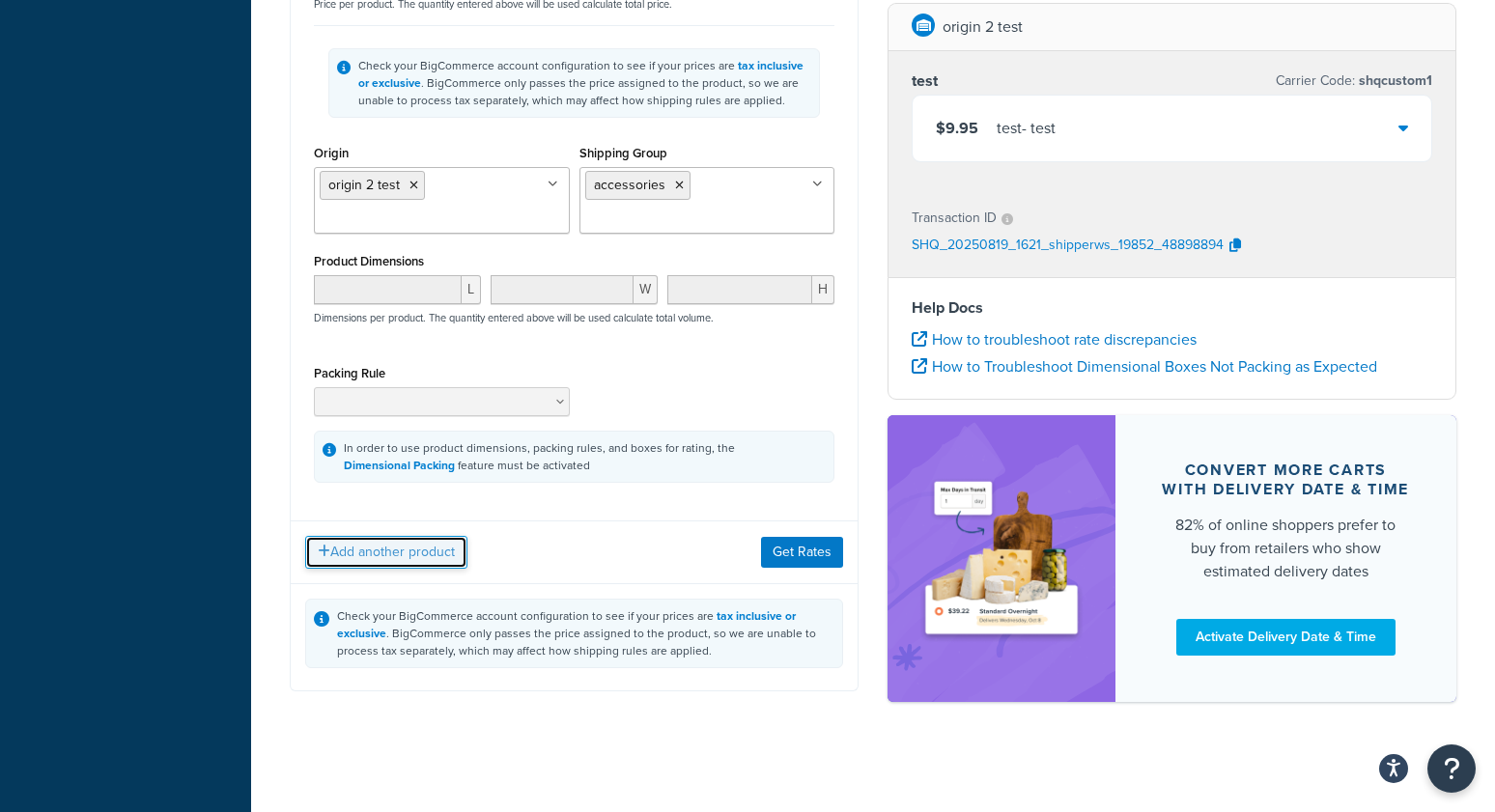
click at [380, 548] on button "Add another product" at bounding box center [387, 552] width 162 height 33
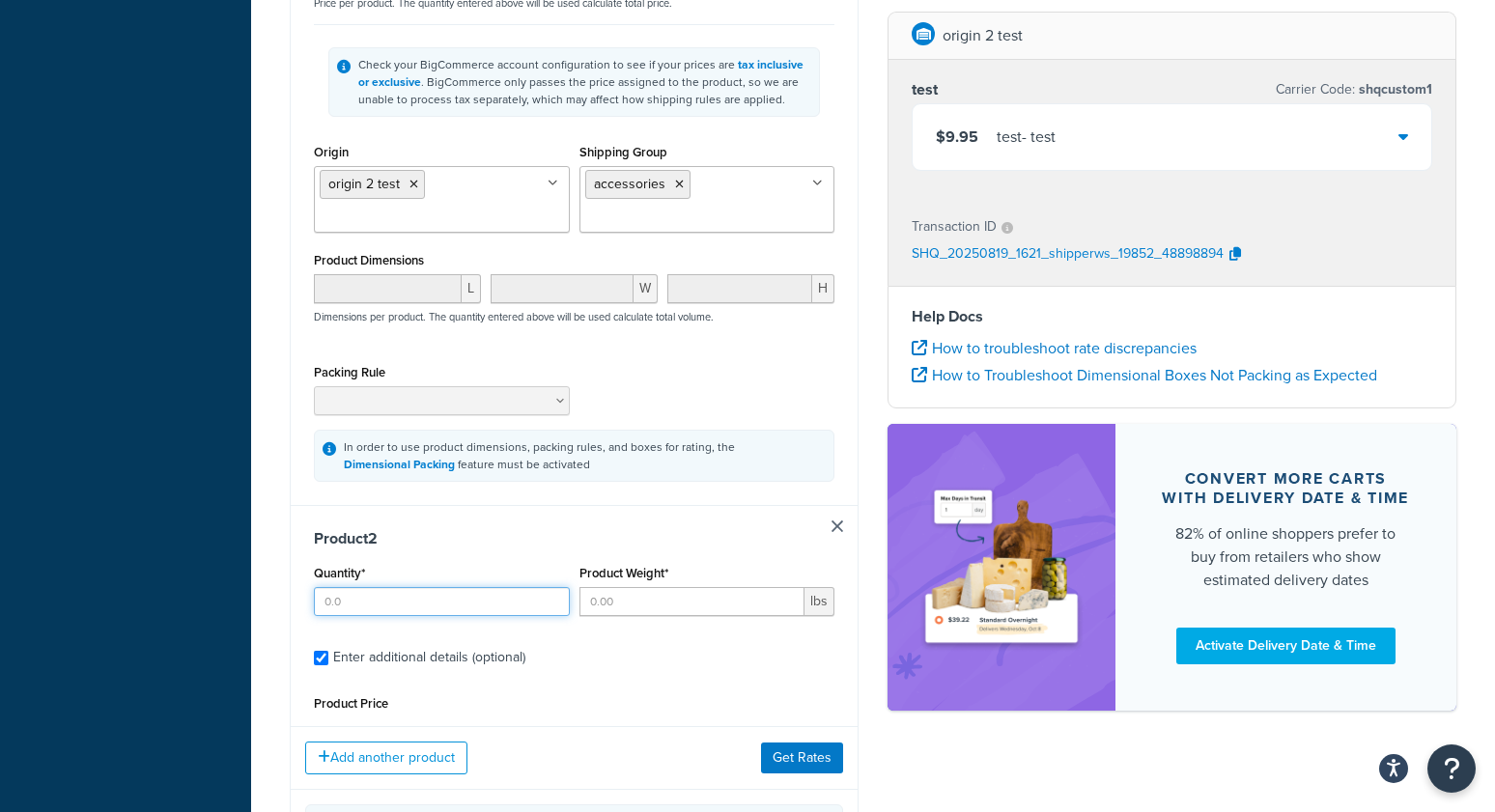
click at [361, 590] on input "Quantity*" at bounding box center [441, 601] width 256 height 29
type input "1"
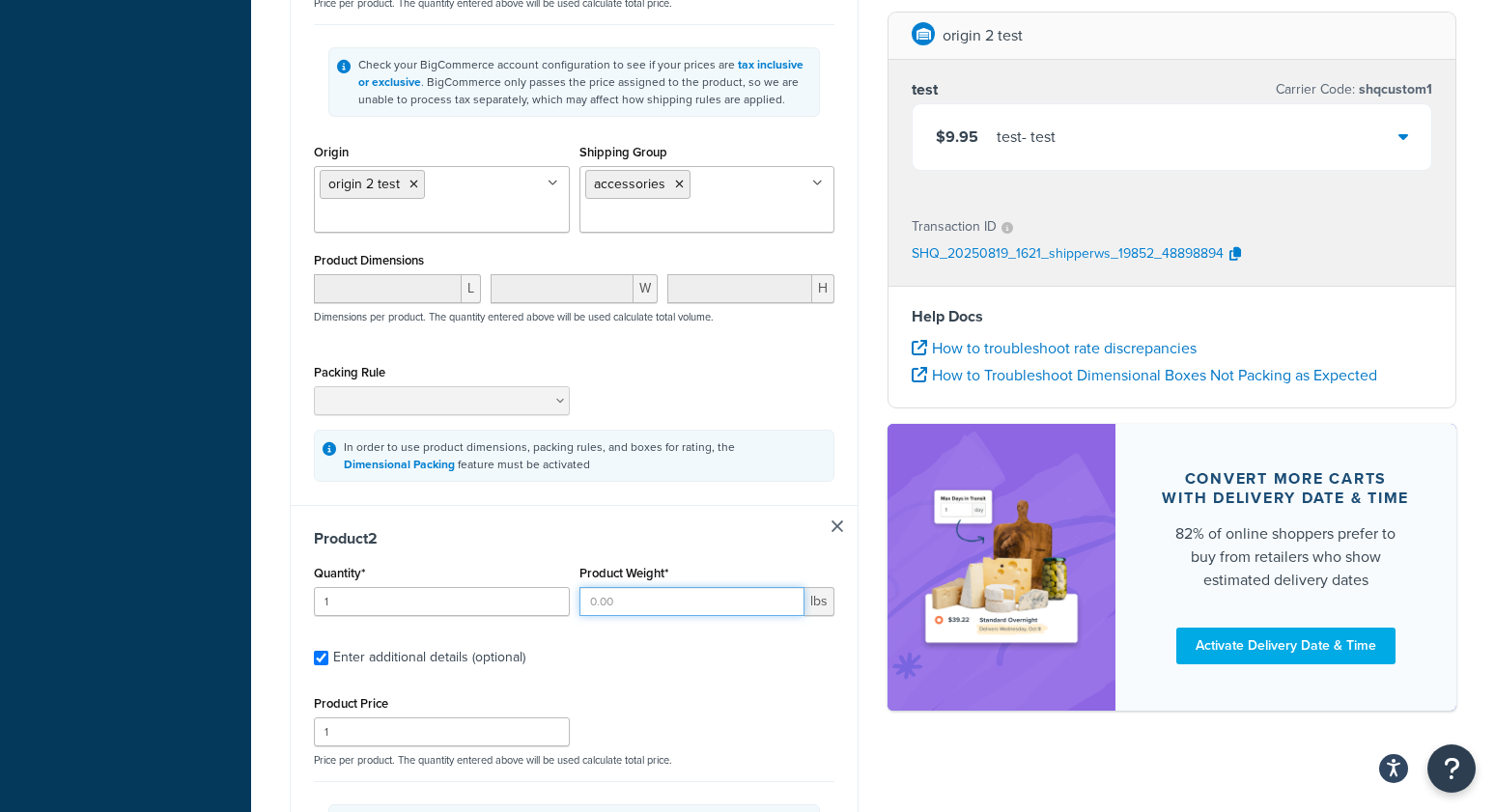
drag, startPoint x: 713, startPoint y: 602, endPoint x: 499, endPoint y: 646, distance: 218.5
click at [709, 602] on input "Product Weight*" at bounding box center [691, 601] width 226 height 29
type input "2"
click at [285, 594] on div "Shipping destination : Edit Texas, 78745 , United States Customer Group: bradte…" at bounding box center [574, 477] width 598 height 1925
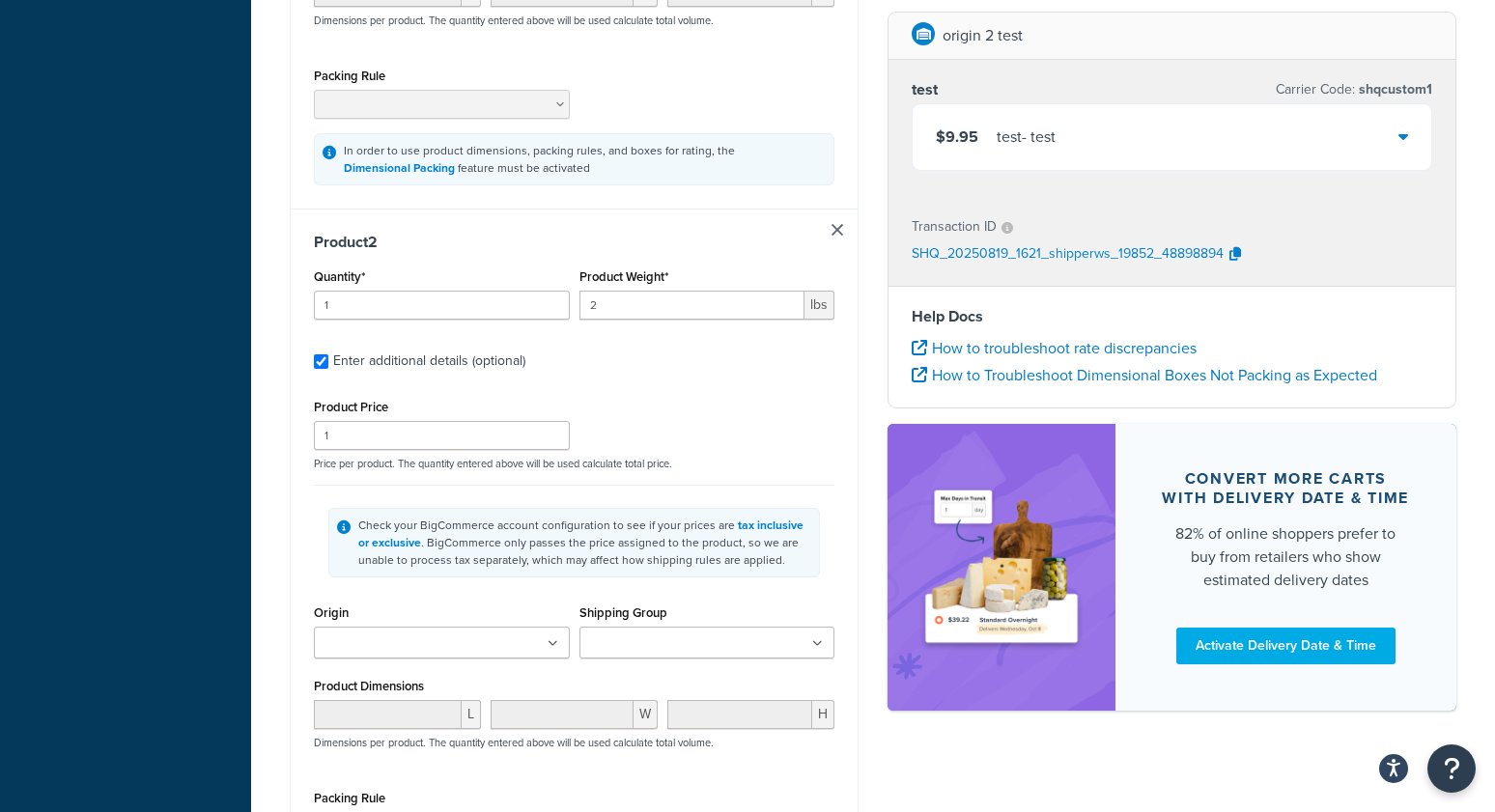
scroll to position [906, 0]
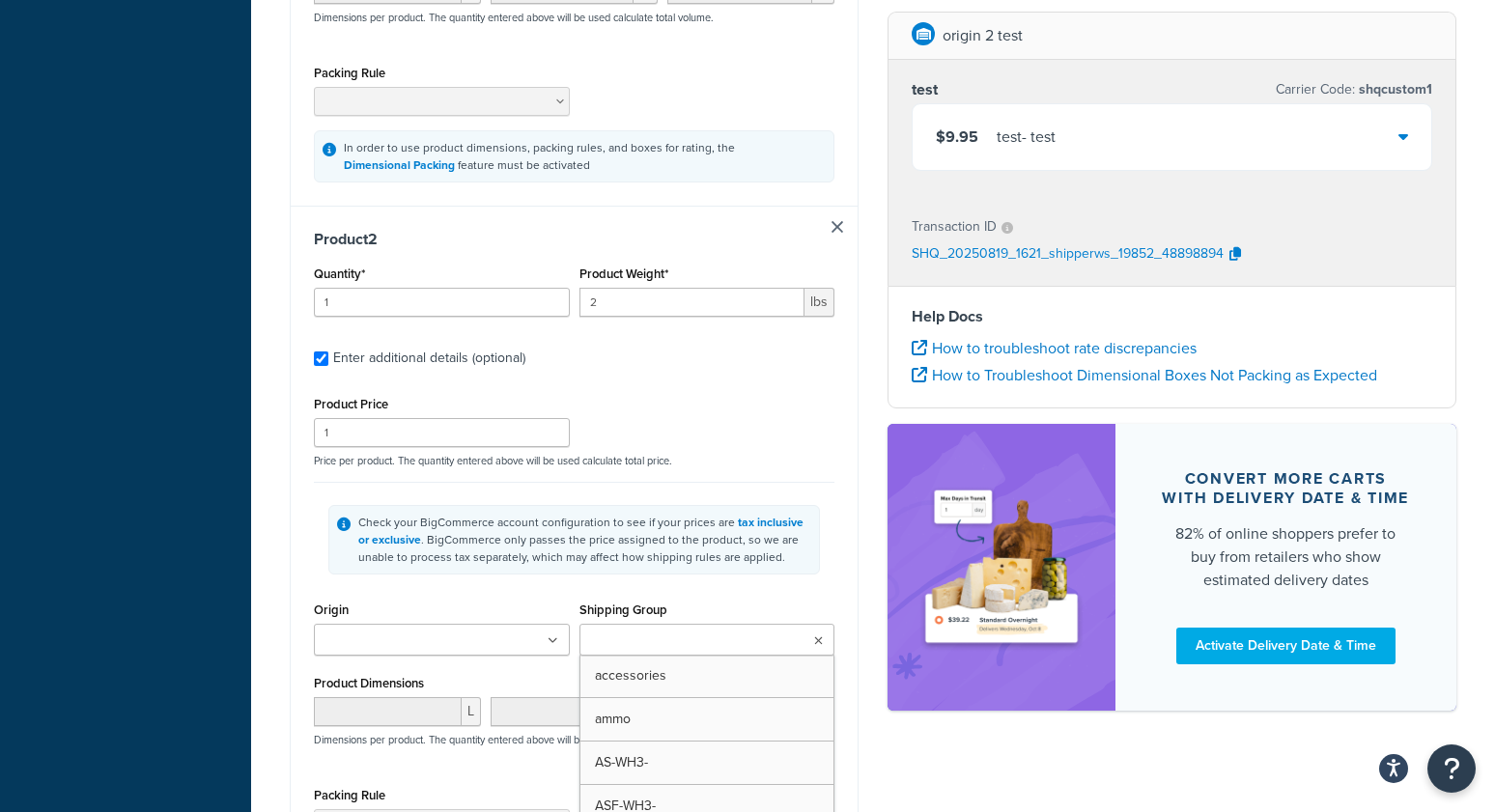
click at [651, 643] on input "Shipping Group" at bounding box center [670, 641] width 171 height 21
drag, startPoint x: 650, startPoint y: 676, endPoint x: 274, endPoint y: 589, distance: 385.9
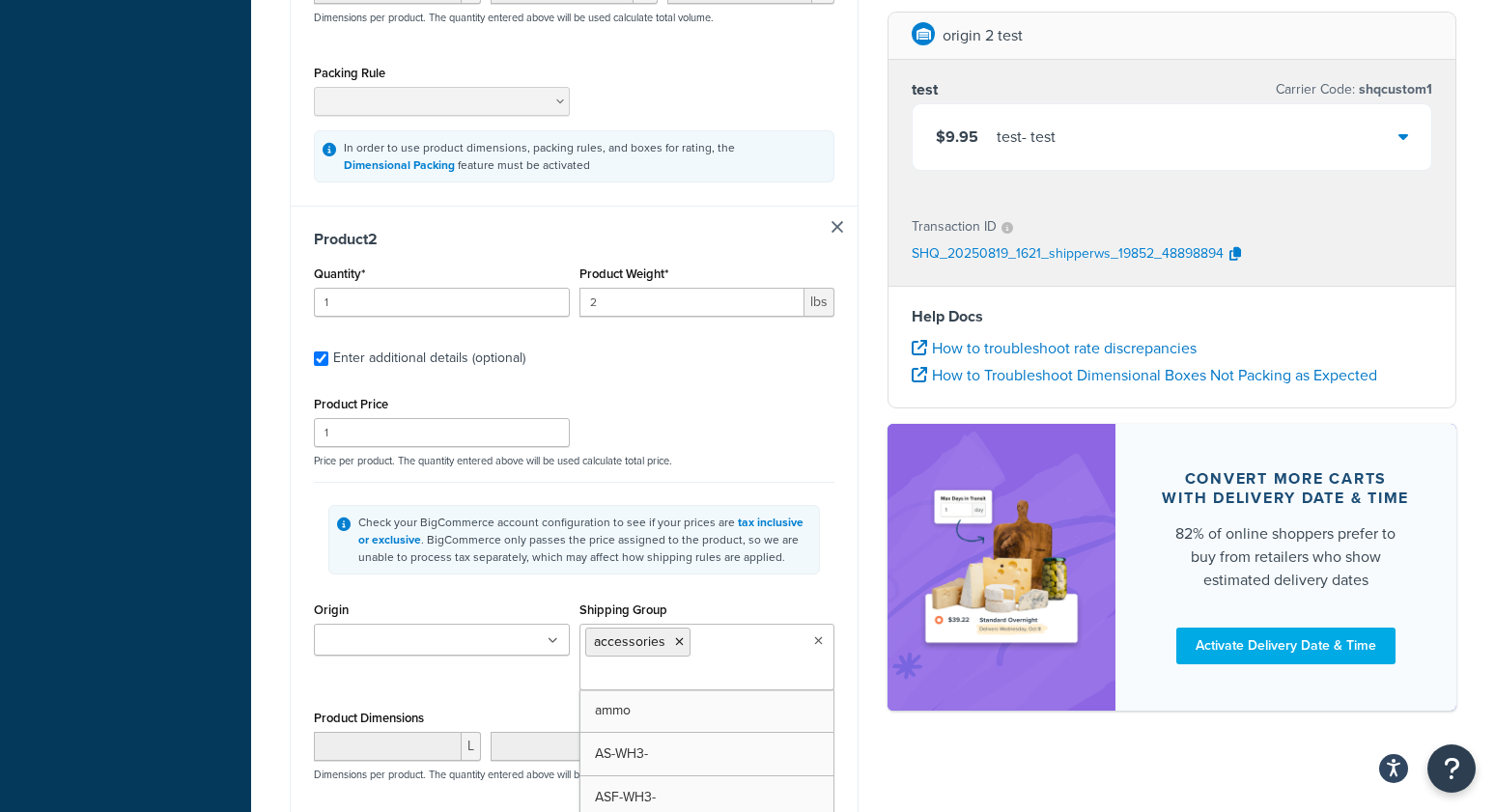
drag, startPoint x: 112, startPoint y: 542, endPoint x: 357, endPoint y: 613, distance: 255.1
click at [125, 543] on div "Dashboard Basic Setup Websites 1 Origins 3 Manage Shipping Carriers Carriers Al…" at bounding box center [125, 183] width 251 height 2176
click at [365, 619] on div "Origin origin 2 test origin 3 test Vizards Shipping Origin" at bounding box center [441, 626] width 256 height 59
click at [365, 632] on input "Origin" at bounding box center [404, 641] width 171 height 21
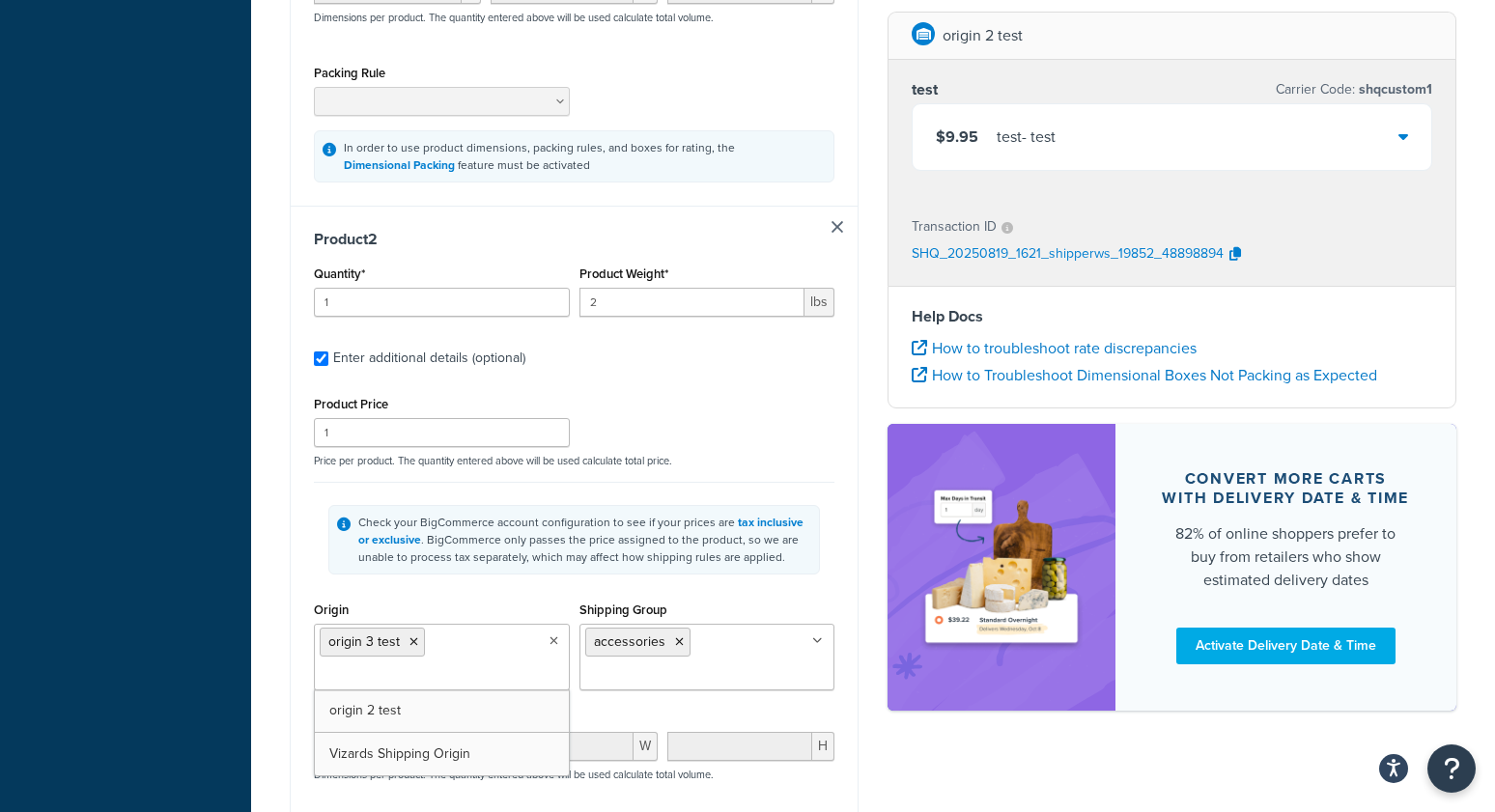
drag, startPoint x: 355, startPoint y: 722, endPoint x: 221, endPoint y: 617, distance: 170.2
click at [213, 584] on div "Dashboard Basic Setup Websites 1 Origins 3 Manage Shipping Carriers Carriers Al…" at bounding box center [125, 183] width 251 height 2178
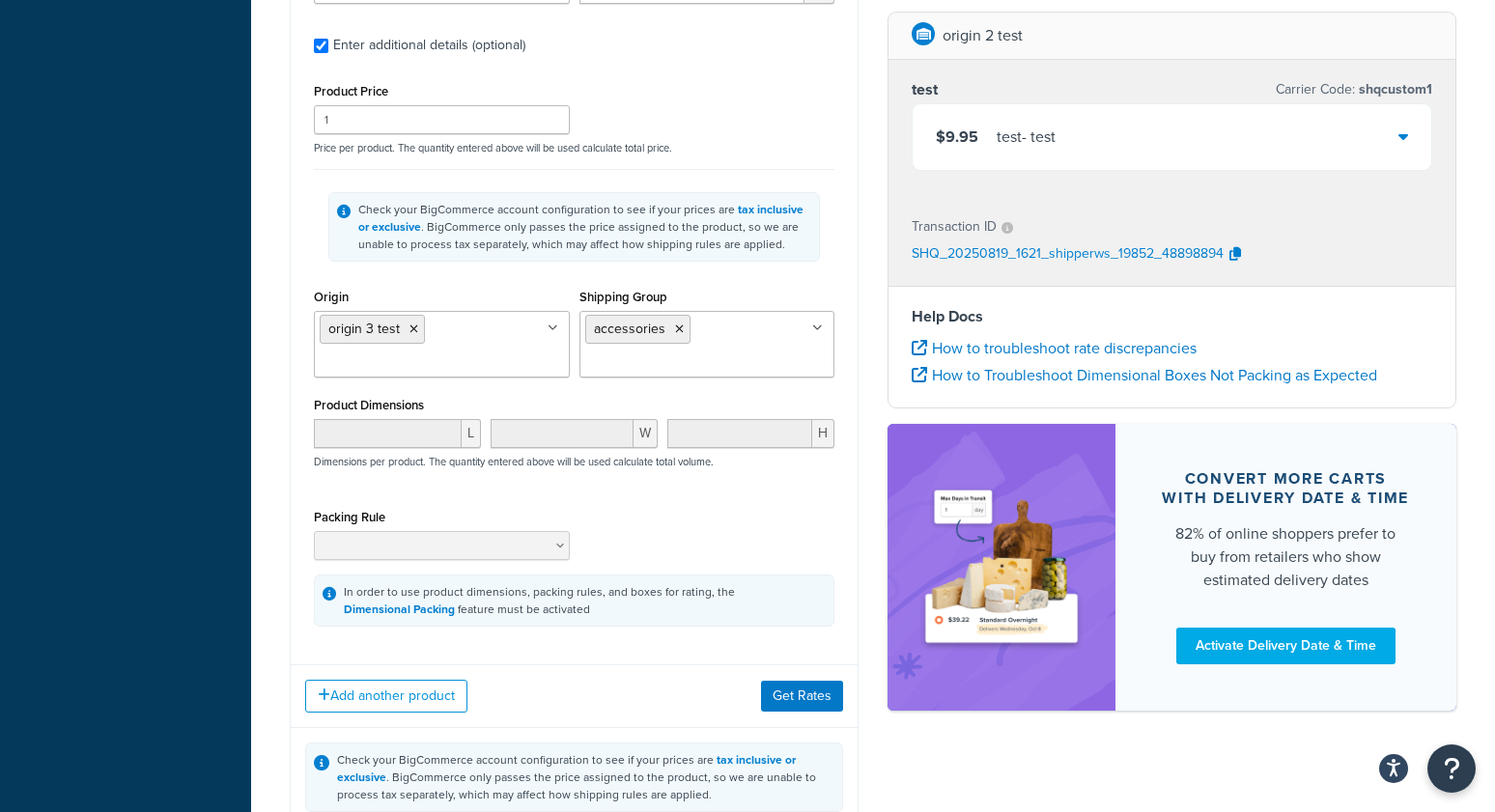
scroll to position [1223, 0]
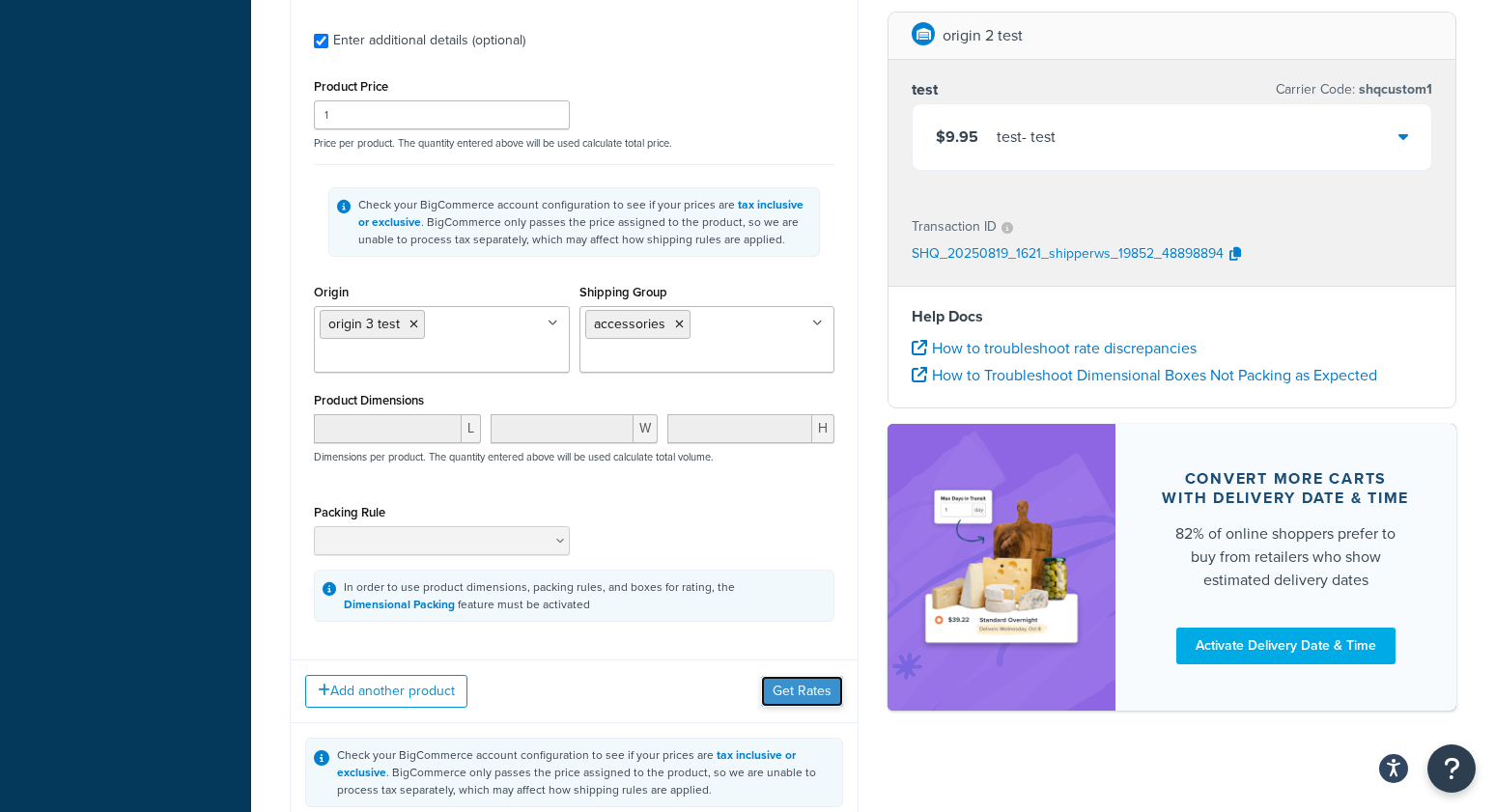
click at [809, 687] on button "Get Rates" at bounding box center [802, 691] width 82 height 31
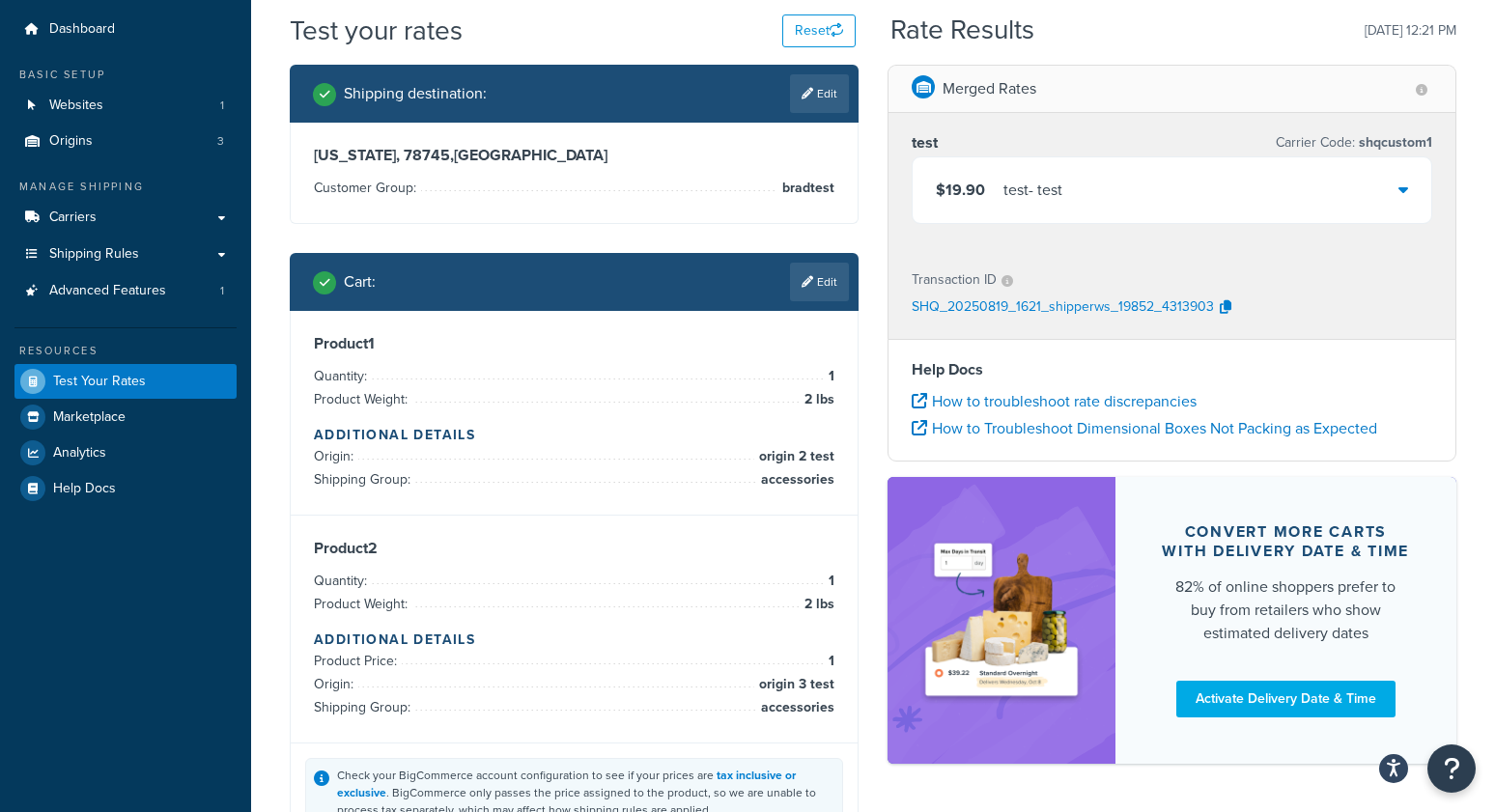
scroll to position [54, 0]
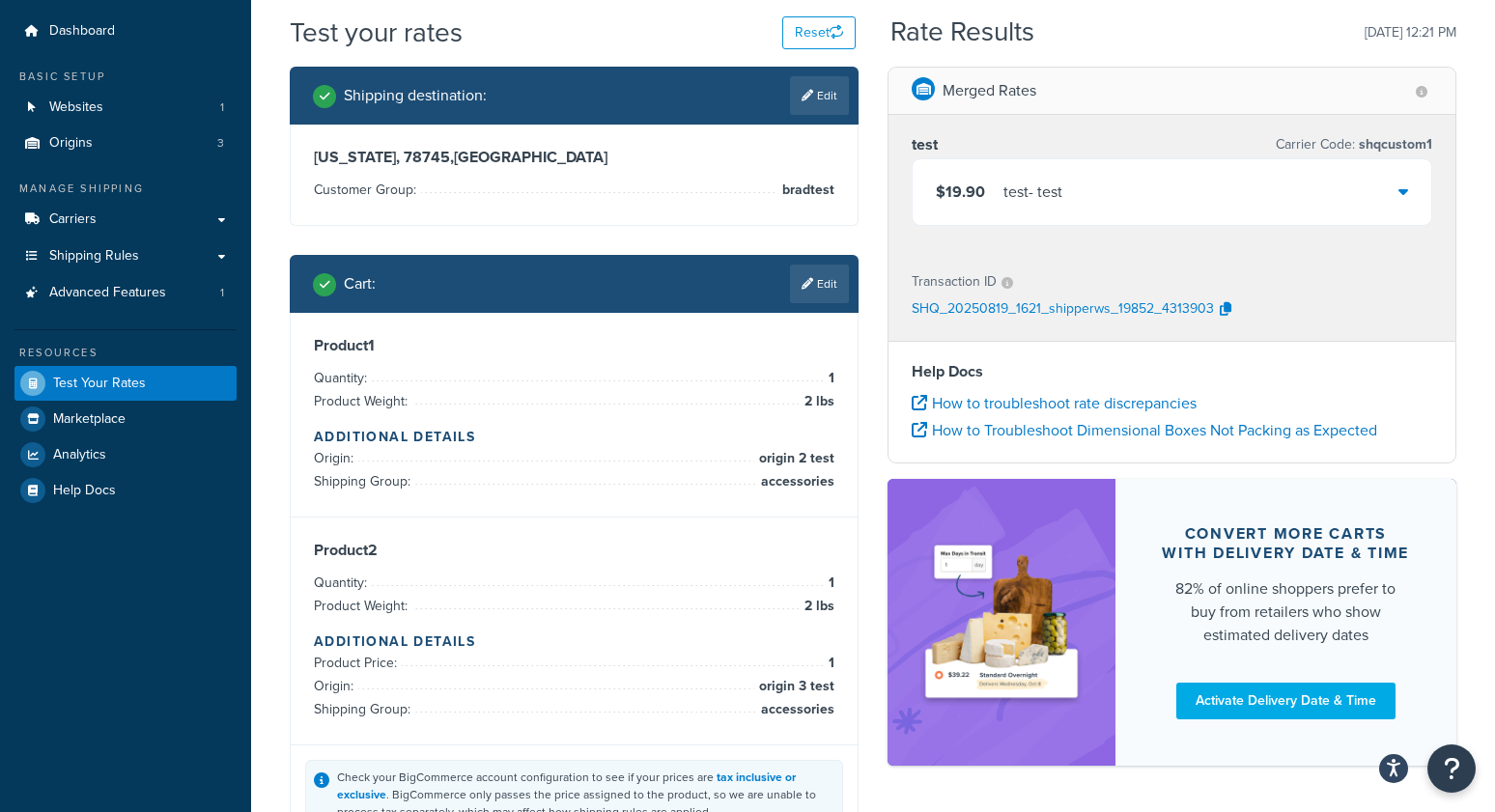
click at [970, 184] on span "$19.90" at bounding box center [960, 191] width 49 height 22
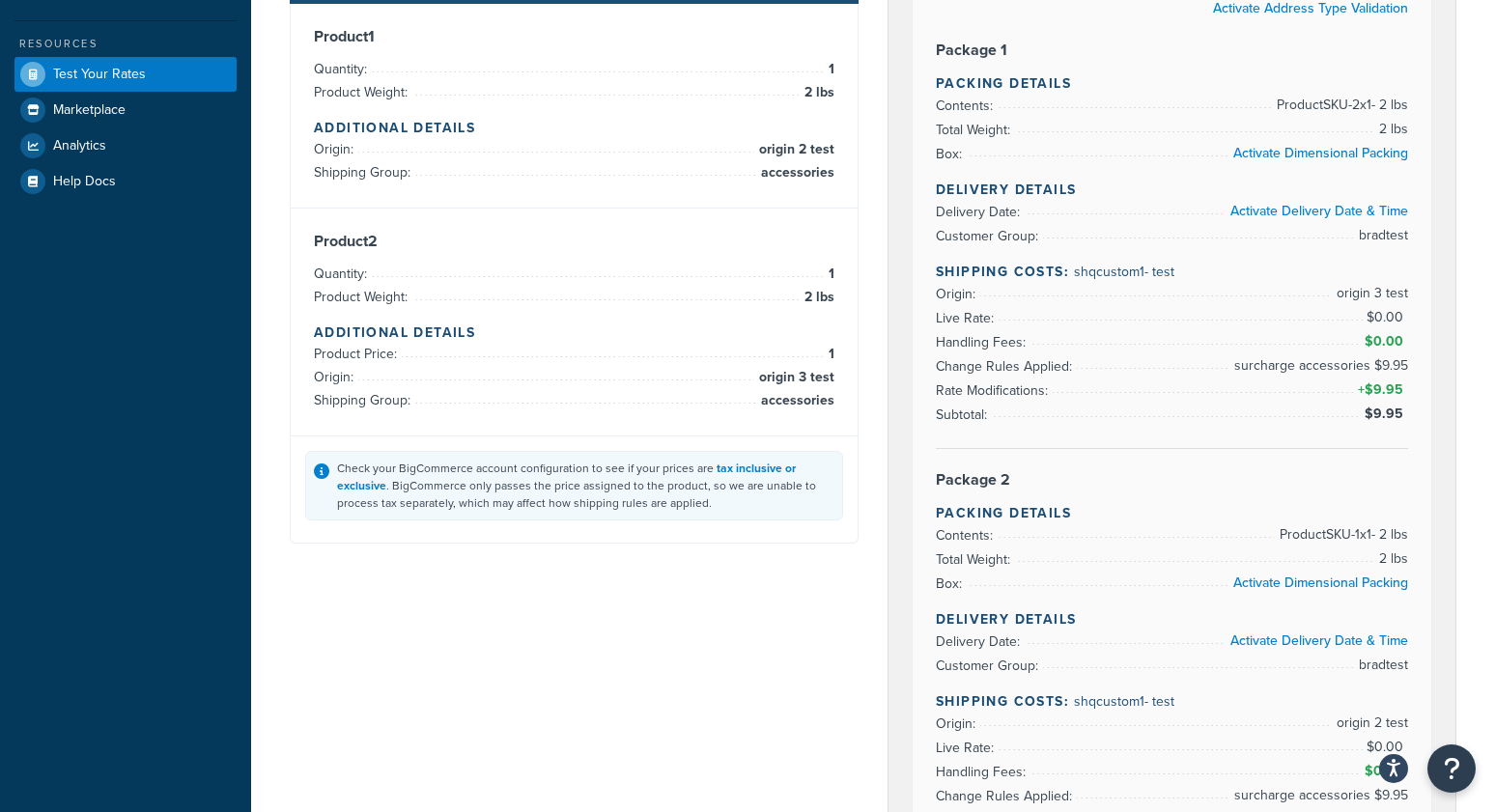
scroll to position [357, 0]
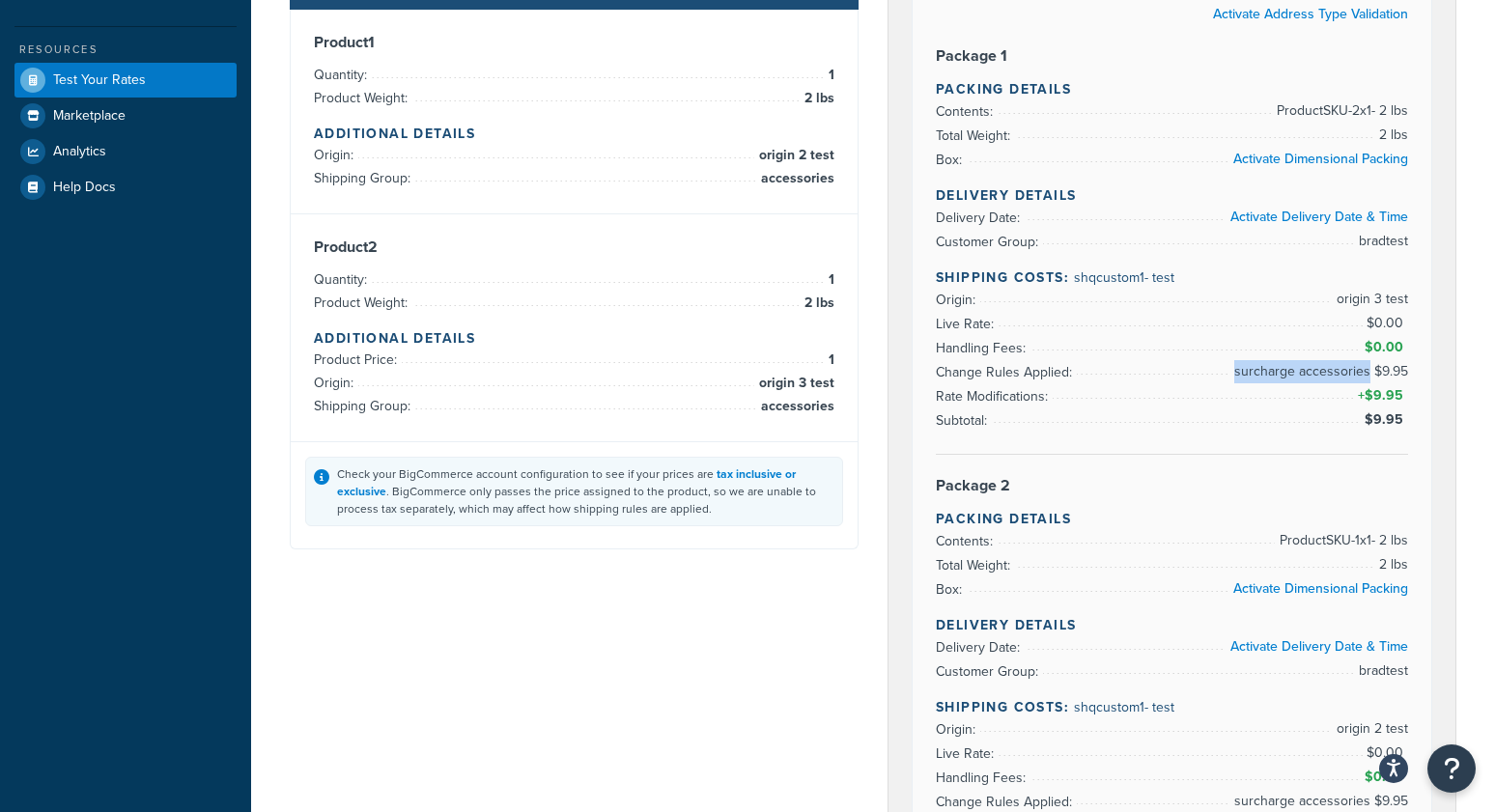
drag, startPoint x: 1237, startPoint y: 363, endPoint x: 1369, endPoint y: 368, distance: 132.1
click at [1369, 368] on span "surcharge accessories $9.95" at bounding box center [1318, 372] width 179 height 23
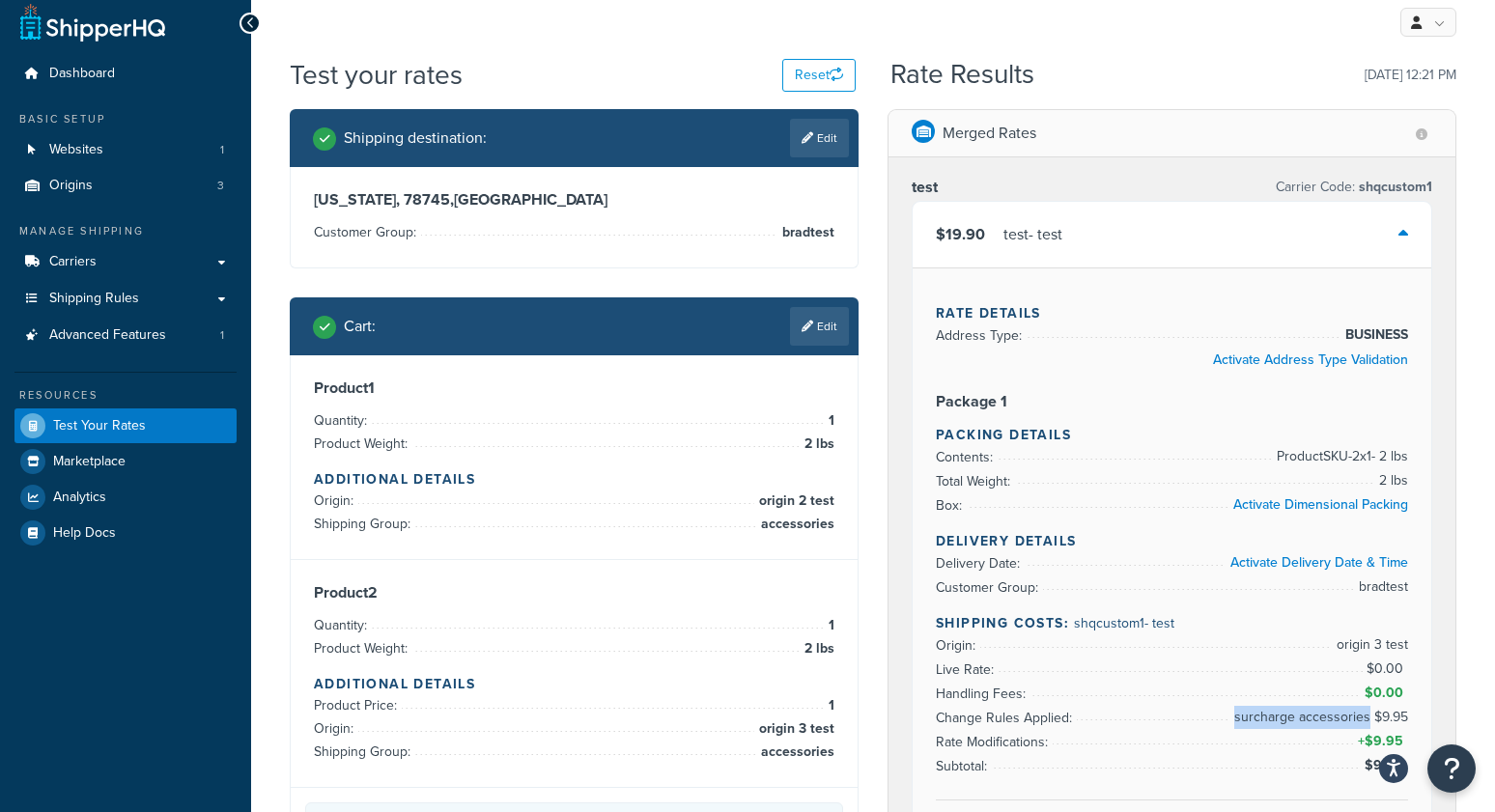
scroll to position [0, 0]
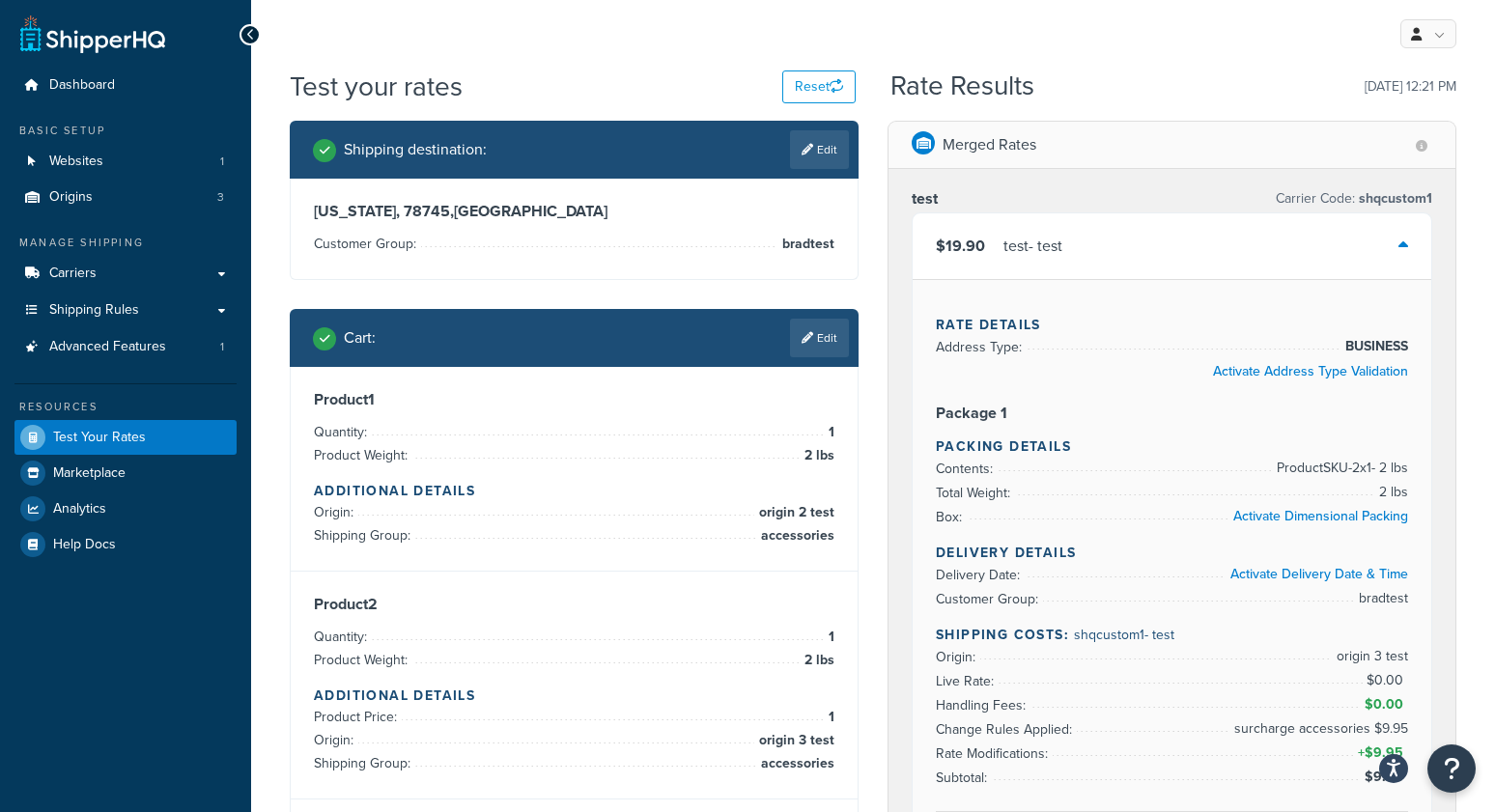
click at [536, 76] on div "Test your rates Reset" at bounding box center [573, 86] width 566 height 38
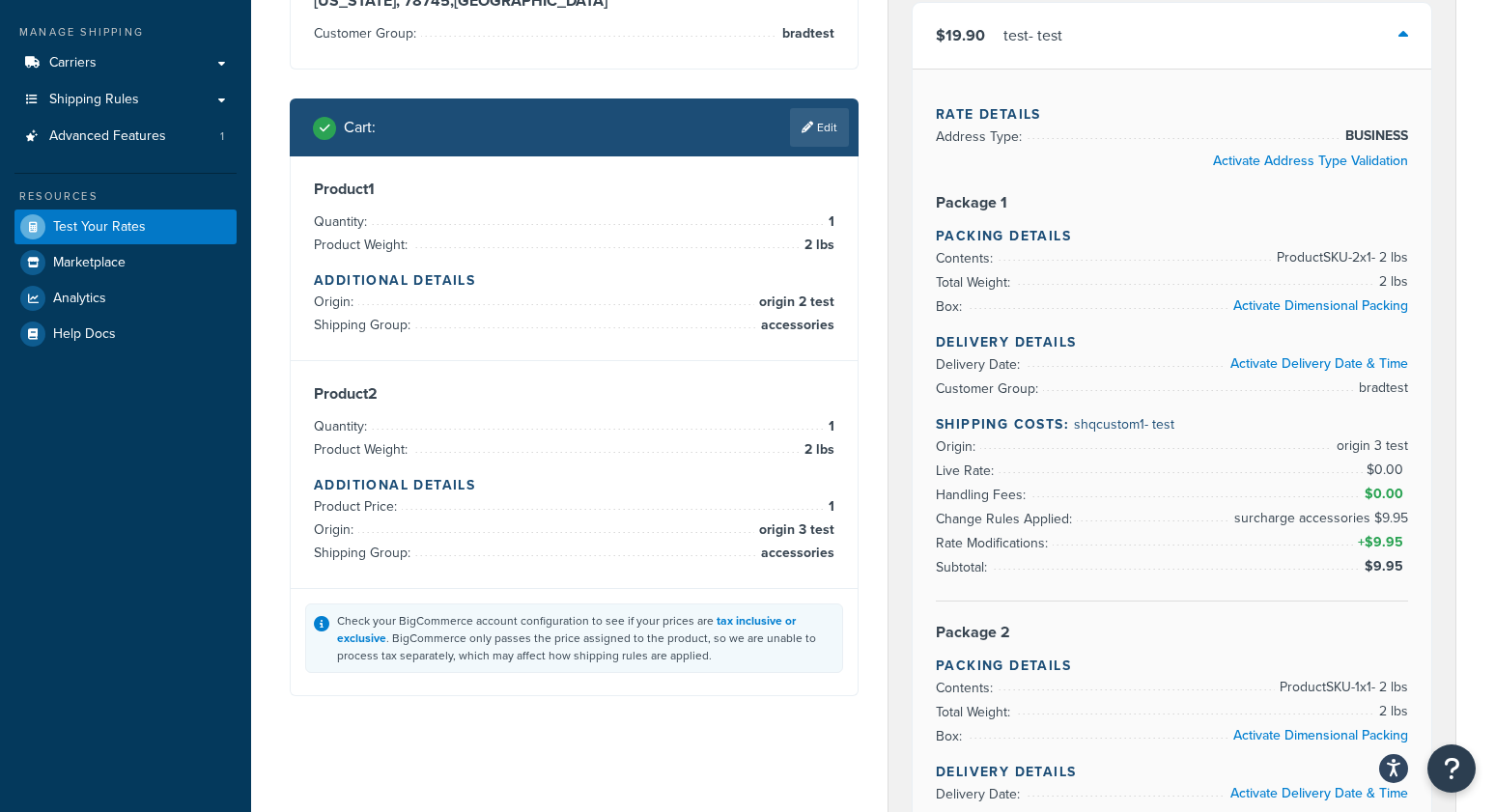
scroll to position [218, 0]
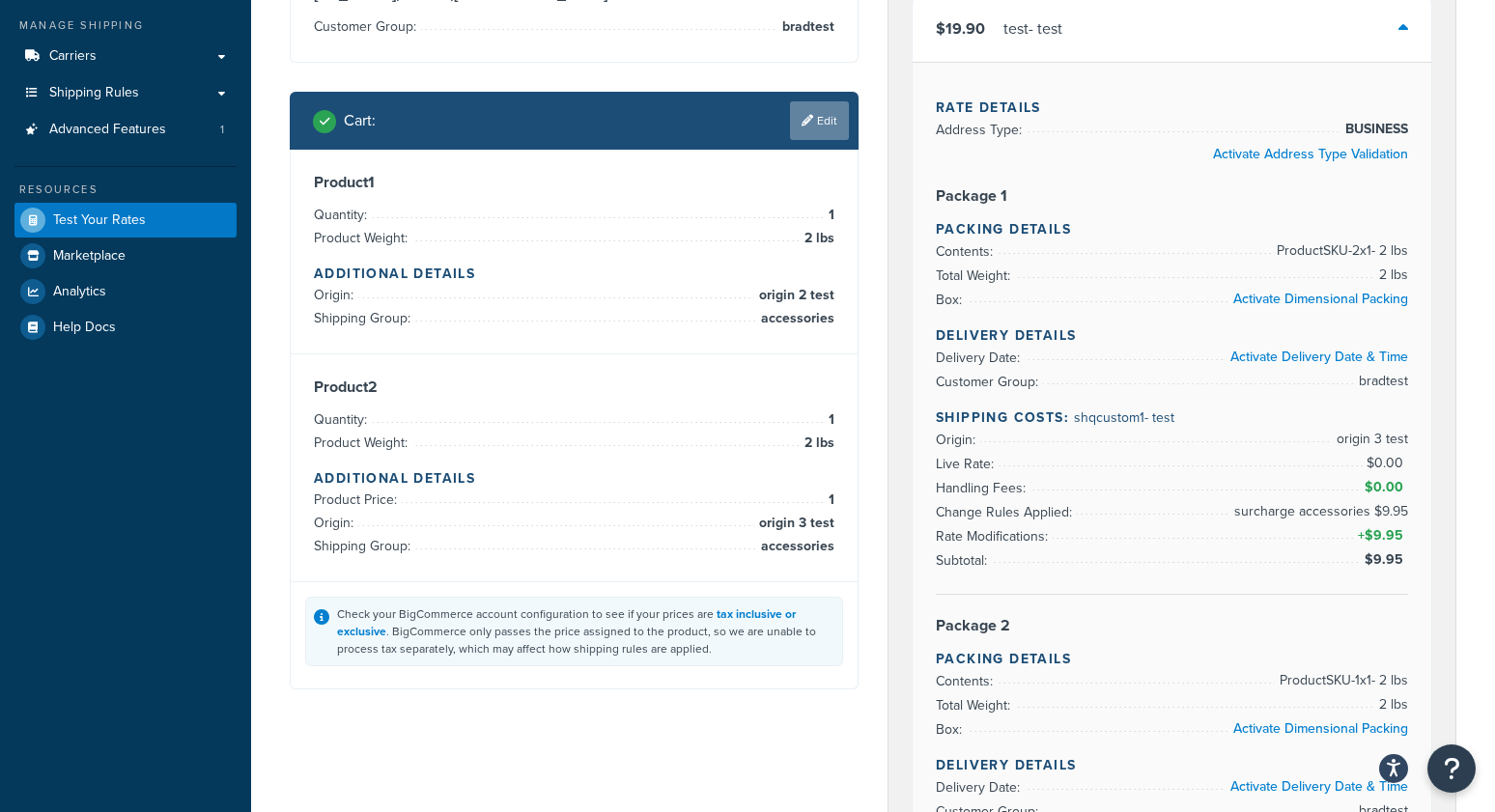
click at [826, 128] on link "Edit" at bounding box center [819, 121] width 59 height 39
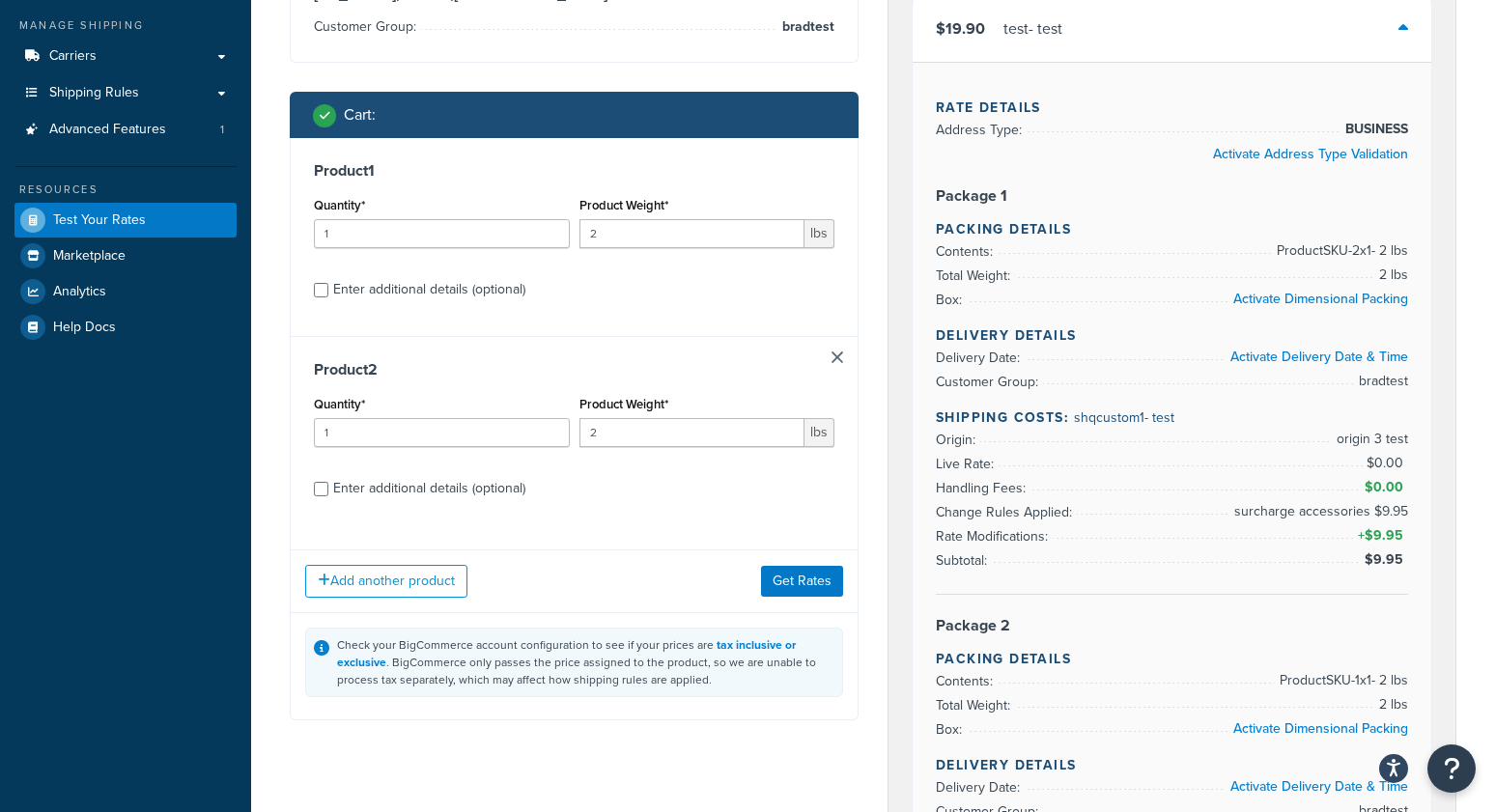
click at [454, 487] on div "Enter additional details (optional)" at bounding box center [429, 489] width 192 height 27
click at [328, 487] on input "Enter additional details (optional)" at bounding box center [320, 489] width 15 height 15
checkbox input "true"
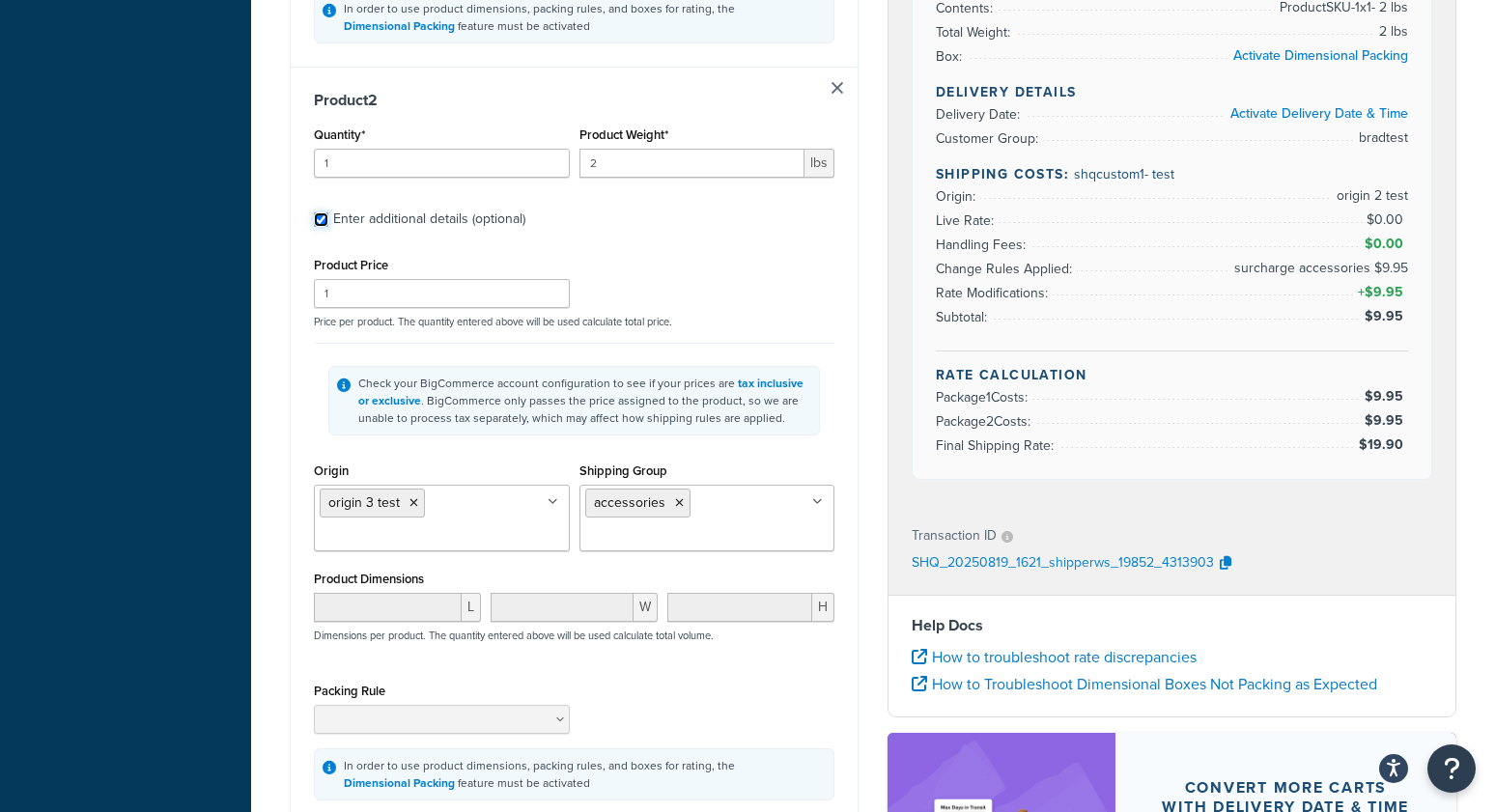
scroll to position [1048, 0]
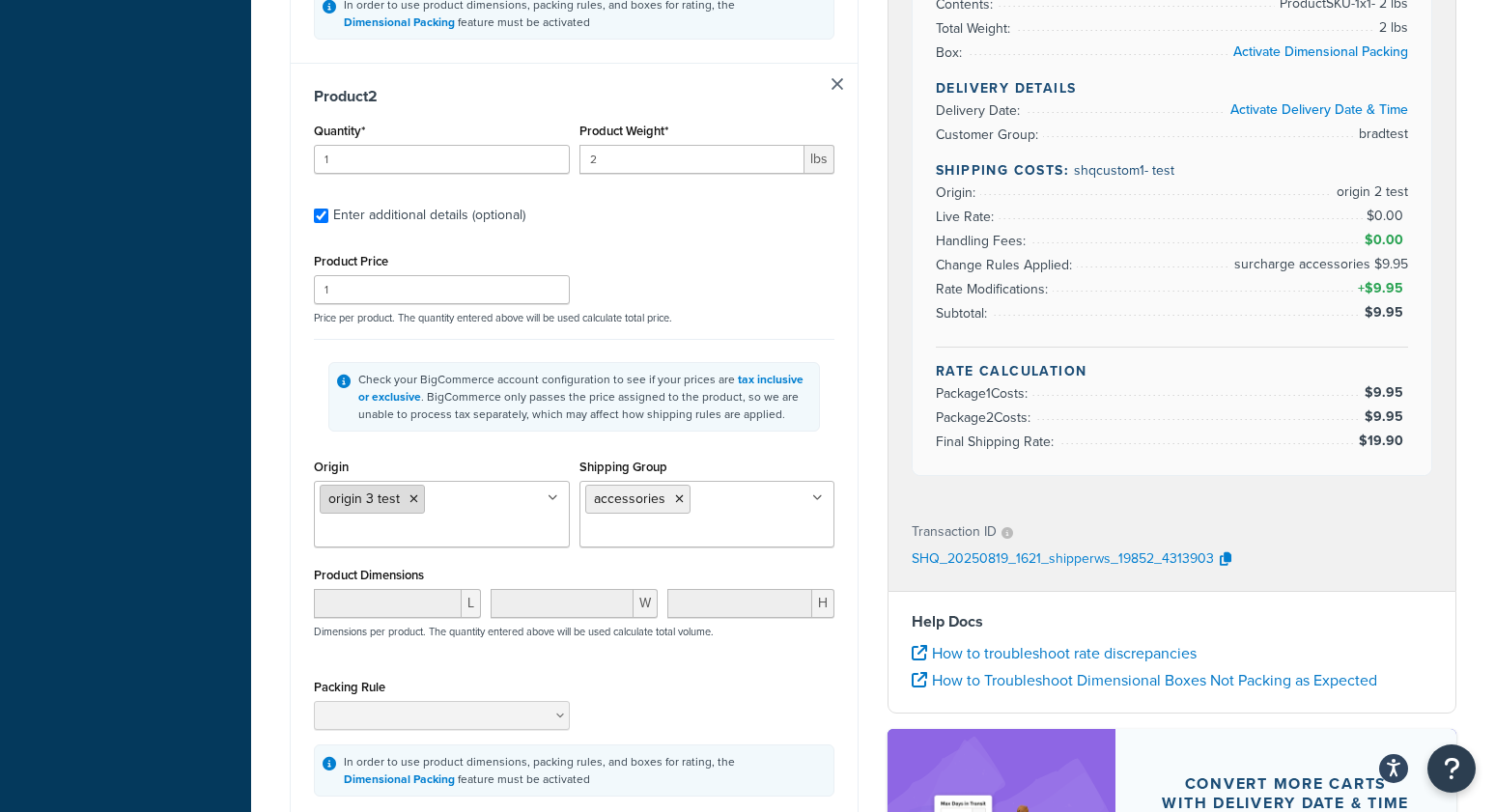
click at [409, 493] on icon at bounding box center [413, 499] width 9 height 12
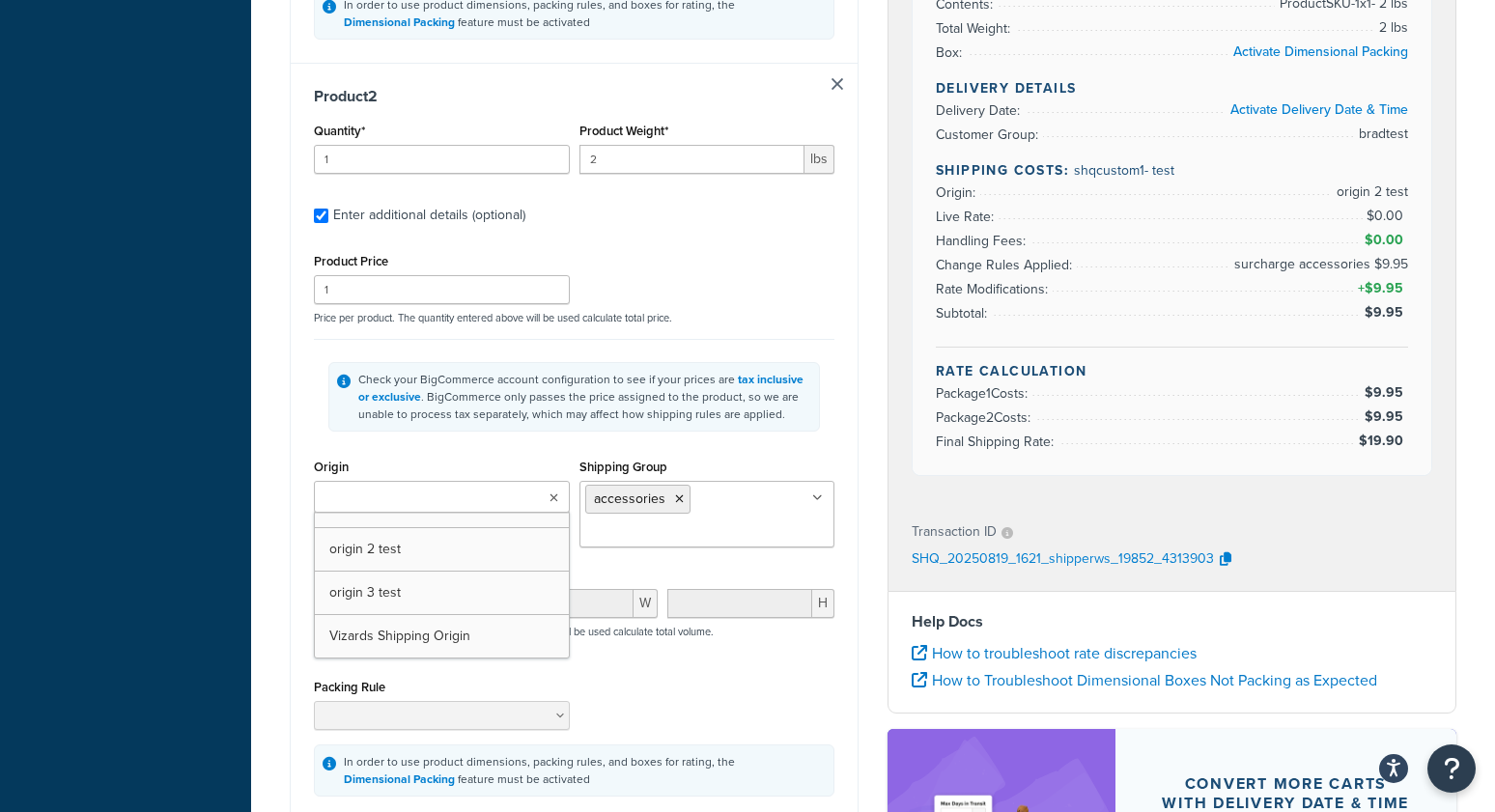
drag, startPoint x: 395, startPoint y: 544, endPoint x: 519, endPoint y: 524, distance: 125.6
click at [677, 493] on icon at bounding box center [679, 499] width 9 height 12
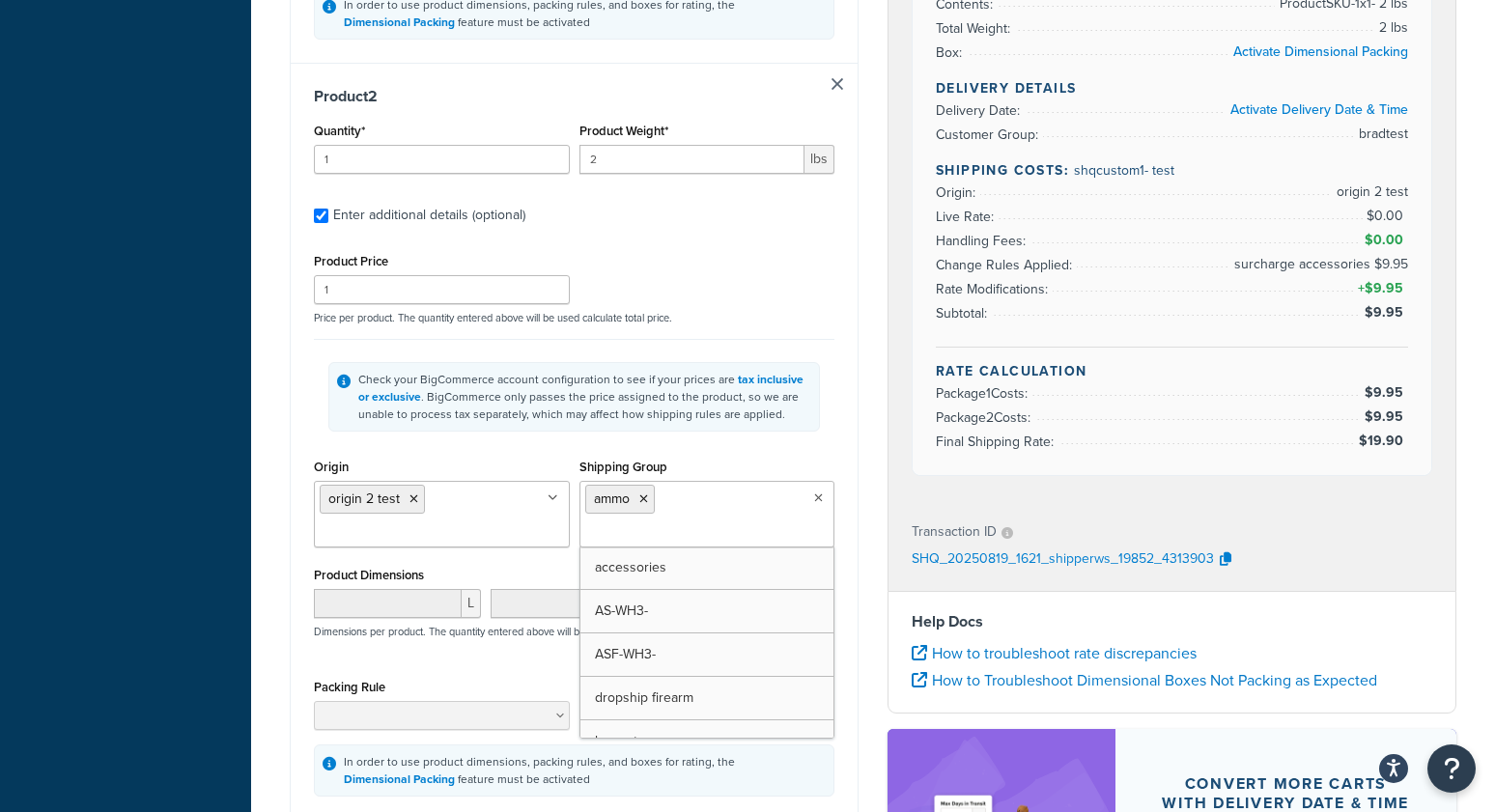
drag, startPoint x: 646, startPoint y: 580, endPoint x: 785, endPoint y: 481, distance: 170.7
click at [862, 393] on div "Shipping destination : Edit Texas, 78745 , United States Customer Group: bradte…" at bounding box center [574, 54] width 598 height 1962
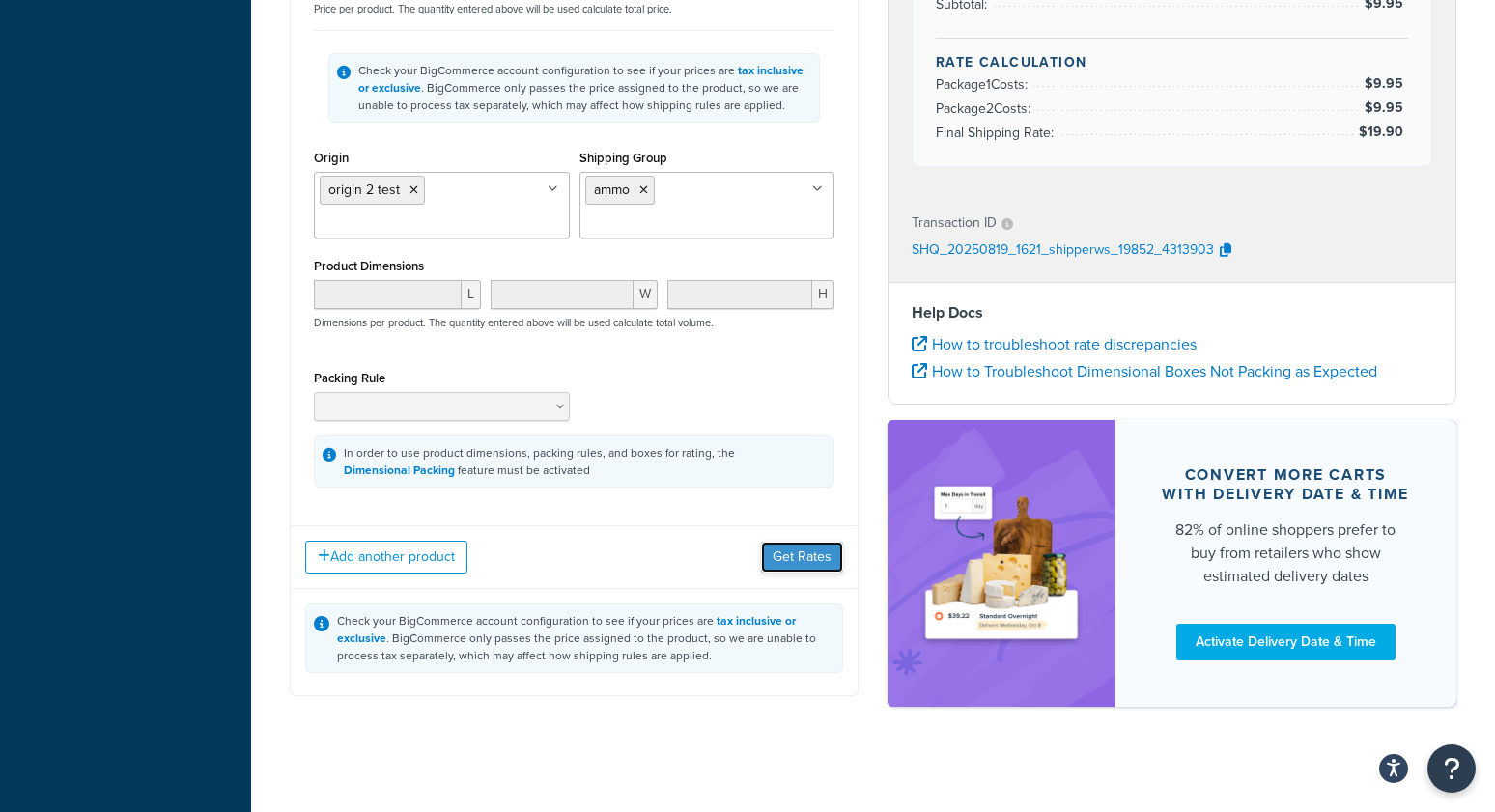
click at [797, 557] on button "Get Rates" at bounding box center [802, 557] width 82 height 31
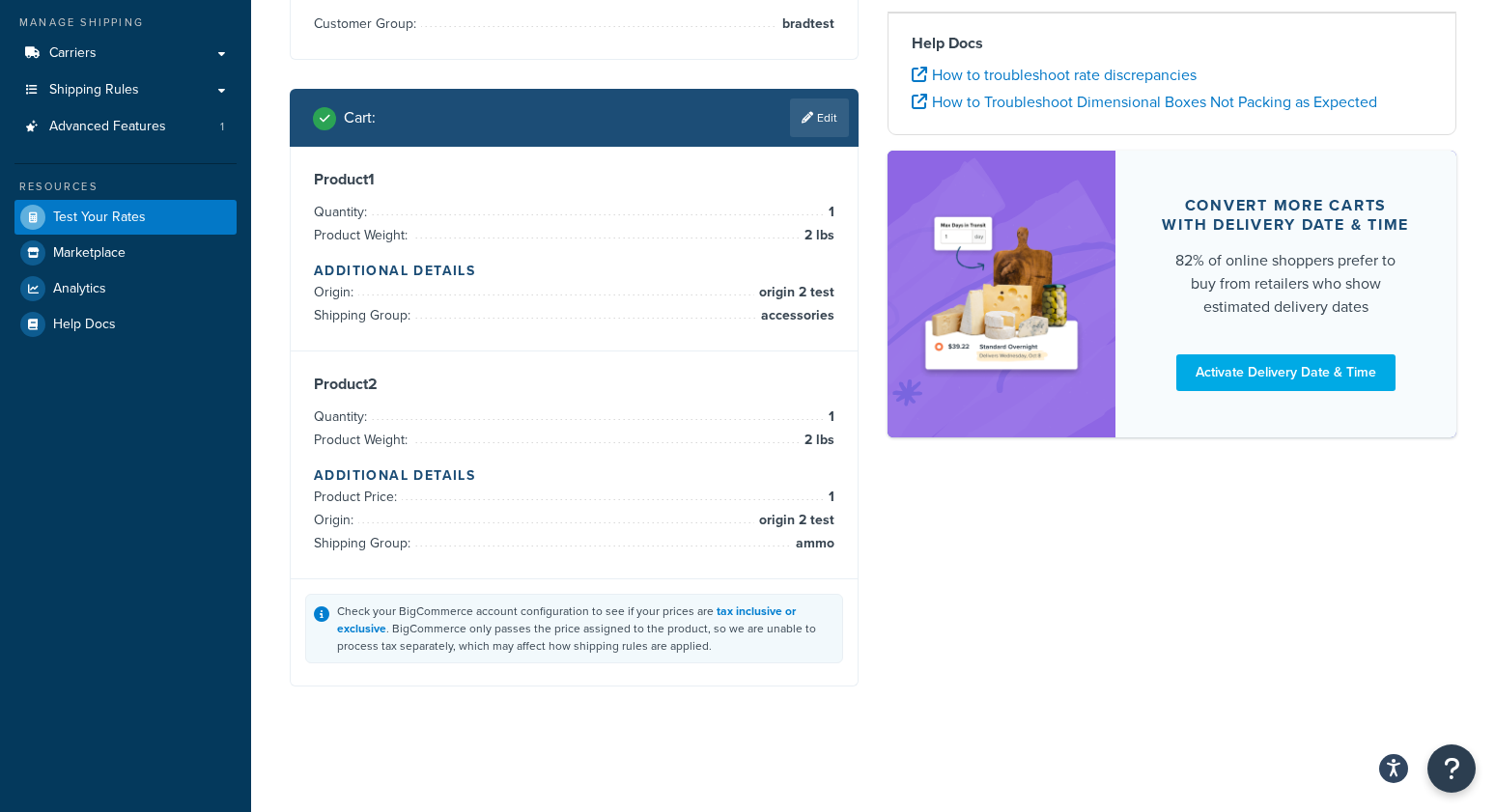
scroll to position [219, 0]
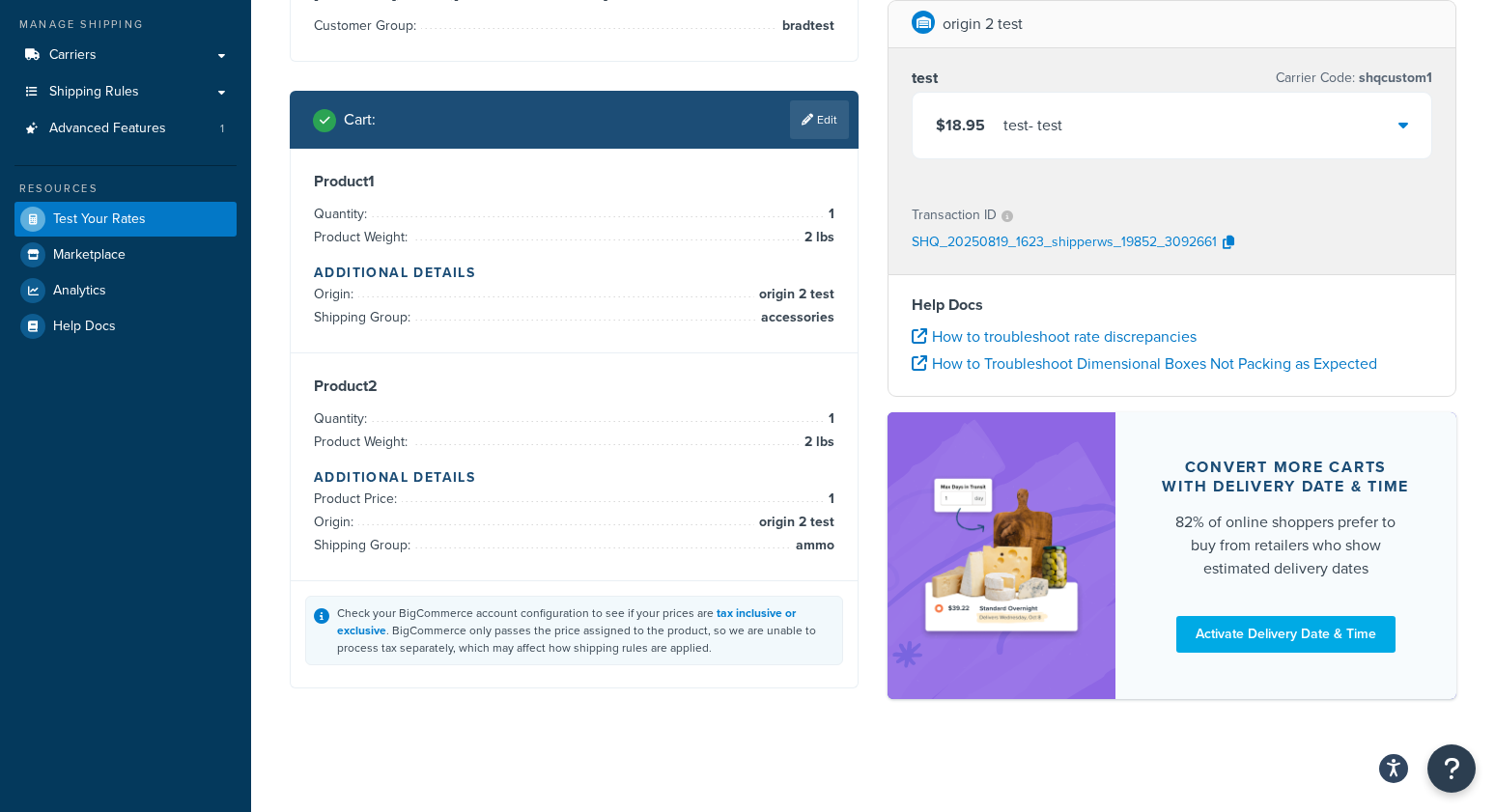
click at [1028, 132] on div "test - test" at bounding box center [1033, 126] width 59 height 27
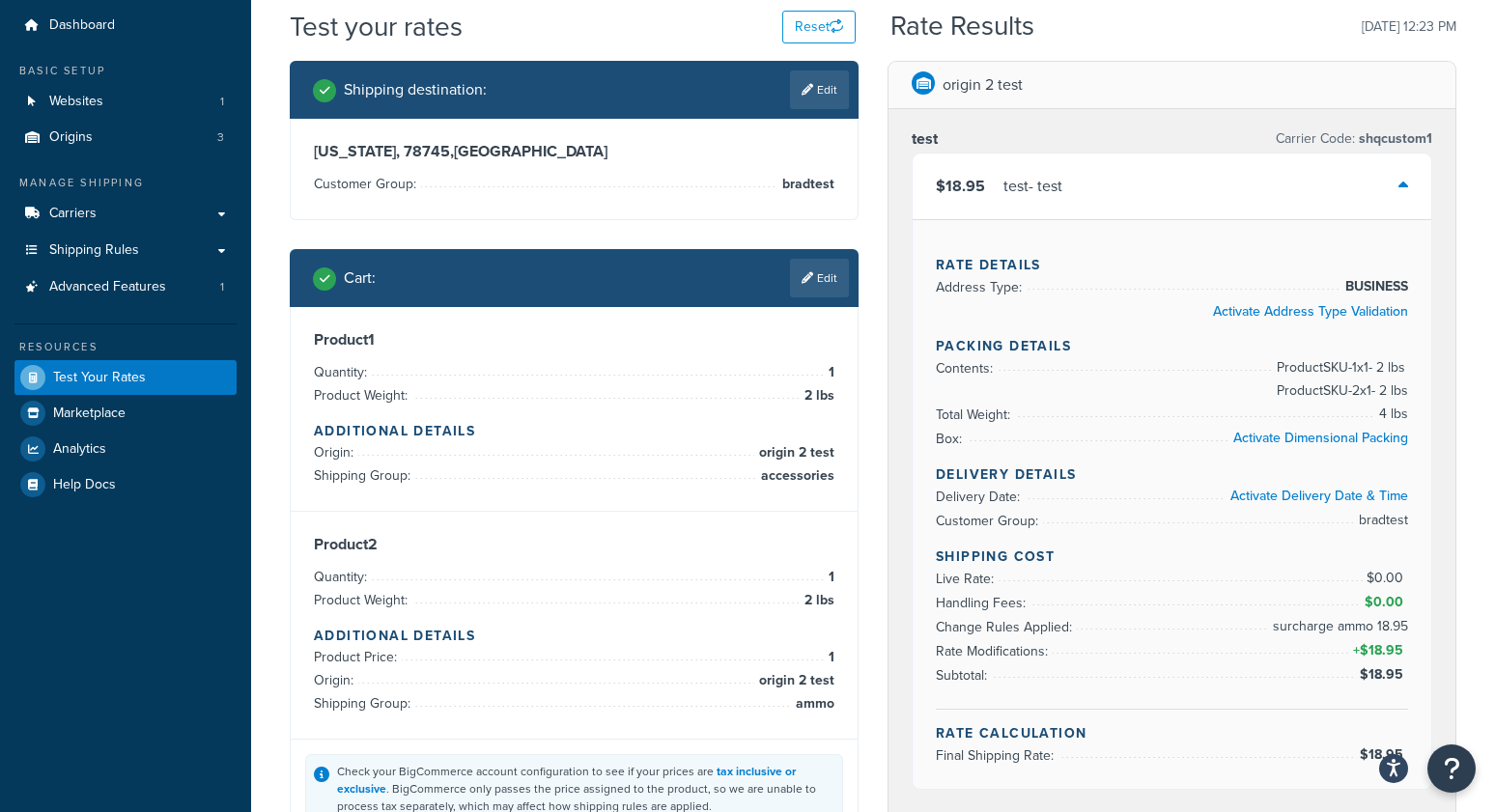
scroll to position [67, 0]
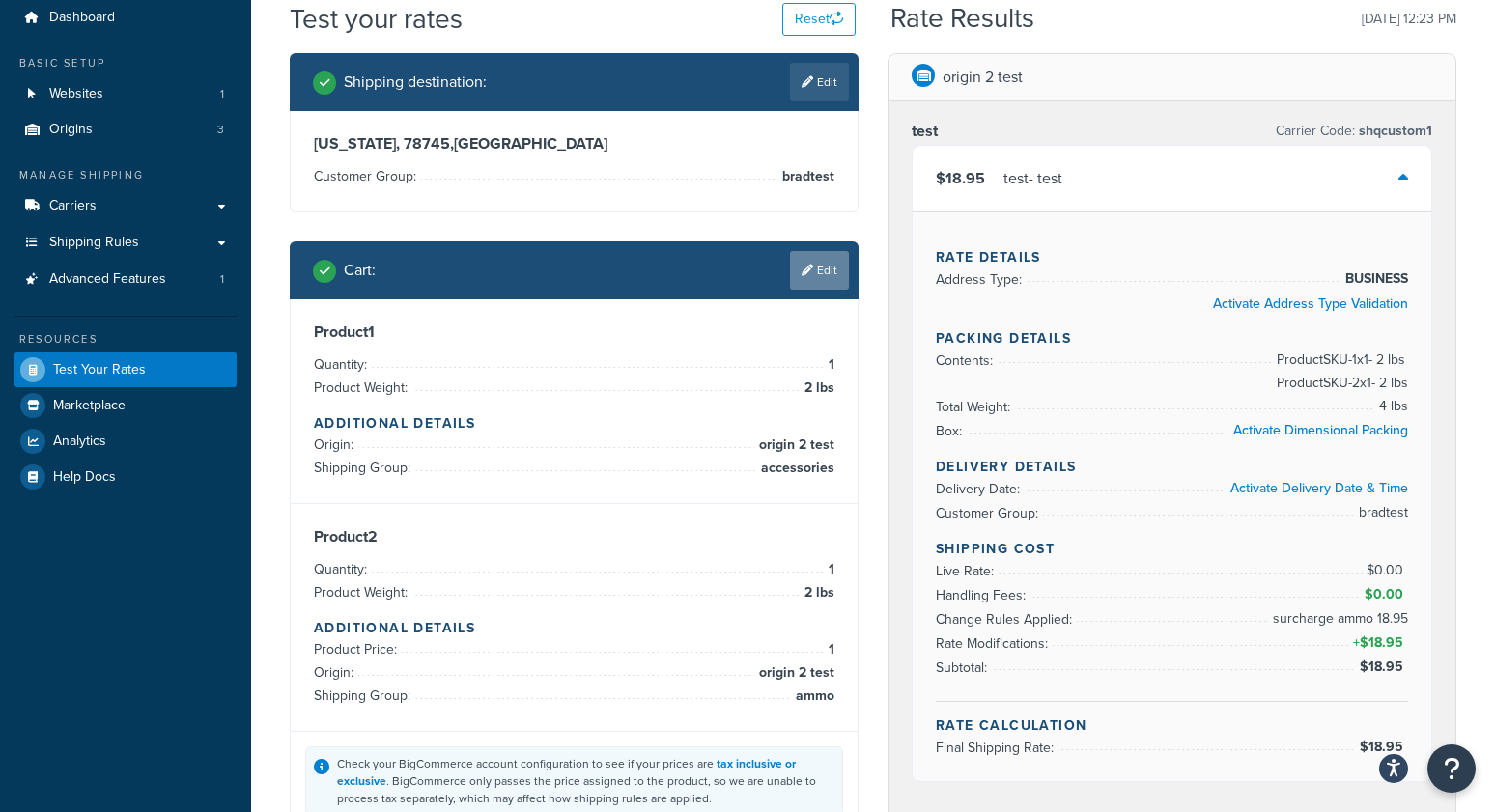
click at [795, 276] on link "Edit" at bounding box center [819, 270] width 59 height 39
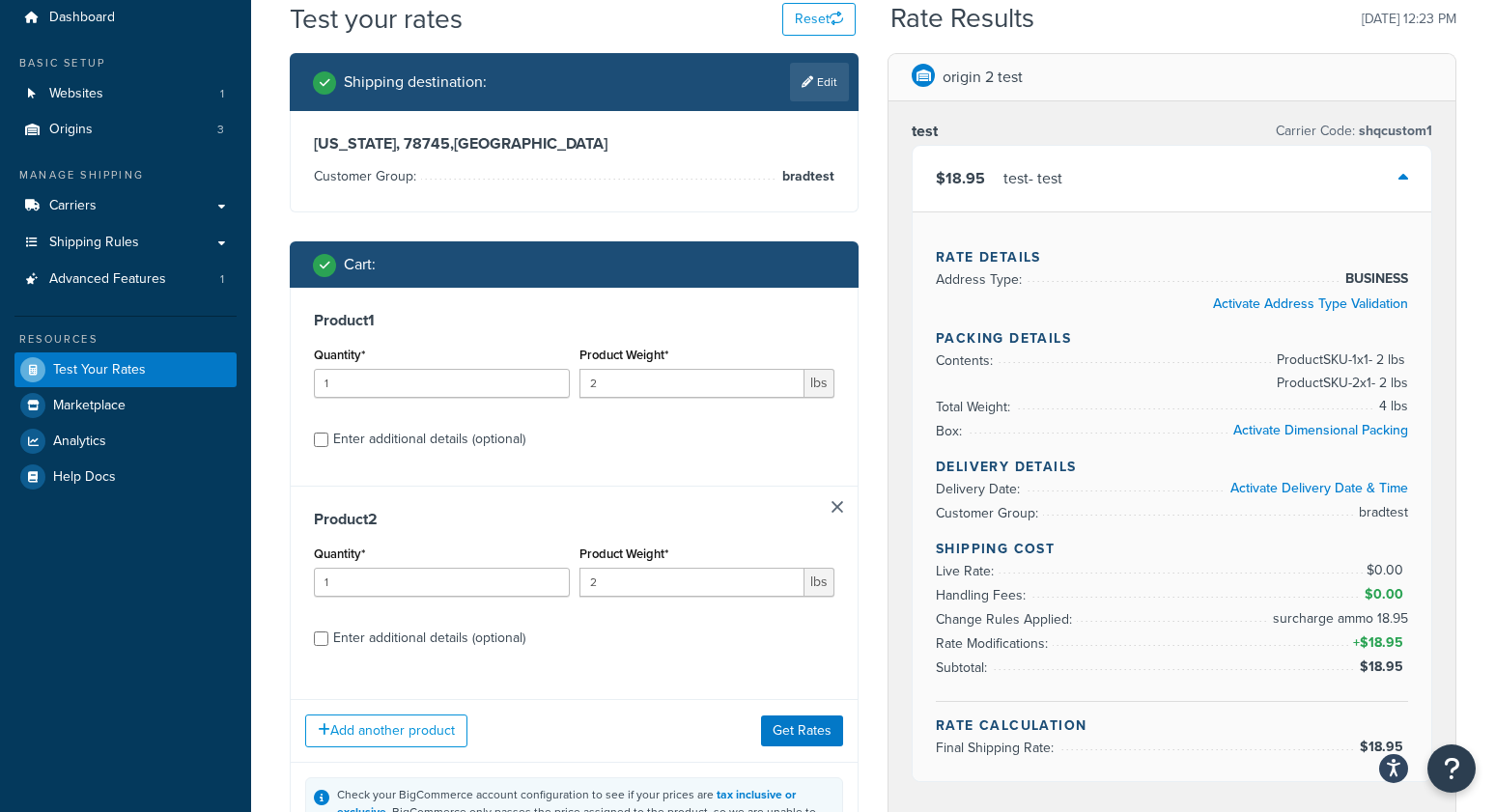
click at [436, 440] on div "Enter additional details (optional)" at bounding box center [429, 439] width 192 height 27
click at [328, 440] on input "Enter additional details (optional)" at bounding box center [320, 439] width 15 height 15
checkbox input "true"
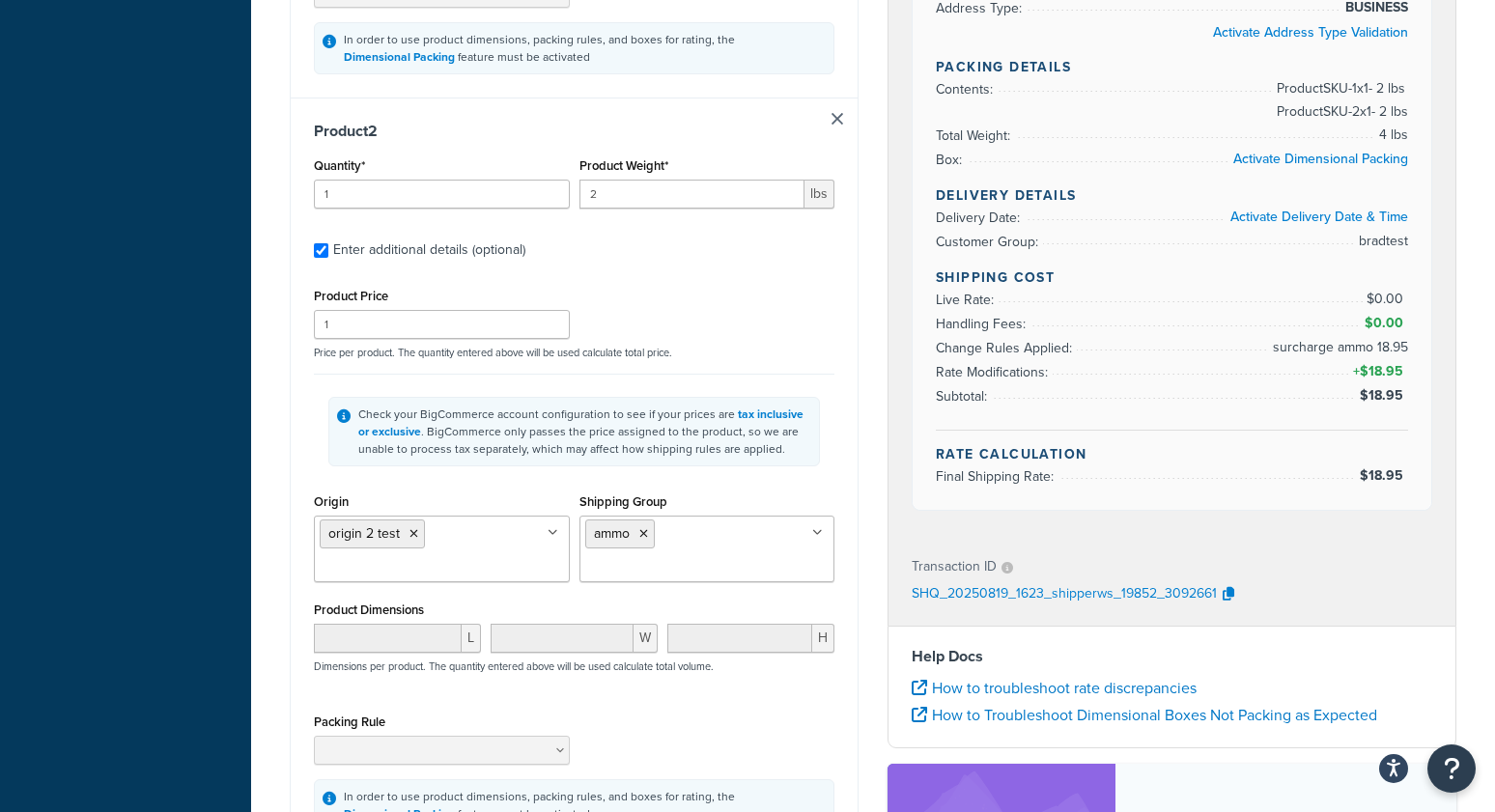
scroll to position [1023, 0]
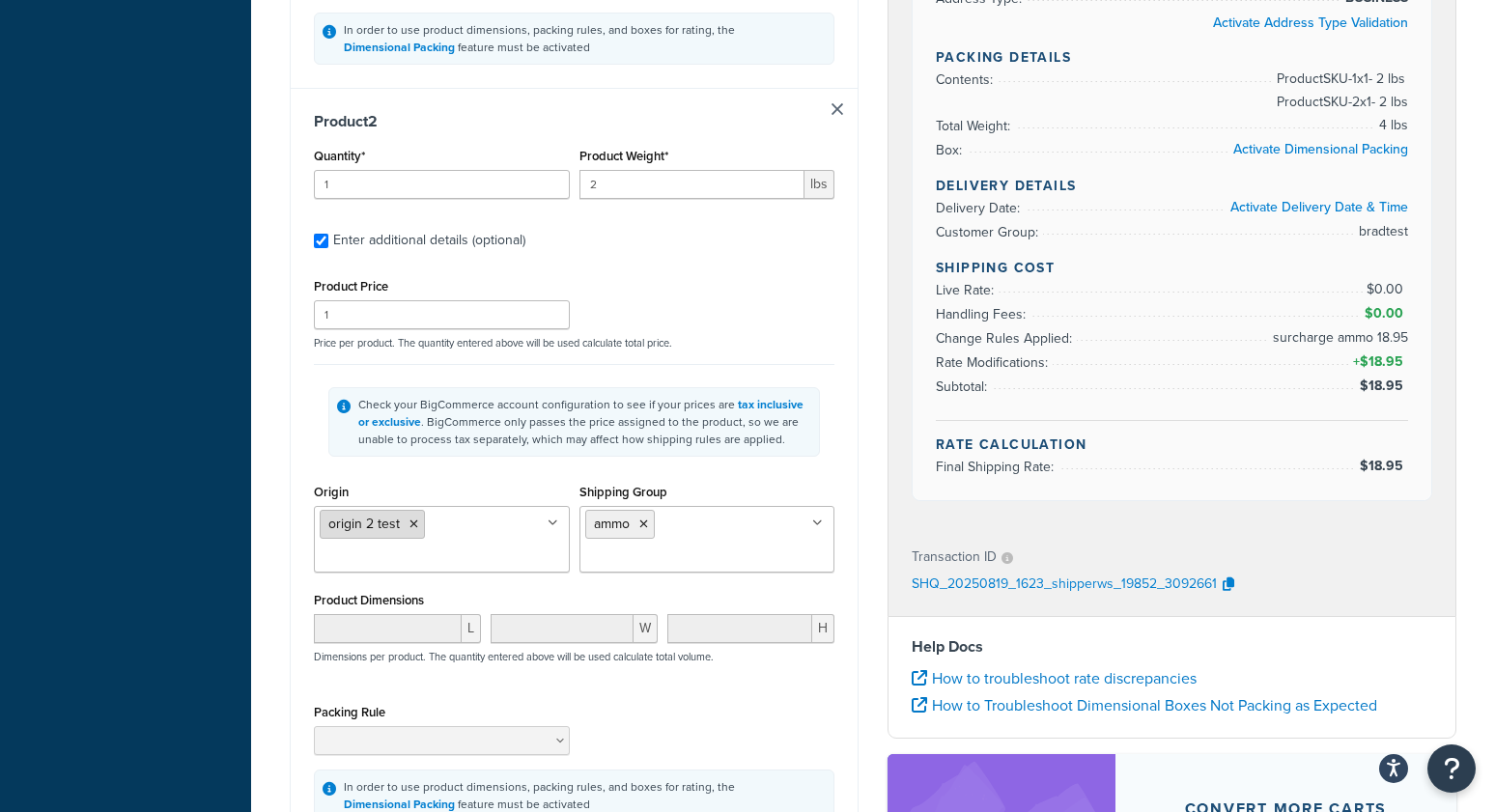
click at [413, 518] on icon at bounding box center [413, 524] width 9 height 12
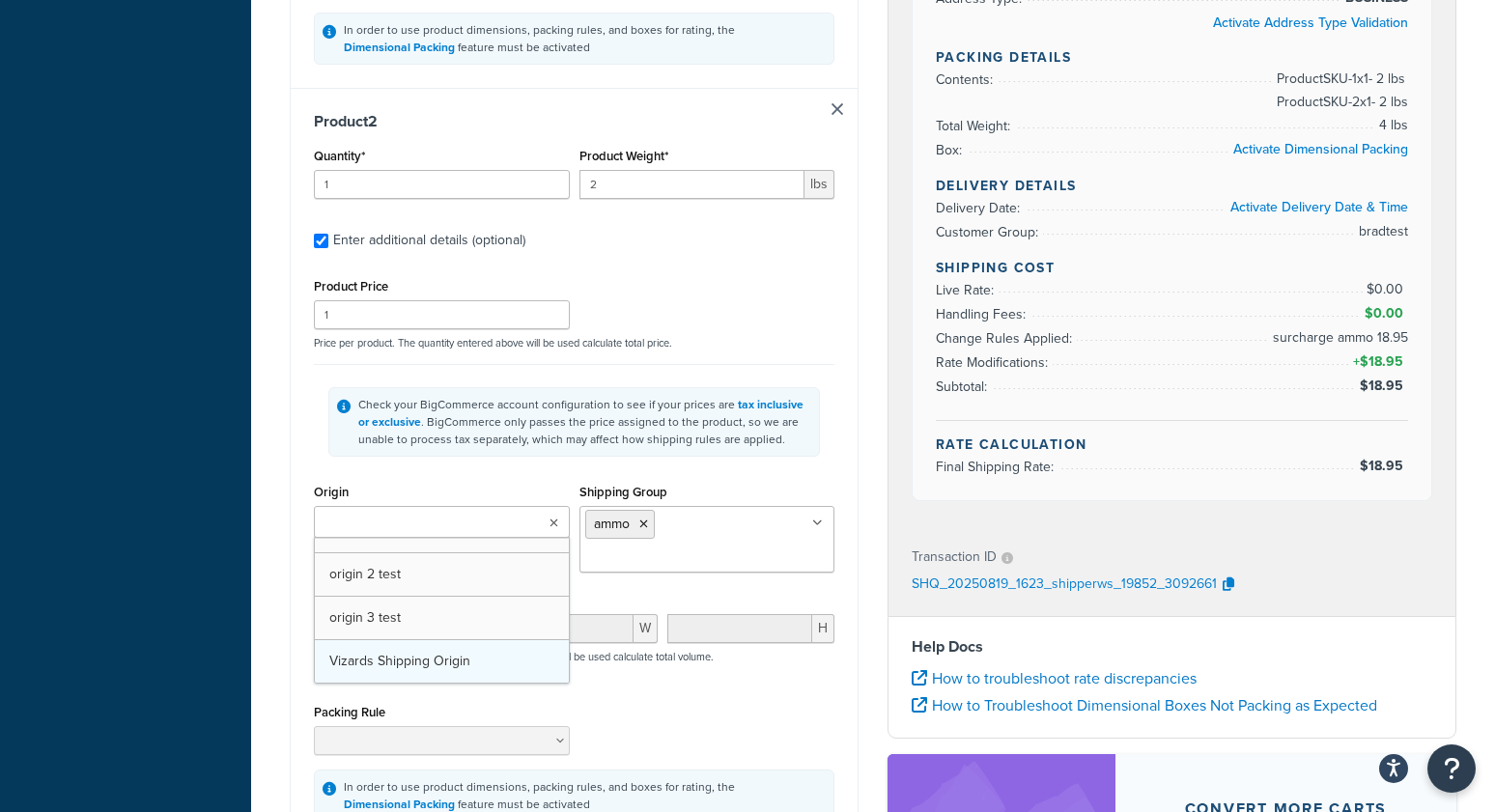
drag, startPoint x: 385, startPoint y: 629, endPoint x: 388, endPoint y: 619, distance: 10.4
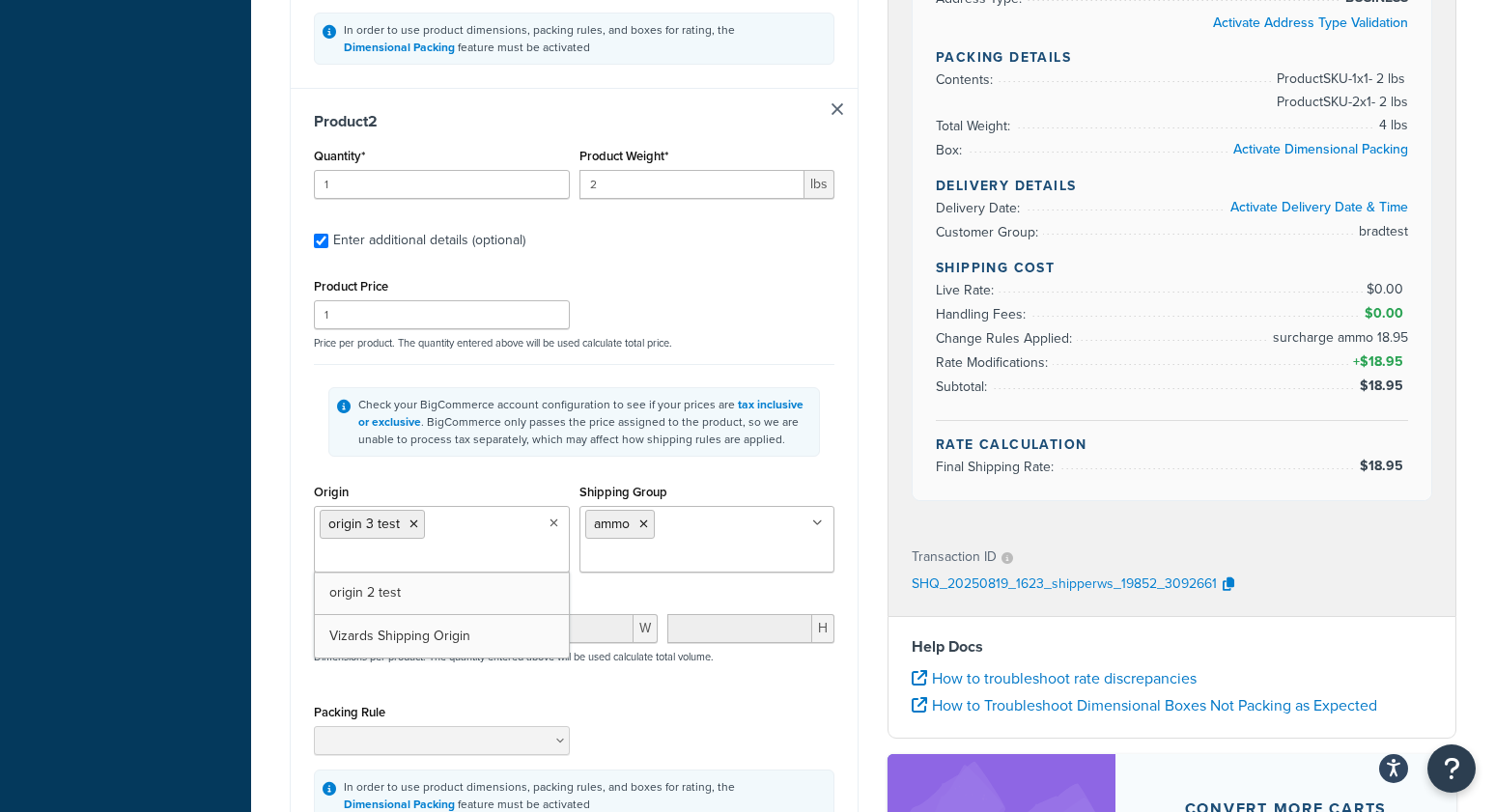
click at [194, 503] on div "Dashboard Basic Setup Websites 1 Origins 3 Manage Shipping Carriers Carriers Al…" at bounding box center [125, 66] width 251 height 2178
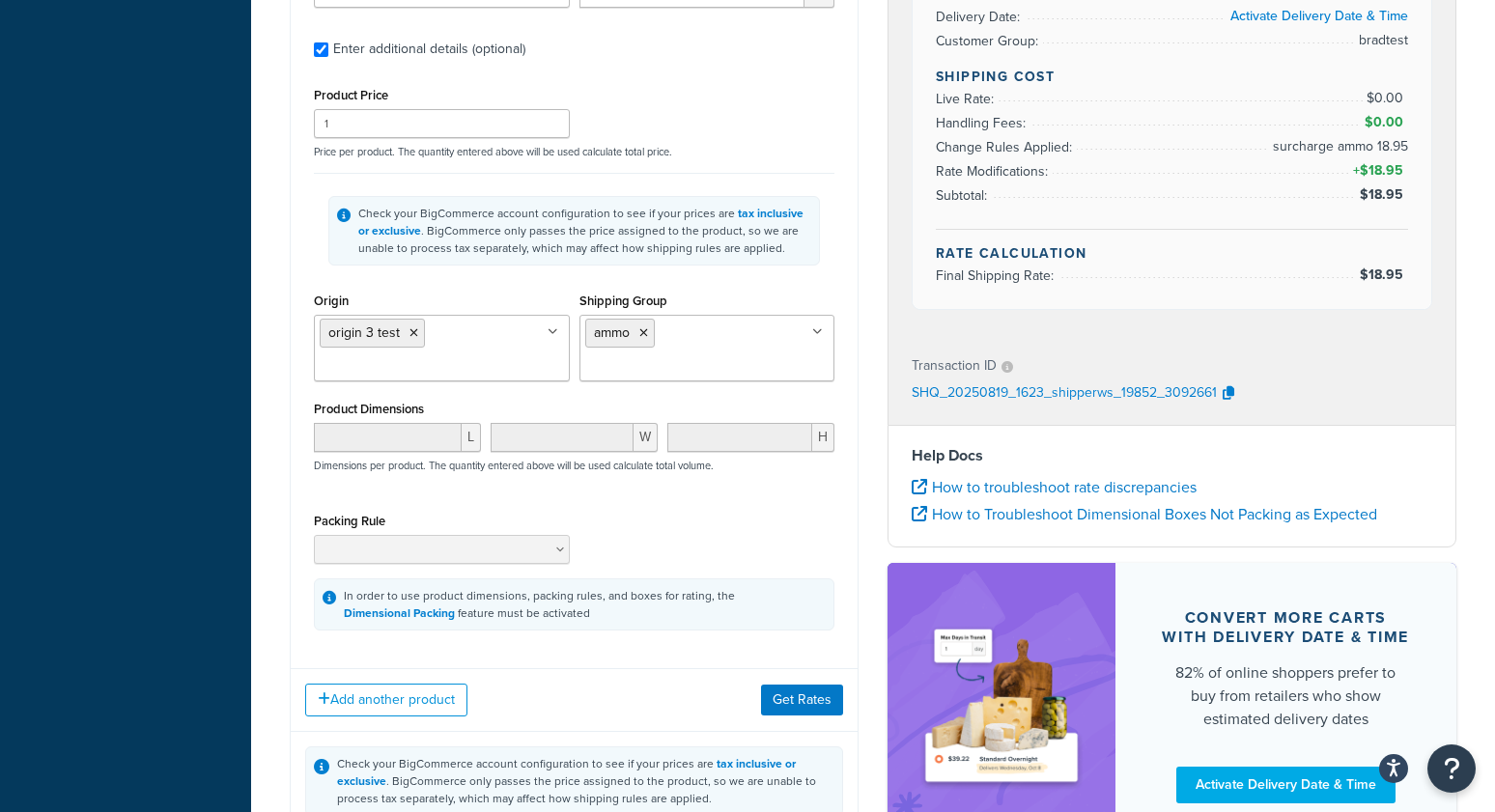
scroll to position [1216, 0]
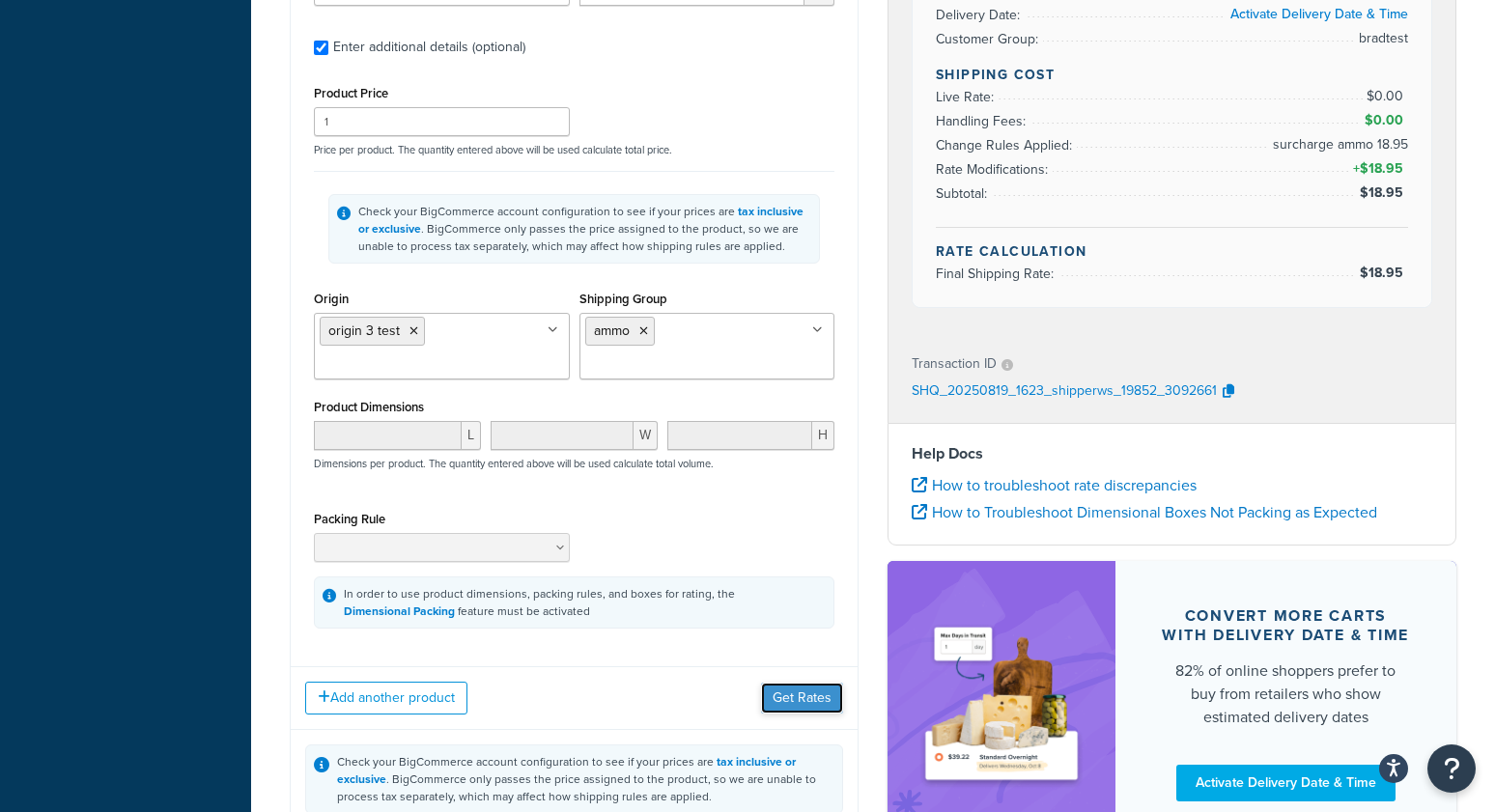
click at [790, 694] on button "Get Rates" at bounding box center [802, 698] width 82 height 31
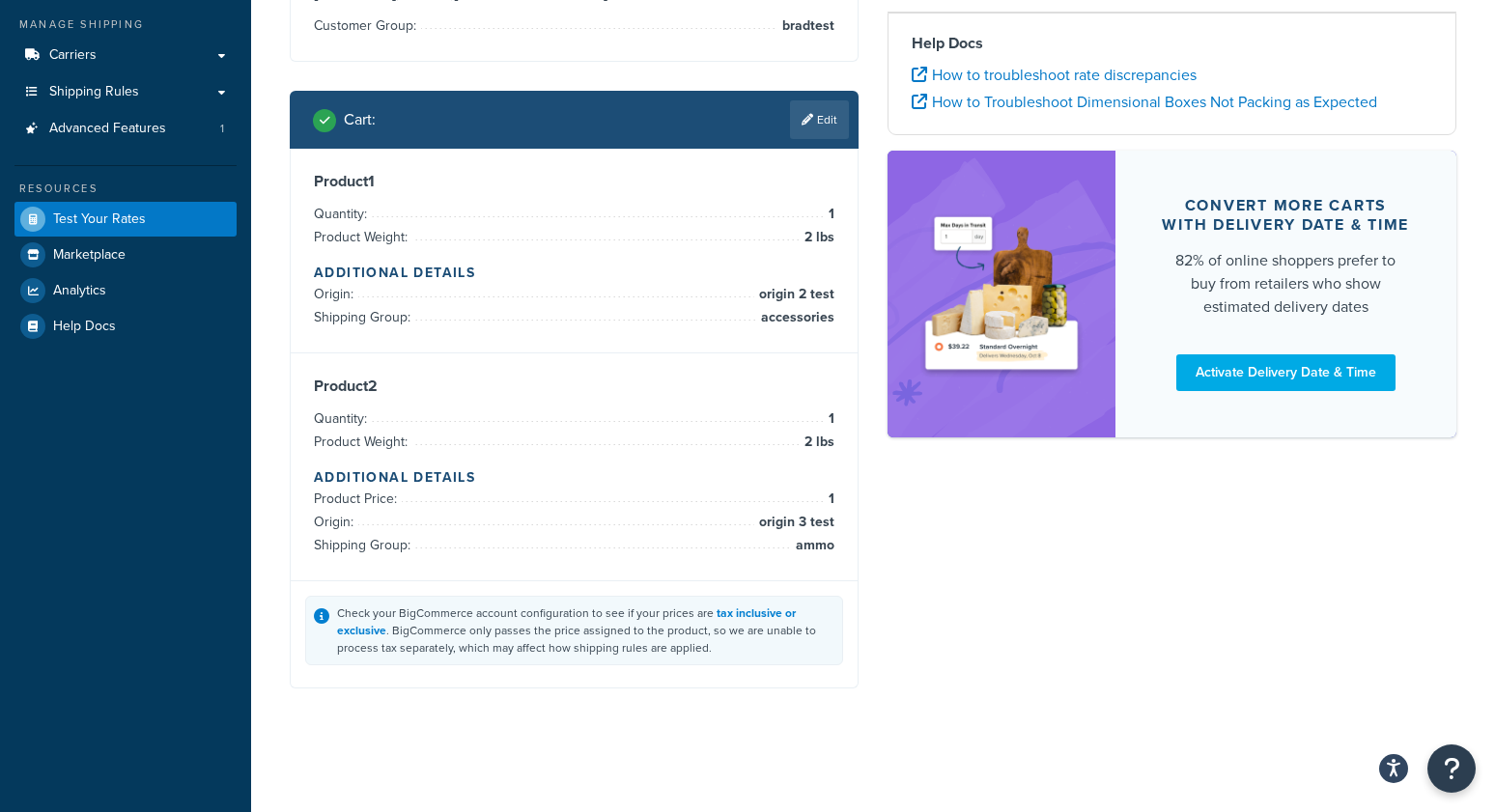
scroll to position [219, 0]
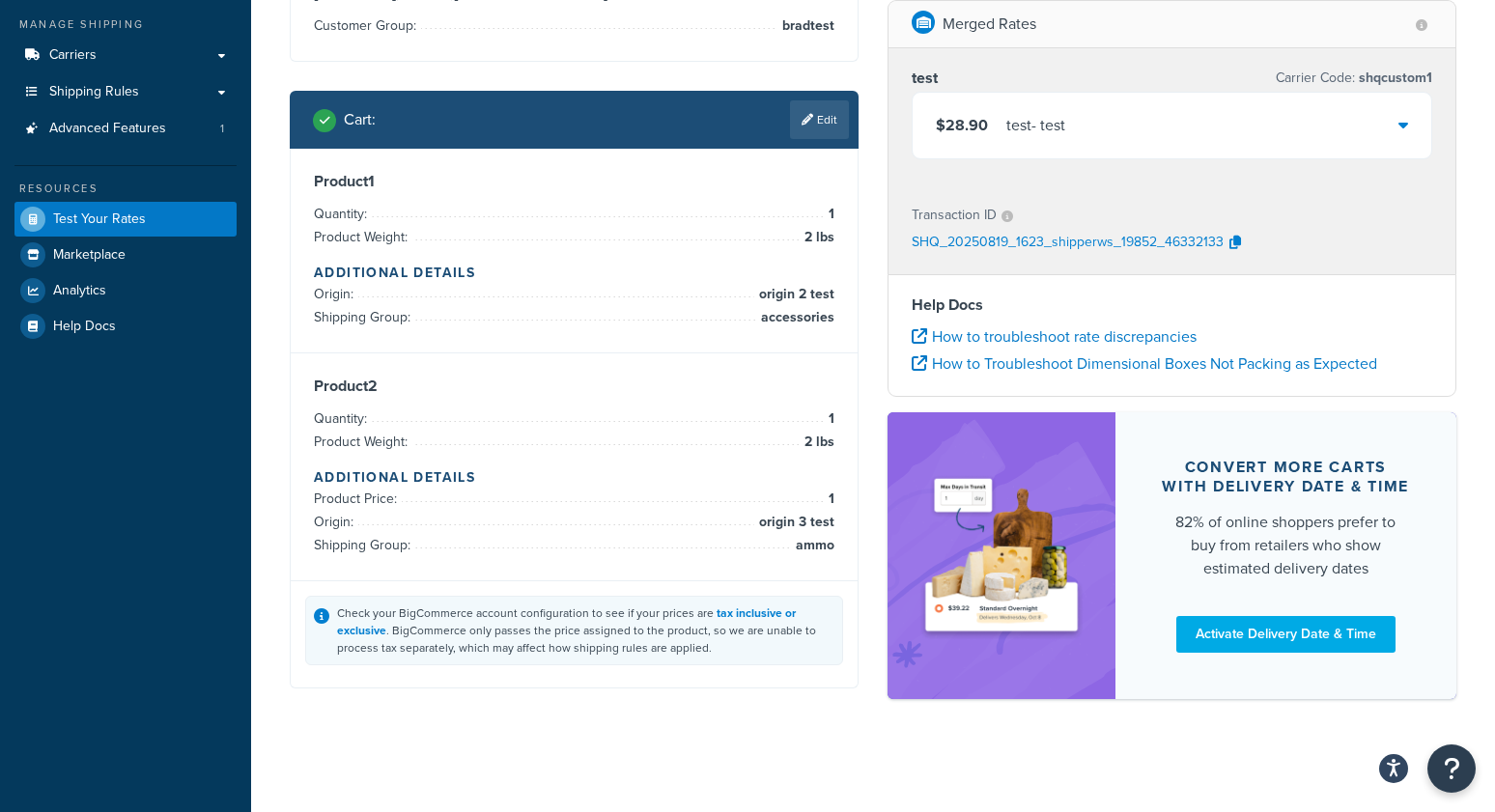
click at [1024, 131] on div "test - test" at bounding box center [1036, 126] width 59 height 27
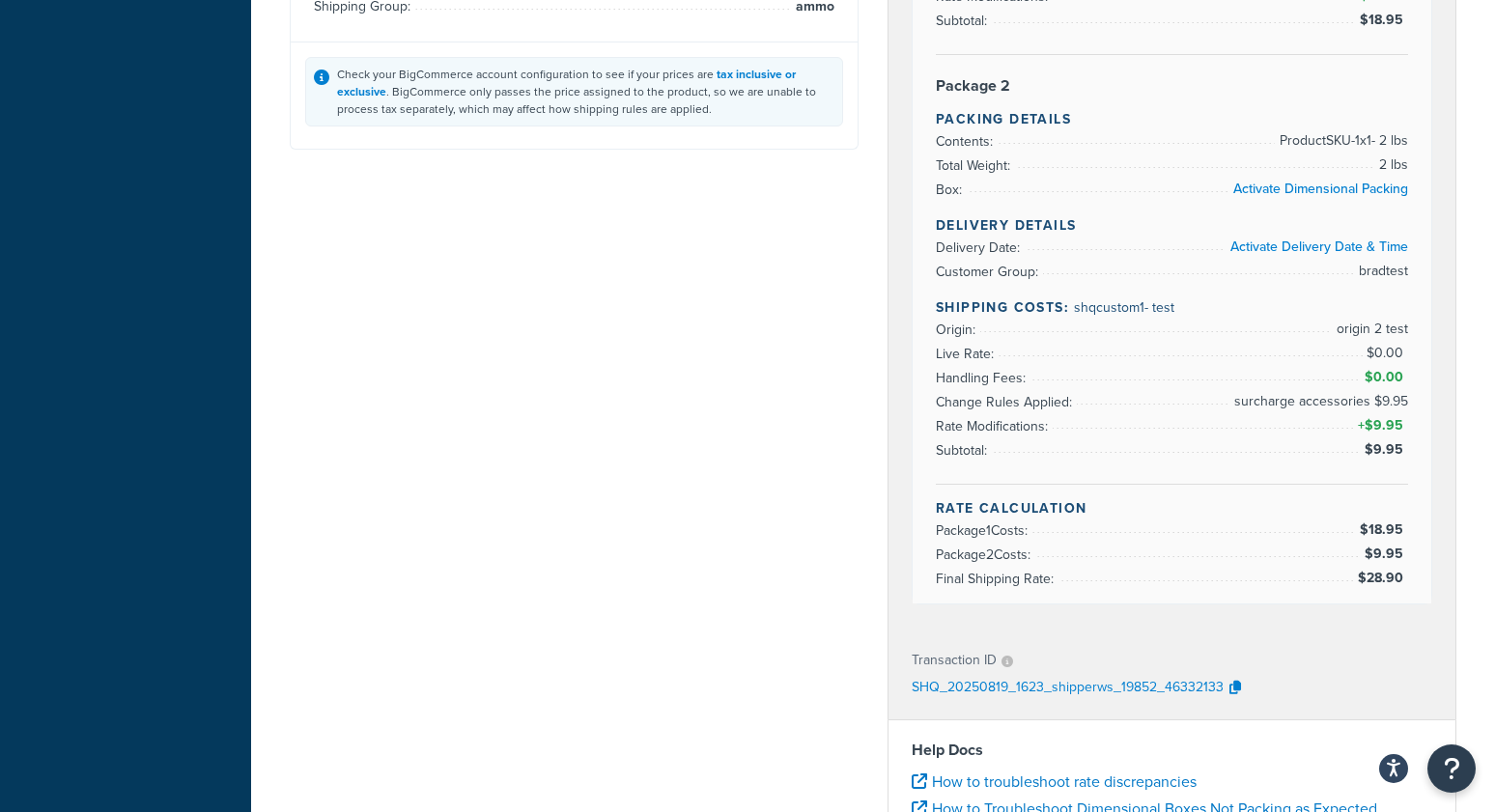
scroll to position [0, 0]
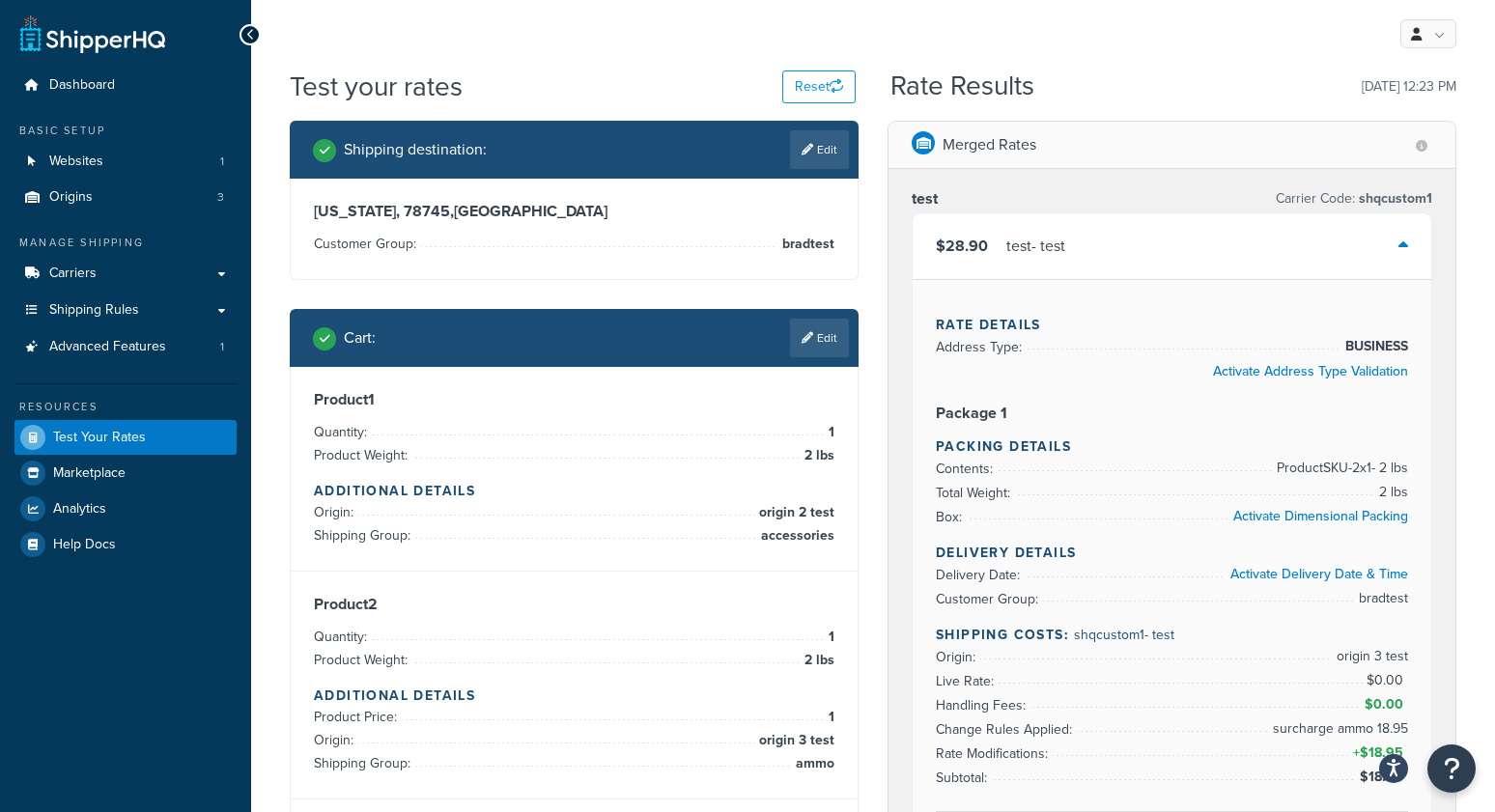
click at [495, 70] on div "Test your rates Reset" at bounding box center [573, 86] width 566 height 38
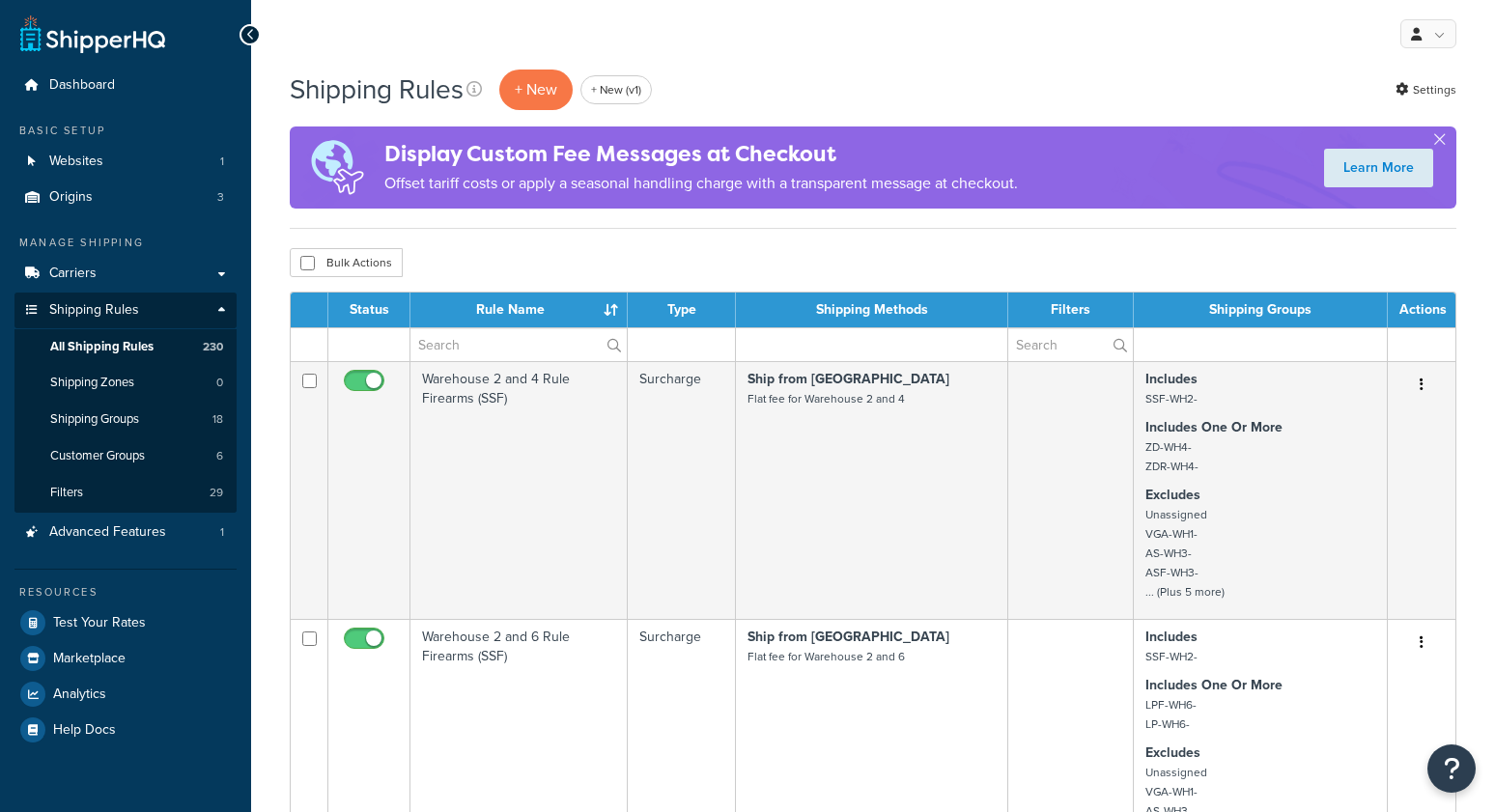
click at [112, 421] on span "Shipping Groups" at bounding box center [94, 419] width 89 height 17
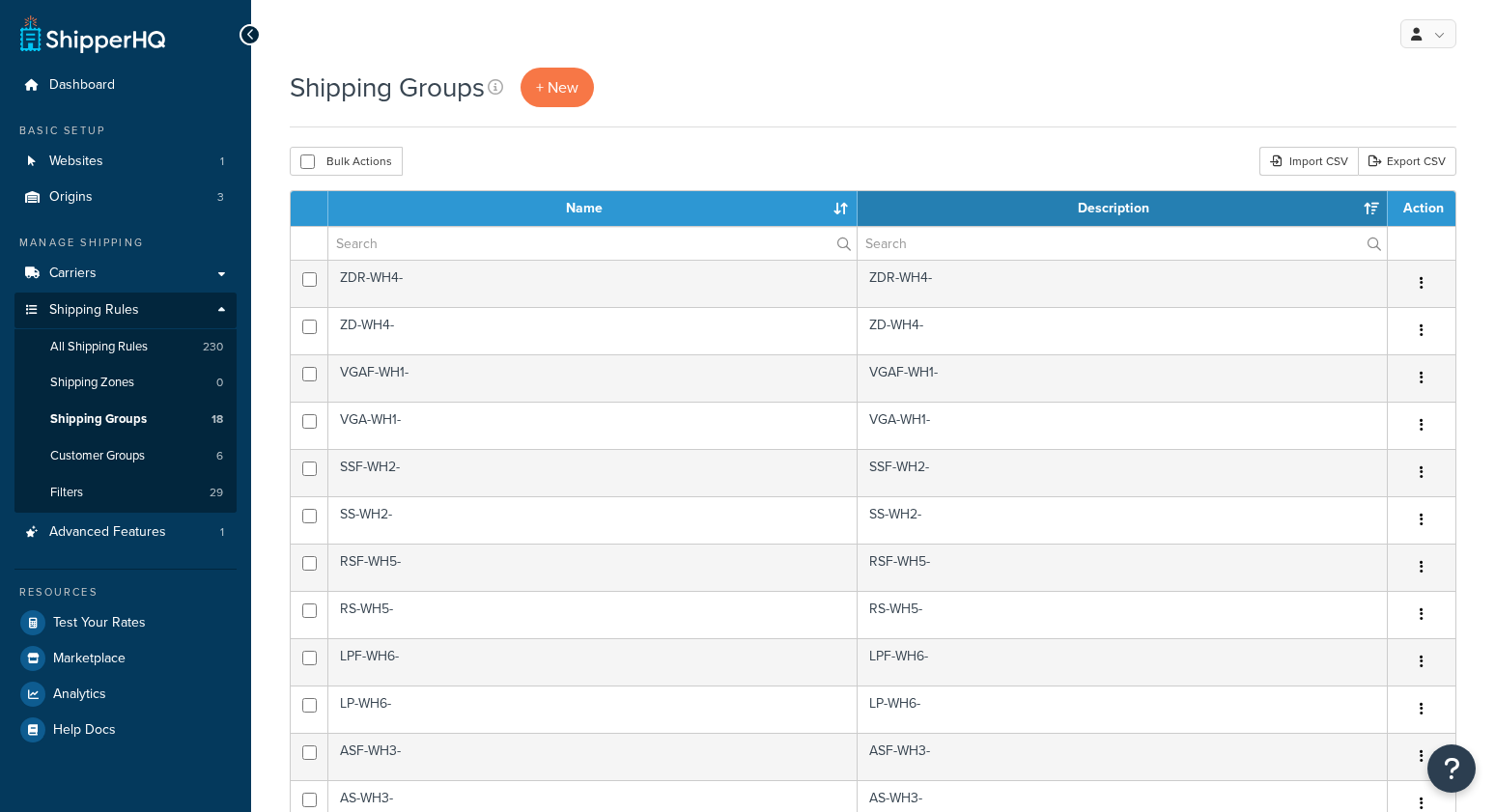
select select "15"
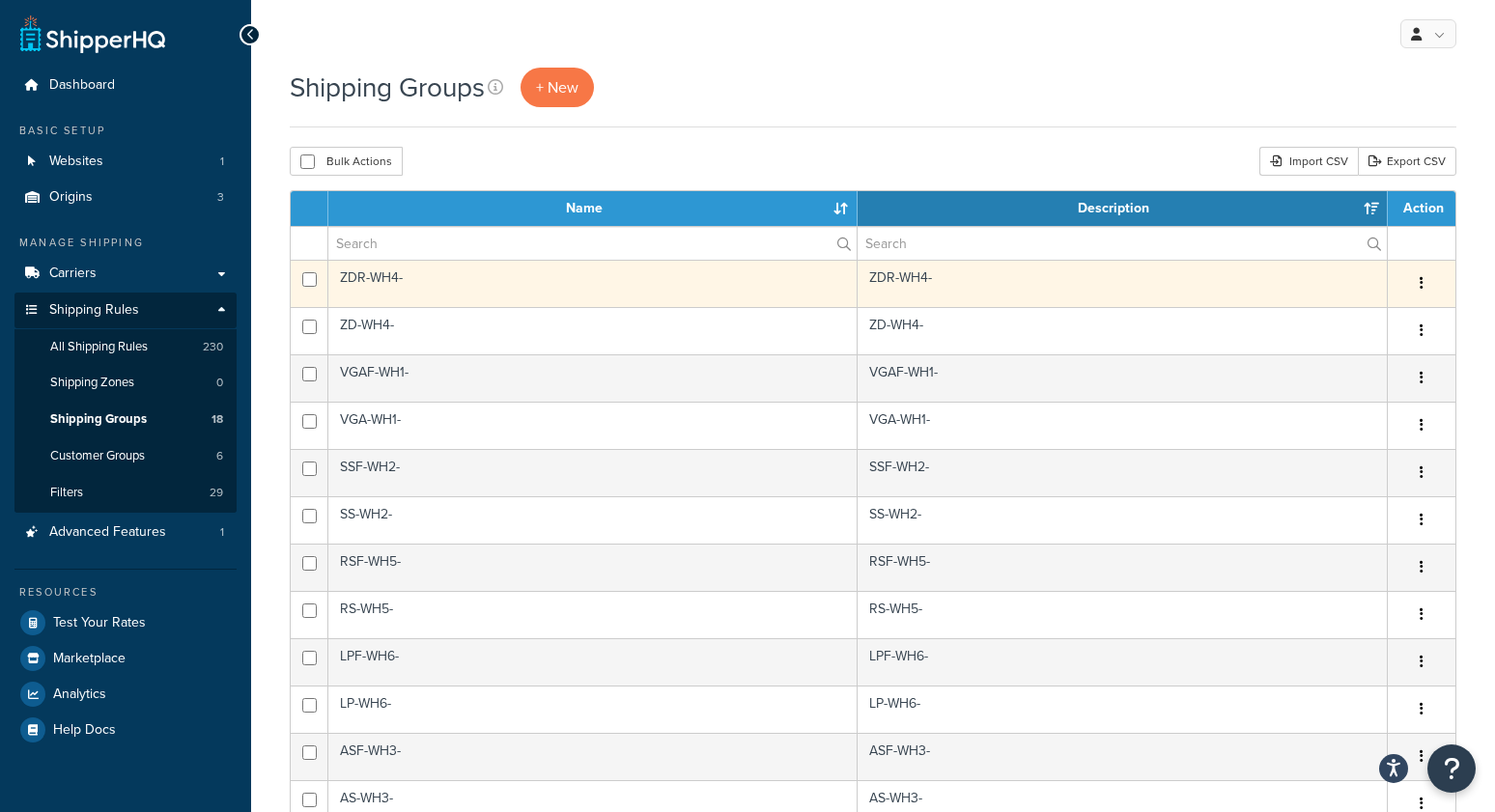
click at [394, 280] on td "ZDR-WH4-" at bounding box center [593, 283] width 529 height 47
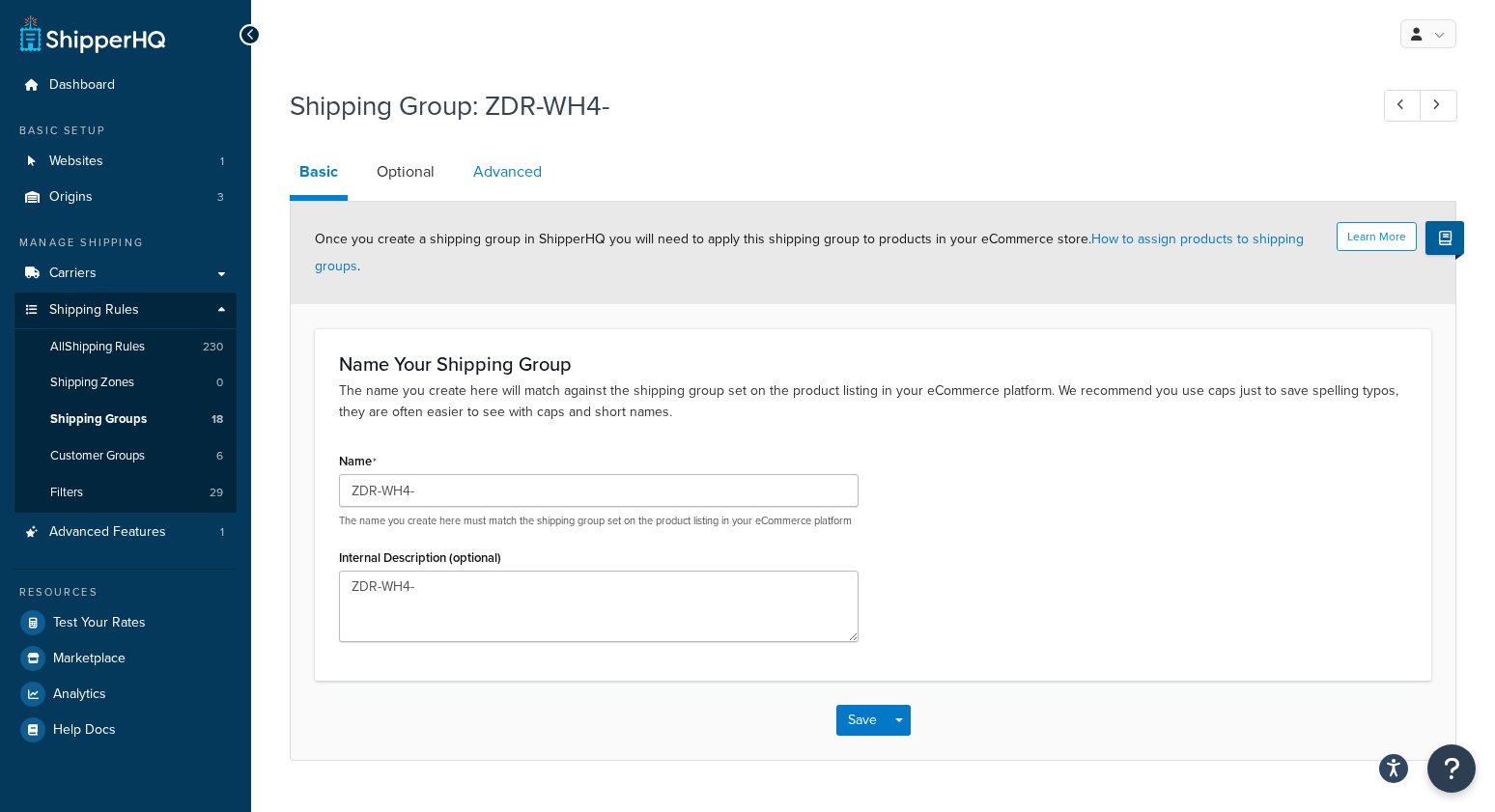
click at [519, 176] on link "Advanced" at bounding box center [508, 171] width 88 height 46
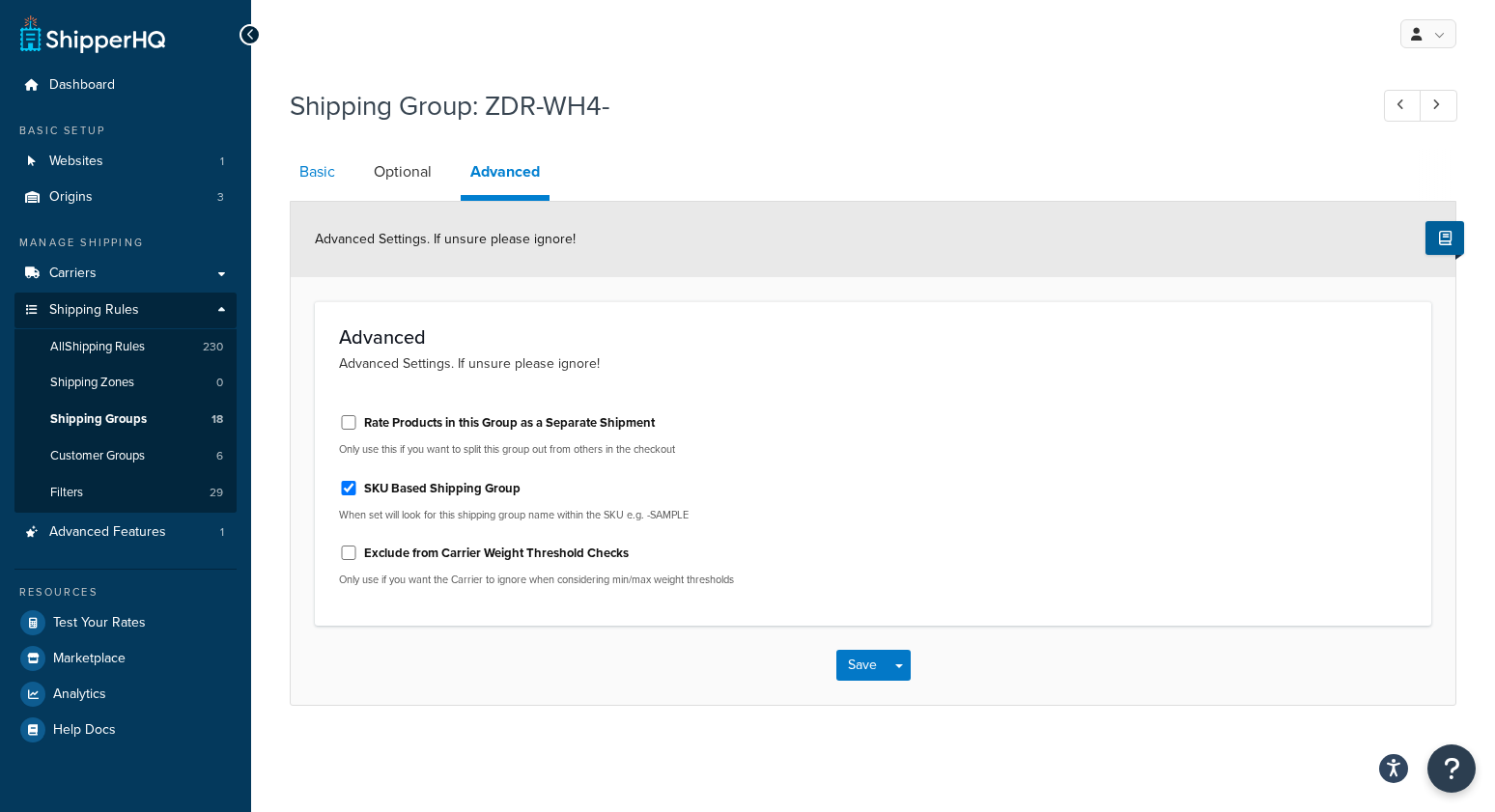
click at [328, 174] on link "Basic" at bounding box center [317, 171] width 55 height 46
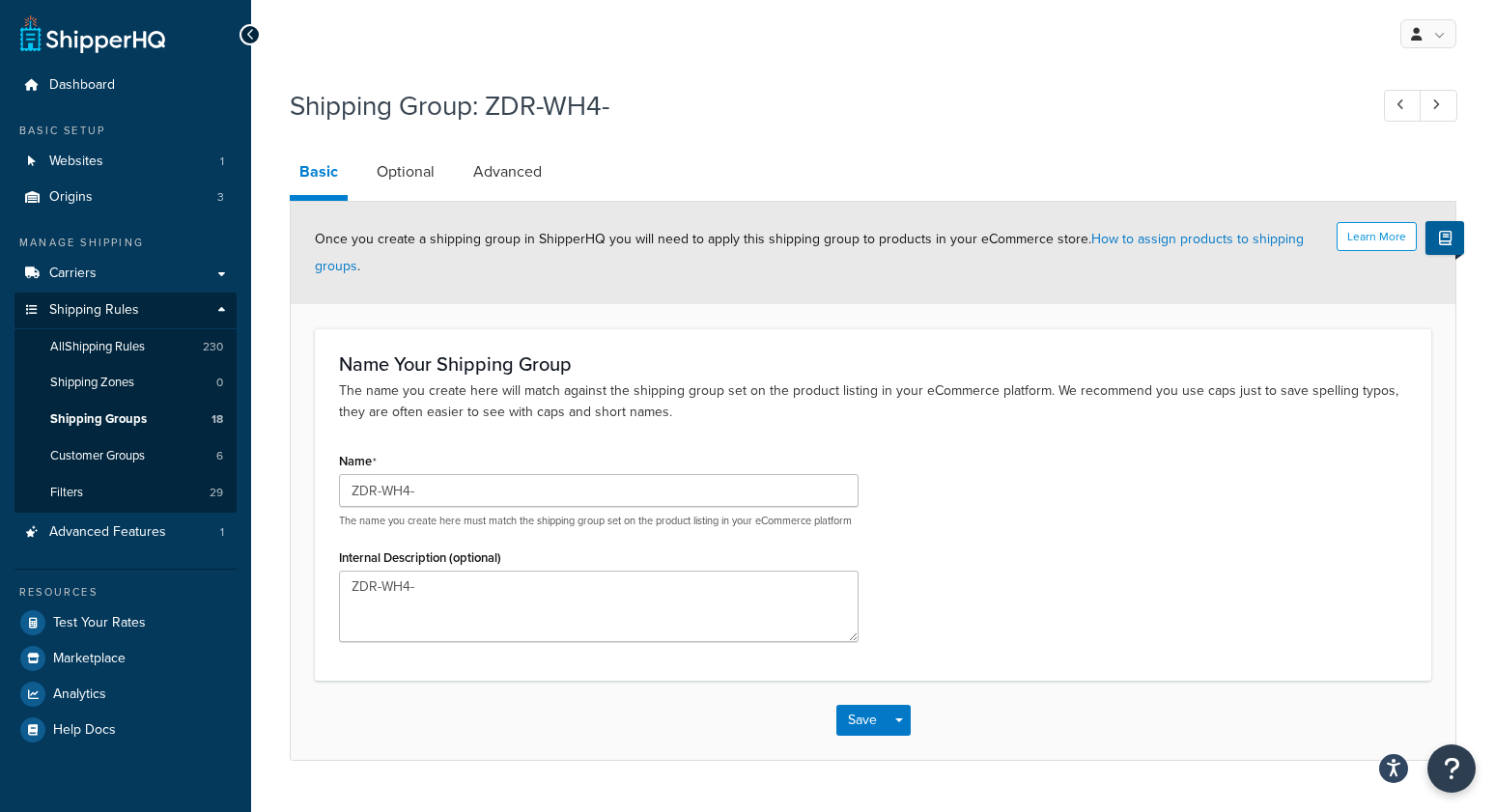
scroll to position [58, 0]
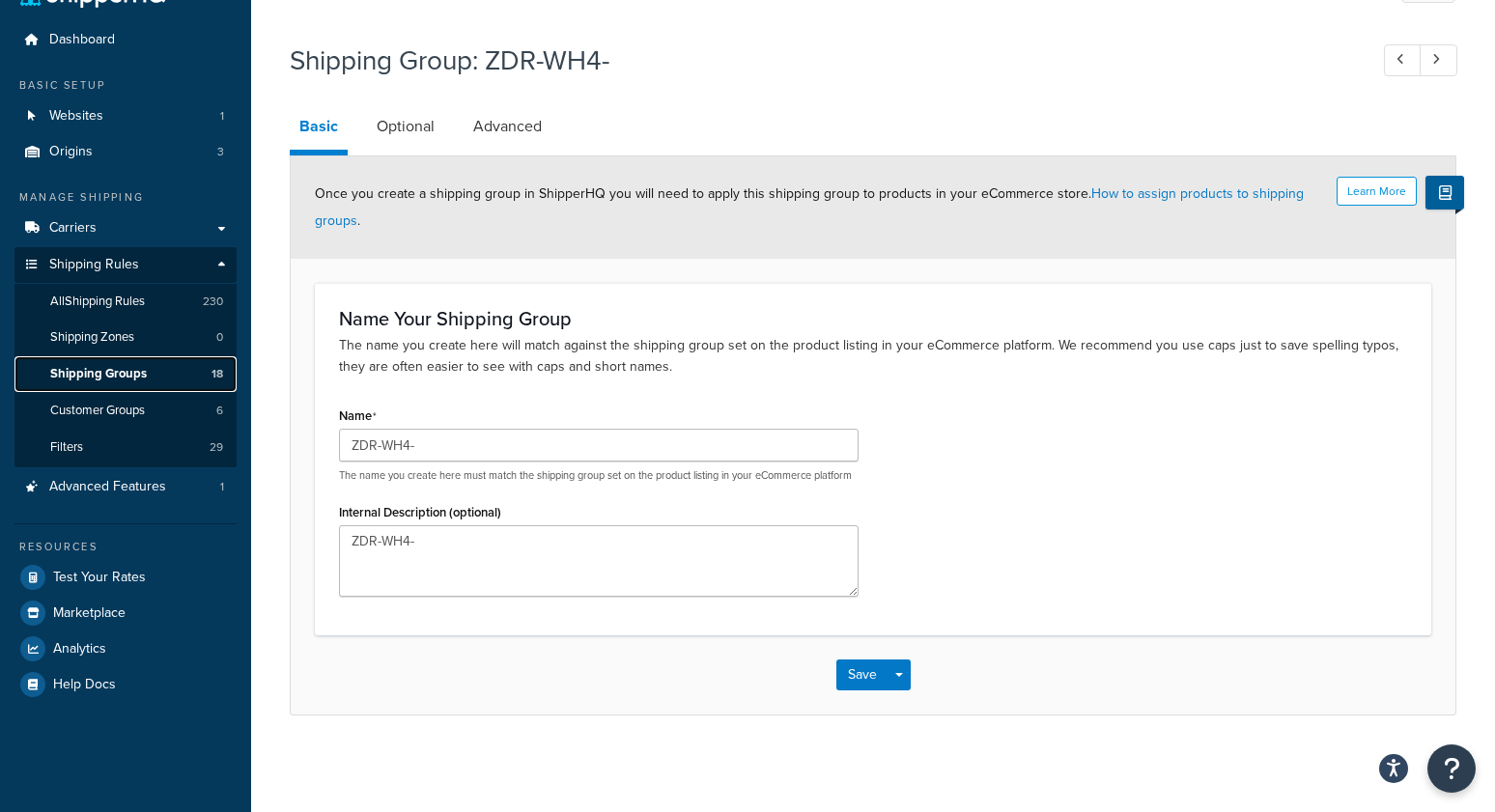
click at [134, 367] on span "Shipping Groups" at bounding box center [98, 374] width 97 height 17
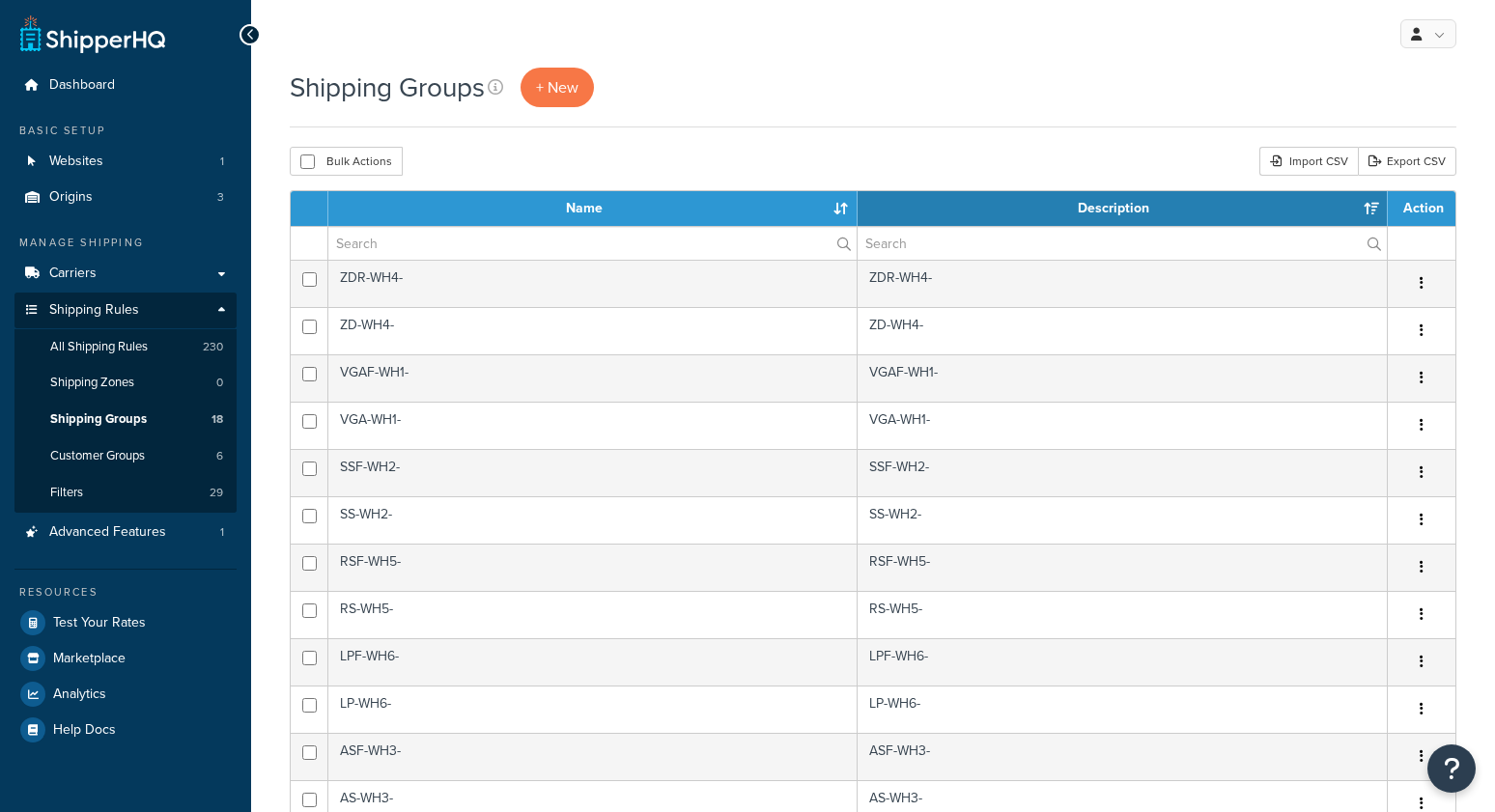
select select "15"
click at [63, 275] on span "Carriers" at bounding box center [72, 273] width 47 height 17
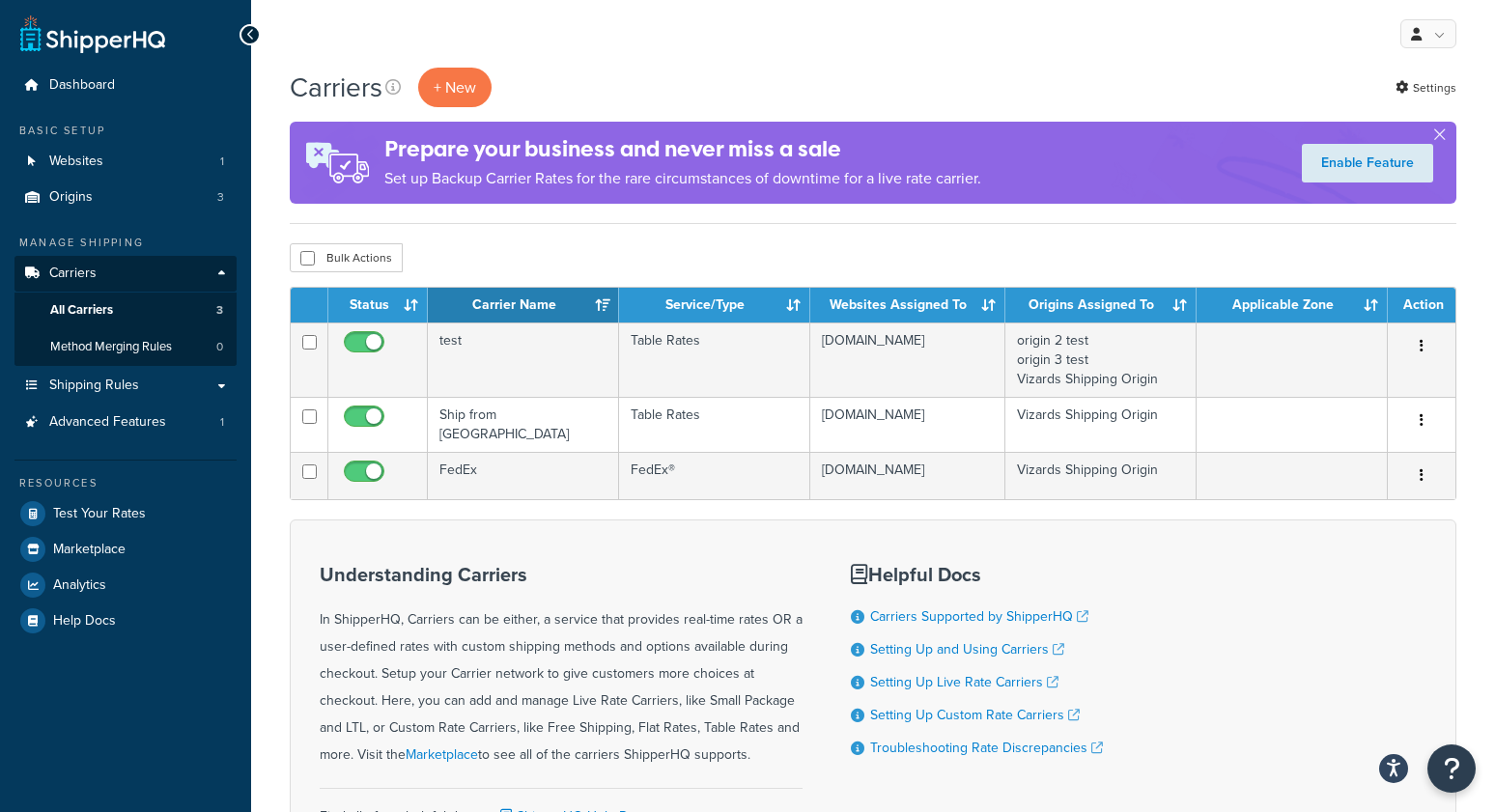
click at [554, 258] on div "Bulk Actions Duplicate Delete" at bounding box center [873, 258] width 1167 height 29
click at [133, 206] on link "Origins 3" at bounding box center [125, 197] width 222 height 36
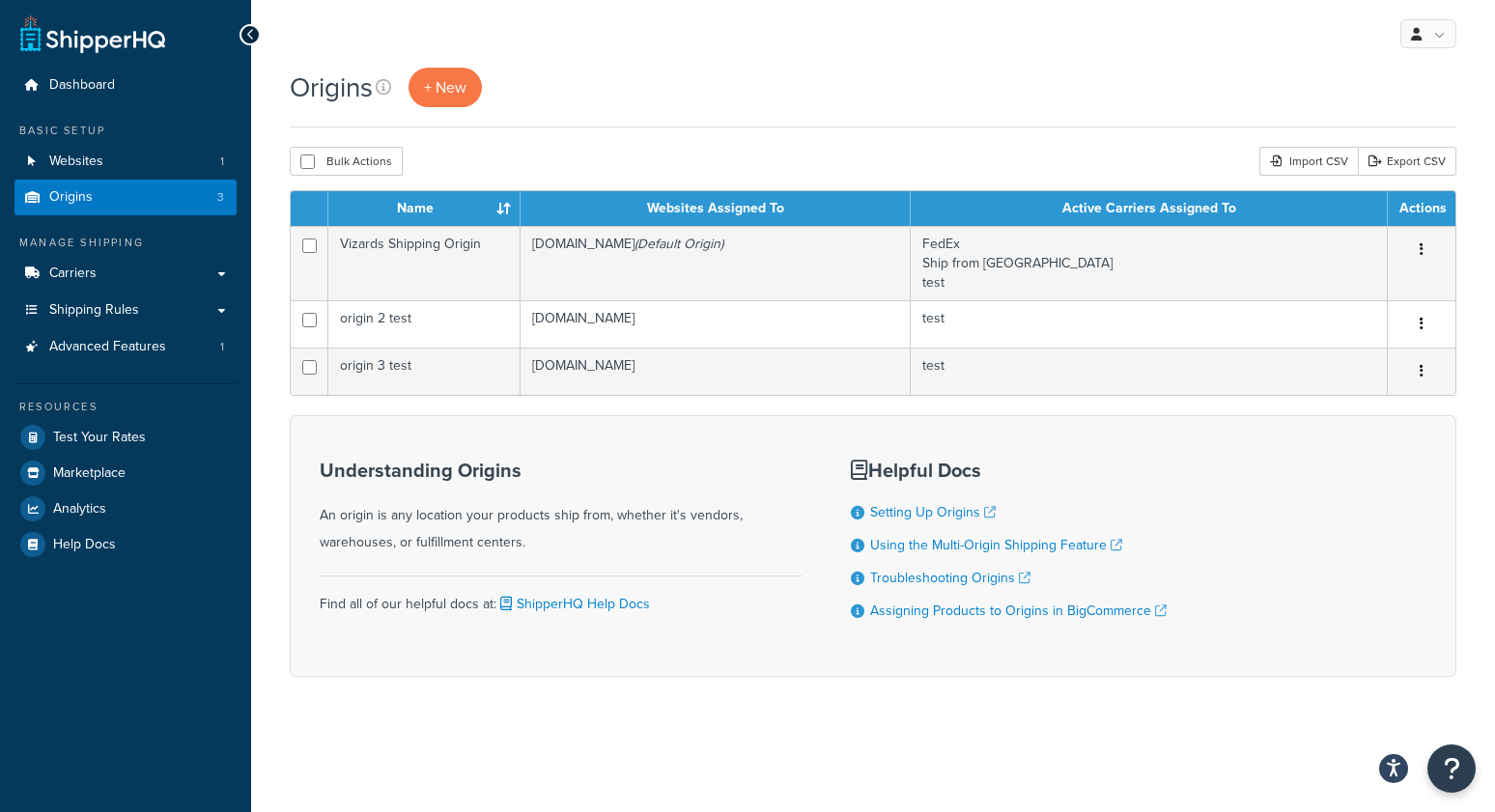
click at [833, 85] on div "Origins + New" at bounding box center [873, 87] width 1167 height 40
click at [83, 312] on span "Shipping Rules" at bounding box center [94, 310] width 90 height 17
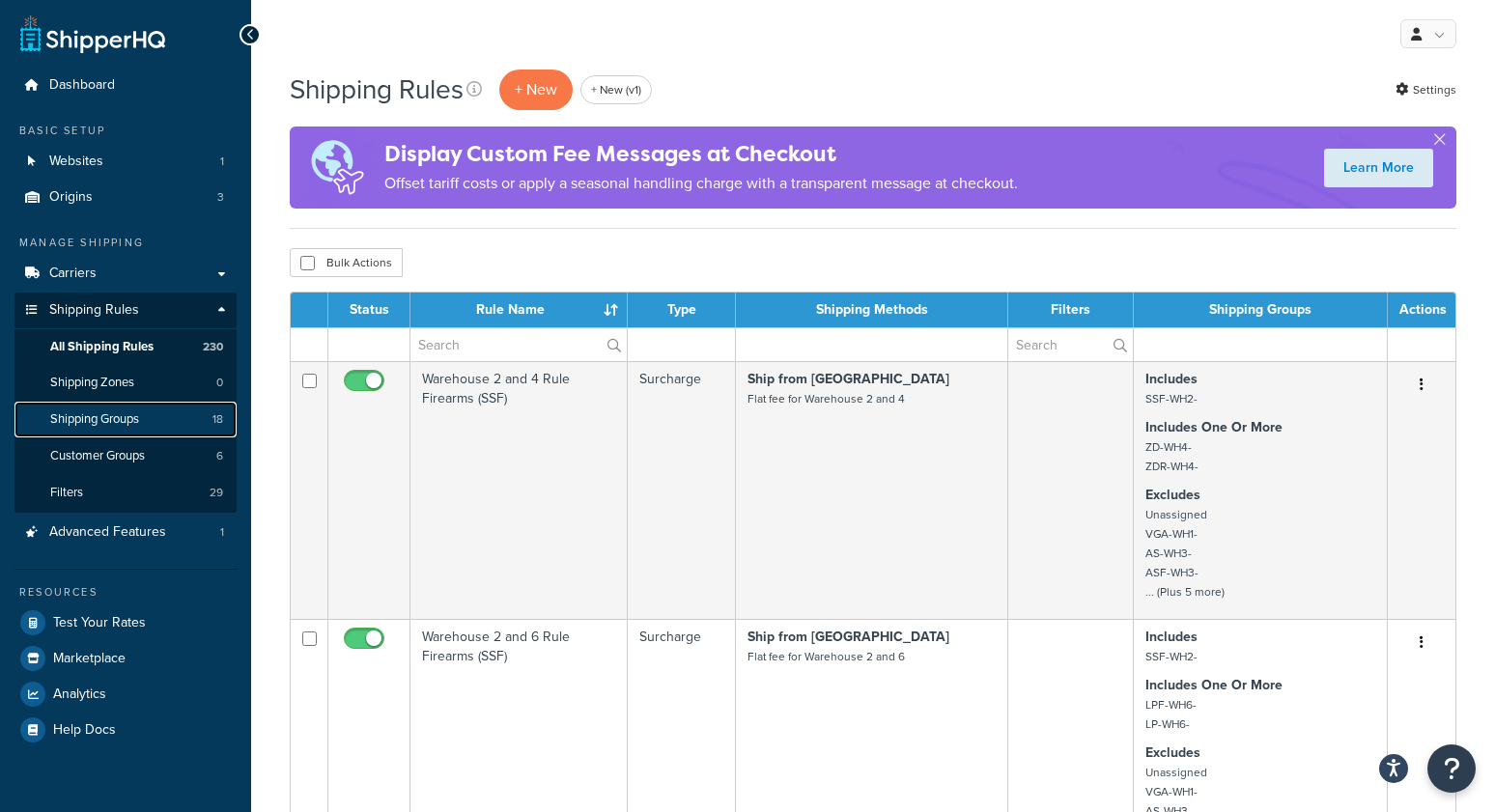
click at [119, 419] on span "Shipping Groups" at bounding box center [94, 419] width 89 height 17
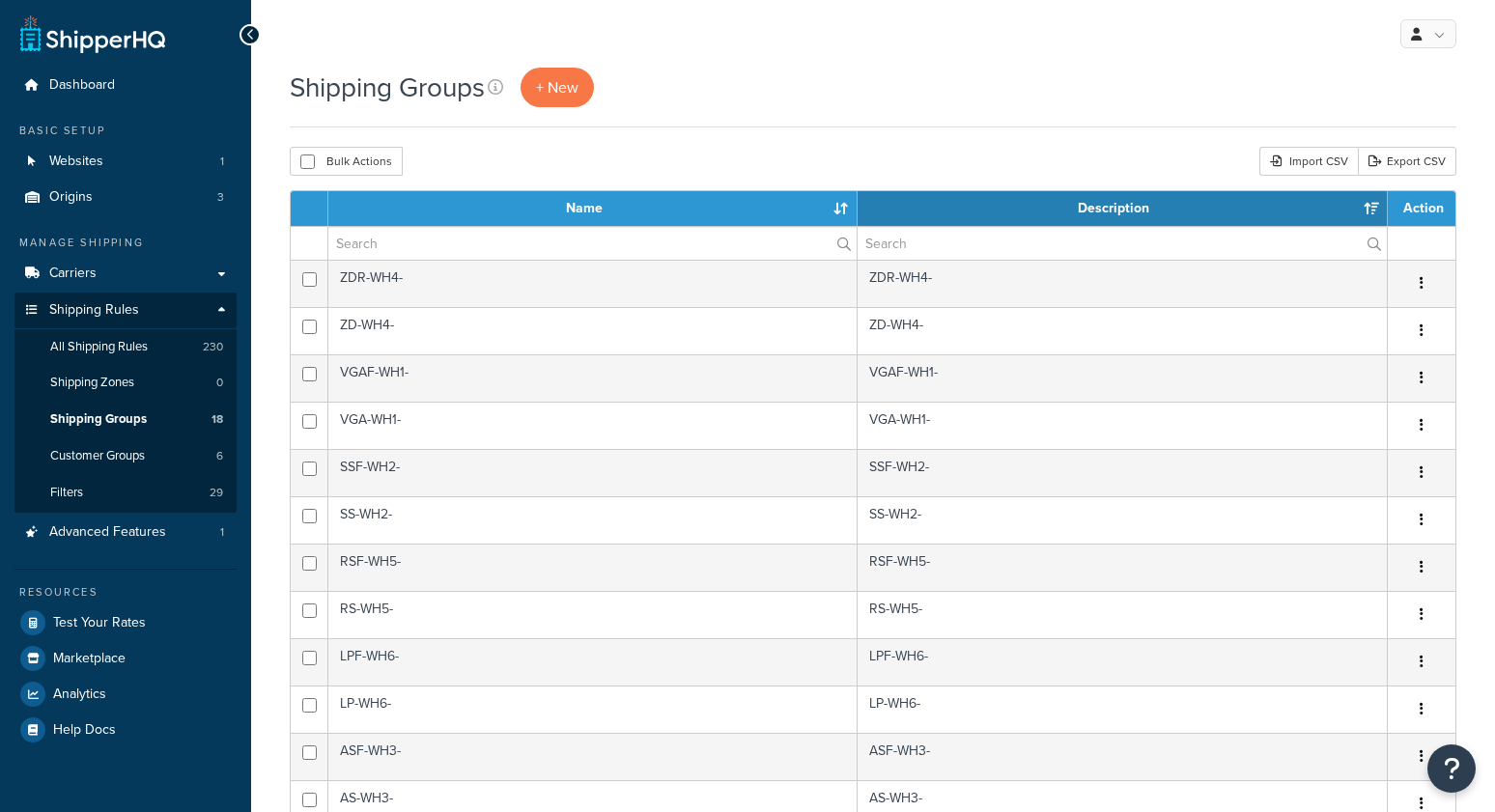
select select "15"
click at [647, 212] on th "Name" at bounding box center [593, 209] width 529 height 35
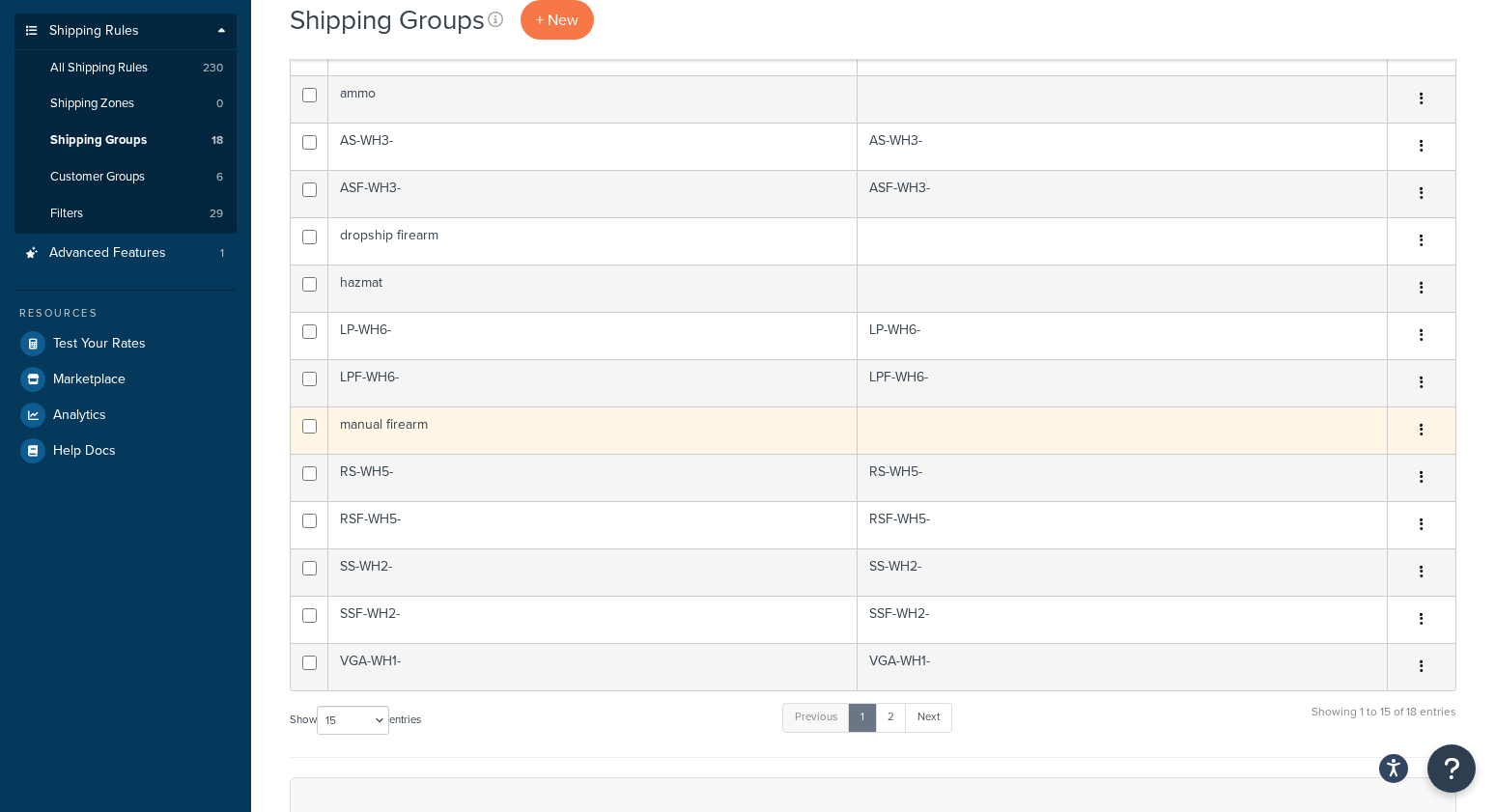
scroll to position [282, 0]
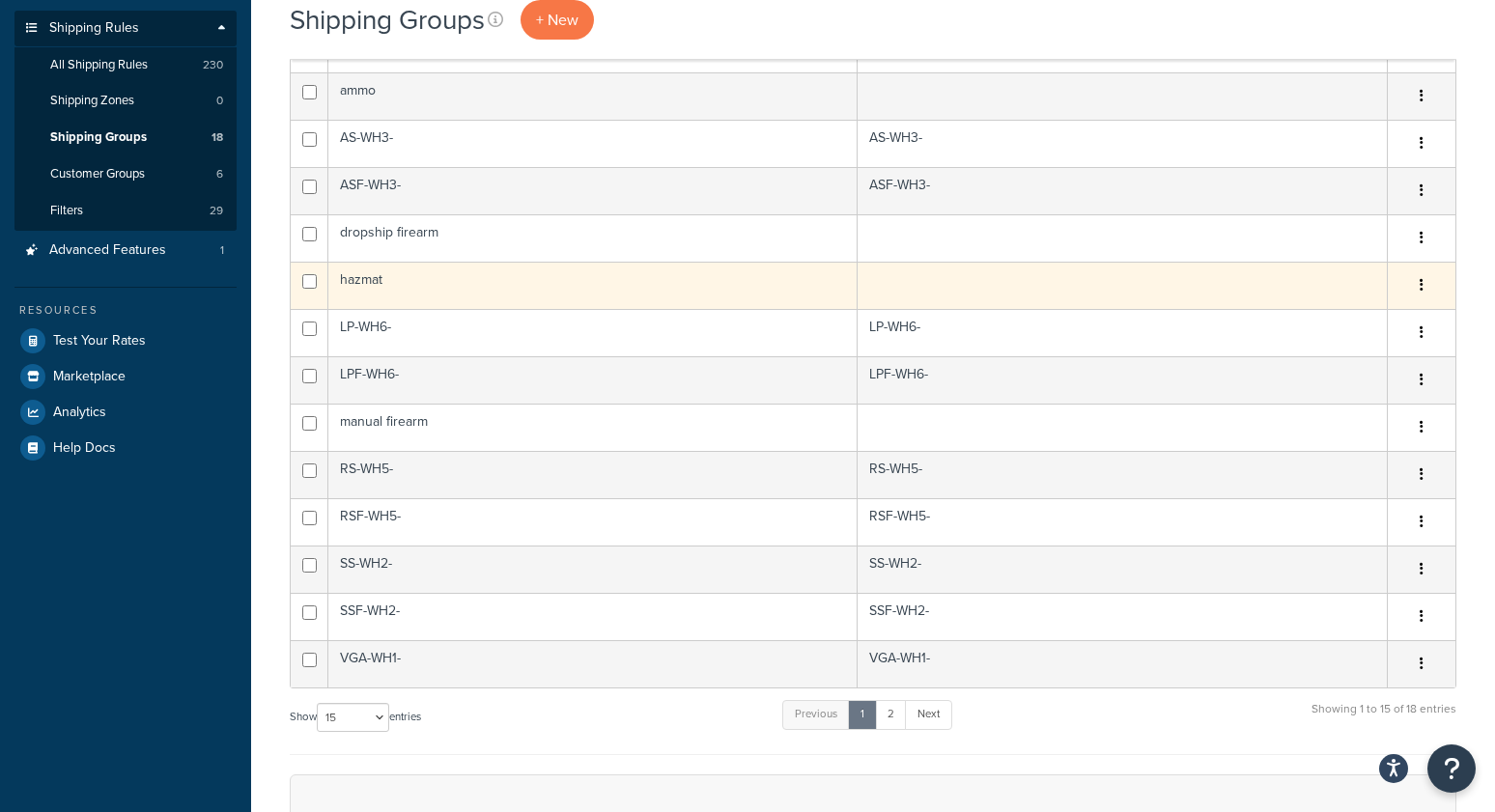
click at [352, 279] on td "hazmat" at bounding box center [593, 285] width 529 height 47
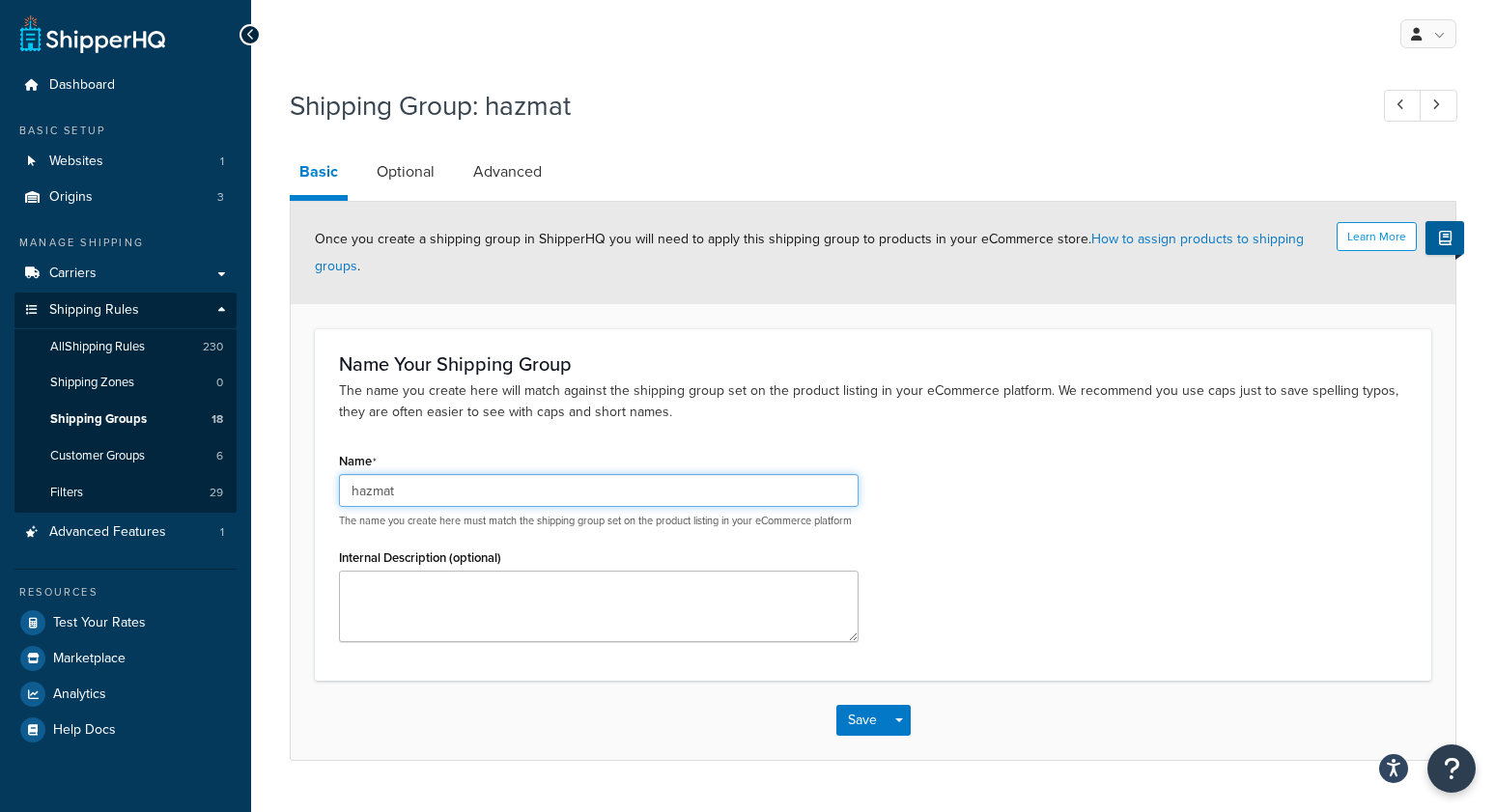
click at [469, 497] on input "hazmat" at bounding box center [599, 491] width 519 height 33
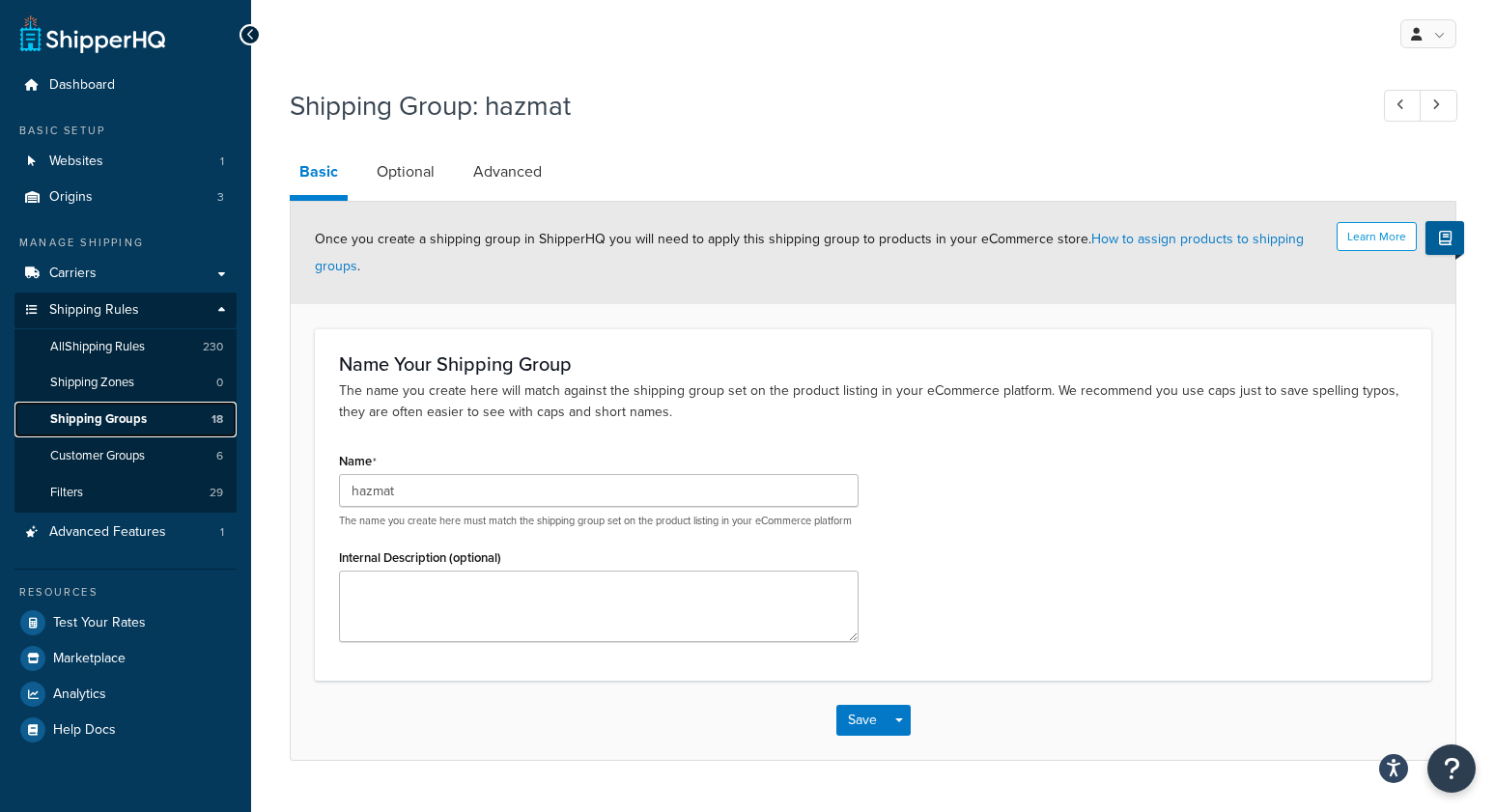
click at [112, 411] on span "Shipping Groups" at bounding box center [98, 419] width 97 height 17
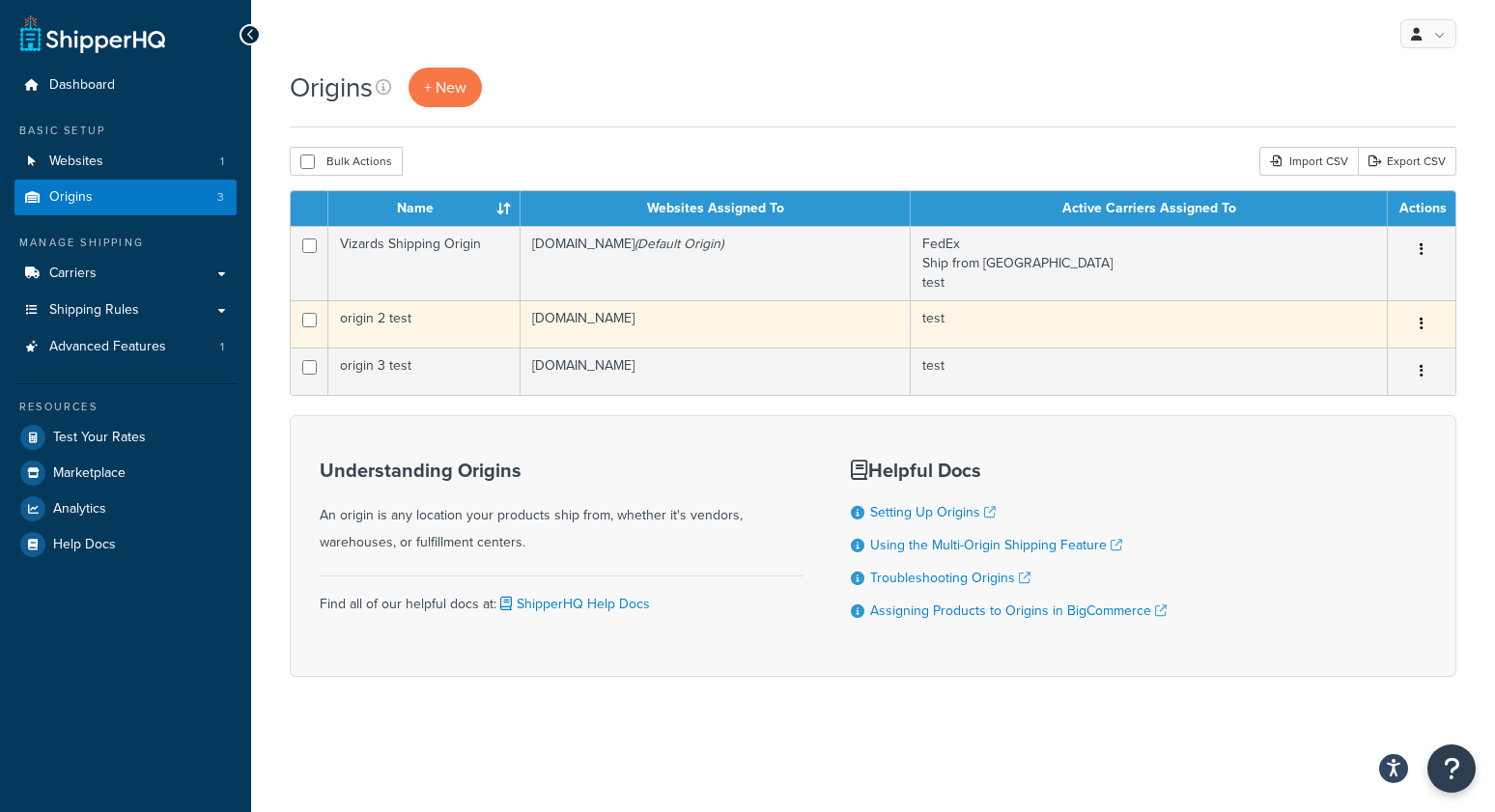
click at [450, 327] on td "origin 2 test" at bounding box center [424, 324] width 192 height 47
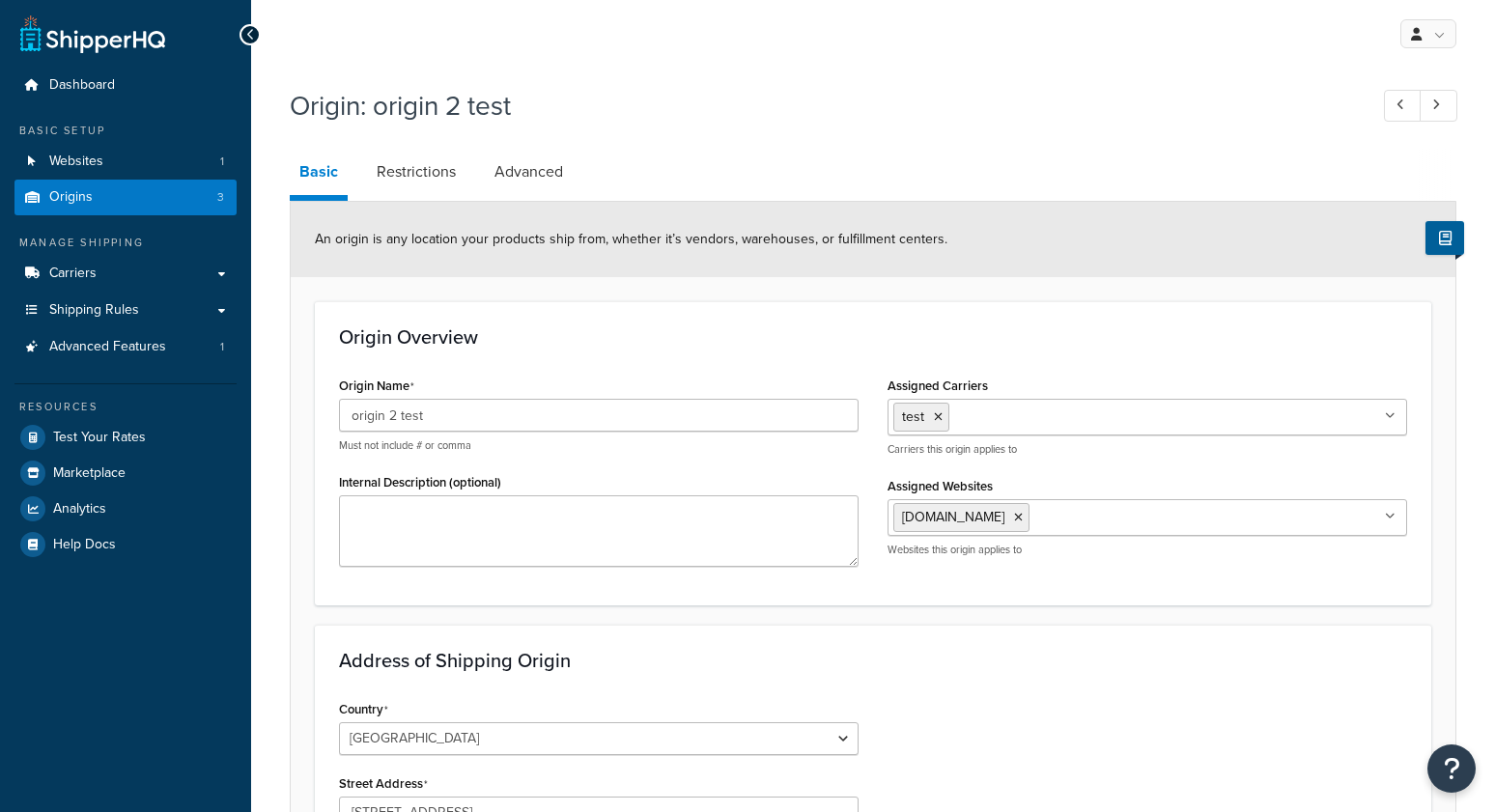
select select "13"
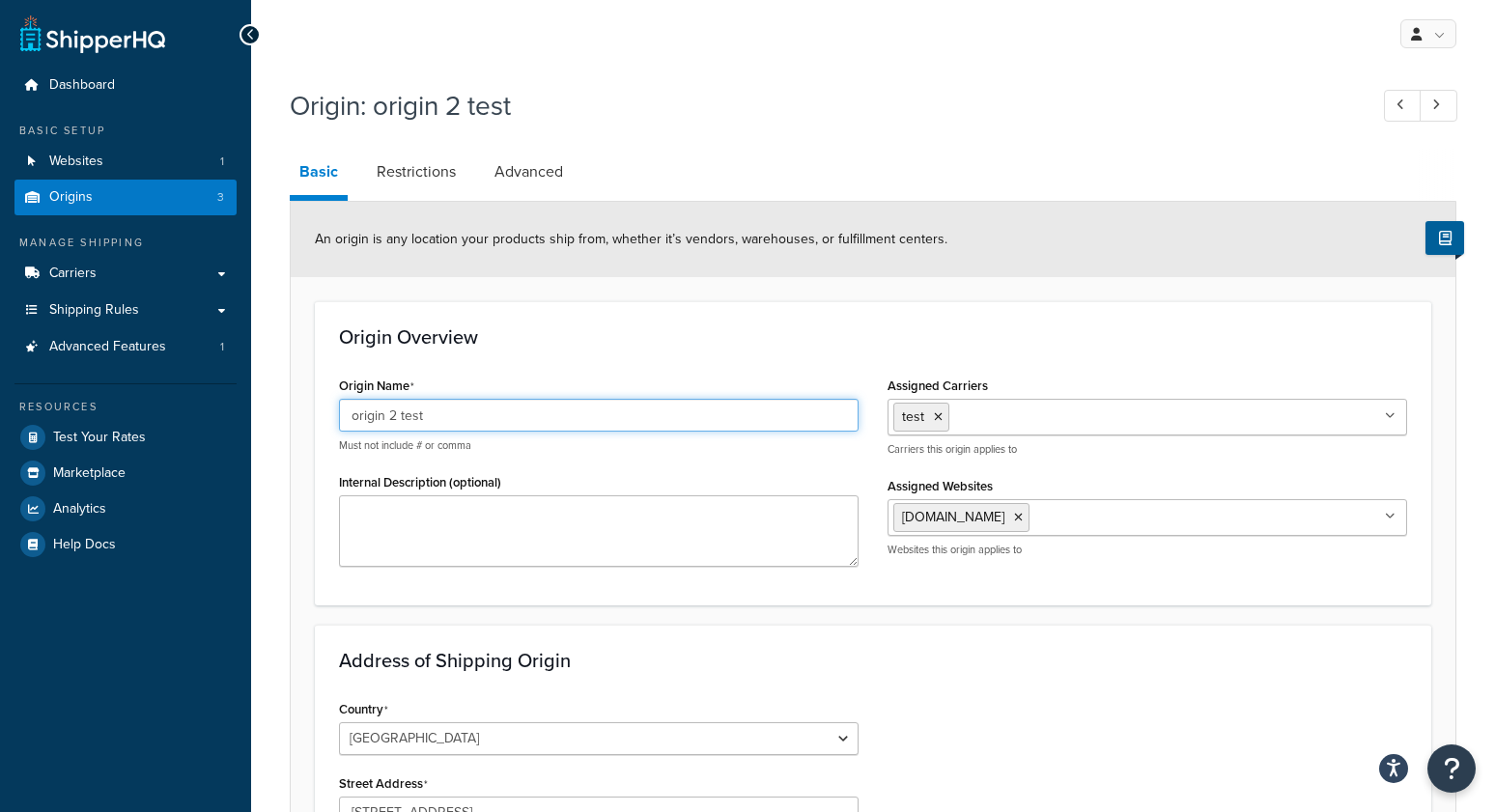
drag, startPoint x: 454, startPoint y: 413, endPoint x: 483, endPoint y: 384, distance: 41.0
click at [454, 413] on input "origin 2 test" at bounding box center [599, 415] width 519 height 33
click at [464, 431] on div "origin 2 test Must not include # or comma" at bounding box center [599, 425] width 519 height 54
click at [469, 420] on input "origin 2 test" at bounding box center [599, 415] width 519 height 33
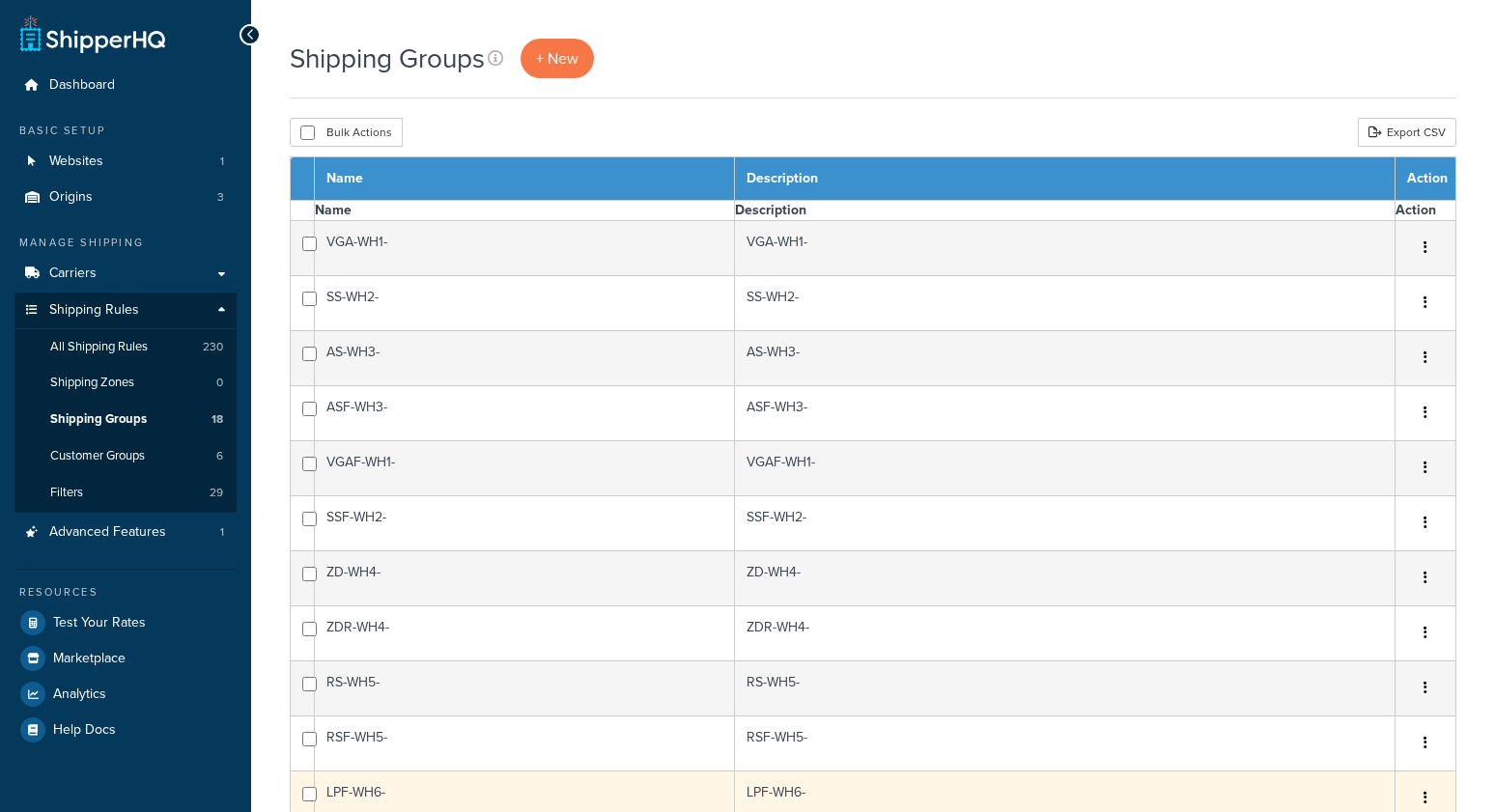
select select "15"
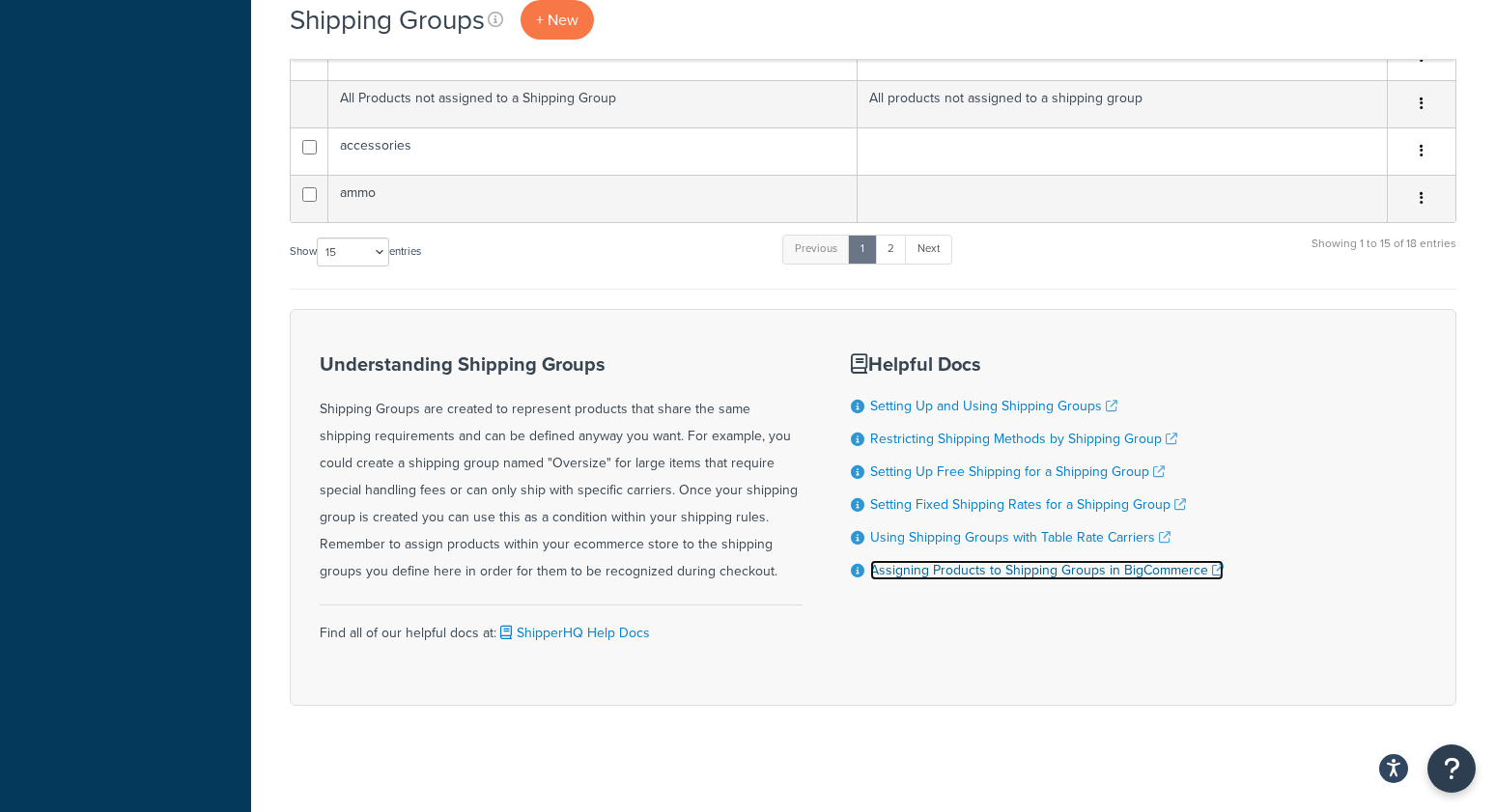
click at [937, 562] on link "Assigning Products to Shipping Groups in BigCommerce" at bounding box center [1047, 570] width 353 height 20
